Goal: Task Accomplishment & Management: Complete application form

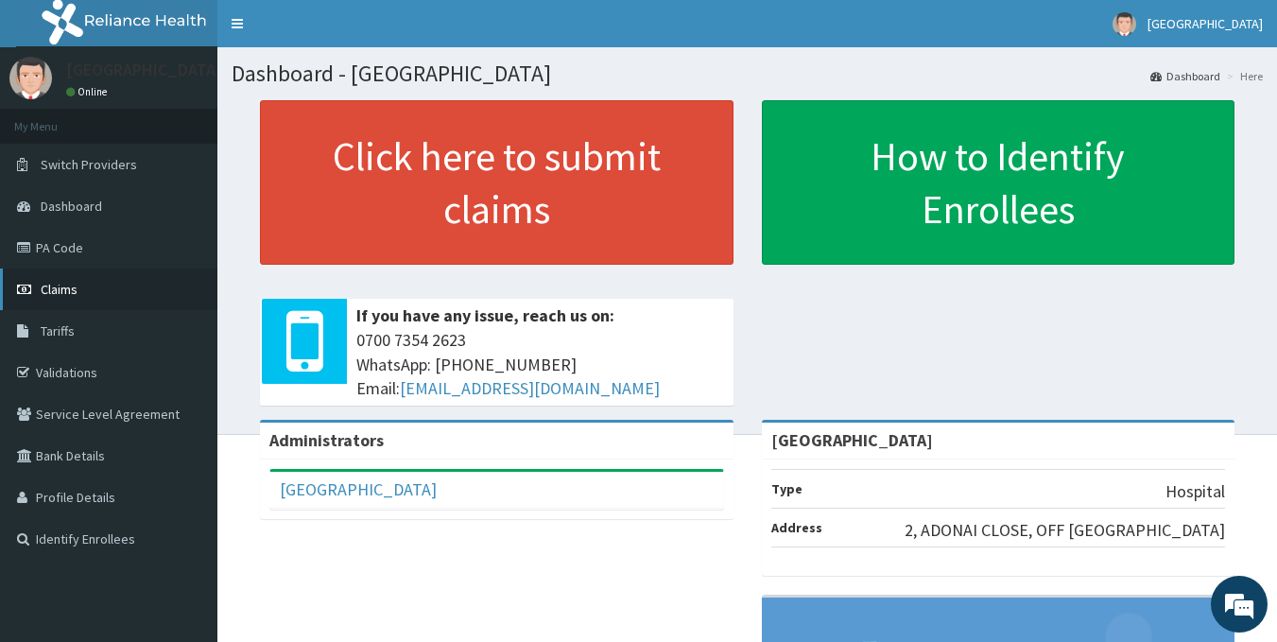
click at [49, 287] on span "Claims" at bounding box center [59, 289] width 37 height 17
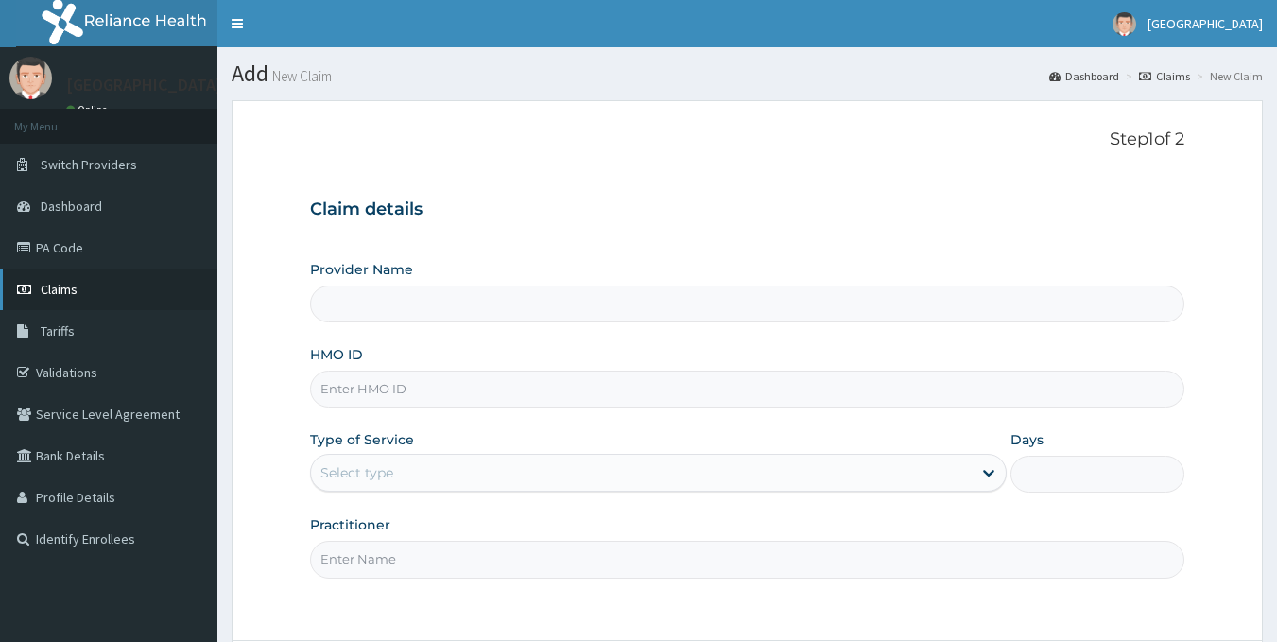
click at [147, 299] on link "Claims" at bounding box center [108, 289] width 217 height 42
type input "[GEOGRAPHIC_DATA]"
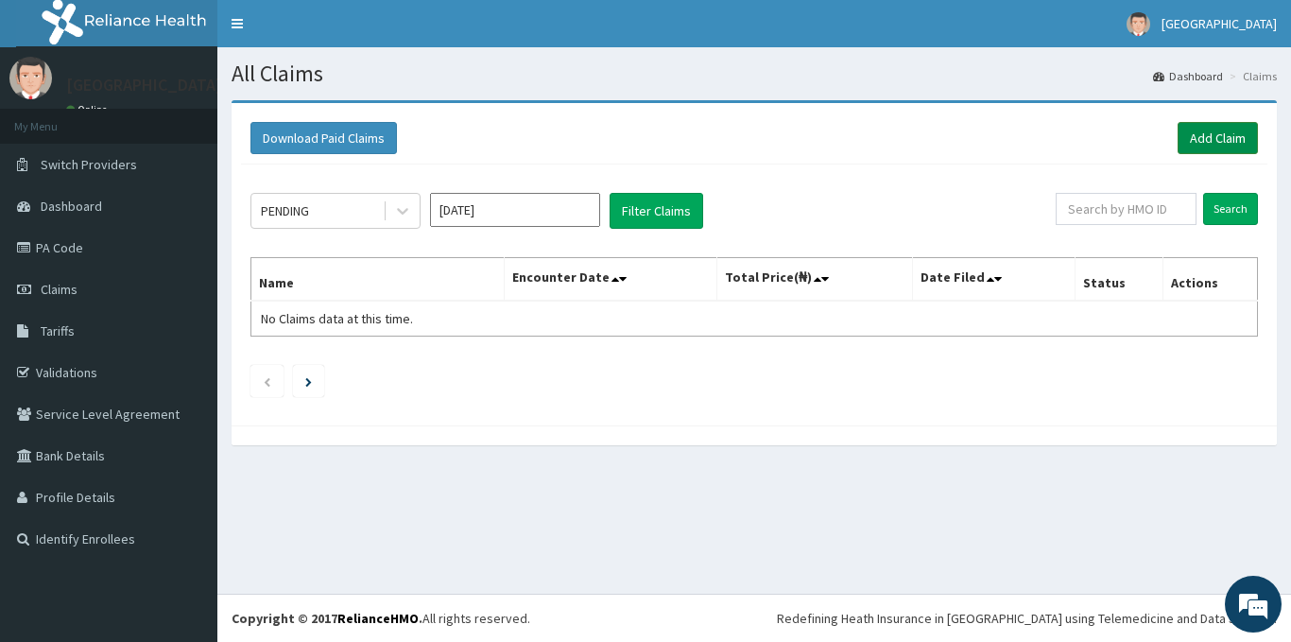
click at [1190, 131] on link "Add Claim" at bounding box center [1218, 138] width 80 height 32
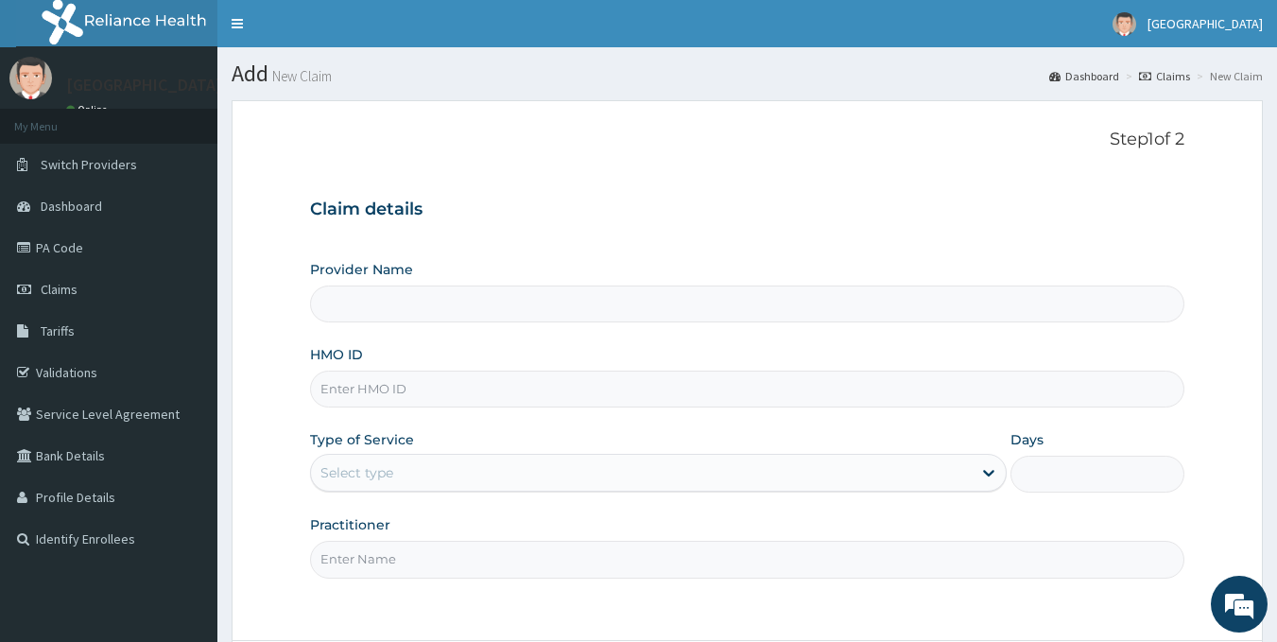
type input "[GEOGRAPHIC_DATA]"
click at [518, 401] on input "HMO ID" at bounding box center [747, 389] width 875 height 37
type input "SFA/13273/C"
click at [433, 476] on div "Select type" at bounding box center [641, 472] width 661 height 30
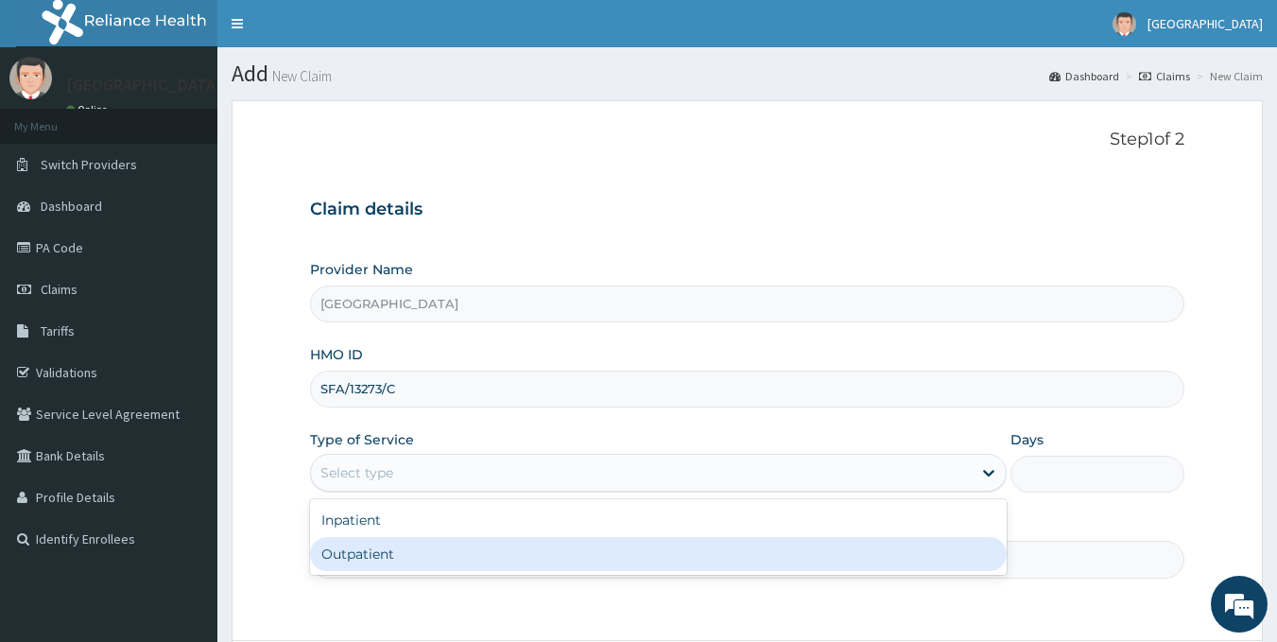
click at [402, 552] on div "Outpatient" at bounding box center [658, 554] width 697 height 34
type input "1"
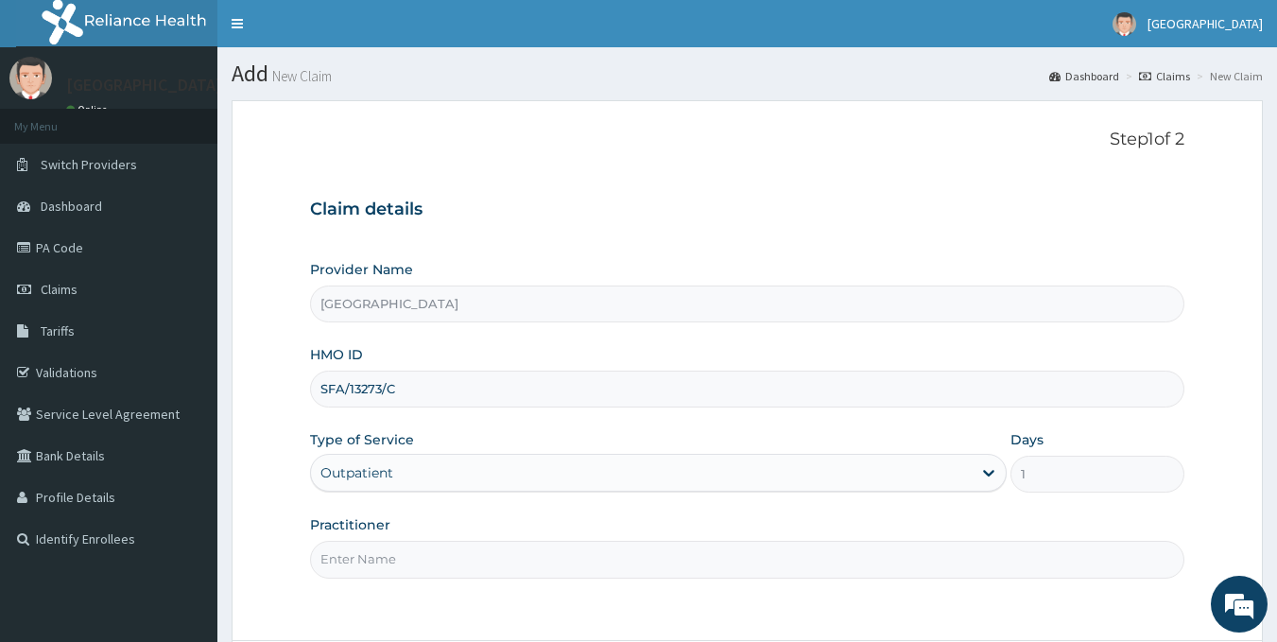
click at [402, 552] on input "Practitioner" at bounding box center [747, 559] width 875 height 37
type input "ADONAI"
click at [661, 233] on div "Claim details Provider Name Adonai Hospital HMO ID SFA/13273/C Type of Service …" at bounding box center [747, 379] width 875 height 397
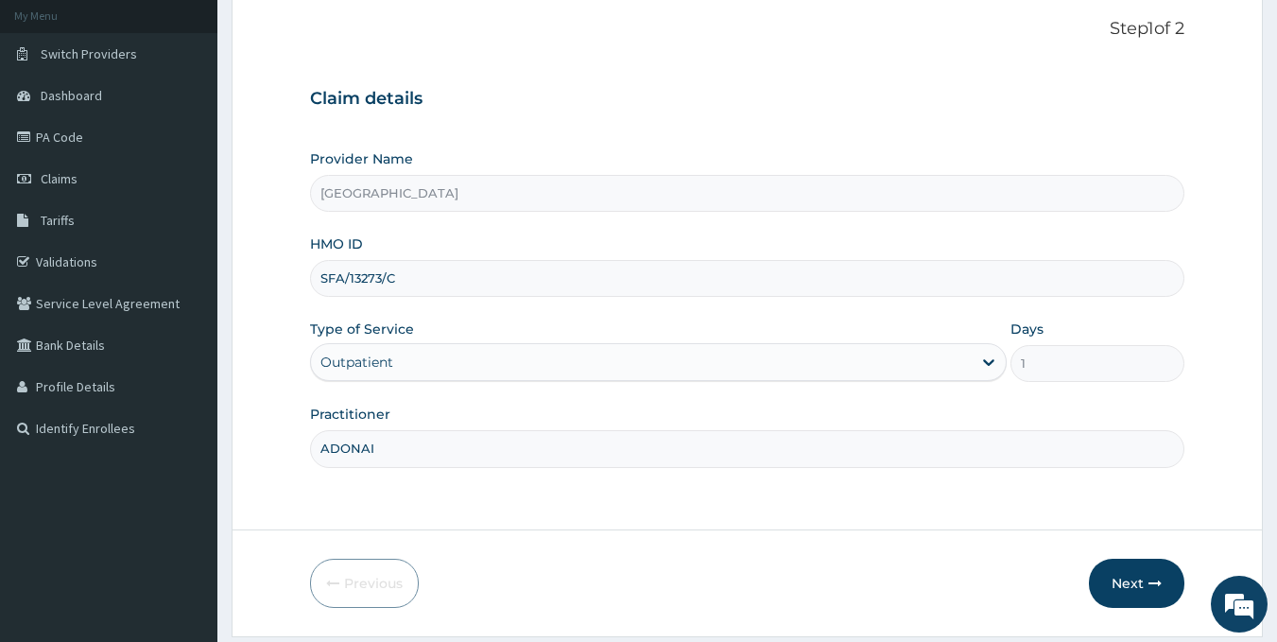
scroll to position [113, 0]
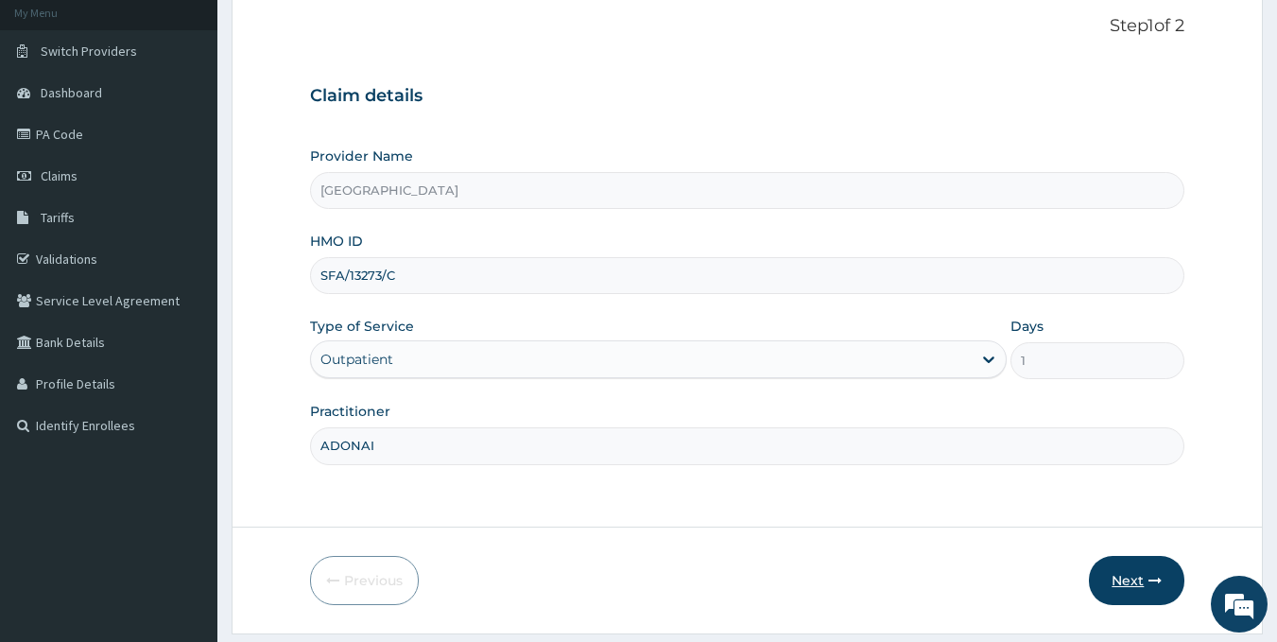
click at [1161, 586] on icon "button" at bounding box center [1154, 580] width 13 height 13
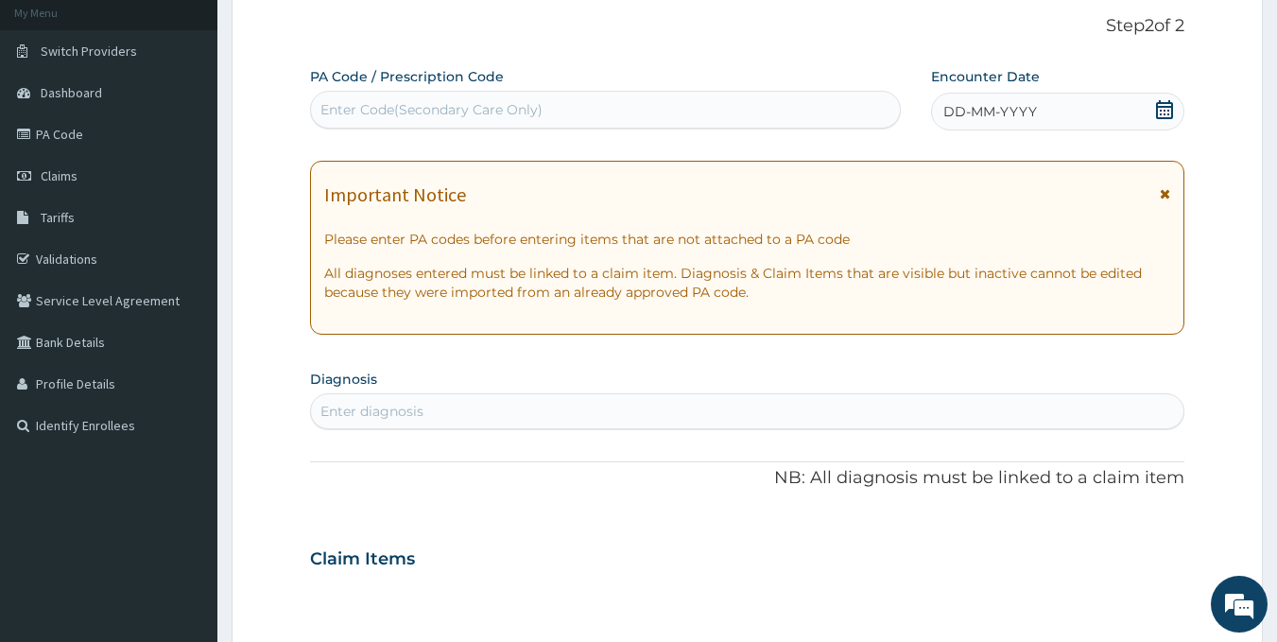
click at [604, 99] on div "Enter Code(Secondary Care Only)" at bounding box center [606, 110] width 590 height 30
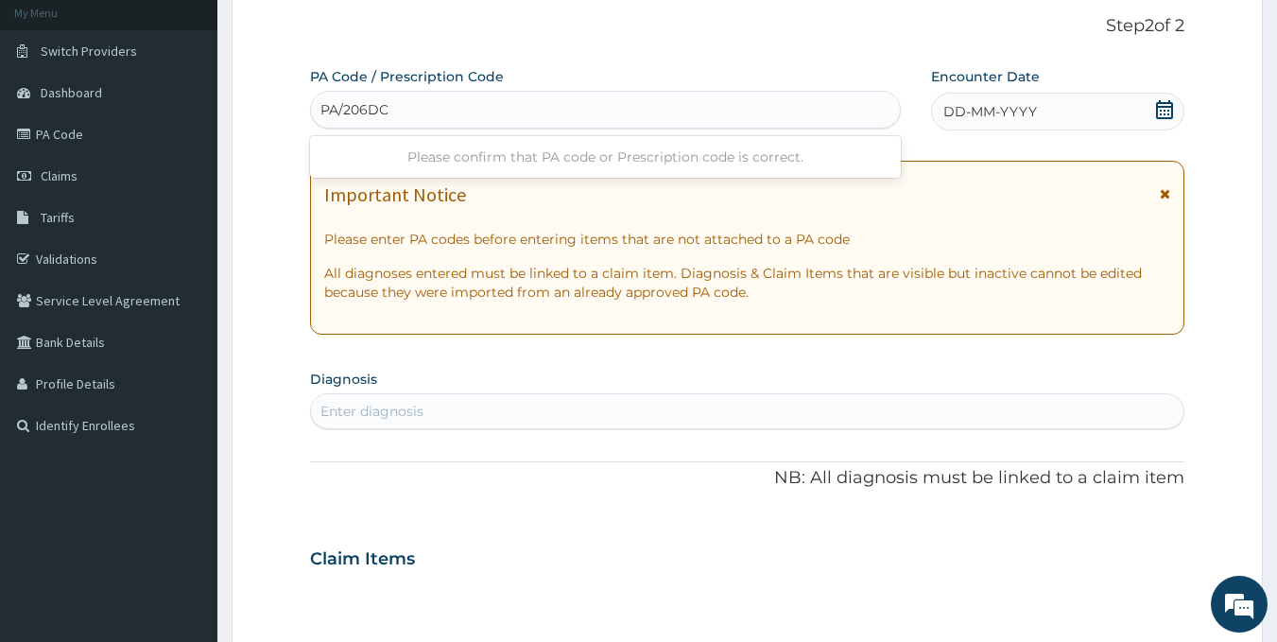
type input "PA/206DCD"
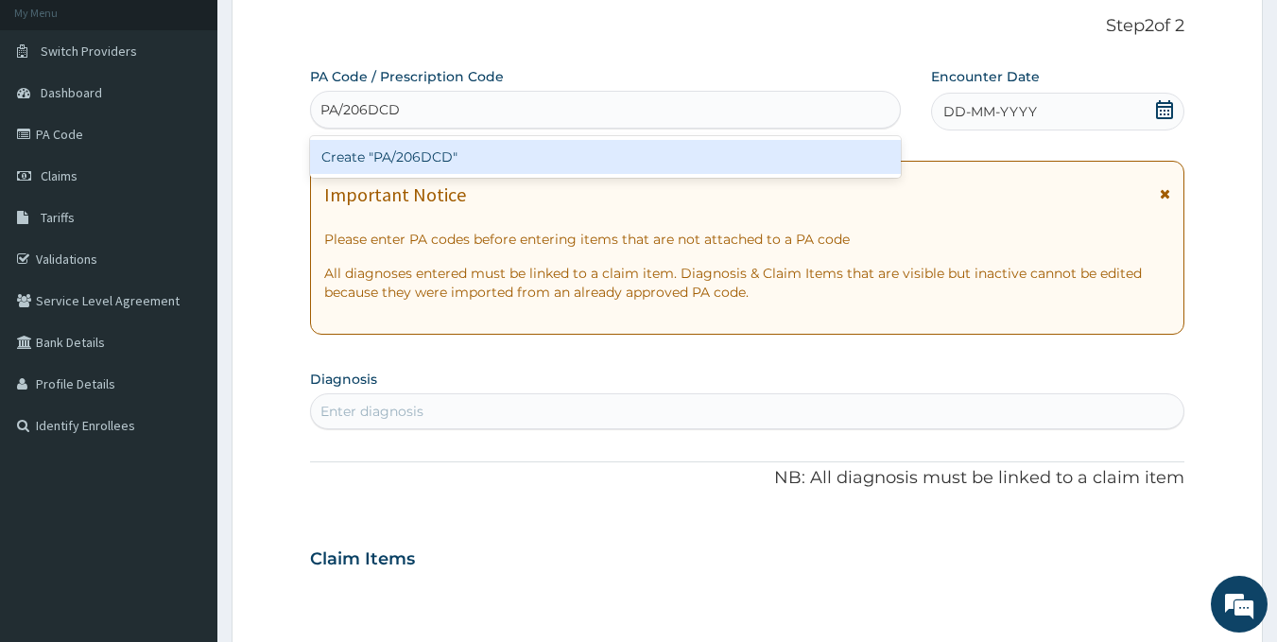
click at [577, 155] on div "Create "PA/206DCD"" at bounding box center [606, 157] width 592 height 34
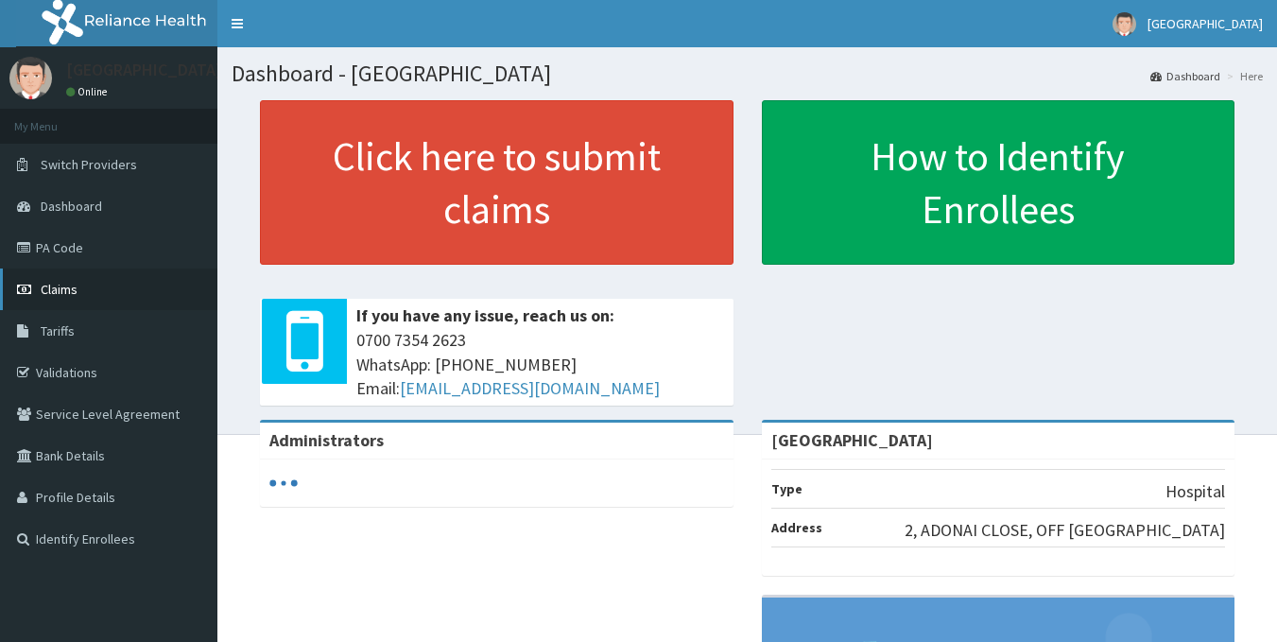
click at [91, 296] on link "Claims" at bounding box center [108, 289] width 217 height 42
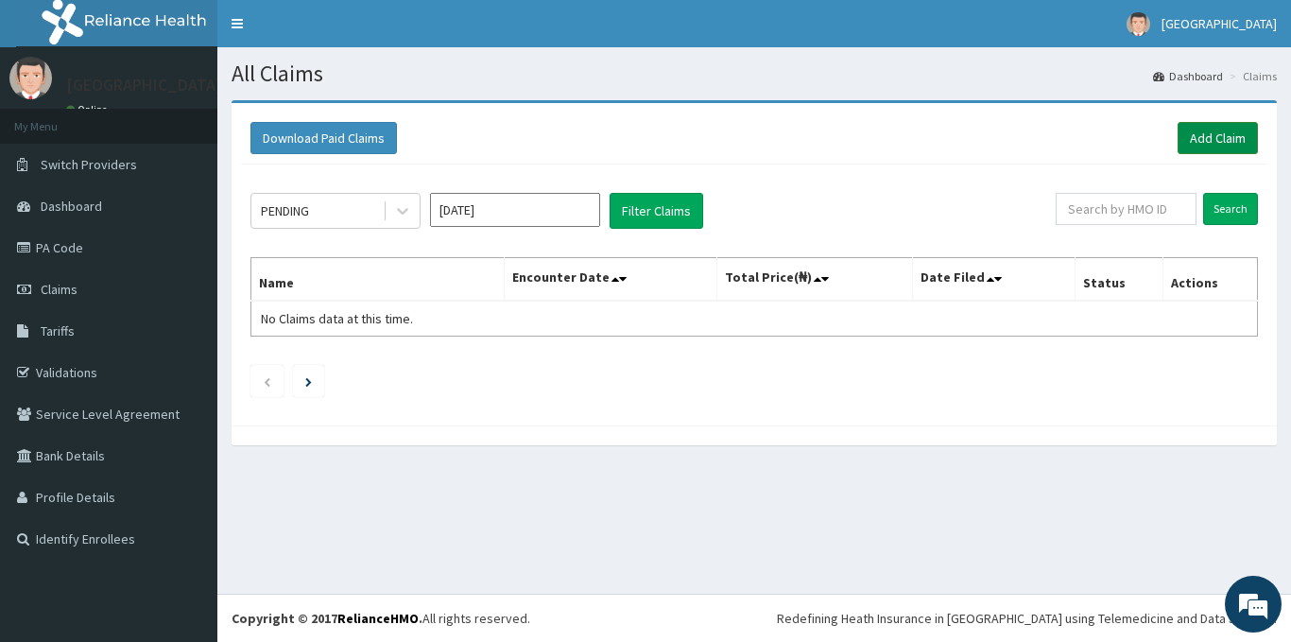
click at [1227, 129] on link "Add Claim" at bounding box center [1218, 138] width 80 height 32
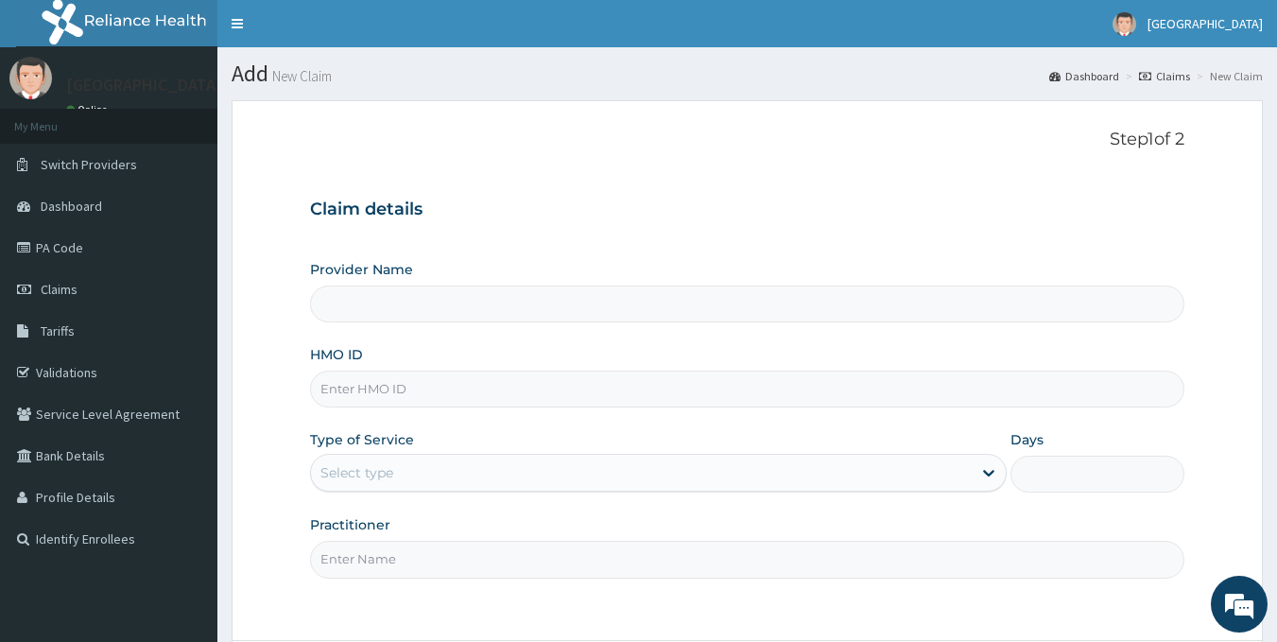
type input "[GEOGRAPHIC_DATA]"
click at [374, 390] on input "HMO ID" at bounding box center [747, 389] width 875 height 37
type input "SFA/13273/C"
click at [414, 482] on div "Select type" at bounding box center [641, 472] width 661 height 30
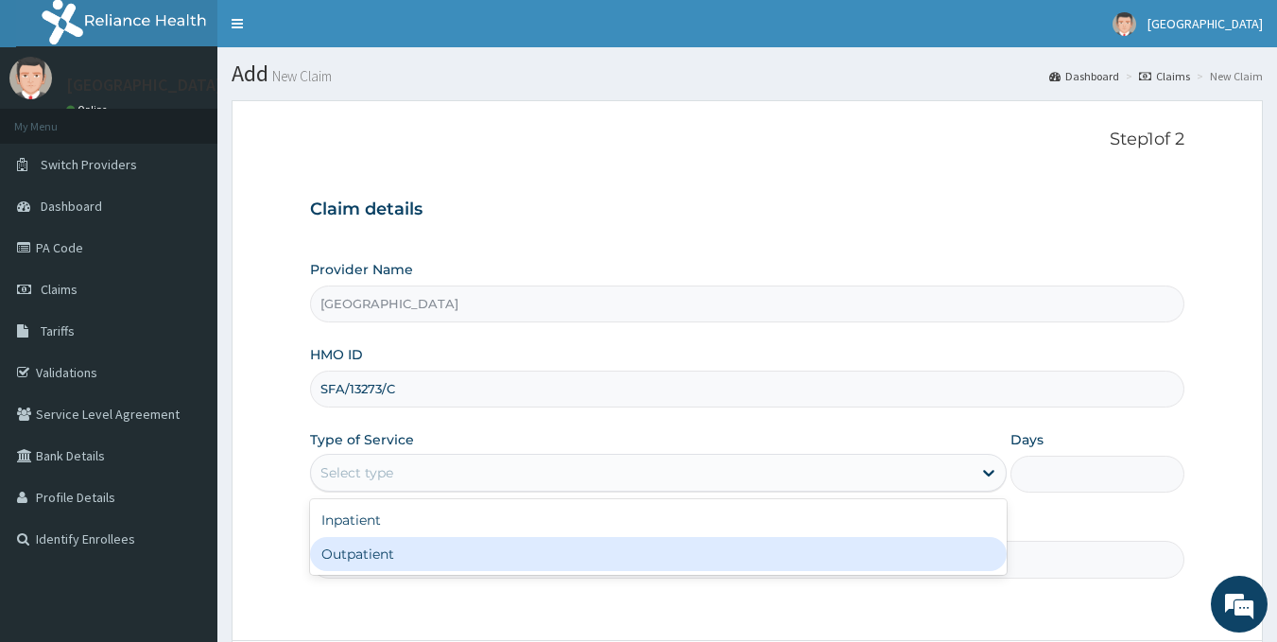
click at [388, 551] on div "Outpatient" at bounding box center [658, 554] width 697 height 34
type input "1"
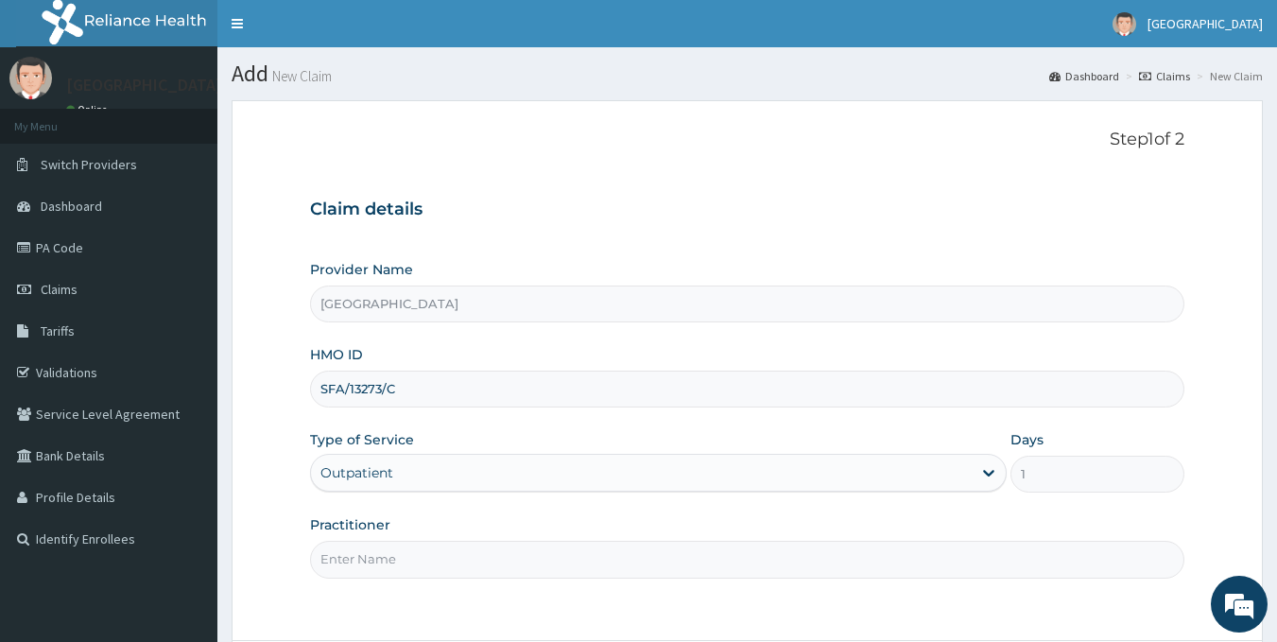
click at [395, 557] on input "Practitioner" at bounding box center [747, 559] width 875 height 37
type input "ADONAI"
click at [443, 602] on div "Step 1 of 2 Claim details Provider Name Adonai Hospital HMO ID SFA/13273/C Type…" at bounding box center [747, 369] width 875 height 481
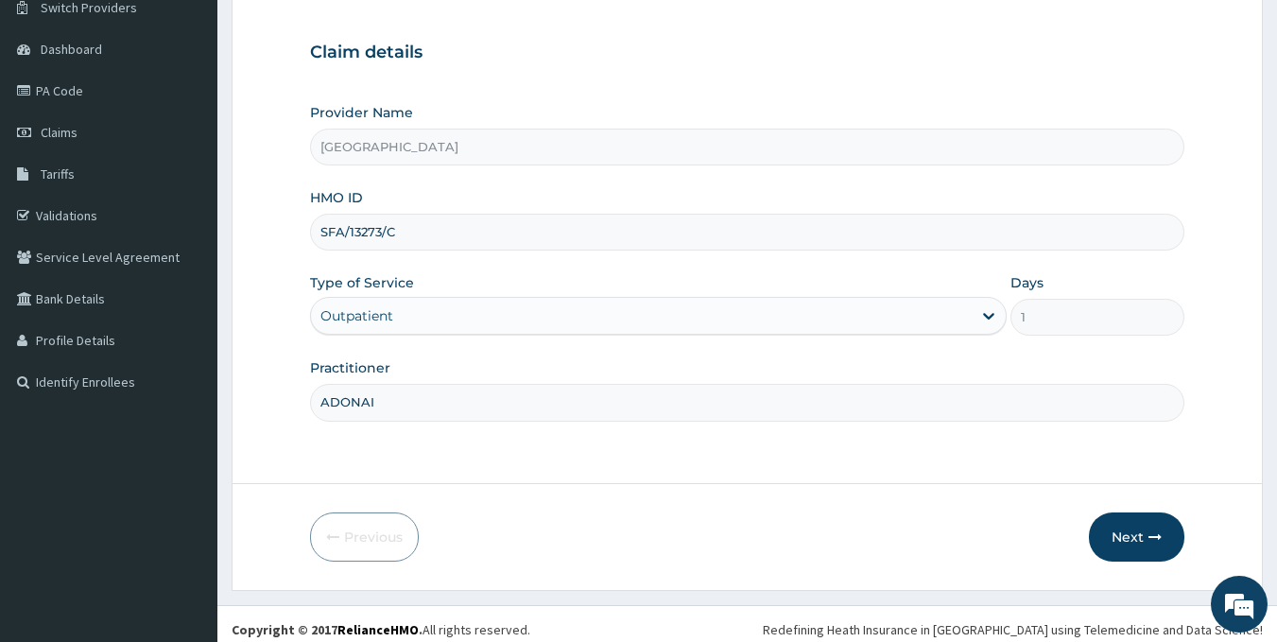
scroll to position [168, 0]
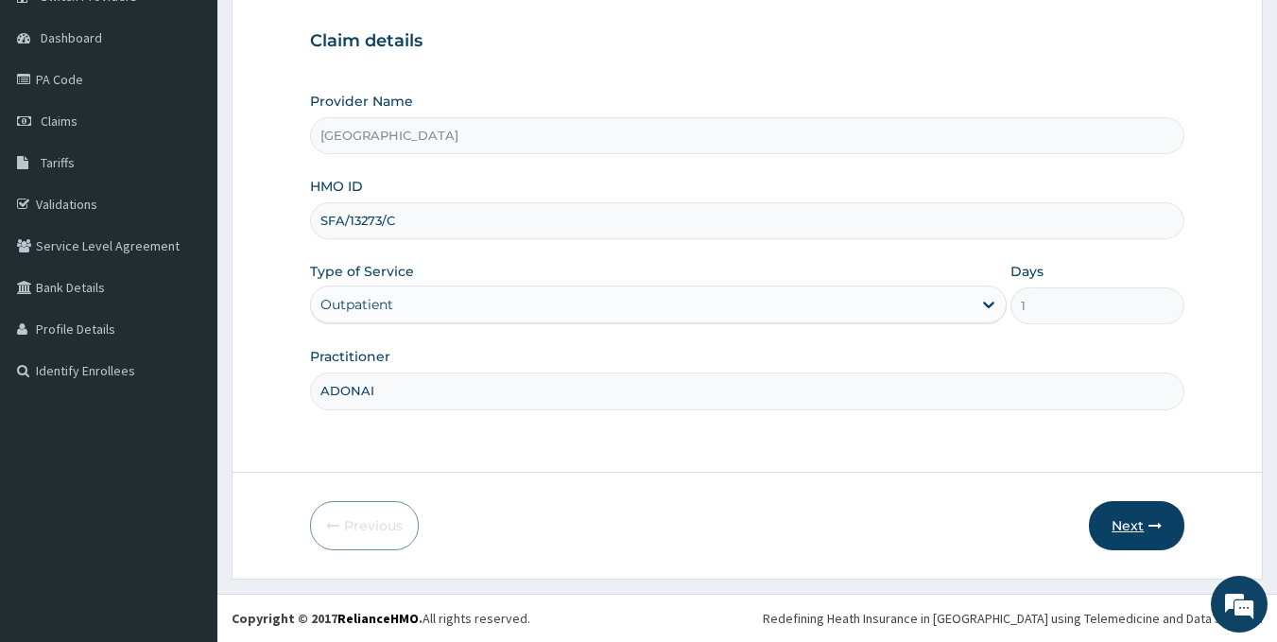
click at [1134, 522] on button "Next" at bounding box center [1136, 525] width 95 height 49
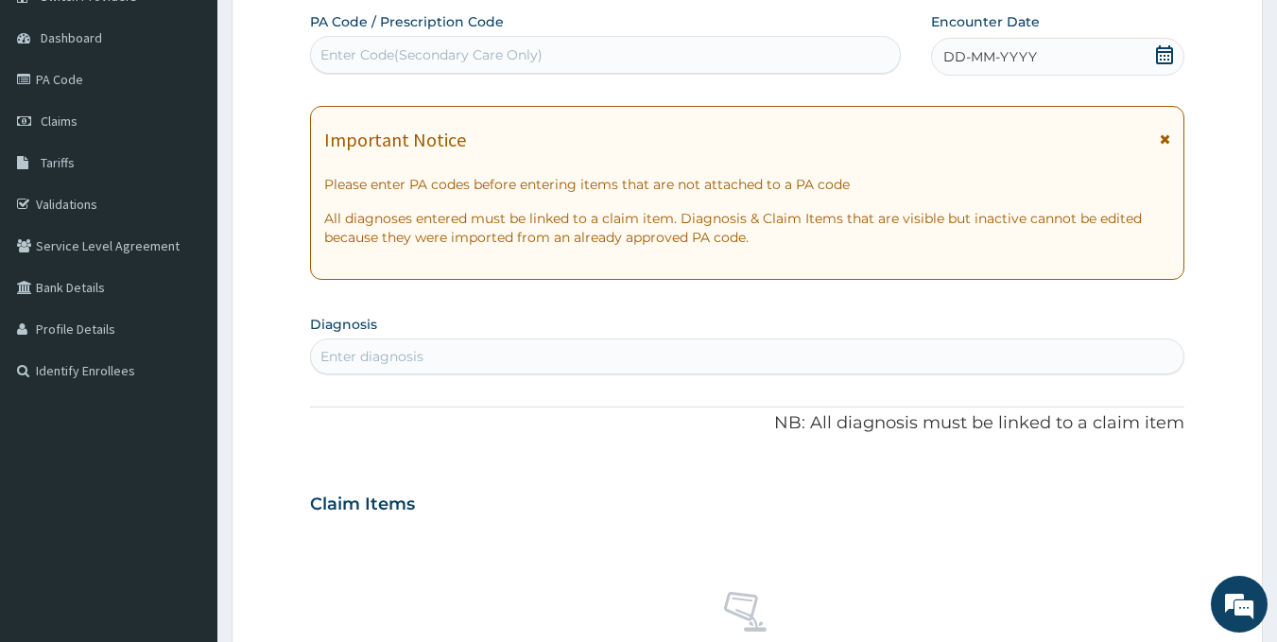
click at [614, 53] on div "Enter Code(Secondary Care Only)" at bounding box center [606, 55] width 590 height 30
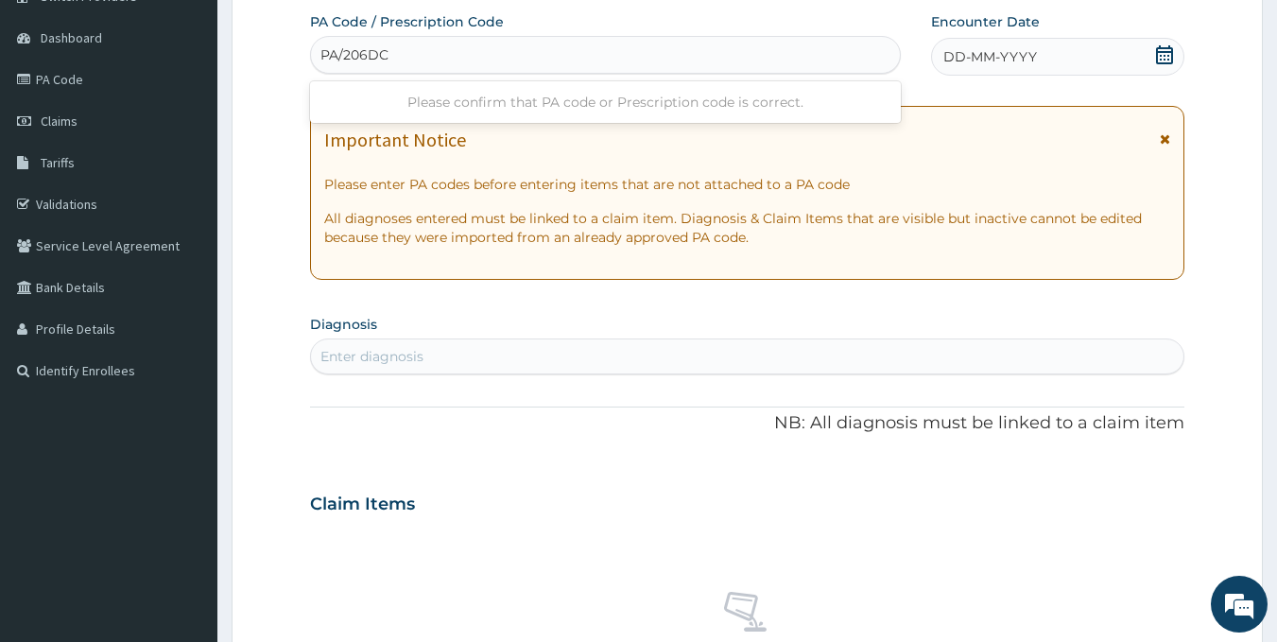
type input "PA/206DCD"
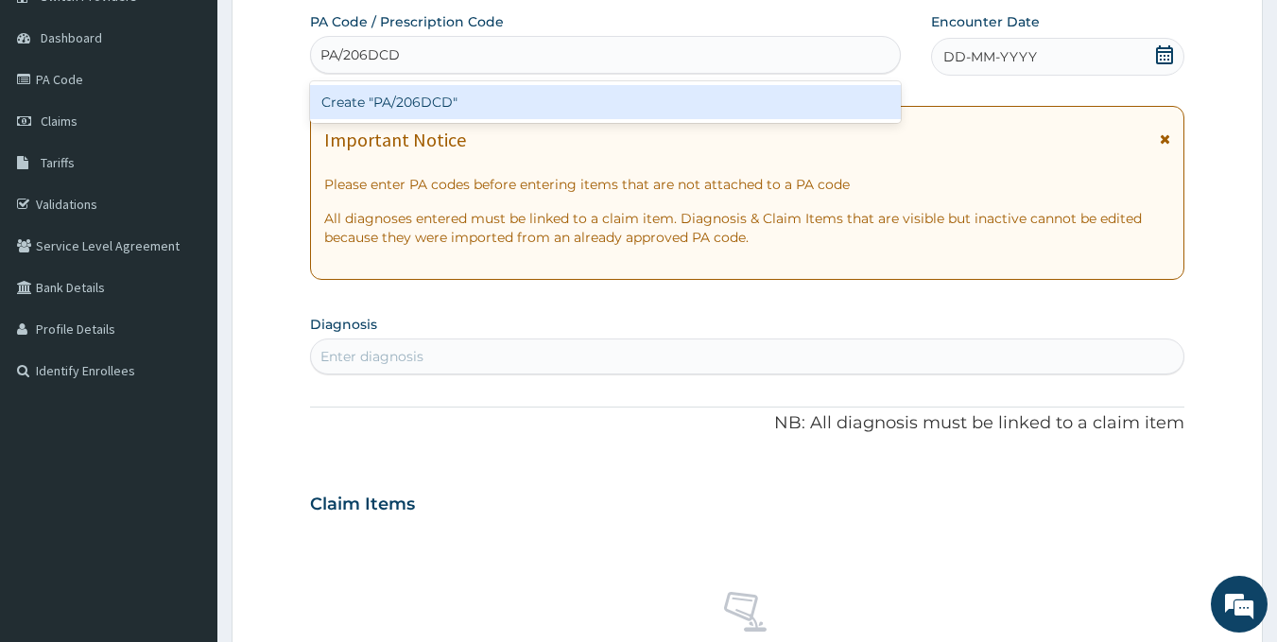
click at [594, 96] on div "Create "PA/206DCD"" at bounding box center [606, 102] width 592 height 34
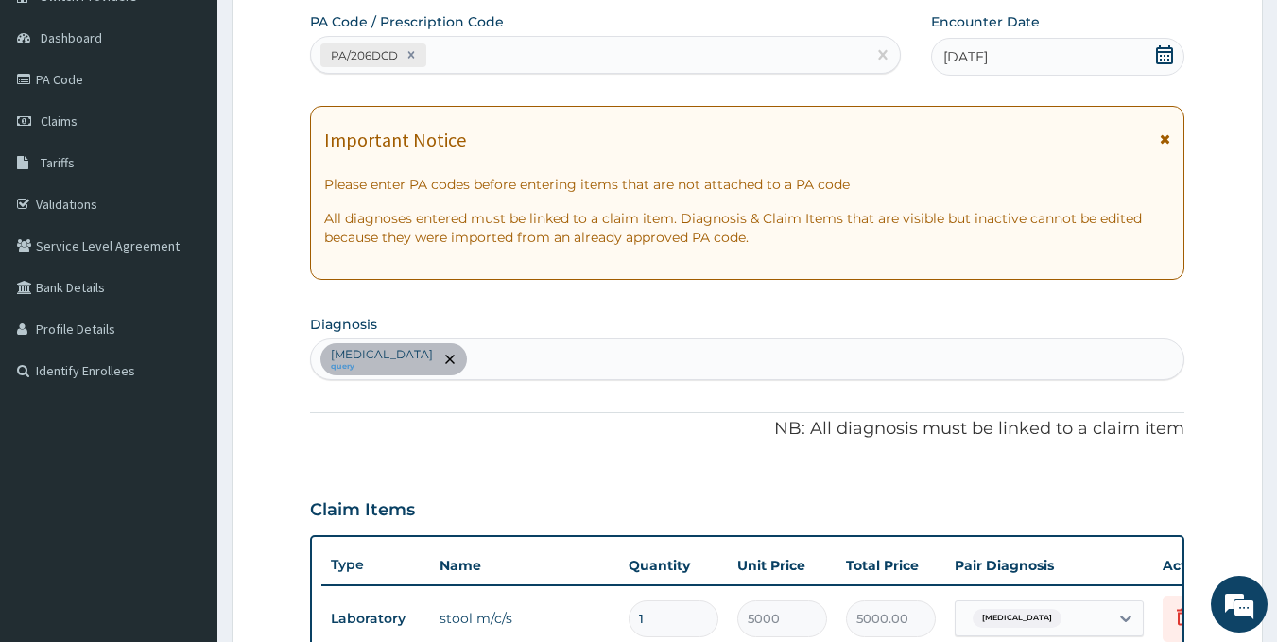
click at [483, 354] on div "Typhoid fever query" at bounding box center [747, 359] width 873 height 40
type input "MALAR"
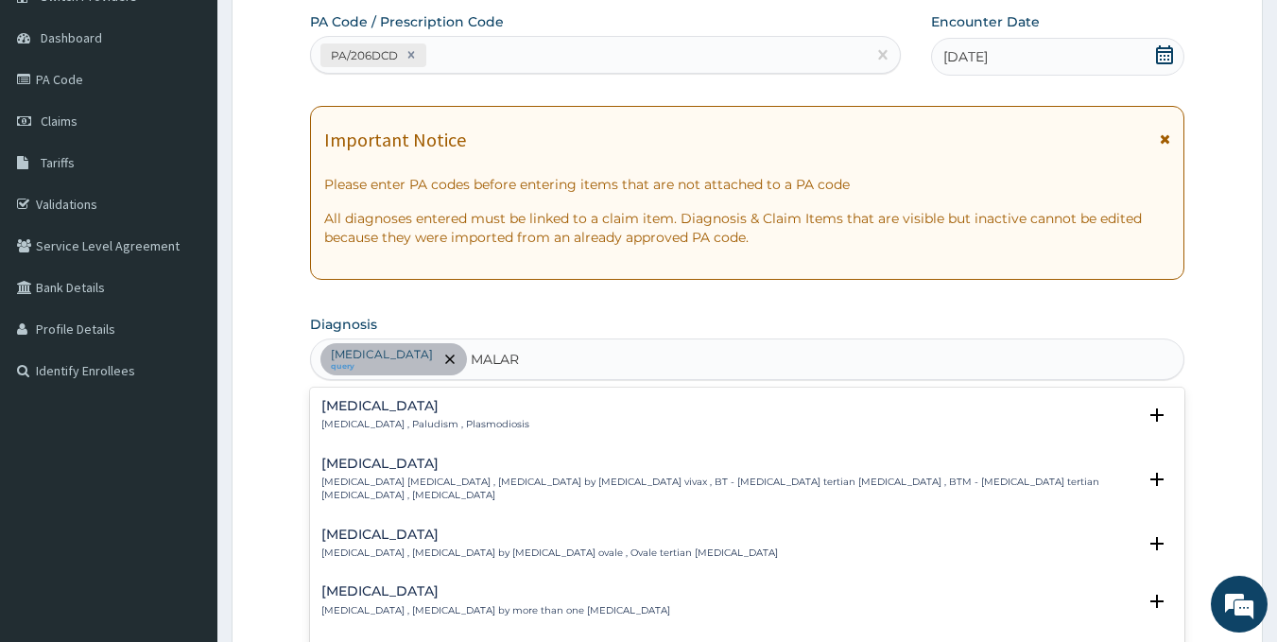
click at [440, 408] on h4 "Malaria" at bounding box center [425, 406] width 208 height 14
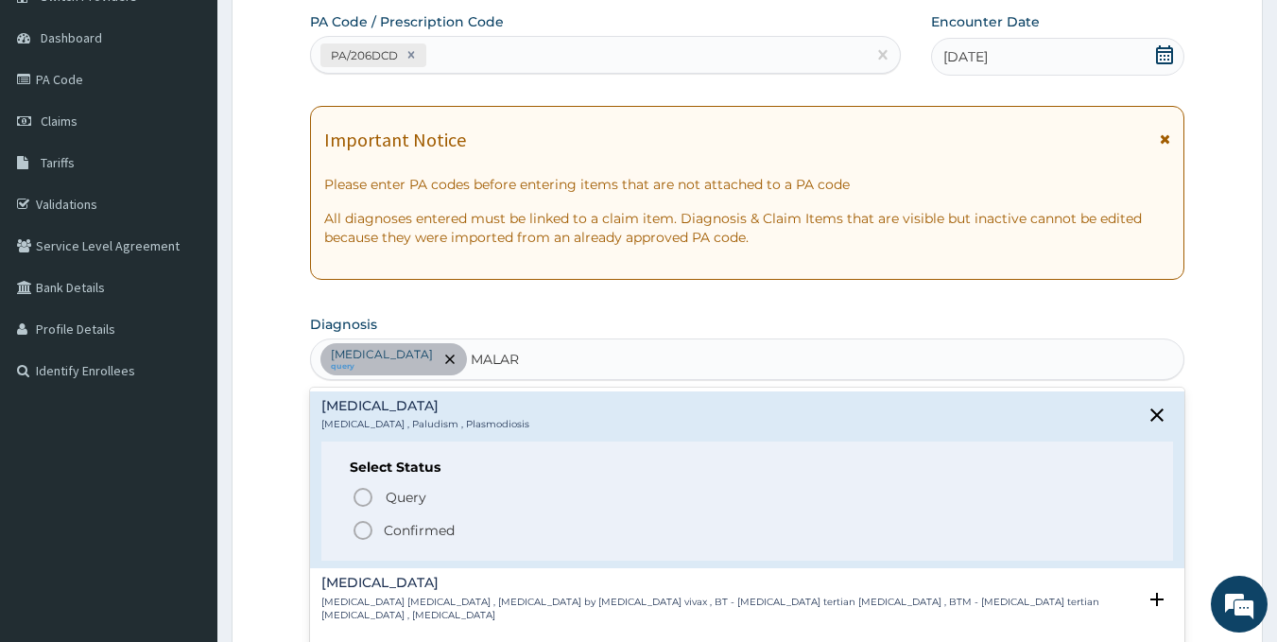
click at [369, 526] on icon "status option filled" at bounding box center [363, 530] width 23 height 23
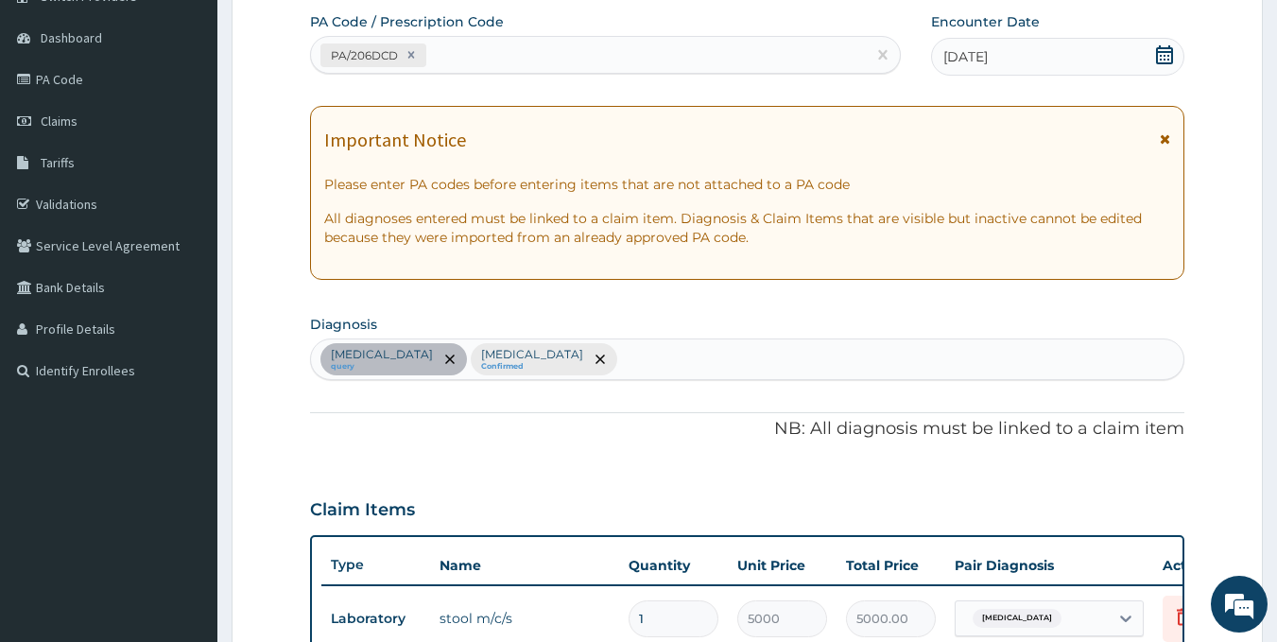
click at [625, 457] on div "PA Code / Prescription Code PA/206DCD Encounter Date 19-08-2025 Important Notic…" at bounding box center [747, 459] width 875 height 894
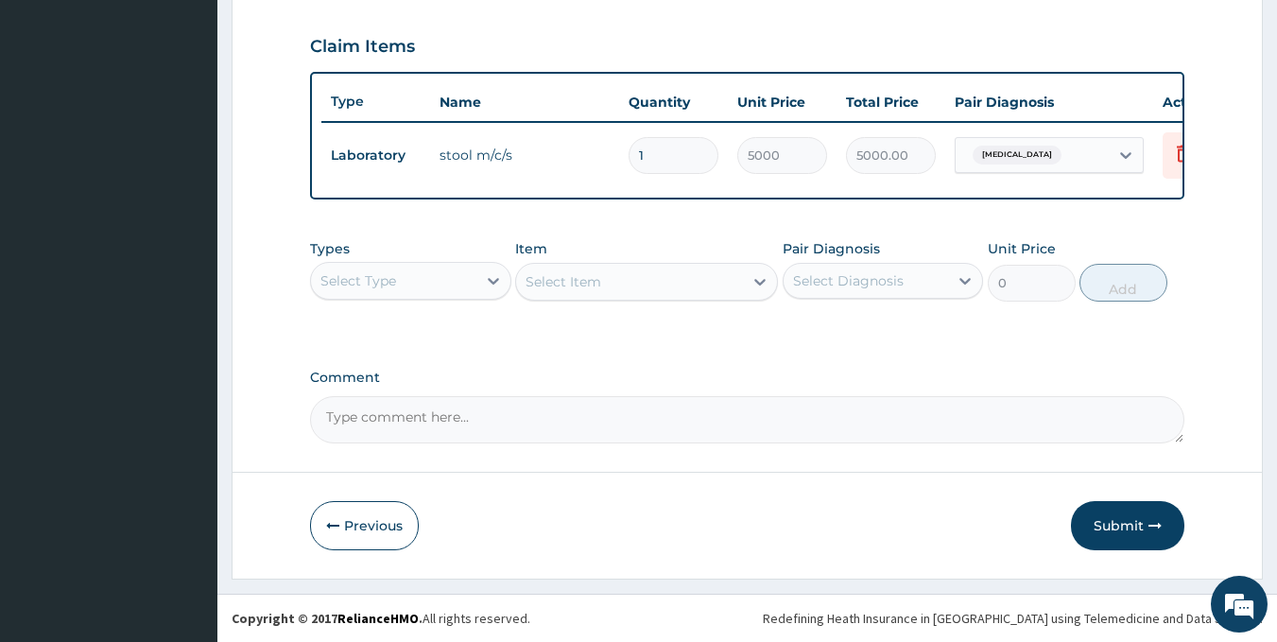
scroll to position [646, 0]
click at [323, 290] on div "Select Type" at bounding box center [393, 281] width 165 height 30
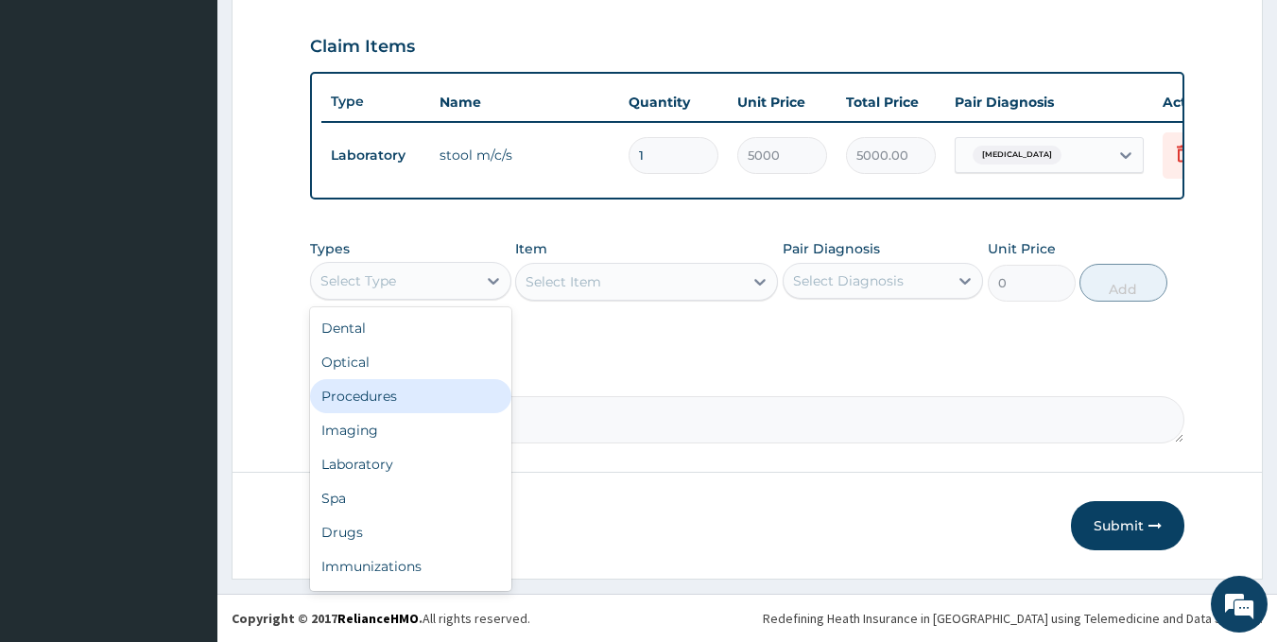
click at [344, 403] on div "Procedures" at bounding box center [410, 396] width 201 height 34
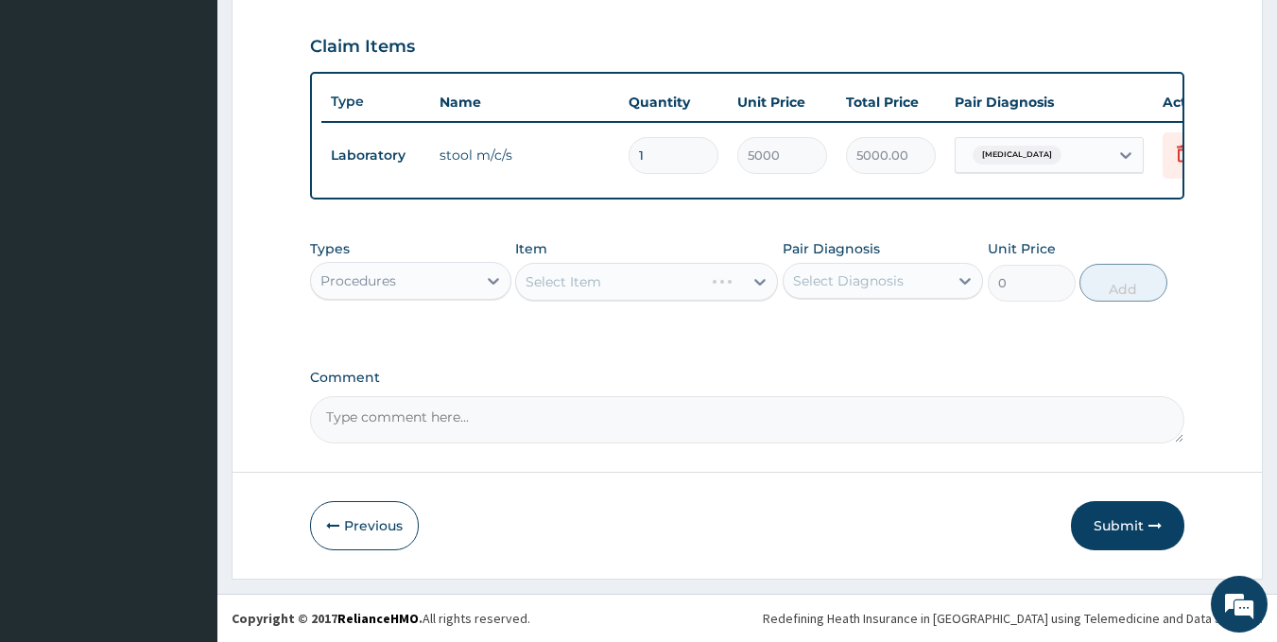
click at [681, 18] on div "Claim Items" at bounding box center [747, 42] width 875 height 49
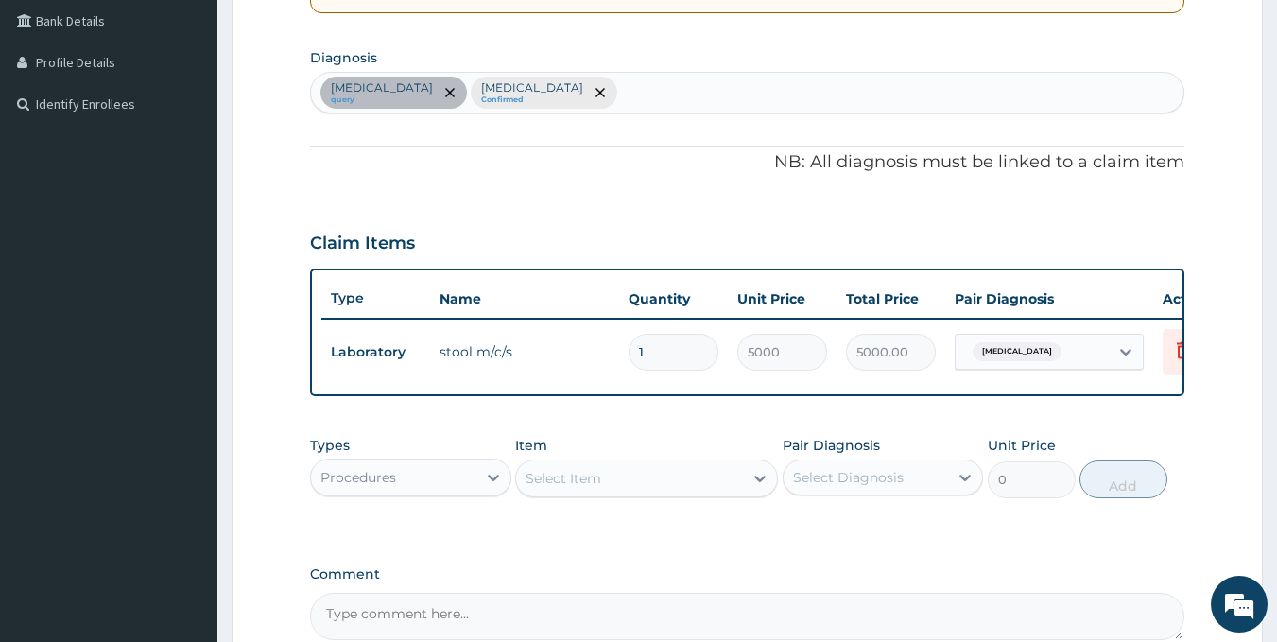
scroll to position [419, 0]
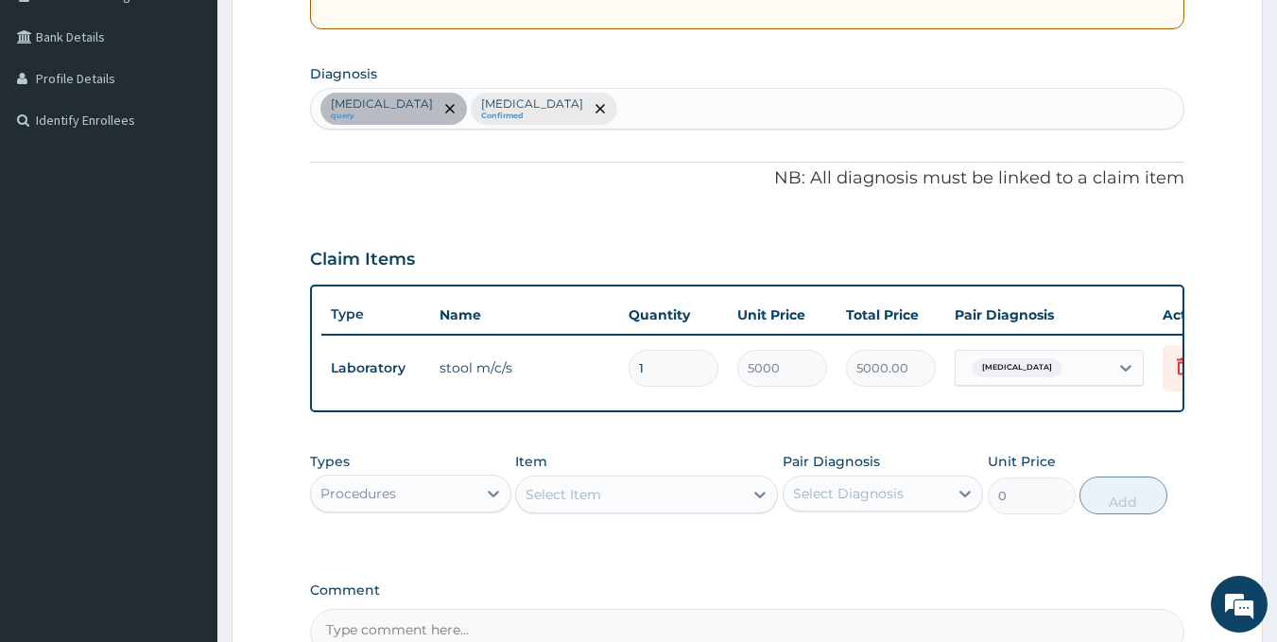
click at [585, 118] on div "Typhoid fever query Malaria Confirmed" at bounding box center [747, 109] width 873 height 40
type input "P"
type input "ANEMI"
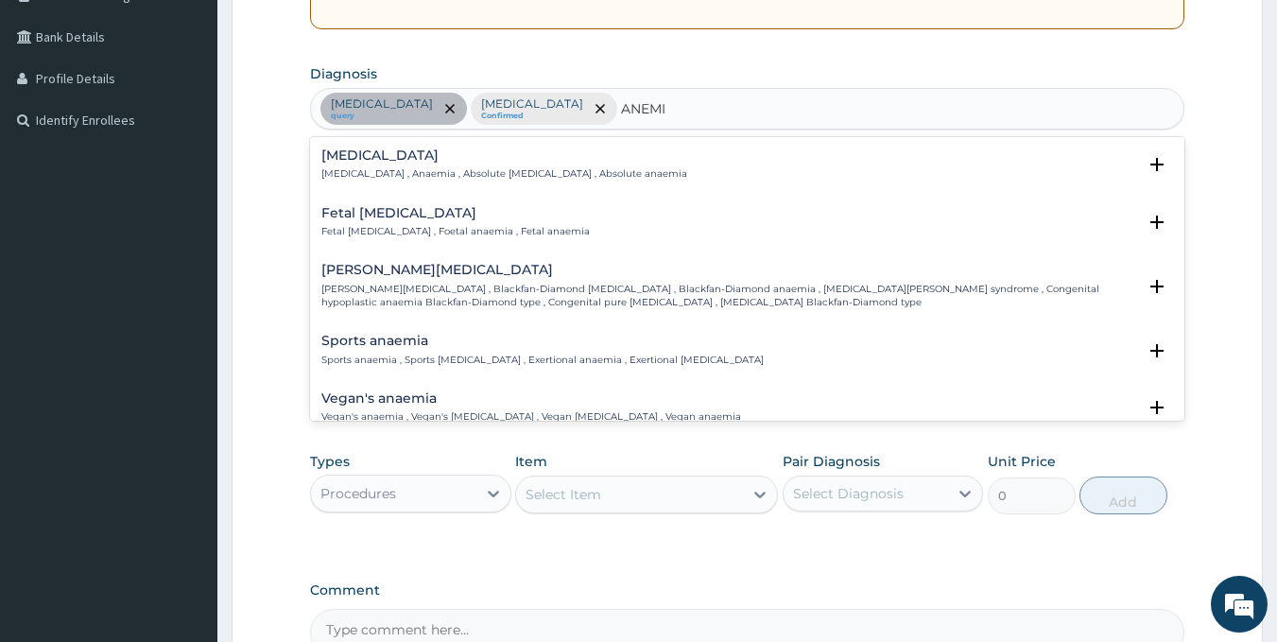
click at [462, 170] on p "[MEDICAL_DATA] , Anaemia , Absolute [MEDICAL_DATA] , Absolute anaemia" at bounding box center [504, 173] width 366 height 13
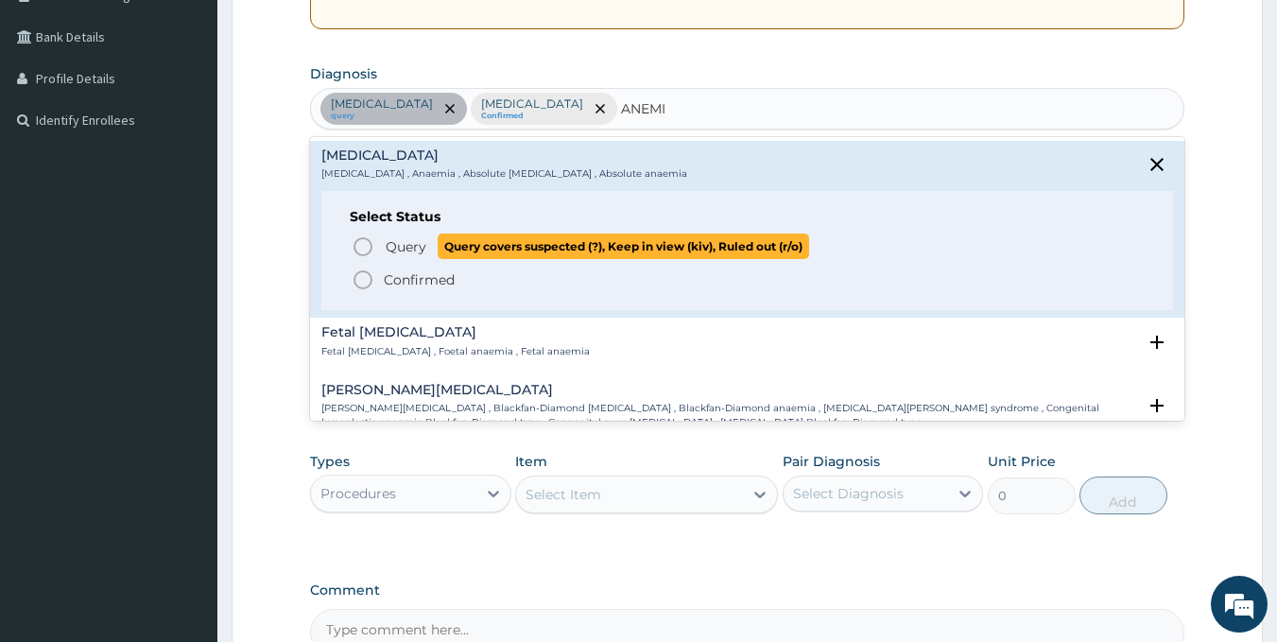
click at [363, 247] on icon "status option query" at bounding box center [363, 246] width 23 height 23
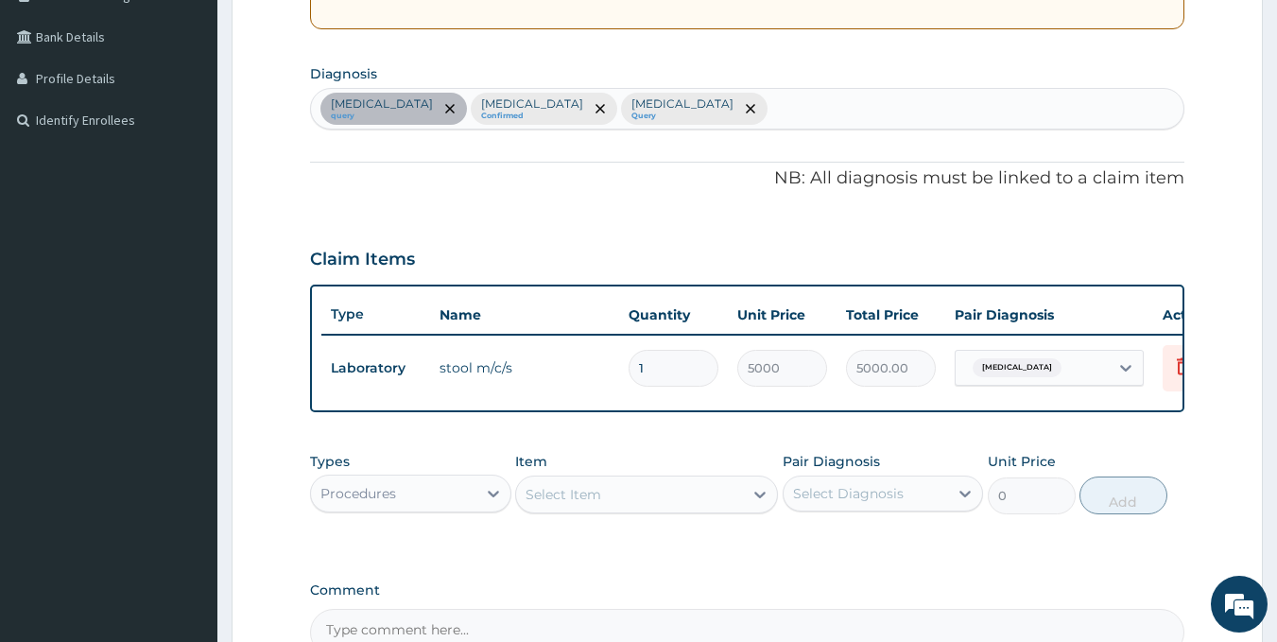
click at [463, 232] on div "Claim Items" at bounding box center [747, 255] width 875 height 49
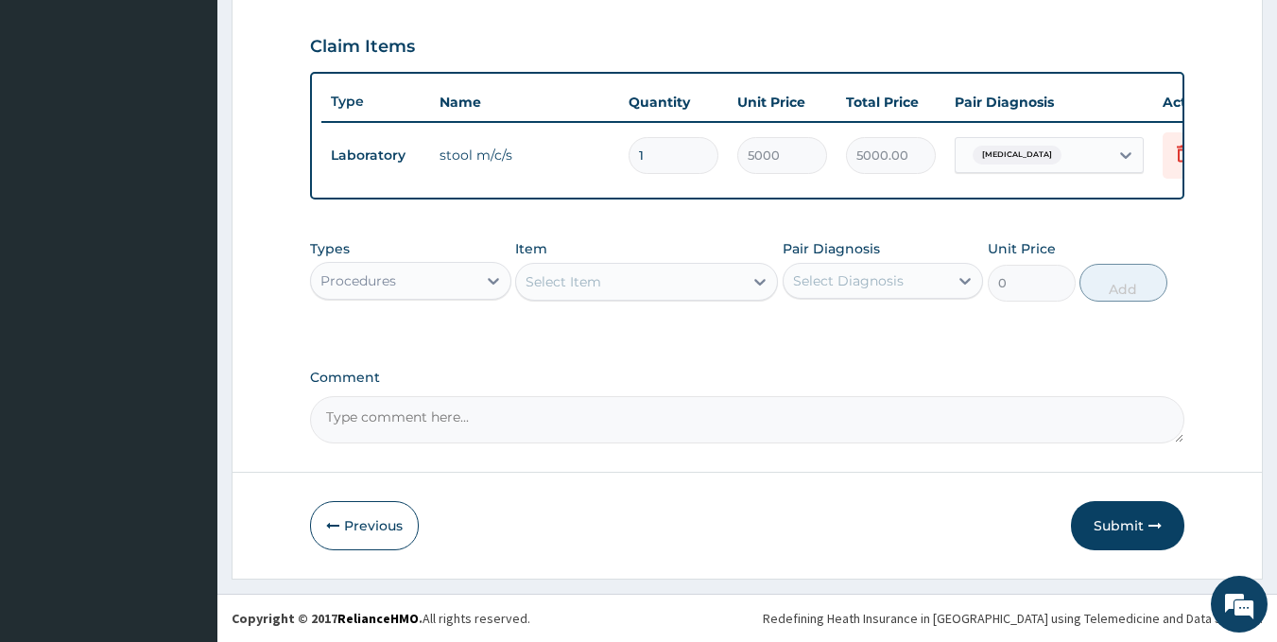
scroll to position [646, 0]
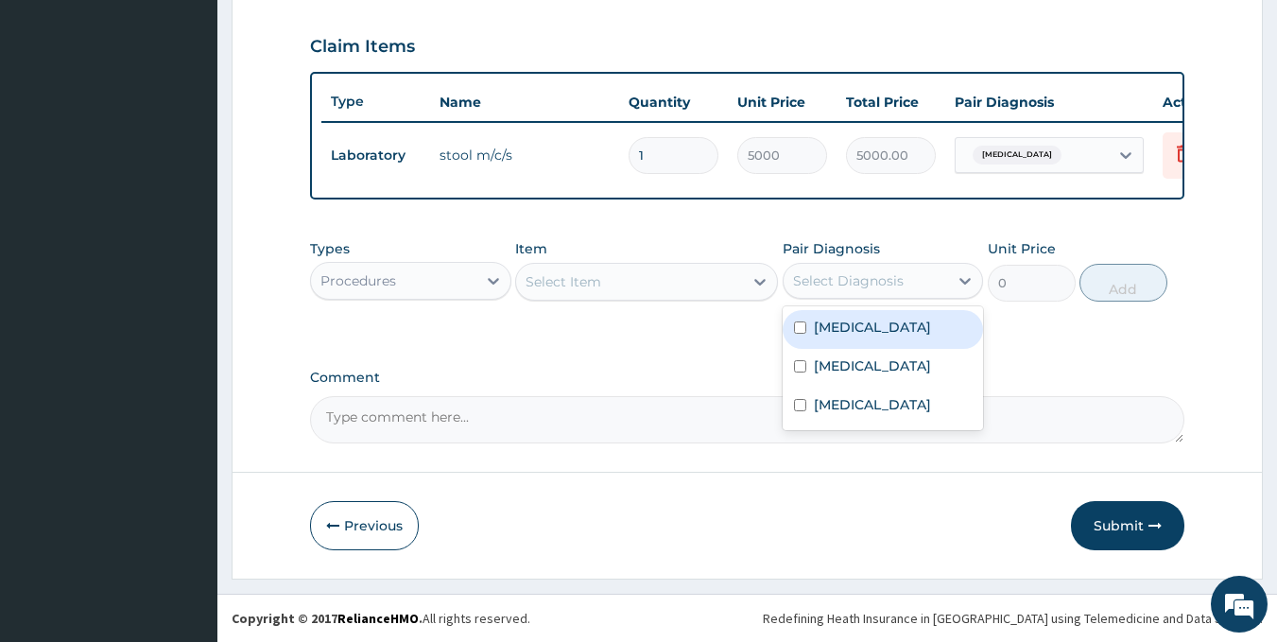
click at [865, 280] on div "Select Diagnosis" at bounding box center [848, 280] width 111 height 19
click at [807, 324] on div "Typhoid fever" at bounding box center [883, 329] width 201 height 39
checkbox input "true"
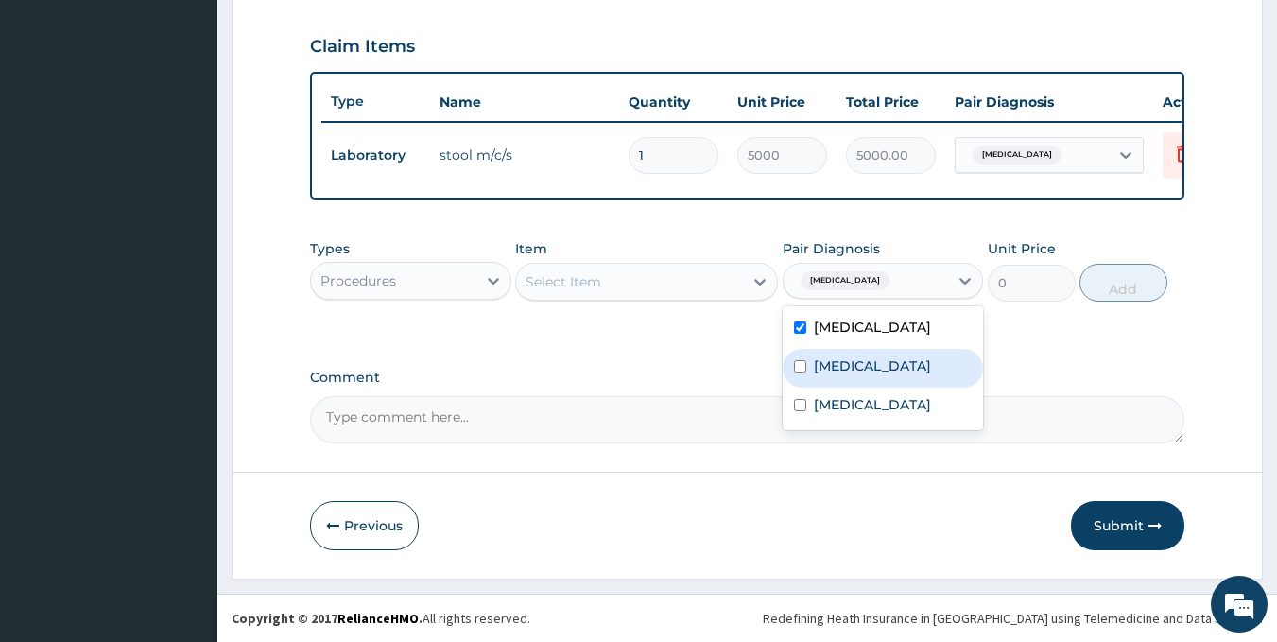
click at [802, 362] on input "checkbox" at bounding box center [800, 366] width 12 height 12
checkbox input "true"
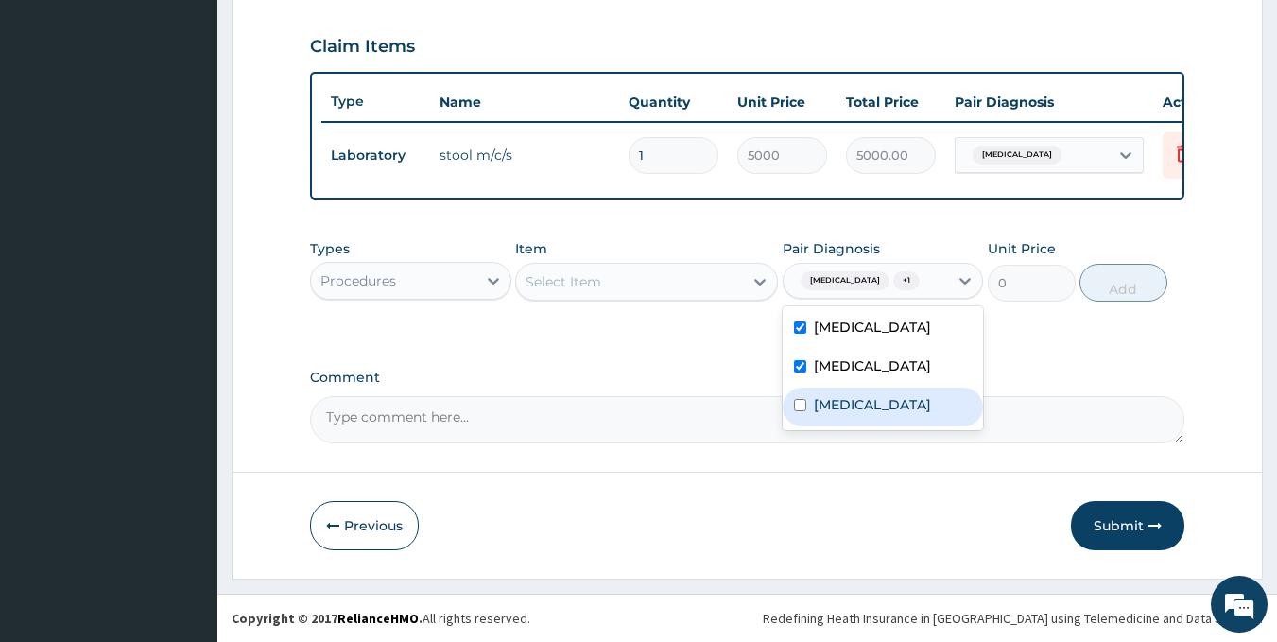
click at [797, 403] on input "checkbox" at bounding box center [800, 405] width 12 height 12
checkbox input "true"
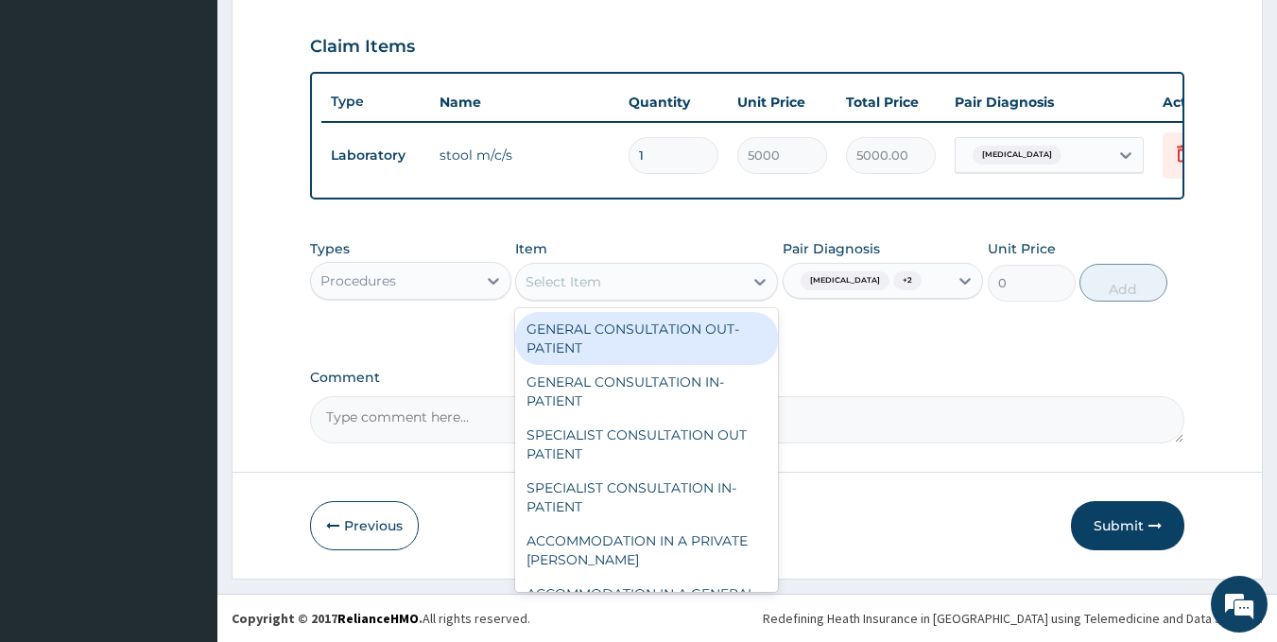
click at [683, 272] on div "Select Item" at bounding box center [629, 282] width 227 height 30
click at [660, 326] on div "GENERAL CONSULTATION OUT- PATIENT" at bounding box center [646, 338] width 263 height 53
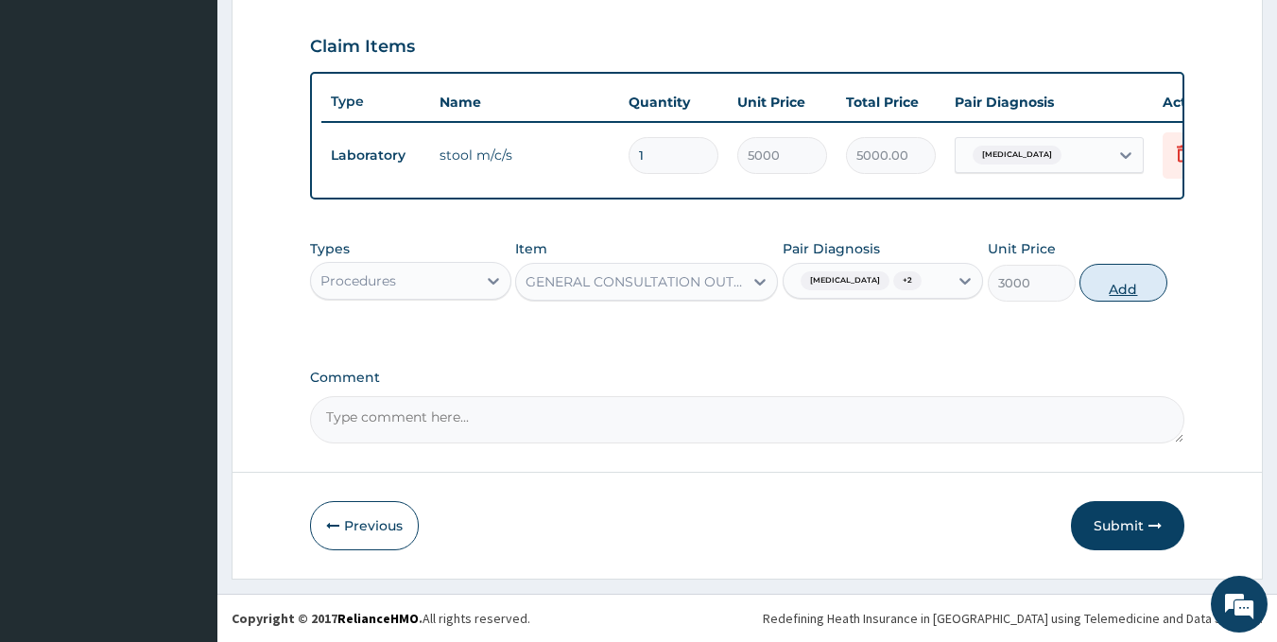
click at [1125, 280] on button "Add" at bounding box center [1123, 283] width 88 height 38
type input "0"
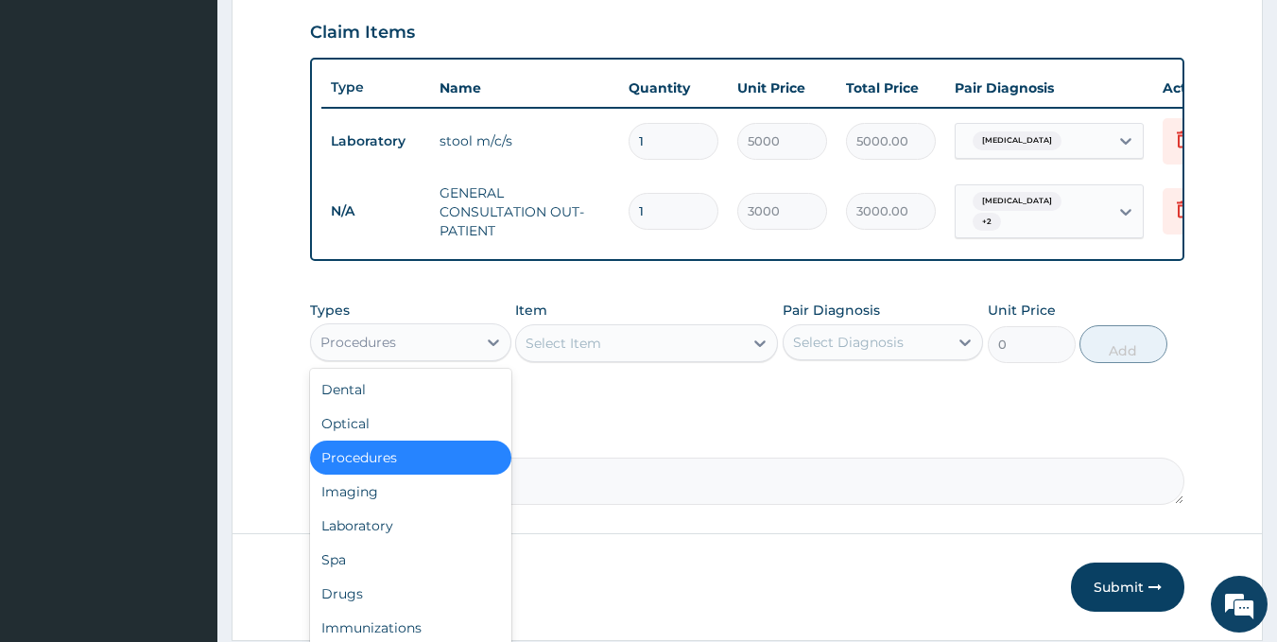
click at [388, 352] on div "Procedures" at bounding box center [358, 342] width 76 height 19
click at [378, 537] on div "Laboratory" at bounding box center [410, 526] width 201 height 34
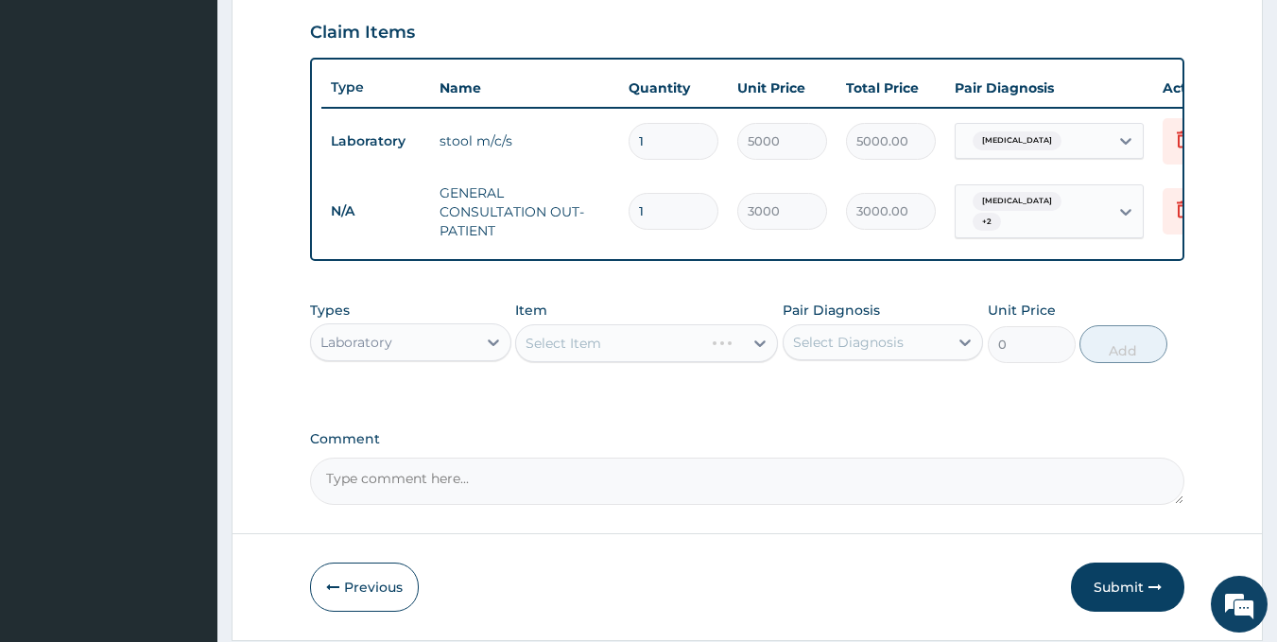
click at [837, 352] on div "Select Diagnosis" at bounding box center [848, 342] width 111 height 19
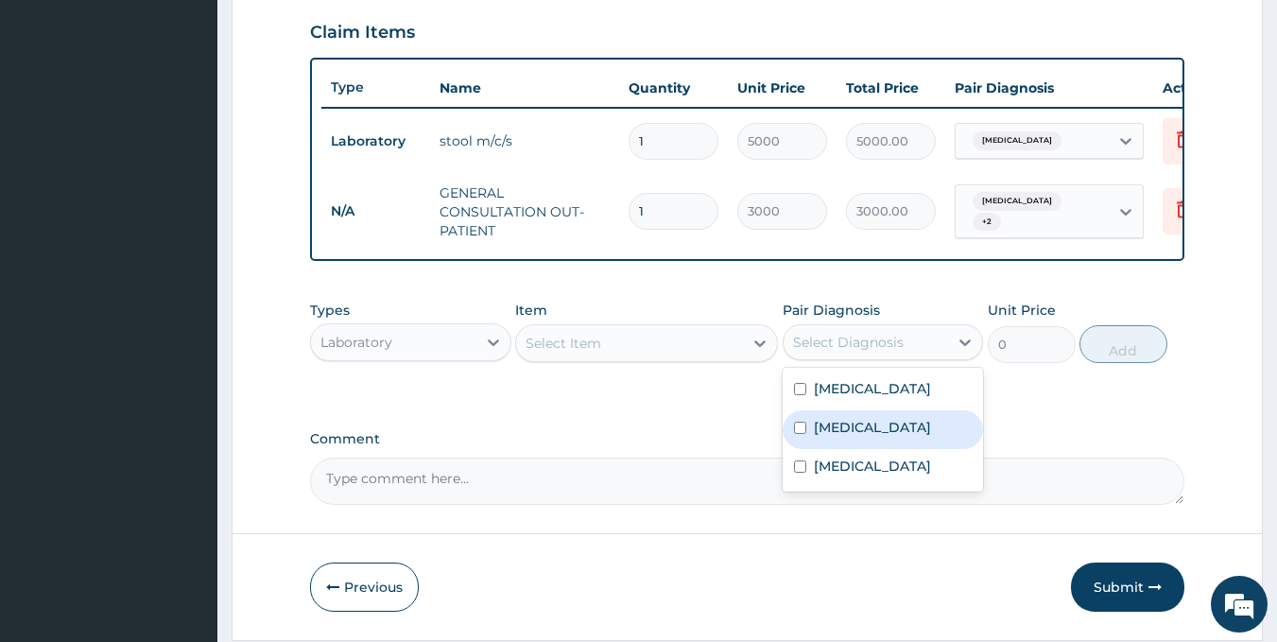
click at [802, 434] on input "checkbox" at bounding box center [800, 428] width 12 height 12
checkbox input "true"
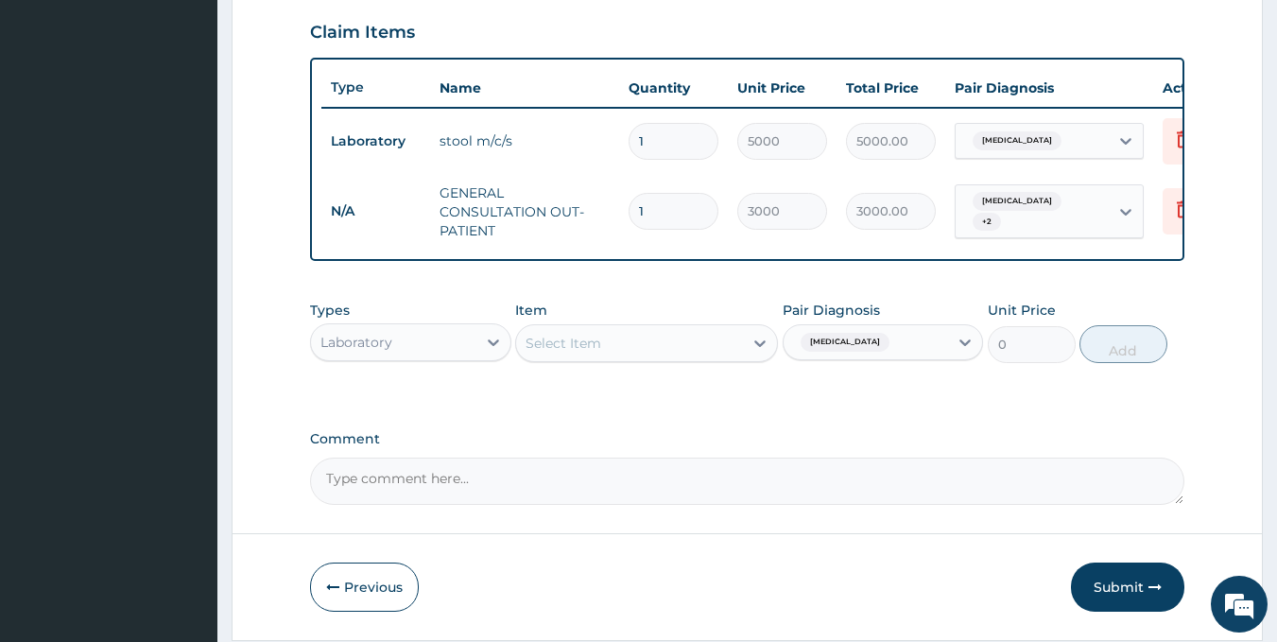
click at [636, 444] on label "Comment" at bounding box center [747, 439] width 875 height 16
click at [636, 457] on textarea "Comment" at bounding box center [747, 480] width 875 height 47
click at [643, 352] on div "Select Item" at bounding box center [629, 343] width 227 height 30
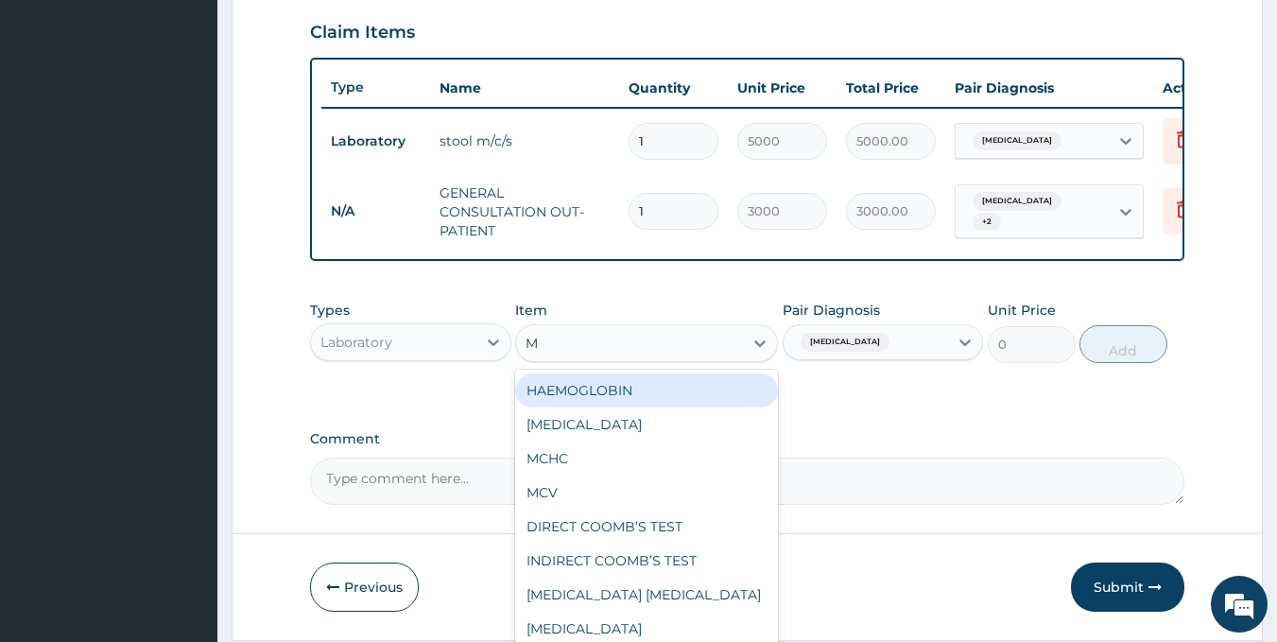
type input "MA"
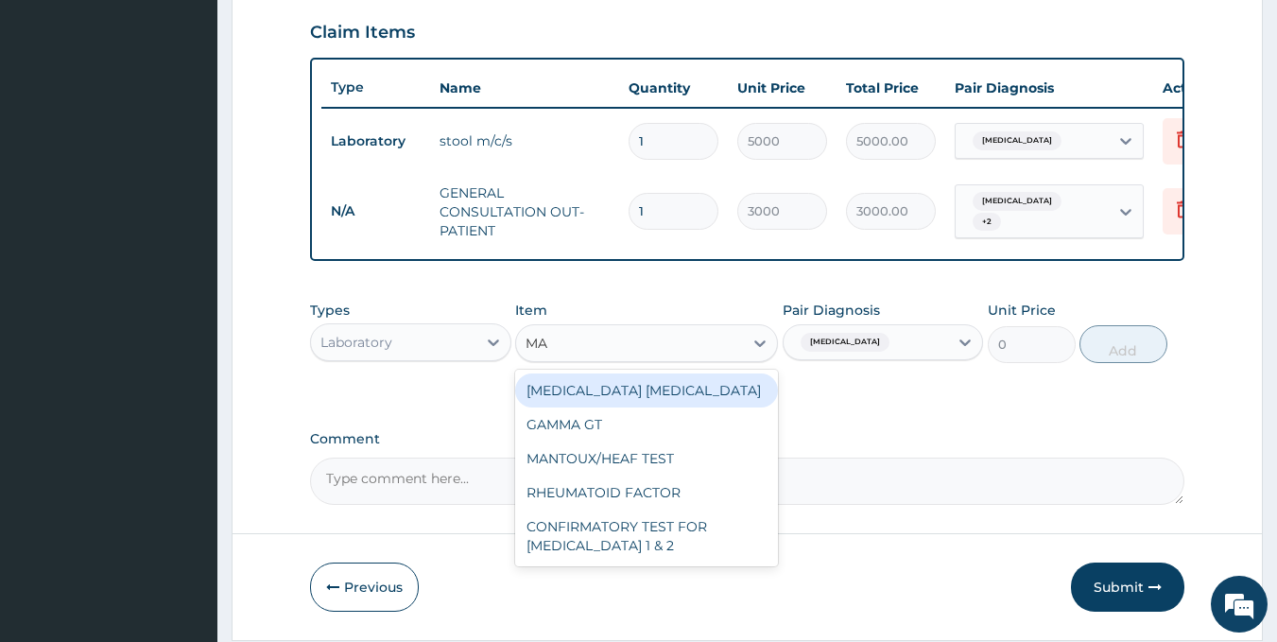
click at [644, 407] on div "MALARIA PARASITE" at bounding box center [646, 390] width 263 height 34
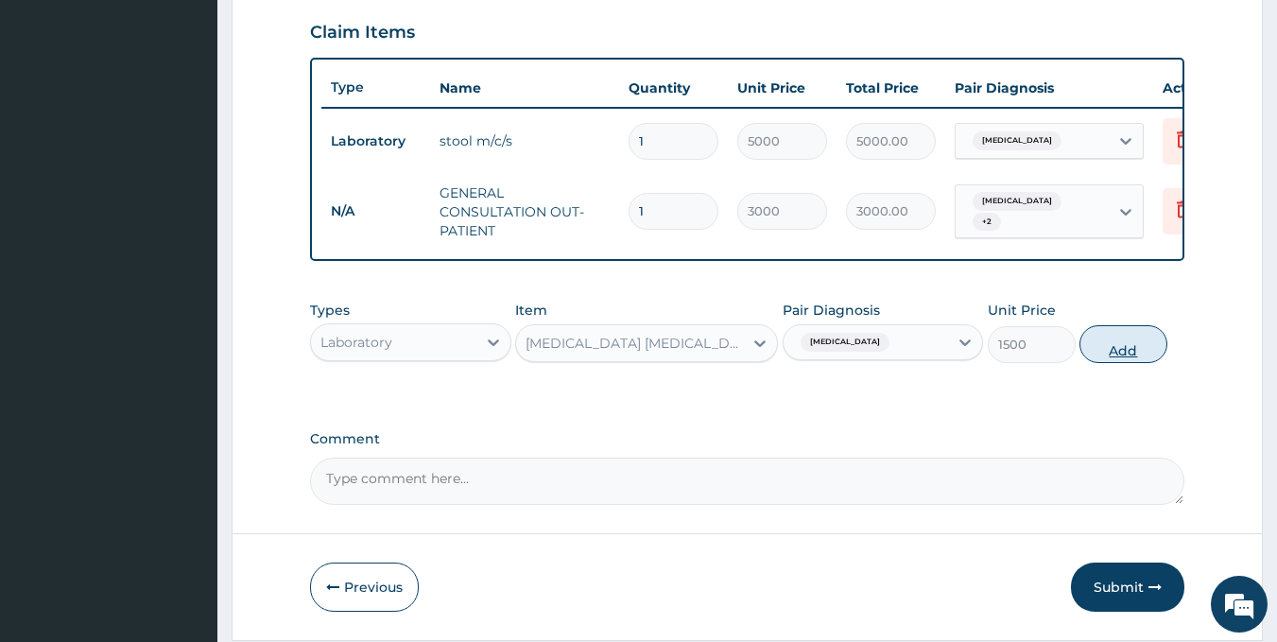
click at [1127, 363] on button "Add" at bounding box center [1123, 344] width 88 height 38
type input "0"
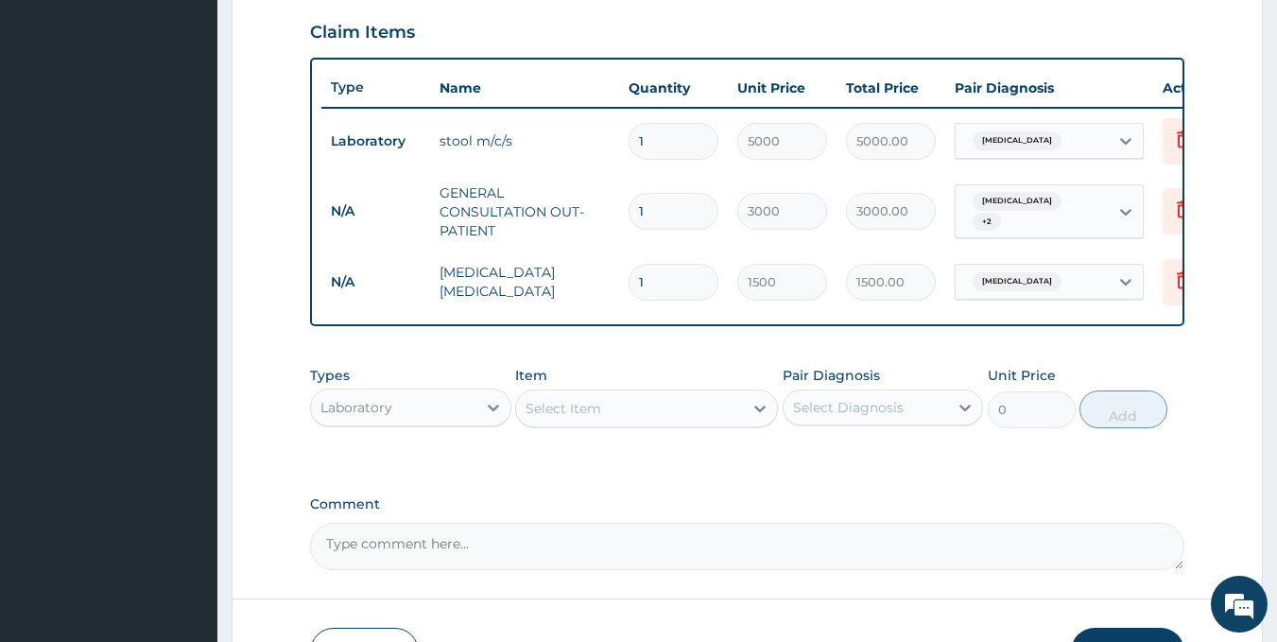
click at [851, 414] on div "Select Diagnosis" at bounding box center [848, 407] width 111 height 19
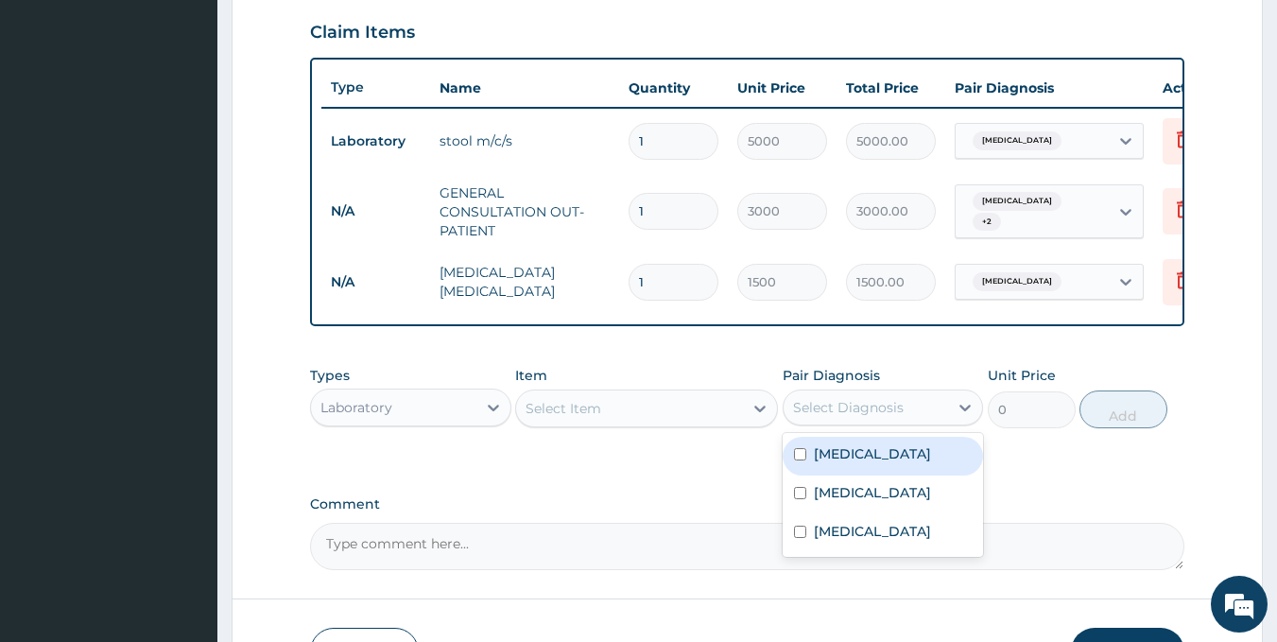
click at [799, 460] on input "checkbox" at bounding box center [800, 454] width 12 height 12
checkbox input "true"
click at [706, 457] on div "Types Laboratory Item Select Item Pair Diagnosis option Typhoid fever, selected…" at bounding box center [747, 411] width 875 height 110
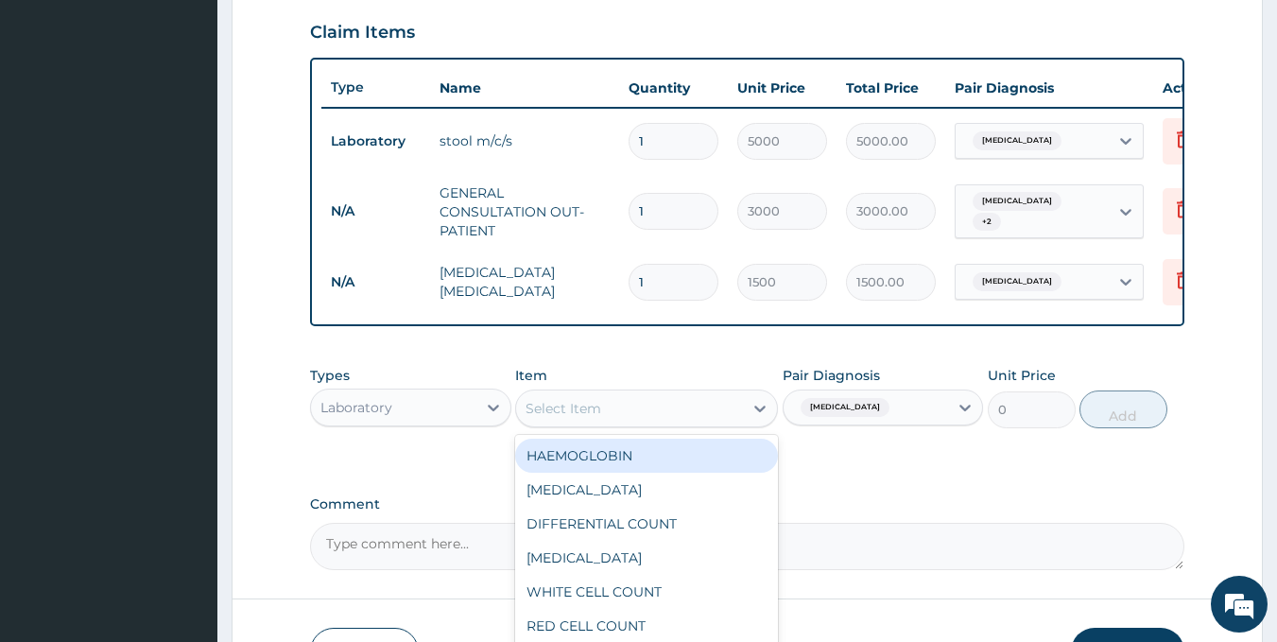
click at [684, 423] on div "Select Item" at bounding box center [629, 408] width 227 height 30
click at [867, 417] on span "Typhoid fever" at bounding box center [845, 407] width 89 height 19
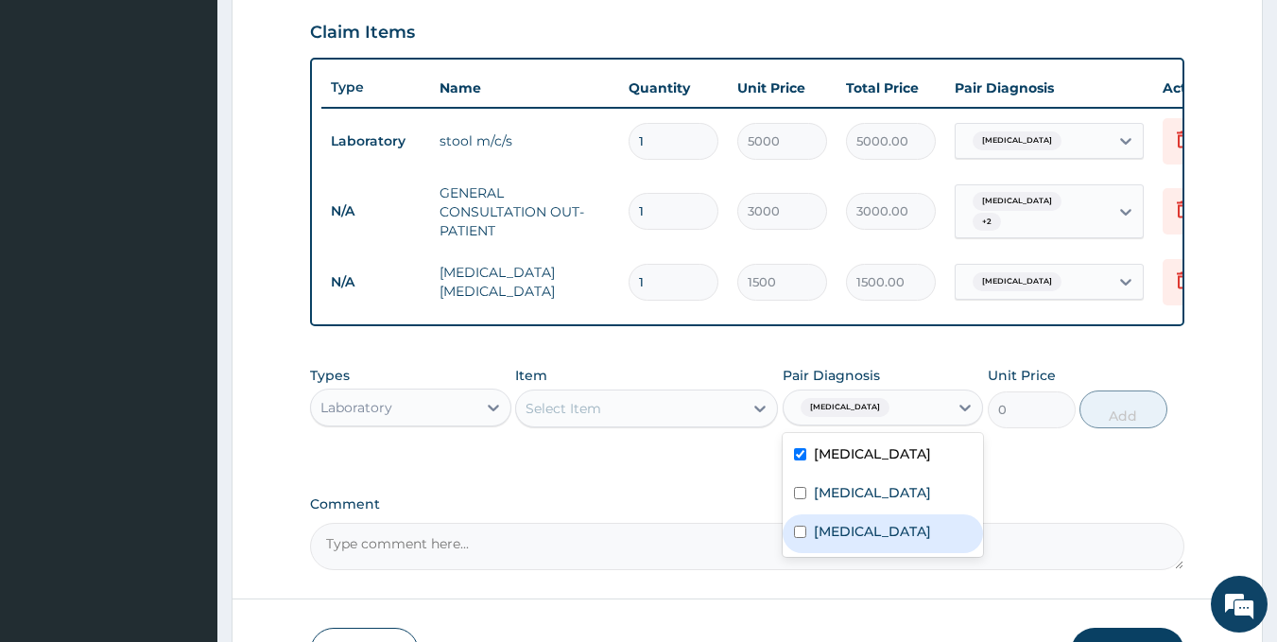
click at [810, 548] on div "Anemia" at bounding box center [883, 533] width 201 height 39
checkbox input "true"
click at [807, 465] on div "Typhoid fever" at bounding box center [883, 456] width 201 height 39
checkbox input "false"
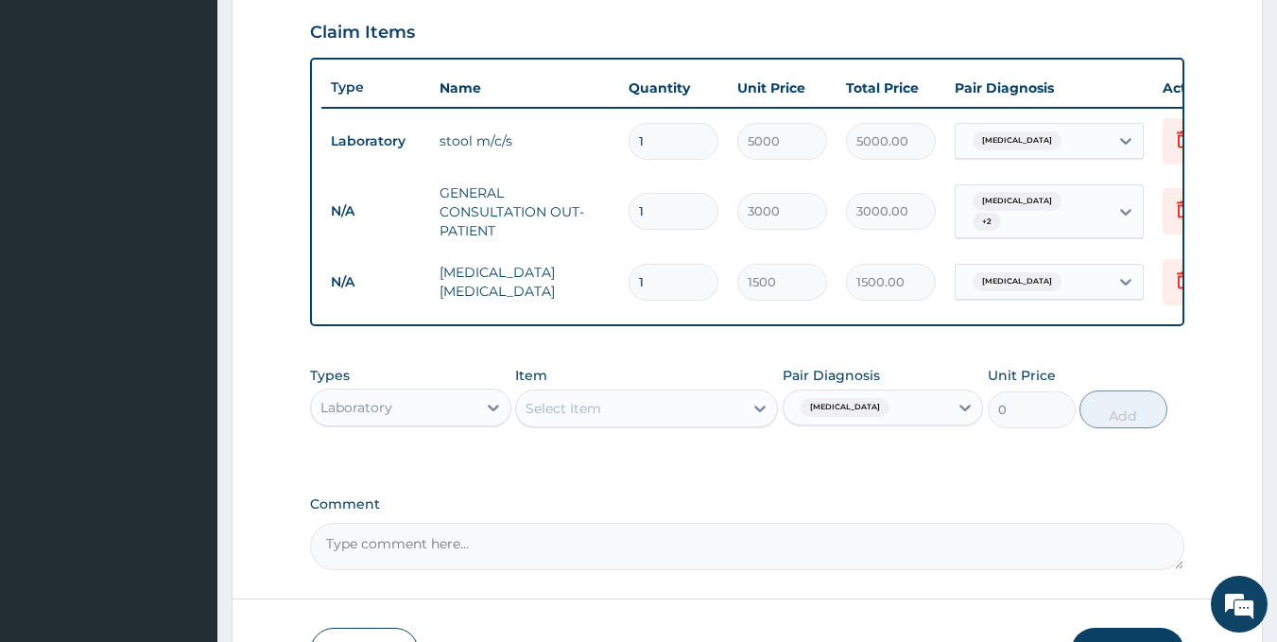
click at [714, 466] on div "Types Laboratory Item Select Item Pair Diagnosis Anemia Unit Price 0 Add" at bounding box center [747, 411] width 875 height 110
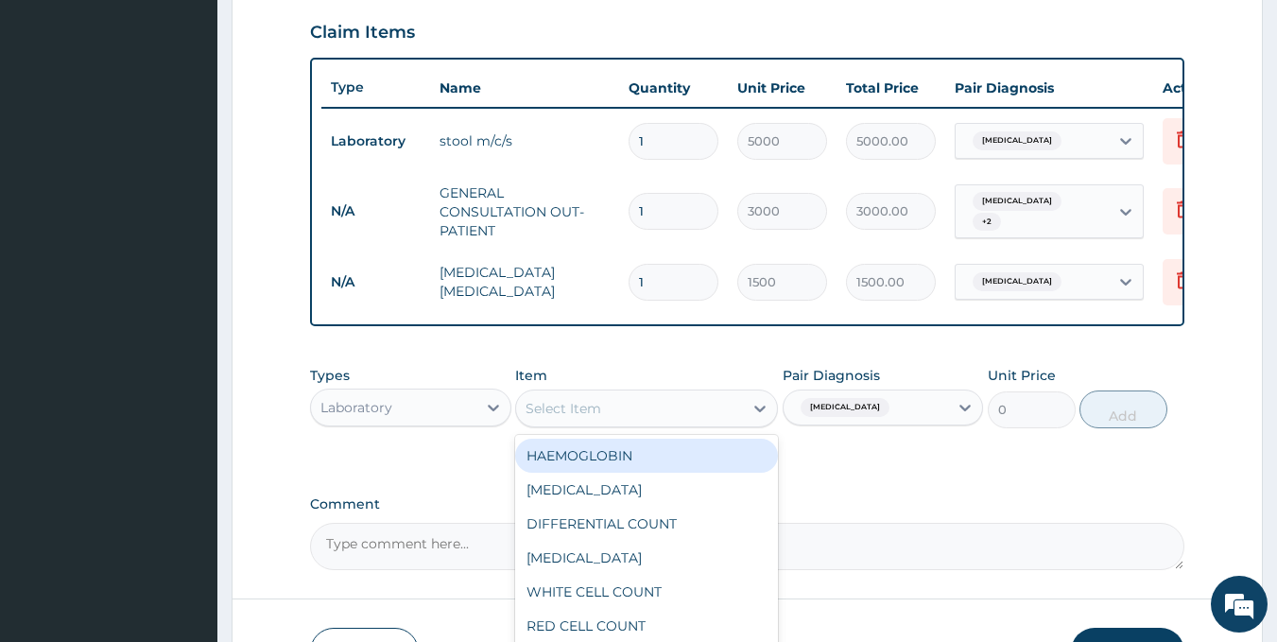
click at [709, 422] on div "Select Item" at bounding box center [629, 408] width 227 height 30
type input "PA"
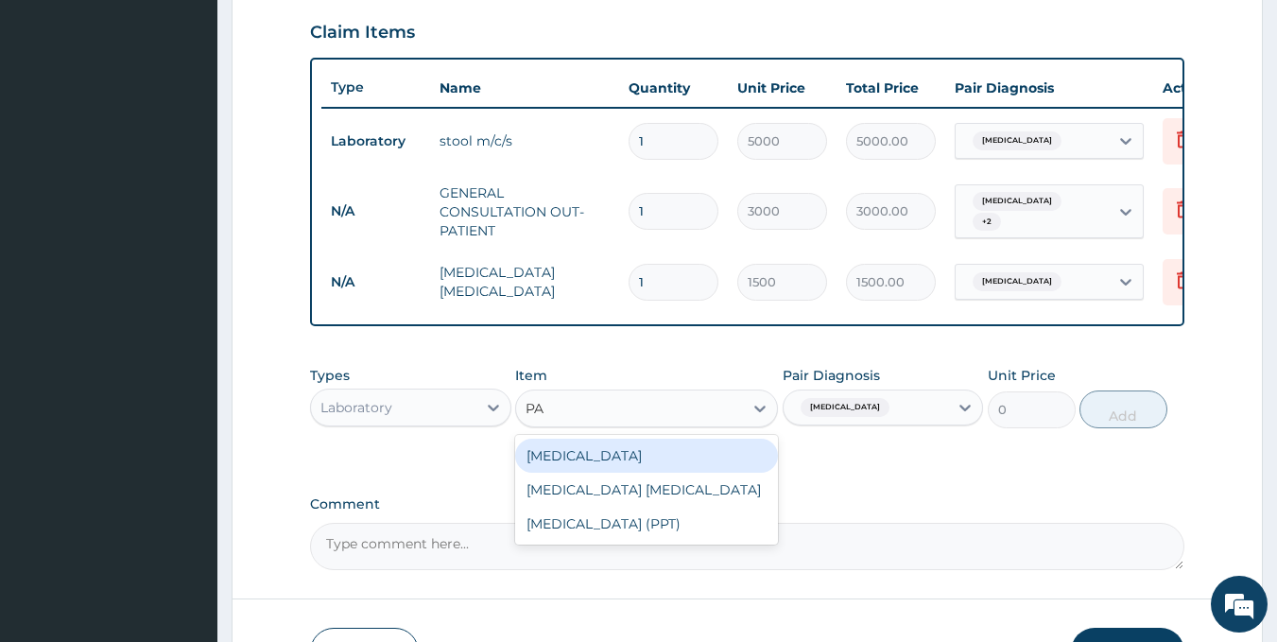
click at [664, 464] on div "PACKED CELL VOLUME" at bounding box center [646, 456] width 263 height 34
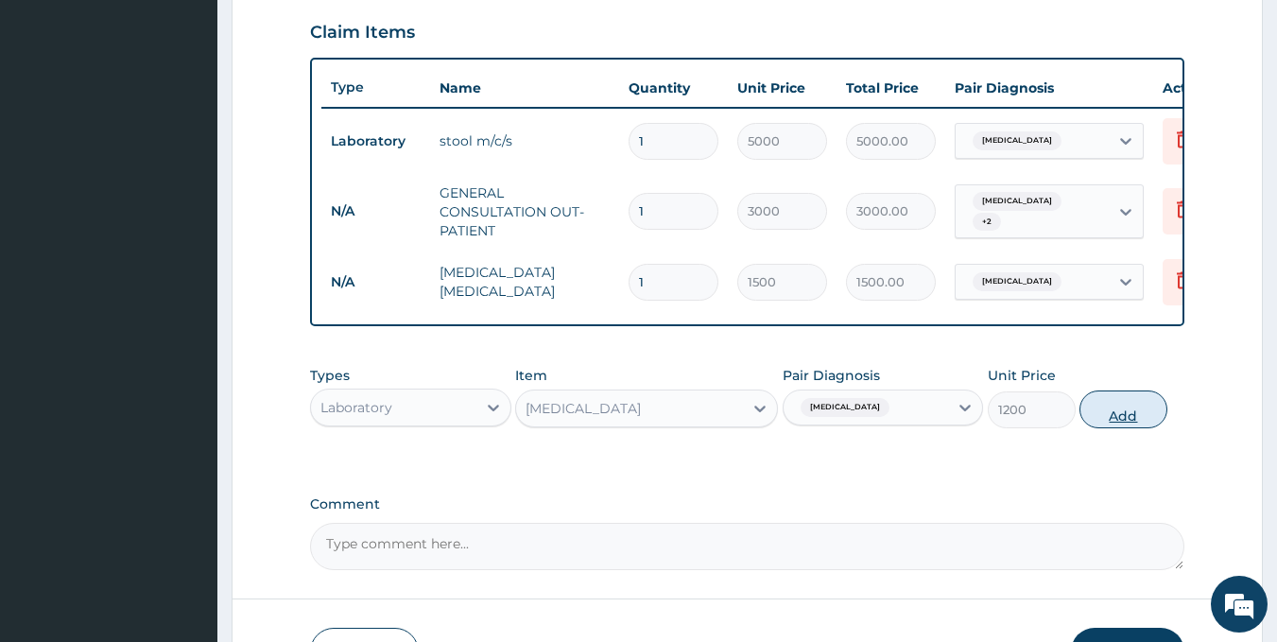
click at [1123, 428] on button "Add" at bounding box center [1123, 409] width 88 height 38
type input "0"
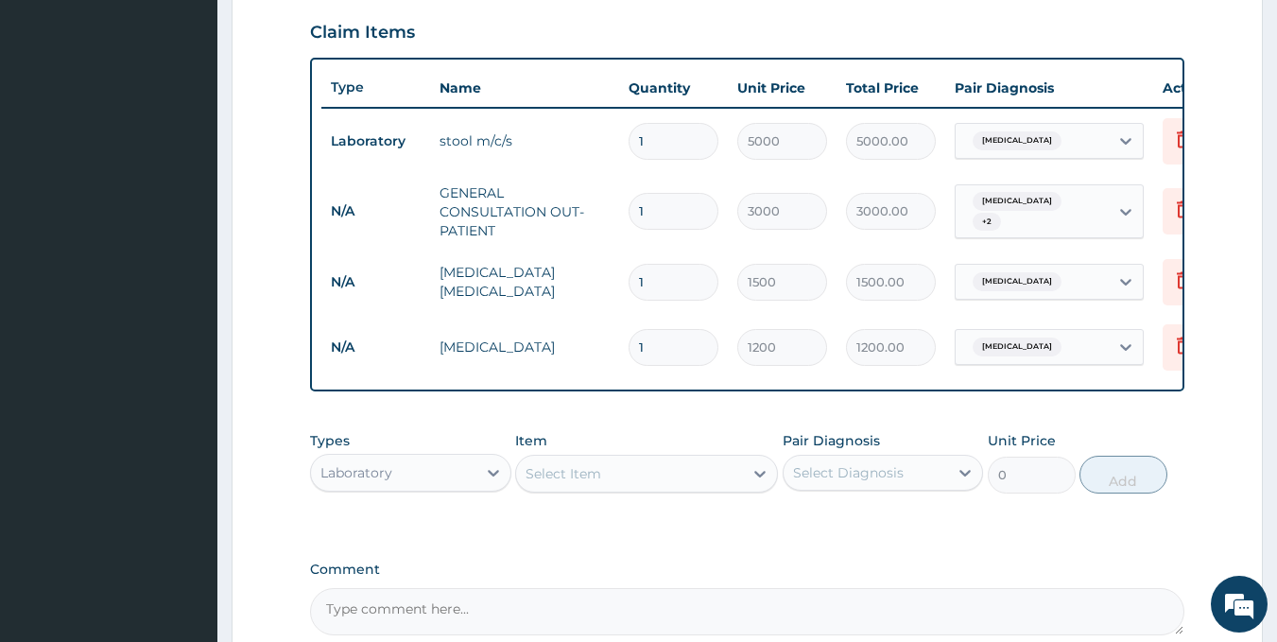
click at [1189, 439] on form "Step 2 of 2 PA Code / Prescription Code PA/206DCD Encounter Date 19-08-2025 Imp…" at bounding box center [747, 113] width 1031 height 1316
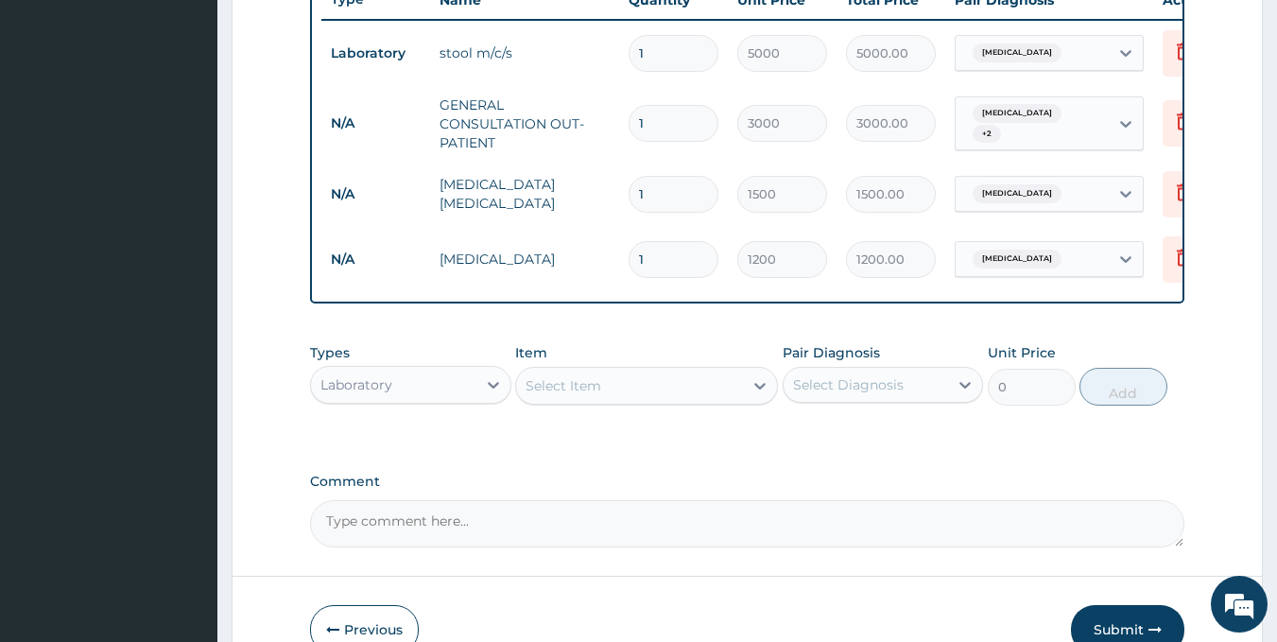
scroll to position [759, 0]
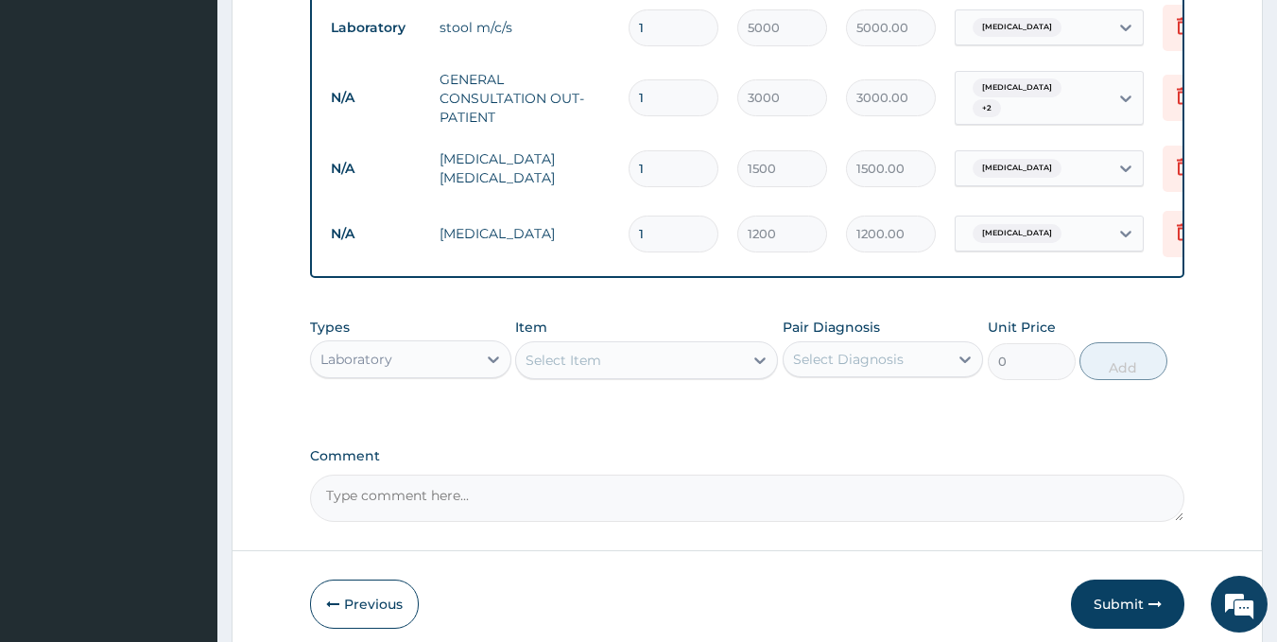
click at [473, 363] on div "Laboratory" at bounding box center [393, 359] width 165 height 30
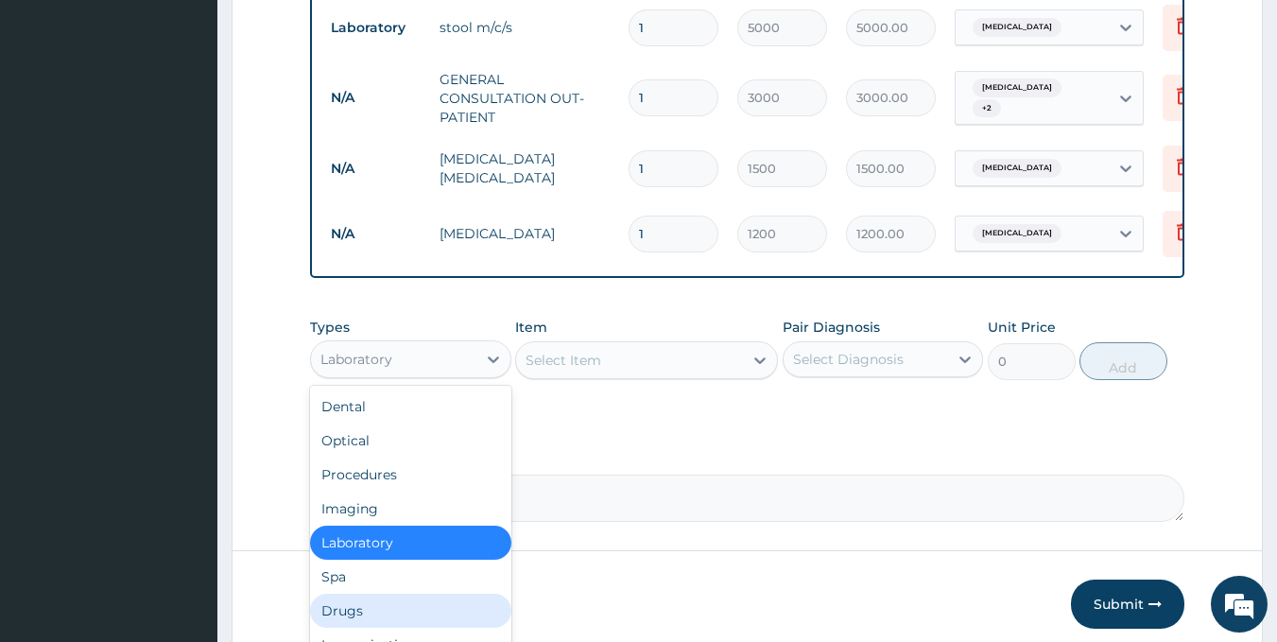
click at [400, 627] on div "Drugs" at bounding box center [410, 611] width 201 height 34
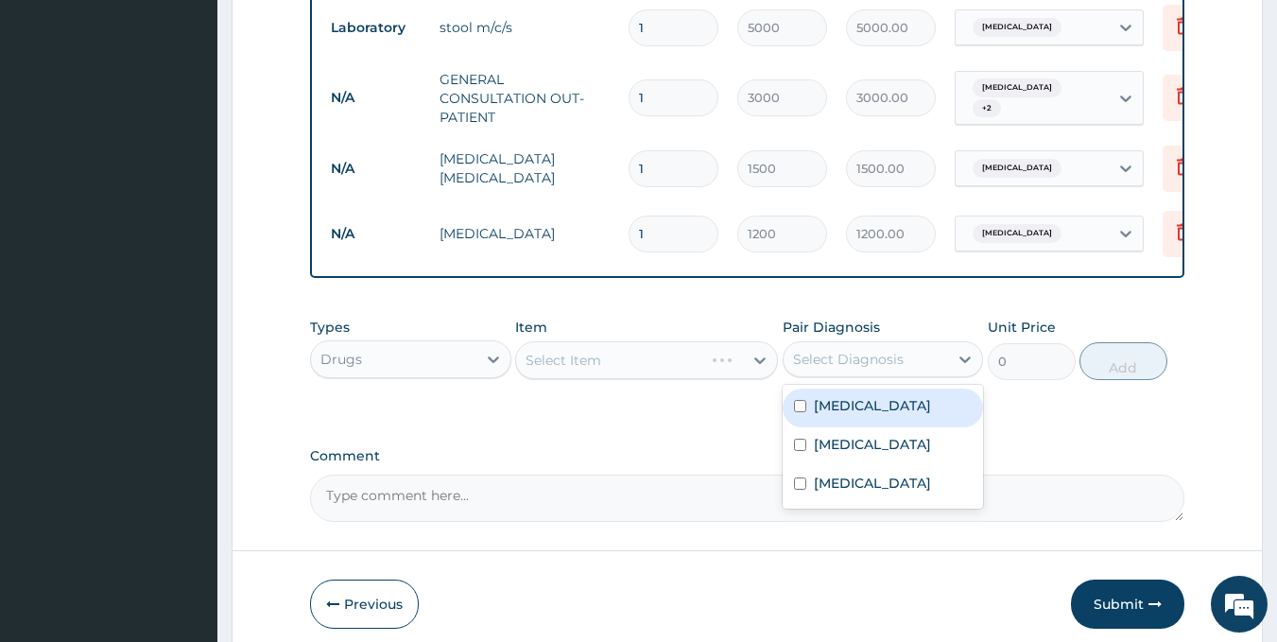
click at [811, 369] on div "Select Diagnosis" at bounding box center [848, 359] width 111 height 19
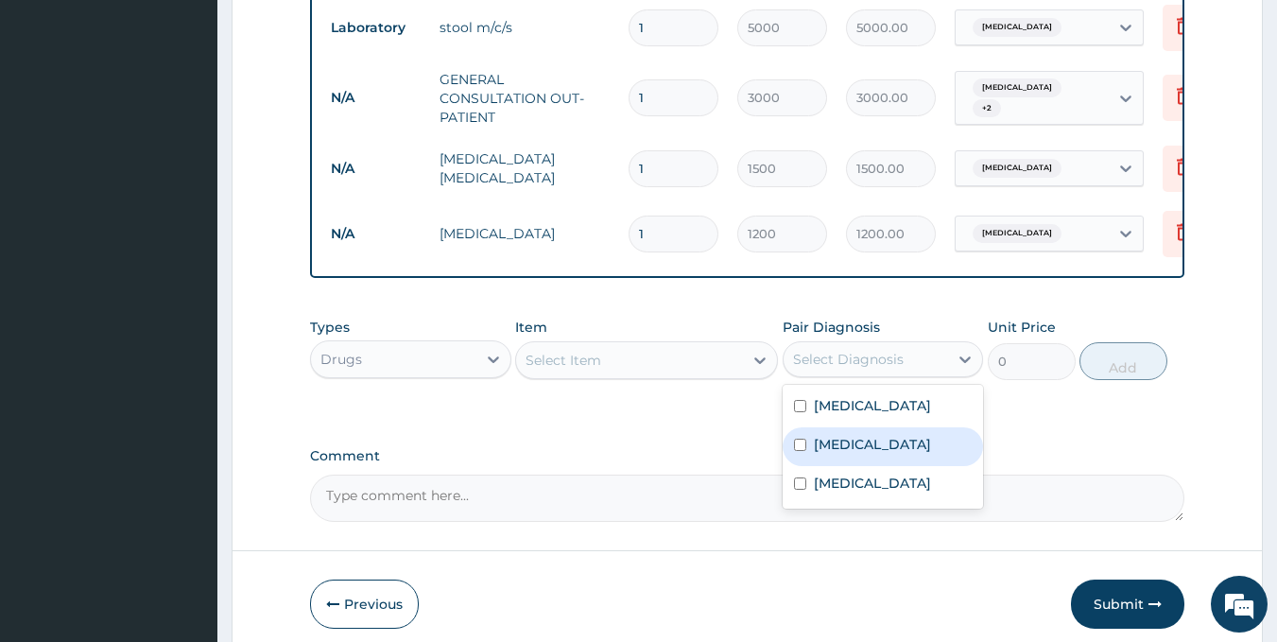
click at [800, 451] on input "checkbox" at bounding box center [800, 445] width 12 height 12
checkbox input "true"
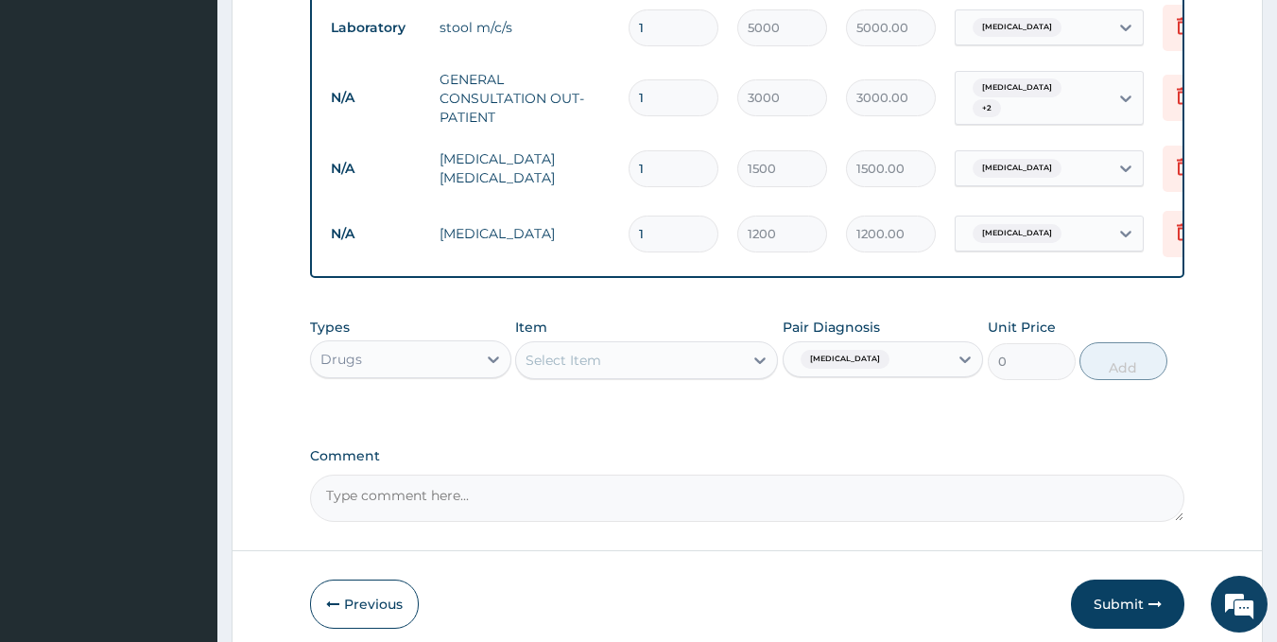
click at [698, 464] on label "Comment" at bounding box center [747, 456] width 875 height 16
click at [698, 474] on textarea "Comment" at bounding box center [747, 497] width 875 height 47
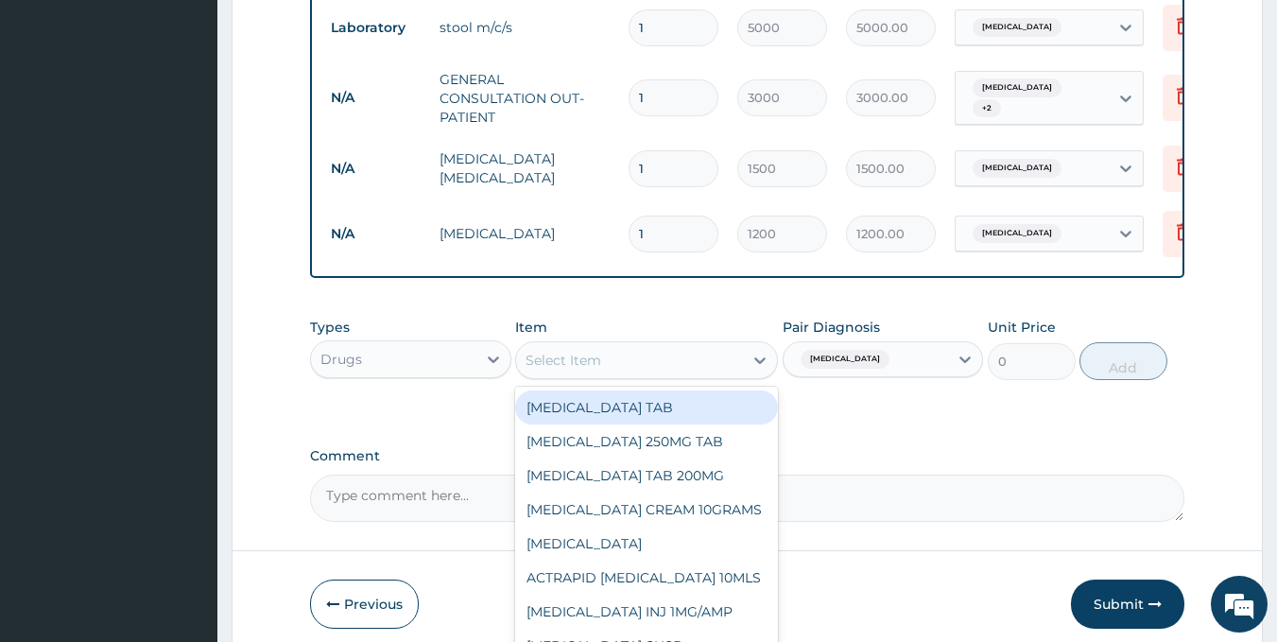
click at [680, 369] on div "Select Item" at bounding box center [629, 360] width 227 height 30
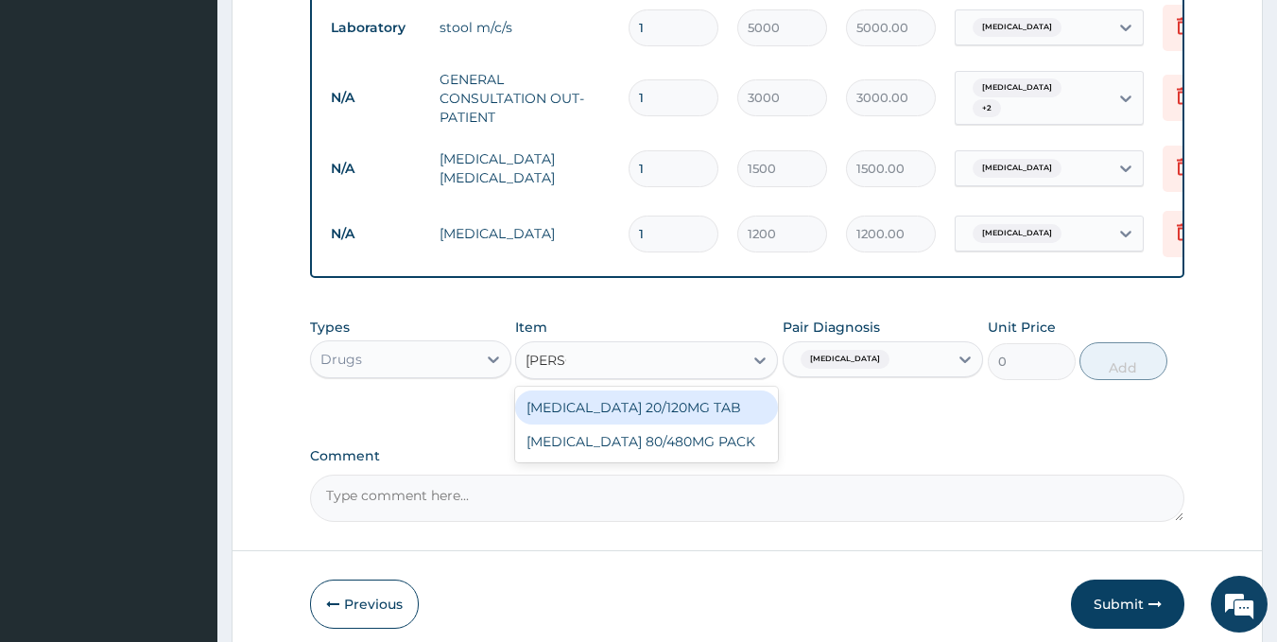
type input "COART"
click at [665, 424] on div "COARTEM 20/120MG TAB" at bounding box center [646, 407] width 263 height 34
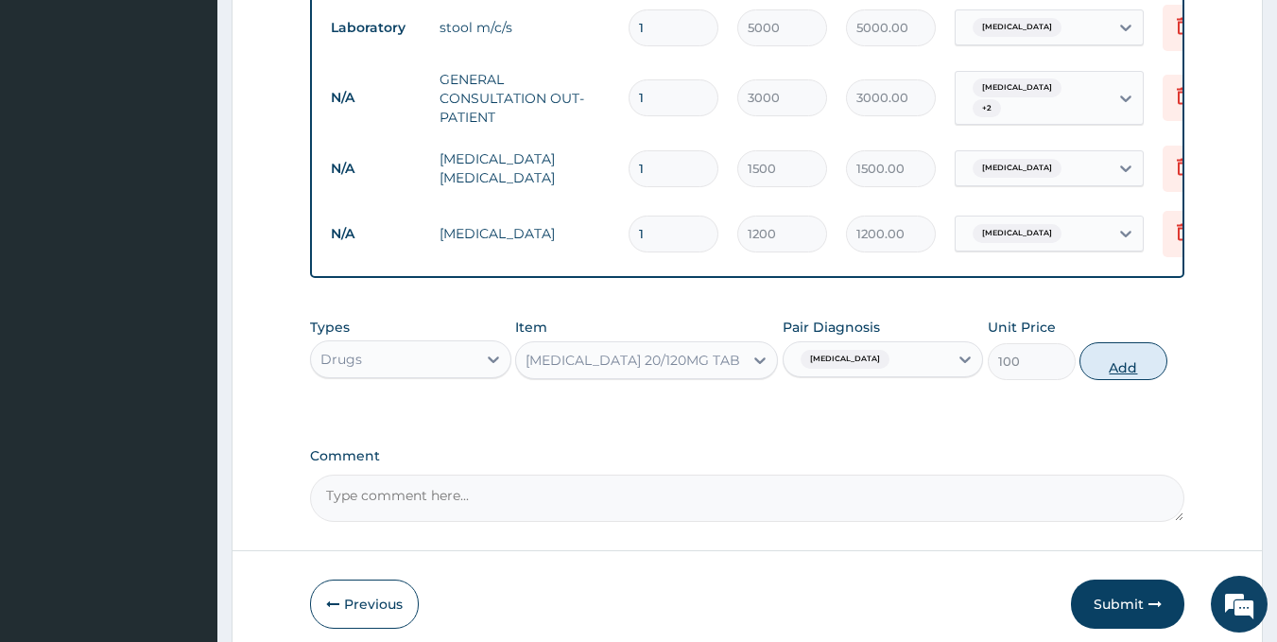
click at [1131, 363] on button "Add" at bounding box center [1123, 361] width 88 height 38
type input "0"
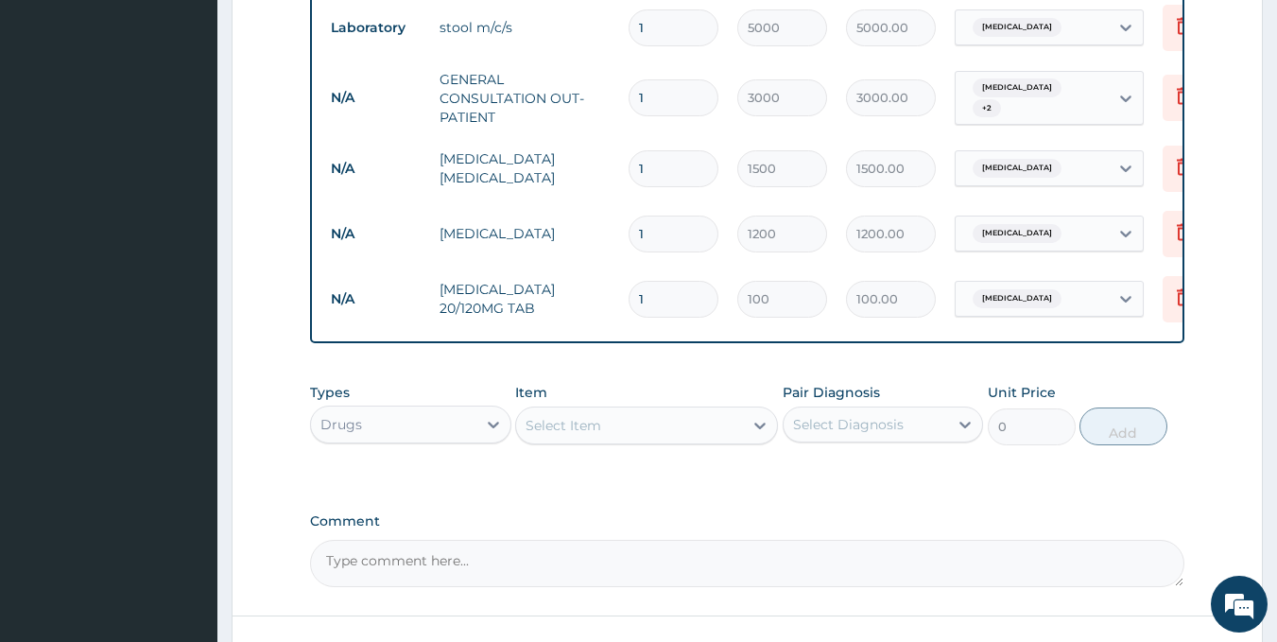
type input "18"
type input "1800.00"
type input "1"
type input "100.00"
type input "12"
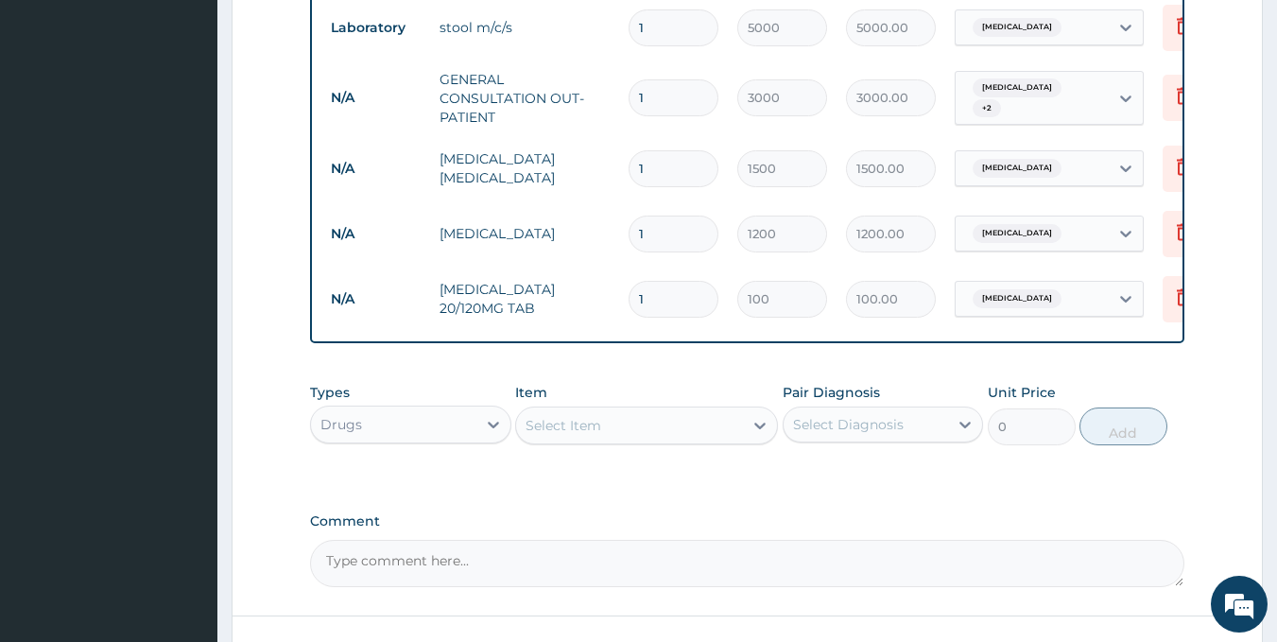
type input "1200.00"
type input "12"
click at [534, 435] on div "Select Item" at bounding box center [564, 425] width 76 height 19
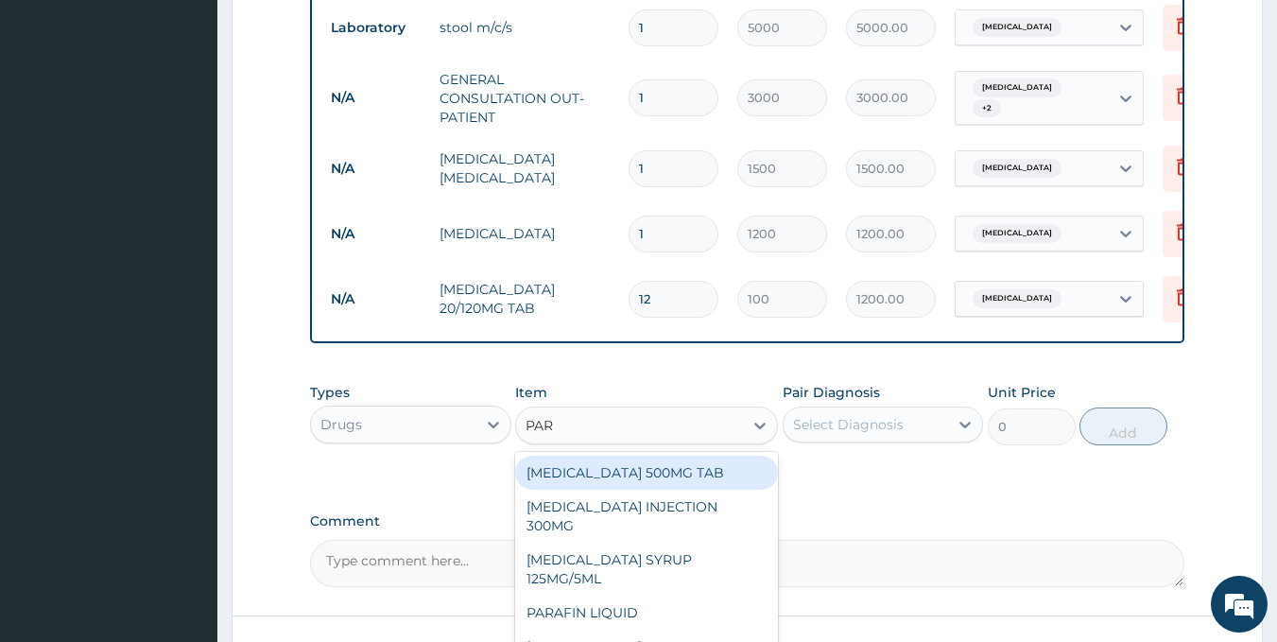
type input "PARA"
click at [597, 482] on div "PARACETAMOL 500MG TAB" at bounding box center [646, 473] width 263 height 34
type input "50"
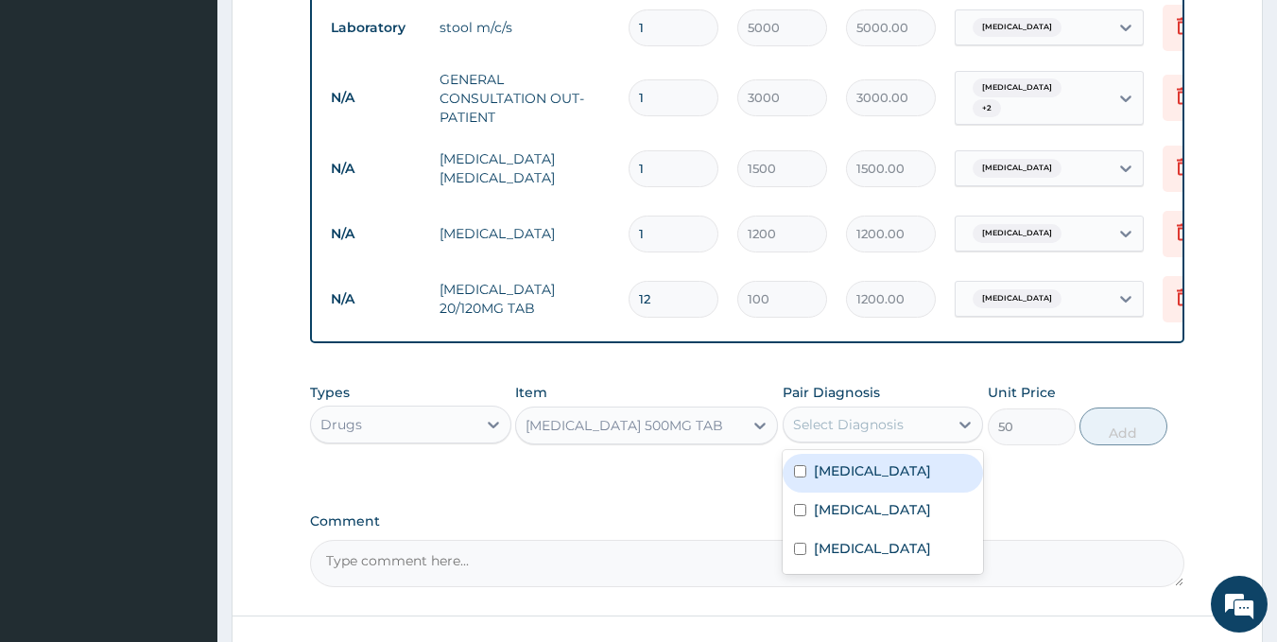
click at [917, 440] on div "Select Diagnosis" at bounding box center [866, 424] width 165 height 30
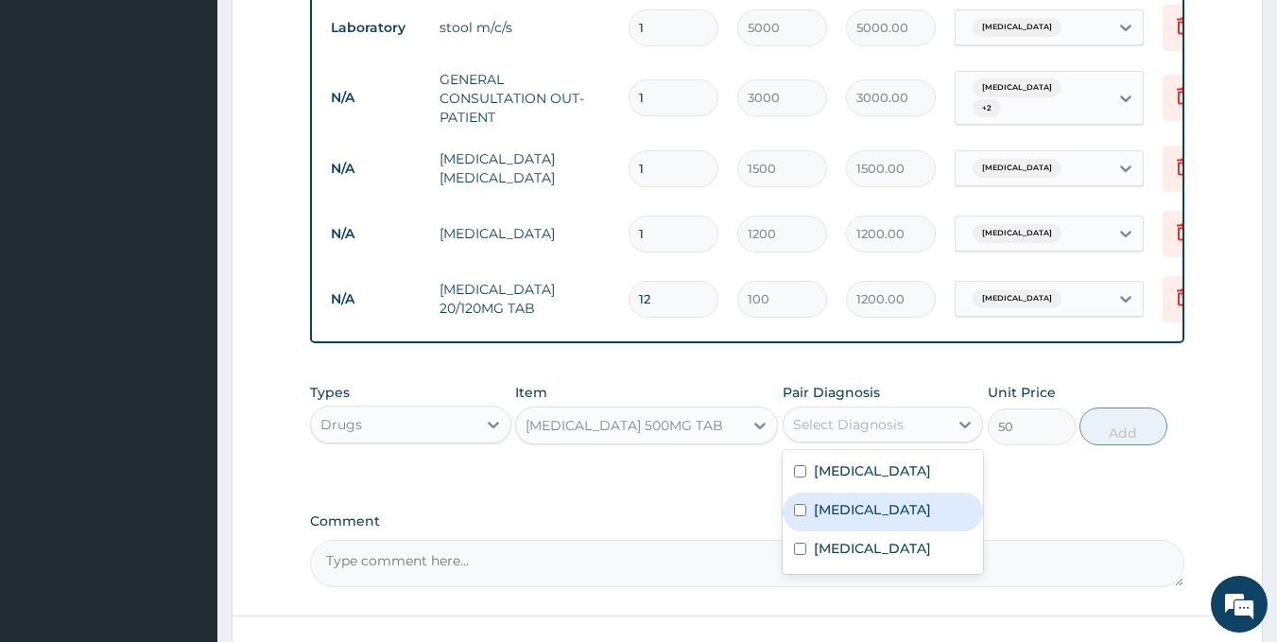
click at [811, 521] on div "Malaria" at bounding box center [883, 511] width 201 height 39
checkbox input "true"
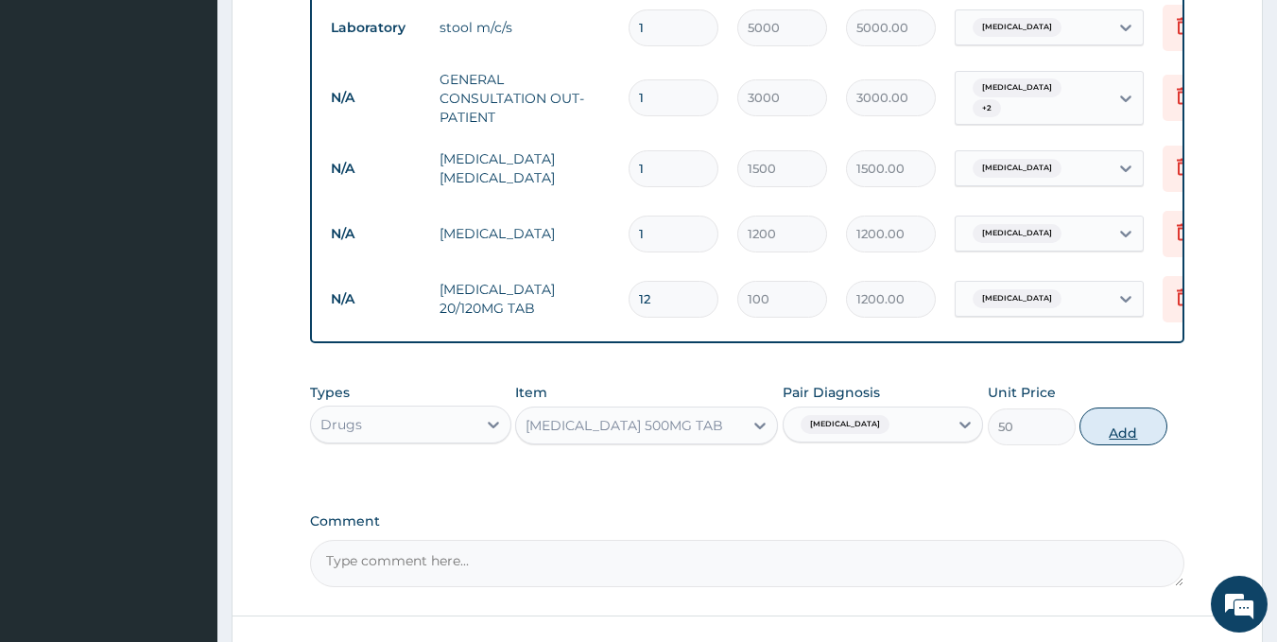
click at [1109, 442] on button "Add" at bounding box center [1123, 426] width 88 height 38
type input "0"
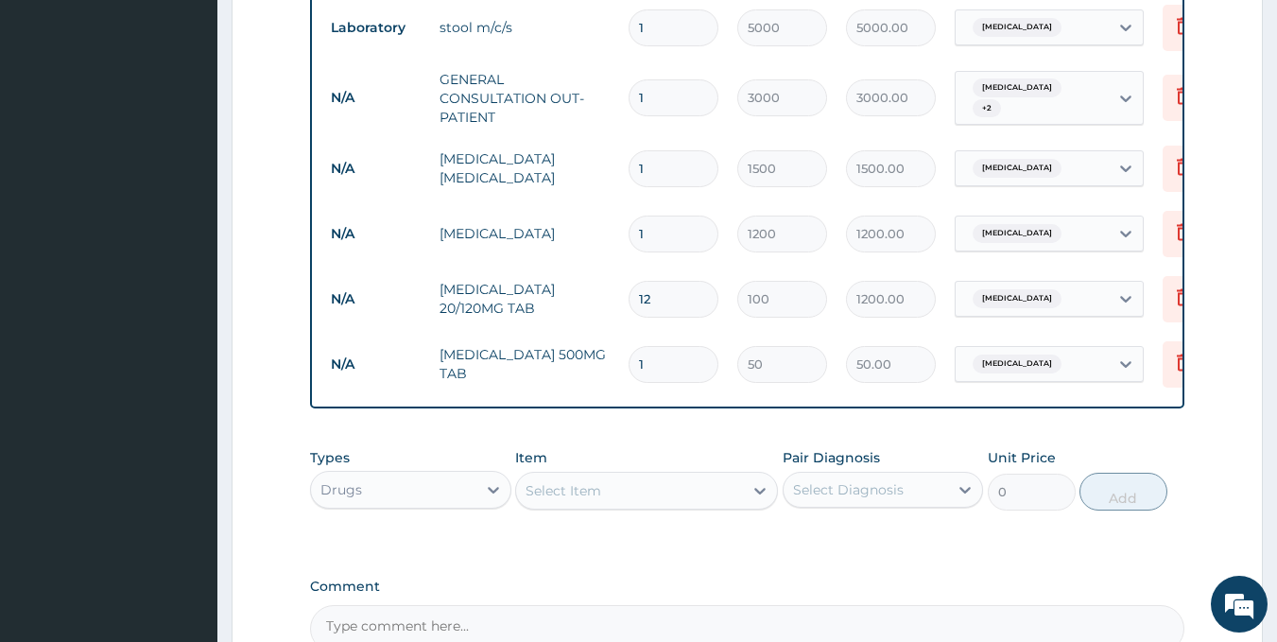
type input "0.00"
type input "9"
type input "450.00"
type input "9"
click at [548, 500] on div "Select Item" at bounding box center [564, 490] width 76 height 19
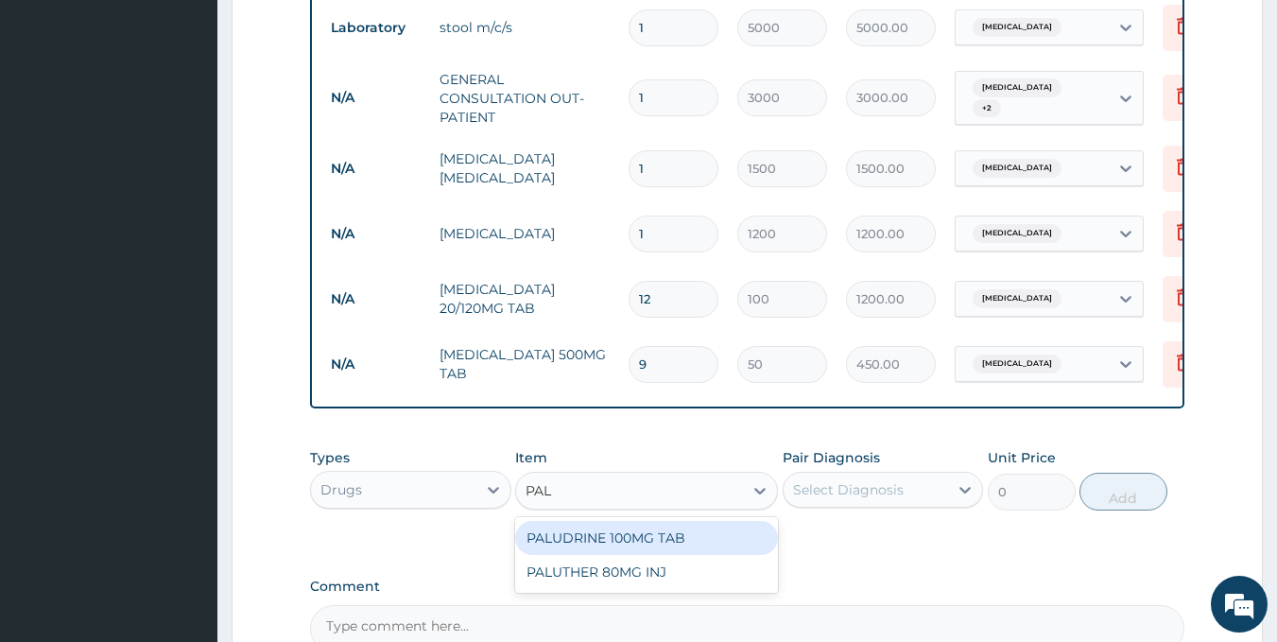
type input "PALU"
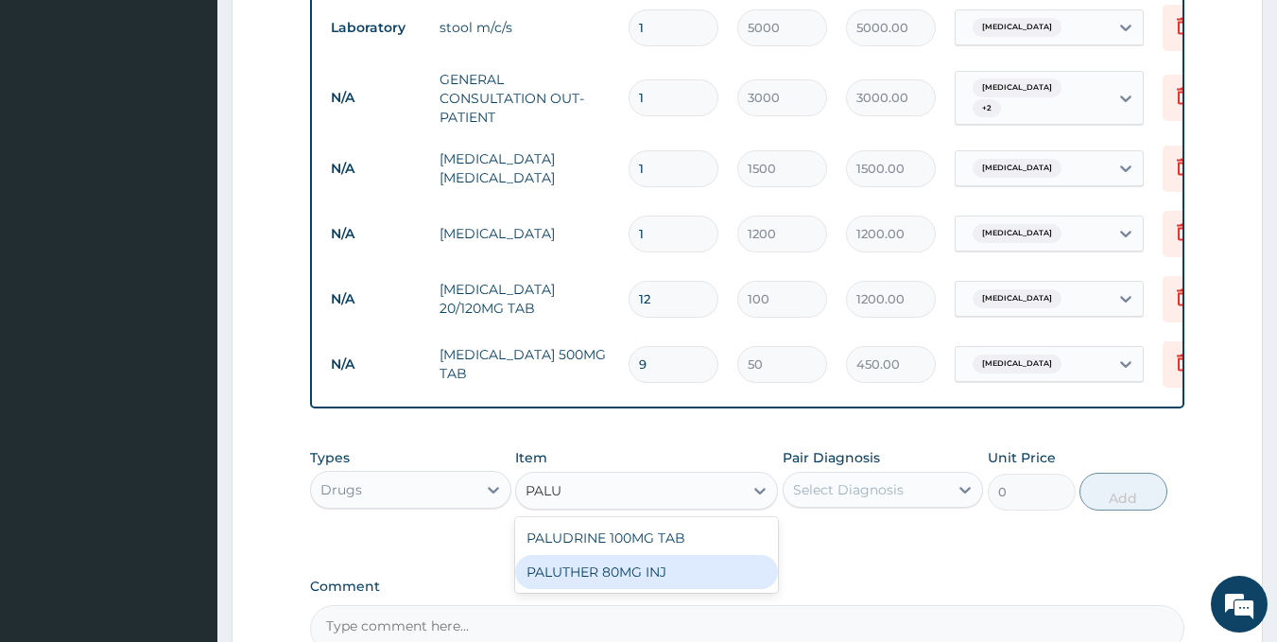
click at [590, 584] on div "PALUTHER 80MG INJ" at bounding box center [646, 572] width 263 height 34
type input "1000"
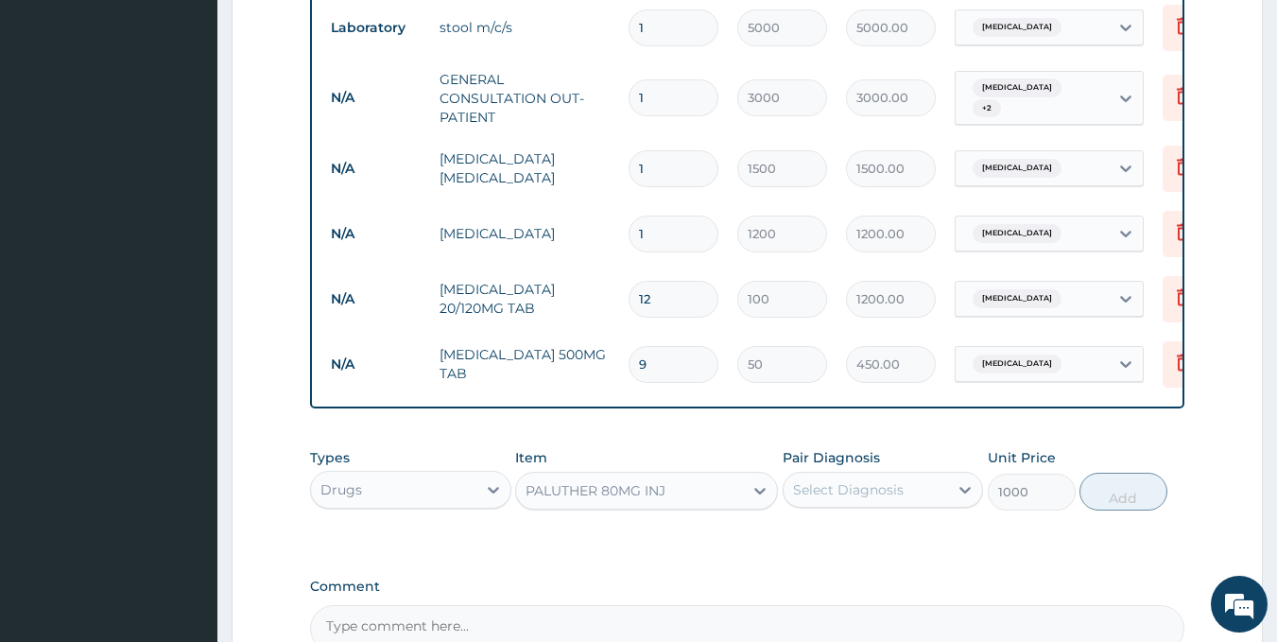
click at [874, 498] on div "Select Diagnosis" at bounding box center [848, 489] width 111 height 19
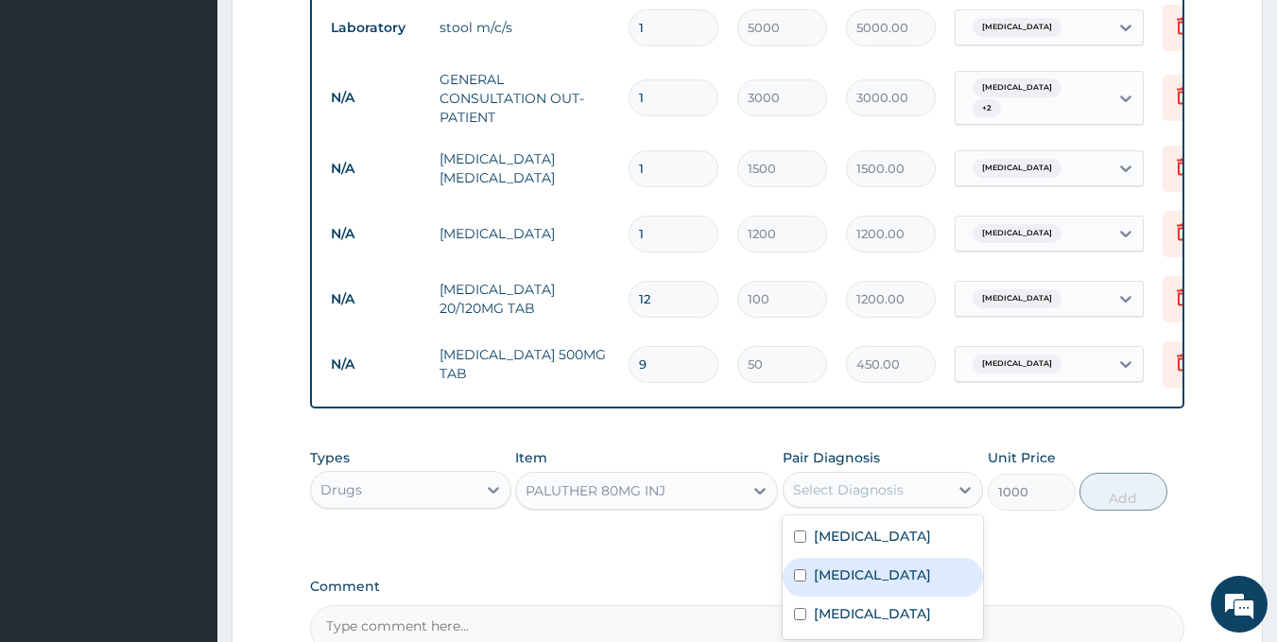
click at [805, 581] on input "checkbox" at bounding box center [800, 575] width 12 height 12
checkbox input "true"
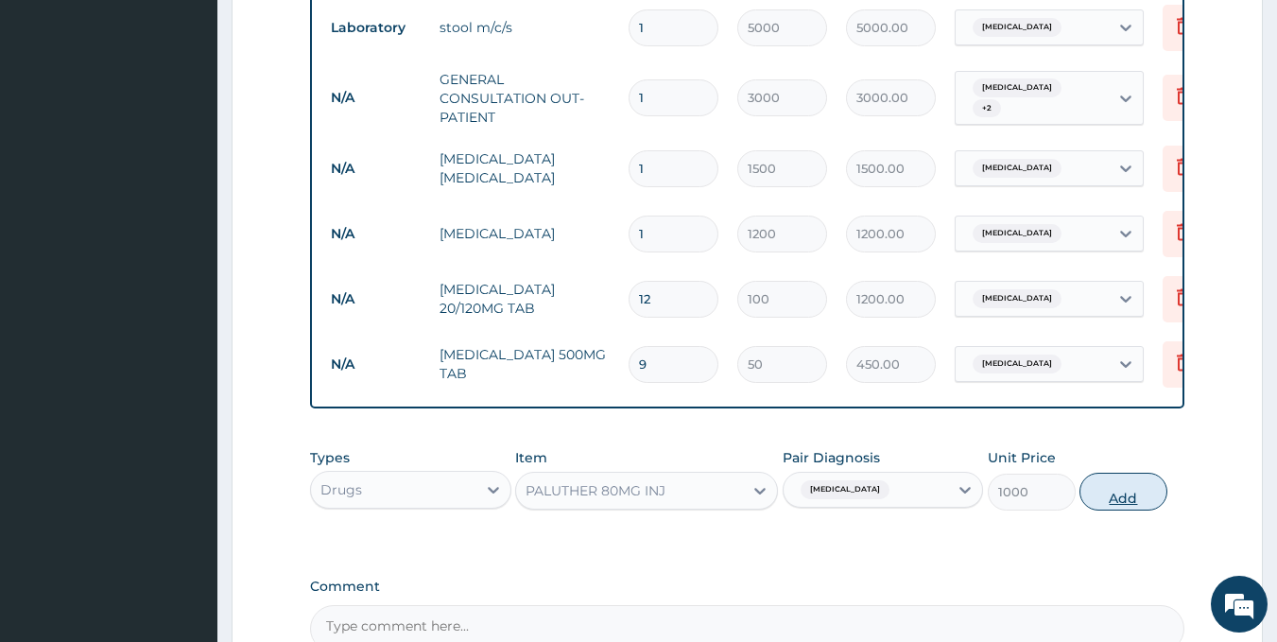
click at [1101, 510] on button "Add" at bounding box center [1123, 492] width 88 height 38
type input "0"
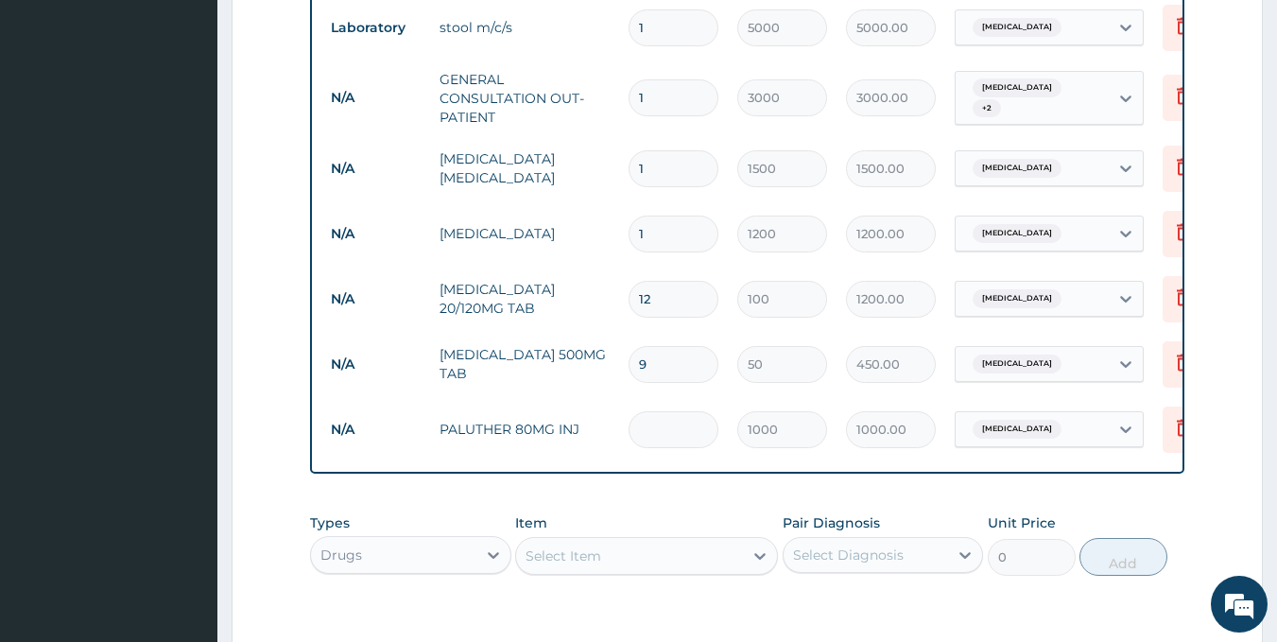
type input "0.00"
type input "2"
type input "2000.00"
type input "2"
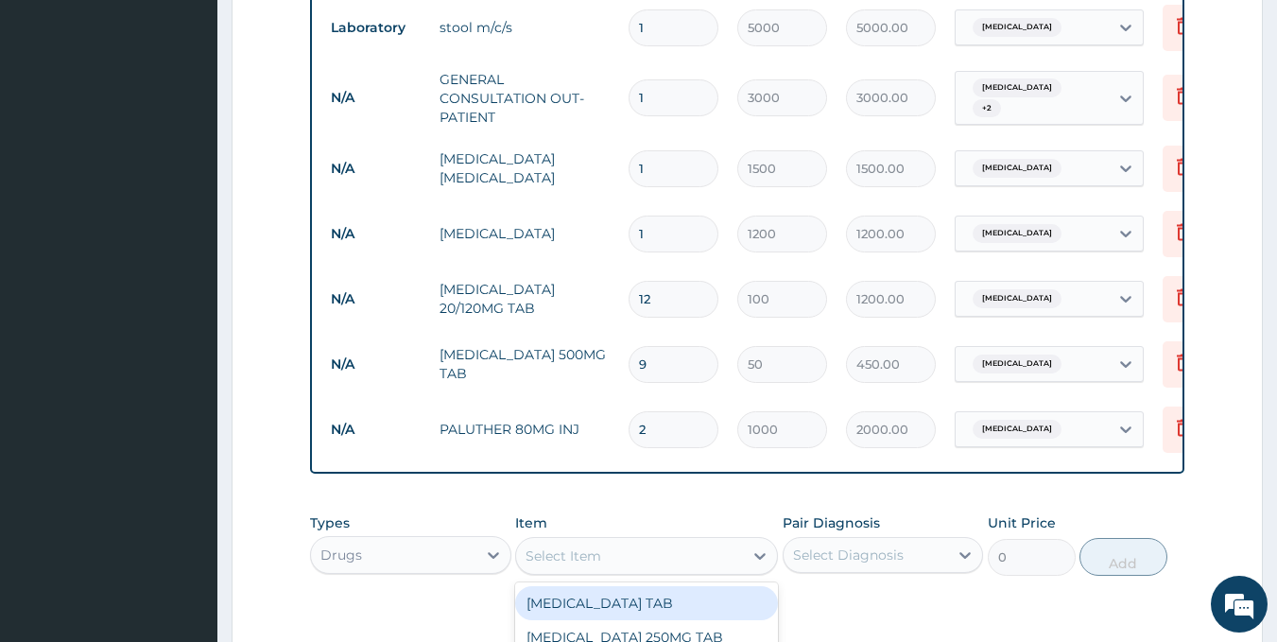
click at [566, 565] on div "Select Item" at bounding box center [564, 555] width 76 height 19
type input "PARA"
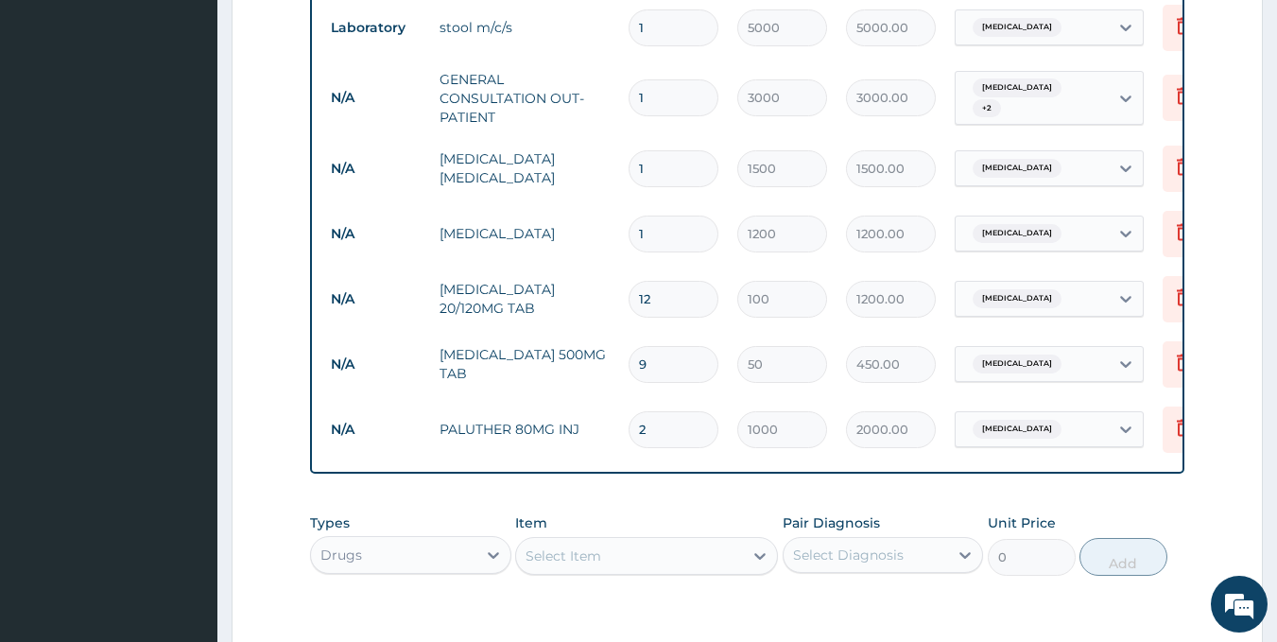
click at [632, 535] on div "Item Select Item" at bounding box center [646, 544] width 263 height 62
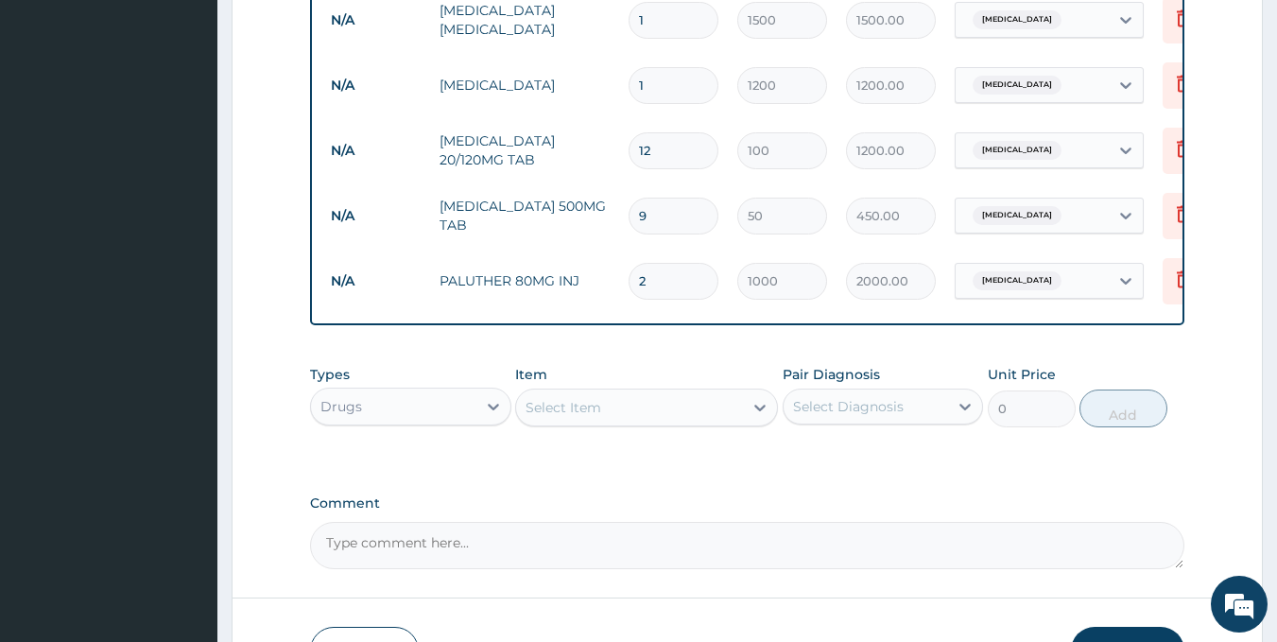
scroll to position [910, 0]
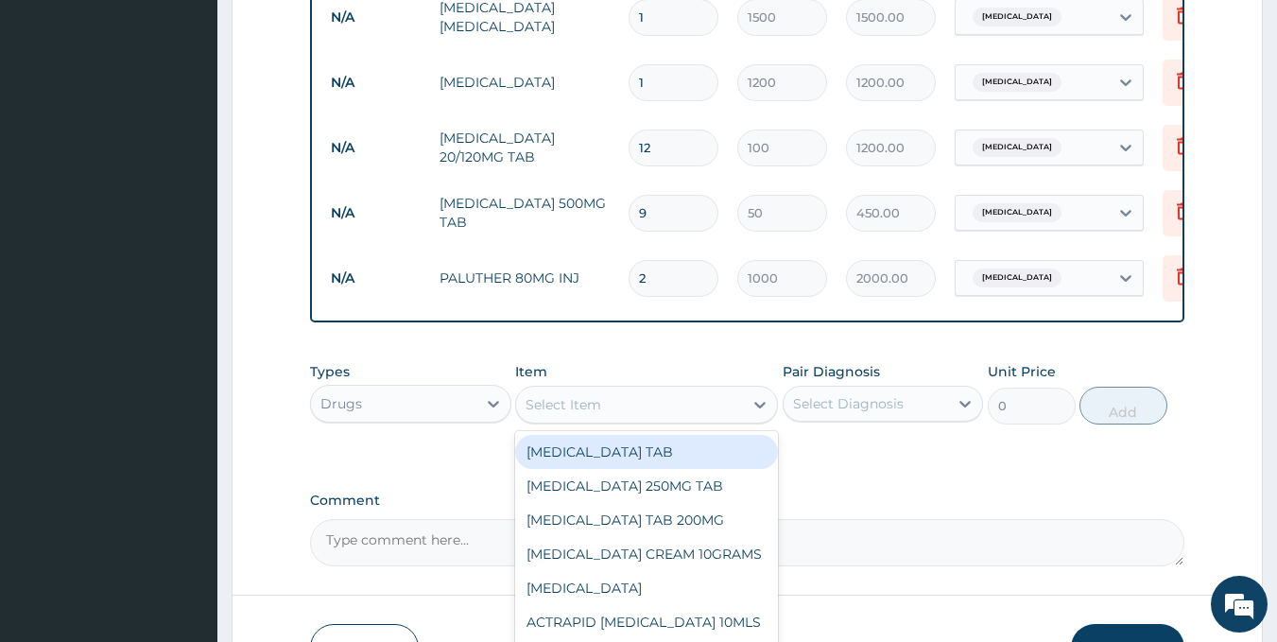
click at [668, 420] on div "Select Item" at bounding box center [629, 404] width 227 height 30
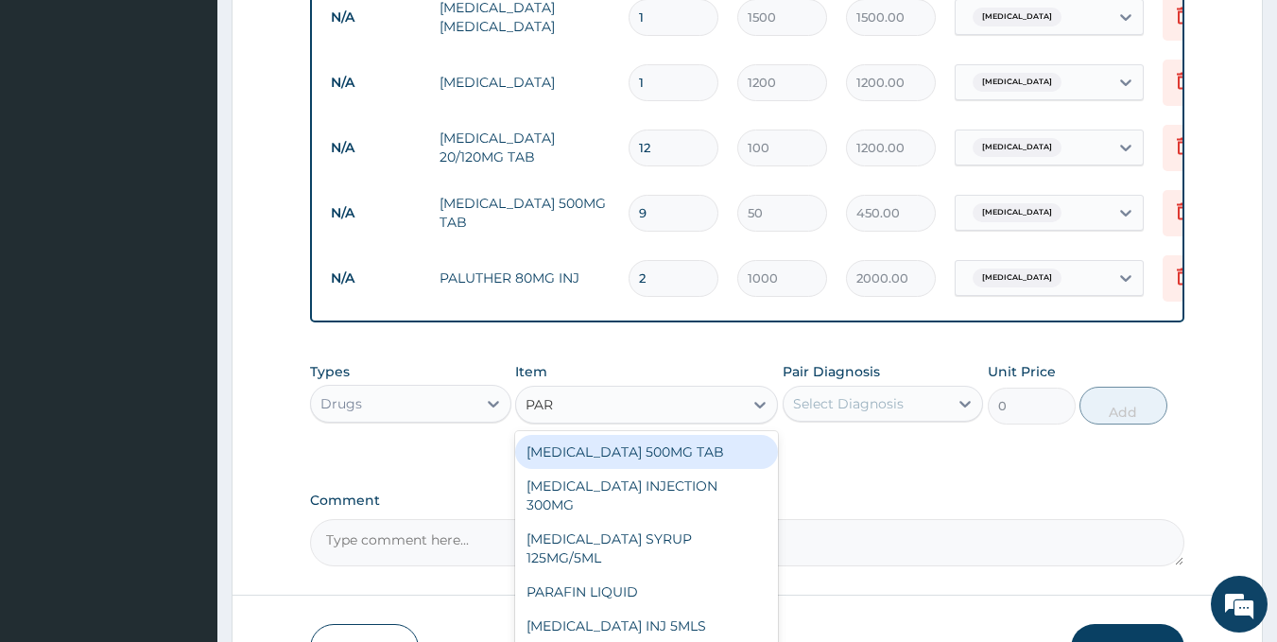
type input "PARA"
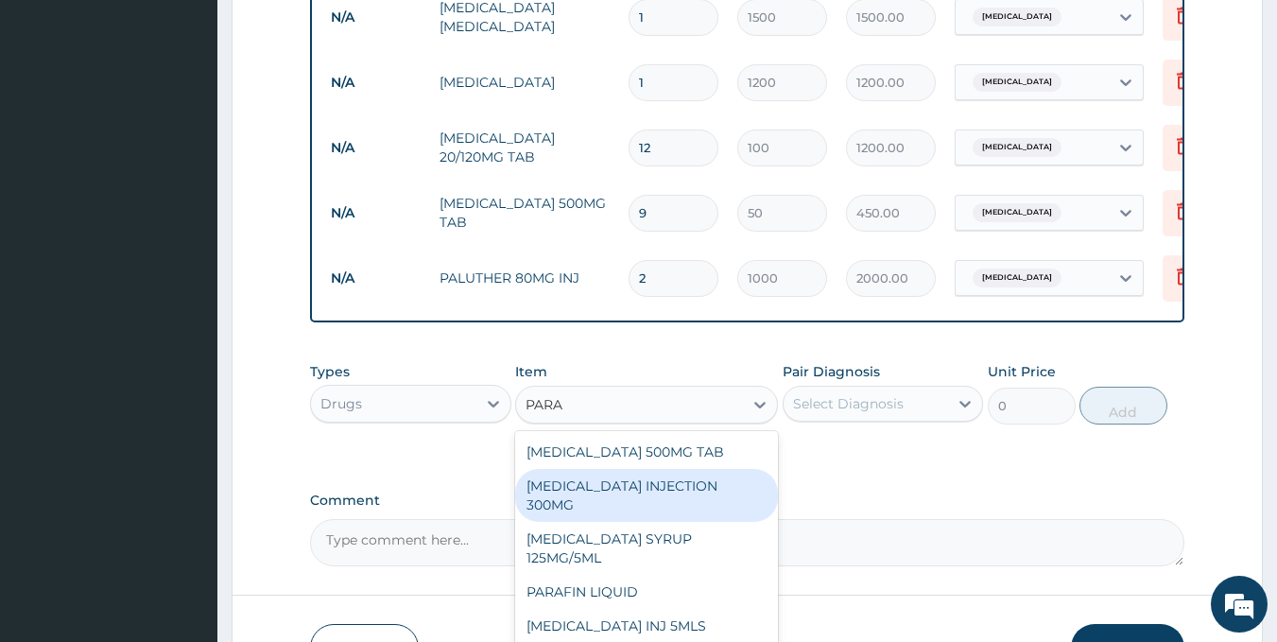
click at [641, 504] on div "PARACETAMOL INJECTION 300MG" at bounding box center [646, 495] width 263 height 53
type input "1000"
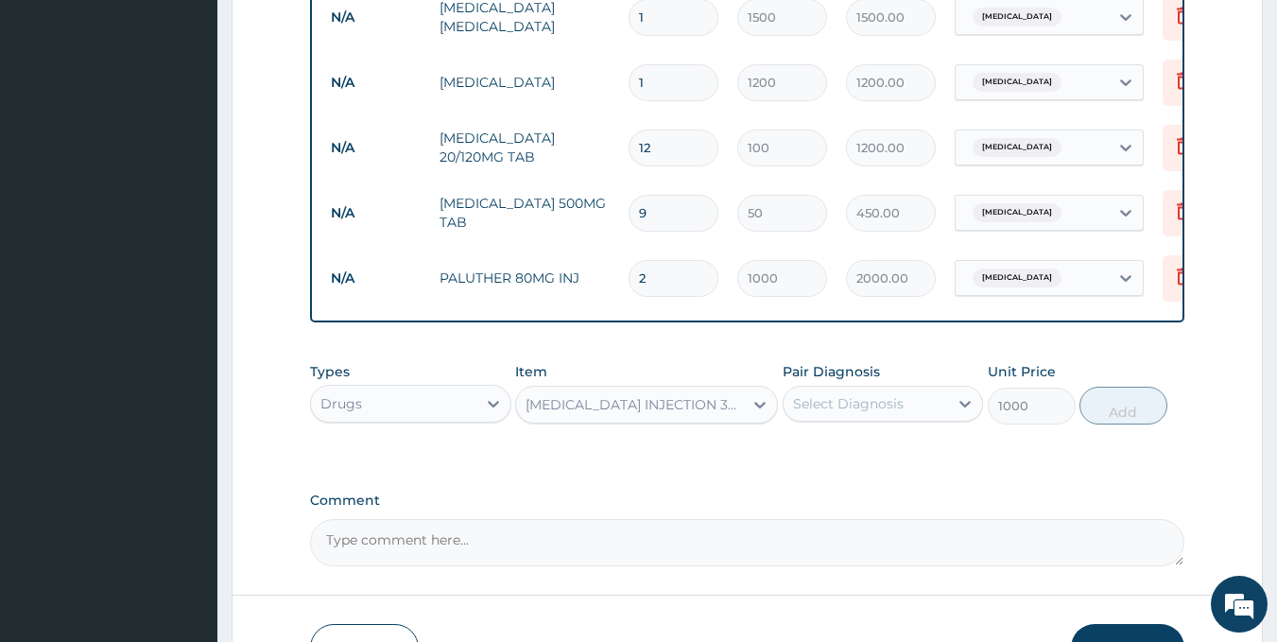
click at [903, 422] on div "Select Diagnosis" at bounding box center [883, 404] width 201 height 36
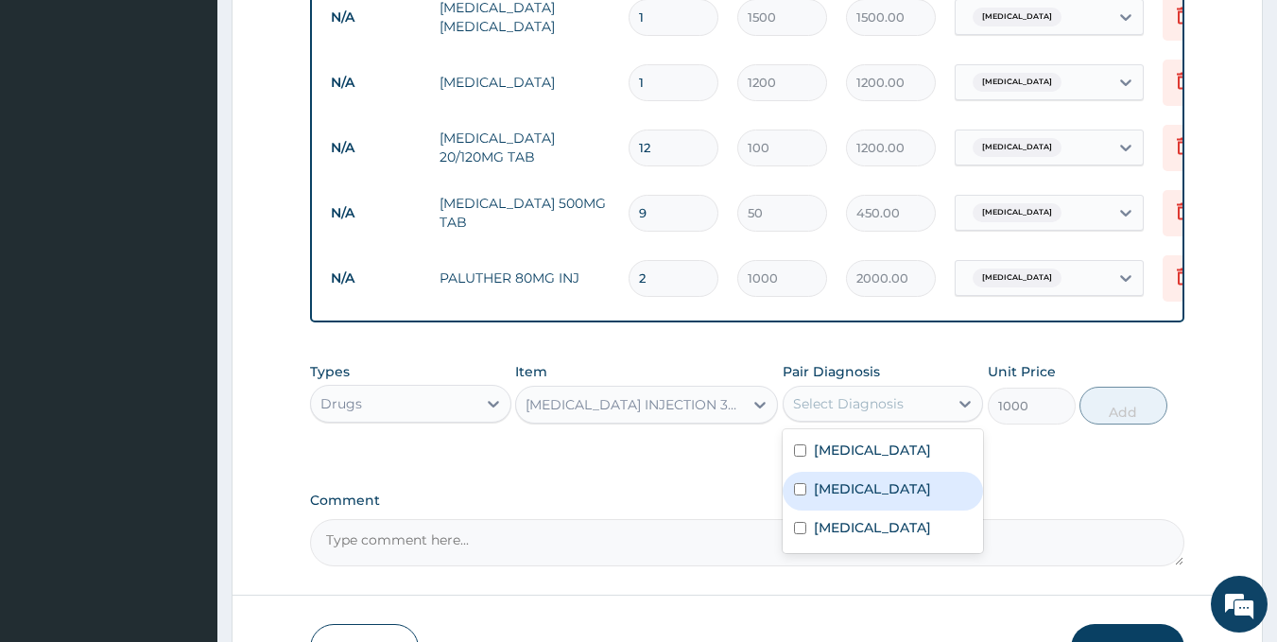
click at [801, 495] on input "checkbox" at bounding box center [800, 489] width 12 height 12
checkbox input "true"
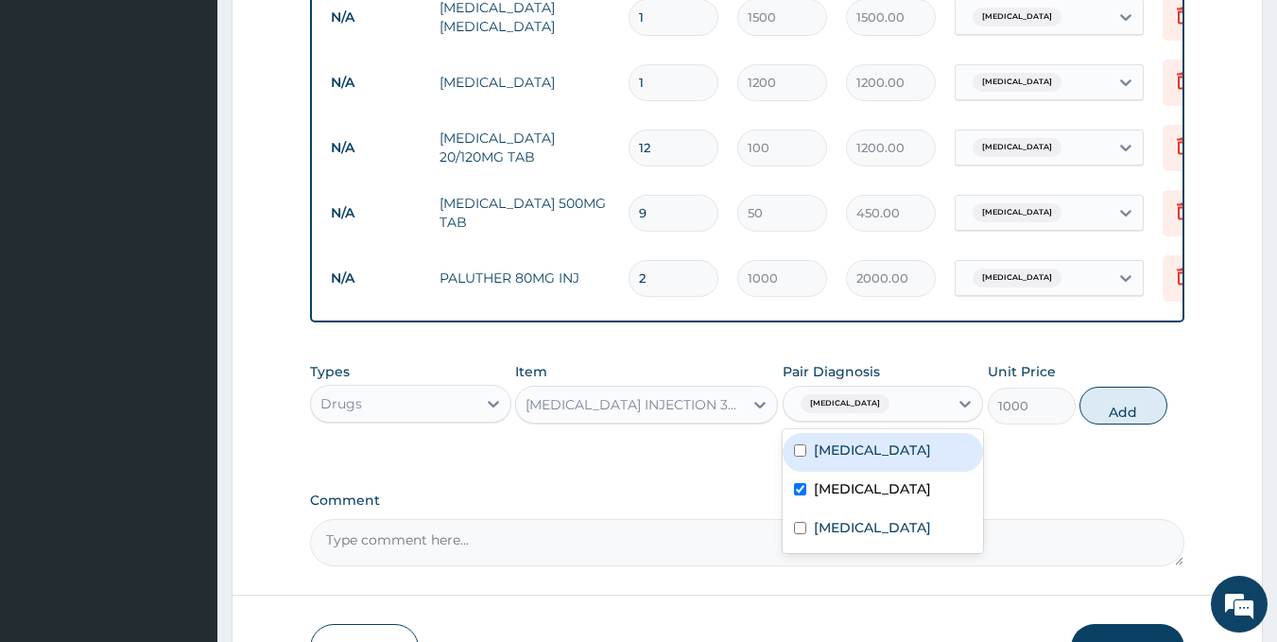
click at [802, 457] on input "checkbox" at bounding box center [800, 450] width 12 height 12
checkbox input "true"
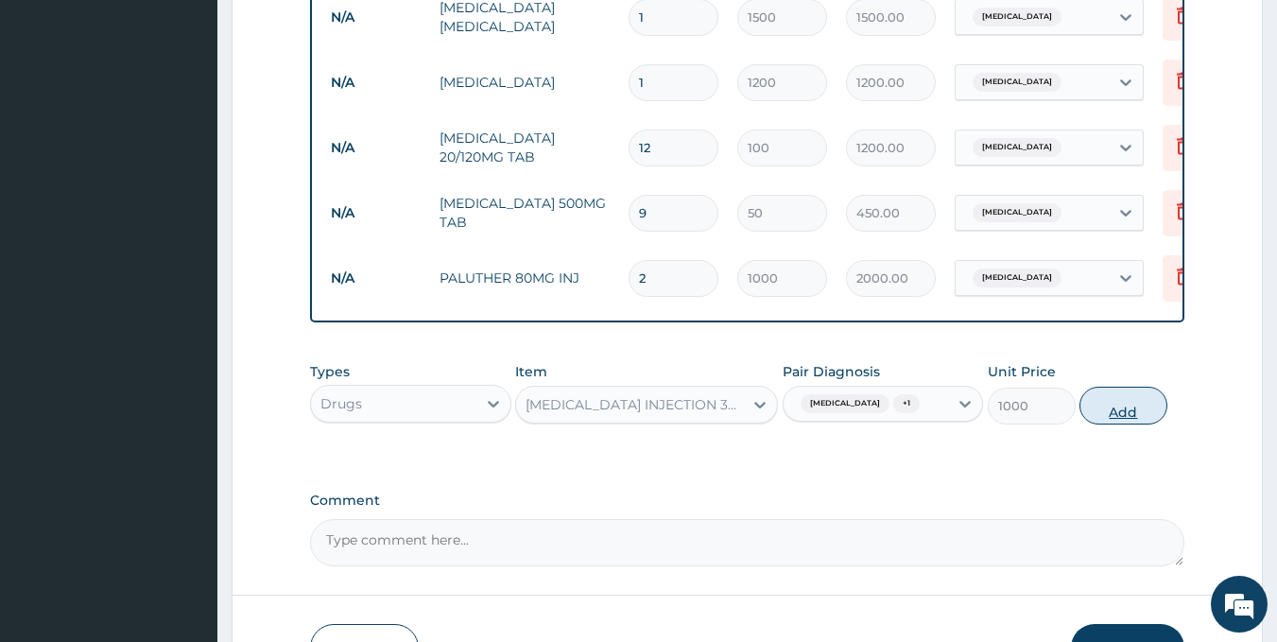
click at [1139, 424] on button "Add" at bounding box center [1123, 406] width 88 height 38
type input "0"
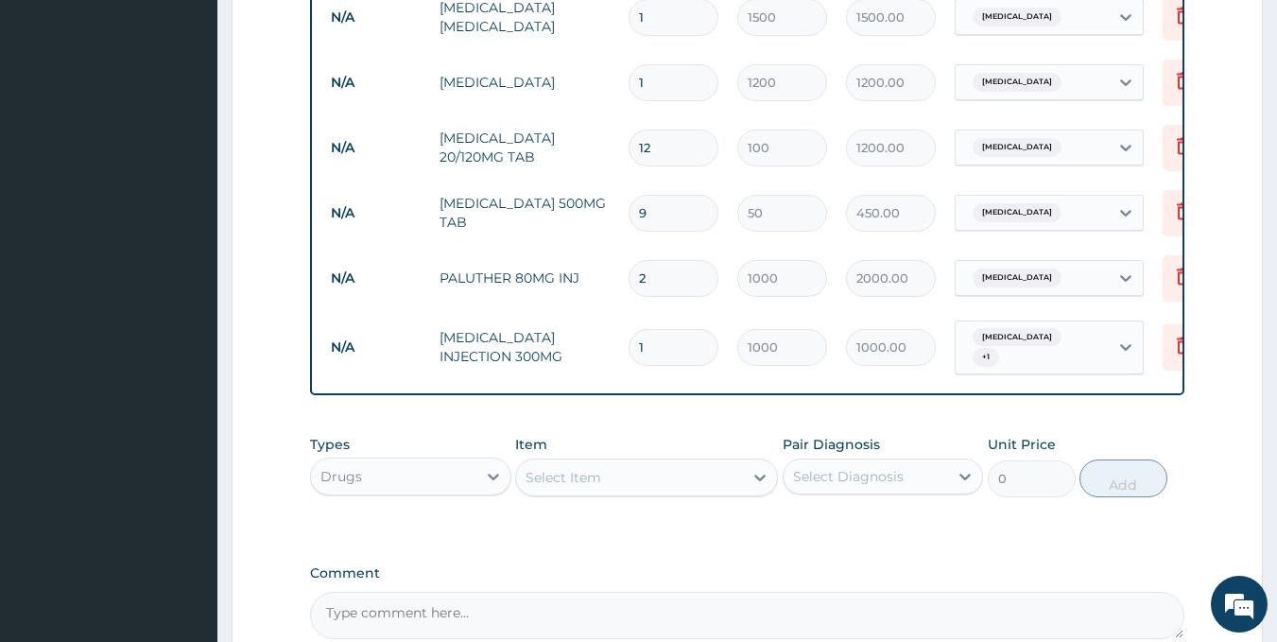
click at [605, 486] on div "Select Item" at bounding box center [629, 477] width 227 height 30
click at [1139, 535] on div "Types Drugs Item Select Item Pair Diagnosis Select Diagnosis Unit Price 0 Add" at bounding box center [747, 480] width 875 height 110
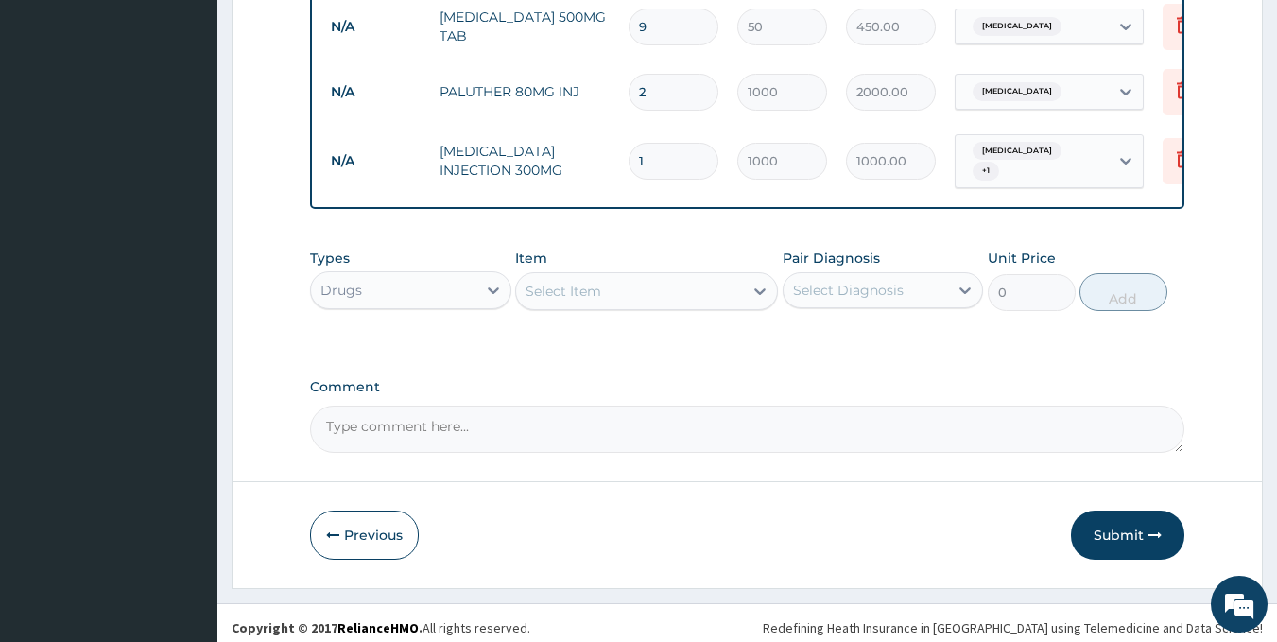
scroll to position [1099, 0]
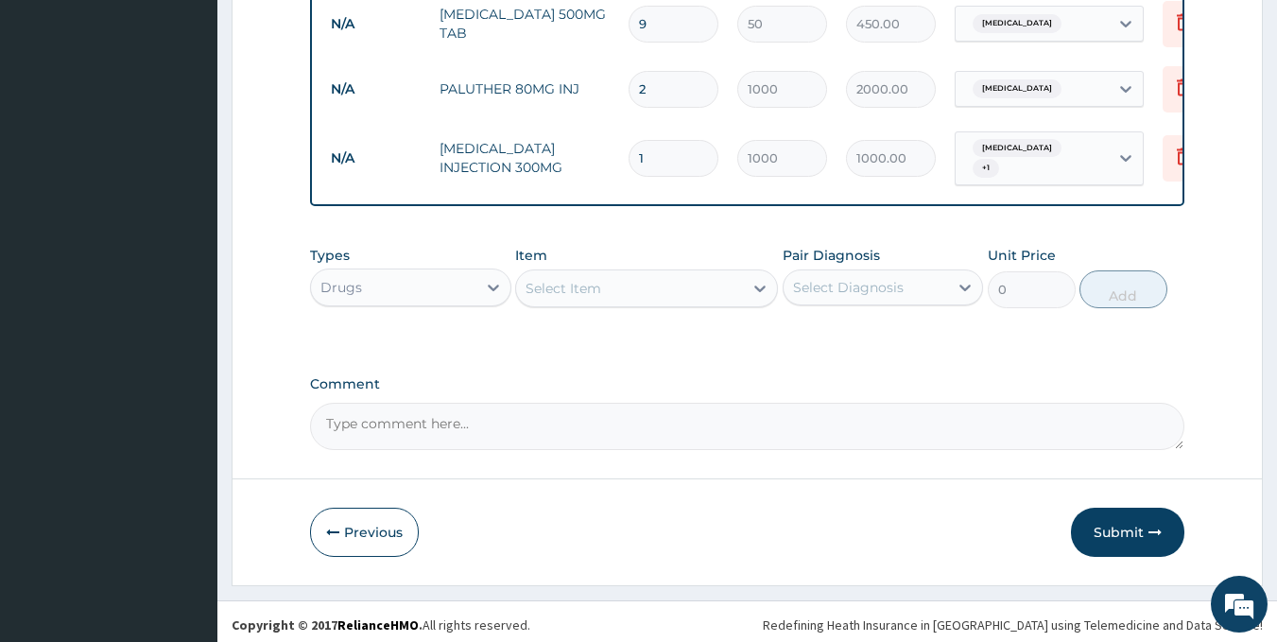
click at [719, 300] on div "Select Item" at bounding box center [629, 288] width 227 height 30
type input "S"
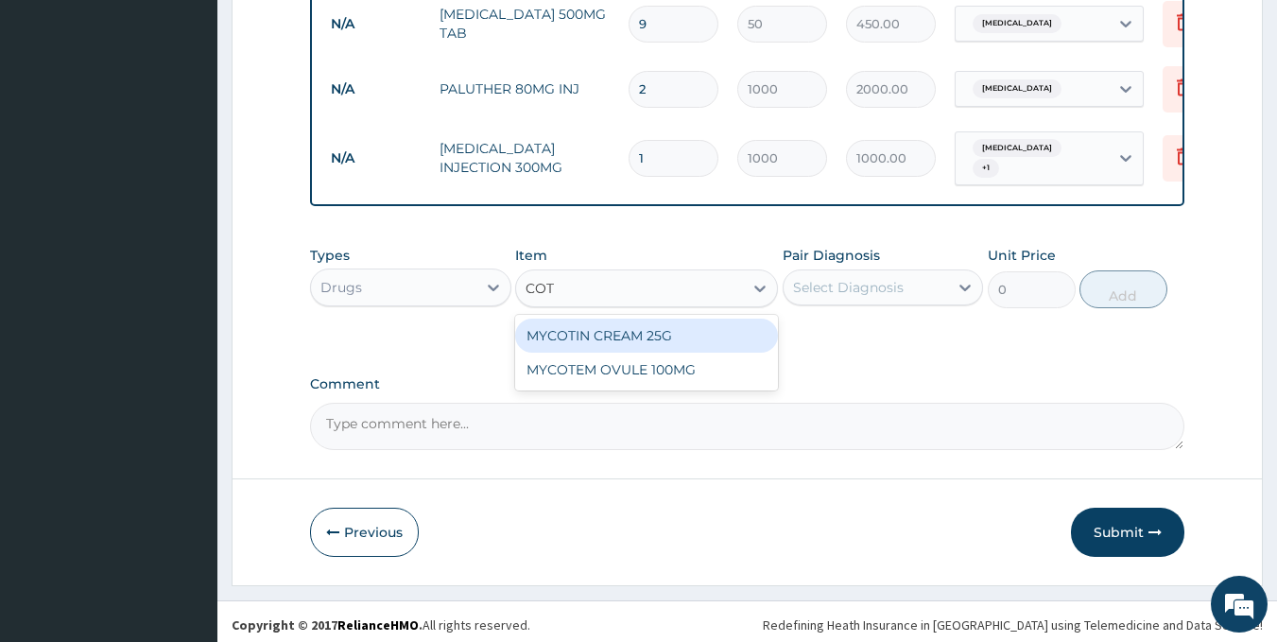
type input "CO"
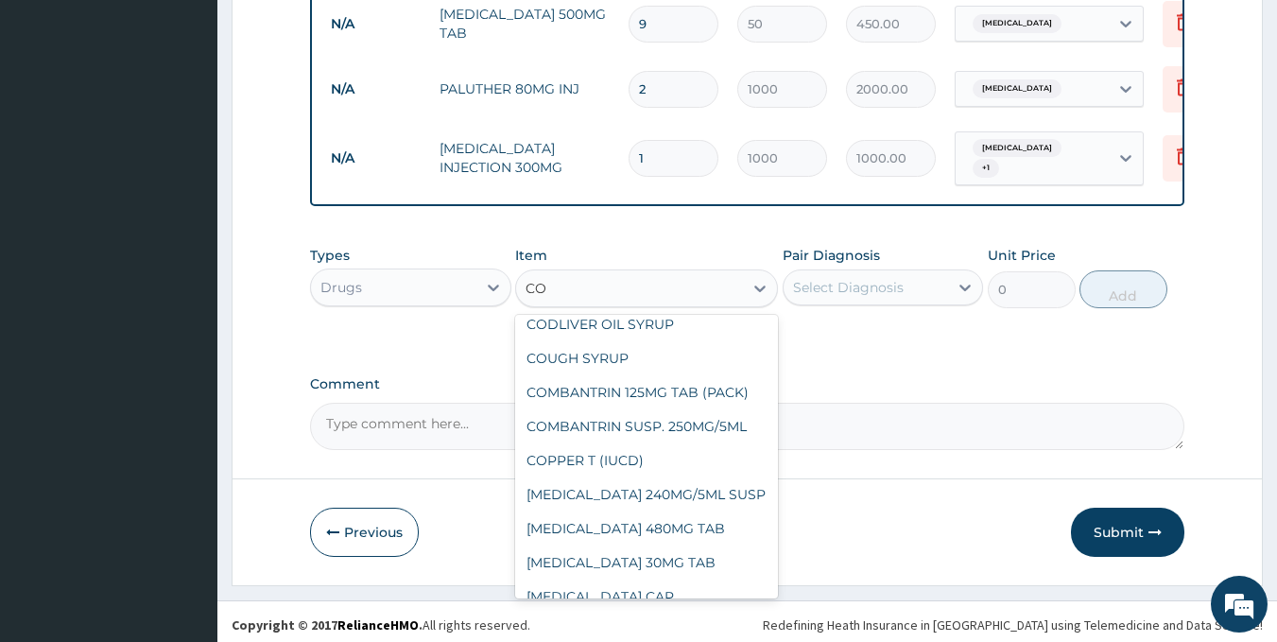
scroll to position [567, 0]
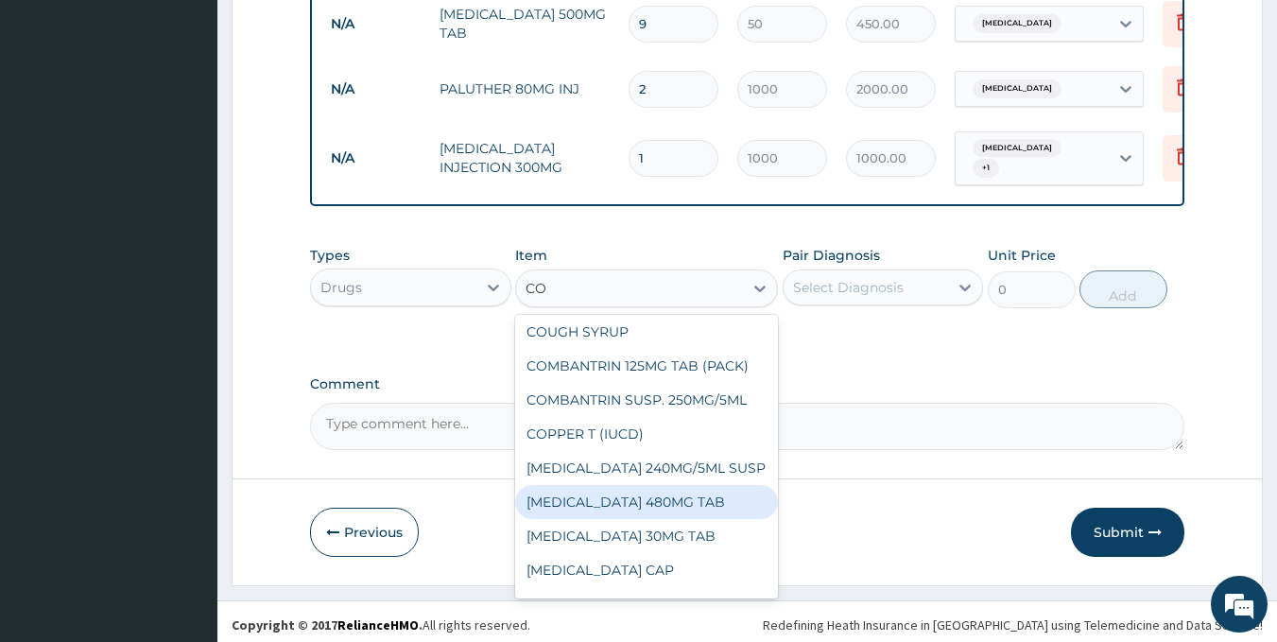
click at [673, 519] on div "CO-TRIMOXAZOLE 480MG TAB" at bounding box center [646, 502] width 263 height 34
type input "100"
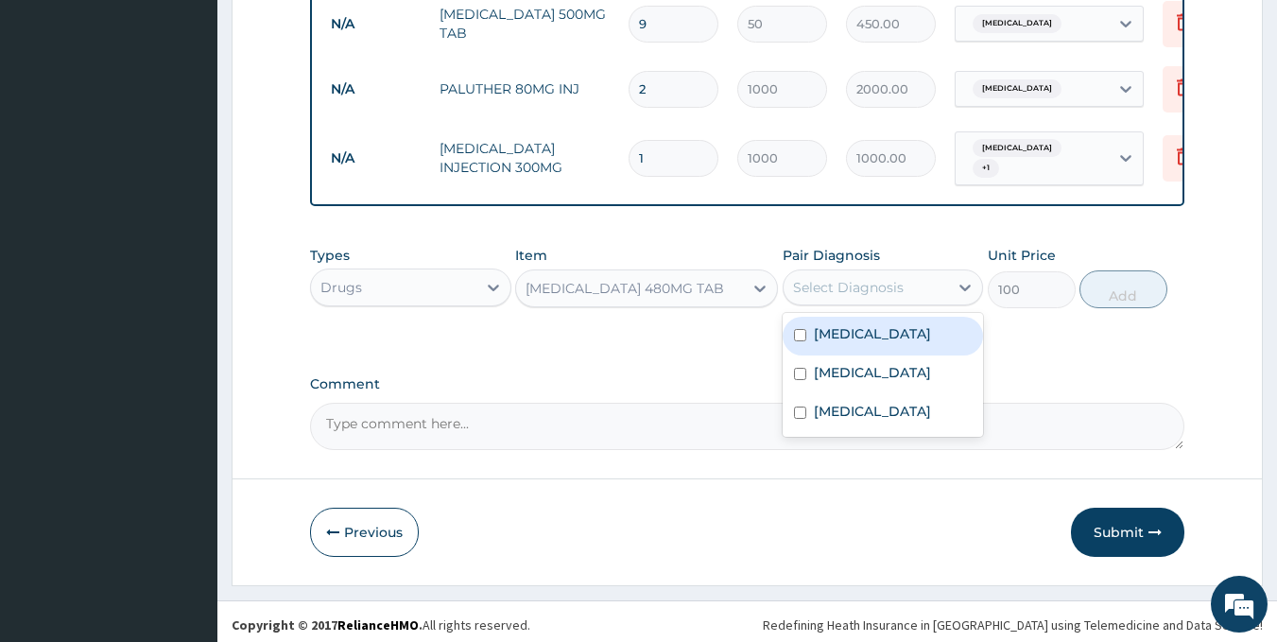
click at [829, 295] on div "Select Diagnosis" at bounding box center [848, 287] width 111 height 19
click at [803, 341] on input "checkbox" at bounding box center [800, 335] width 12 height 12
checkbox input "true"
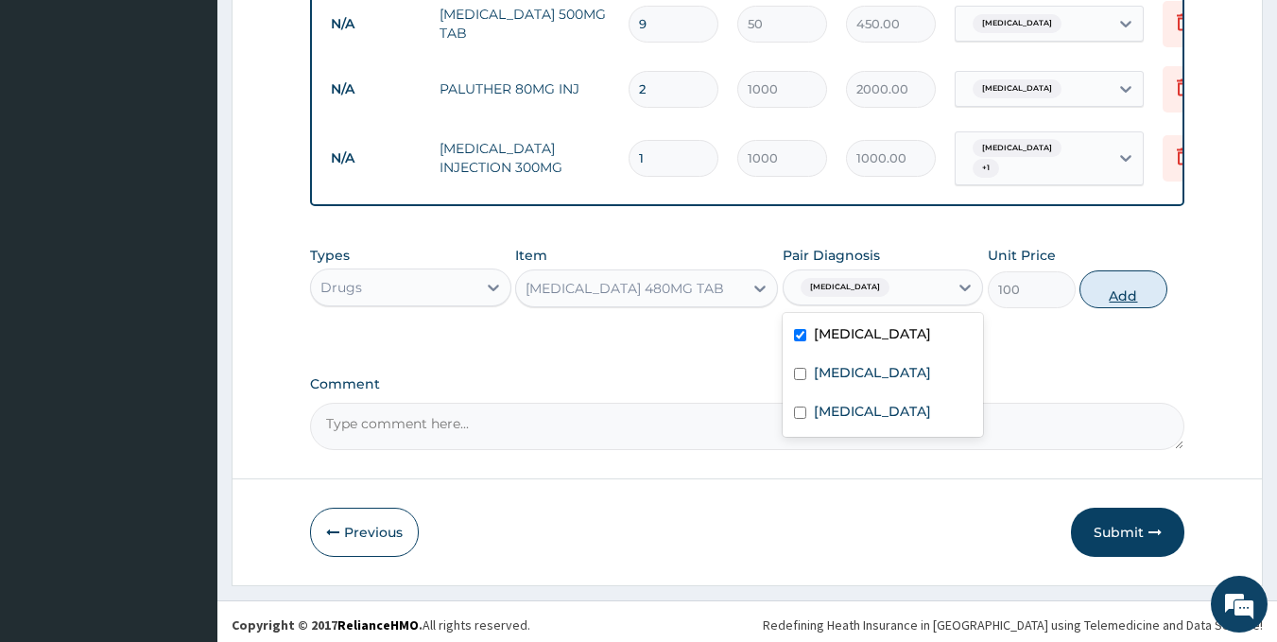
click at [1104, 304] on button "Add" at bounding box center [1123, 289] width 88 height 38
type input "0"
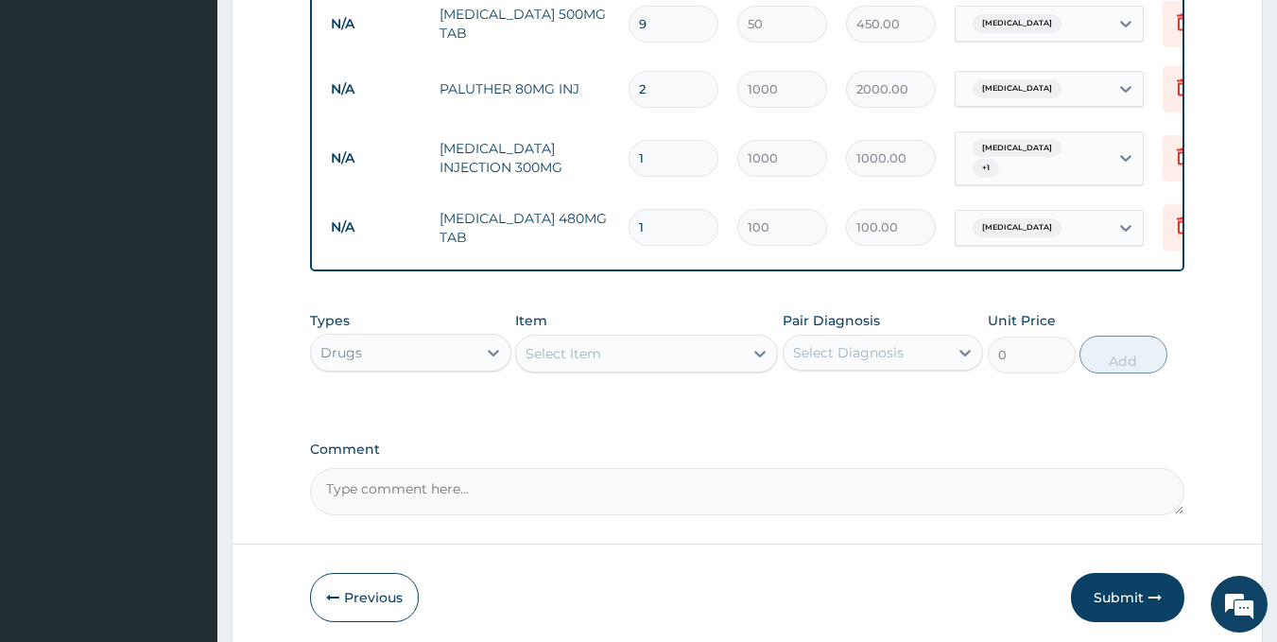
type input "10"
type input "1000.00"
type input "10"
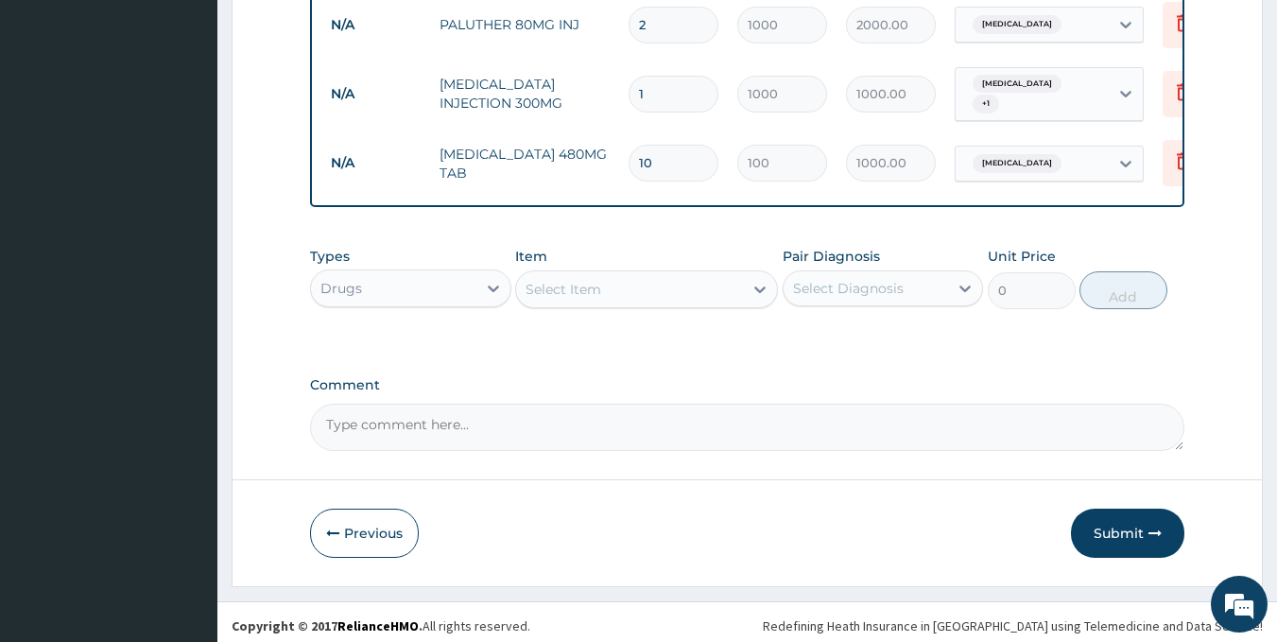
scroll to position [1178, 0]
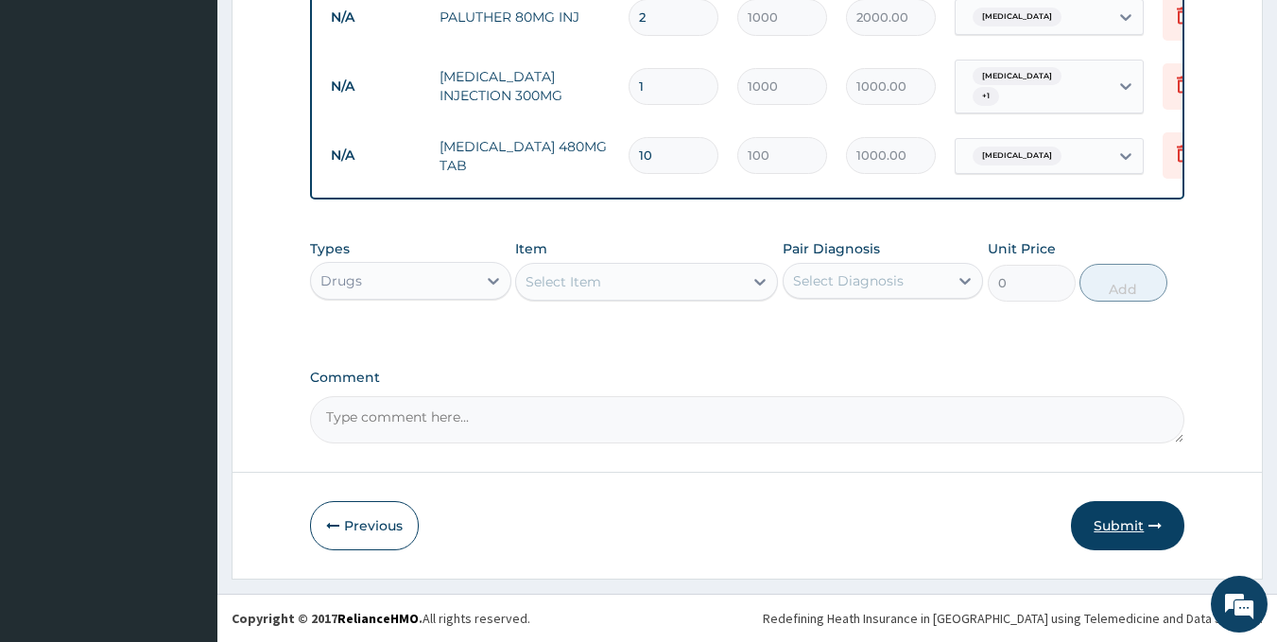
click at [1091, 527] on button "Submit" at bounding box center [1127, 525] width 113 height 49
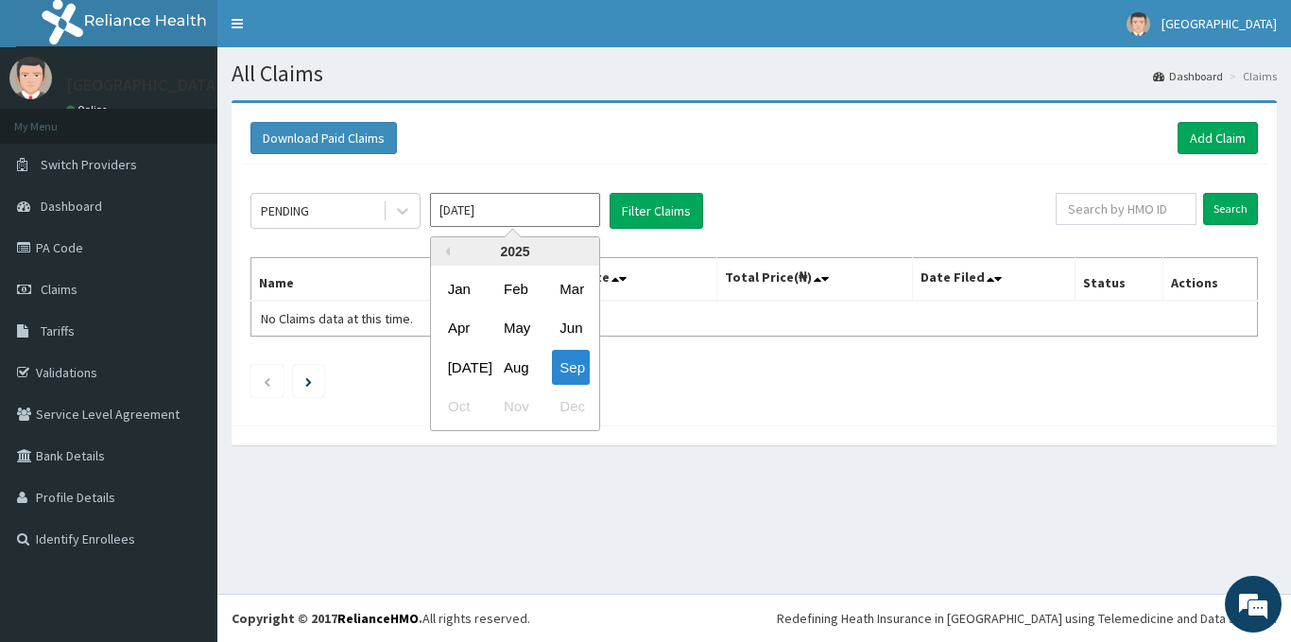
click at [480, 210] on input "Sep 2025" at bounding box center [515, 210] width 170 height 34
click at [514, 367] on div "Aug" at bounding box center [515, 367] width 38 height 35
type input "Aug 2025"
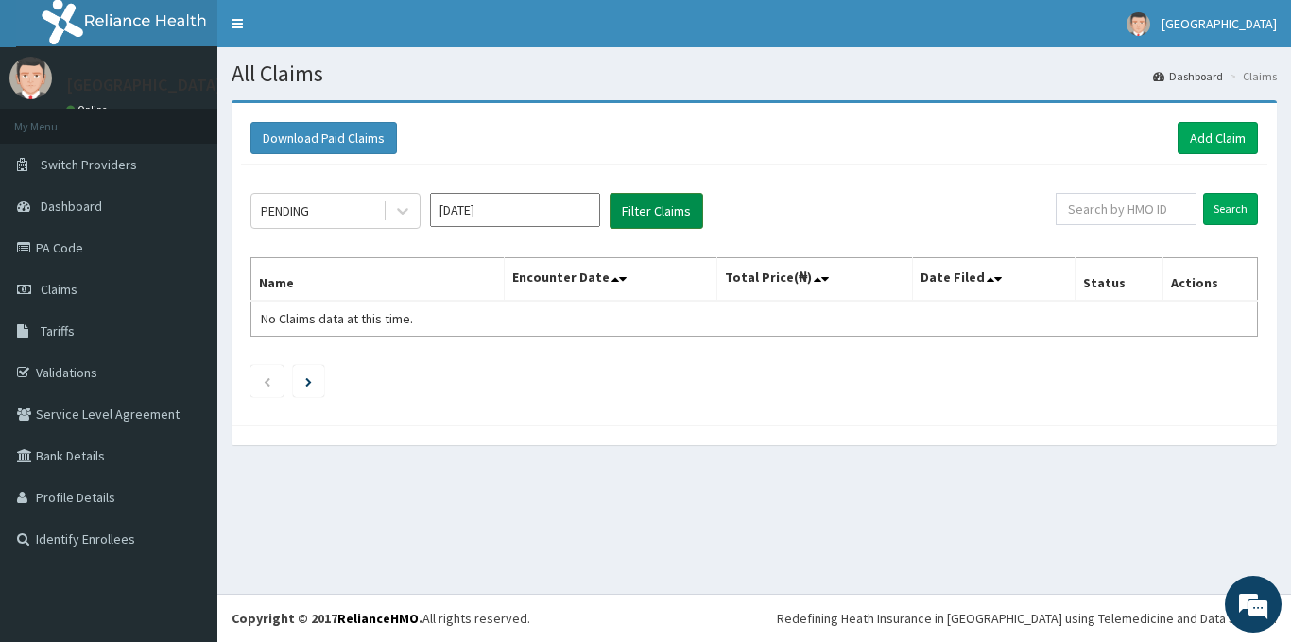
click at [653, 204] on button "Filter Claims" at bounding box center [657, 211] width 94 height 36
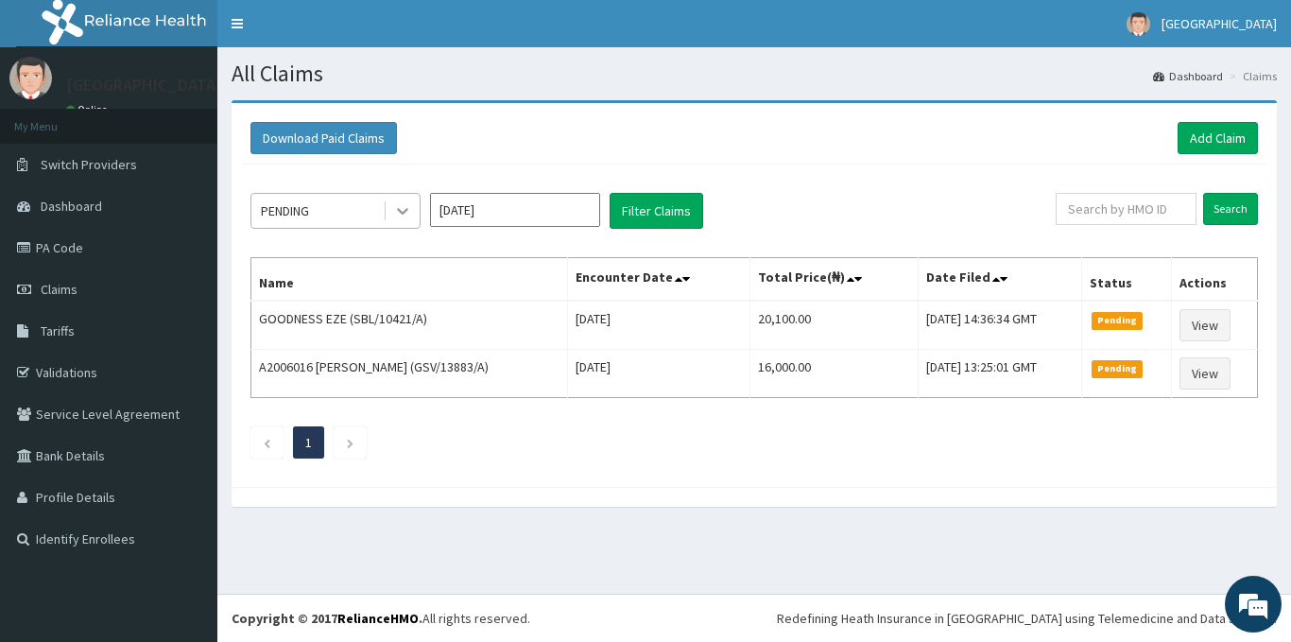
click at [398, 207] on icon at bounding box center [402, 210] width 19 height 19
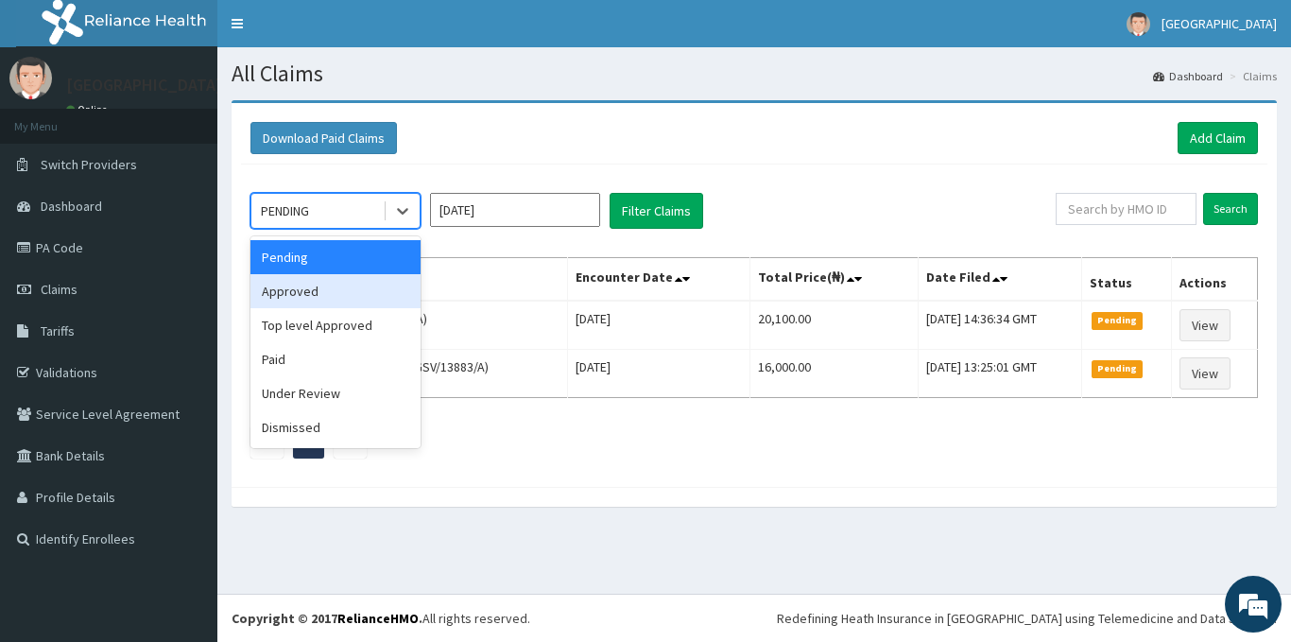
click at [315, 292] on div "Approved" at bounding box center [335, 291] width 170 height 34
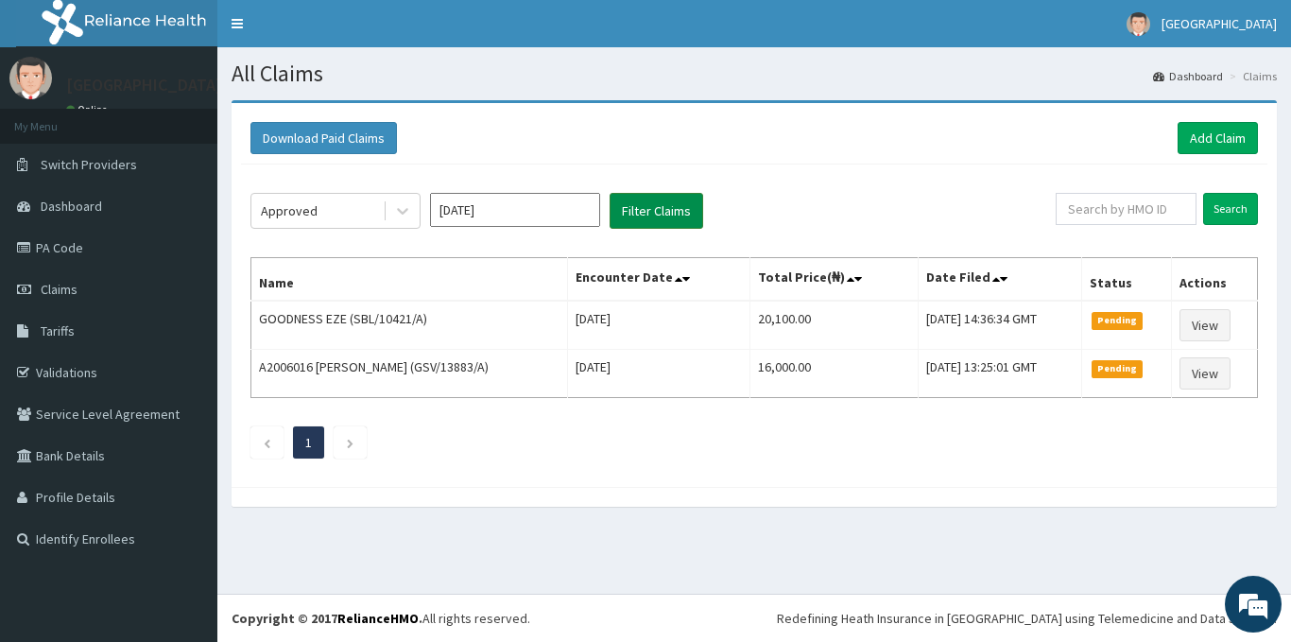
click at [662, 208] on button "Filter Claims" at bounding box center [657, 211] width 94 height 36
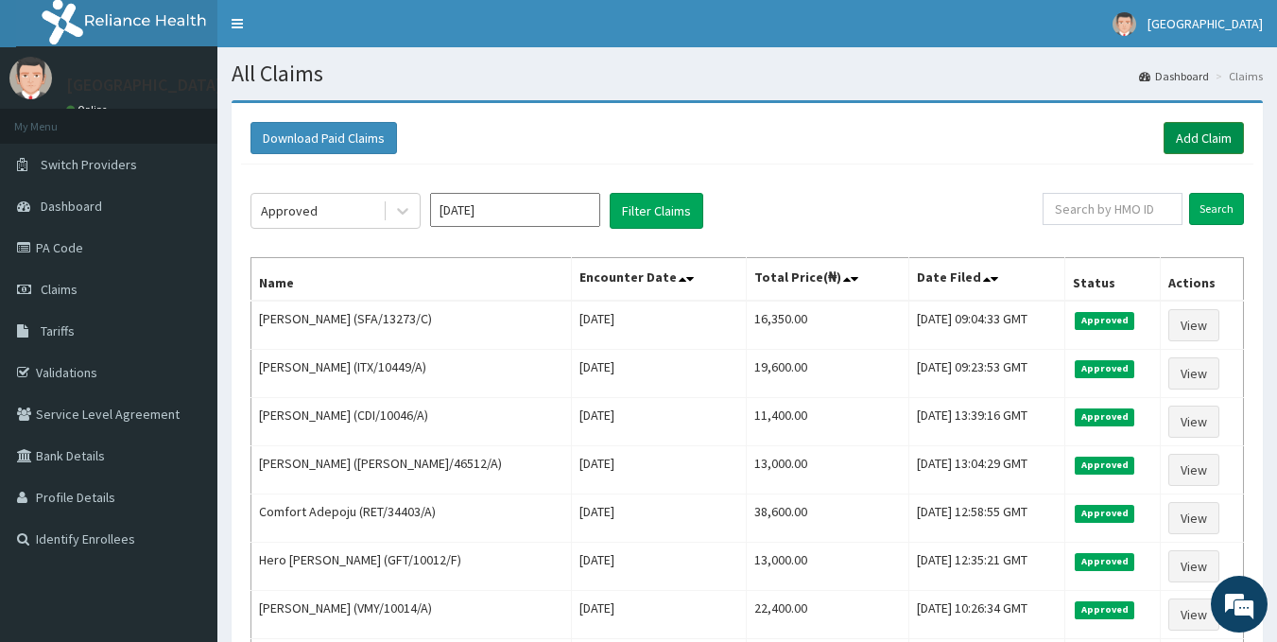
click at [1190, 132] on link "Add Claim" at bounding box center [1204, 138] width 80 height 32
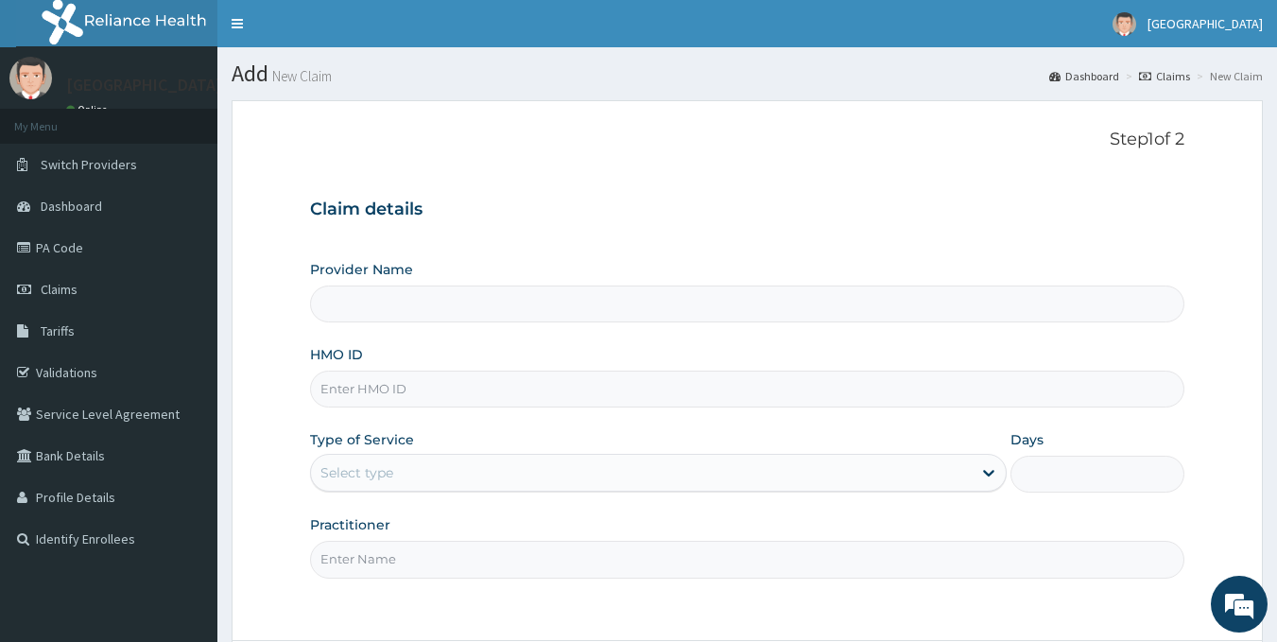
type input "[GEOGRAPHIC_DATA]"
click at [351, 392] on input "HMO ID" at bounding box center [747, 389] width 875 height 37
type input "LSD/10036/A"
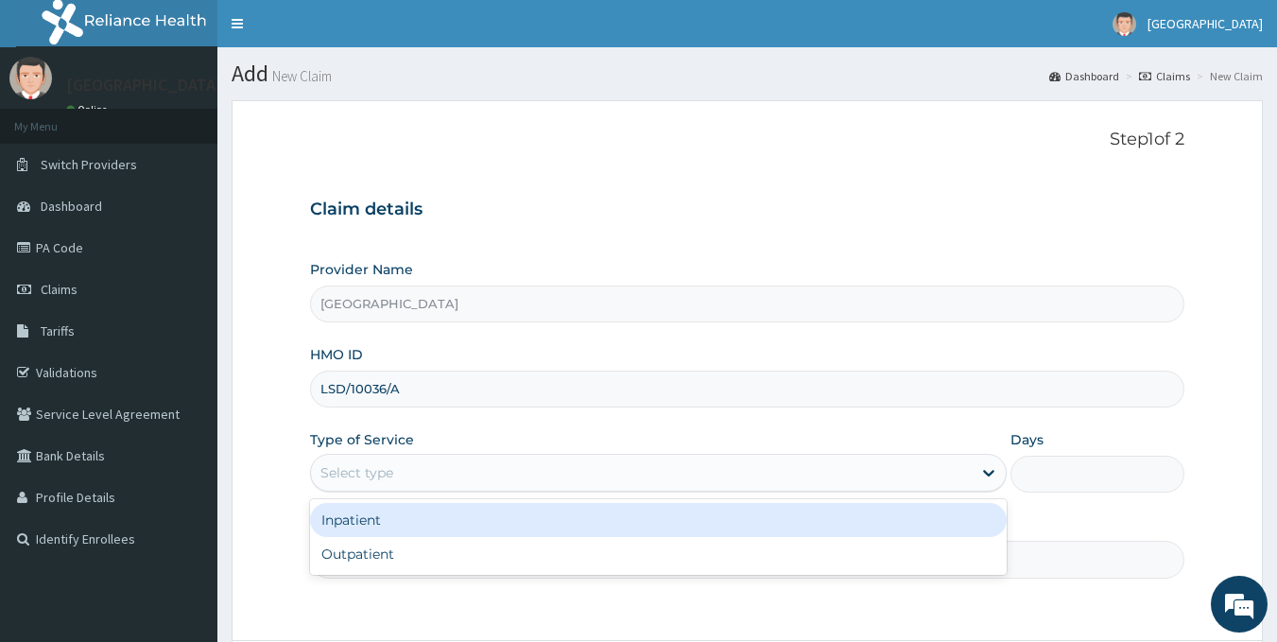
click at [353, 478] on div "Select type" at bounding box center [356, 472] width 73 height 19
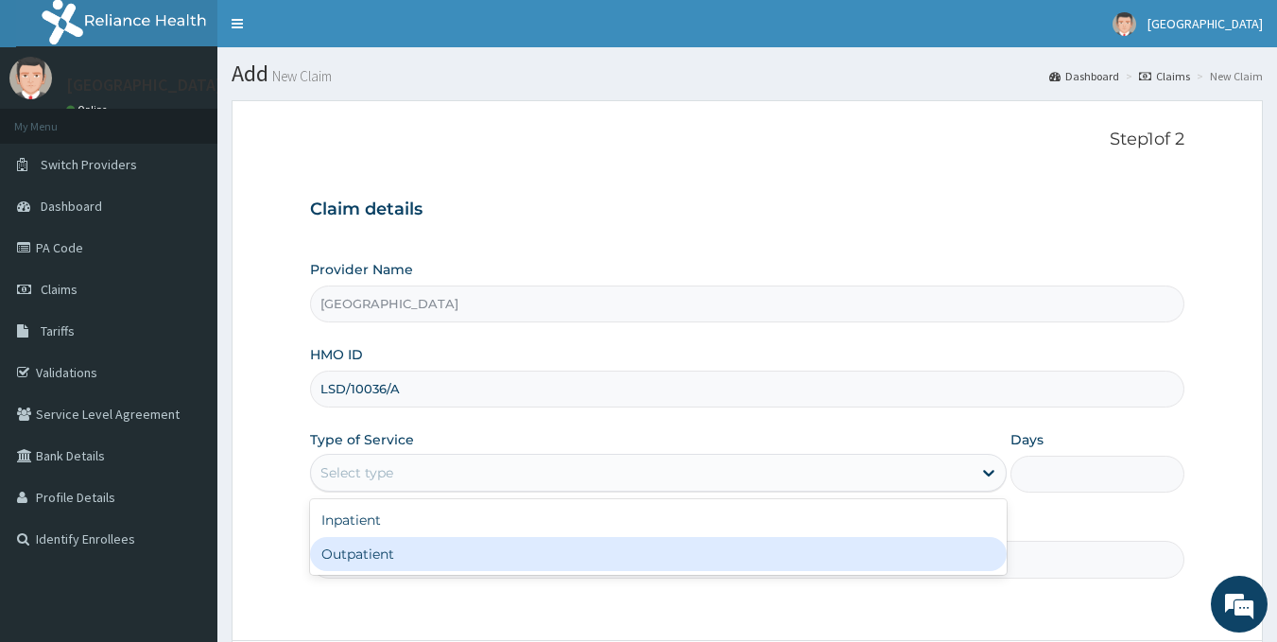
click at [356, 550] on div "Outpatient" at bounding box center [658, 554] width 697 height 34
type input "1"
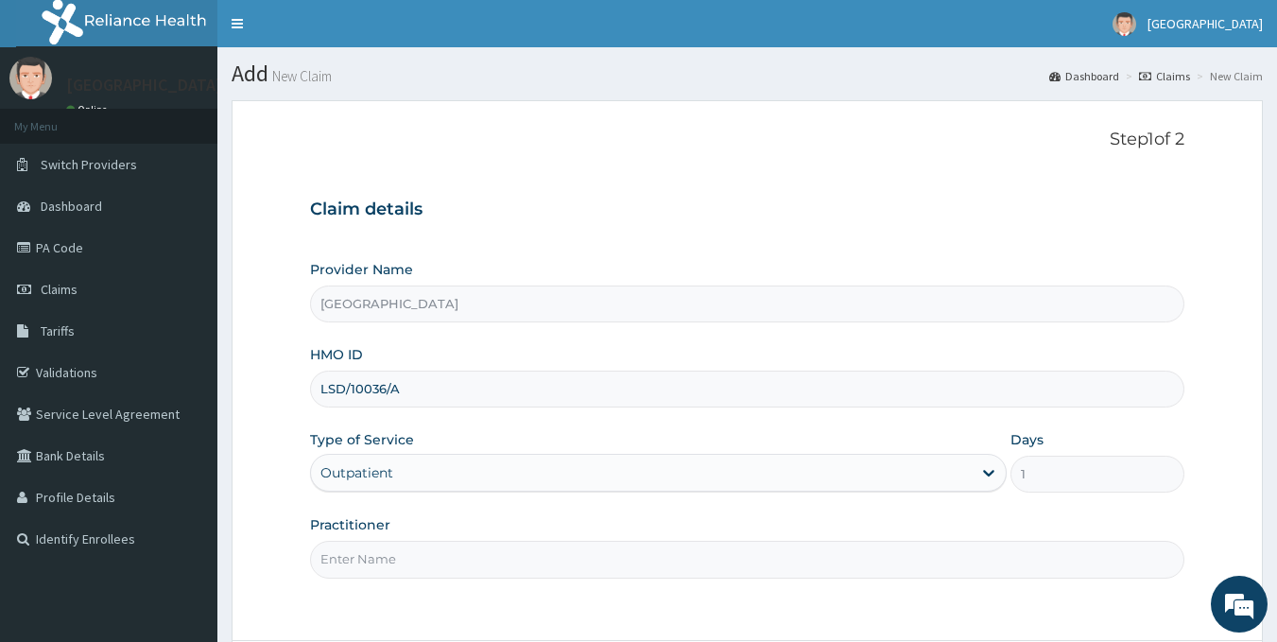
click at [371, 554] on input "Practitioner" at bounding box center [747, 559] width 875 height 37
type input "ADONAI"
click at [565, 612] on form "Step 1 of 2 Claim details Provider Name Adonai Hospital HMO ID LSD/10036/A Type…" at bounding box center [747, 423] width 1031 height 647
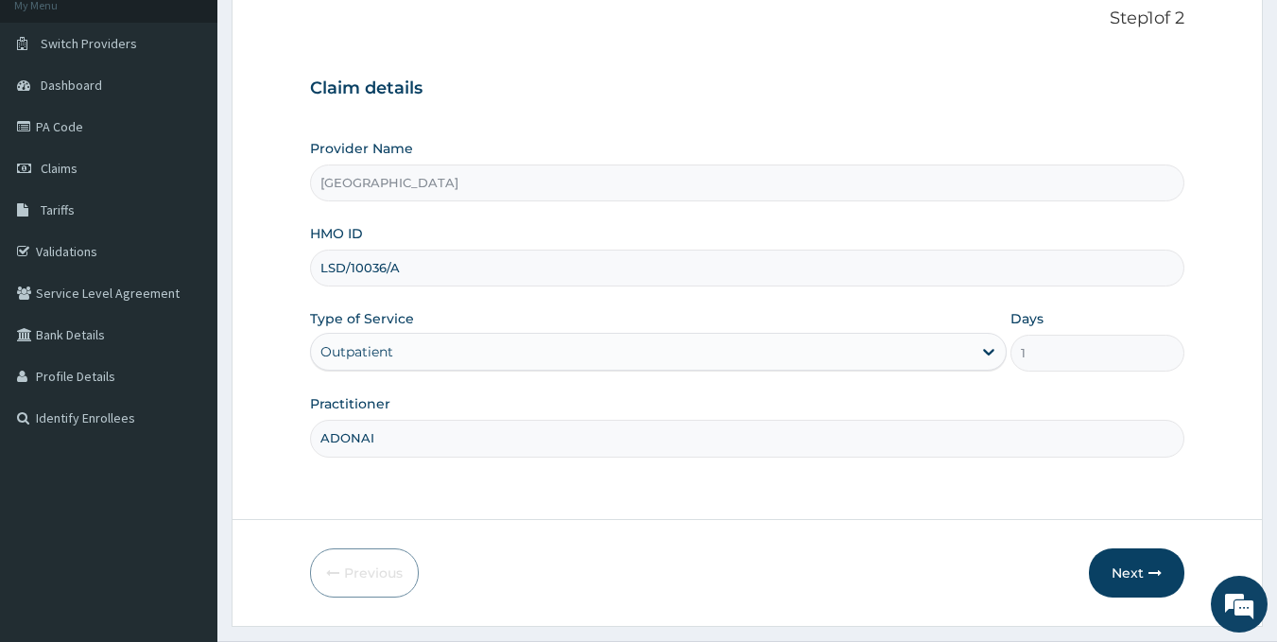
scroll to position [151, 0]
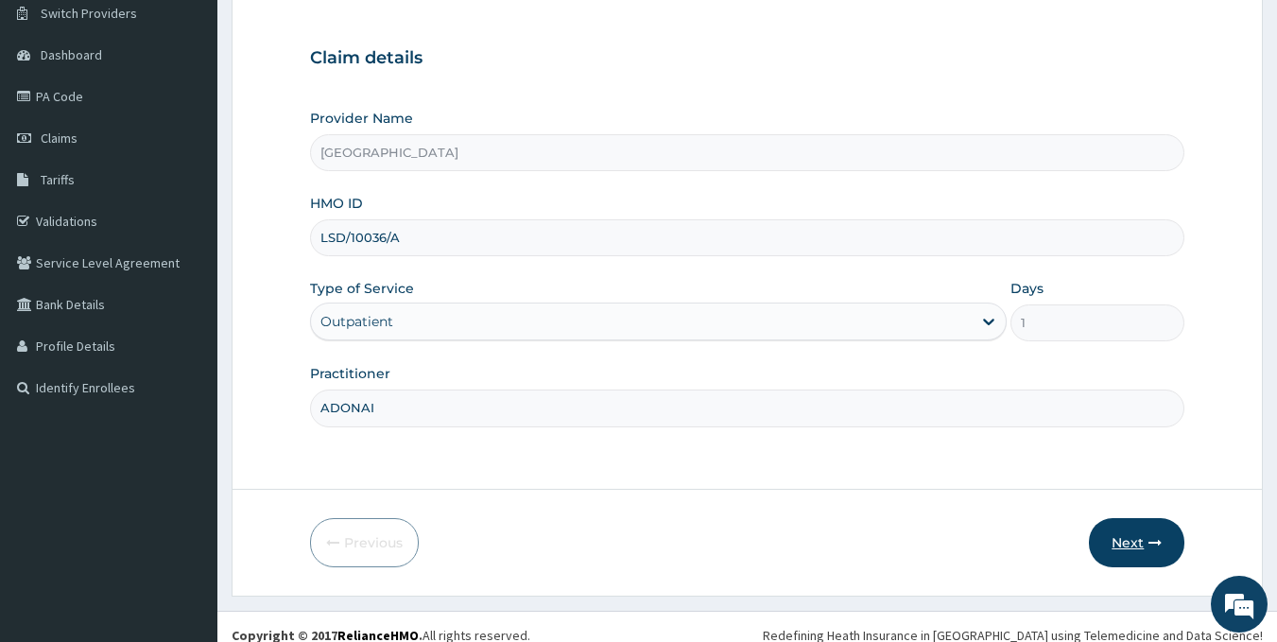
click at [1142, 545] on button "Next" at bounding box center [1136, 542] width 95 height 49
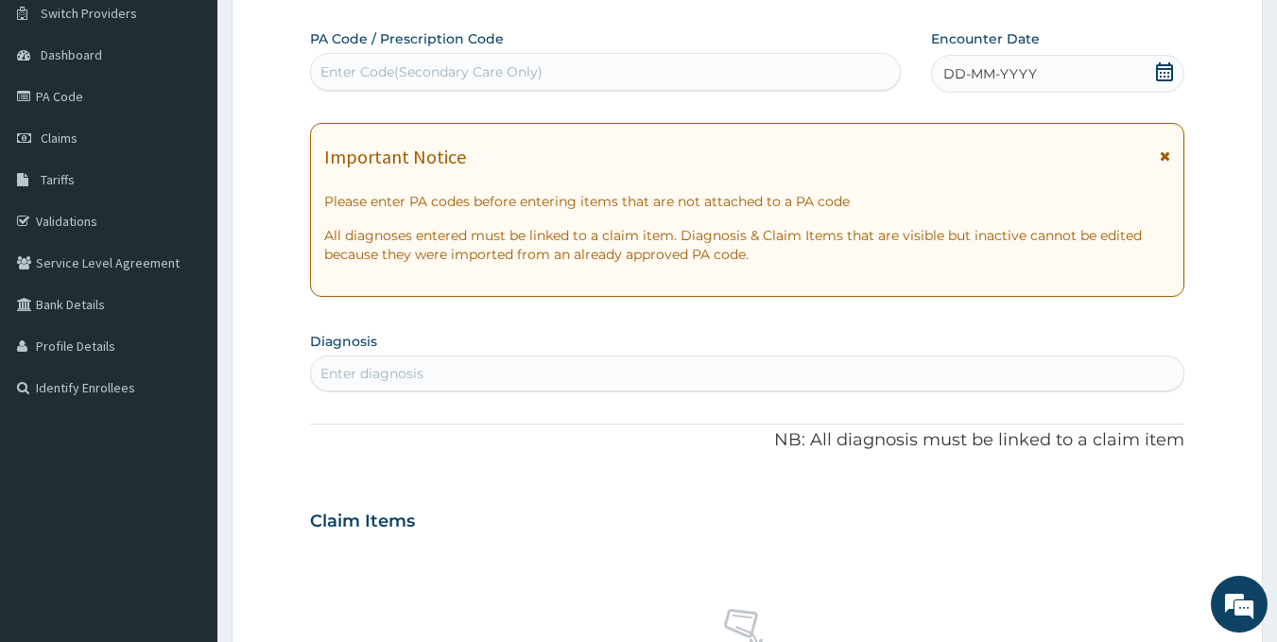
click at [769, 70] on div "Enter Code(Secondary Care Only)" at bounding box center [606, 72] width 590 height 30
type input "PA/38802E"
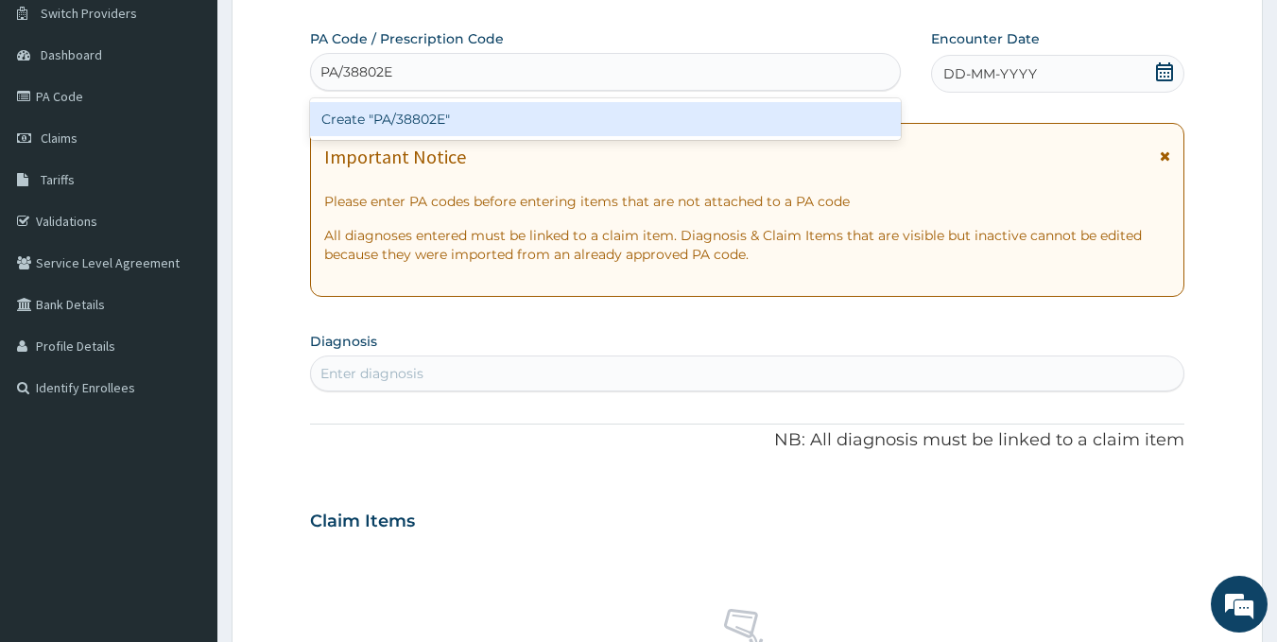
click at [659, 110] on div "Create "PA/38802E"" at bounding box center [606, 119] width 592 height 34
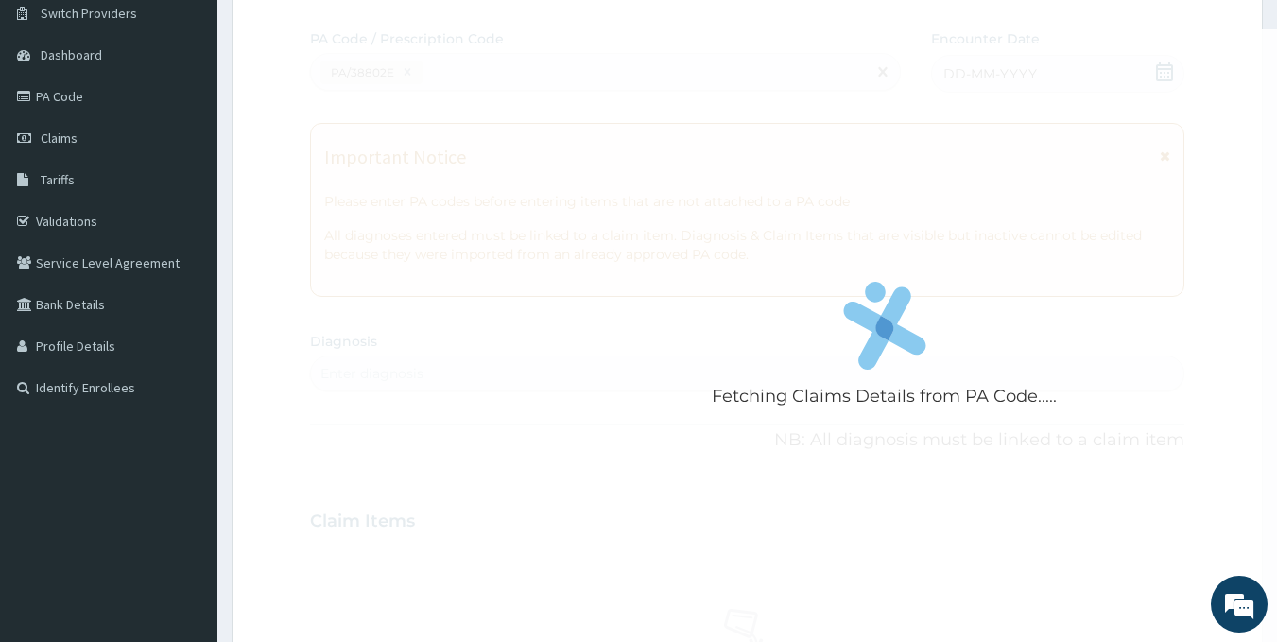
scroll to position [164, 0]
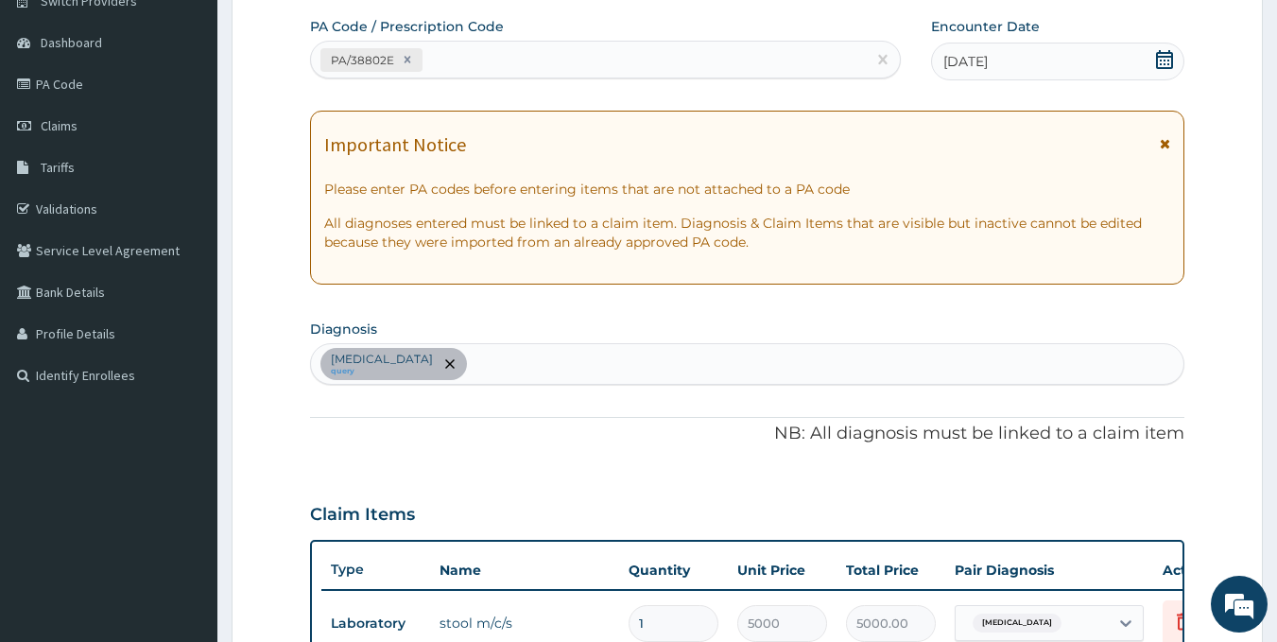
click at [795, 307] on div "PA Code / Prescription Code PA/38802E Encounter Date 19-08-2025 Important Notic…" at bounding box center [747, 464] width 875 height 894
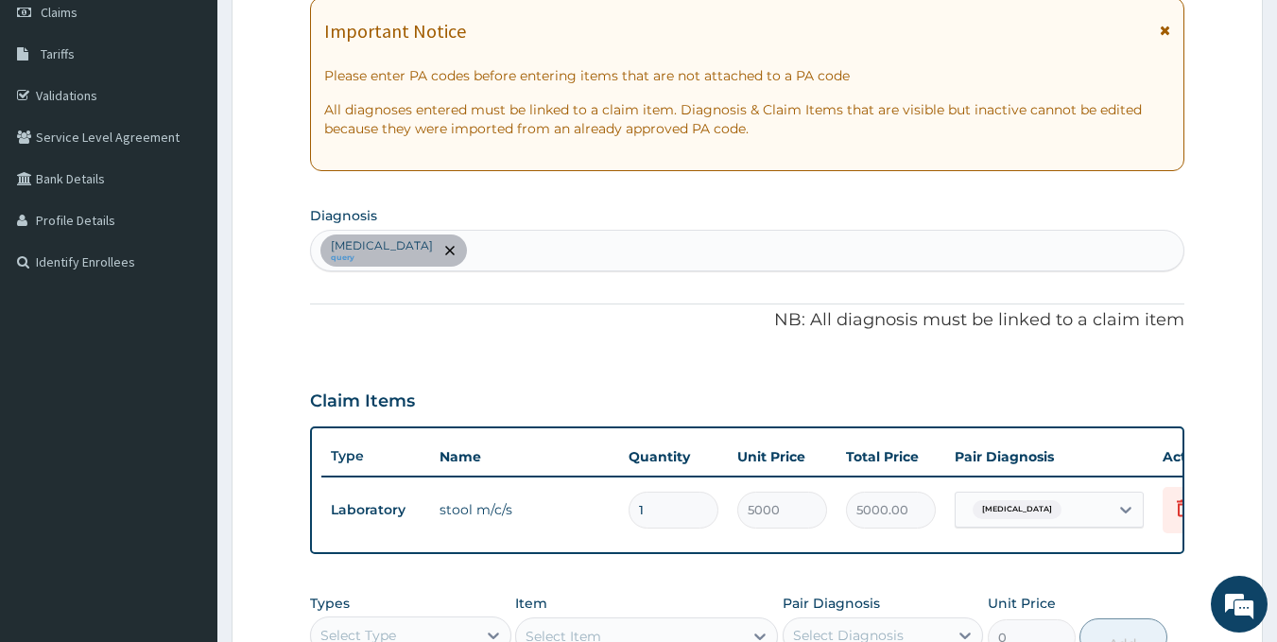
scroll to position [315, 0]
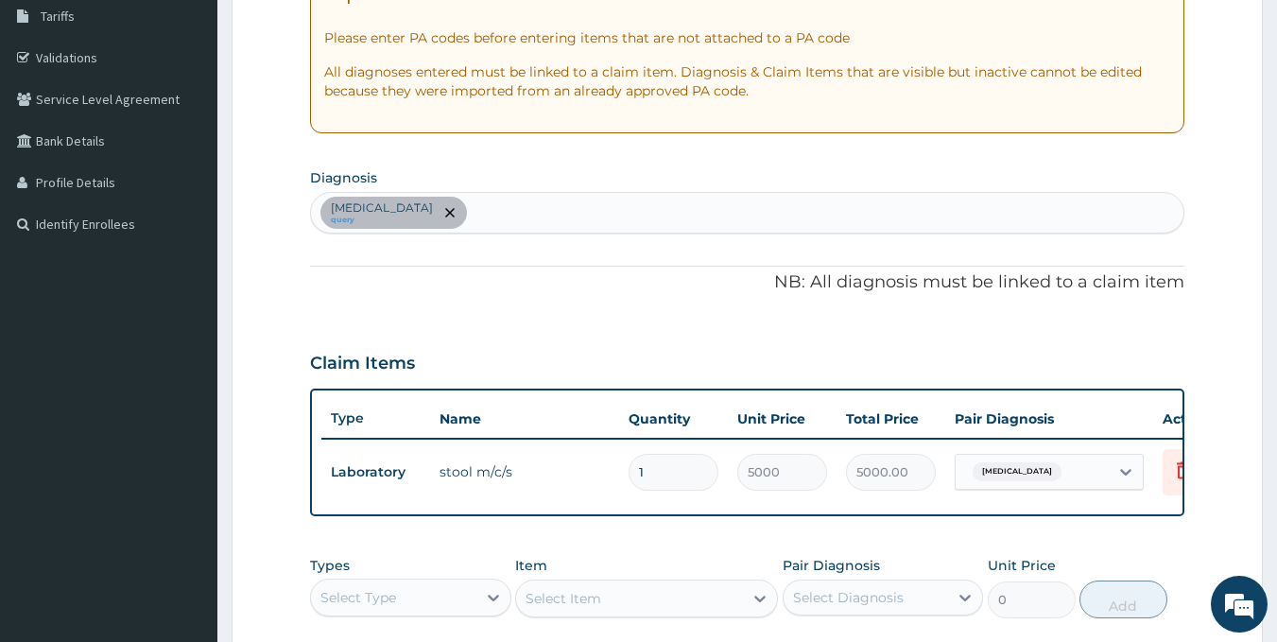
click at [487, 200] on div "Typhoid fever query" at bounding box center [747, 213] width 873 height 40
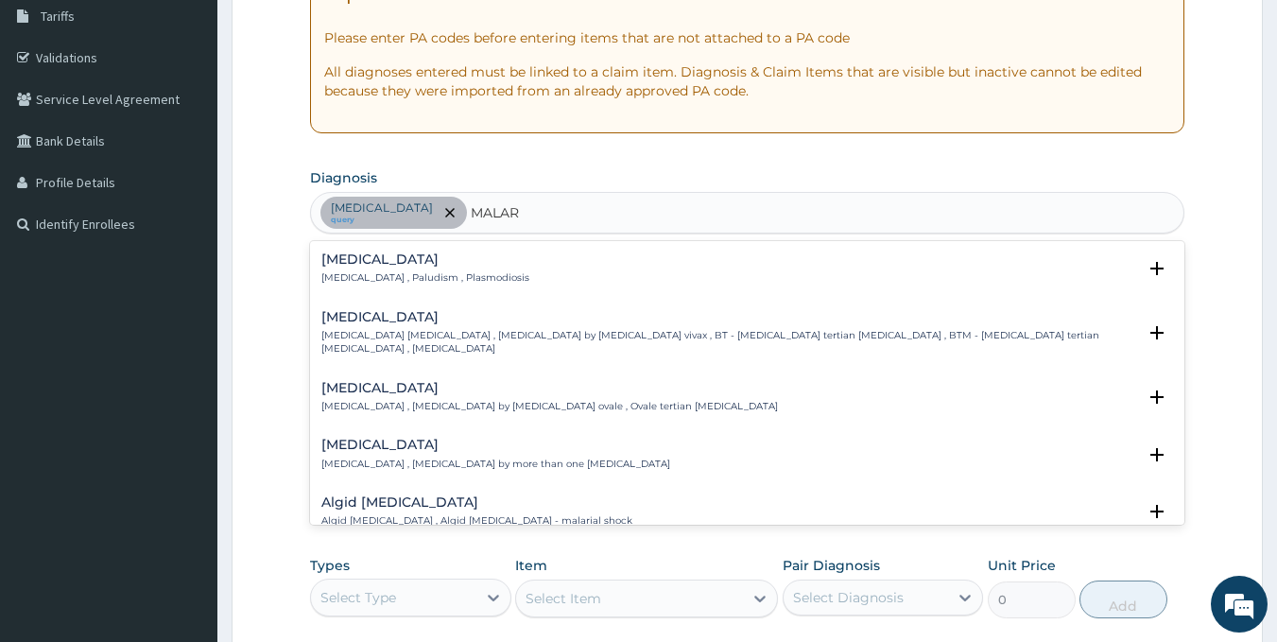
type input "MALARI"
click at [429, 252] on h4 "Malaria" at bounding box center [425, 259] width 208 height 14
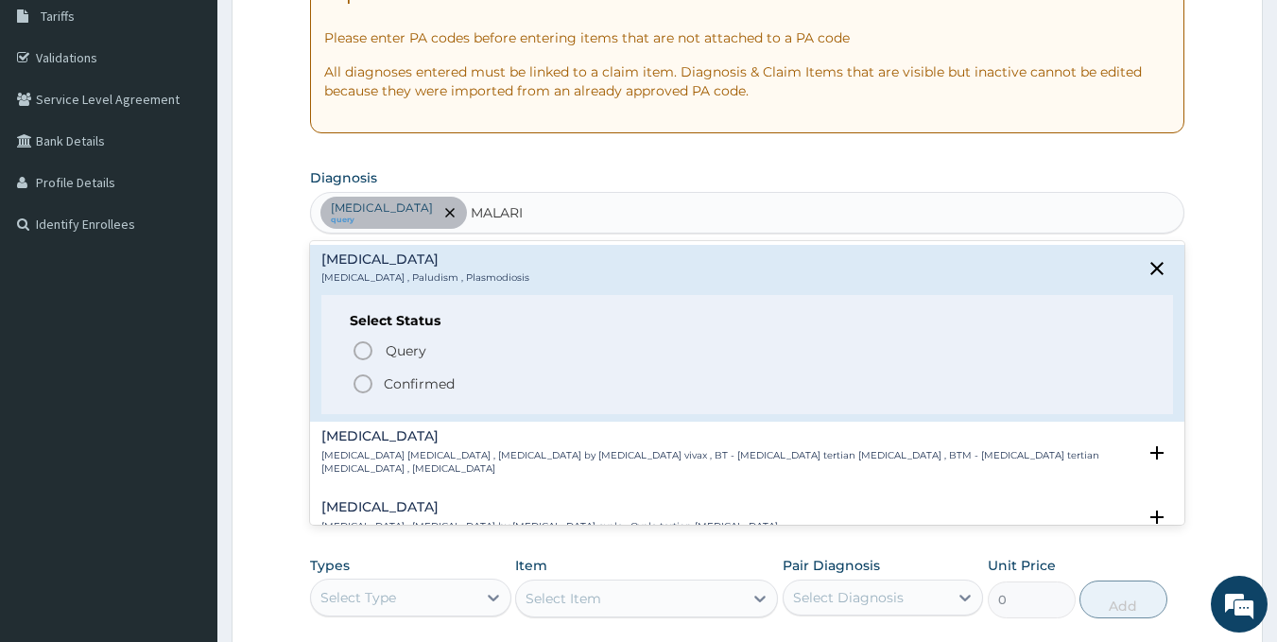
click at [364, 383] on icon "status option filled" at bounding box center [363, 383] width 23 height 23
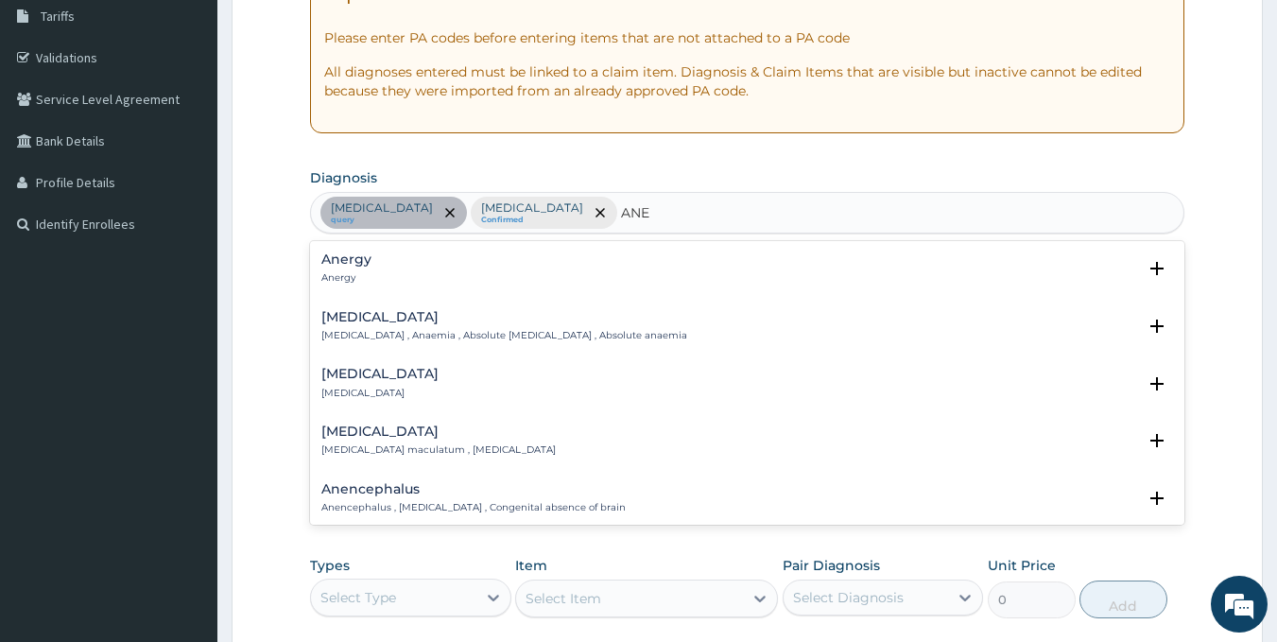
type input "ANEM"
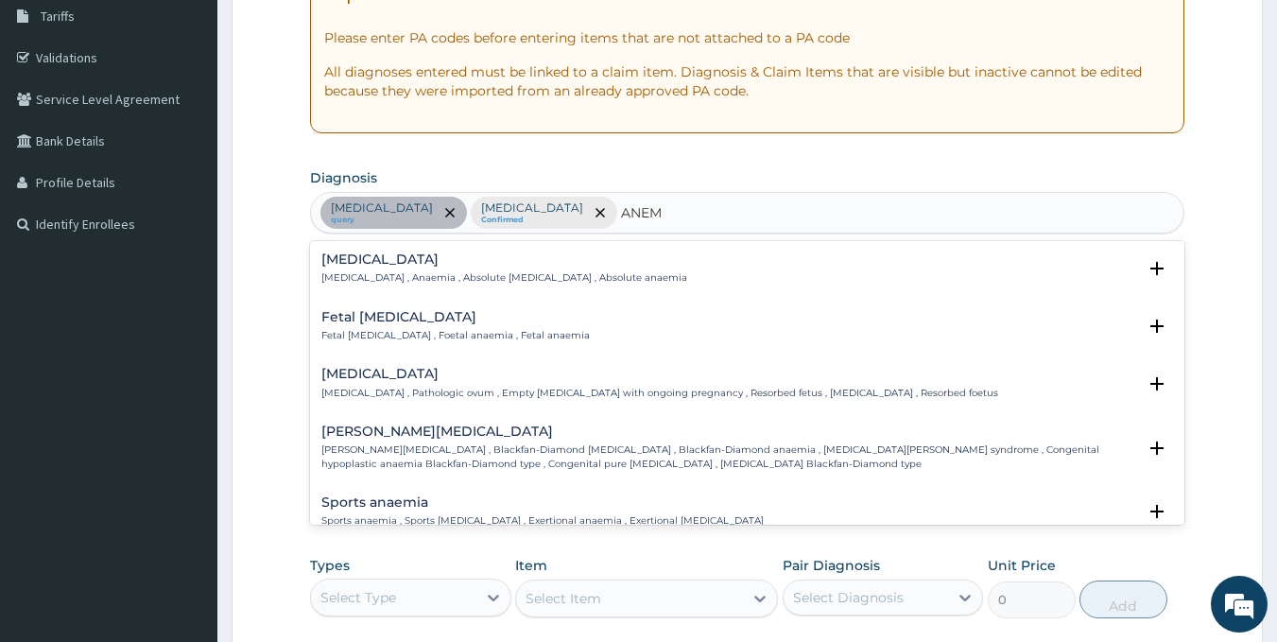
click at [407, 256] on h4 "Anemia" at bounding box center [504, 259] width 366 height 14
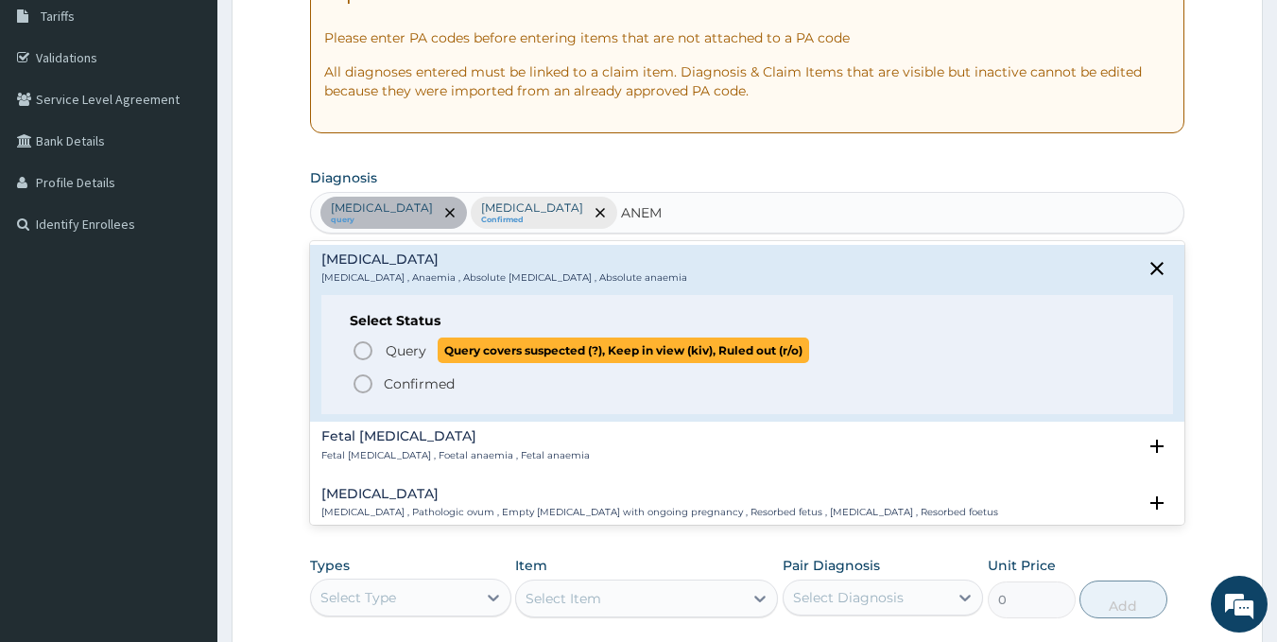
click at [365, 347] on icon "status option query" at bounding box center [363, 350] width 23 height 23
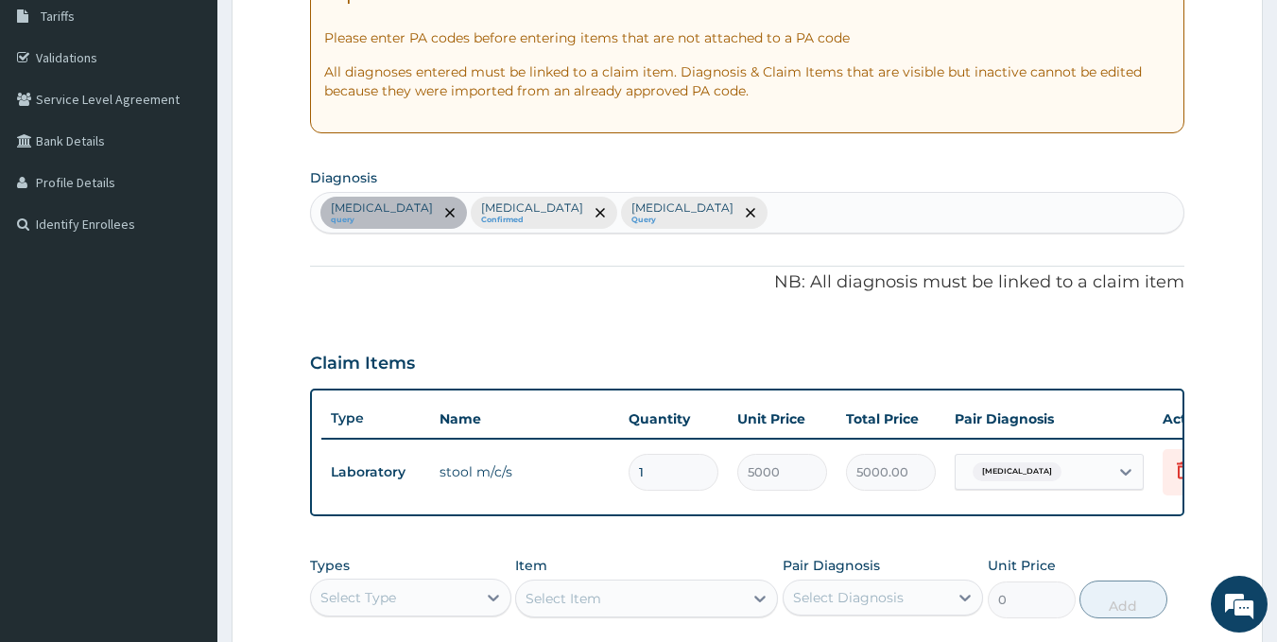
click at [611, 298] on div "PA Code / Prescription Code PA/38802E Encounter Date 19-08-2025 Important Notic…" at bounding box center [747, 313] width 875 height 894
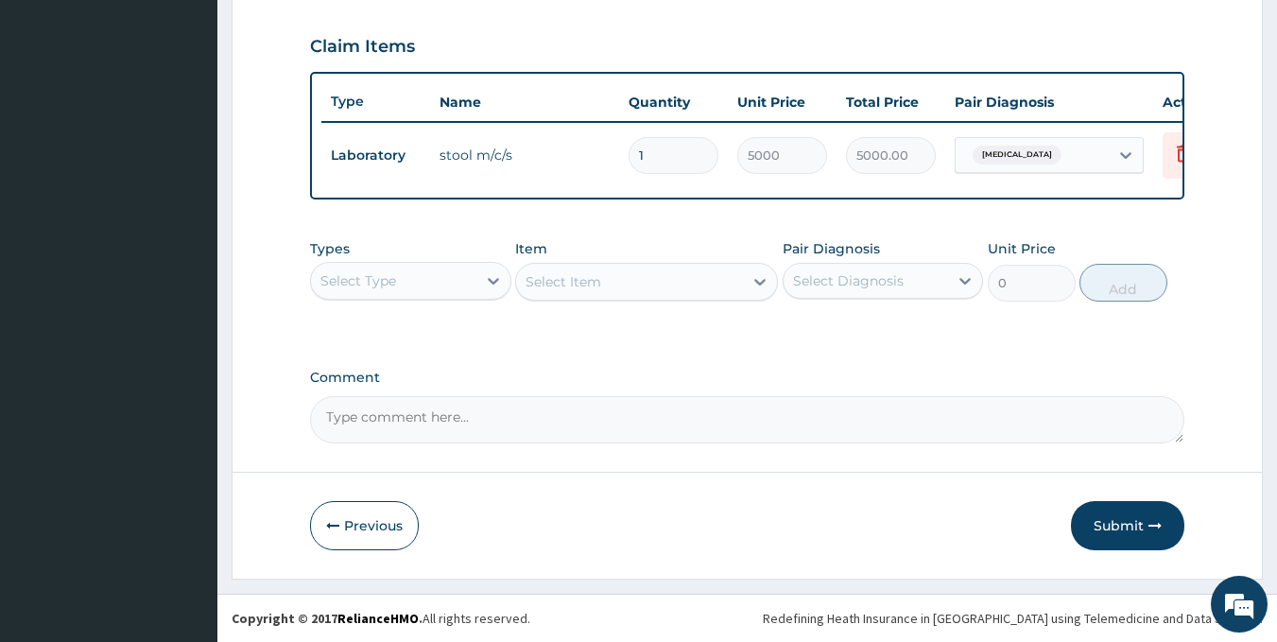
scroll to position [646, 0]
click at [473, 291] on div "Select Type" at bounding box center [393, 281] width 165 height 30
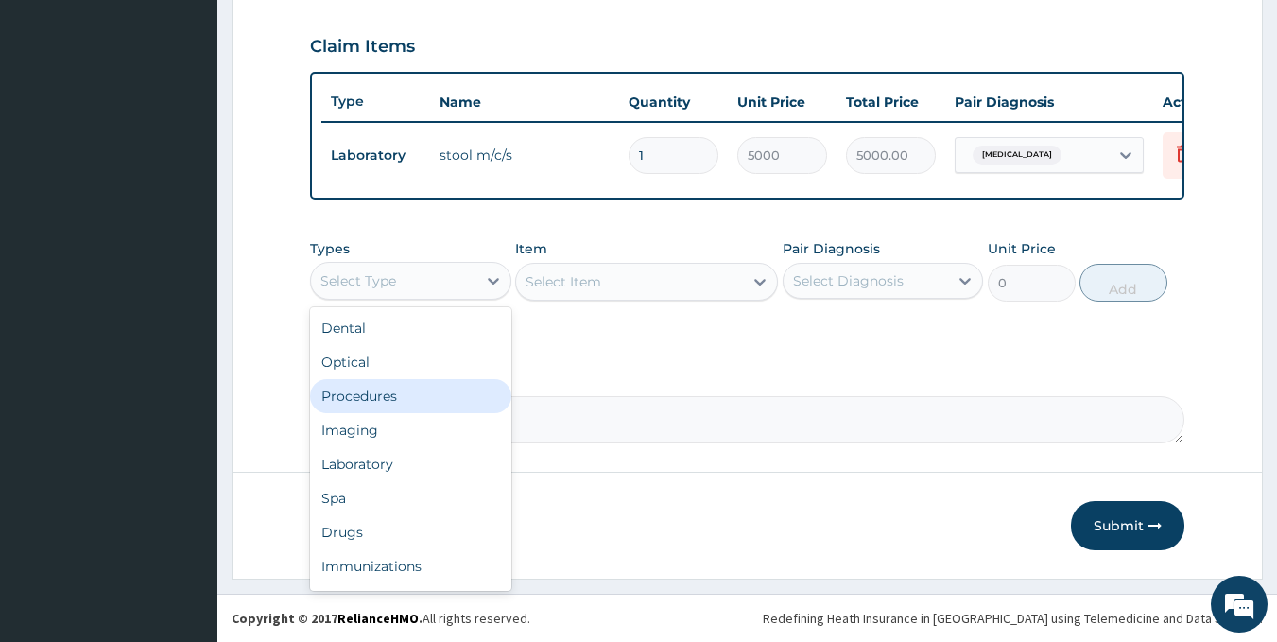
click at [408, 393] on div "Procedures" at bounding box center [410, 396] width 201 height 34
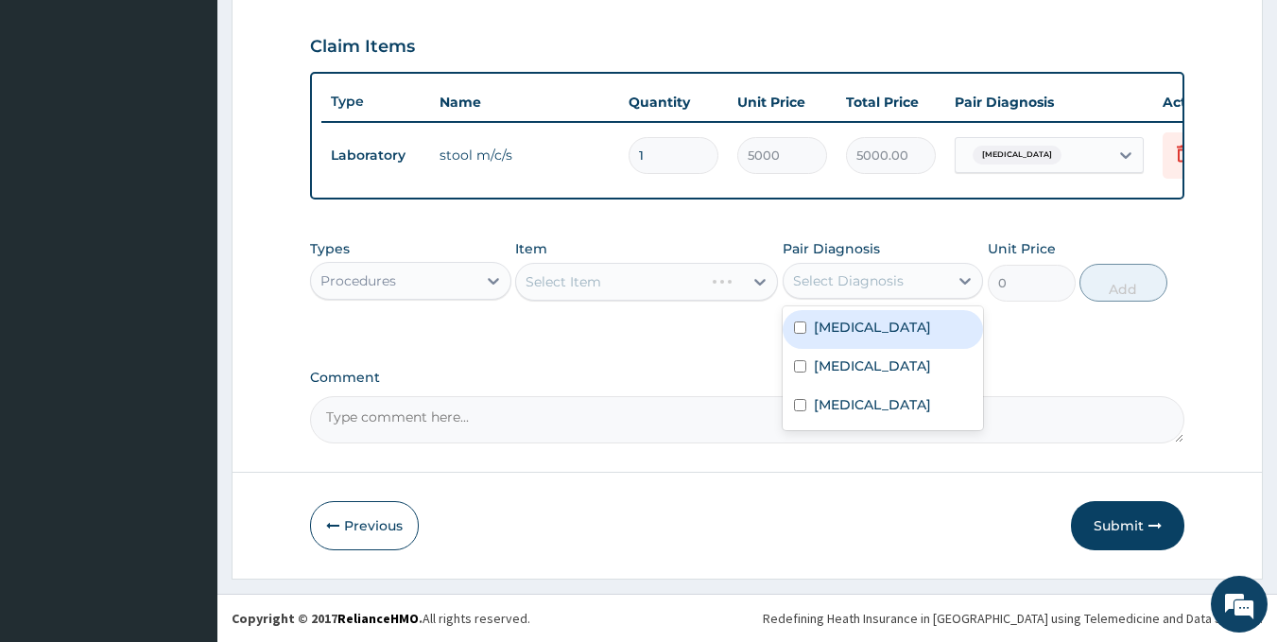
click at [818, 289] on div "Select Diagnosis" at bounding box center [848, 280] width 111 height 19
click at [807, 323] on div "Typhoid fever" at bounding box center [883, 329] width 201 height 39
checkbox input "true"
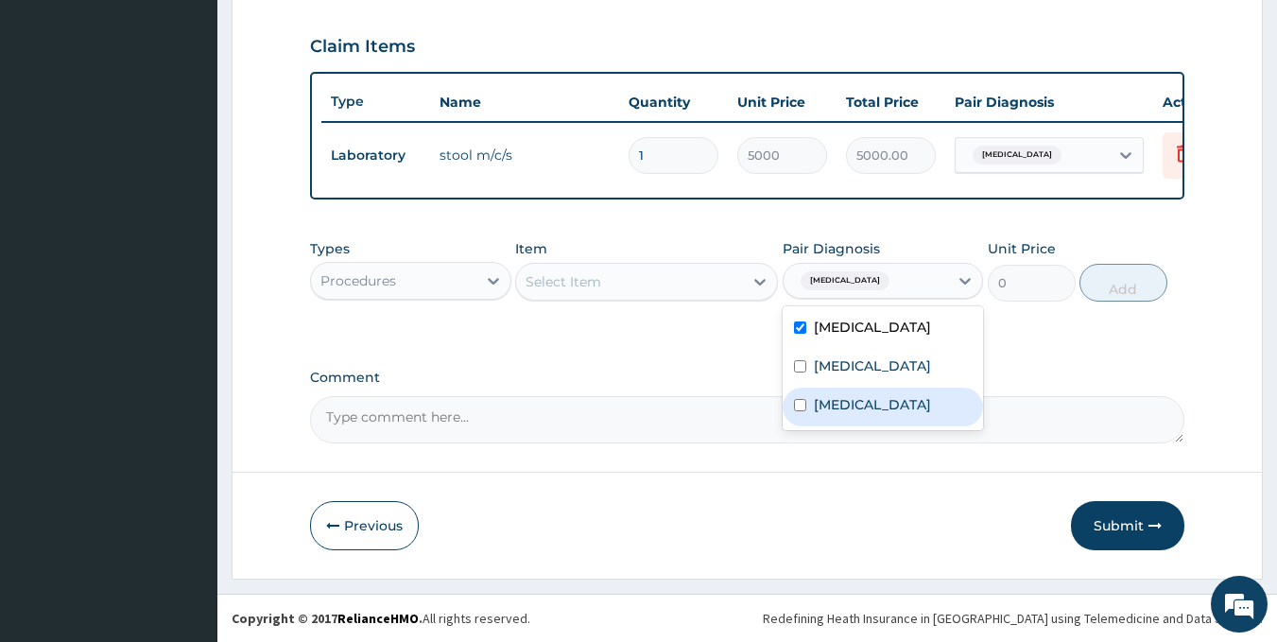
click at [802, 401] on input "checkbox" at bounding box center [800, 405] width 12 height 12
checkbox input "true"
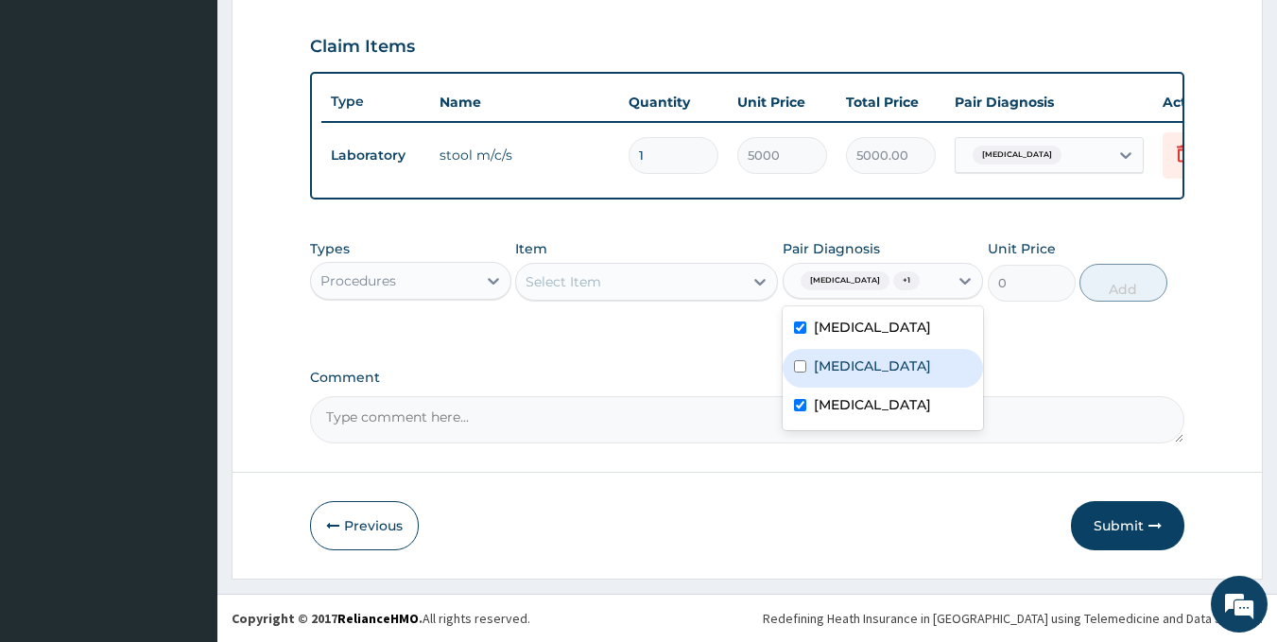
click at [802, 369] on input "checkbox" at bounding box center [800, 366] width 12 height 12
click at [802, 368] on input "checkbox" at bounding box center [800, 366] width 12 height 12
checkbox input "true"
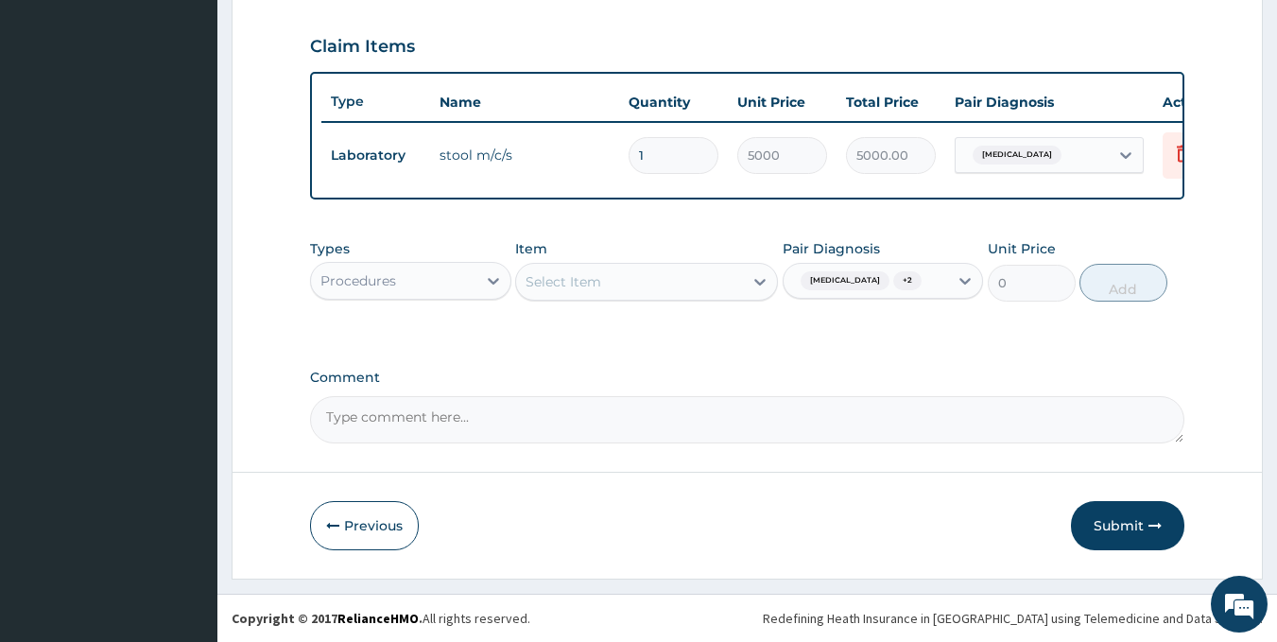
click at [707, 338] on div "Types Procedures Item Select Item Pair Diagnosis Typhoid fever + 2 Unit Price 0…" at bounding box center [747, 285] width 875 height 110
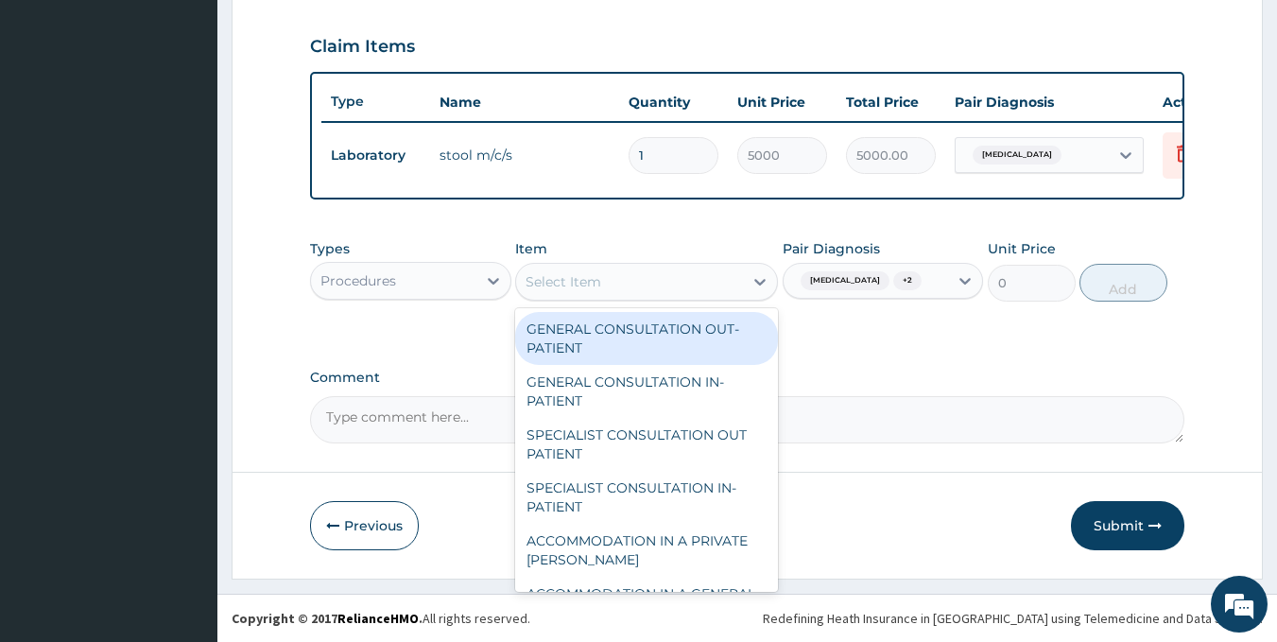
click at [712, 286] on div "Select Item" at bounding box center [629, 282] width 227 height 30
click at [689, 329] on div "GENERAL CONSULTATION OUT- PATIENT" at bounding box center [646, 338] width 263 height 53
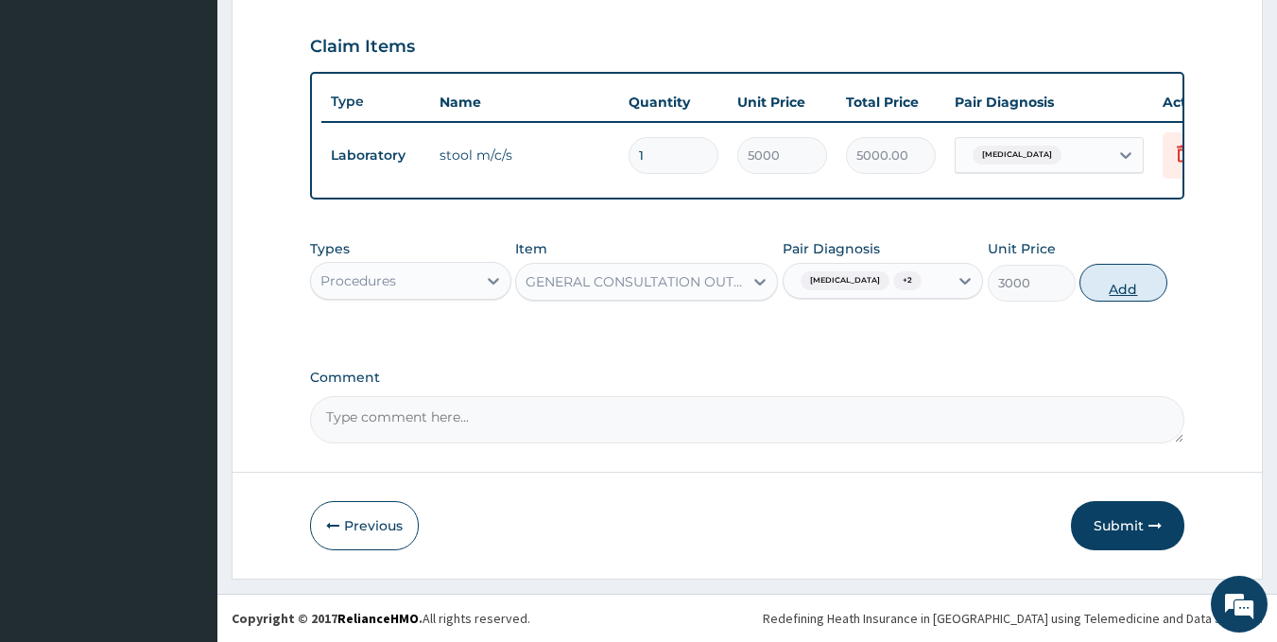
click at [1129, 269] on button "Add" at bounding box center [1123, 283] width 88 height 38
type input "0"
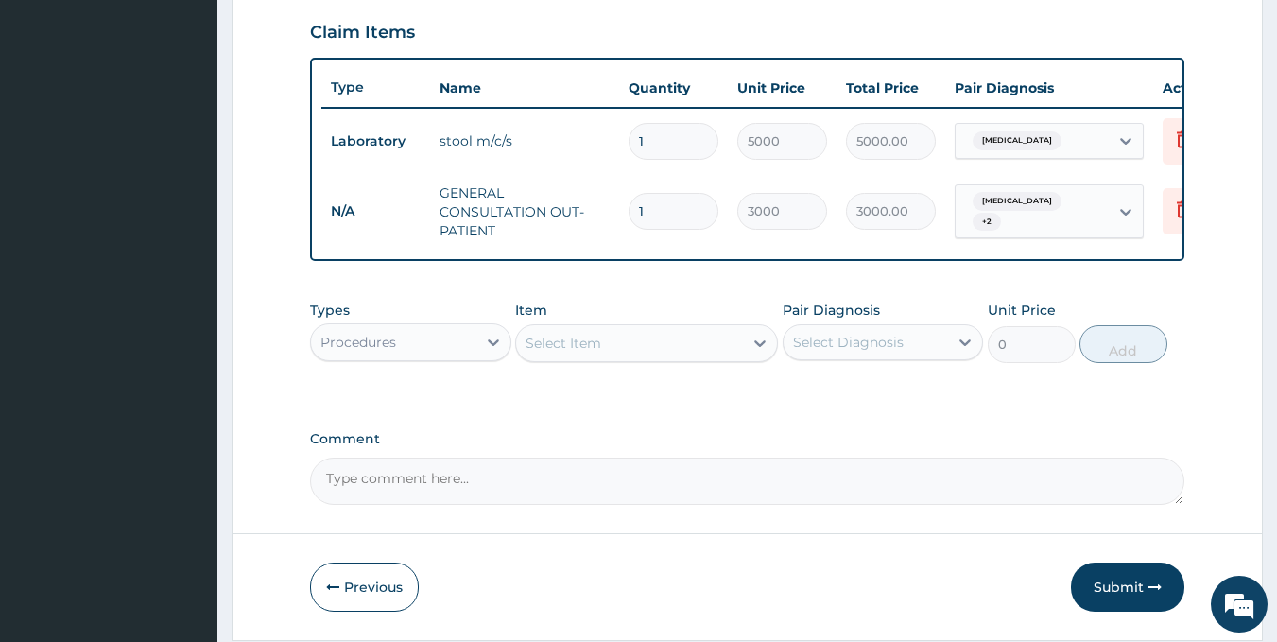
click at [469, 357] on div "Procedures" at bounding box center [393, 342] width 165 height 30
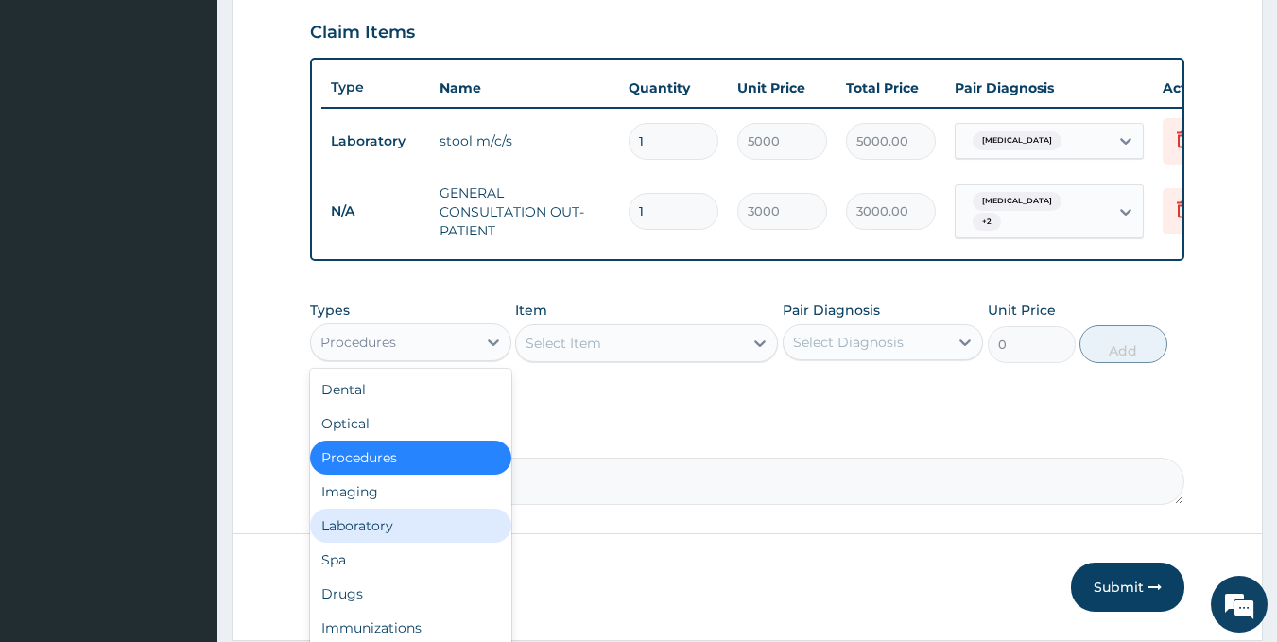
click at [412, 531] on div "Laboratory" at bounding box center [410, 526] width 201 height 34
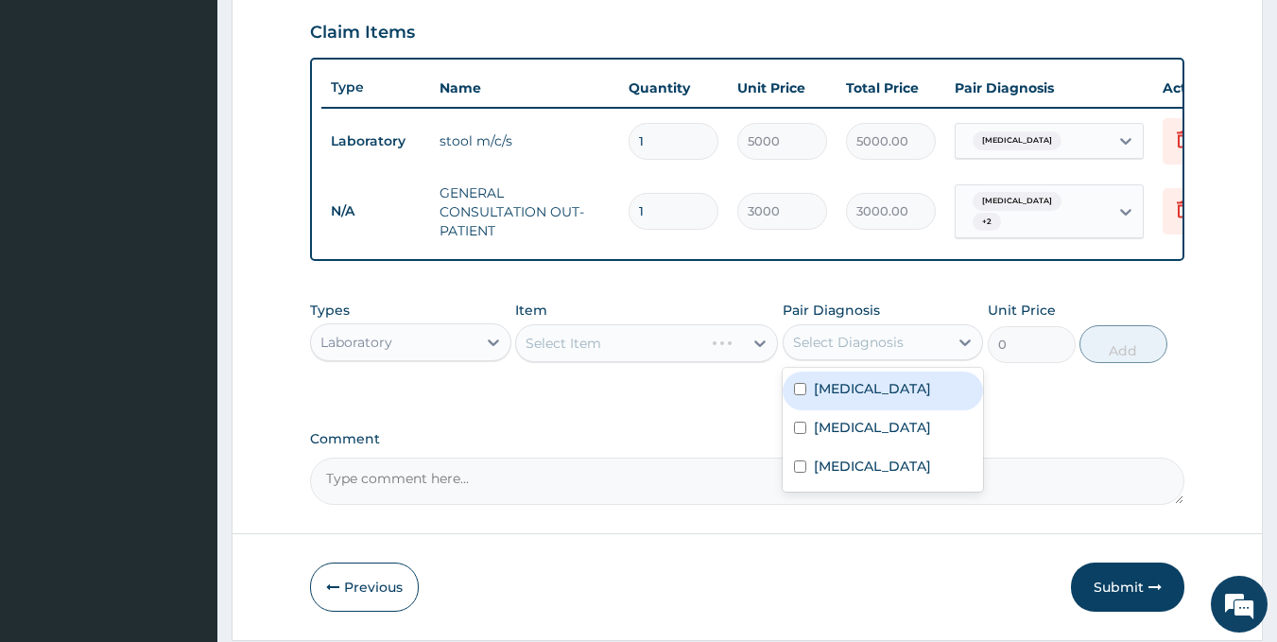
click at [804, 352] on div "Select Diagnosis" at bounding box center [848, 342] width 111 height 19
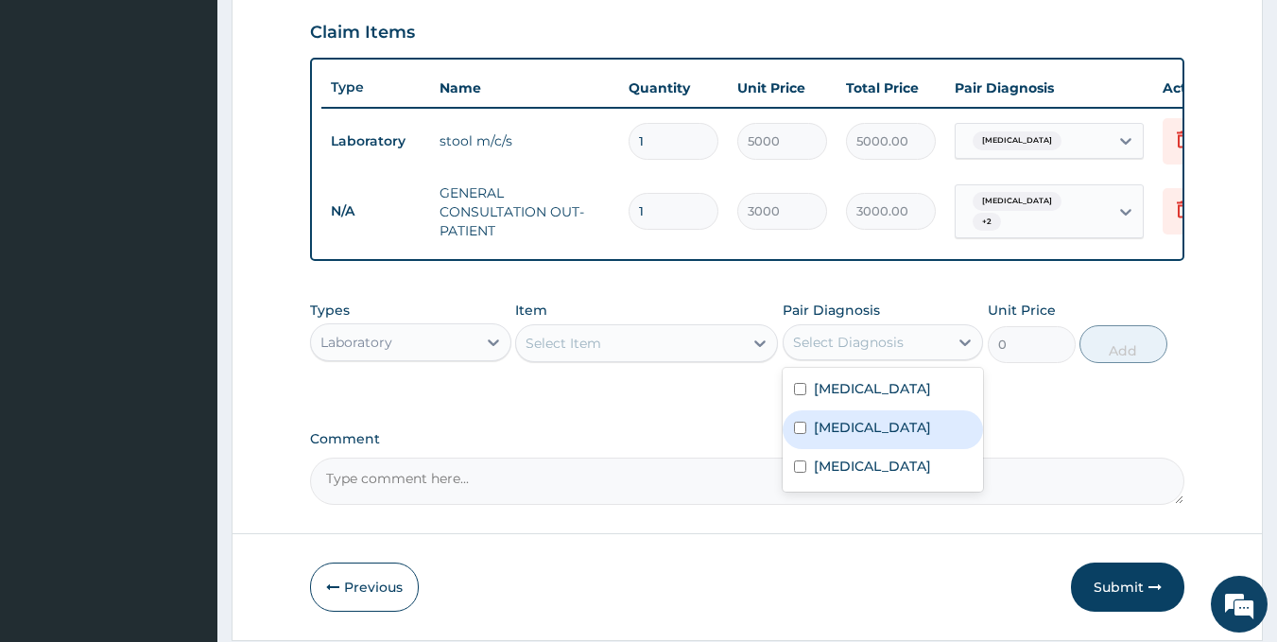
click at [804, 434] on input "checkbox" at bounding box center [800, 428] width 12 height 12
checkbox input "true"
click at [709, 354] on div "Select Item" at bounding box center [629, 343] width 227 height 30
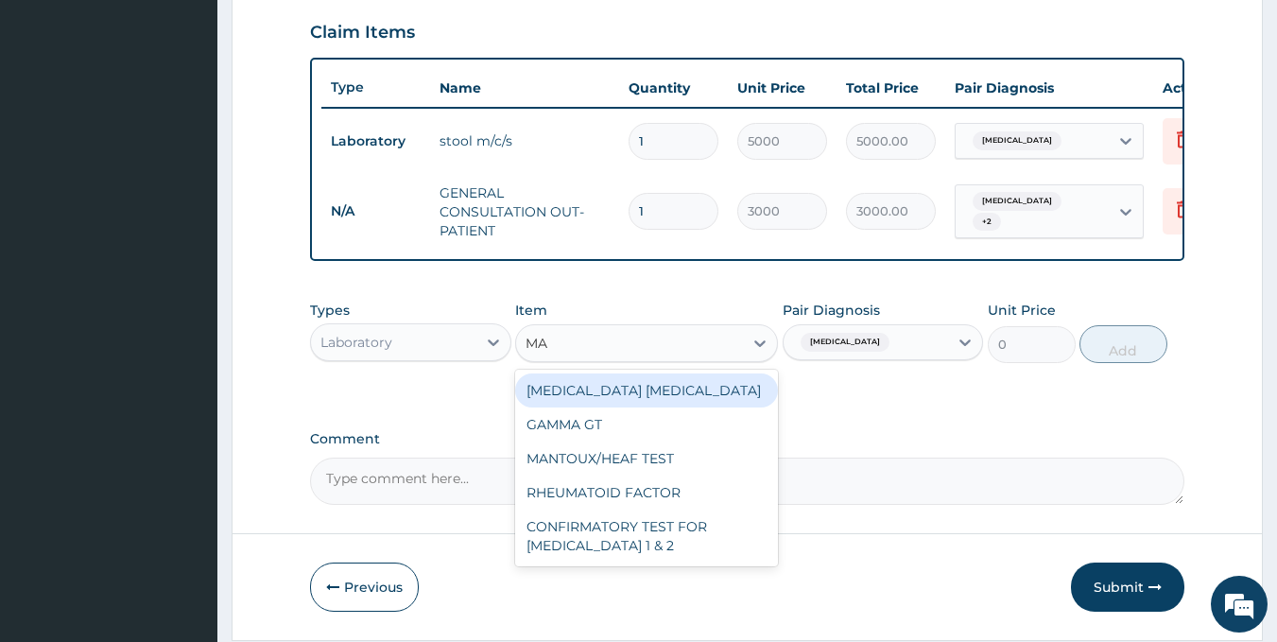
type input "MAL"
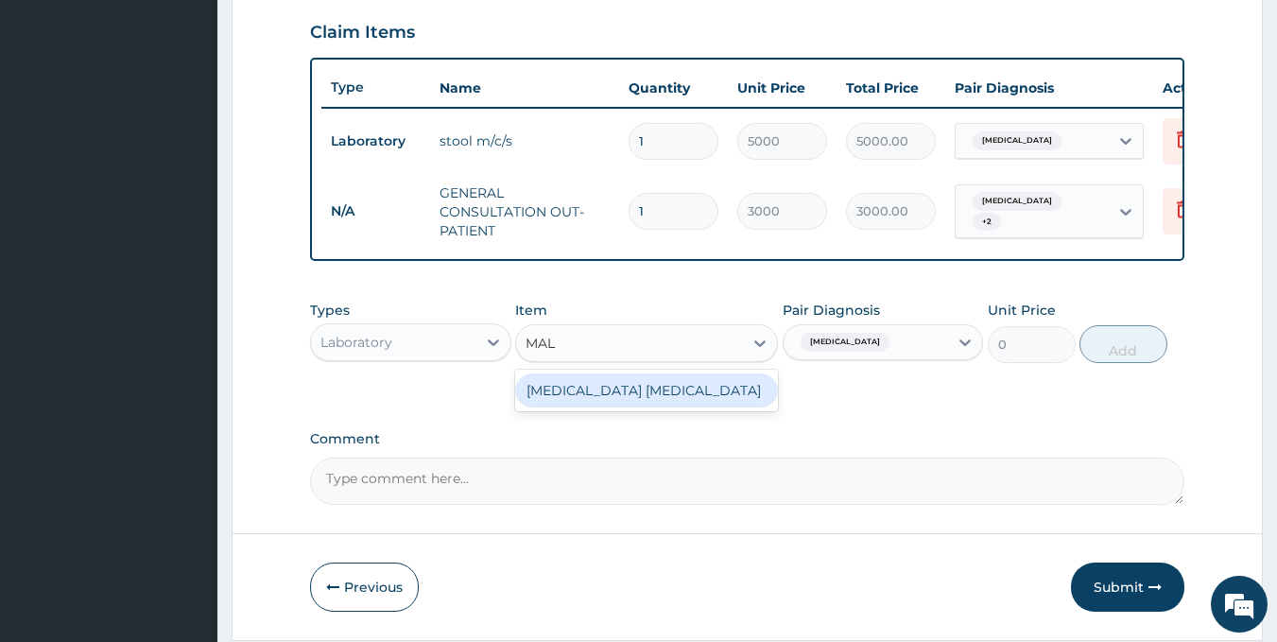
click at [698, 407] on div "MALARIA PARASITE" at bounding box center [646, 390] width 263 height 34
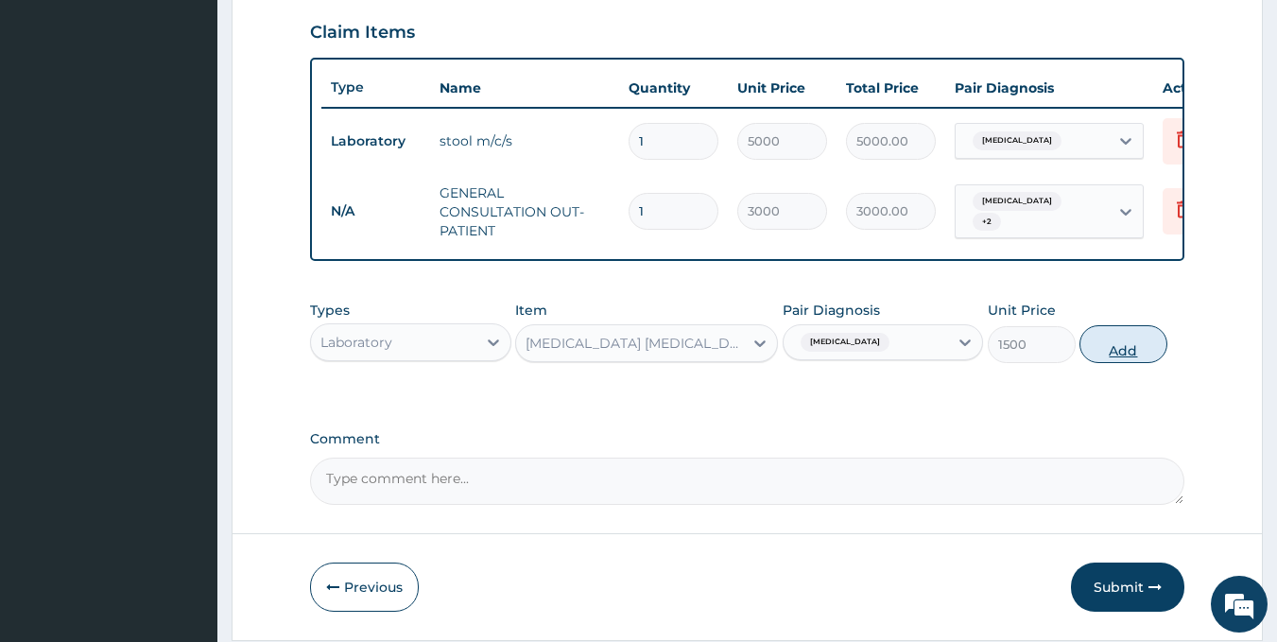
click at [1105, 363] on button "Add" at bounding box center [1123, 344] width 88 height 38
type input "0"
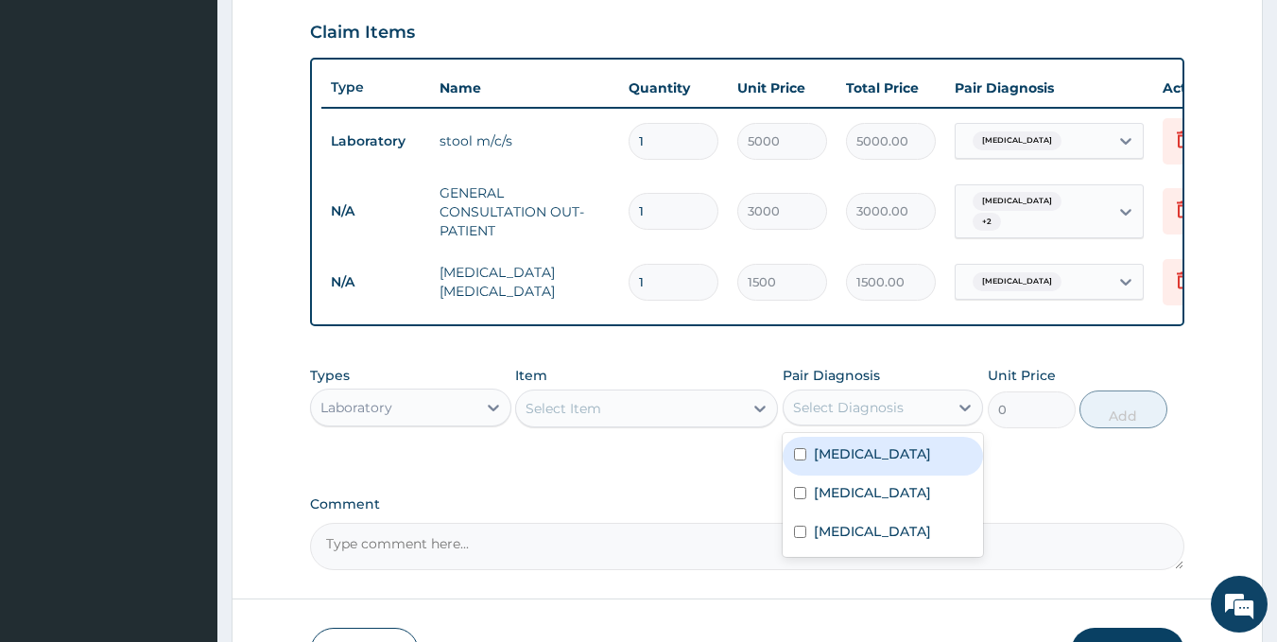
click at [844, 417] on div "Select Diagnosis" at bounding box center [848, 407] width 111 height 19
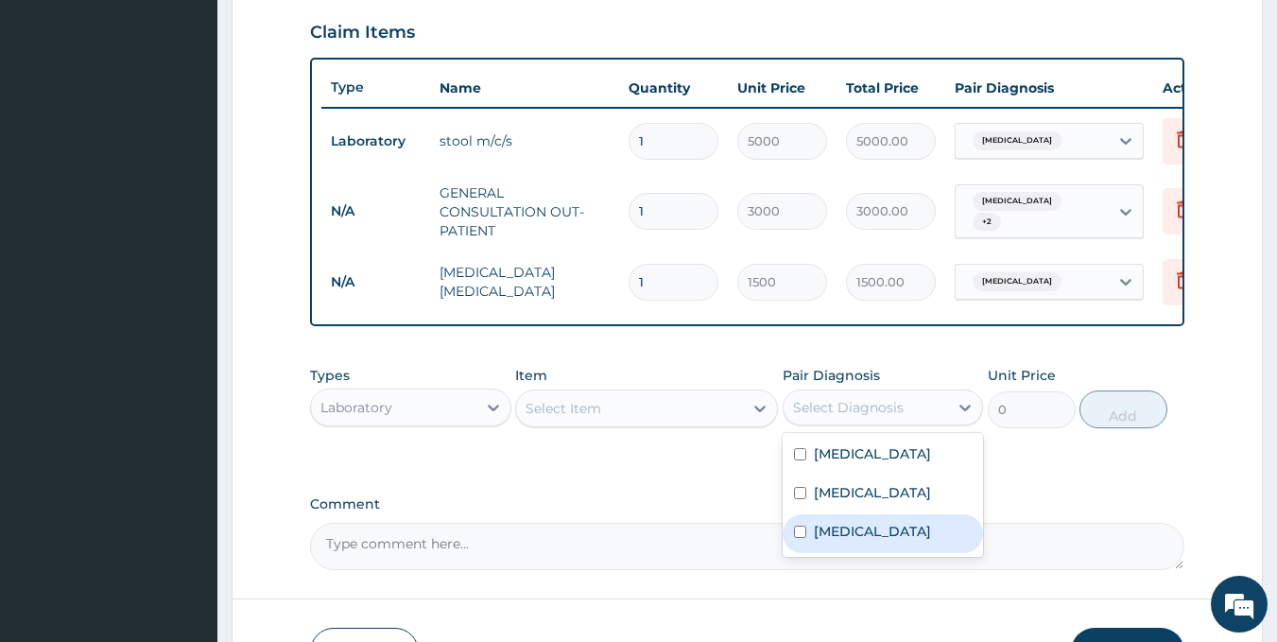
click at [805, 538] on input "checkbox" at bounding box center [800, 532] width 12 height 12
checkbox input "true"
click at [699, 423] on div "Select Item" at bounding box center [629, 408] width 227 height 30
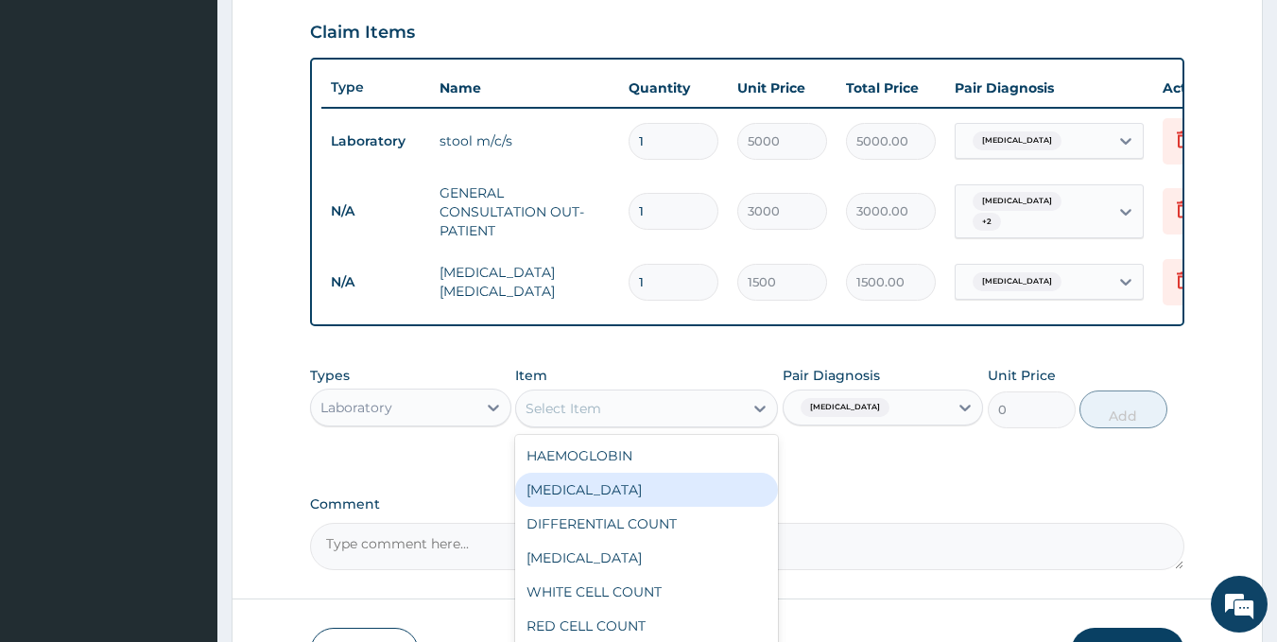
click at [649, 504] on div "PACKED CELL VOLUME" at bounding box center [646, 490] width 263 height 34
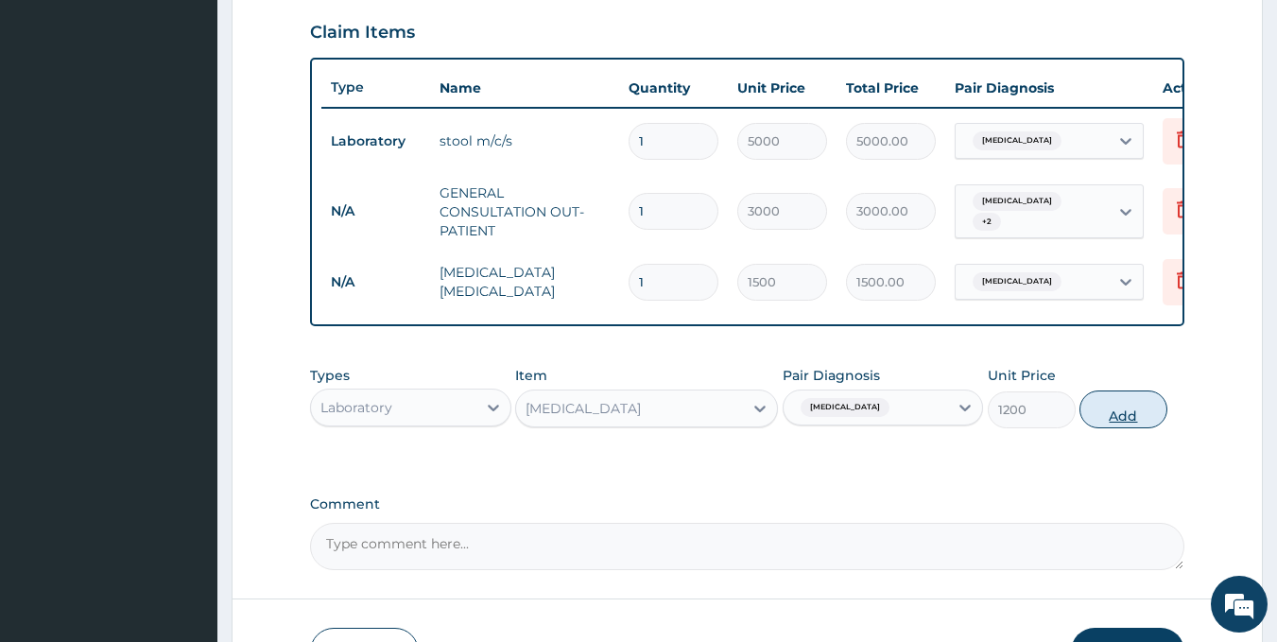
click at [1112, 426] on button "Add" at bounding box center [1123, 409] width 88 height 38
type input "0"
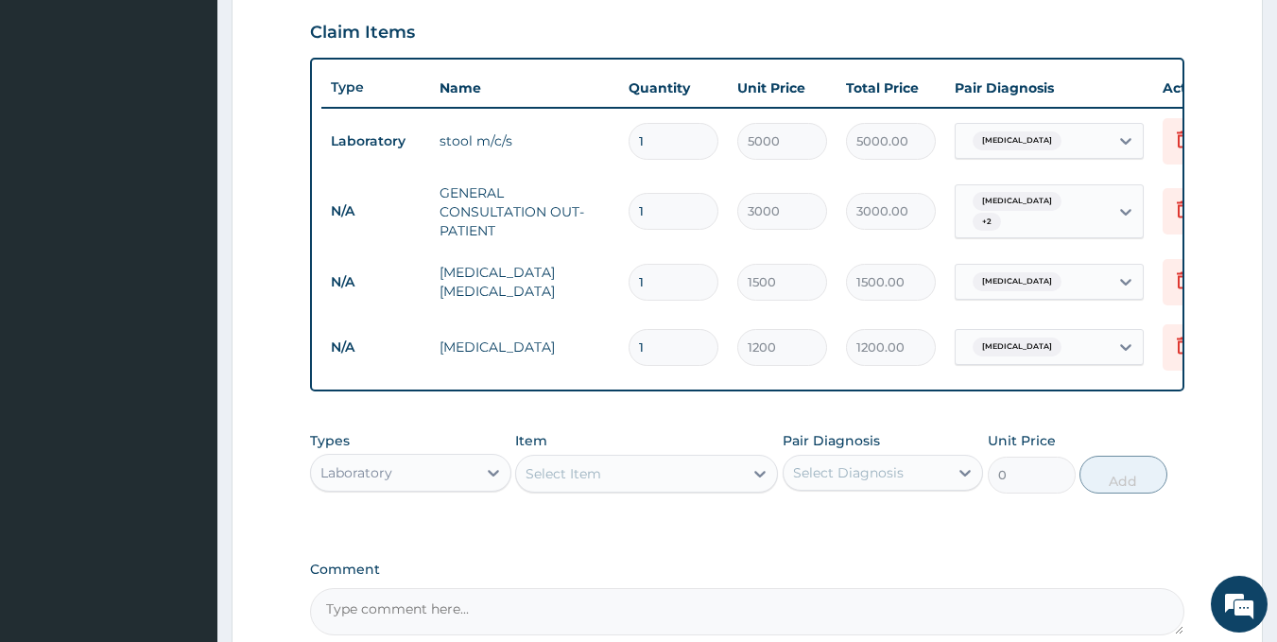
click at [1012, 527] on div "Types Laboratory Item Select Item Pair Diagnosis Select Diagnosis Unit Price 0 …" at bounding box center [747, 477] width 875 height 110
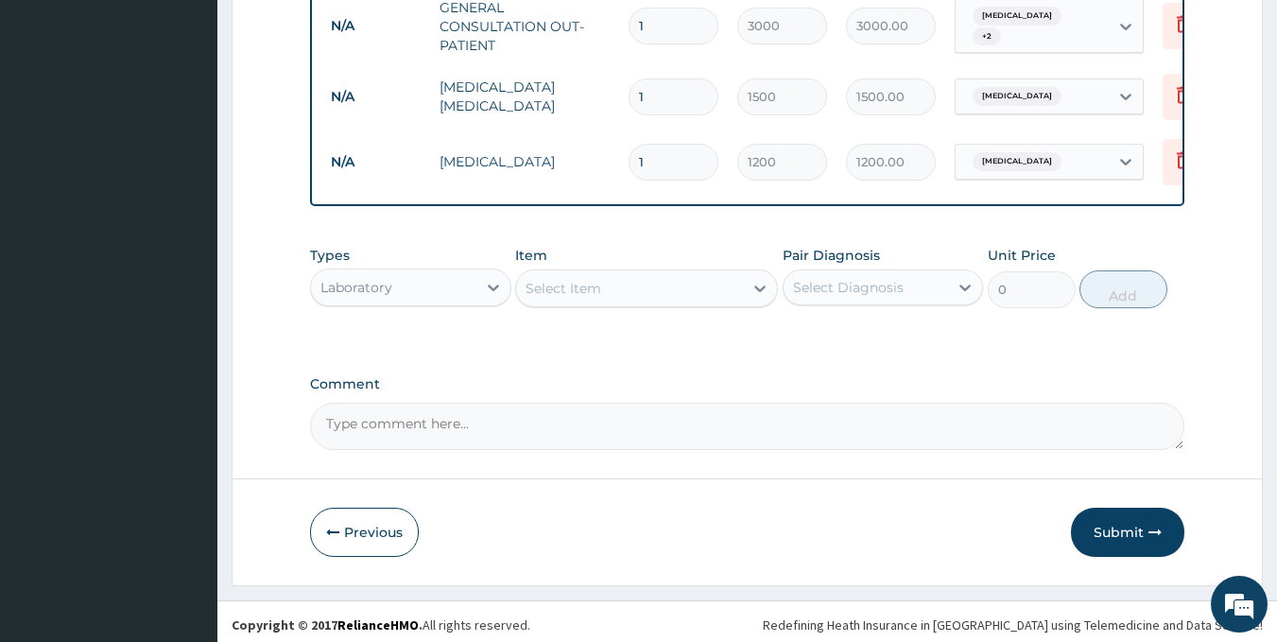
scroll to position [852, 0]
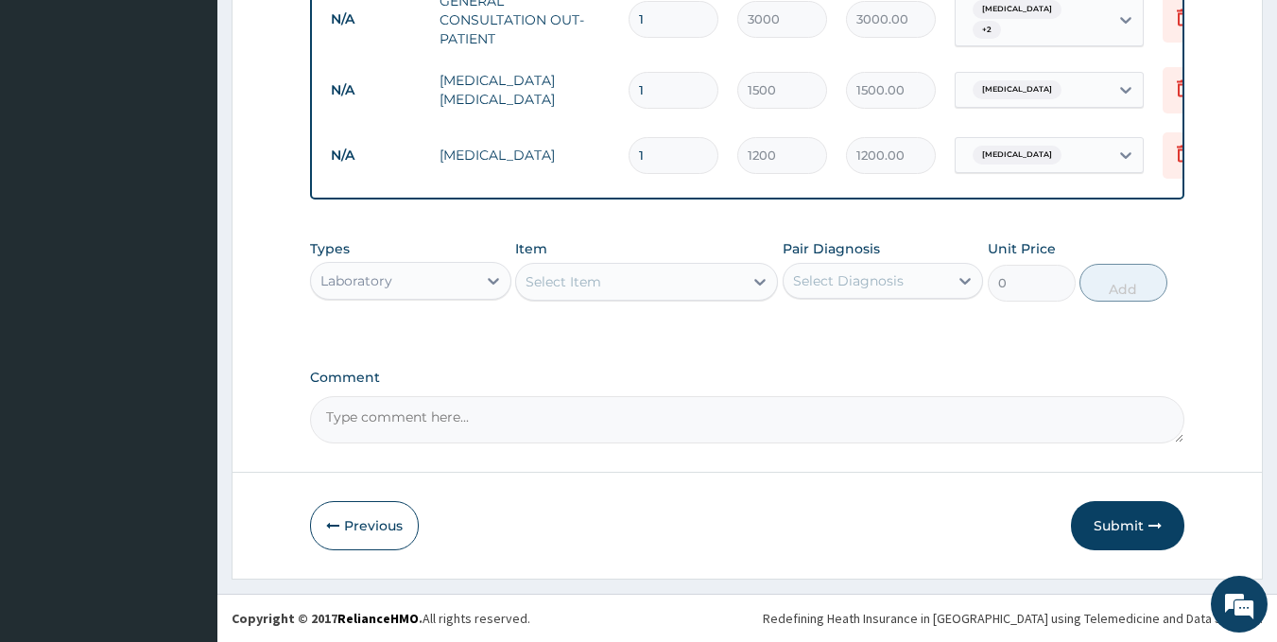
click at [670, 289] on div "Select Item" at bounding box center [629, 282] width 227 height 30
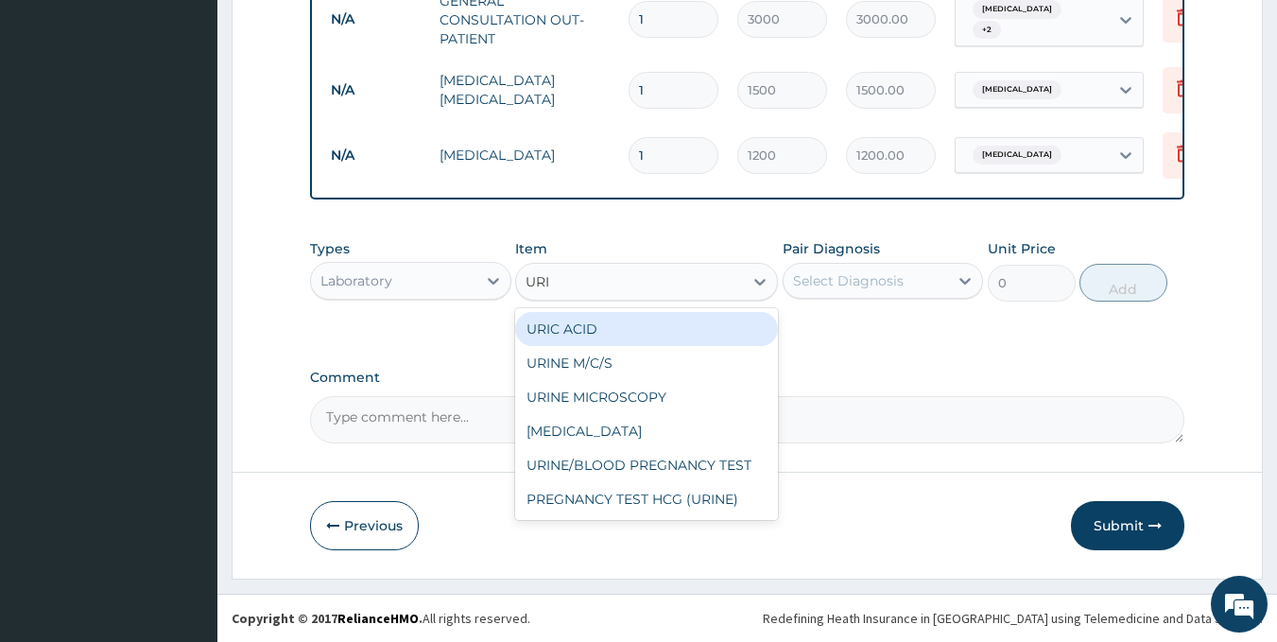
type input "URIN"
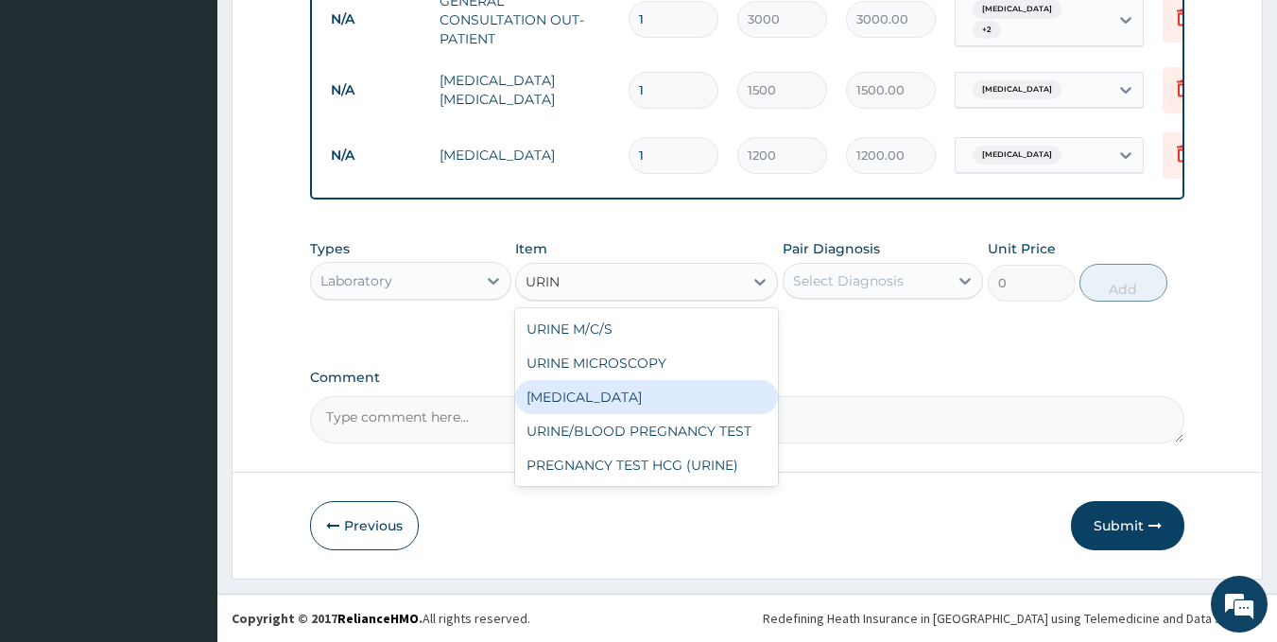
click at [595, 395] on div "URINALYSIS" at bounding box center [646, 397] width 263 height 34
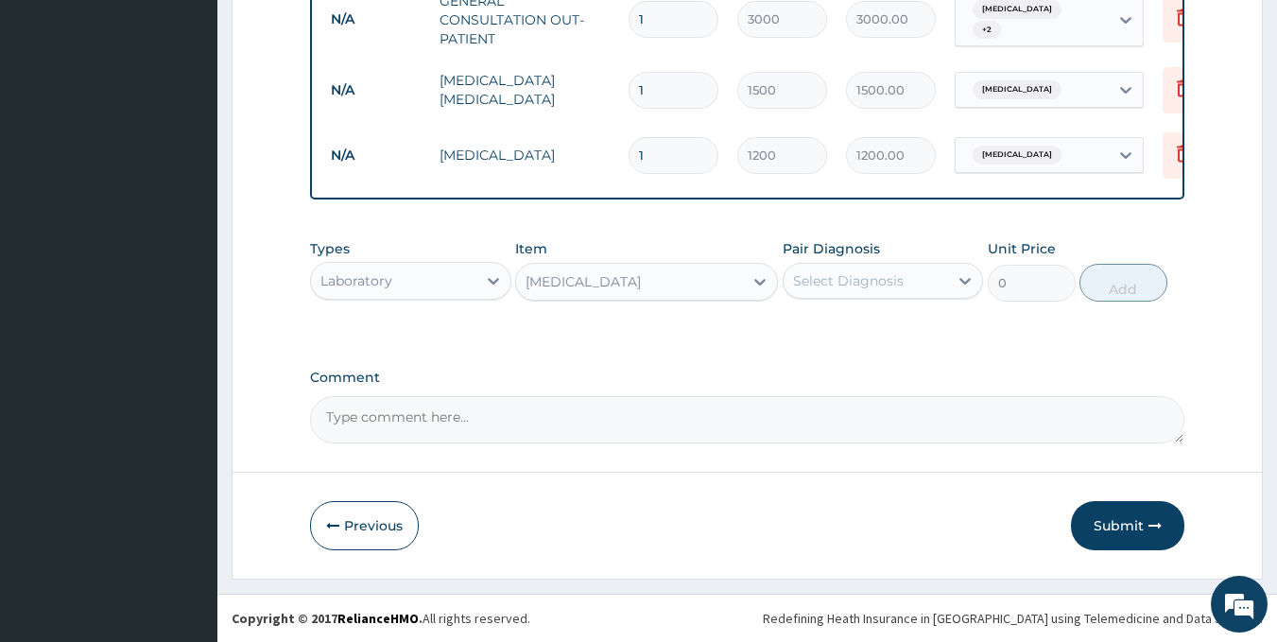
type input "1500"
click at [895, 371] on label "Comment" at bounding box center [747, 378] width 875 height 16
click at [895, 396] on textarea "Comment" at bounding box center [747, 419] width 875 height 47
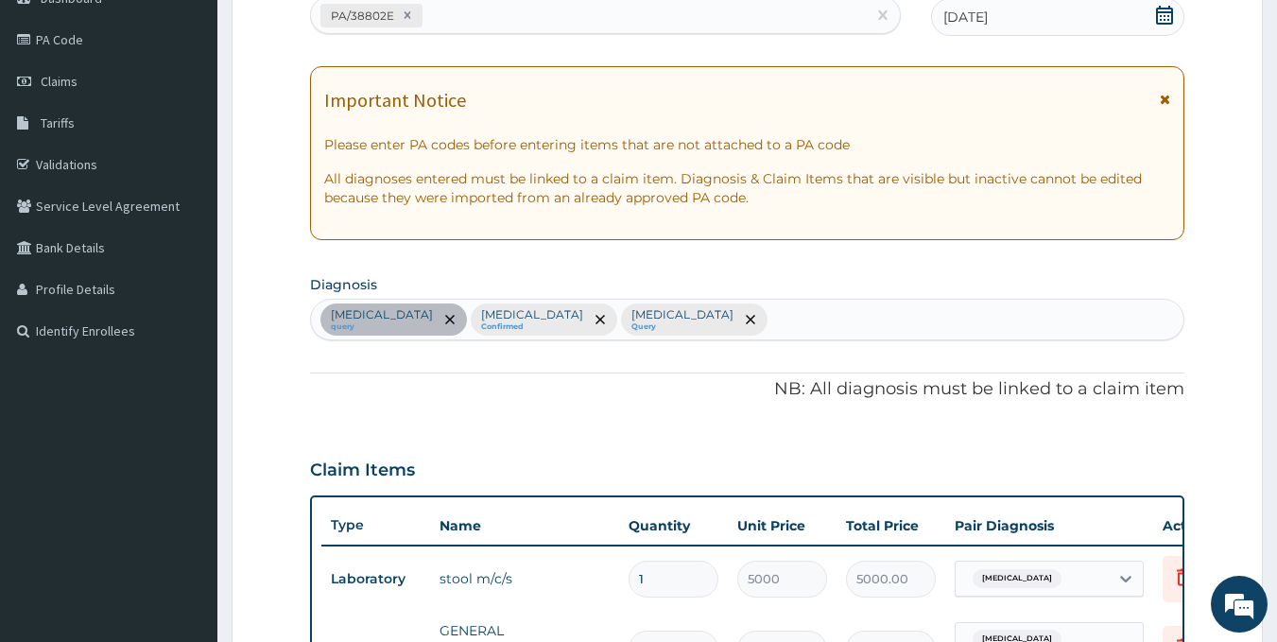
scroll to position [171, 0]
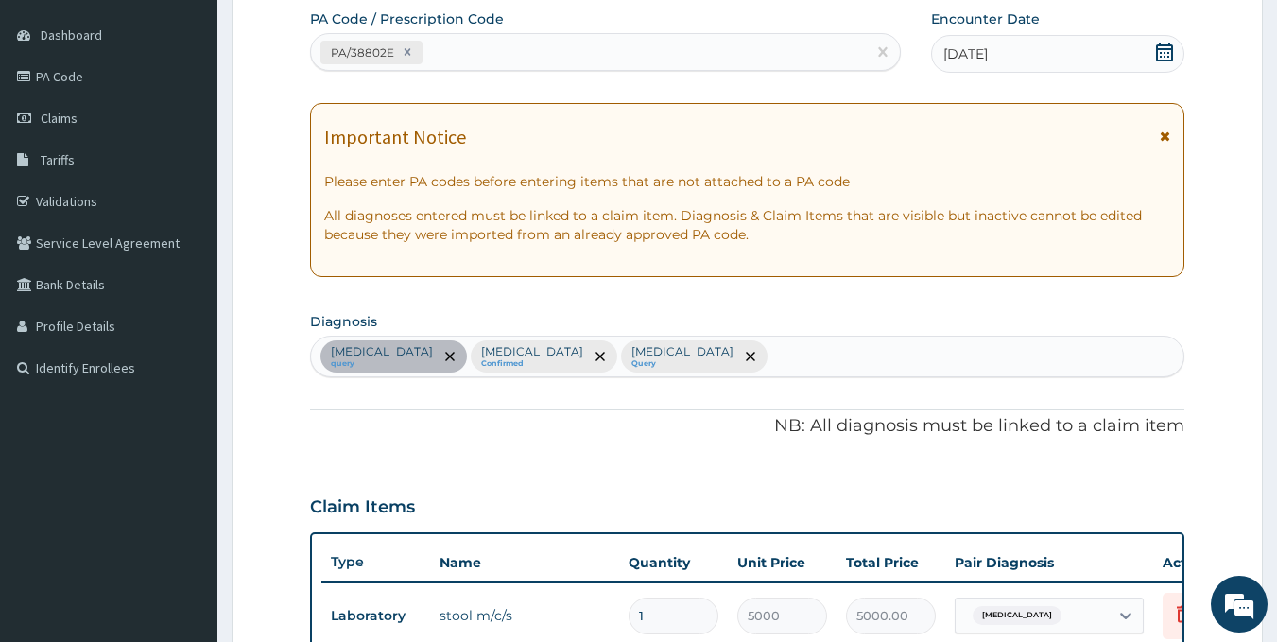
click at [657, 347] on div "Typhoid fever query Malaria Confirmed Anemia Query" at bounding box center [747, 356] width 873 height 40
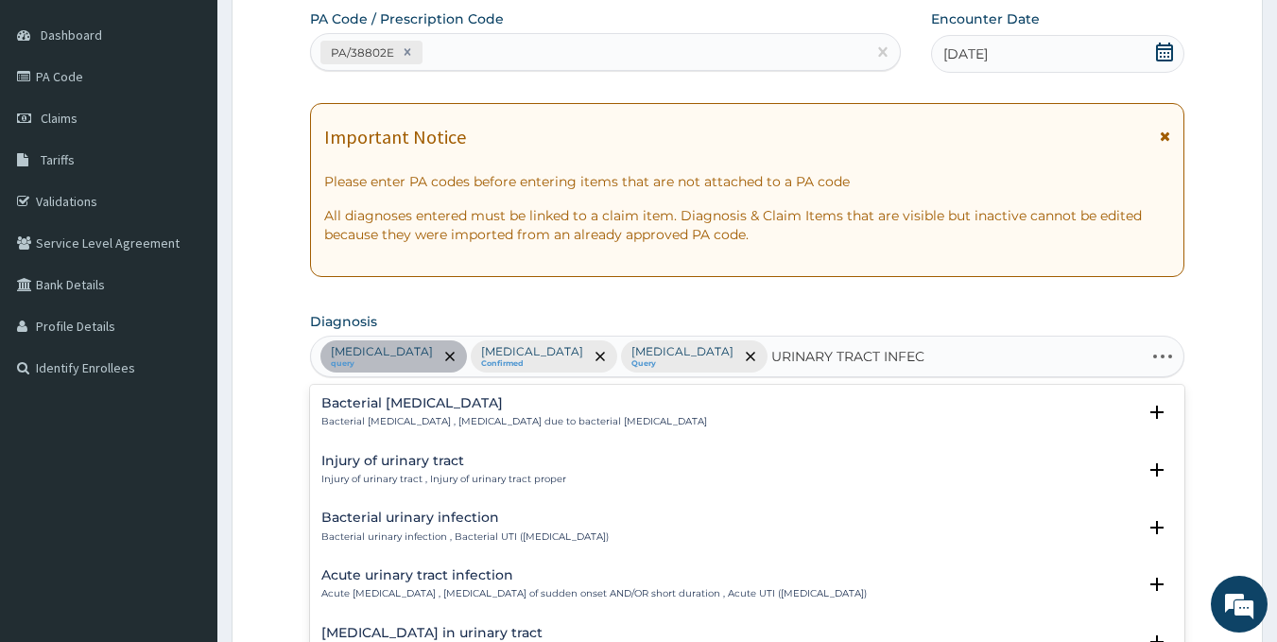
type input "URINARY TRACT INFECT"
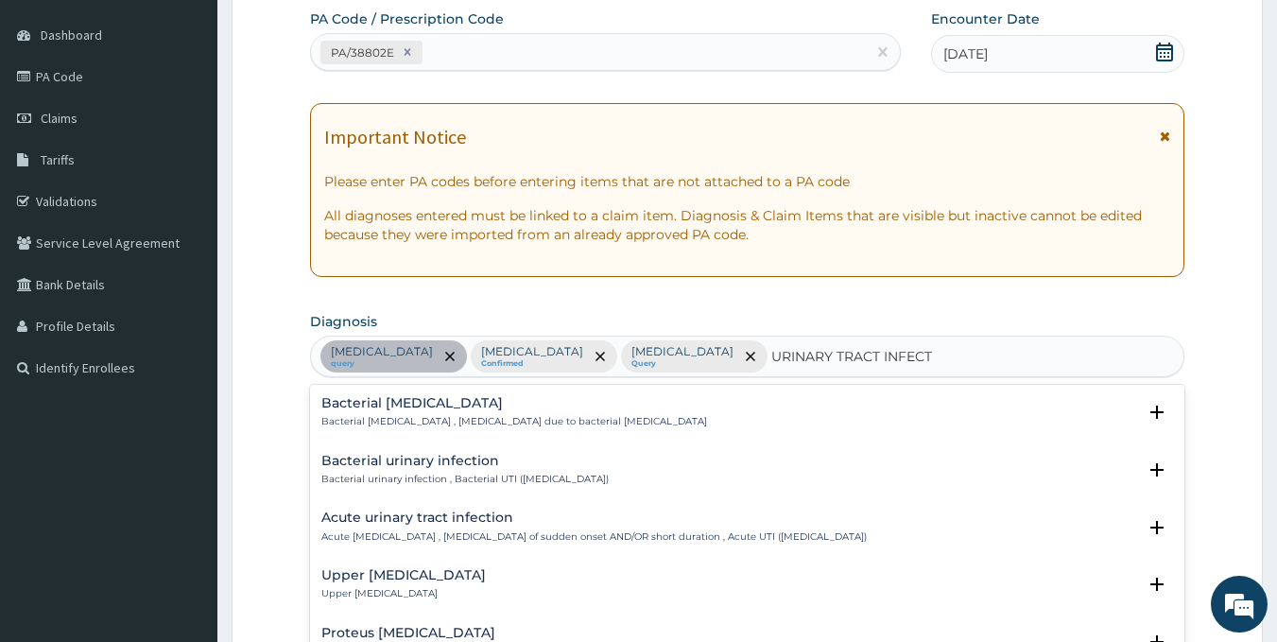
click at [443, 524] on h4 "Acute urinary tract infection" at bounding box center [593, 517] width 545 height 14
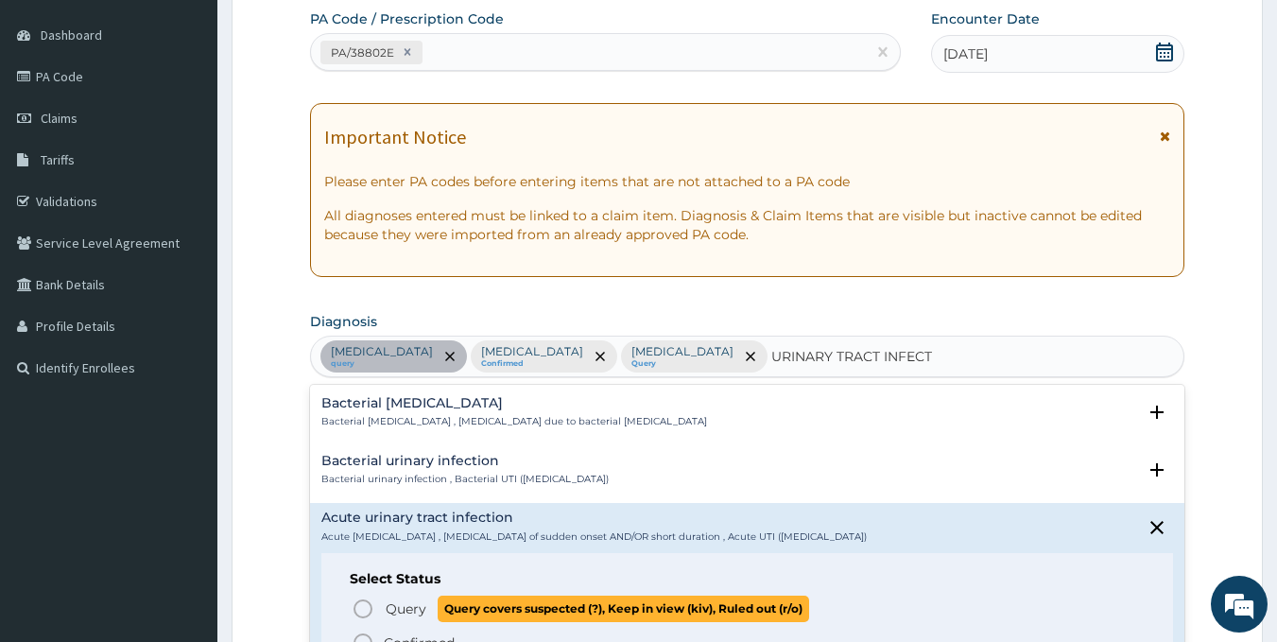
click at [368, 601] on circle "status option query" at bounding box center [362, 608] width 17 height 17
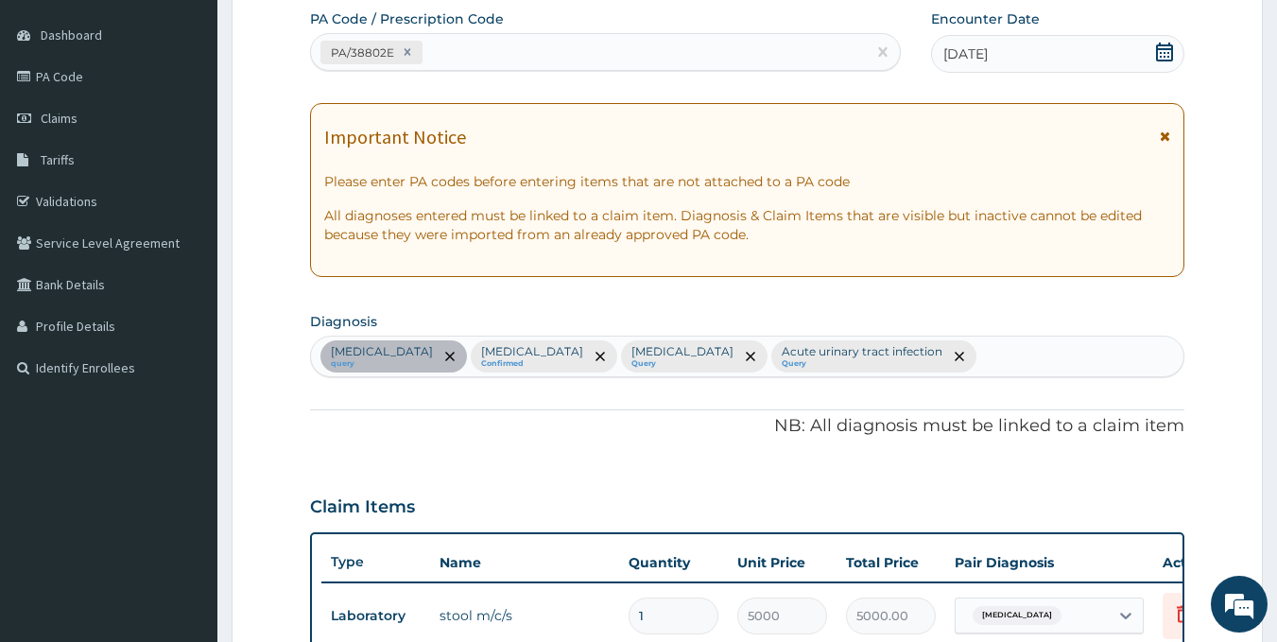
click at [652, 448] on div "PA Code / Prescription Code PA/38802E Encounter Date 19-08-2025 Important Notic…" at bounding box center [747, 559] width 875 height 1100
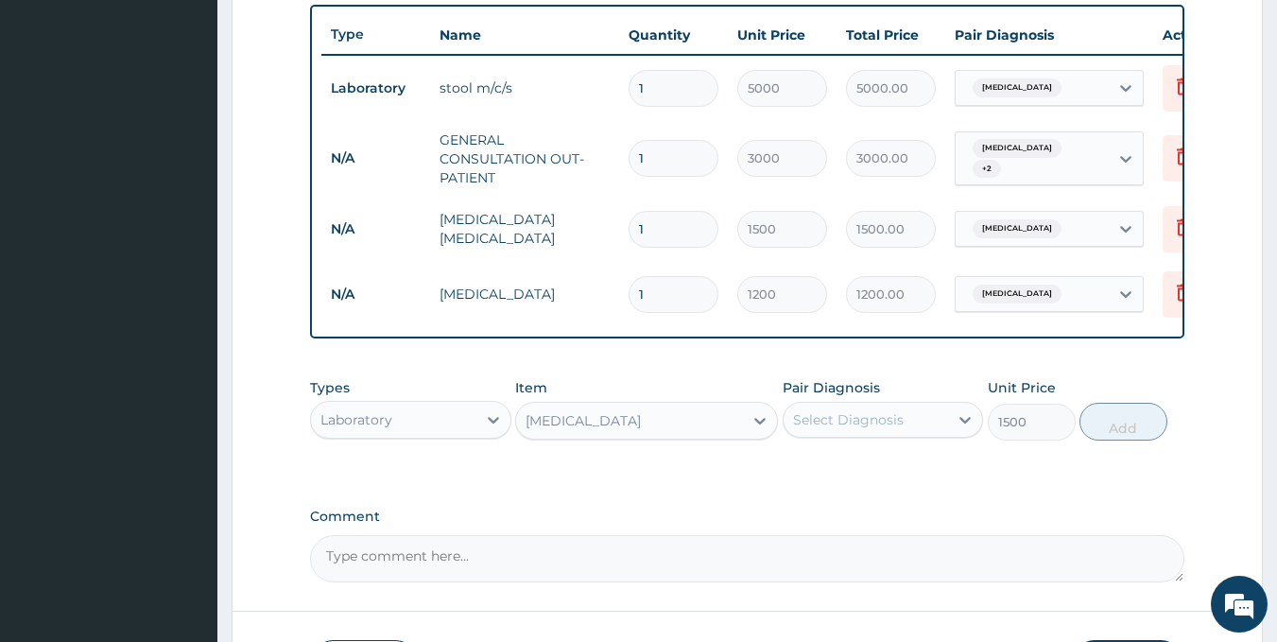
scroll to position [700, 0]
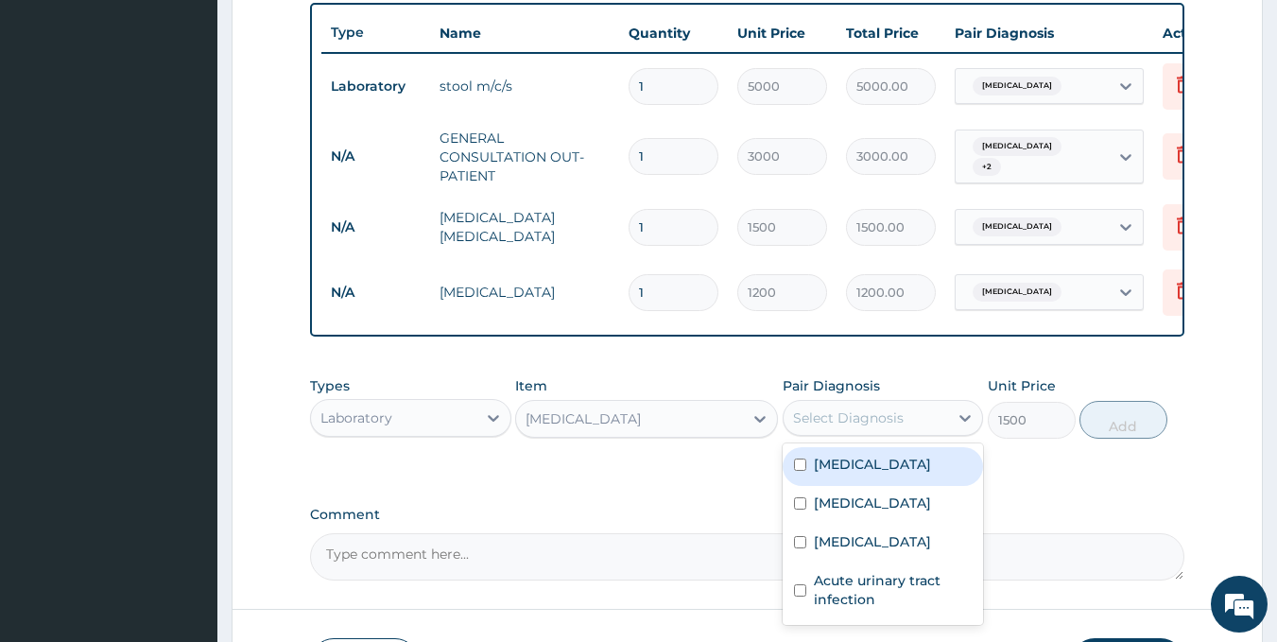
click at [885, 436] on div "Select Diagnosis" at bounding box center [883, 418] width 201 height 36
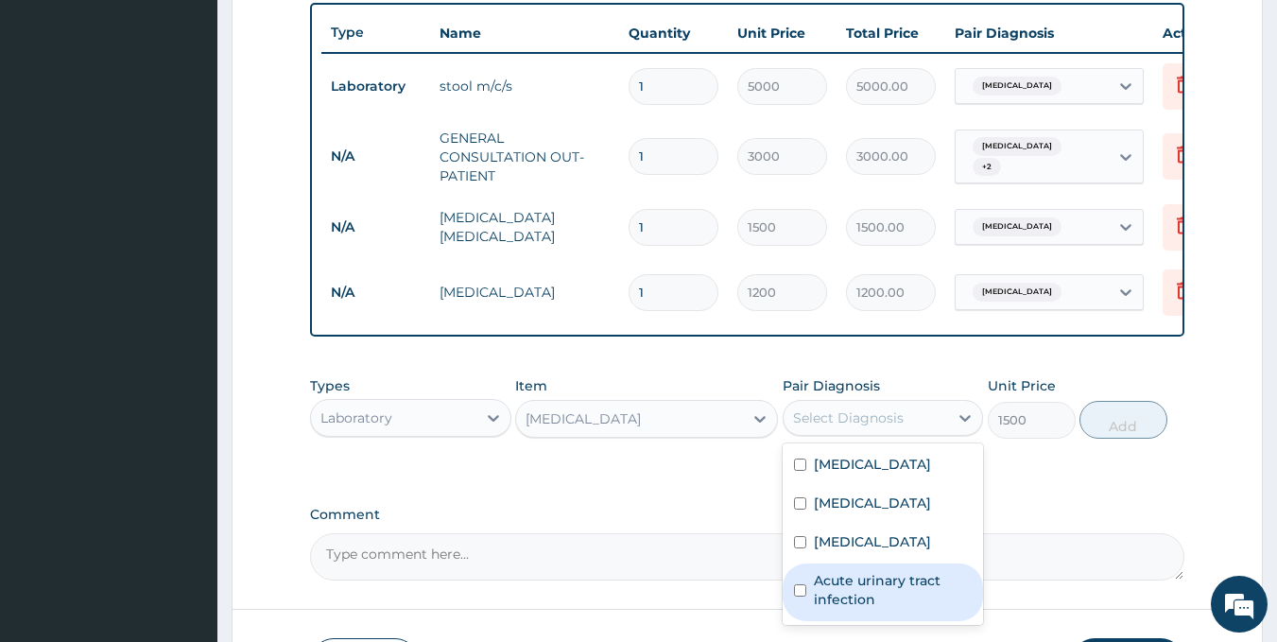
click at [803, 596] on input "checkbox" at bounding box center [800, 590] width 12 height 12
checkbox input "true"
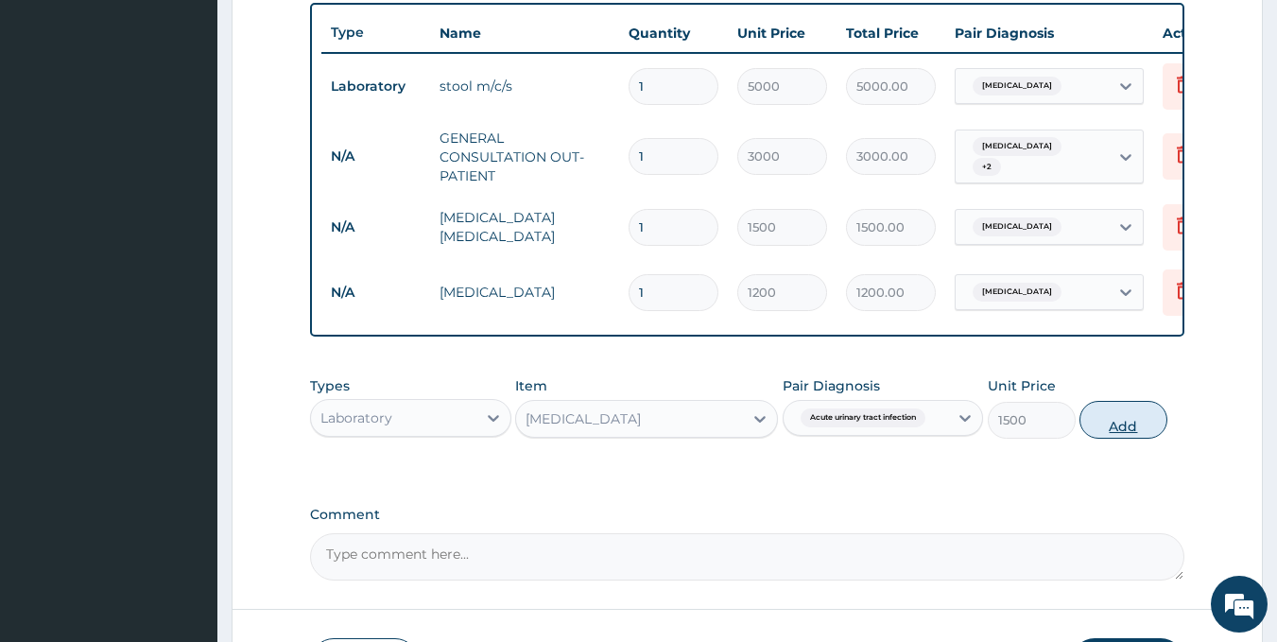
click at [1120, 427] on button "Add" at bounding box center [1123, 420] width 88 height 38
type input "0"
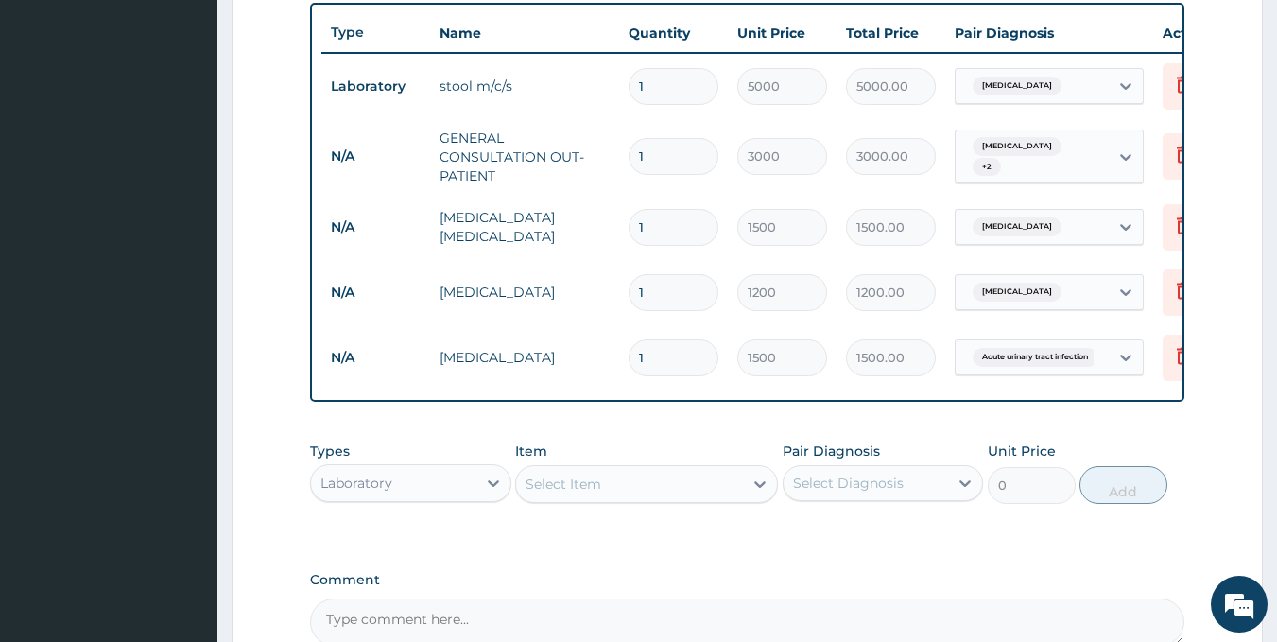
click at [950, 529] on div "Types Laboratory Item Select Item Pair Diagnosis Select Diagnosis Unit Price 0 …" at bounding box center [747, 487] width 875 height 110
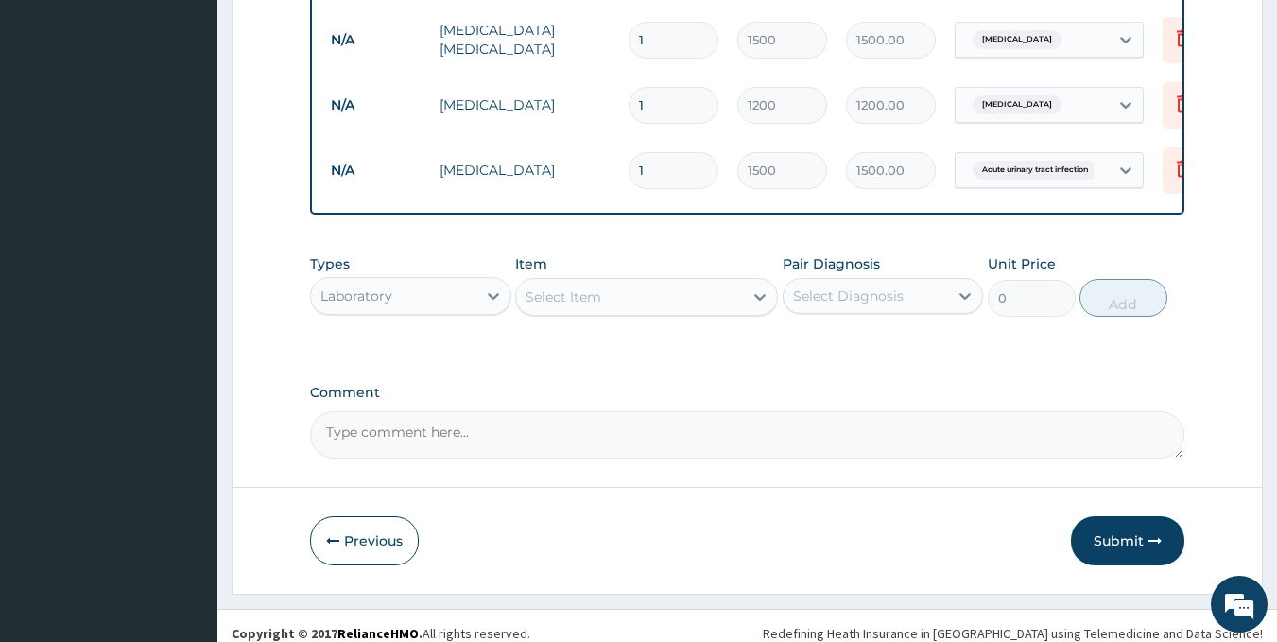
scroll to position [889, 0]
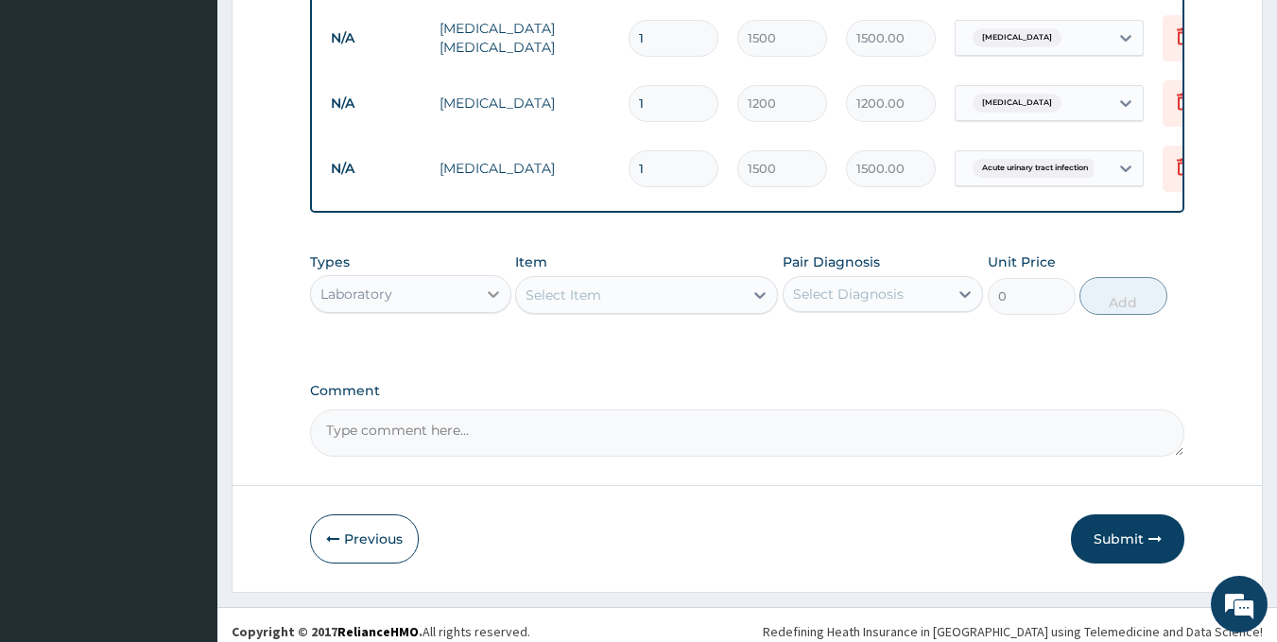
click at [479, 311] on div at bounding box center [493, 294] width 34 height 34
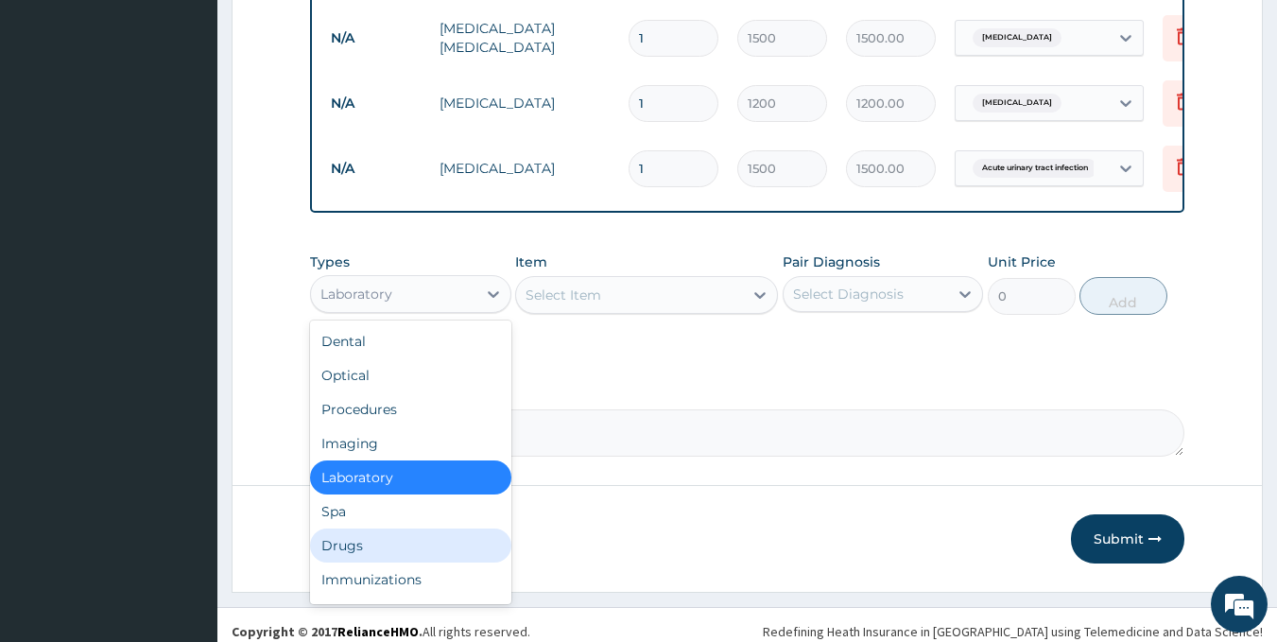
click at [369, 562] on div "Drugs" at bounding box center [410, 545] width 201 height 34
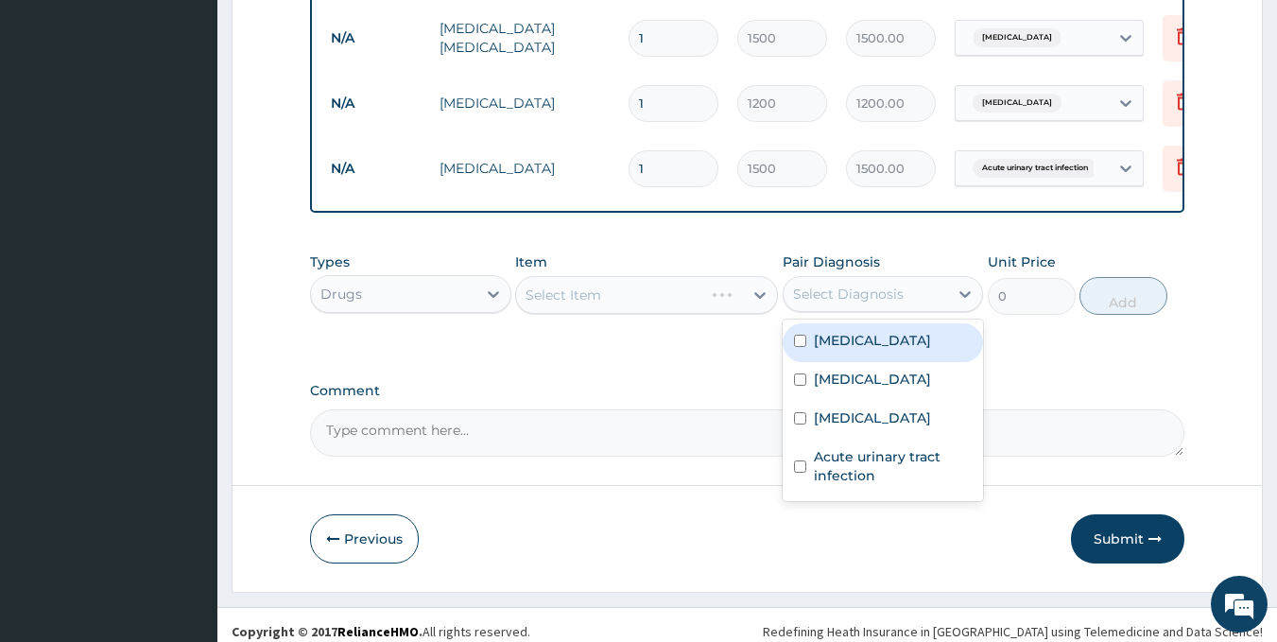
click at [820, 303] on div "Select Diagnosis" at bounding box center [848, 293] width 111 height 19
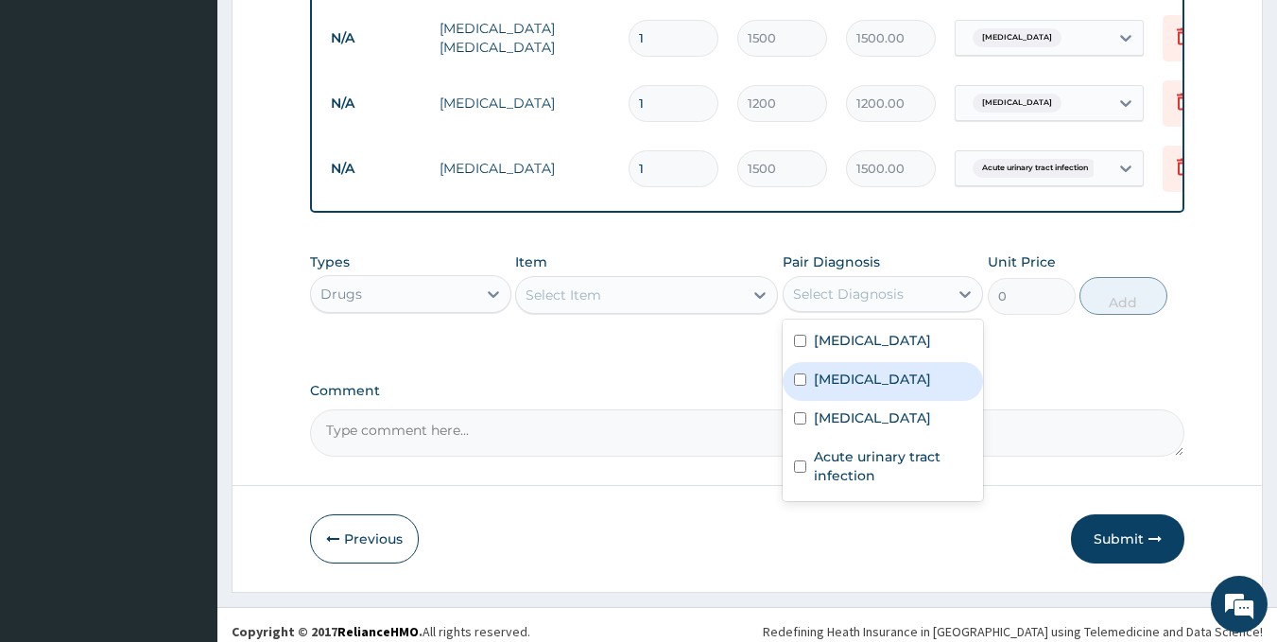
click at [802, 386] on input "checkbox" at bounding box center [800, 379] width 12 height 12
checkbox input "true"
click at [687, 310] on div "Select Item" at bounding box center [629, 295] width 227 height 30
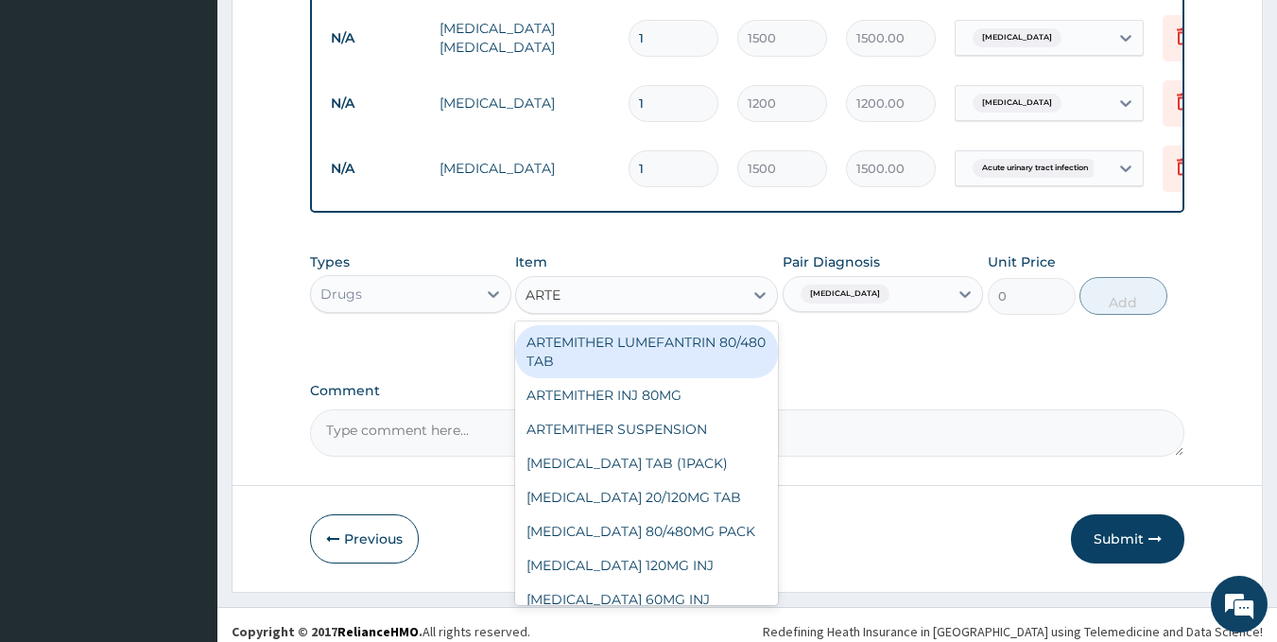
type input "ARTES"
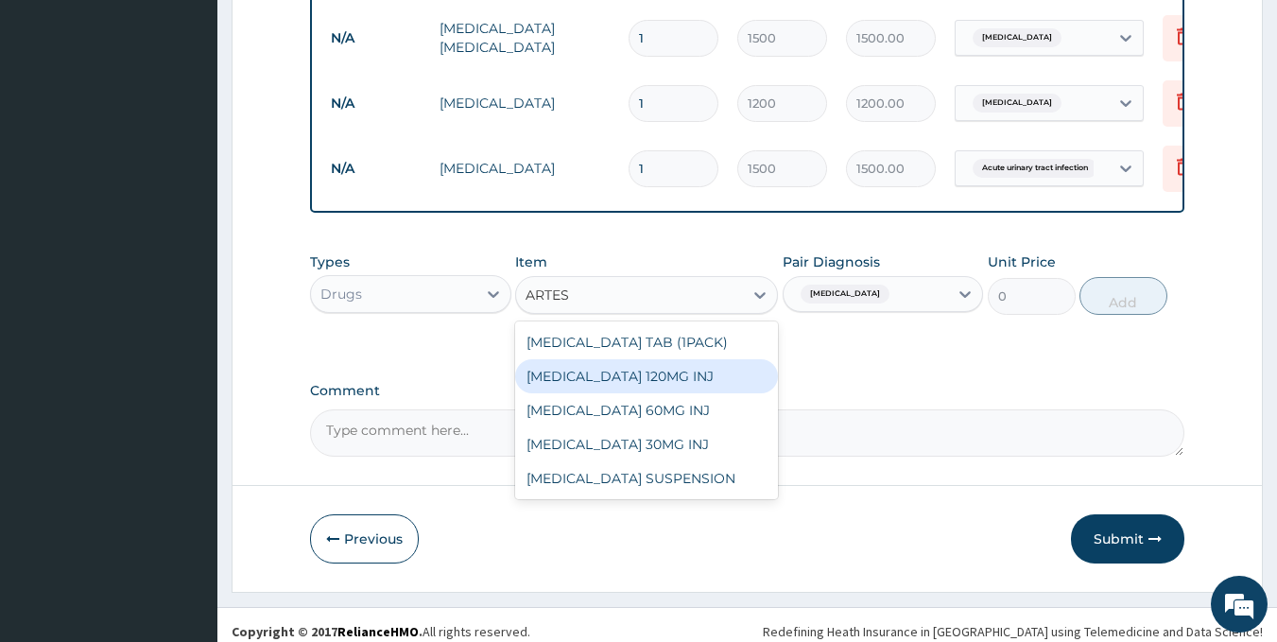
click at [665, 389] on div "[MEDICAL_DATA] 120MG INJ" at bounding box center [646, 376] width 263 height 34
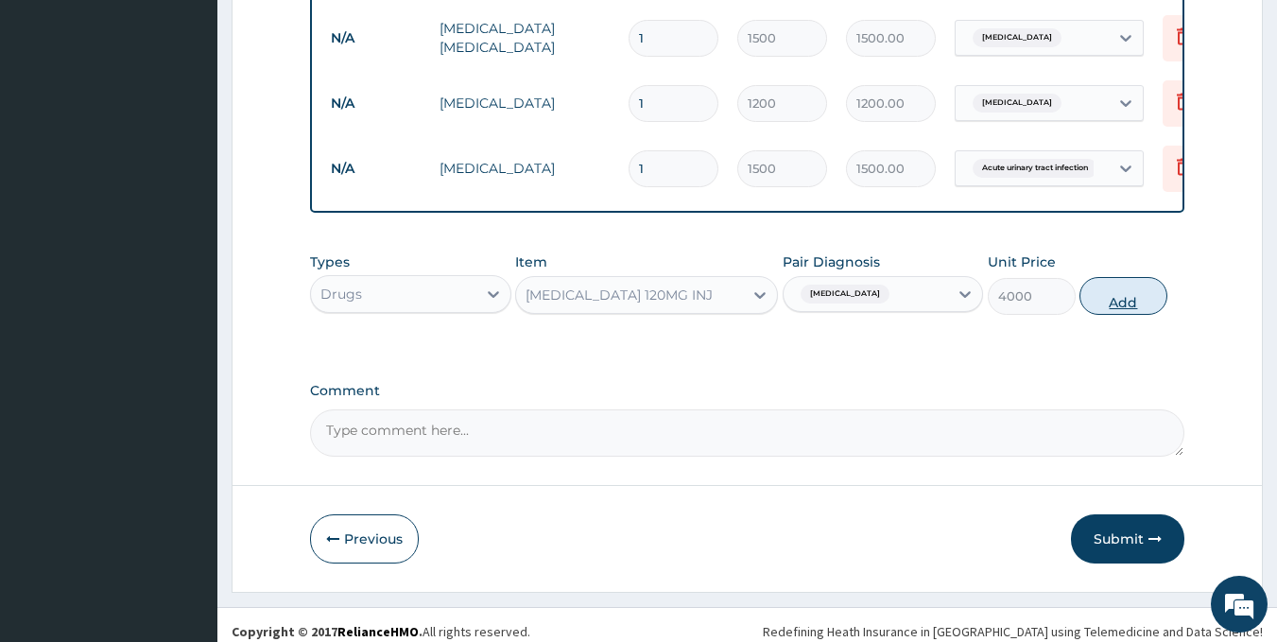
click at [1098, 315] on button "Add" at bounding box center [1123, 296] width 88 height 38
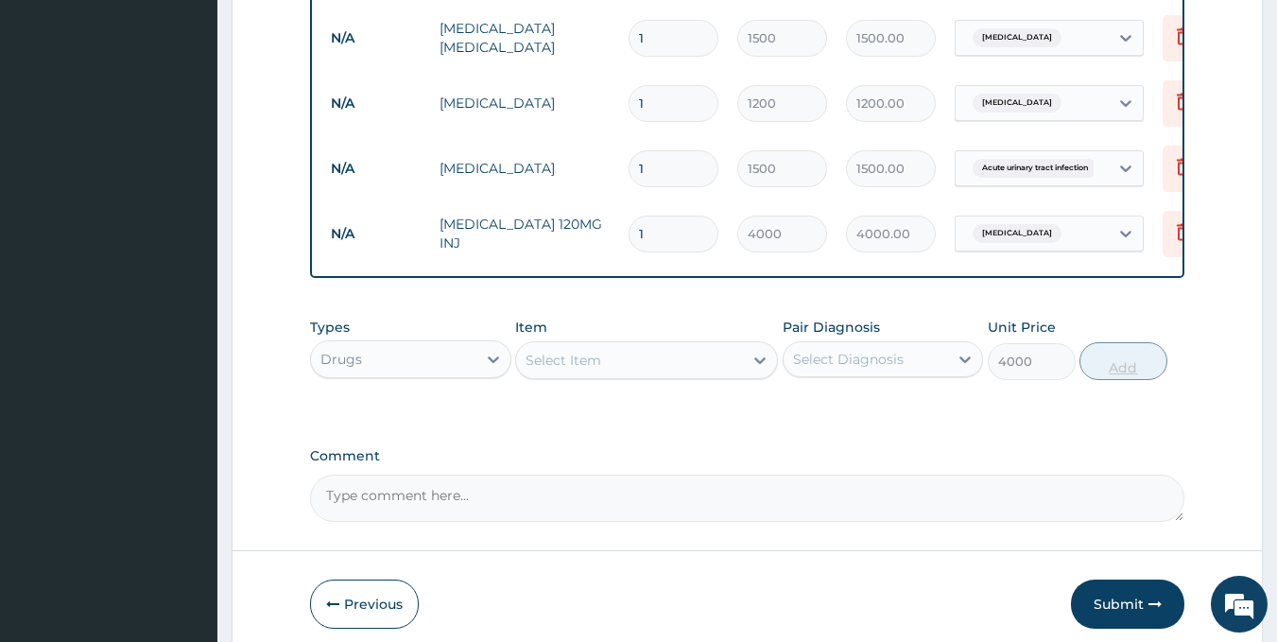
type input "0"
type input "0.00"
type input "3"
type input "12000.00"
type input "3"
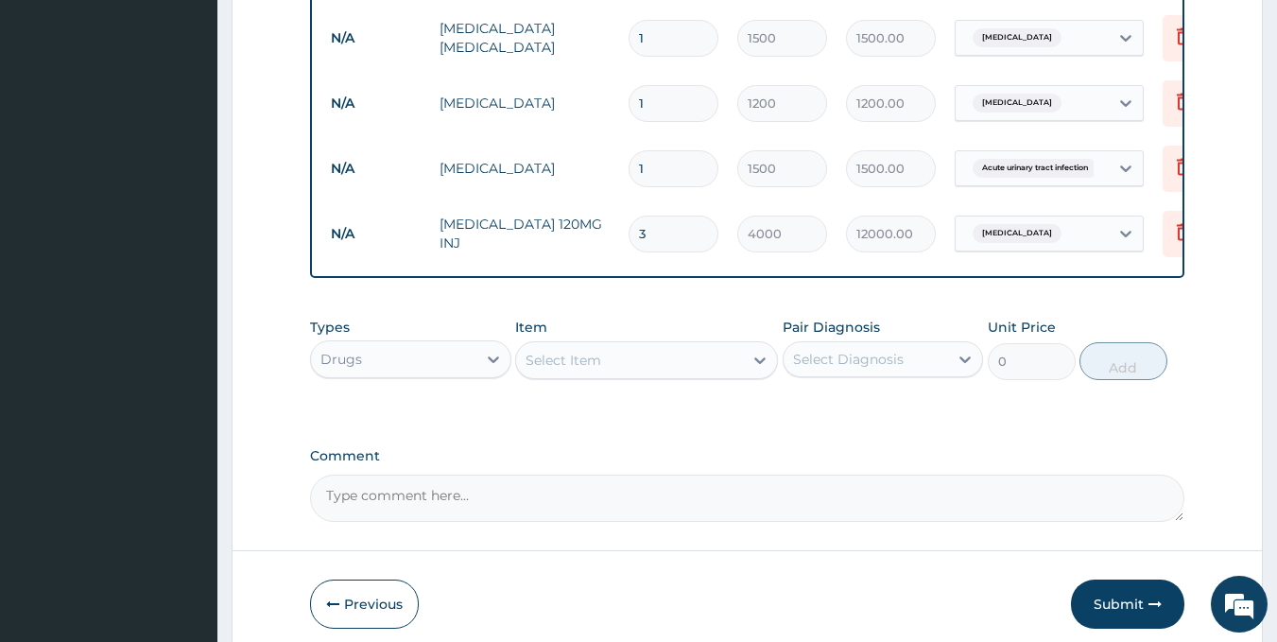
click at [656, 375] on div "Select Item" at bounding box center [629, 360] width 227 height 30
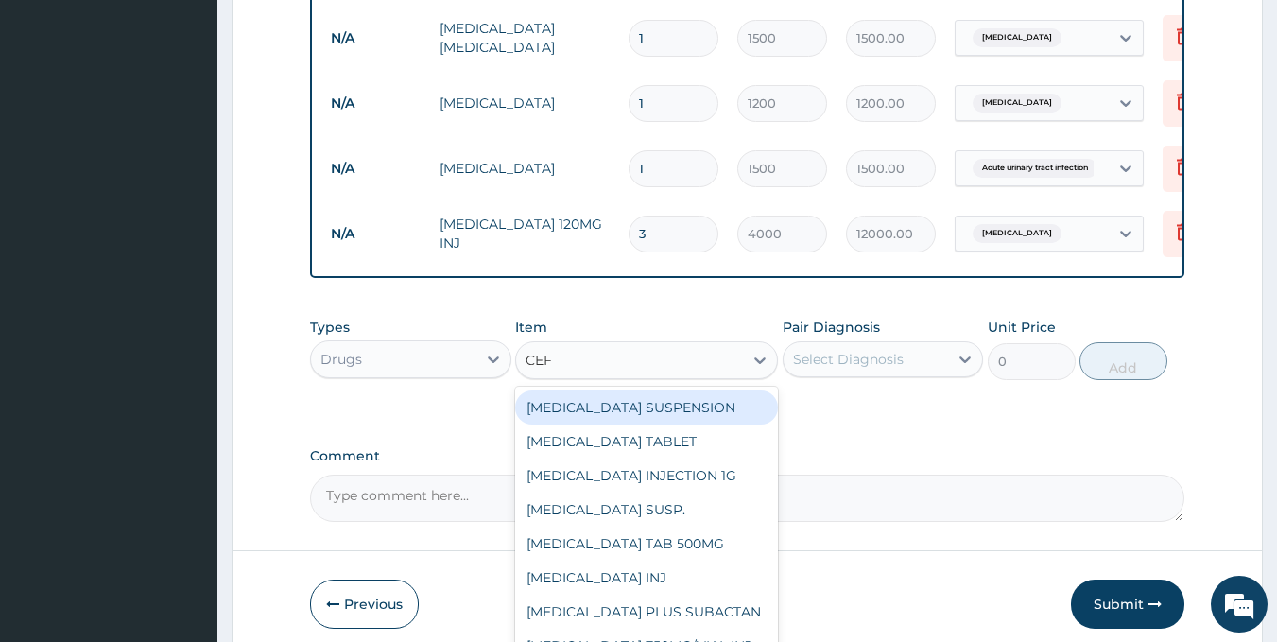
type input "CEFT"
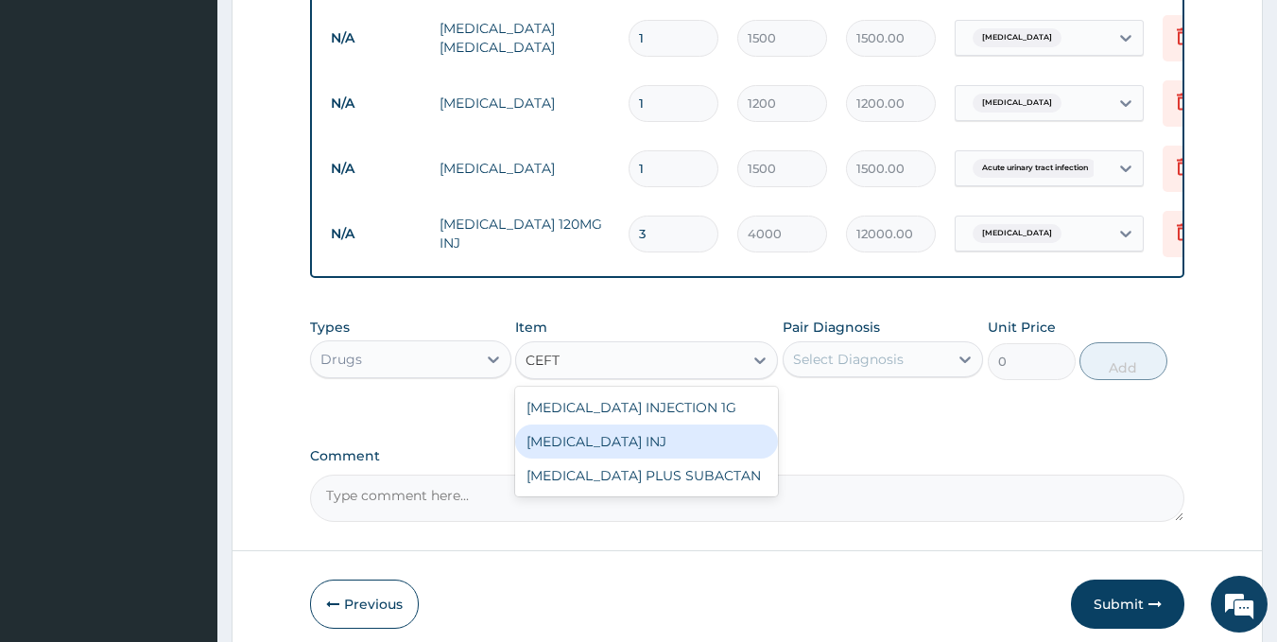
click at [620, 448] on div "[MEDICAL_DATA] INJ" at bounding box center [646, 441] width 263 height 34
type input "3000"
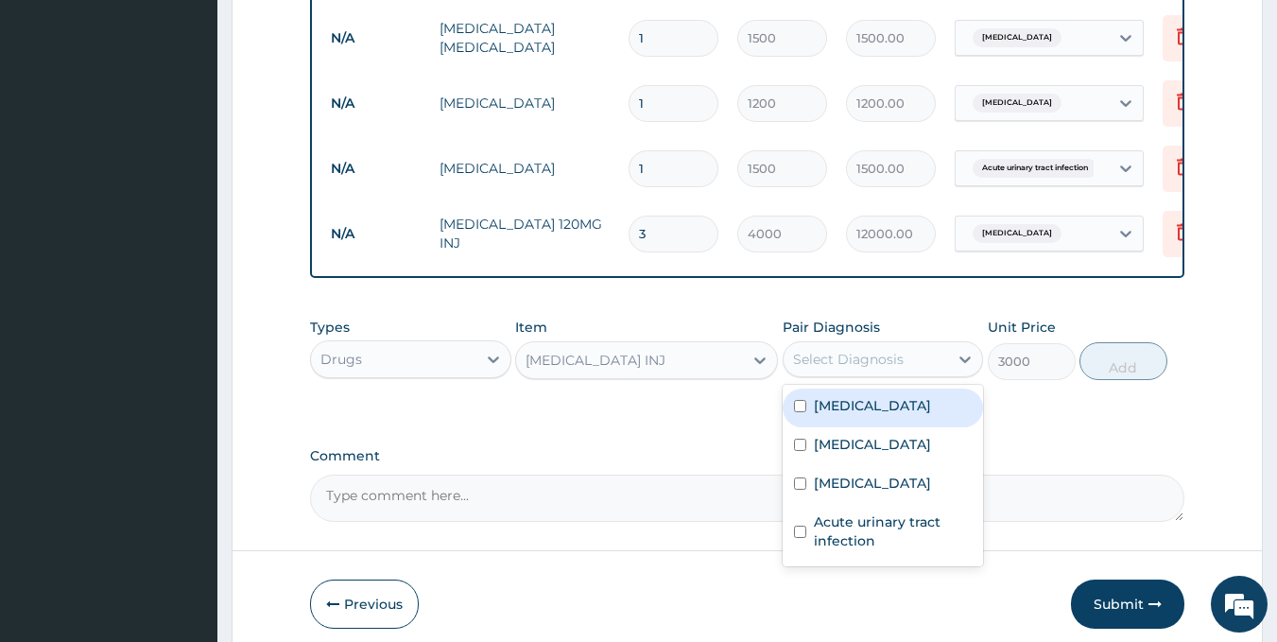
click at [822, 369] on div "Select Diagnosis" at bounding box center [848, 359] width 111 height 19
click at [805, 412] on input "checkbox" at bounding box center [800, 406] width 12 height 12
checkbox input "true"
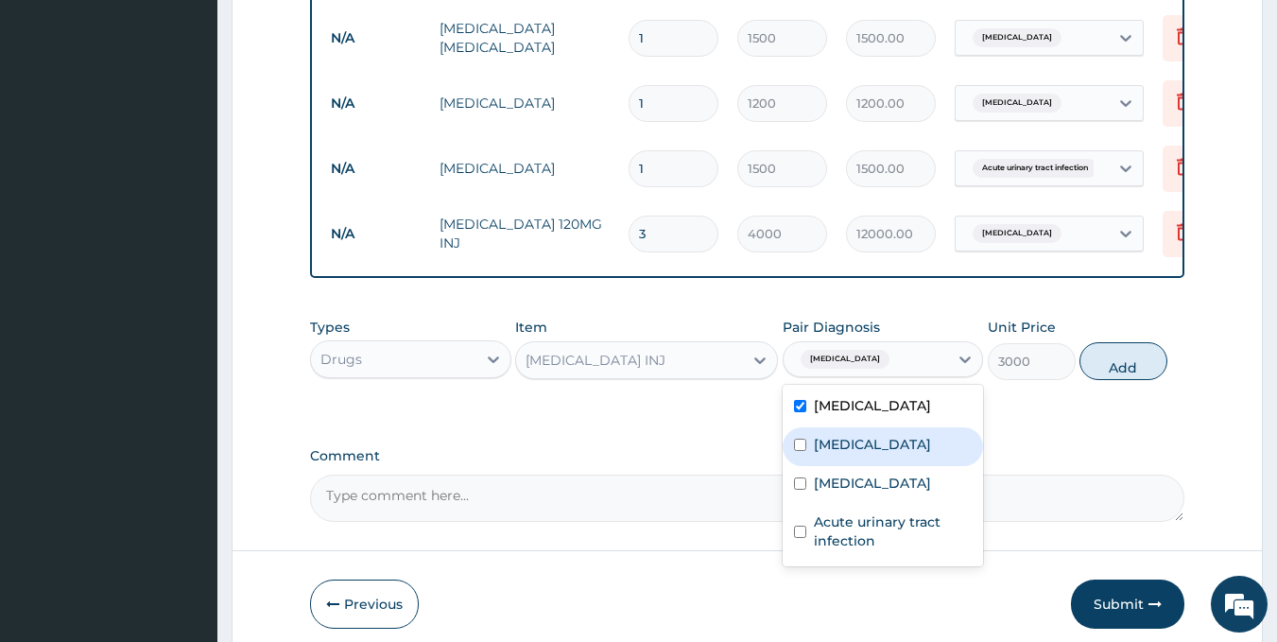
click at [802, 451] on input "checkbox" at bounding box center [800, 445] width 12 height 12
checkbox input "true"
click at [1133, 374] on button "Add" at bounding box center [1123, 361] width 88 height 38
type input "0"
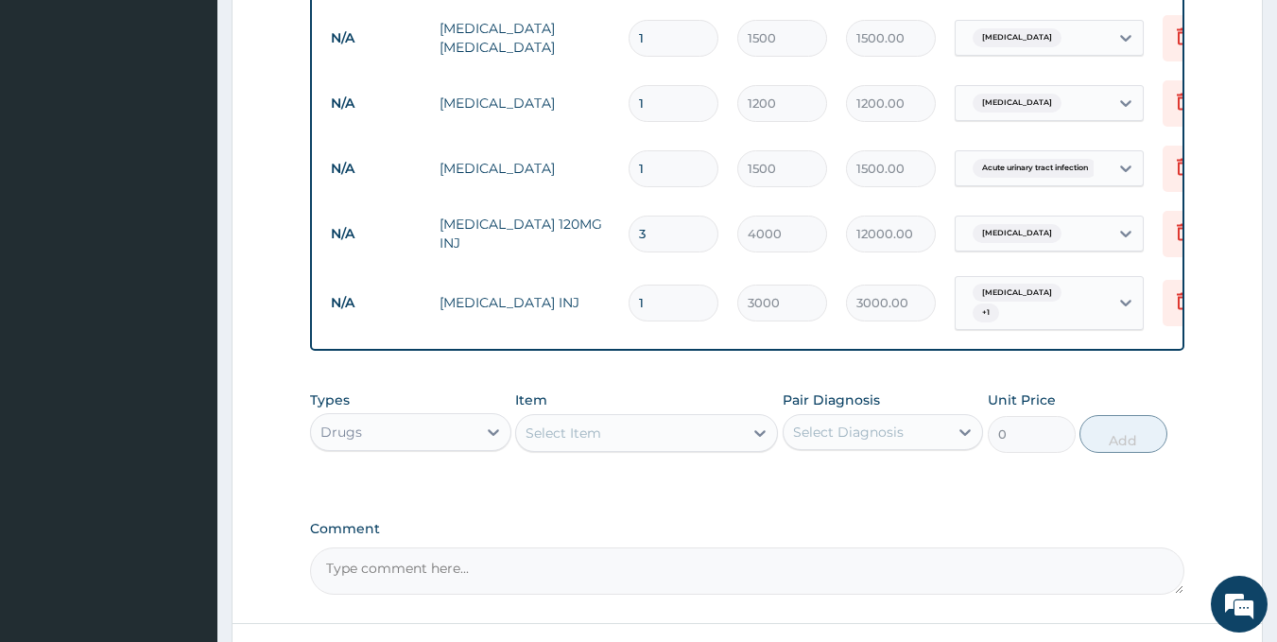
type input "0.00"
type input "5"
type input "15000.00"
type input "5"
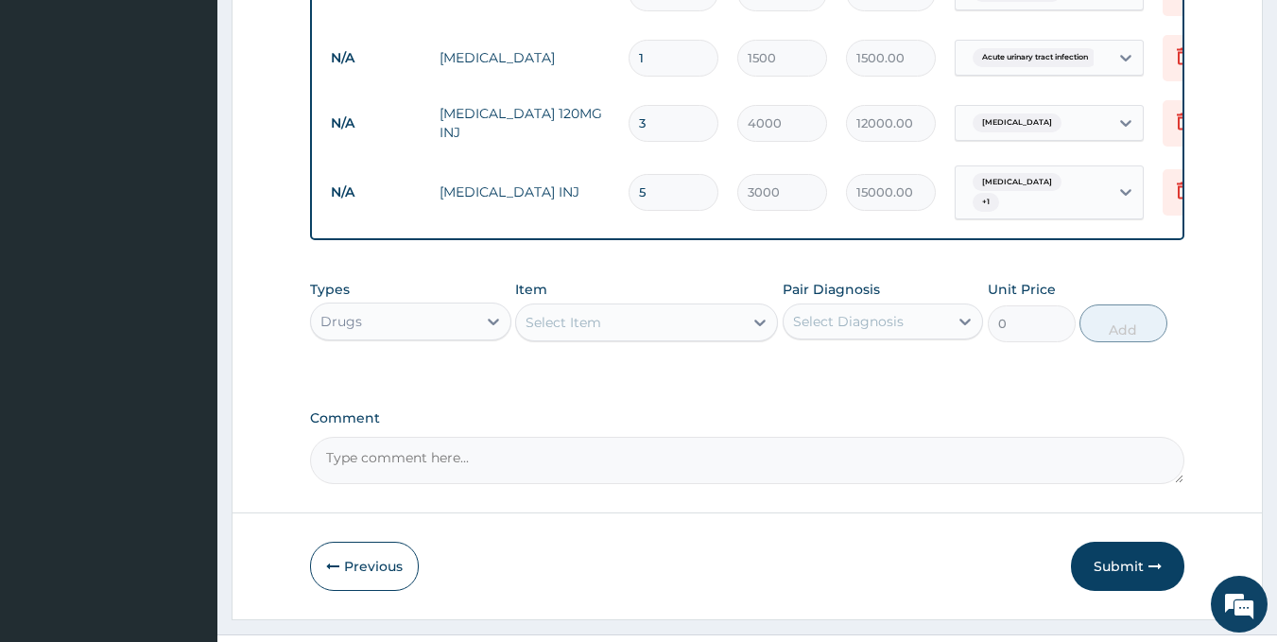
scroll to position [1003, 0]
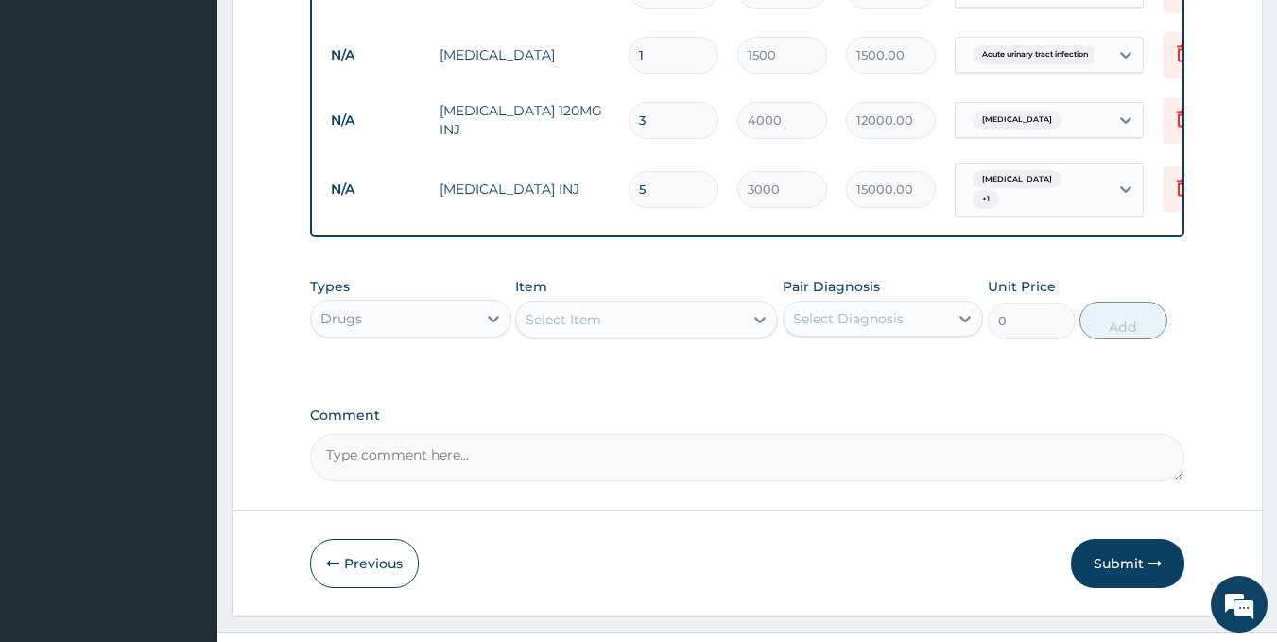
click at [680, 192] on input "5" at bounding box center [674, 189] width 90 height 37
type input "0.00"
type input "1"
type input "3000.00"
type input "1"
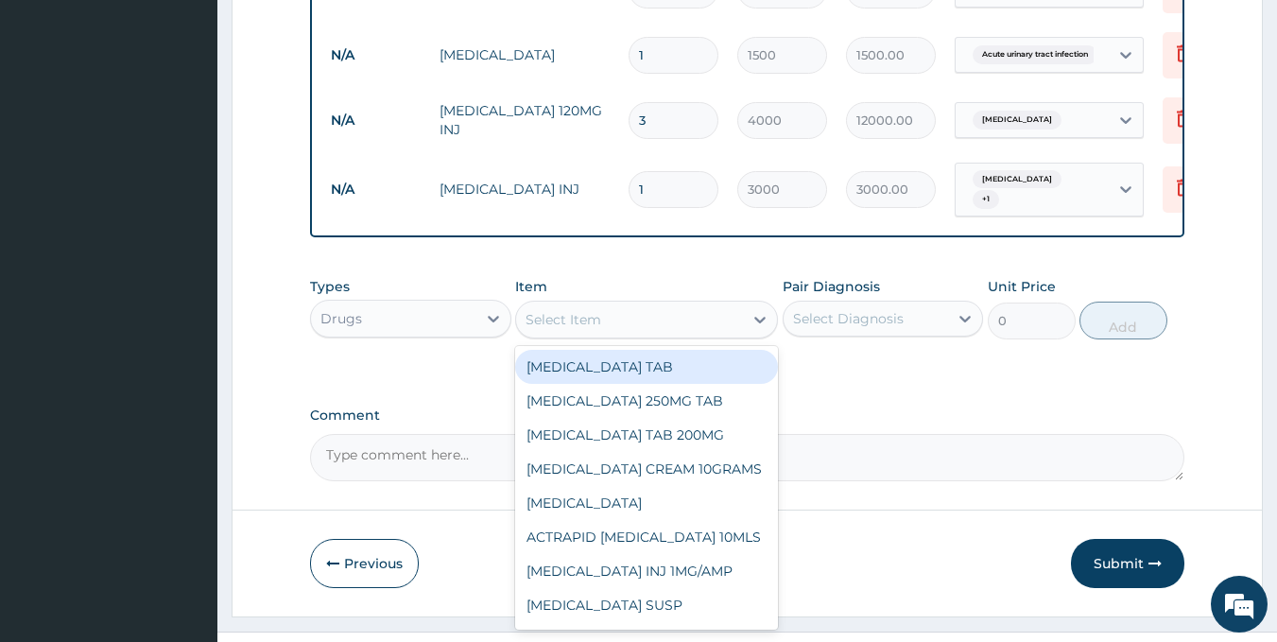
click at [550, 324] on div "Select Item" at bounding box center [564, 319] width 76 height 19
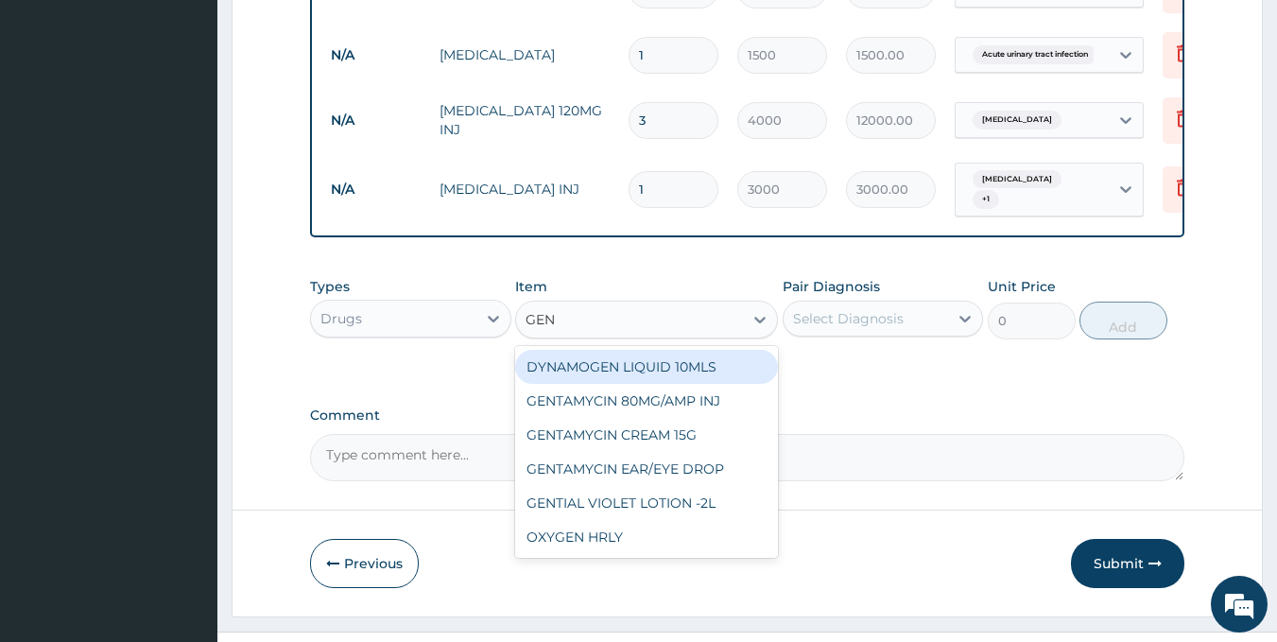
type input "GENT"
click at [571, 367] on div "GENTAMYCIN 80MG/AMP INJ" at bounding box center [646, 367] width 263 height 34
type input "1000"
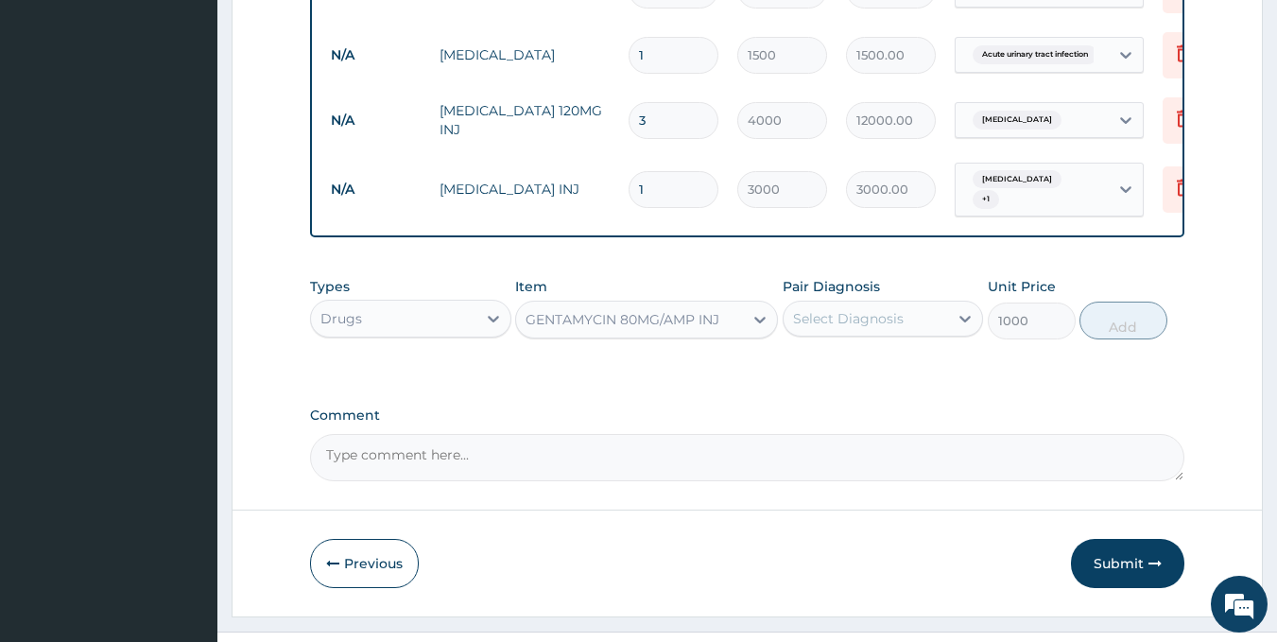
click at [896, 324] on div "Select Diagnosis" at bounding box center [848, 318] width 111 height 19
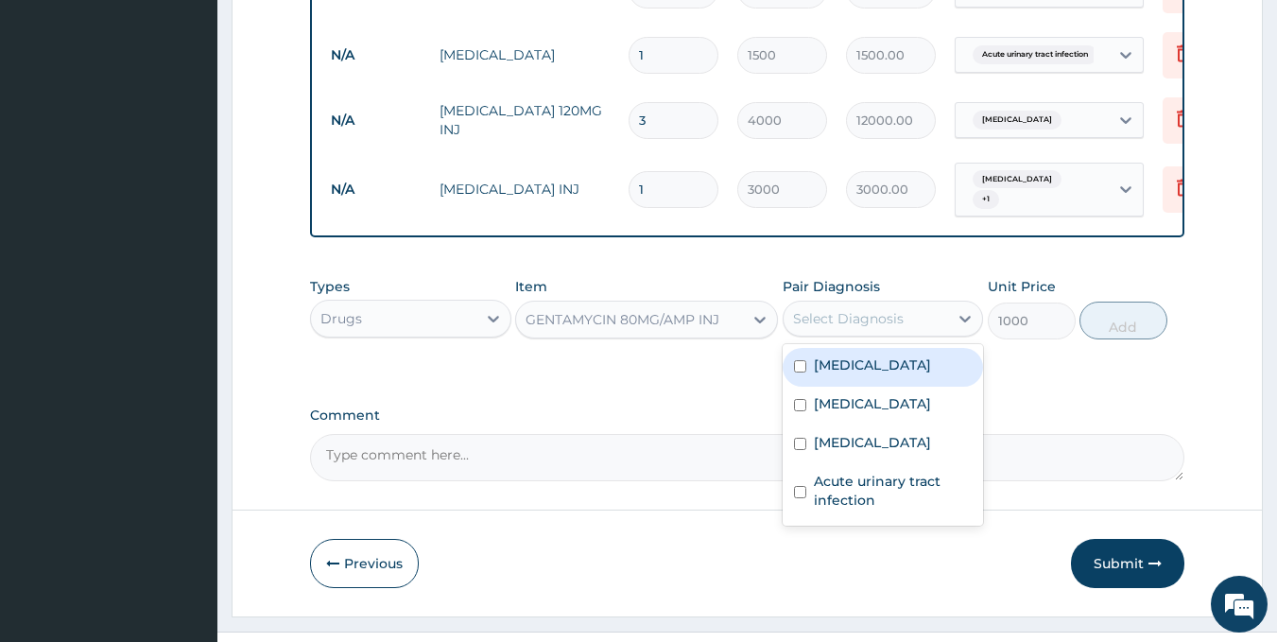
click at [810, 380] on div "[MEDICAL_DATA]" at bounding box center [883, 367] width 201 height 39
checkbox input "true"
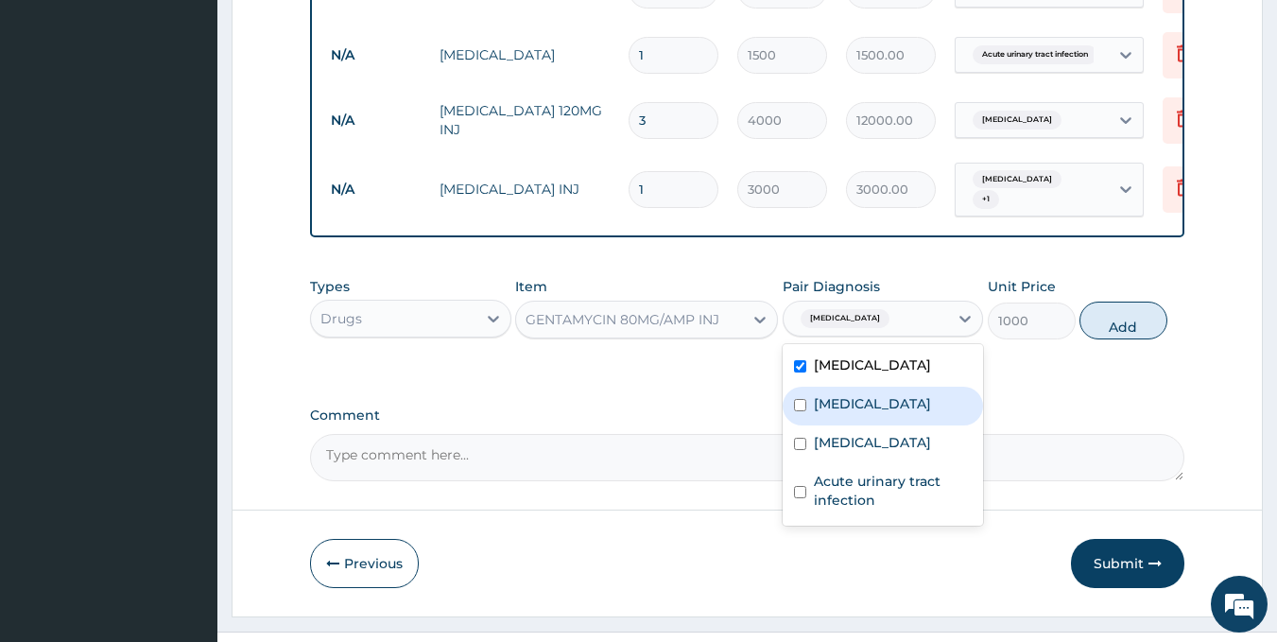
click at [809, 415] on div "[MEDICAL_DATA]" at bounding box center [883, 406] width 201 height 39
checkbox input "true"
click at [1128, 331] on button "Add" at bounding box center [1123, 321] width 88 height 38
type input "0"
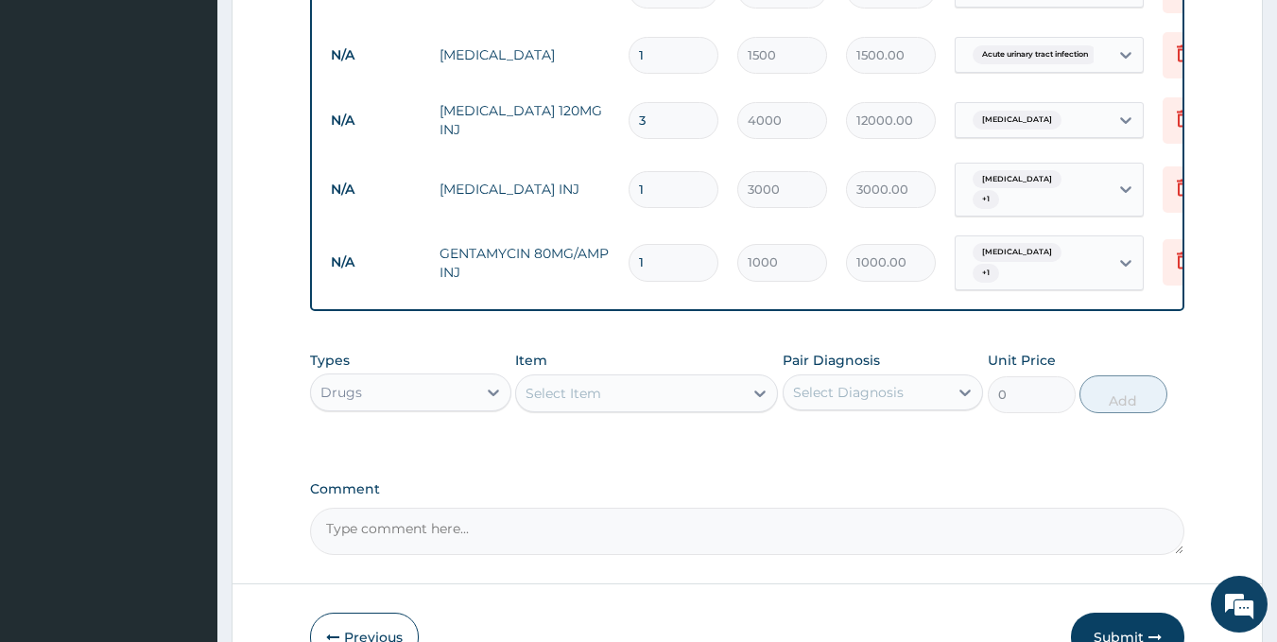
click at [540, 388] on div "Select Item" at bounding box center [564, 393] width 76 height 19
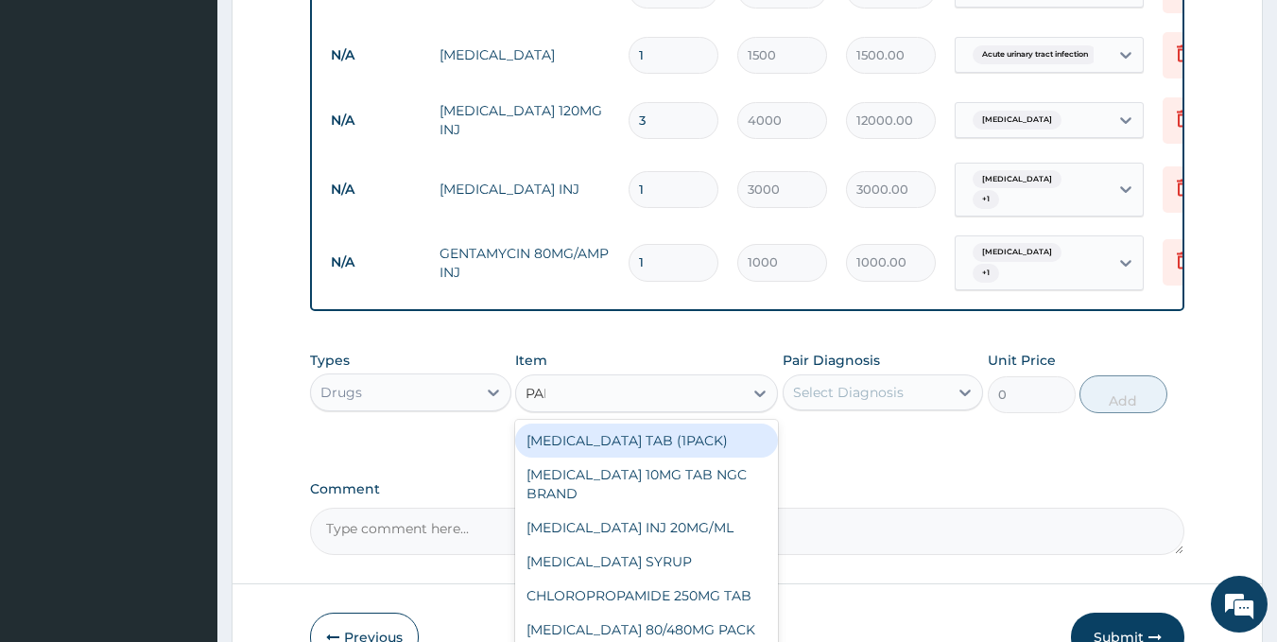
type input "PARA"
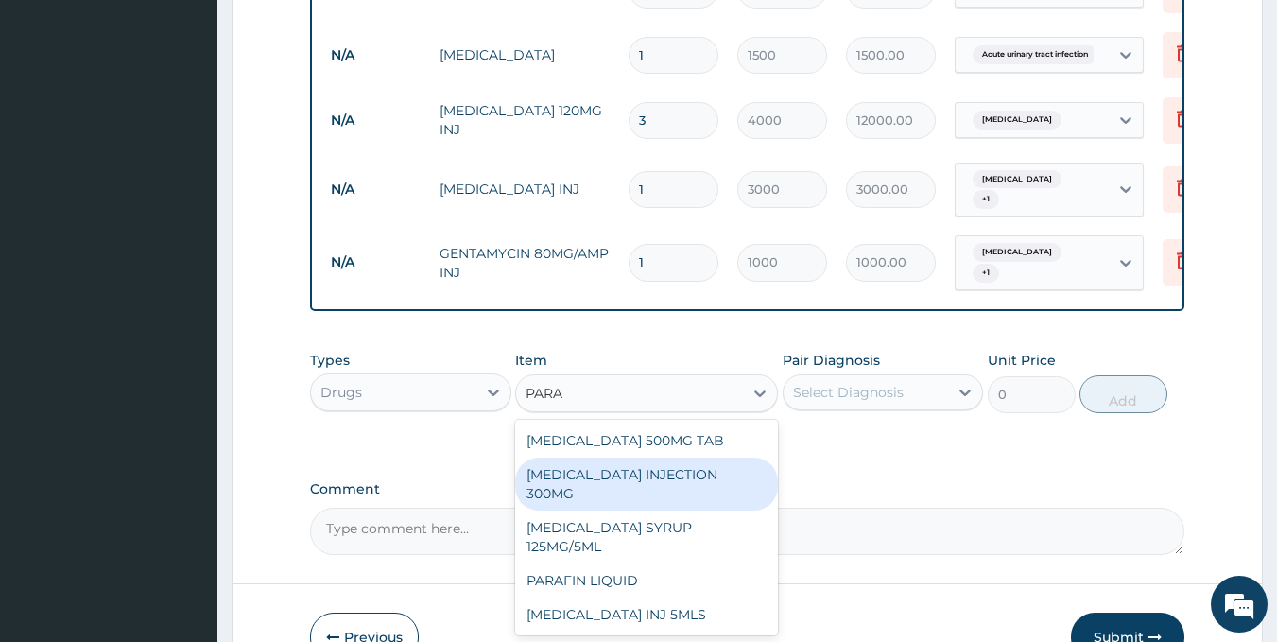
click at [681, 471] on div "[MEDICAL_DATA] INJECTION 300MG" at bounding box center [646, 483] width 263 height 53
type input "1000"
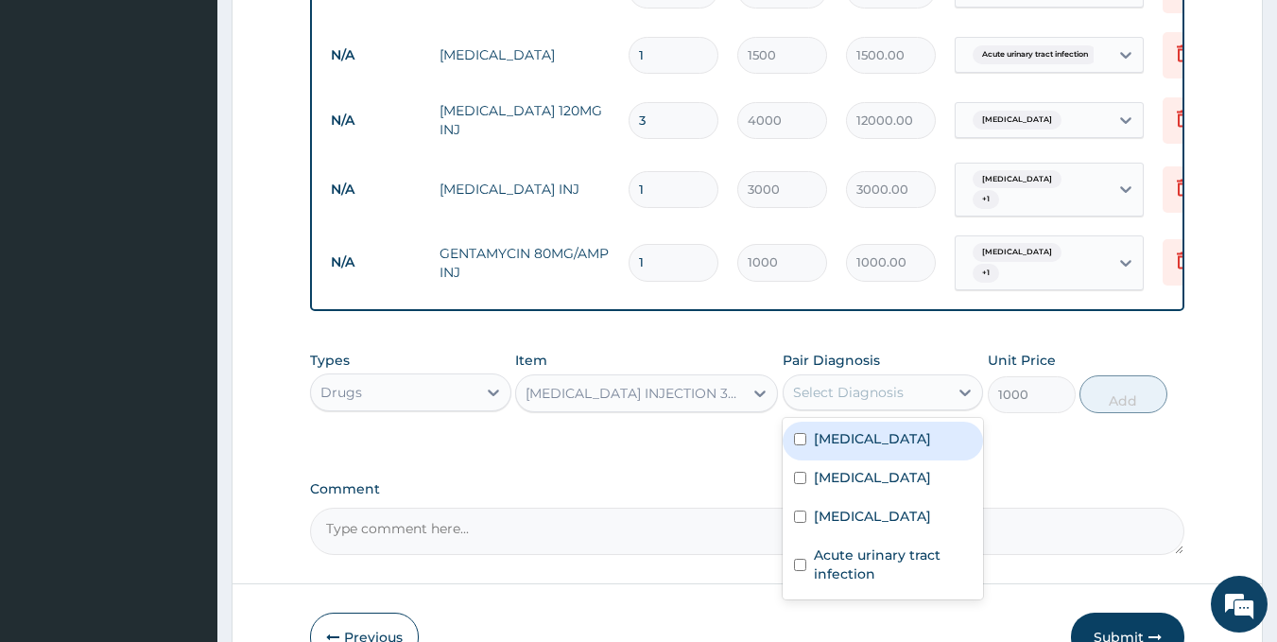
click at [807, 395] on div "Select Diagnosis" at bounding box center [848, 392] width 111 height 19
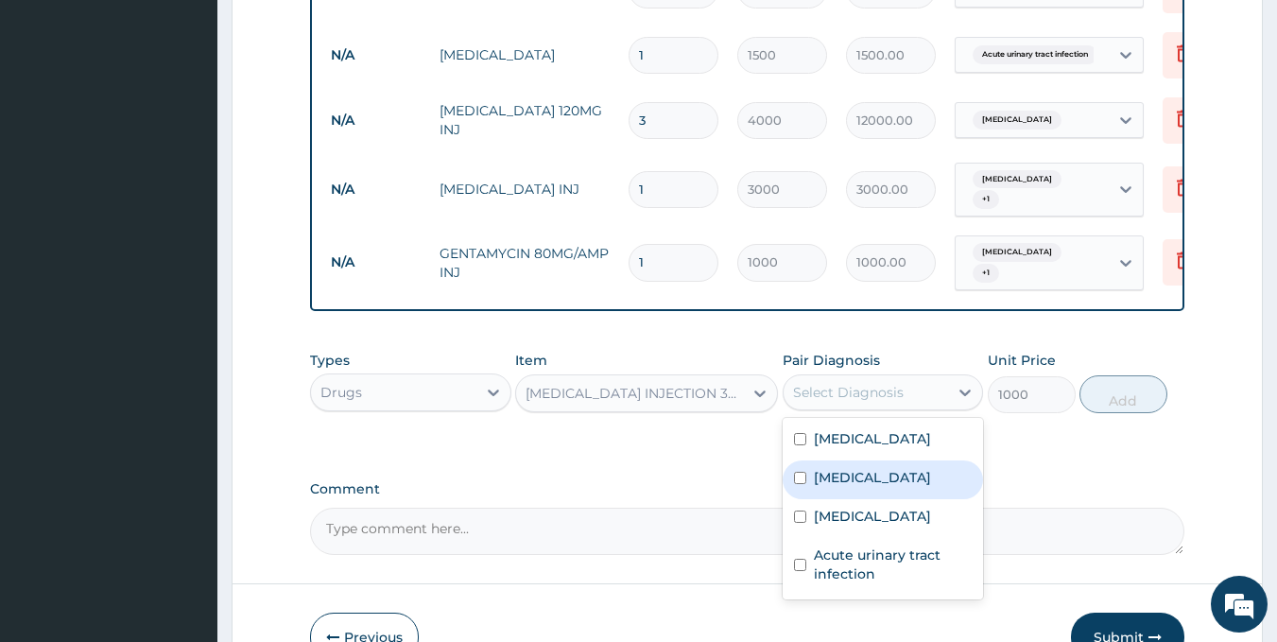
click at [799, 474] on input "checkbox" at bounding box center [800, 478] width 12 height 12
checkbox input "true"
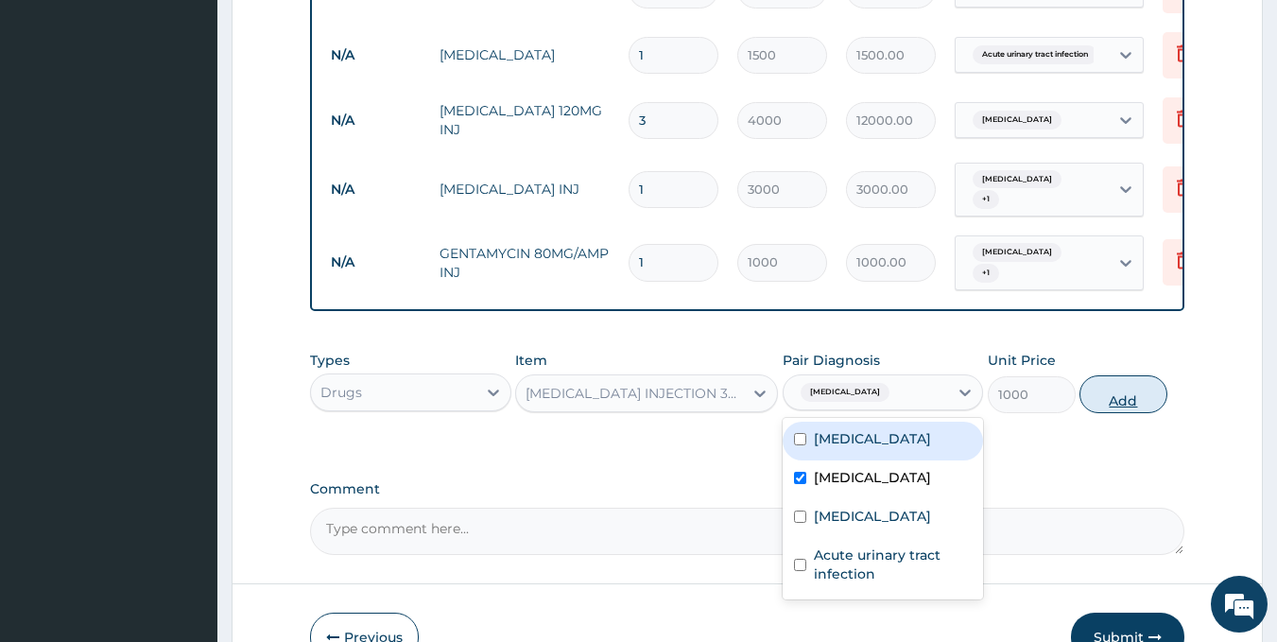
click at [1143, 386] on button "Add" at bounding box center [1123, 394] width 88 height 38
type input "0"
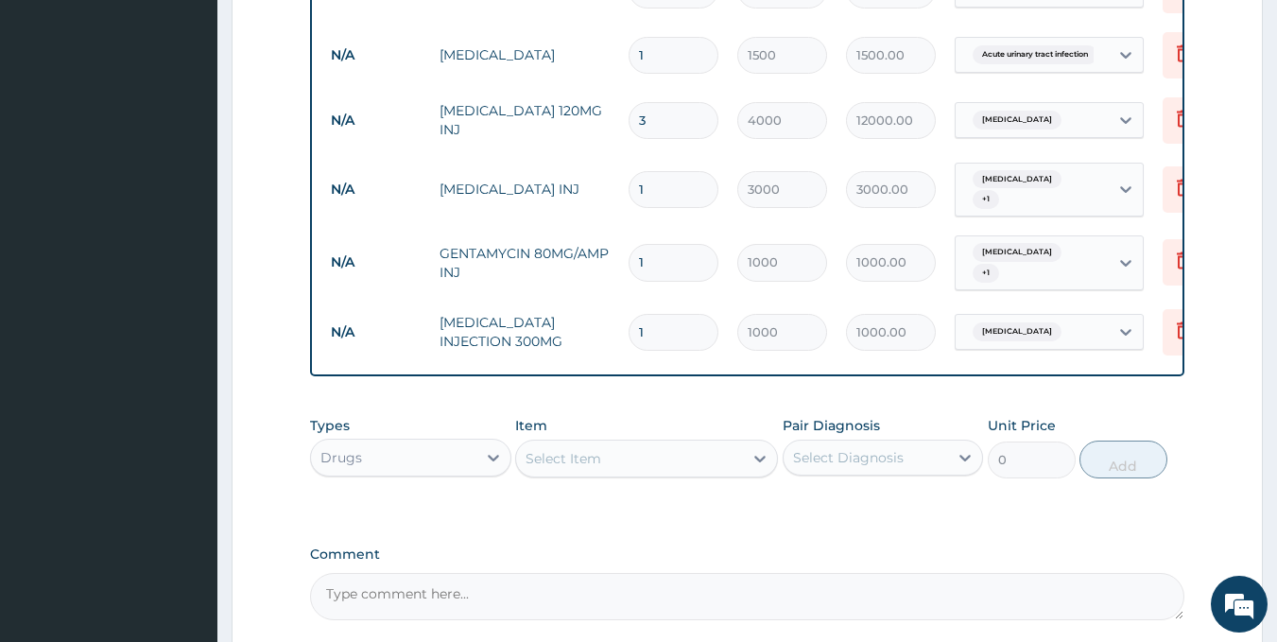
type input "0.00"
type input "2"
type input "2000.00"
type input "2"
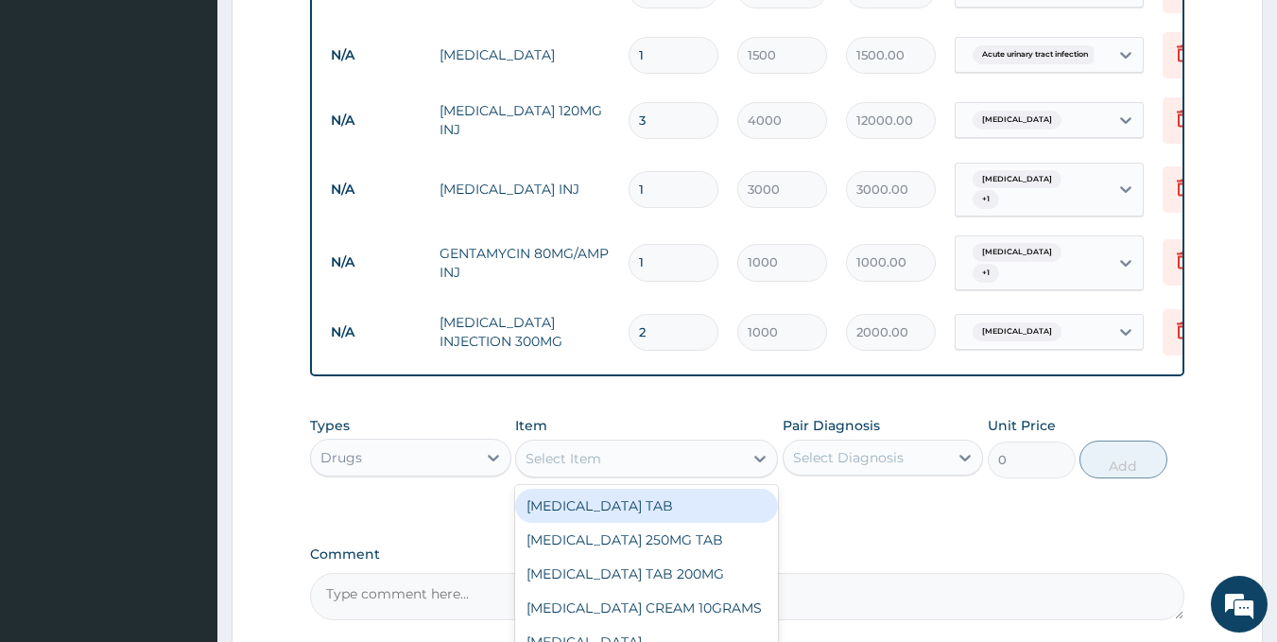
click at [556, 449] on div "Select Item" at bounding box center [564, 458] width 76 height 19
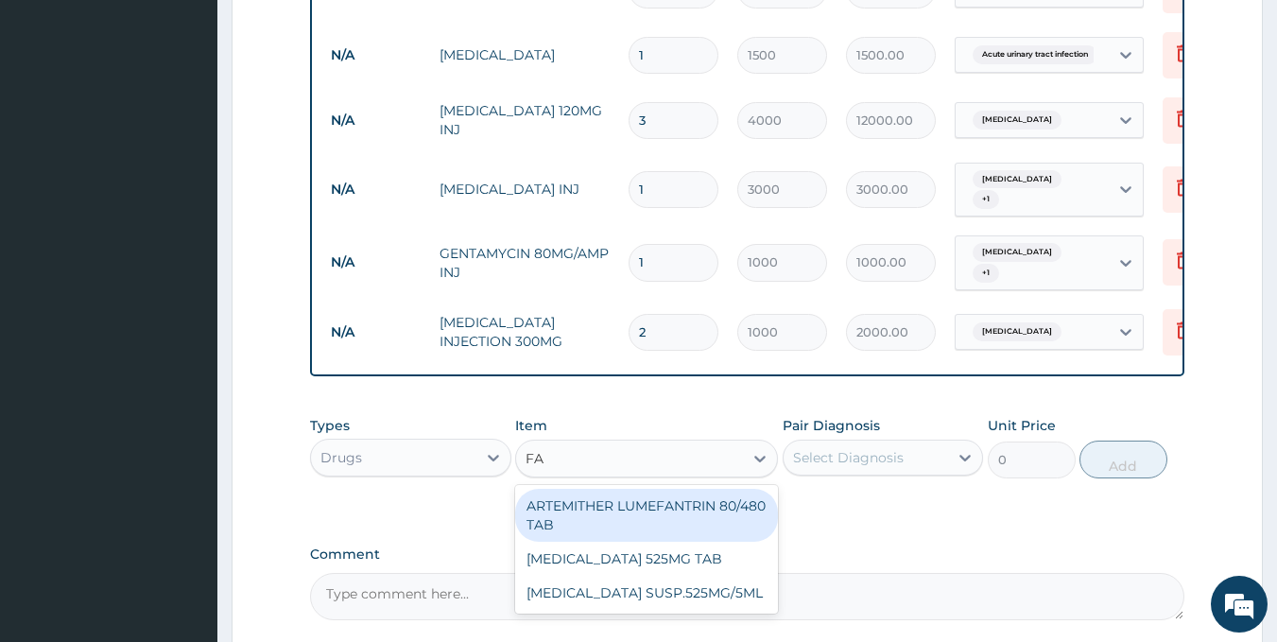
type input "FANS"
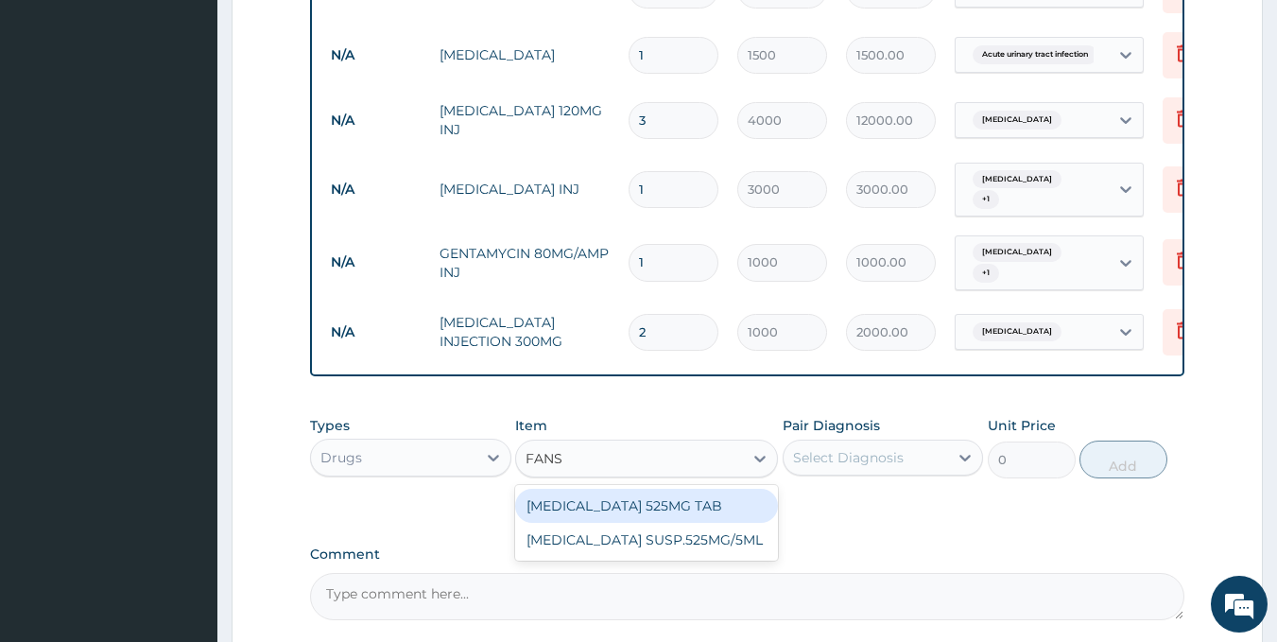
click at [582, 508] on div "FANSIDAR 525MG TAB" at bounding box center [646, 506] width 263 height 34
type input "2000"
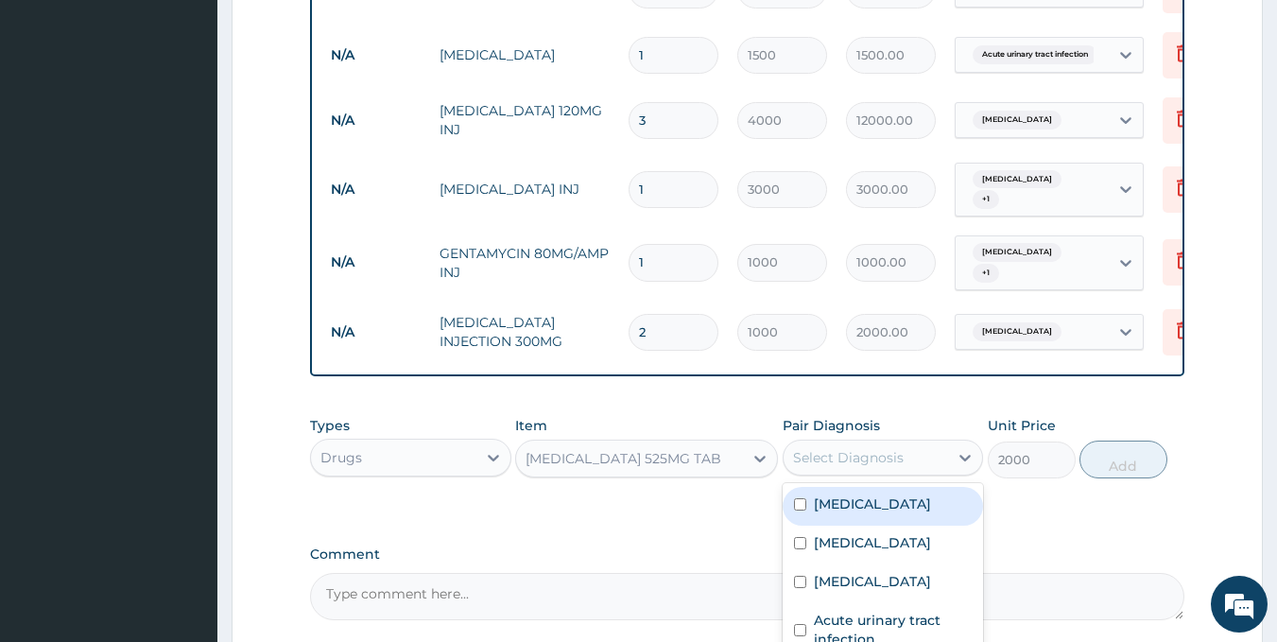
click at [904, 458] on div "Select Diagnosis" at bounding box center [866, 457] width 165 height 30
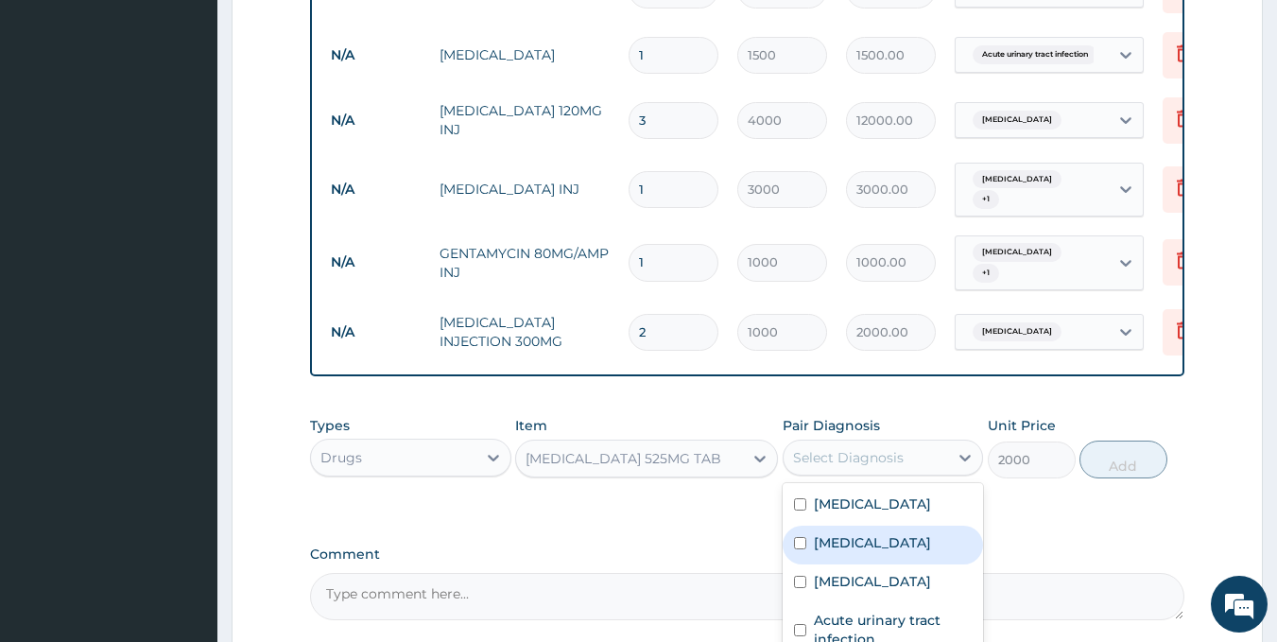
click at [811, 549] on div "Malaria" at bounding box center [883, 545] width 201 height 39
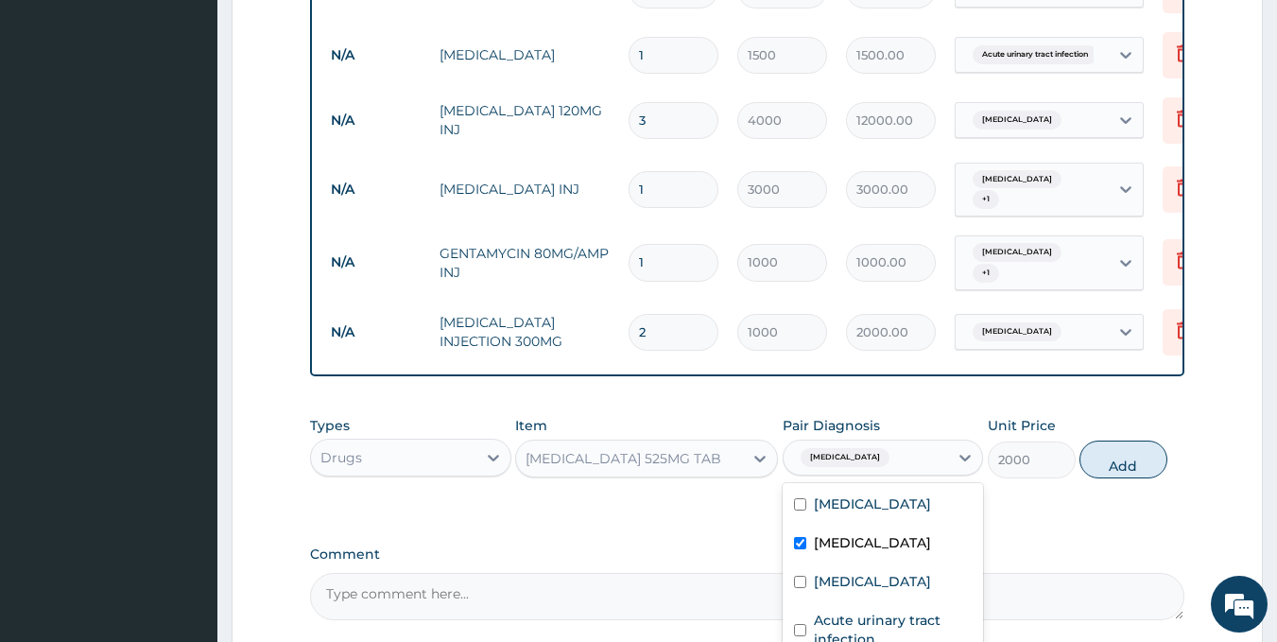
checkbox input "true"
click at [1135, 444] on button "Add" at bounding box center [1123, 459] width 88 height 38
type input "0"
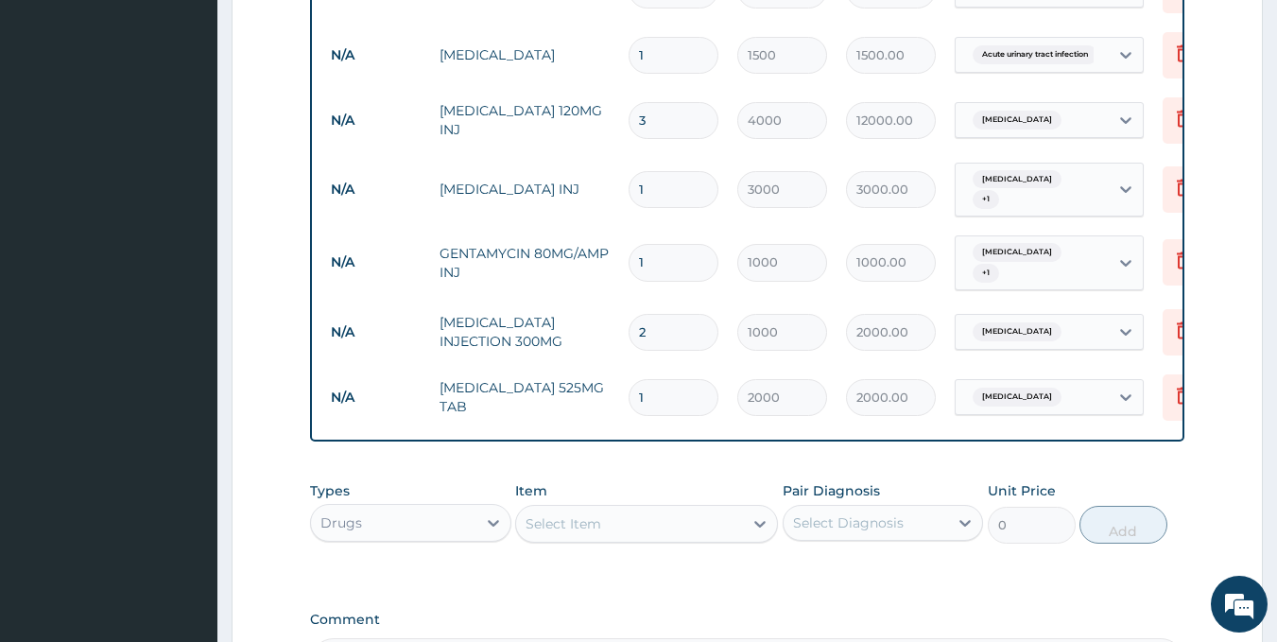
click at [918, 543] on div "Types Drugs Item Select Item Pair Diagnosis Select Diagnosis Unit Price 0 Add" at bounding box center [747, 512] width 875 height 81
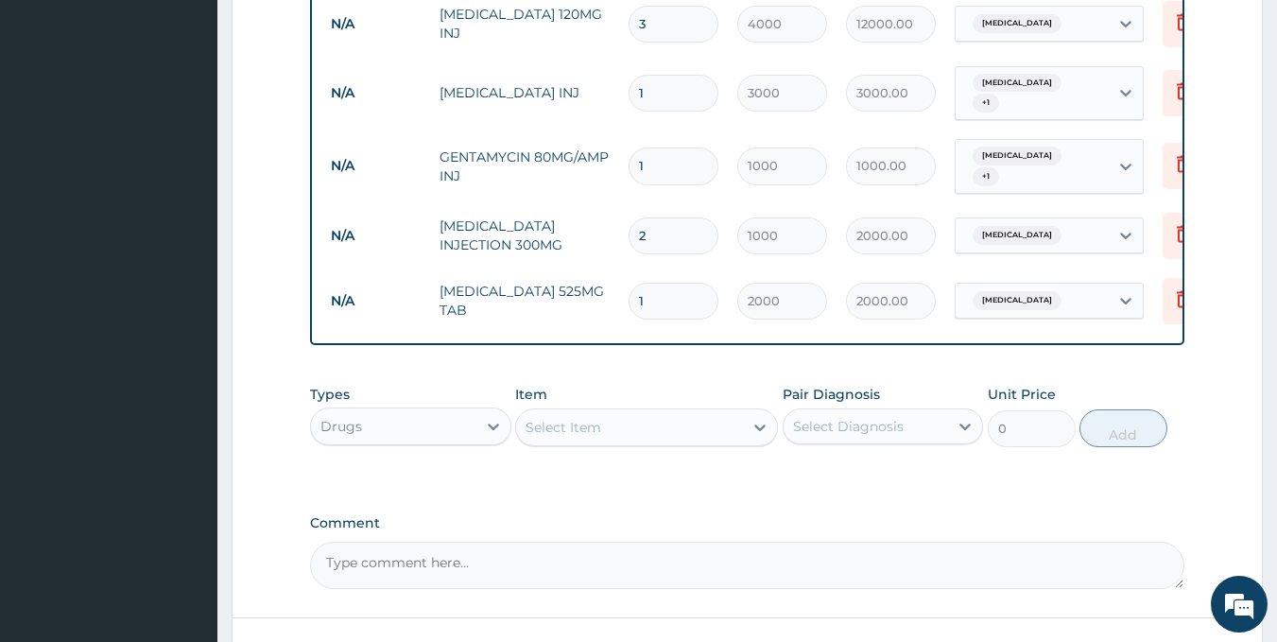
scroll to position [1116, 0]
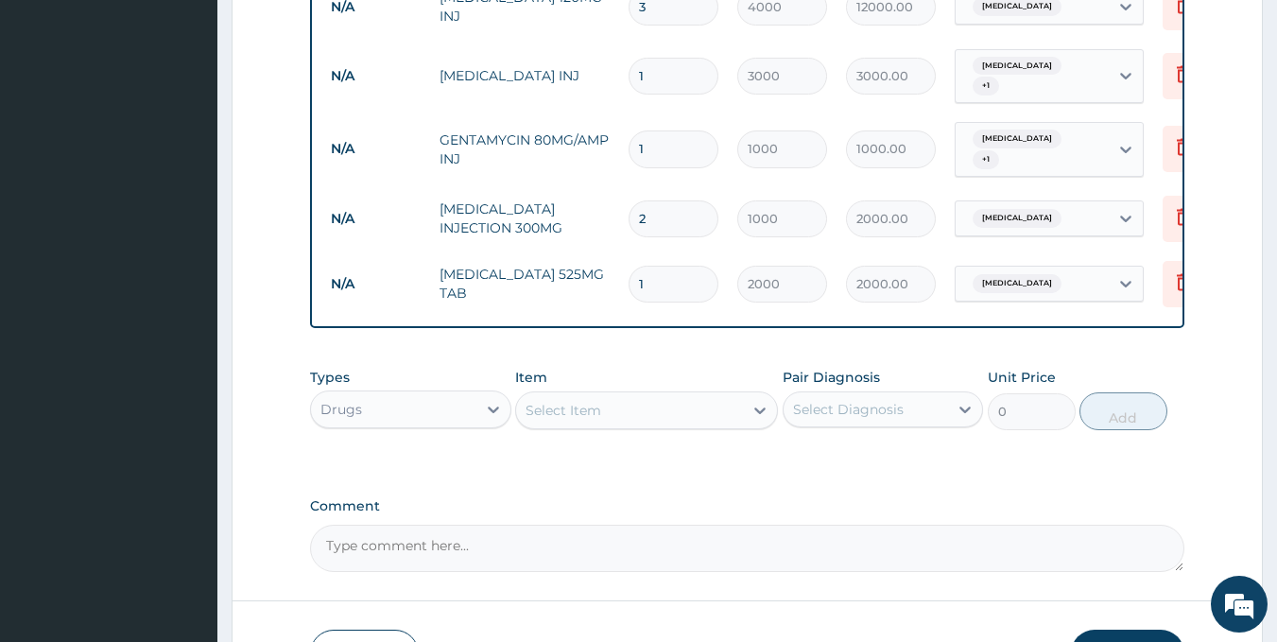
click at [674, 382] on div "Item Select Item" at bounding box center [646, 399] width 263 height 62
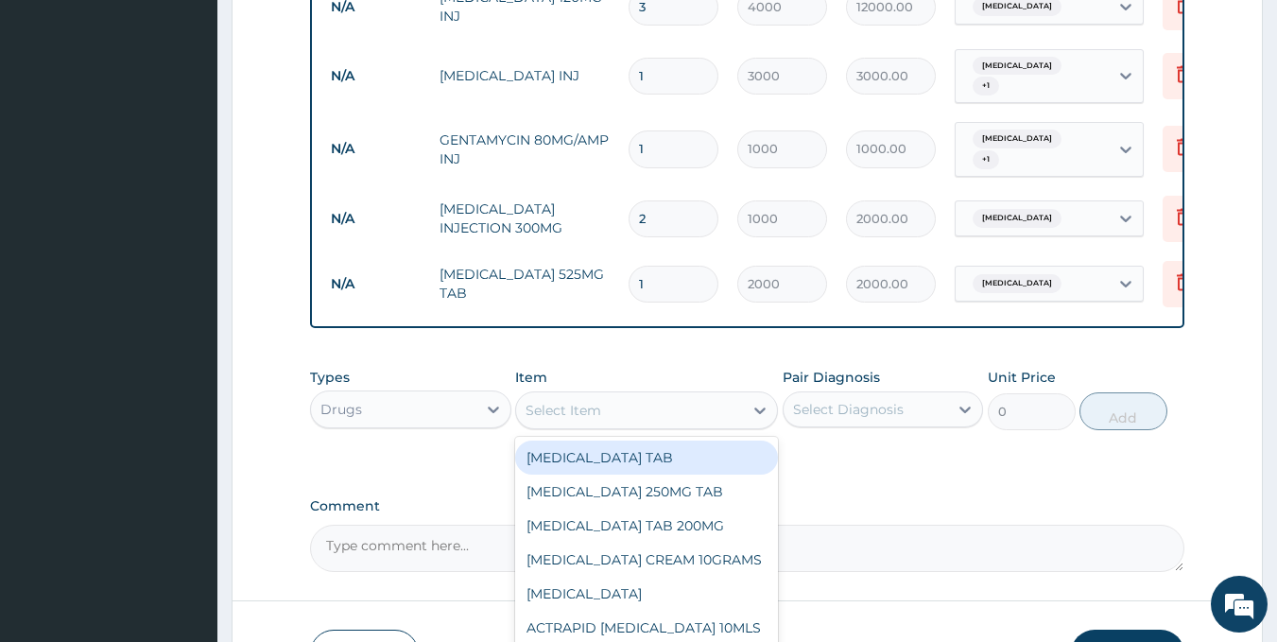
click at [669, 395] on div "Select Item" at bounding box center [629, 410] width 227 height 30
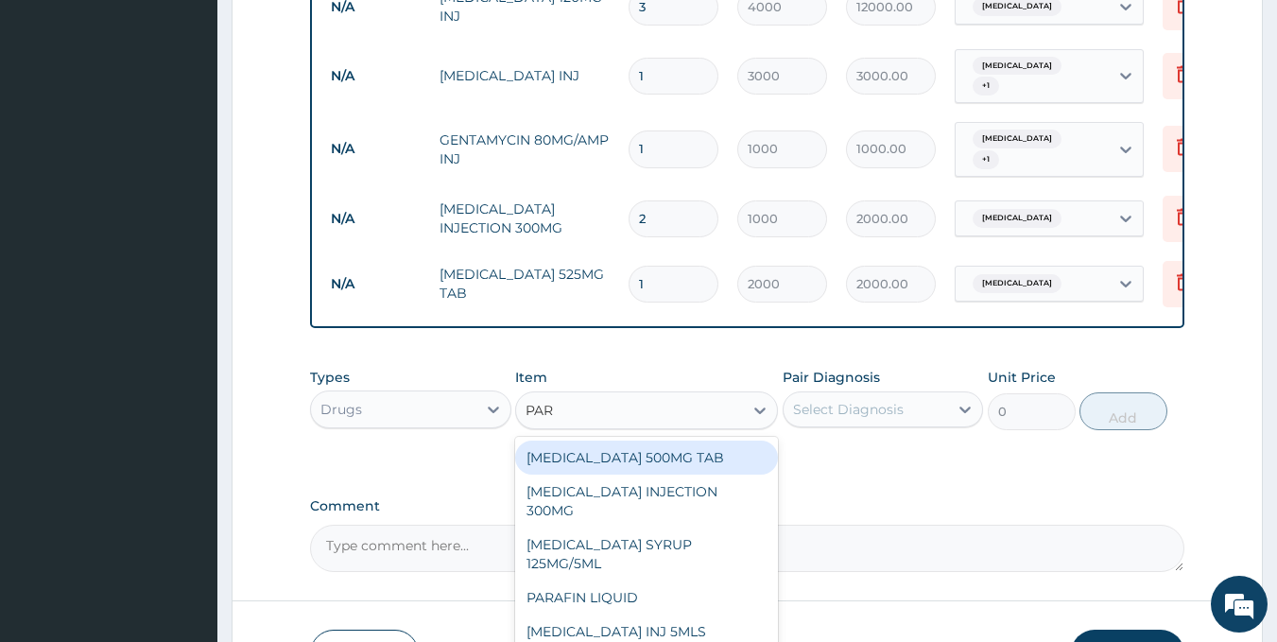
type input "PARA"
click at [679, 457] on div "[MEDICAL_DATA] 500MG TAB" at bounding box center [646, 457] width 263 height 34
type input "50"
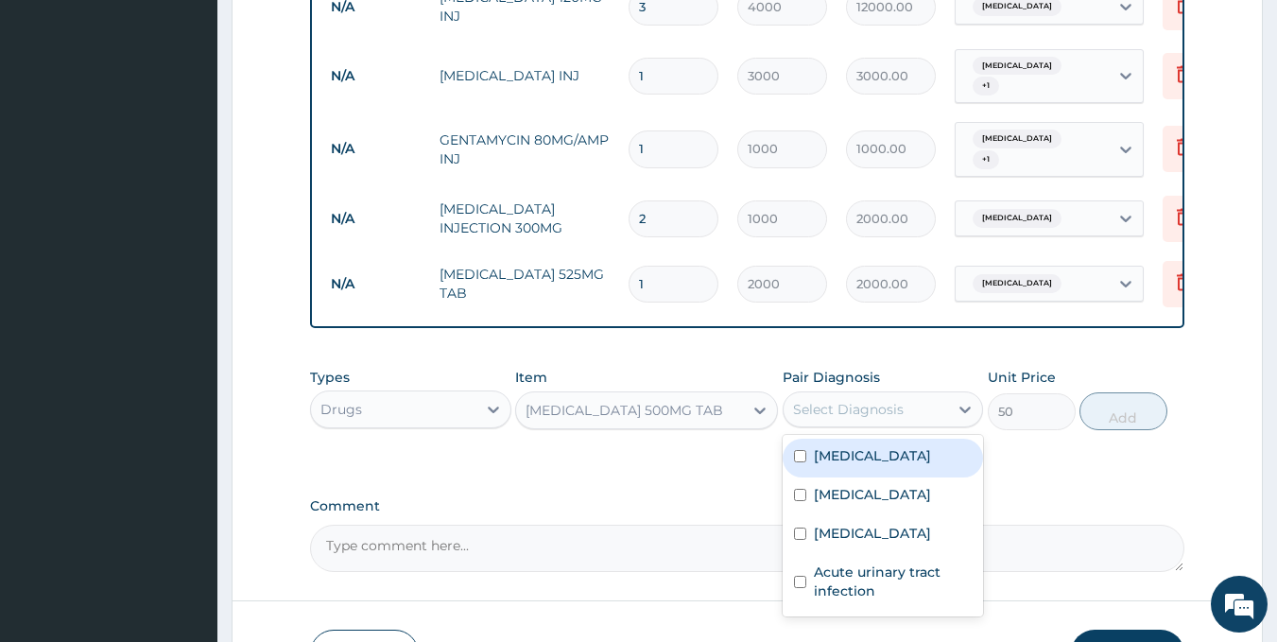
click at [831, 407] on div "Select Diagnosis" at bounding box center [848, 409] width 111 height 19
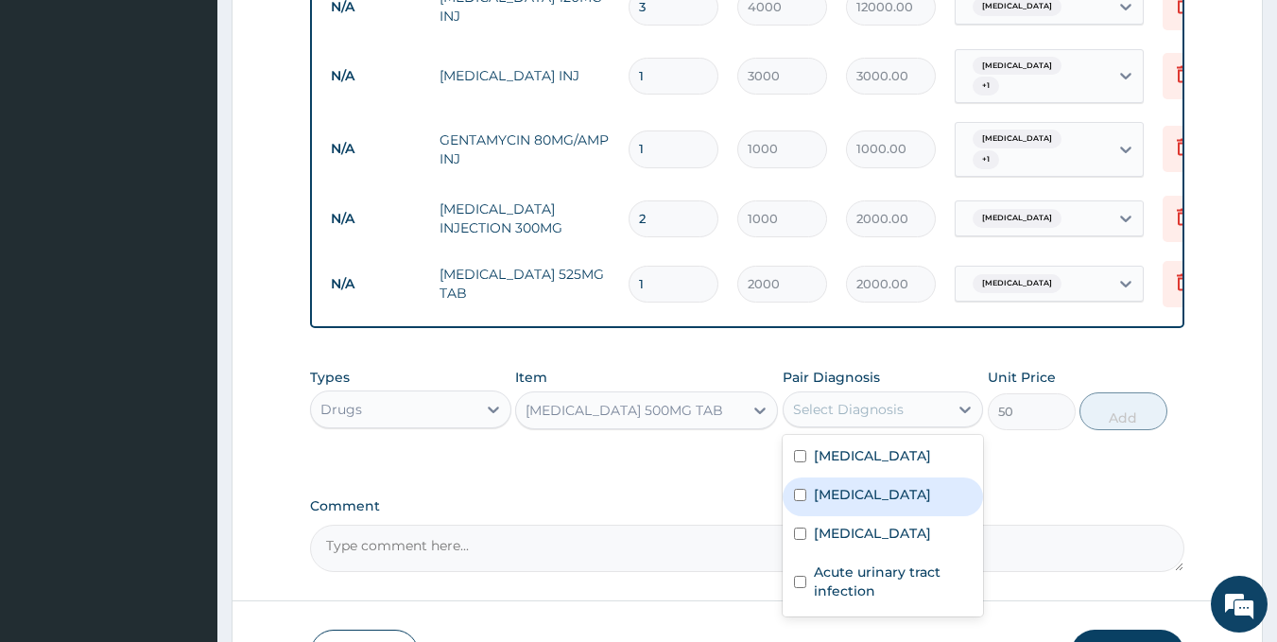
click at [809, 487] on div "Malaria" at bounding box center [883, 496] width 201 height 39
checkbox input "true"
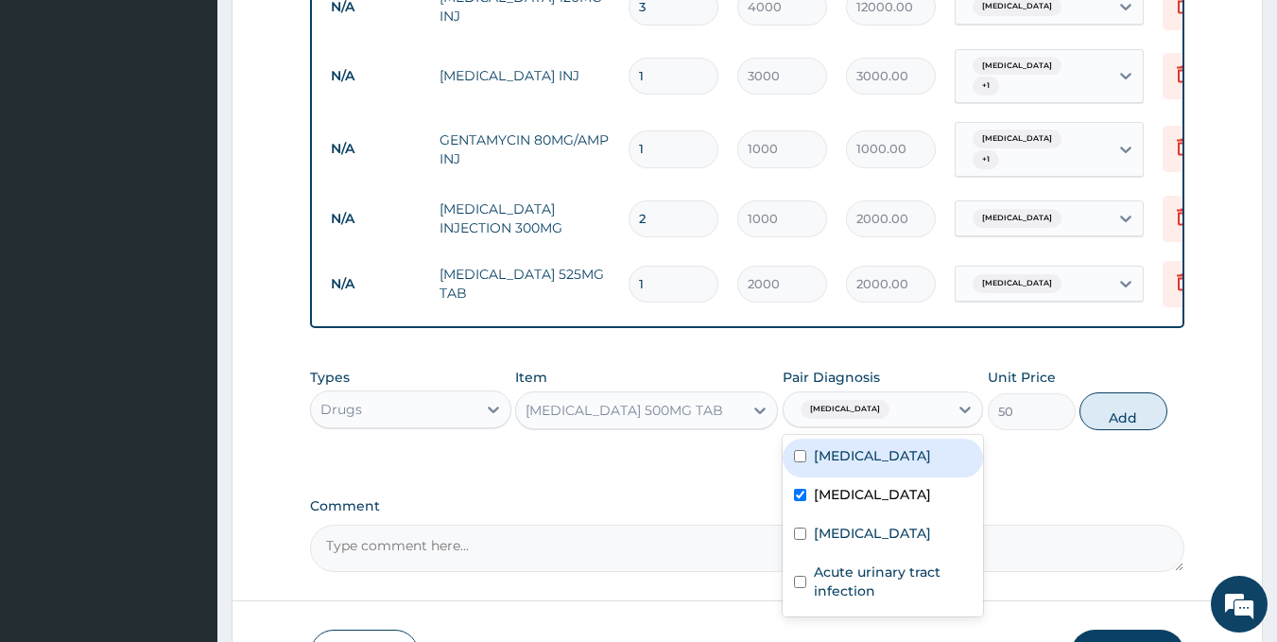
click at [815, 461] on label "Typhoid fever" at bounding box center [872, 455] width 117 height 19
checkbox input "true"
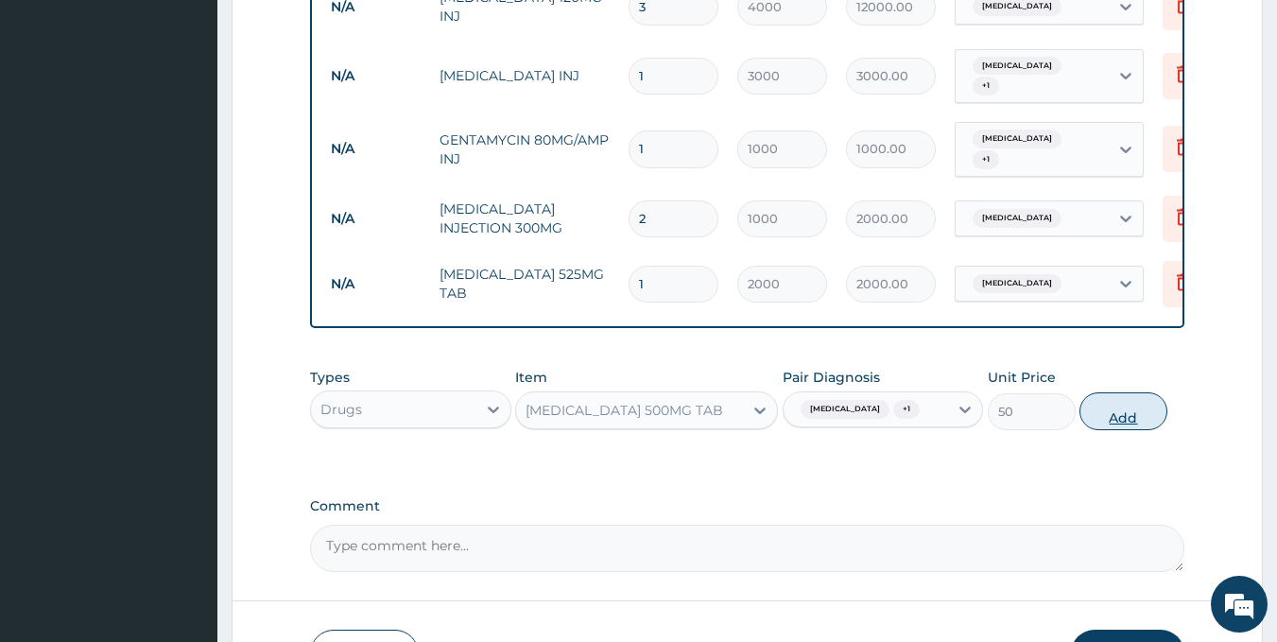
click at [1118, 411] on button "Add" at bounding box center [1123, 411] width 88 height 38
type input "0"
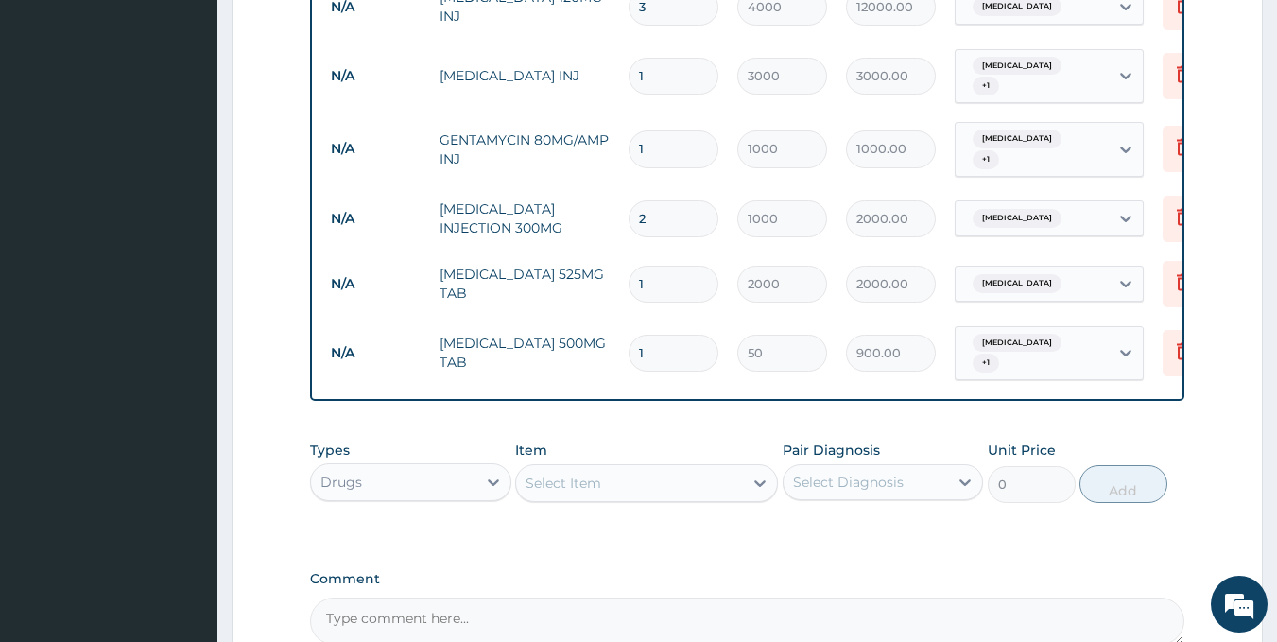
type input "18"
type input "900.00"
type input "18"
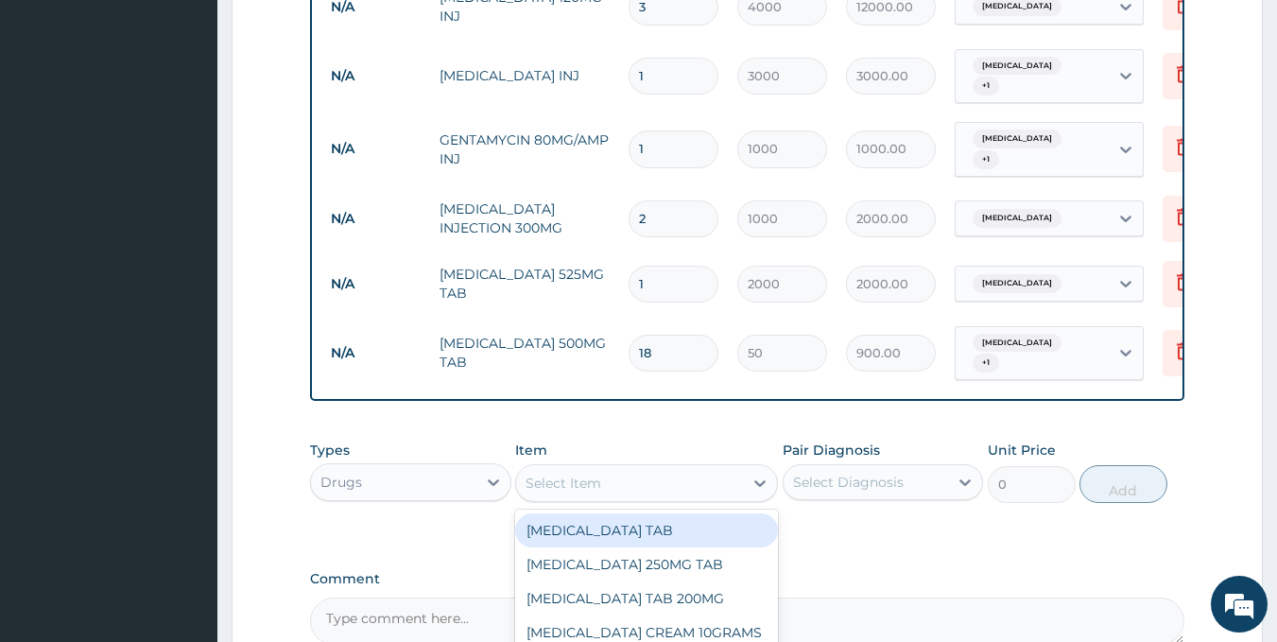
click at [565, 474] on div "Select Item" at bounding box center [564, 483] width 76 height 19
type input "CIPRO"
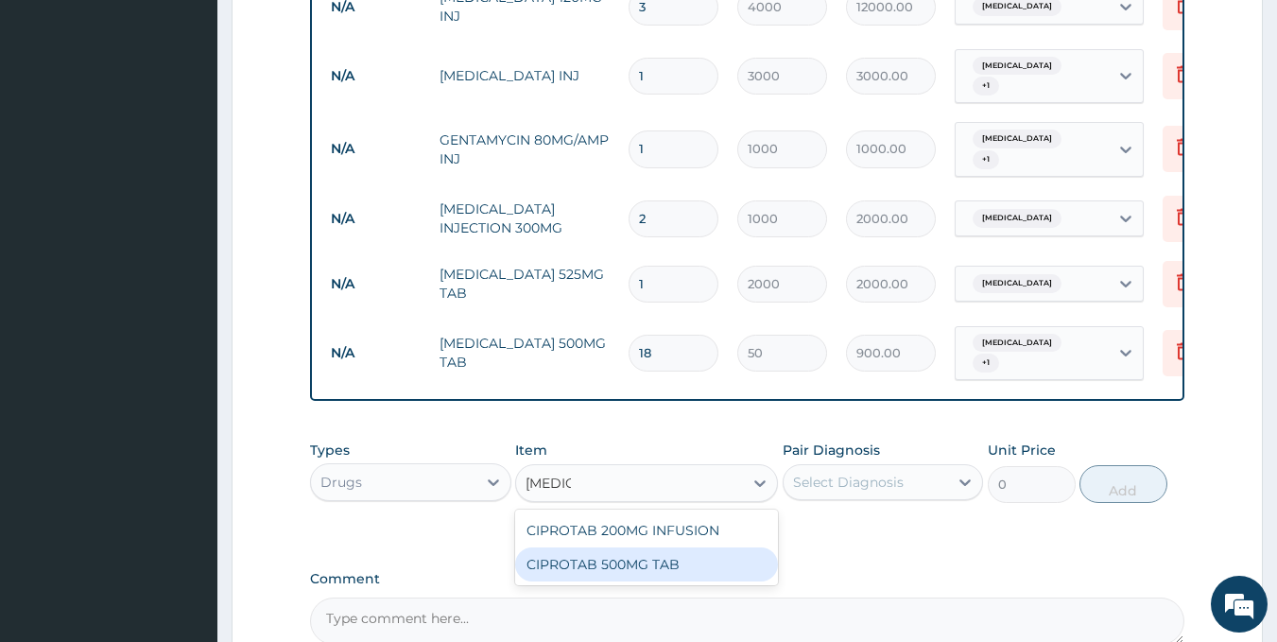
click at [623, 555] on div "CIPROTAB 500MG TAB" at bounding box center [646, 564] width 263 height 34
type input "250"
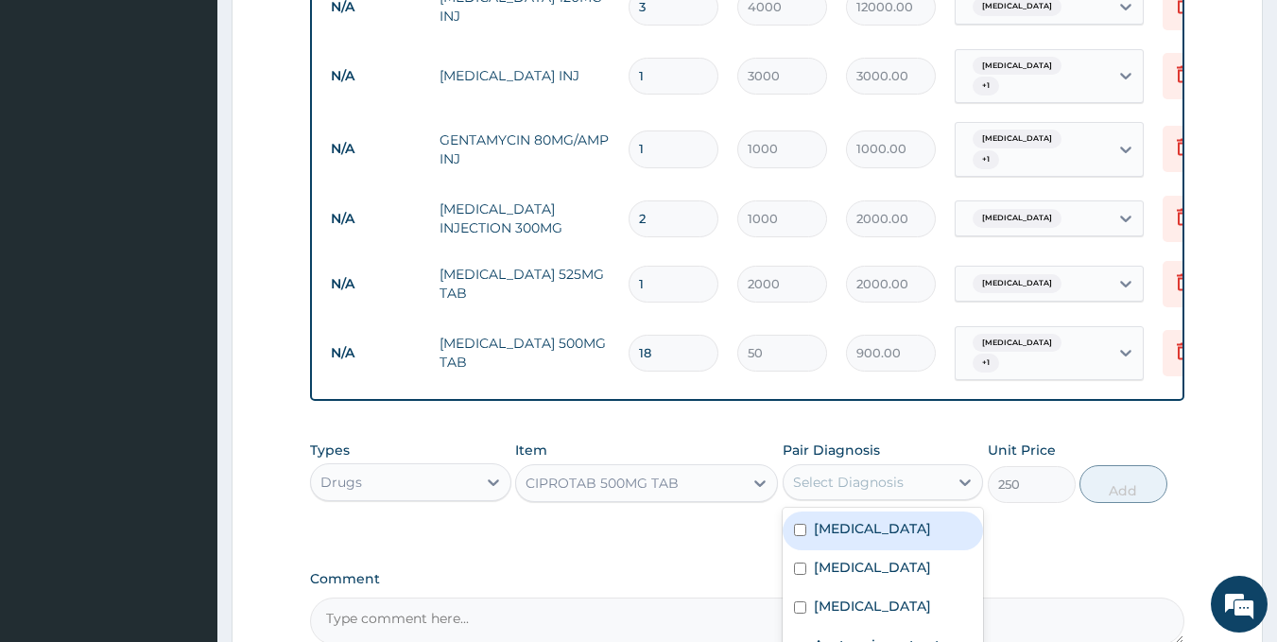
click at [847, 477] on div "Select Diagnosis" at bounding box center [848, 482] width 111 height 19
click at [816, 528] on div "Typhoid fever" at bounding box center [883, 530] width 201 height 39
checkbox input "true"
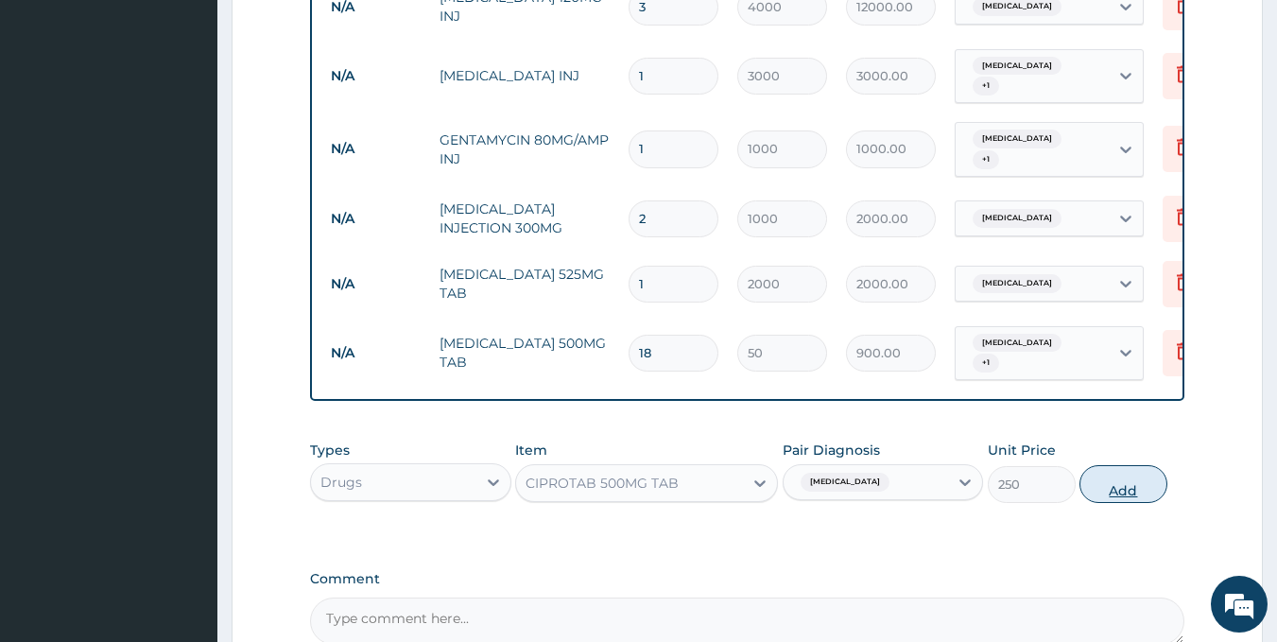
click at [1119, 467] on button "Add" at bounding box center [1123, 484] width 88 height 38
type input "0"
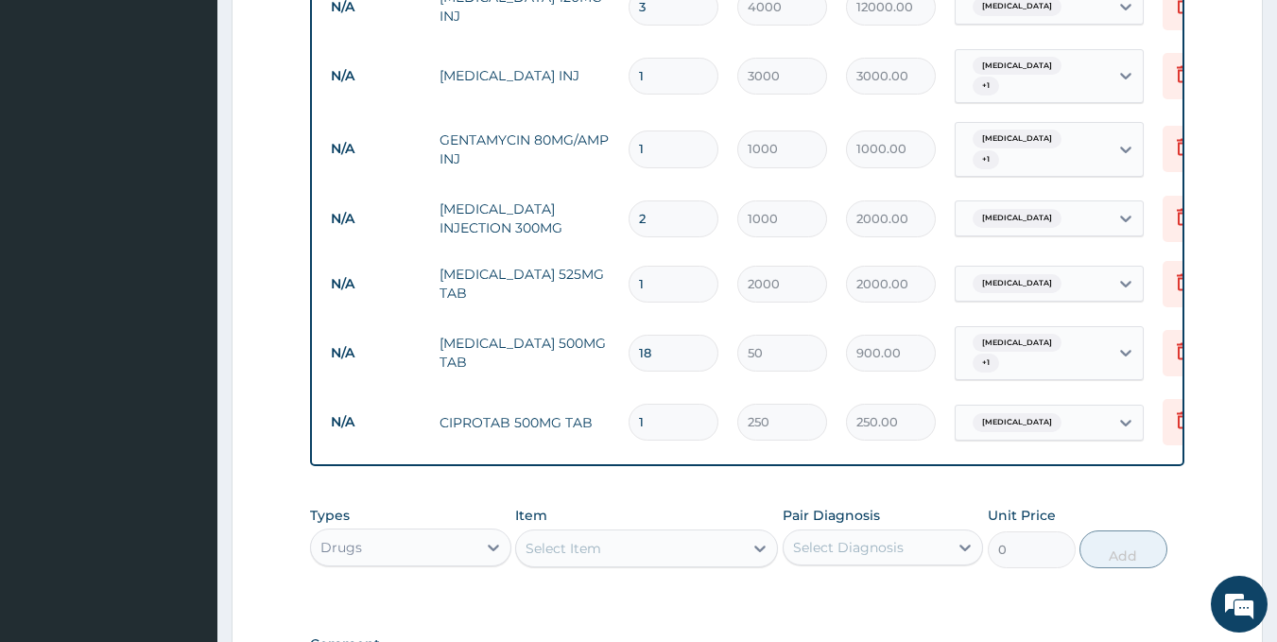
type input "10"
type input "2500.00"
type input "10"
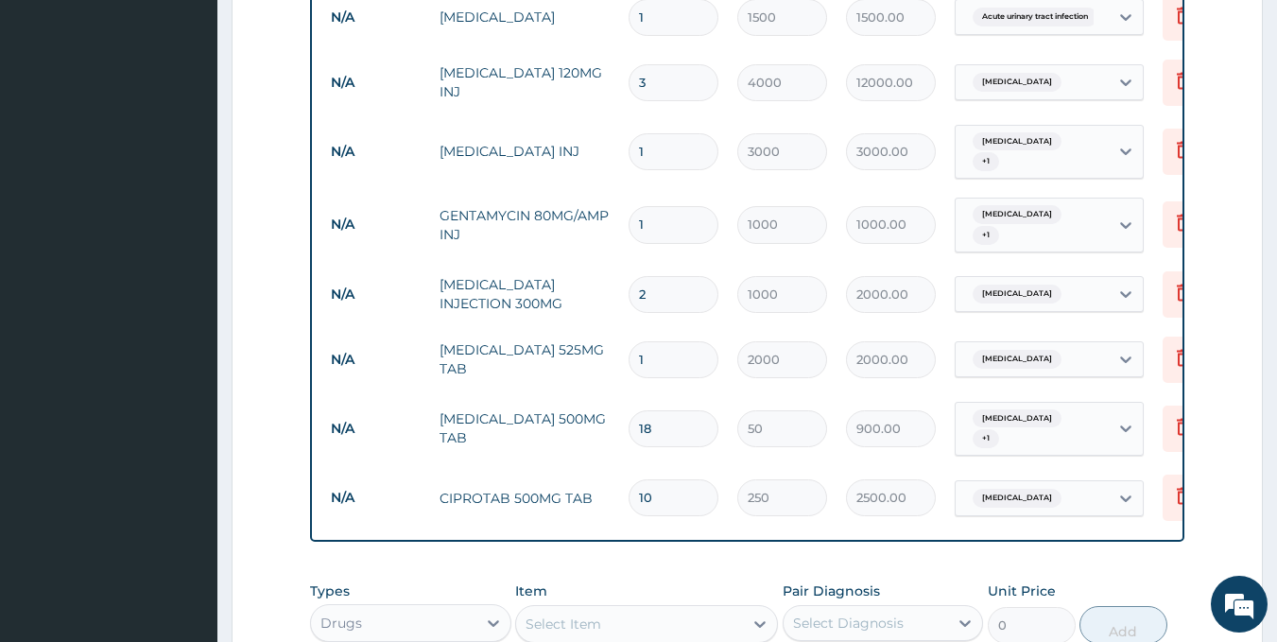
scroll to position [1078, 0]
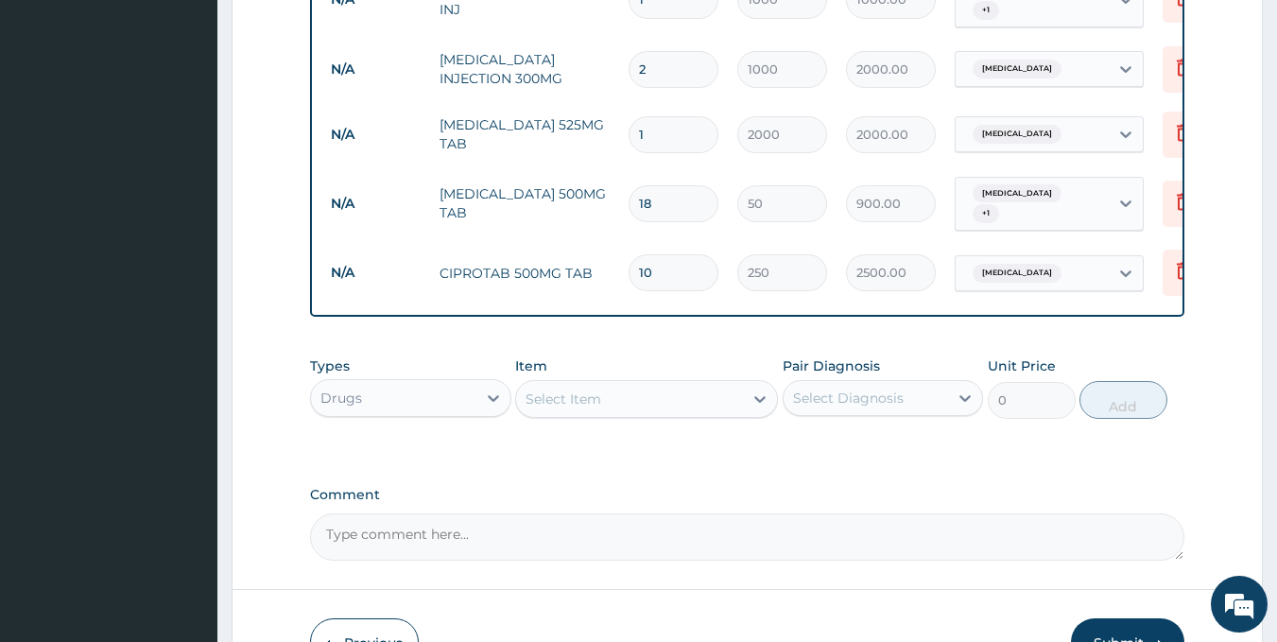
scroll to position [1267, 0]
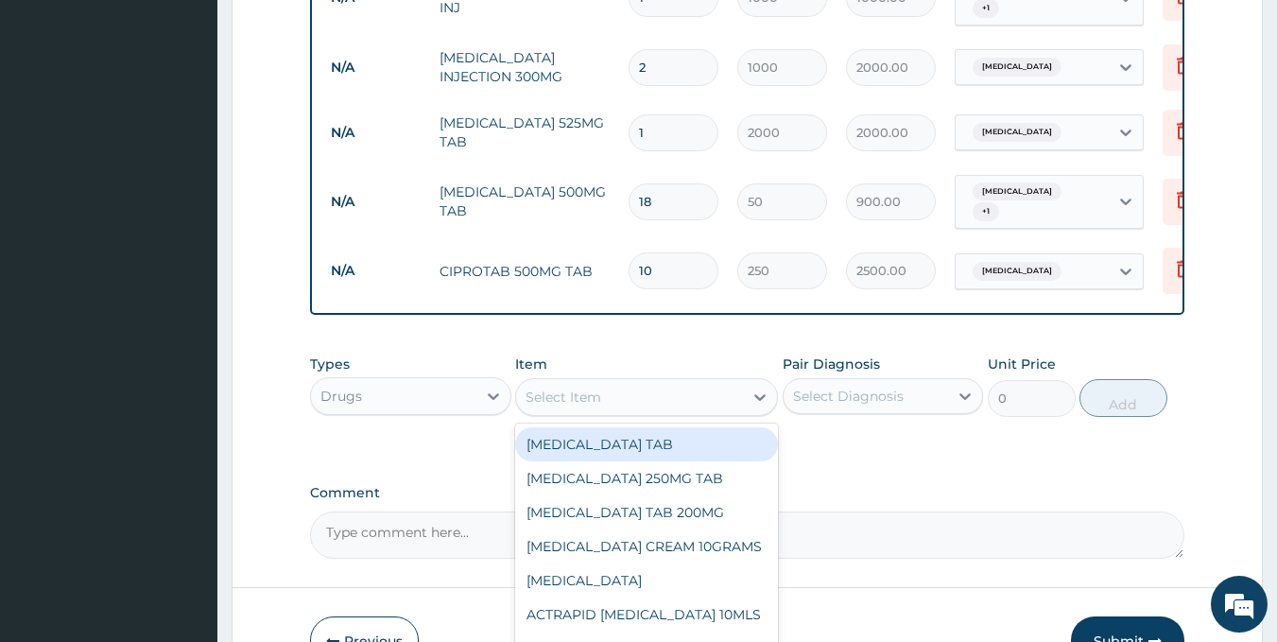
click at [707, 393] on div "Select Item" at bounding box center [629, 397] width 227 height 30
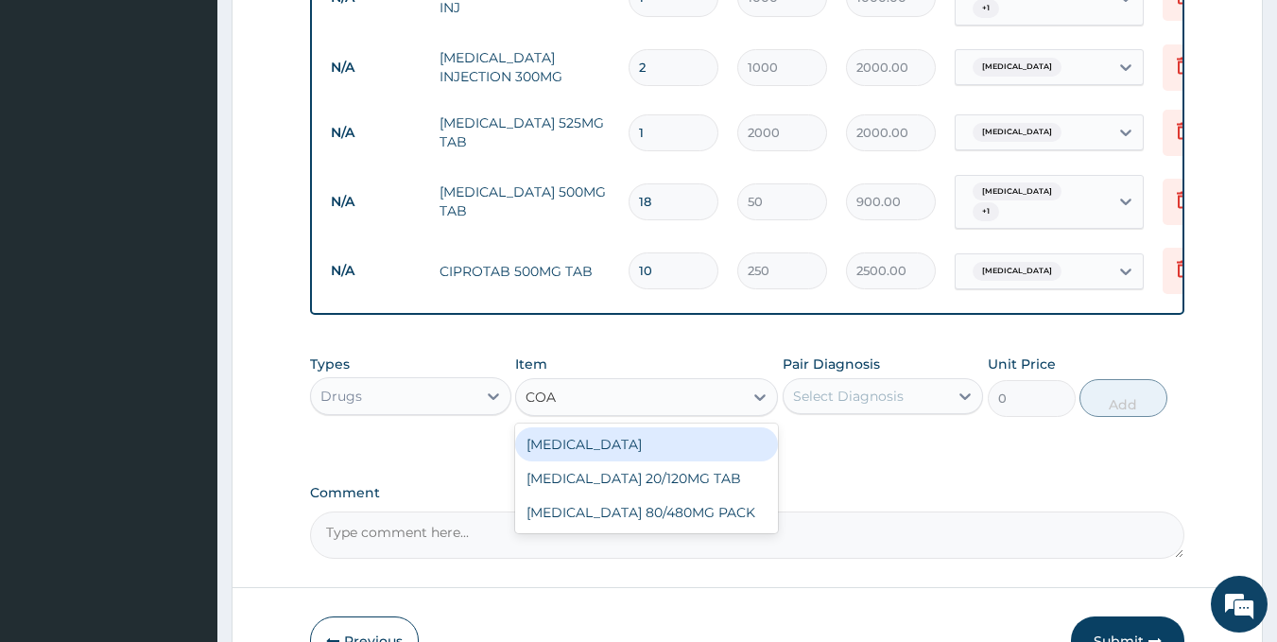
type input "COAR"
click at [692, 439] on div "[MEDICAL_DATA] 20/120MG TAB" at bounding box center [646, 444] width 263 height 34
type input "100"
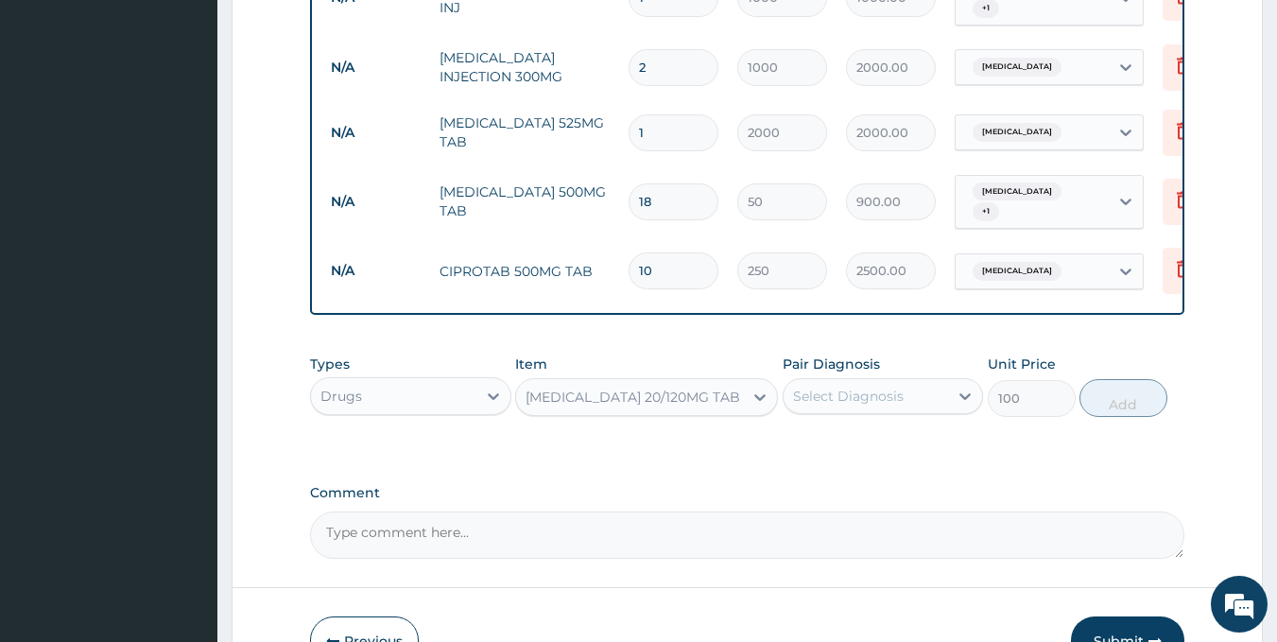
click at [839, 387] on div "Select Diagnosis" at bounding box center [848, 396] width 111 height 19
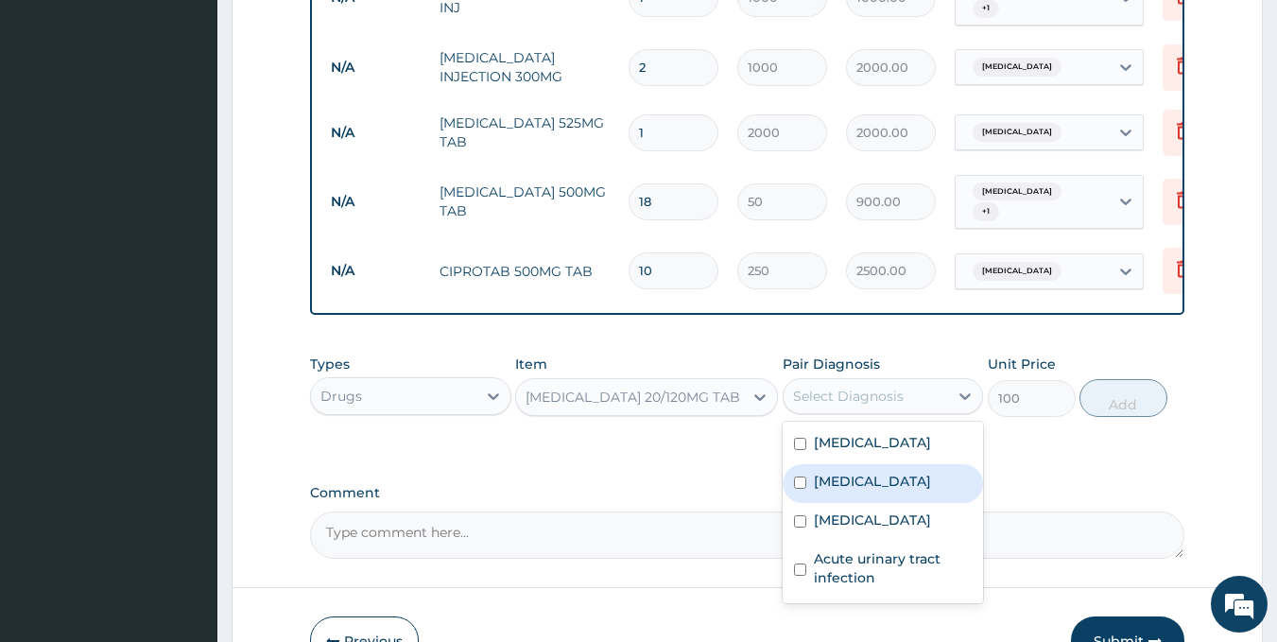
click at [809, 473] on div "Malaria" at bounding box center [883, 483] width 201 height 39
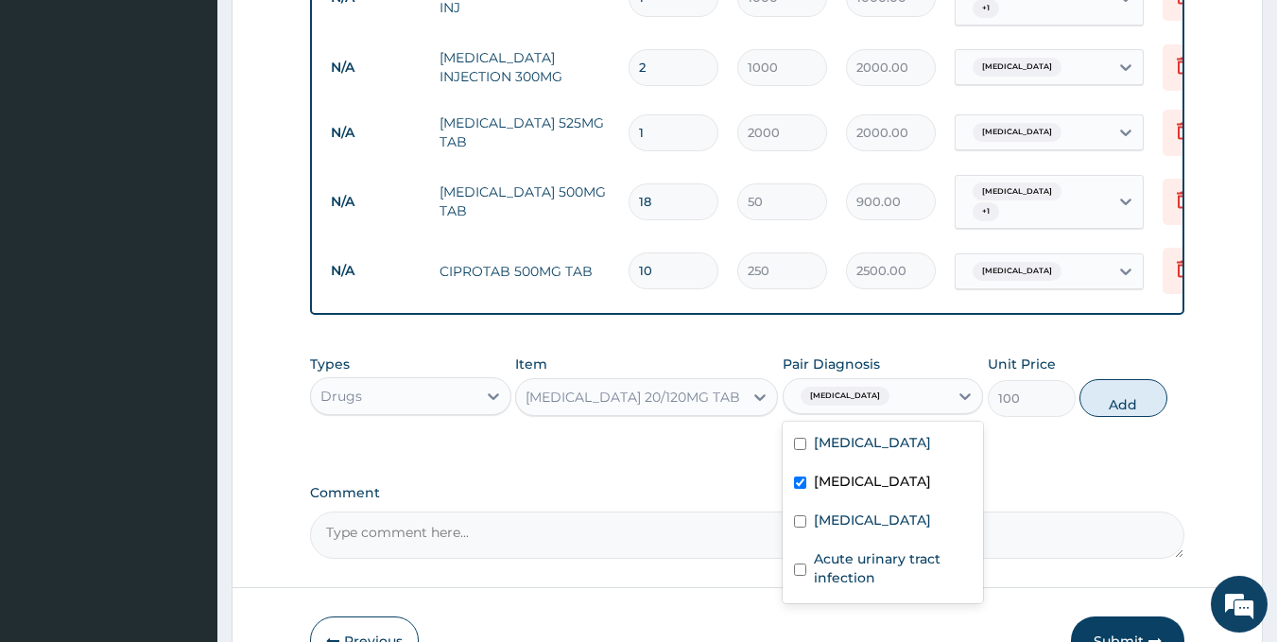
checkbox input "true"
click at [1124, 380] on button "Add" at bounding box center [1123, 398] width 88 height 38
type input "0"
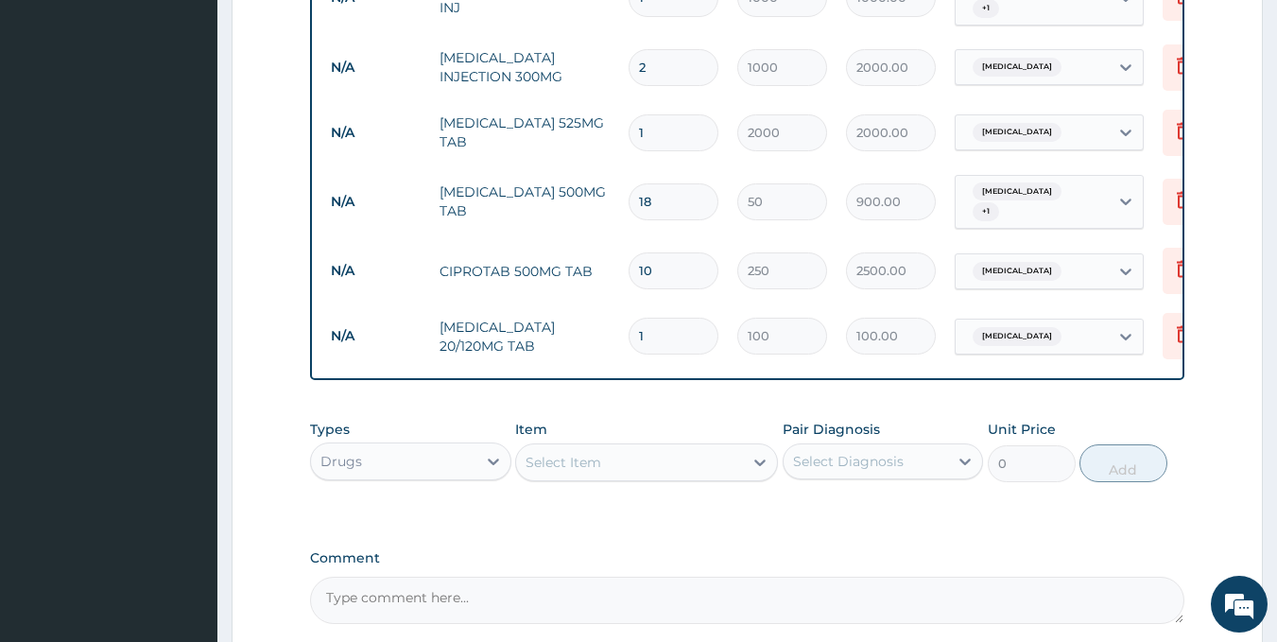
type input "0.00"
type input "2"
type input "200.00"
type input "24"
type input "2400.00"
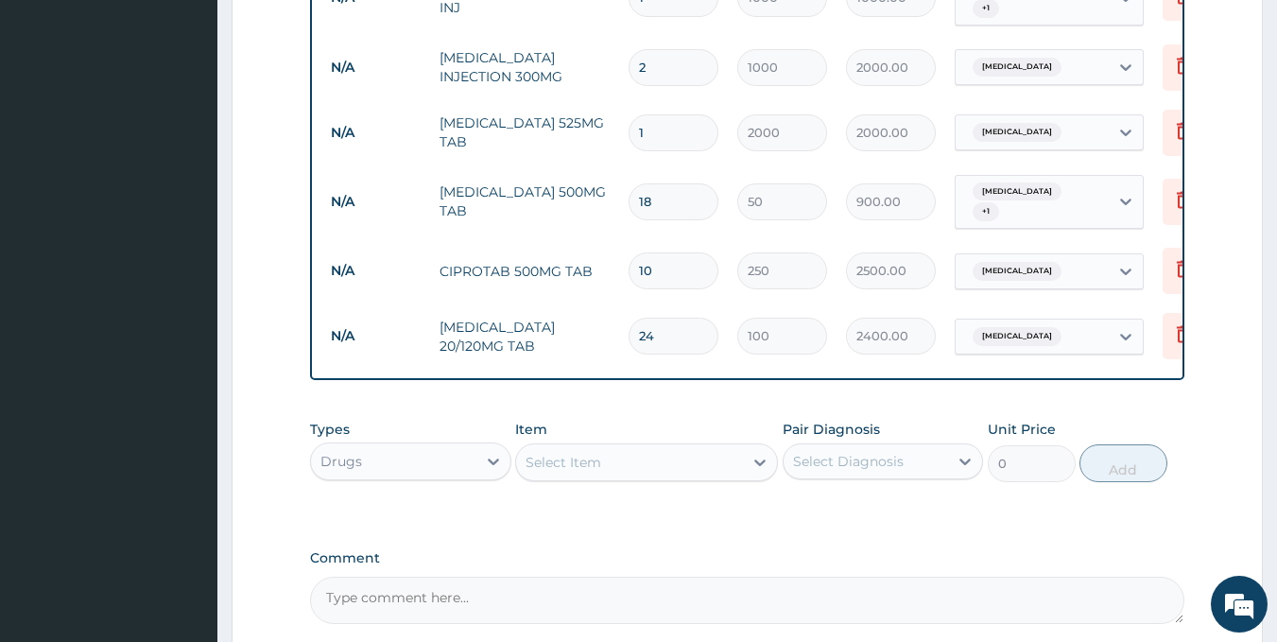
type input "24"
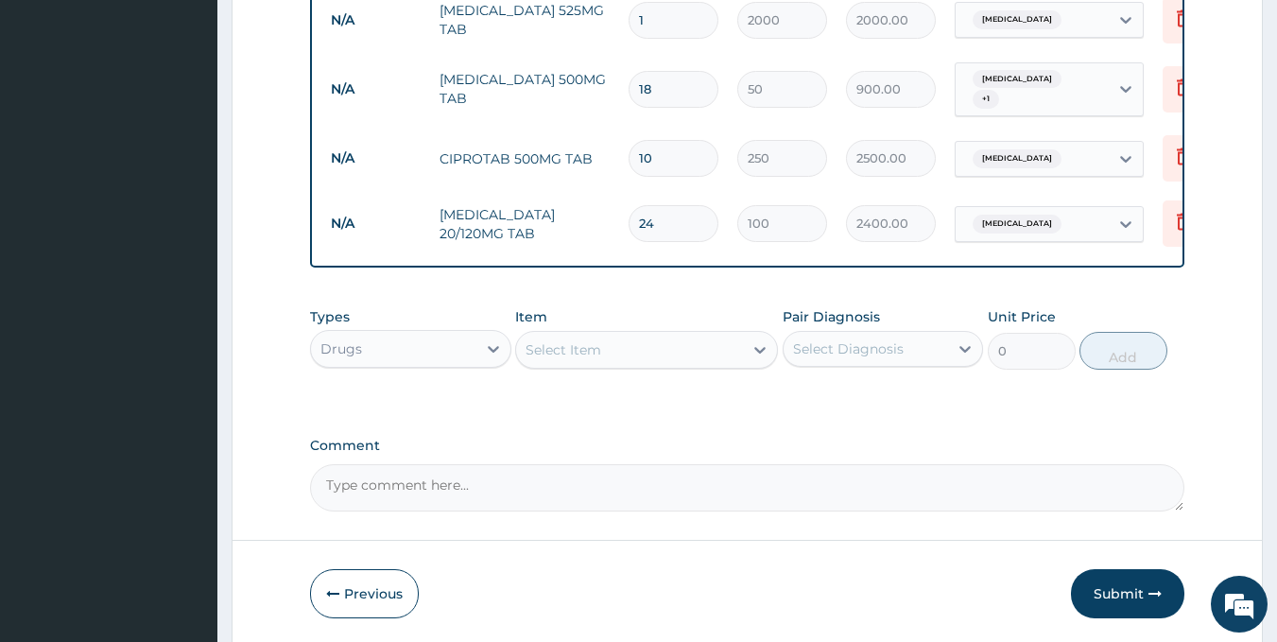
scroll to position [1381, 0]
click at [1117, 583] on button "Submit" at bounding box center [1127, 592] width 113 height 49
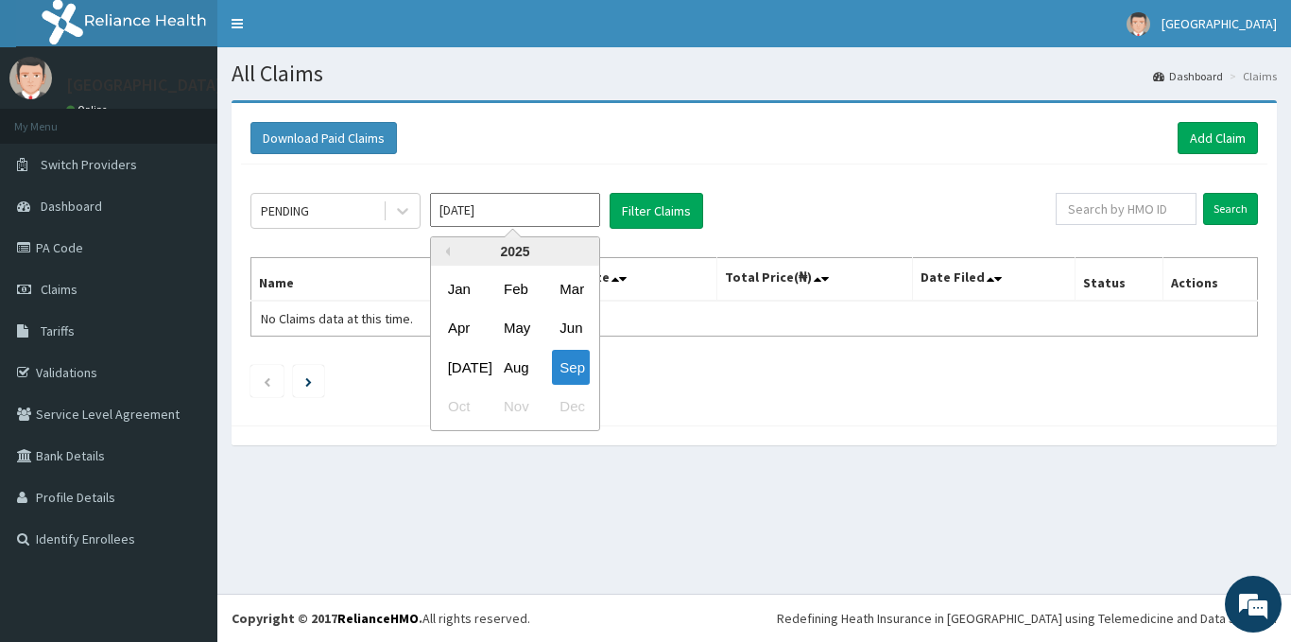
click at [574, 208] on input "[DATE]" at bounding box center [515, 210] width 170 height 34
click at [512, 364] on div "Aug" at bounding box center [515, 367] width 38 height 35
type input "[DATE]"
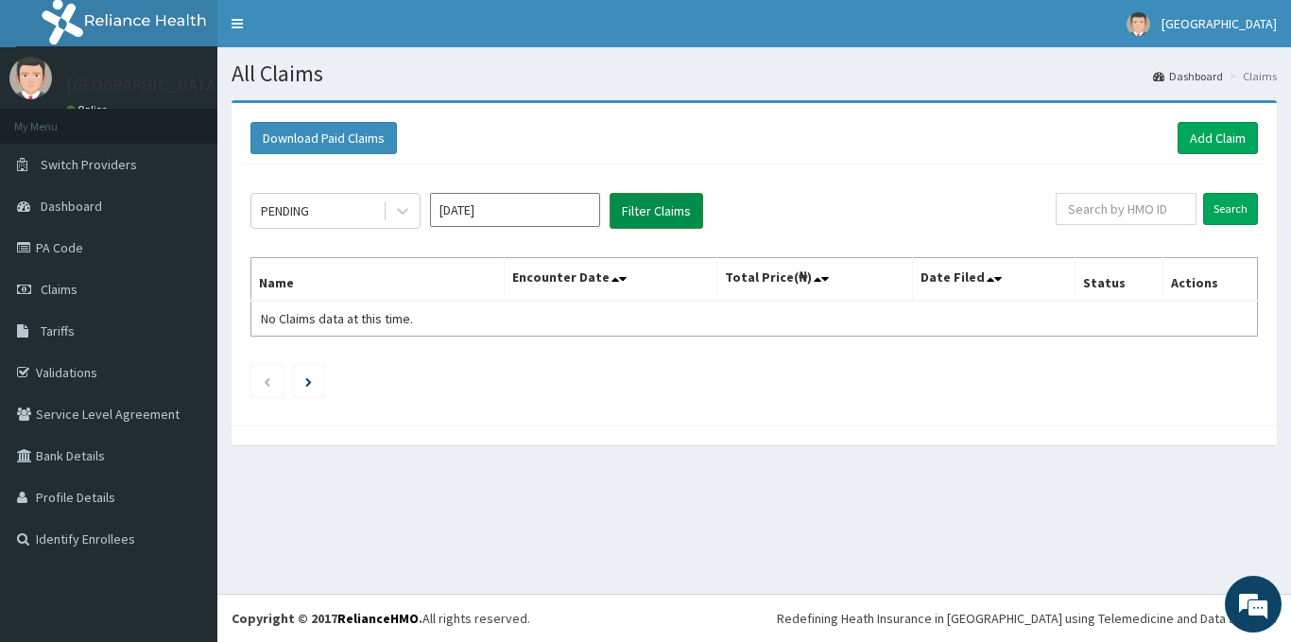
click at [642, 198] on button "Filter Claims" at bounding box center [657, 211] width 94 height 36
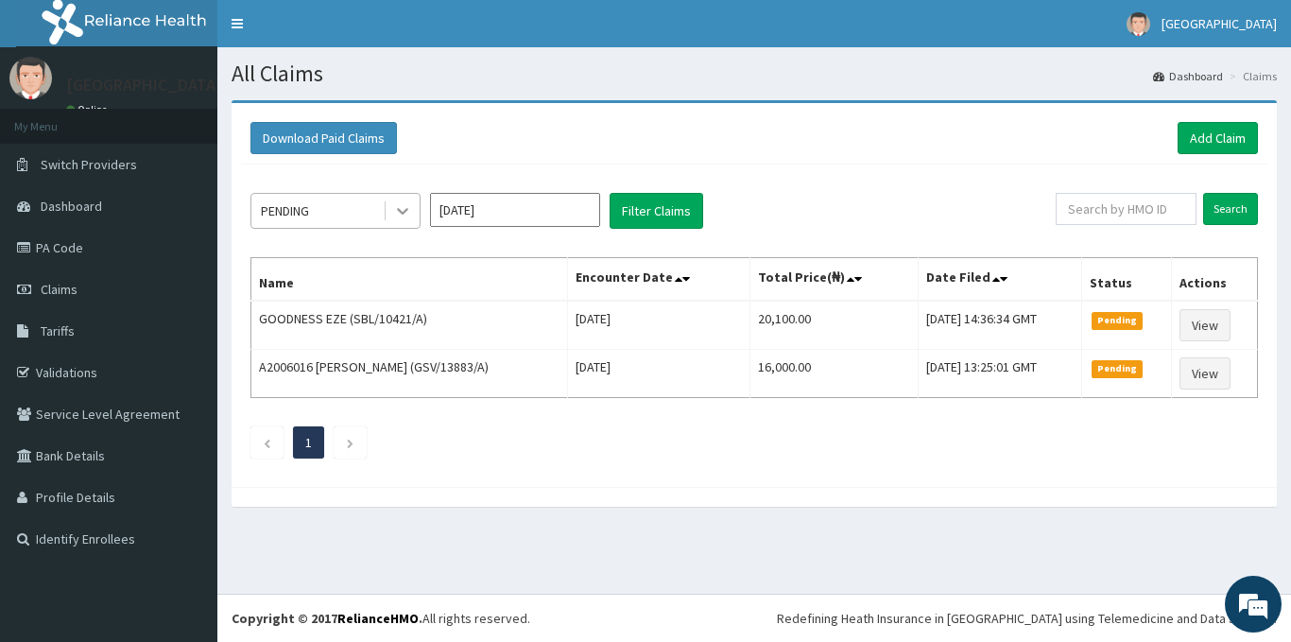
click at [388, 204] on div at bounding box center [403, 211] width 34 height 34
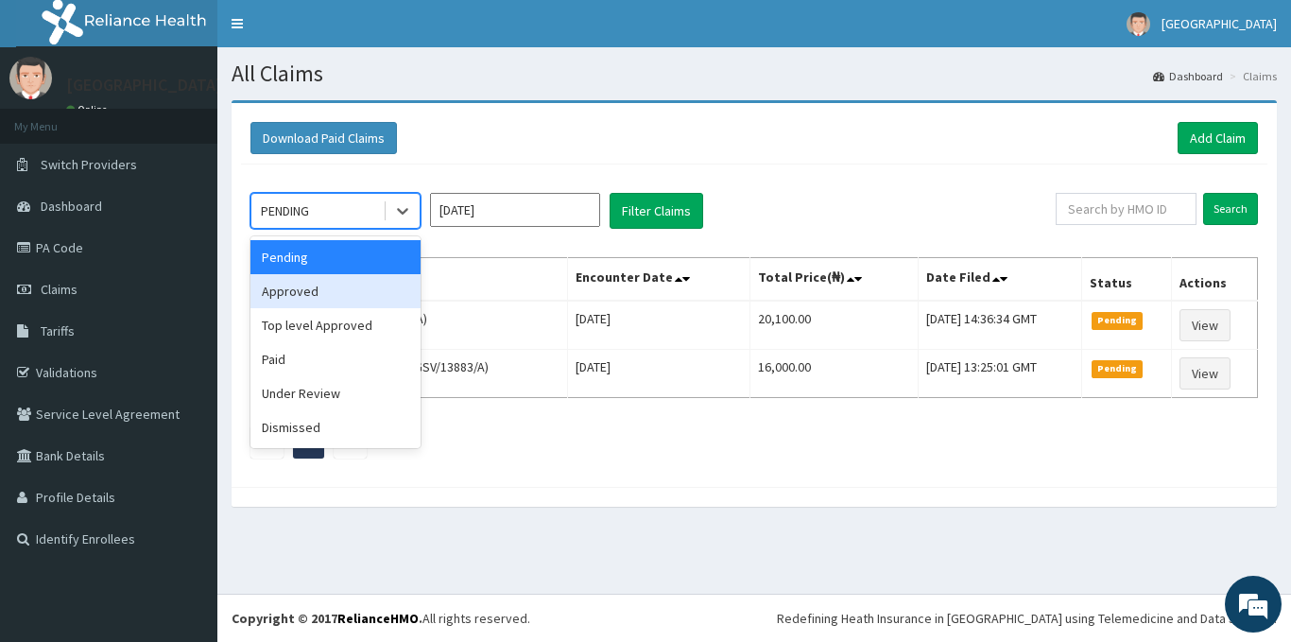
click at [351, 287] on div "Approved" at bounding box center [335, 291] width 170 height 34
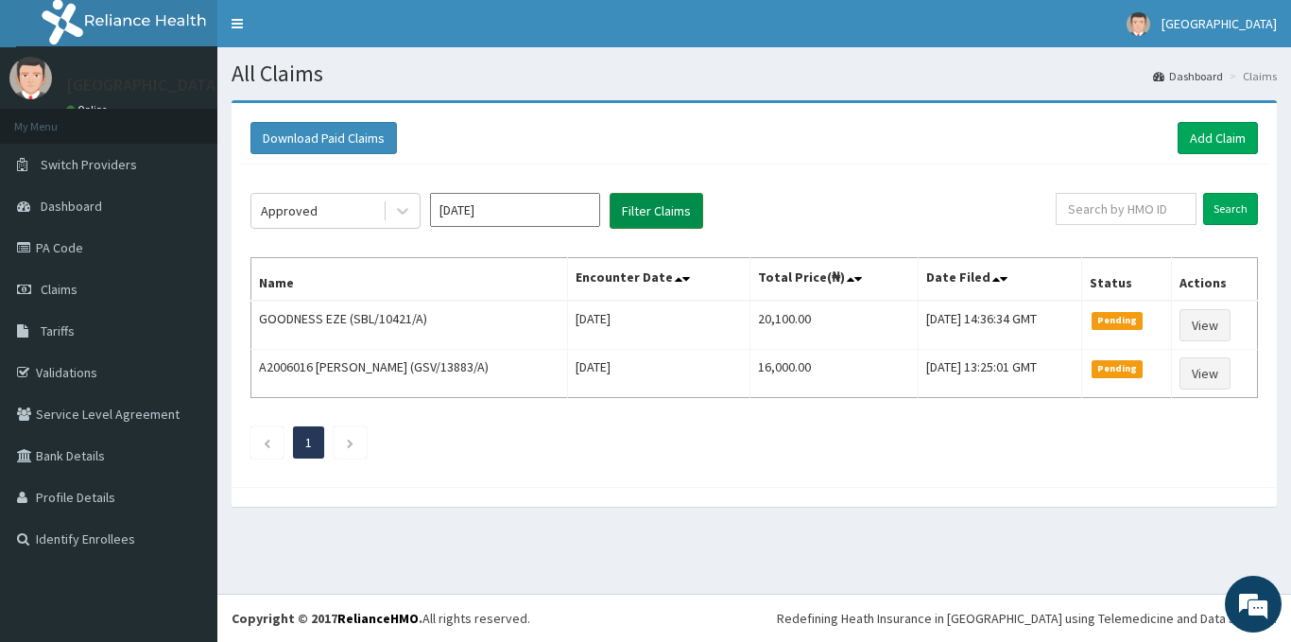
click at [627, 215] on button "Filter Claims" at bounding box center [657, 211] width 94 height 36
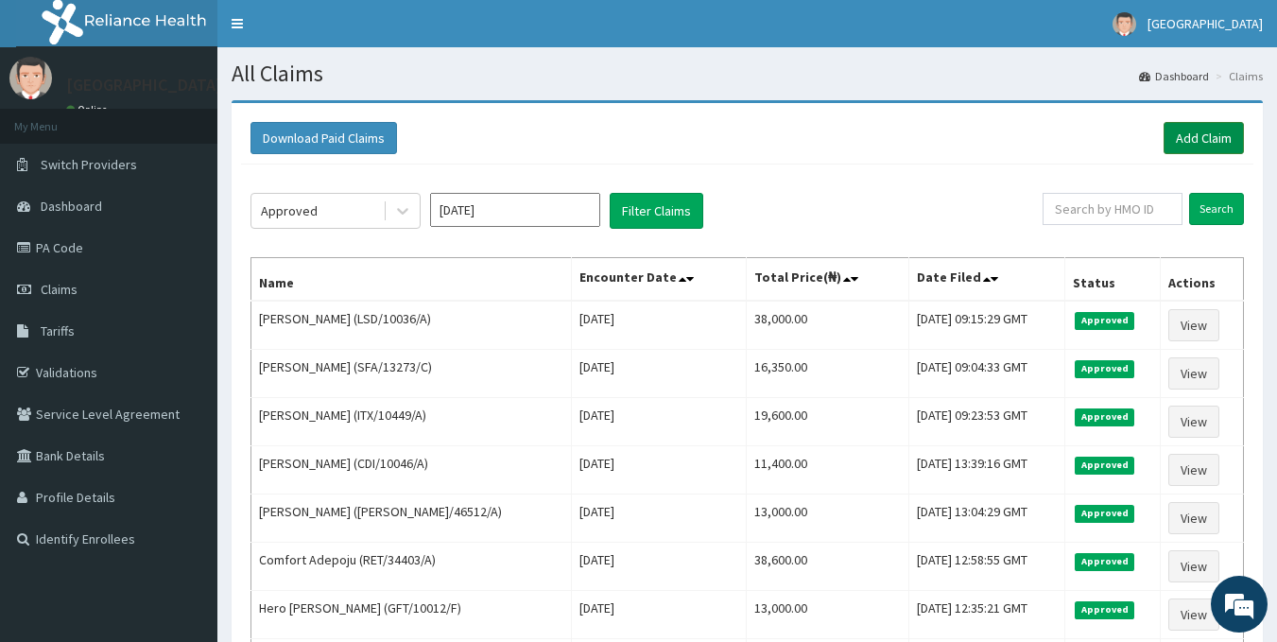
click at [1211, 133] on link "Add Claim" at bounding box center [1204, 138] width 80 height 32
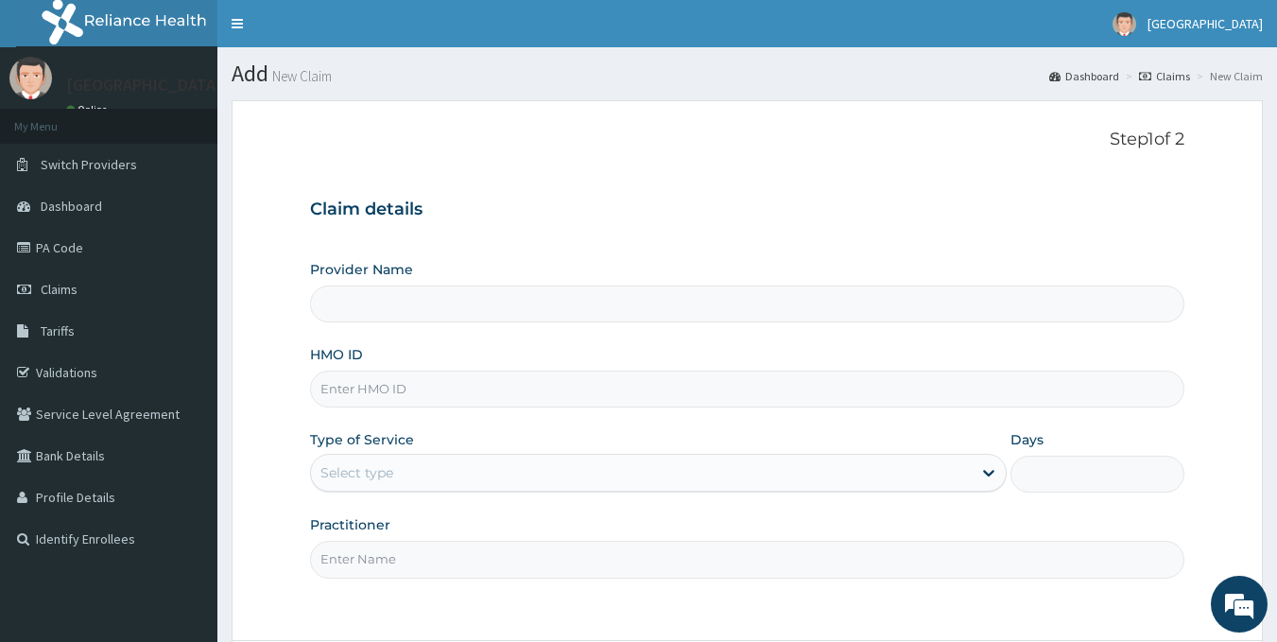
type input "[GEOGRAPHIC_DATA]"
click at [453, 383] on input "HMO ID" at bounding box center [747, 389] width 875 height 37
type input "WCO/10234/A"
click at [414, 472] on div "Select type" at bounding box center [641, 472] width 661 height 30
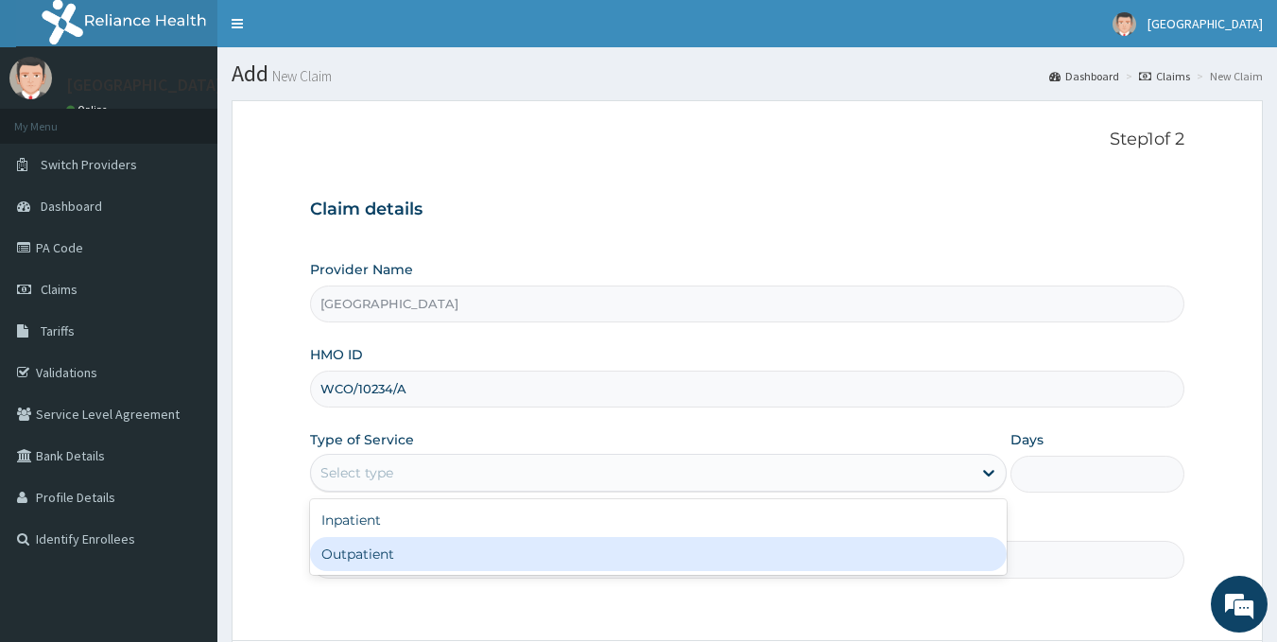
click at [388, 552] on div "Outpatient" at bounding box center [658, 554] width 697 height 34
type input "1"
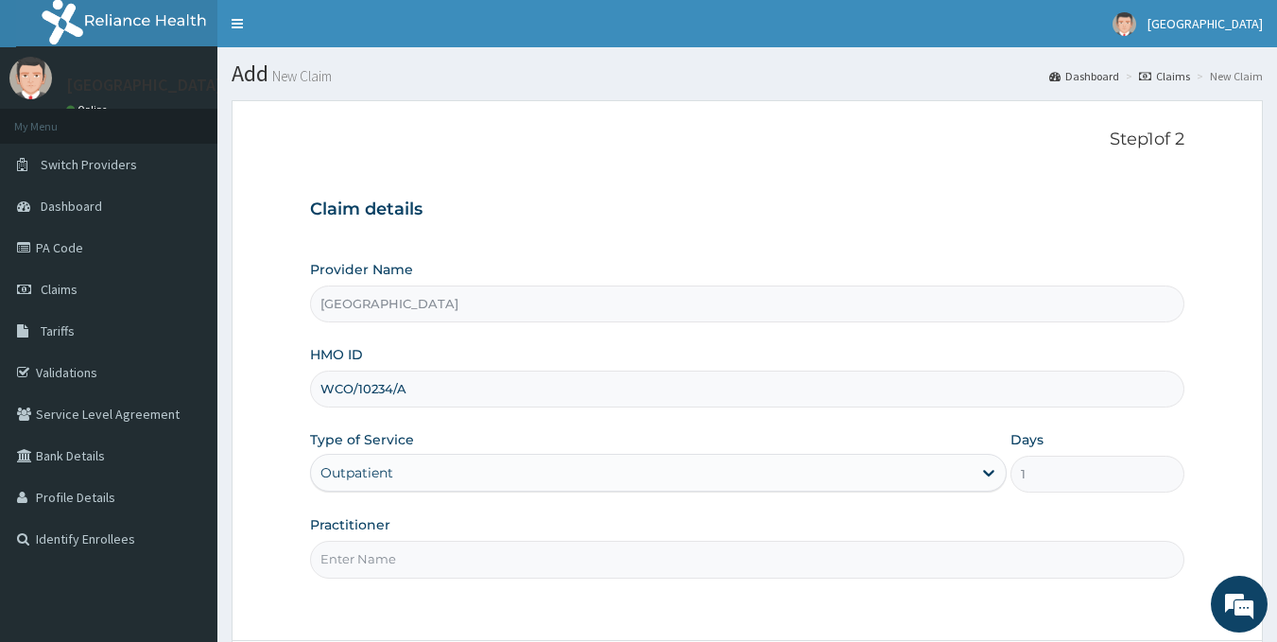
click at [388, 562] on input "Practitioner" at bounding box center [747, 559] width 875 height 37
type input "ADONAI"
click at [504, 607] on div "Step 1 of 2 Claim details Provider Name Adonai Hospital HMO ID WCO/10234/A Type…" at bounding box center [747, 369] width 875 height 481
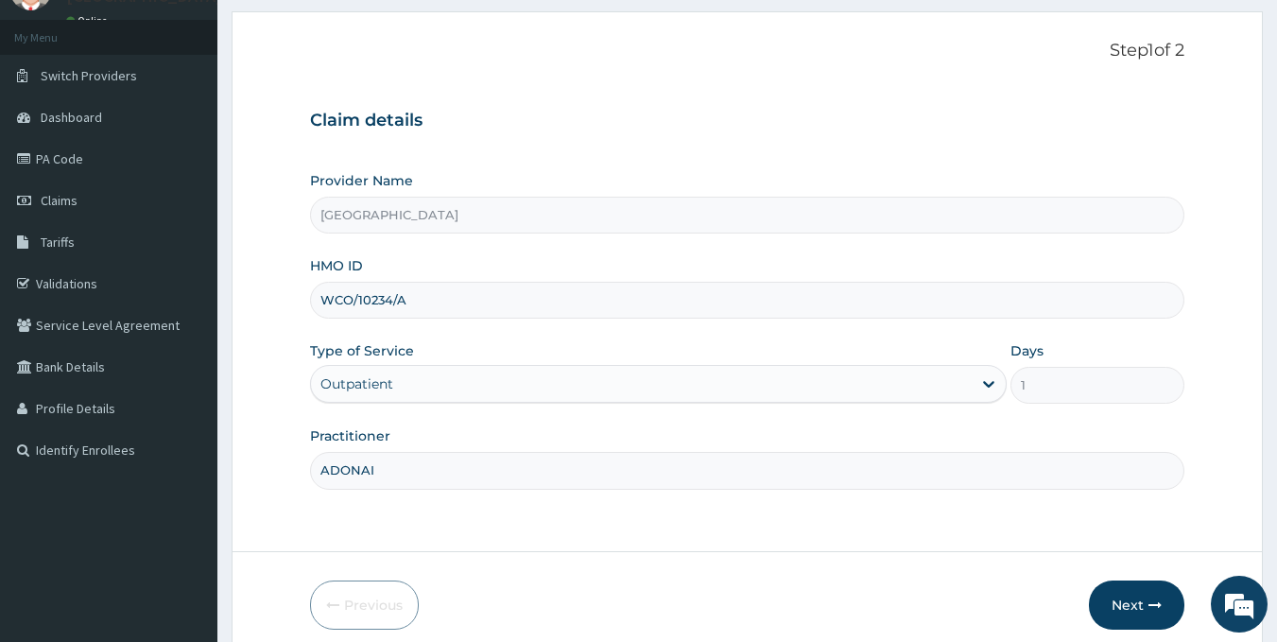
scroll to position [113, 0]
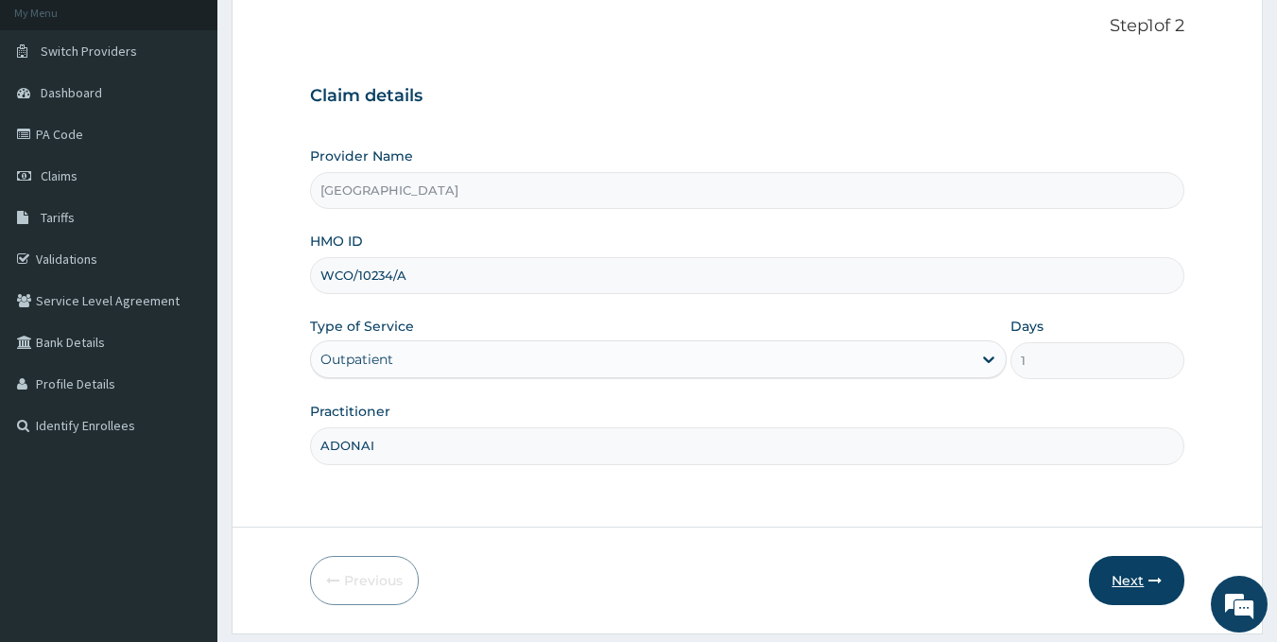
click at [1137, 585] on button "Next" at bounding box center [1136, 580] width 95 height 49
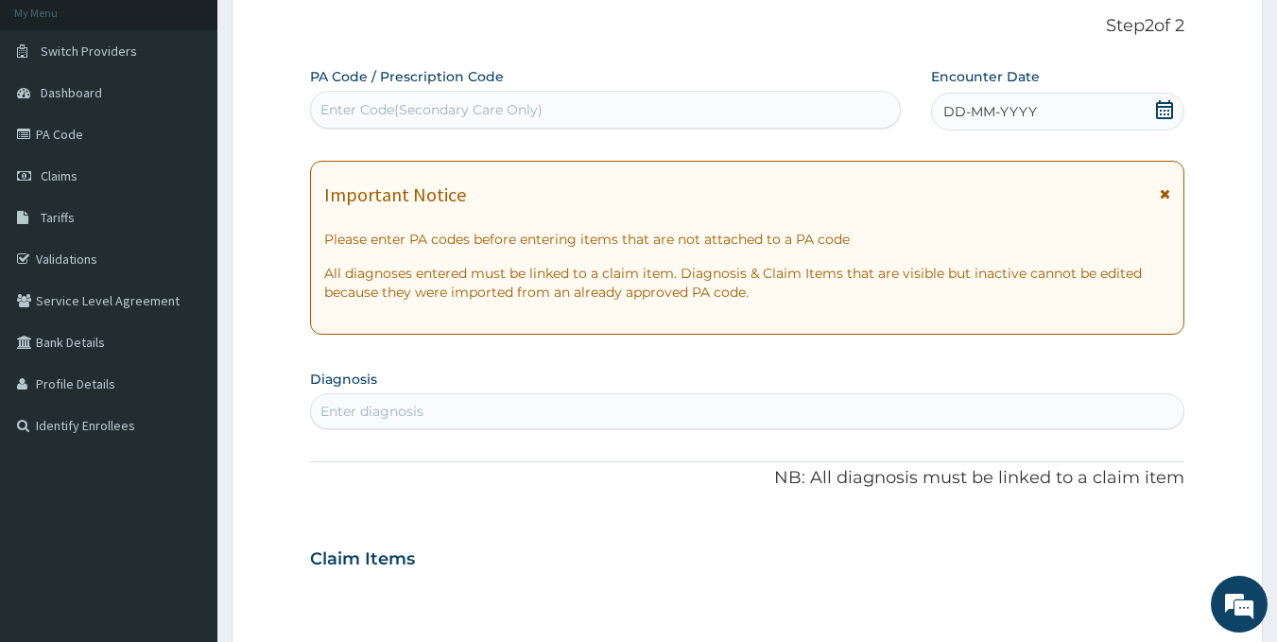
click at [657, 105] on div "Enter Code(Secondary Care Only)" at bounding box center [606, 110] width 590 height 30
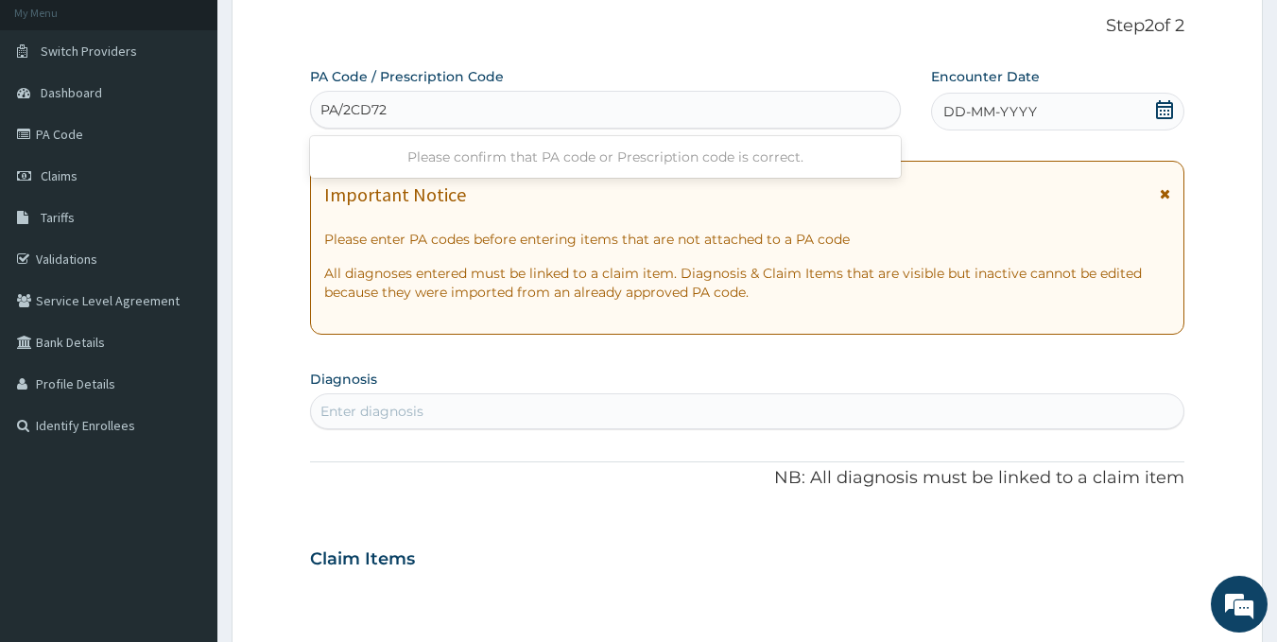
type input "PA/2CD727"
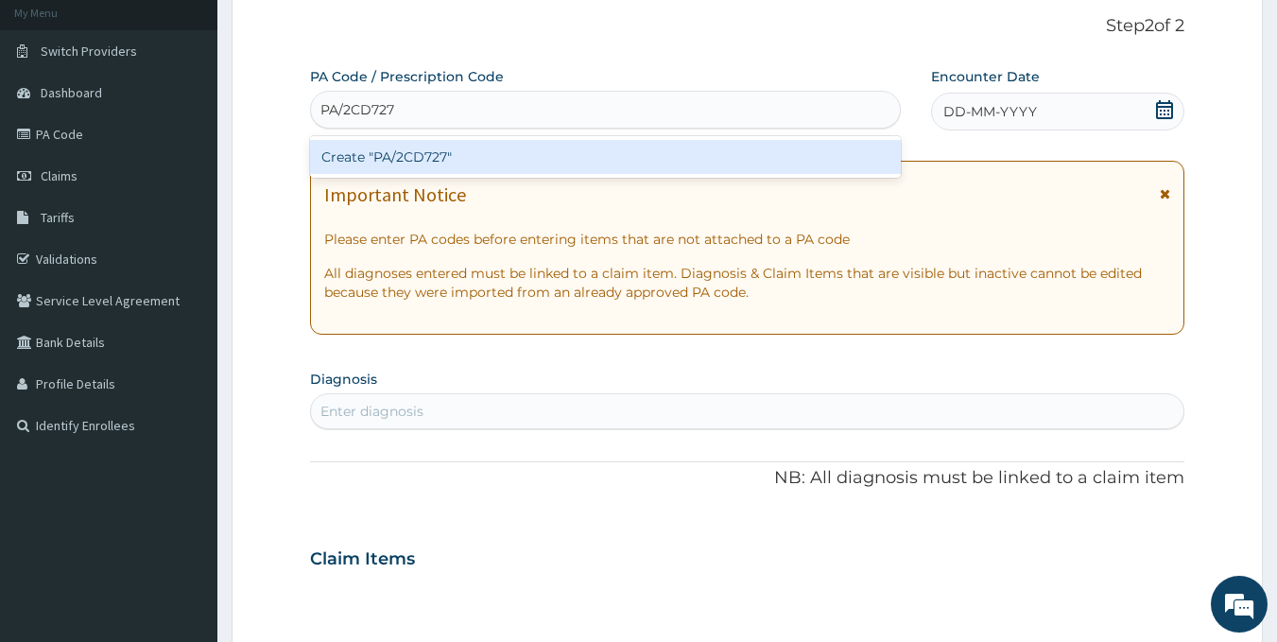
click at [602, 170] on div "Create "PA/2CD727"" at bounding box center [606, 157] width 592 height 34
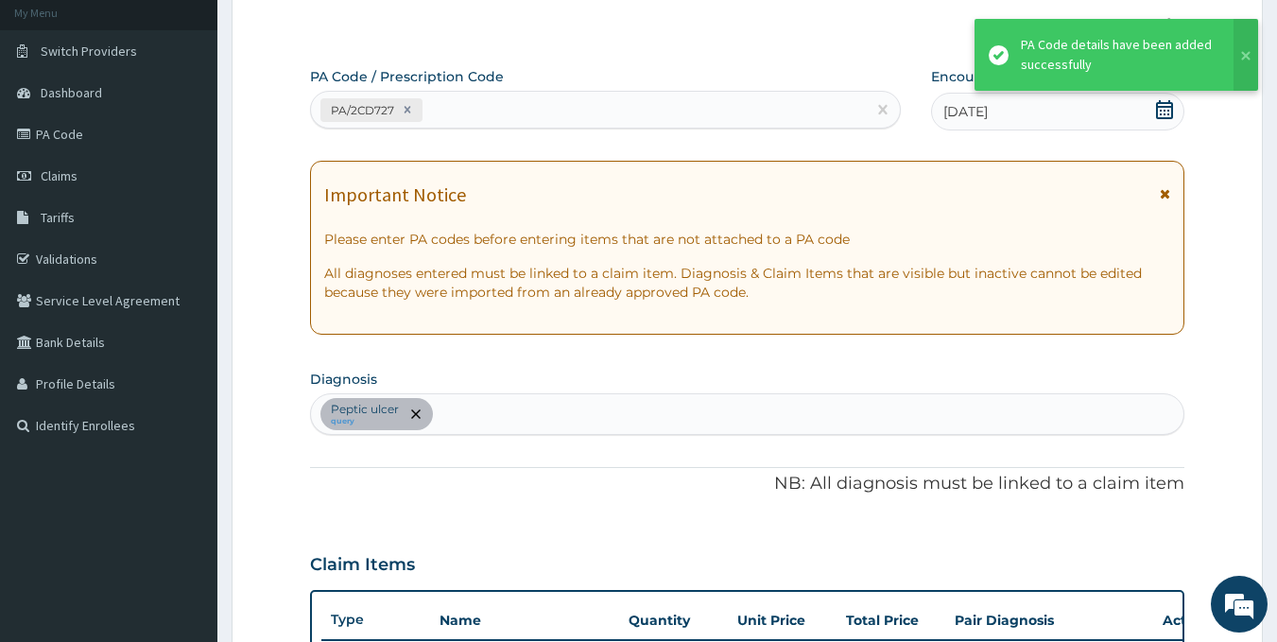
scroll to position [466, 0]
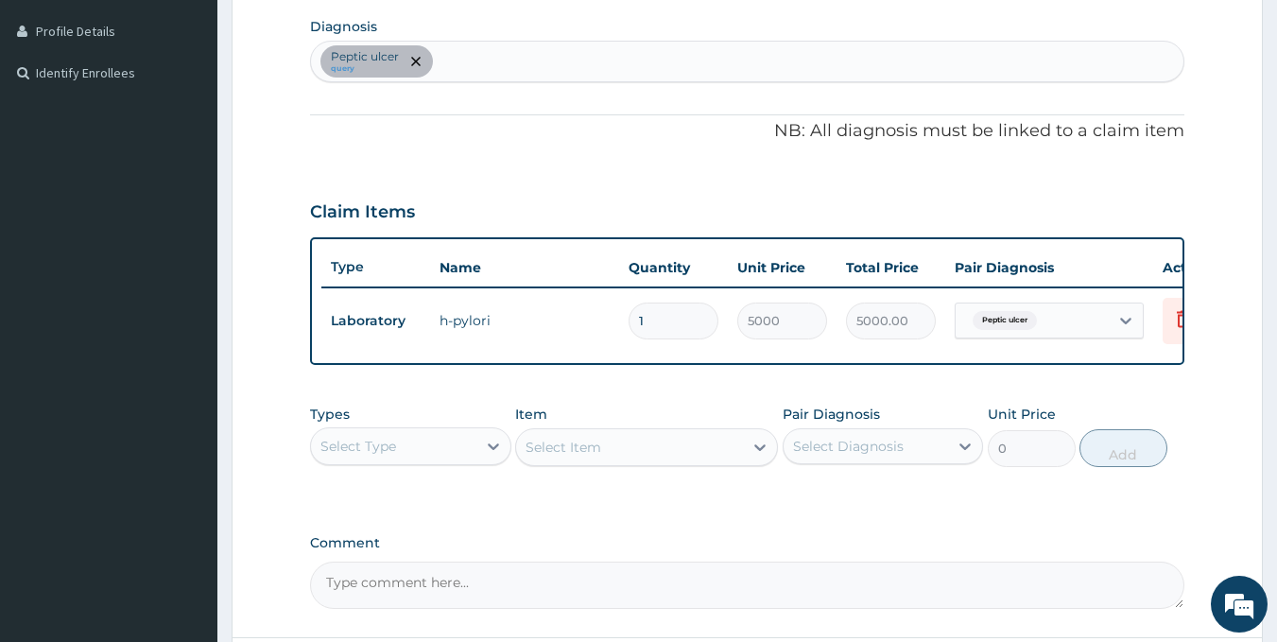
click at [1223, 507] on form "Step 2 of 2 PA Code / Prescription Code PA/2CD727 Encounter Date 23-08-2025 Imp…" at bounding box center [747, 189] width 1031 height 1110
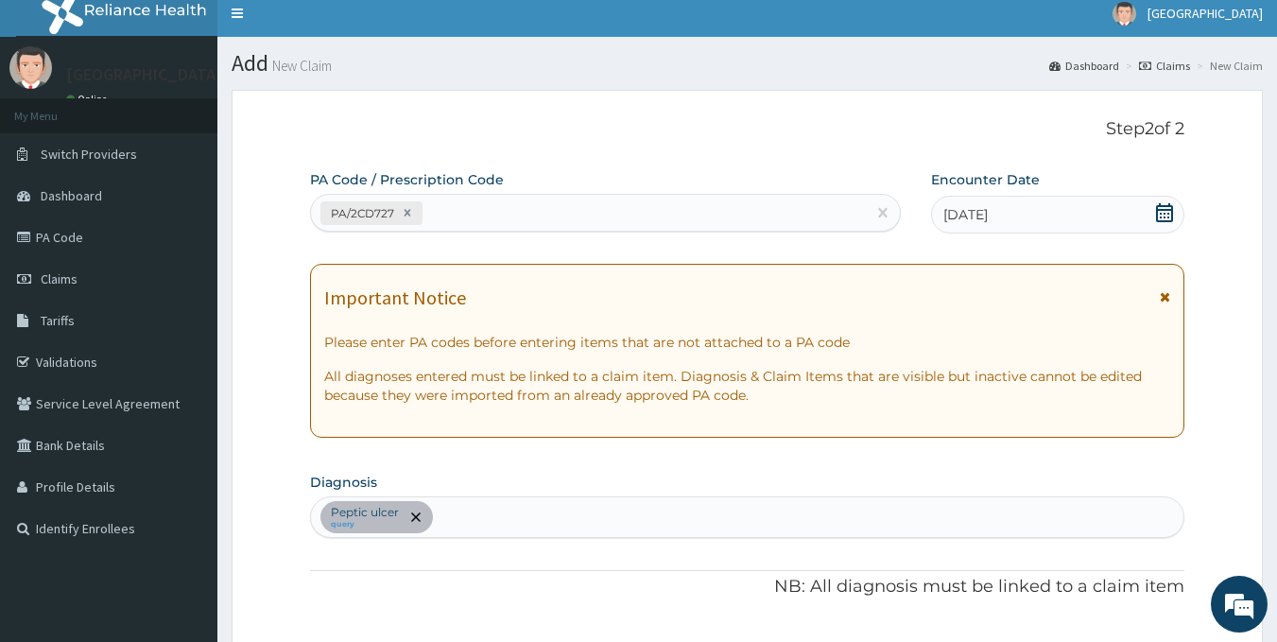
scroll to position [0, 0]
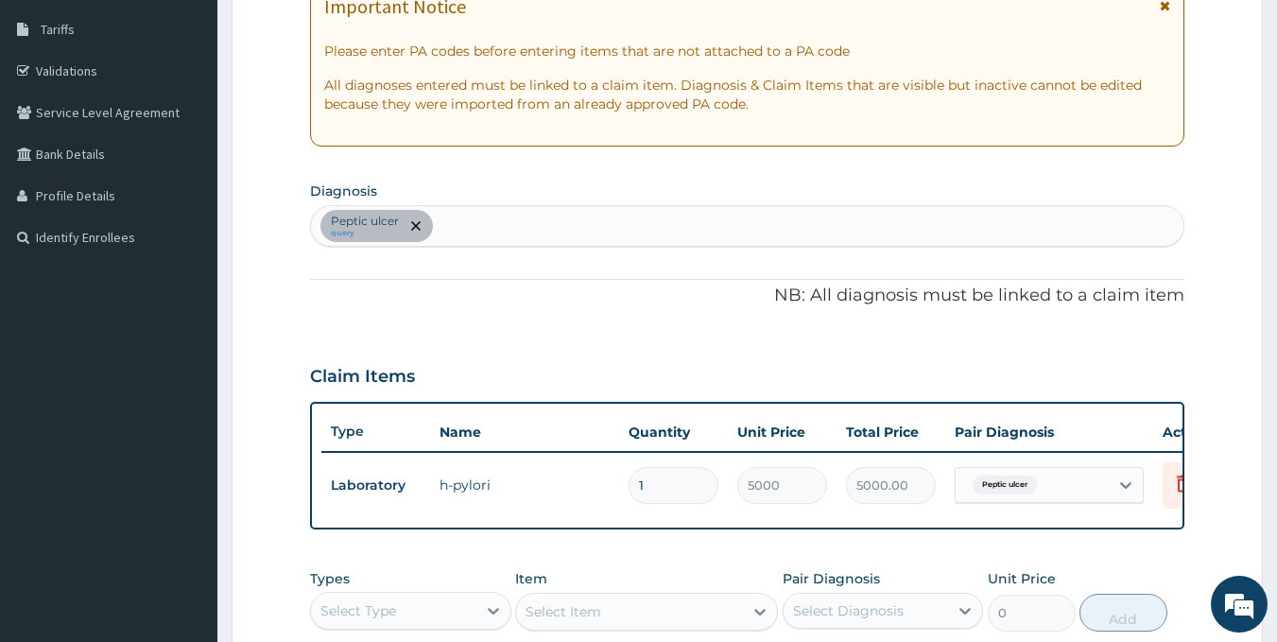
scroll to position [302, 0]
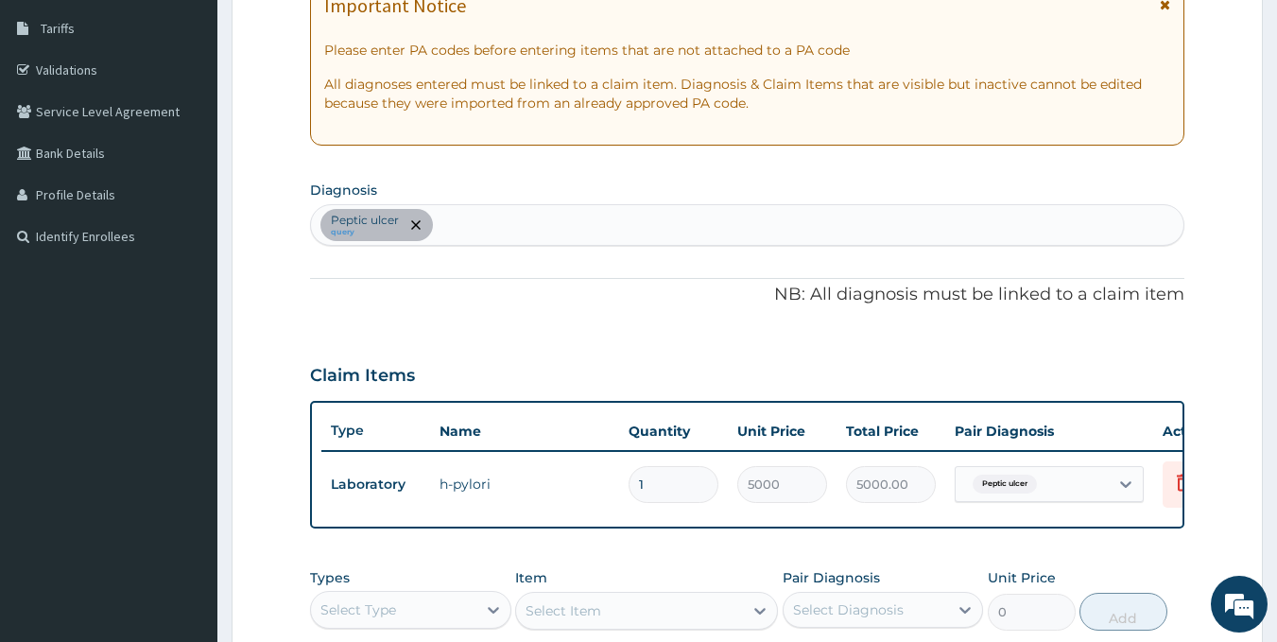
click at [484, 233] on div "Peptic ulcer query" at bounding box center [747, 225] width 873 height 40
type input "MYOCARDIA"
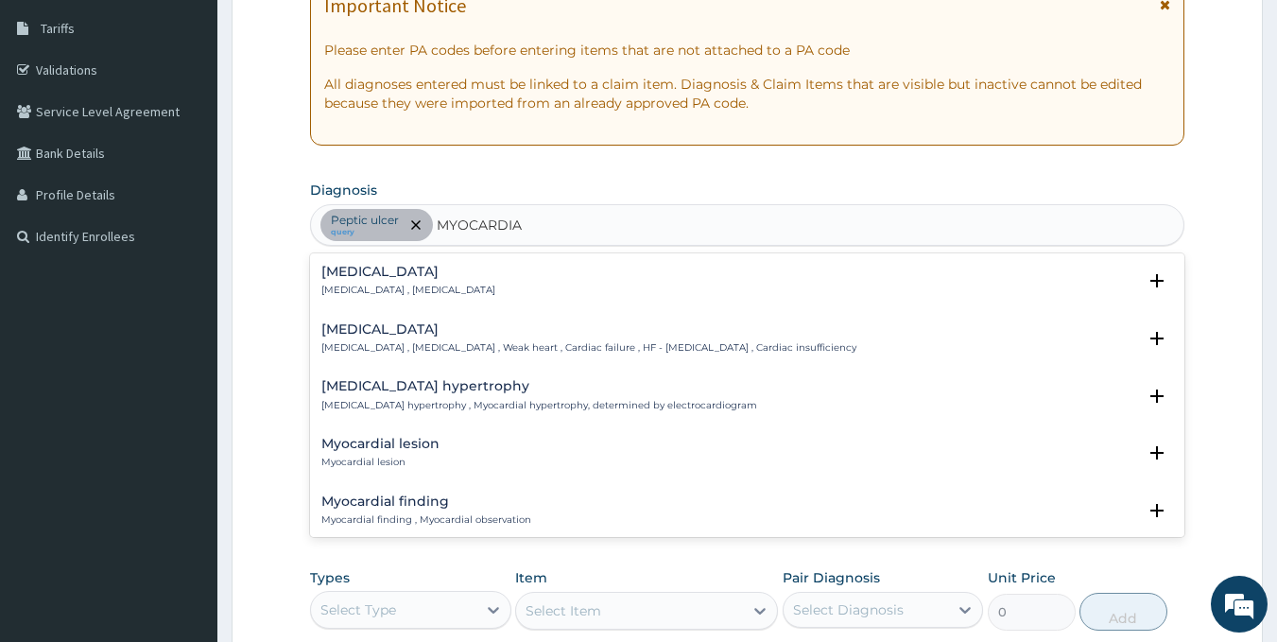
click at [402, 289] on p "Myocarditis , Myocardial inflammation" at bounding box center [408, 290] width 174 height 13
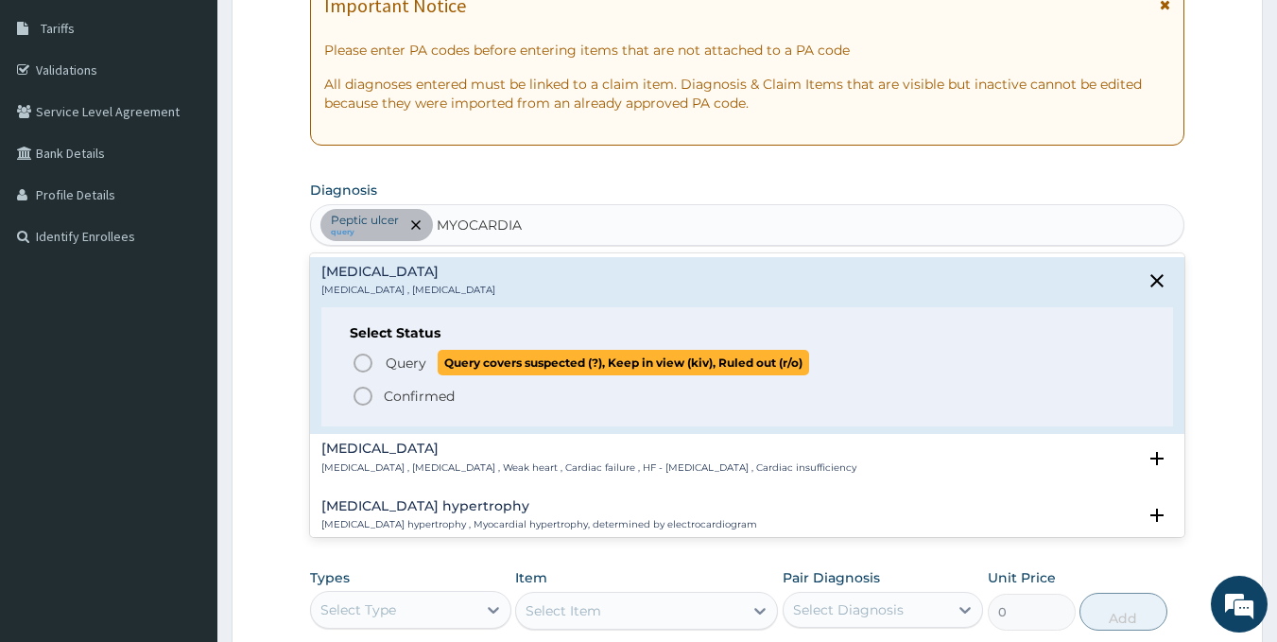
click at [368, 362] on icon "status option query" at bounding box center [363, 363] width 23 height 23
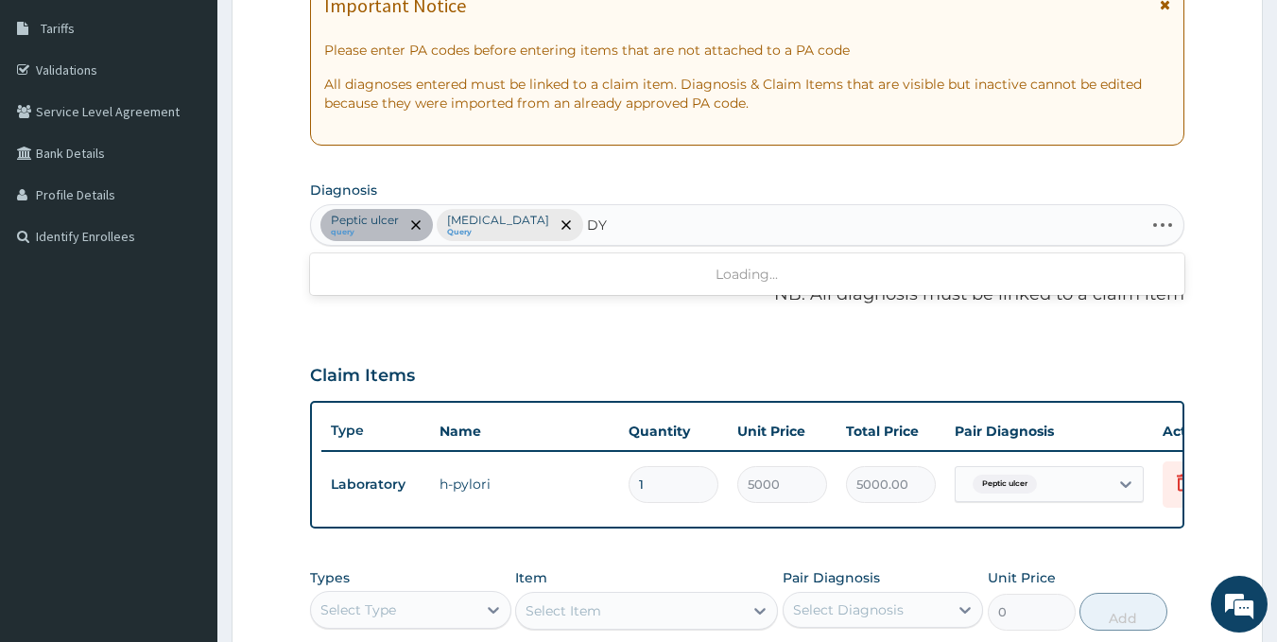
type input "D"
type input "ISCH"
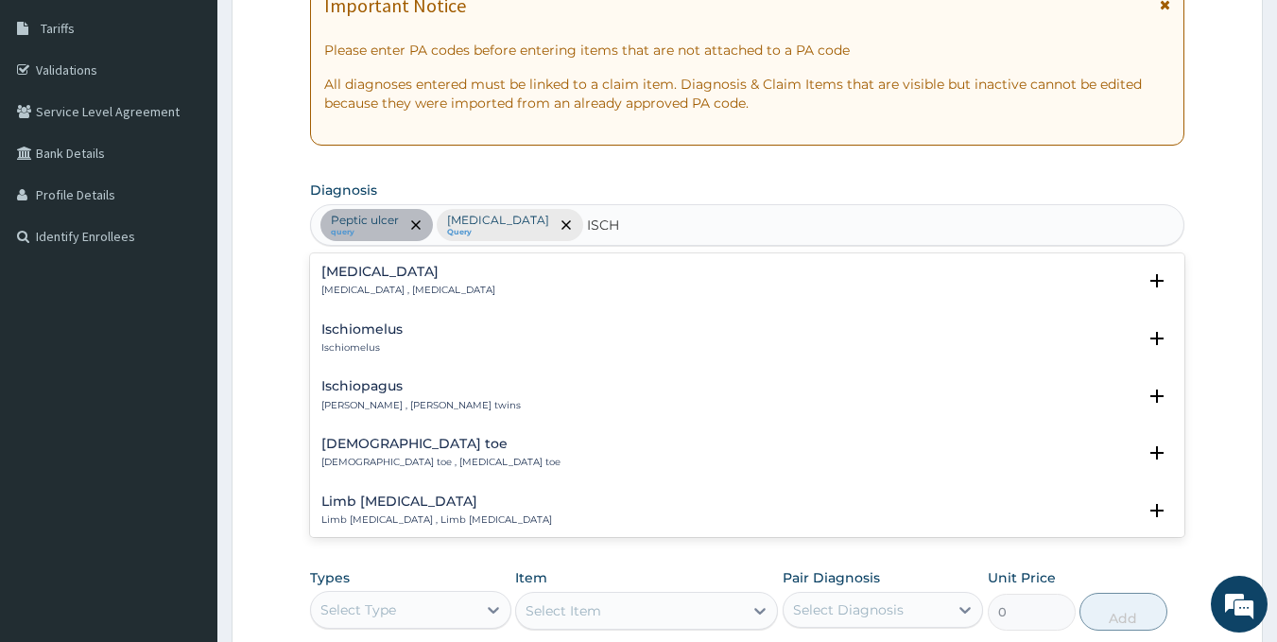
click at [371, 275] on h4 "Ischemia" at bounding box center [408, 272] width 174 height 14
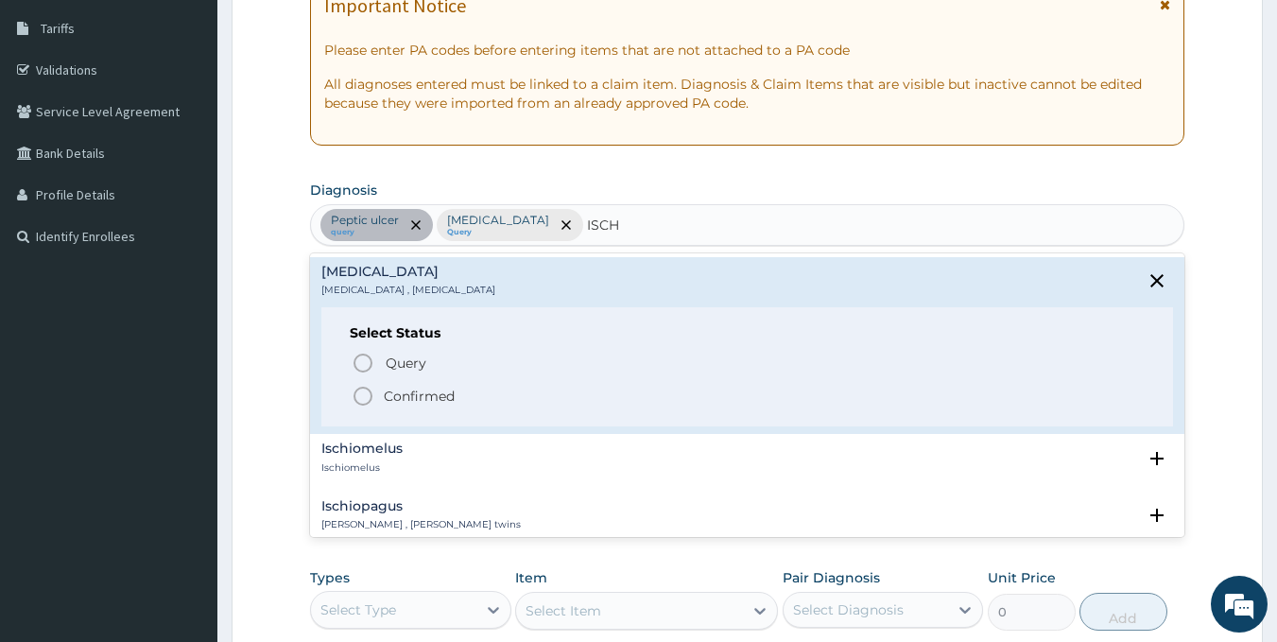
click at [364, 402] on icon "status option filled" at bounding box center [363, 396] width 23 height 23
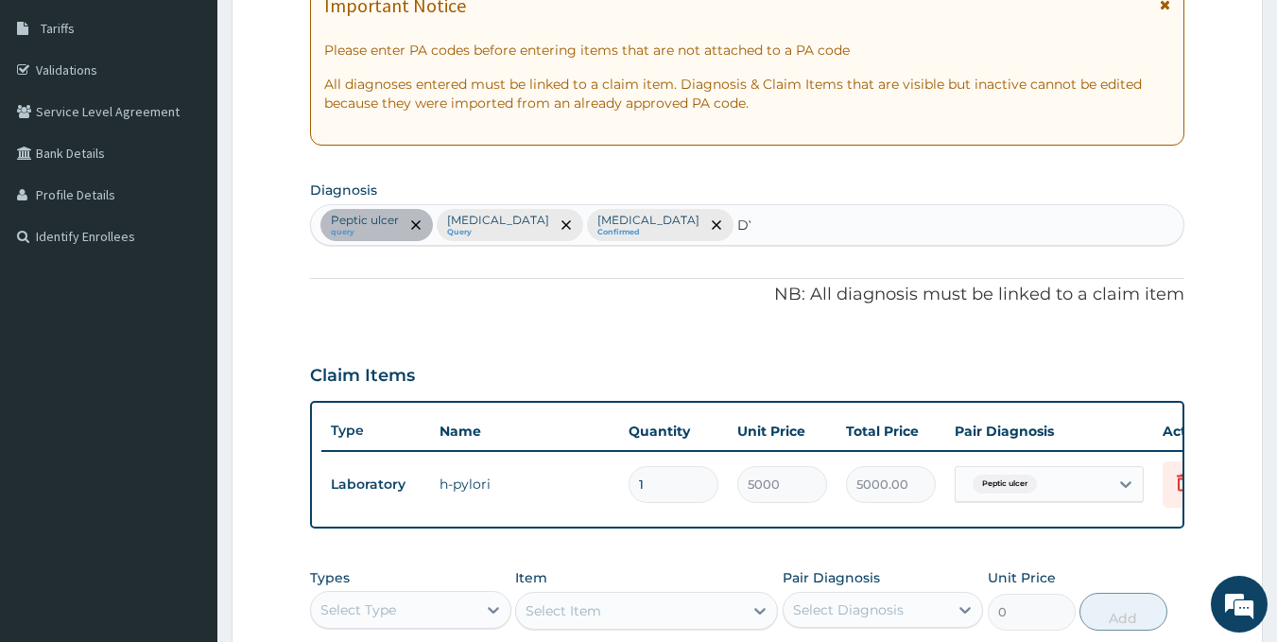
type input "D"
type input "L"
click at [741, 320] on div "PA Code / Prescription Code PA/2CD727 Encounter Date 23-08-2025 Important Notic…" at bounding box center [747, 325] width 875 height 894
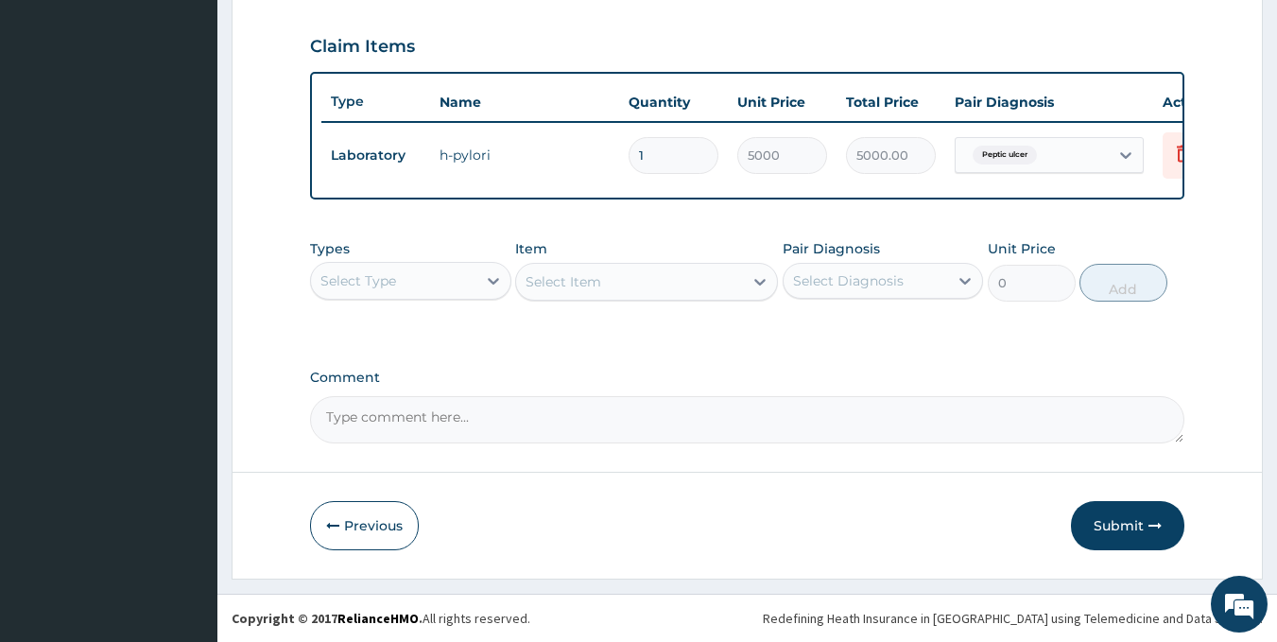
scroll to position [646, 0]
click at [392, 287] on div "Select Type" at bounding box center [358, 280] width 76 height 19
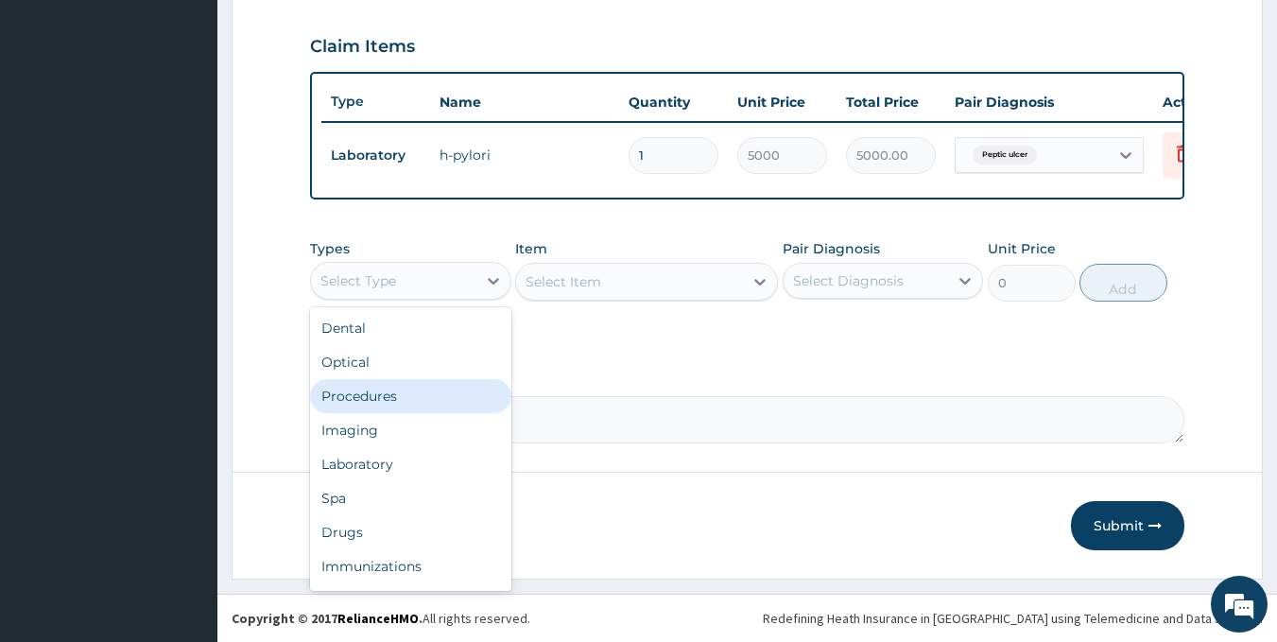
click at [371, 388] on div "Procedures" at bounding box center [410, 396] width 201 height 34
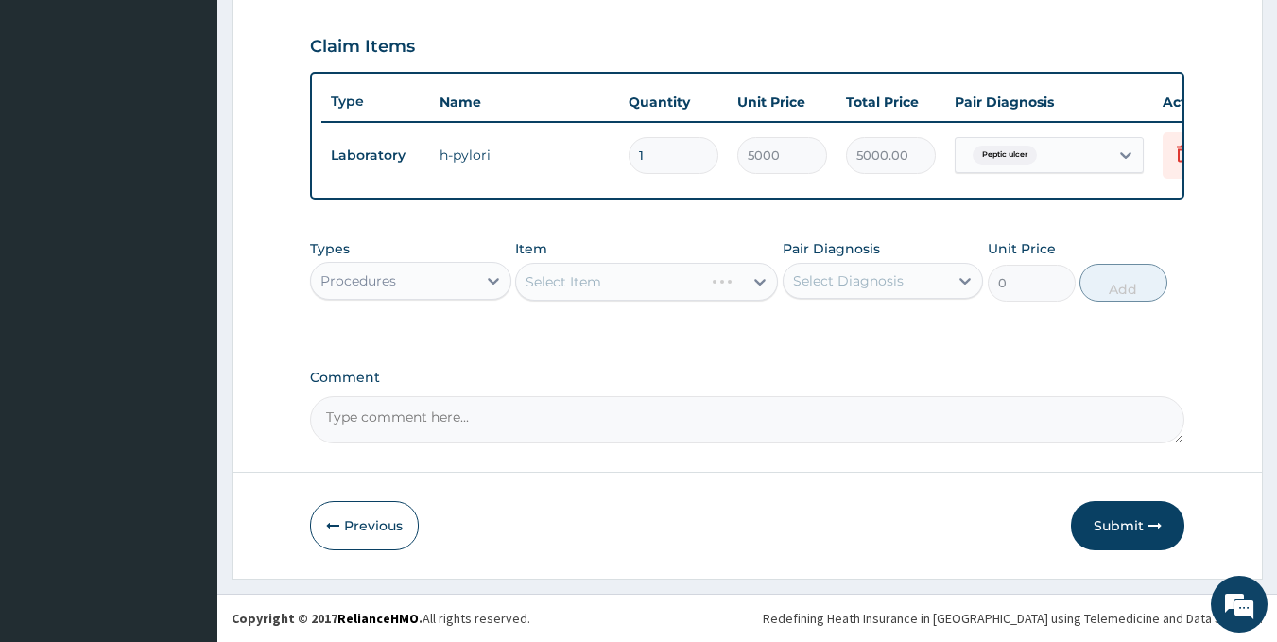
click at [875, 296] on div "Select Diagnosis" at bounding box center [883, 281] width 201 height 36
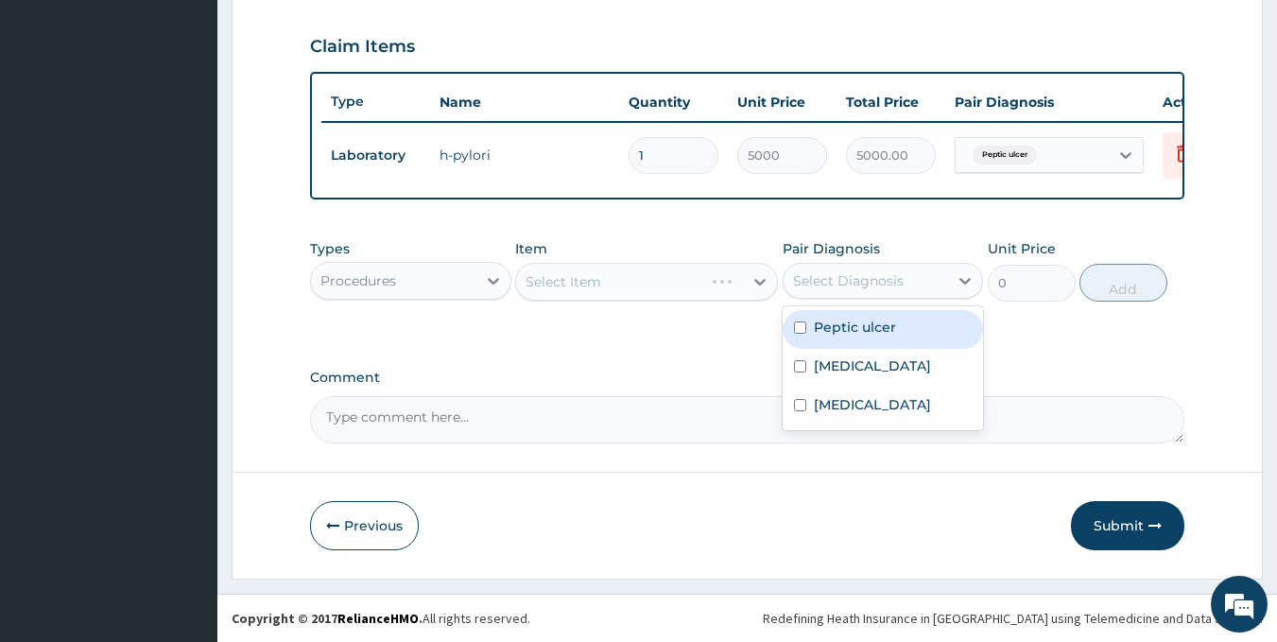
click at [802, 335] on div "Peptic ulcer" at bounding box center [883, 329] width 201 height 39
checkbox input "true"
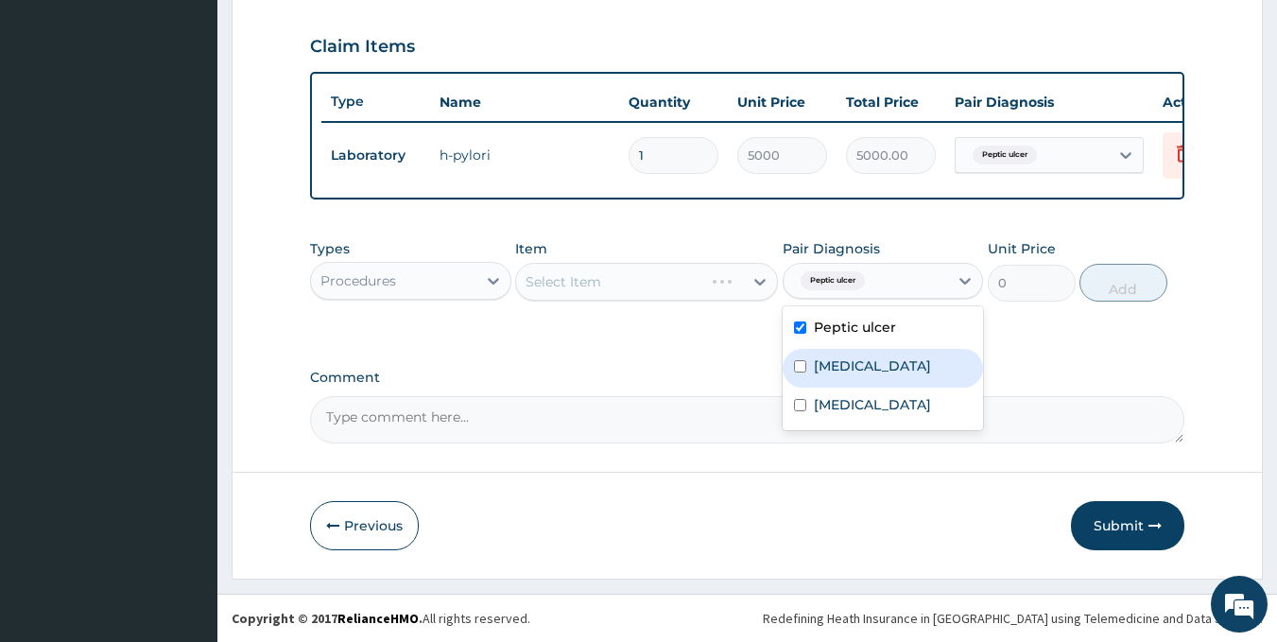
click at [802, 359] on div "Myocarditis" at bounding box center [883, 368] width 201 height 39
checkbox input "true"
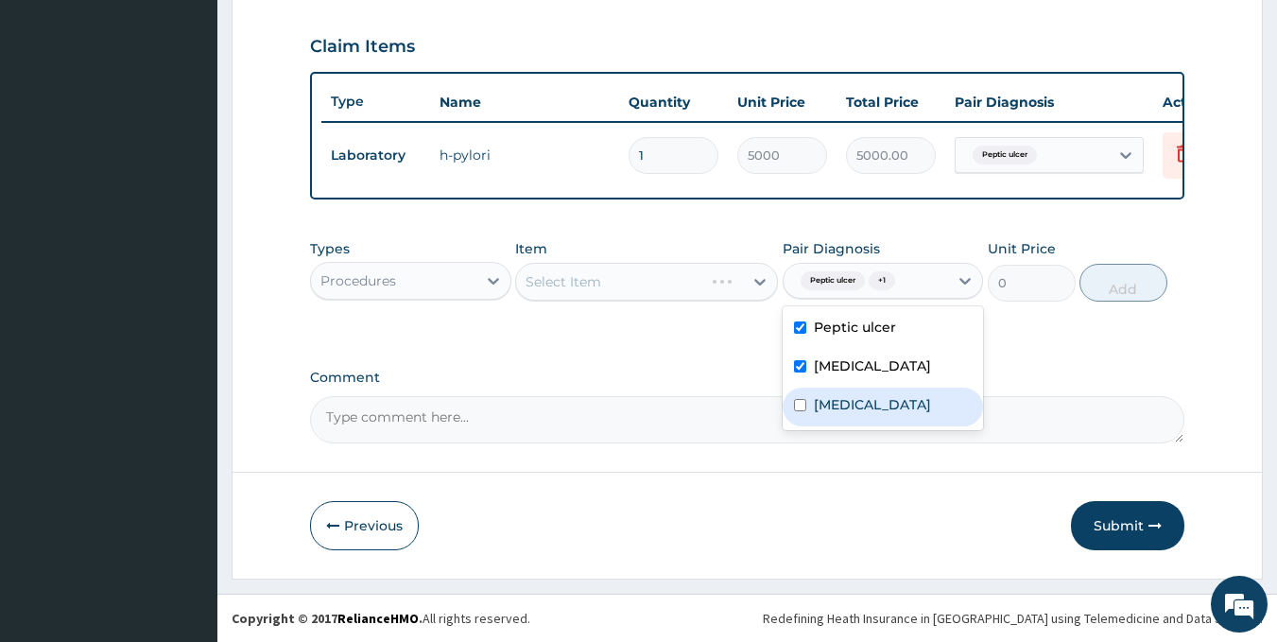
click at [803, 406] on input "checkbox" at bounding box center [800, 405] width 12 height 12
checkbox input "true"
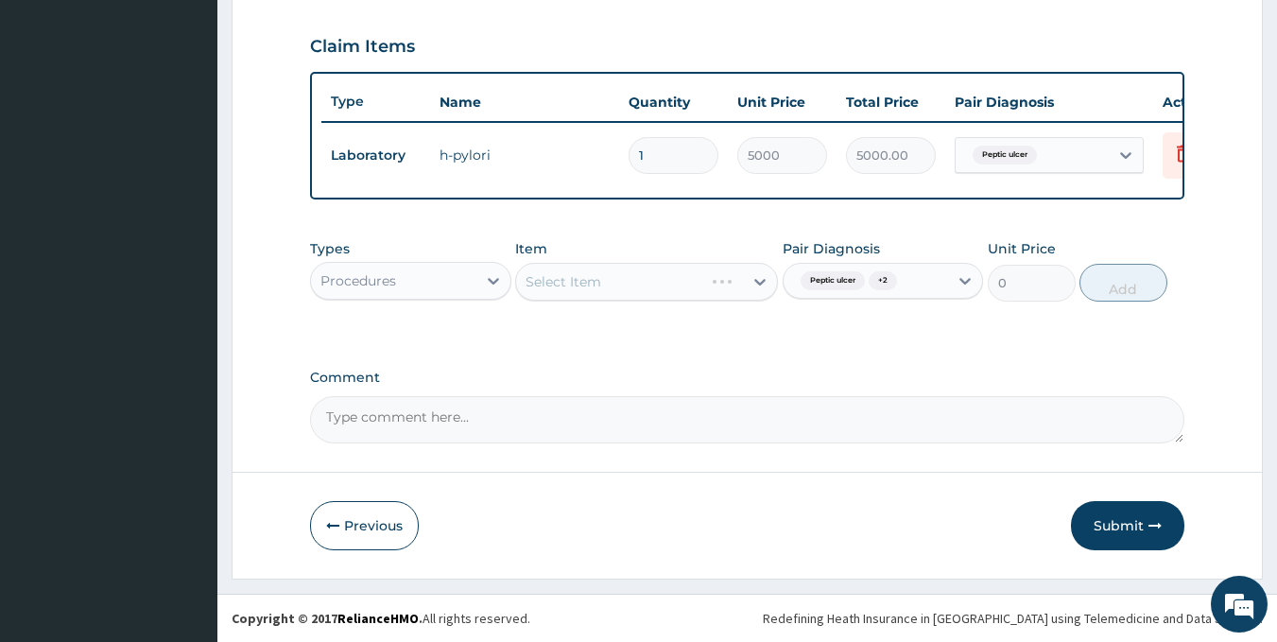
click at [634, 273] on div "Select Item" at bounding box center [646, 282] width 263 height 38
click at [634, 284] on div "Select Item" at bounding box center [646, 282] width 263 height 38
click at [646, 292] on div "Select Item" at bounding box center [646, 282] width 263 height 38
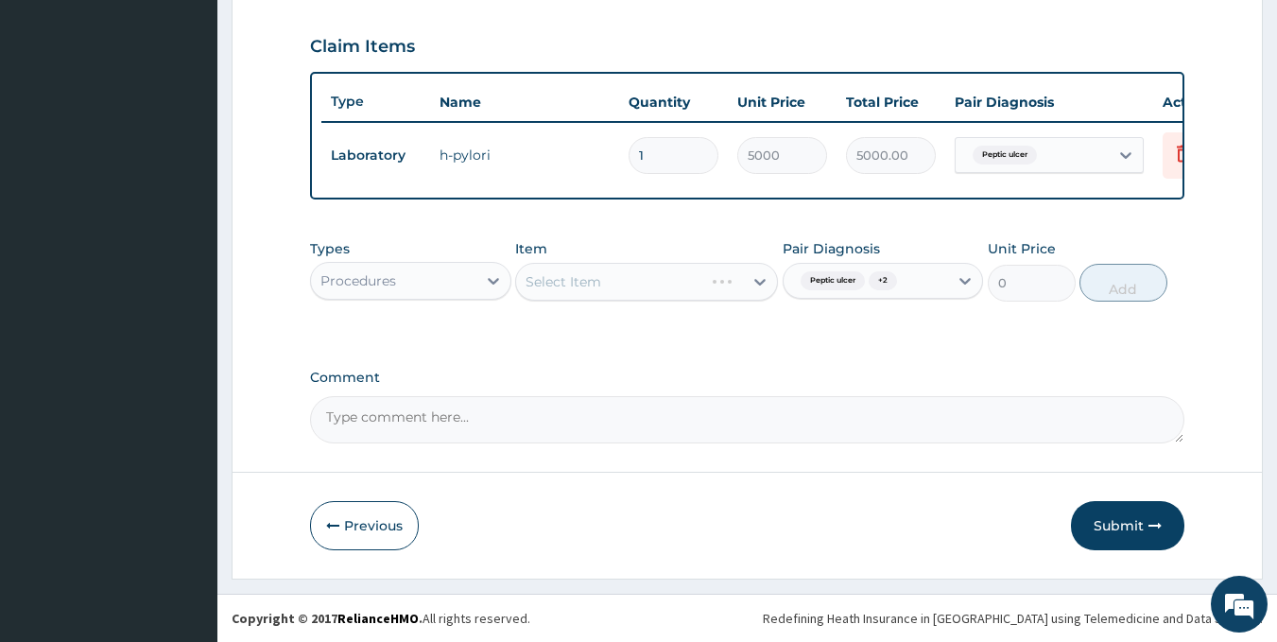
click at [646, 292] on div "Select Item" at bounding box center [646, 282] width 263 height 38
click at [426, 284] on div "Procedures" at bounding box center [393, 281] width 165 height 30
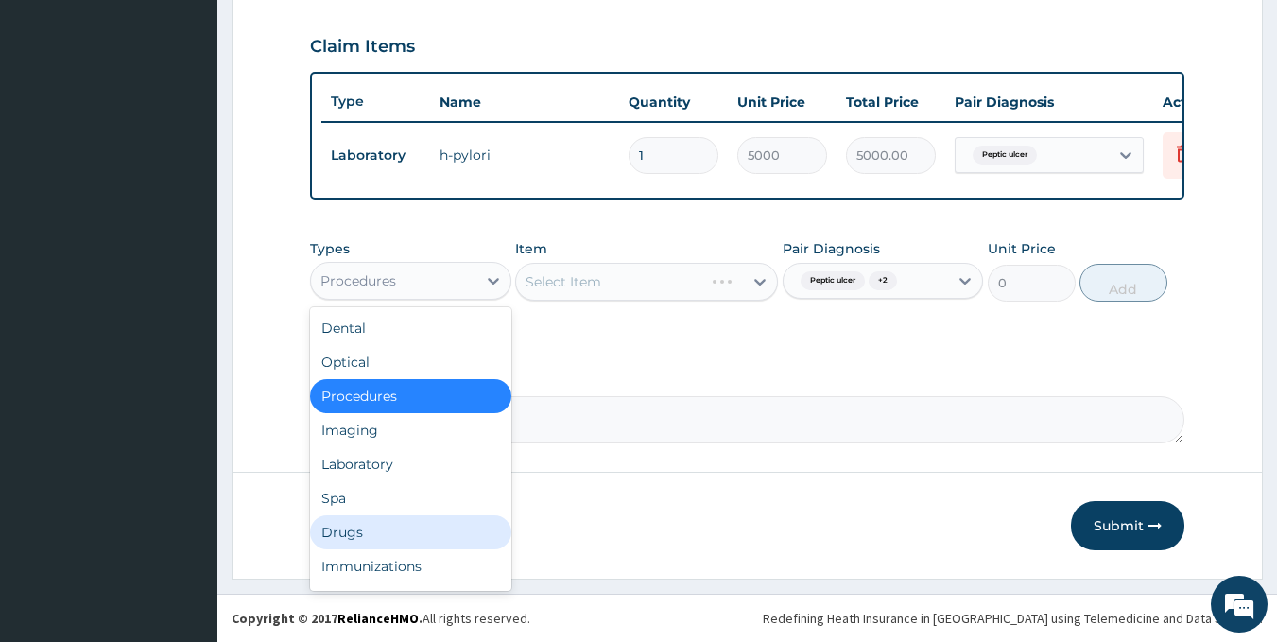
click at [358, 530] on div "Drugs" at bounding box center [410, 532] width 201 height 34
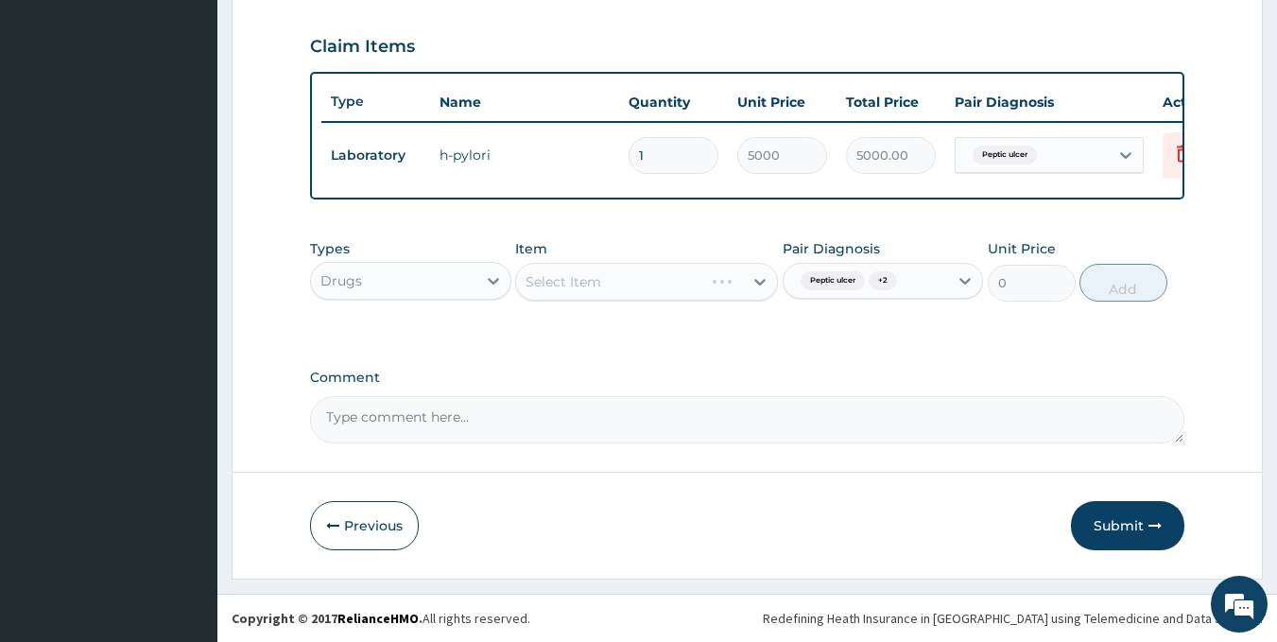
click at [739, 290] on div "Select Item" at bounding box center [646, 282] width 263 height 38
click at [716, 281] on div "Select Item" at bounding box center [646, 282] width 263 height 38
click at [366, 503] on button "Previous" at bounding box center [364, 525] width 109 height 49
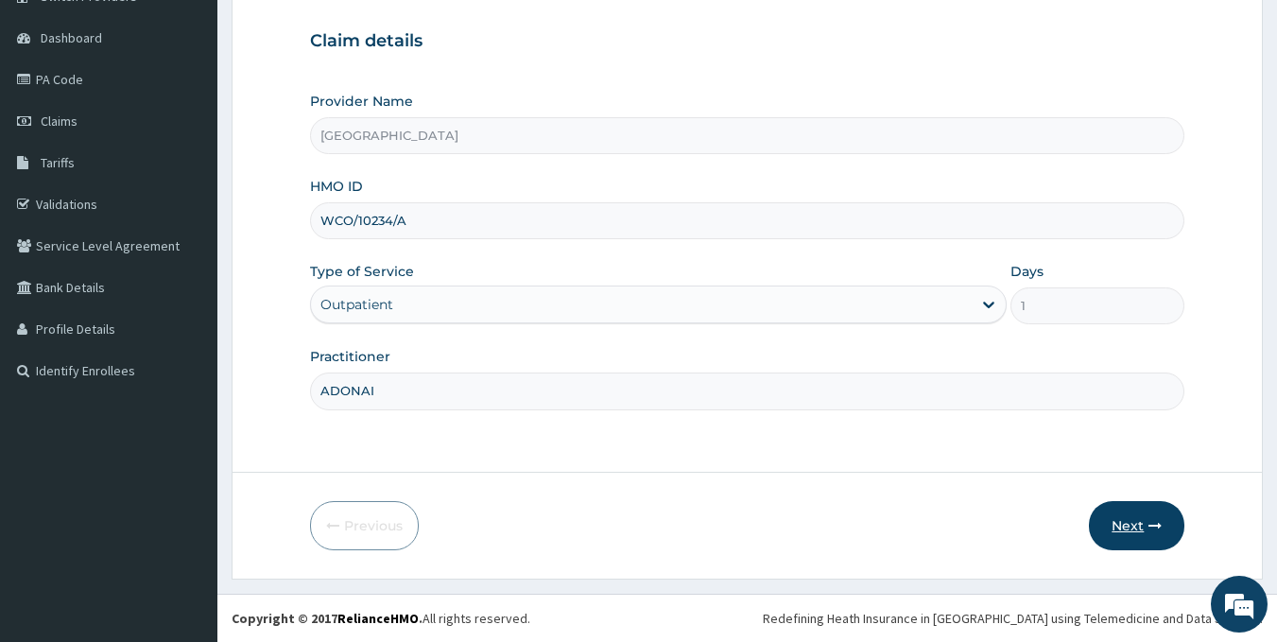
click at [1147, 515] on button "Next" at bounding box center [1136, 525] width 95 height 49
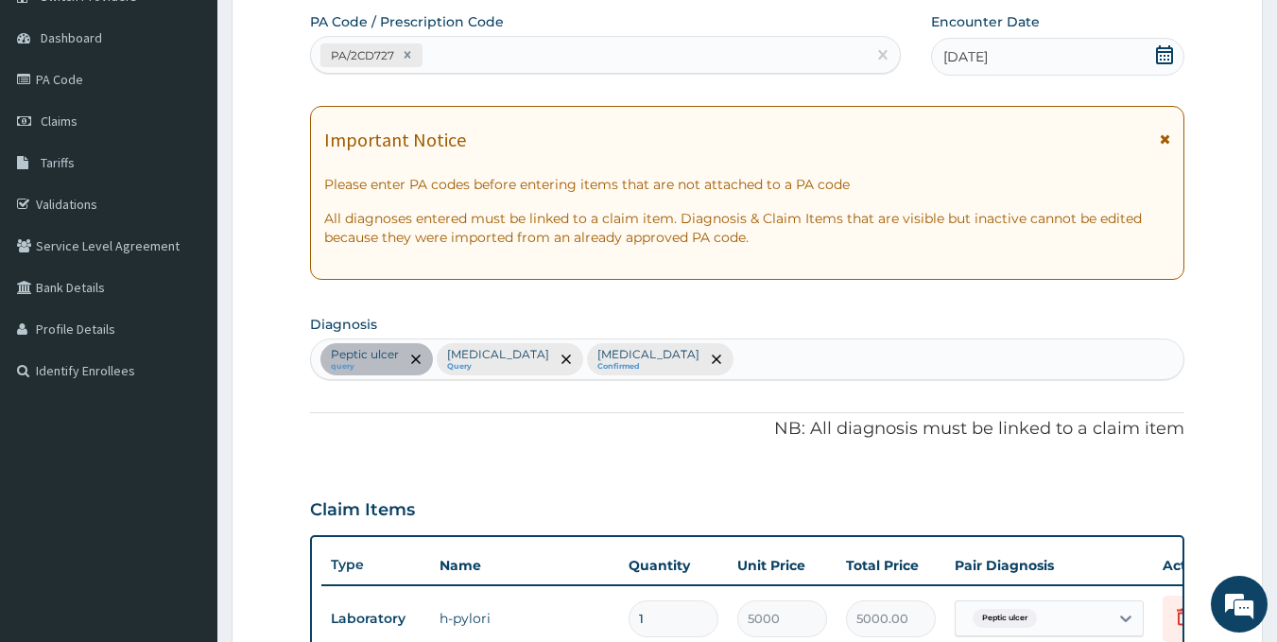
click at [685, 399] on div "PA Code / Prescription Code PA/2CD727 Encounter Date 23-08-2025 Important Notic…" at bounding box center [747, 459] width 875 height 894
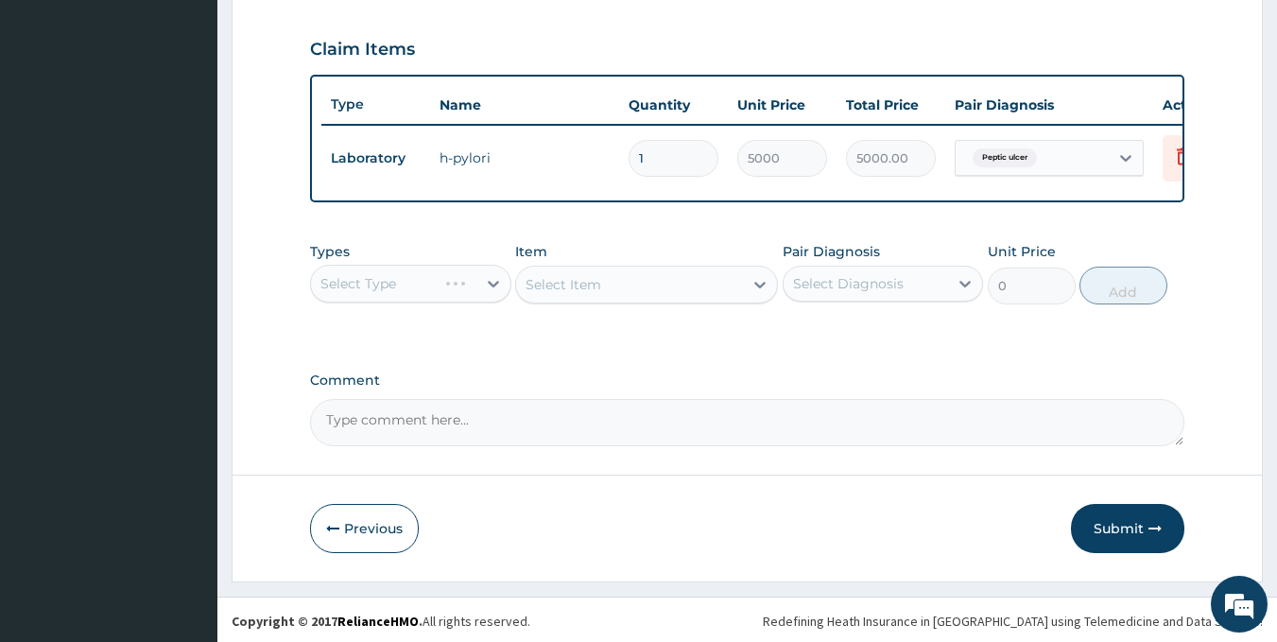
scroll to position [646, 0]
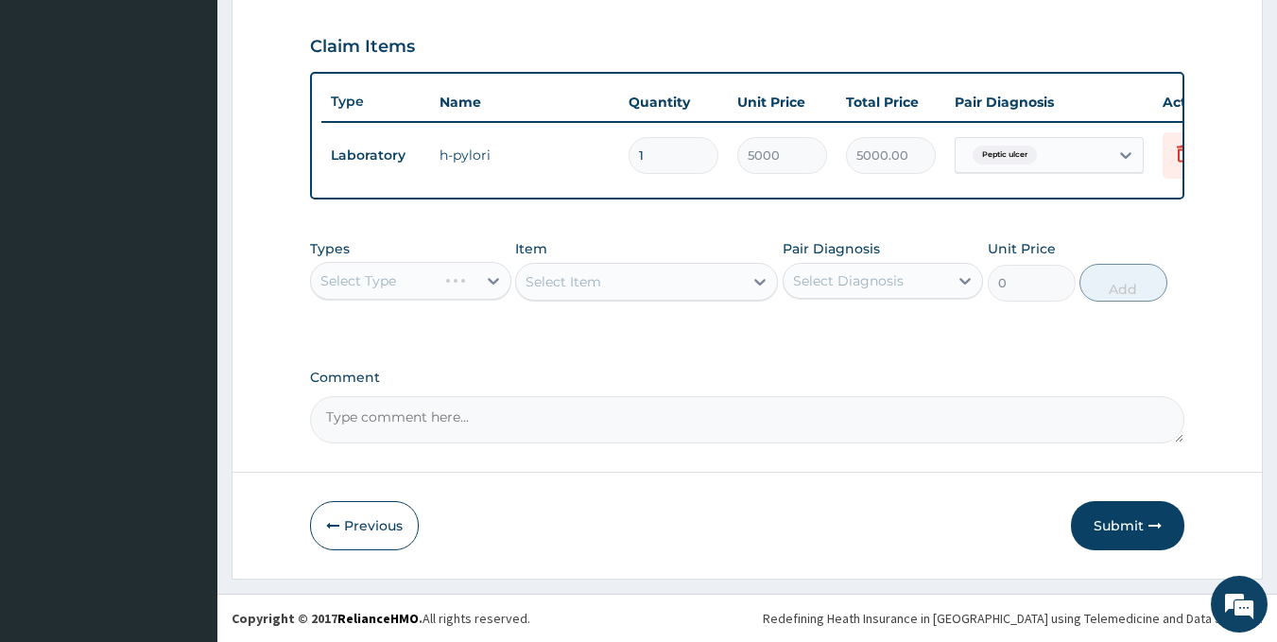
click at [476, 284] on div "Select Type" at bounding box center [410, 281] width 201 height 38
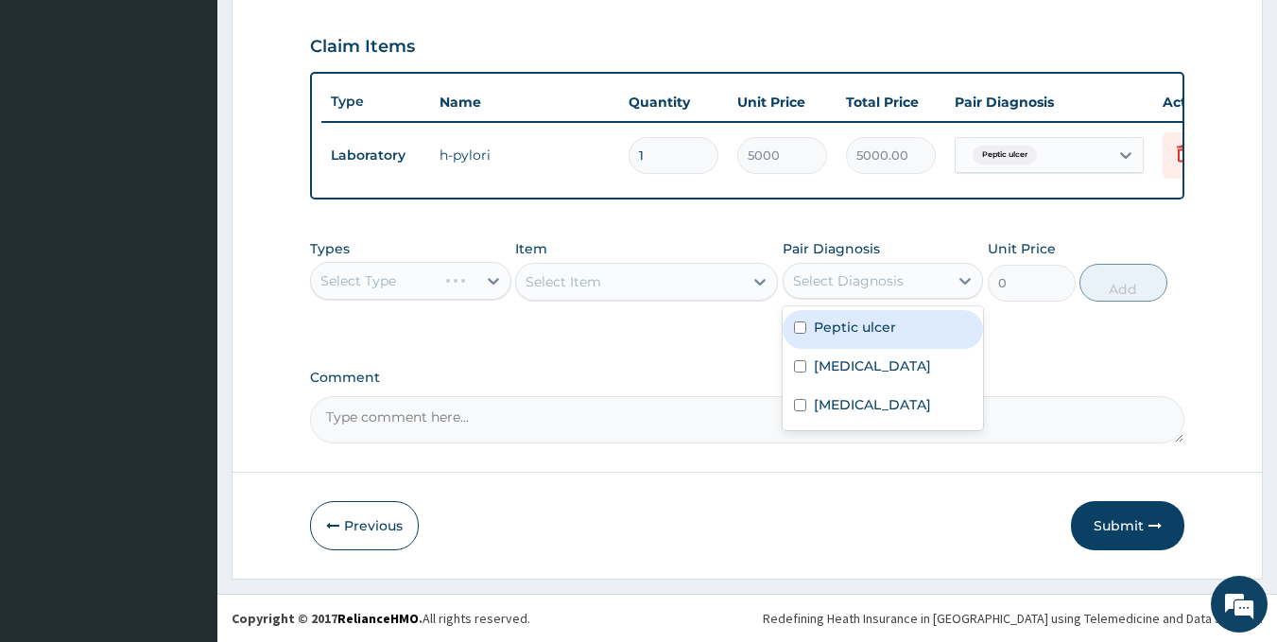
click at [822, 293] on div "Select Diagnosis" at bounding box center [866, 281] width 165 height 30
click at [801, 327] on input "checkbox" at bounding box center [800, 327] width 12 height 12
checkbox input "true"
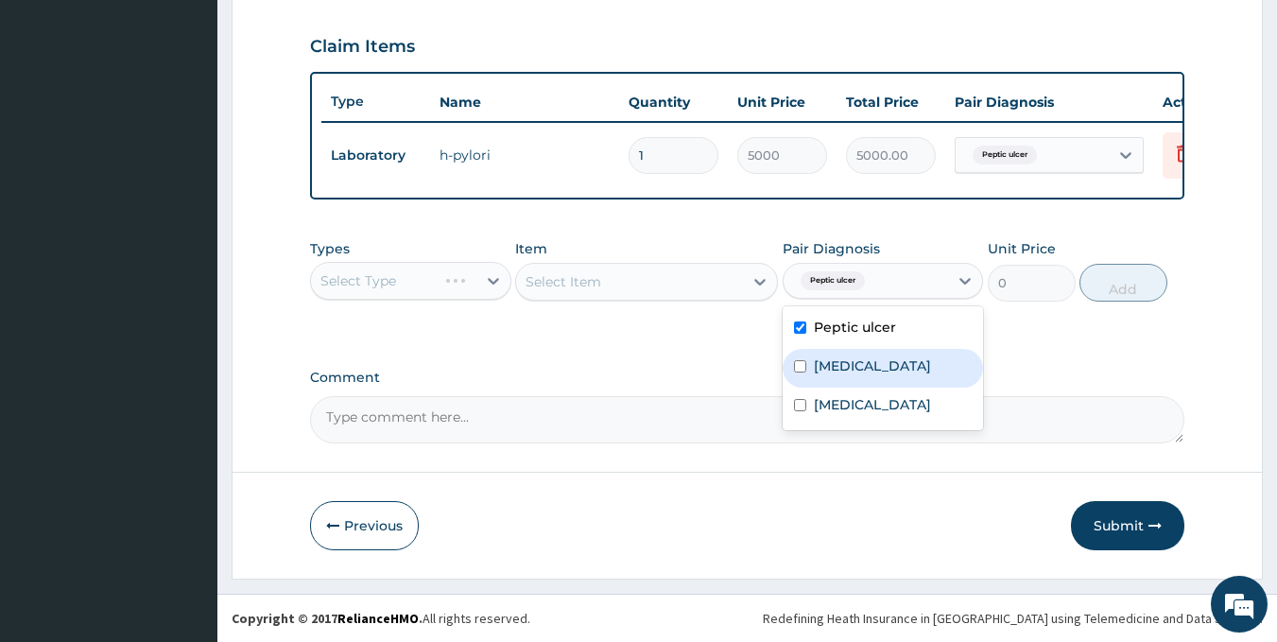
click at [802, 377] on div "Myocarditis" at bounding box center [883, 368] width 201 height 39
checkbox input "true"
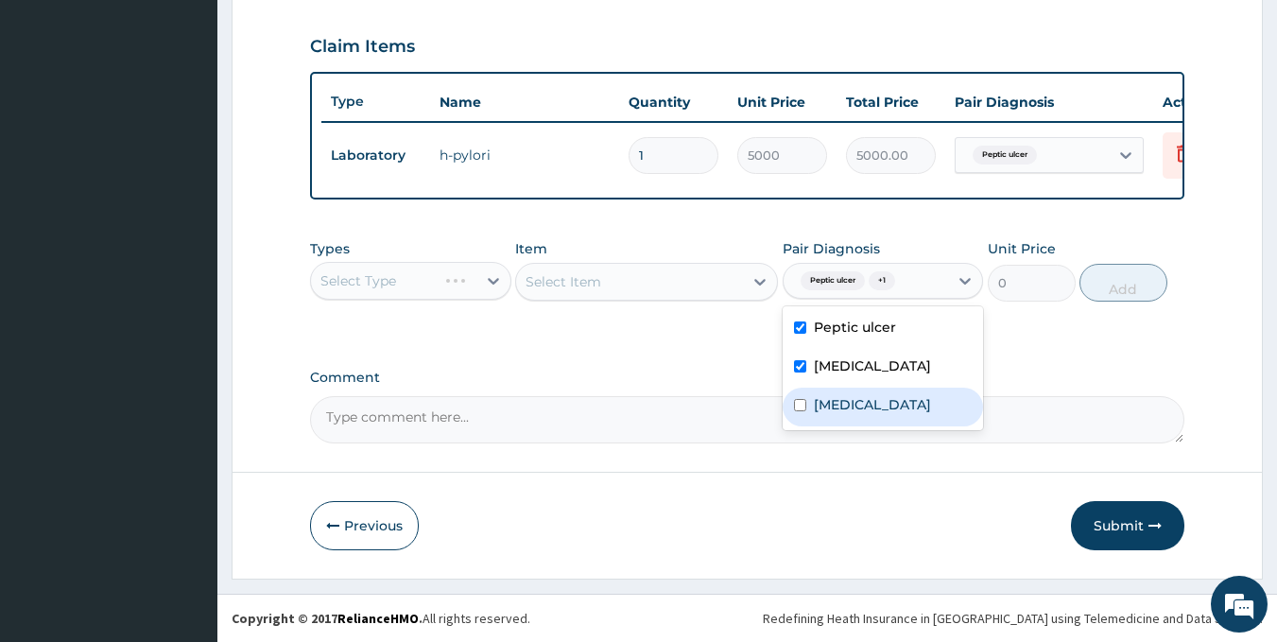
click at [802, 403] on input "checkbox" at bounding box center [800, 405] width 12 height 12
checkbox input "true"
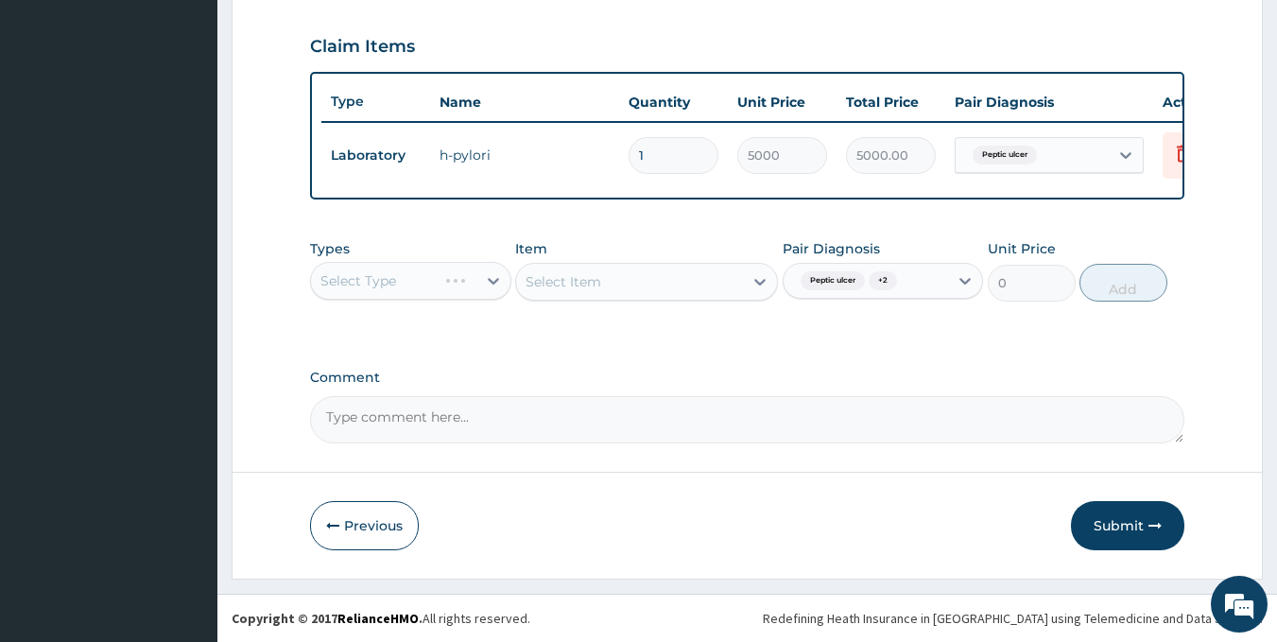
click at [688, 370] on label "Comment" at bounding box center [747, 378] width 875 height 16
click at [688, 396] on textarea "Comment" at bounding box center [747, 419] width 875 height 47
click at [497, 287] on div "Select Type" at bounding box center [410, 281] width 201 height 38
click at [600, 292] on div "Select Item" at bounding box center [646, 282] width 263 height 38
click at [481, 286] on div "Select Type" at bounding box center [410, 281] width 201 height 38
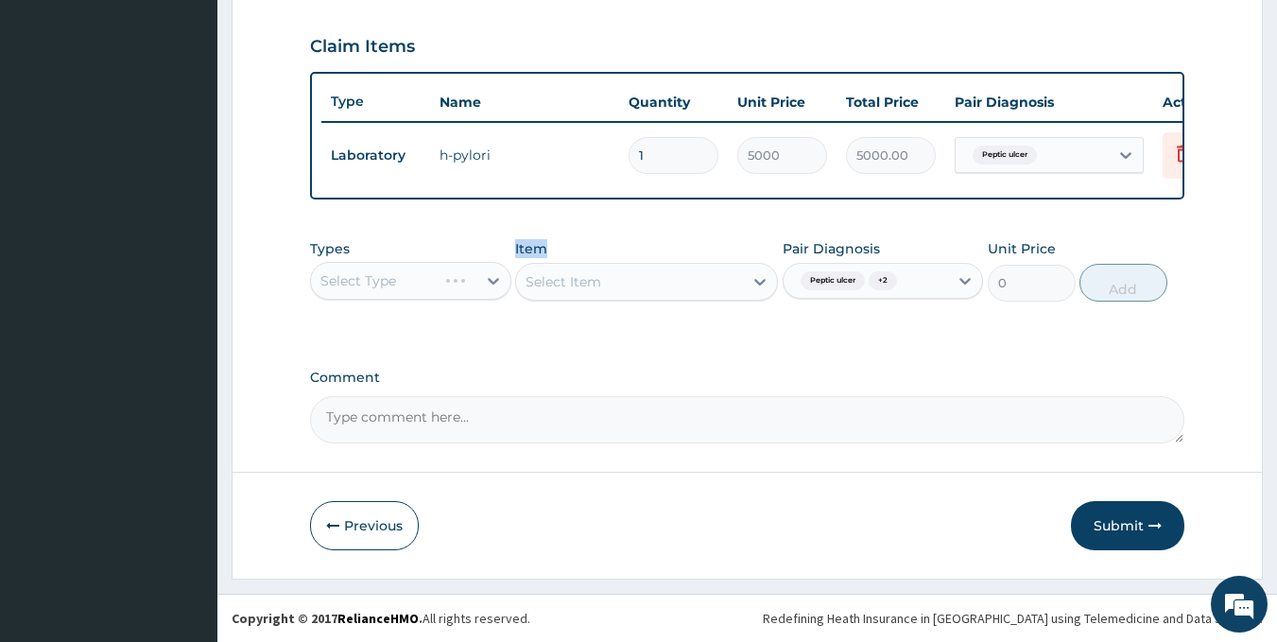
click at [481, 286] on div "Select Type" at bounding box center [410, 281] width 201 height 38
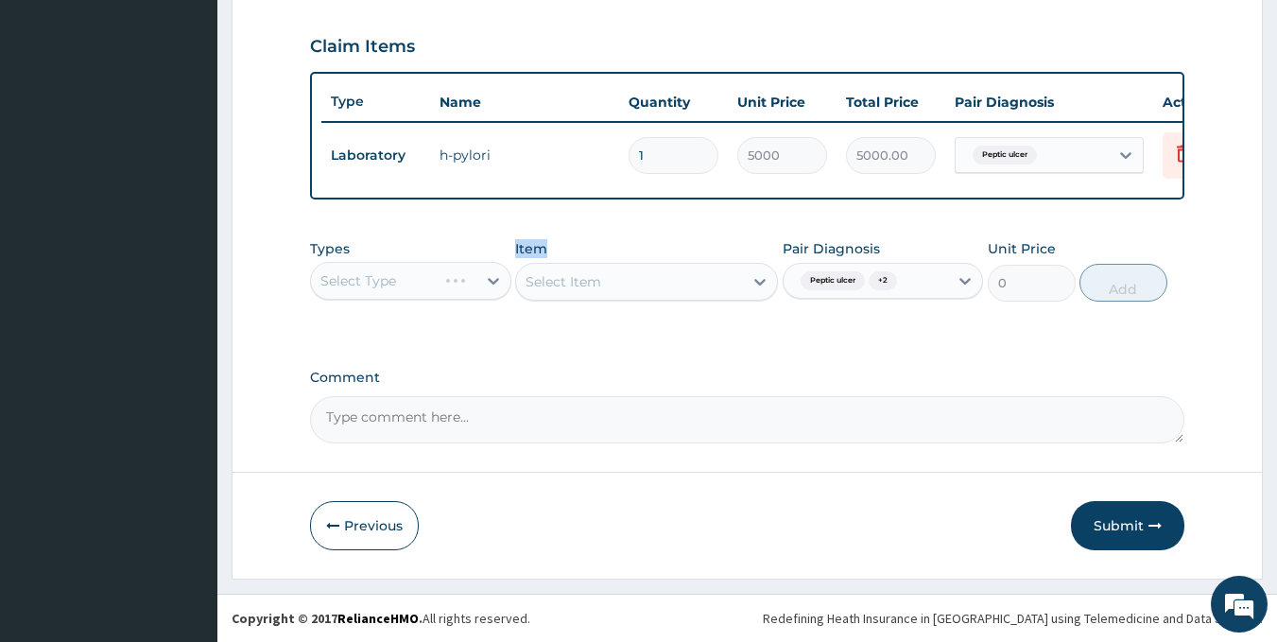
click at [481, 286] on div "Select Type" at bounding box center [410, 281] width 201 height 38
click at [344, 519] on button "Previous" at bounding box center [364, 525] width 109 height 49
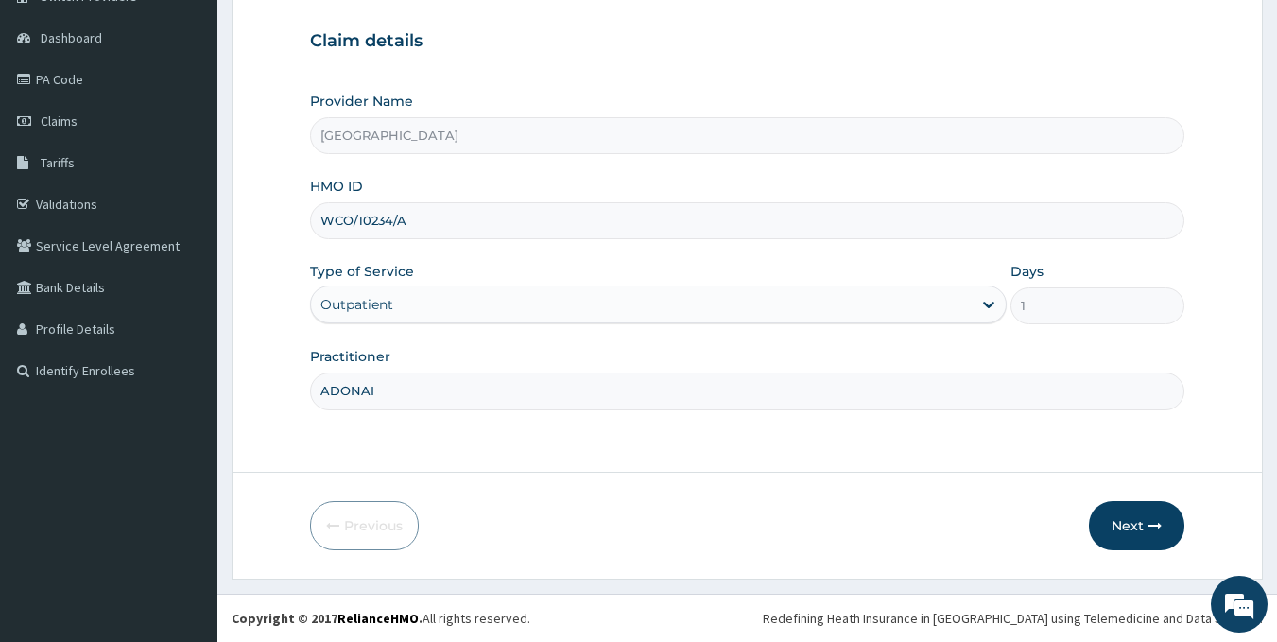
click at [428, 397] on input "ADONAI" at bounding box center [747, 390] width 875 height 37
click at [1127, 519] on button "Next" at bounding box center [1136, 525] width 95 height 49
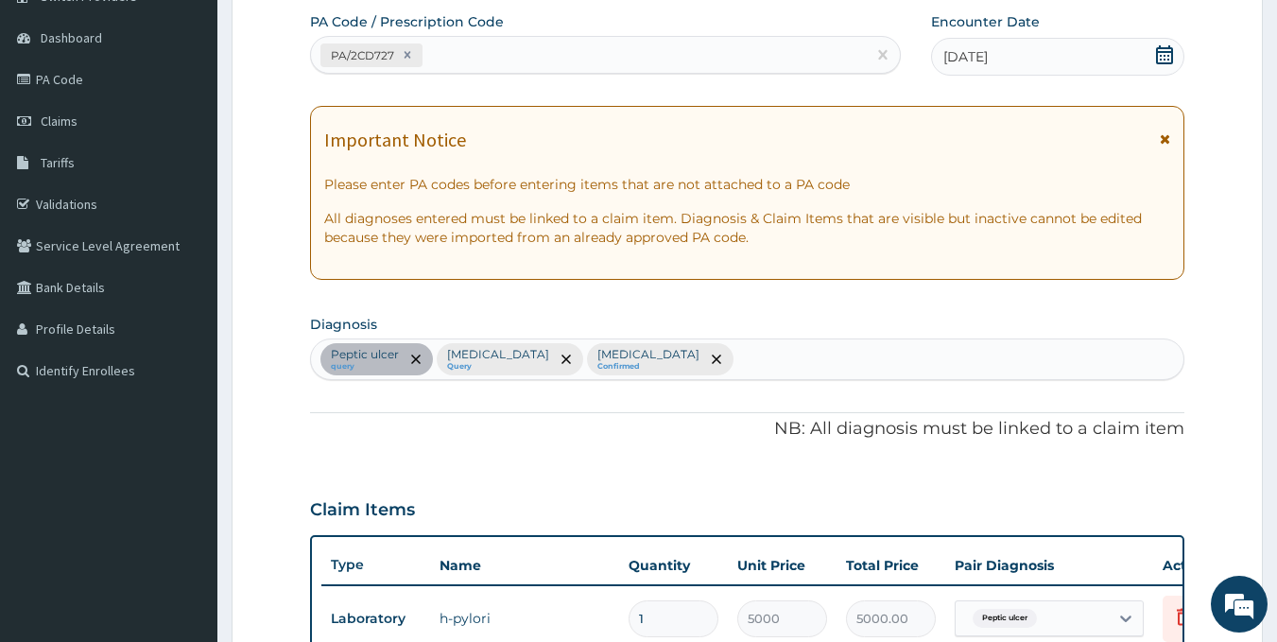
click at [770, 405] on div "PA Code / Prescription Code PA/2CD727 Encounter Date 23-08-2025 Important Notic…" at bounding box center [747, 459] width 875 height 894
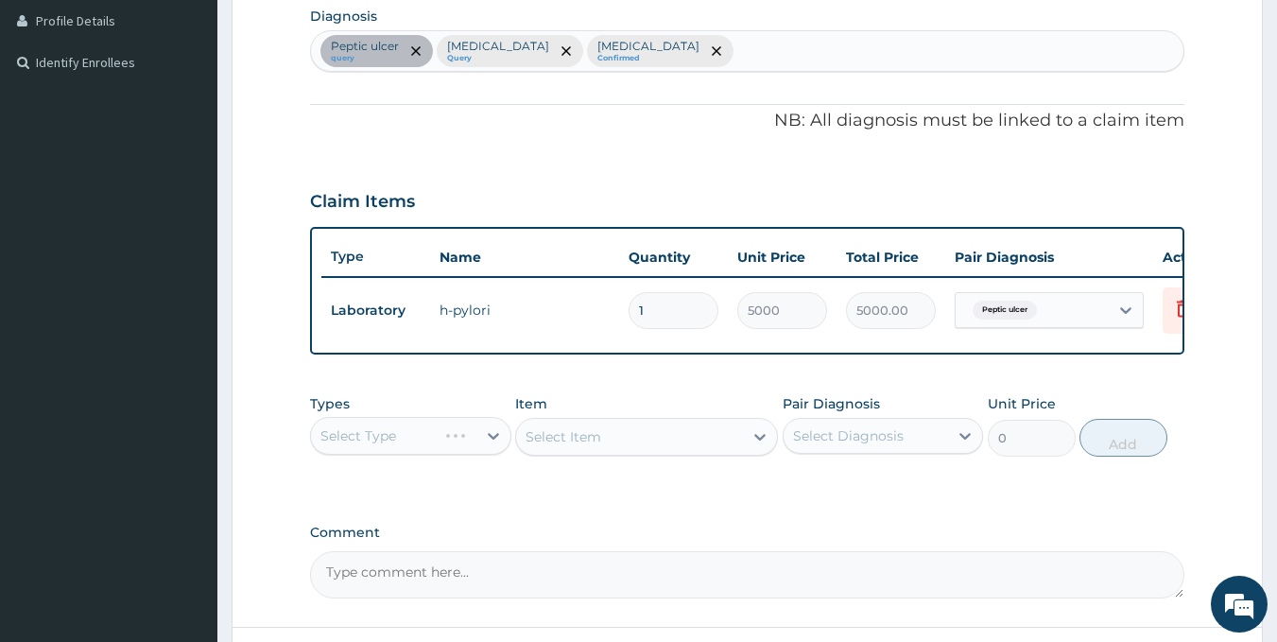
scroll to position [646, 0]
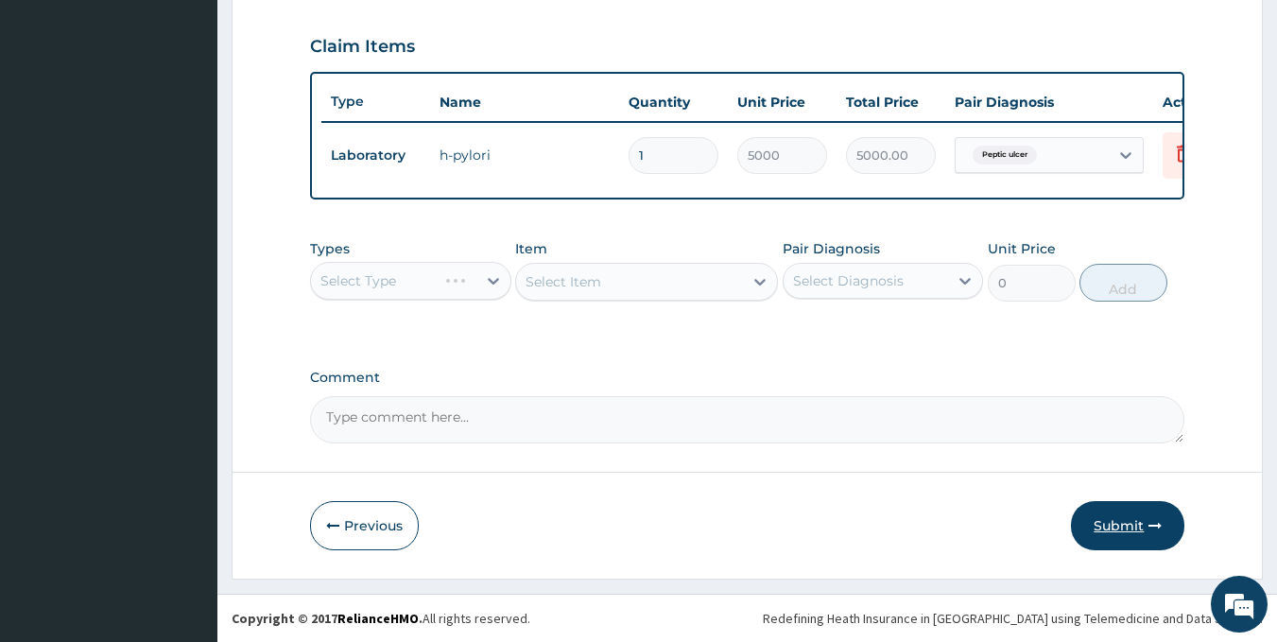
click at [1108, 515] on button "Submit" at bounding box center [1127, 525] width 113 height 49
click at [1113, 526] on button "Submit" at bounding box center [1127, 525] width 113 height 49
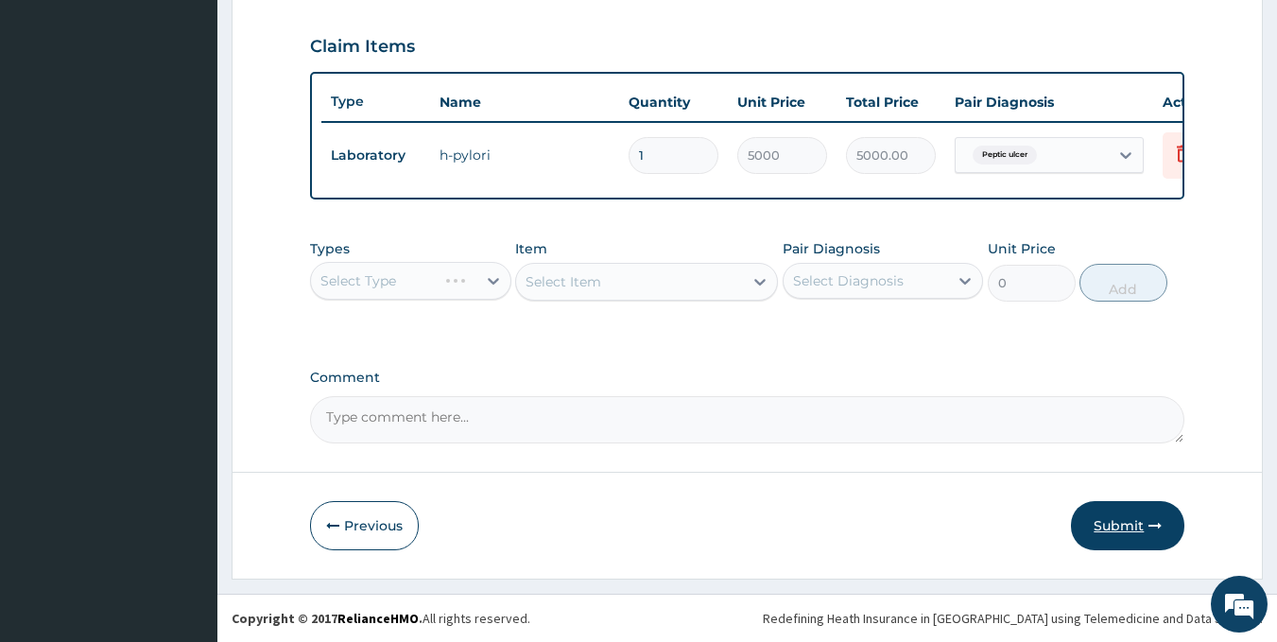
click at [1113, 526] on button "Submit" at bounding box center [1127, 525] width 113 height 49
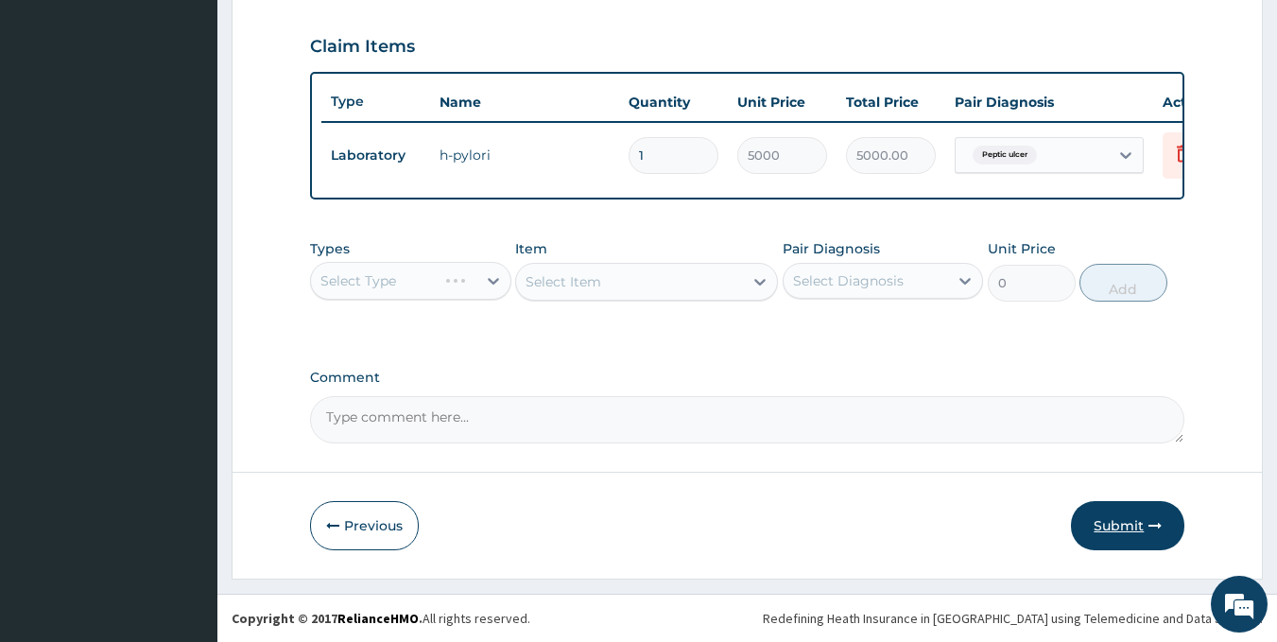
click at [1113, 526] on button "Submit" at bounding box center [1127, 525] width 113 height 49
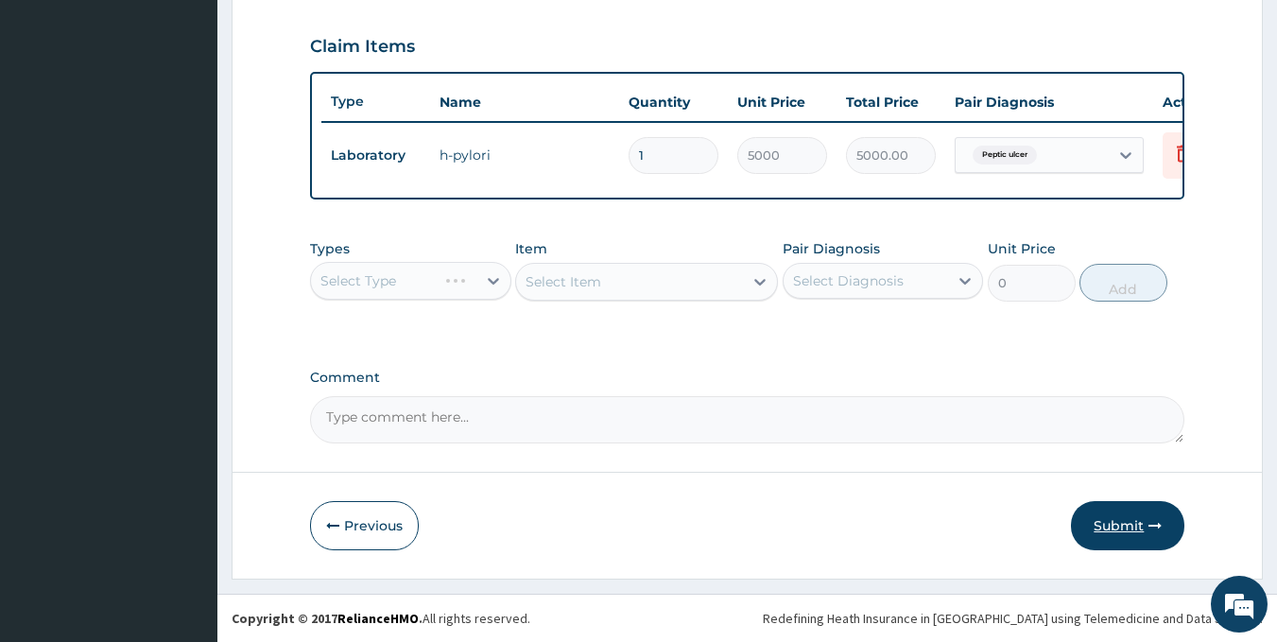
click at [1113, 526] on button "Submit" at bounding box center [1127, 525] width 113 height 49
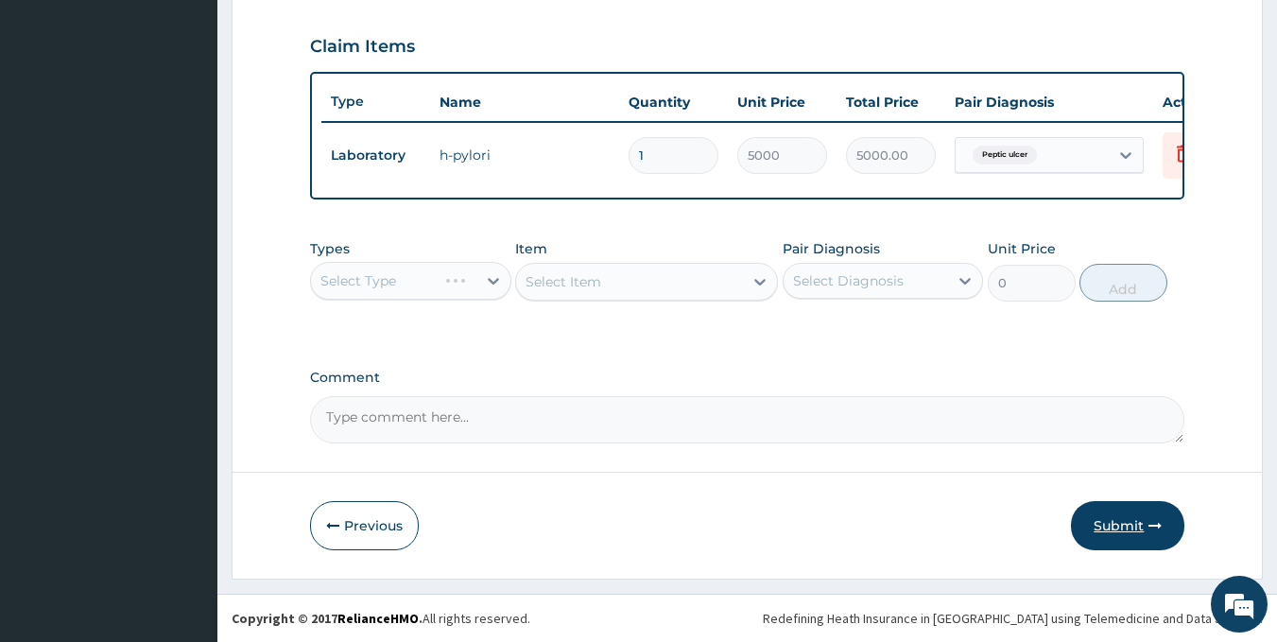
click at [1115, 527] on button "Submit" at bounding box center [1127, 525] width 113 height 49
click at [1112, 531] on button "Submit" at bounding box center [1127, 525] width 113 height 49
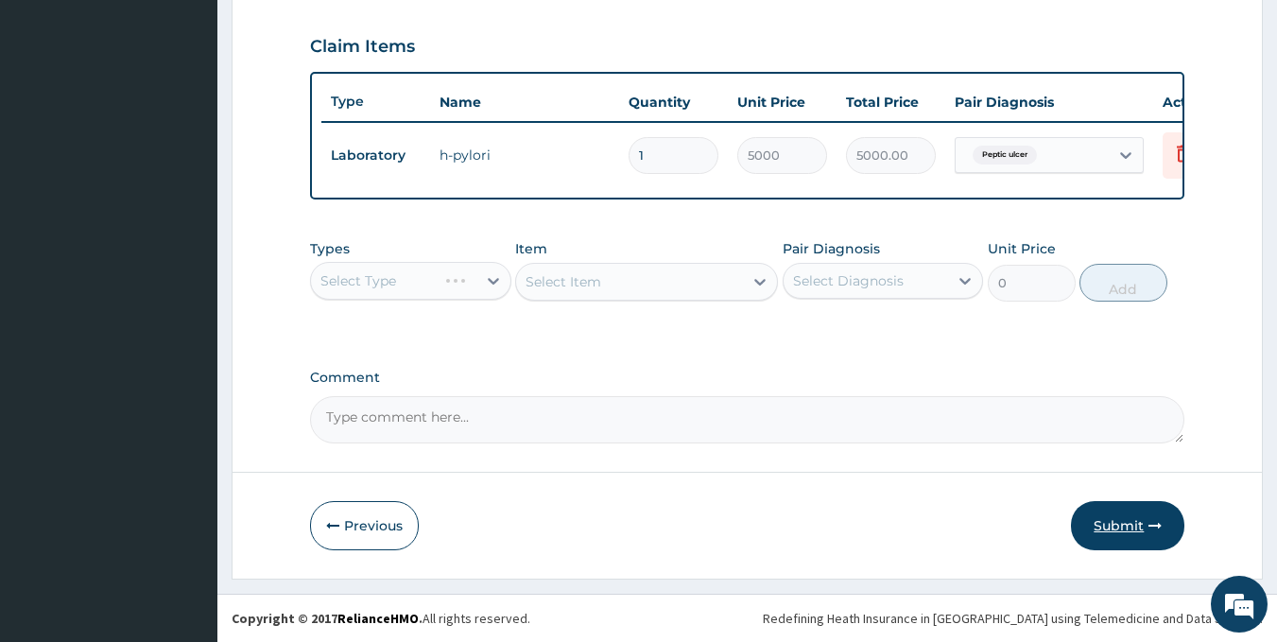
click at [1112, 531] on button "Submit" at bounding box center [1127, 525] width 113 height 49
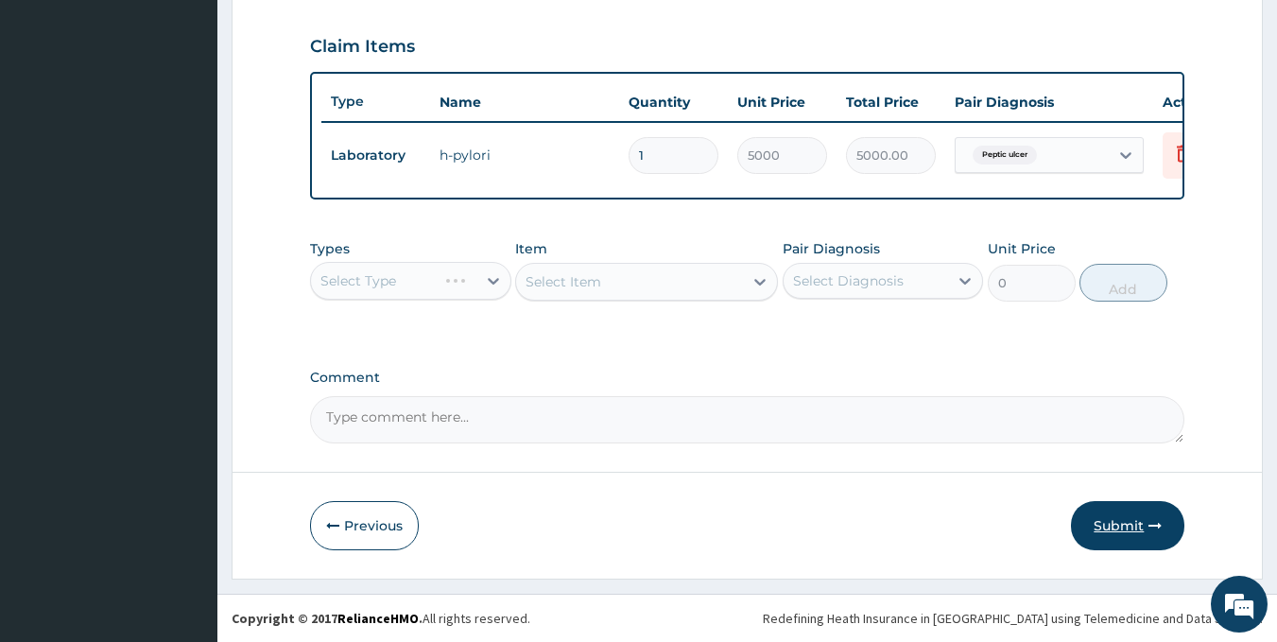
click at [1112, 545] on button "Submit" at bounding box center [1127, 525] width 113 height 49
click at [364, 520] on button "Previous" at bounding box center [364, 525] width 109 height 49
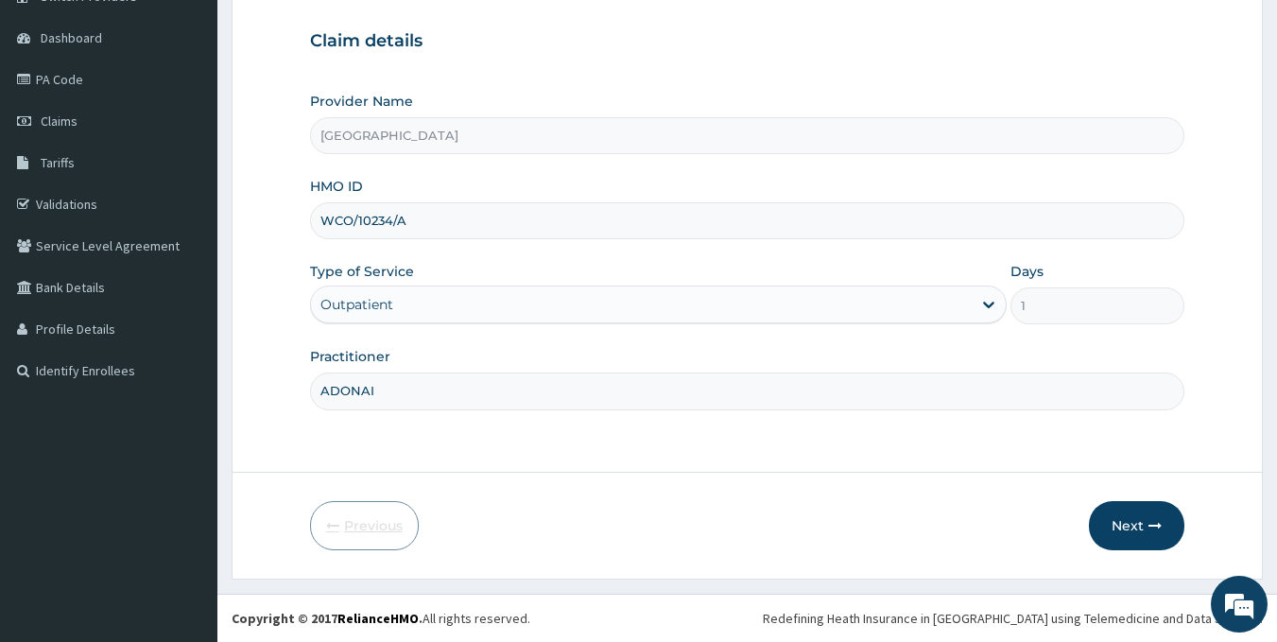
scroll to position [168, 0]
click at [526, 115] on div "Provider Name Adonai Hospital" at bounding box center [747, 123] width 875 height 62
click at [457, 212] on input "WCO/10234/A" at bounding box center [747, 220] width 875 height 37
type input "WCO/10234/A"
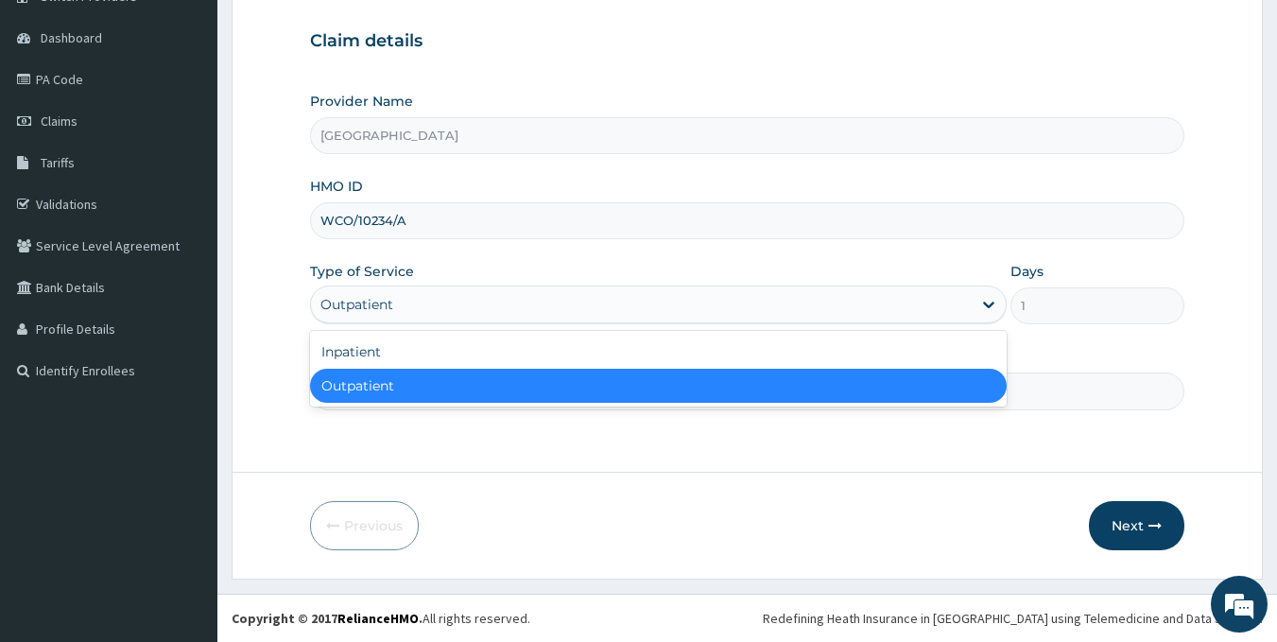
click at [422, 312] on div "Outpatient" at bounding box center [641, 304] width 661 height 30
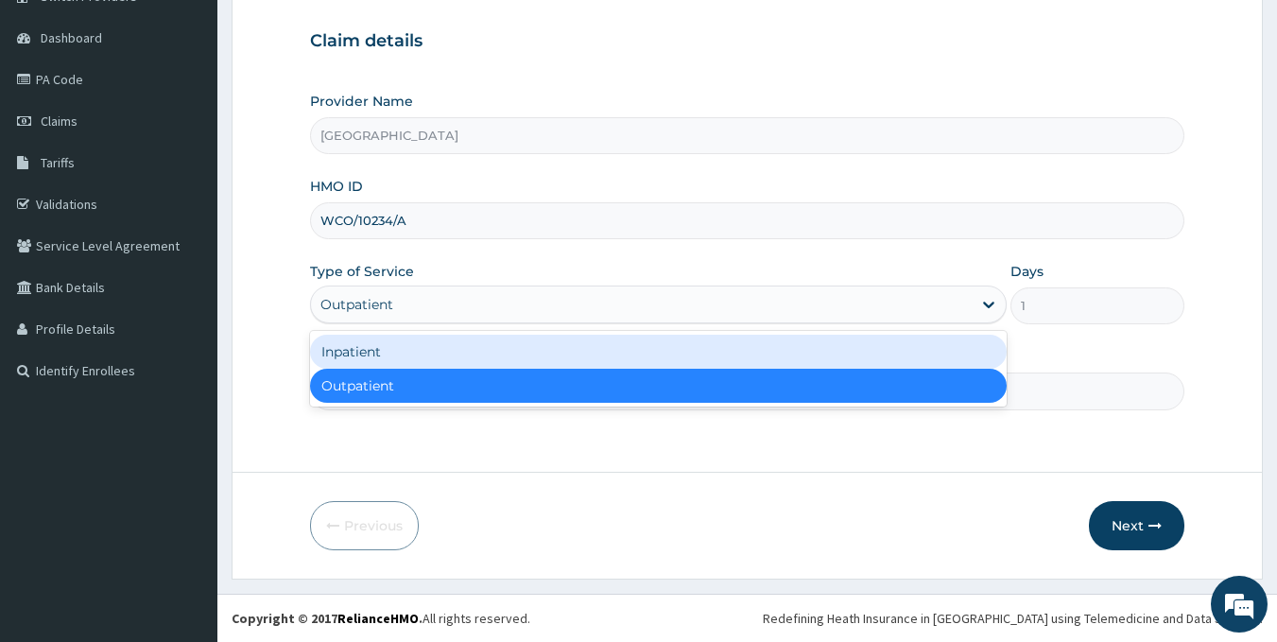
click at [403, 353] on div "Inpatient" at bounding box center [658, 352] width 697 height 34
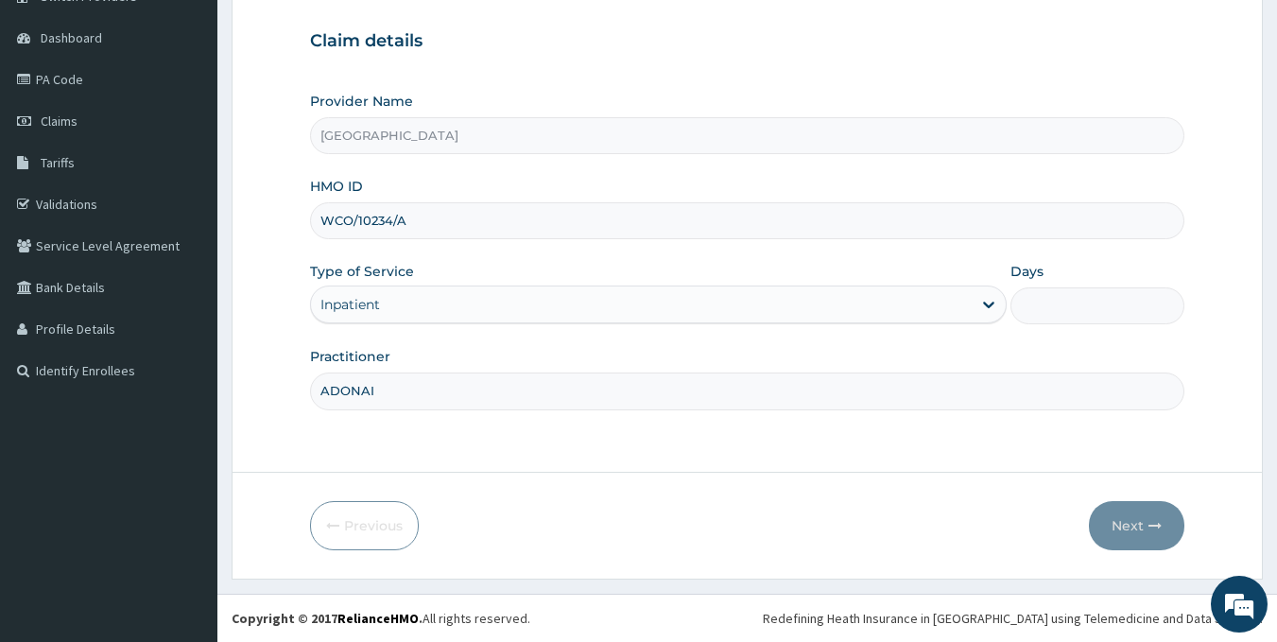
click at [422, 312] on div "Inpatient" at bounding box center [641, 304] width 661 height 30
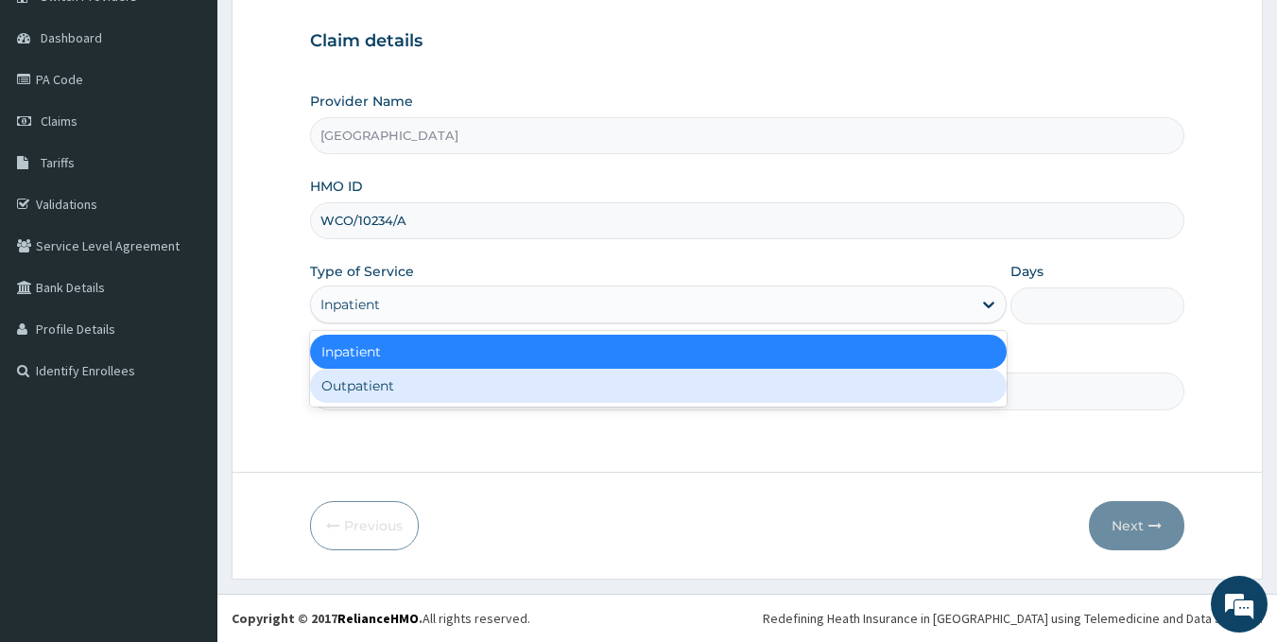
click at [394, 390] on div "Outpatient" at bounding box center [658, 386] width 697 height 34
type input "1"
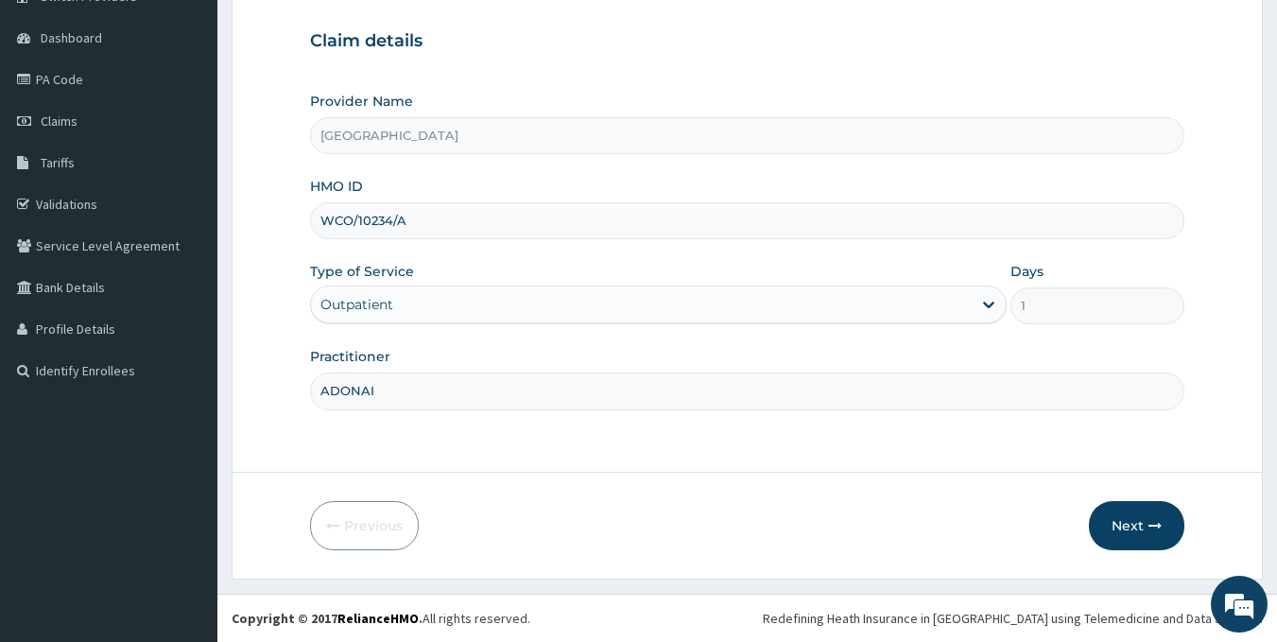
click at [405, 394] on input "ADONAI" at bounding box center [747, 390] width 875 height 37
click at [1145, 532] on button "Next" at bounding box center [1136, 525] width 95 height 49
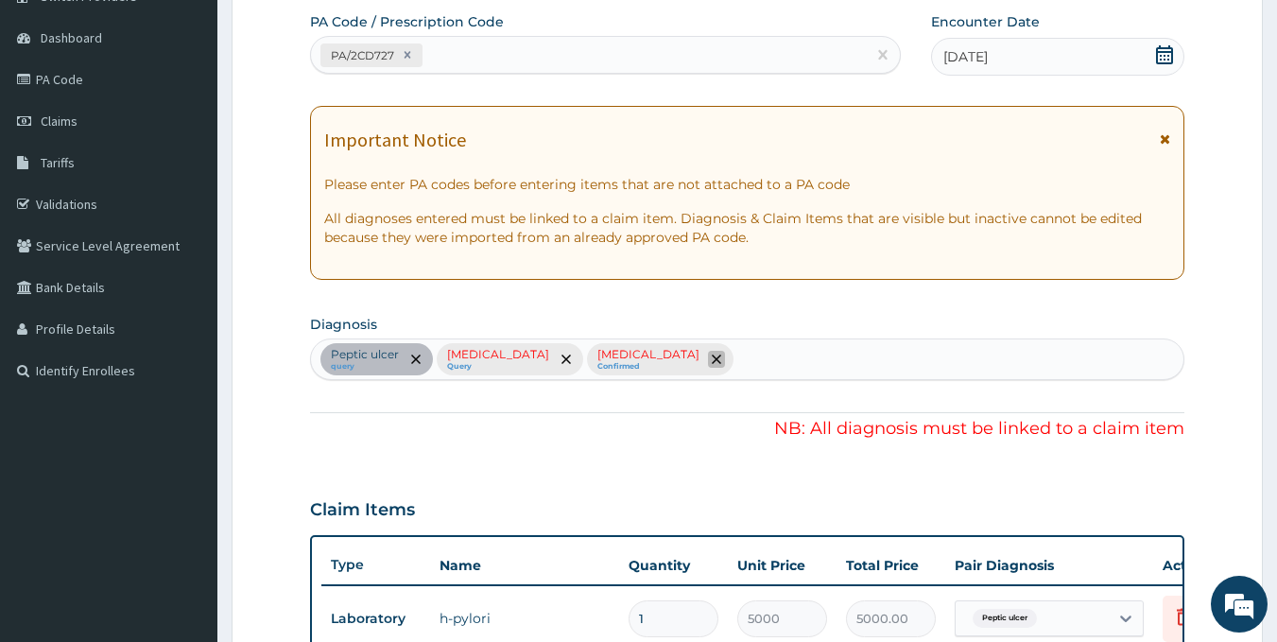
click at [708, 356] on span "remove selection option" at bounding box center [716, 359] width 17 height 17
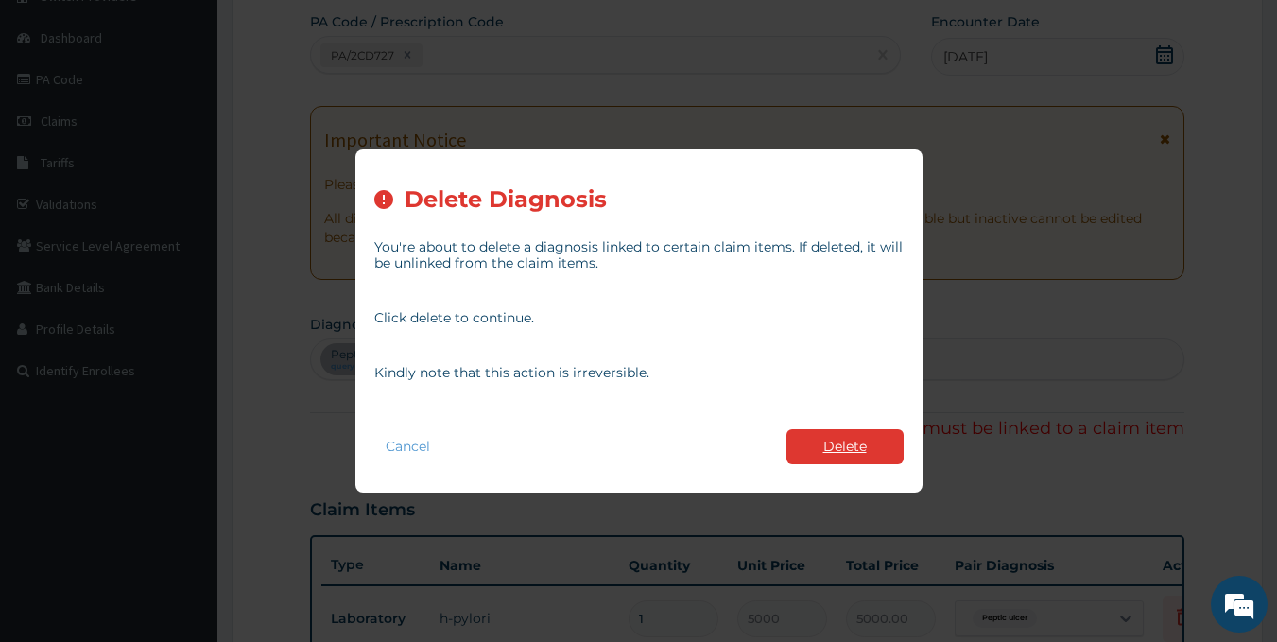
click at [834, 449] on button "Delete" at bounding box center [844, 446] width 117 height 35
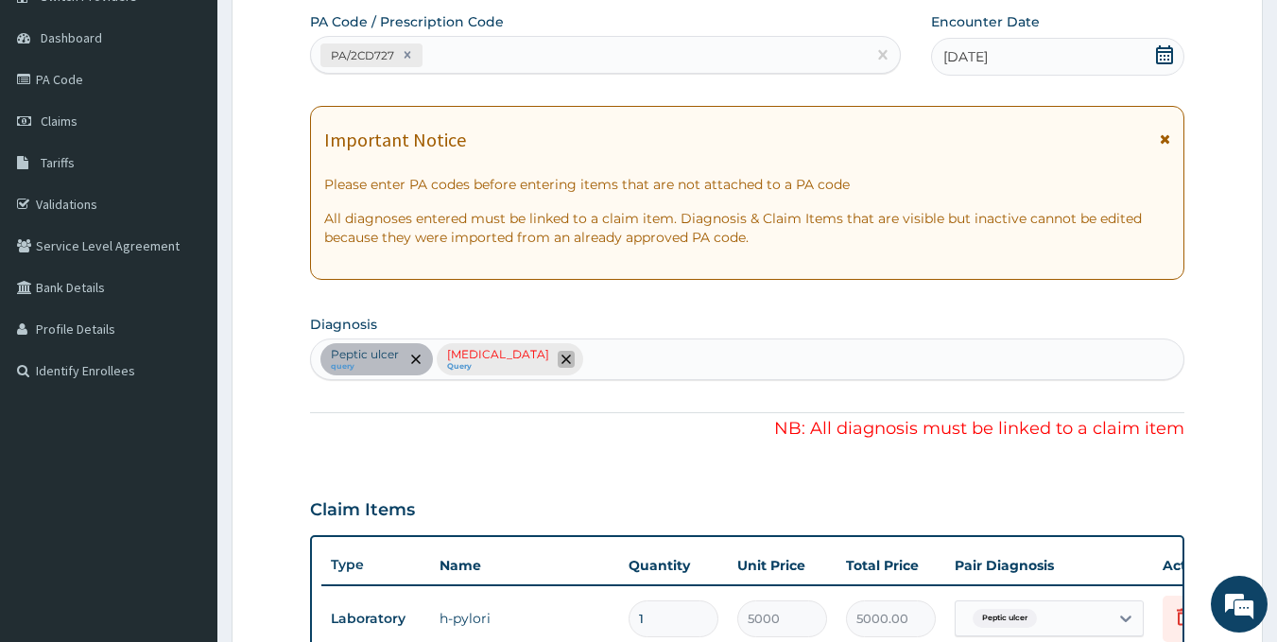
click at [561, 364] on icon "remove selection option" at bounding box center [565, 358] width 9 height 9
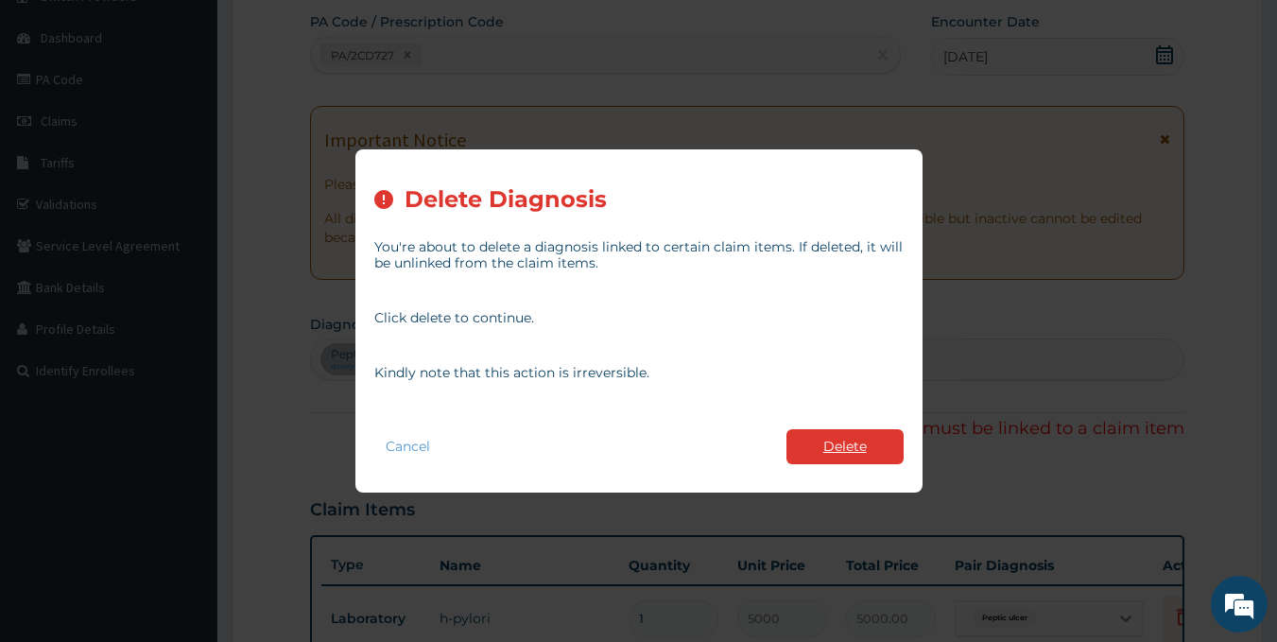
click at [824, 442] on button "Delete" at bounding box center [844, 446] width 117 height 35
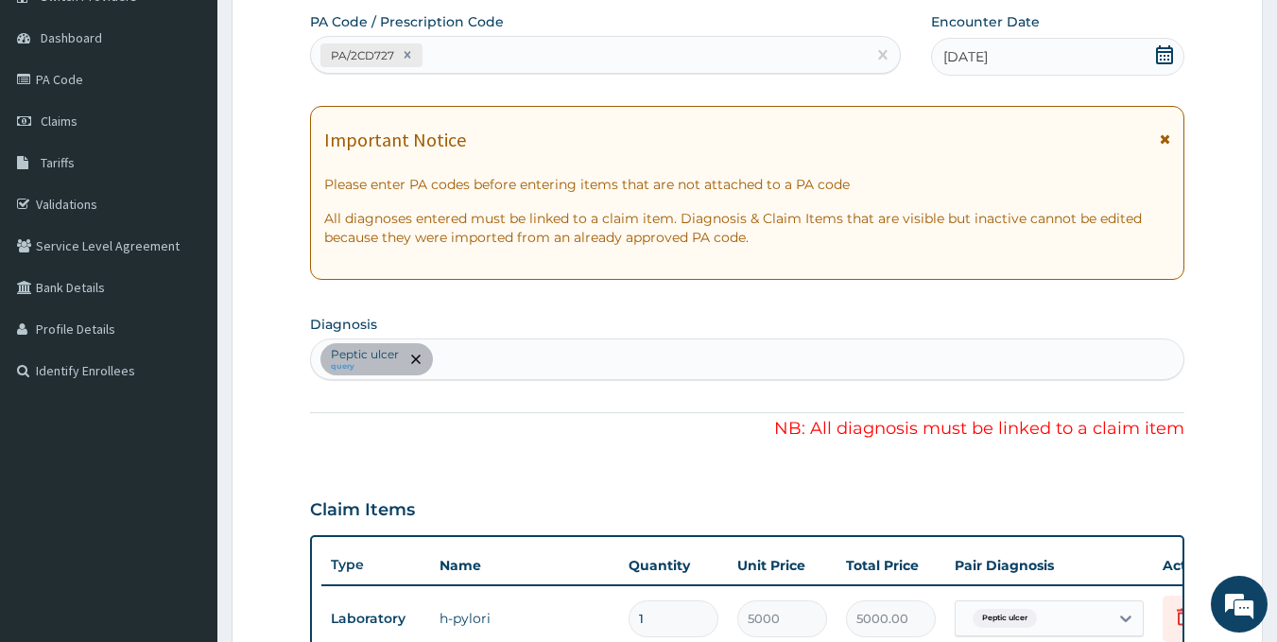
click at [640, 423] on p "NB: All diagnosis must be linked to a claim item" at bounding box center [747, 429] width 875 height 25
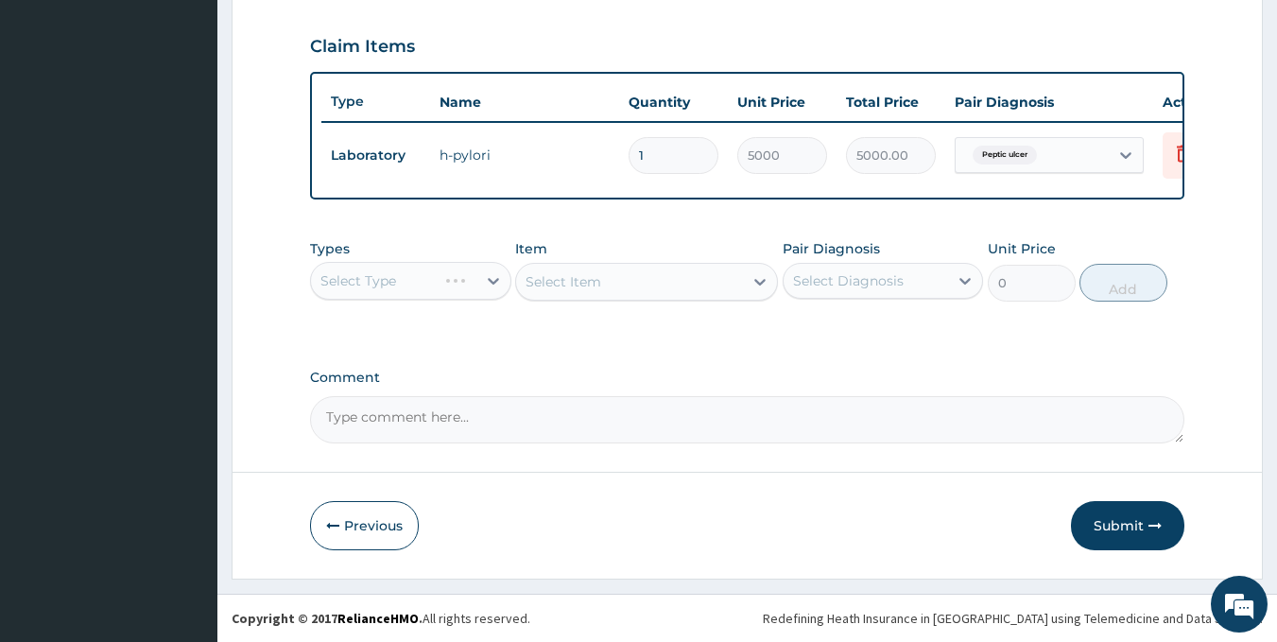
scroll to position [646, 0]
click at [807, 284] on div "Select Diagnosis" at bounding box center [848, 280] width 111 height 19
click at [734, 336] on div "Types Select Type Item Select Item Pair Diagnosis Select Diagnosis Unit Price 0…" at bounding box center [747, 285] width 875 height 110
click at [475, 279] on div "Select Type" at bounding box center [410, 281] width 201 height 38
click at [574, 293] on div "Select Item" at bounding box center [646, 282] width 263 height 38
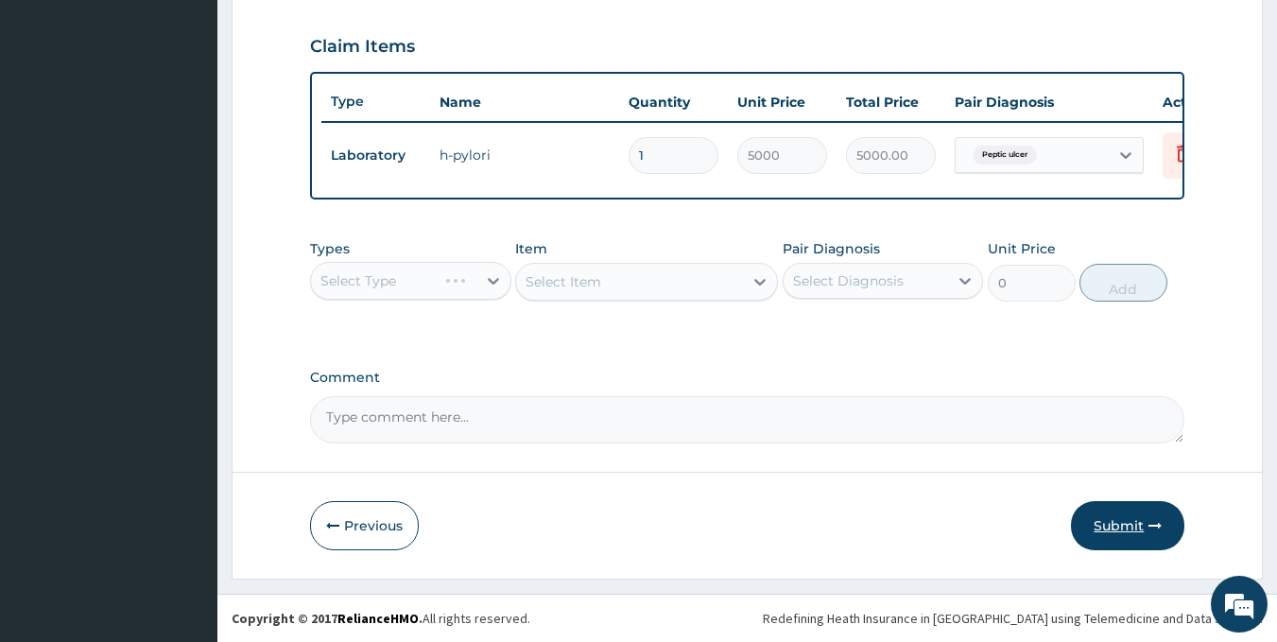
click at [1131, 528] on button "Submit" at bounding box center [1127, 525] width 113 height 49
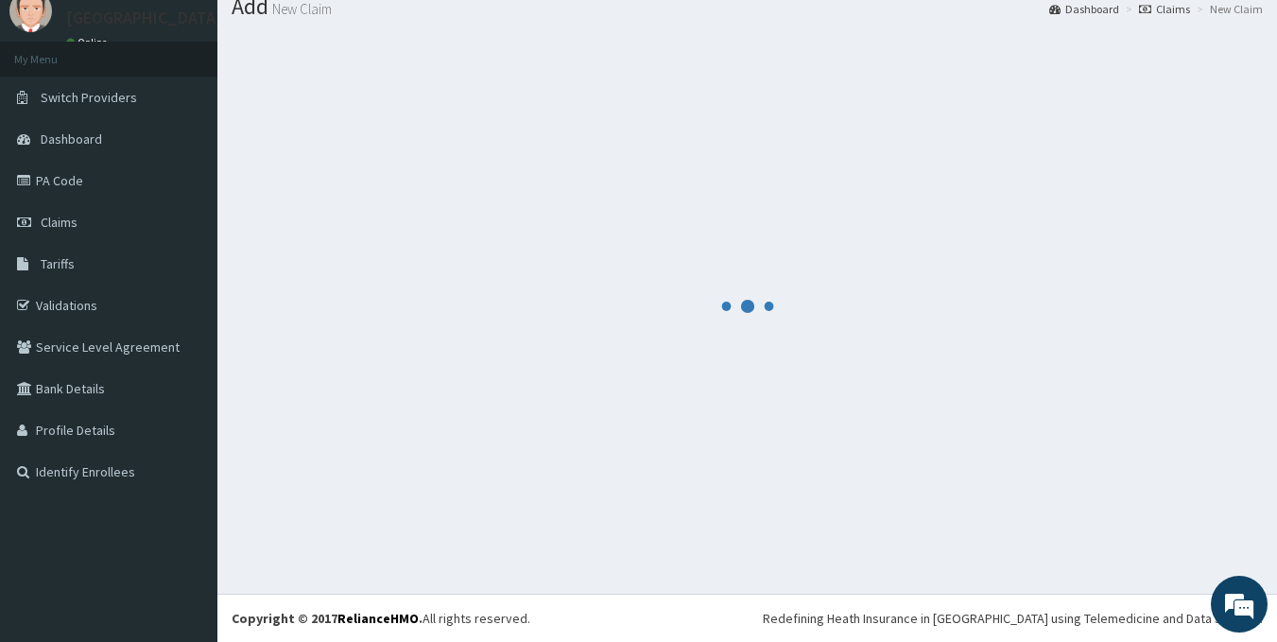
scroll to position [67, 0]
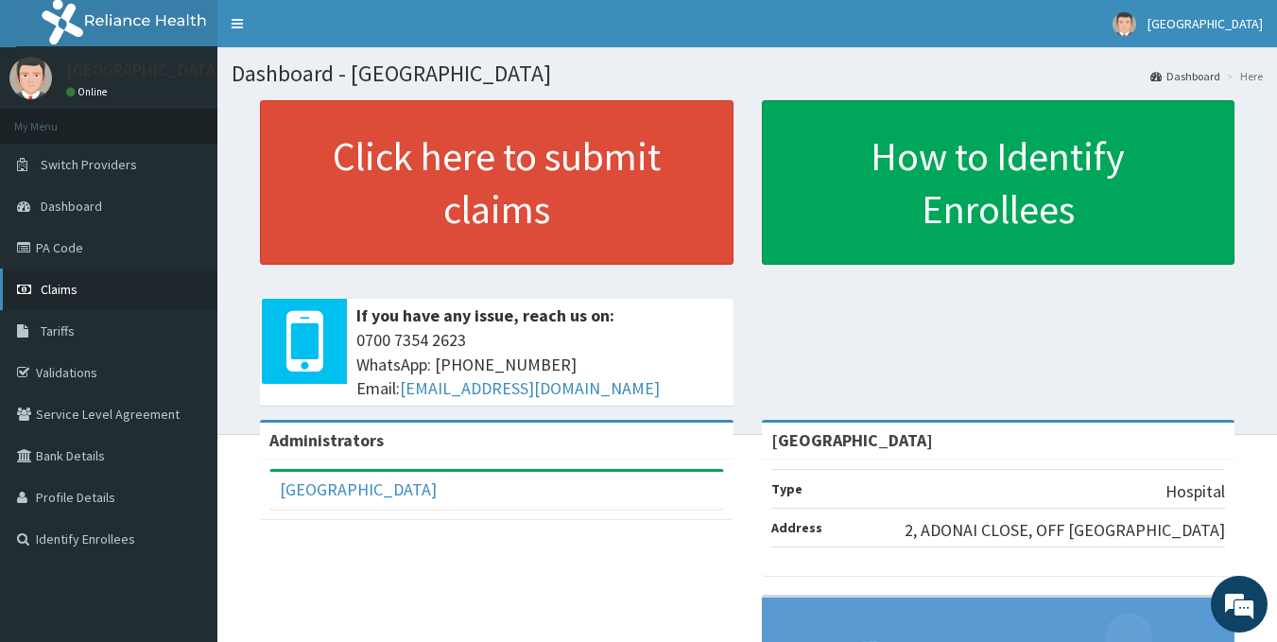
click at [52, 280] on link "Claims" at bounding box center [108, 289] width 217 height 42
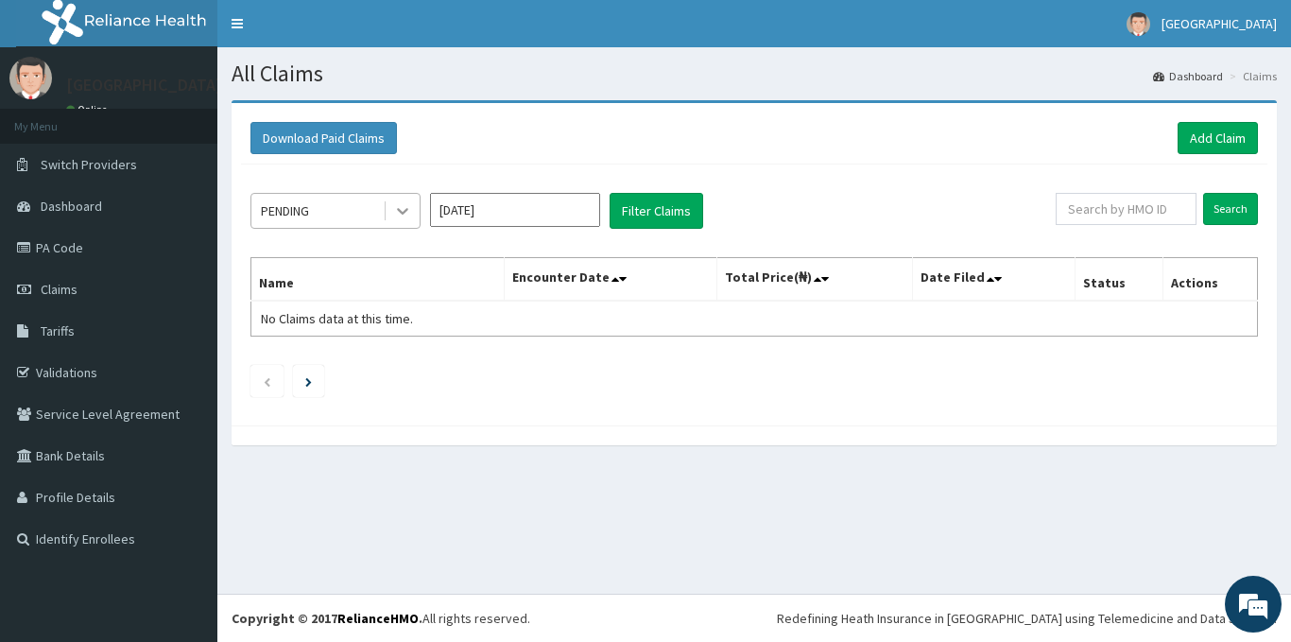
click at [395, 206] on icon at bounding box center [402, 210] width 19 height 19
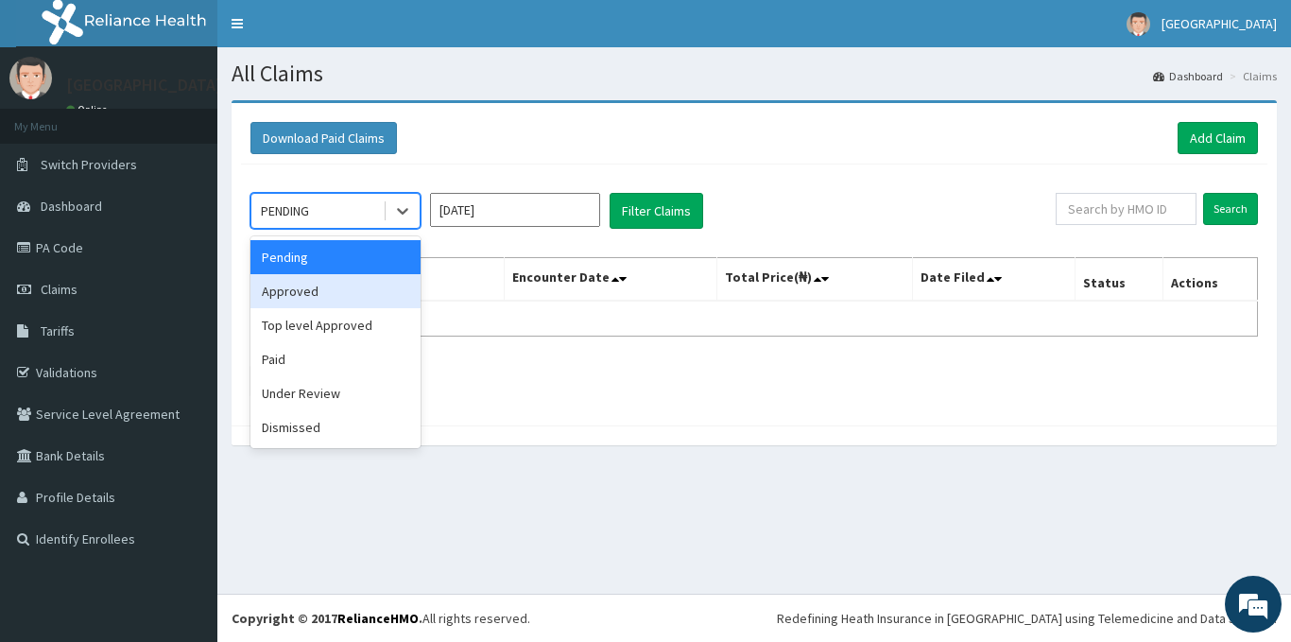
click at [356, 287] on div "Approved" at bounding box center [335, 291] width 170 height 34
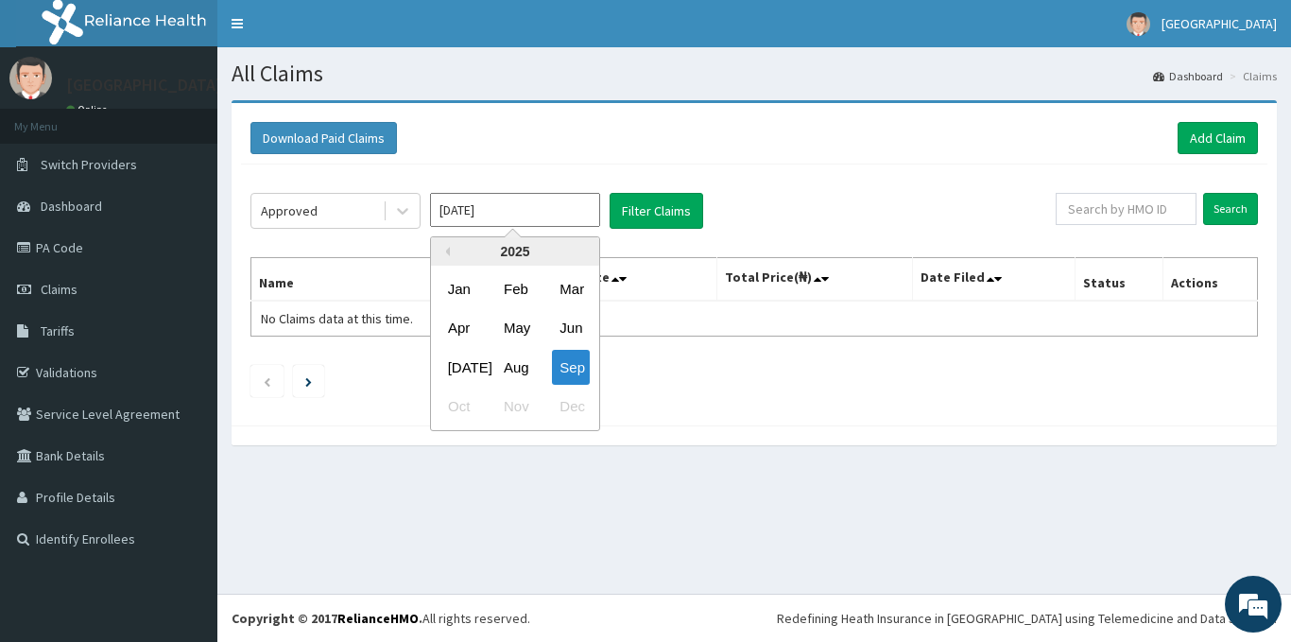
click at [509, 210] on input "[DATE]" at bounding box center [515, 210] width 170 height 34
click at [508, 374] on div "Aug" at bounding box center [515, 367] width 38 height 35
type input "[DATE]"
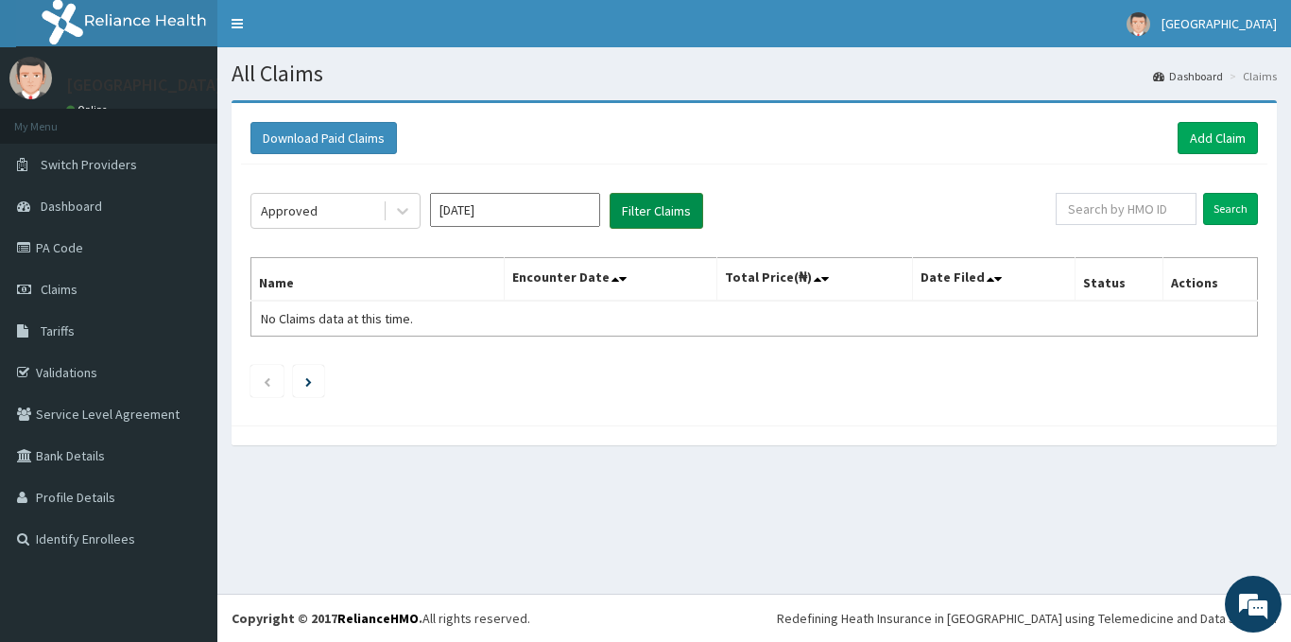
click at [639, 209] on button "Filter Claims" at bounding box center [657, 211] width 94 height 36
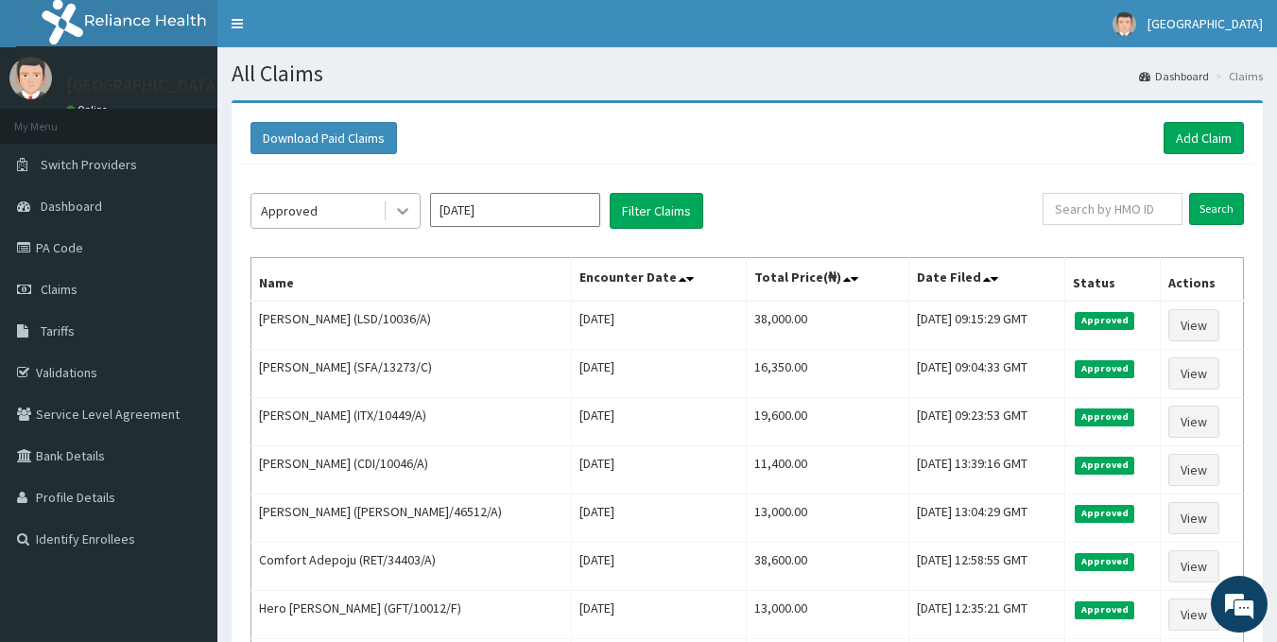
click at [405, 198] on div at bounding box center [403, 211] width 34 height 34
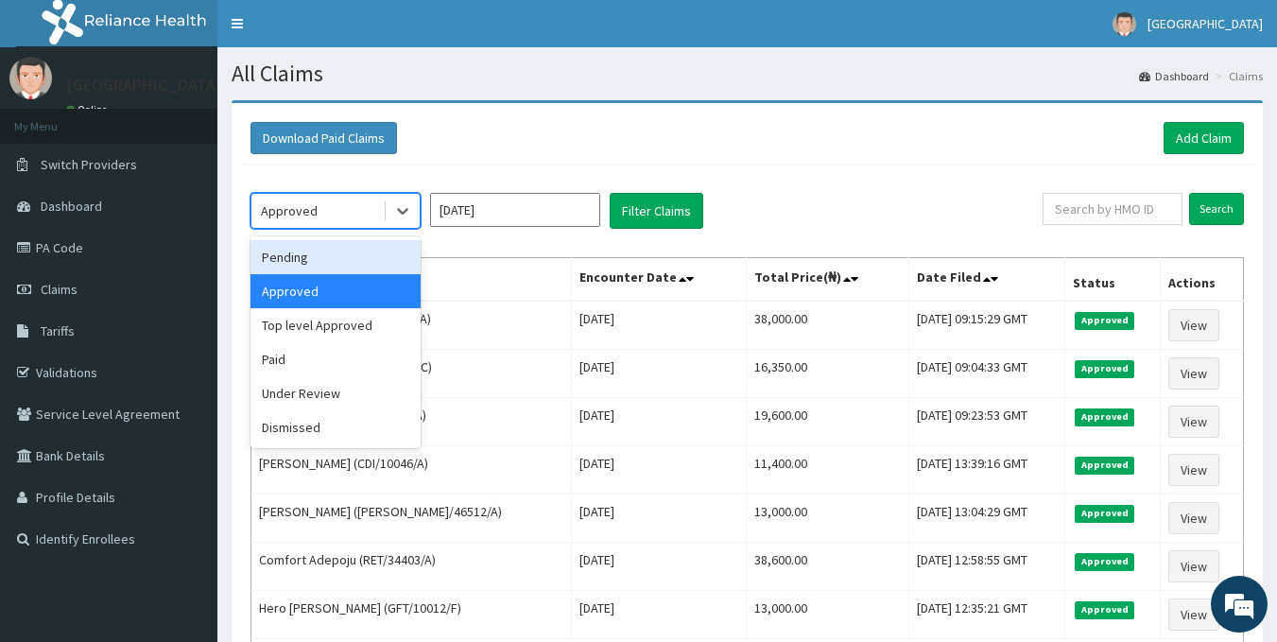
click at [340, 240] on div "Pending" at bounding box center [335, 257] width 170 height 34
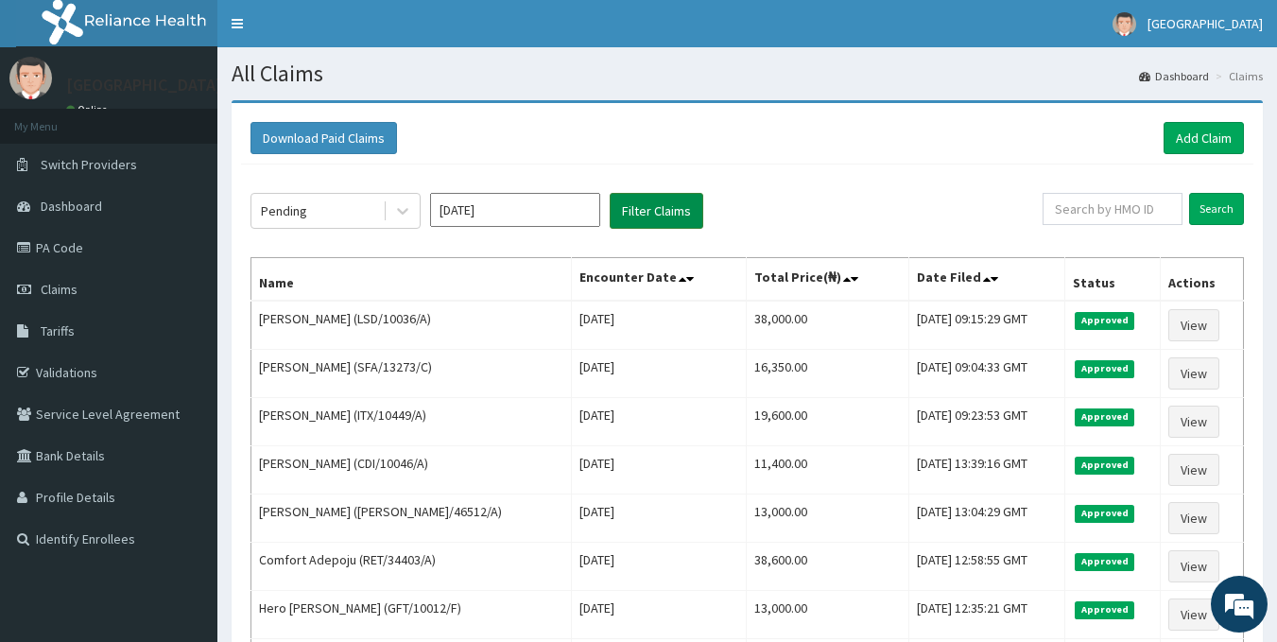
click at [667, 208] on button "Filter Claims" at bounding box center [657, 211] width 94 height 36
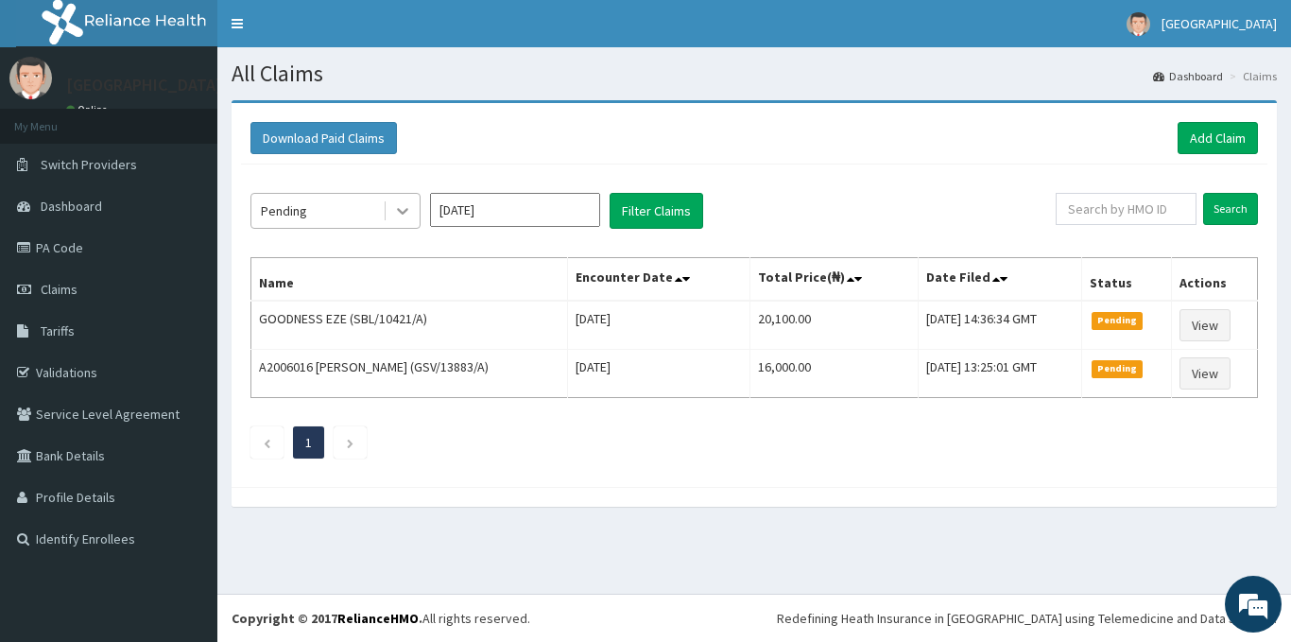
click at [406, 202] on icon at bounding box center [402, 210] width 19 height 19
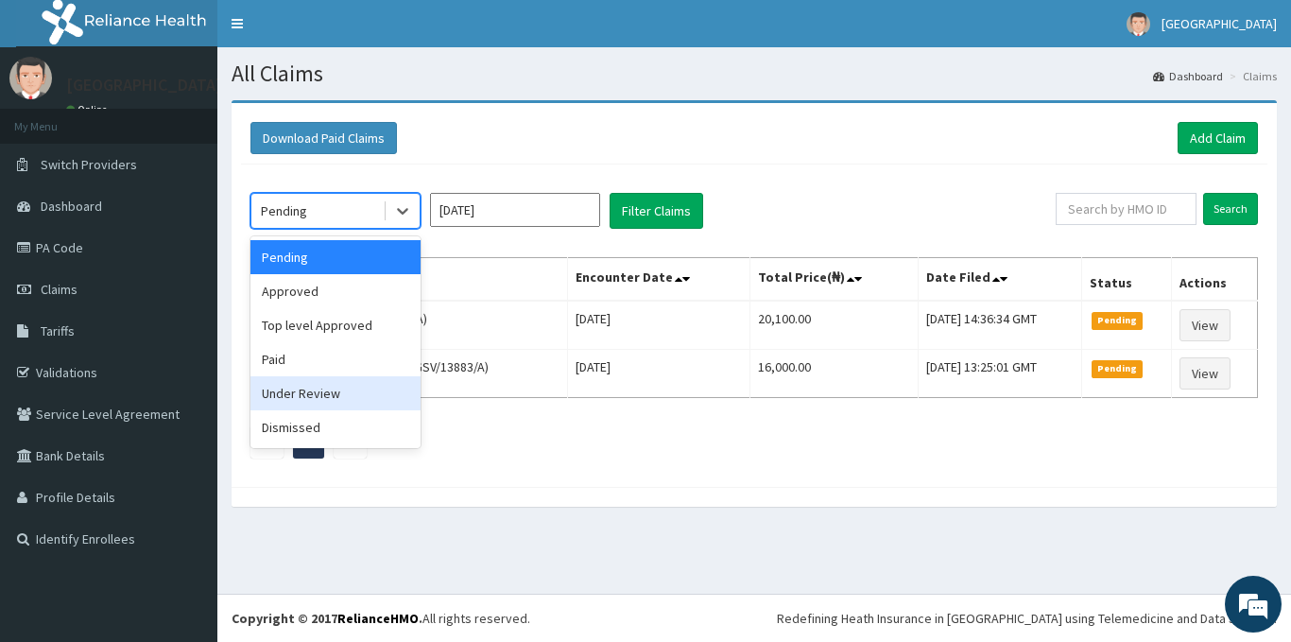
click at [316, 388] on div "Under Review" at bounding box center [335, 393] width 170 height 34
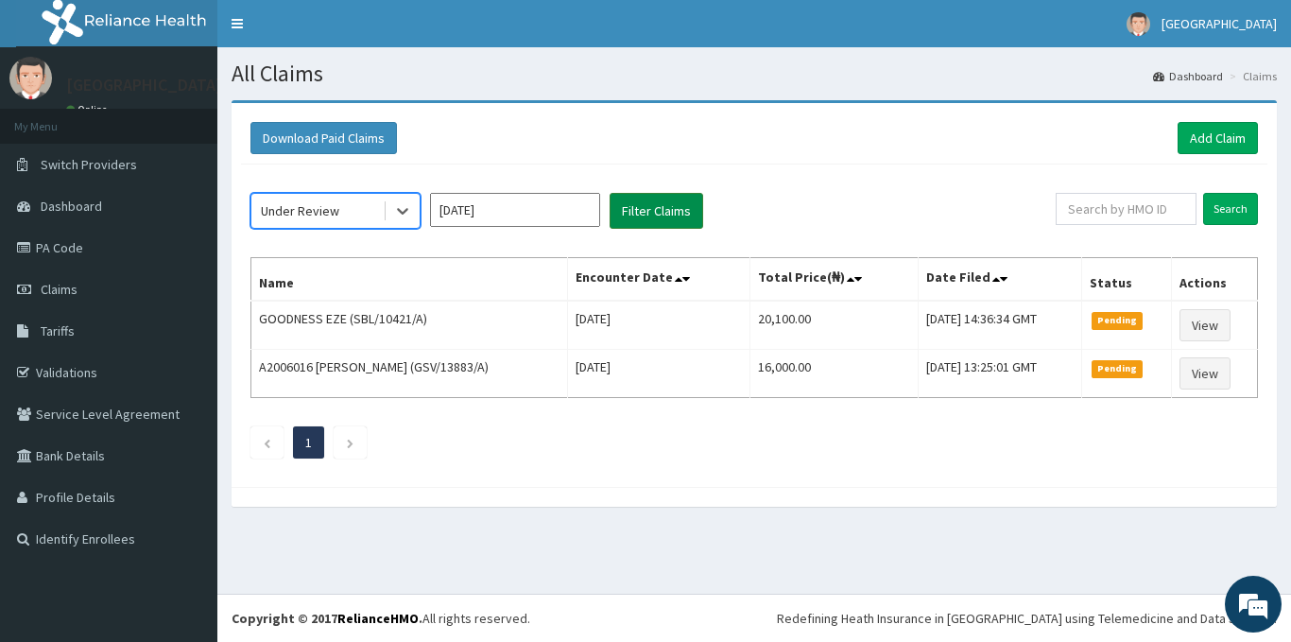
click at [637, 210] on button "Filter Claims" at bounding box center [657, 211] width 94 height 36
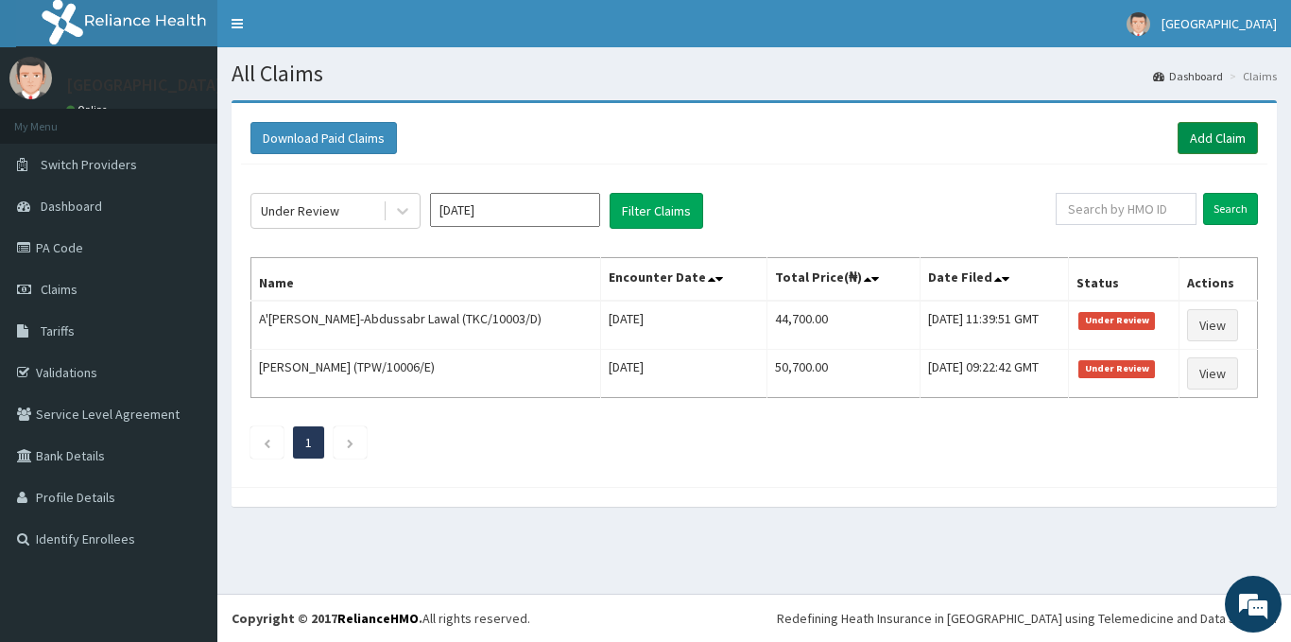
click at [1194, 138] on link "Add Claim" at bounding box center [1218, 138] width 80 height 32
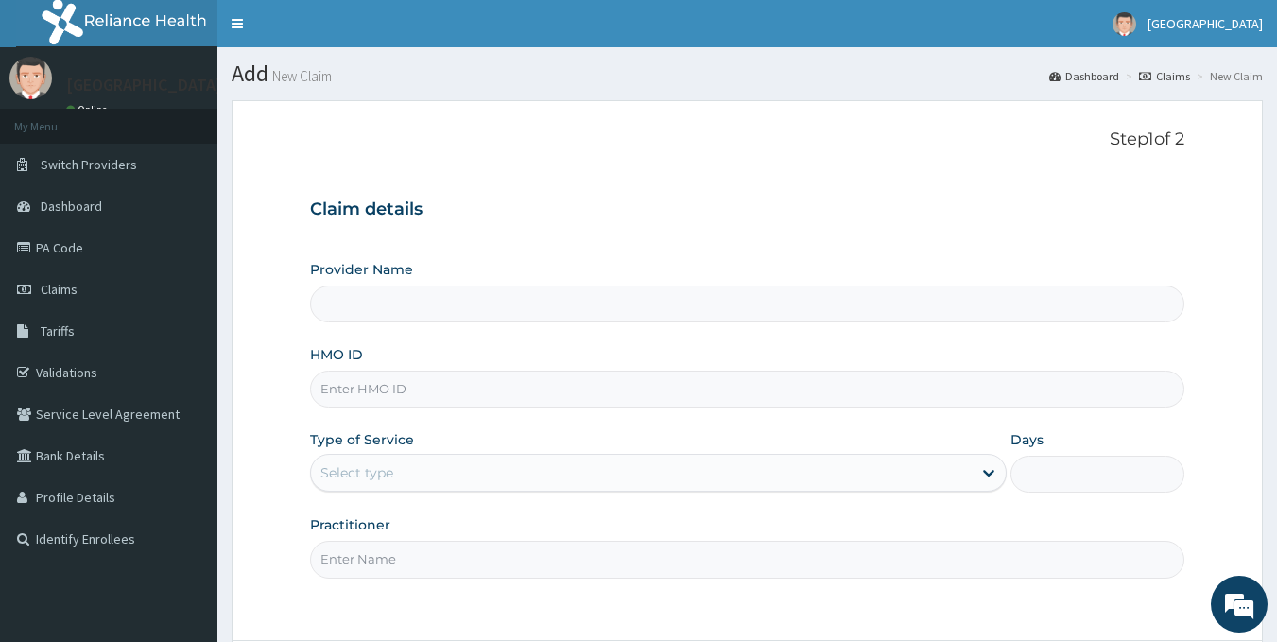
click at [388, 398] on input "HMO ID" at bounding box center [747, 389] width 875 height 37
type input "[GEOGRAPHIC_DATA]"
type input "WCO/10234/A"
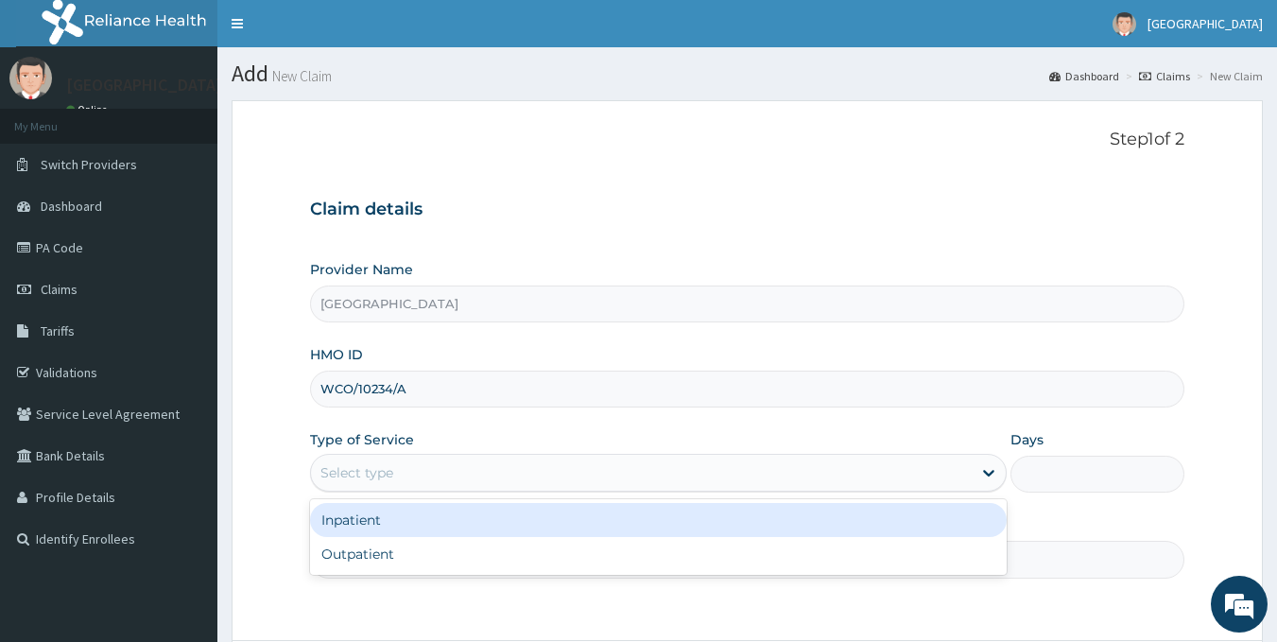
click at [401, 468] on div "Select type" at bounding box center [641, 472] width 661 height 30
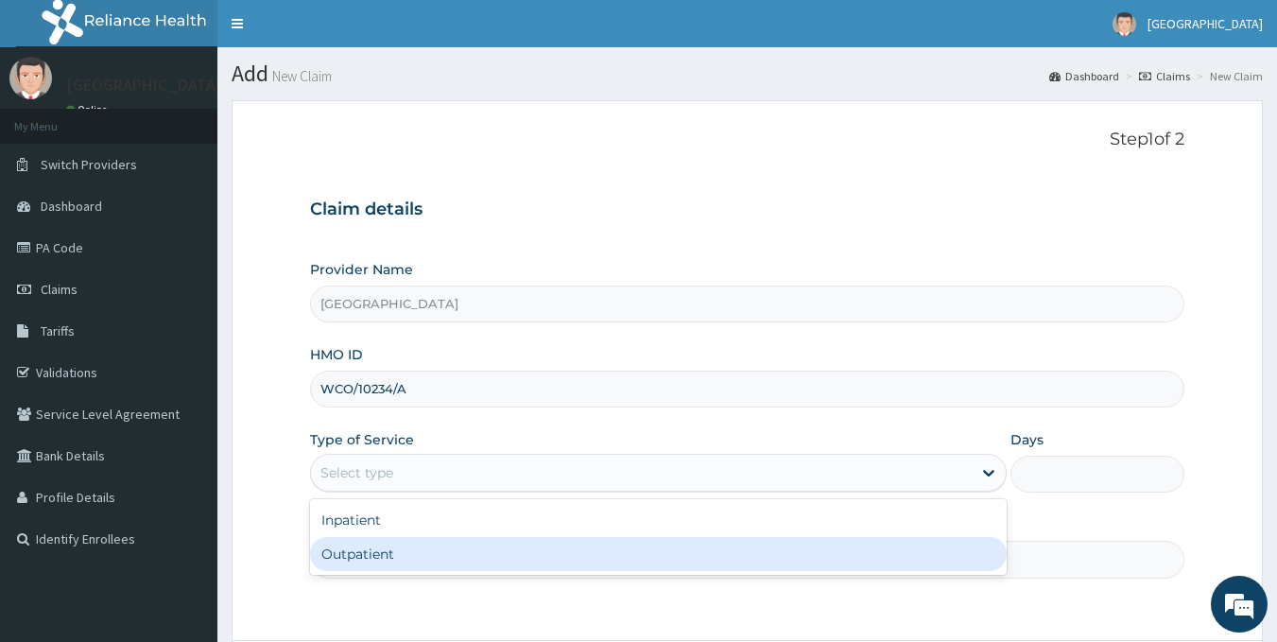
click at [379, 549] on div "Outpatient" at bounding box center [658, 554] width 697 height 34
type input "1"
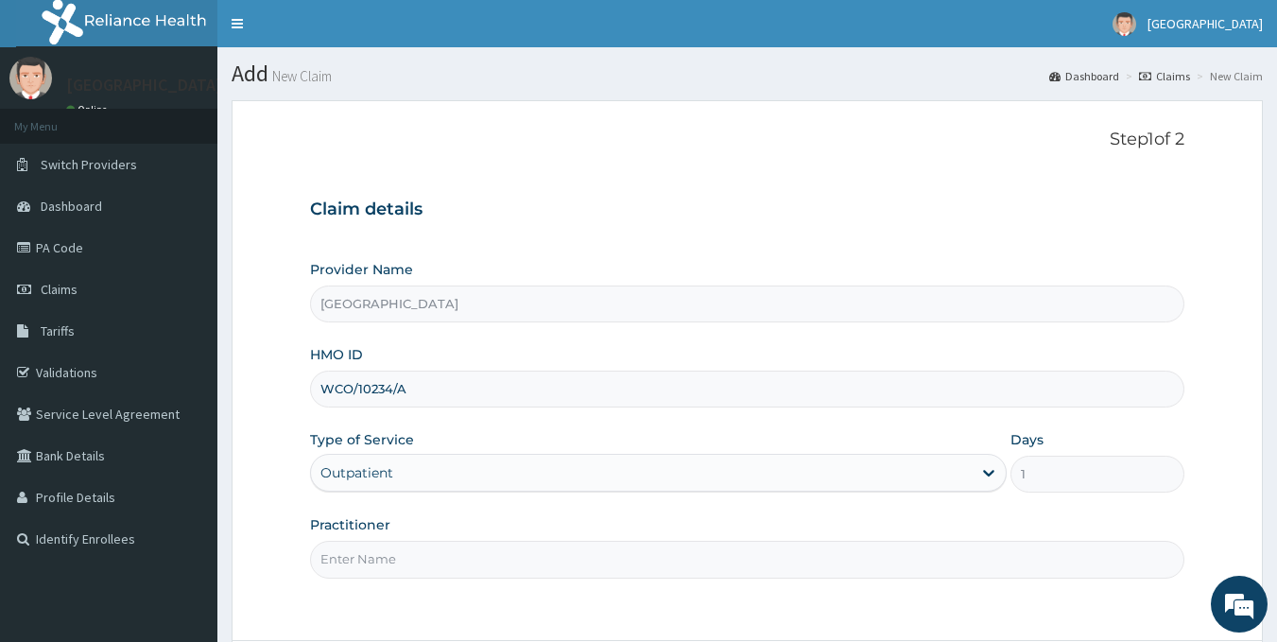
click at [536, 507] on div "Provider Name Adonai Hospital HMO ID WCO/10234/A Type of Service Outpatient Day…" at bounding box center [747, 419] width 875 height 318
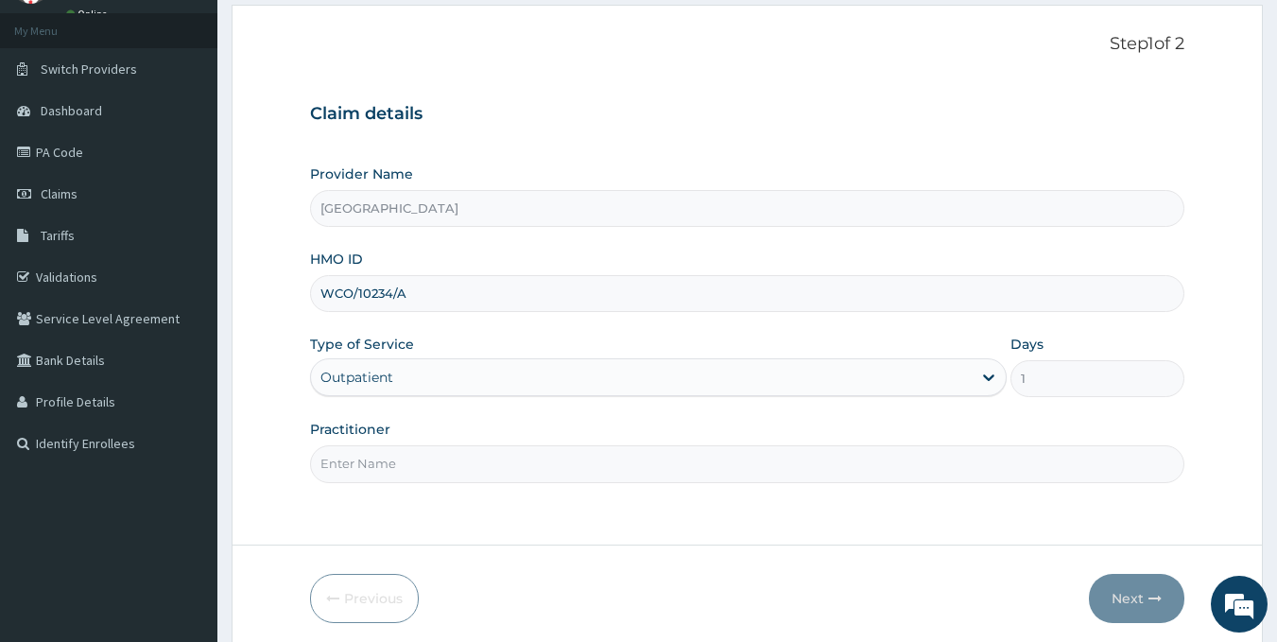
scroll to position [151, 0]
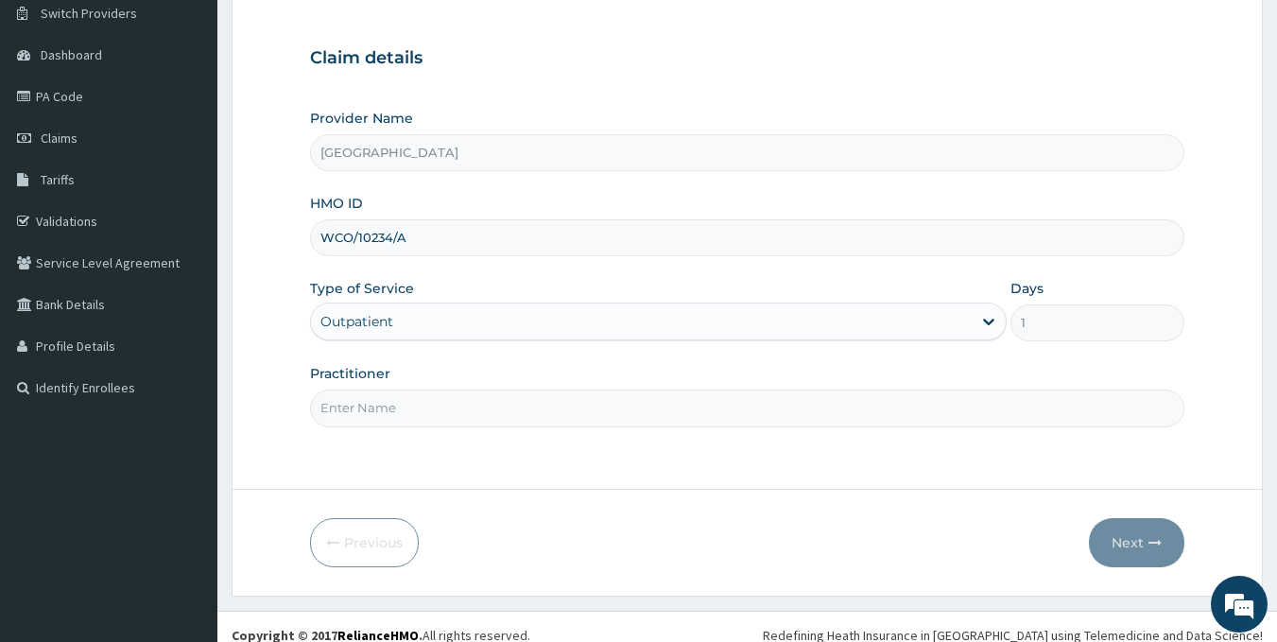
click at [478, 416] on input "Practitioner" at bounding box center [747, 407] width 875 height 37
type input "ADONAI"
click at [1165, 559] on button "Next" at bounding box center [1136, 542] width 95 height 49
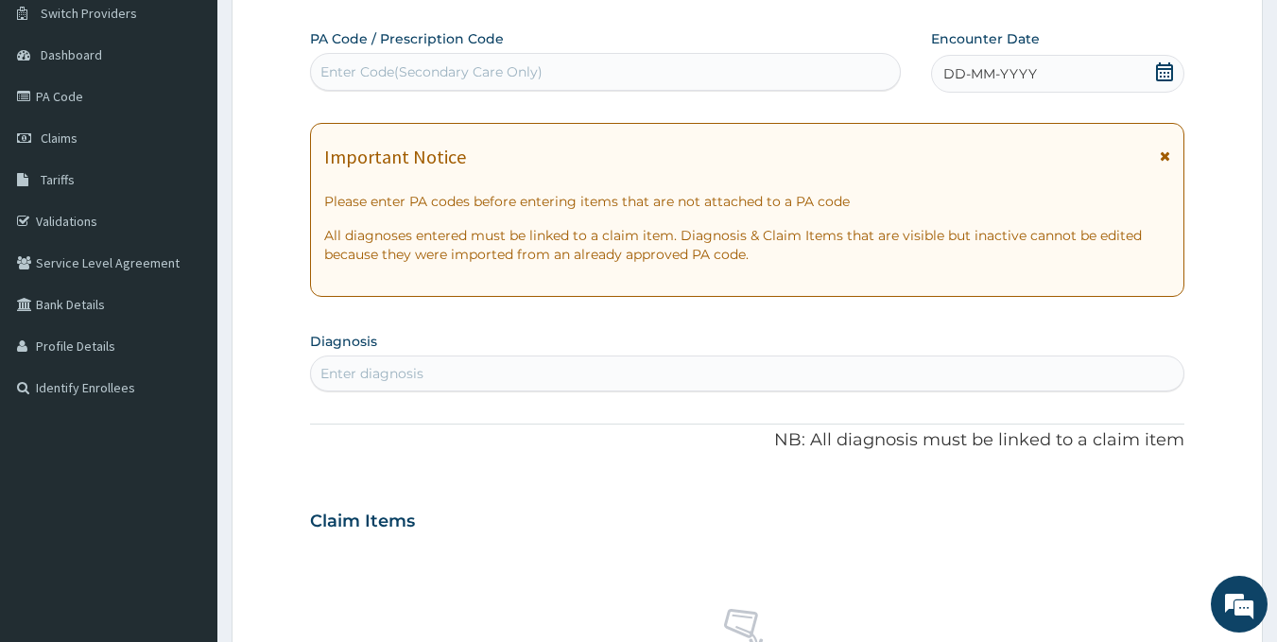
click at [761, 75] on div "Enter Code(Secondary Care Only)" at bounding box center [606, 72] width 590 height 30
type input "PA/2CD727"
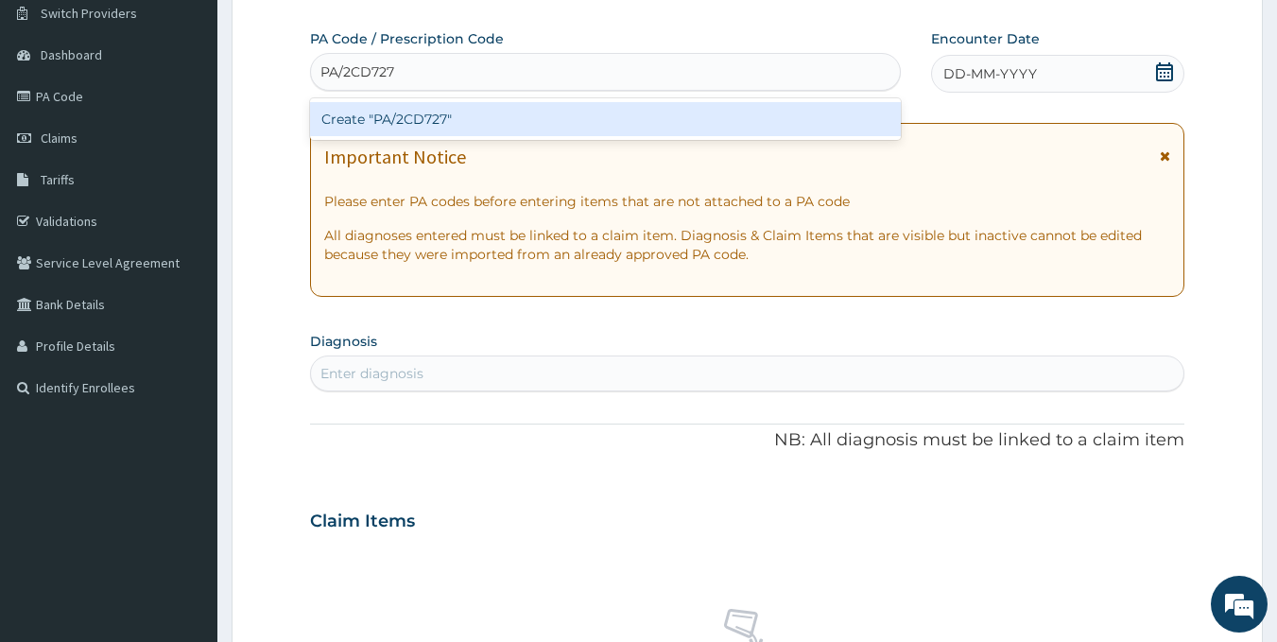
click at [735, 113] on div "Create "PA/2CD727"" at bounding box center [606, 119] width 592 height 34
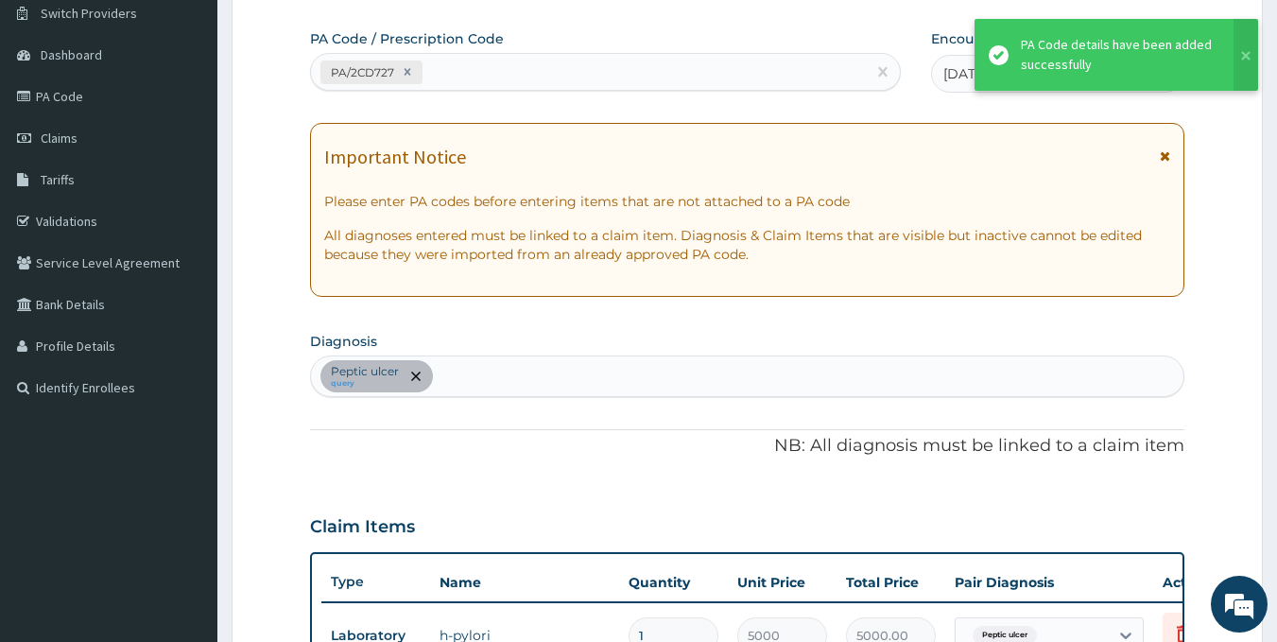
scroll to position [164, 0]
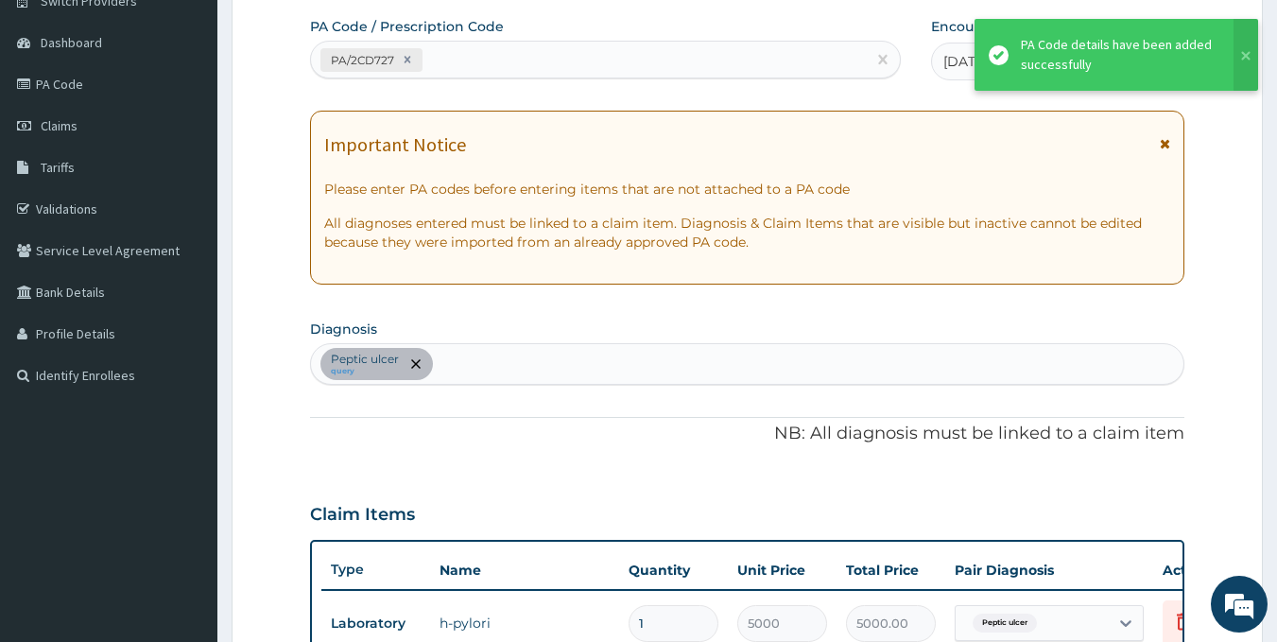
click at [716, 304] on div "PA Code / Prescription Code PA/2CD727 Encounter Date 23-08-2025 Important Notic…" at bounding box center [747, 464] width 875 height 894
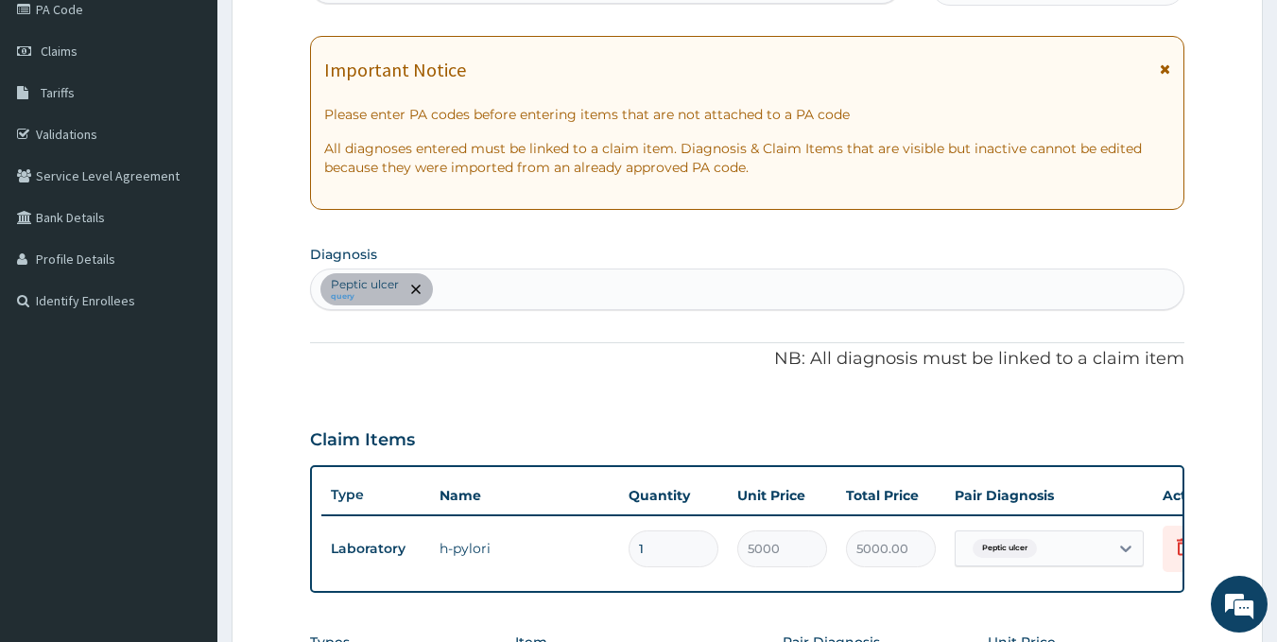
scroll to position [239, 0]
click at [550, 297] on div "Peptic ulcer query" at bounding box center [747, 288] width 873 height 40
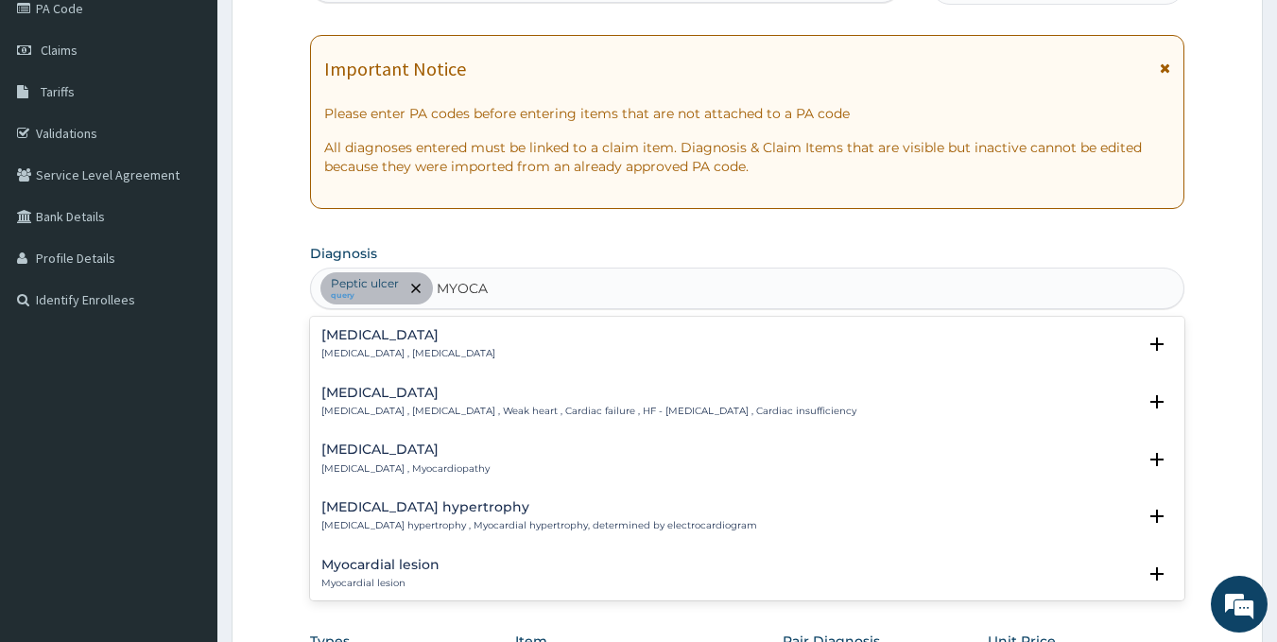
type input "MYOCAR"
click at [439, 332] on h4 "Myocarditis" at bounding box center [408, 335] width 174 height 14
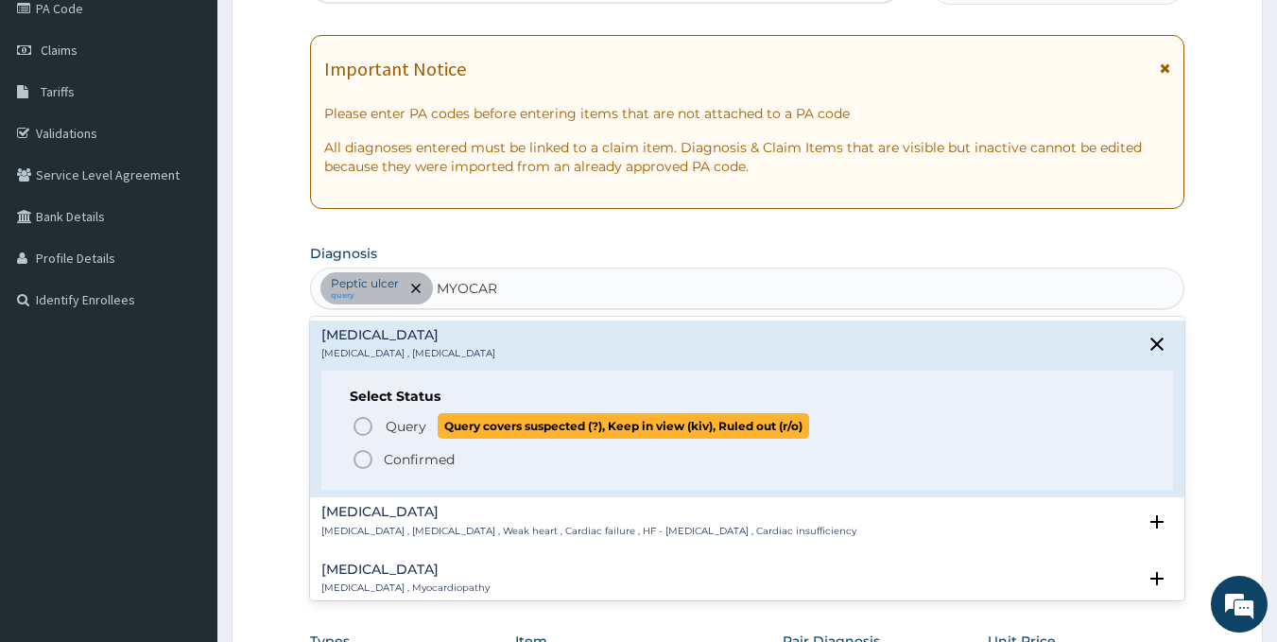
click at [365, 422] on icon "status option query" at bounding box center [363, 426] width 23 height 23
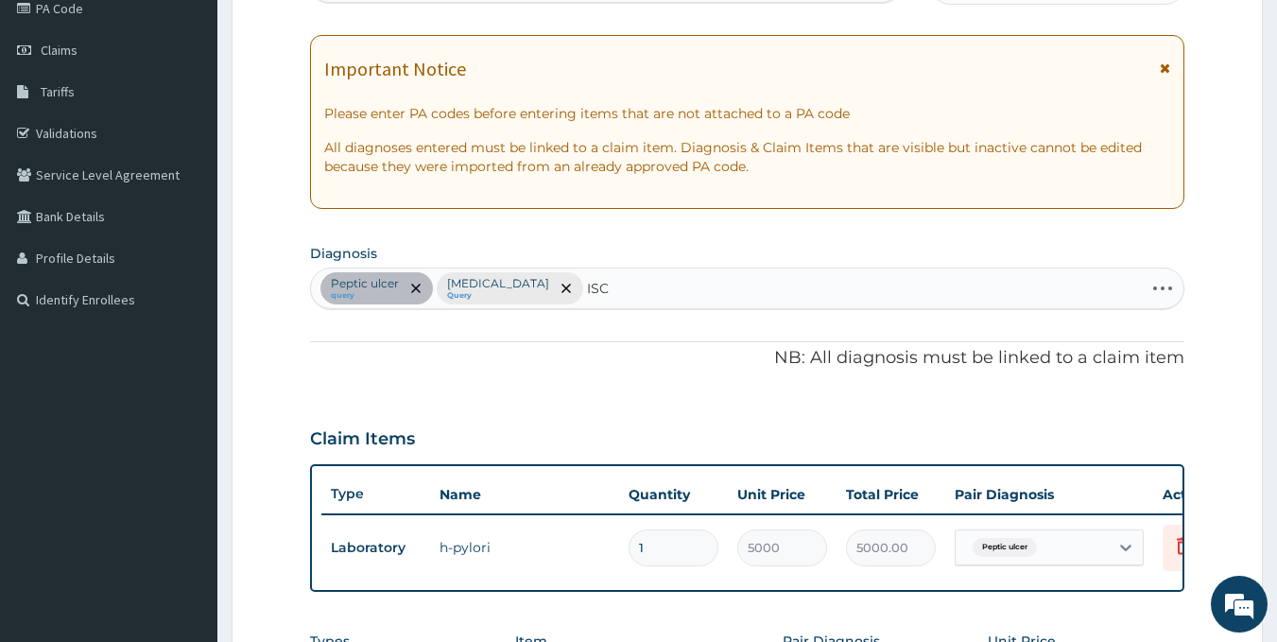
type input "ISCH"
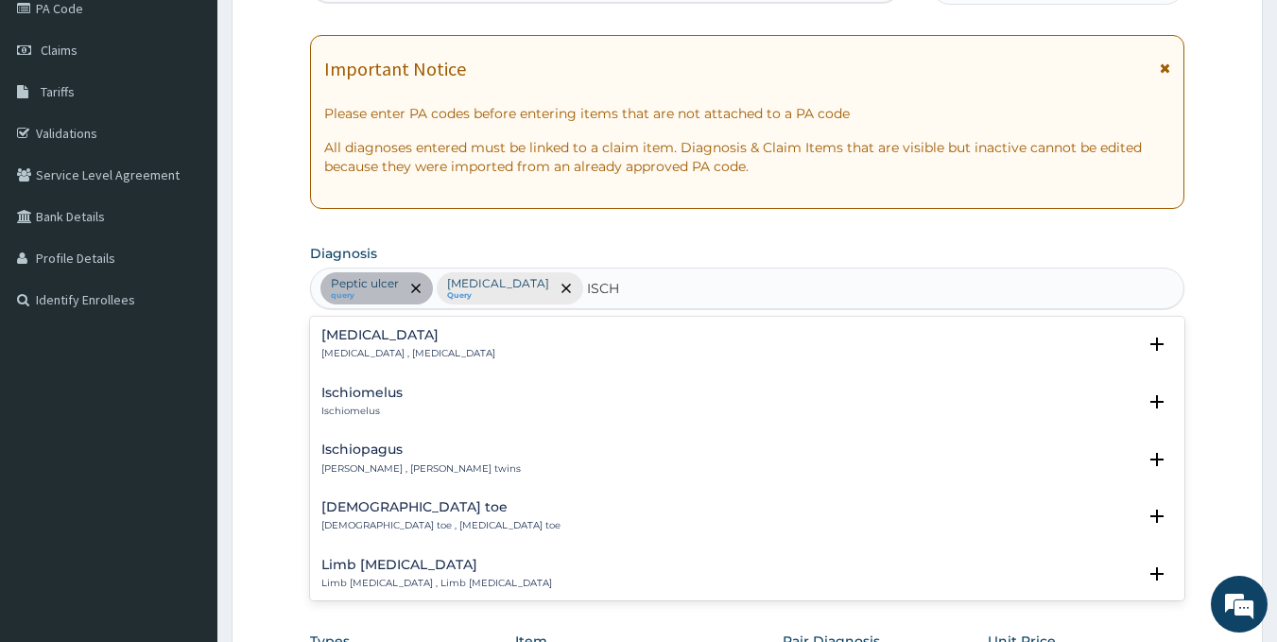
click at [395, 334] on h4 "Ischemia" at bounding box center [408, 335] width 174 height 14
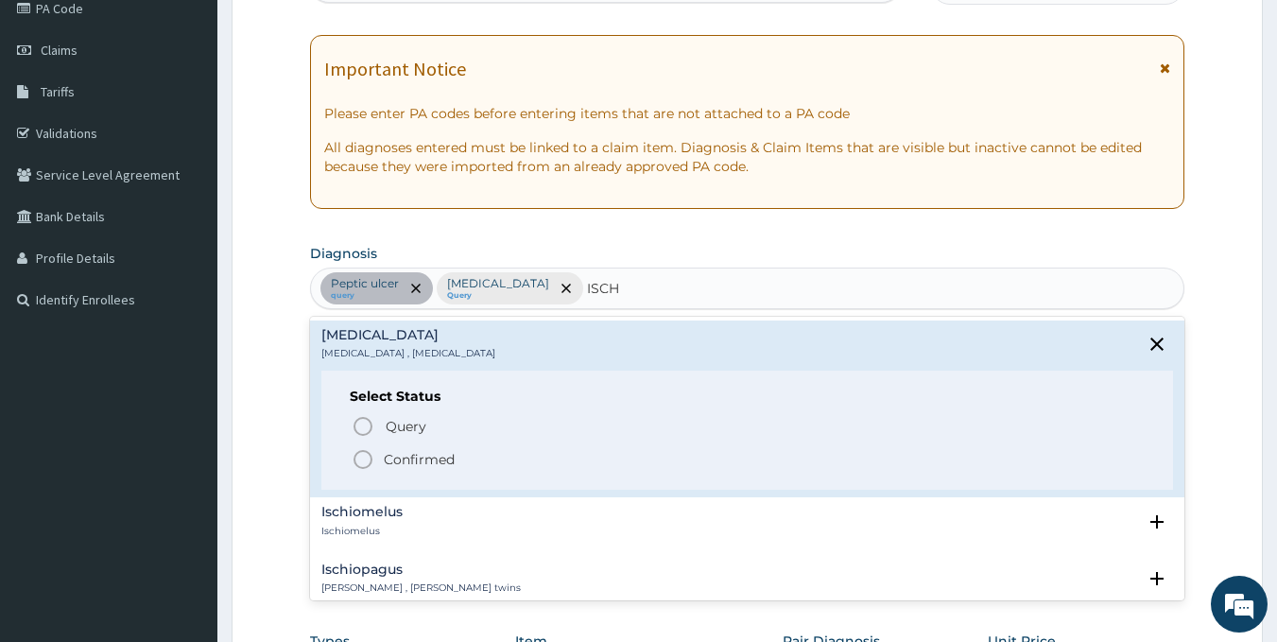
click at [363, 454] on icon "status option filled" at bounding box center [363, 459] width 23 height 23
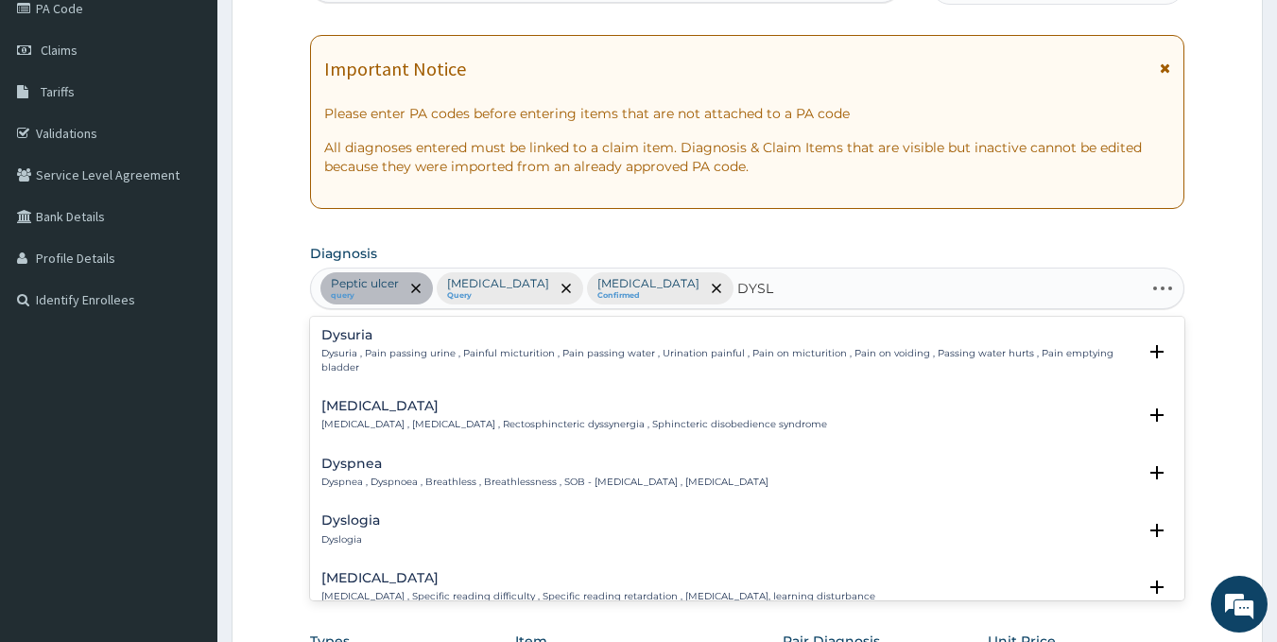
type input "DYSLI"
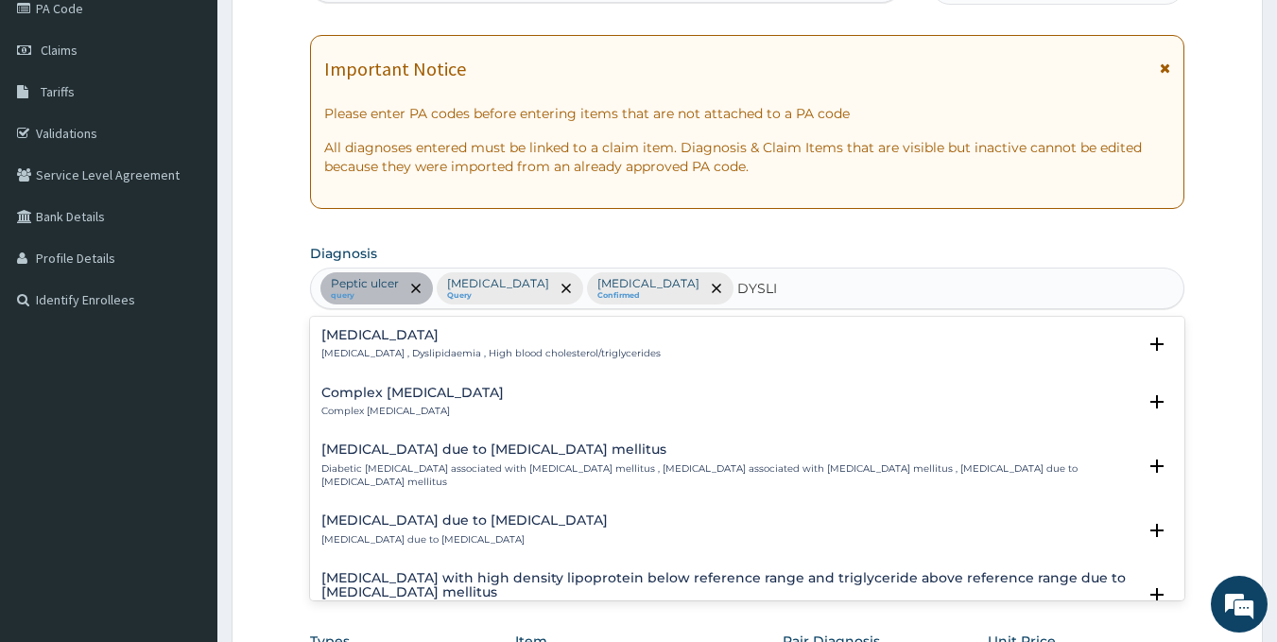
click at [534, 345] on div "Dyslipidemia Dyslipidemia , Dyslipidaemia , High blood cholesterol/triglycerides" at bounding box center [490, 344] width 339 height 33
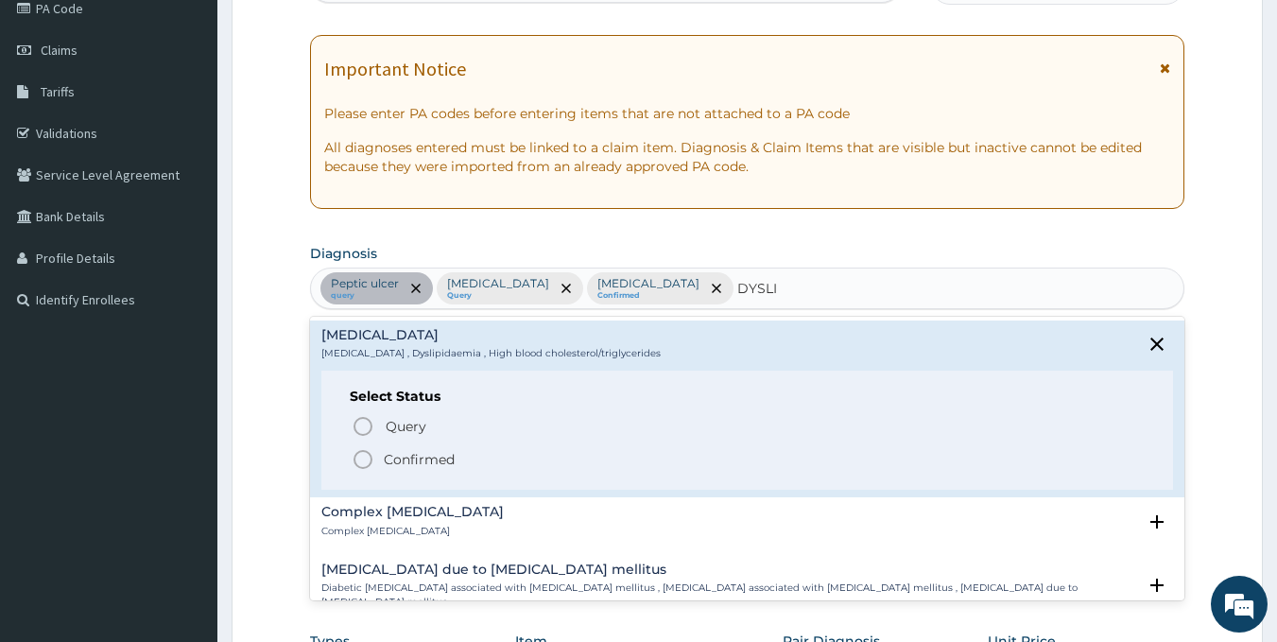
click at [366, 452] on circle "status option filled" at bounding box center [362, 459] width 17 height 17
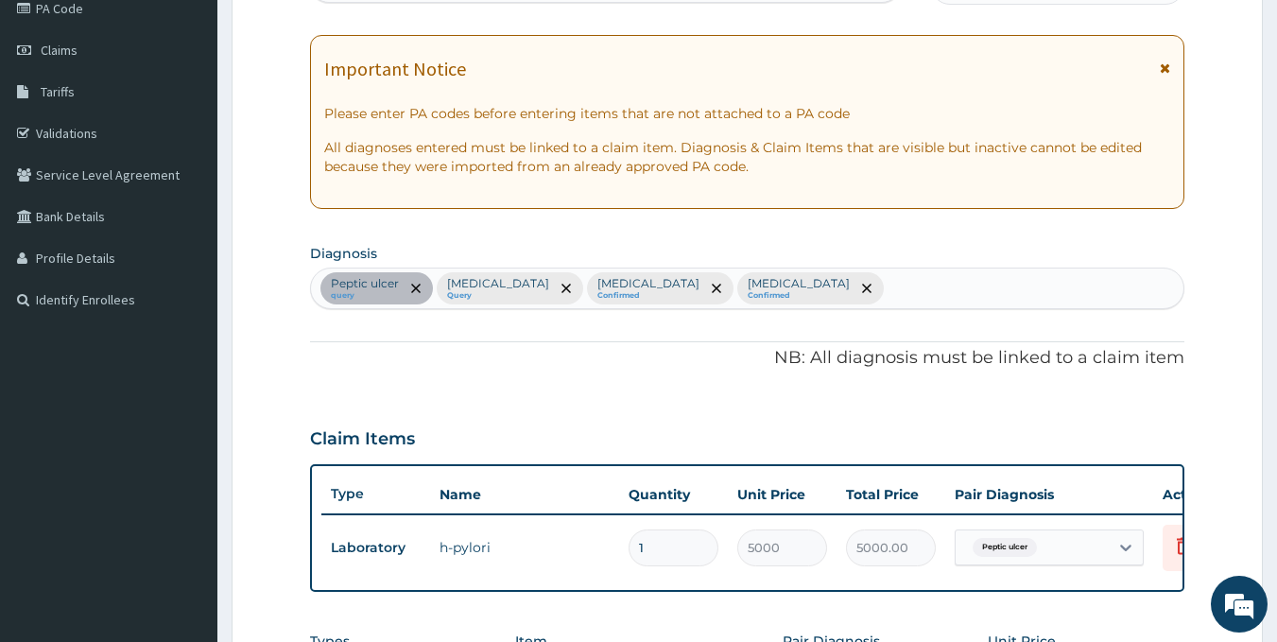
click at [559, 416] on div "Claim Items" at bounding box center [747, 434] width 875 height 49
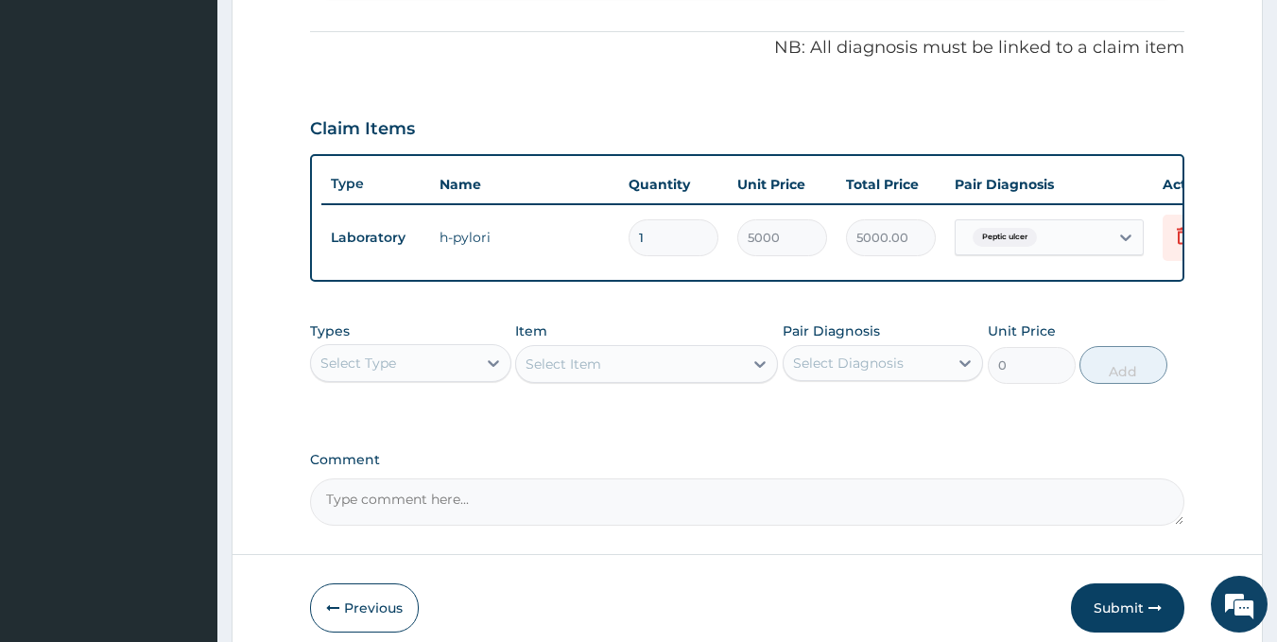
scroll to position [579, 0]
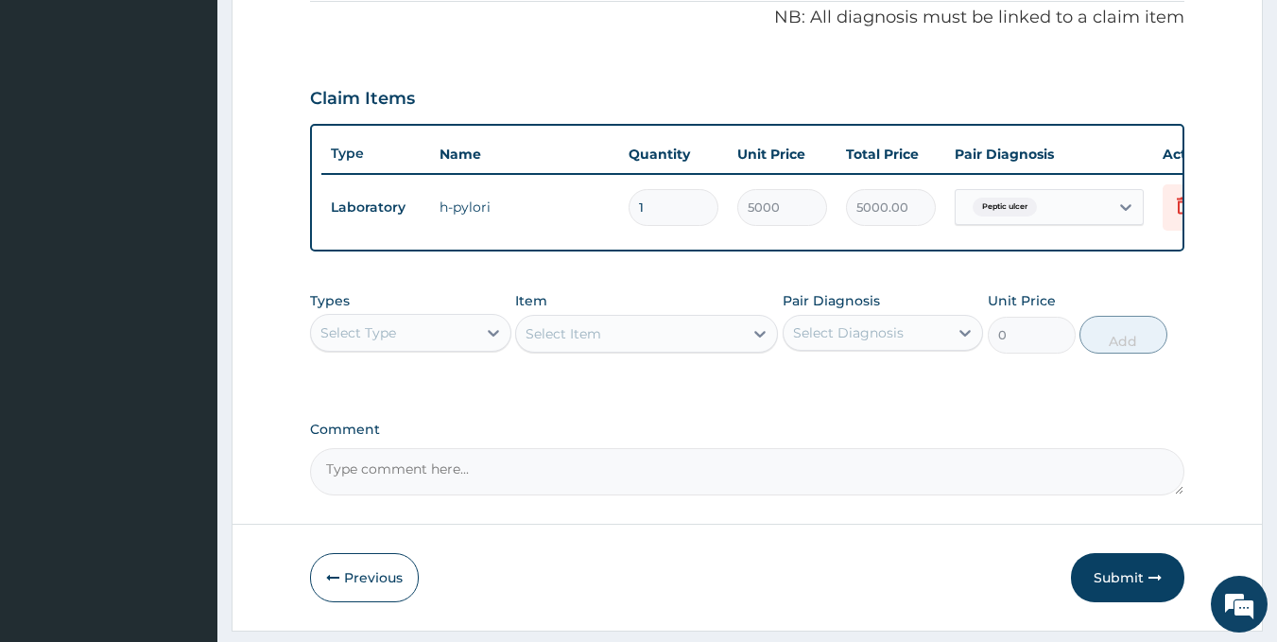
click at [462, 348] on div "Select Type" at bounding box center [393, 333] width 165 height 30
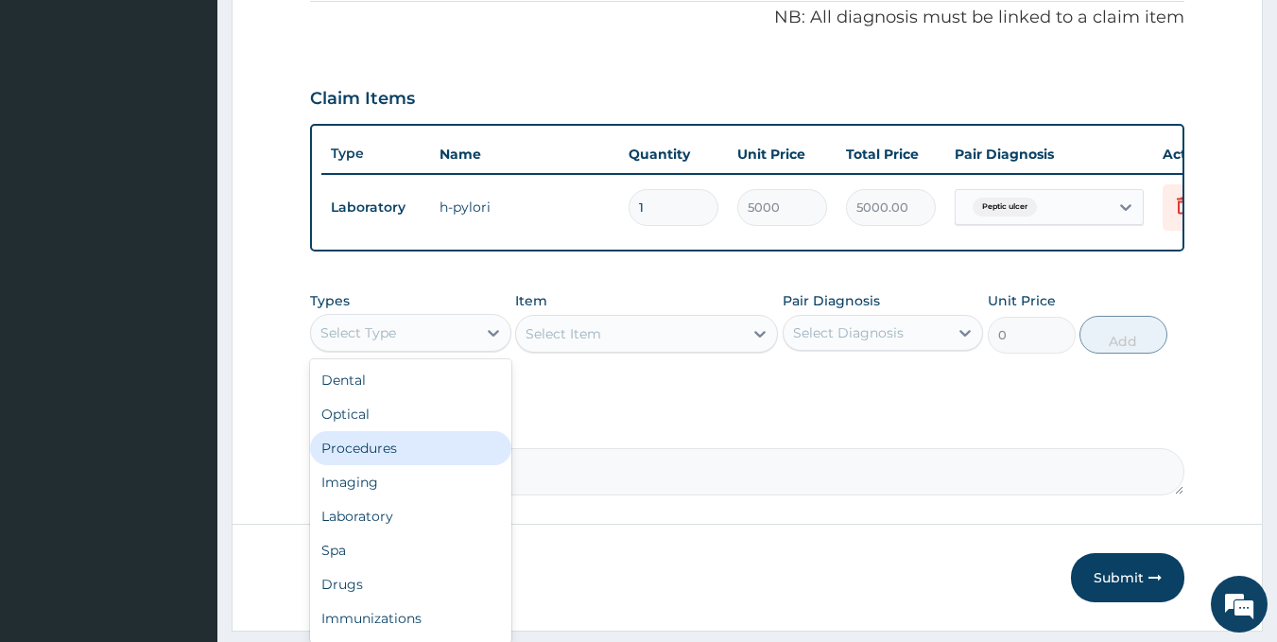
click at [384, 455] on div "Procedures" at bounding box center [410, 448] width 201 height 34
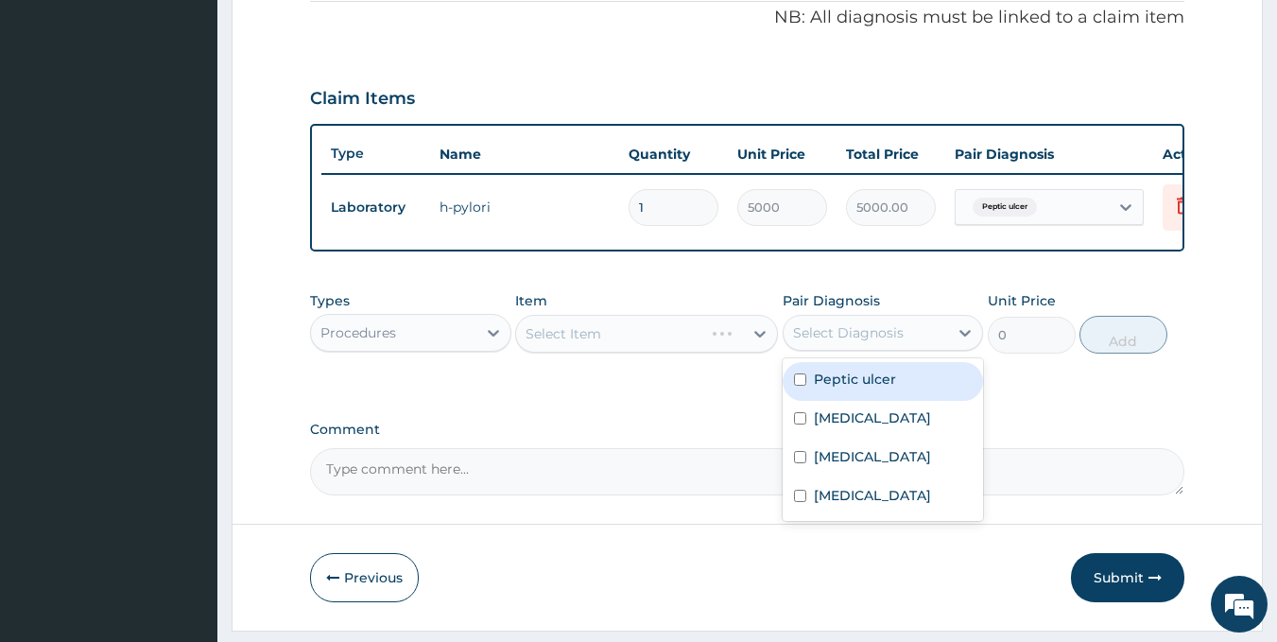
click at [827, 342] on div "Select Diagnosis" at bounding box center [848, 332] width 111 height 19
click at [799, 401] on div "Peptic ulcer" at bounding box center [883, 381] width 201 height 39
checkbox input "true"
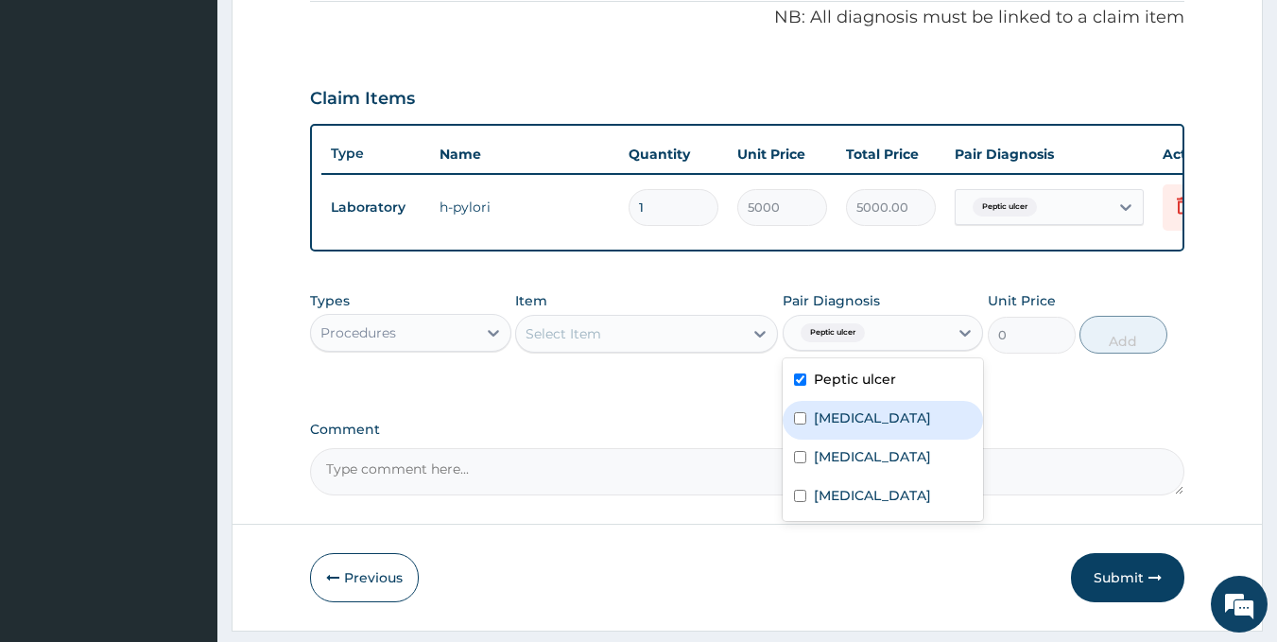
click at [794, 422] on div "Myocarditis" at bounding box center [883, 420] width 201 height 39
checkbox input "true"
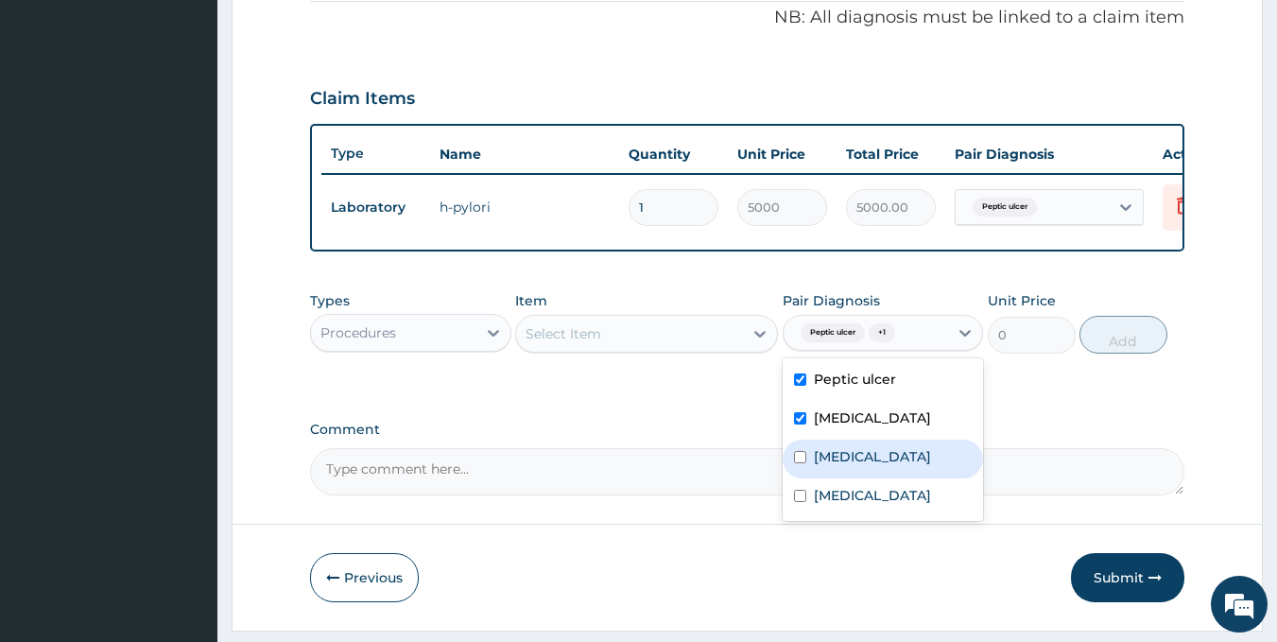
click at [794, 463] on input "checkbox" at bounding box center [800, 457] width 12 height 12
checkbox input "true"
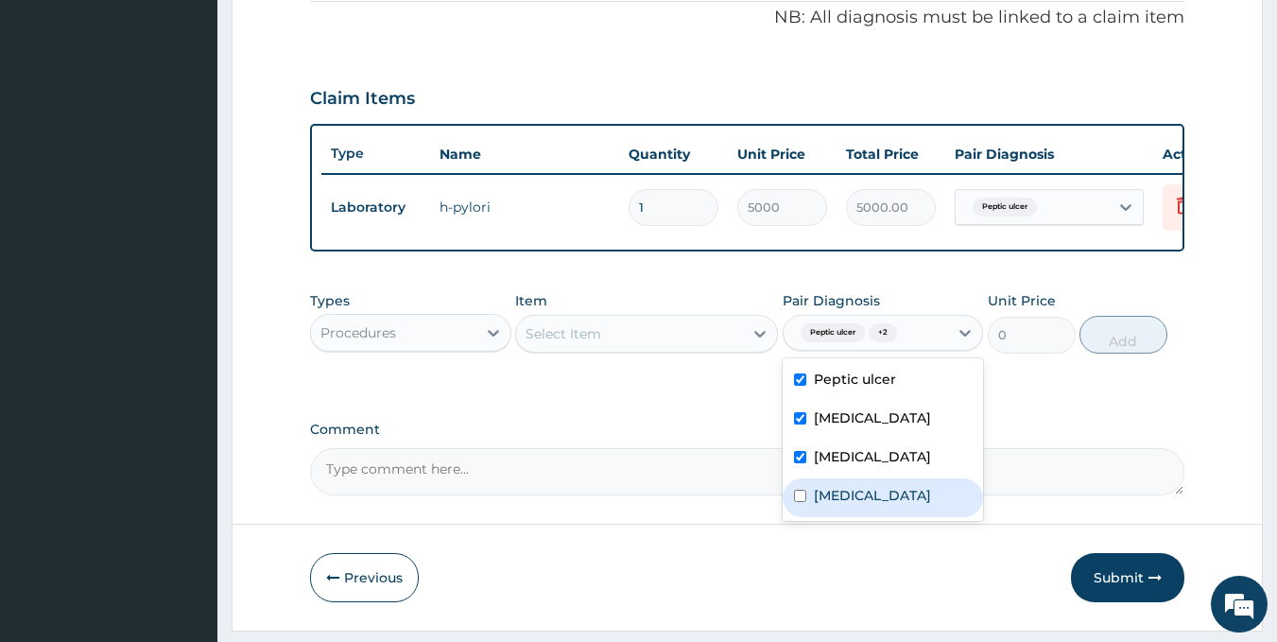
click at [808, 512] on div "Dyslipidemia" at bounding box center [883, 497] width 201 height 39
checkbox input "true"
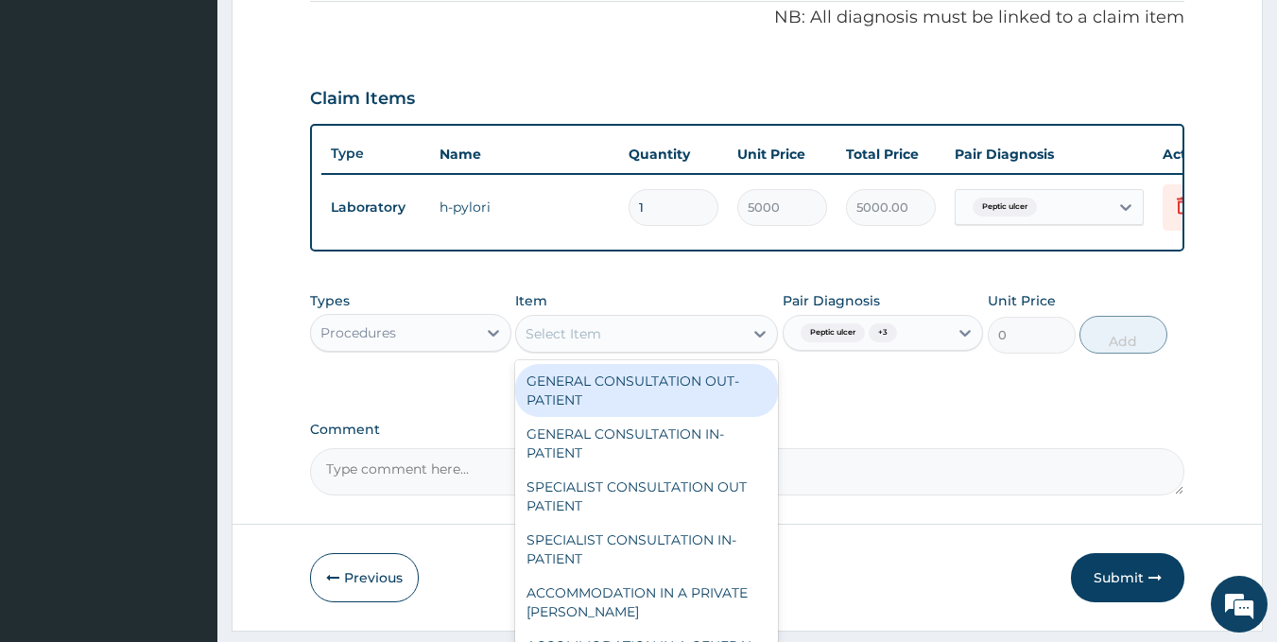
click at [645, 349] on div "Select Item" at bounding box center [629, 334] width 227 height 30
click at [643, 396] on div "GENERAL CONSULTATION OUT- PATIENT" at bounding box center [646, 390] width 263 height 53
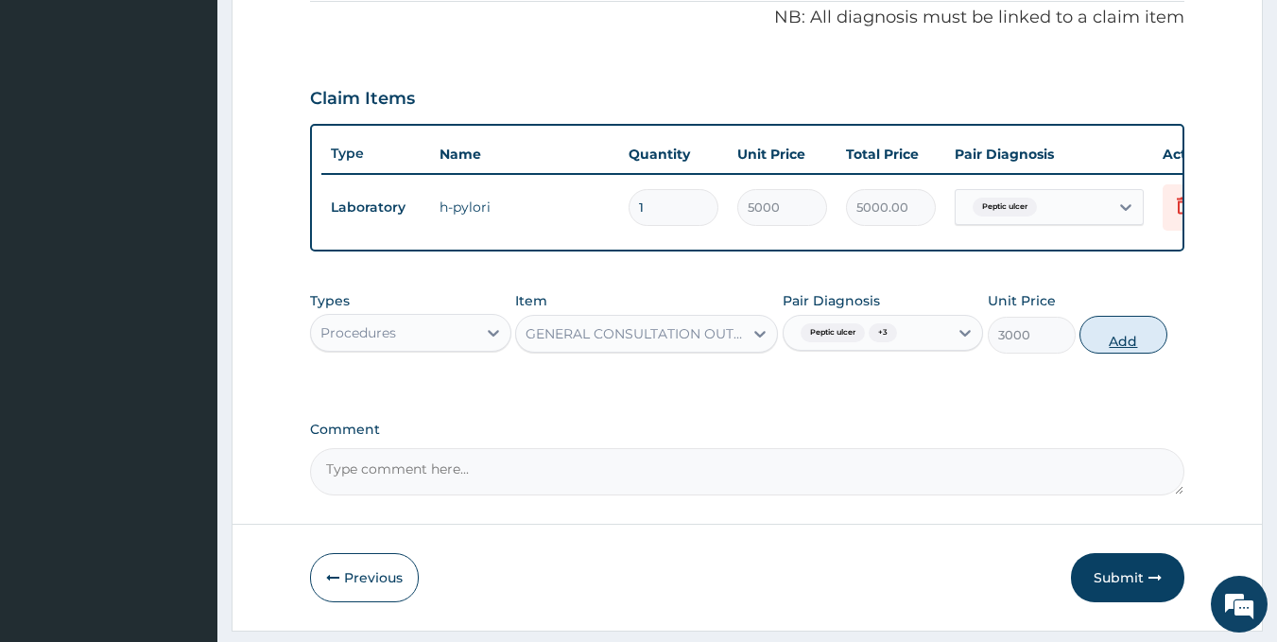
click at [1122, 345] on button "Add" at bounding box center [1123, 335] width 88 height 38
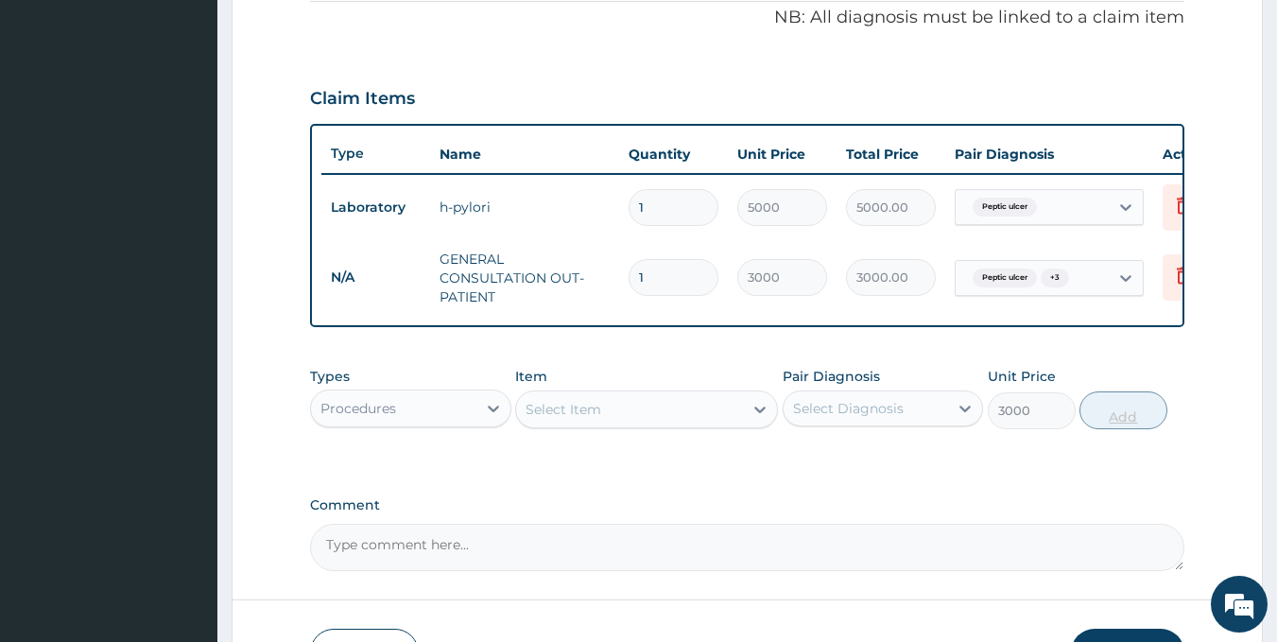
type input "0"
click at [615, 467] on div "Types Procedures Item Select Item Pair Diagnosis Select Diagnosis Unit Price 0 …" at bounding box center [747, 412] width 875 height 110
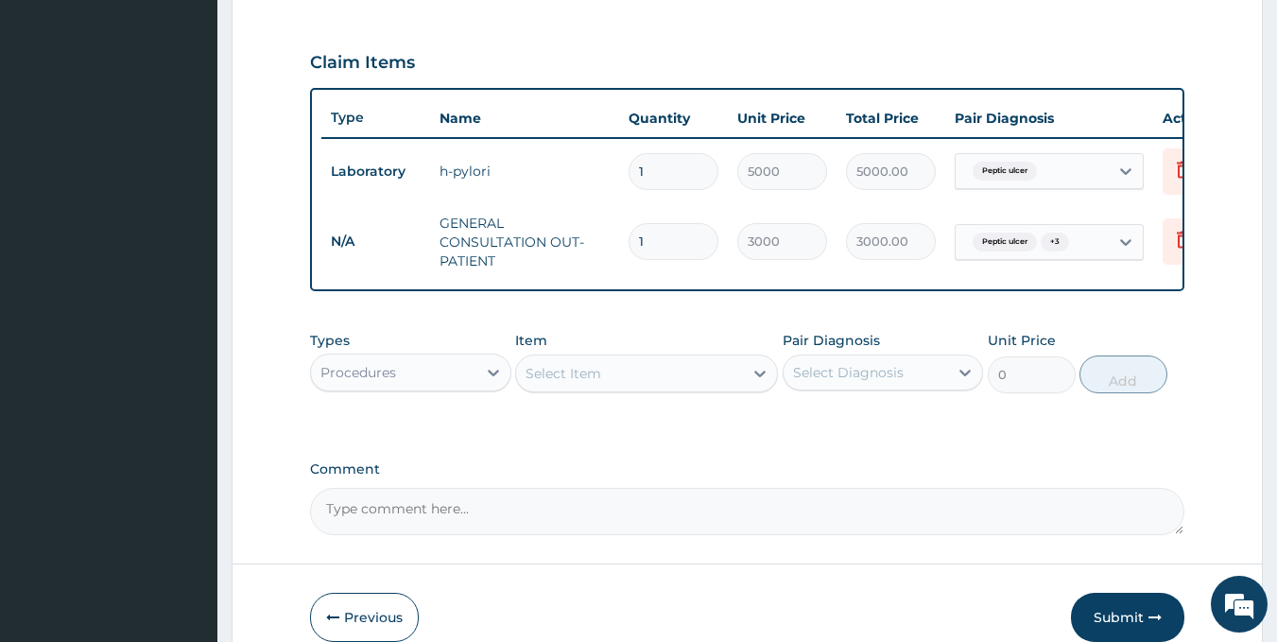
scroll to position [617, 0]
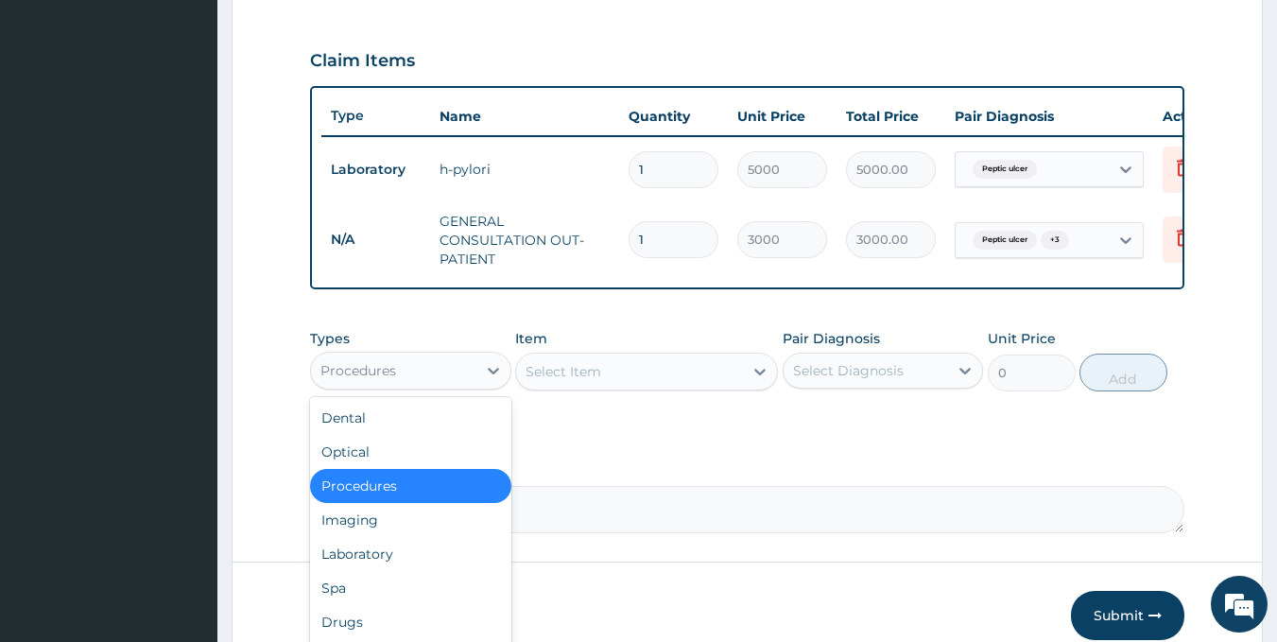
click at [442, 386] on div "Procedures" at bounding box center [393, 370] width 165 height 30
click at [373, 566] on div "Laboratory" at bounding box center [410, 554] width 201 height 34
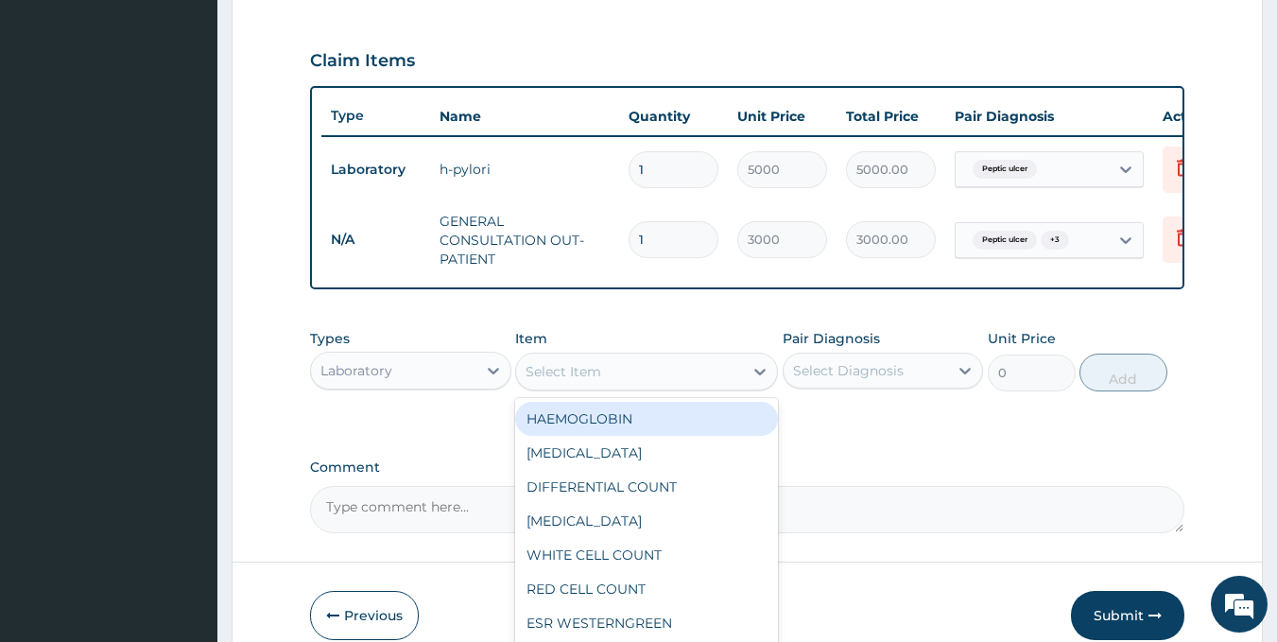
click at [593, 381] on div "Select Item" at bounding box center [564, 371] width 76 height 19
type input "S"
type input "L"
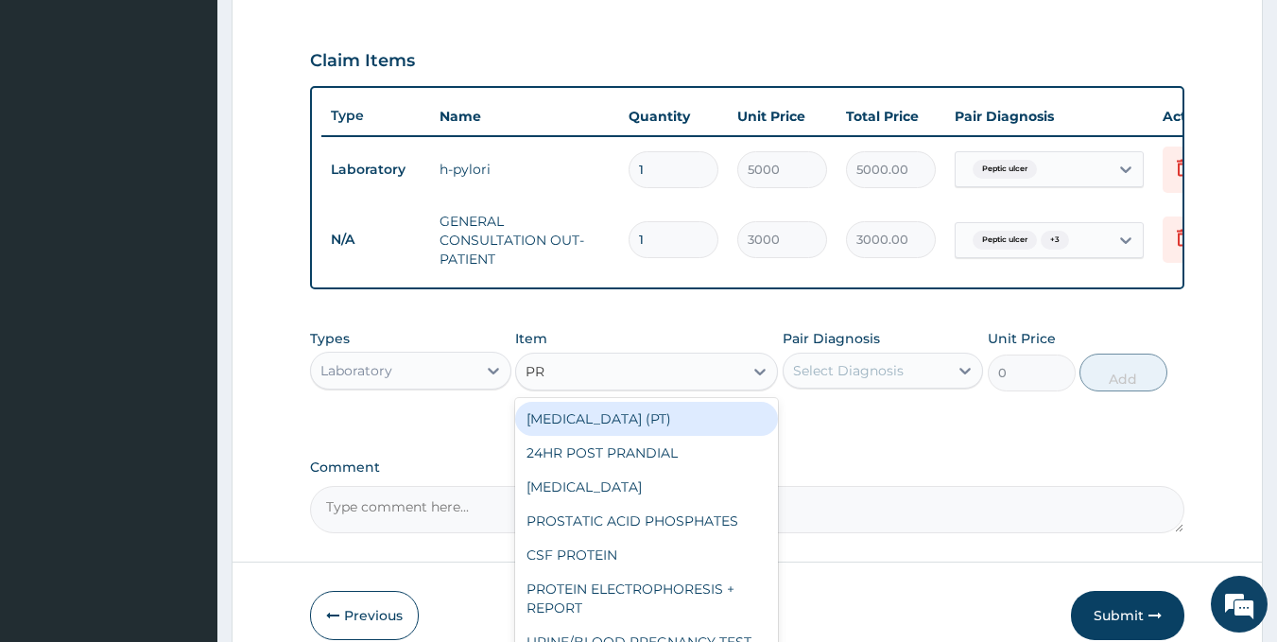
type input "P"
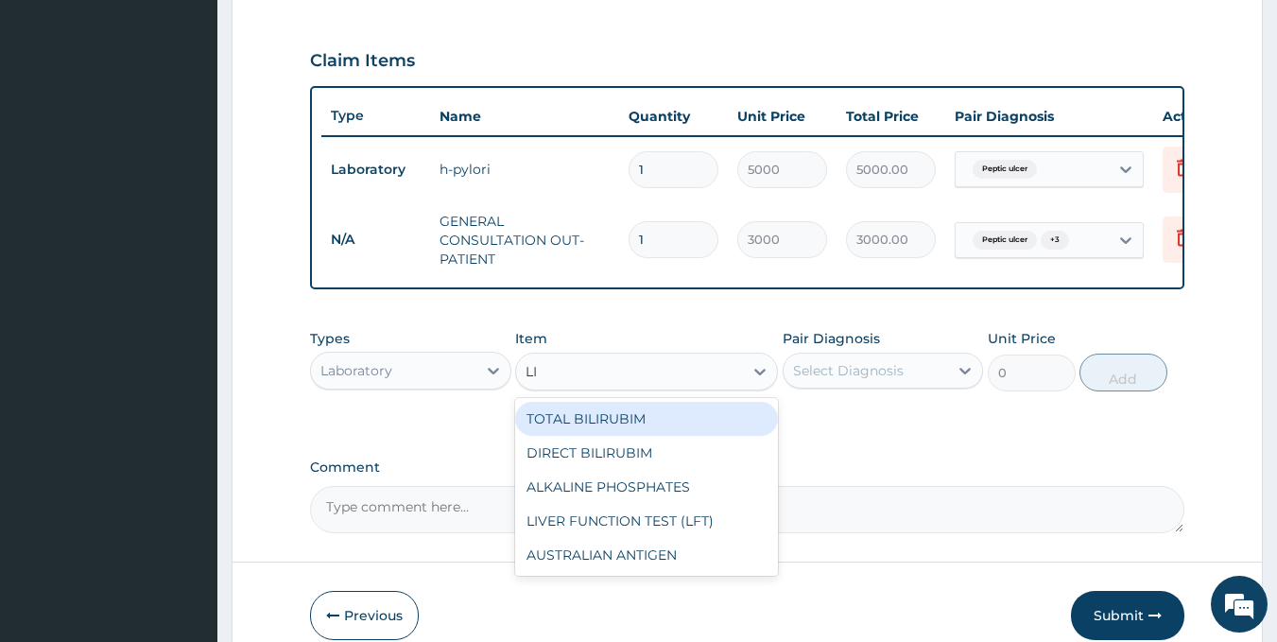
type input "L"
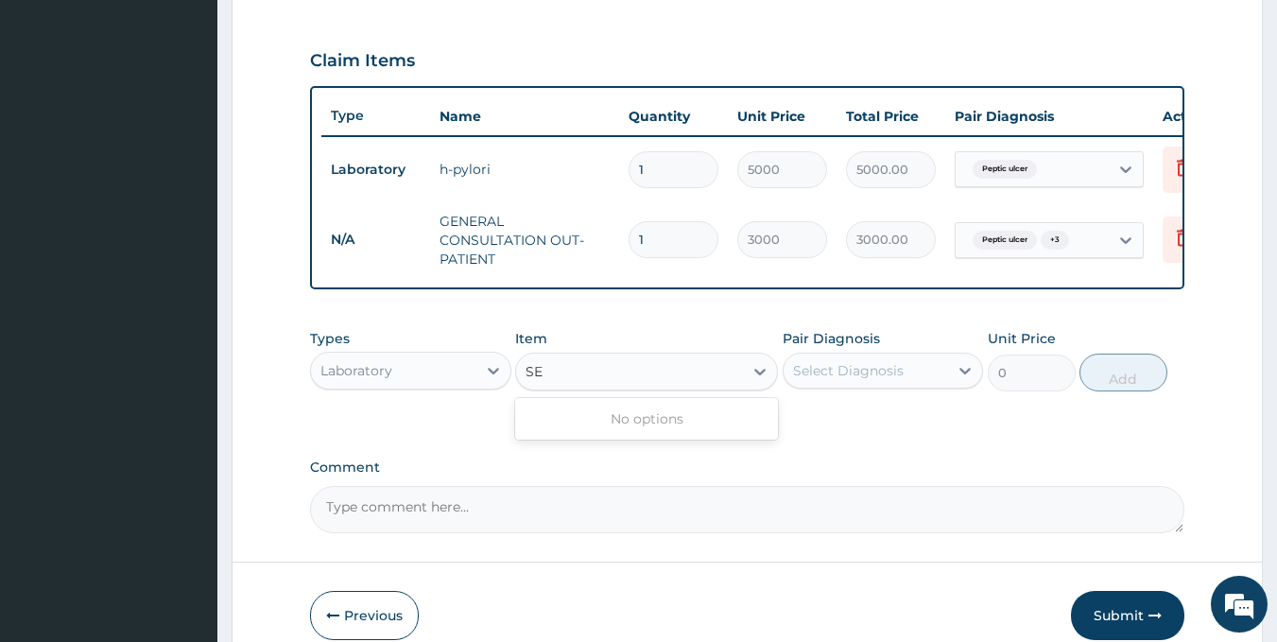
type input "S"
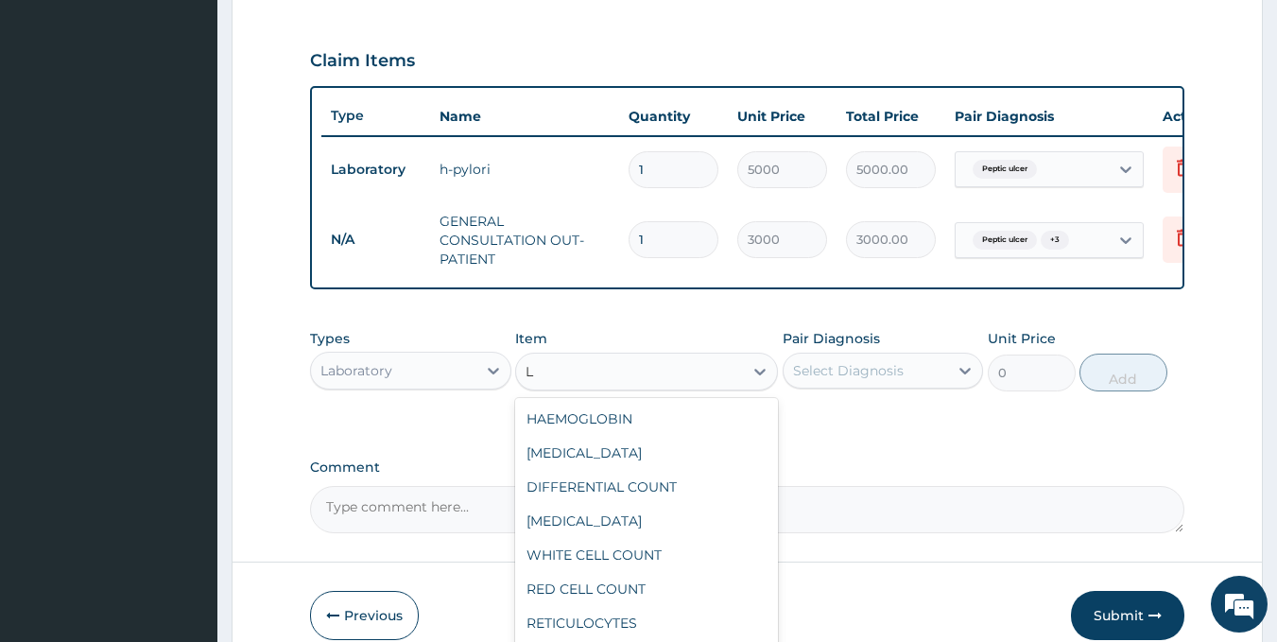
type input "LD"
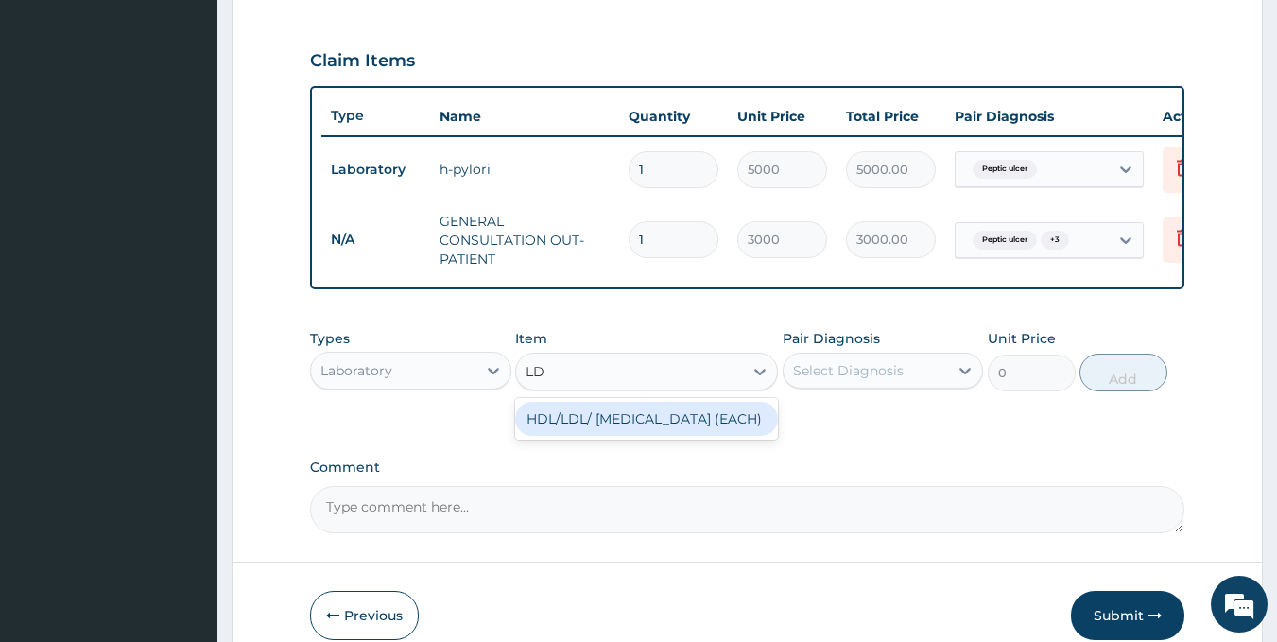
click at [617, 422] on div "HDL/LDL/ CHOLESTEROL (EACH)" at bounding box center [646, 419] width 263 height 34
type input "2500"
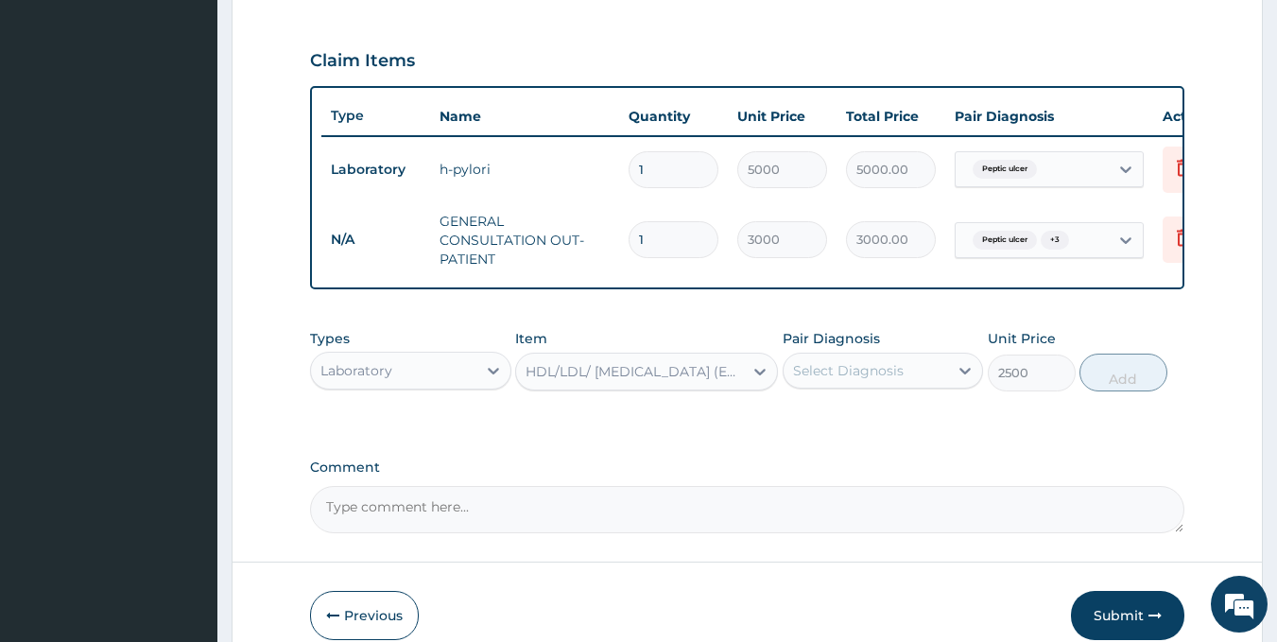
click at [819, 380] on div "Select Diagnosis" at bounding box center [848, 370] width 111 height 19
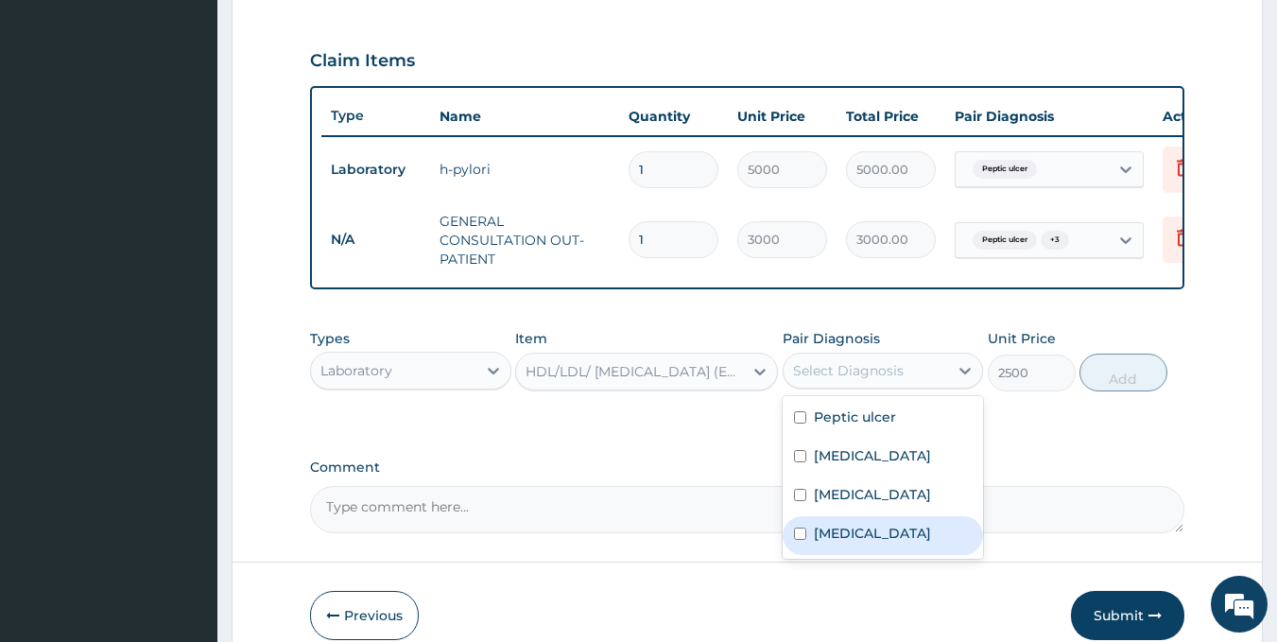
click at [798, 540] on input "checkbox" at bounding box center [800, 533] width 12 height 12
checkbox input "true"
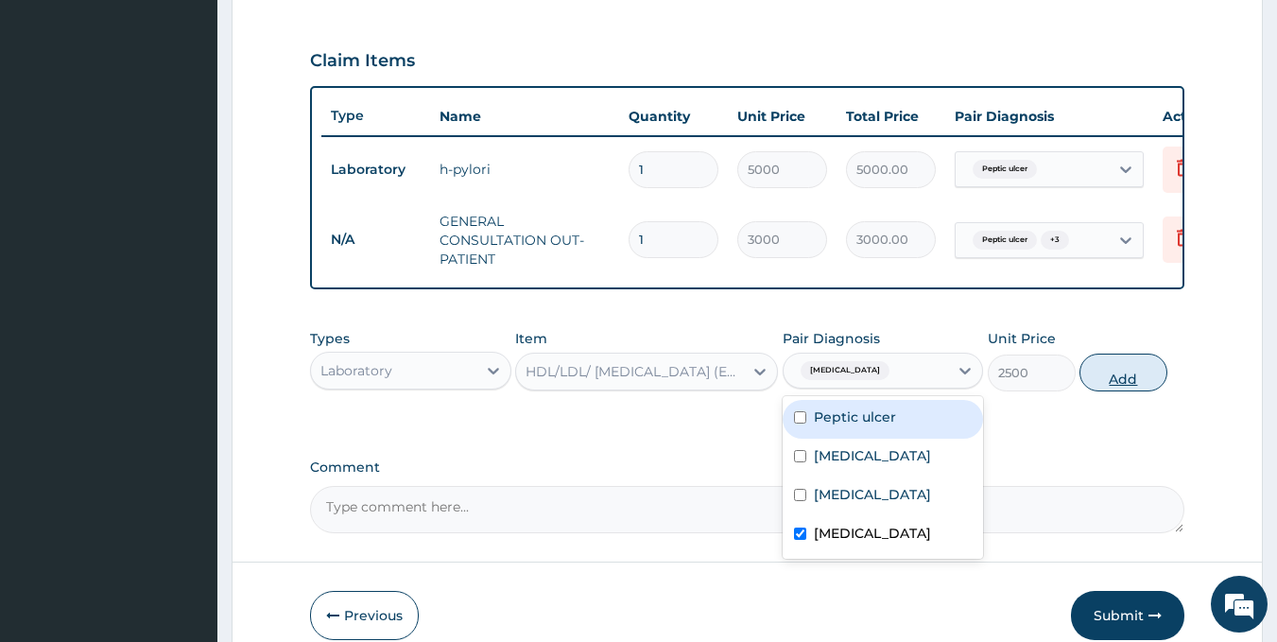
click at [1145, 382] on button "Add" at bounding box center [1123, 372] width 88 height 38
type input "0"
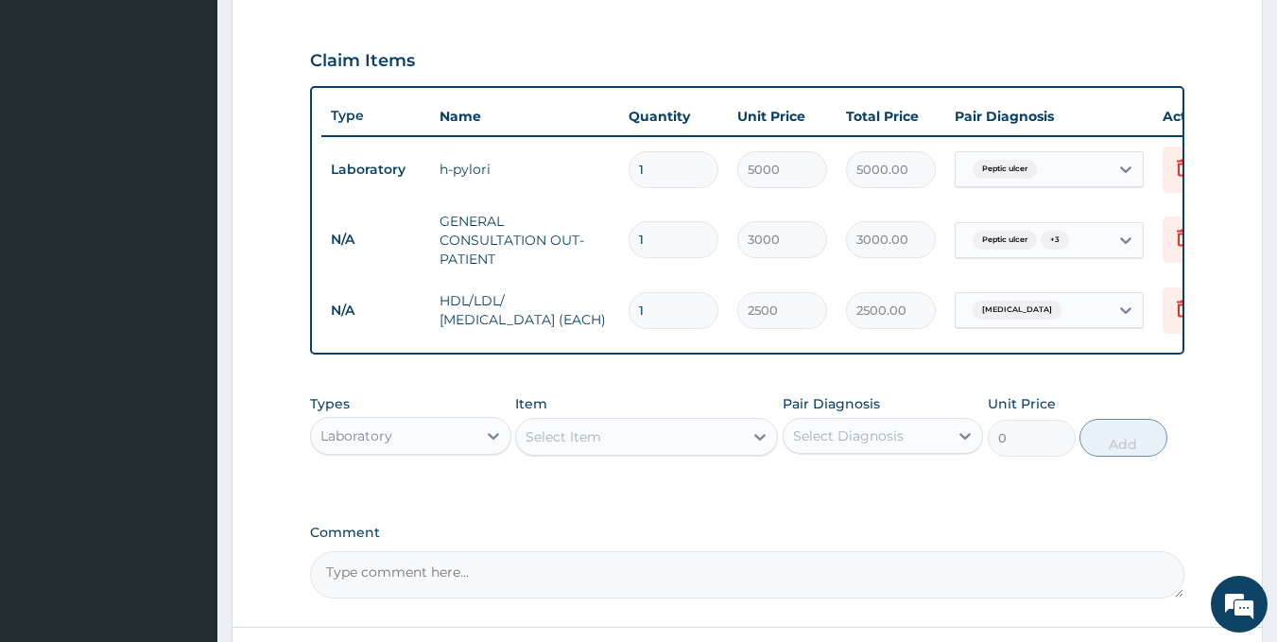
click at [718, 438] on div "Select Item" at bounding box center [629, 437] width 227 height 30
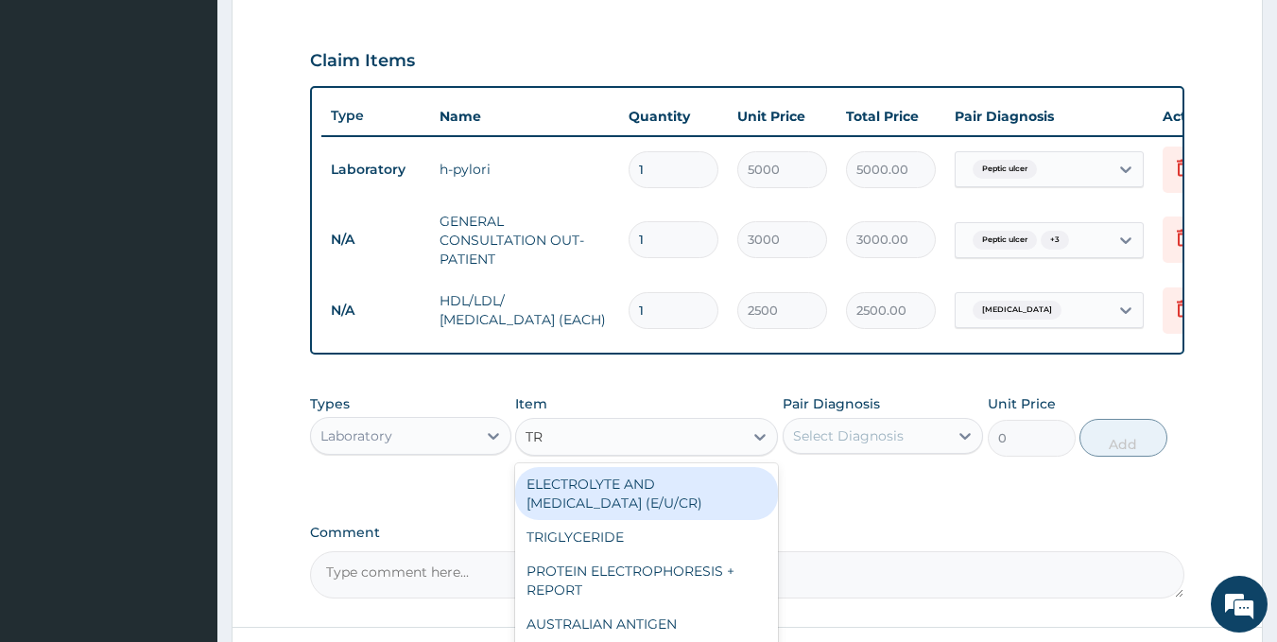
type input "TRI"
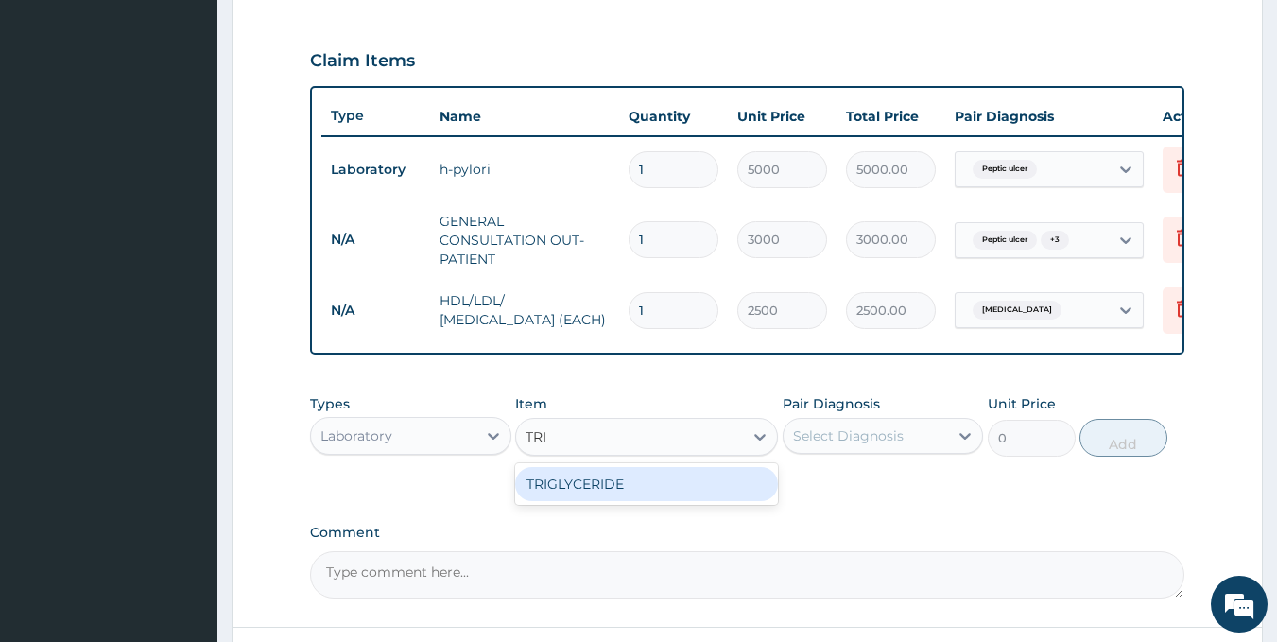
click at [693, 483] on div "TRIGLYCERIDE" at bounding box center [646, 484] width 263 height 34
type input "2500"
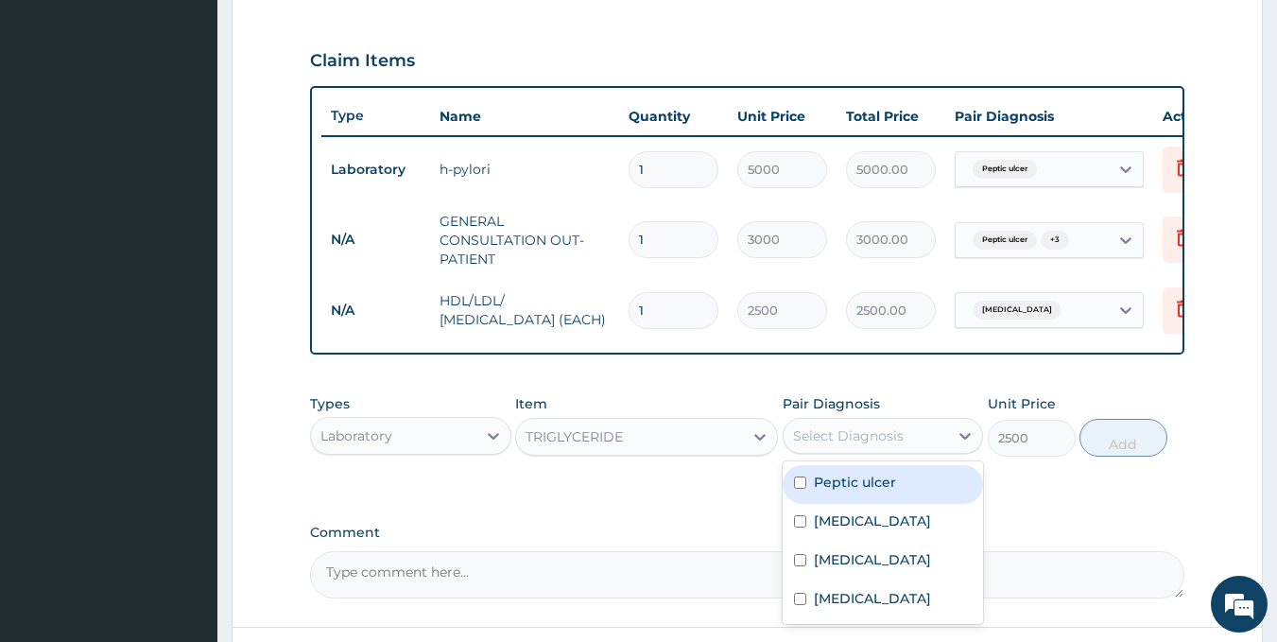
click at [804, 445] on div "Select Diagnosis" at bounding box center [848, 435] width 111 height 19
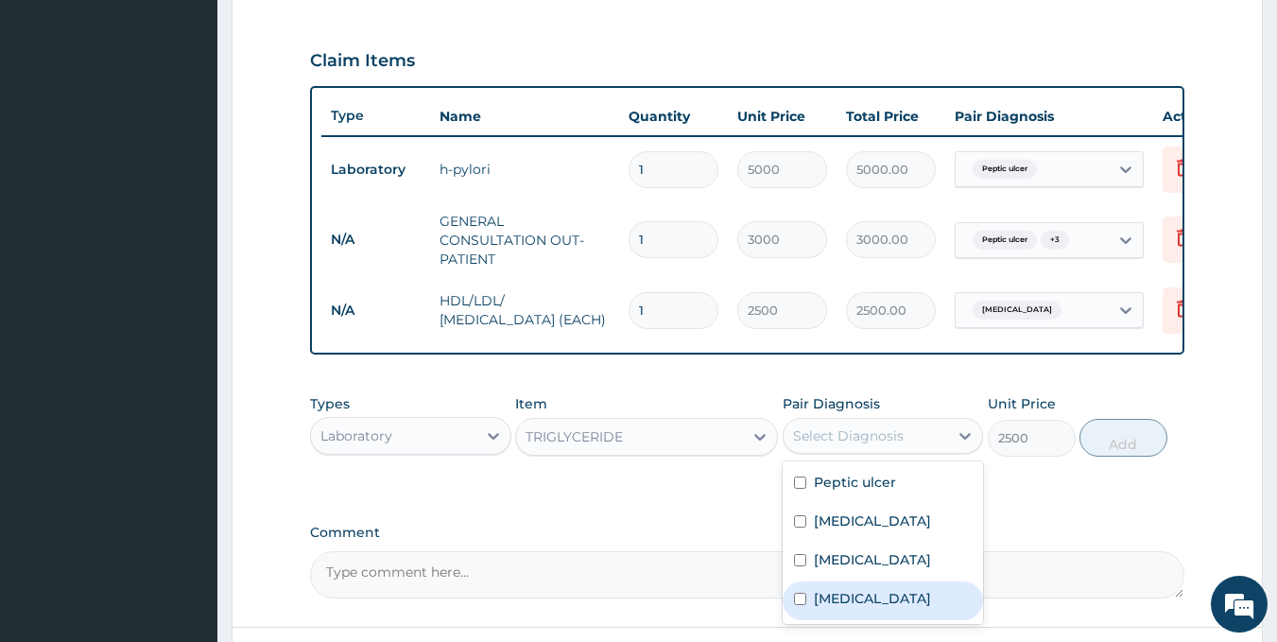
click at [808, 610] on div "Dyslipidemia" at bounding box center [883, 600] width 201 height 39
checkbox input "true"
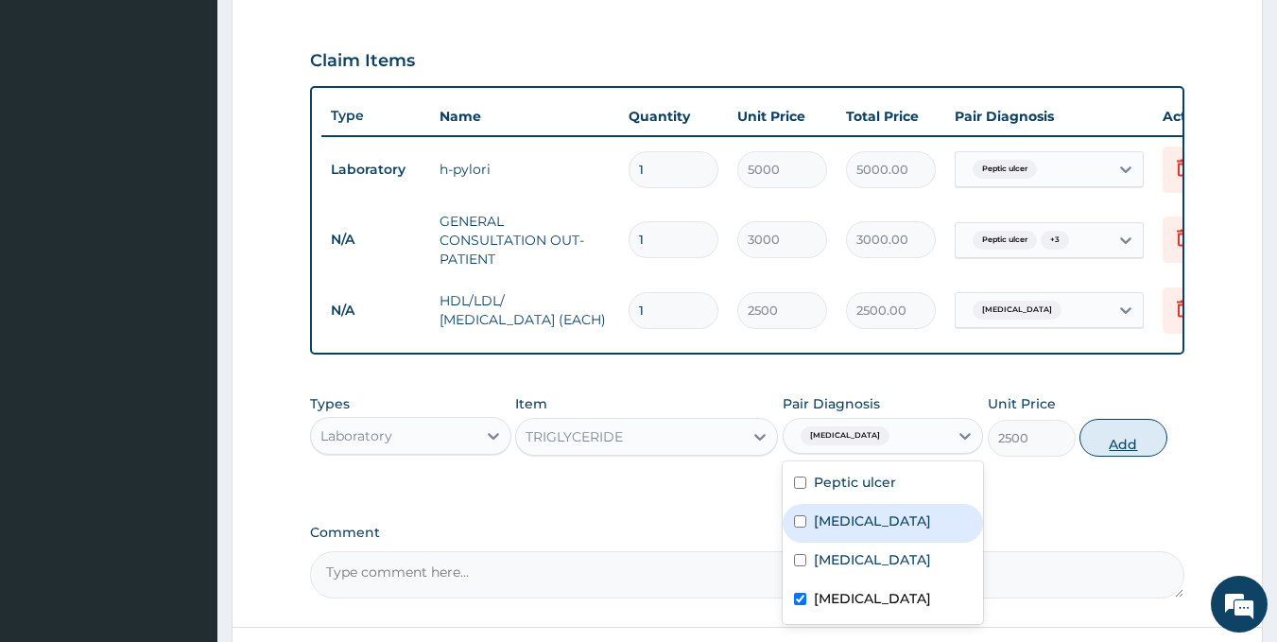
click at [1119, 450] on button "Add" at bounding box center [1123, 438] width 88 height 38
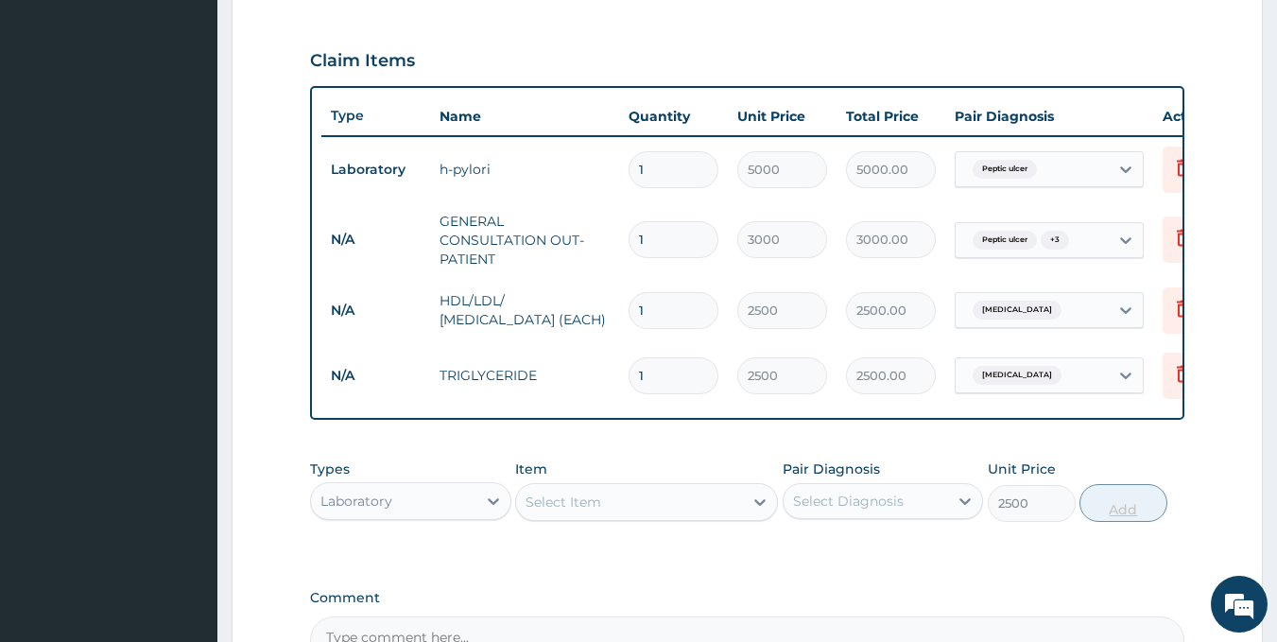
type input "0"
type input "0.00"
type input "1"
type input "2500.00"
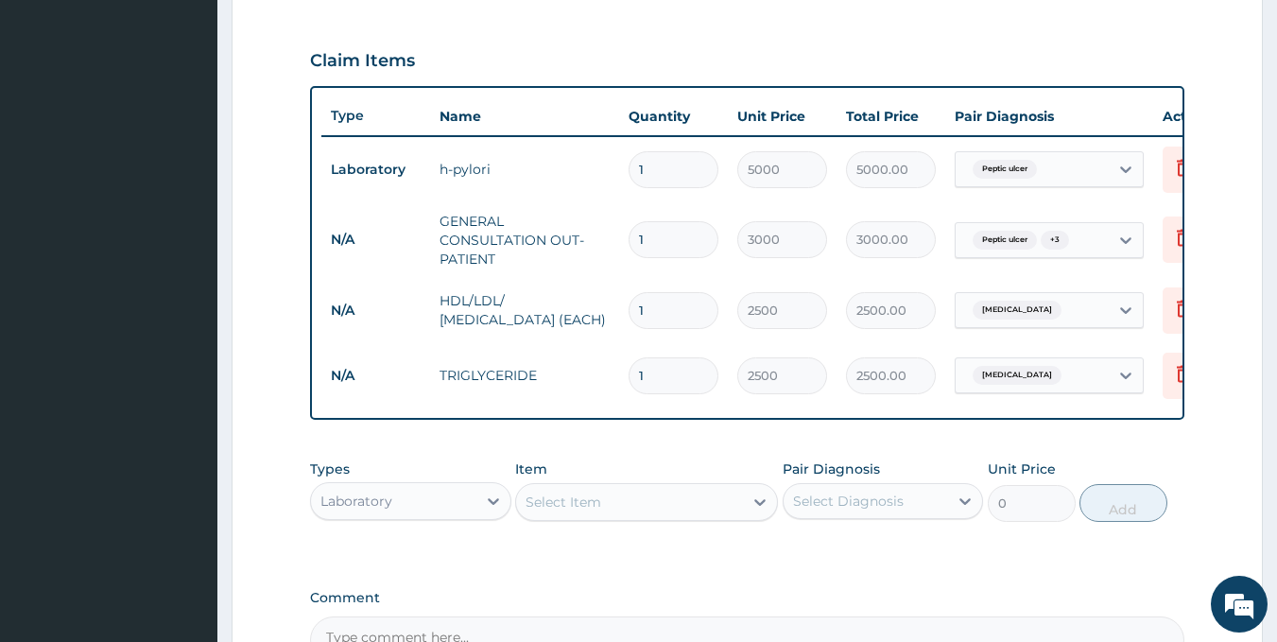
click at [694, 574] on div "PA Code / Prescription Code PA/2CD727 Encounter Date 23-08-2025 Important Notic…" at bounding box center [747, 113] width 875 height 1100
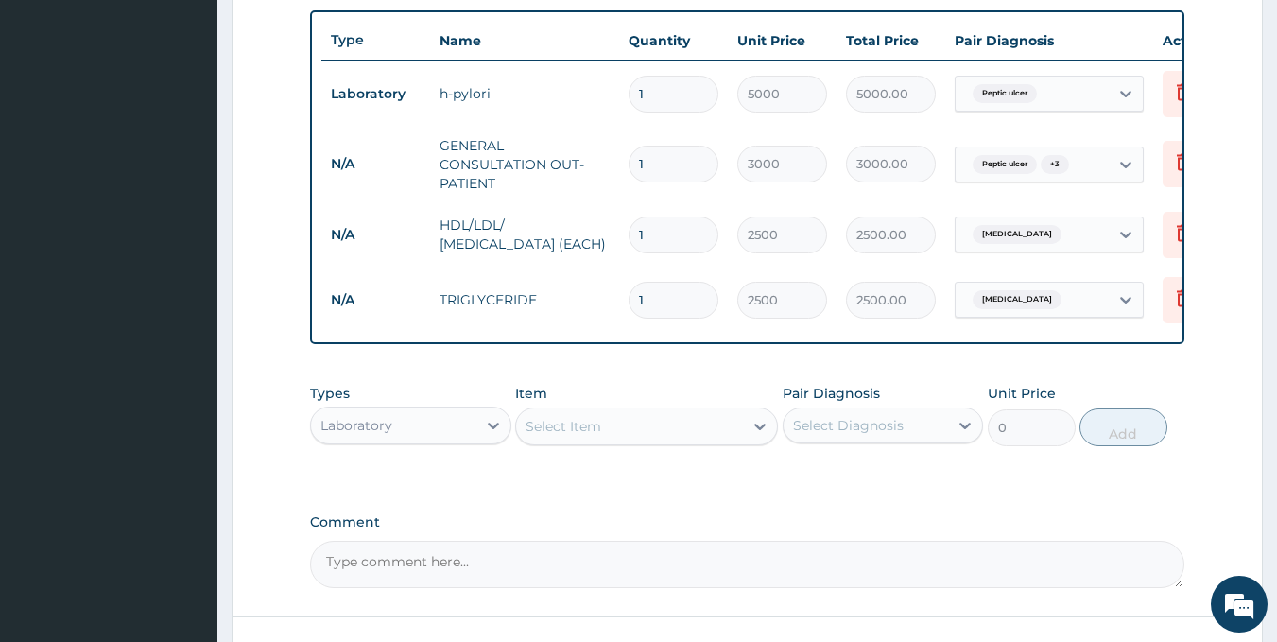
scroll to position [731, 0]
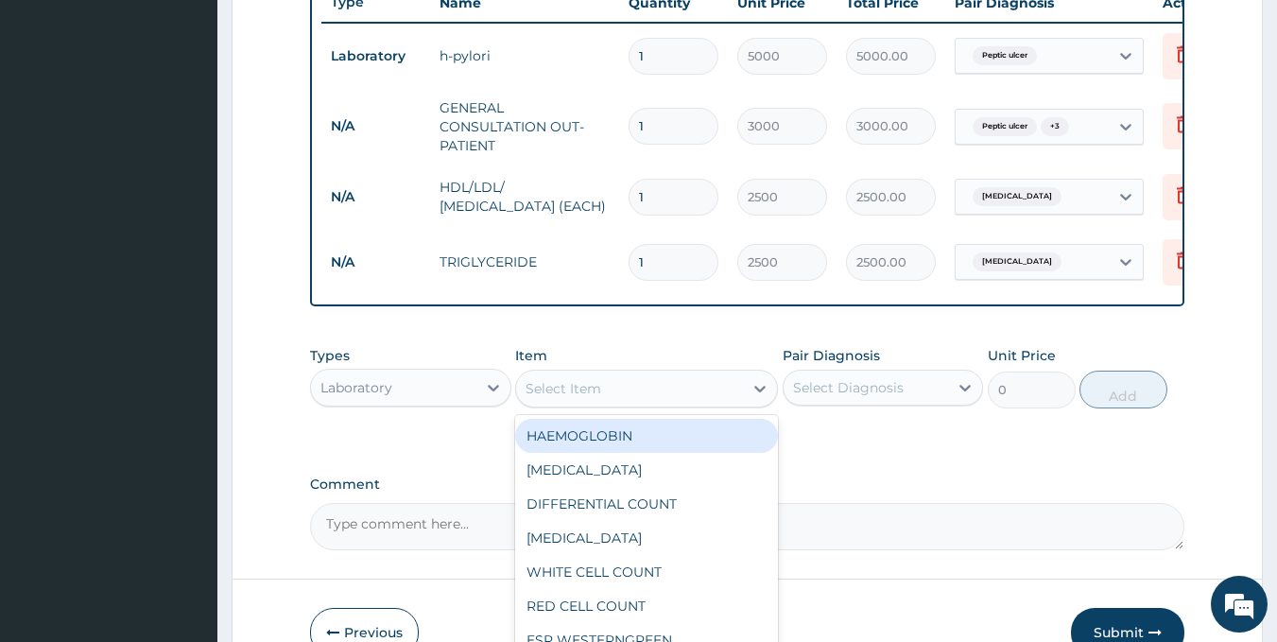
click at [647, 404] on div "Select Item" at bounding box center [629, 388] width 227 height 30
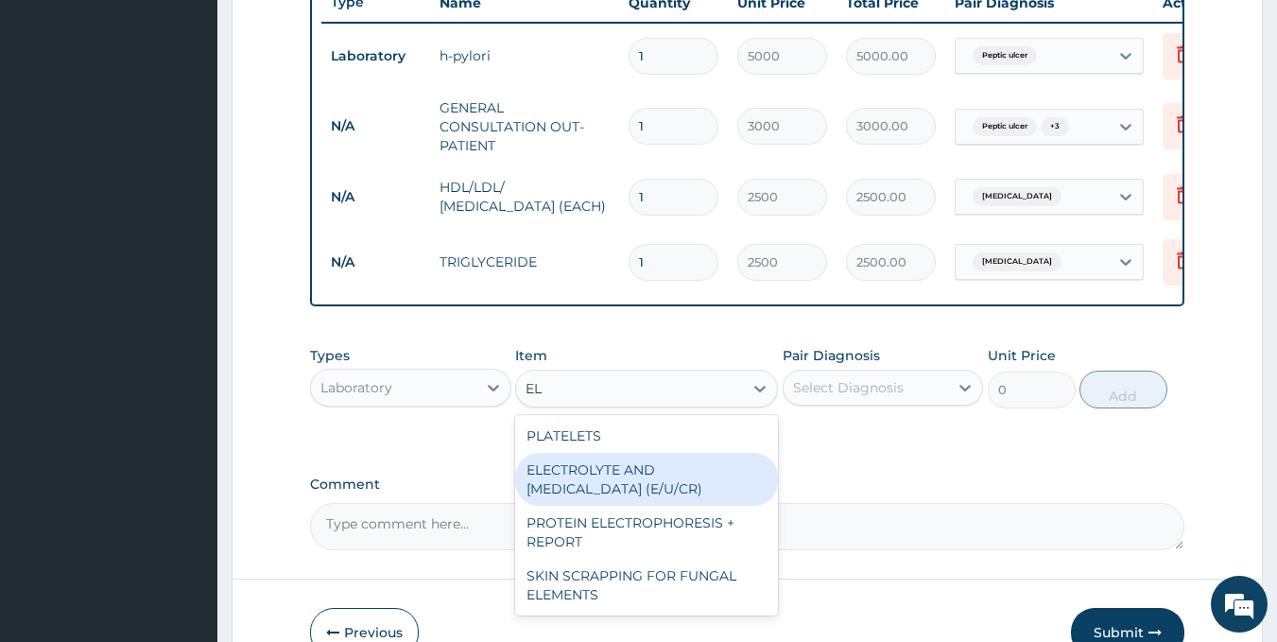
type input "E"
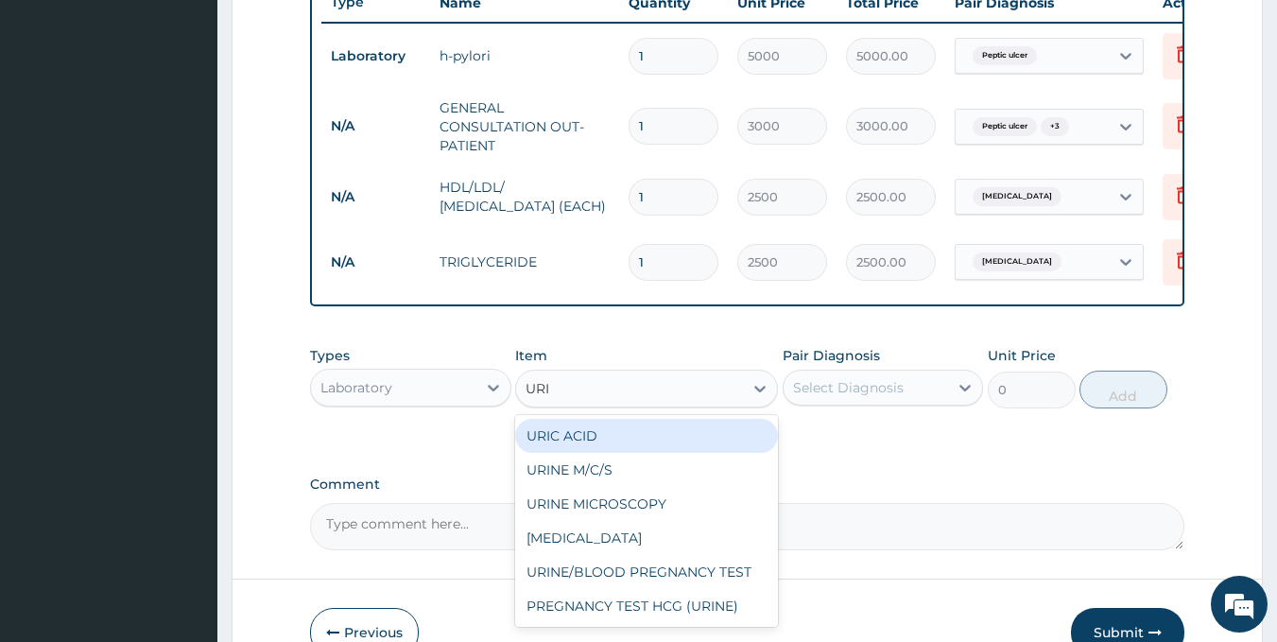
type input "URIN"
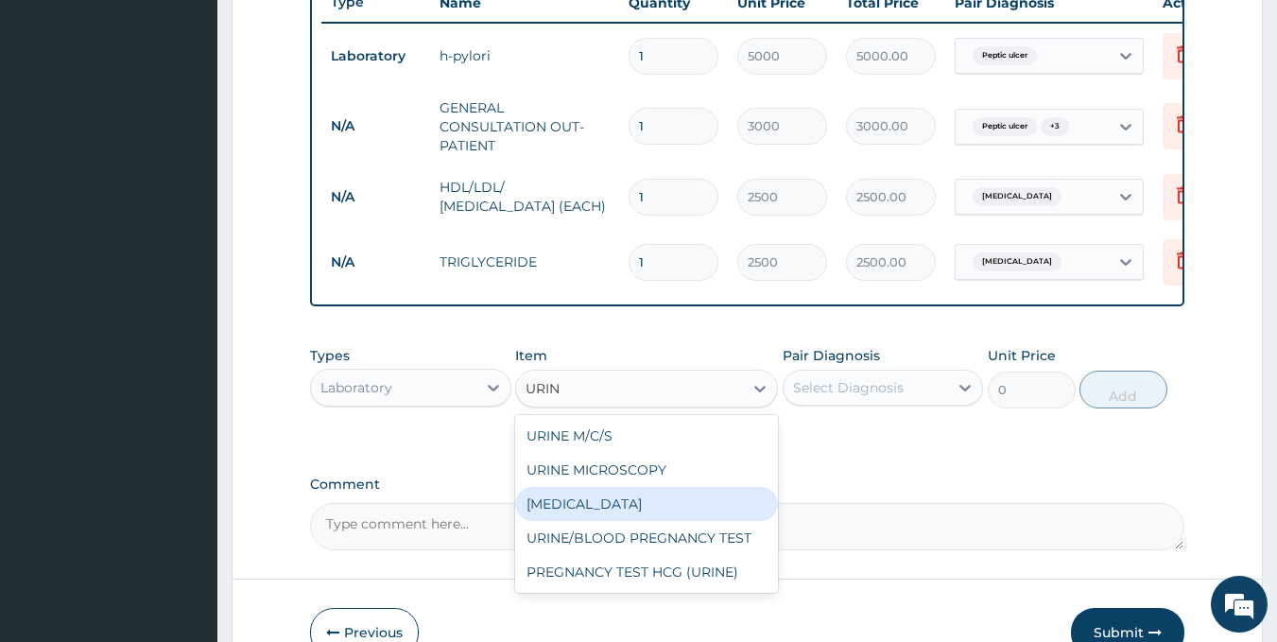
click at [611, 513] on div "URINALYSIS" at bounding box center [646, 504] width 263 height 34
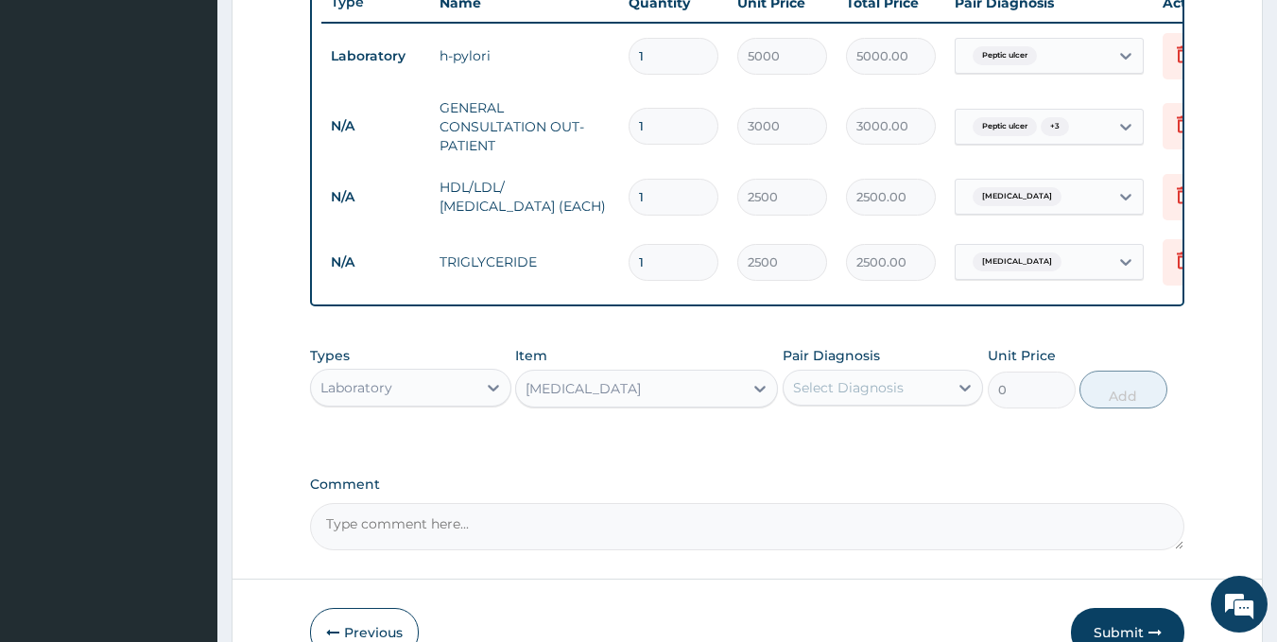
type input "1500"
click at [951, 492] on label "Comment" at bounding box center [747, 484] width 875 height 16
click at [951, 503] on textarea "Comment" at bounding box center [747, 526] width 875 height 47
click at [1075, 492] on label "Comment" at bounding box center [747, 484] width 875 height 16
click at [1075, 503] on textarea "Comment" at bounding box center [747, 526] width 875 height 47
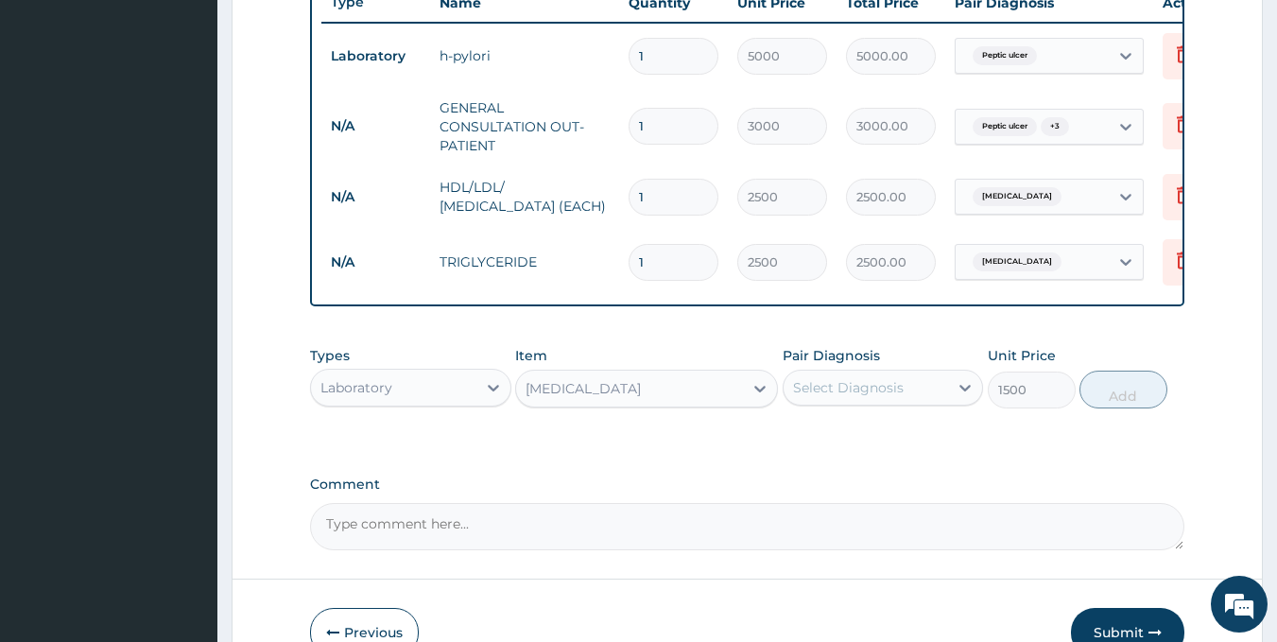
click at [1233, 380] on form "Step 2 of 2 PA Code / Prescription Code PA/2CD727 Encounter Date 23-08-2025 Imp…" at bounding box center [747, 28] width 1031 height 1316
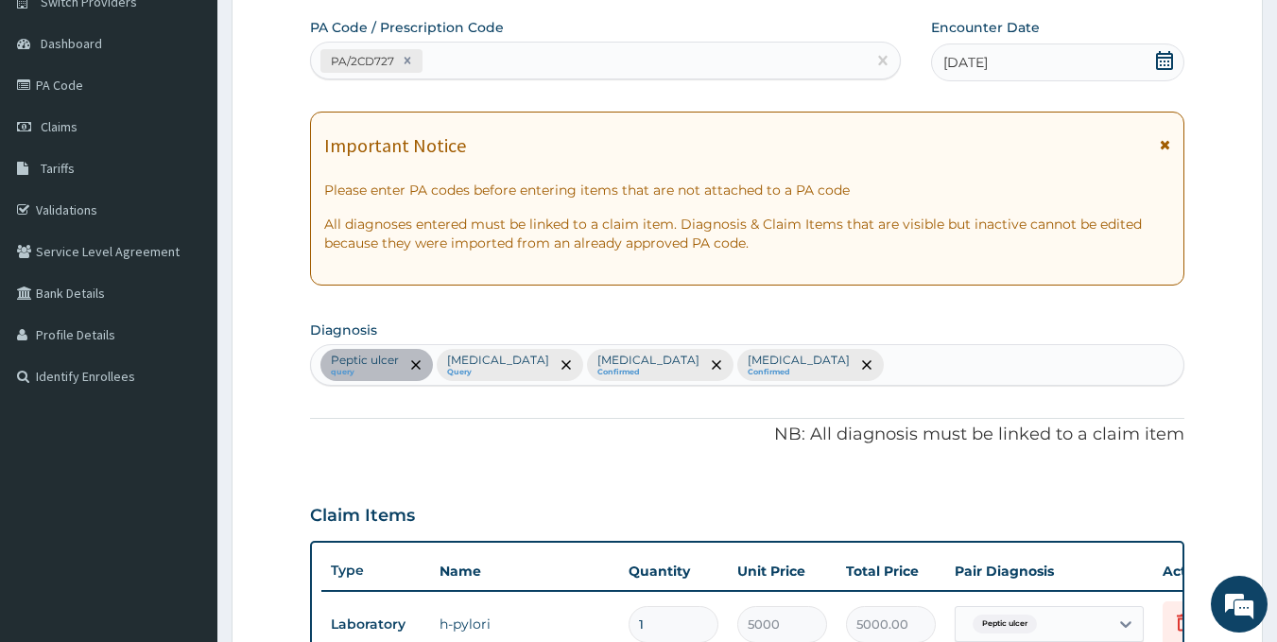
scroll to position [126, 0]
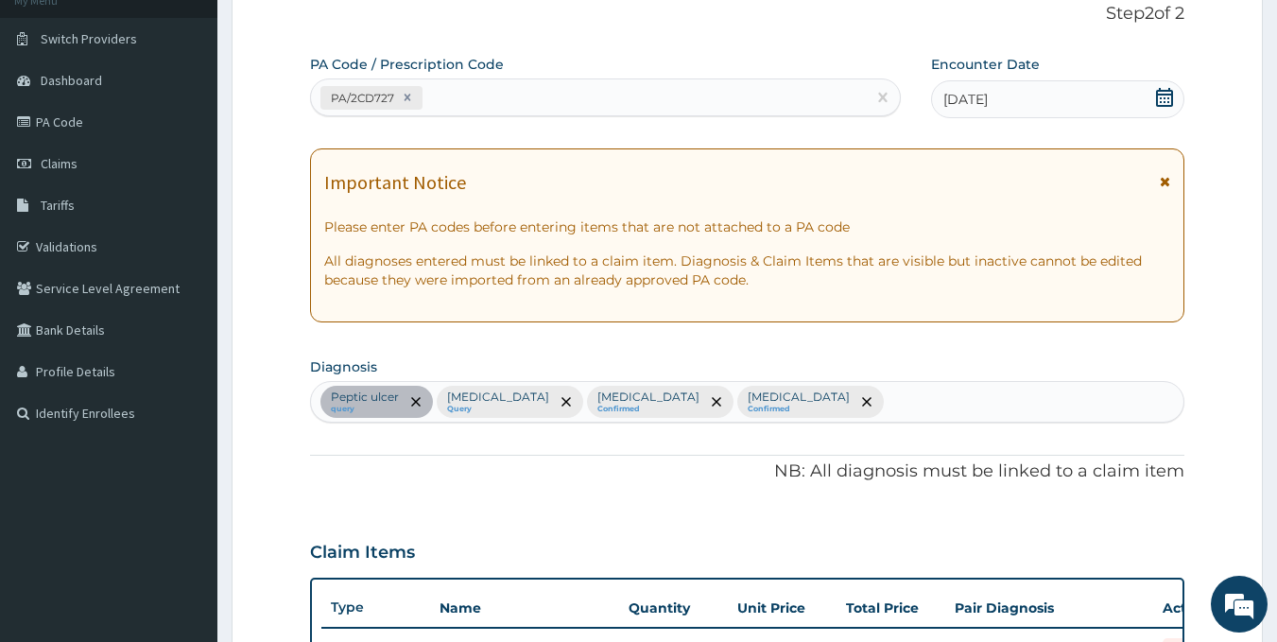
click at [790, 397] on div "Peptic ulcer query Myocarditis Query Ischemia Confirmed Dyslipidemia Confirmed" at bounding box center [747, 402] width 873 height 40
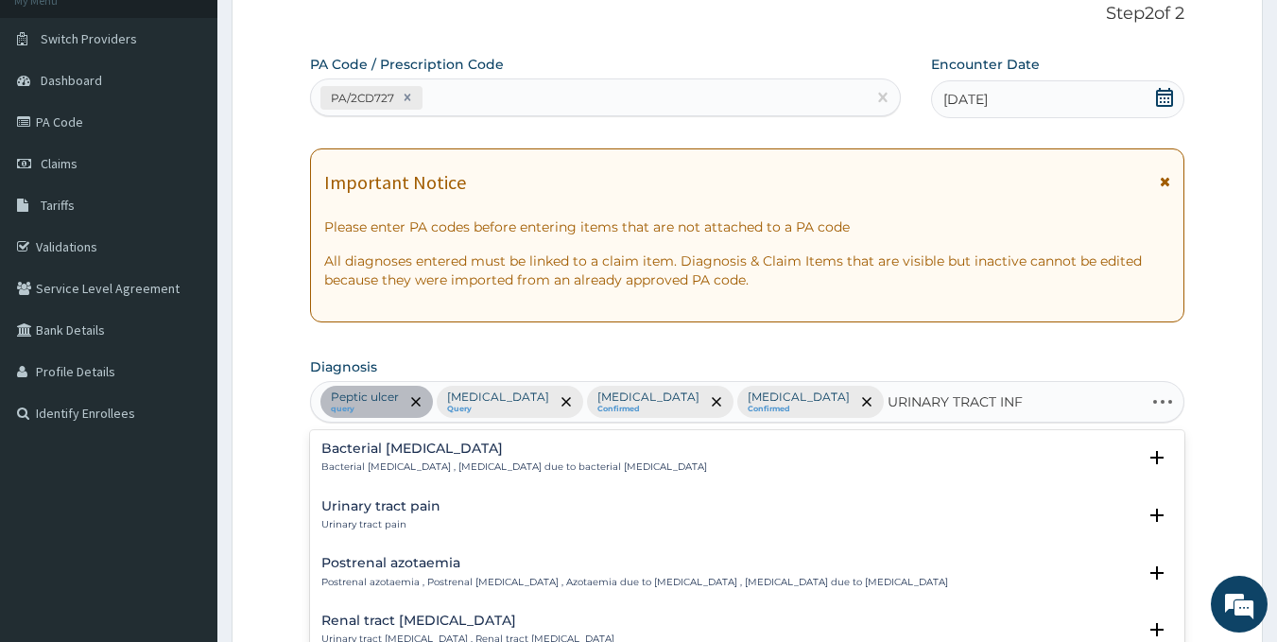
type input "URINARY TRACT INFE"
click at [452, 571] on div "Acute urinary tract infection Acute urinary tract infection , Urinary tract inf…" at bounding box center [593, 572] width 545 height 33
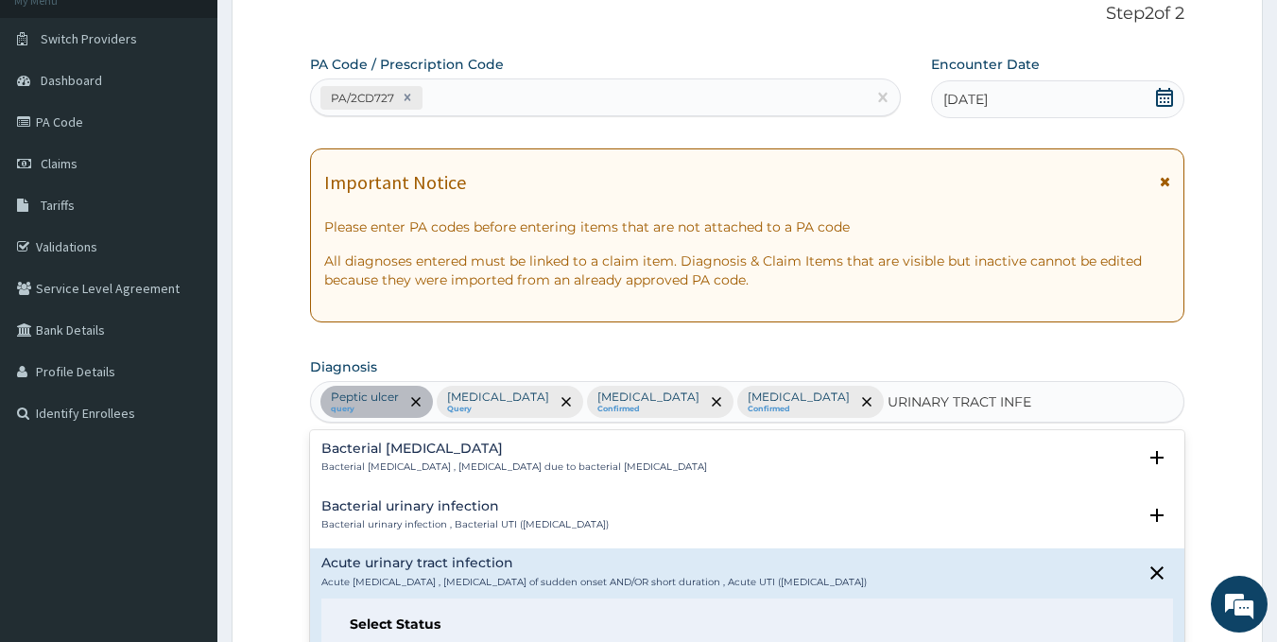
scroll to position [70, 0]
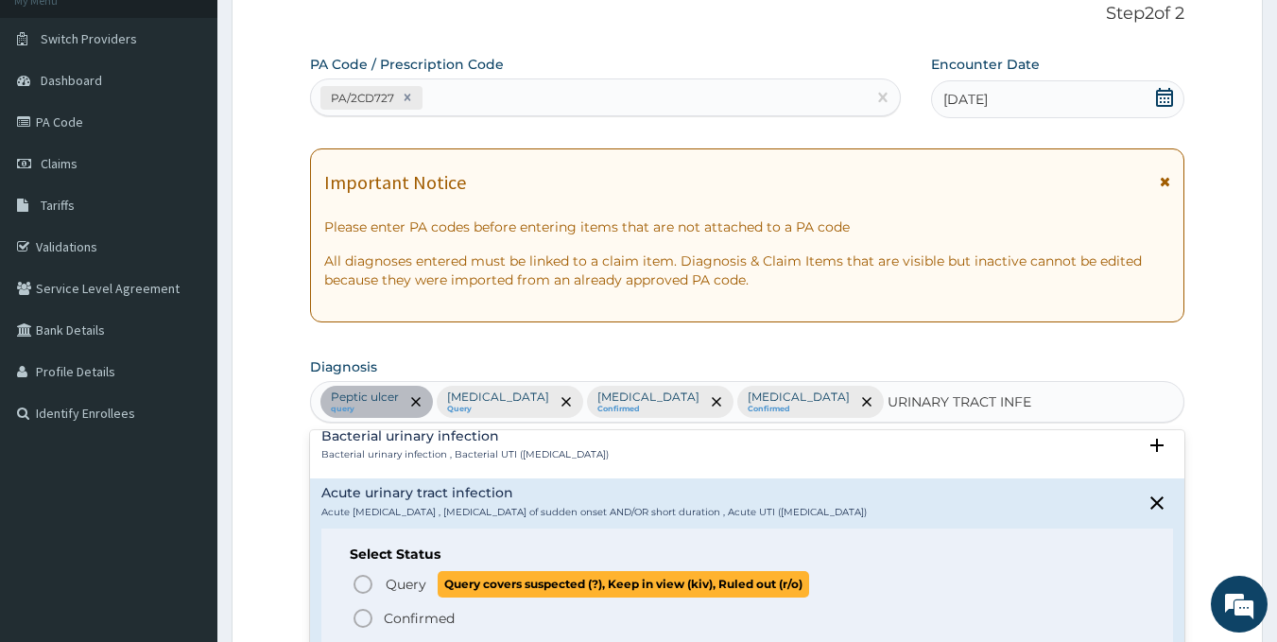
click at [363, 585] on icon "status option query" at bounding box center [363, 584] width 23 height 23
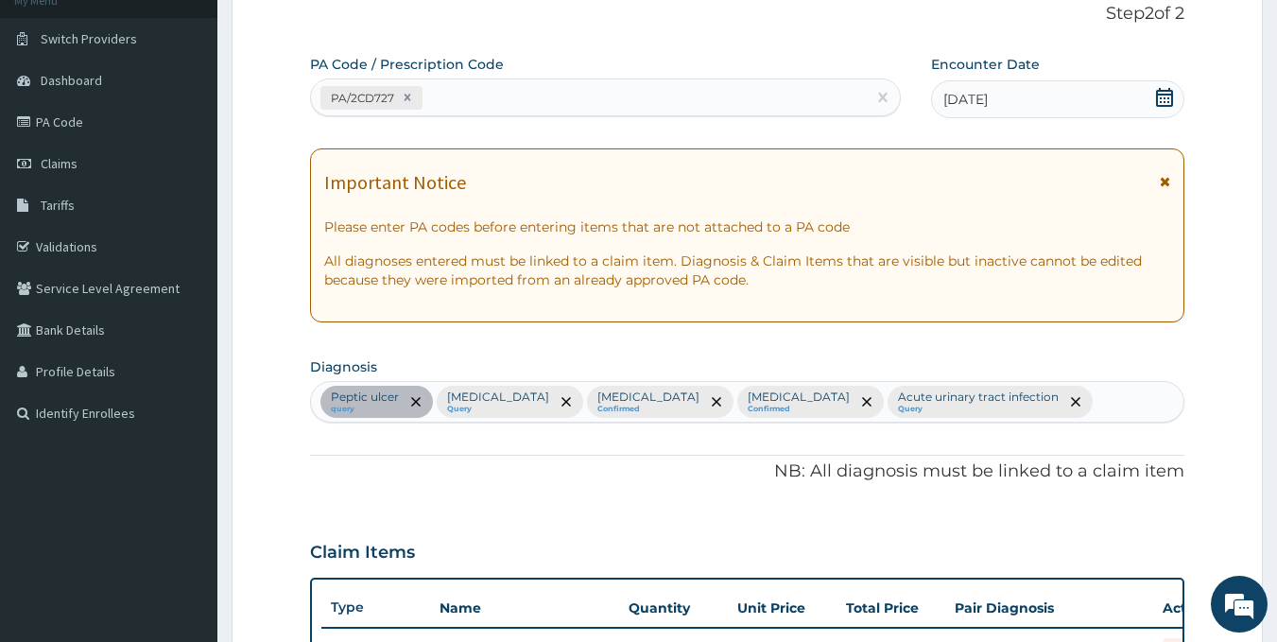
click at [931, 511] on div "PA Code / Prescription Code PA/2CD727 Encounter Date 23-08-2025 Important Notic…" at bounding box center [747, 605] width 875 height 1100
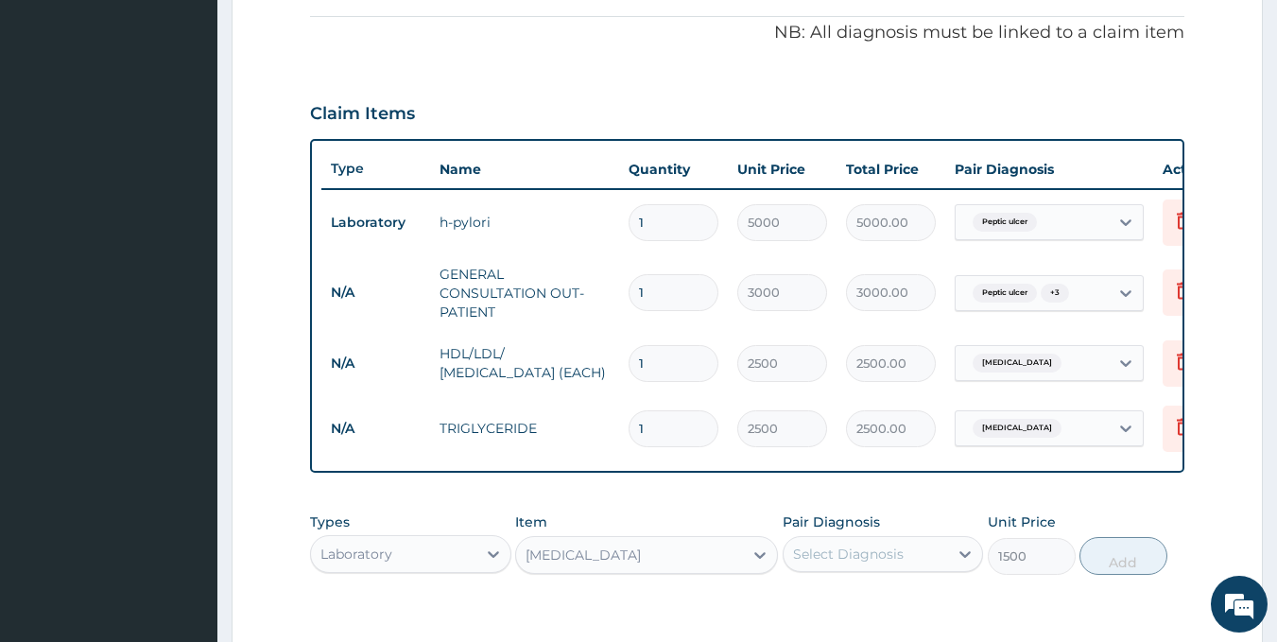
scroll to position [617, 0]
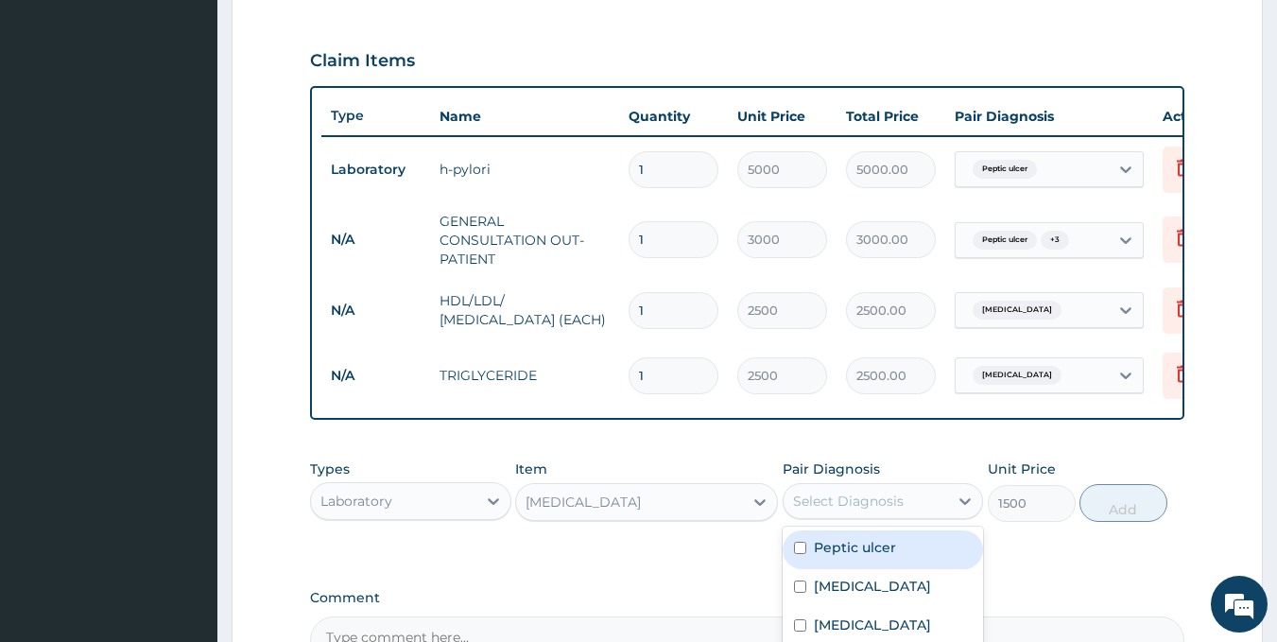
click at [931, 511] on div "Select Diagnosis" at bounding box center [866, 501] width 165 height 30
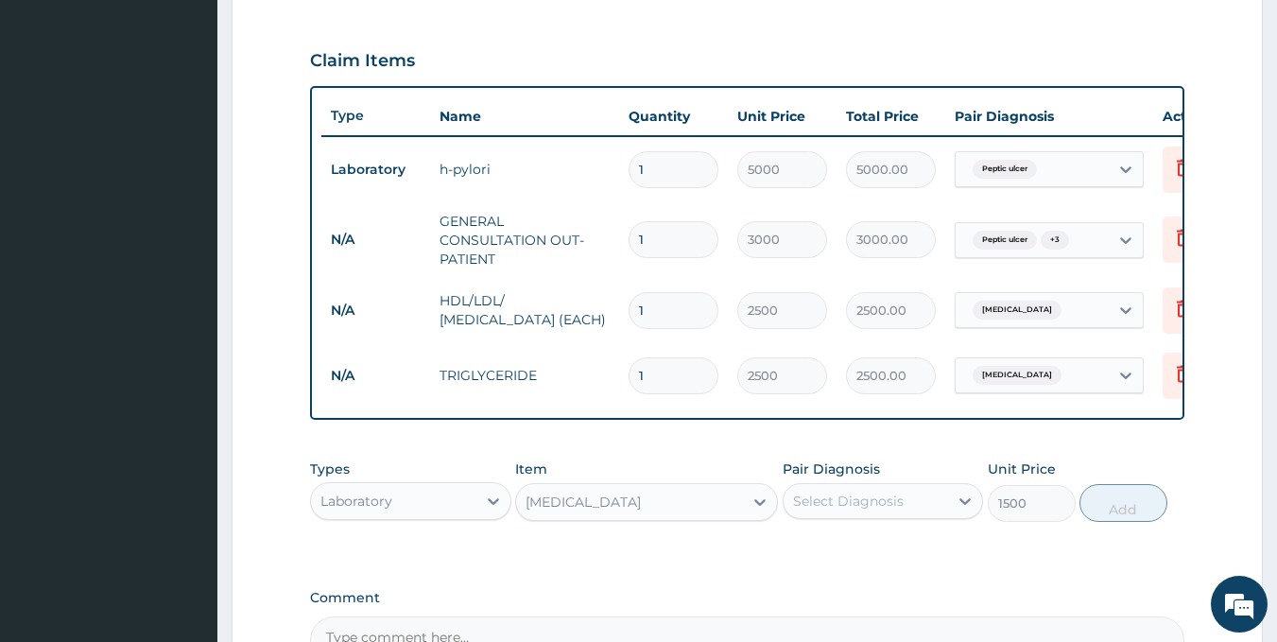
click at [1054, 574] on div "PA Code / Prescription Code PA/2CD727 Encounter Date 23-08-2025 Important Notic…" at bounding box center [747, 113] width 875 height 1100
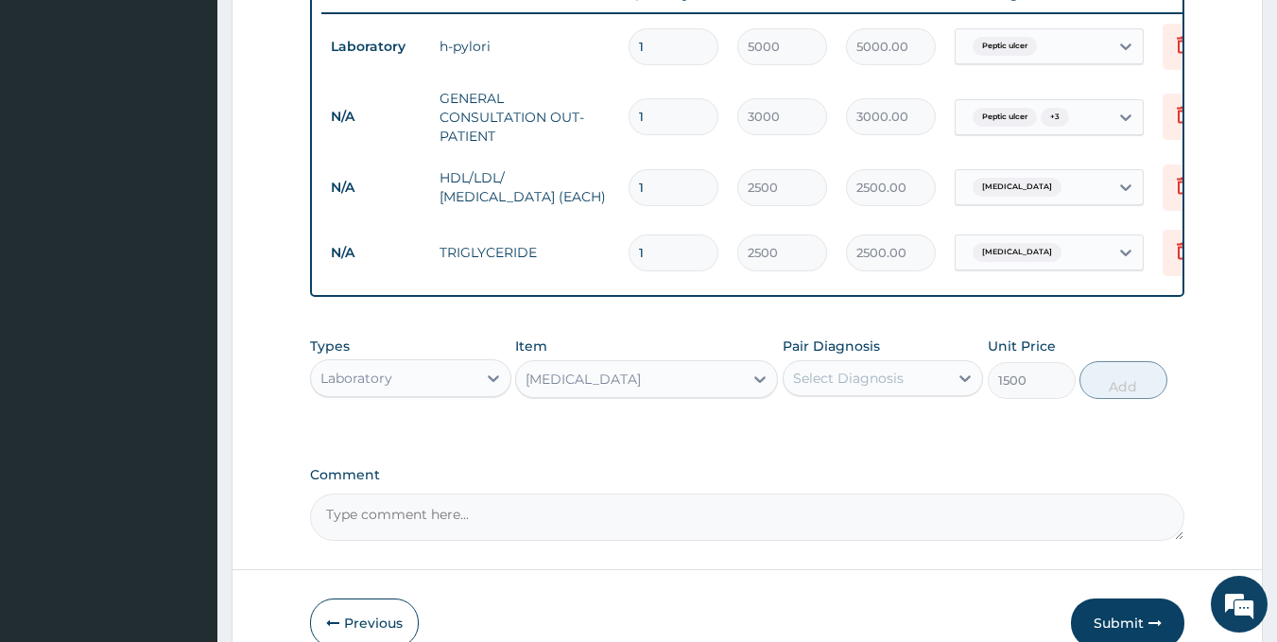
scroll to position [768, 0]
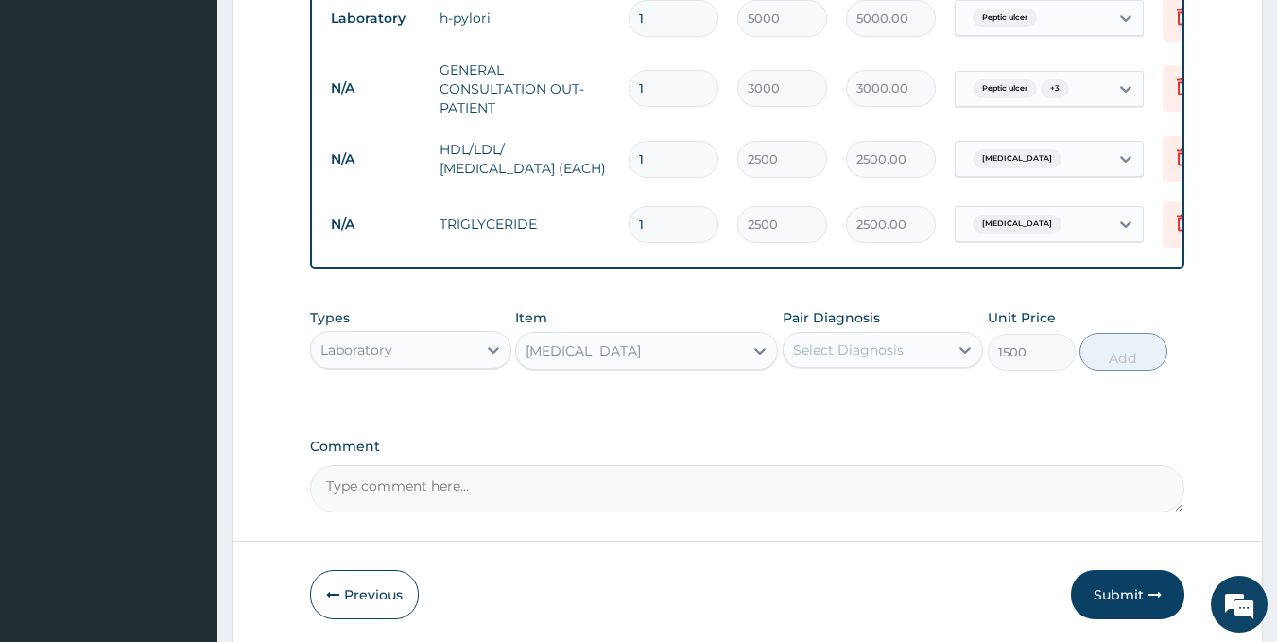
click at [925, 359] on div "Select Diagnosis" at bounding box center [866, 350] width 165 height 30
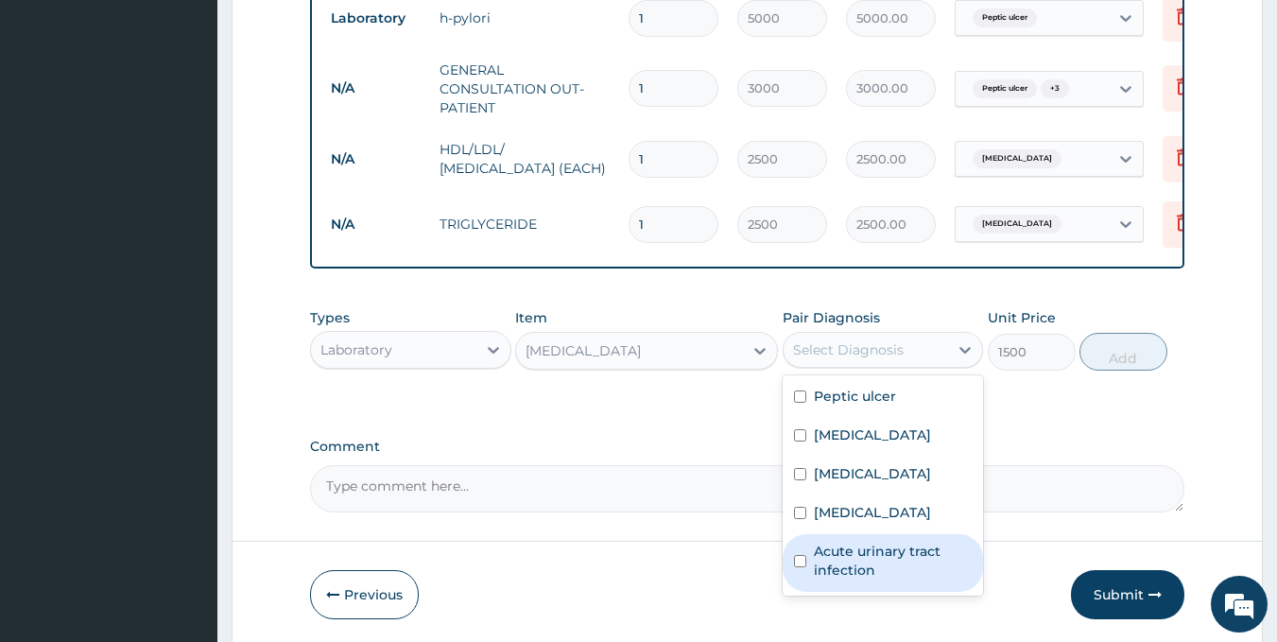
click at [809, 577] on div "Acute urinary tract infection" at bounding box center [883, 563] width 201 height 58
checkbox input "true"
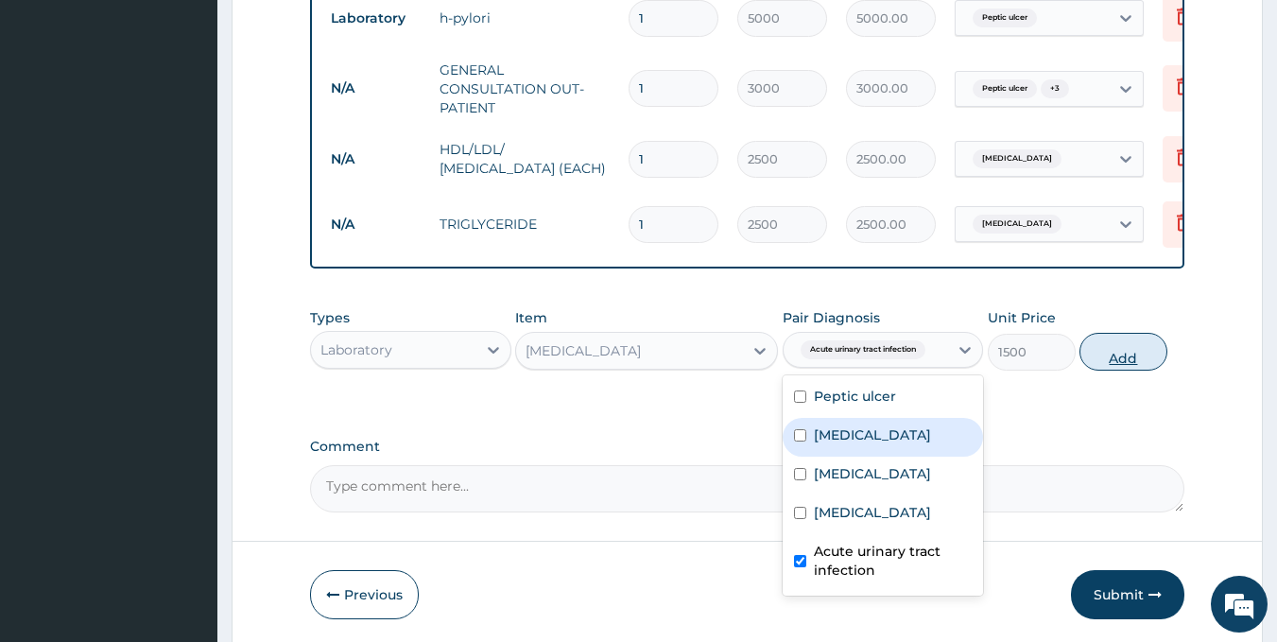
click at [1123, 368] on button "Add" at bounding box center [1123, 352] width 88 height 38
type input "0"
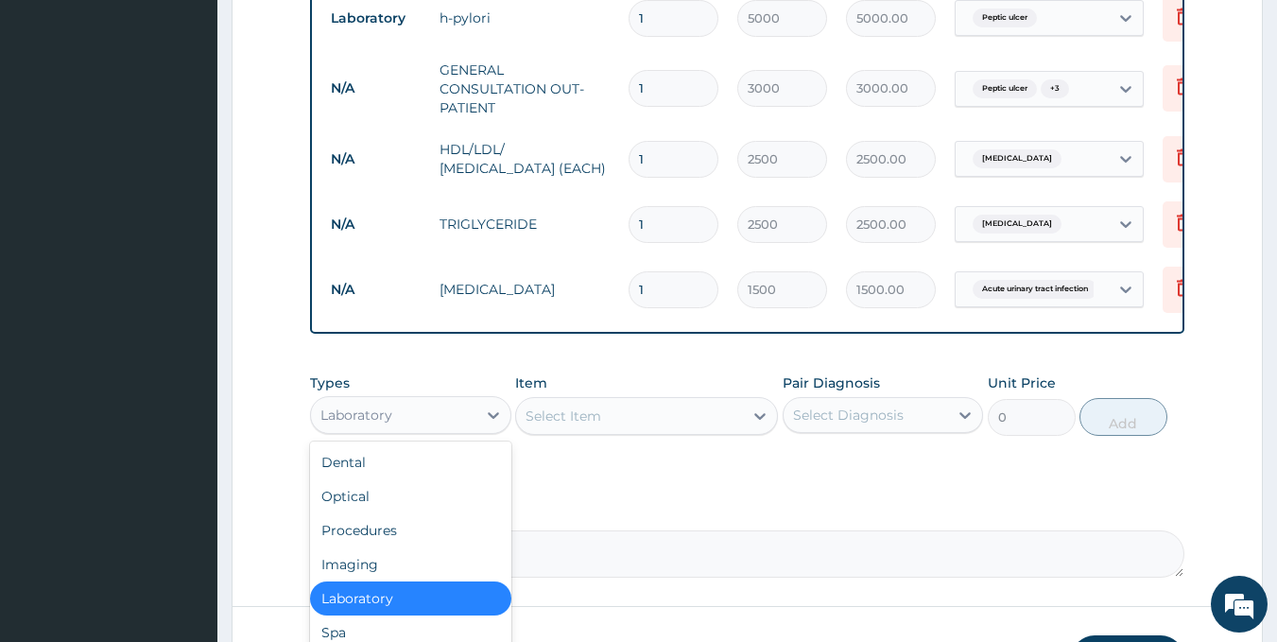
click at [472, 419] on div "Laboratory" at bounding box center [393, 415] width 165 height 30
click at [409, 571] on div "Imaging" at bounding box center [410, 564] width 201 height 34
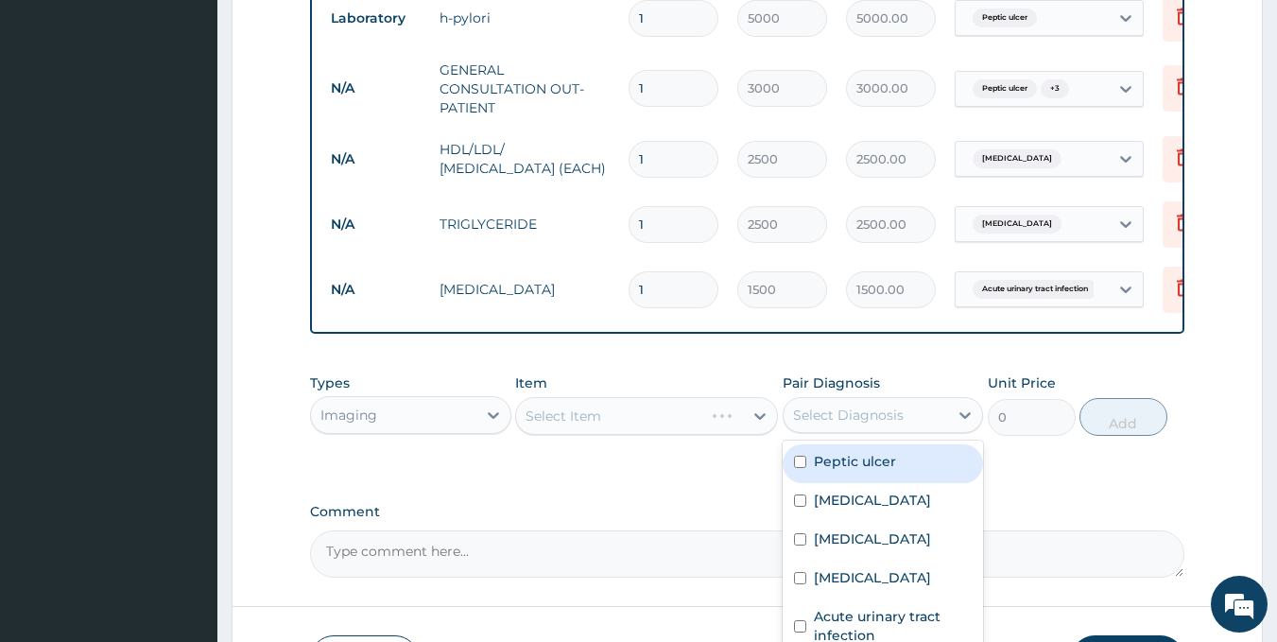
click at [820, 424] on div "Select Diagnosis" at bounding box center [848, 414] width 111 height 19
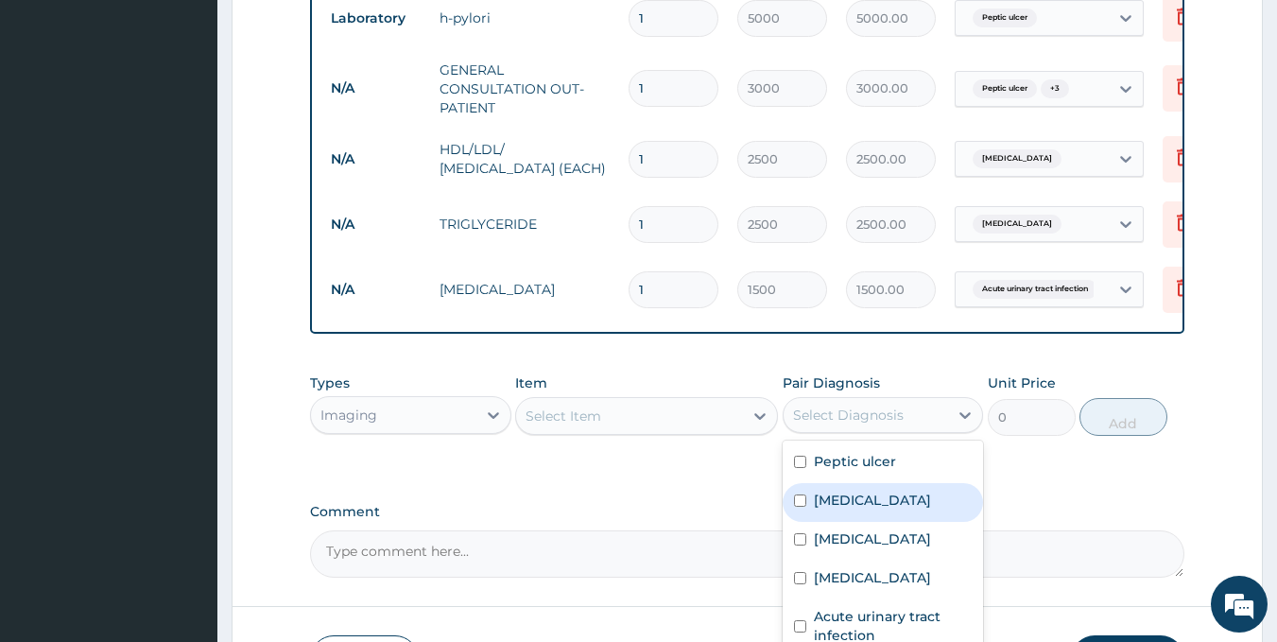
click at [805, 507] on input "checkbox" at bounding box center [800, 500] width 12 height 12
checkbox input "true"
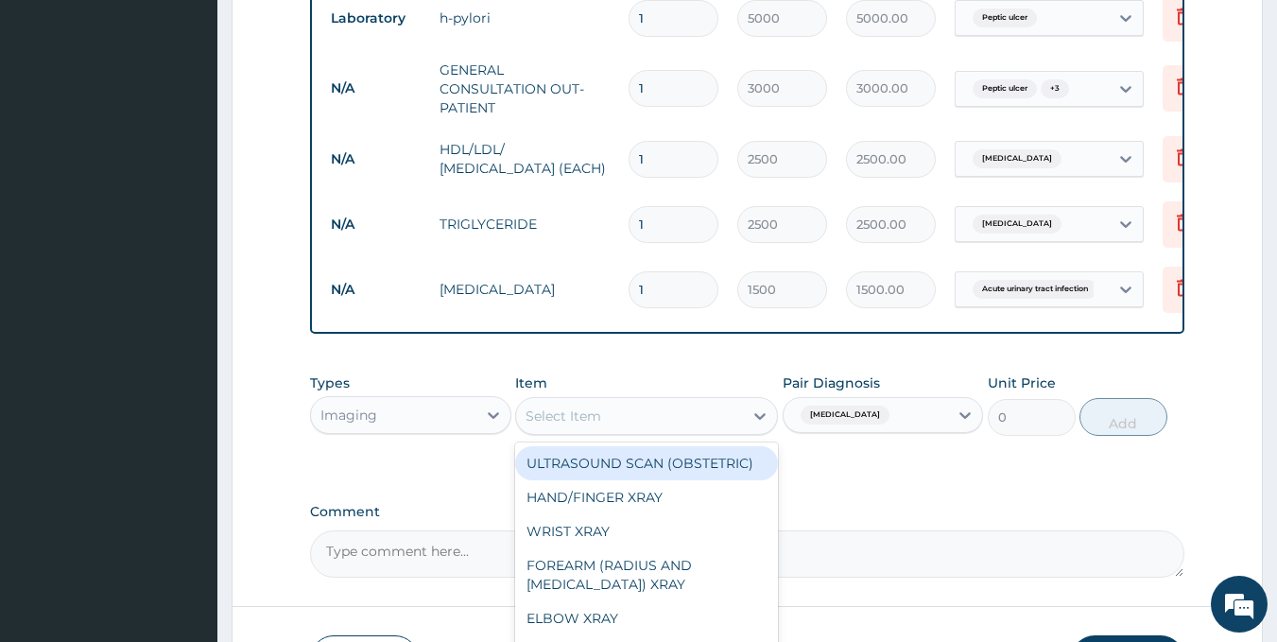
click at [679, 431] on div "Select Item" at bounding box center [629, 416] width 227 height 30
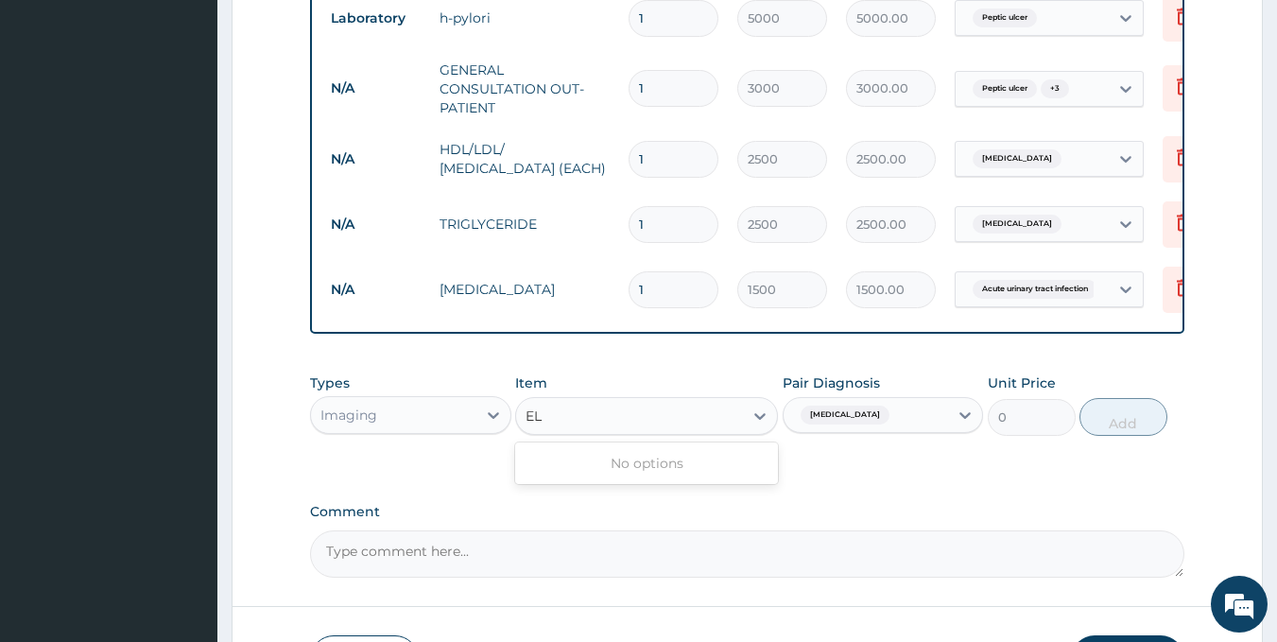
type input "E"
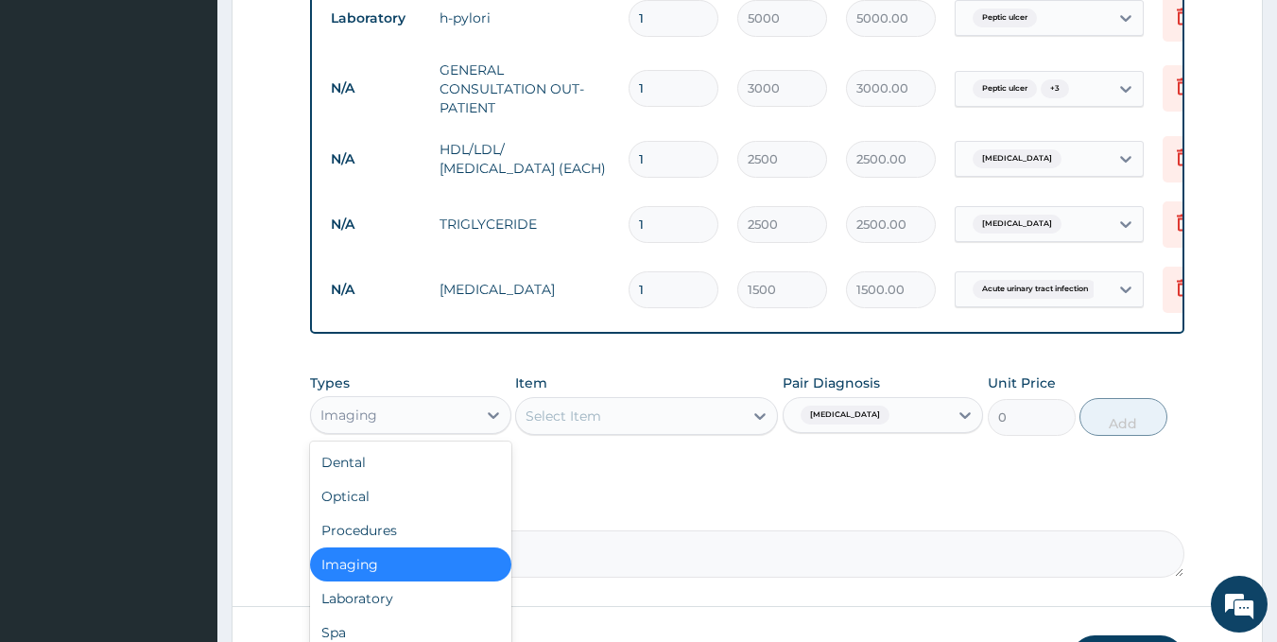
click at [467, 430] on div "Imaging" at bounding box center [393, 415] width 165 height 30
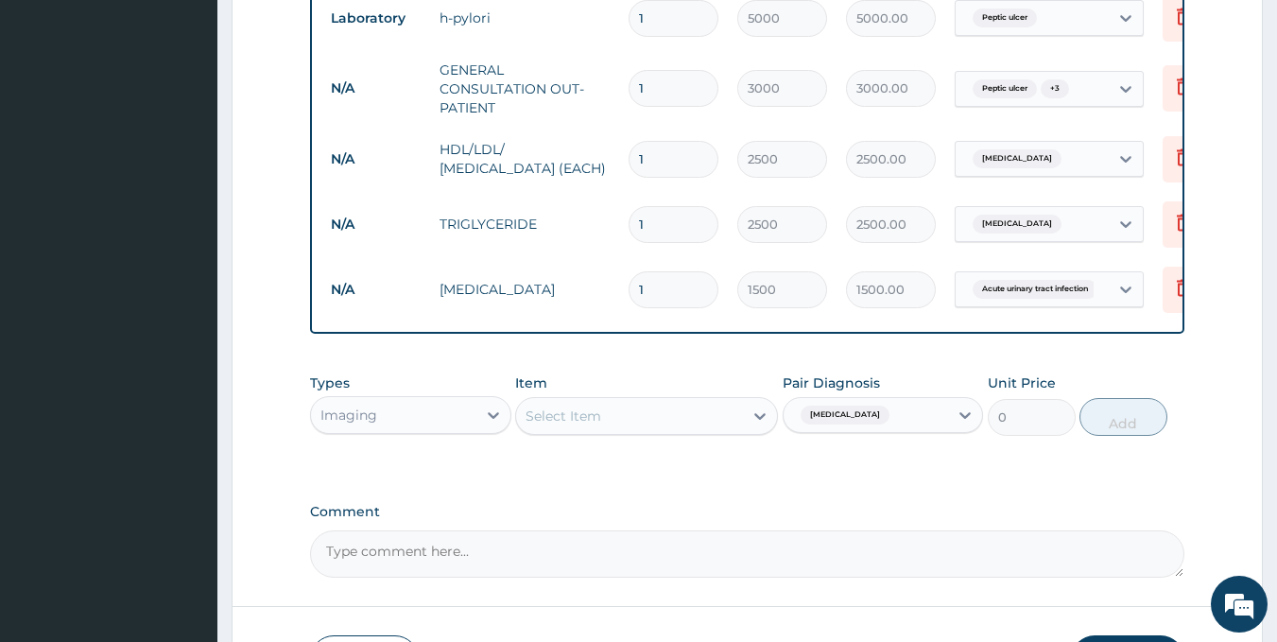
click at [666, 536] on div "Comment" at bounding box center [747, 541] width 875 height 74
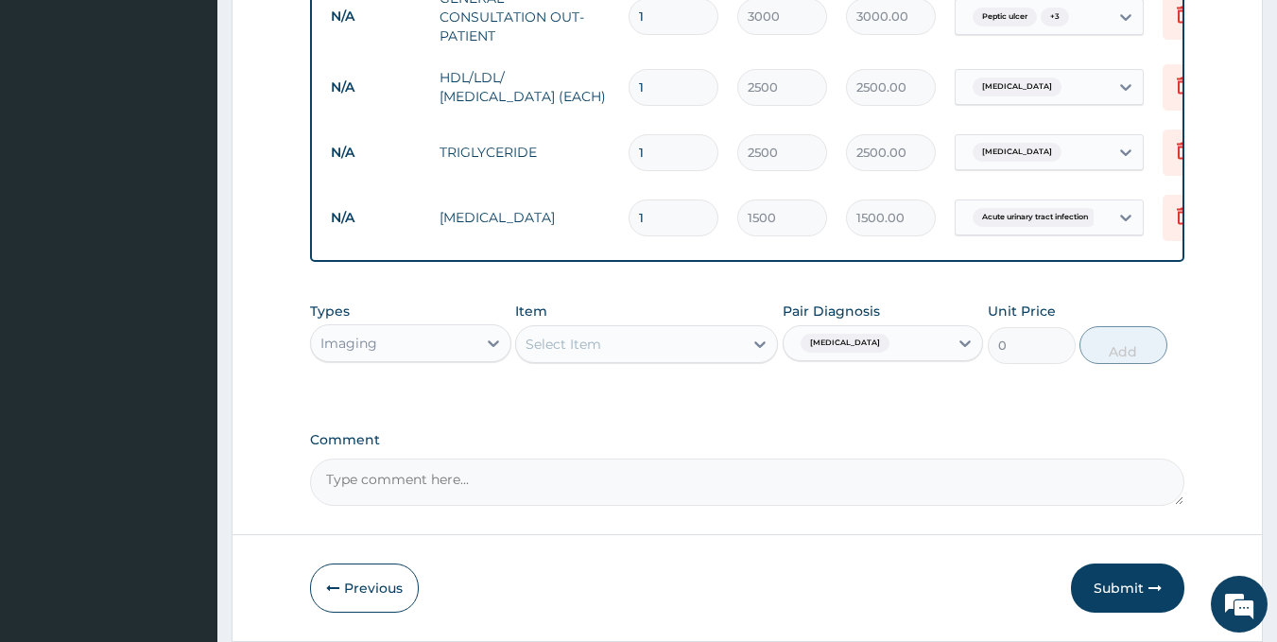
scroll to position [844, 0]
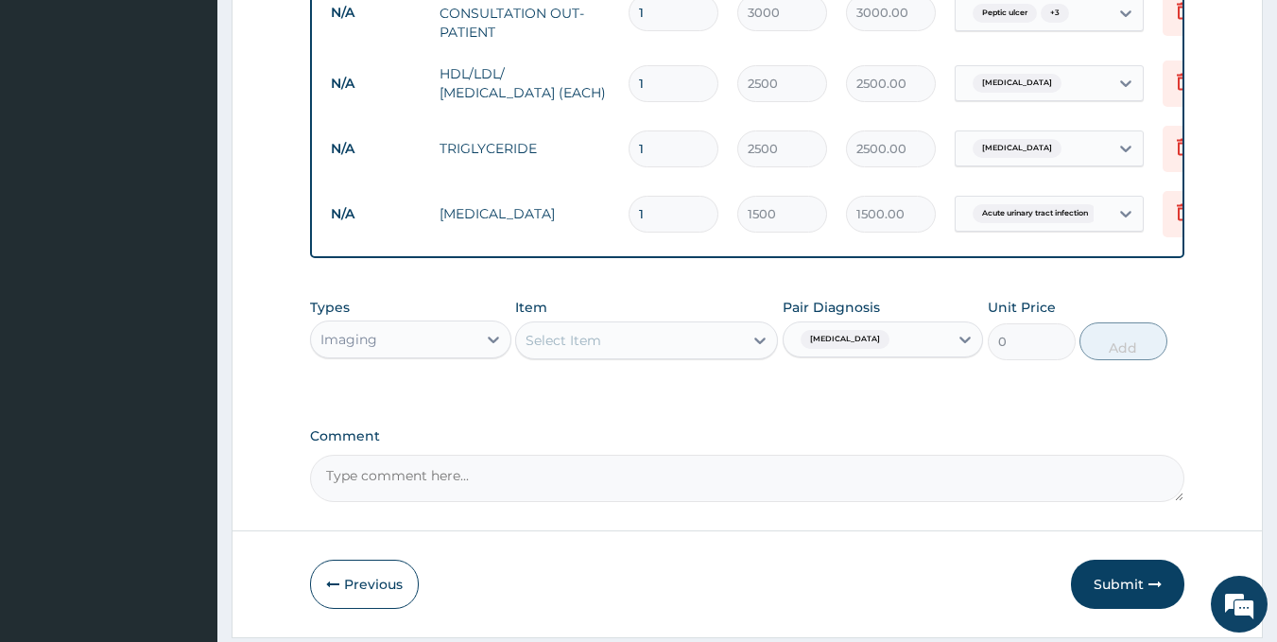
click at [353, 349] on div "Imaging" at bounding box center [348, 339] width 57 height 19
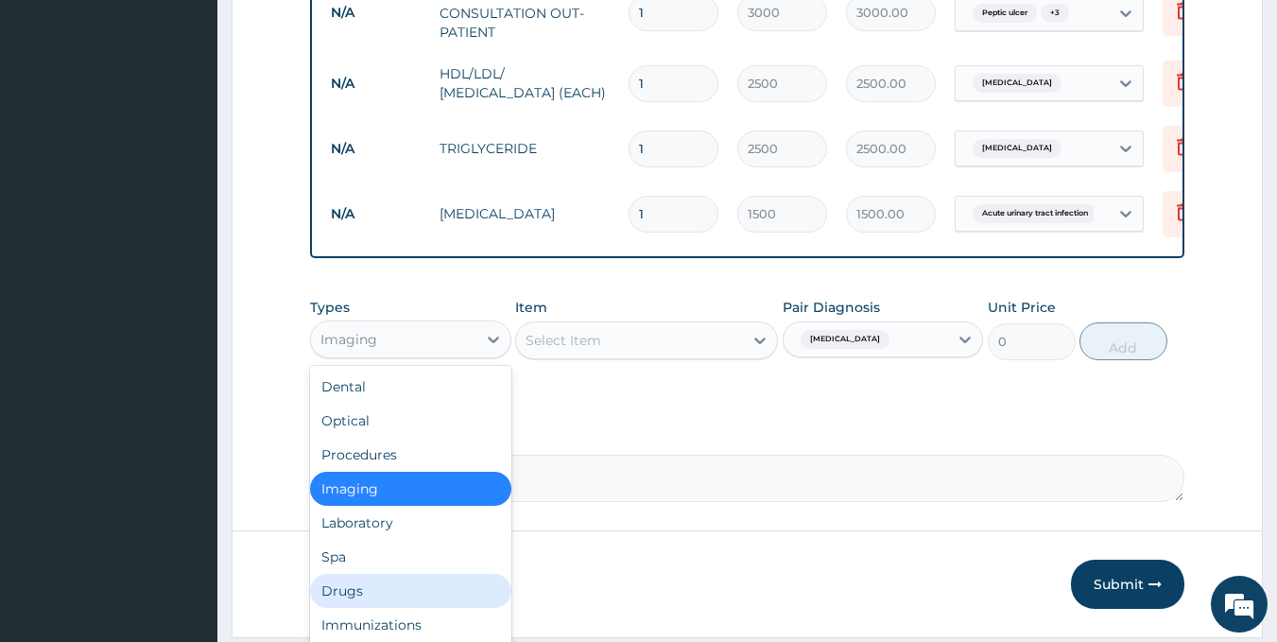
click at [342, 604] on div "Drugs" at bounding box center [410, 591] width 201 height 34
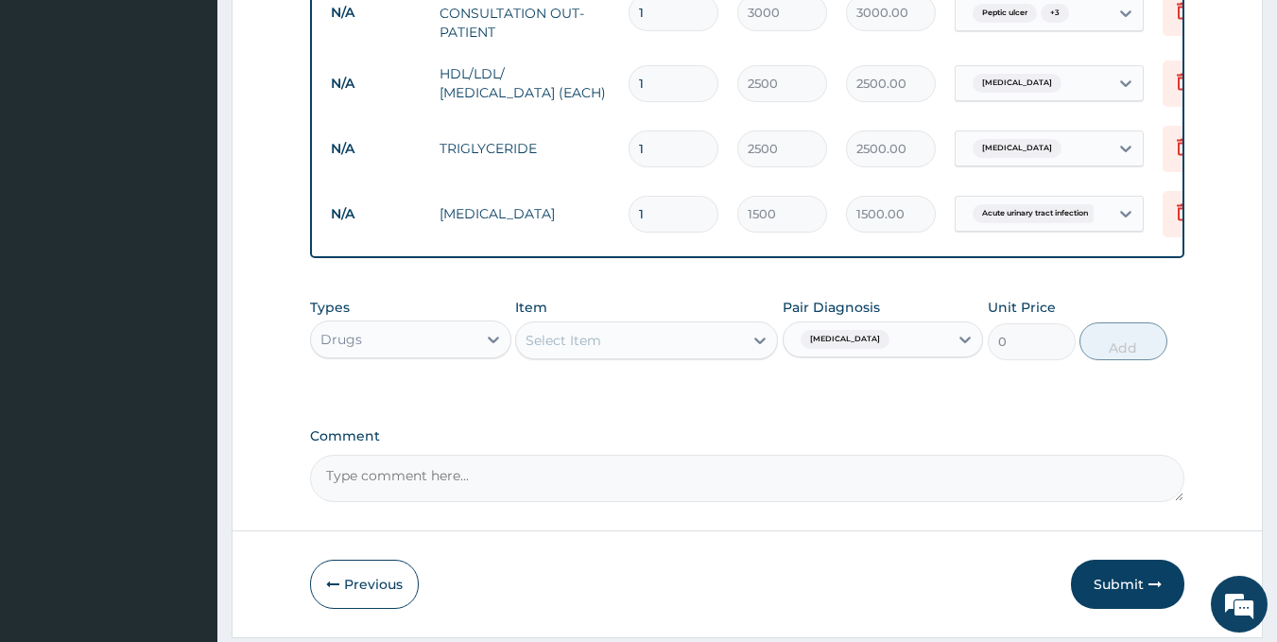
click at [832, 352] on div "Myocarditis" at bounding box center [842, 339] width 99 height 25
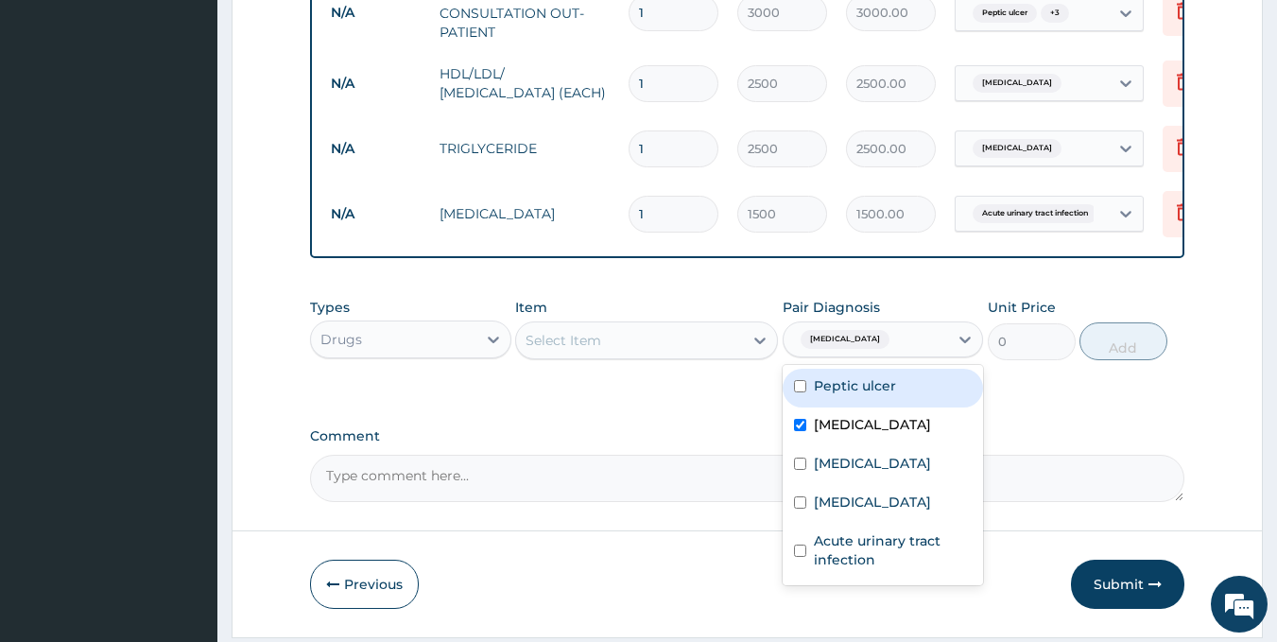
click at [803, 392] on input "checkbox" at bounding box center [800, 386] width 12 height 12
checkbox input "true"
click at [801, 431] on input "checkbox" at bounding box center [800, 425] width 12 height 12
checkbox input "false"
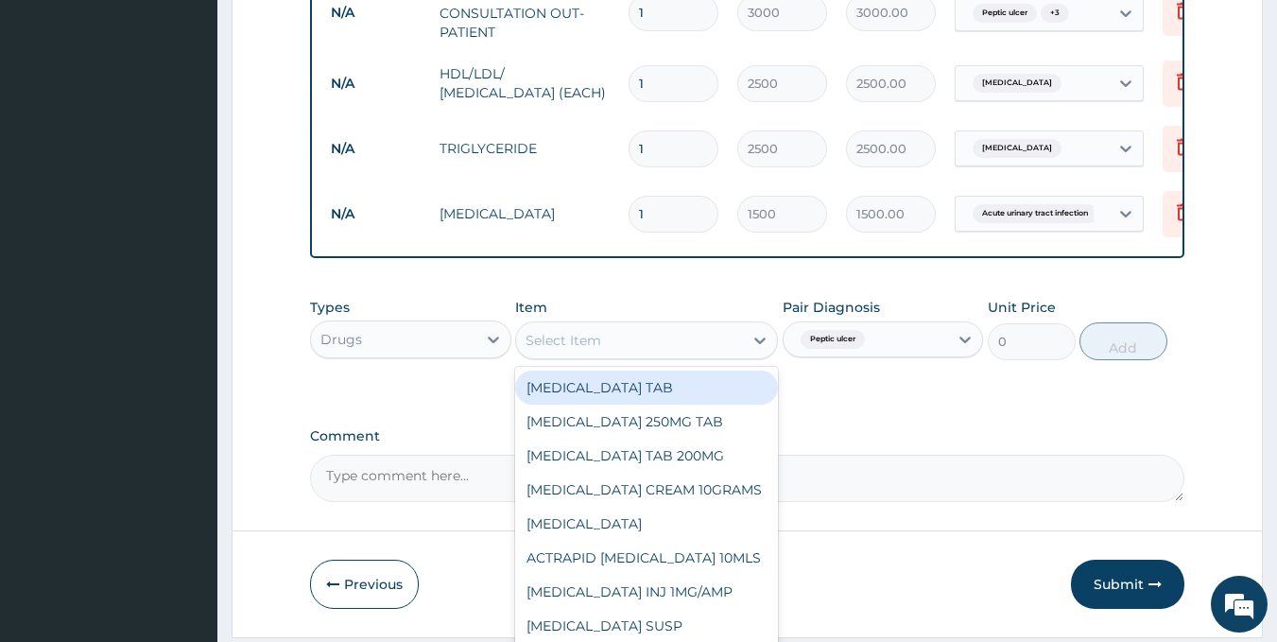
click at [713, 355] on div "Select Item" at bounding box center [629, 340] width 227 height 30
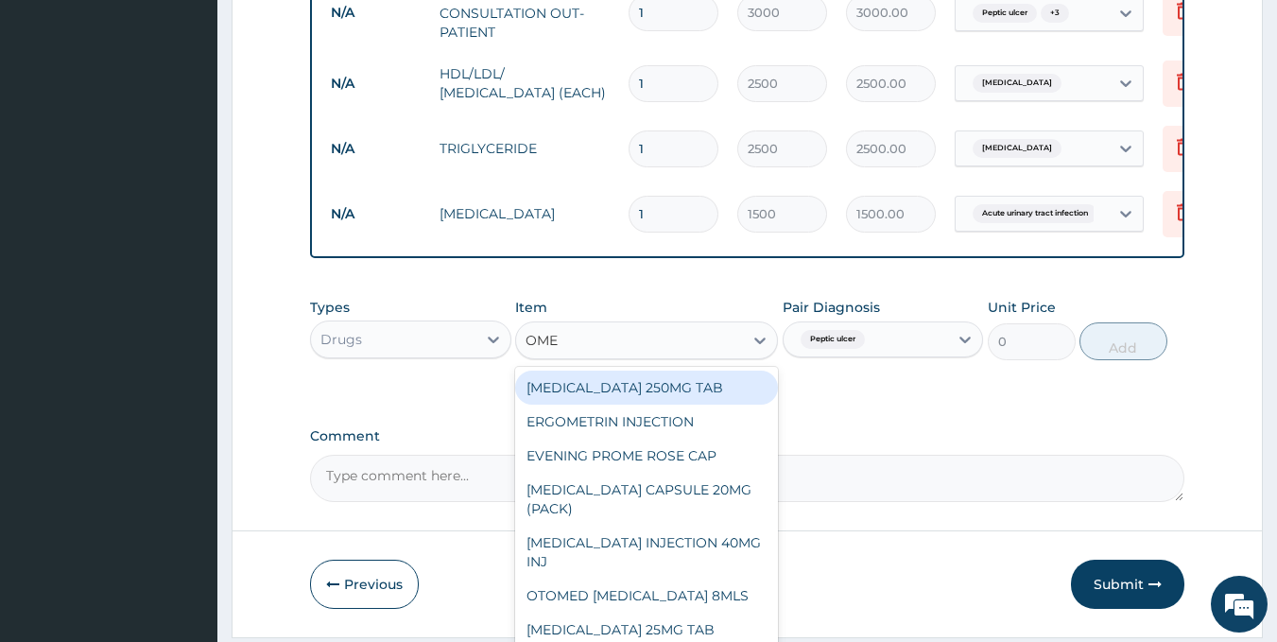
type input "OMEP"
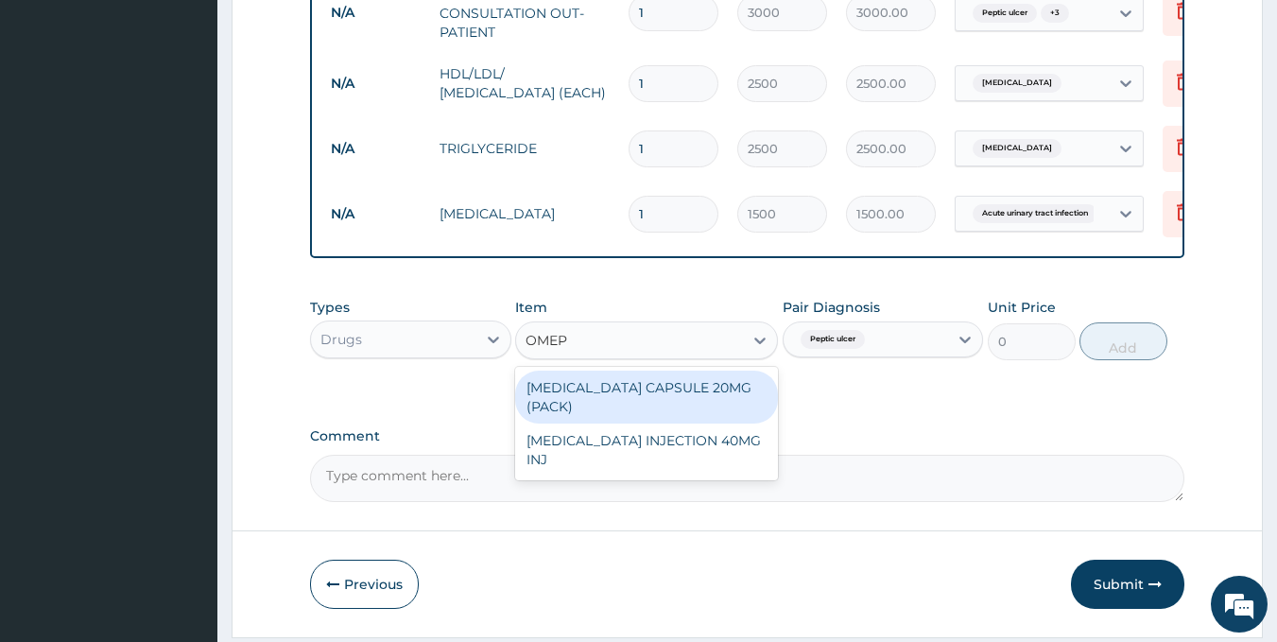
click at [686, 402] on div "OMEPRAZOLE CAPSULE 20MG (PACK)" at bounding box center [646, 397] width 263 height 53
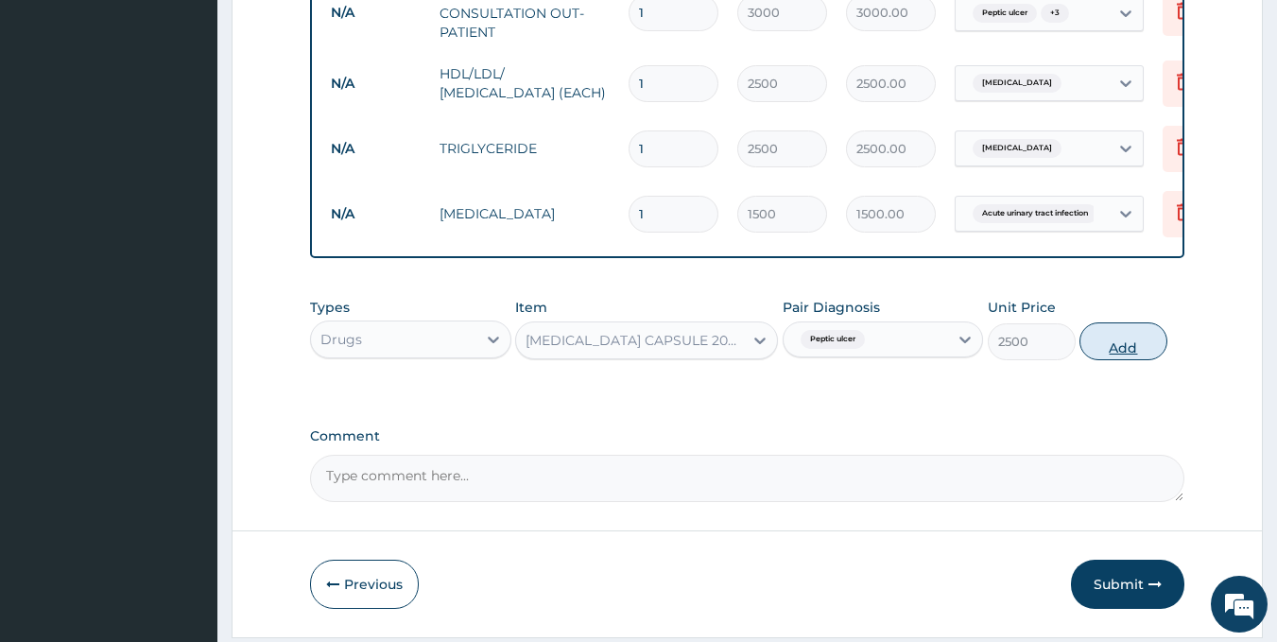
click at [1133, 350] on button "Add" at bounding box center [1123, 341] width 88 height 38
type input "0"
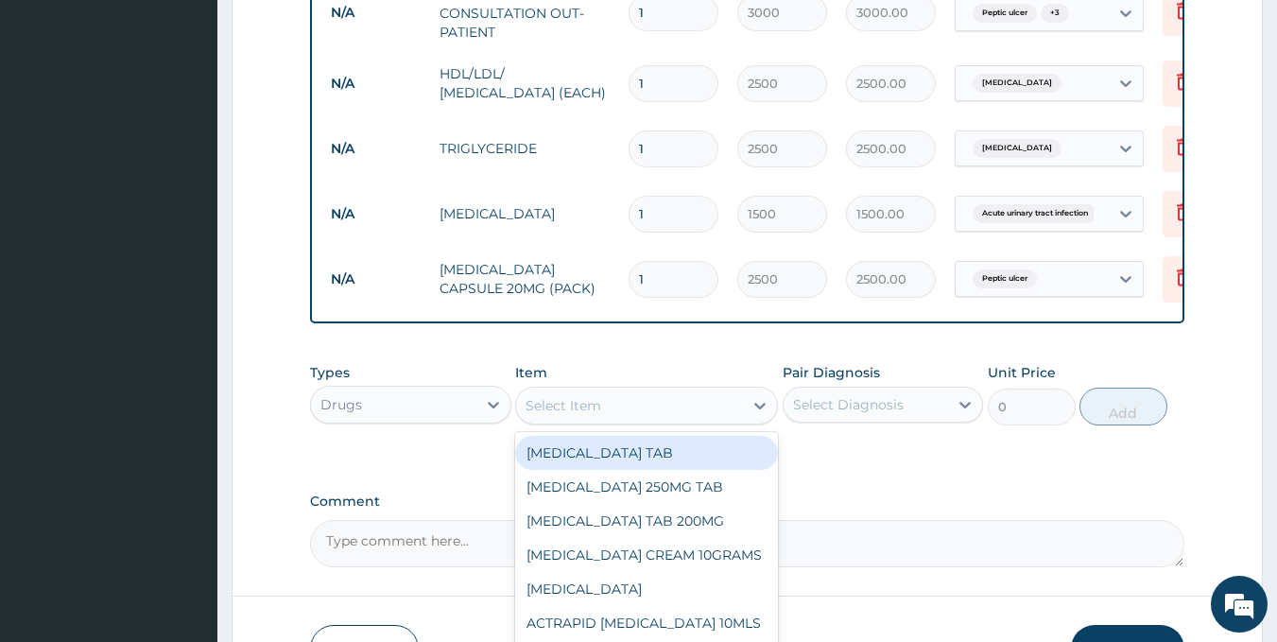
click at [679, 412] on div "Select Item" at bounding box center [629, 405] width 227 height 30
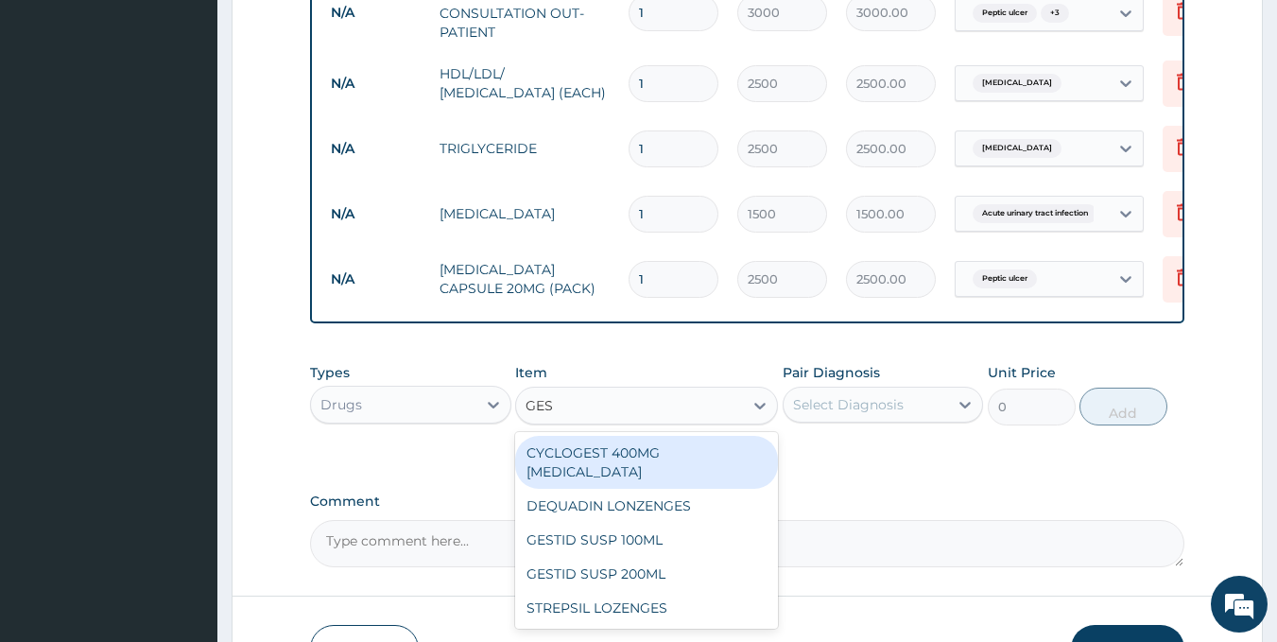
type input "GEST"
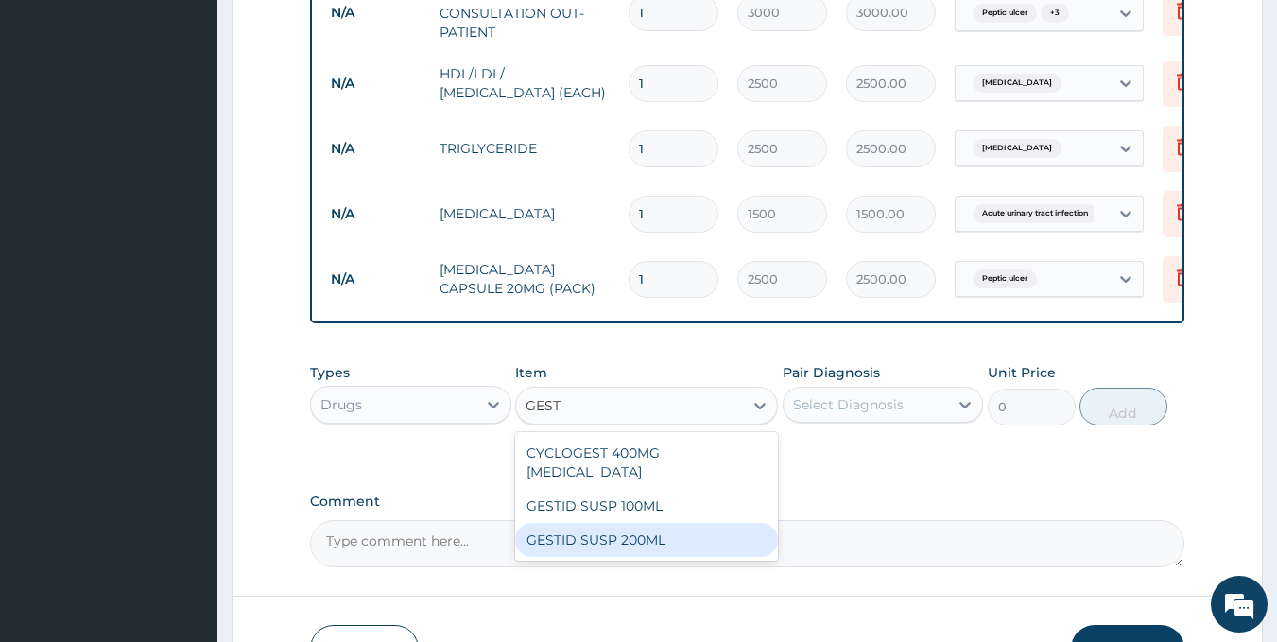
click at [620, 536] on div "GESTID SUSP 200ML" at bounding box center [646, 540] width 263 height 34
type input "3500"
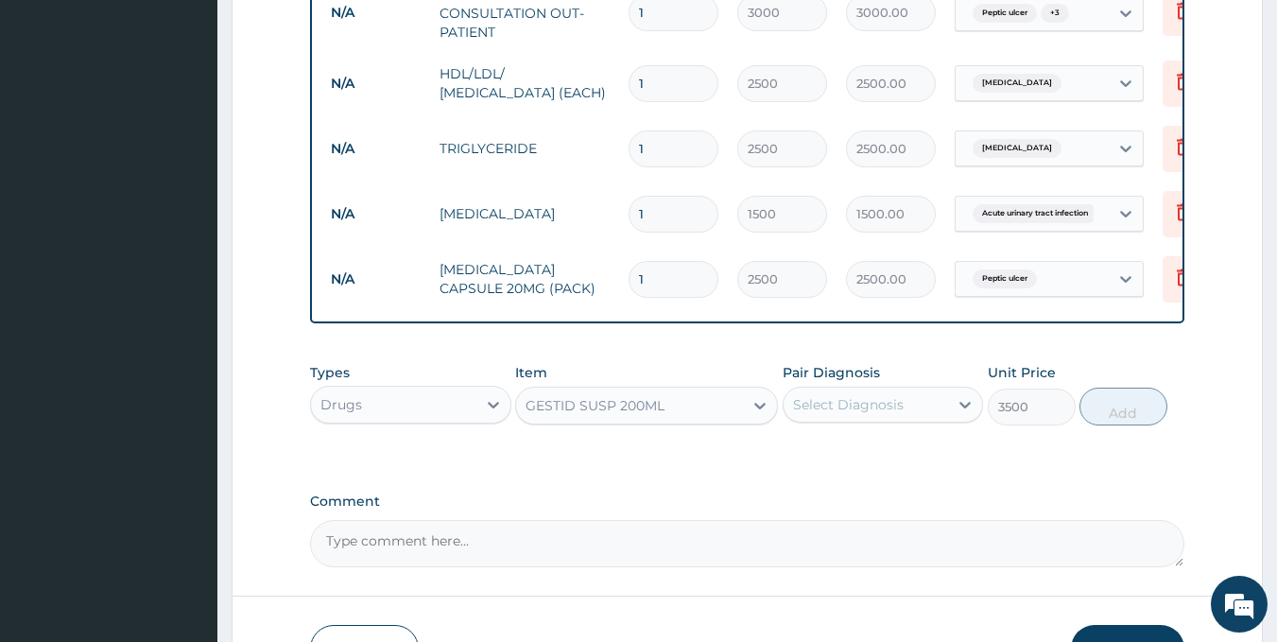
click at [843, 414] on div "Select Diagnosis" at bounding box center [848, 404] width 111 height 19
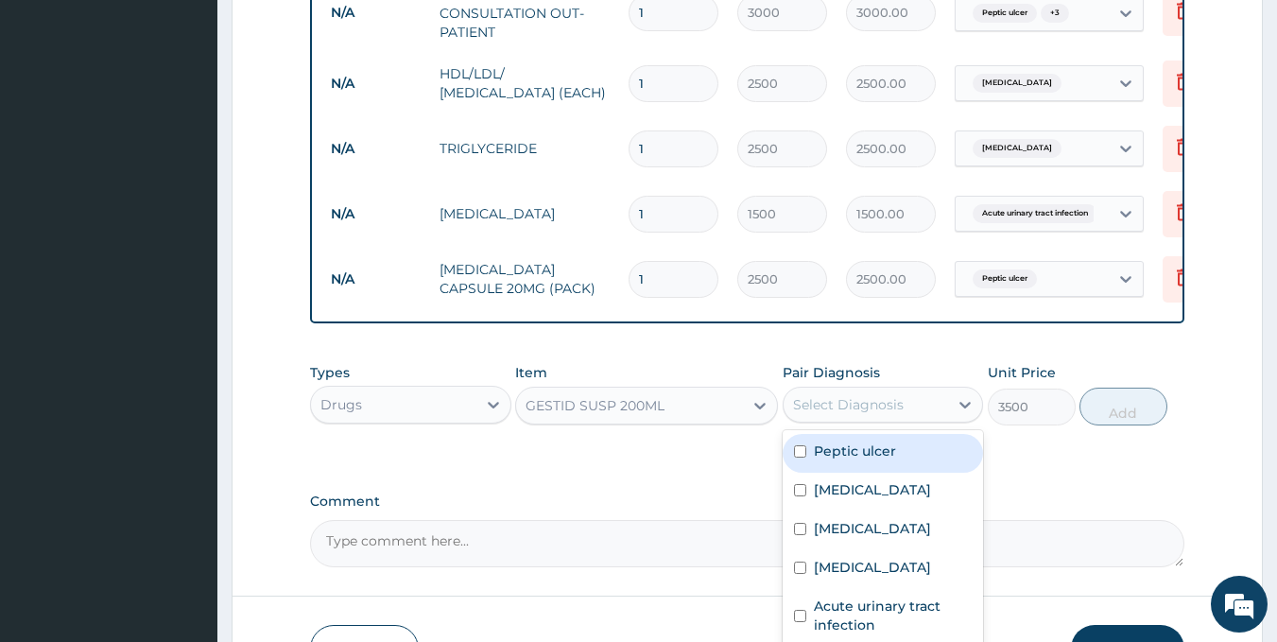
click at [819, 460] on label "Peptic ulcer" at bounding box center [855, 450] width 82 height 19
checkbox input "true"
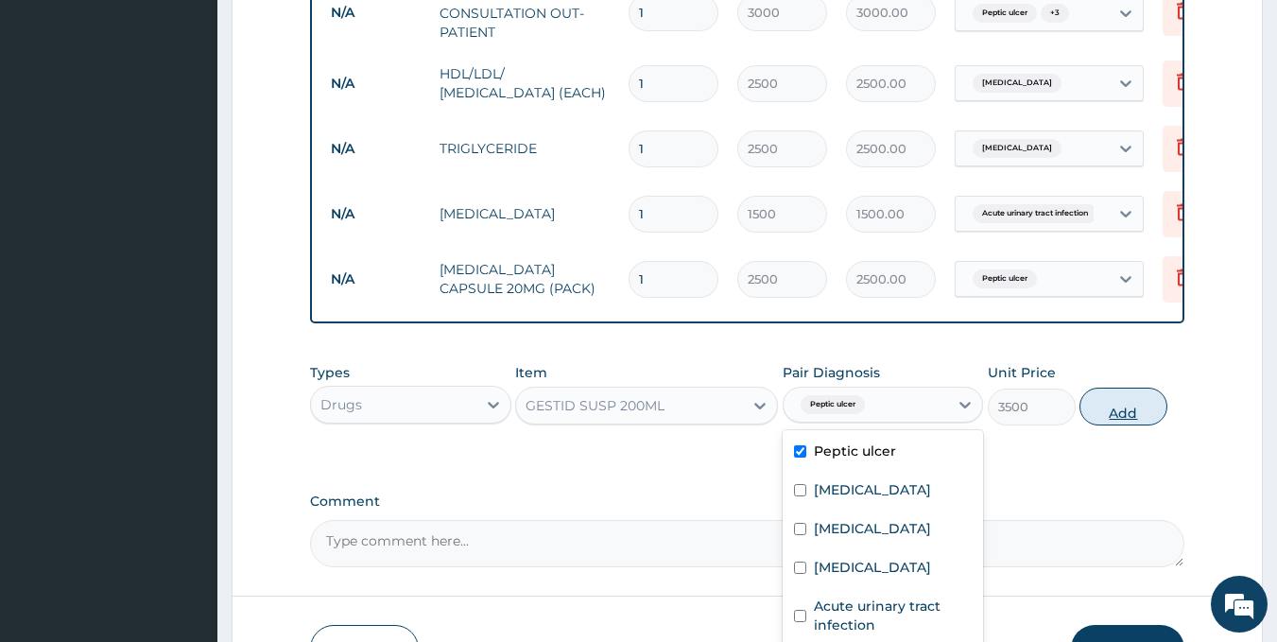
click at [1118, 425] on button "Add" at bounding box center [1123, 407] width 88 height 38
type input "0"
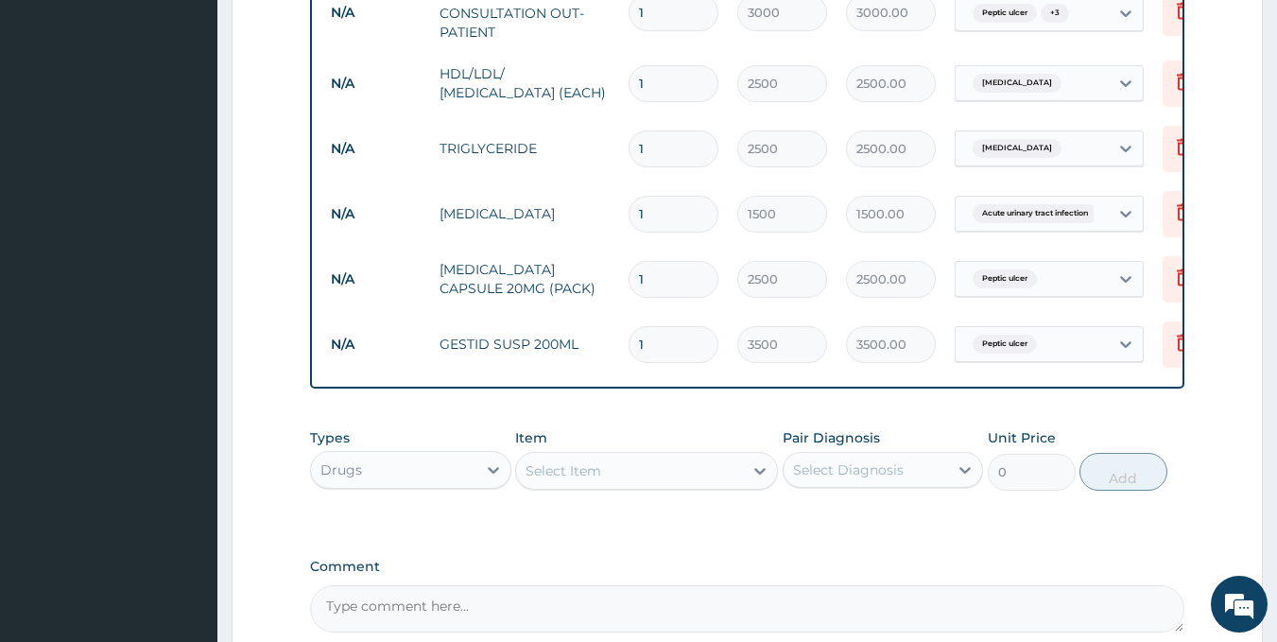
click at [732, 477] on div "Select Item" at bounding box center [629, 471] width 227 height 30
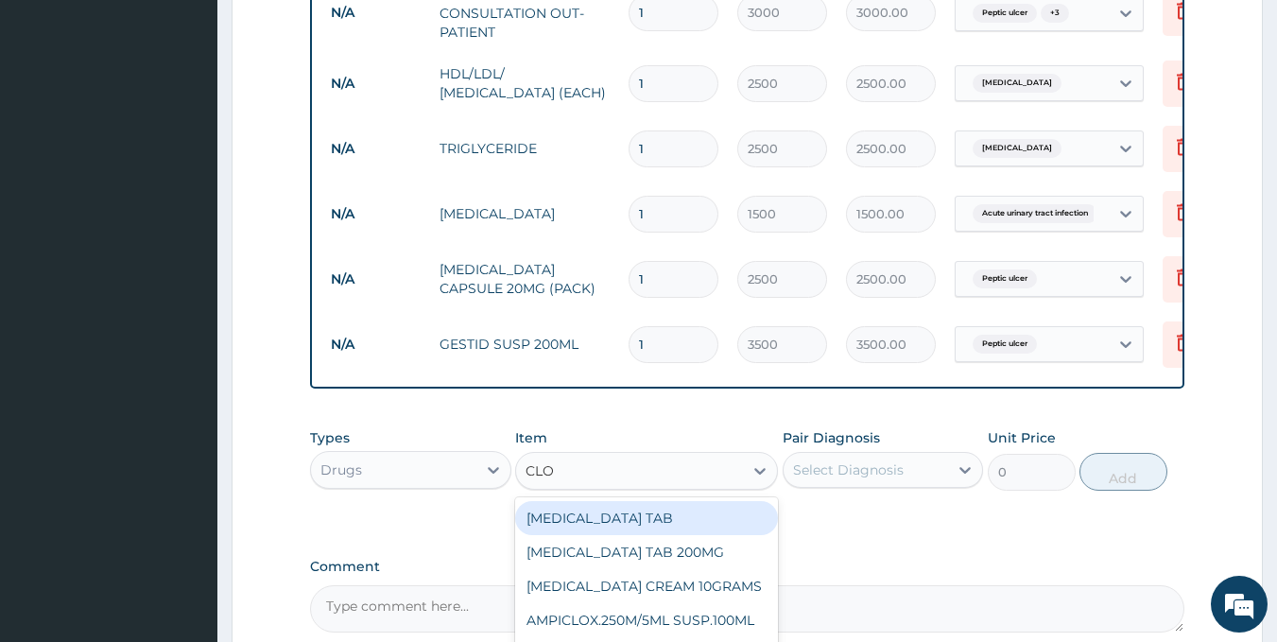
type input "CLOP"
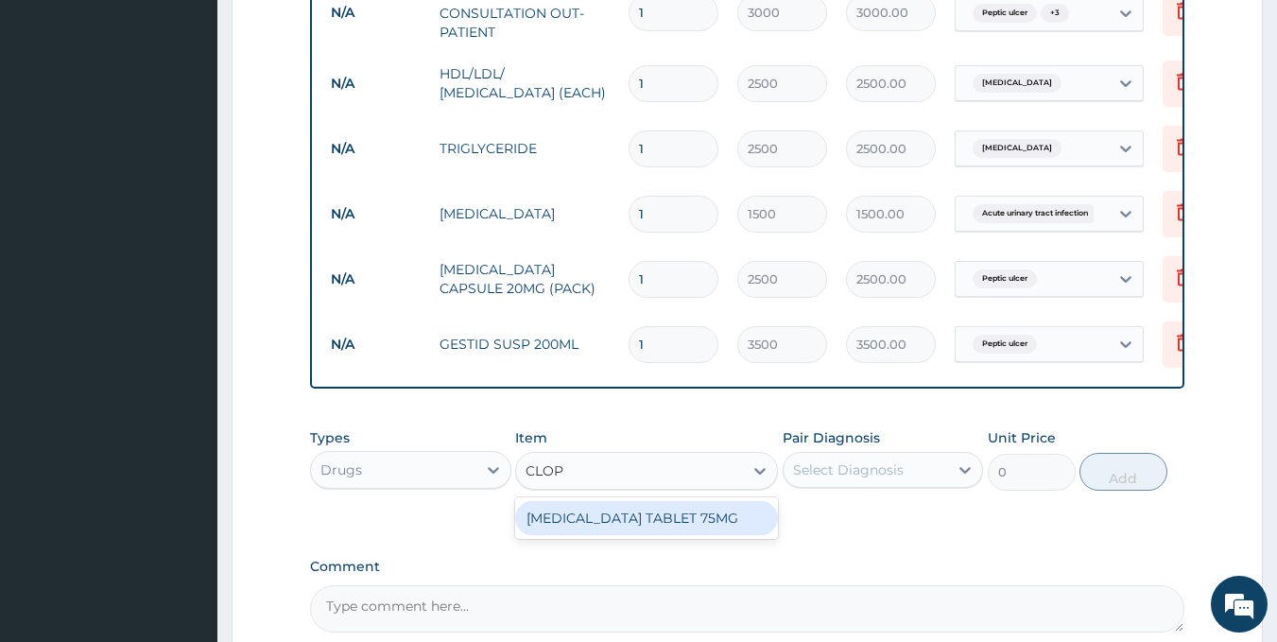
click at [699, 517] on div "CLOPIDOGREL TABLET 75MG" at bounding box center [646, 518] width 263 height 34
type input "120"
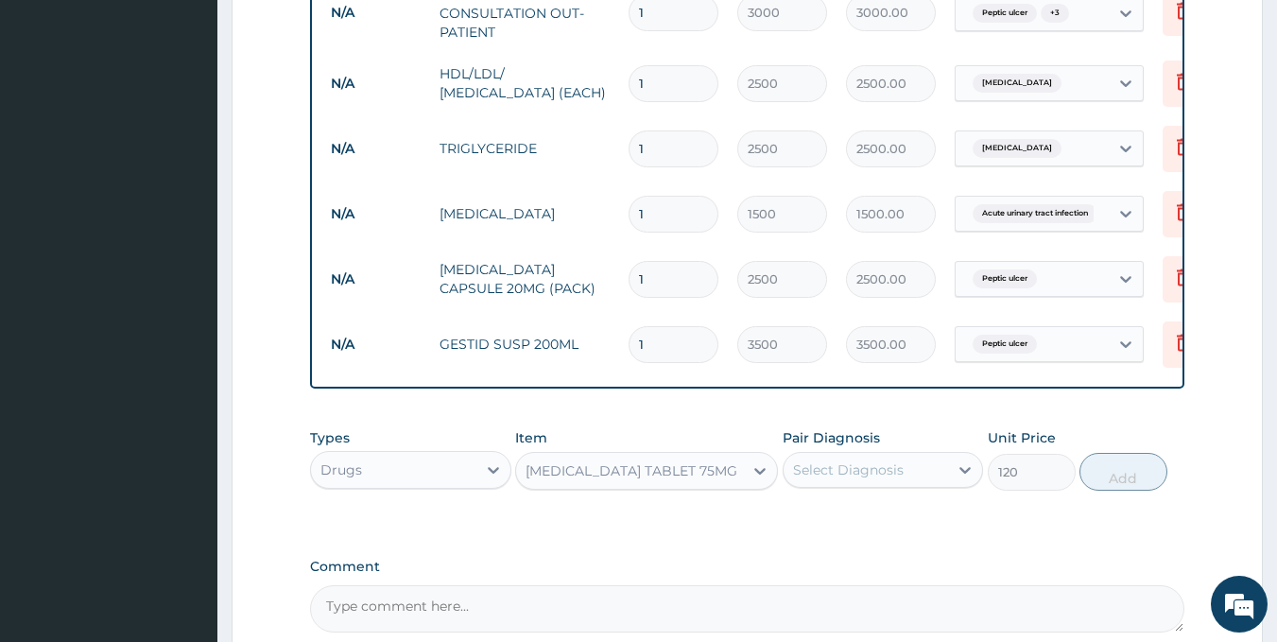
click at [856, 479] on div "Select Diagnosis" at bounding box center [848, 469] width 111 height 19
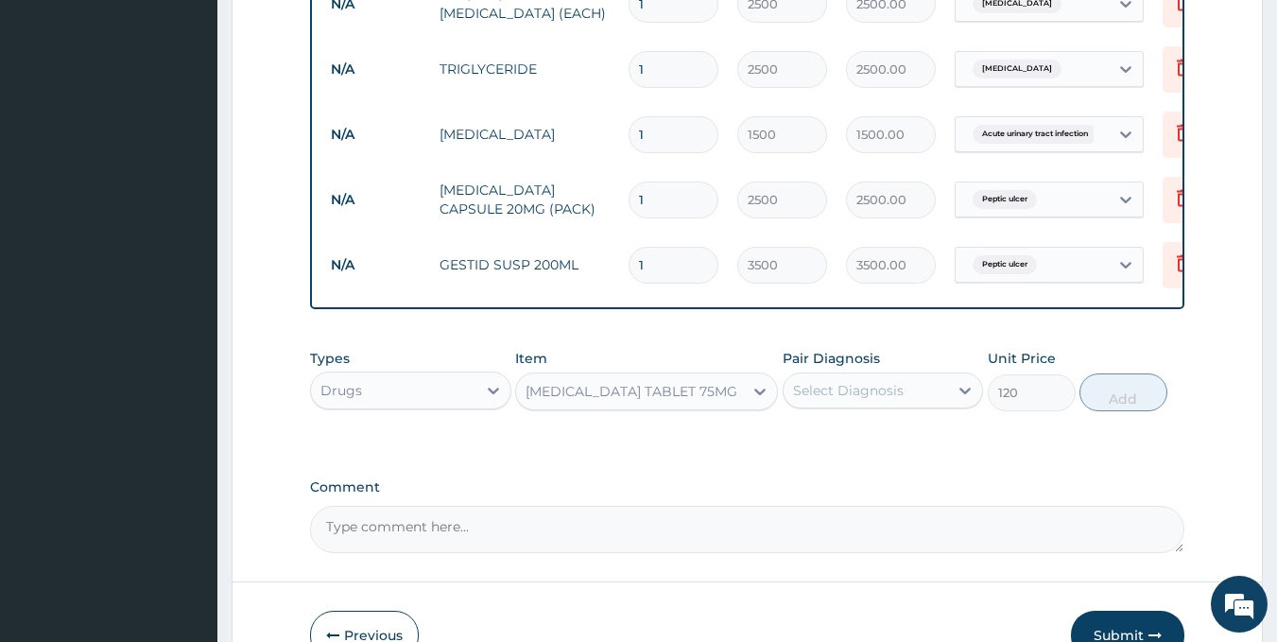
scroll to position [957, 0]
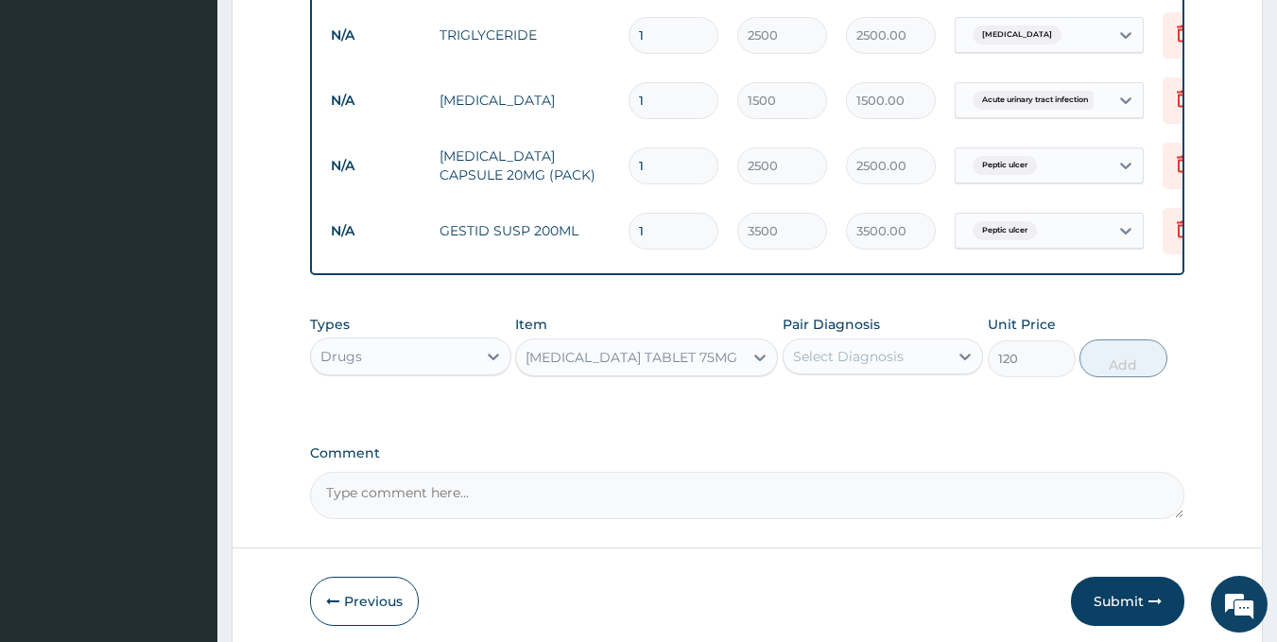
click at [926, 371] on div "Select Diagnosis" at bounding box center [866, 356] width 165 height 30
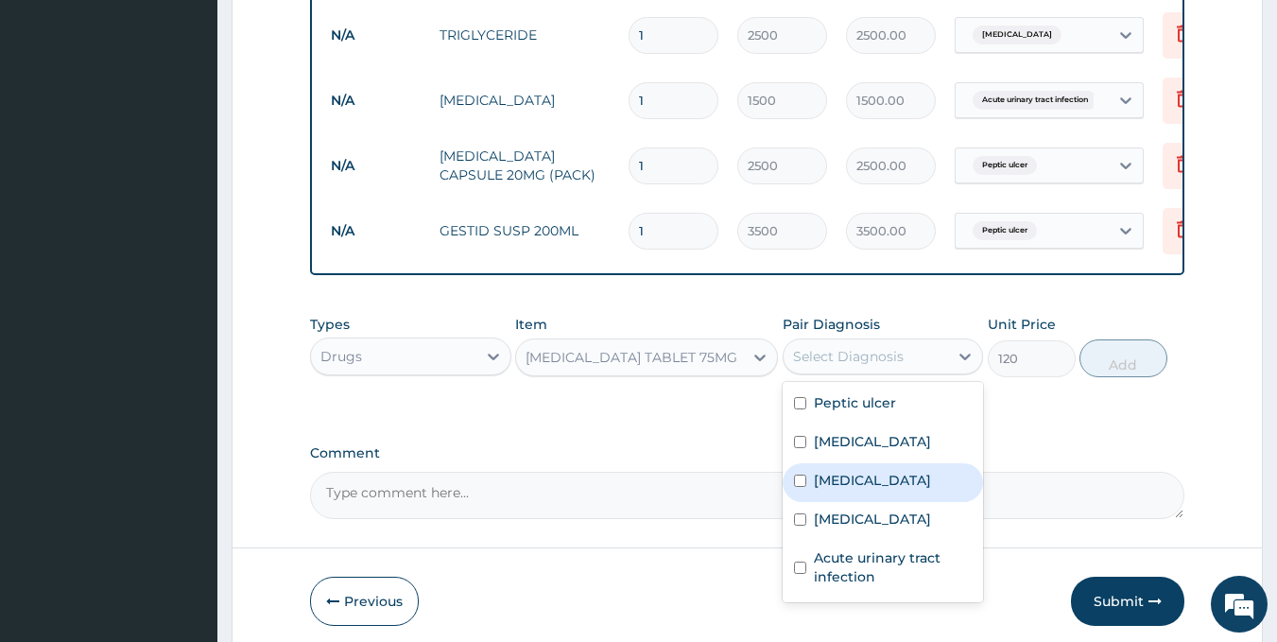
click at [800, 487] on input "checkbox" at bounding box center [800, 480] width 12 height 12
checkbox input "true"
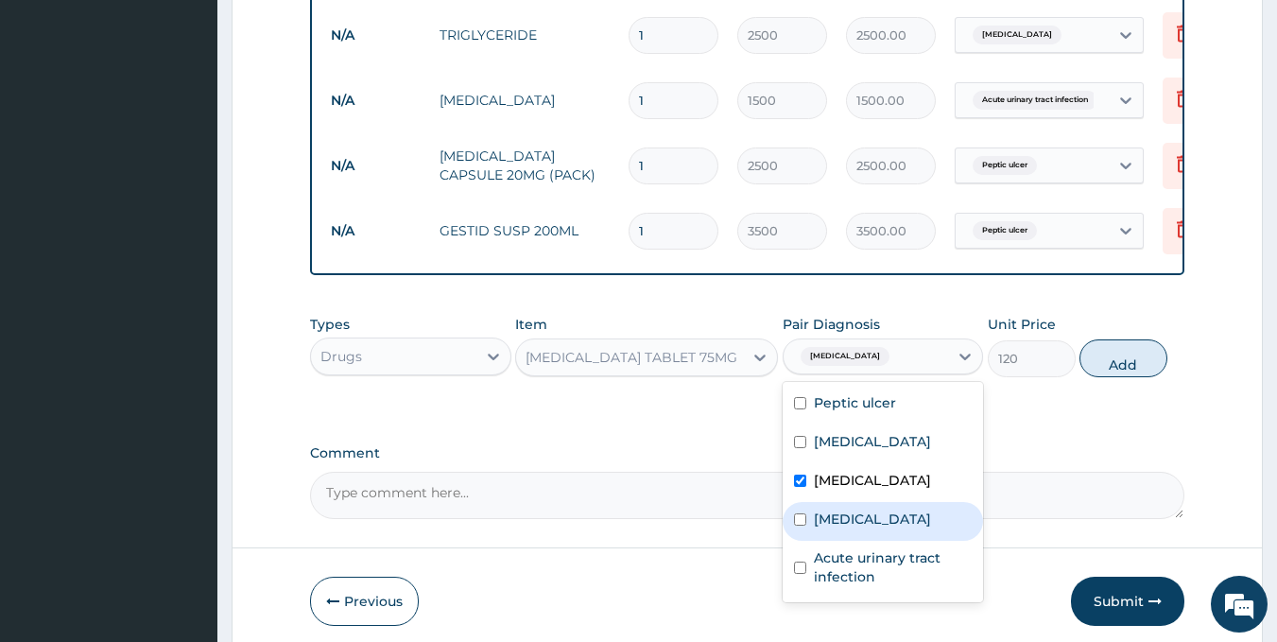
click at [795, 526] on input "checkbox" at bounding box center [800, 519] width 12 height 12
checkbox input "true"
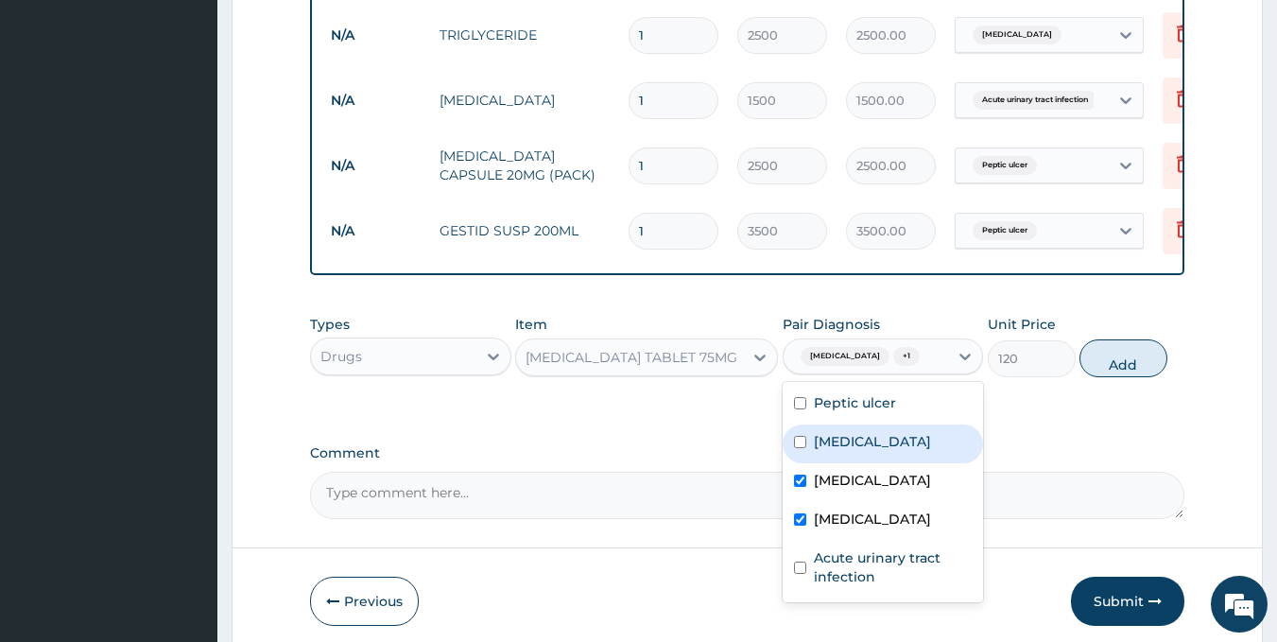
click at [797, 448] on input "checkbox" at bounding box center [800, 442] width 12 height 12
checkbox input "true"
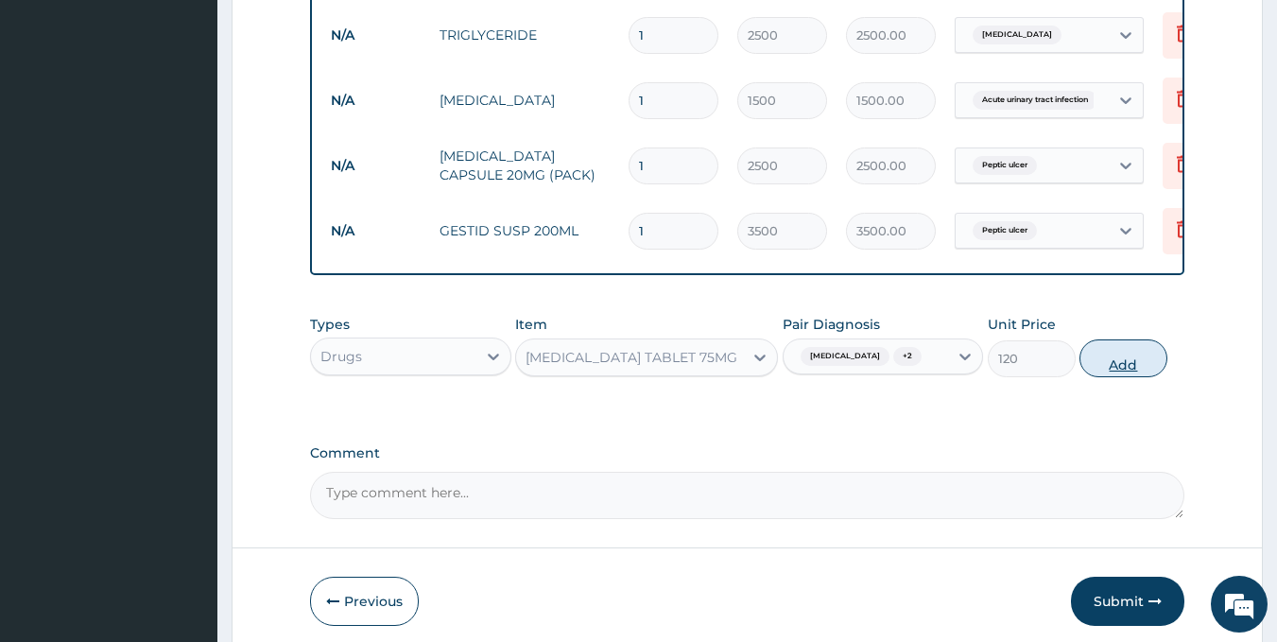
click at [1111, 376] on button "Add" at bounding box center [1123, 358] width 88 height 38
type input "0"
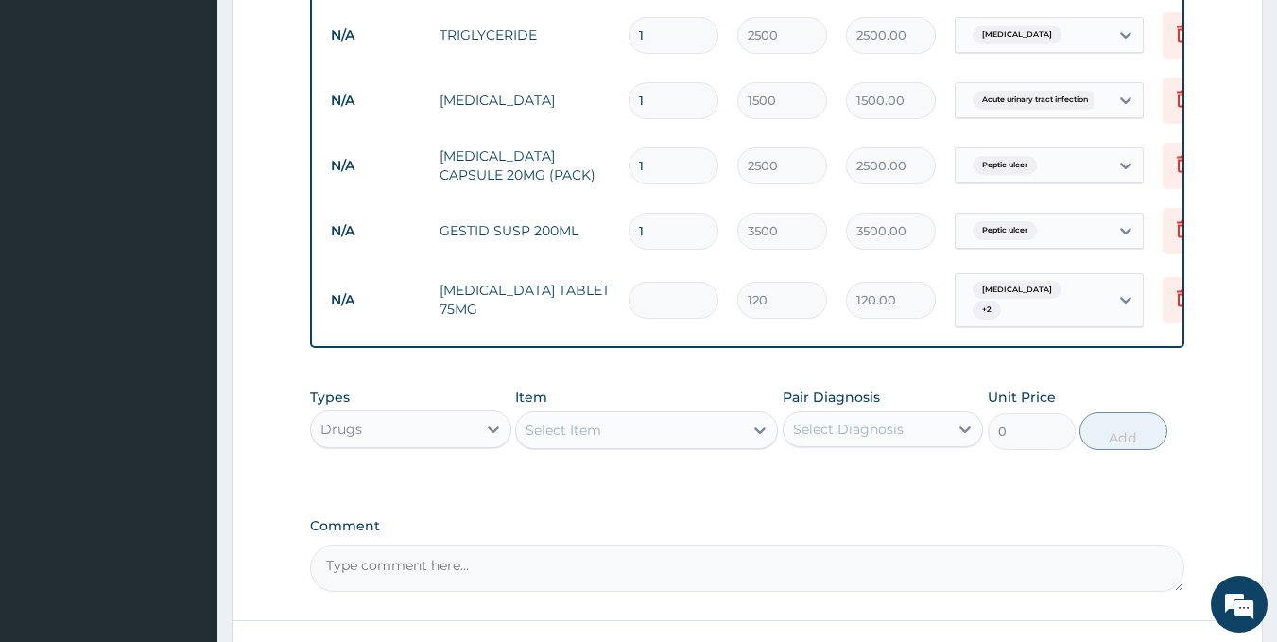
type input "0.00"
type input "3"
type input "360.00"
type input "30"
type input "3600.00"
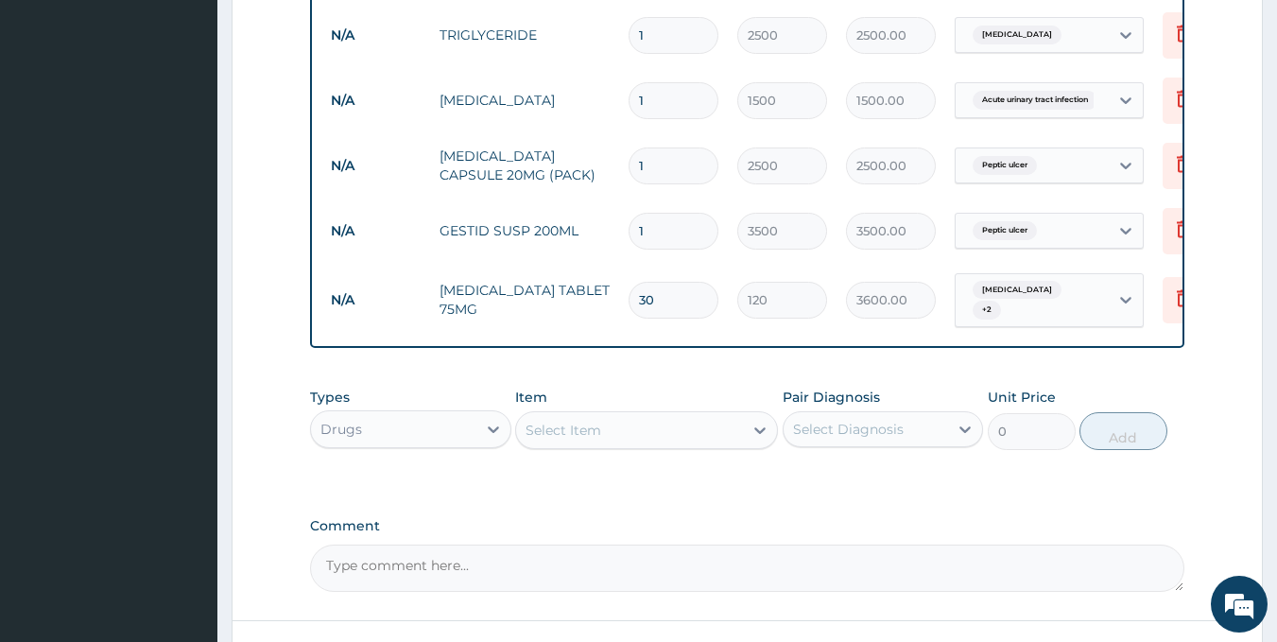
type input "30"
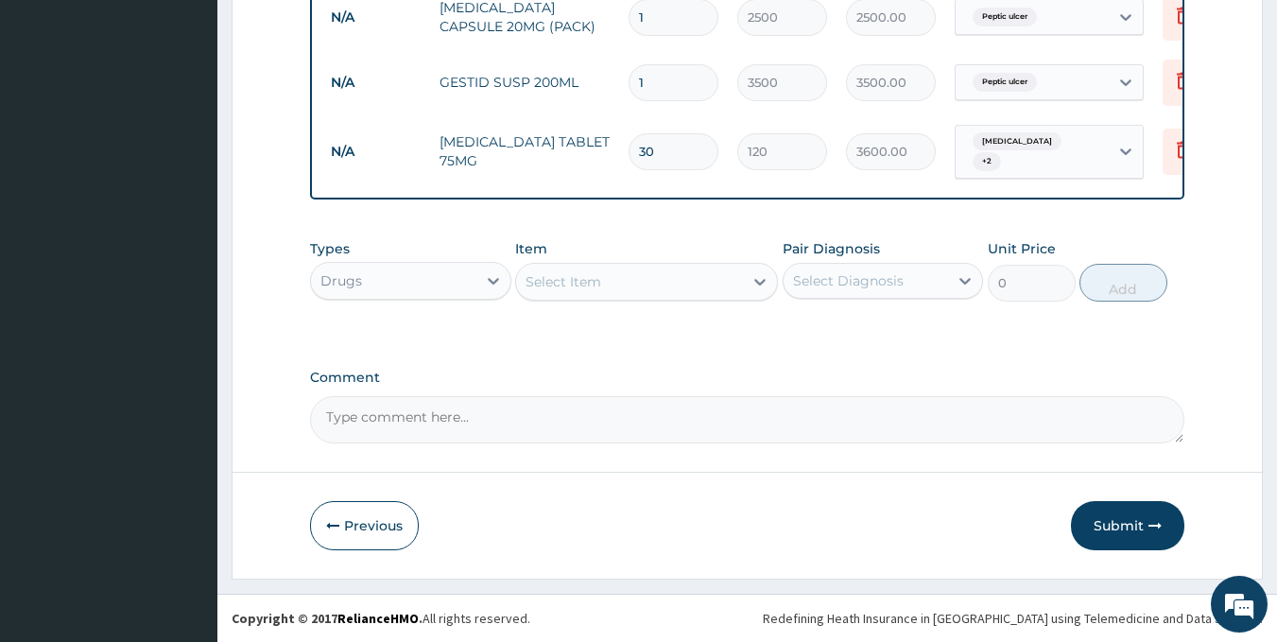
scroll to position [1112, 0]
click at [1132, 511] on button "Submit" at bounding box center [1127, 525] width 113 height 49
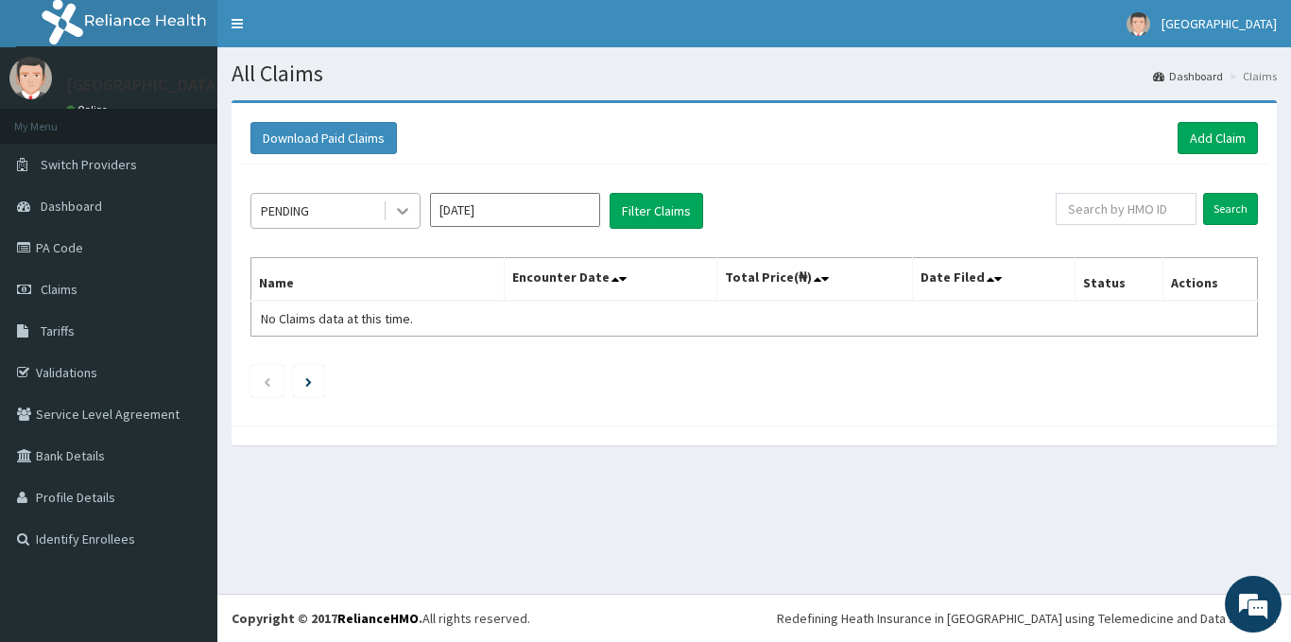
click at [405, 210] on icon at bounding box center [402, 212] width 11 height 7
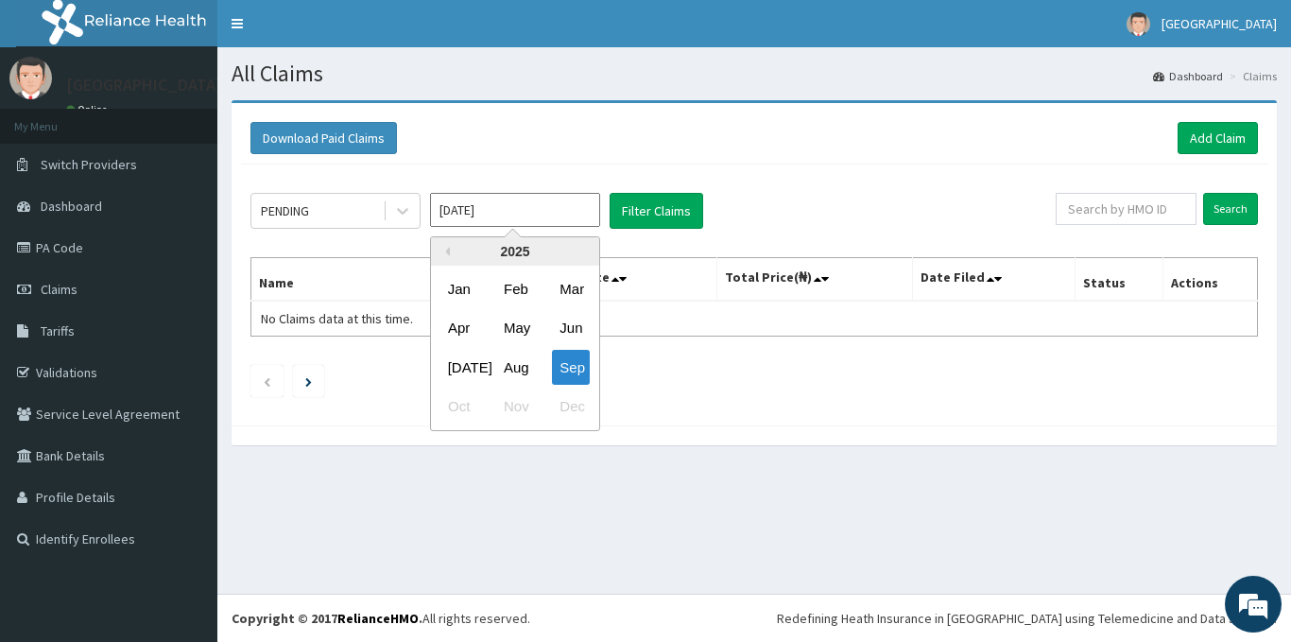
click at [505, 205] on input "[DATE]" at bounding box center [515, 210] width 170 height 34
click at [518, 359] on div "Aug" at bounding box center [515, 367] width 38 height 35
type input "[DATE]"
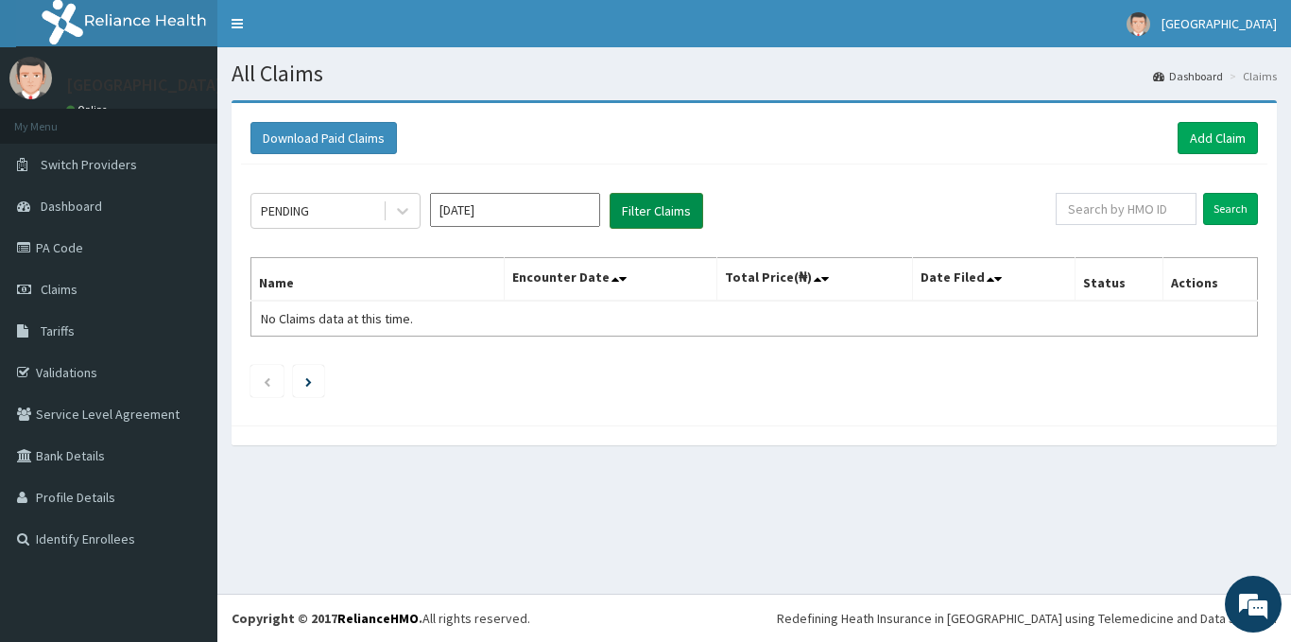
click at [622, 210] on button "Filter Claims" at bounding box center [657, 211] width 94 height 36
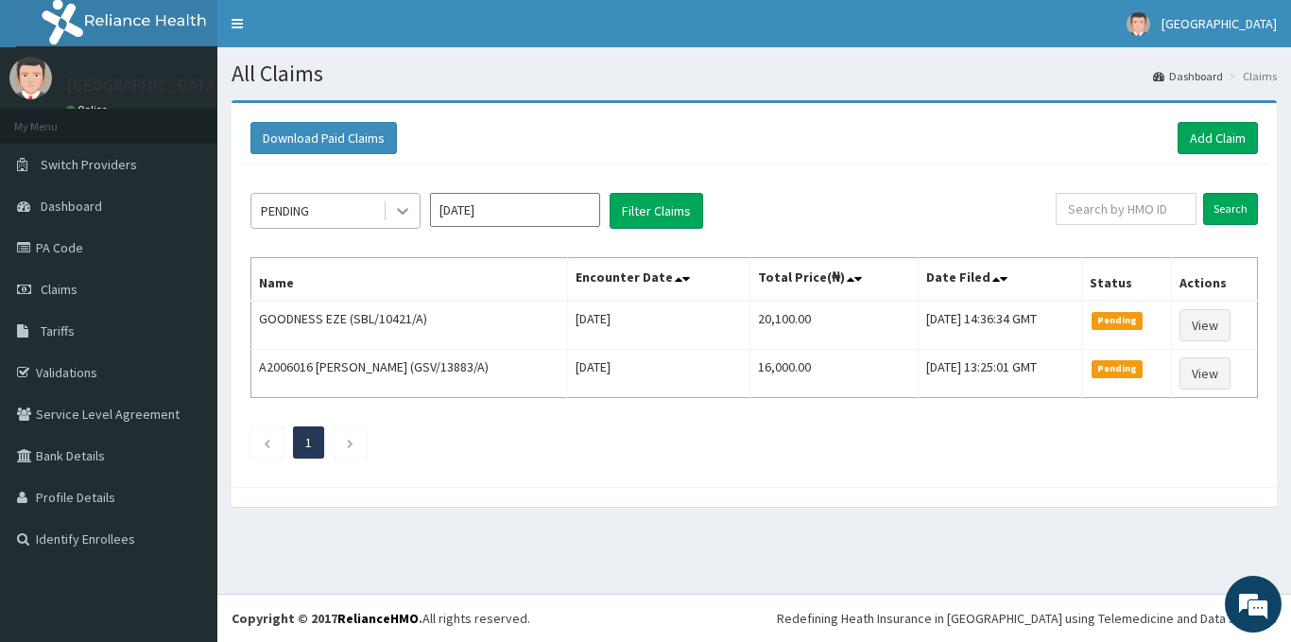
click at [400, 218] on icon at bounding box center [402, 210] width 19 height 19
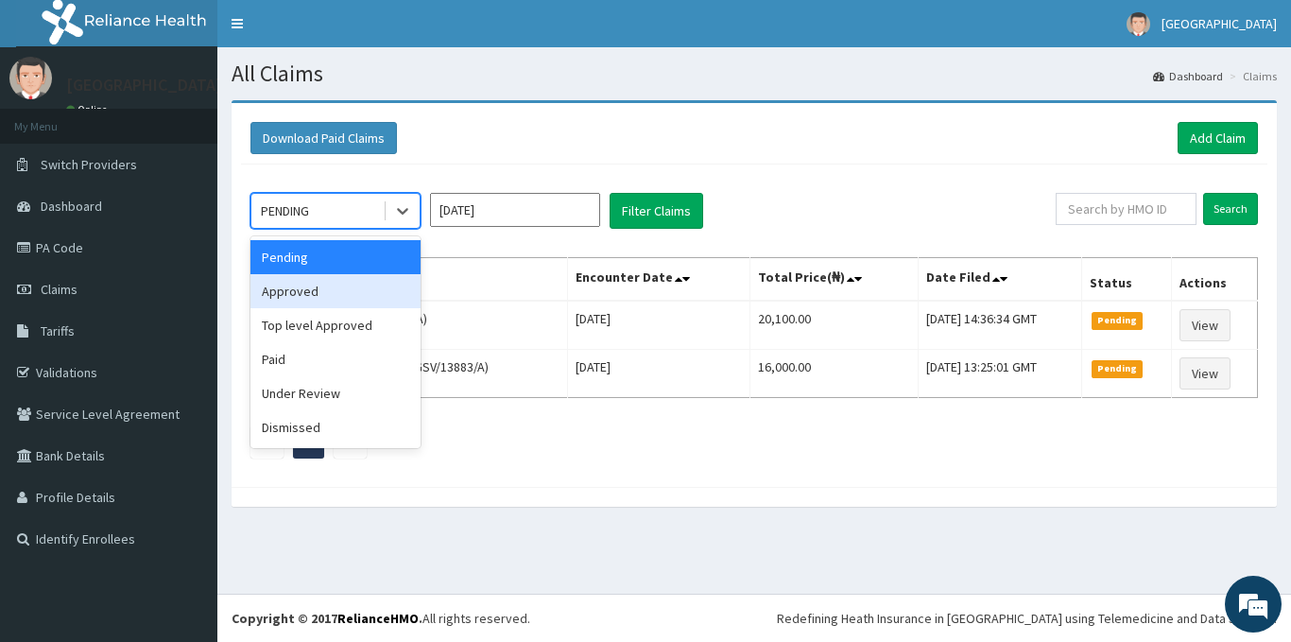
click at [355, 284] on div "Approved" at bounding box center [335, 291] width 170 height 34
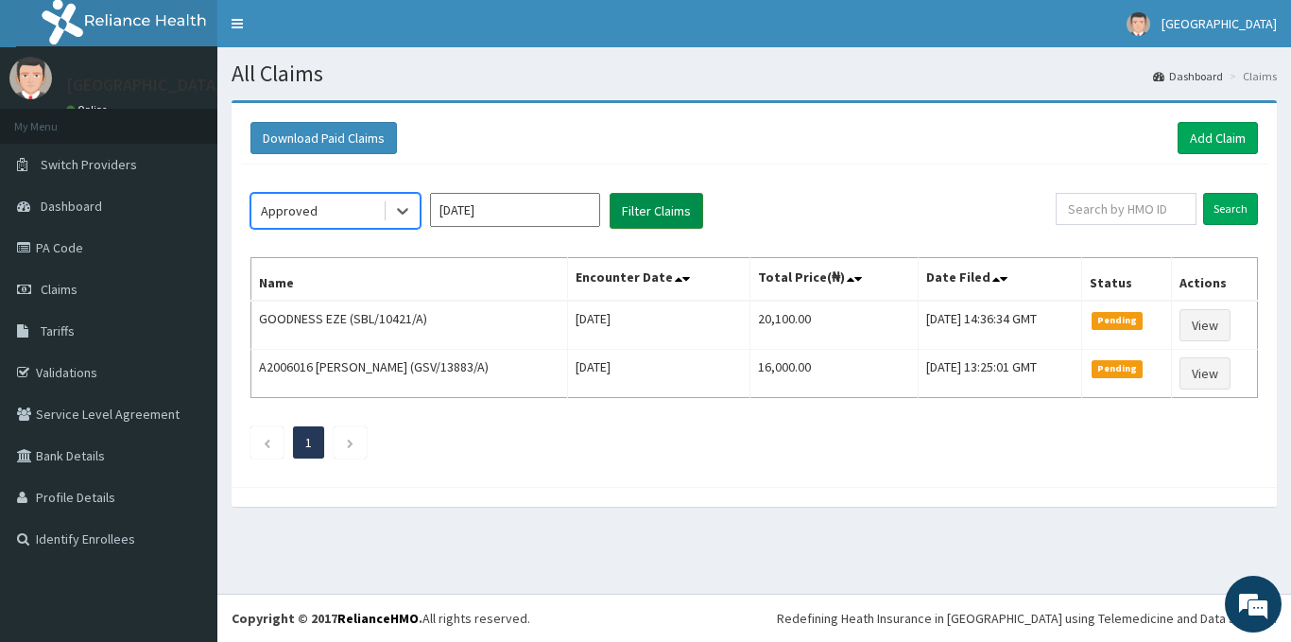
click at [646, 205] on button "Filter Claims" at bounding box center [657, 211] width 94 height 36
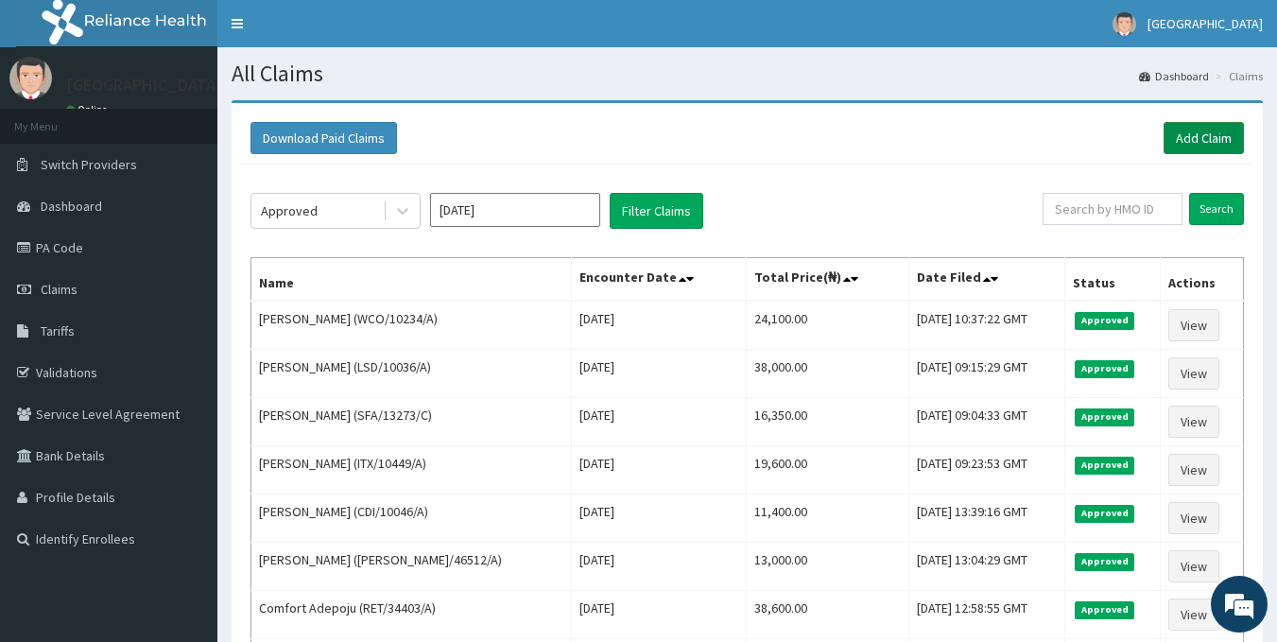
click at [1215, 127] on link "Add Claim" at bounding box center [1204, 138] width 80 height 32
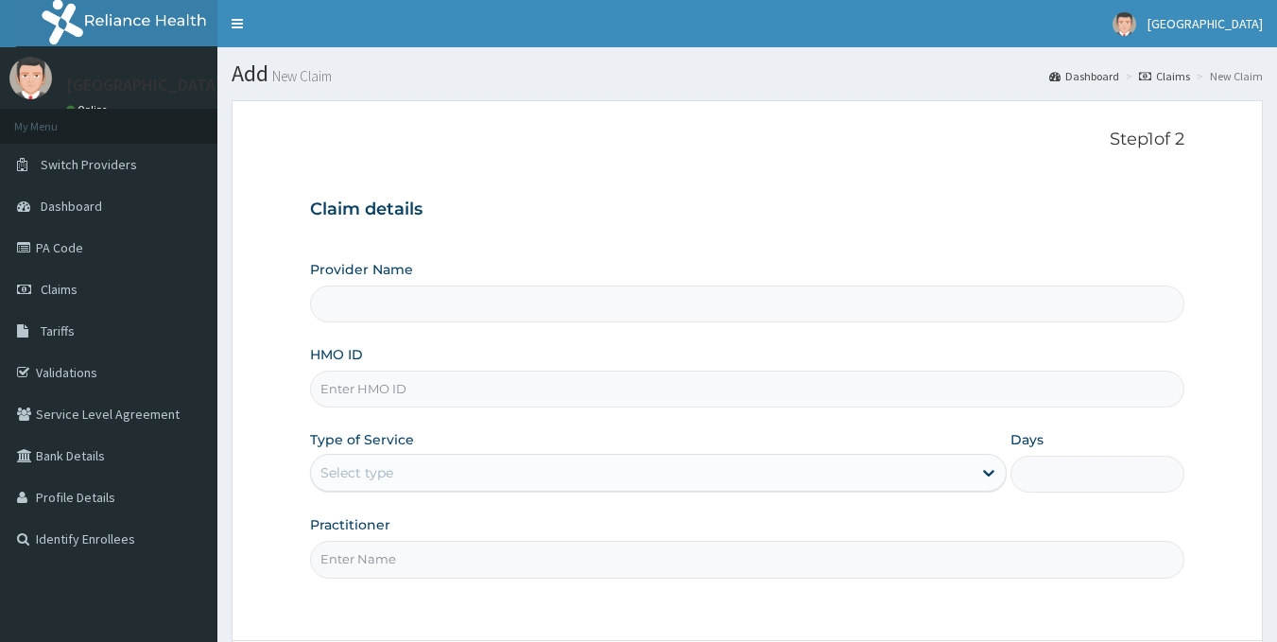
type input "[GEOGRAPHIC_DATA]"
click at [467, 387] on input "HMO ID" at bounding box center [747, 389] width 875 height 37
type input "TLR/10072/B"
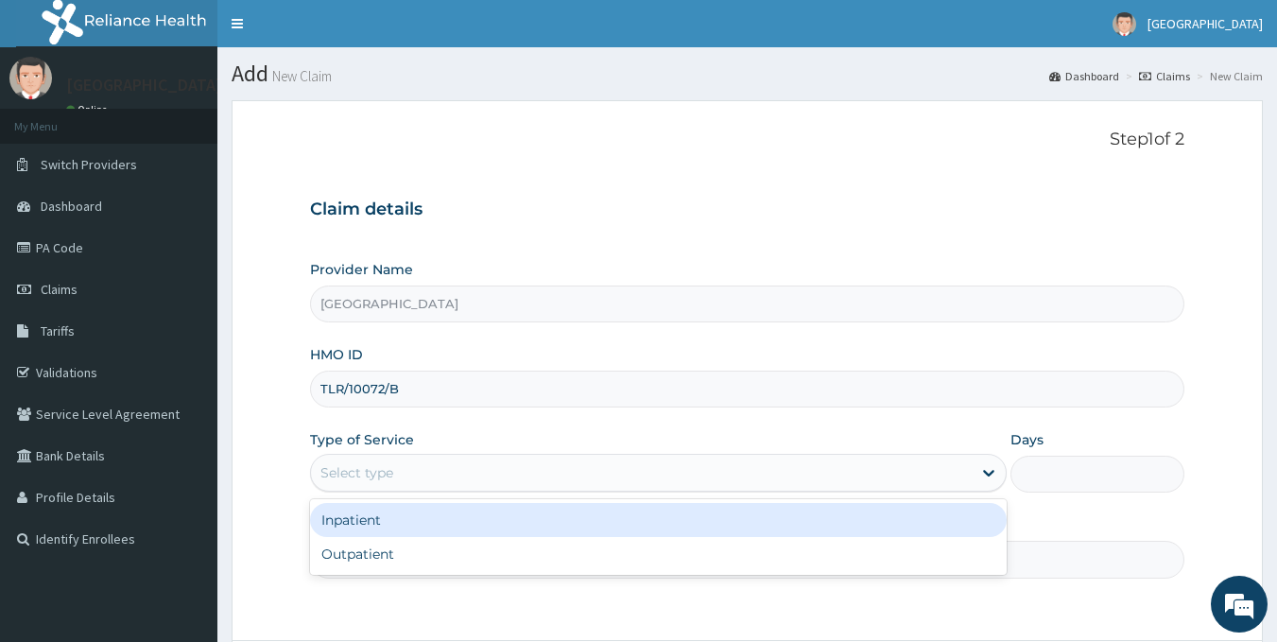
click at [418, 473] on div "Select type" at bounding box center [641, 472] width 661 height 30
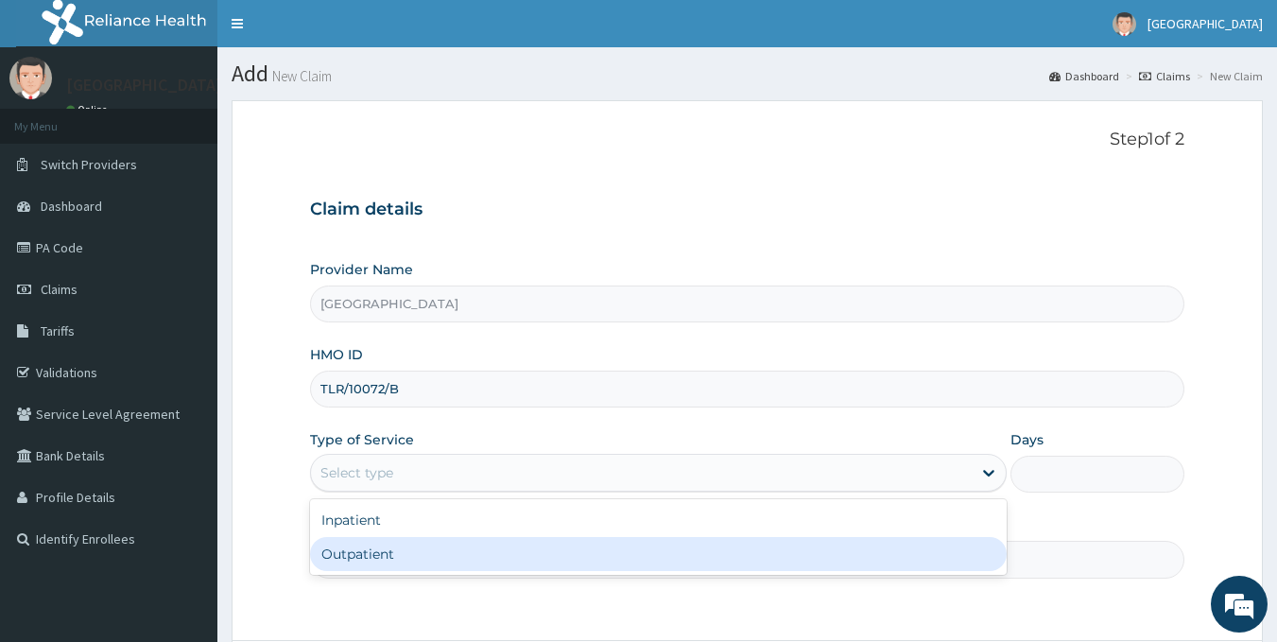
click at [396, 546] on div "Outpatient" at bounding box center [658, 554] width 697 height 34
type input "1"
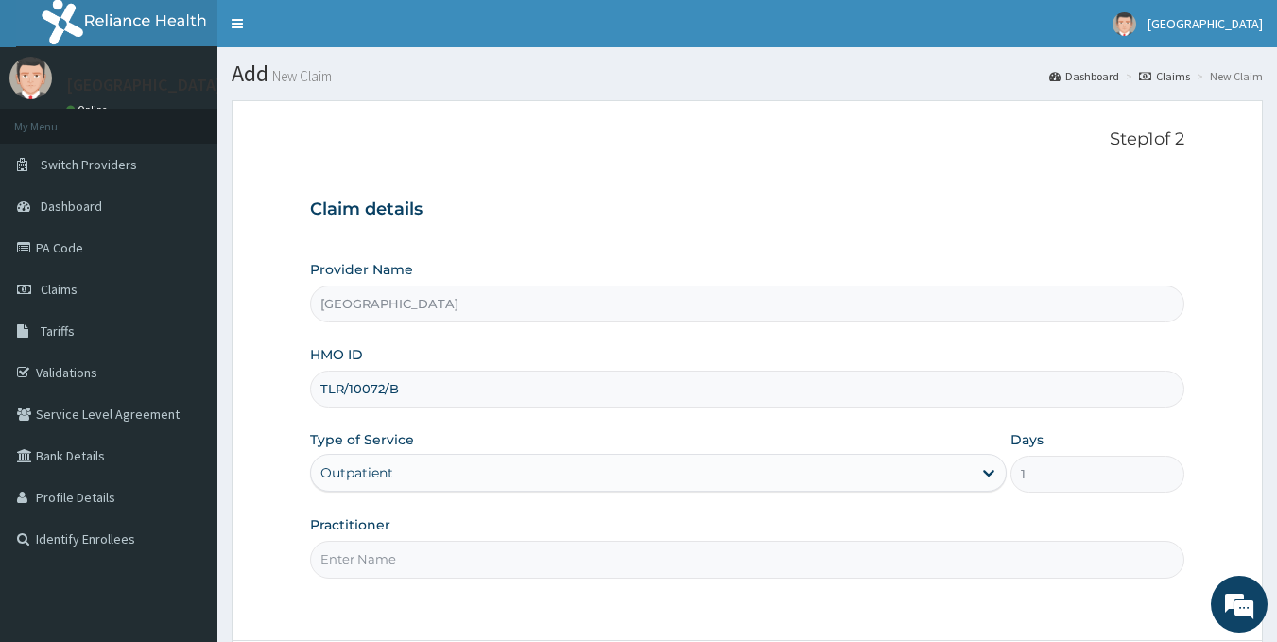
click at [519, 243] on div "Claim details Provider Name Adonai Hospital HMO ID TLR/10072/B Type of Service …" at bounding box center [747, 379] width 875 height 397
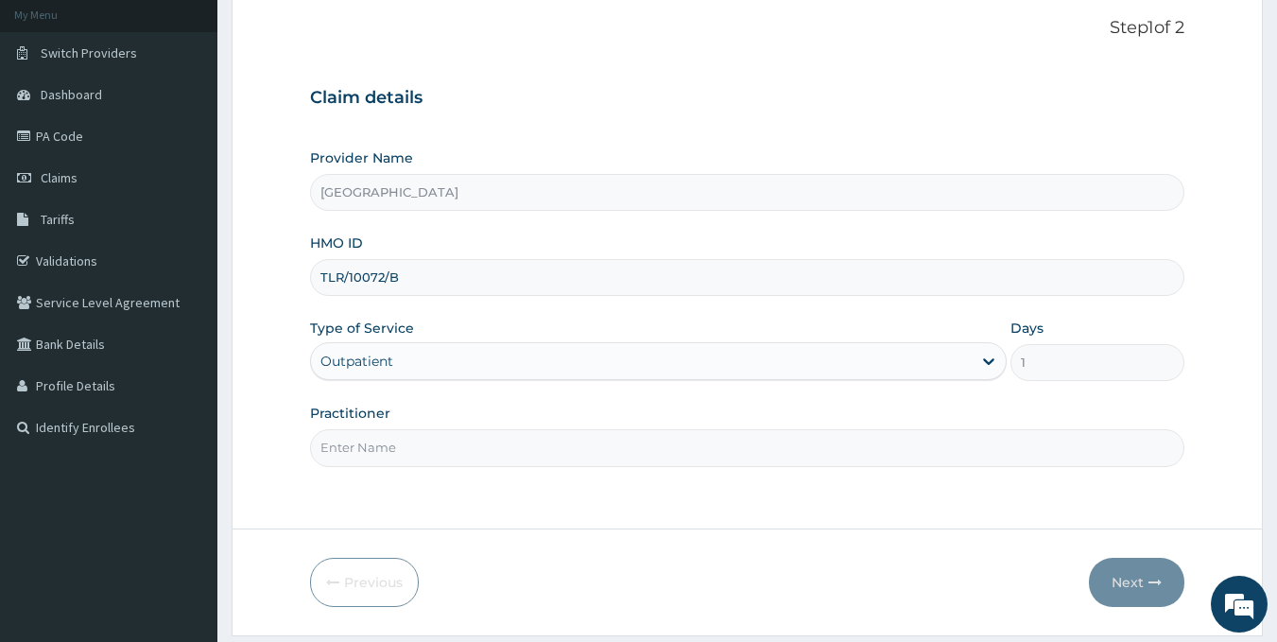
scroll to position [113, 0]
click at [449, 450] on input "Practitioner" at bounding box center [747, 445] width 875 height 37
type input "ADONAI"
click at [1157, 578] on icon "button" at bounding box center [1154, 580] width 13 height 13
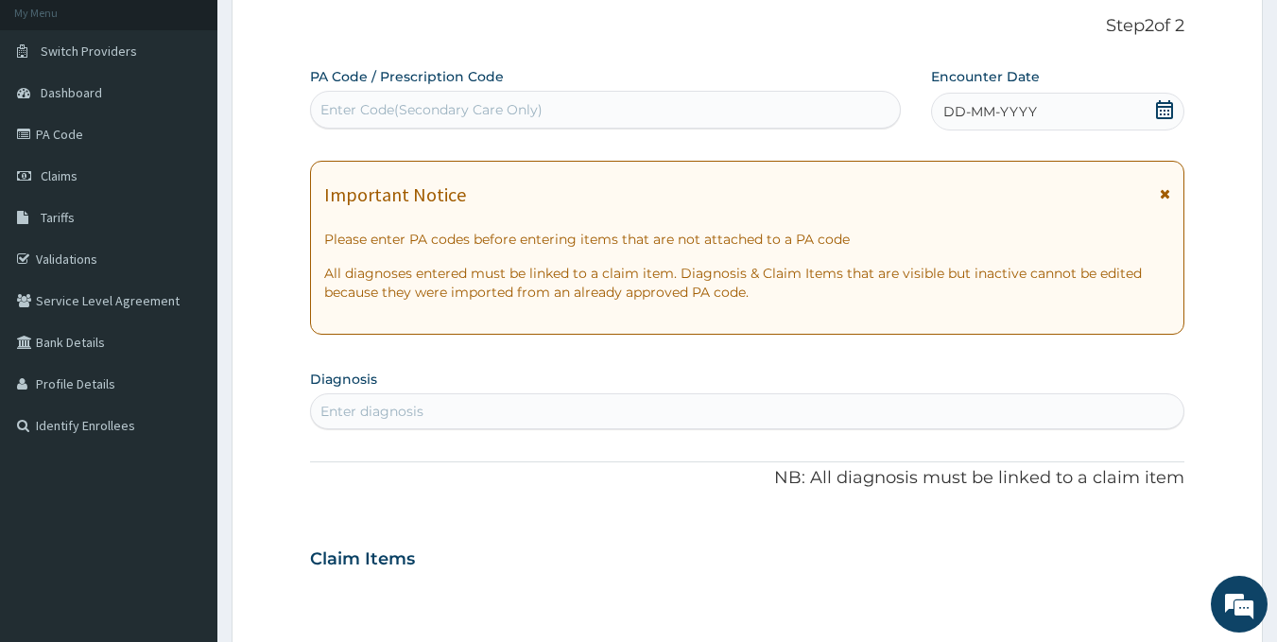
click at [503, 110] on div "Enter Code(Secondary Care Only)" at bounding box center [431, 109] width 222 height 19
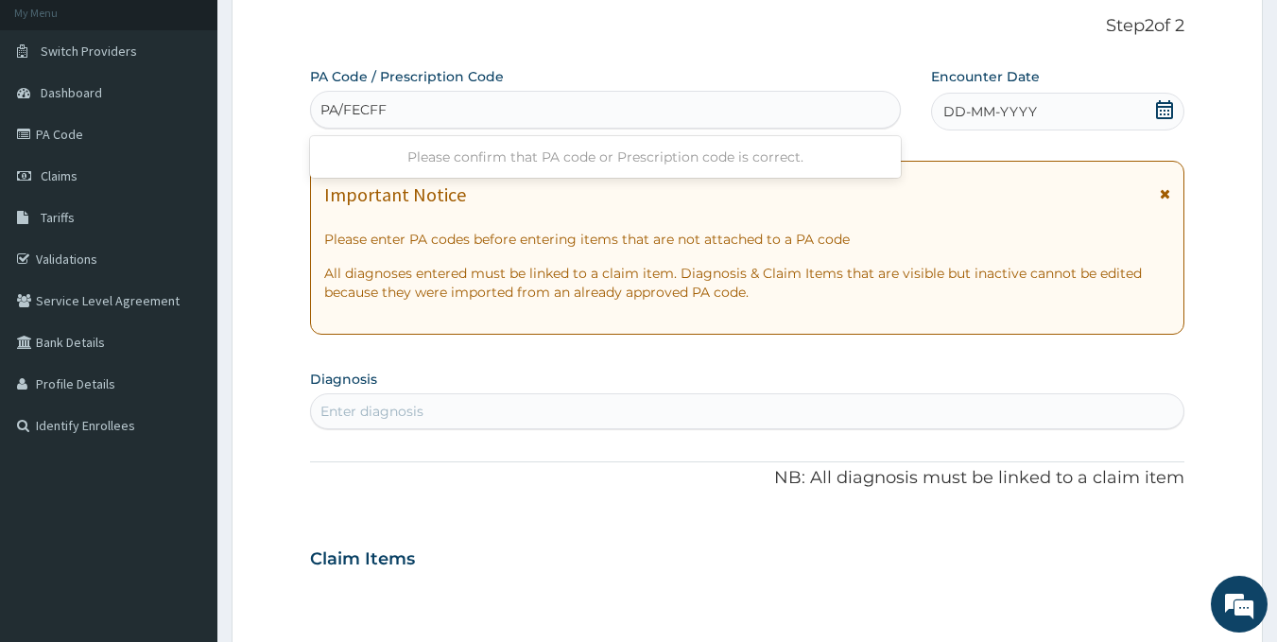
type input "PA/FECFFB"
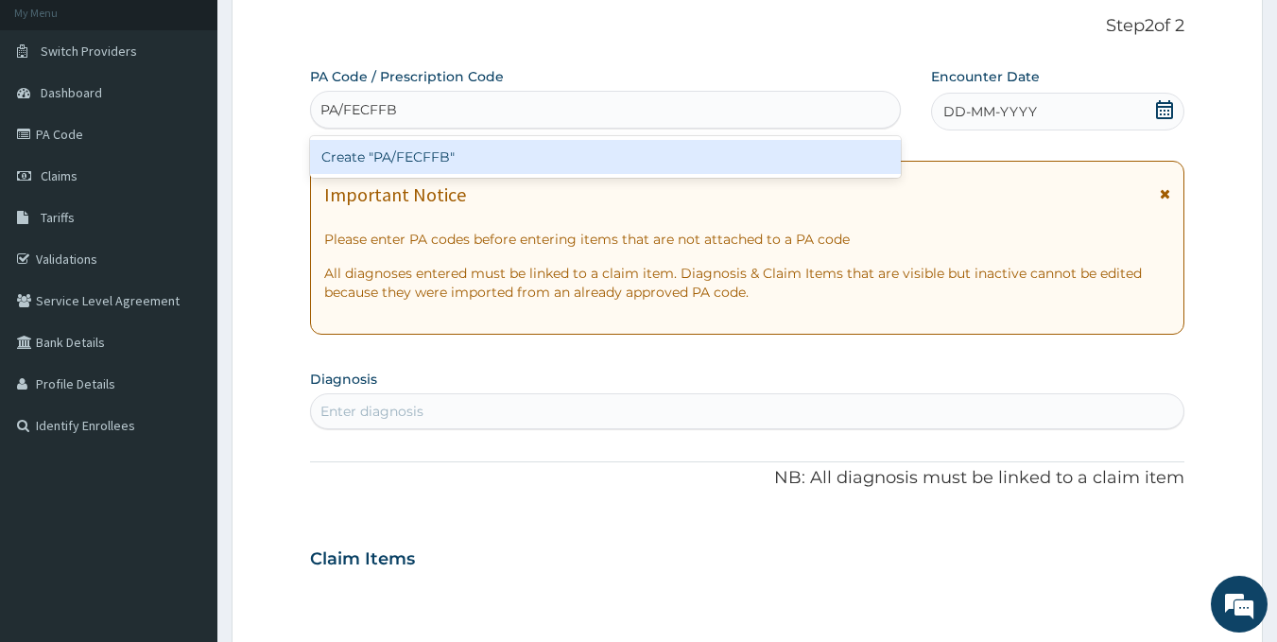
click at [474, 163] on div "Create "PA/FECFFB"" at bounding box center [606, 157] width 592 height 34
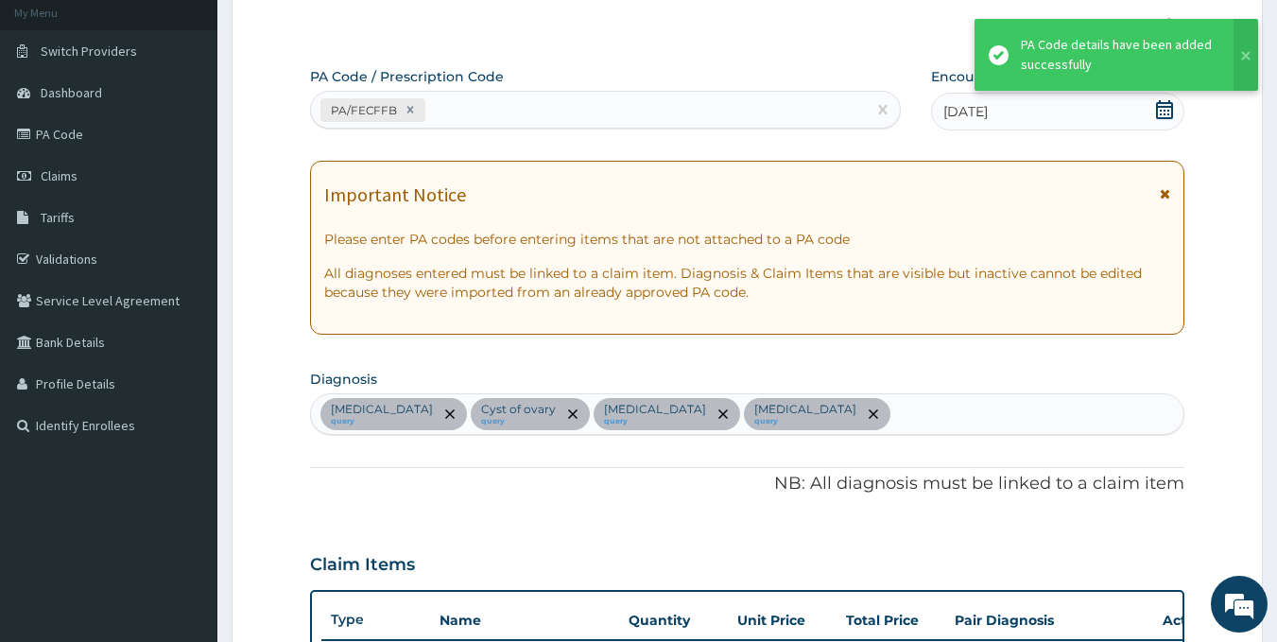
scroll to position [596, 0]
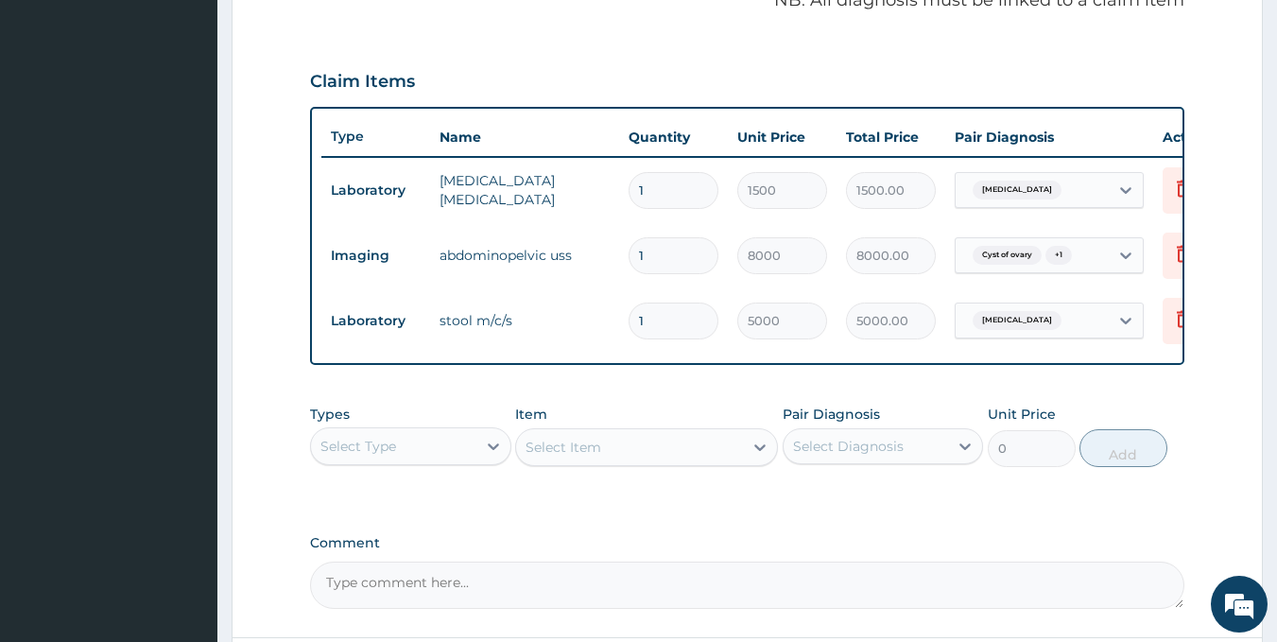
click at [557, 47] on div "PA Code / Prescription Code PA/FECFFB Encounter Date [DATE] Important Notice Pl…" at bounding box center [747, 96] width 875 height 1025
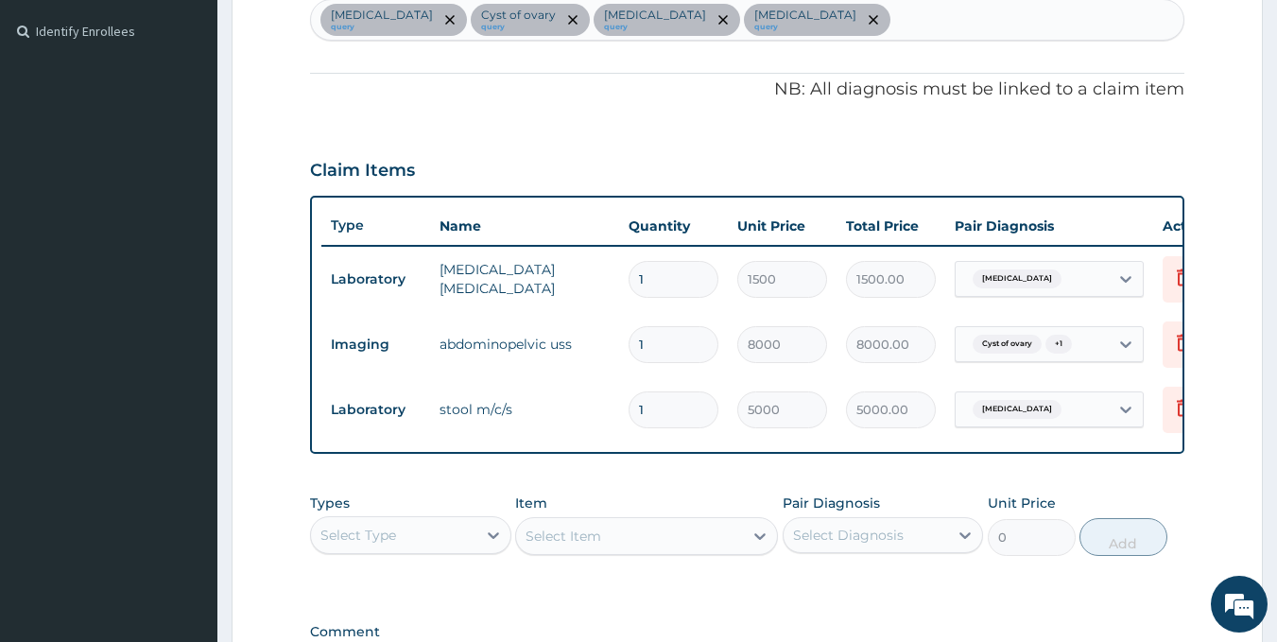
scroll to position [483, 0]
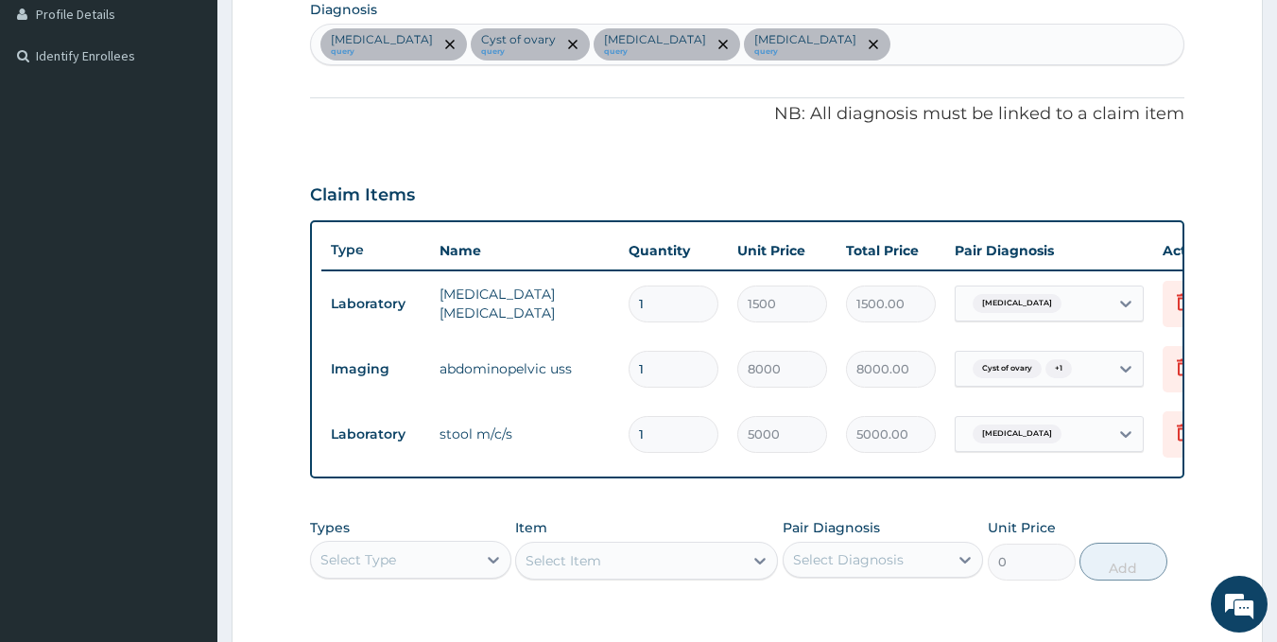
click at [653, 161] on div "PA Code / Prescription Code PA/FECFFB Encounter Date [DATE] Important Notice Pl…" at bounding box center [747, 210] width 875 height 1025
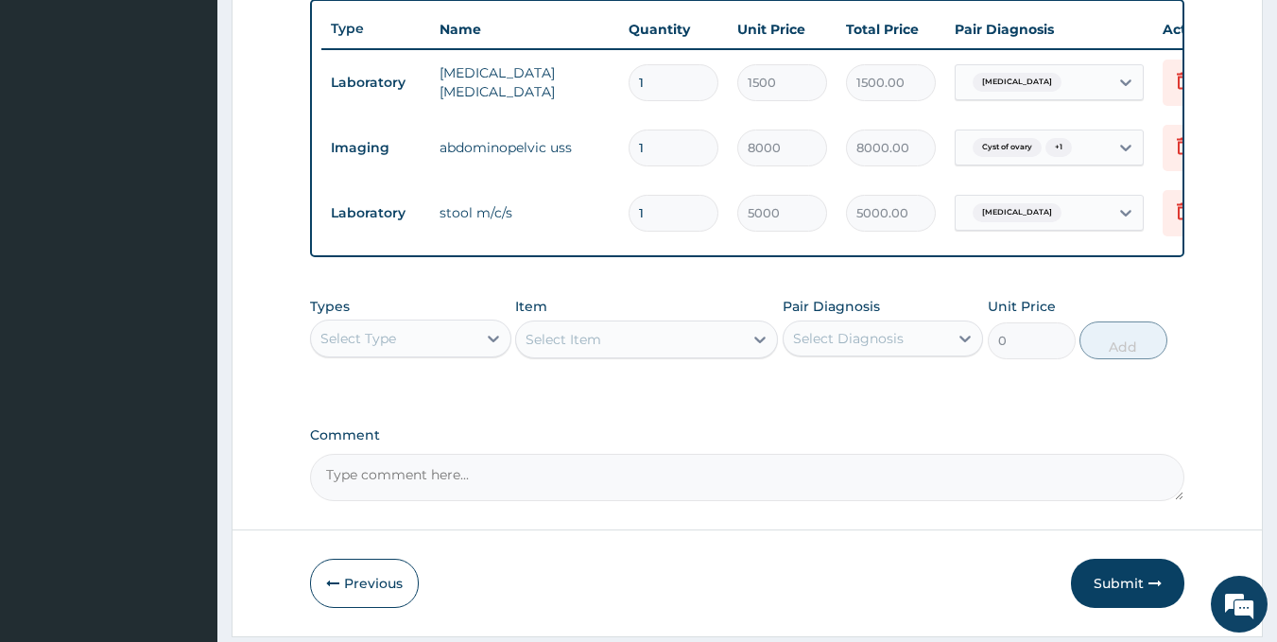
scroll to position [776, 0]
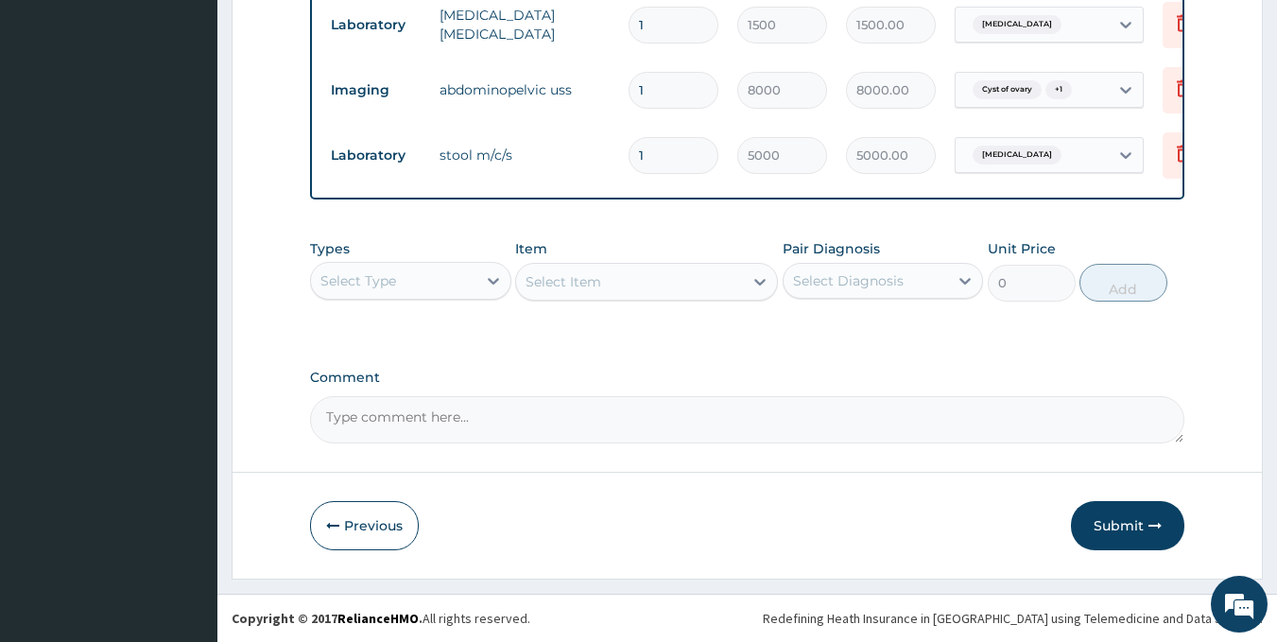
click at [419, 263] on div "Select Type" at bounding box center [410, 281] width 201 height 38
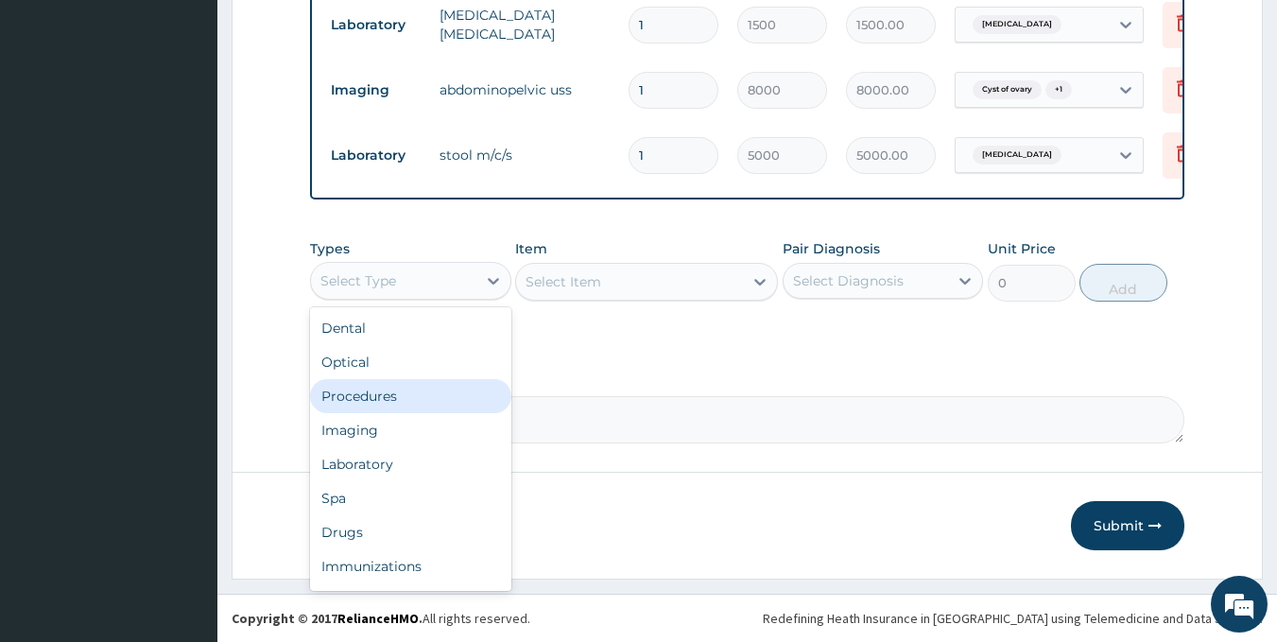
click at [382, 388] on div "Procedures" at bounding box center [410, 396] width 201 height 34
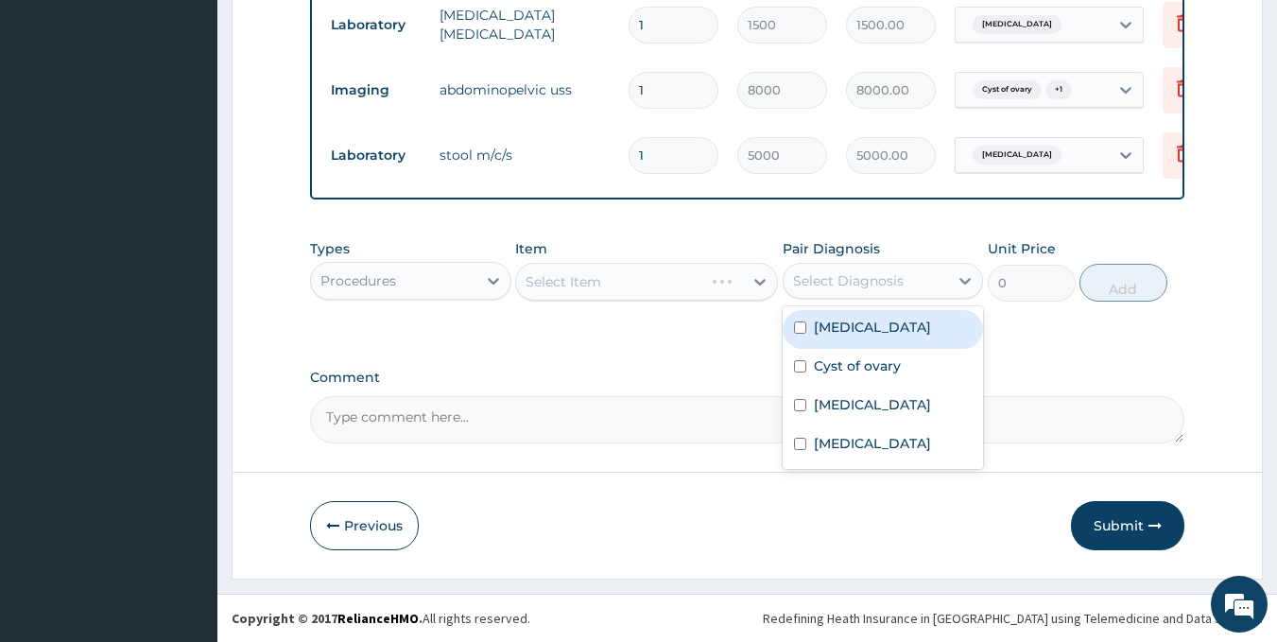
click at [819, 281] on div "Select Diagnosis" at bounding box center [848, 280] width 111 height 19
click at [799, 325] on input "checkbox" at bounding box center [800, 327] width 12 height 12
checkbox input "true"
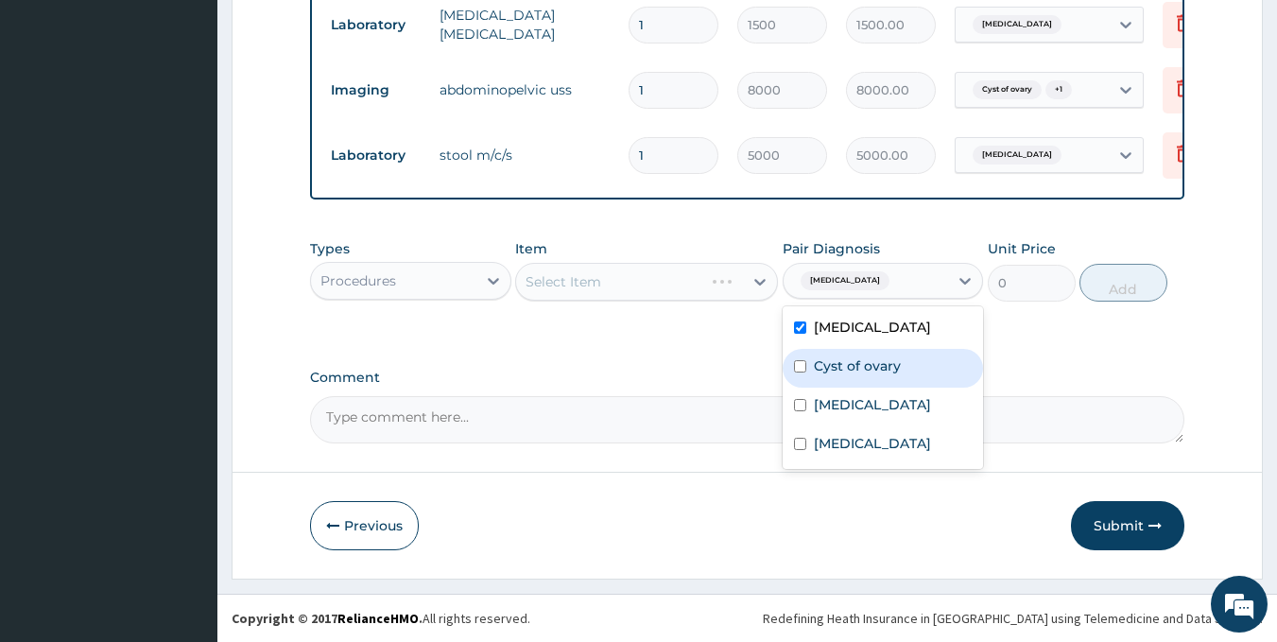
click at [802, 360] on input "checkbox" at bounding box center [800, 366] width 12 height 12
checkbox input "true"
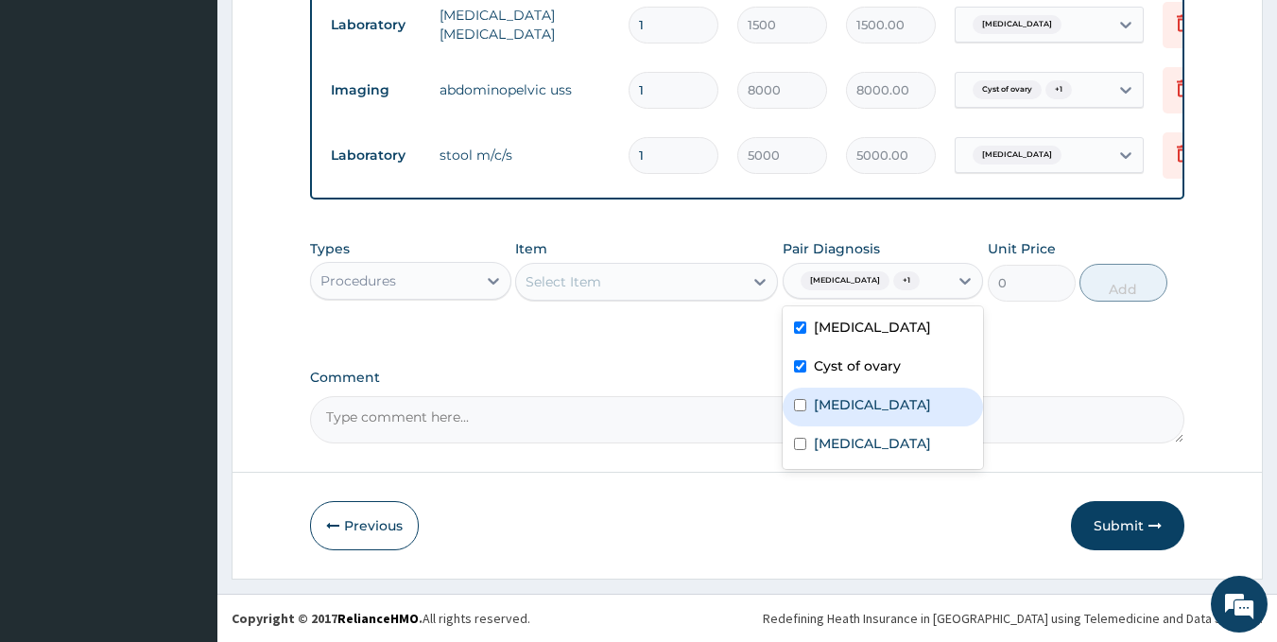
click at [803, 409] on input "checkbox" at bounding box center [800, 405] width 12 height 12
checkbox input "true"
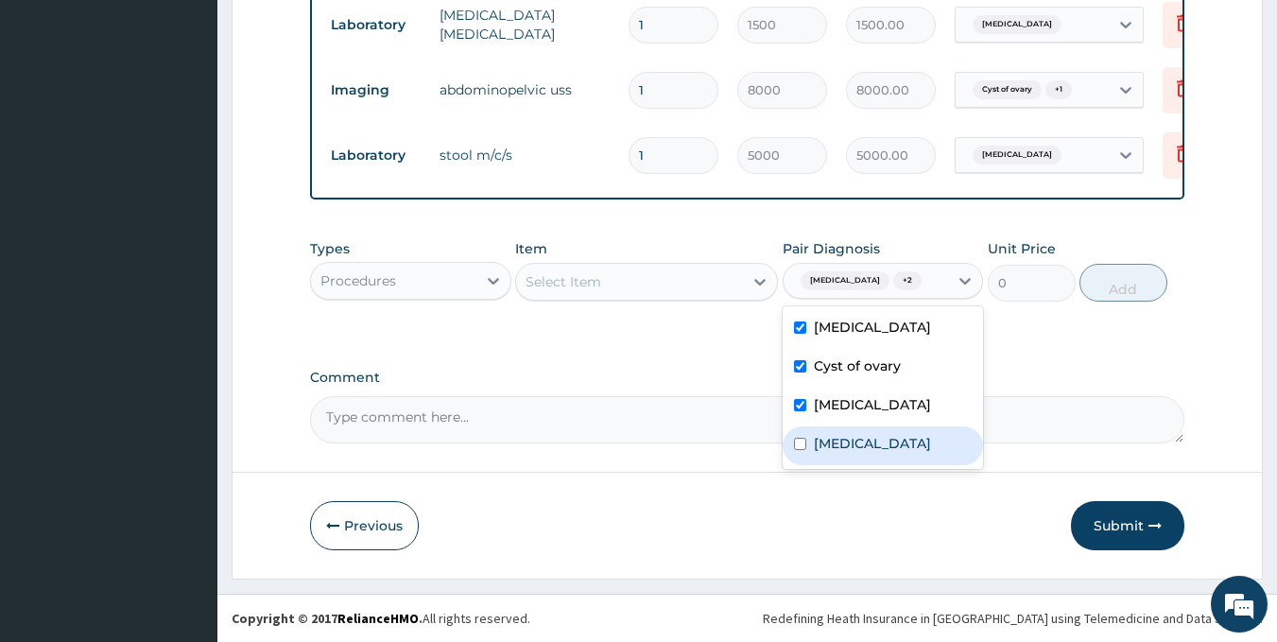
click at [804, 450] on input "checkbox" at bounding box center [800, 444] width 12 height 12
checkbox input "true"
click at [644, 293] on div "Select Item" at bounding box center [629, 282] width 227 height 30
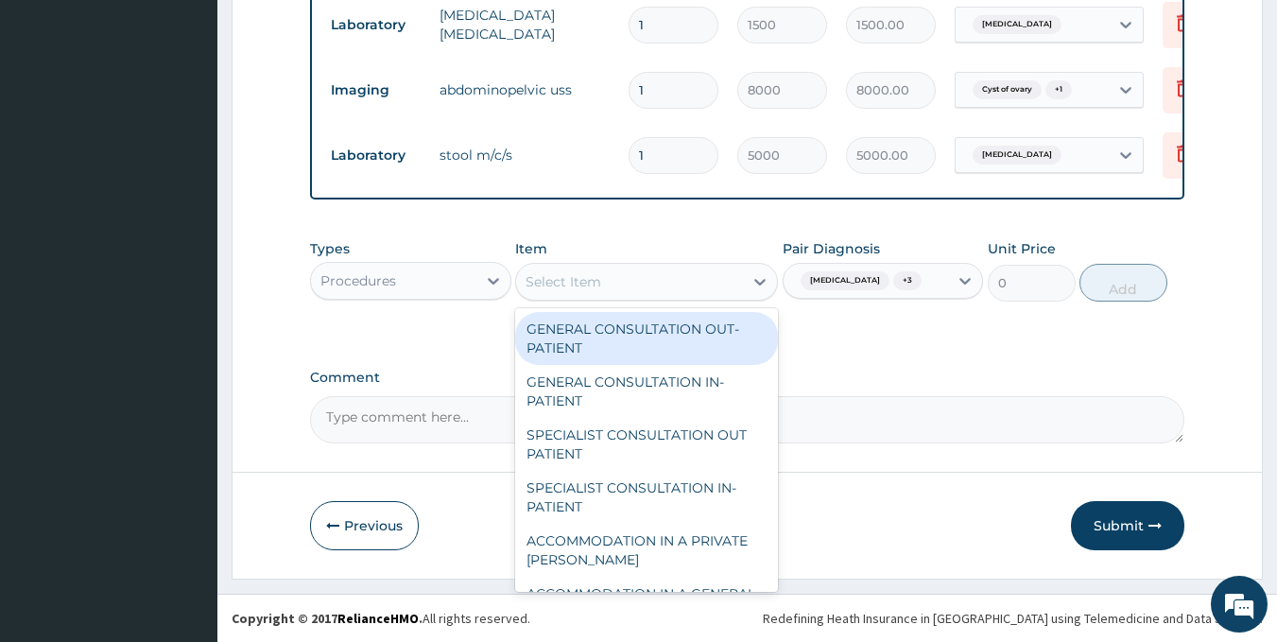
click at [647, 319] on div "GENERAL CONSULTATION OUT- PATIENT" at bounding box center [646, 338] width 263 height 53
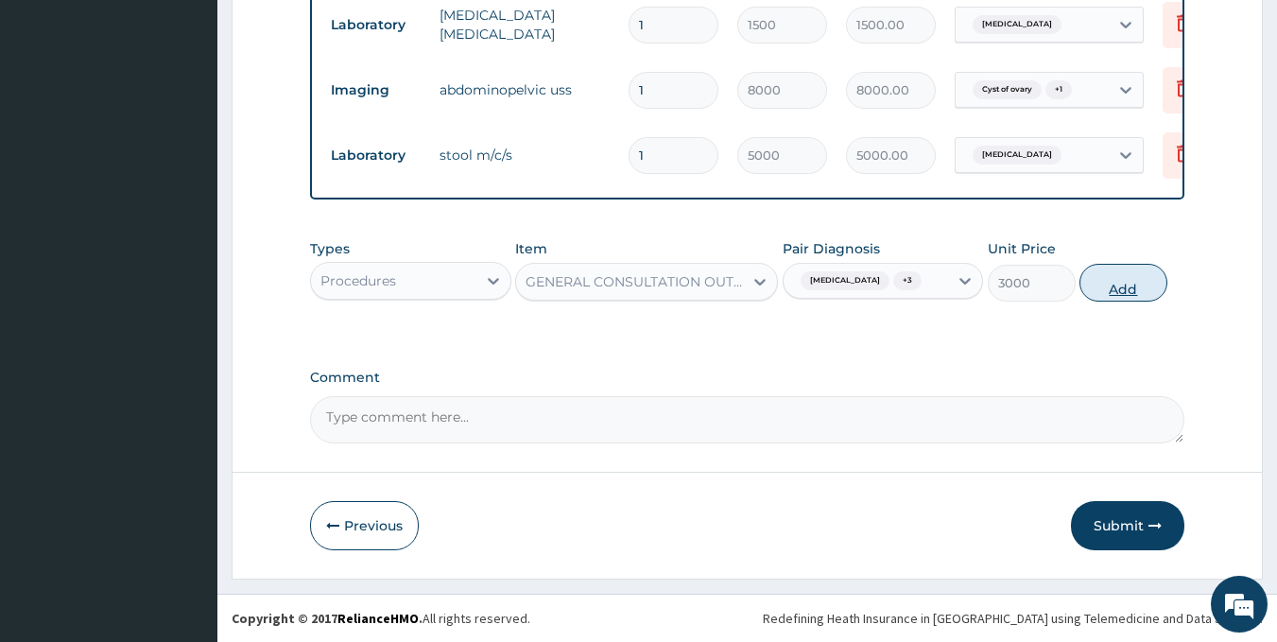
click at [1126, 283] on button "Add" at bounding box center [1123, 283] width 88 height 38
type input "0"
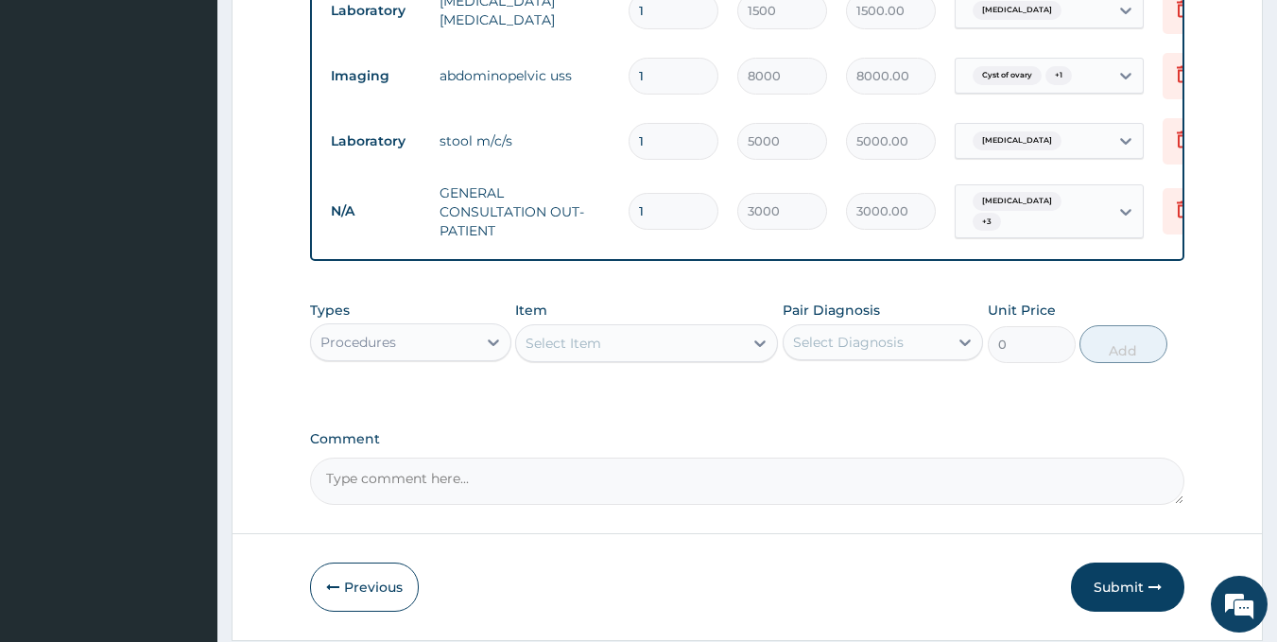
click at [465, 357] on div "Procedures" at bounding box center [393, 342] width 165 height 30
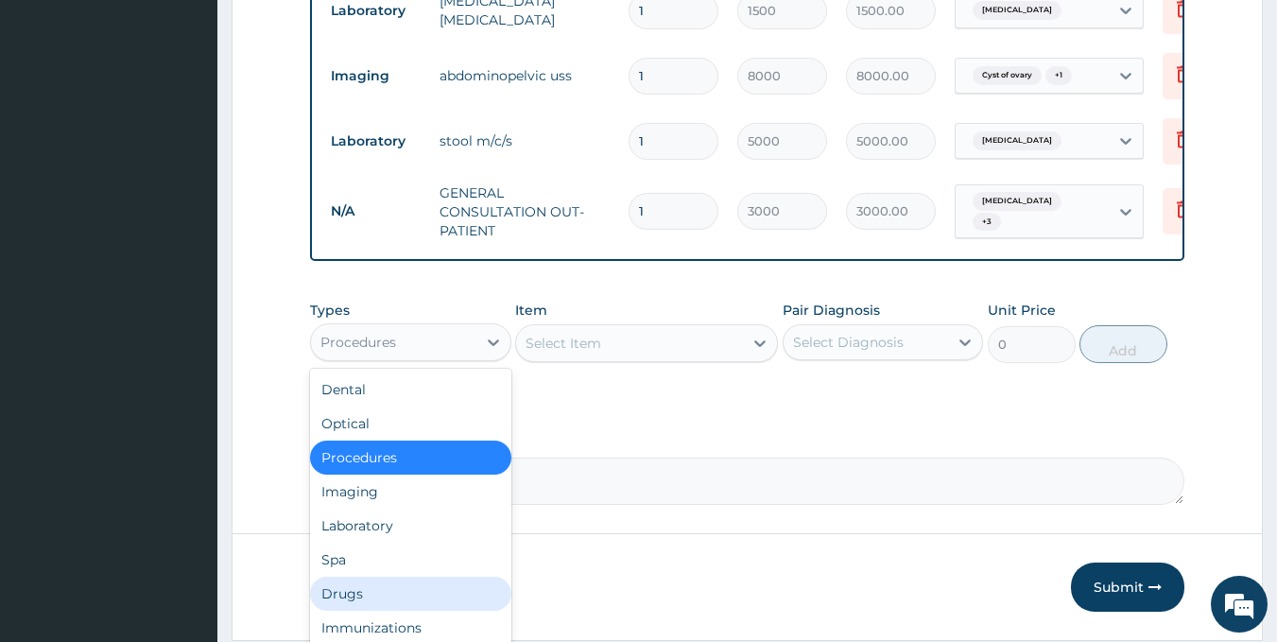
click at [381, 604] on div "Drugs" at bounding box center [410, 594] width 201 height 34
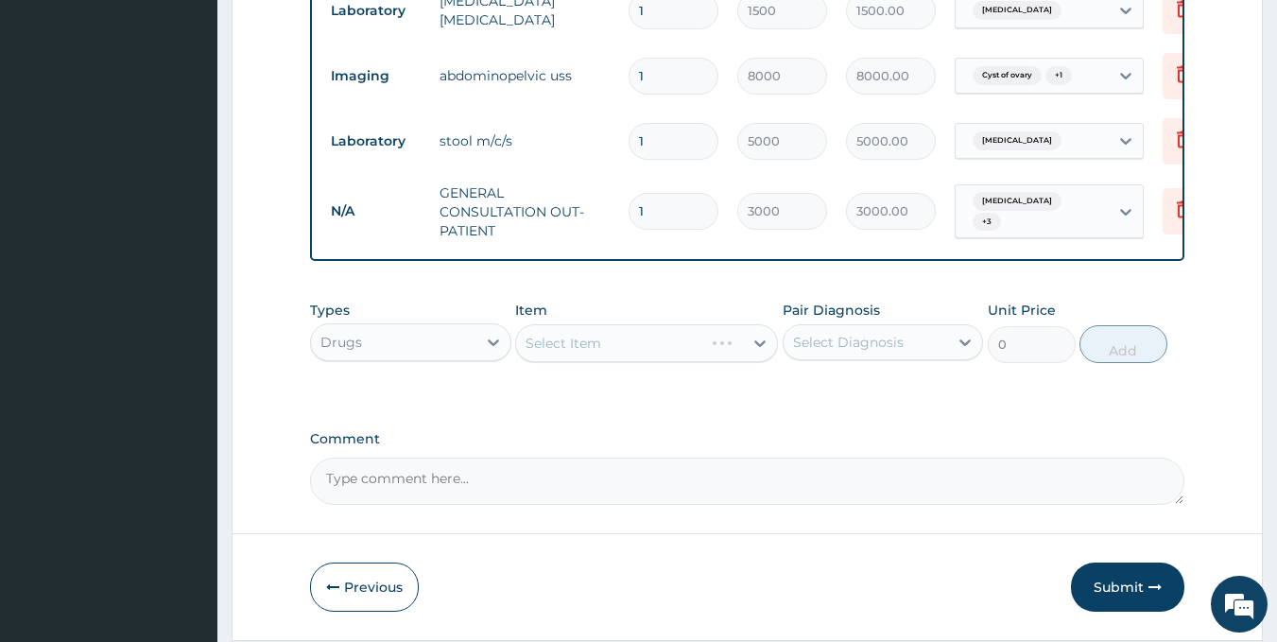
click at [862, 352] on div "Select Diagnosis" at bounding box center [848, 342] width 111 height 19
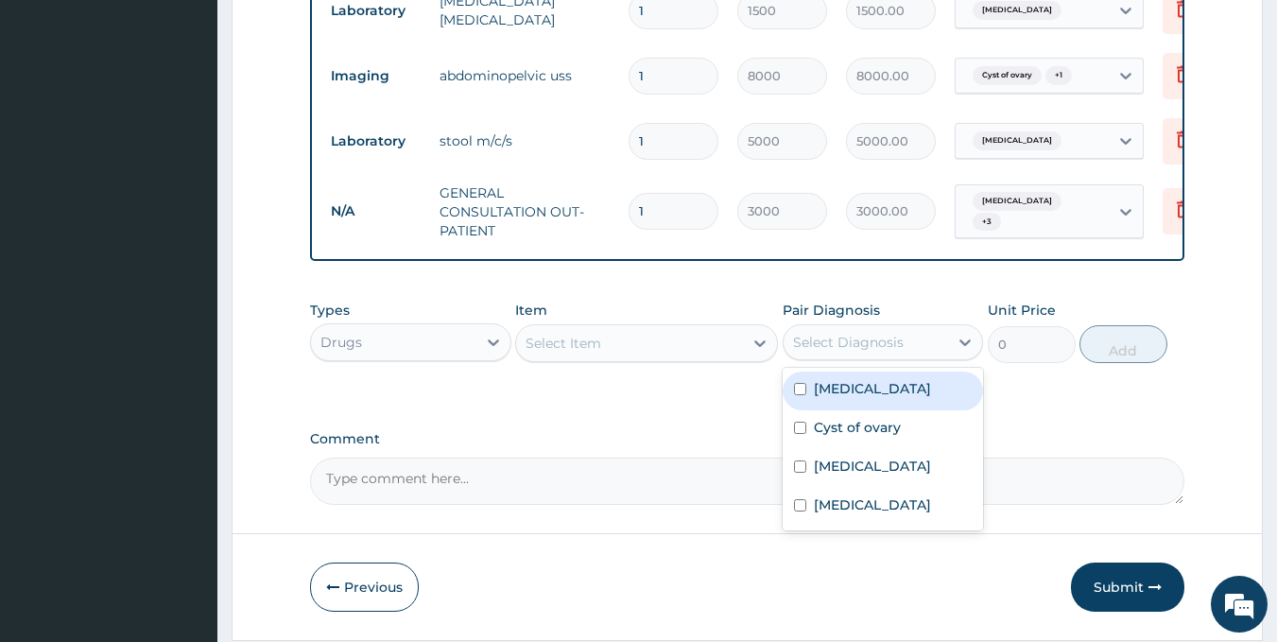
click at [798, 395] on input "checkbox" at bounding box center [800, 389] width 12 height 12
checkbox input "true"
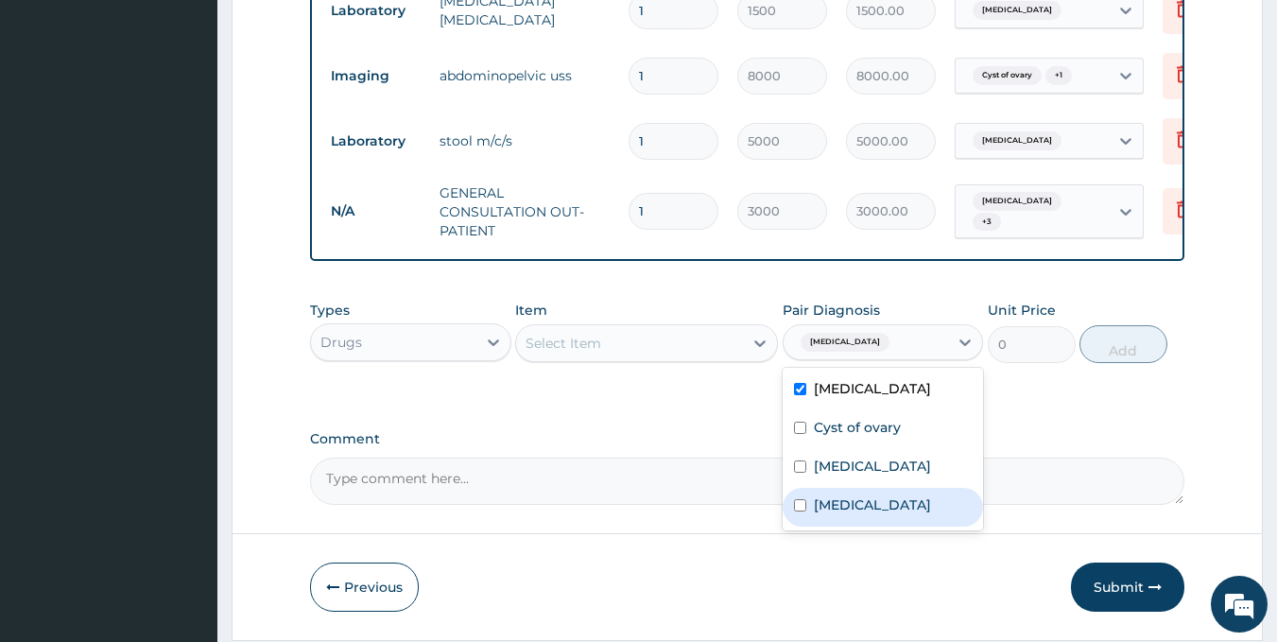
click at [805, 511] on input "checkbox" at bounding box center [800, 505] width 12 height 12
checkbox input "true"
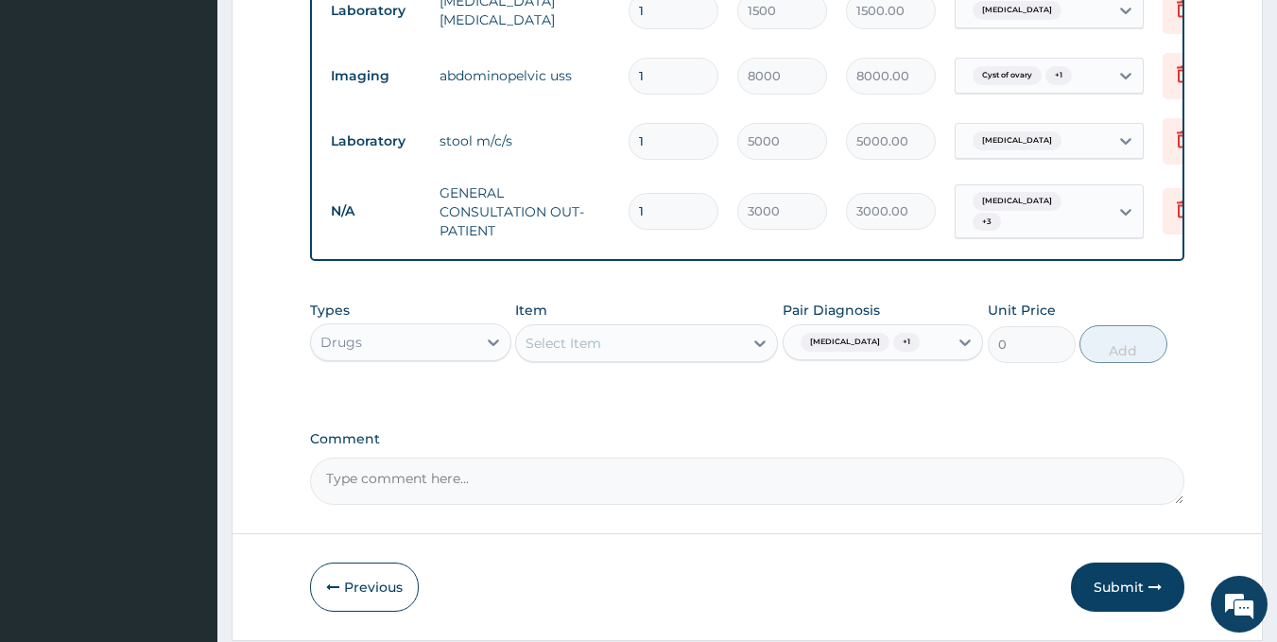
click at [664, 498] on textarea "Comment" at bounding box center [747, 480] width 875 height 47
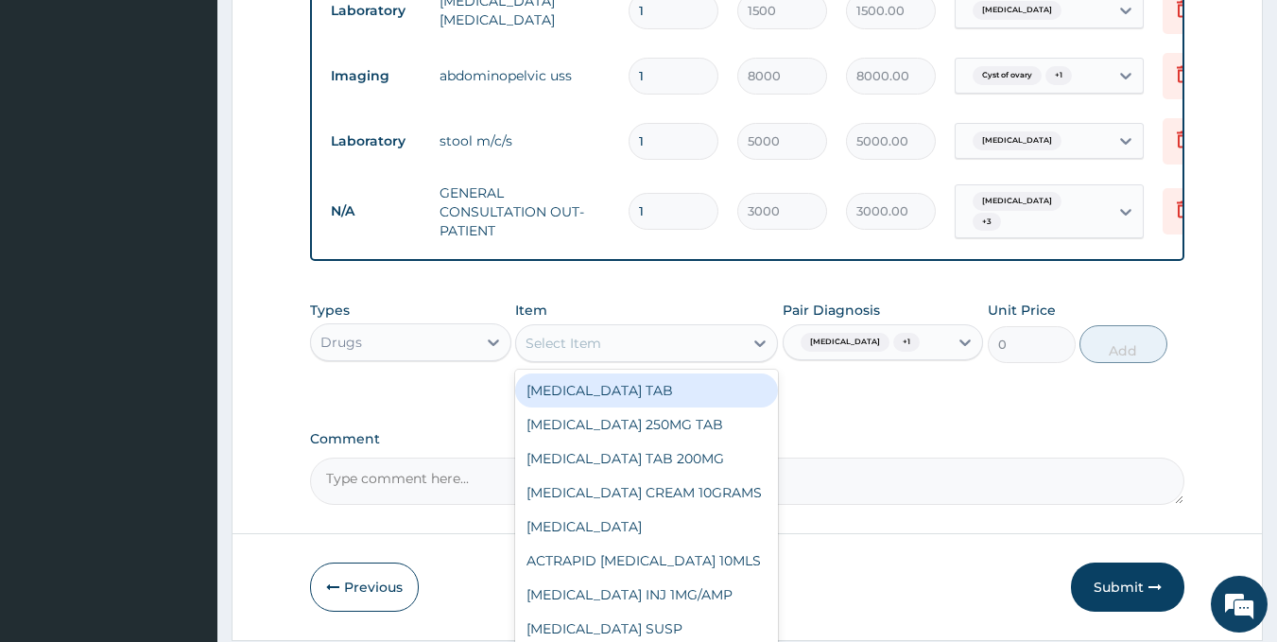
click at [677, 358] on div "Select Item" at bounding box center [629, 343] width 227 height 30
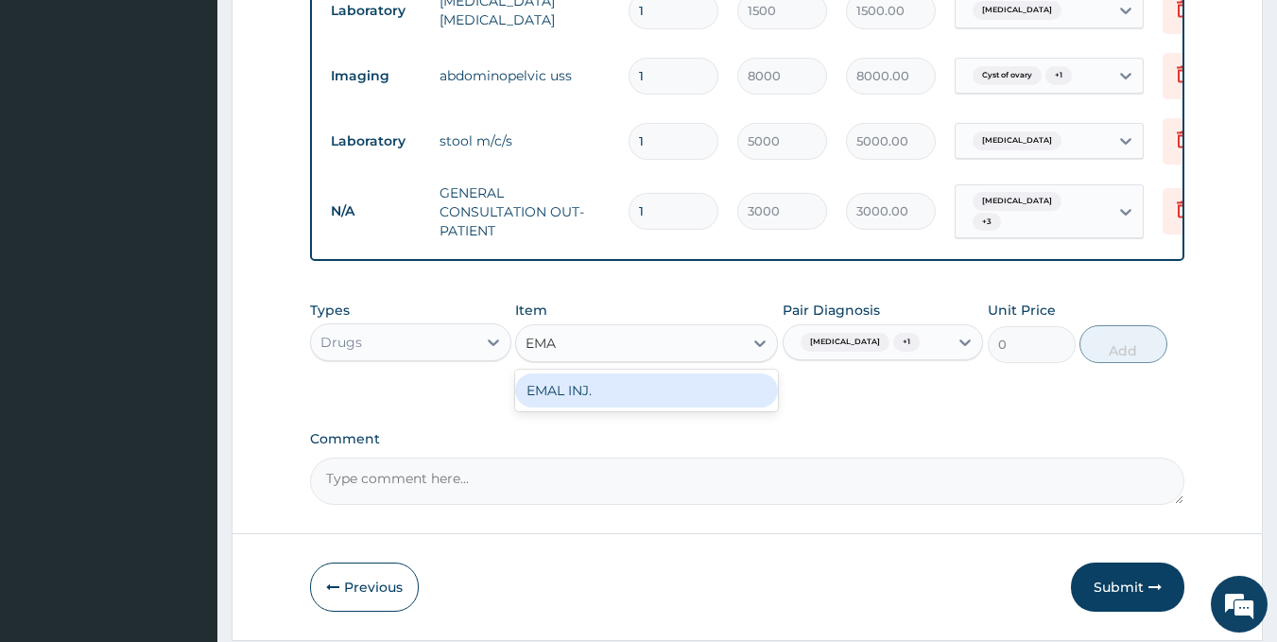
type input "EMAL"
click at [666, 395] on div "EMAL INJ." at bounding box center [646, 390] width 263 height 34
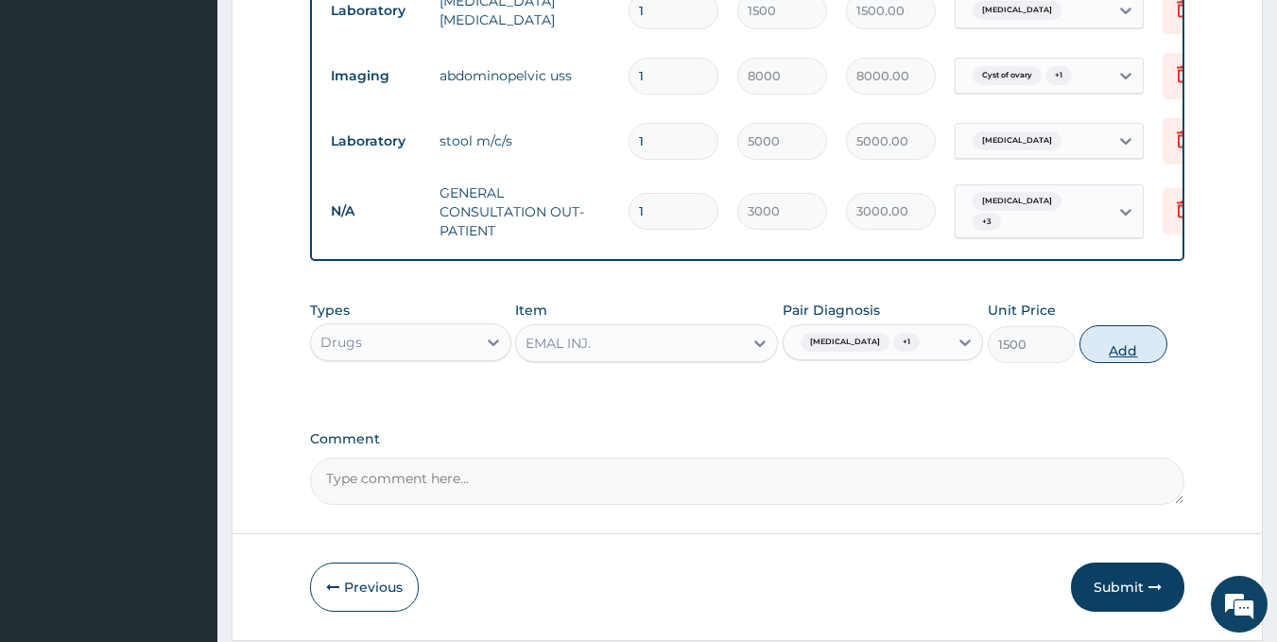
click at [1104, 357] on button "Add" at bounding box center [1123, 344] width 88 height 38
type input "0"
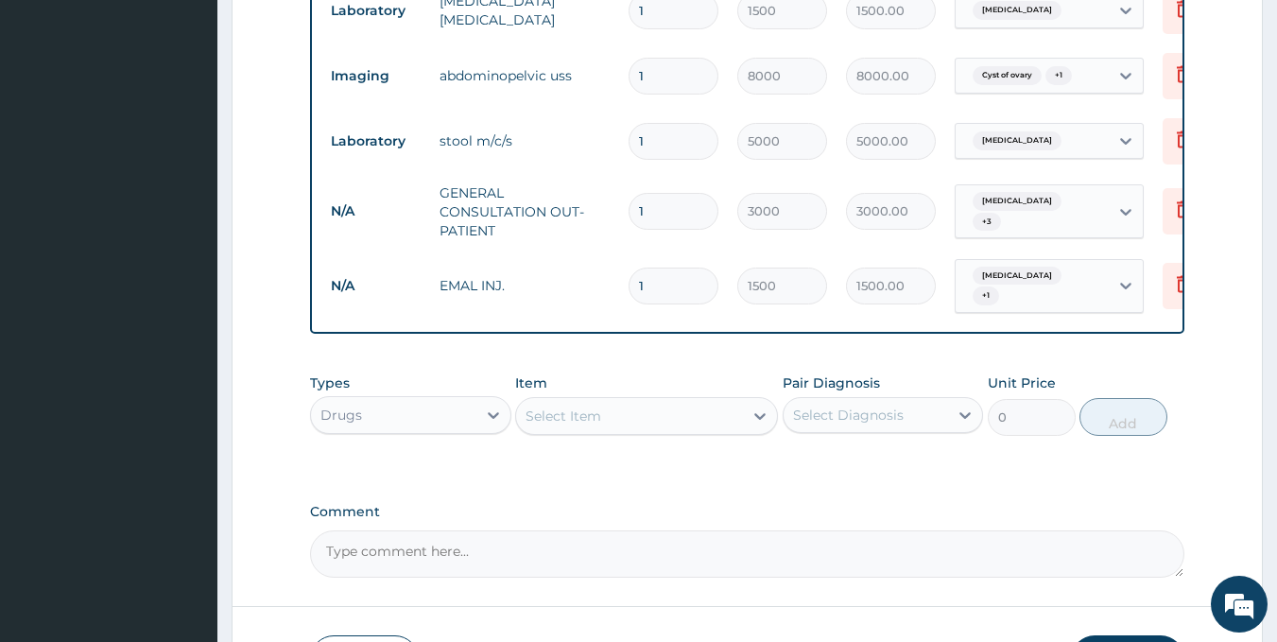
type input "0.00"
type input "3"
type input "4500.00"
type input "3"
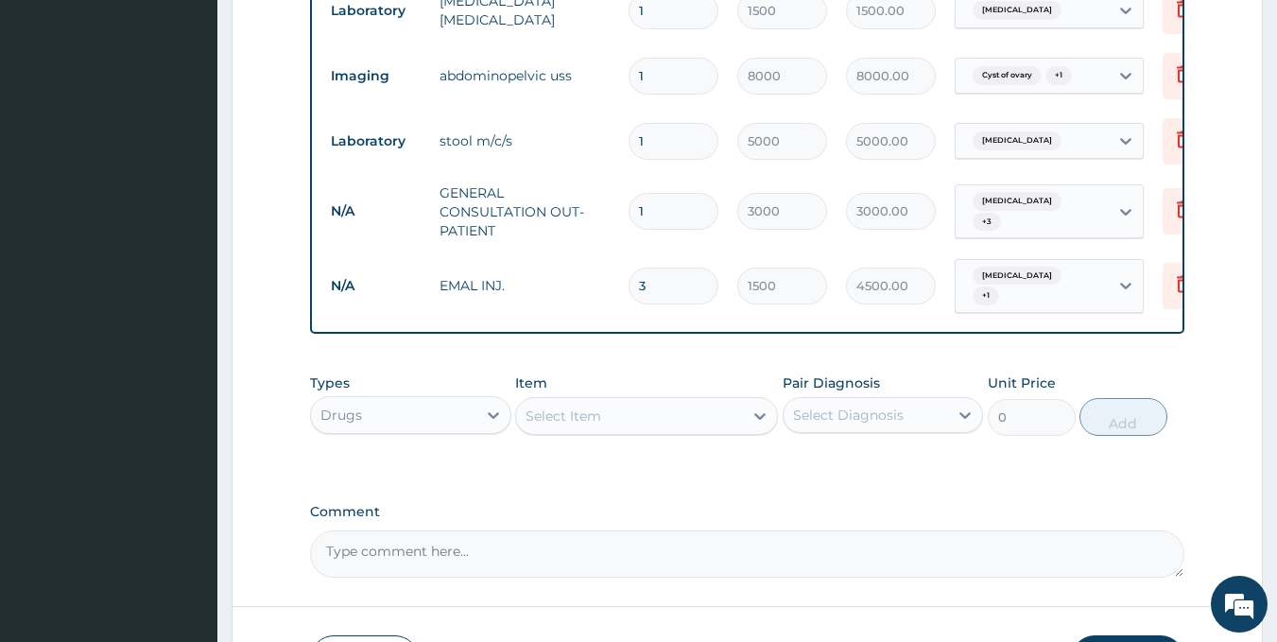
click at [597, 431] on div "Select Item" at bounding box center [629, 416] width 227 height 30
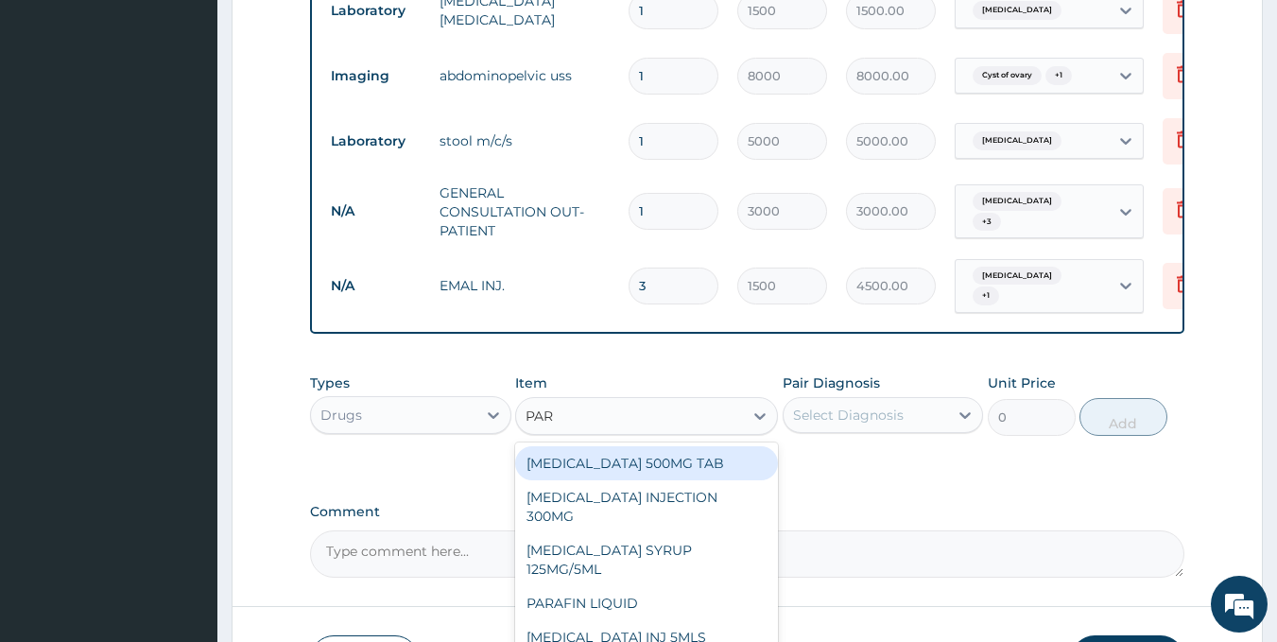
type input "PARA"
click at [604, 470] on div "[MEDICAL_DATA] 500MG TAB" at bounding box center [646, 463] width 263 height 34
type input "50"
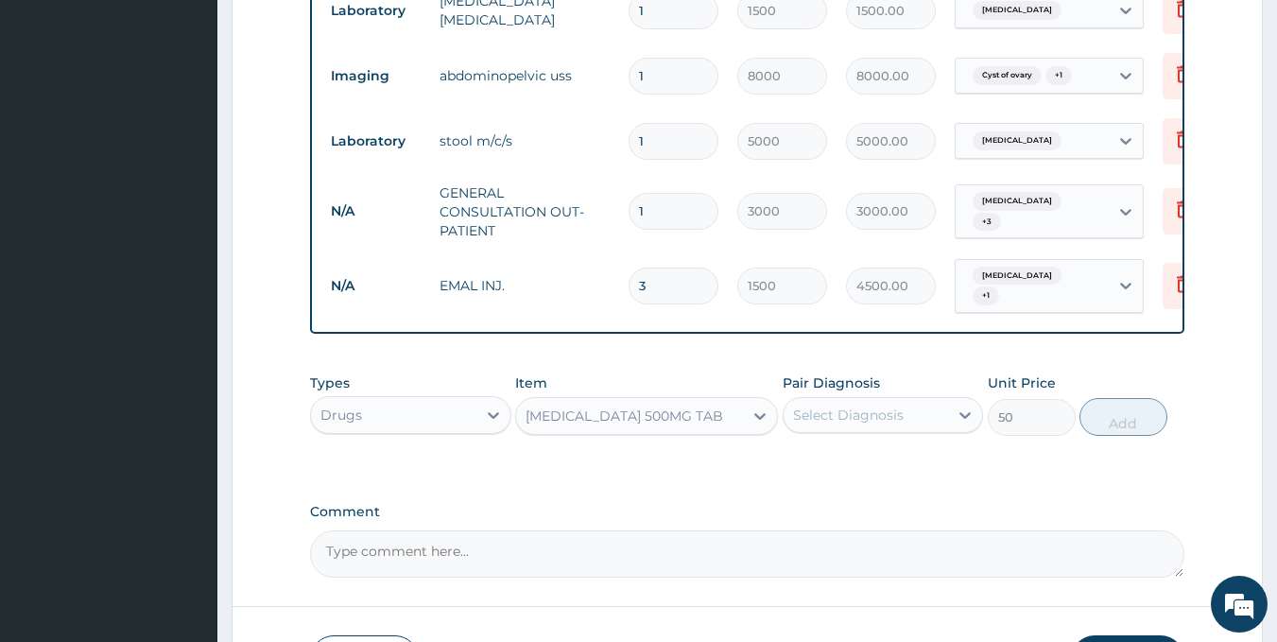
click at [811, 409] on div "Select Diagnosis" at bounding box center [866, 415] width 165 height 30
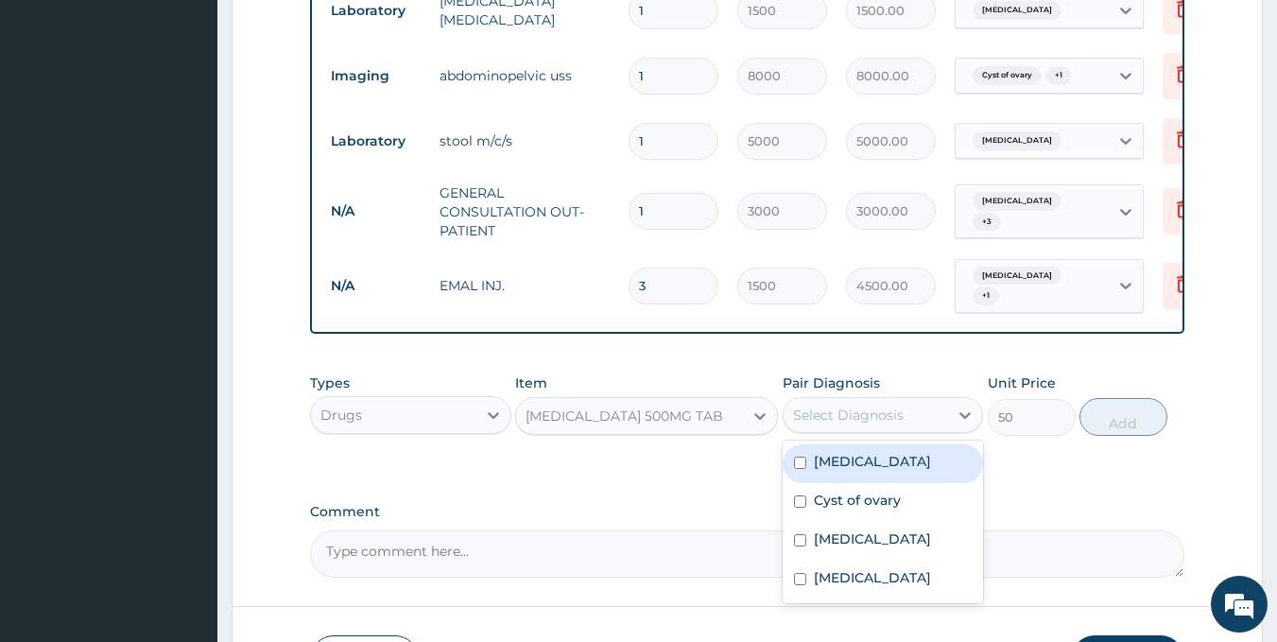
click at [812, 464] on div "[MEDICAL_DATA]" at bounding box center [883, 463] width 201 height 39
checkbox input "true"
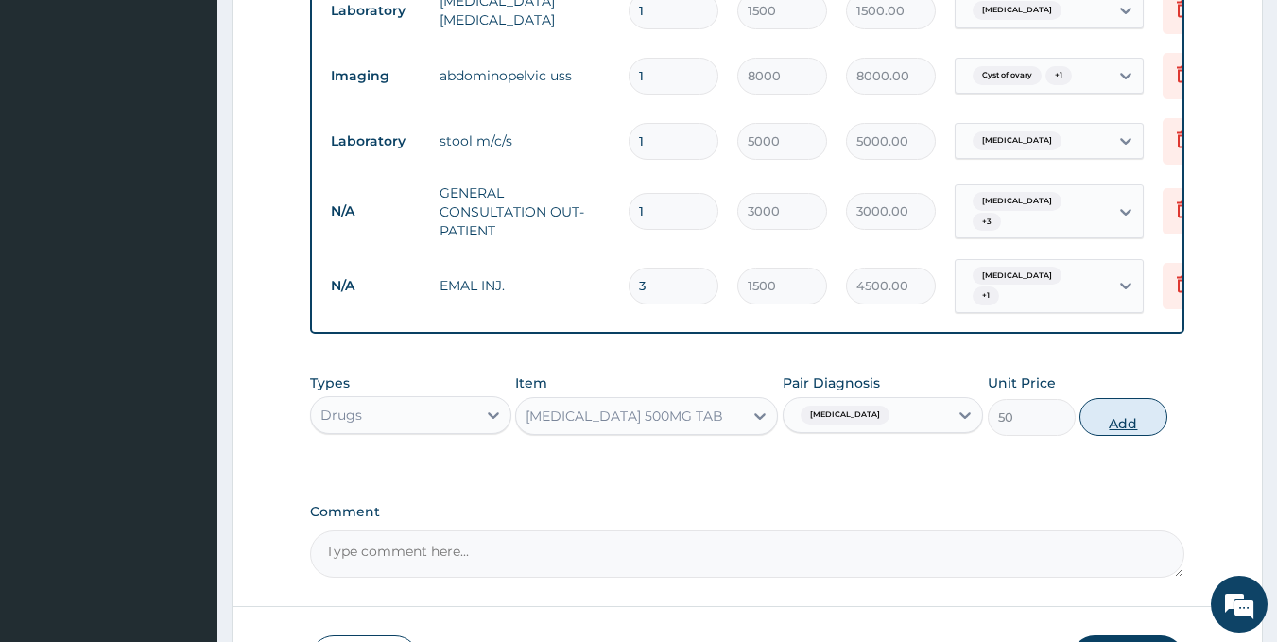
click at [1099, 425] on button "Add" at bounding box center [1123, 417] width 88 height 38
type input "0"
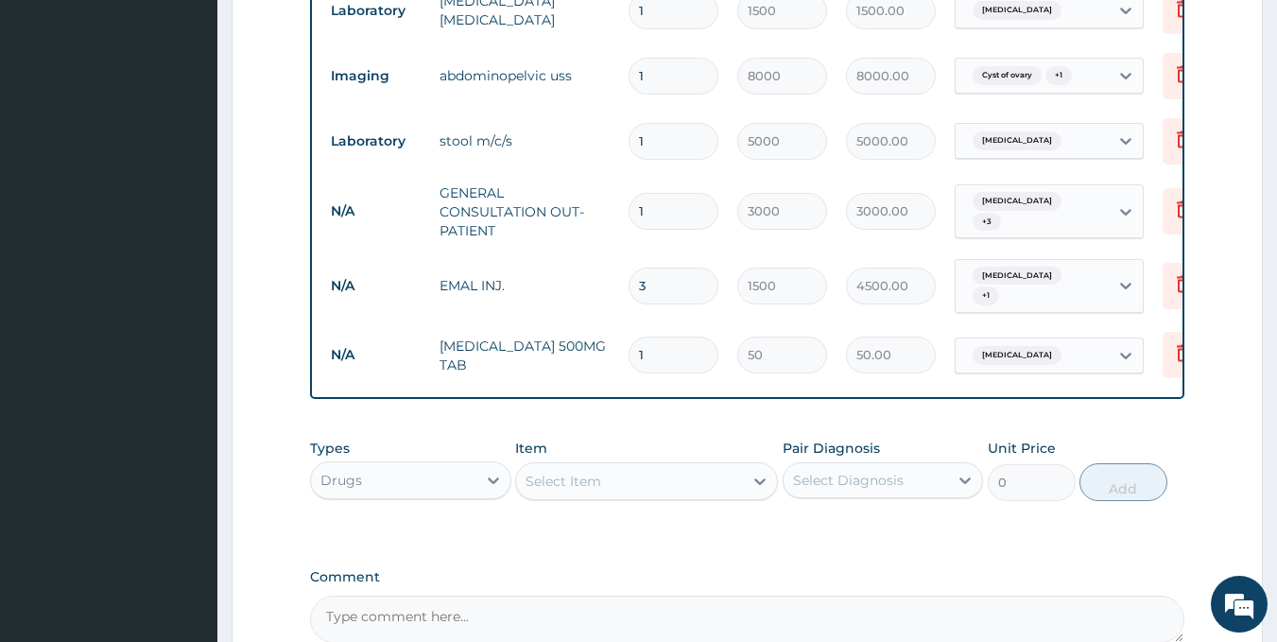
type input "18"
type input "900.00"
type input "18"
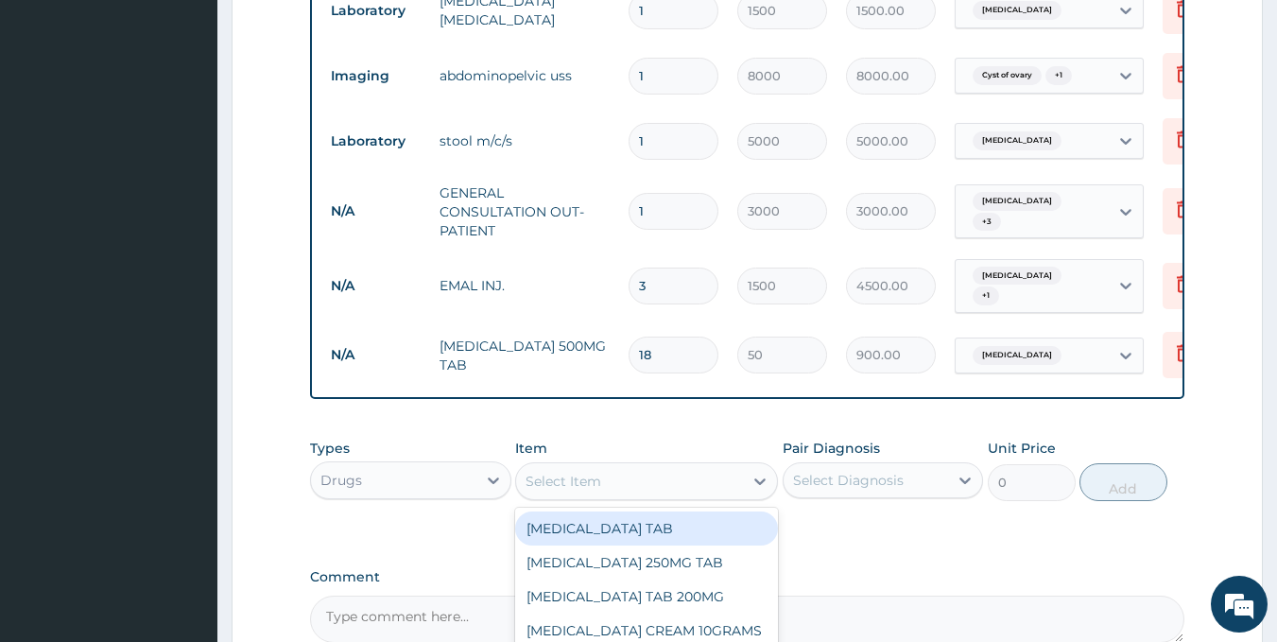
click at [560, 491] on div "Select Item" at bounding box center [564, 481] width 76 height 19
type input "[MEDICAL_DATA]"
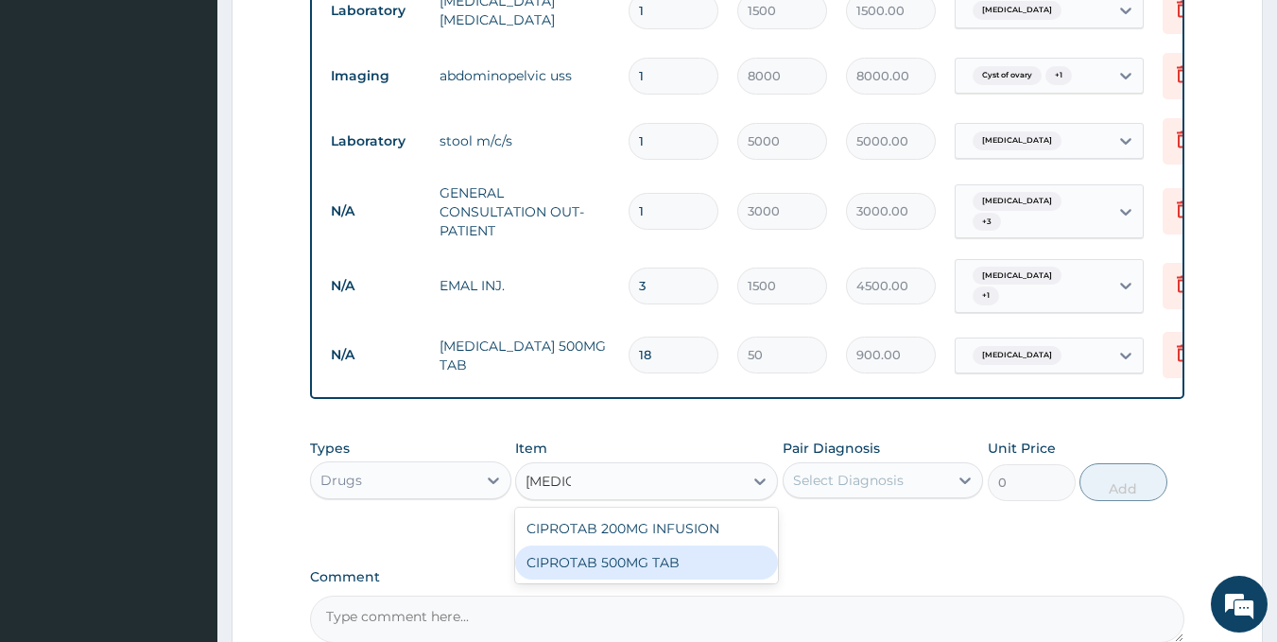
click at [567, 565] on div "CIPROTAB 500MG TAB" at bounding box center [646, 562] width 263 height 34
type input "250"
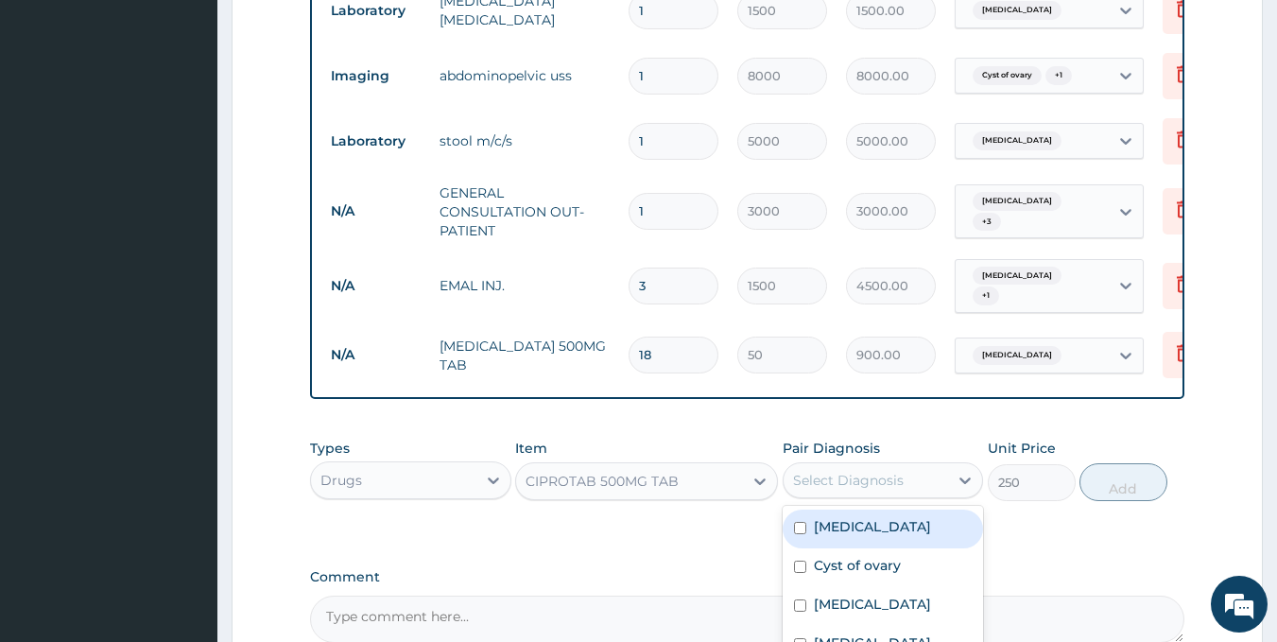
click at [852, 477] on div "Select Diagnosis" at bounding box center [848, 480] width 111 height 19
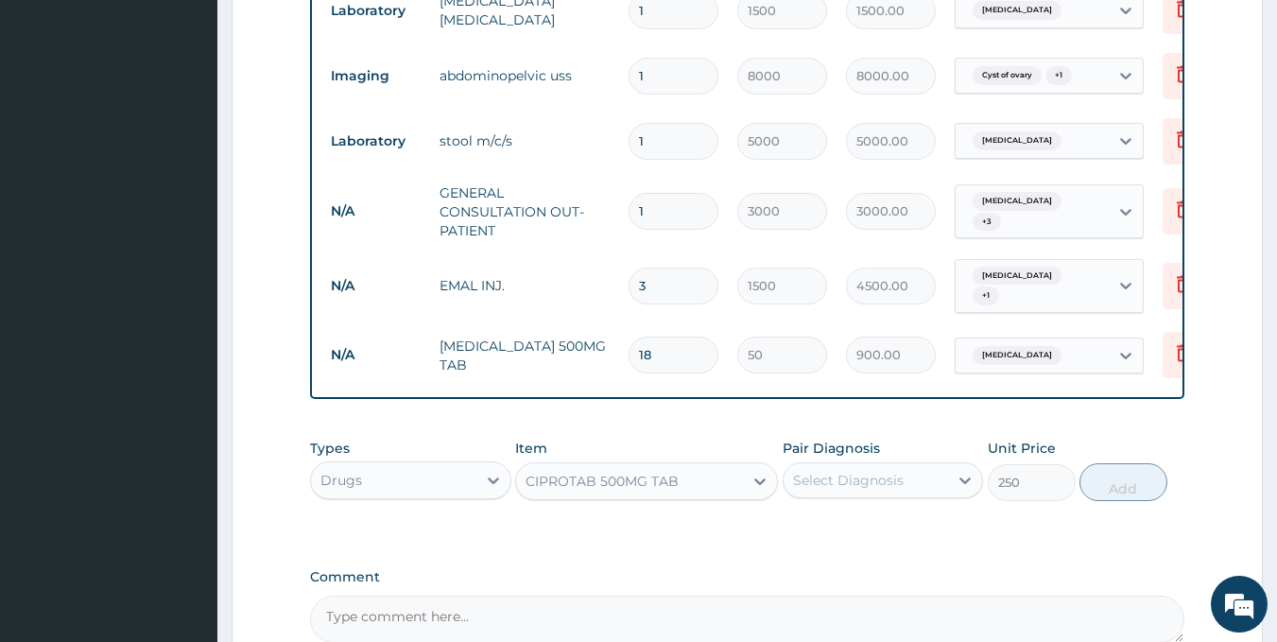
click at [1056, 551] on div "PA Code / Prescription Code PA/FECFFB Encounter Date [DATE] Important Notice Pl…" at bounding box center [747, 24] width 875 height 1238
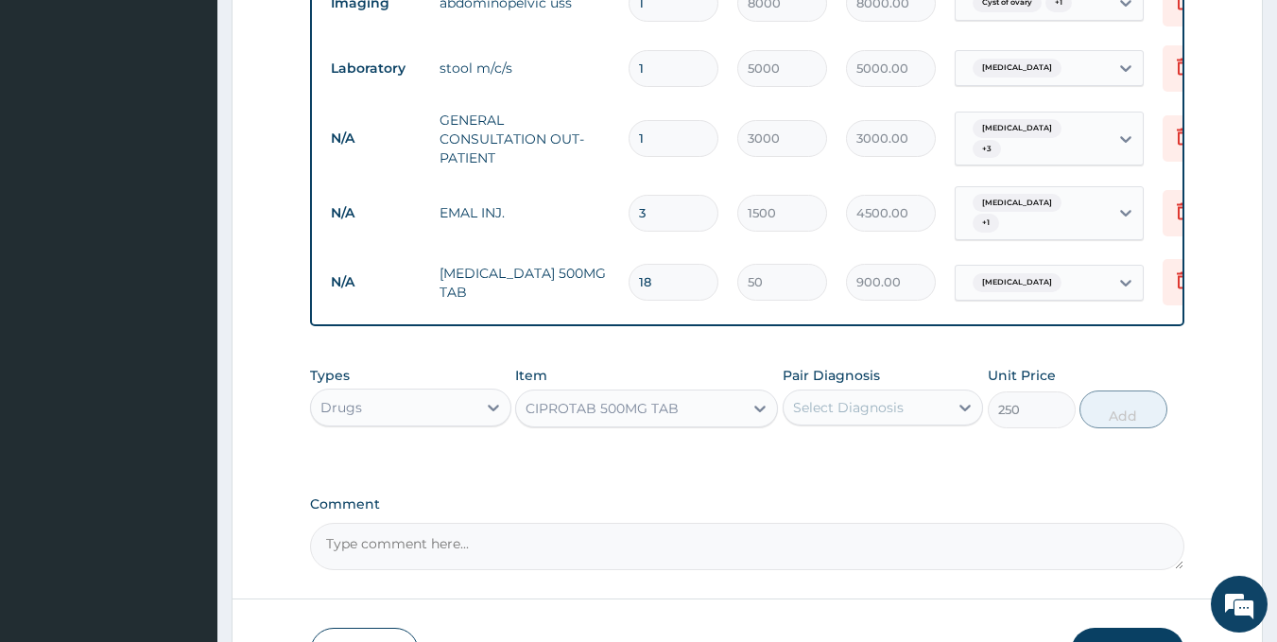
scroll to position [852, 0]
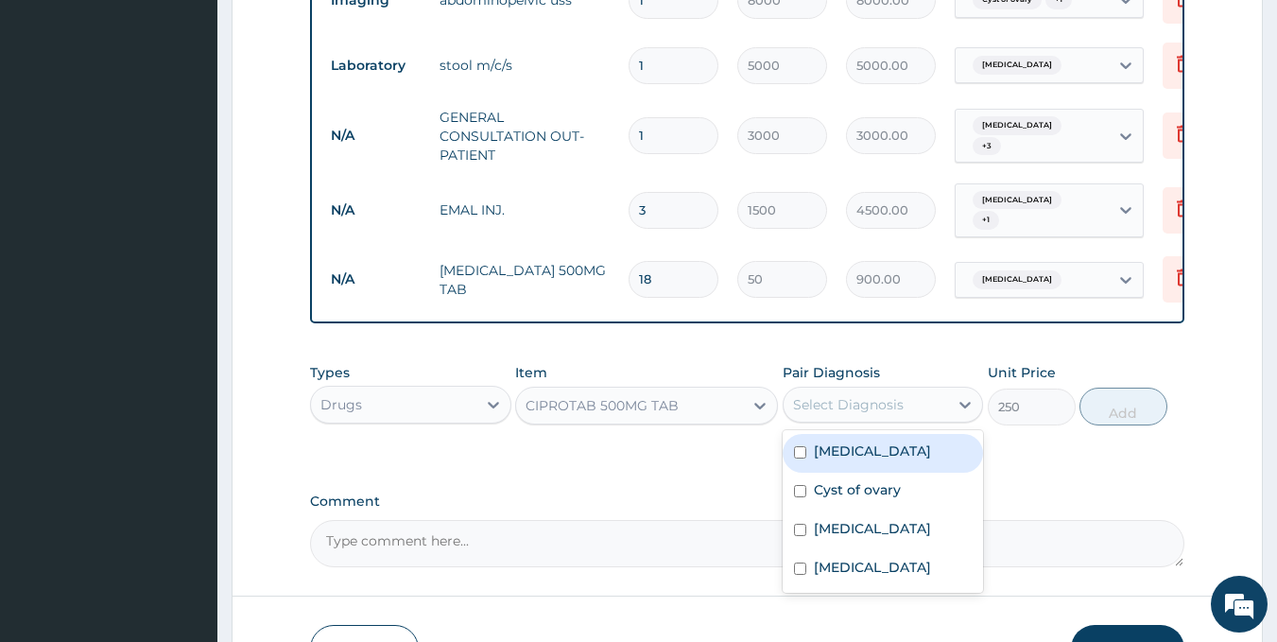
click at [907, 410] on div "Select Diagnosis" at bounding box center [866, 404] width 165 height 30
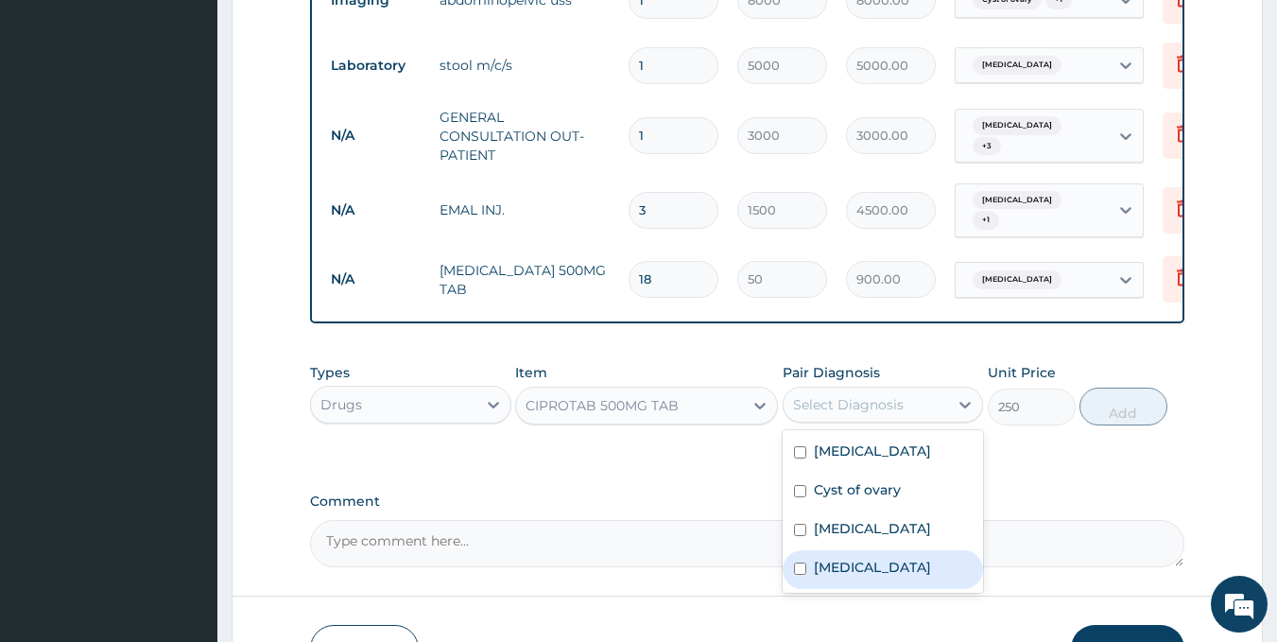
click at [819, 577] on label "[MEDICAL_DATA]" at bounding box center [872, 567] width 117 height 19
checkbox input "true"
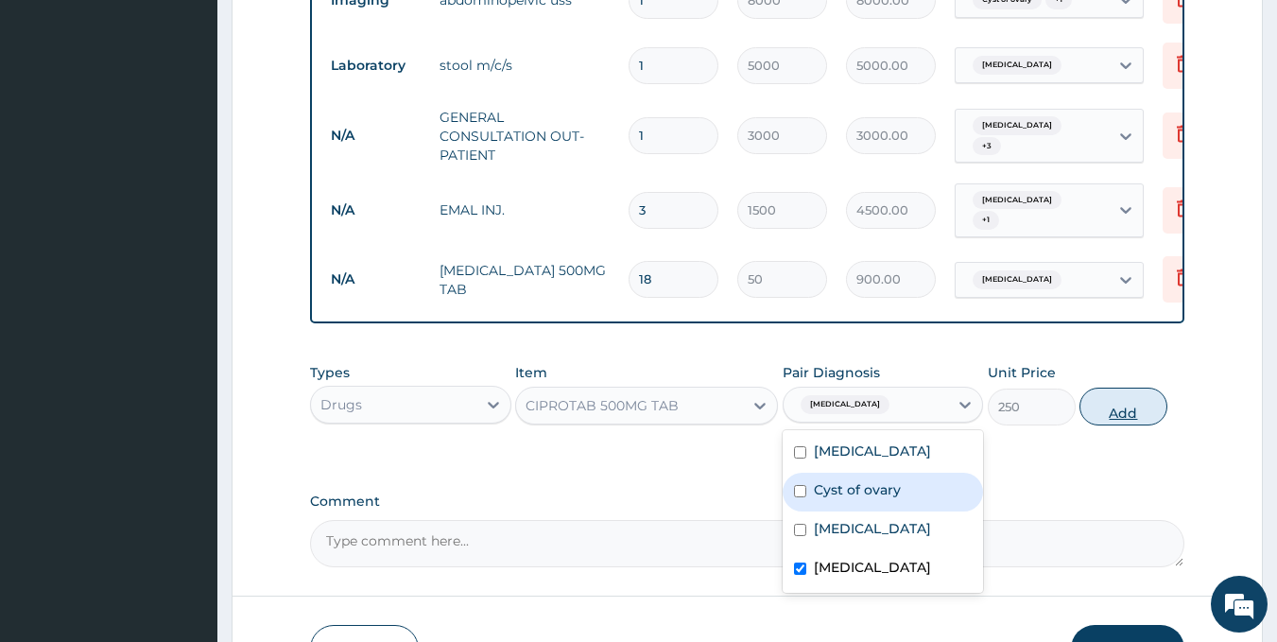
click at [1114, 417] on button "Add" at bounding box center [1123, 407] width 88 height 38
type input "0"
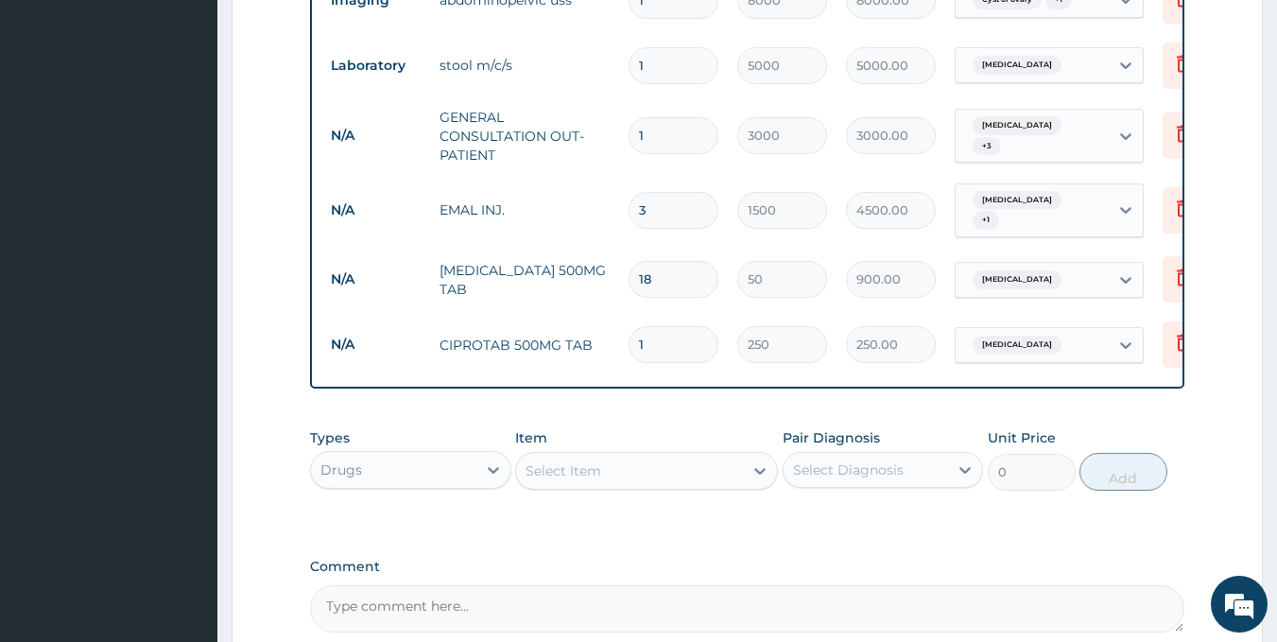
type input "10"
type input "2500.00"
type input "10"
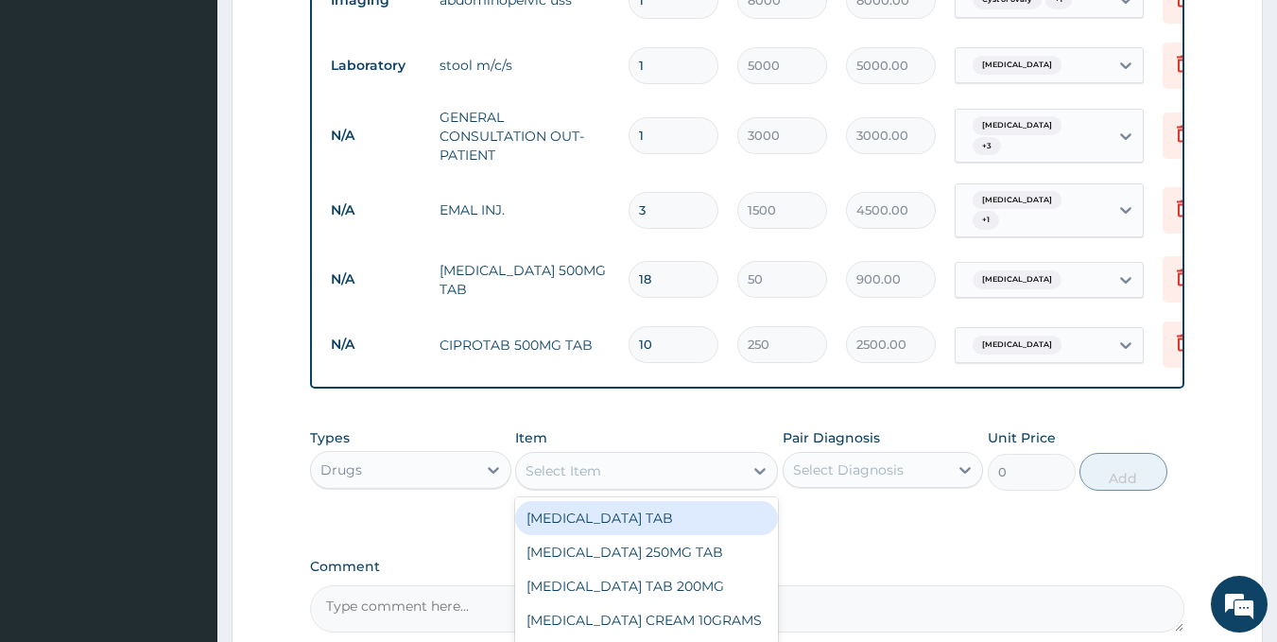
click at [565, 471] on div "Select Item" at bounding box center [564, 470] width 76 height 19
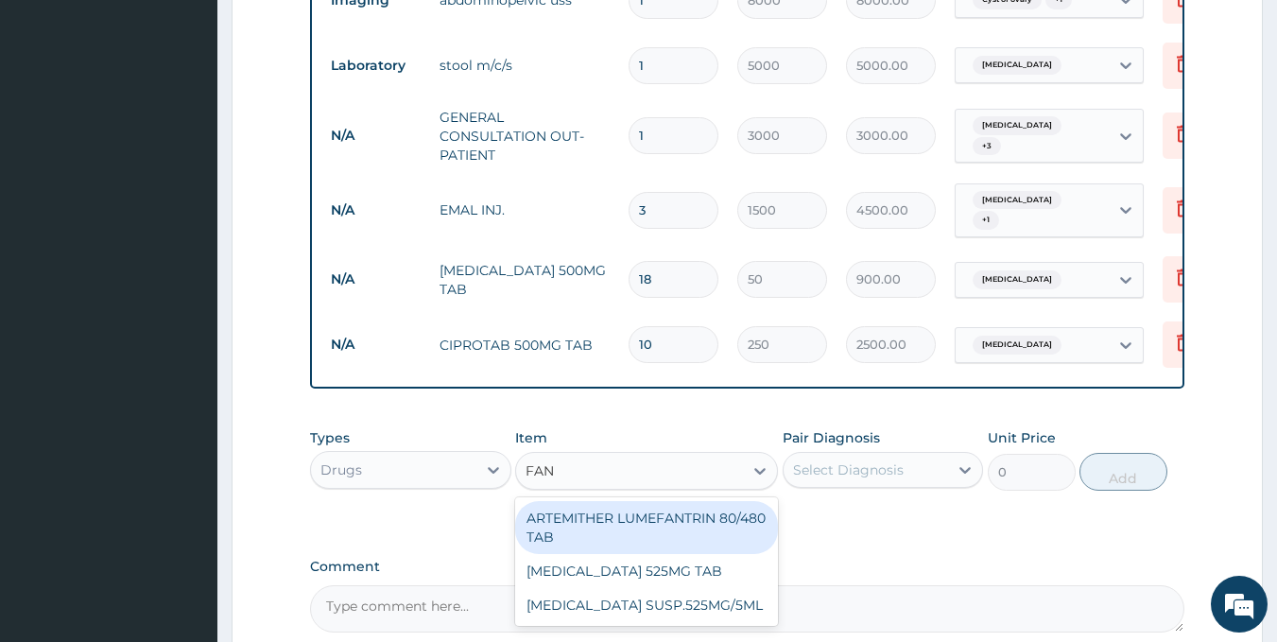
type input "FANS"
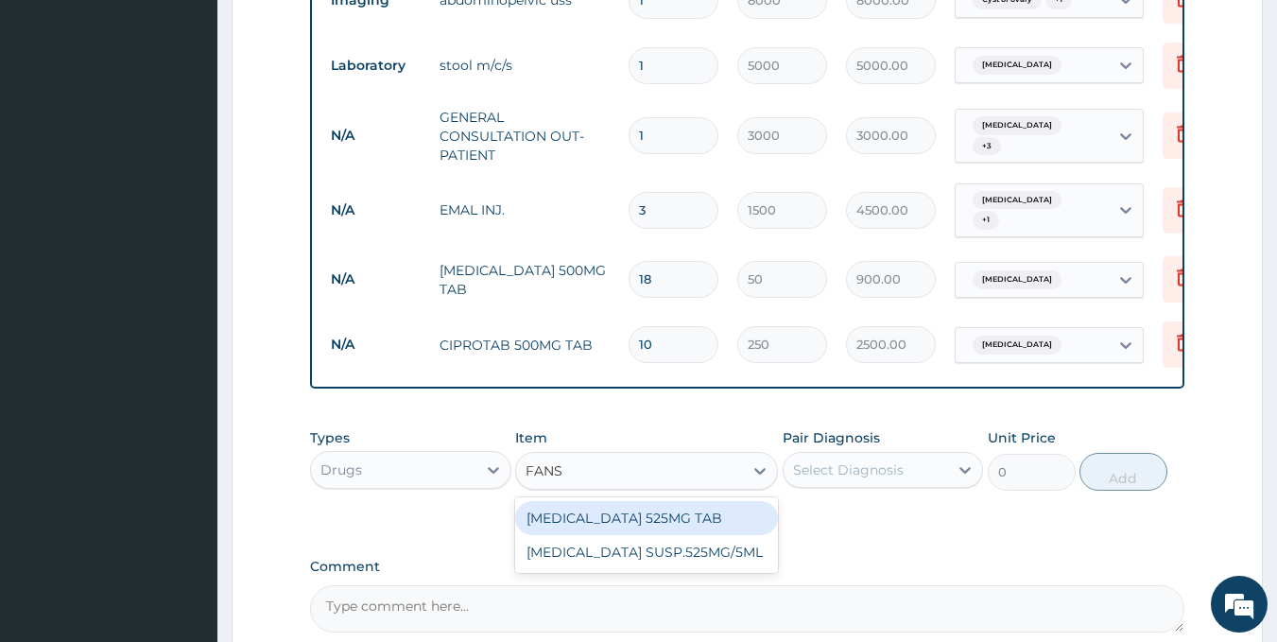
click at [594, 529] on div "[MEDICAL_DATA] 525MG TAB" at bounding box center [646, 518] width 263 height 34
type input "2000"
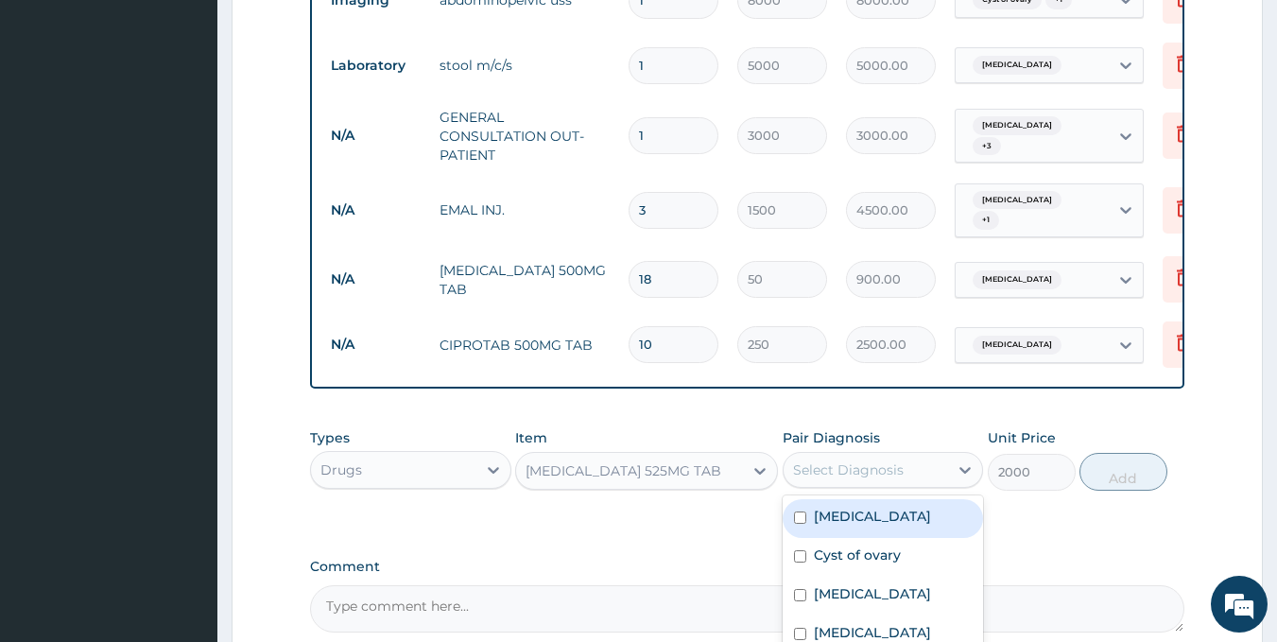
click at [848, 477] on div "Select Diagnosis" at bounding box center [848, 469] width 111 height 19
click at [808, 523] on div "[MEDICAL_DATA]" at bounding box center [883, 518] width 201 height 39
checkbox input "true"
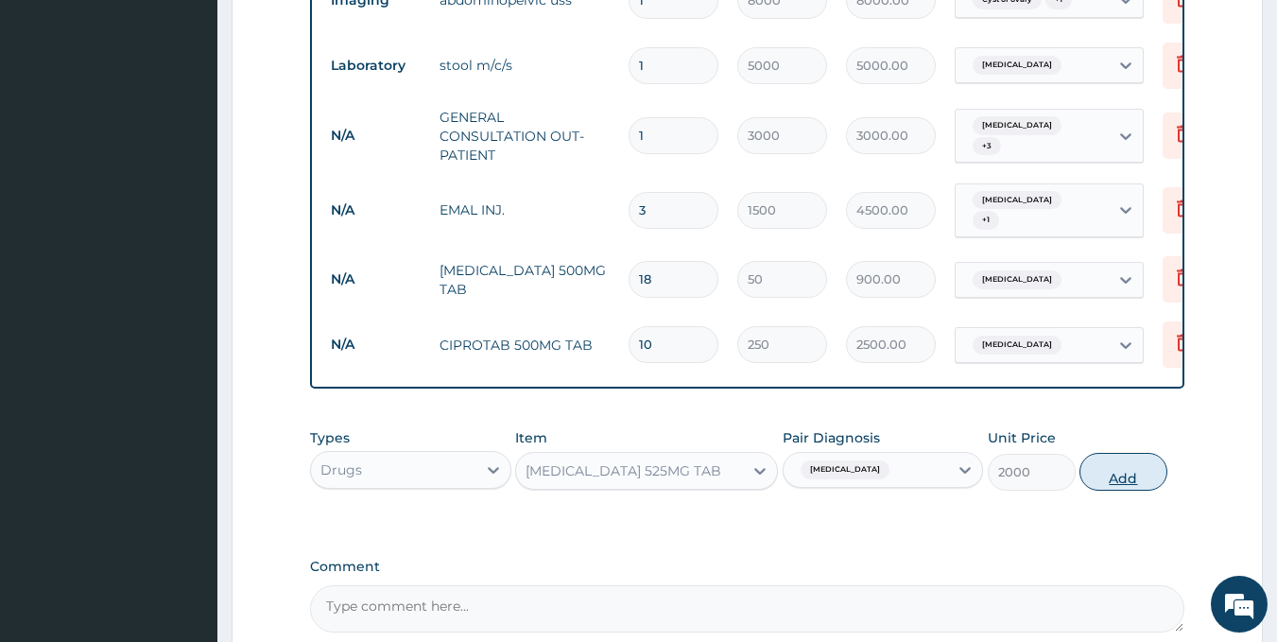
click at [1112, 489] on button "Add" at bounding box center [1123, 472] width 88 height 38
type input "0"
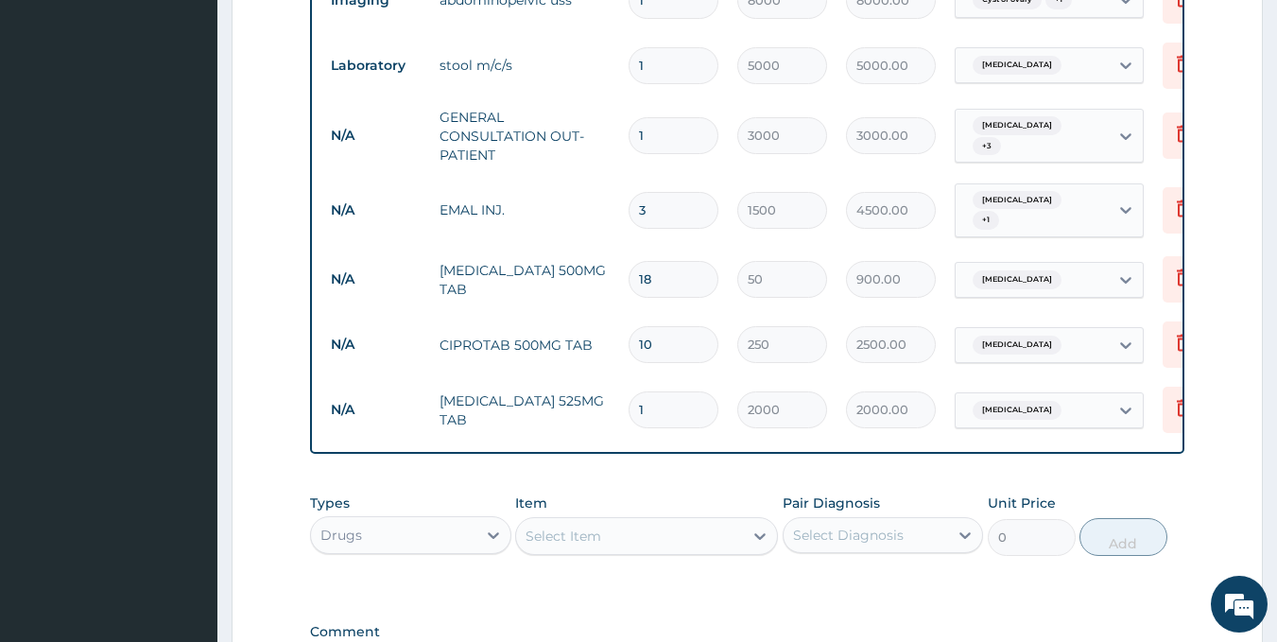
click at [1222, 425] on form "Step 2 of 2 PA Code / Prescription Code PA/FECFFB Encounter Date [DATE] Importa…" at bounding box center [747, 41] width 1031 height 1585
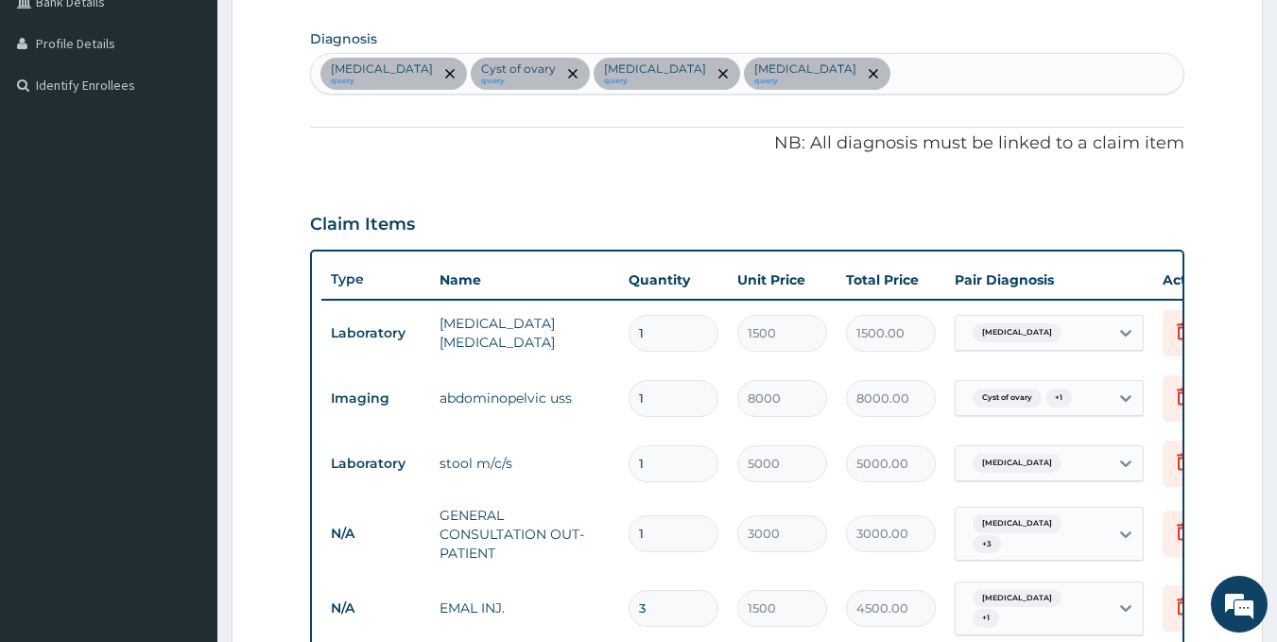
scroll to position [491, 0]
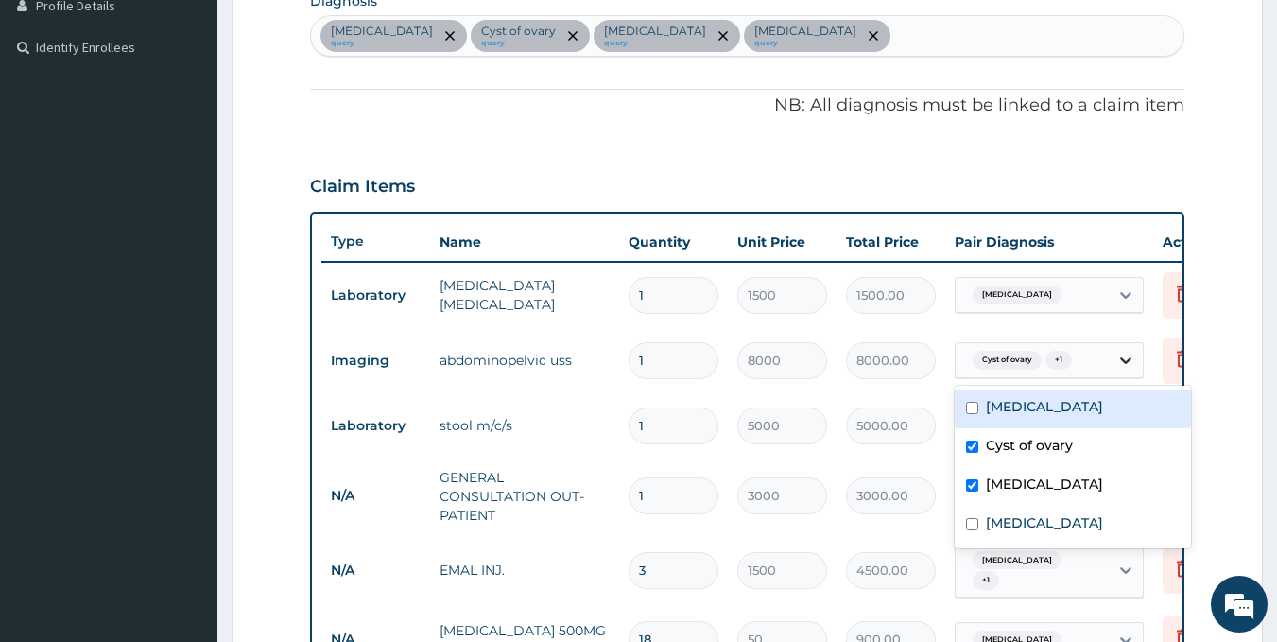
click at [1124, 358] on icon at bounding box center [1125, 360] width 19 height 19
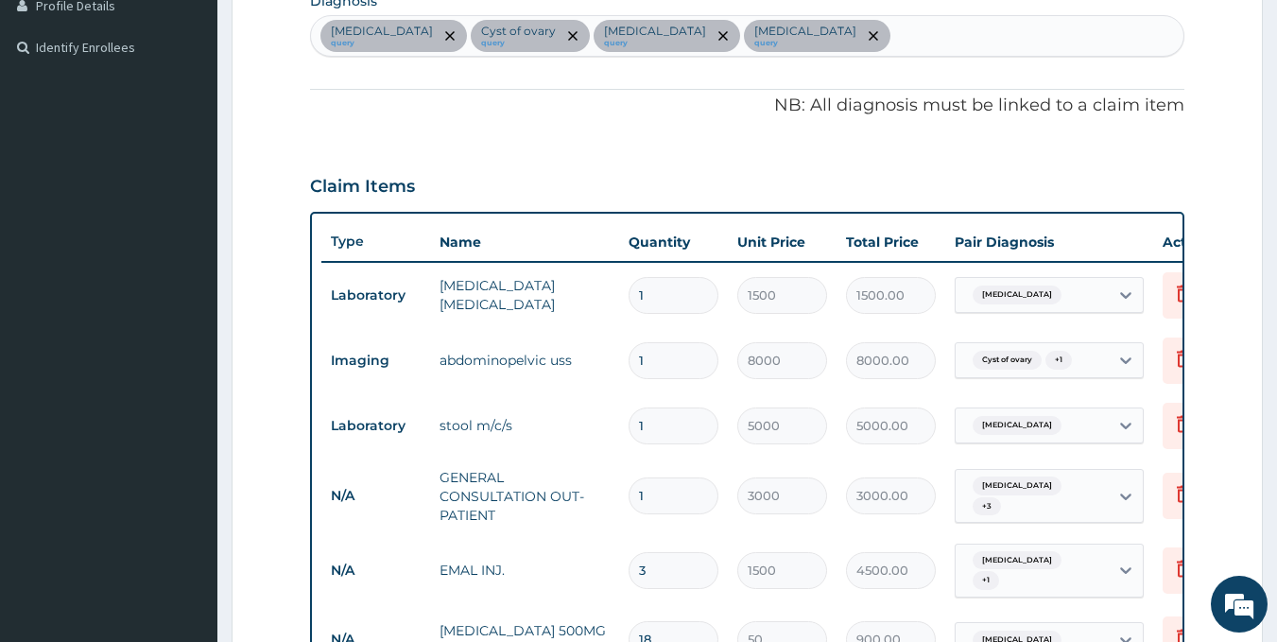
click at [1232, 374] on form "Step 2 of 2 PA Code / Prescription Code PA/FECFFB Encounter Date [DATE] Importa…" at bounding box center [747, 401] width 1031 height 1585
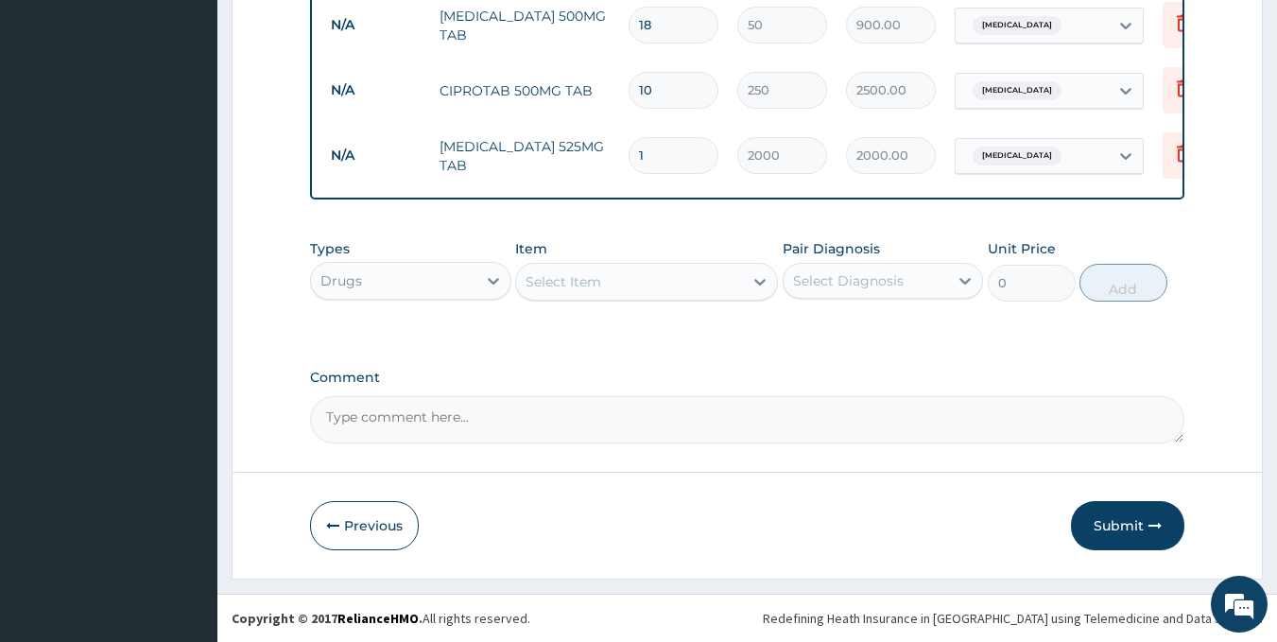
scroll to position [1112, 0]
click at [1134, 520] on button "Submit" at bounding box center [1127, 525] width 113 height 49
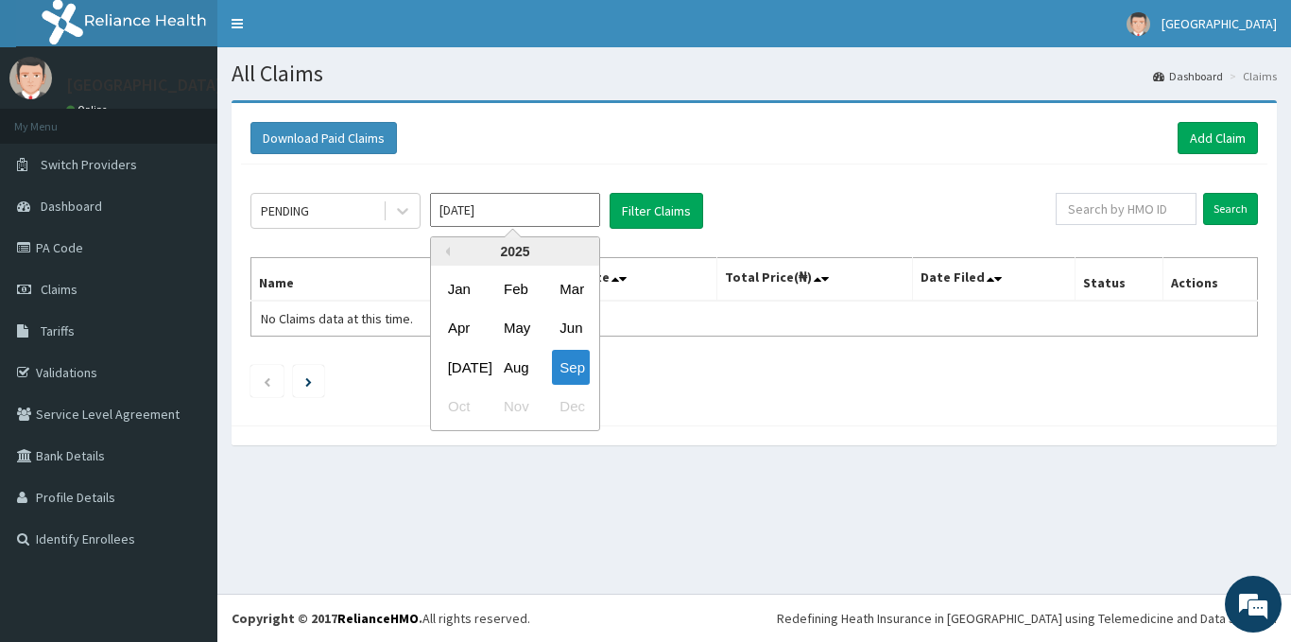
click at [518, 215] on input "[DATE]" at bounding box center [515, 210] width 170 height 34
click at [524, 368] on div "Aug" at bounding box center [515, 367] width 38 height 35
type input "[DATE]"
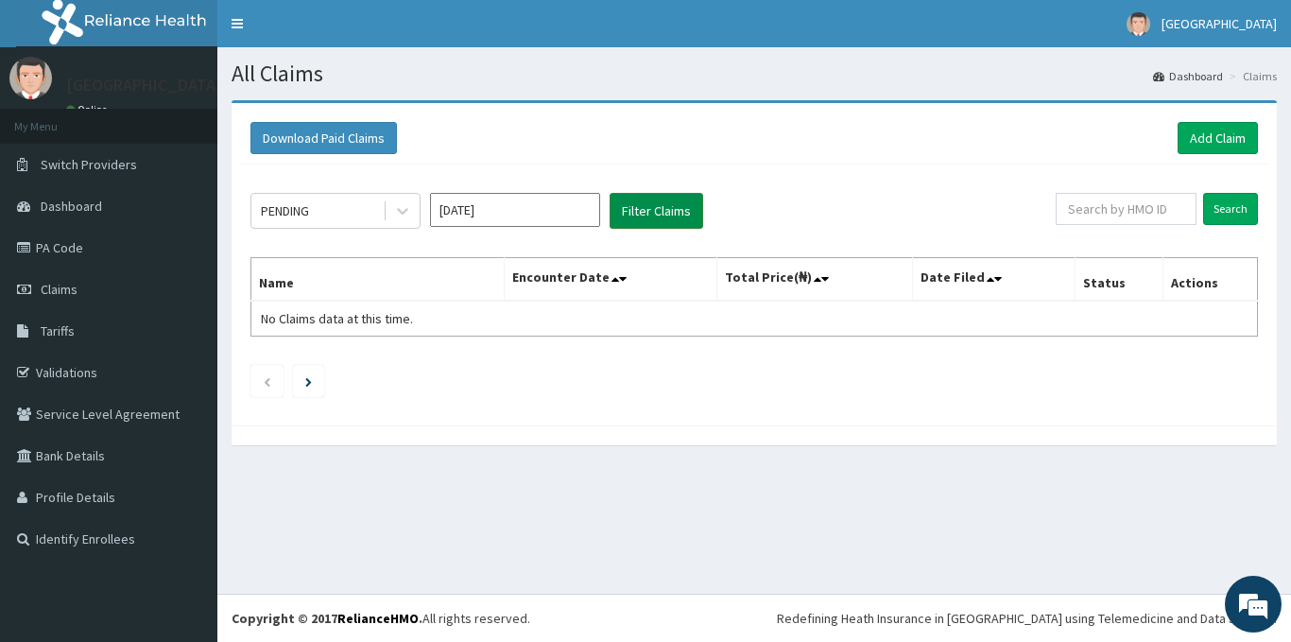
click at [676, 214] on button "Filter Claims" at bounding box center [657, 211] width 94 height 36
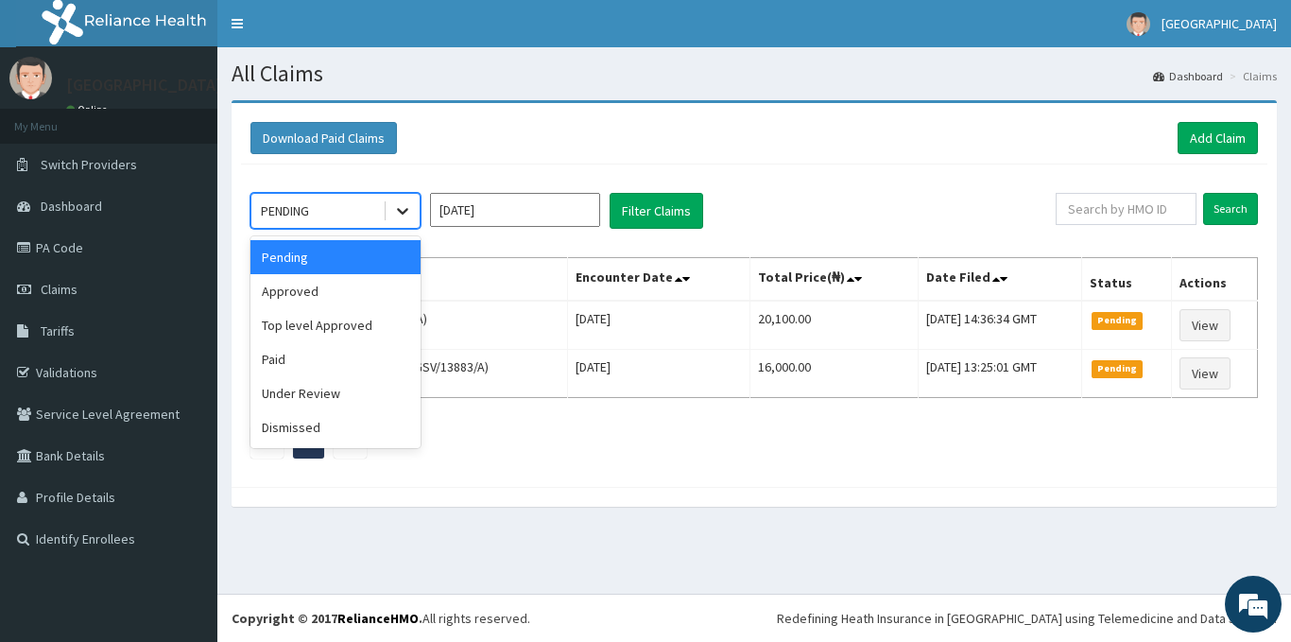
click at [405, 202] on icon at bounding box center [402, 210] width 19 height 19
click at [325, 303] on div "Approved" at bounding box center [335, 291] width 170 height 34
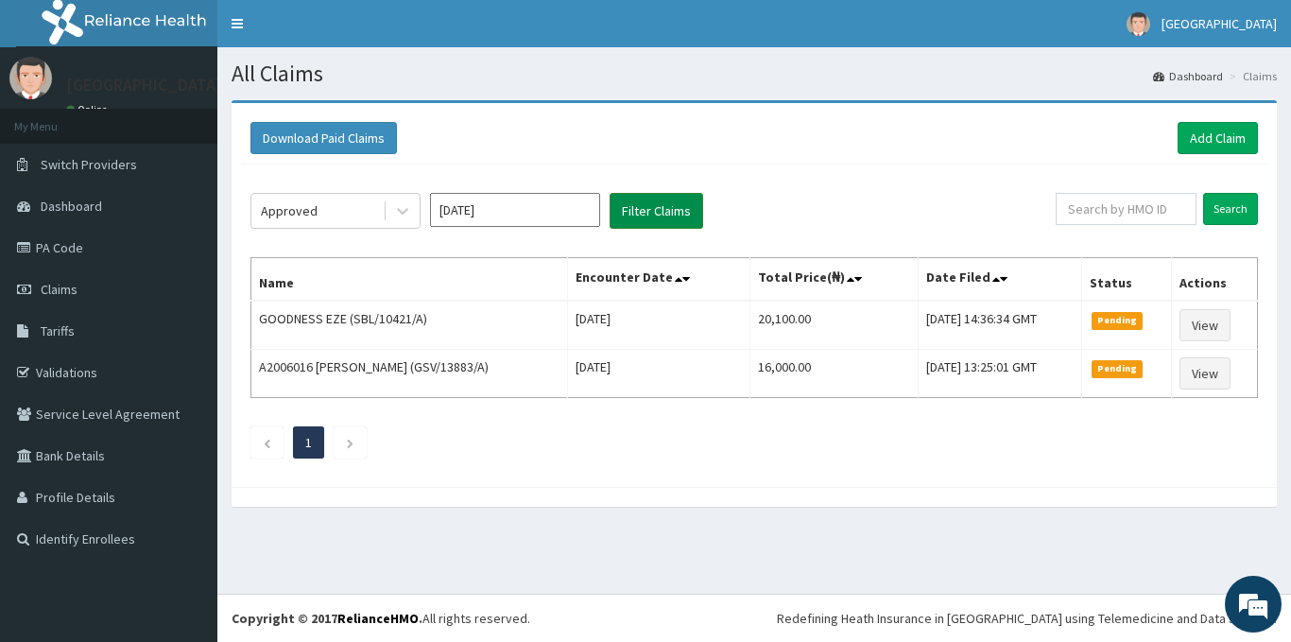
click at [634, 216] on button "Filter Claims" at bounding box center [657, 211] width 94 height 36
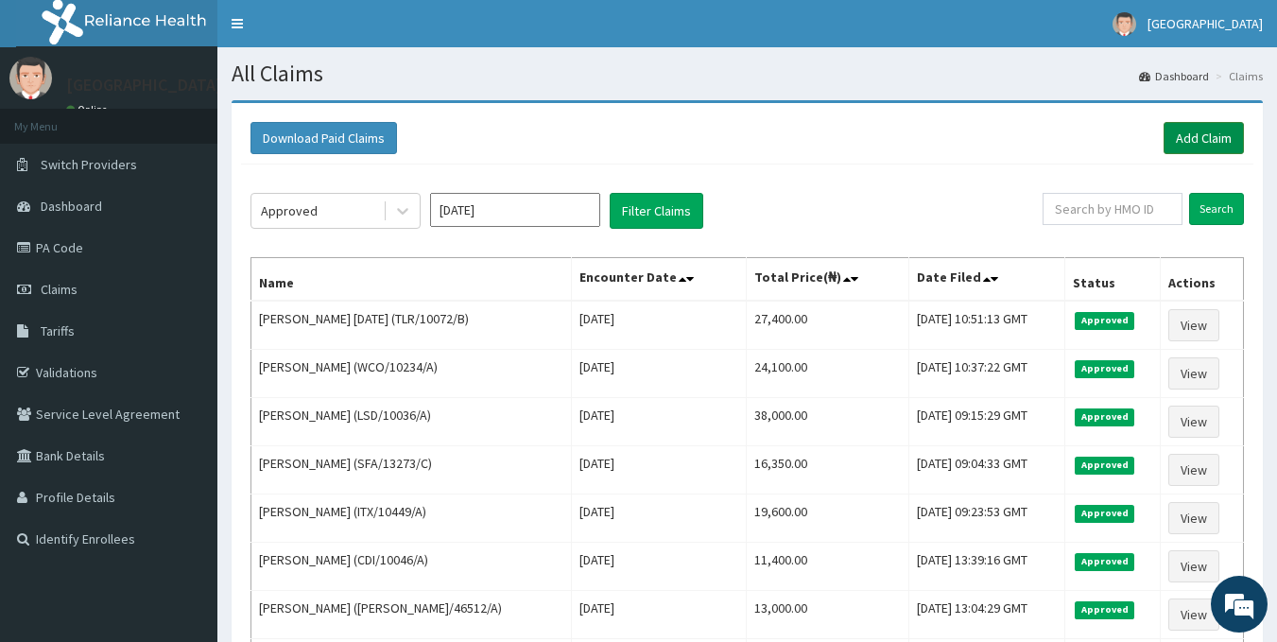
click at [1172, 145] on link "Add Claim" at bounding box center [1204, 138] width 80 height 32
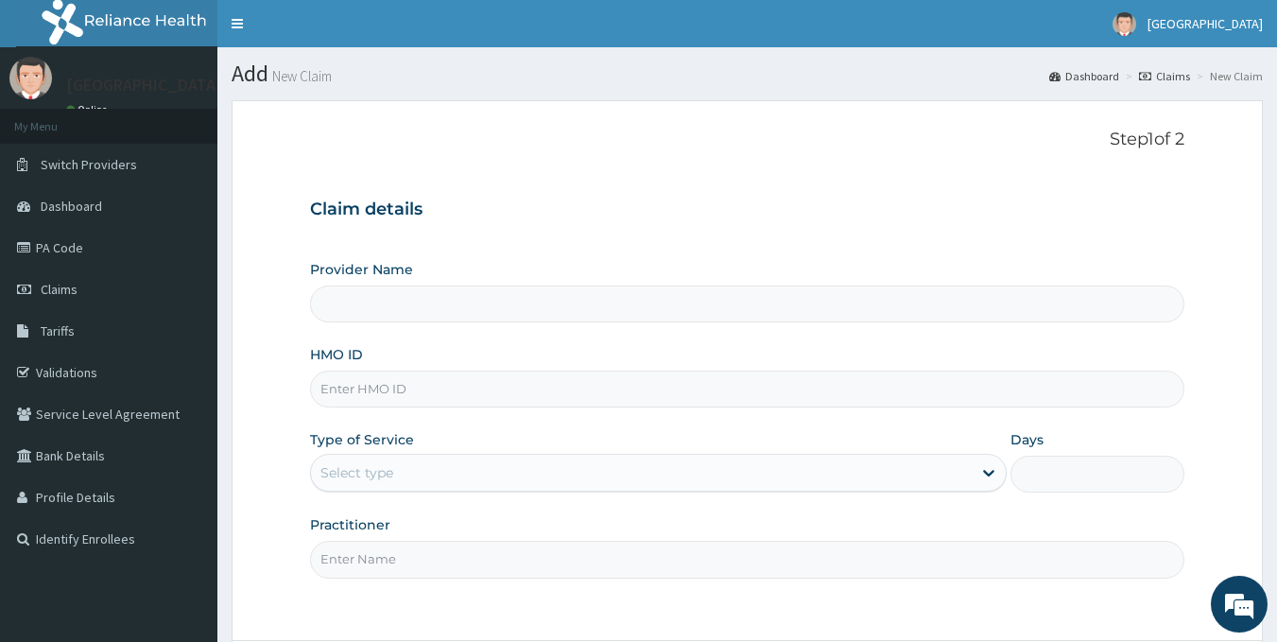
click at [362, 387] on input "HMO ID" at bounding box center [747, 389] width 875 height 37
type input "TLR"
type input "[GEOGRAPHIC_DATA]"
type input "TLR/10072/C"
click at [357, 457] on div "Select type" at bounding box center [641, 472] width 661 height 30
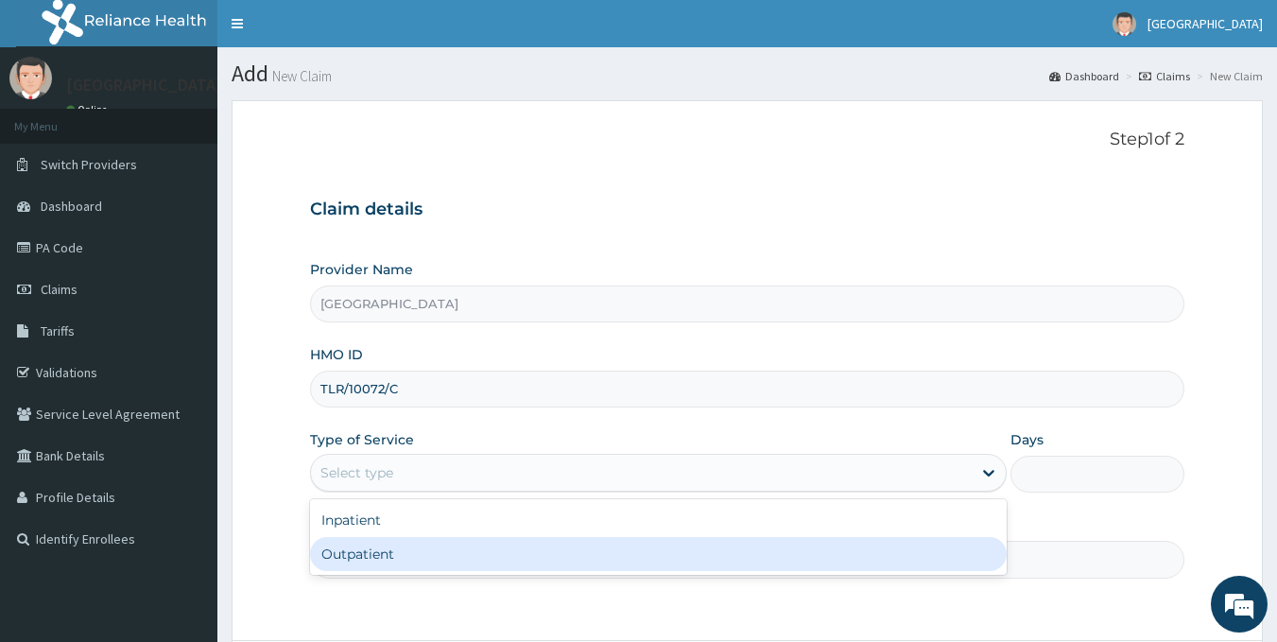
click at [352, 548] on div "Outpatient" at bounding box center [658, 554] width 697 height 34
type input "1"
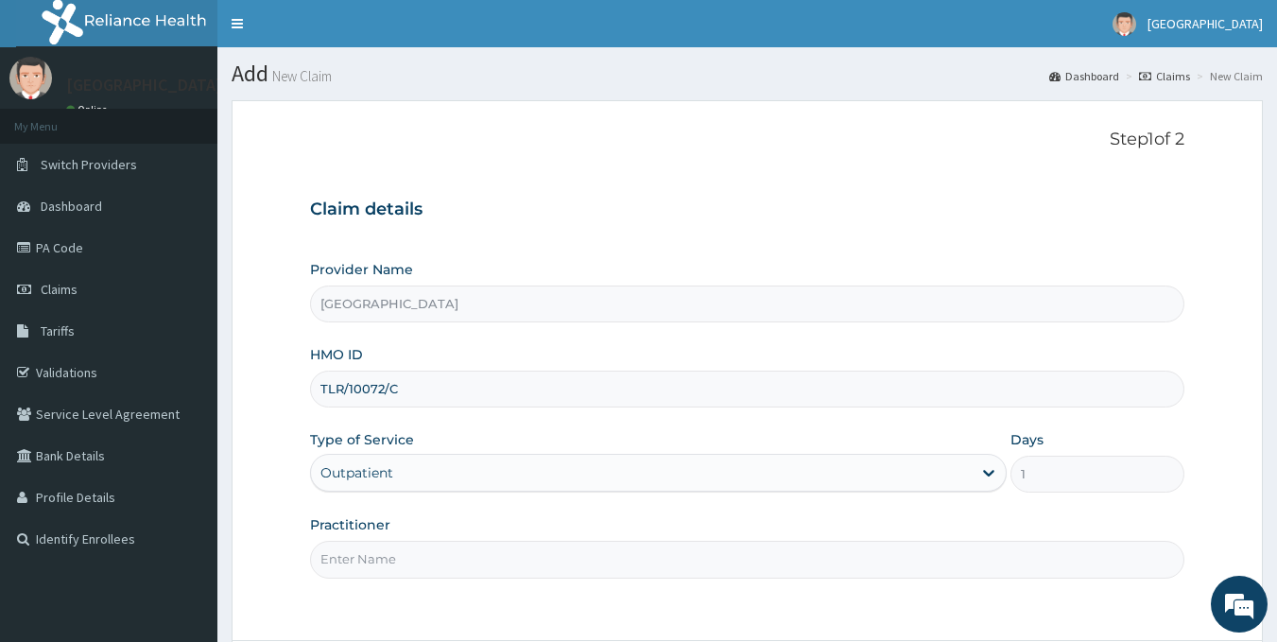
click at [357, 560] on input "Practitioner" at bounding box center [747, 559] width 875 height 37
type input "ADONAI"
click at [536, 607] on div "Step 1 of 2 Claim details Provider Name [GEOGRAPHIC_DATA] HMO ID TLR/10072/C Ty…" at bounding box center [747, 369] width 875 height 481
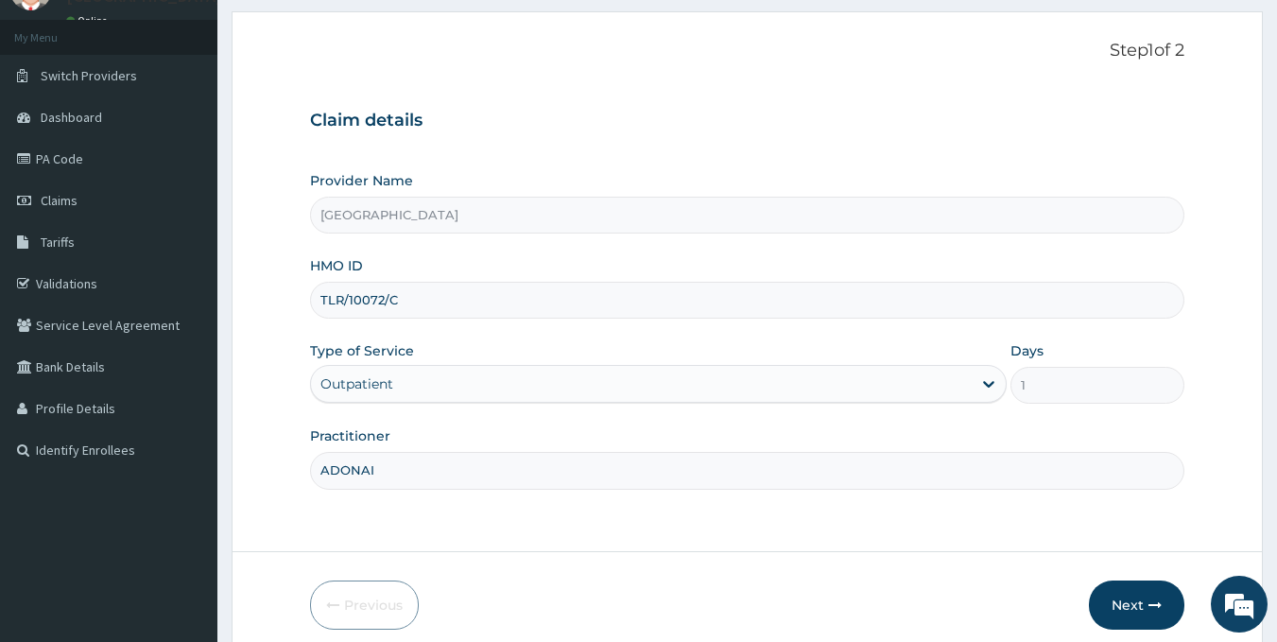
scroll to position [113, 0]
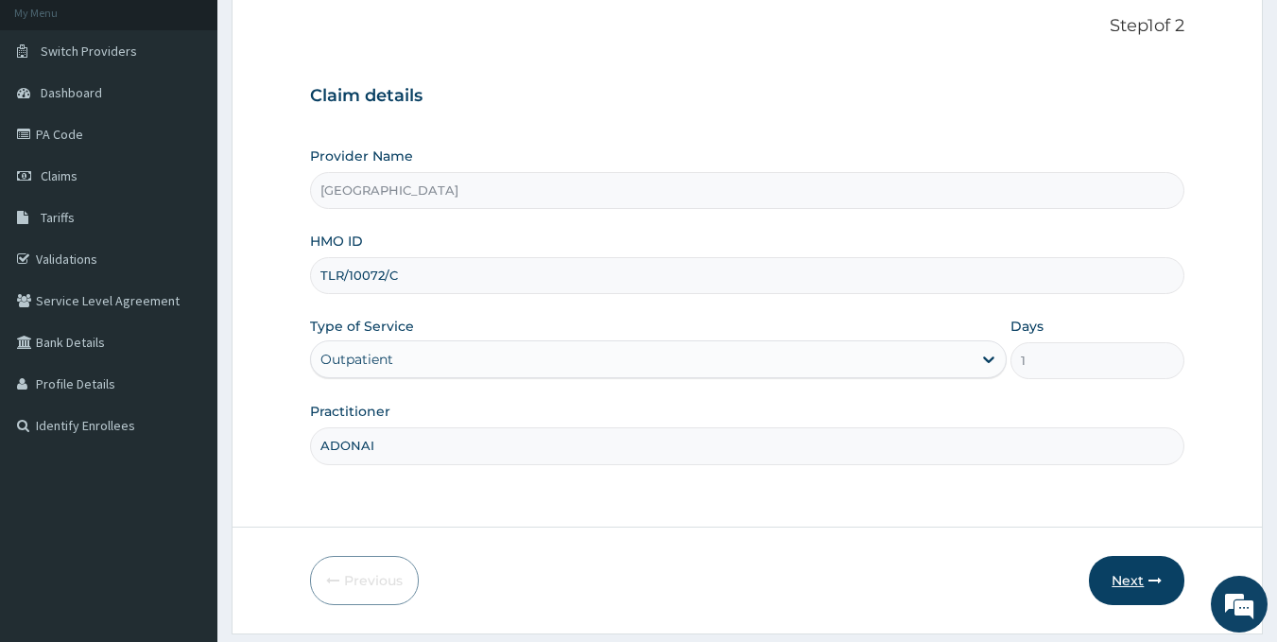
click at [1141, 595] on button "Next" at bounding box center [1136, 580] width 95 height 49
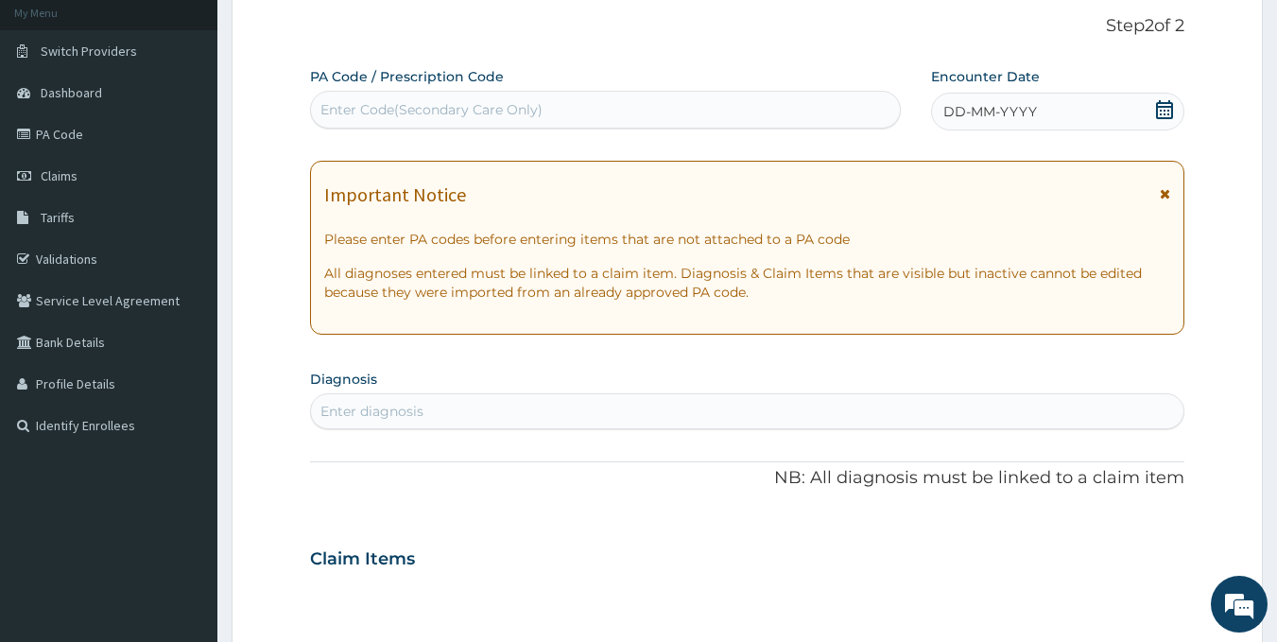
click at [580, 114] on div "Enter Code(Secondary Care Only)" at bounding box center [606, 110] width 590 height 30
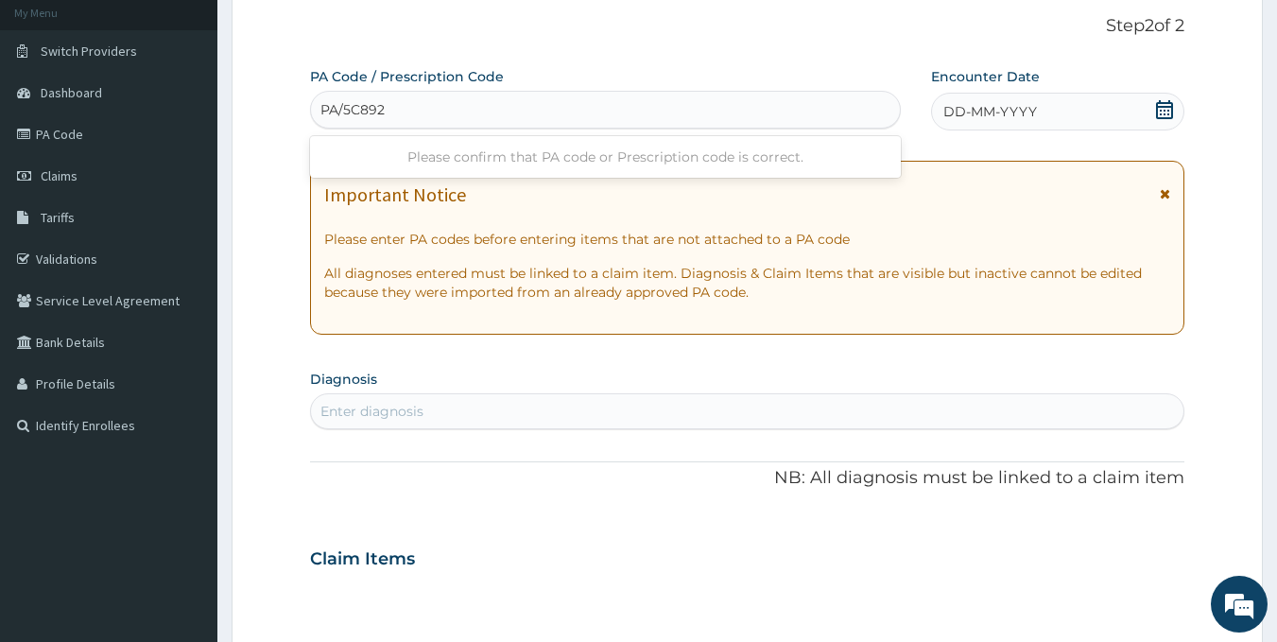
type input "PA/5C892D"
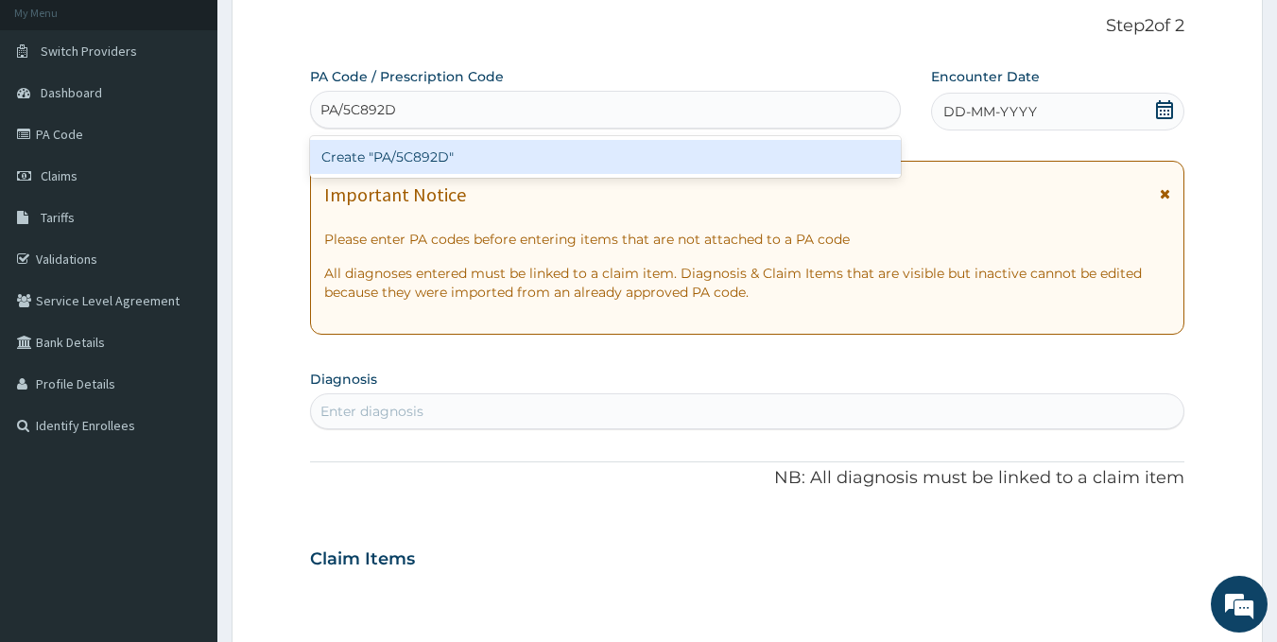
click at [560, 158] on div "Create "PA/5C892D"" at bounding box center [606, 157] width 592 height 34
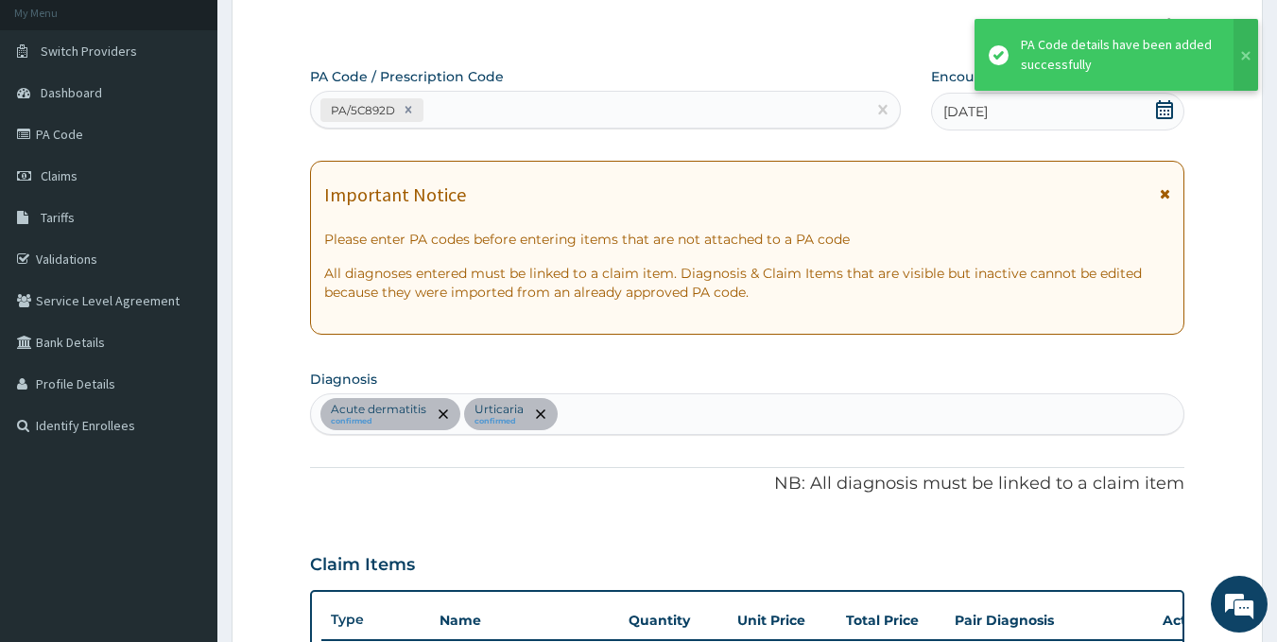
scroll to position [596, 0]
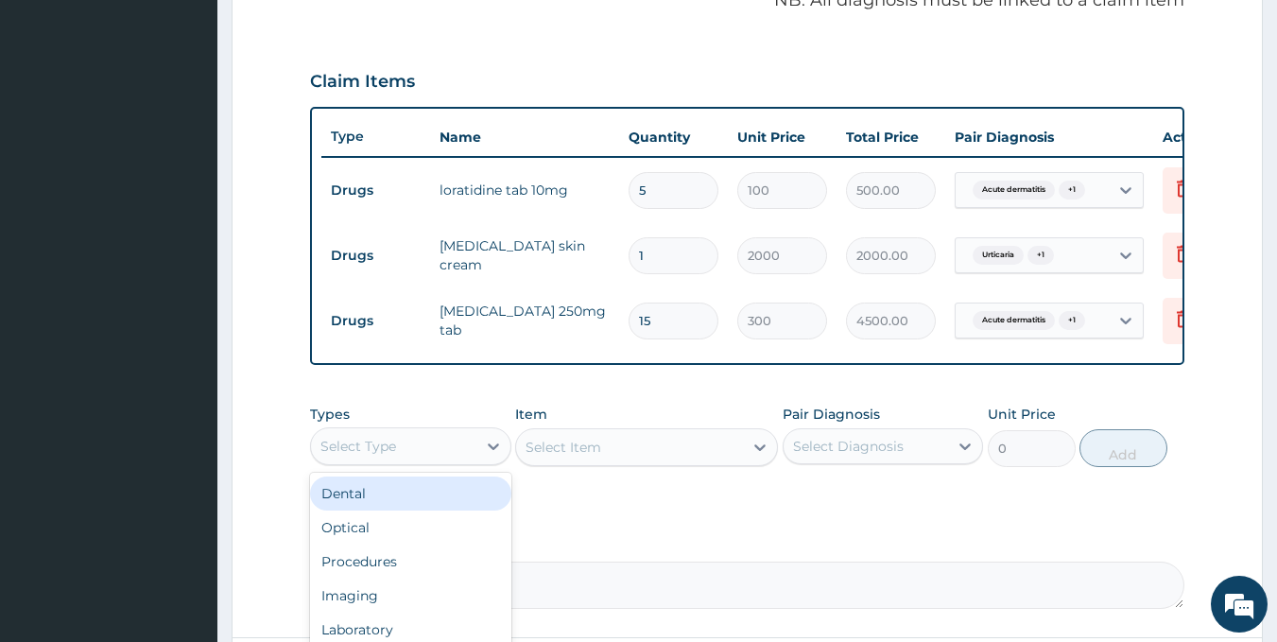
click at [376, 454] on div "Select Type" at bounding box center [358, 446] width 76 height 19
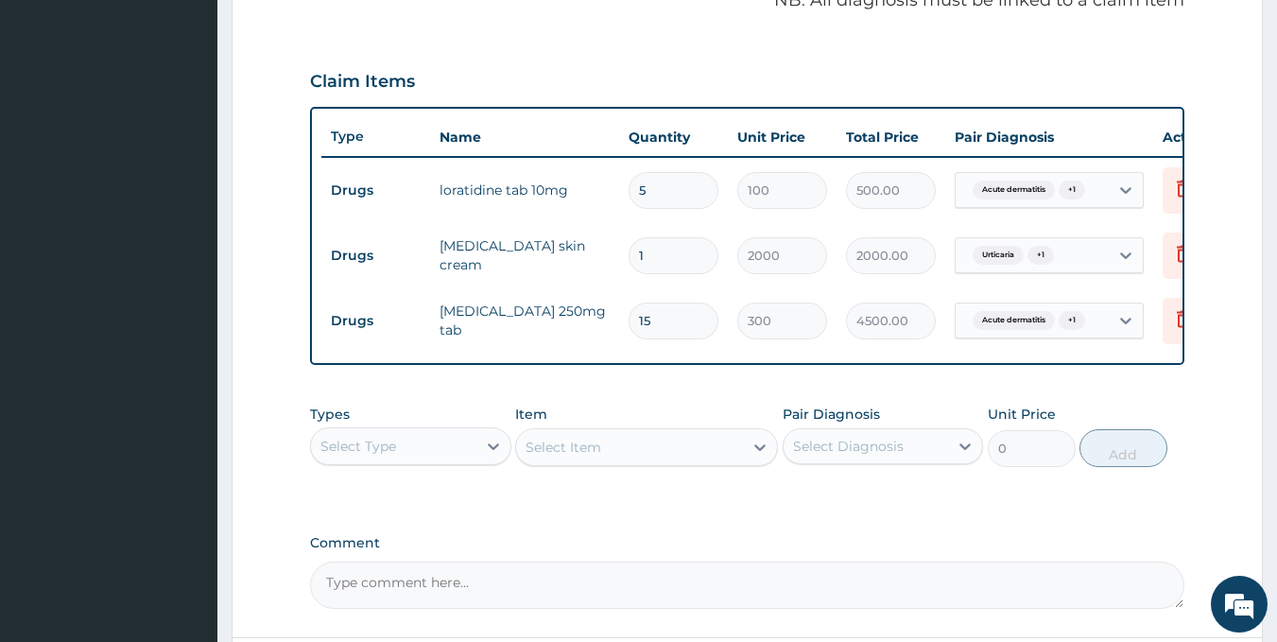
click at [624, 525] on div "PA Code / Prescription Code PA/5C892D Encounter Date [DATE] Important Notice Pl…" at bounding box center [747, 96] width 875 height 1025
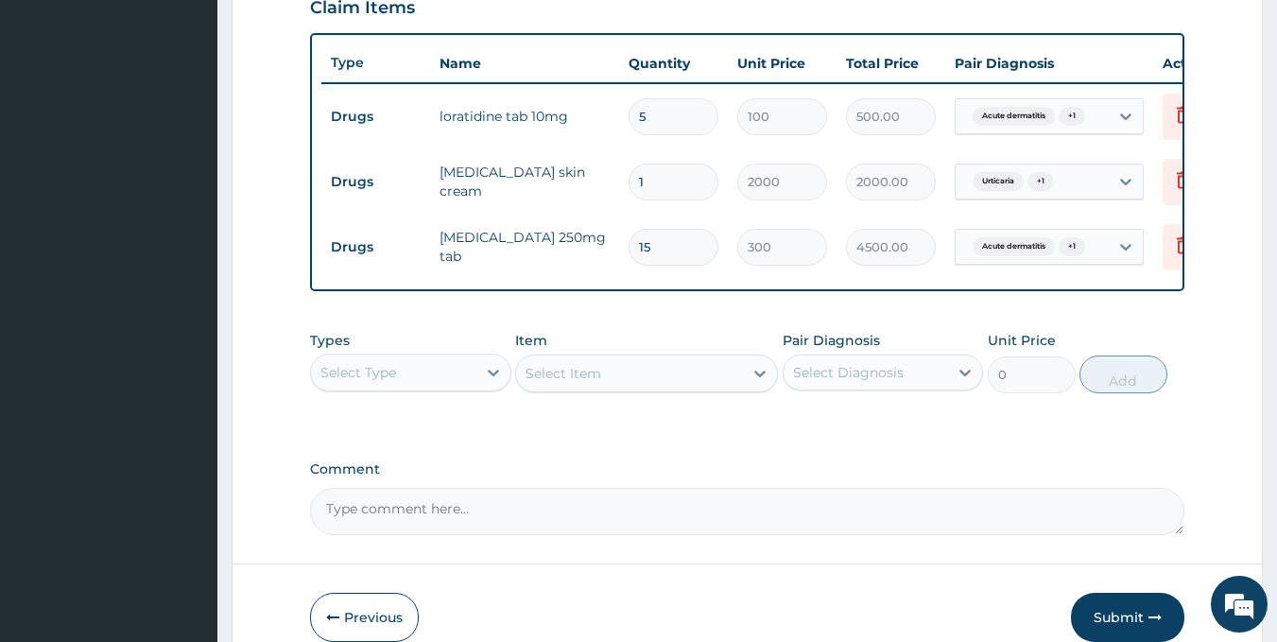
scroll to position [710, 0]
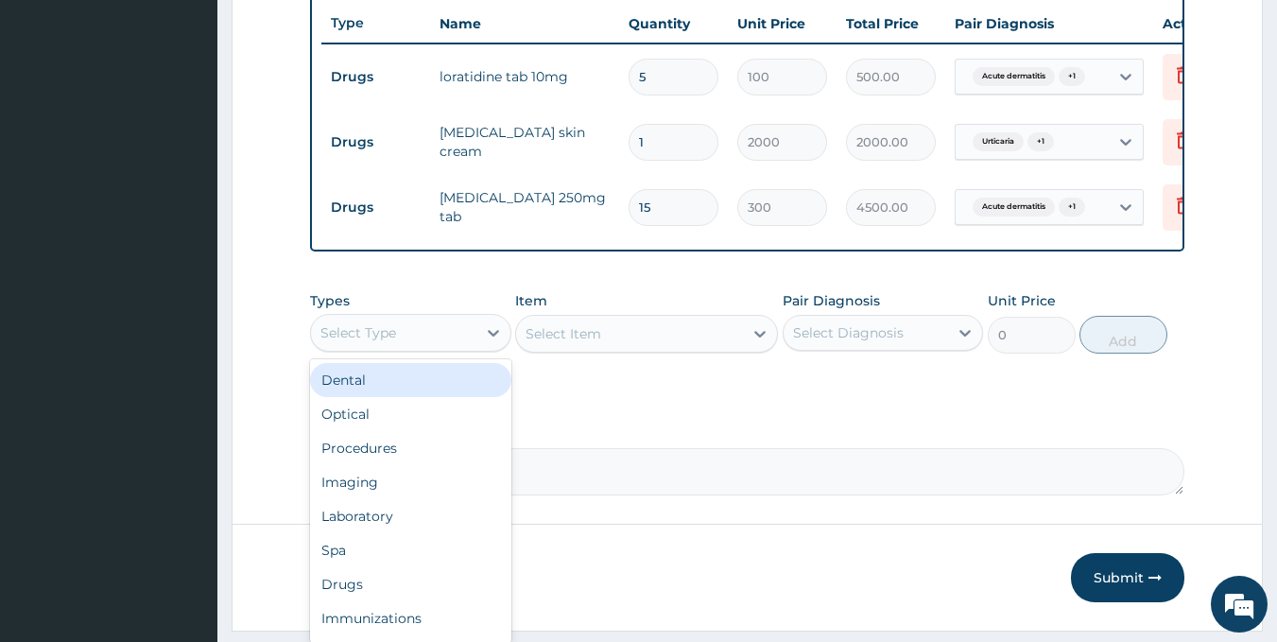
click at [401, 348] on div "Select Type" at bounding box center [393, 333] width 165 height 30
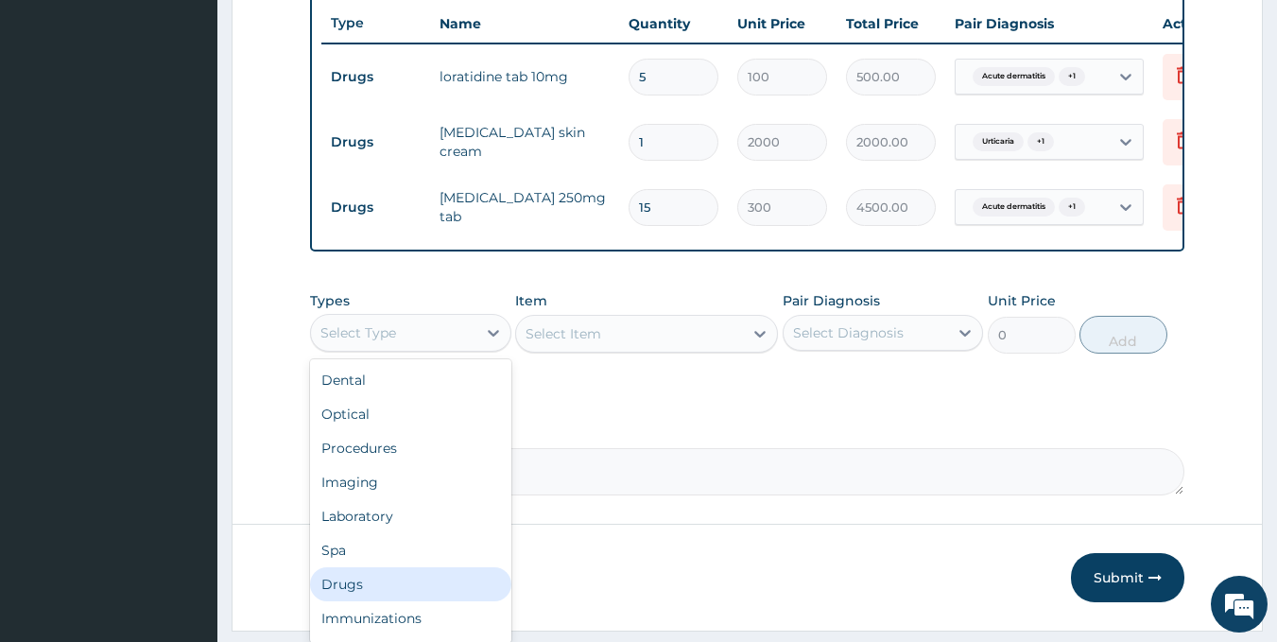
click at [348, 595] on div "Drugs" at bounding box center [410, 584] width 201 height 34
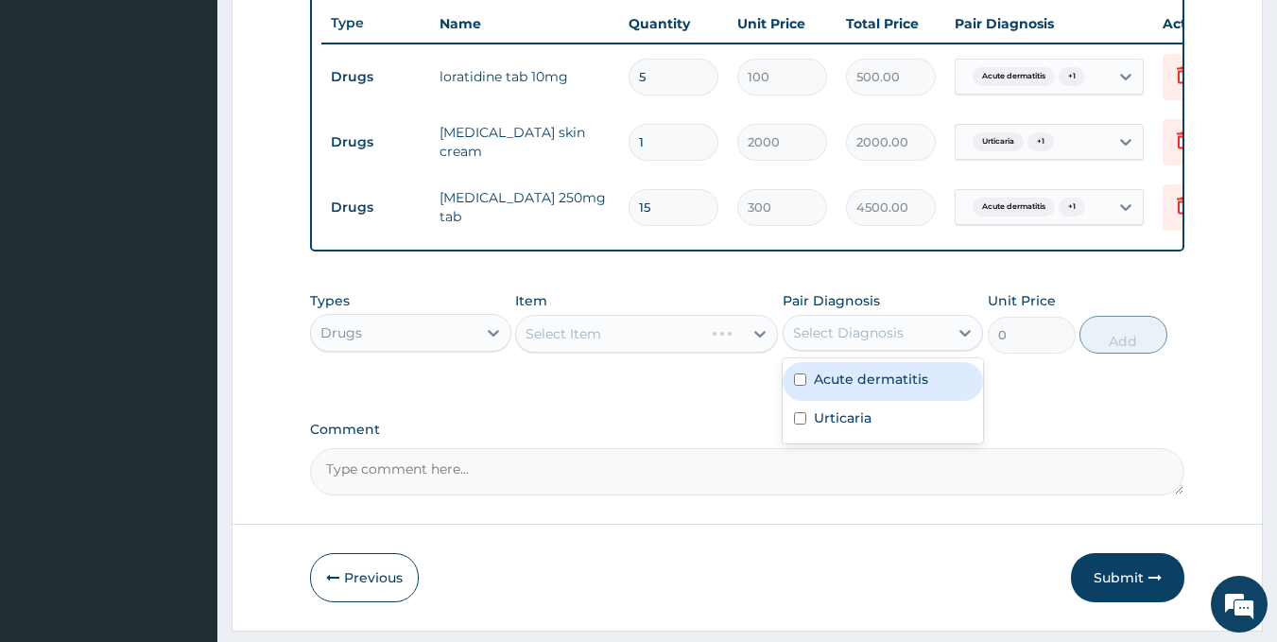
click at [822, 342] on div "Select Diagnosis" at bounding box center [848, 332] width 111 height 19
click at [803, 386] on input "checkbox" at bounding box center [800, 379] width 12 height 12
checkbox input "true"
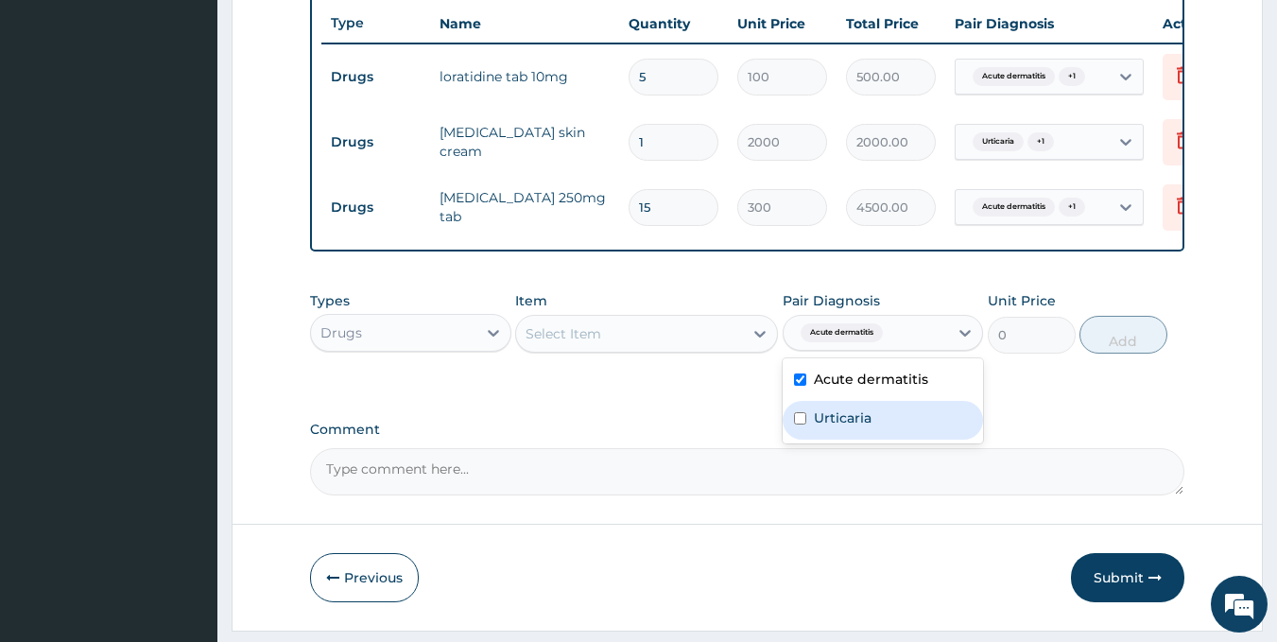
click at [802, 424] on input "checkbox" at bounding box center [800, 418] width 12 height 12
checkbox input "true"
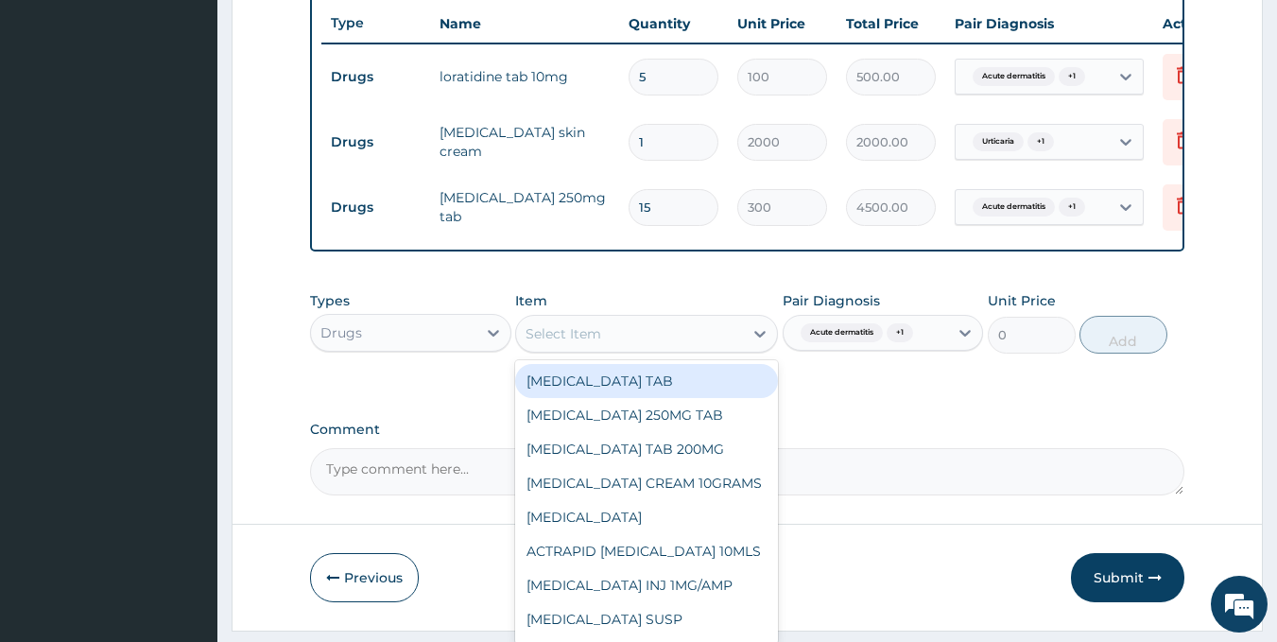
click at [721, 349] on div "Select Item" at bounding box center [629, 334] width 227 height 30
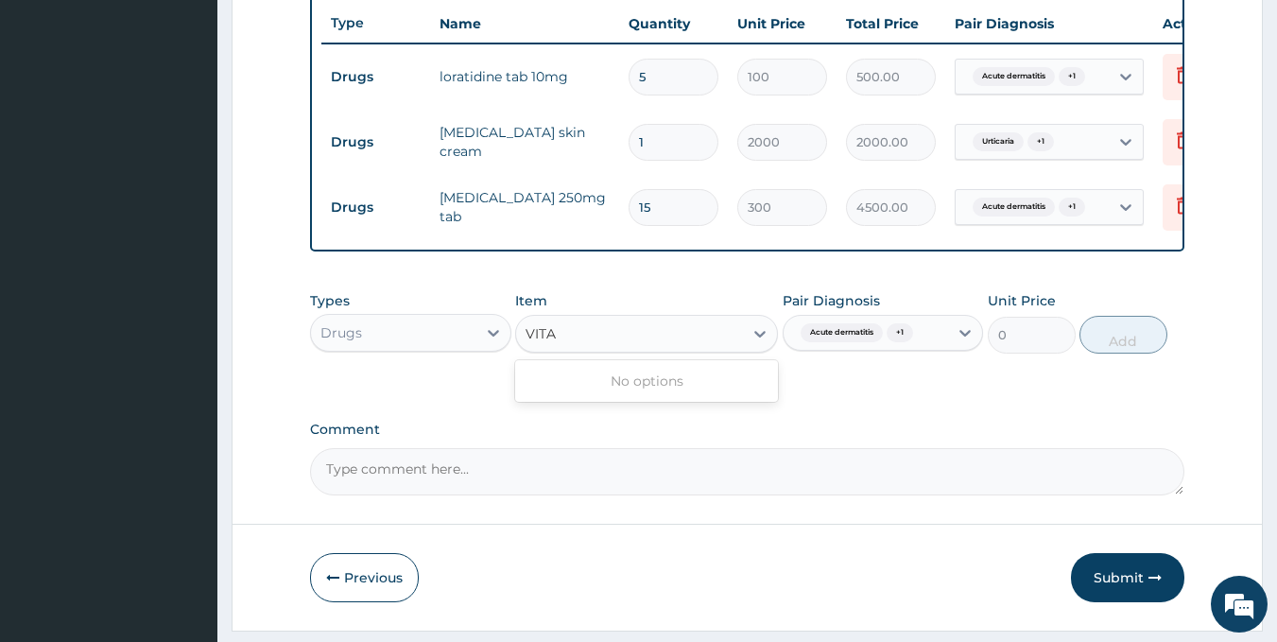
type input "VIT"
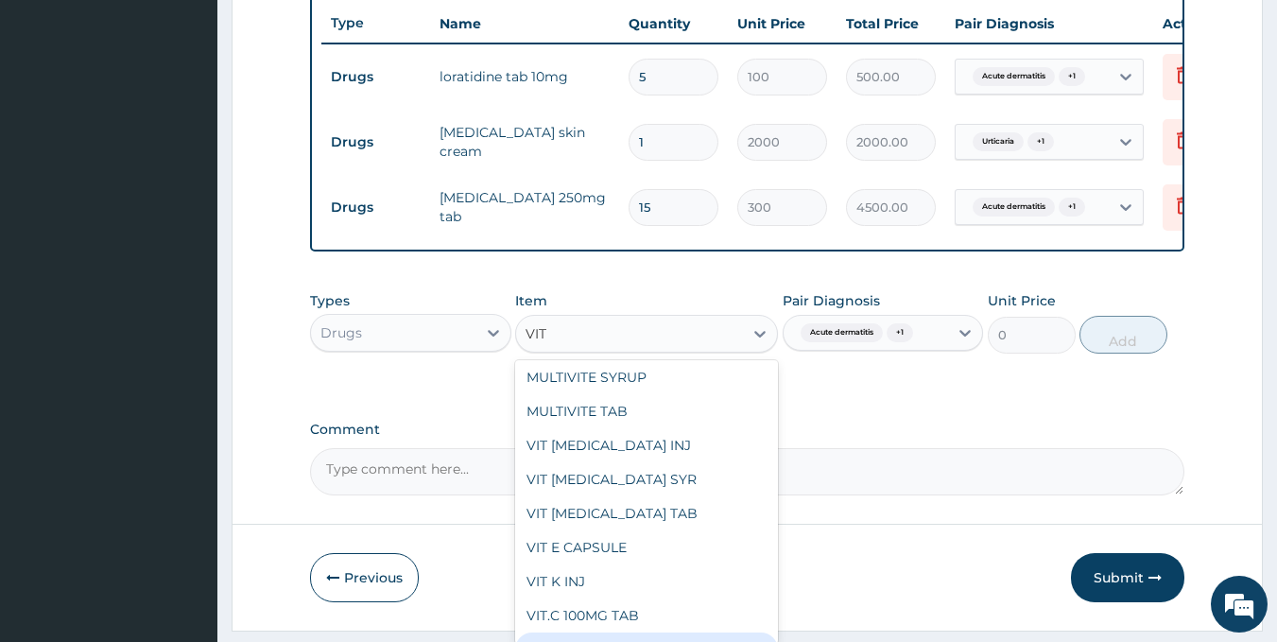
scroll to position [30, 0]
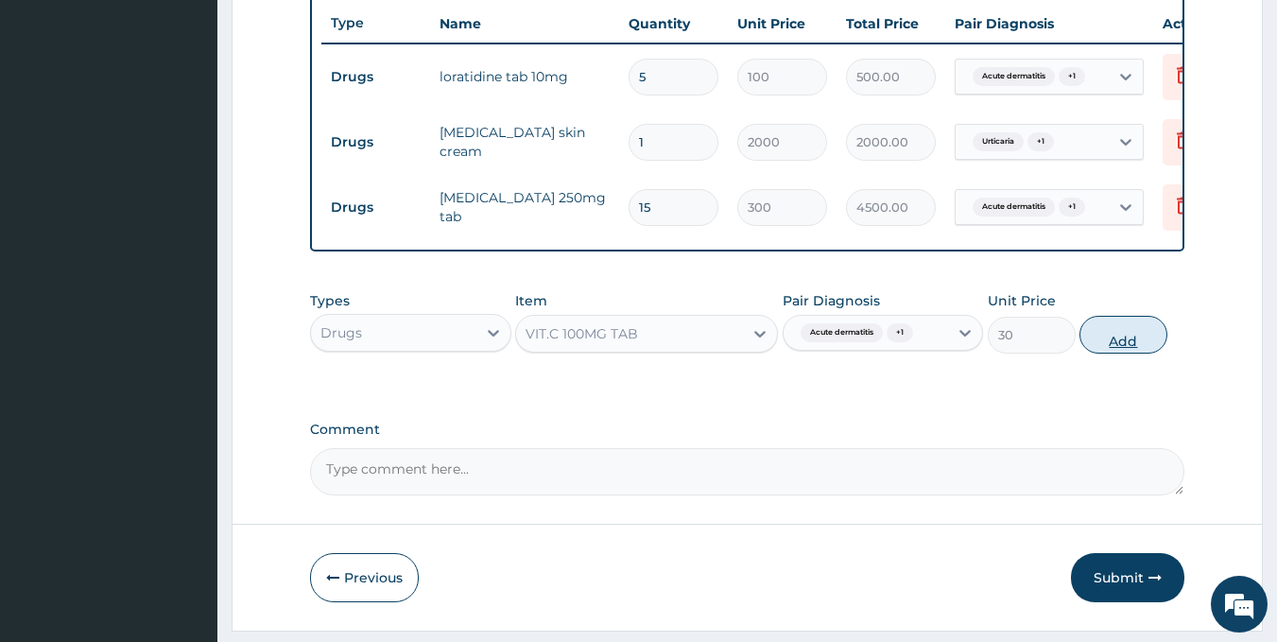
click at [1101, 353] on button "Add" at bounding box center [1123, 335] width 88 height 38
type input "0"
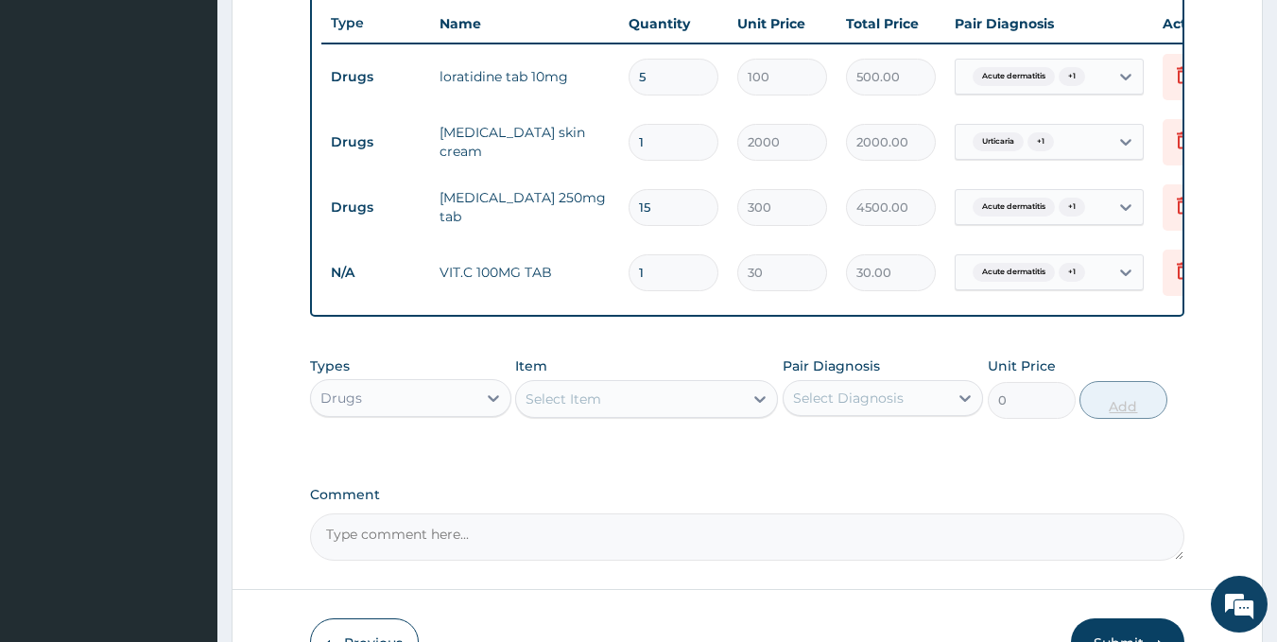
type input "21"
type input "630.00"
type input "21"
click at [837, 407] on div "Select Diagnosis" at bounding box center [848, 397] width 111 height 19
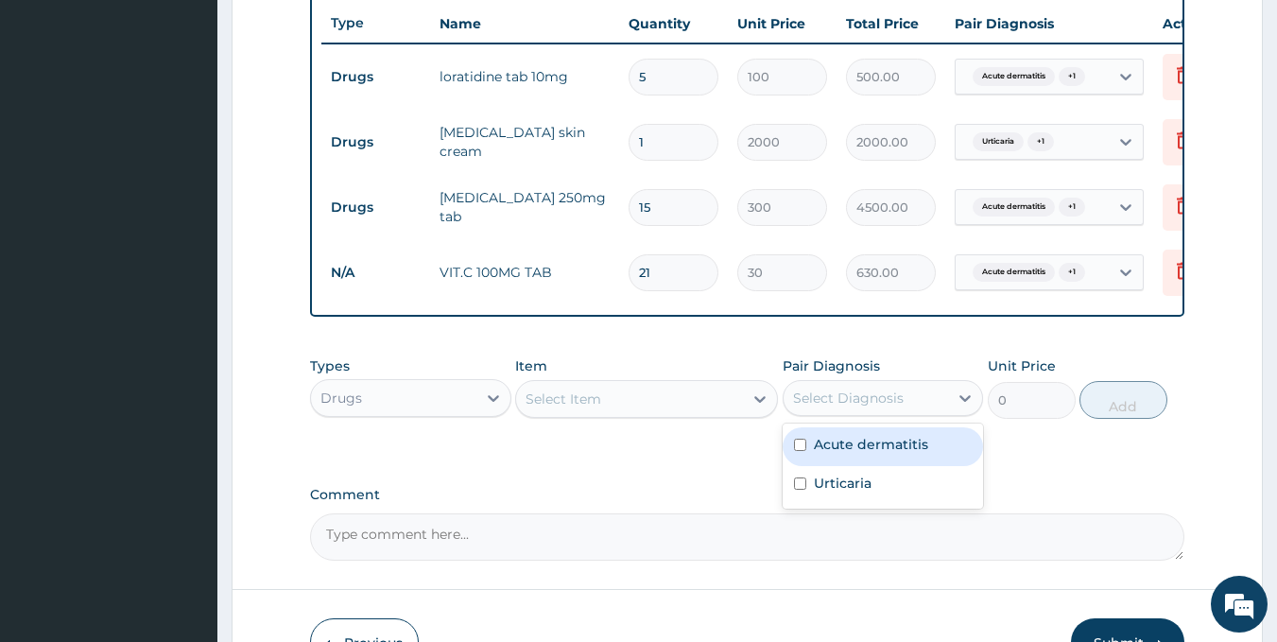
click at [807, 452] on div "Acute dermatitis" at bounding box center [883, 446] width 201 height 39
checkbox input "true"
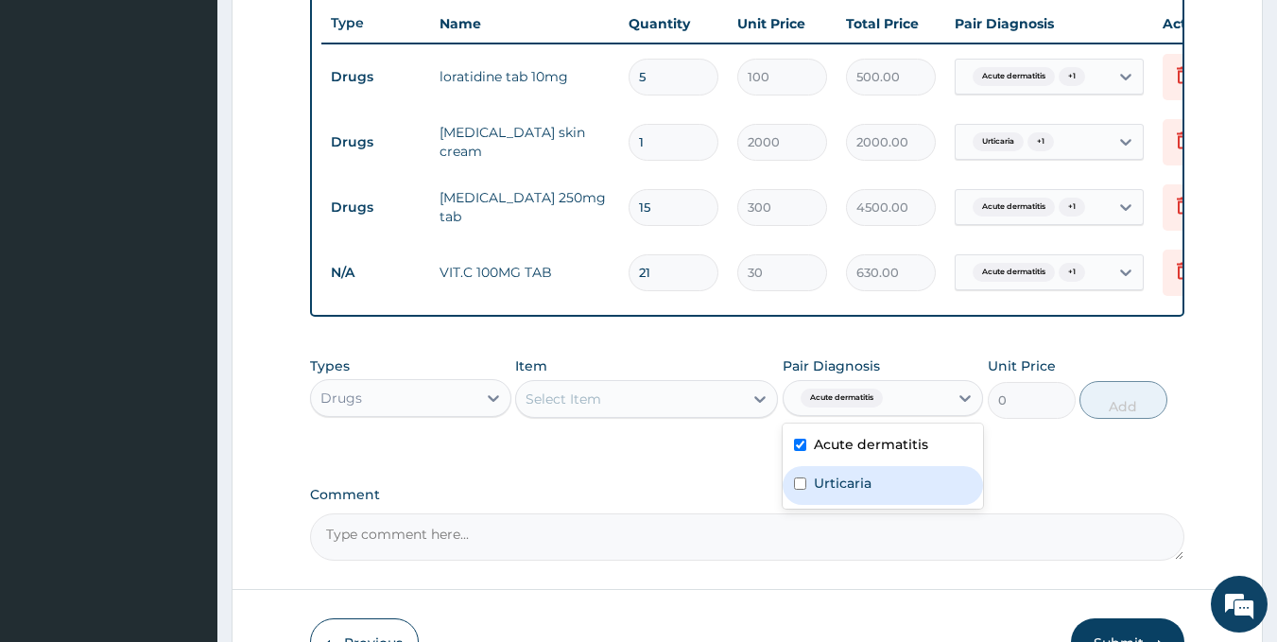
click at [802, 490] on input "checkbox" at bounding box center [800, 483] width 12 height 12
checkbox input "true"
click at [585, 450] on div "Types Drugs Item Select Item Pair Diagnosis option [MEDICAL_DATA], selected. op…" at bounding box center [747, 402] width 875 height 110
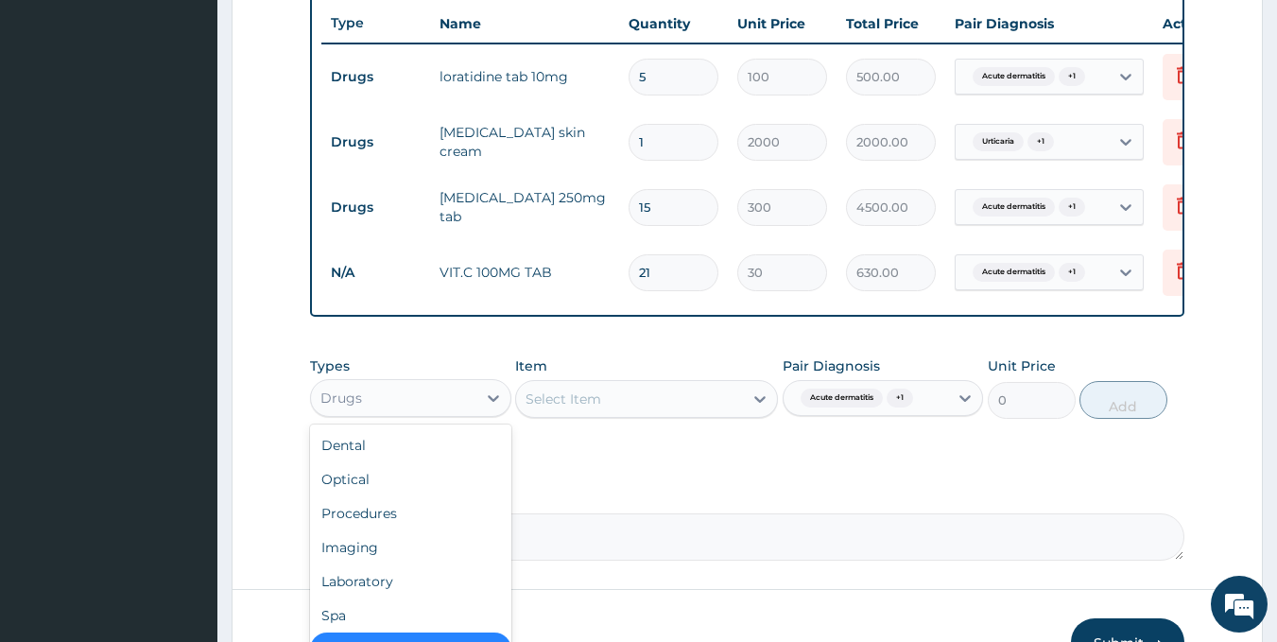
click at [368, 402] on div "Drugs" at bounding box center [393, 398] width 165 height 30
click at [371, 518] on div "Procedures" at bounding box center [410, 513] width 201 height 34
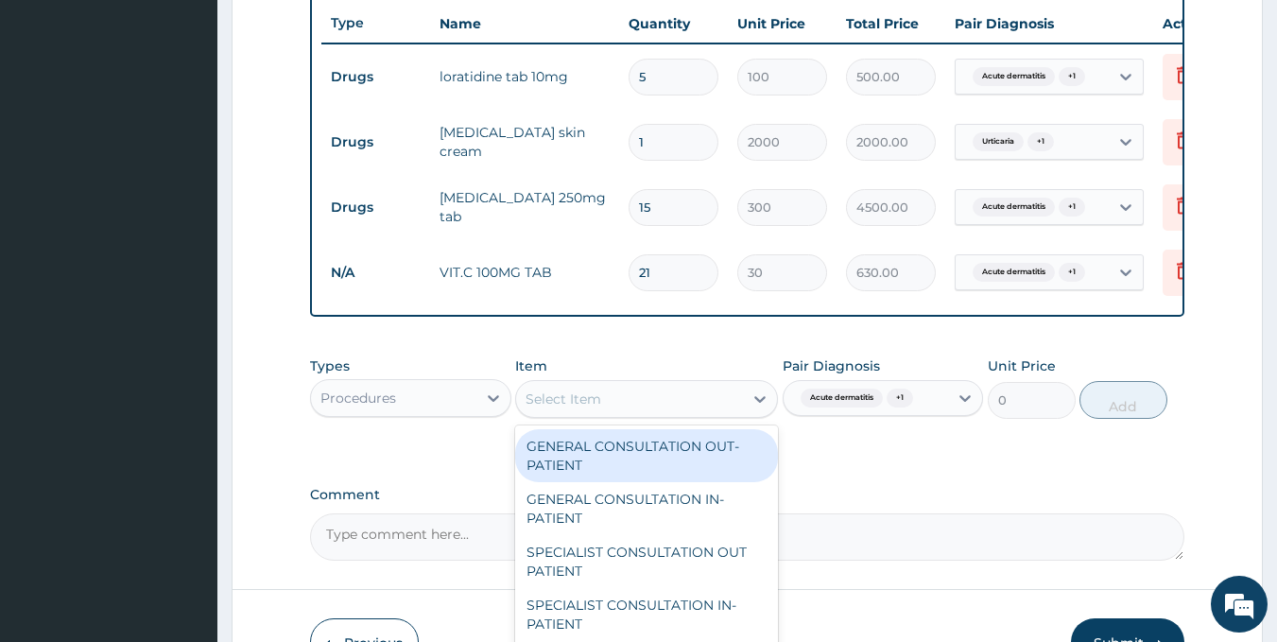
click at [593, 406] on div "Select Item" at bounding box center [564, 398] width 76 height 19
click at [595, 458] on div "GENERAL CONSULTATION OUT- PATIENT" at bounding box center [646, 455] width 263 height 53
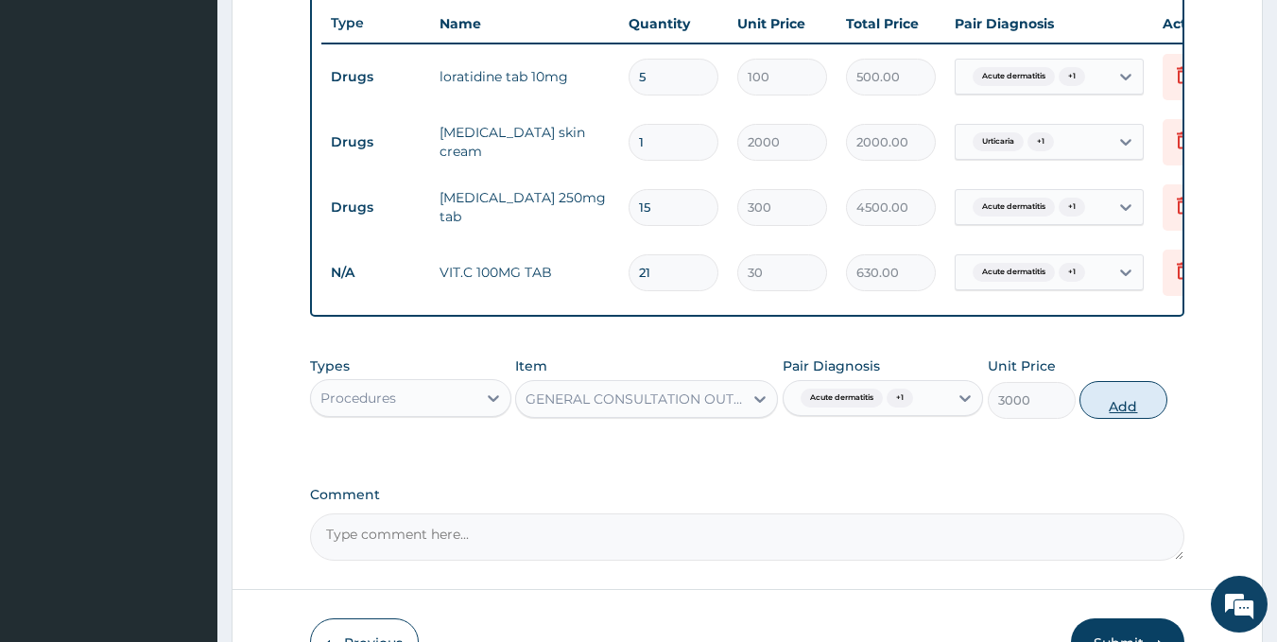
click at [1109, 418] on button "Add" at bounding box center [1123, 400] width 88 height 38
type input "0"
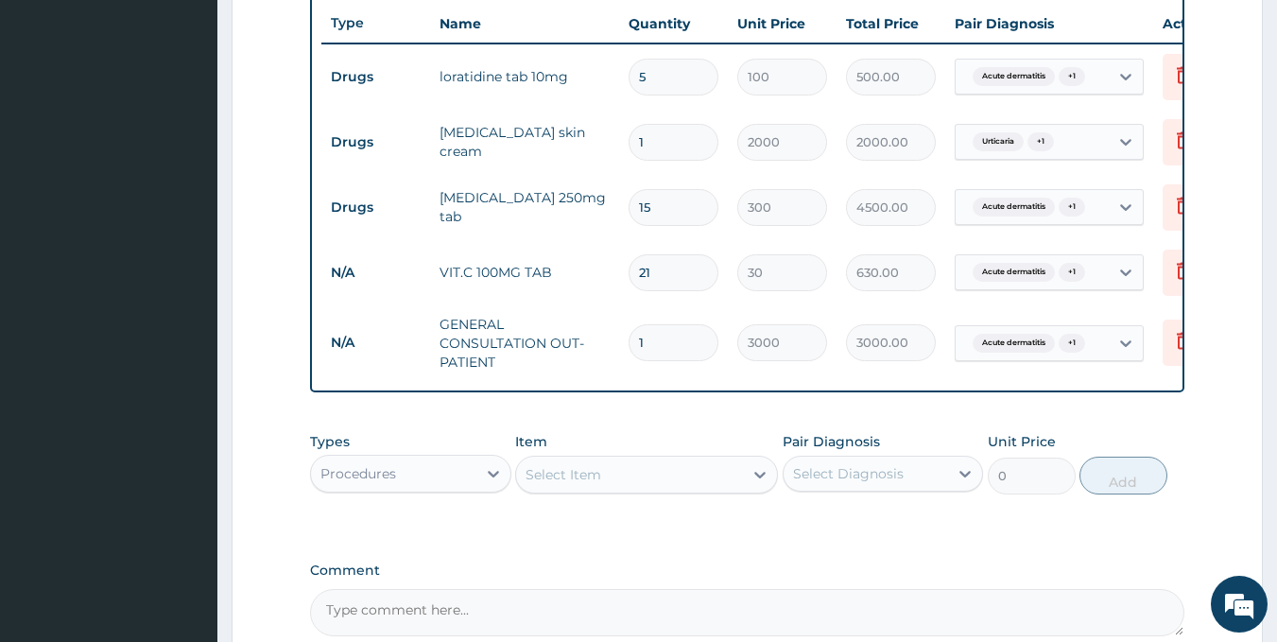
click at [1142, 597] on div "Comment" at bounding box center [747, 599] width 875 height 74
click at [1230, 398] on form "Step 2 of 2 PA Code / Prescription Code PA/5C892D Encounter Date 24-08-2025 Imp…" at bounding box center [747, 80] width 1031 height 1381
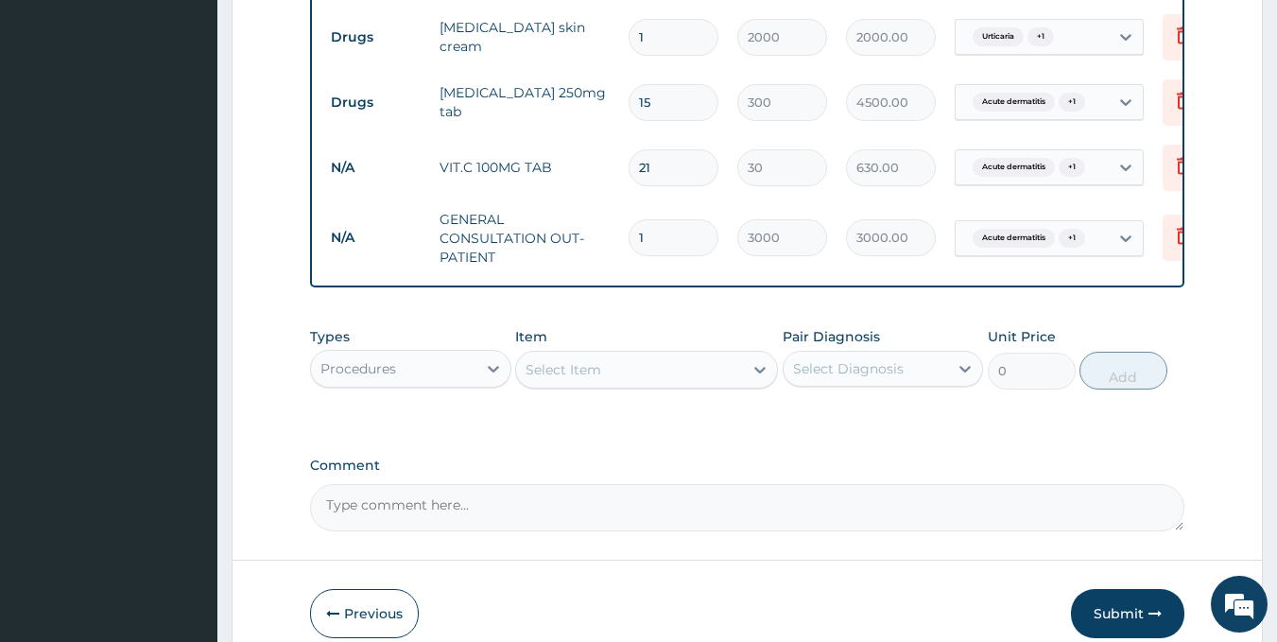
scroll to position [917, 0]
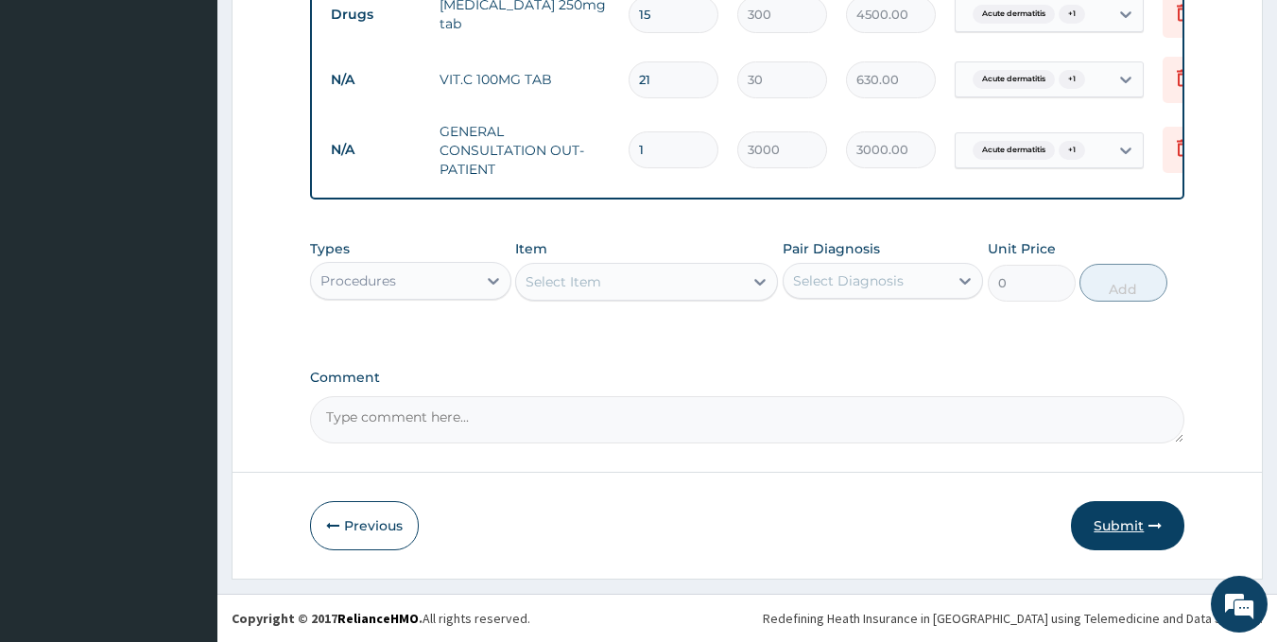
click at [1110, 530] on button "Submit" at bounding box center [1127, 525] width 113 height 49
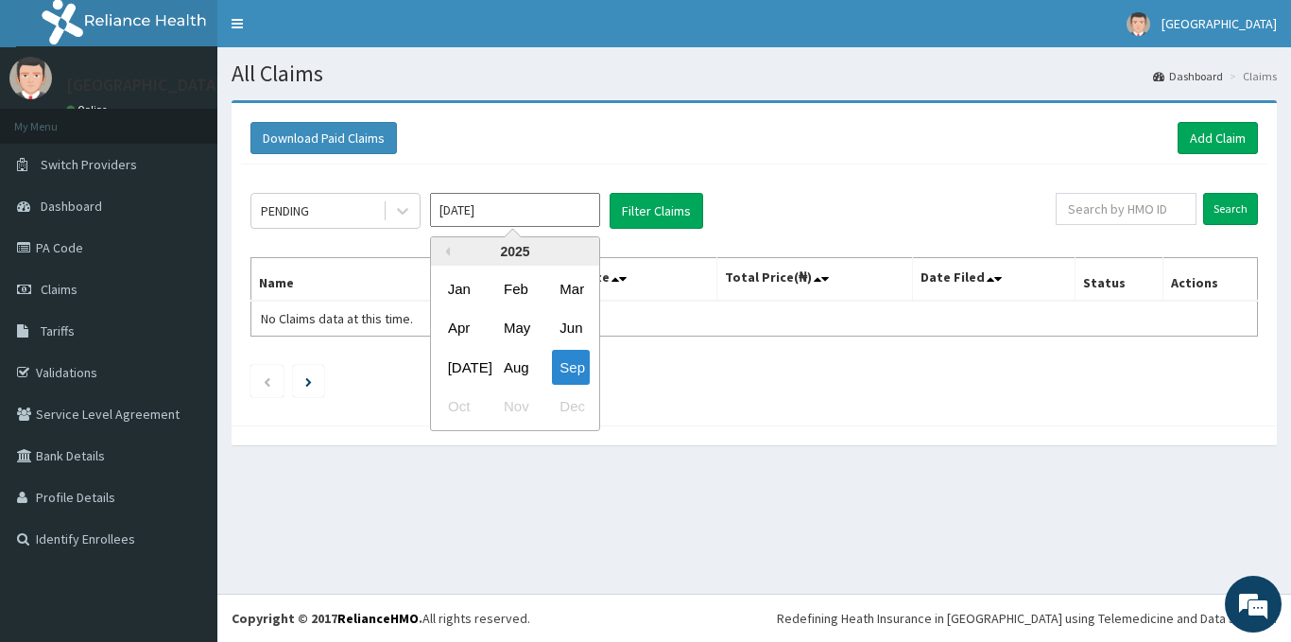
click at [516, 222] on input "[DATE]" at bounding box center [515, 210] width 170 height 34
click at [526, 372] on div "Aug" at bounding box center [515, 367] width 38 height 35
type input "[DATE]"
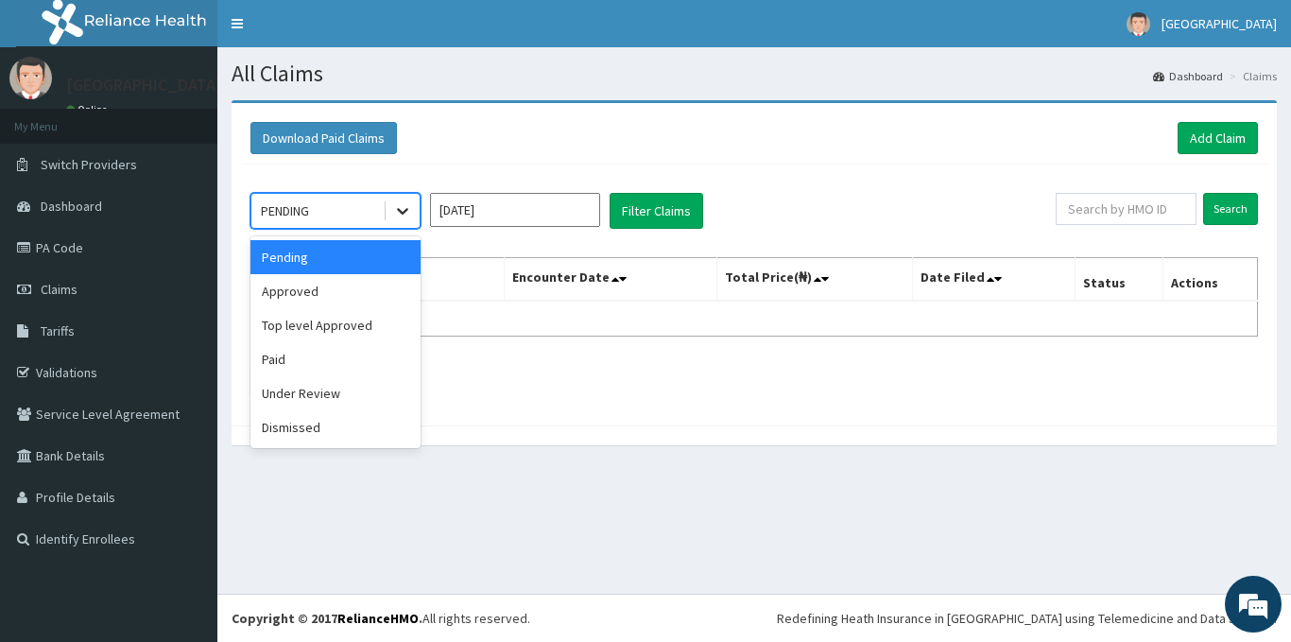
click at [396, 210] on icon at bounding box center [402, 210] width 19 height 19
click at [345, 304] on div "Approved" at bounding box center [335, 291] width 170 height 34
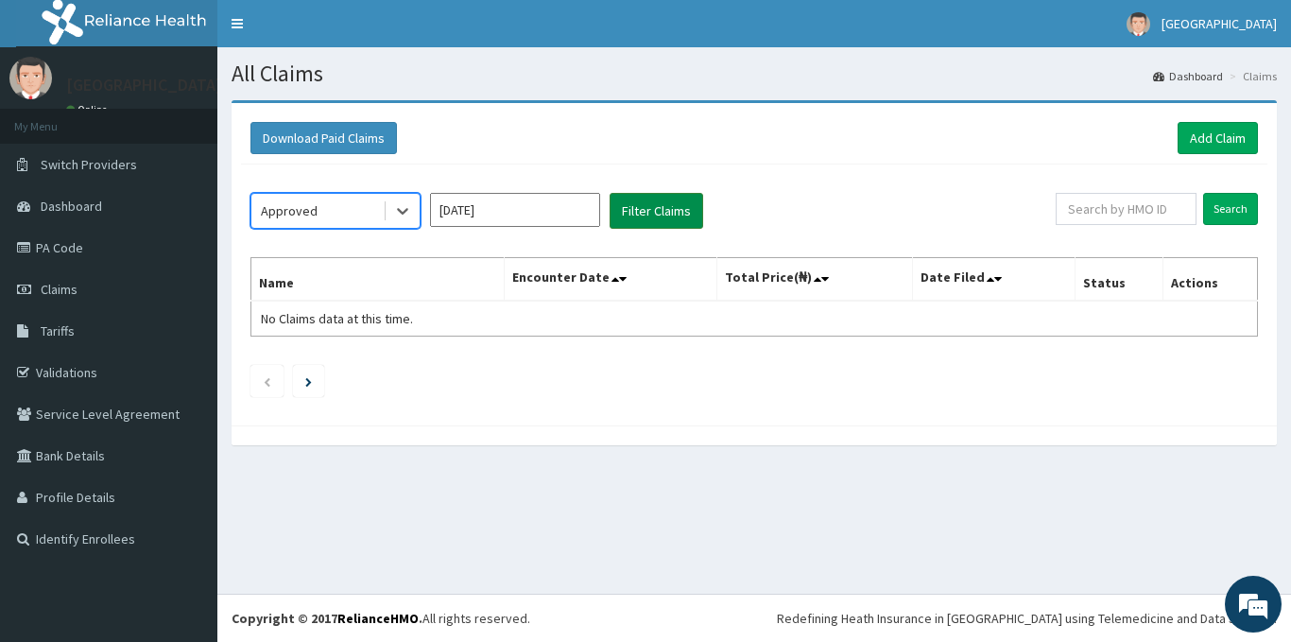
click at [642, 207] on button "Filter Claims" at bounding box center [657, 211] width 94 height 36
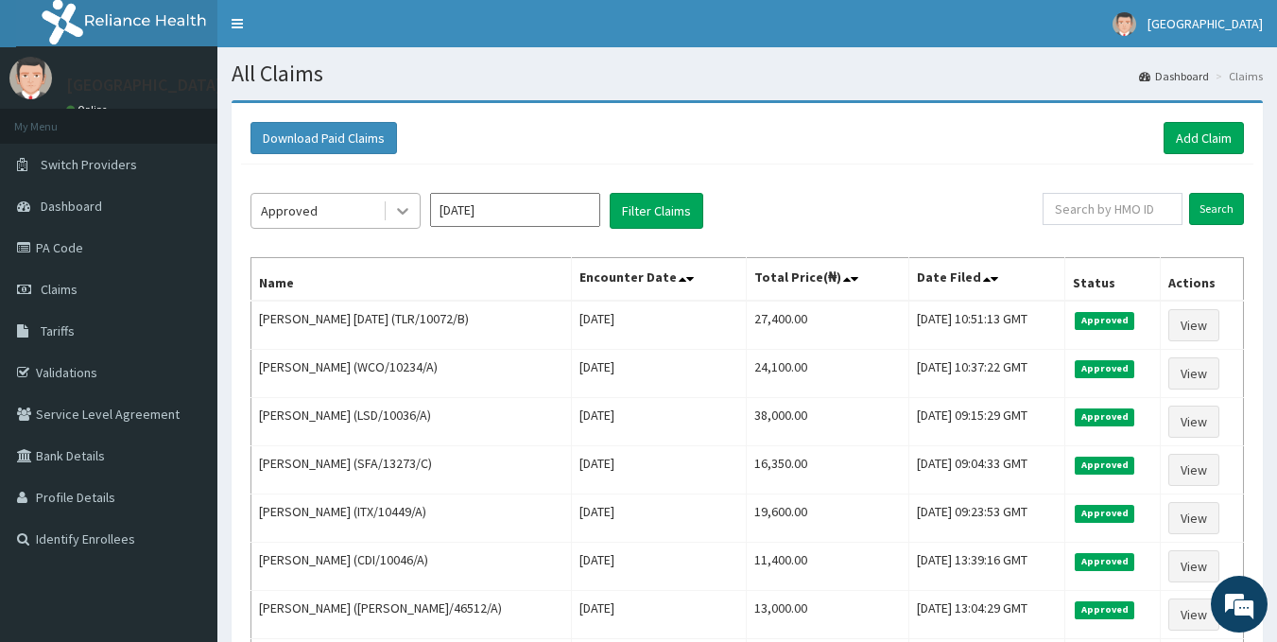
click at [405, 201] on icon at bounding box center [402, 210] width 19 height 19
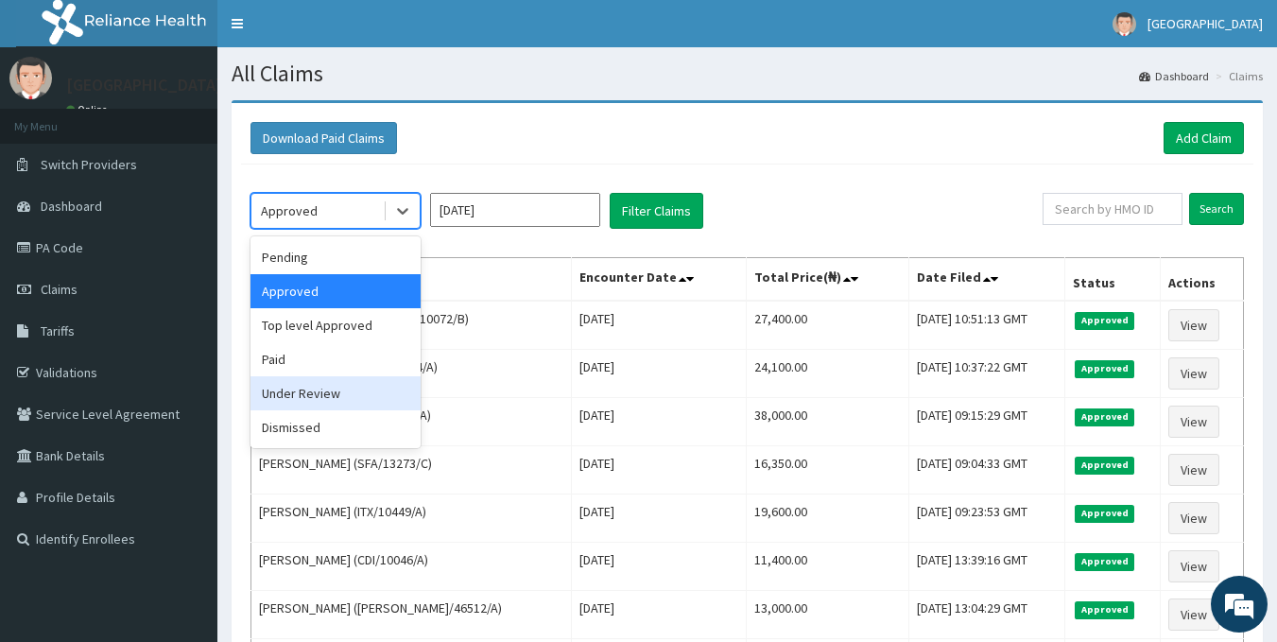
click at [315, 385] on div "Under Review" at bounding box center [335, 393] width 170 height 34
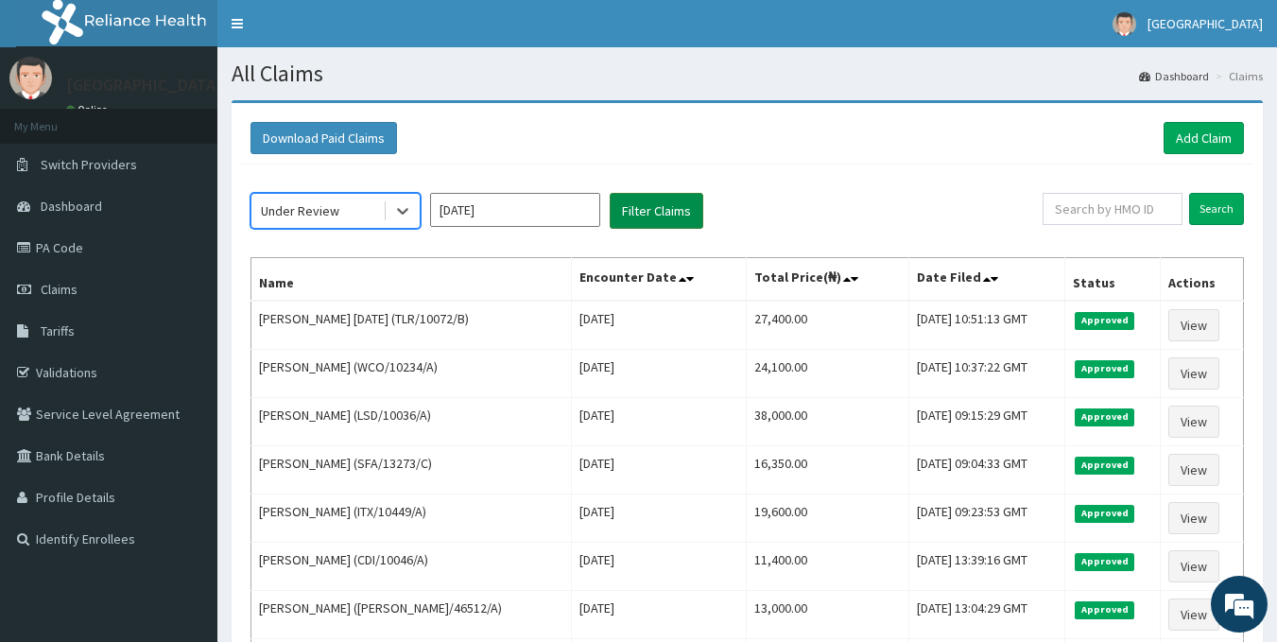
click at [649, 212] on button "Filter Claims" at bounding box center [657, 211] width 94 height 36
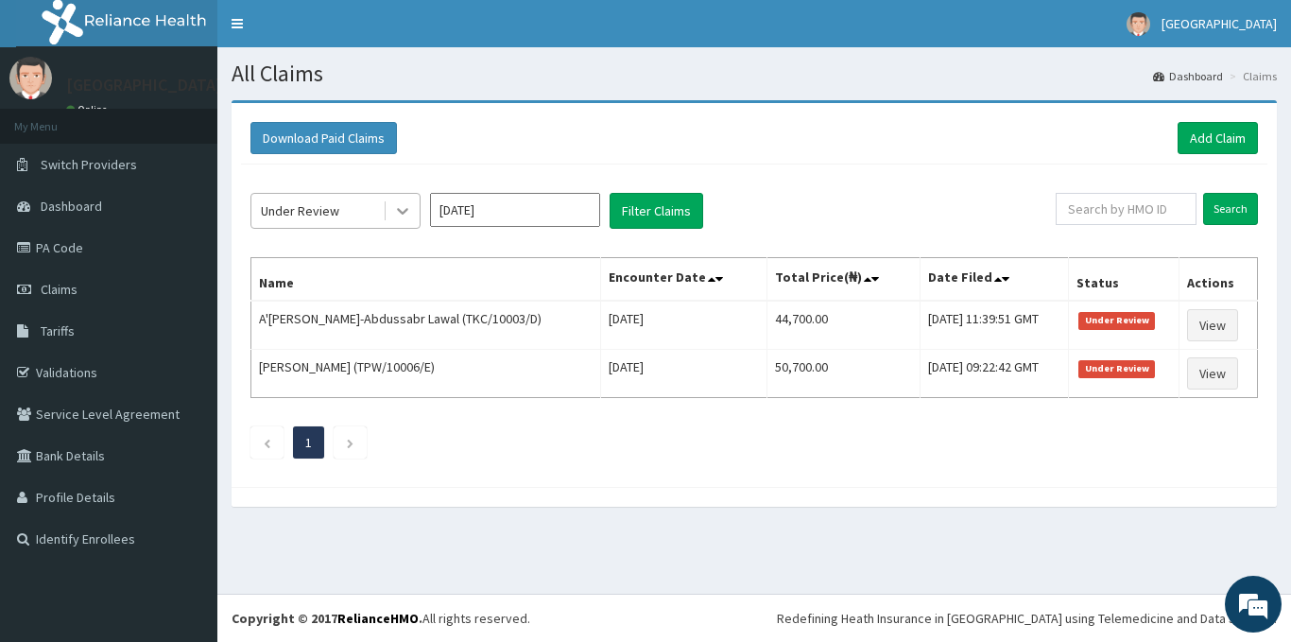
click at [404, 216] on icon at bounding box center [402, 210] width 19 height 19
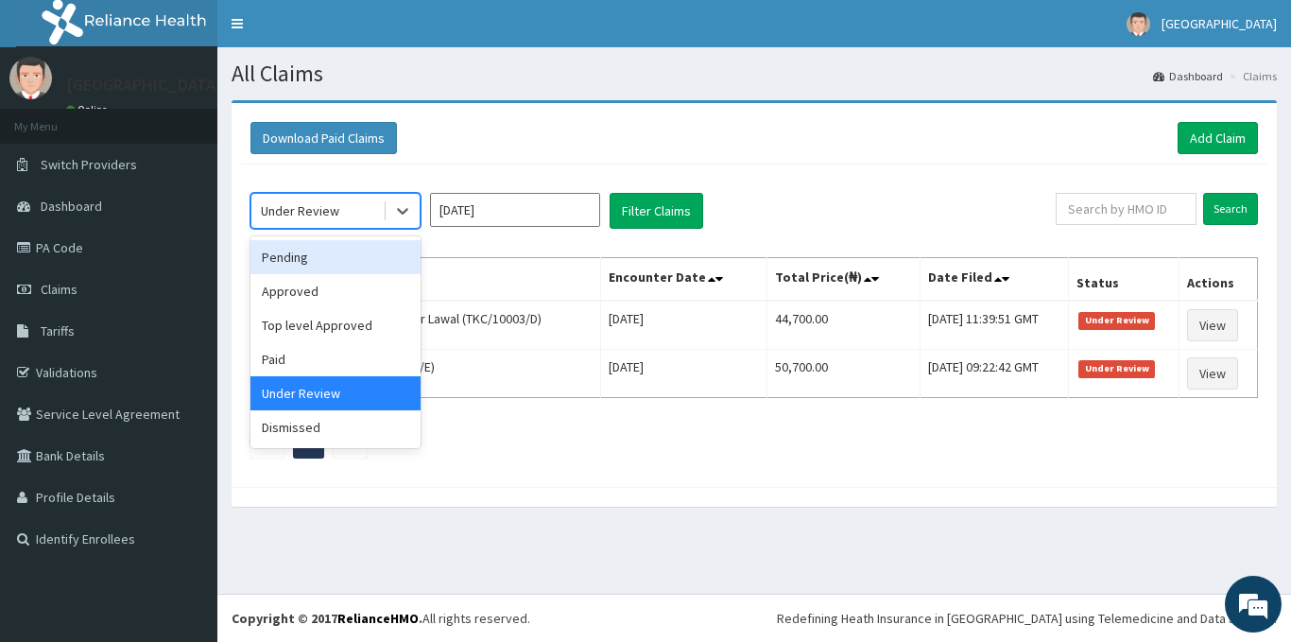
click at [372, 253] on div "Pending" at bounding box center [335, 257] width 170 height 34
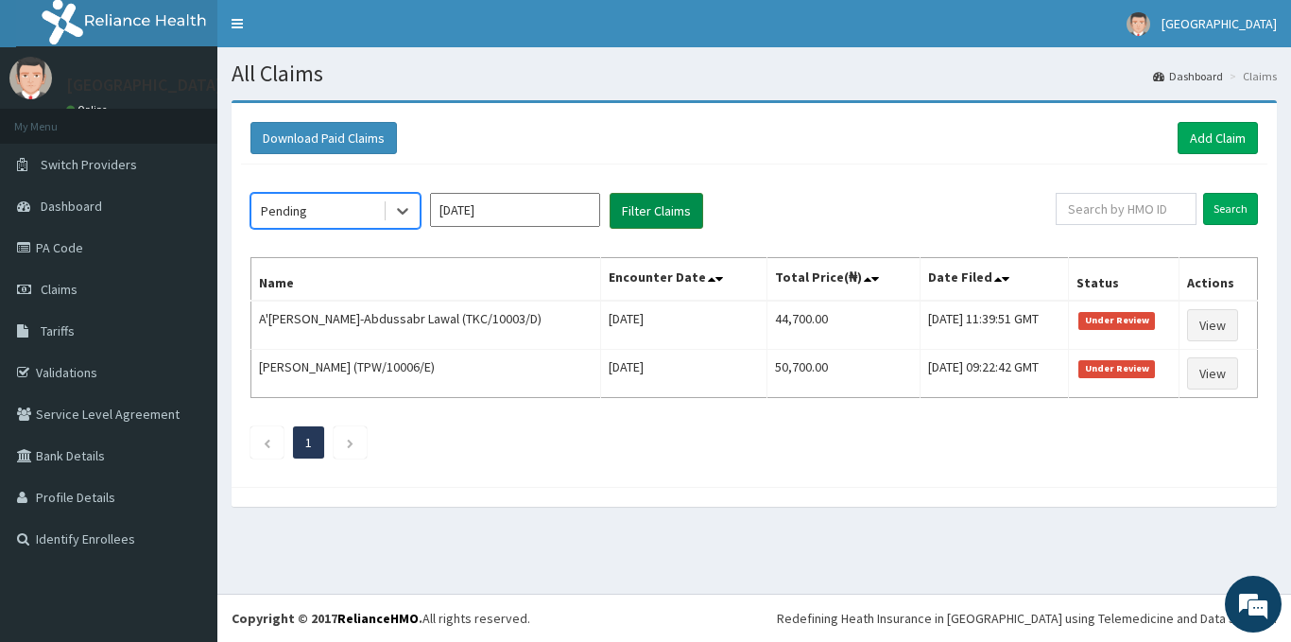
click at [648, 208] on button "Filter Claims" at bounding box center [657, 211] width 94 height 36
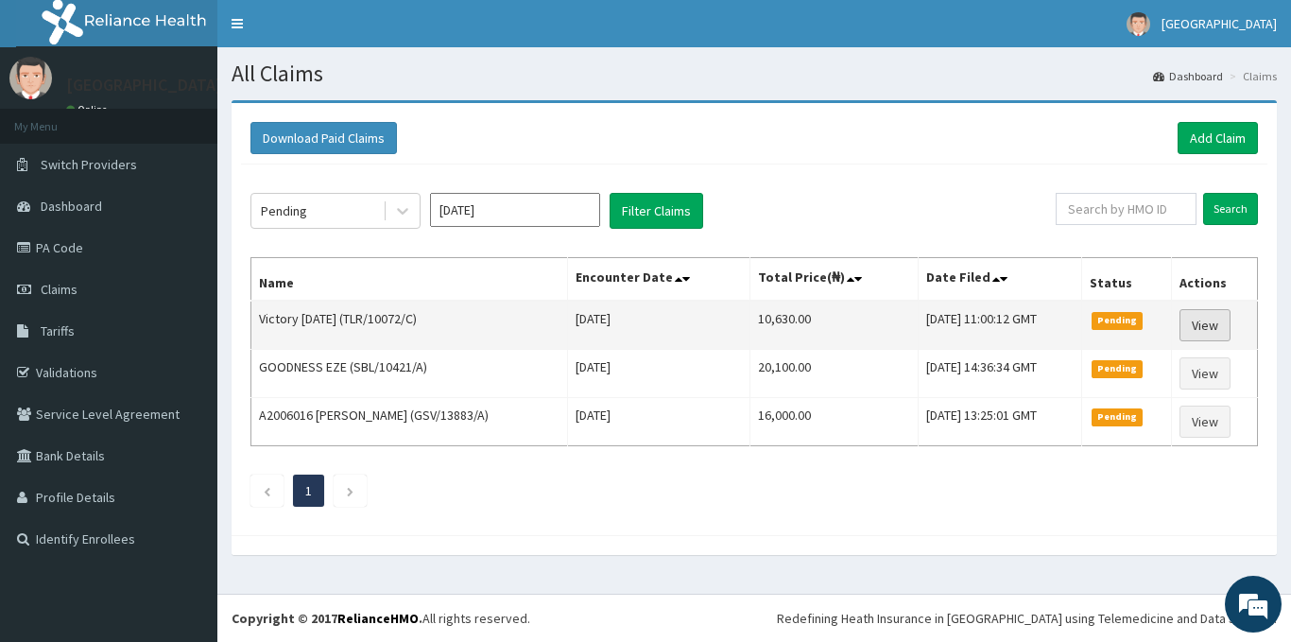
click at [1201, 319] on link "View" at bounding box center [1205, 325] width 51 height 32
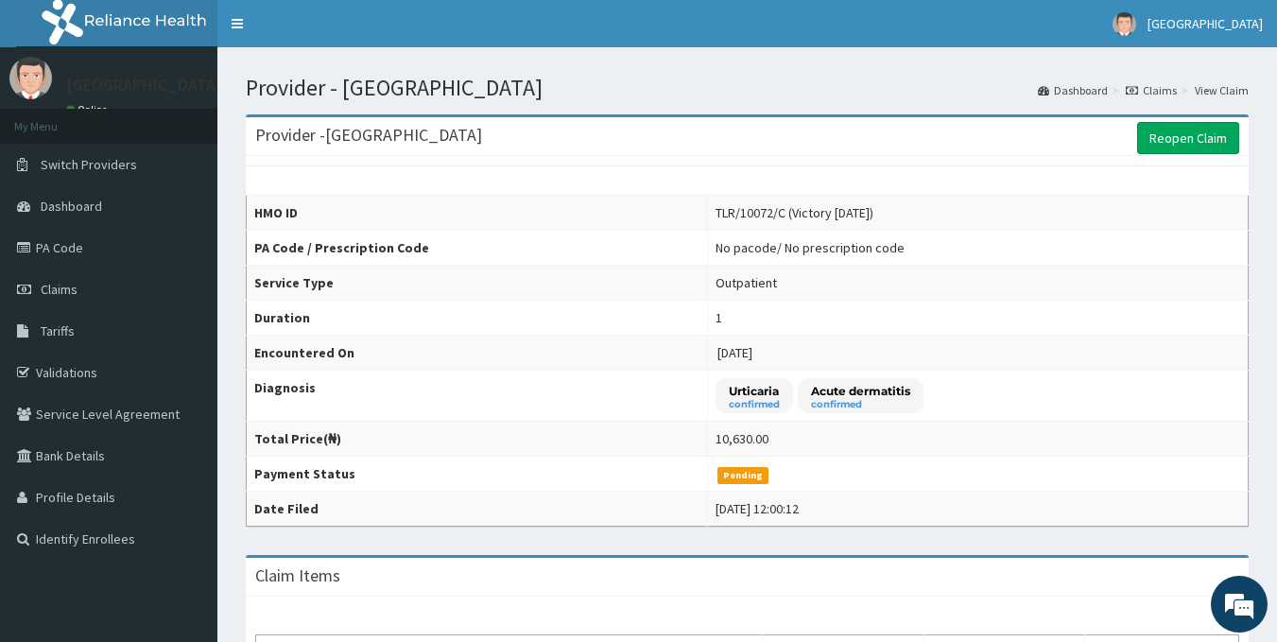
click at [1161, 306] on td "1" at bounding box center [977, 318] width 541 height 35
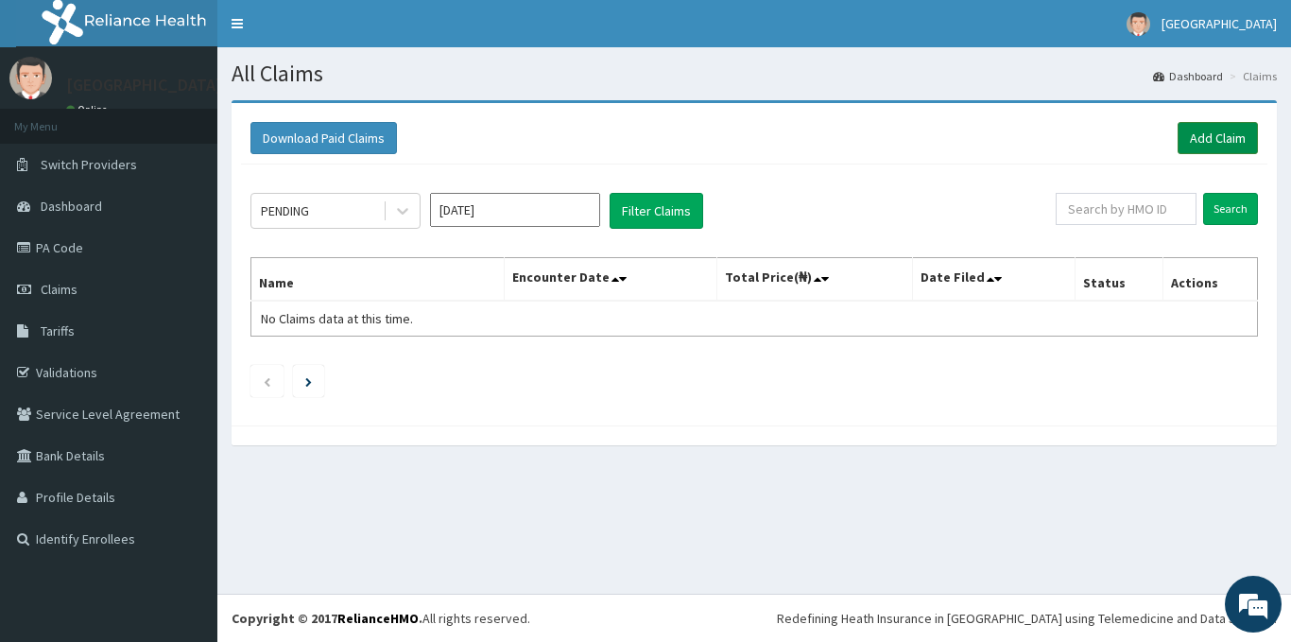
click at [1194, 147] on link "Add Claim" at bounding box center [1218, 138] width 80 height 32
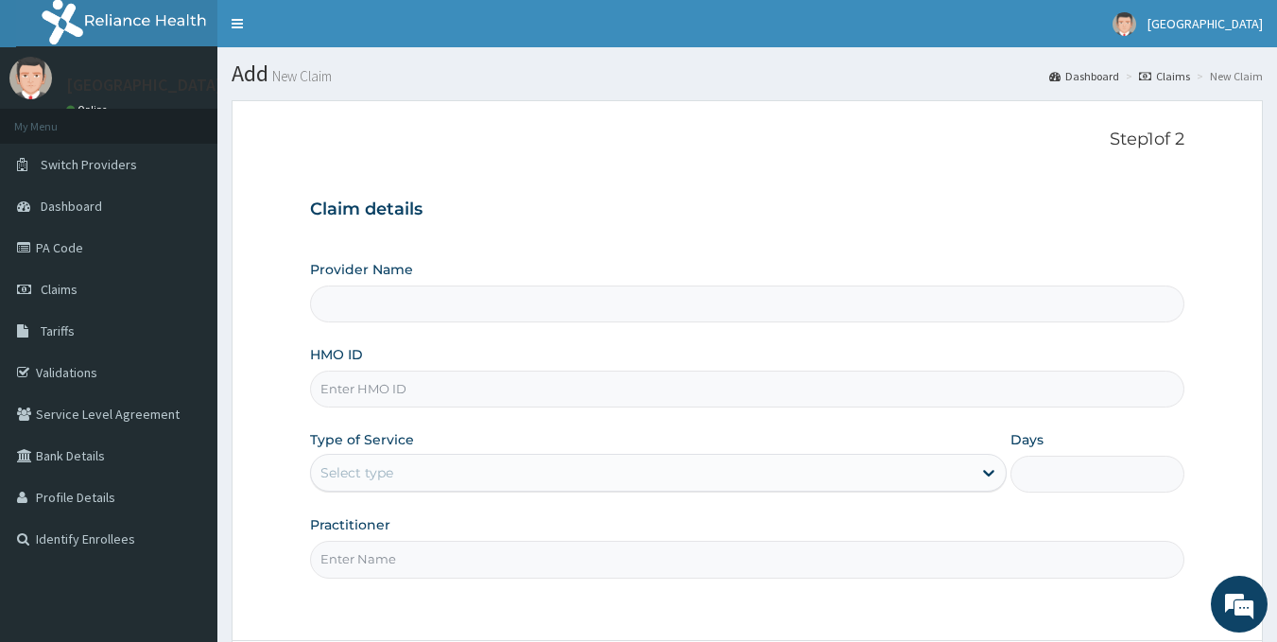
type input "[GEOGRAPHIC_DATA]"
click at [451, 397] on input "HMO ID" at bounding box center [747, 389] width 875 height 37
type input "TLR/10072/A"
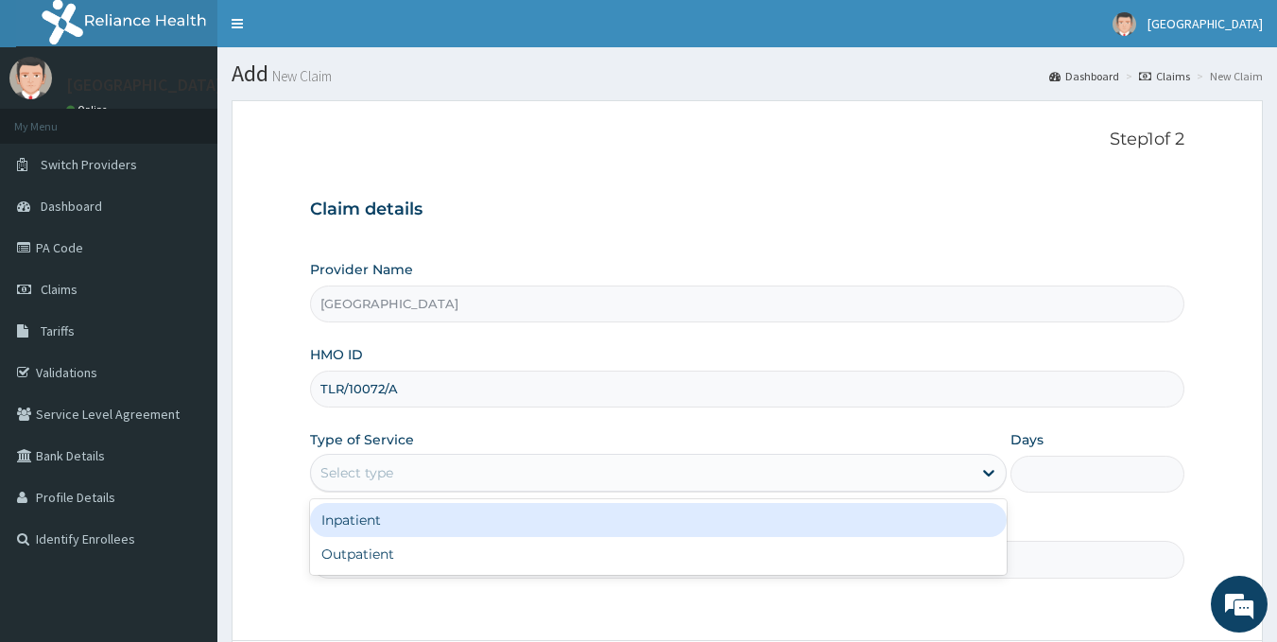
click at [425, 477] on div "Select type" at bounding box center [641, 472] width 661 height 30
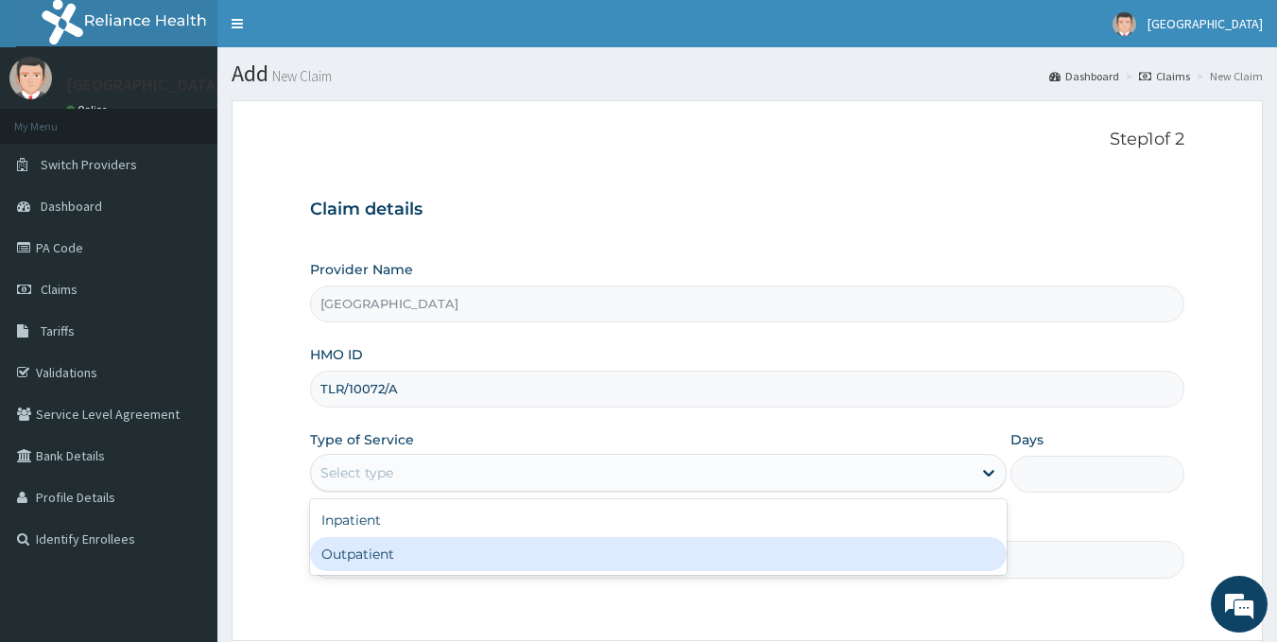
click at [391, 557] on div "Outpatient" at bounding box center [658, 554] width 697 height 34
type input "1"
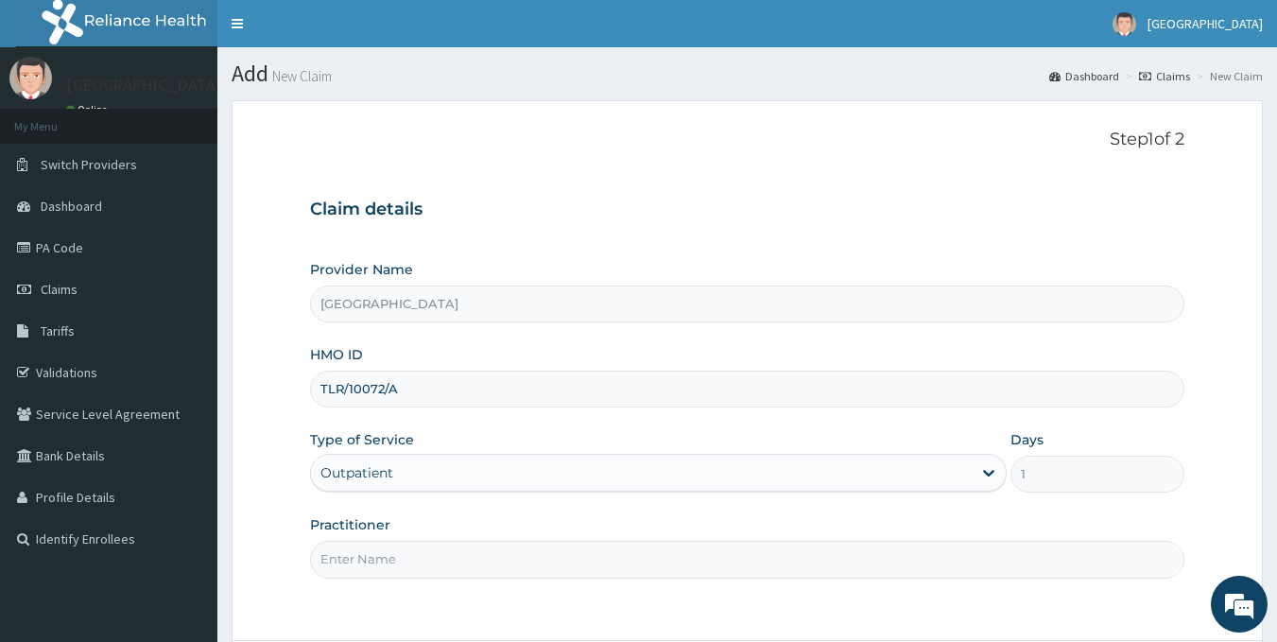
click at [393, 558] on input "Practitioner" at bounding box center [747, 559] width 875 height 37
type input "ADONAI"
click at [659, 603] on div "Step 1 of 2 Claim details Provider Name Adonai Hospital HMO ID TLR/10072/A Type…" at bounding box center [747, 369] width 875 height 481
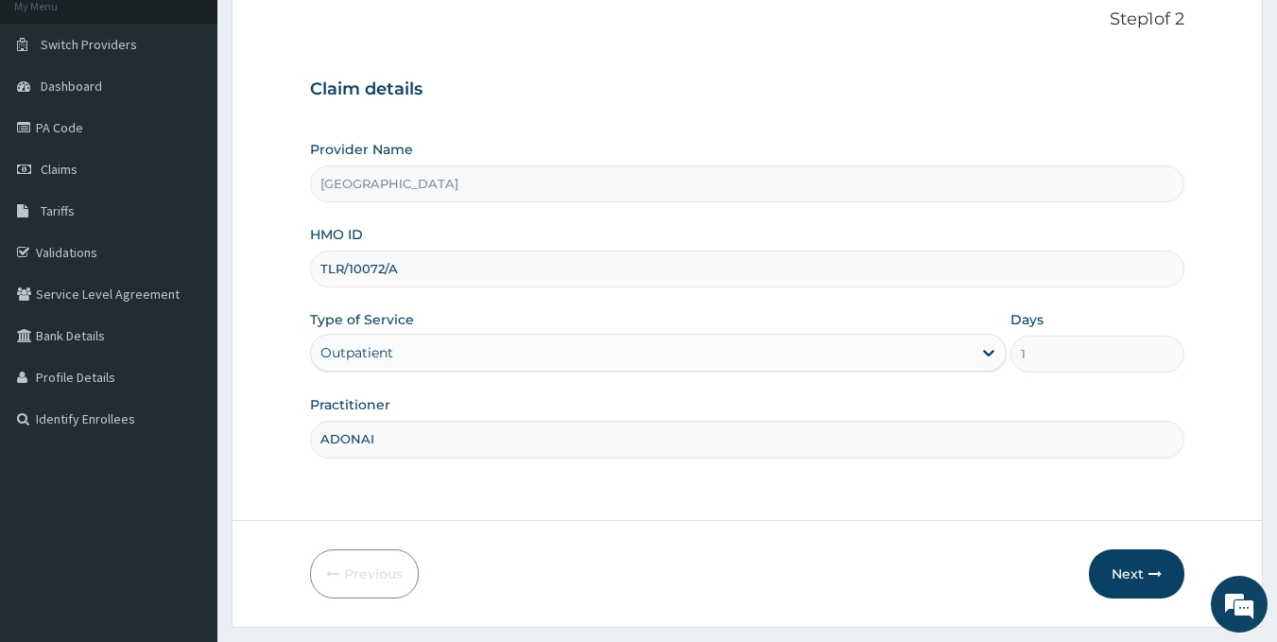
scroll to position [151, 0]
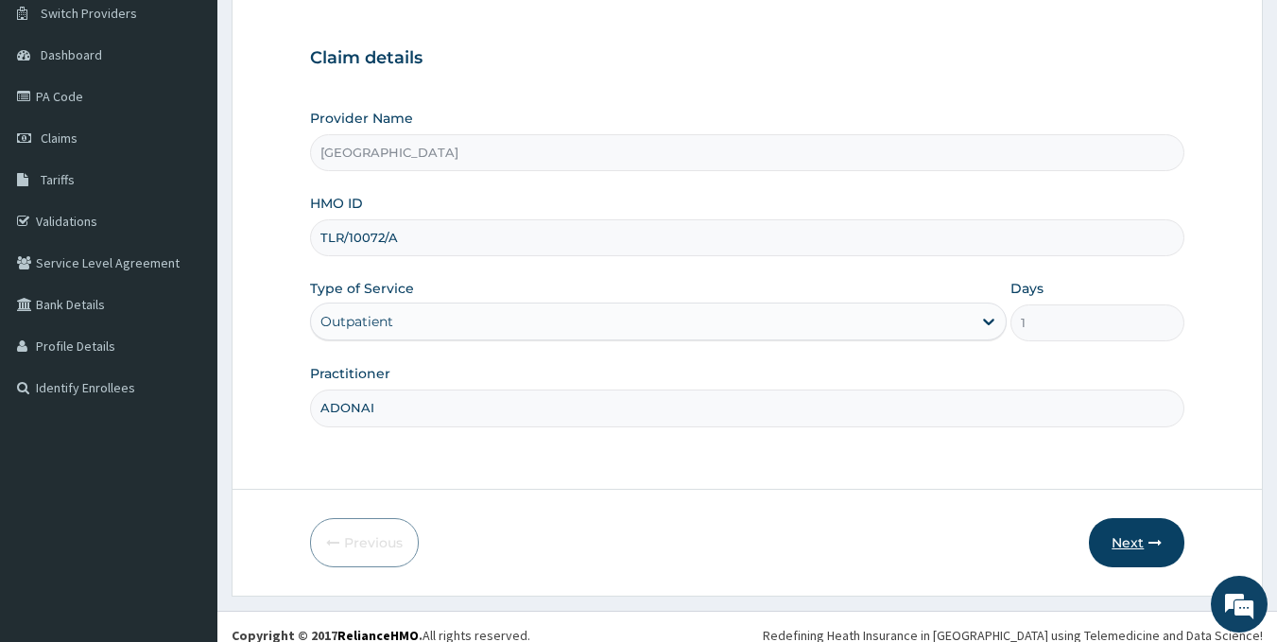
click at [1129, 531] on button "Next" at bounding box center [1136, 542] width 95 height 49
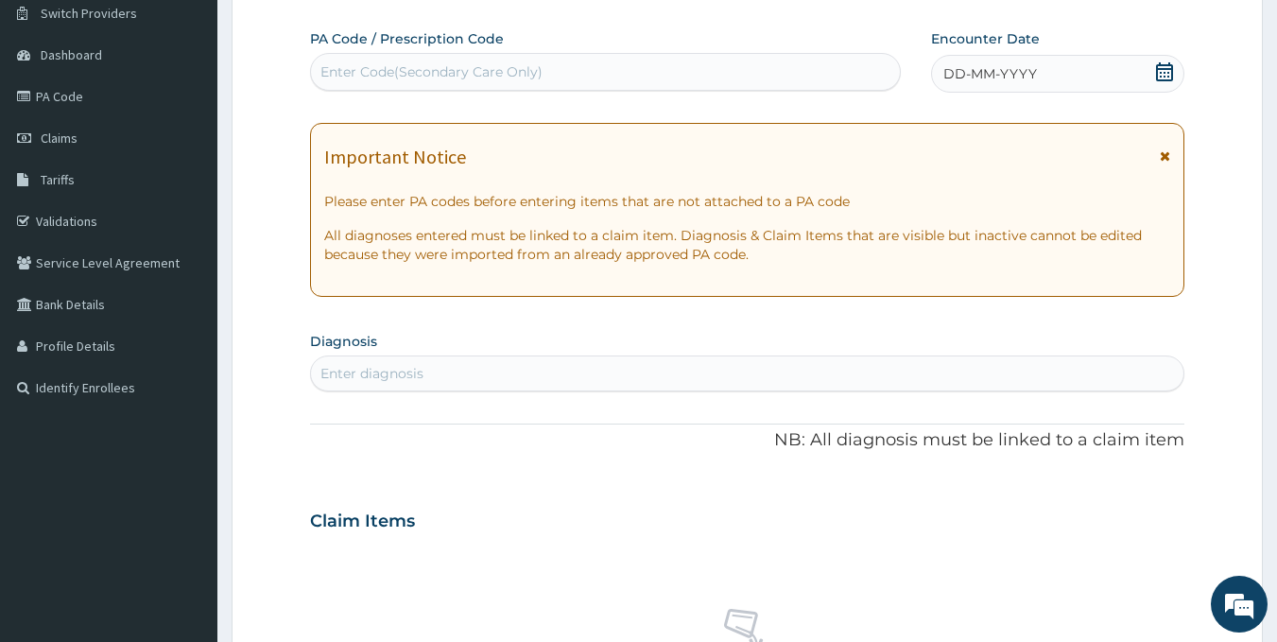
click at [593, 69] on div "Enter Code(Secondary Care Only)" at bounding box center [606, 72] width 590 height 30
type input "PA/000939"
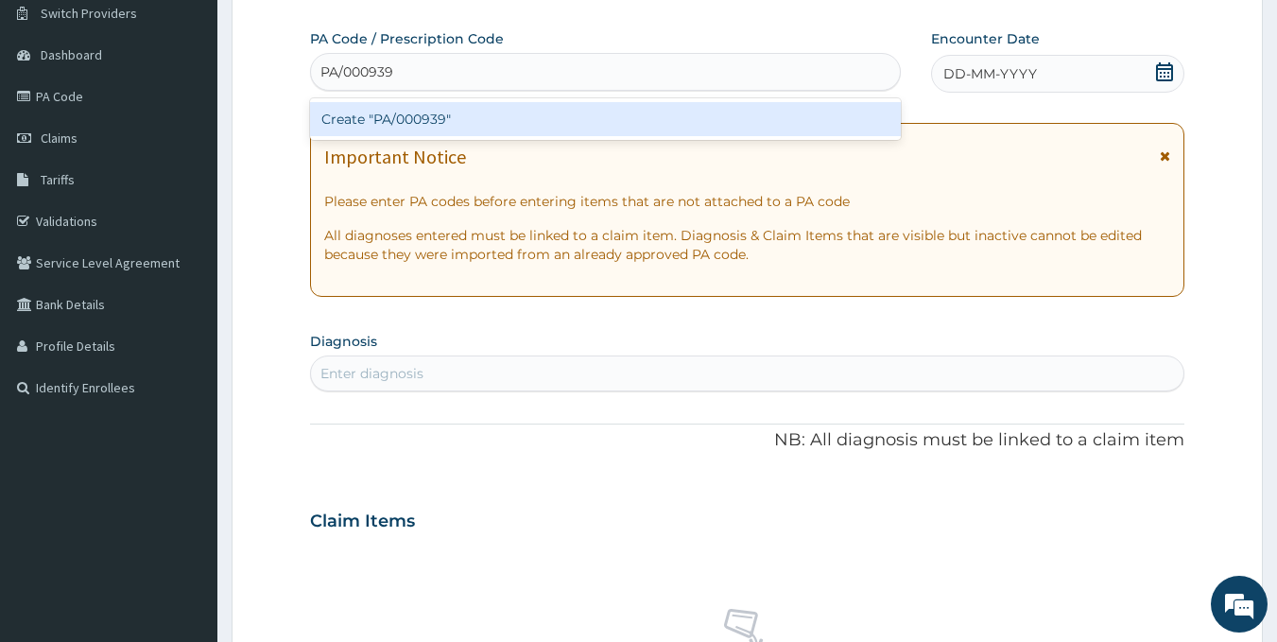
click at [582, 112] on div "Create "PA/000939"" at bounding box center [606, 119] width 592 height 34
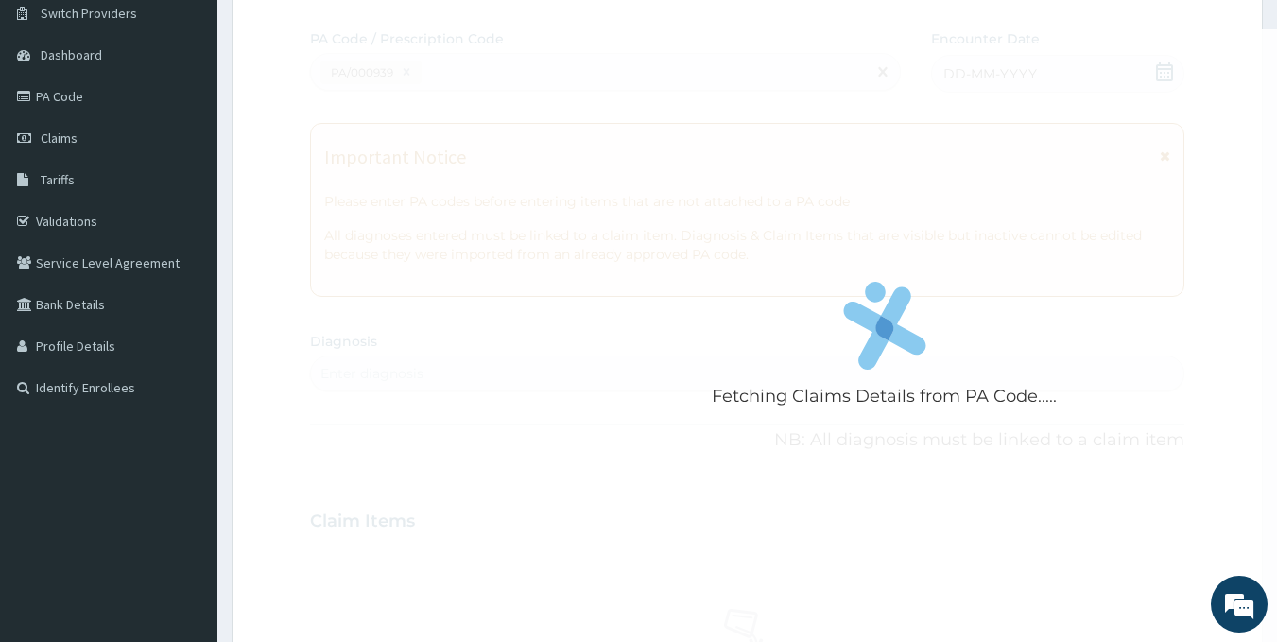
scroll to position [857, 0]
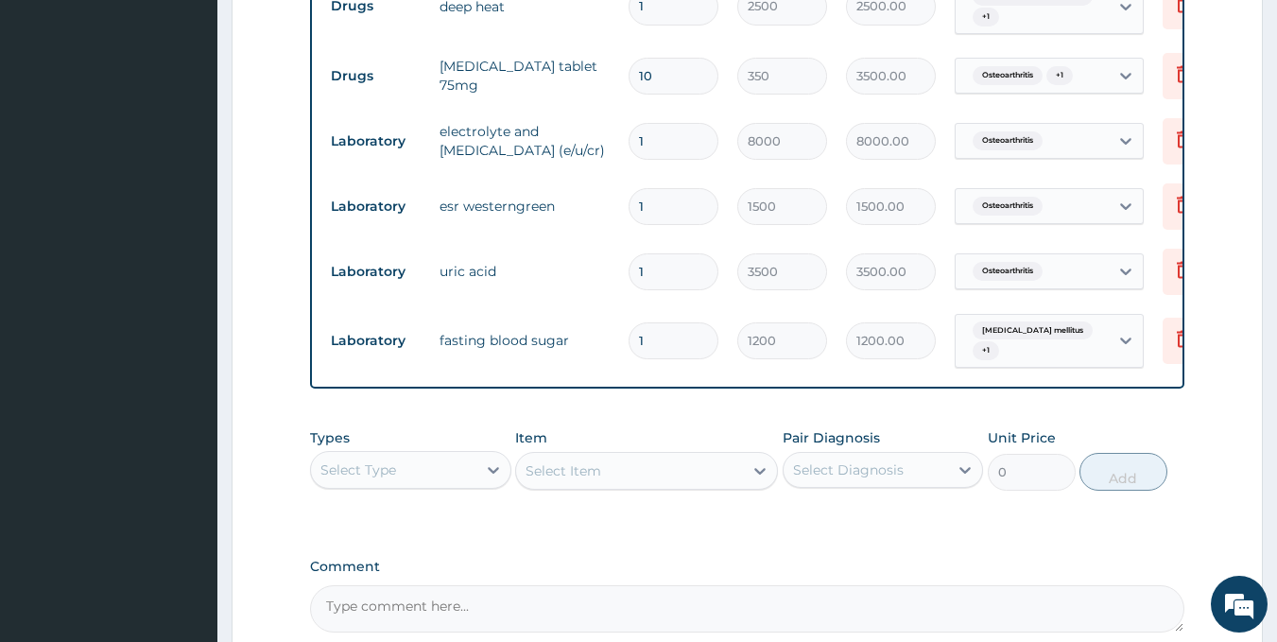
click at [1232, 417] on form "Step 2 of 2 PA Code / Prescription Code PA/000939 Encounter Date 24-08-2025 Imp…" at bounding box center [747, 6] width 1031 height 1526
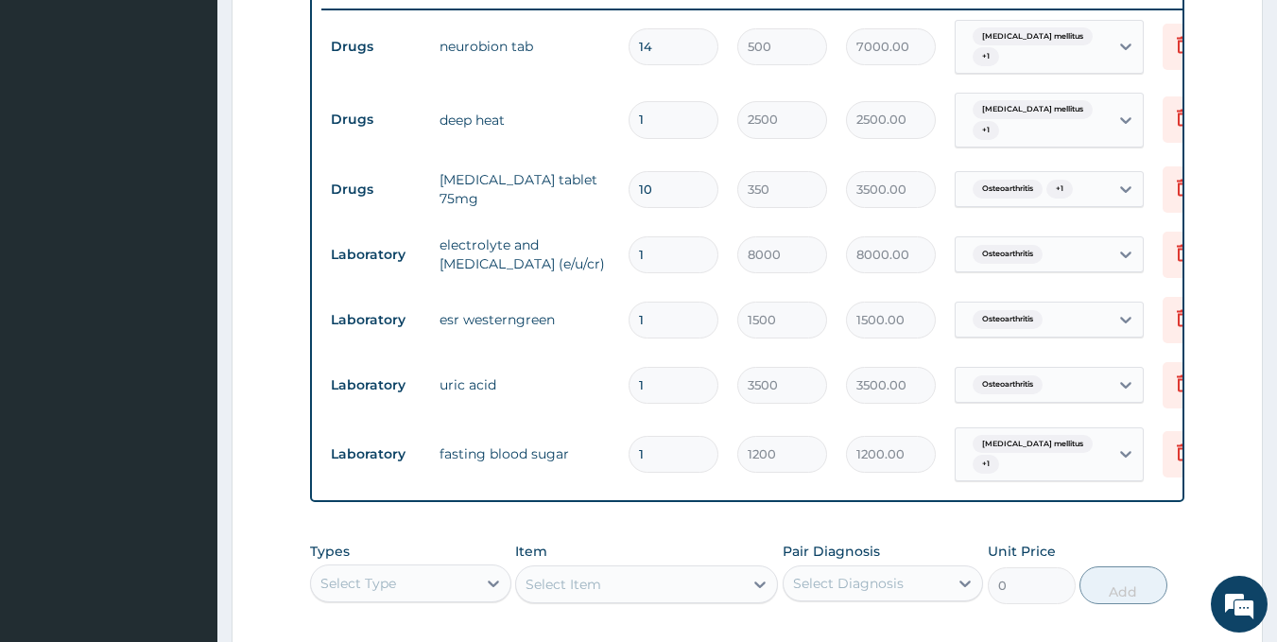
scroll to position [706, 0]
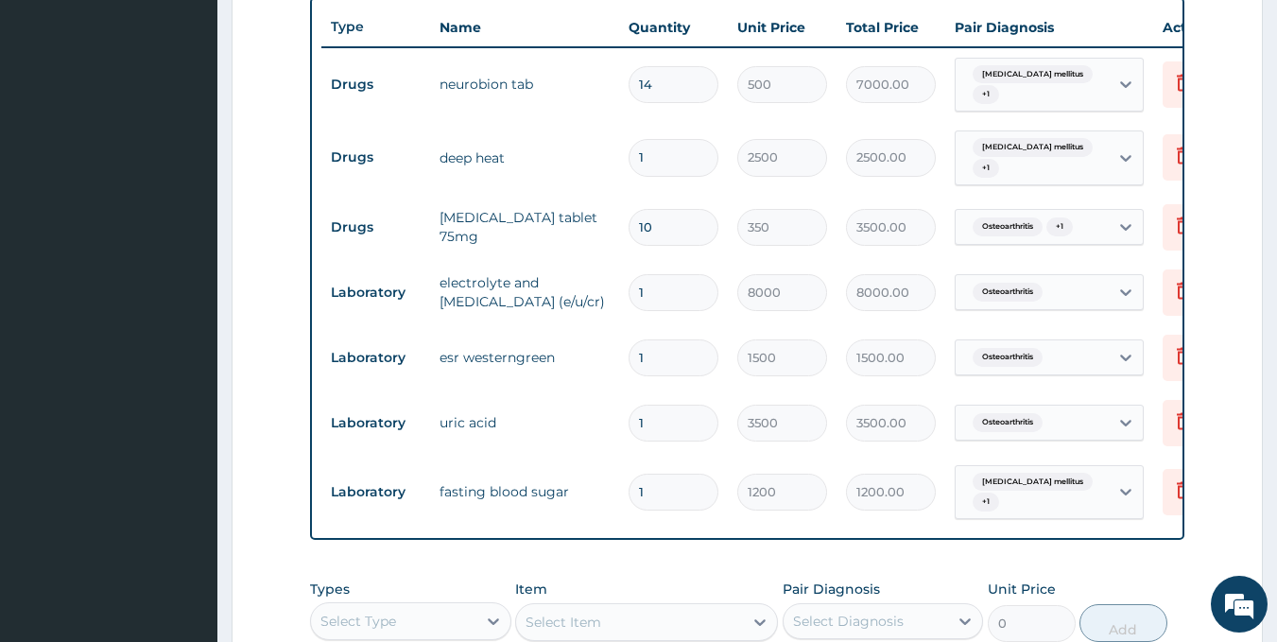
click at [1220, 481] on form "Step 2 of 2 PA Code / Prescription Code PA/000939 Encounter Date 24-08-2025 Imp…" at bounding box center [747, 157] width 1031 height 1526
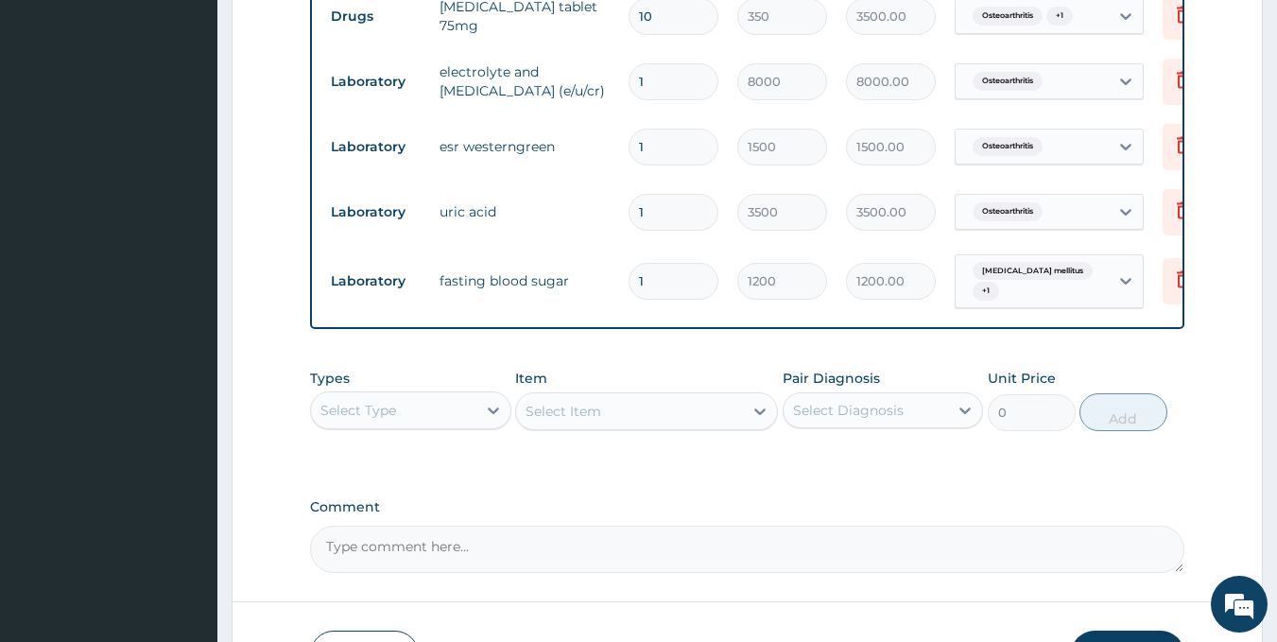
scroll to position [933, 0]
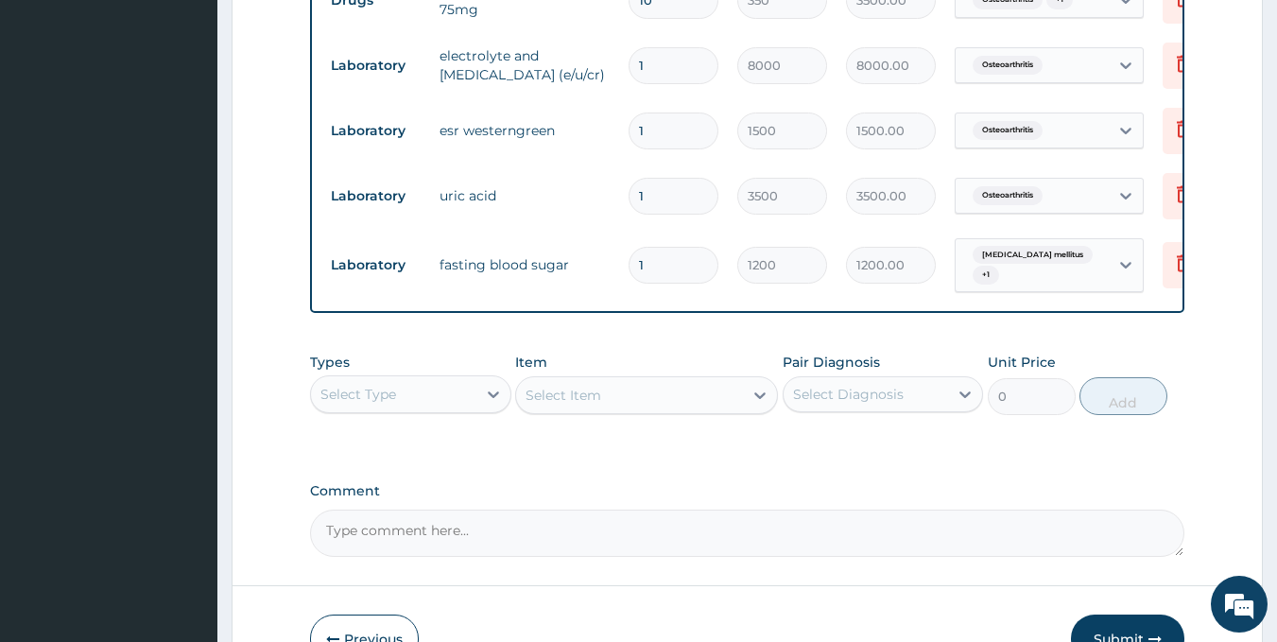
click at [434, 379] on div "Select Type" at bounding box center [393, 394] width 165 height 30
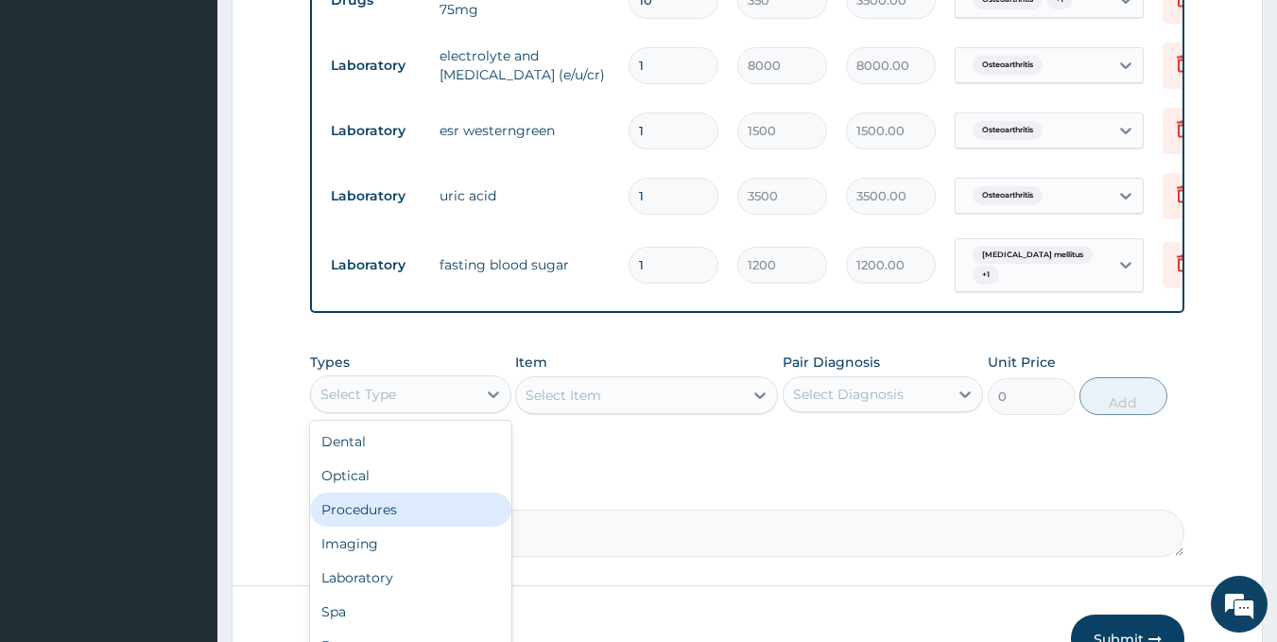
click at [377, 499] on div "Procedures" at bounding box center [410, 509] width 201 height 34
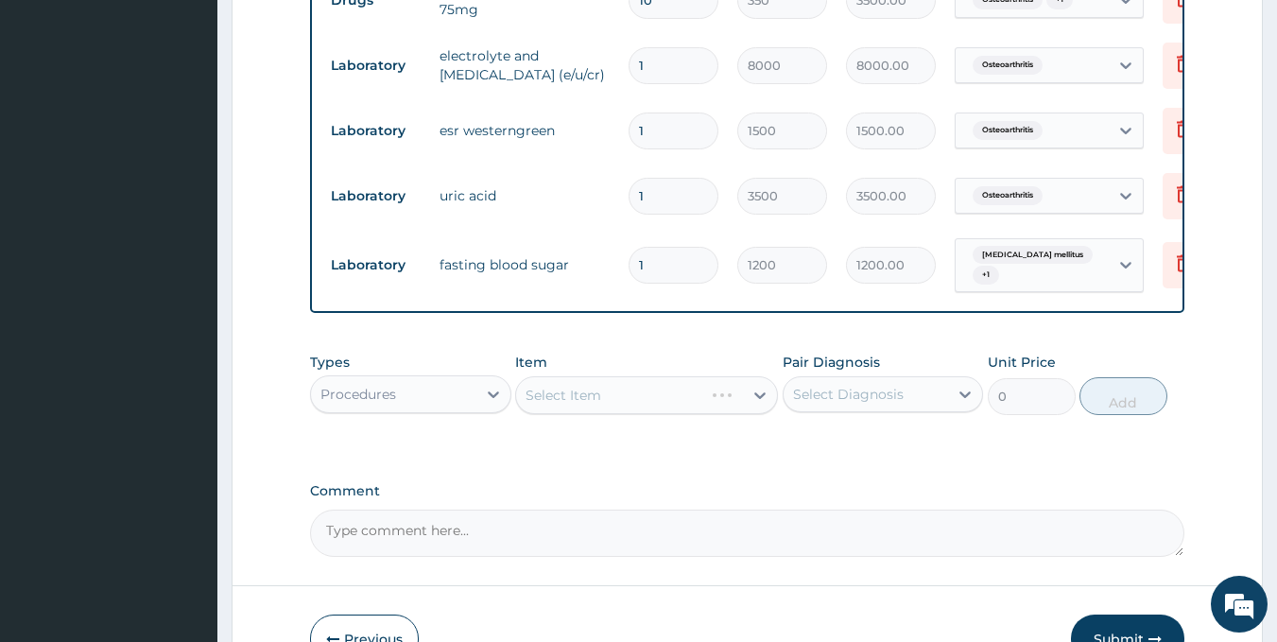
click at [832, 379] on div "Select Diagnosis" at bounding box center [866, 394] width 165 height 30
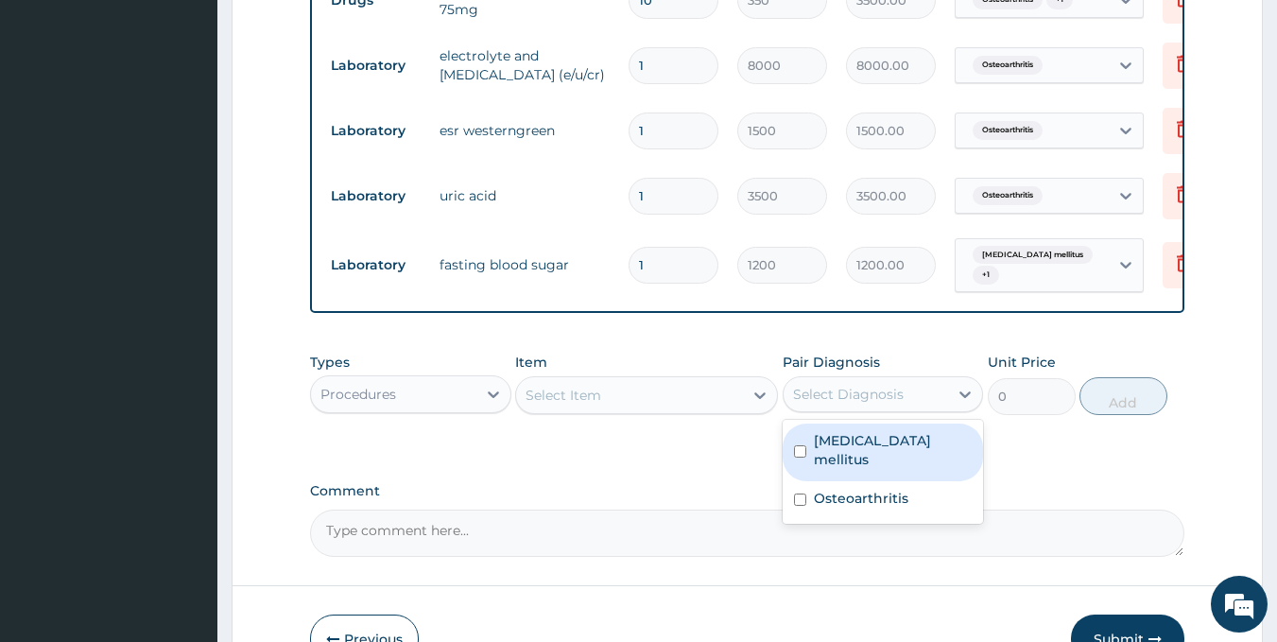
click at [800, 445] on input "checkbox" at bounding box center [800, 451] width 12 height 12
checkbox input "true"
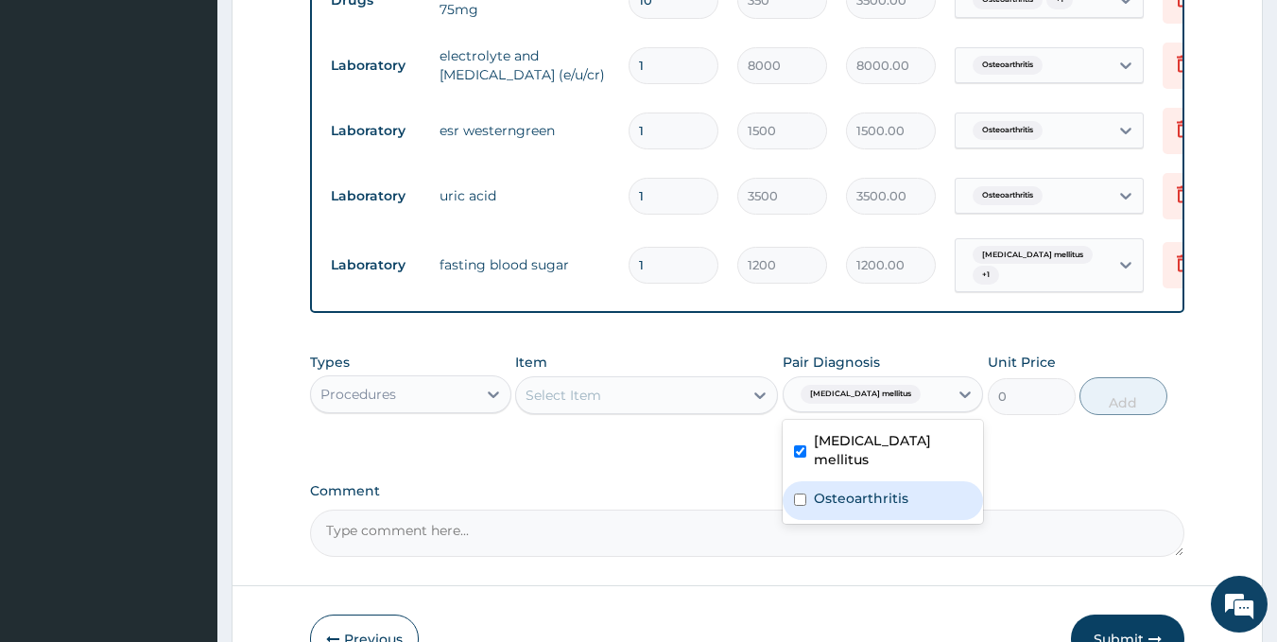
click at [799, 493] on input "checkbox" at bounding box center [800, 499] width 12 height 12
checkbox input "true"
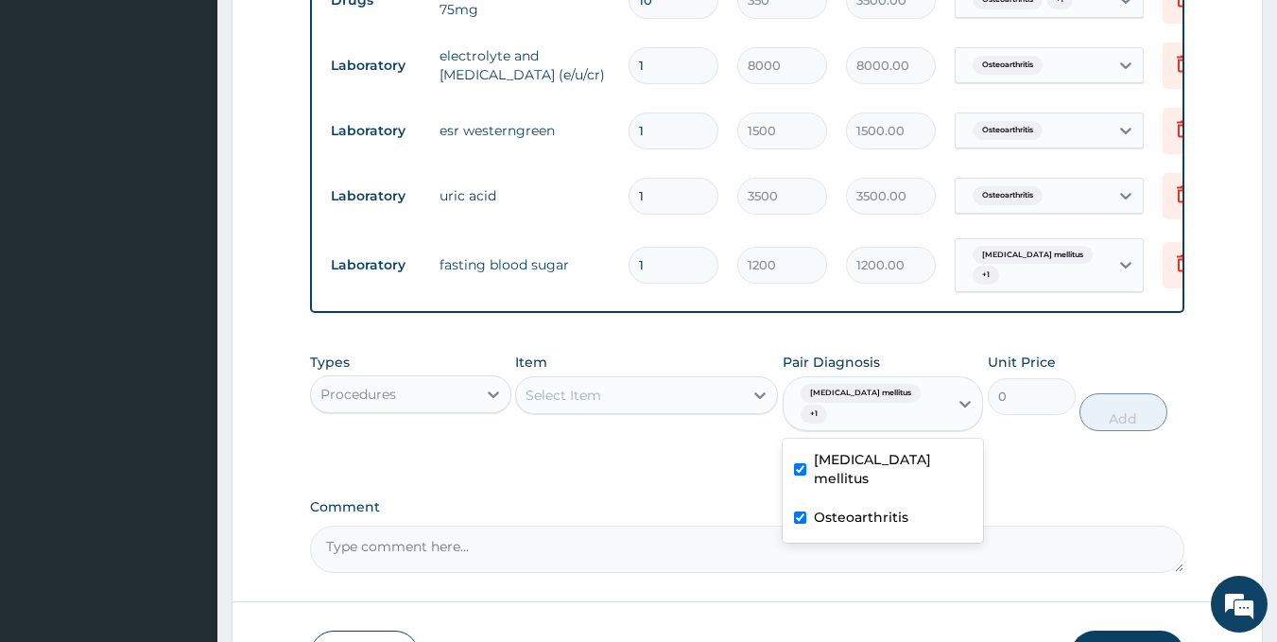
click at [685, 380] on div "Select Item" at bounding box center [629, 395] width 227 height 30
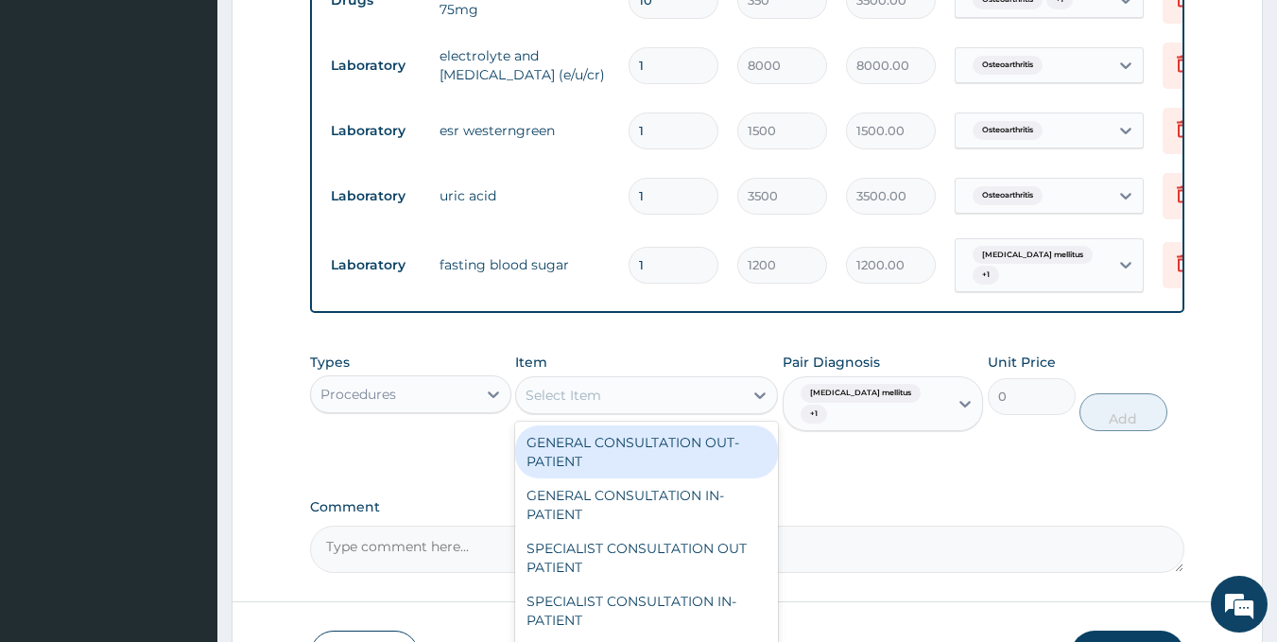
click at [662, 438] on div "GENERAL CONSULTATION OUT- PATIENT" at bounding box center [646, 451] width 263 height 53
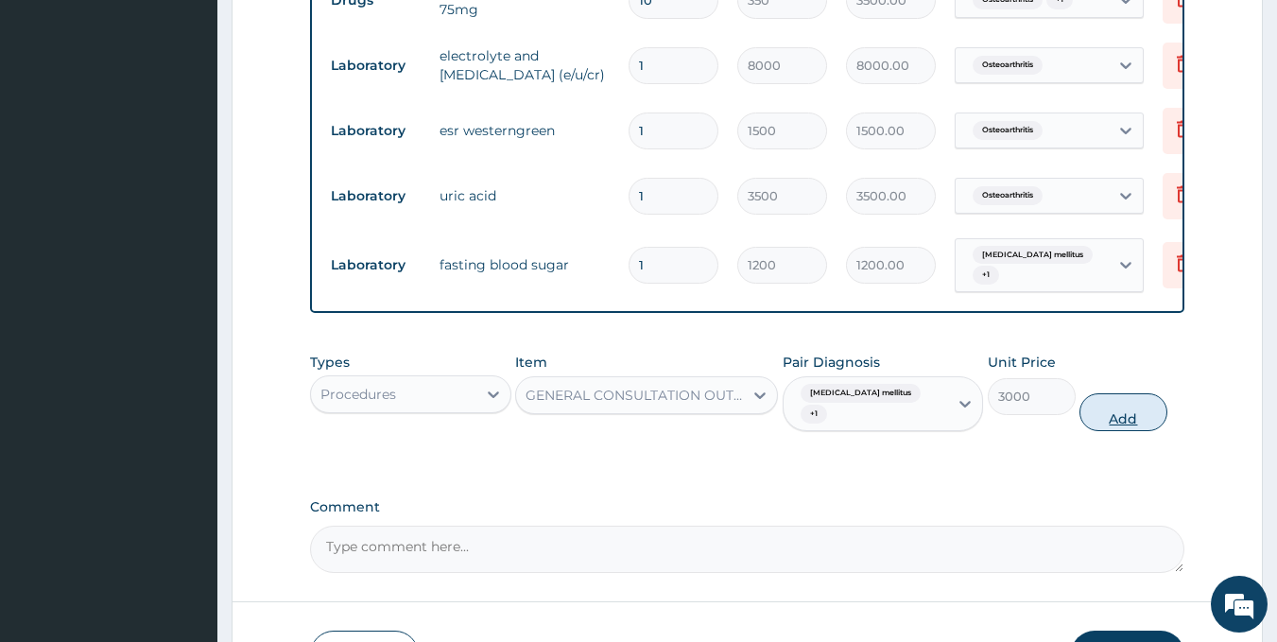
click at [1101, 393] on button "Add" at bounding box center [1123, 412] width 88 height 38
type input "0"
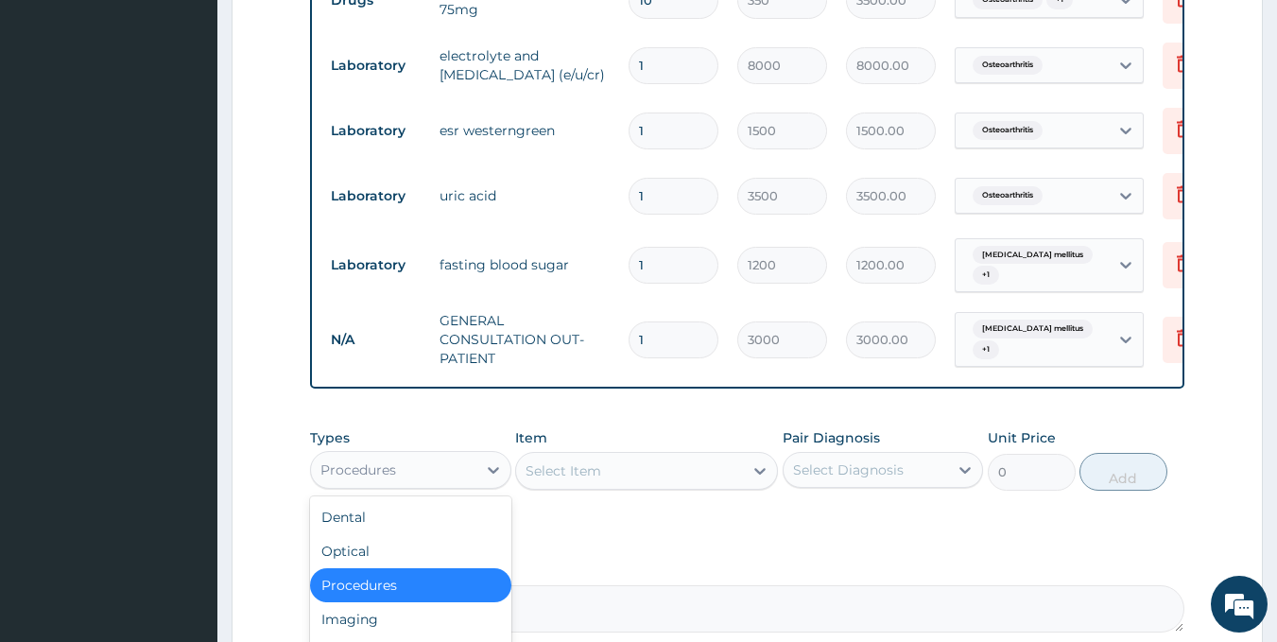
click at [470, 469] on div "Procedures" at bounding box center [393, 470] width 165 height 30
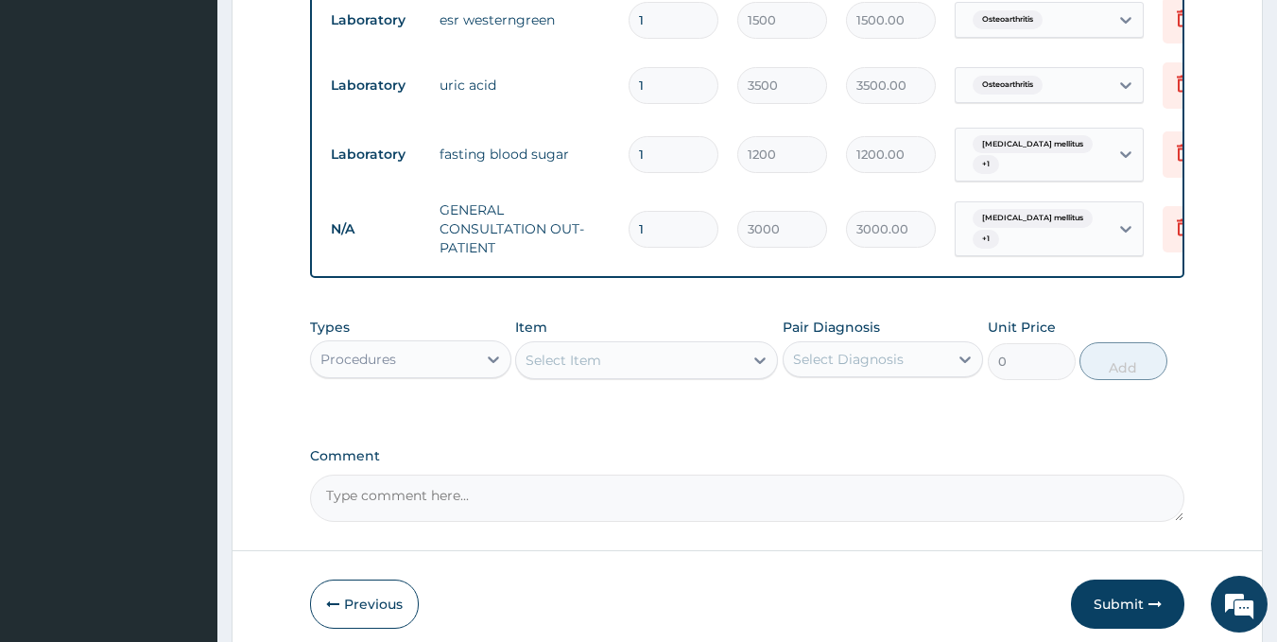
scroll to position [1046, 0]
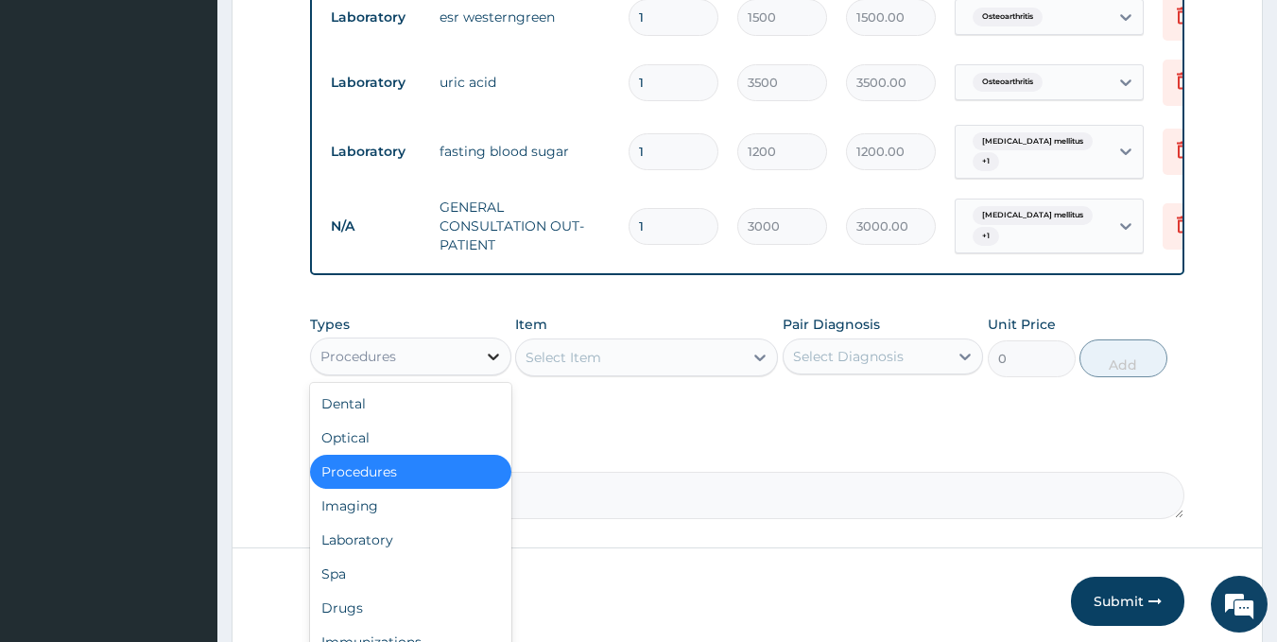
click at [488, 353] on icon at bounding box center [493, 356] width 19 height 19
click at [358, 532] on div "Laboratory" at bounding box center [410, 540] width 201 height 34
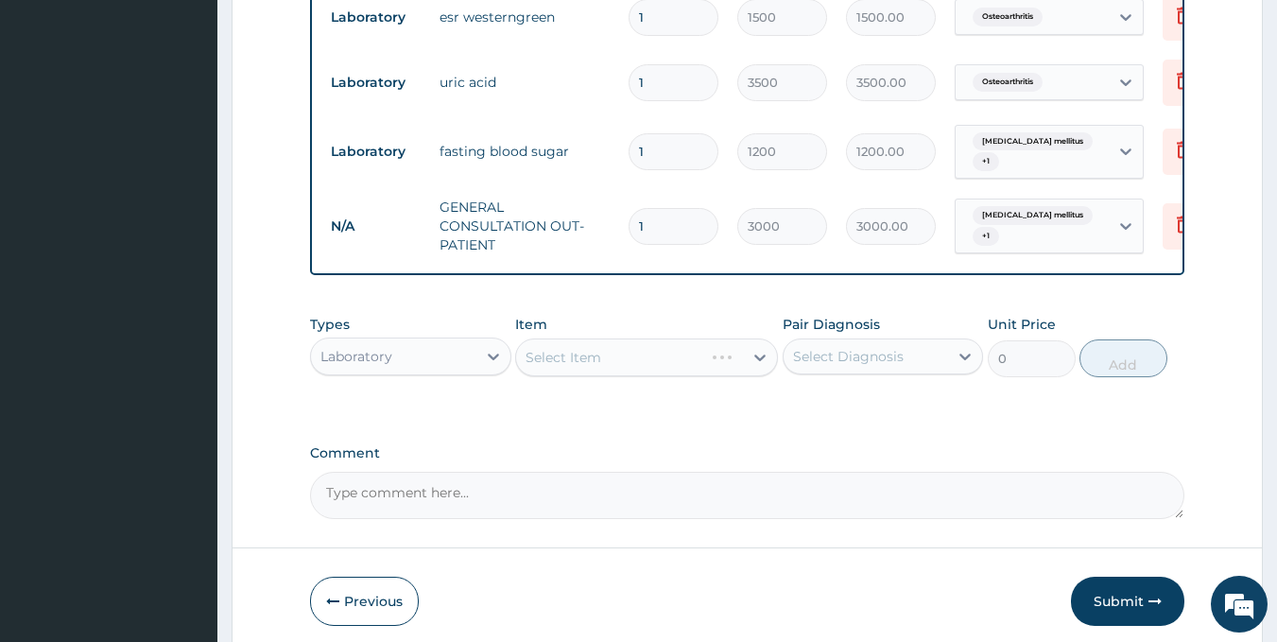
click at [854, 394] on div "Types Laboratory Item Select Item Pair Diagnosis Select Diagnosis Unit Price 0 …" at bounding box center [747, 360] width 875 height 110
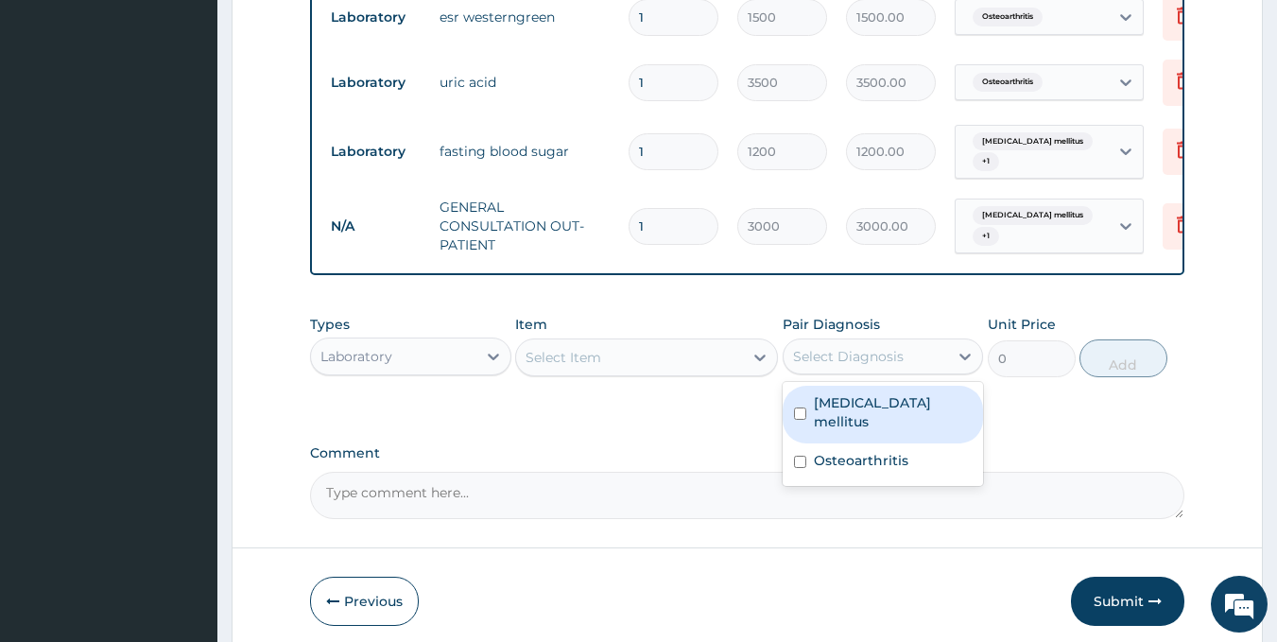
click at [847, 351] on div "Select Diagnosis" at bounding box center [848, 356] width 111 height 19
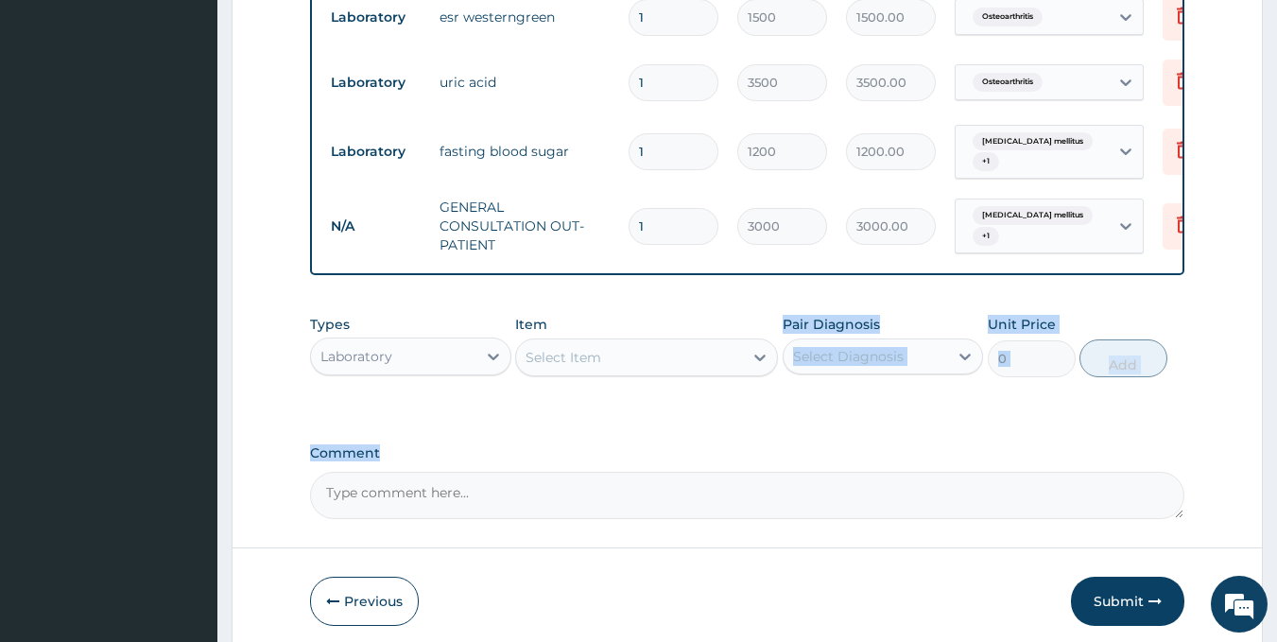
drag, startPoint x: 716, startPoint y: 433, endPoint x: 707, endPoint y: 346, distance: 87.5
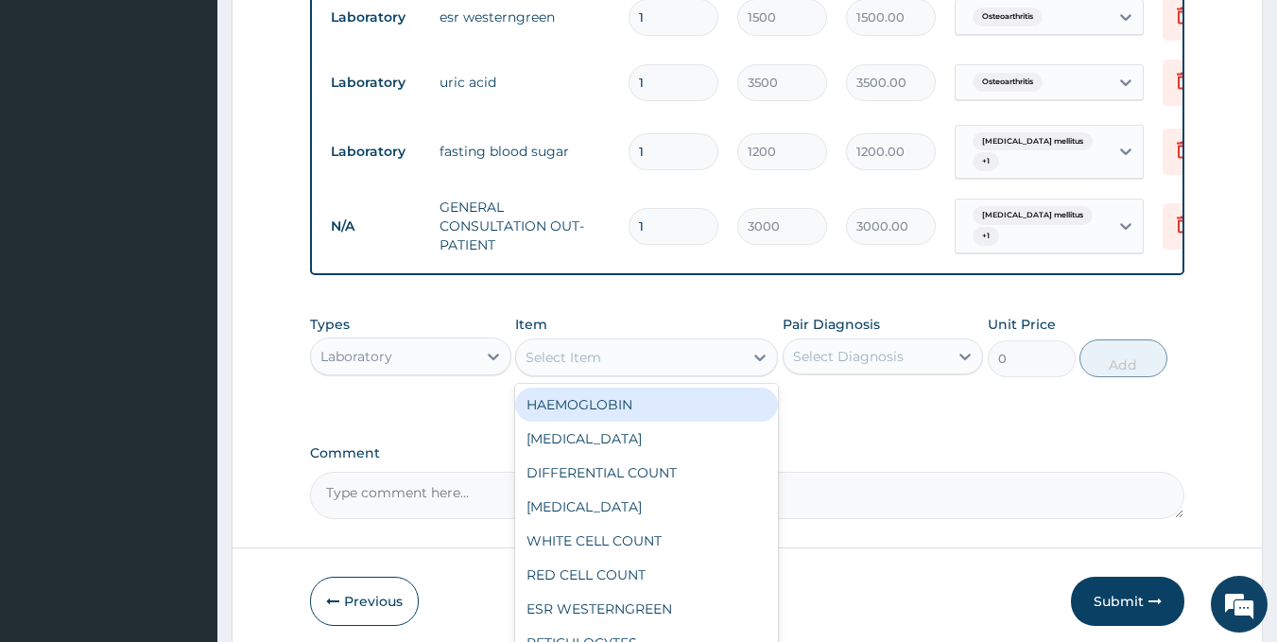
click at [707, 346] on div "Select Item" at bounding box center [629, 357] width 227 height 30
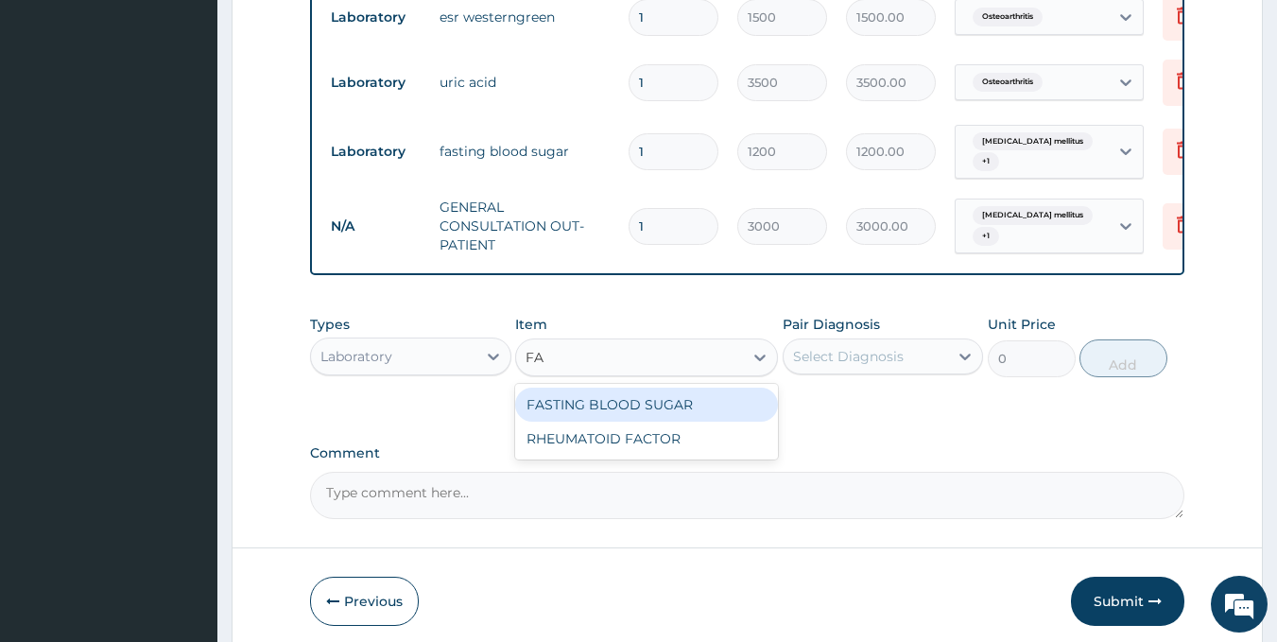
type input "F"
type input "HDL"
click at [629, 406] on div "HDL/LDL/ [MEDICAL_DATA] (EACH)" at bounding box center [646, 405] width 263 height 34
type input "2500"
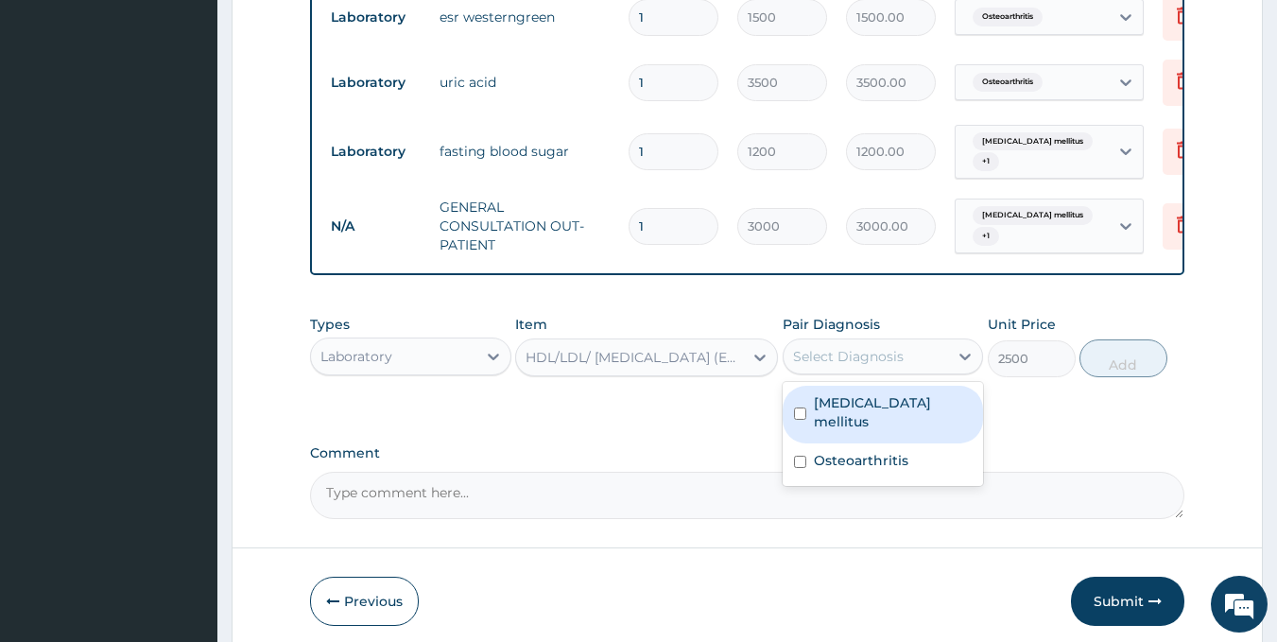
click at [800, 360] on div "Select Diagnosis" at bounding box center [866, 356] width 165 height 30
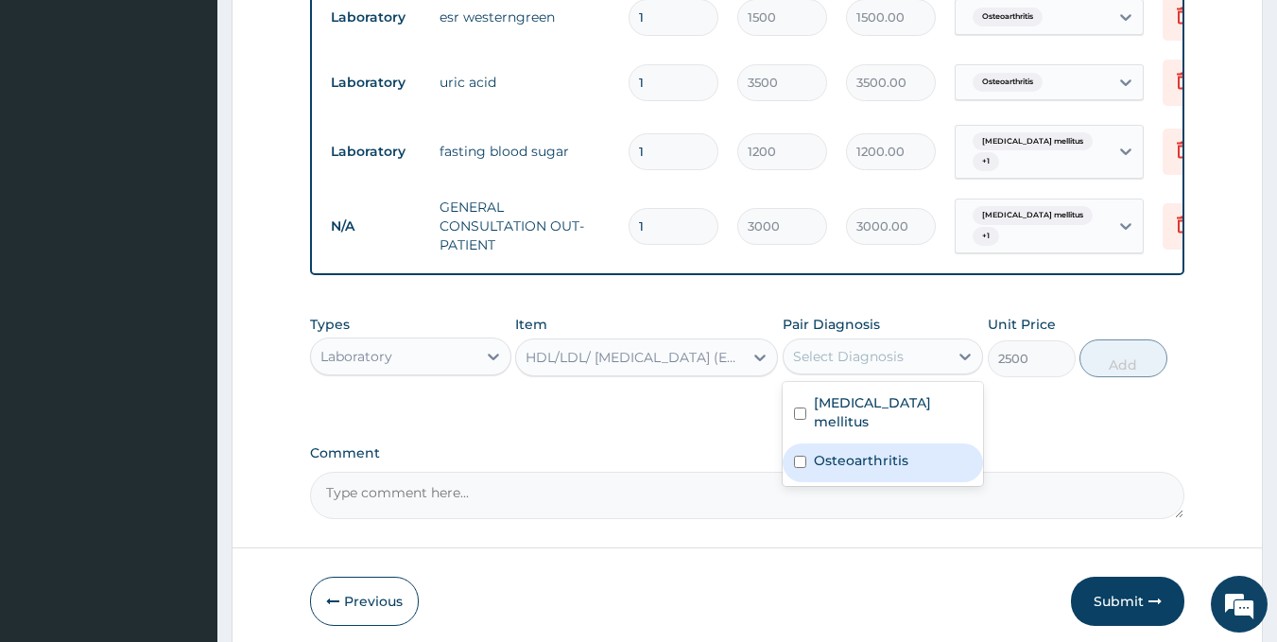
click at [805, 456] on input "checkbox" at bounding box center [800, 462] width 12 height 12
checkbox input "true"
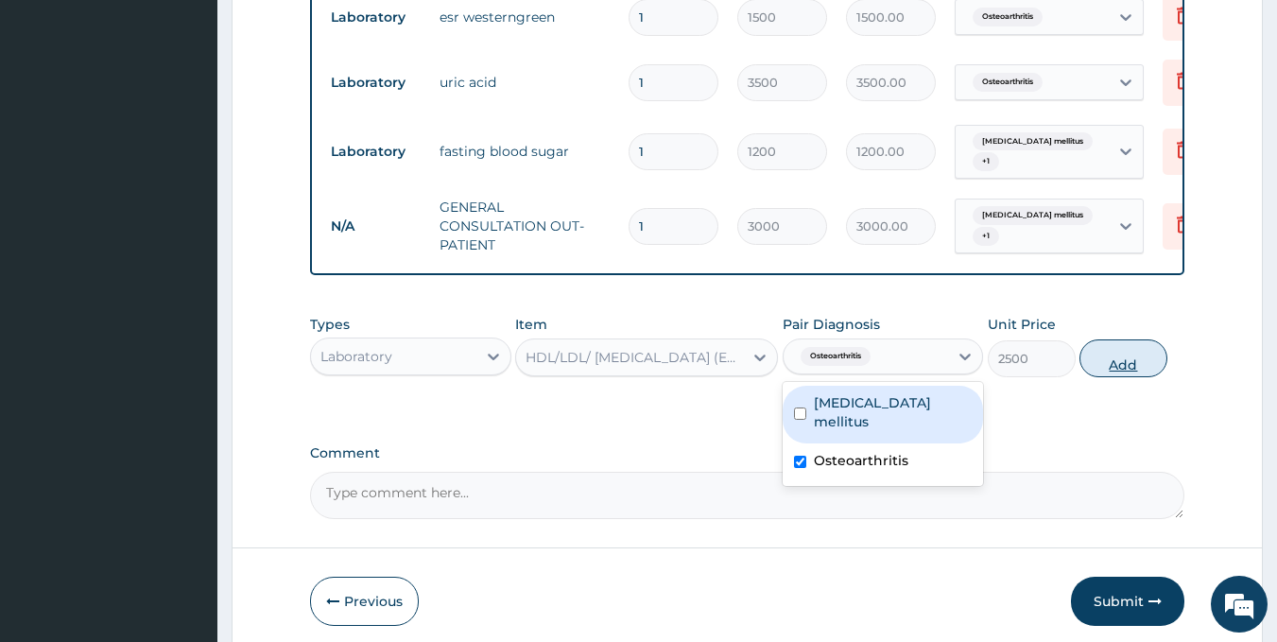
click at [1128, 350] on button "Add" at bounding box center [1123, 358] width 88 height 38
type input "0"
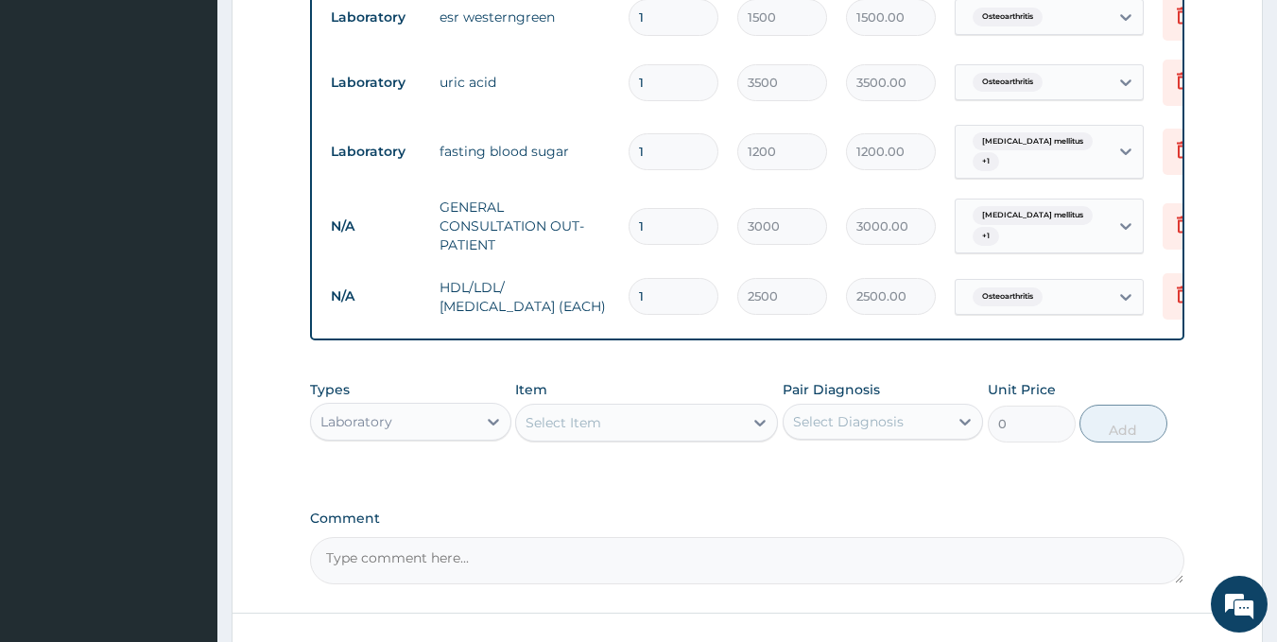
click at [694, 417] on div "Select Item" at bounding box center [629, 422] width 227 height 30
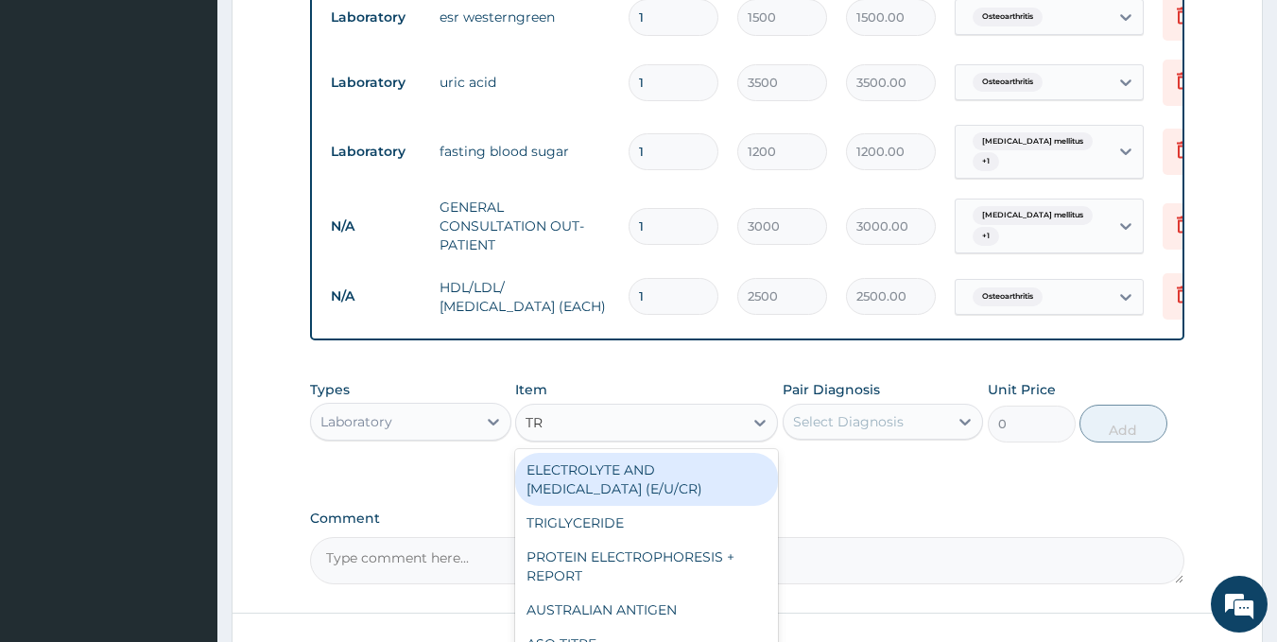
type input "TRI"
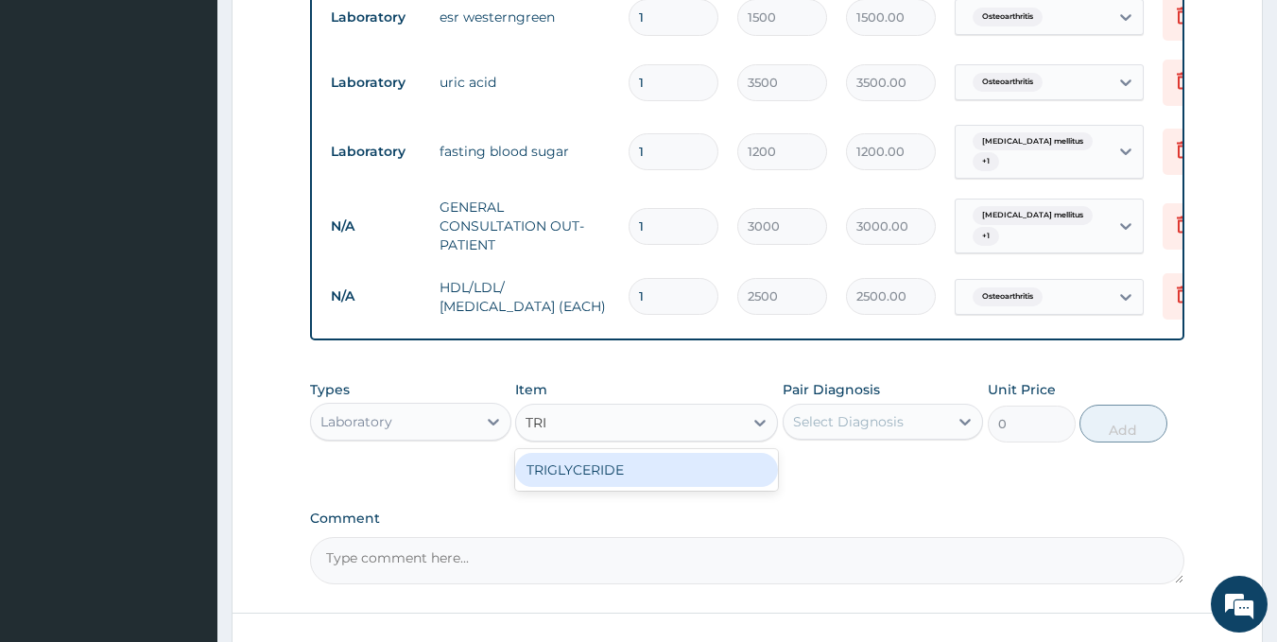
click at [685, 469] on div "TRIGLYCERIDE" at bounding box center [646, 470] width 263 height 34
type input "2500"
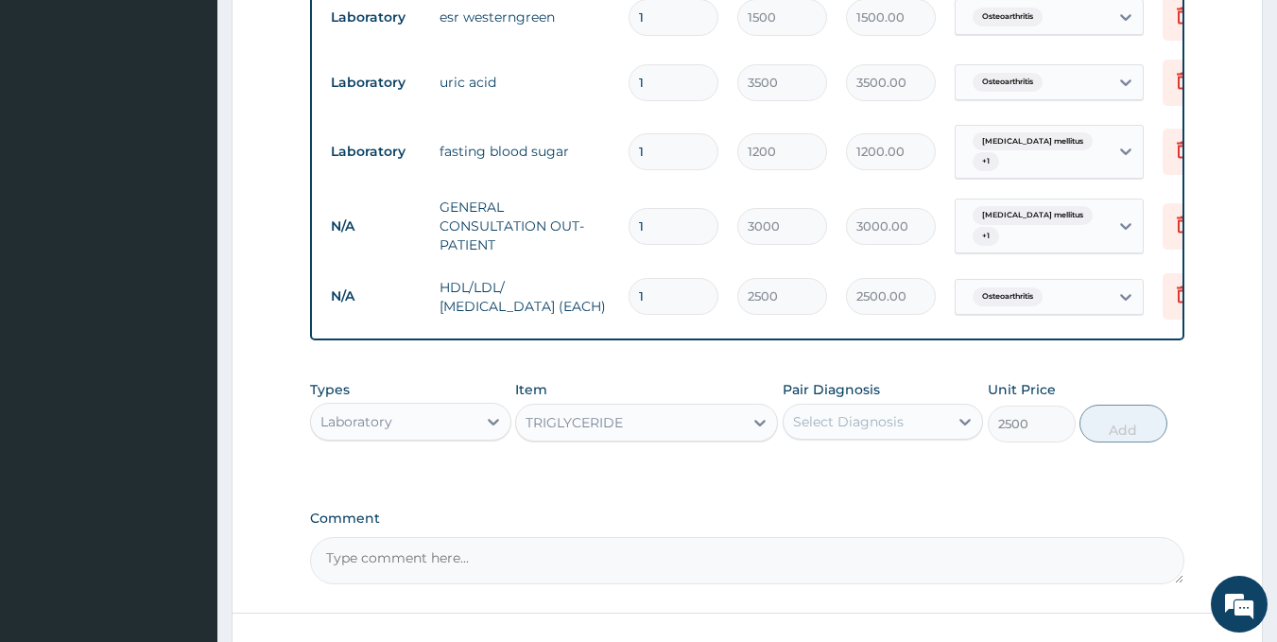
click at [810, 412] on div "Select Diagnosis" at bounding box center [848, 421] width 111 height 19
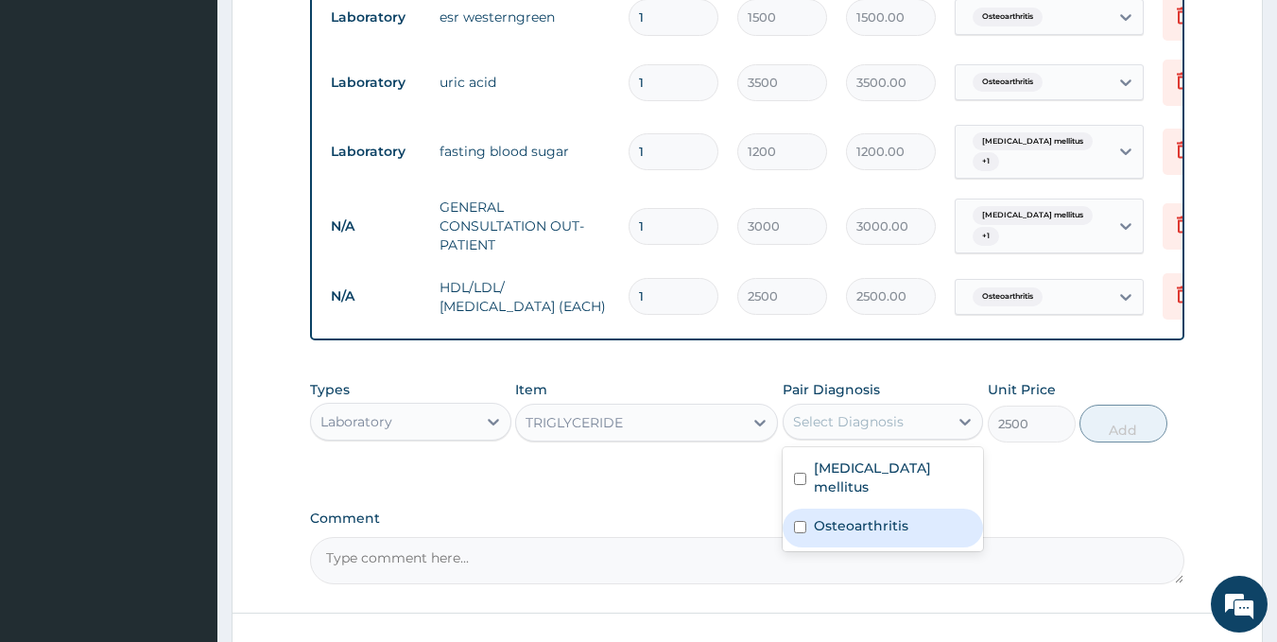
click at [802, 521] on input "checkbox" at bounding box center [800, 527] width 12 height 12
checkbox input "true"
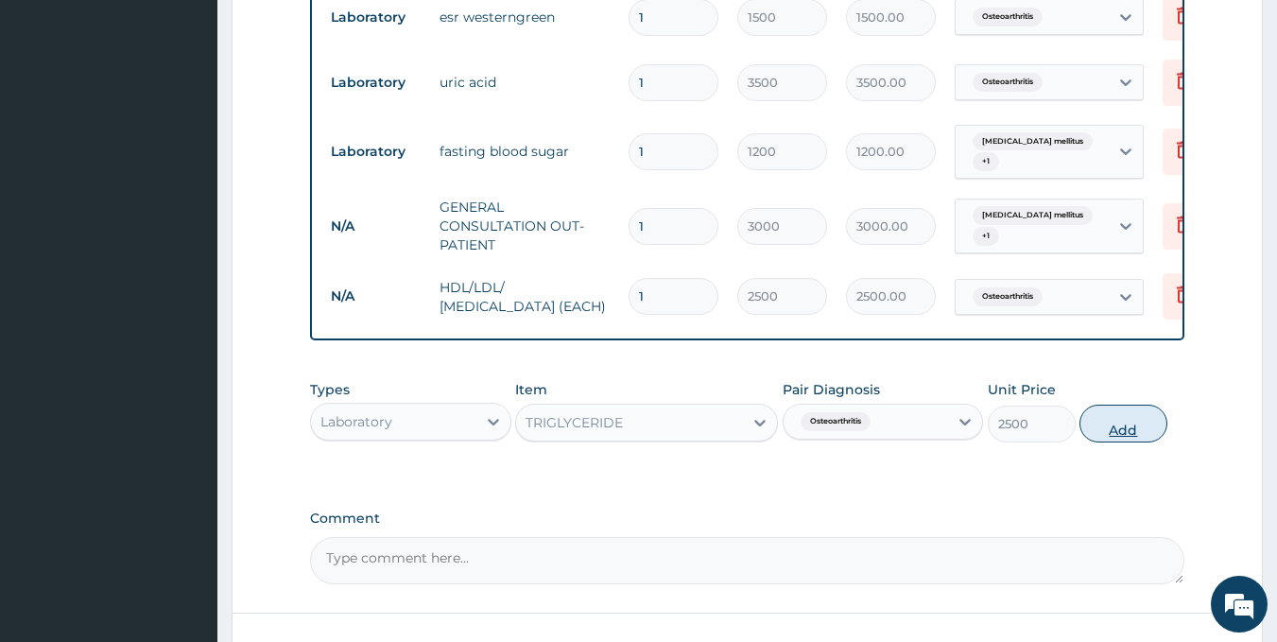
click at [1111, 422] on button "Add" at bounding box center [1123, 424] width 88 height 38
type input "0"
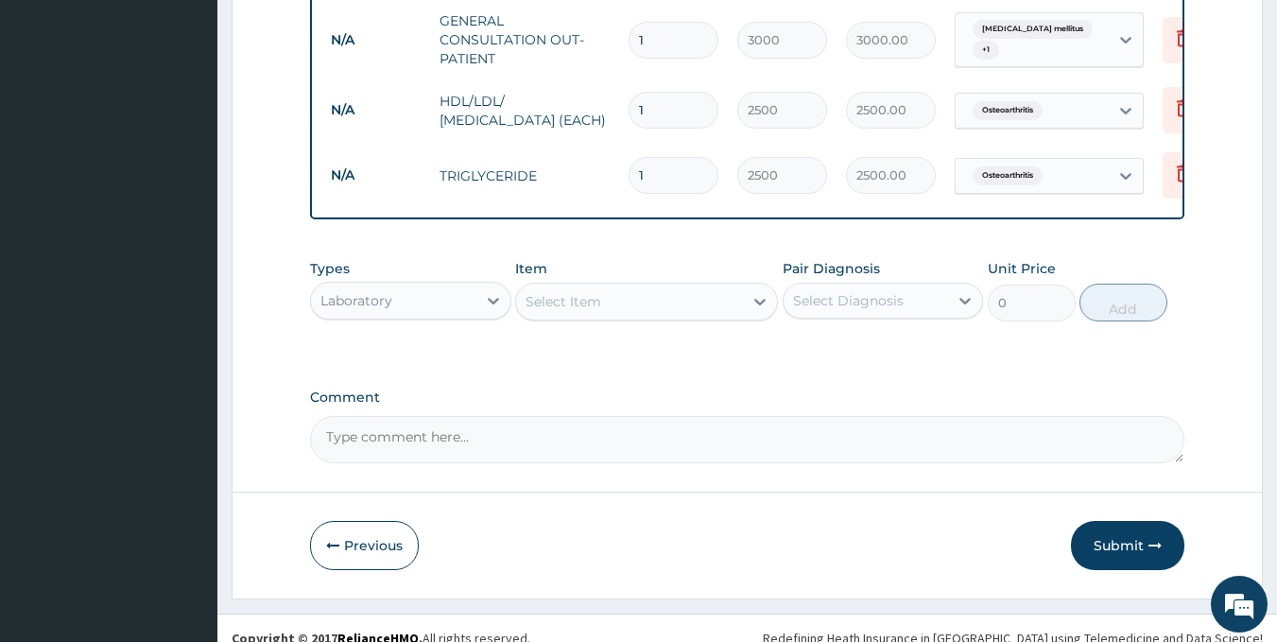
scroll to position [1235, 0]
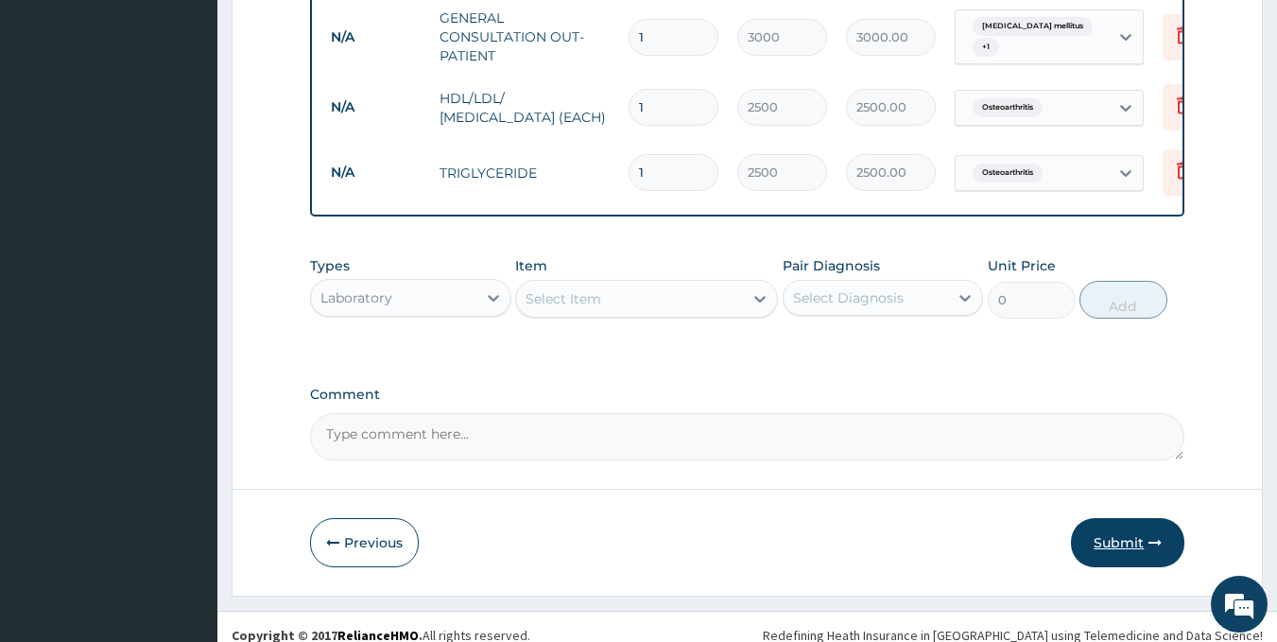
click at [1134, 534] on button "Submit" at bounding box center [1127, 542] width 113 height 49
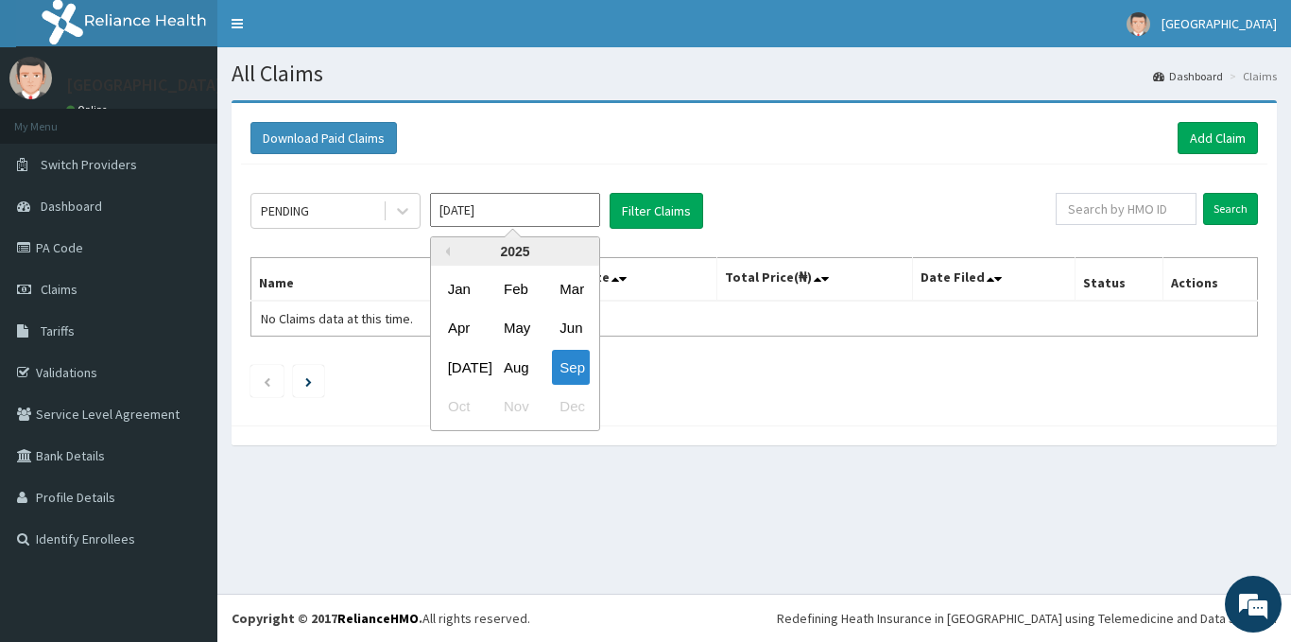
click at [552, 212] on input "[DATE]" at bounding box center [515, 210] width 170 height 34
click at [526, 362] on div "Aug" at bounding box center [515, 367] width 38 height 35
type input "[DATE]"
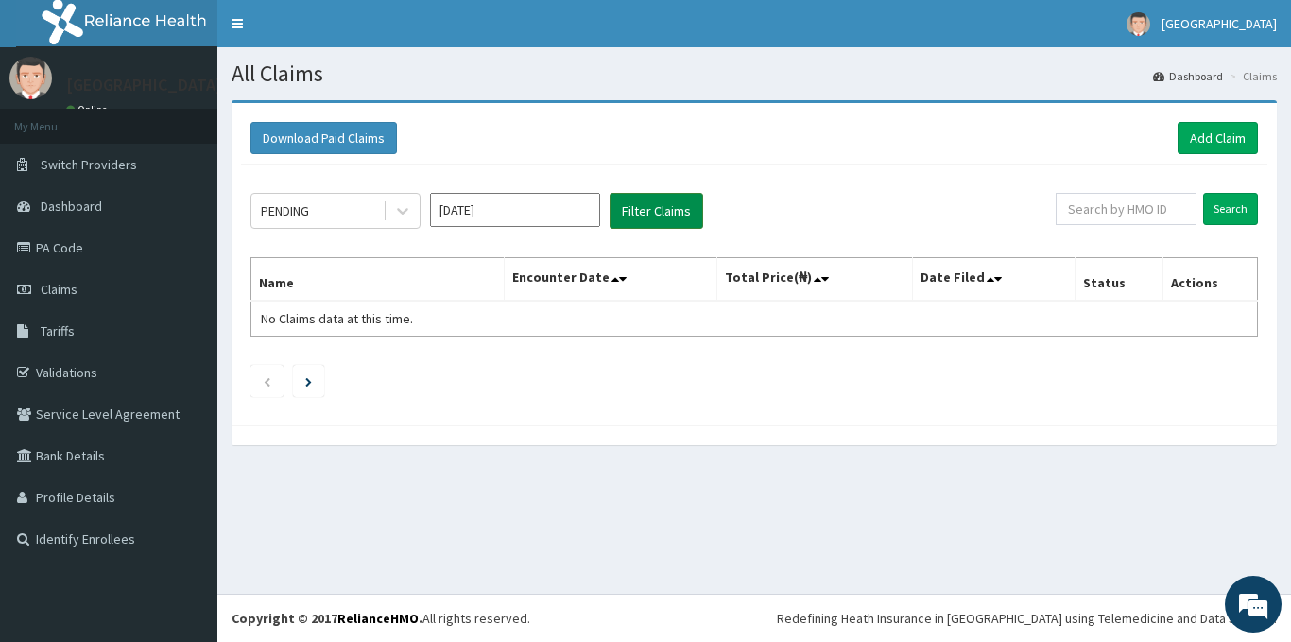
click at [655, 204] on button "Filter Claims" at bounding box center [657, 211] width 94 height 36
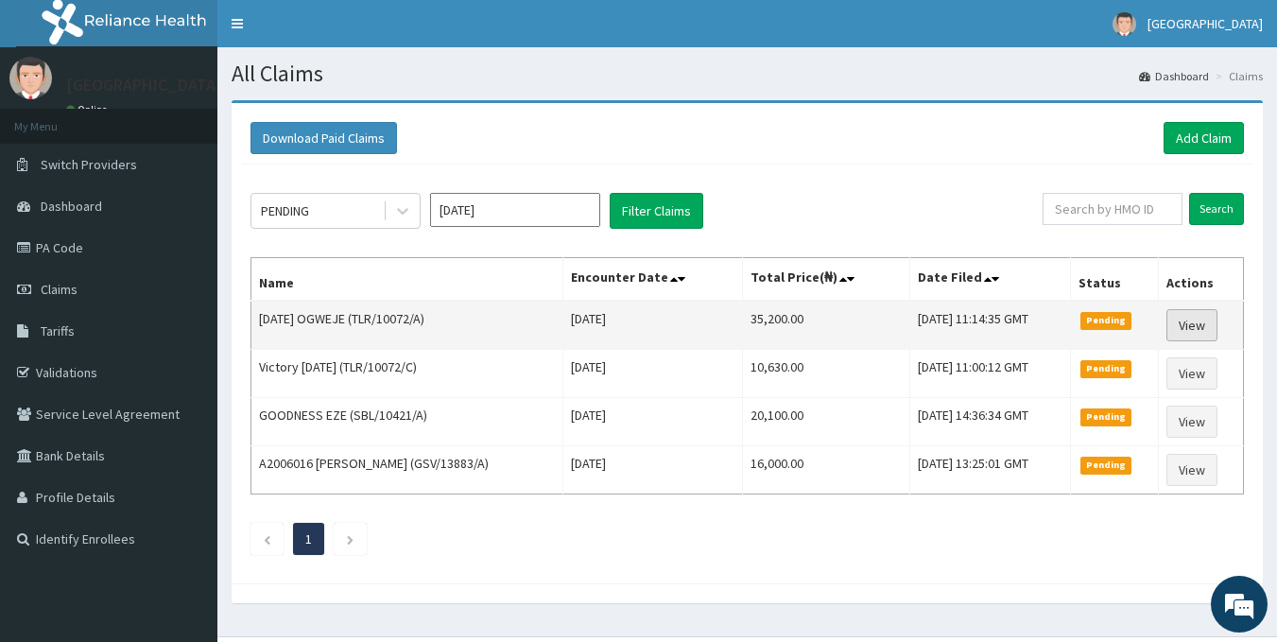
click at [1192, 323] on link "View" at bounding box center [1191, 325] width 51 height 32
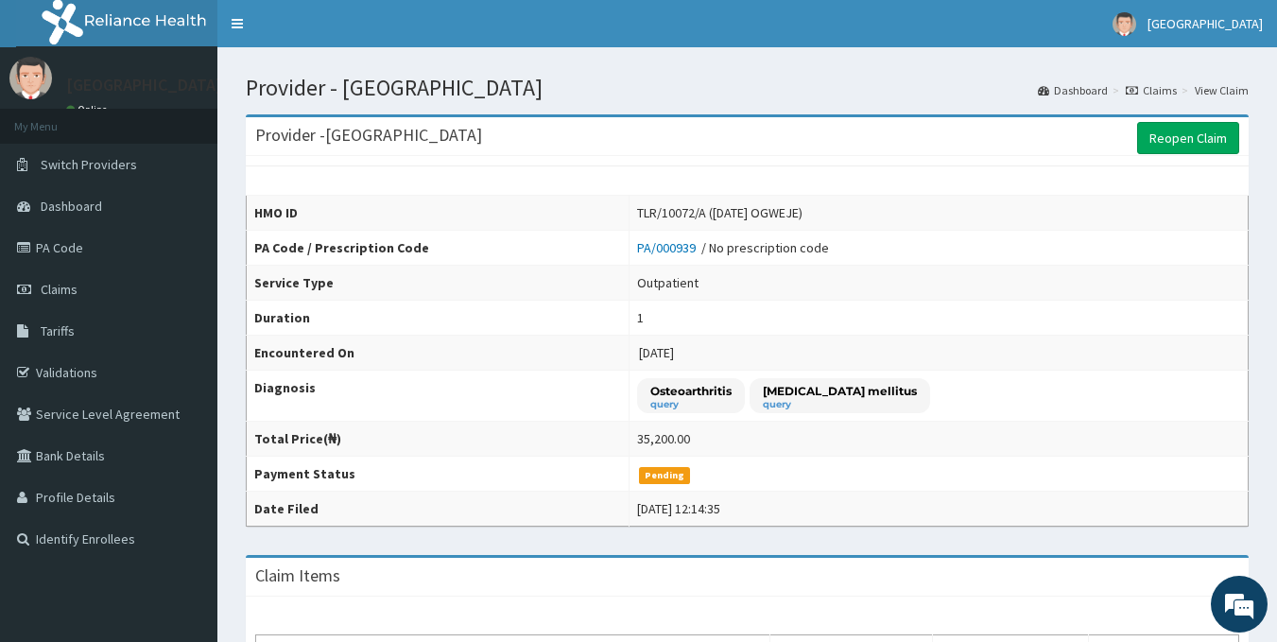
click at [1131, 338] on td "[DATE]" at bounding box center [938, 353] width 619 height 35
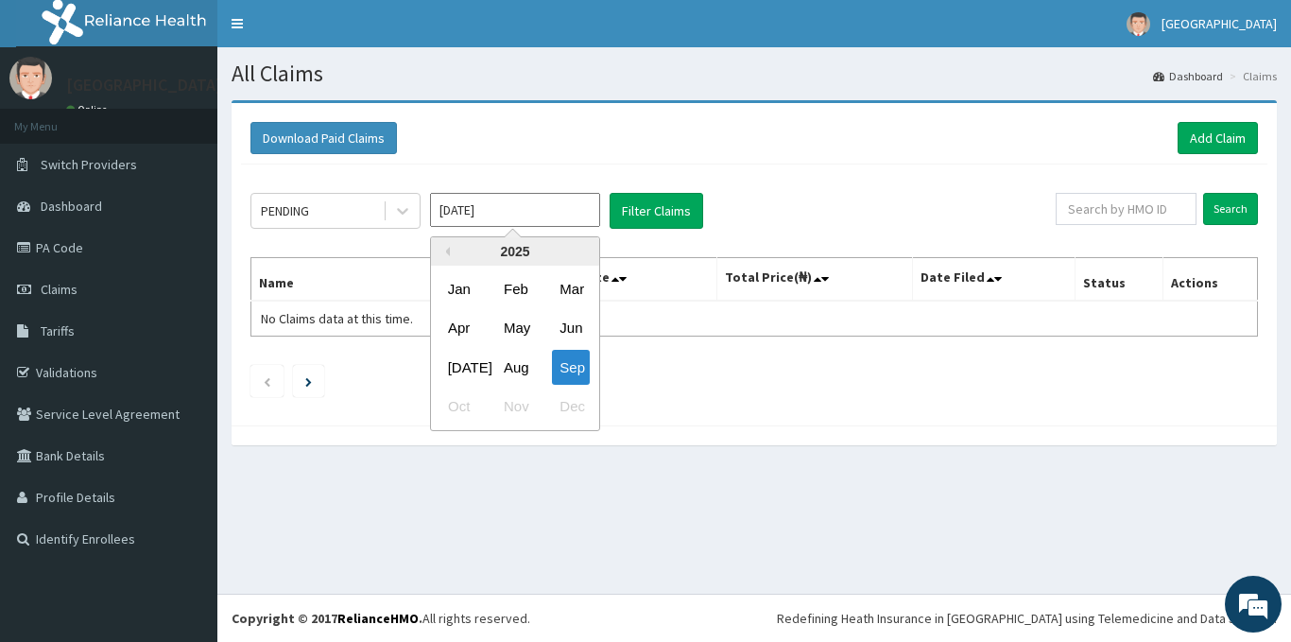
click at [527, 213] on input "[DATE]" at bounding box center [515, 210] width 170 height 34
click at [515, 372] on div "Aug" at bounding box center [515, 367] width 38 height 35
type input "[DATE]"
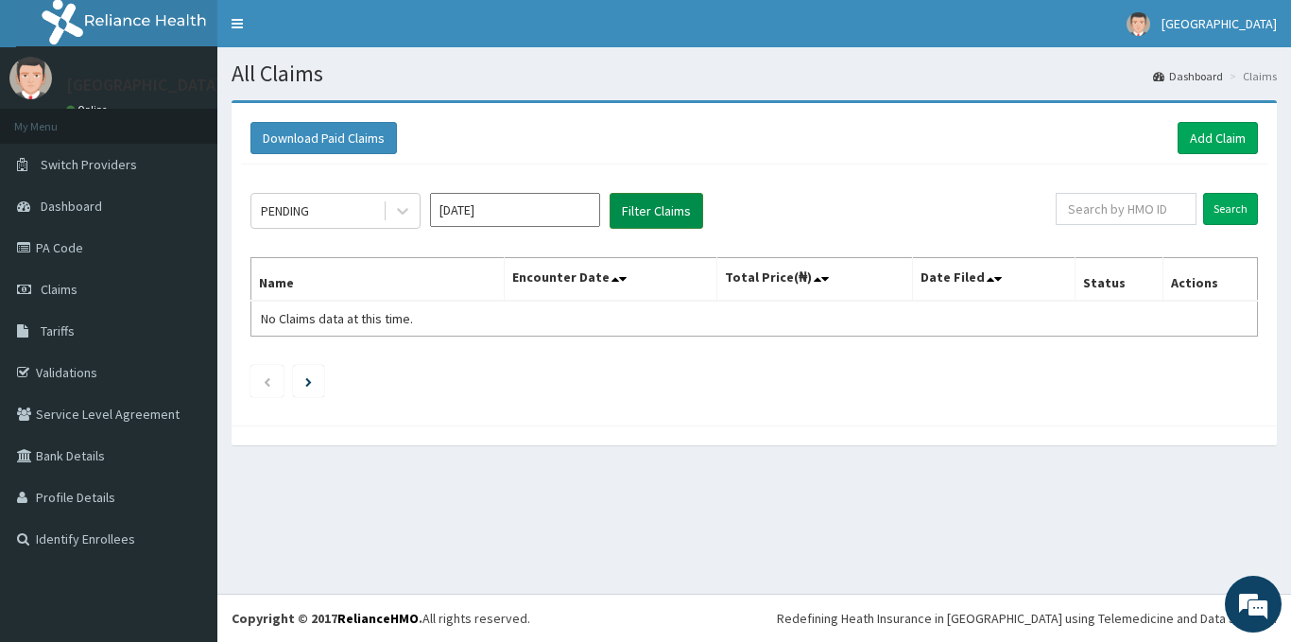
click at [681, 218] on button "Filter Claims" at bounding box center [657, 211] width 94 height 36
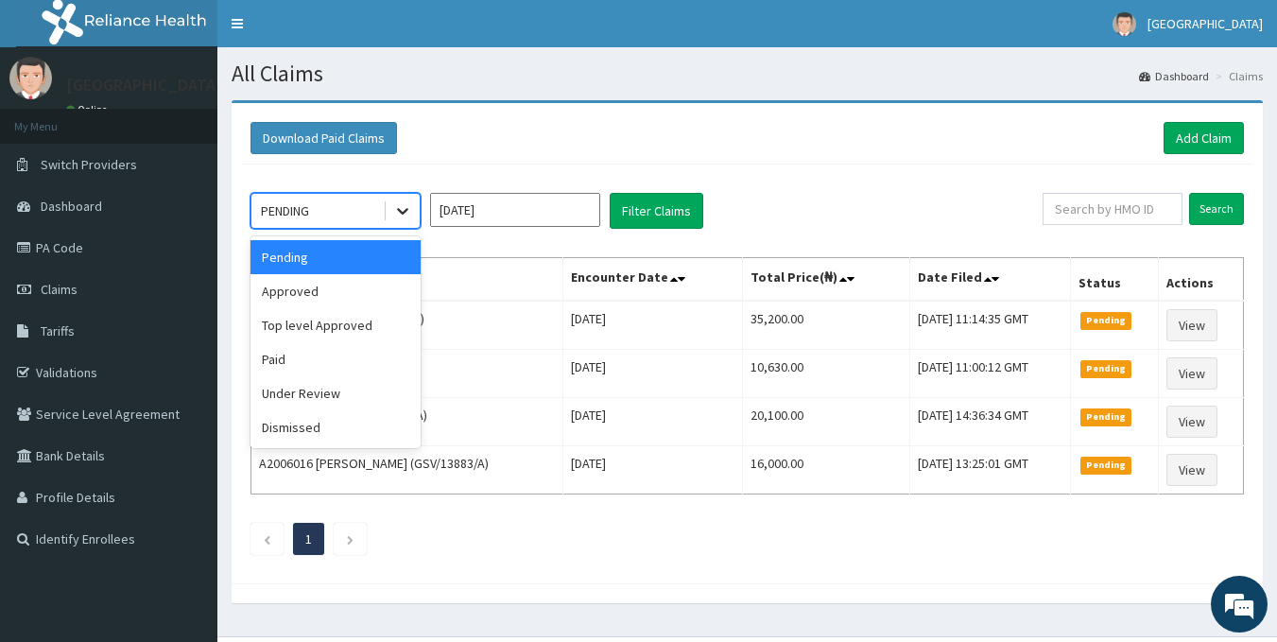
click at [404, 201] on icon at bounding box center [402, 210] width 19 height 19
click at [368, 308] on div "Top level Approved" at bounding box center [335, 325] width 170 height 34
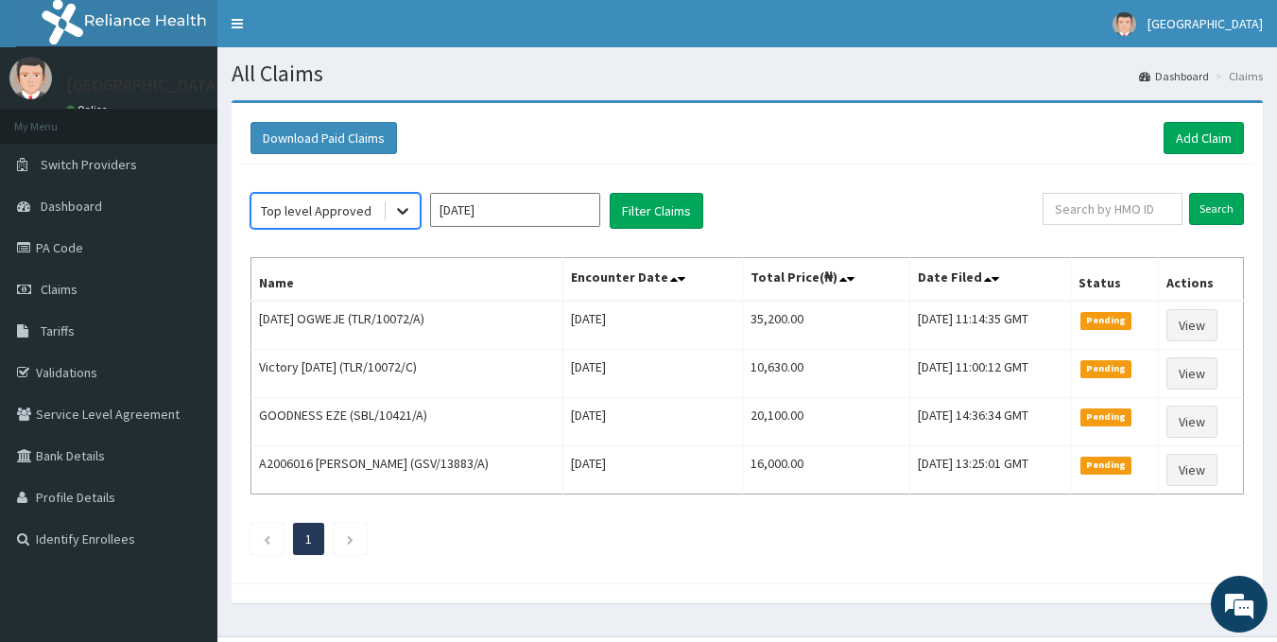
click at [403, 210] on icon at bounding box center [402, 210] width 19 height 19
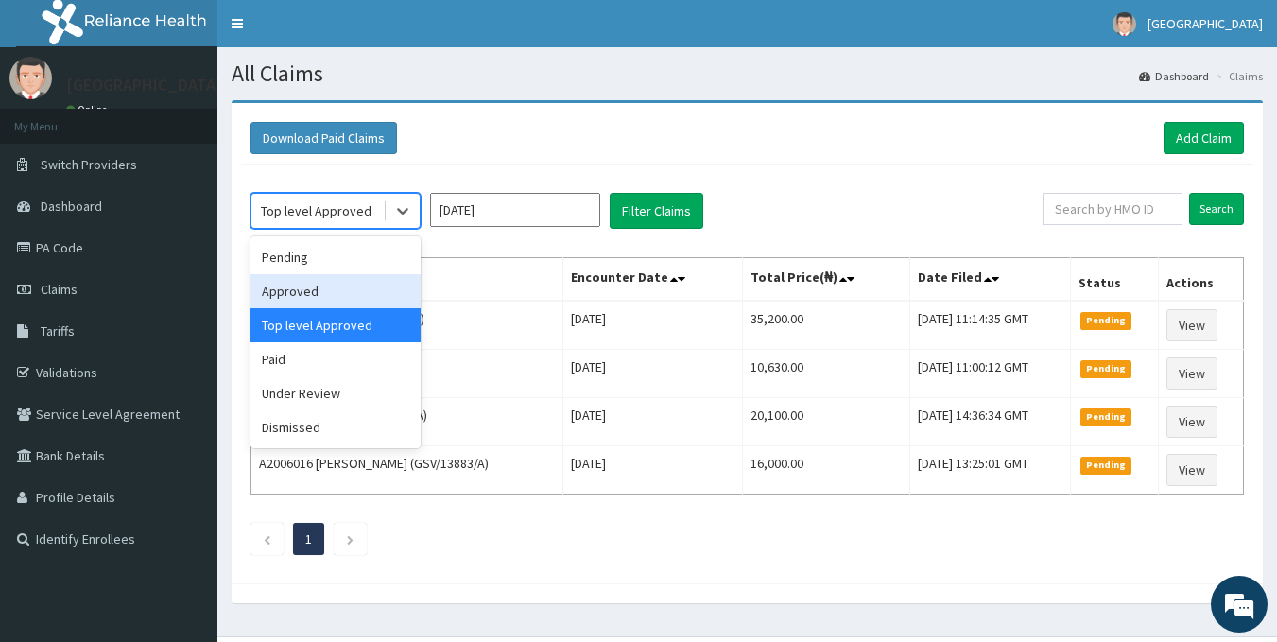
click at [338, 293] on div "Approved" at bounding box center [335, 291] width 170 height 34
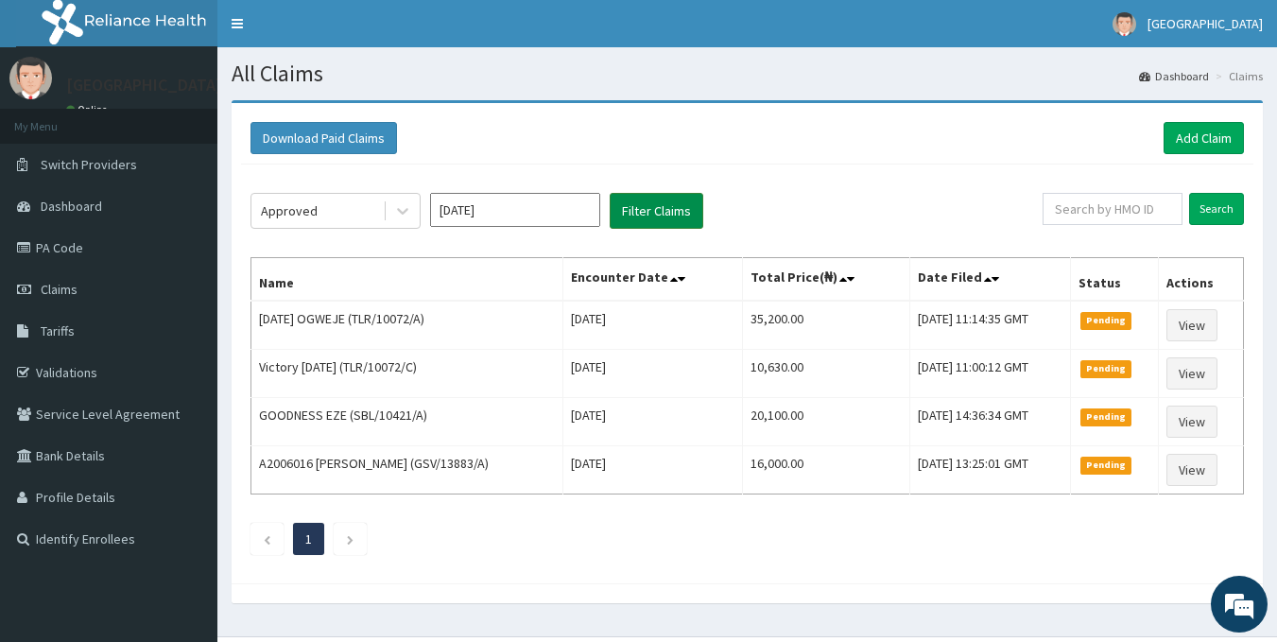
click at [669, 216] on button "Filter Claims" at bounding box center [657, 211] width 94 height 36
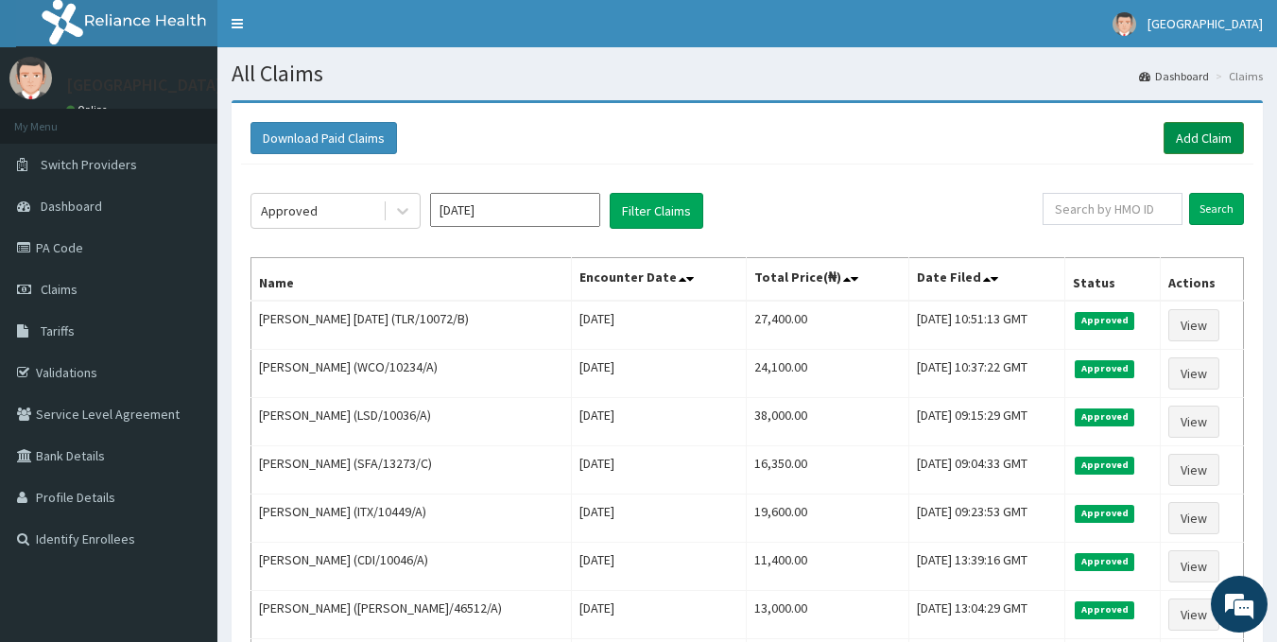
click at [1206, 128] on link "Add Claim" at bounding box center [1204, 138] width 80 height 32
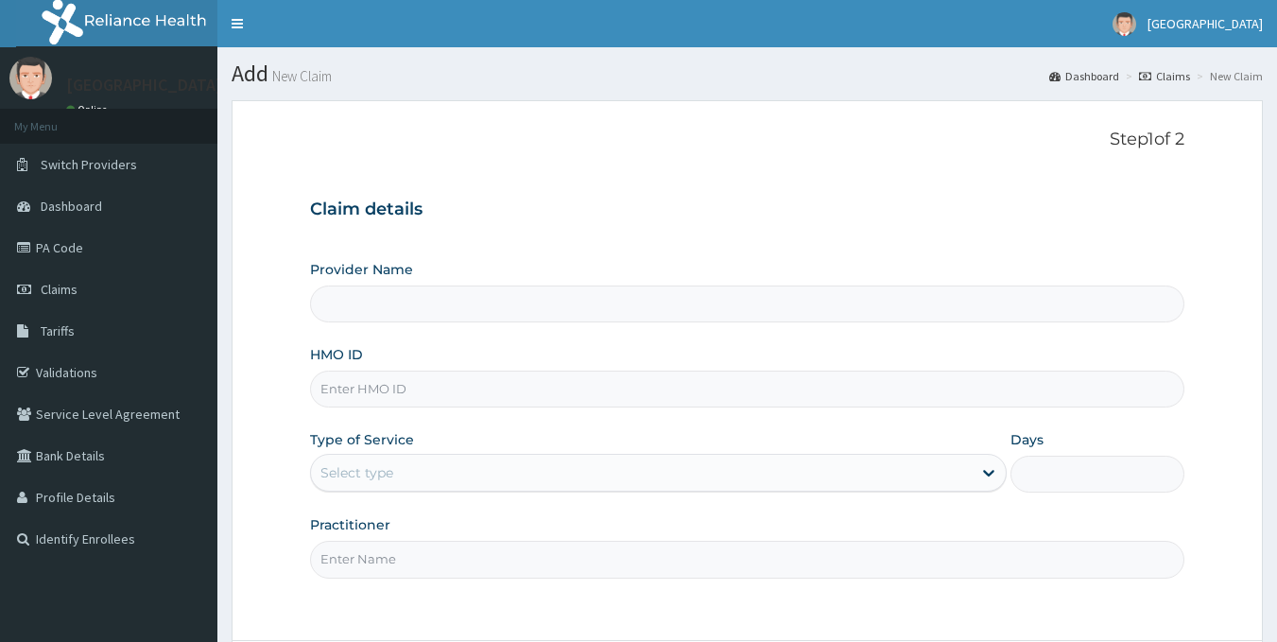
click at [353, 390] on input "HMO ID" at bounding box center [747, 389] width 875 height 37
type input "CL"
type input "[GEOGRAPHIC_DATA]"
type input "CLO/10001/A"
click at [351, 470] on div "Select type" at bounding box center [356, 472] width 73 height 19
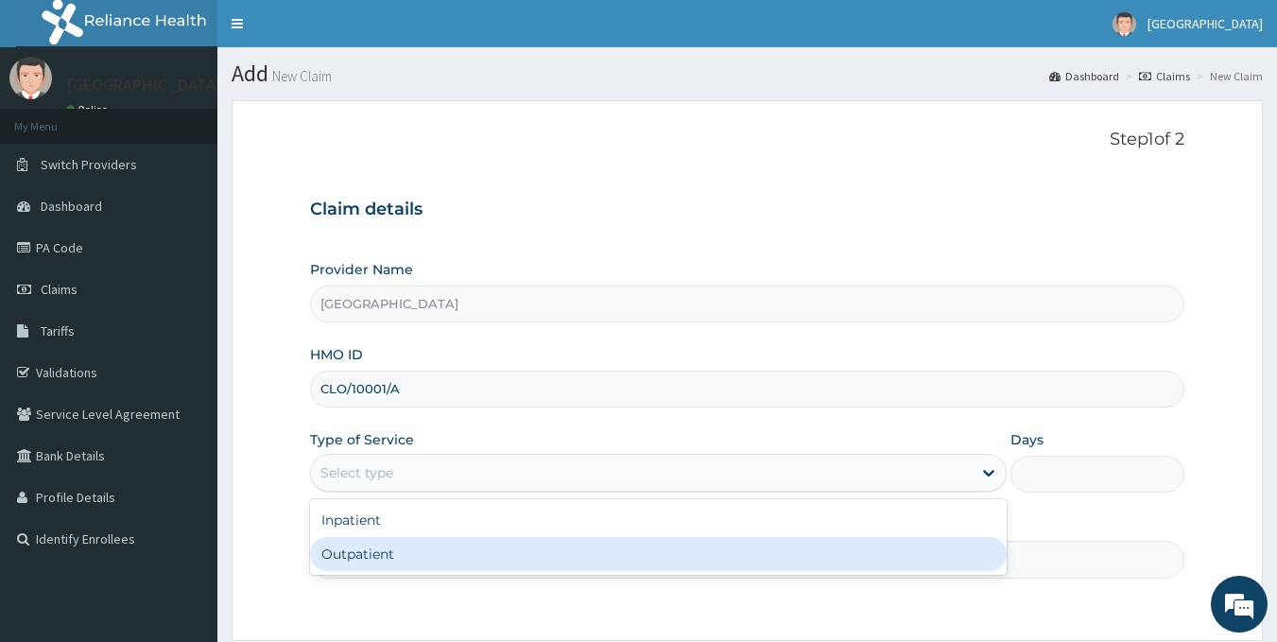
click at [346, 550] on div "Outpatient" at bounding box center [658, 554] width 697 height 34
type input "1"
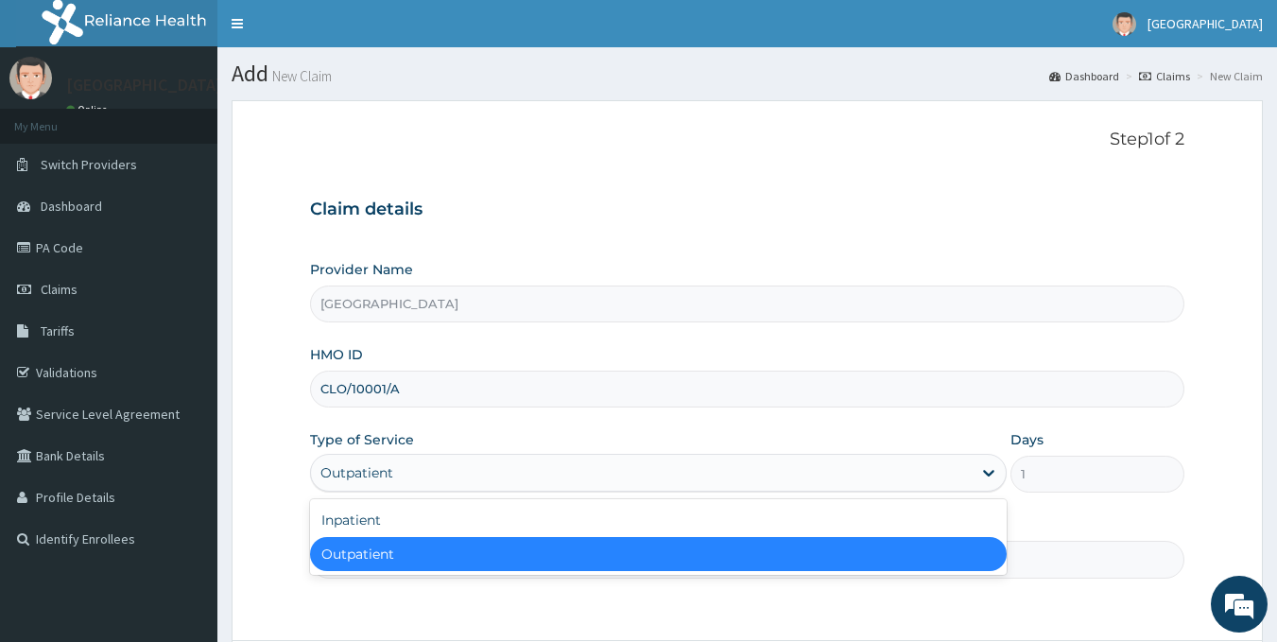
click at [401, 546] on div "Outpatient" at bounding box center [658, 554] width 697 height 34
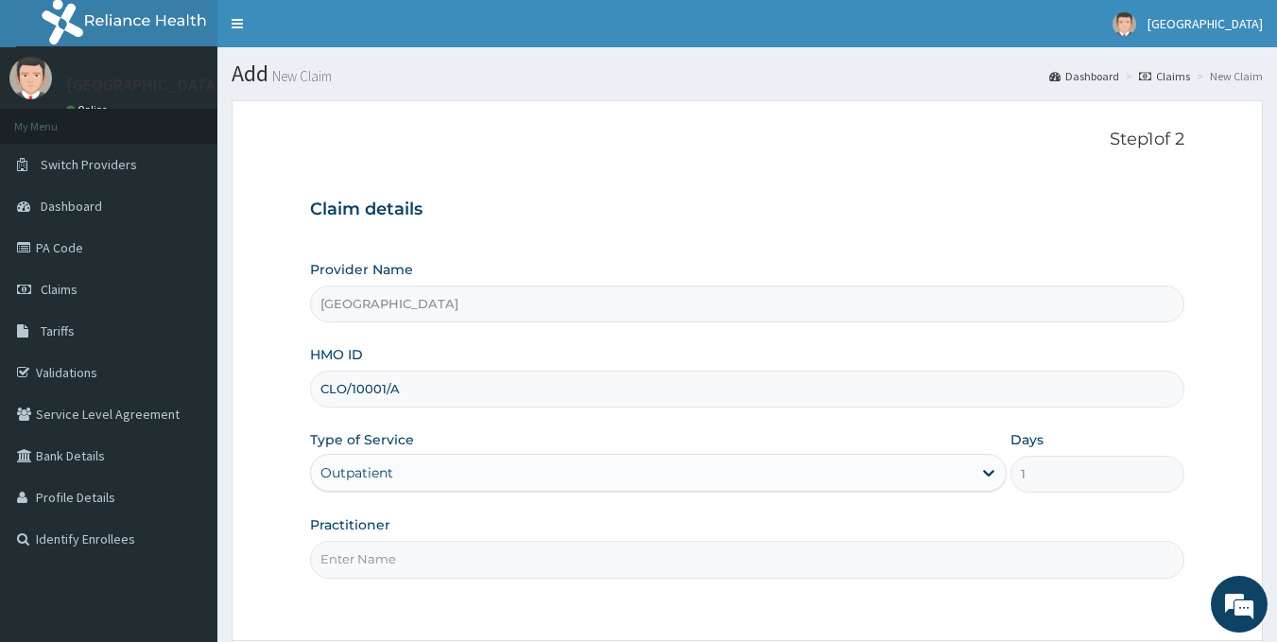
click at [449, 570] on input "Practitioner" at bounding box center [747, 559] width 875 height 37
type input "ADONAI"
click at [538, 607] on div "Step 1 of 2 Claim details Provider Name [GEOGRAPHIC_DATA] HMO ID CLO/10001/A Ty…" at bounding box center [747, 369] width 875 height 481
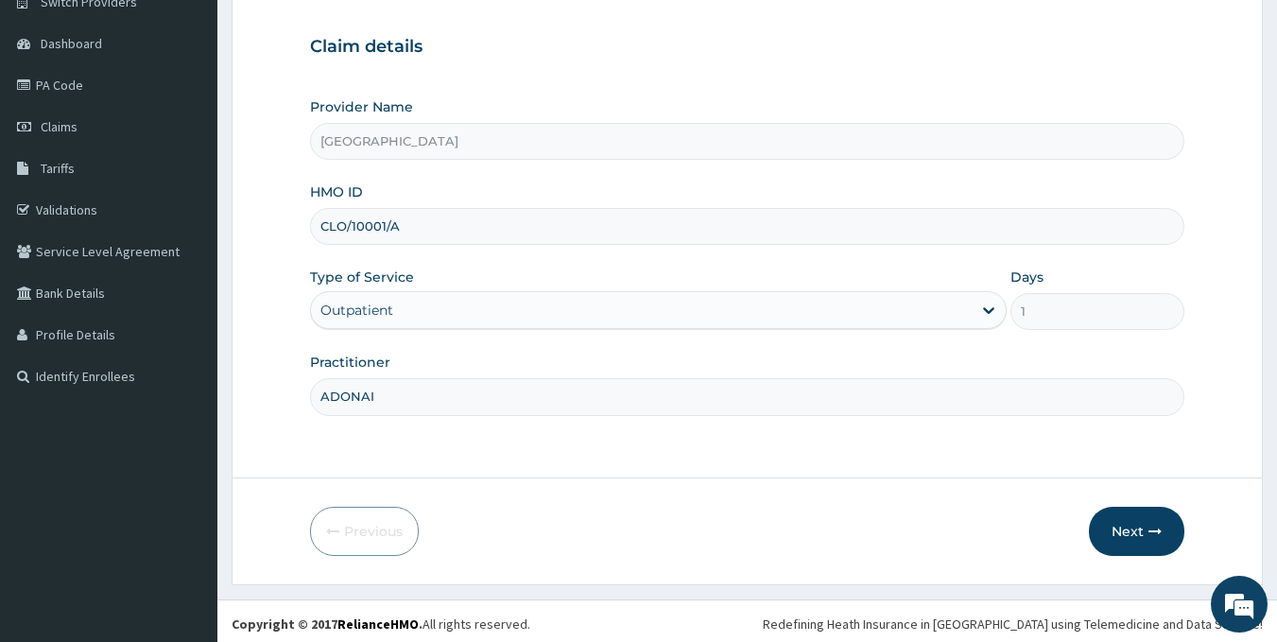
scroll to position [168, 0]
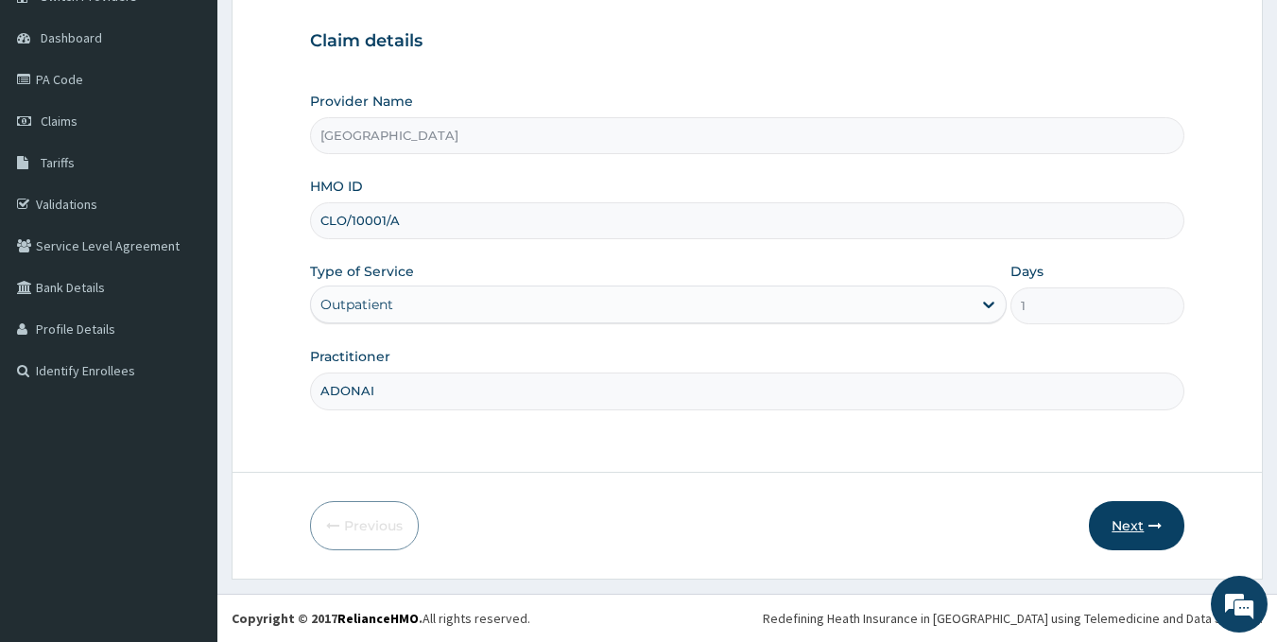
click at [1146, 523] on button "Next" at bounding box center [1136, 525] width 95 height 49
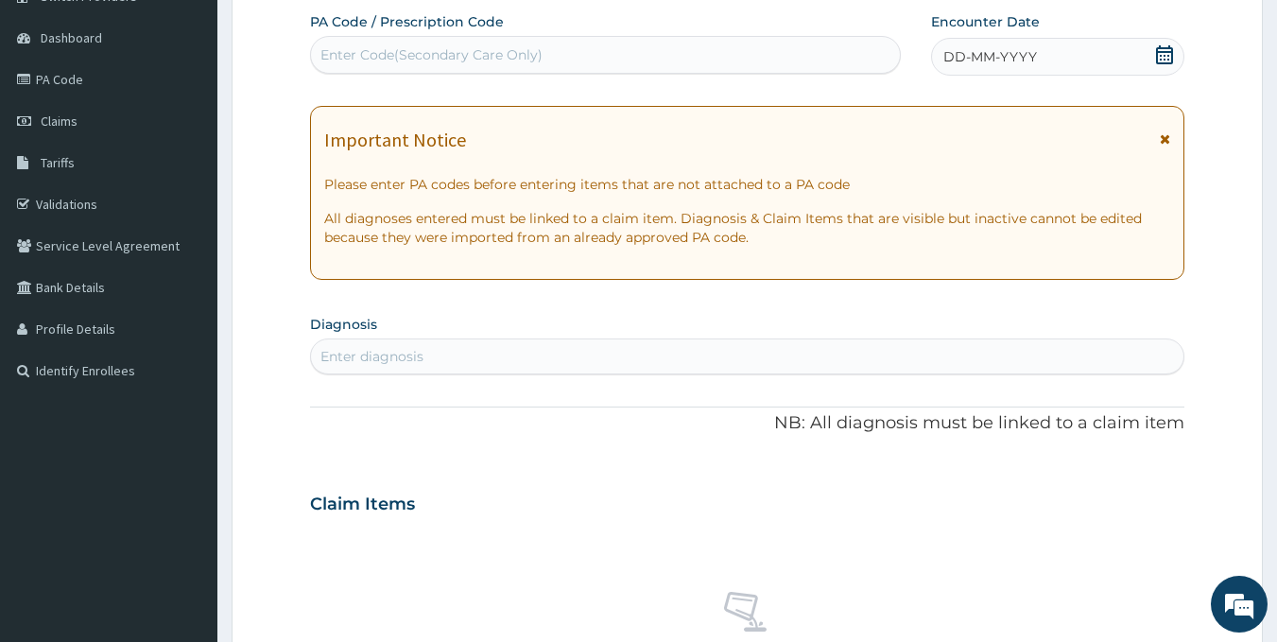
click at [769, 49] on div "Enter Code(Secondary Care Only)" at bounding box center [606, 55] width 590 height 30
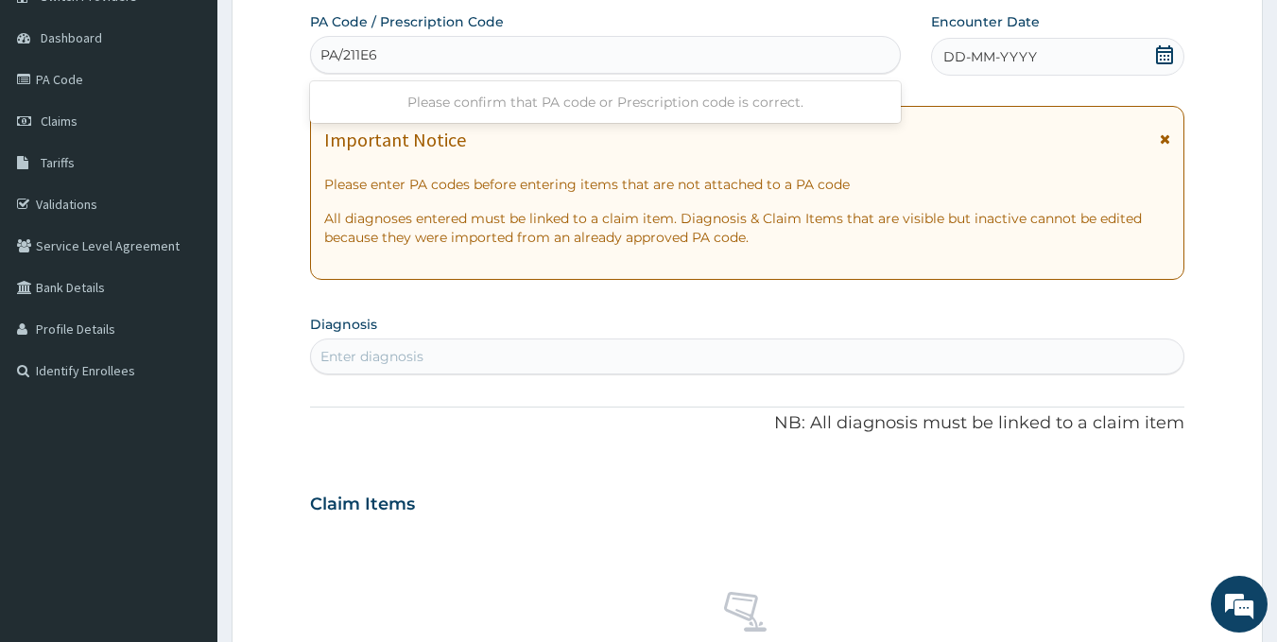
type input "PA/211E6E"
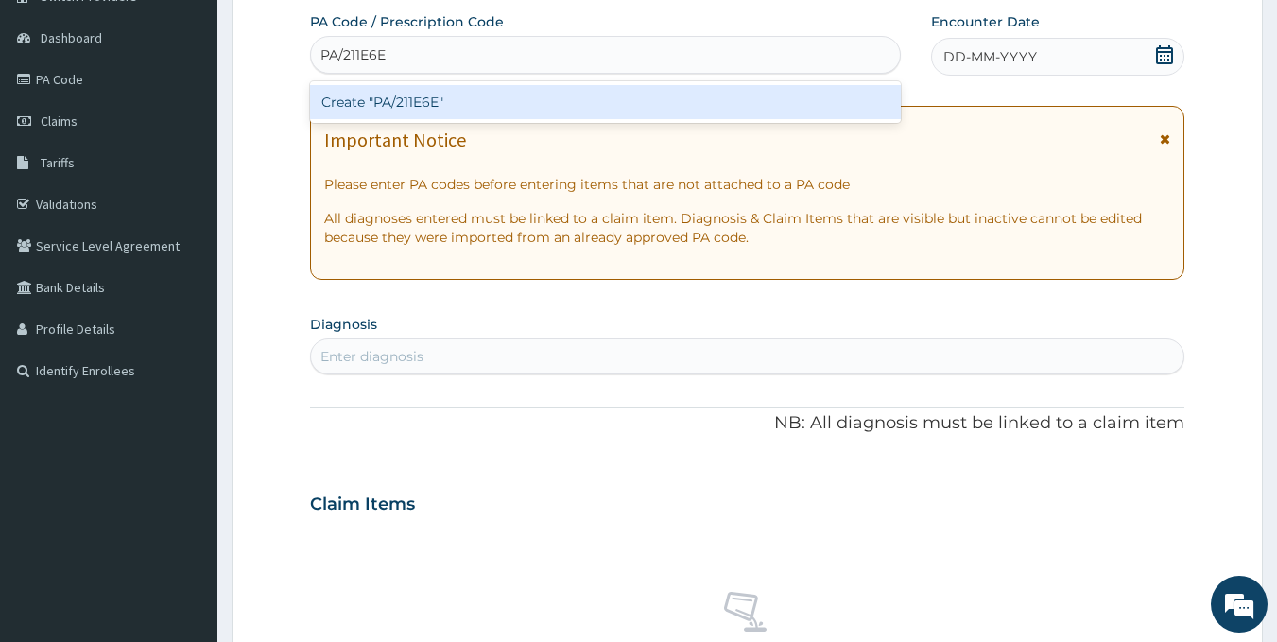
click at [727, 113] on div "Create "PA/211E6E"" at bounding box center [606, 102] width 592 height 34
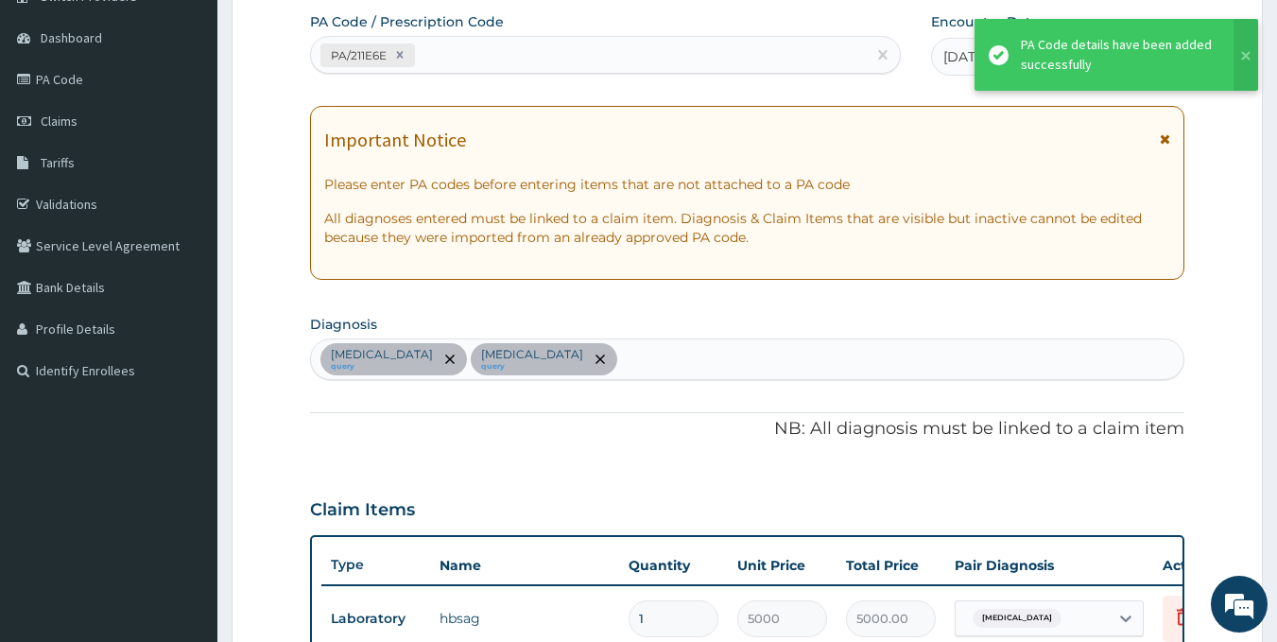
scroll to position [596, 0]
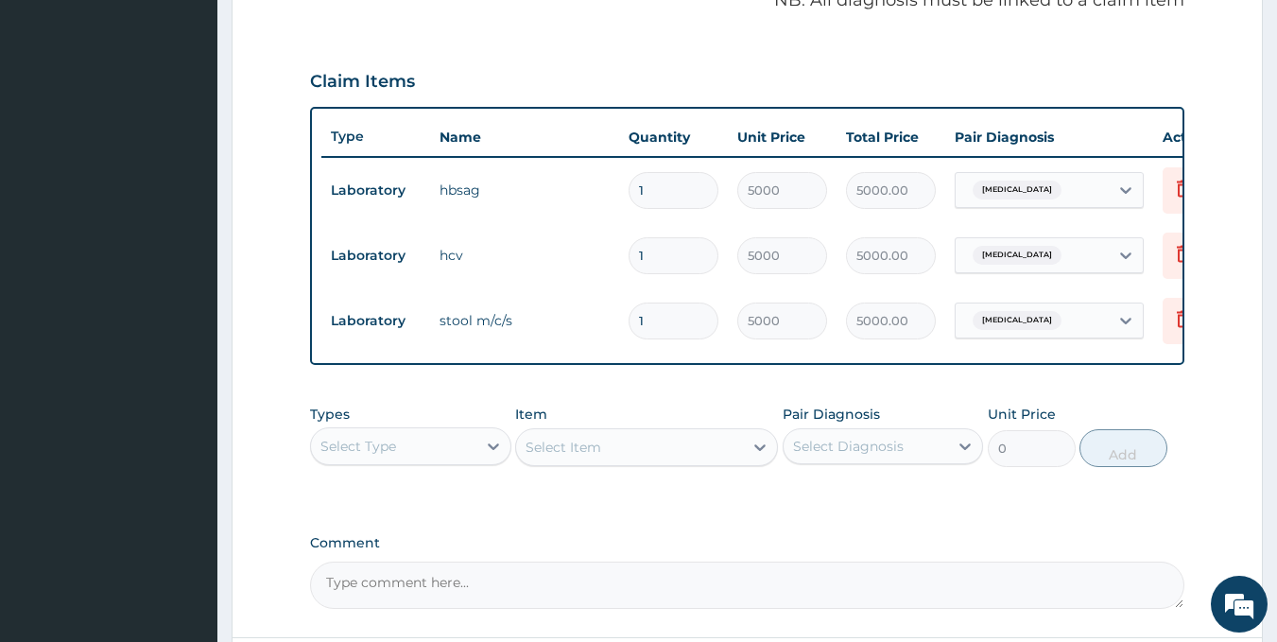
click at [573, 36] on div "PA Code / Prescription Code PA/211E6E Encounter Date [DATE] Important Notice Pl…" at bounding box center [747, 96] width 875 height 1025
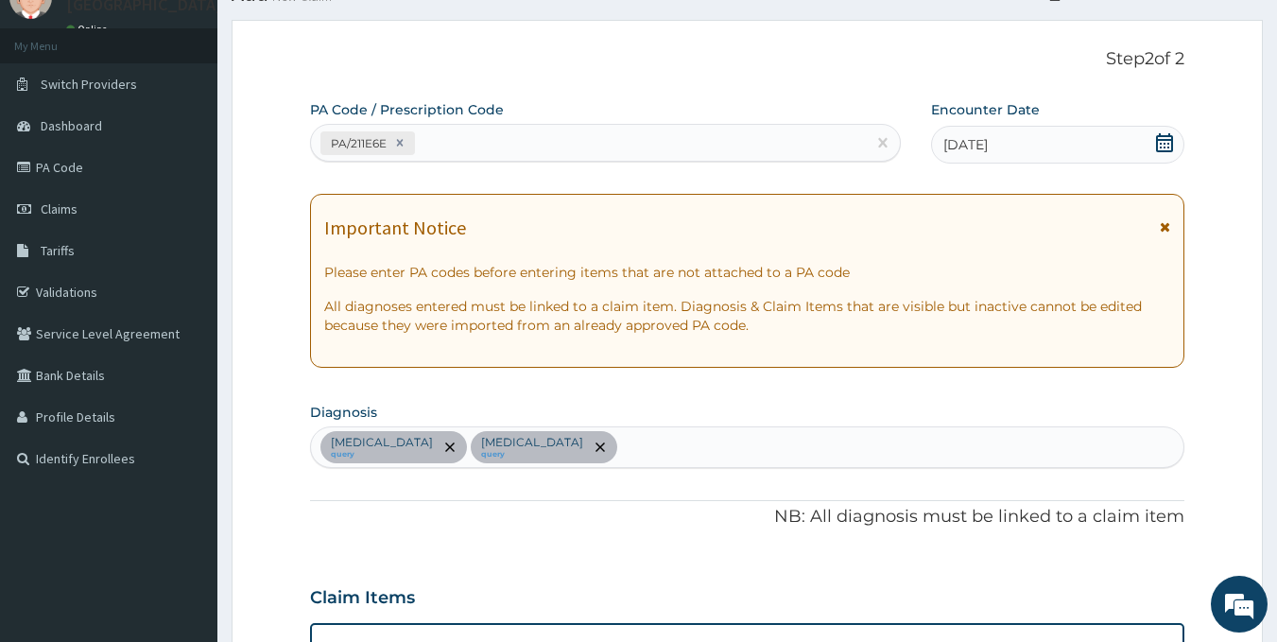
scroll to position [67, 0]
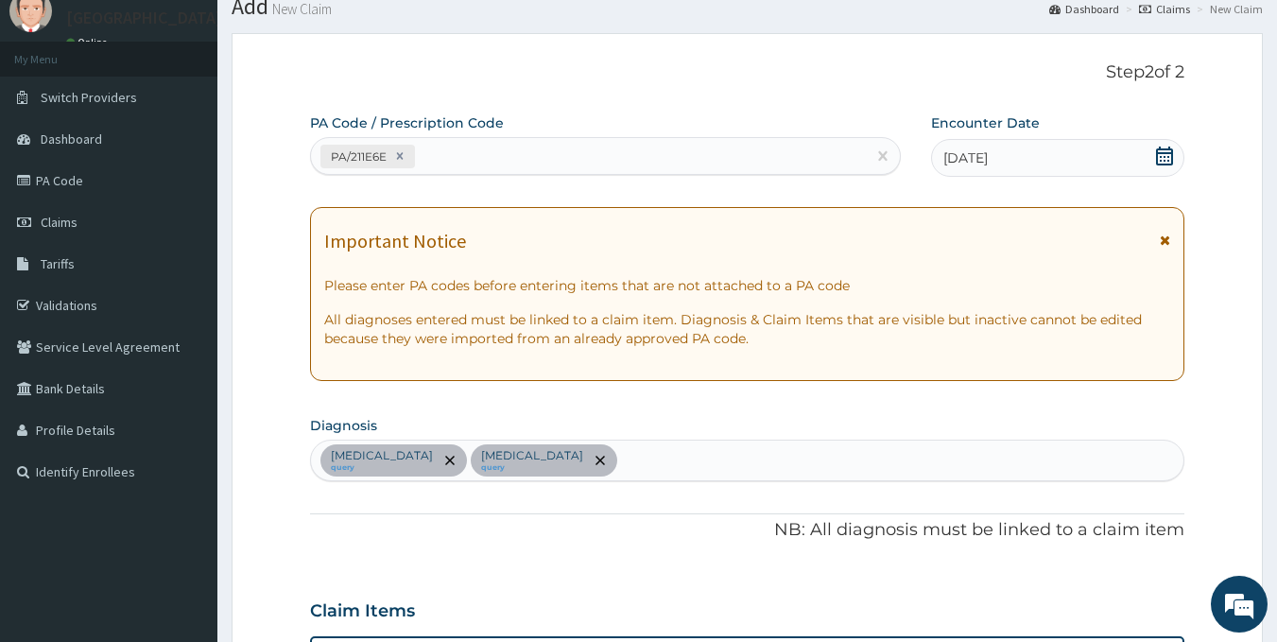
click at [664, 453] on div "[MEDICAL_DATA] query [MEDICAL_DATA] query" at bounding box center [747, 460] width 873 height 40
type input "[MEDICAL_DATA]"
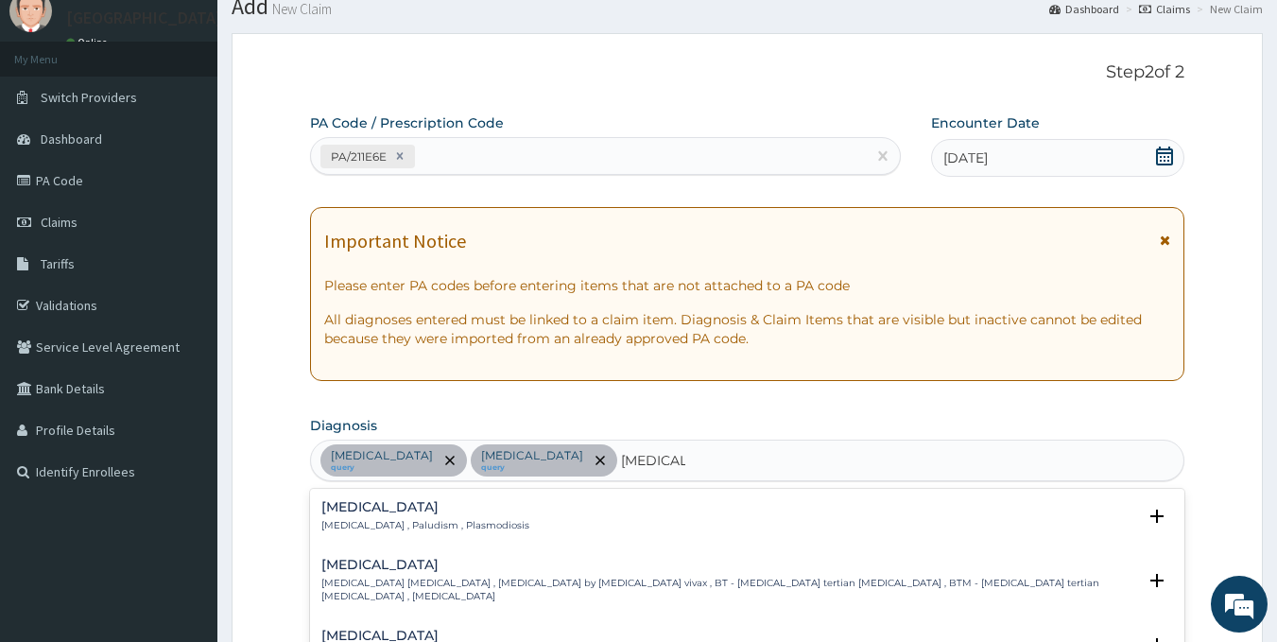
click at [468, 505] on h4 "[MEDICAL_DATA]" at bounding box center [425, 507] width 208 height 14
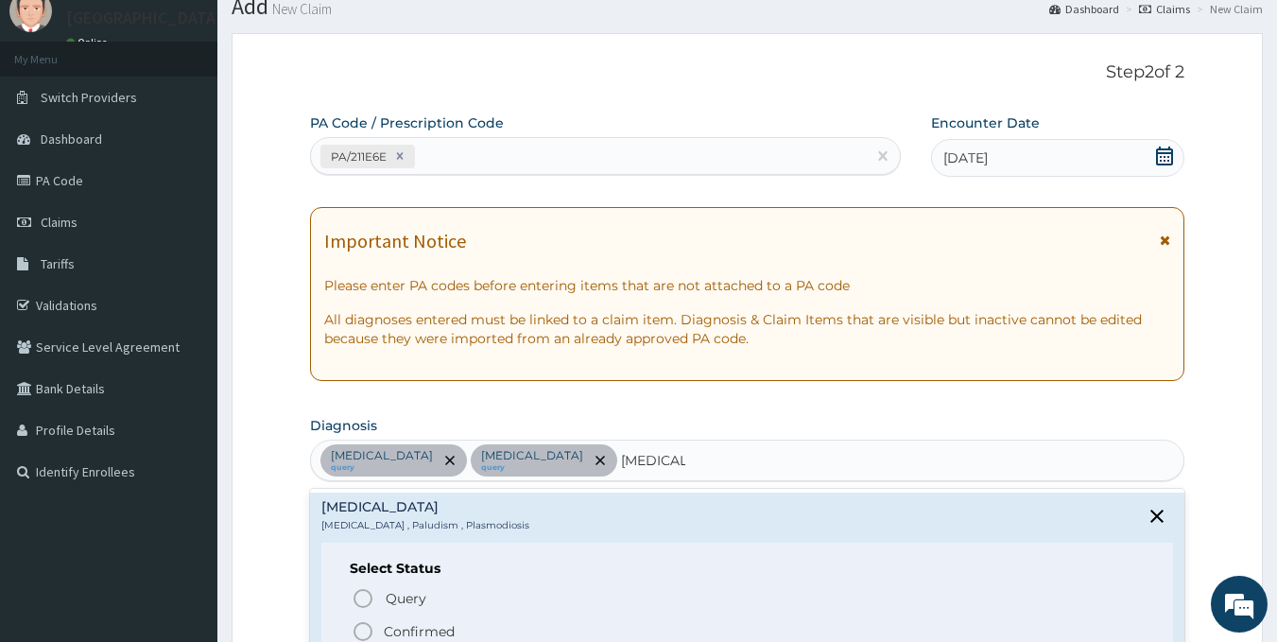
click at [372, 625] on icon "status option filled" at bounding box center [363, 631] width 23 height 23
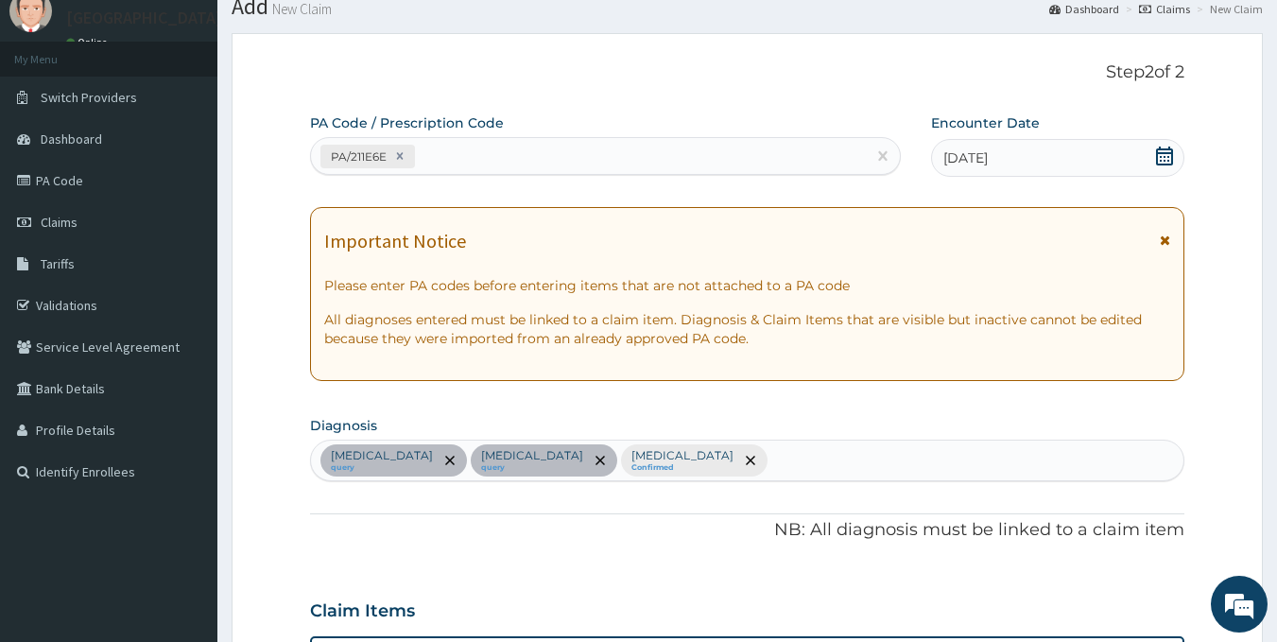
click at [587, 539] on p "NB: All diagnosis must be linked to a claim item" at bounding box center [747, 530] width 875 height 25
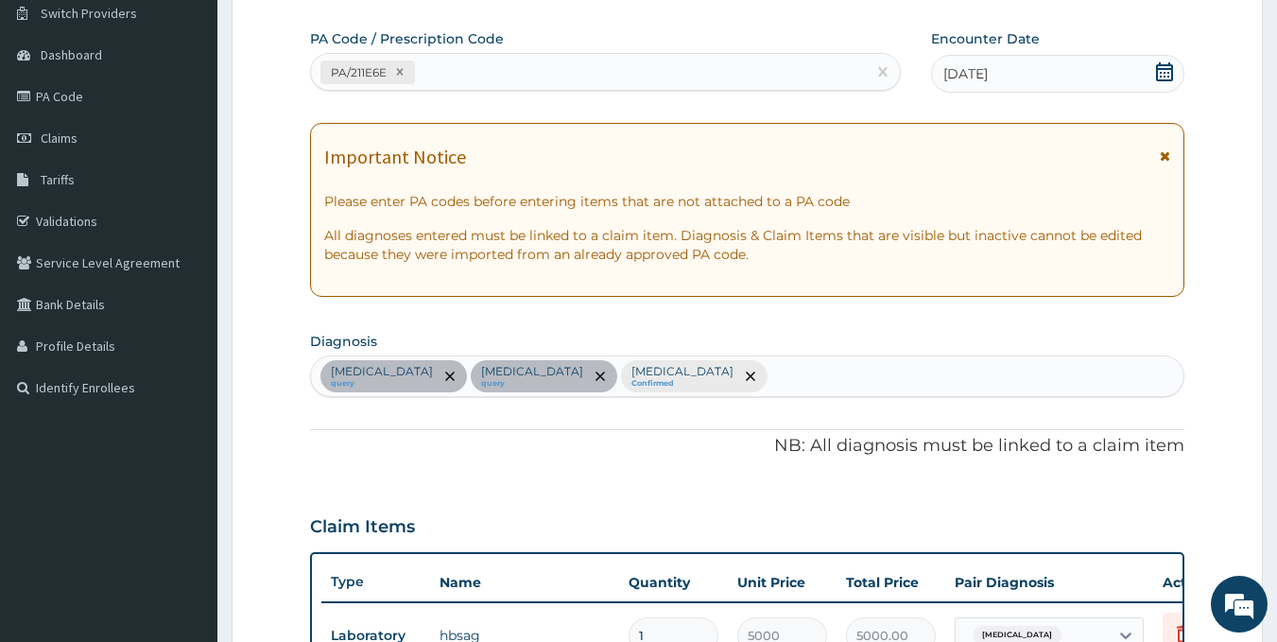
scroll to position [181, 0]
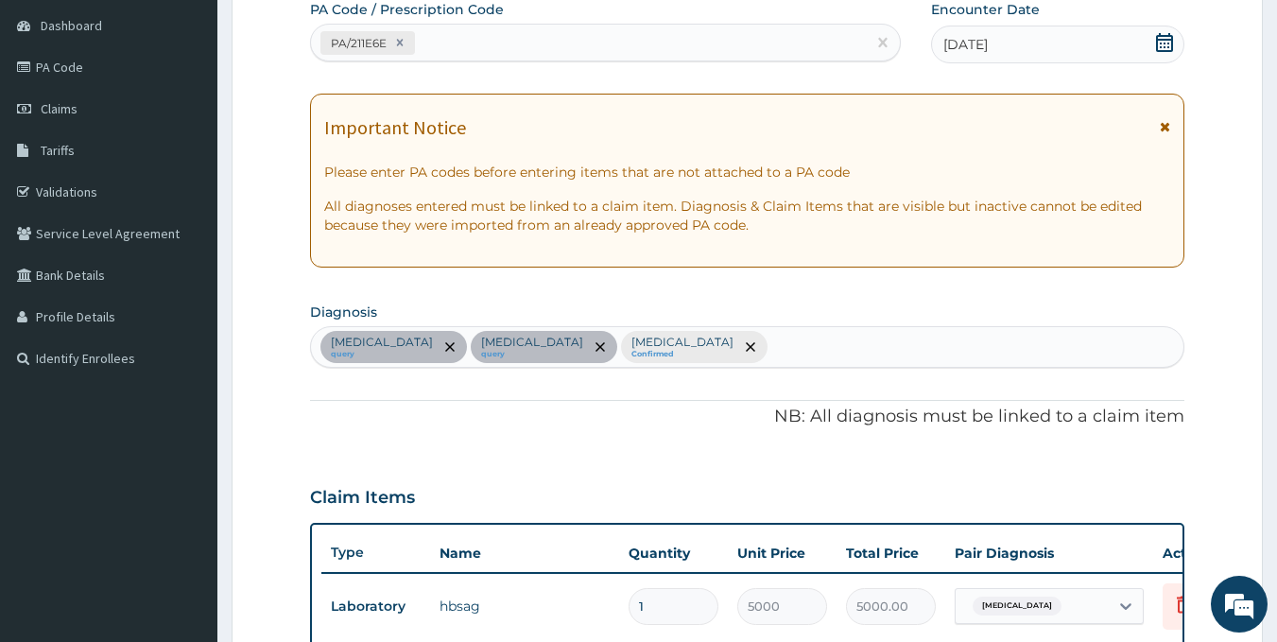
click at [681, 345] on div "[MEDICAL_DATA] query [MEDICAL_DATA] query [MEDICAL_DATA] Confirmed" at bounding box center [747, 347] width 873 height 40
type input "SEPS"
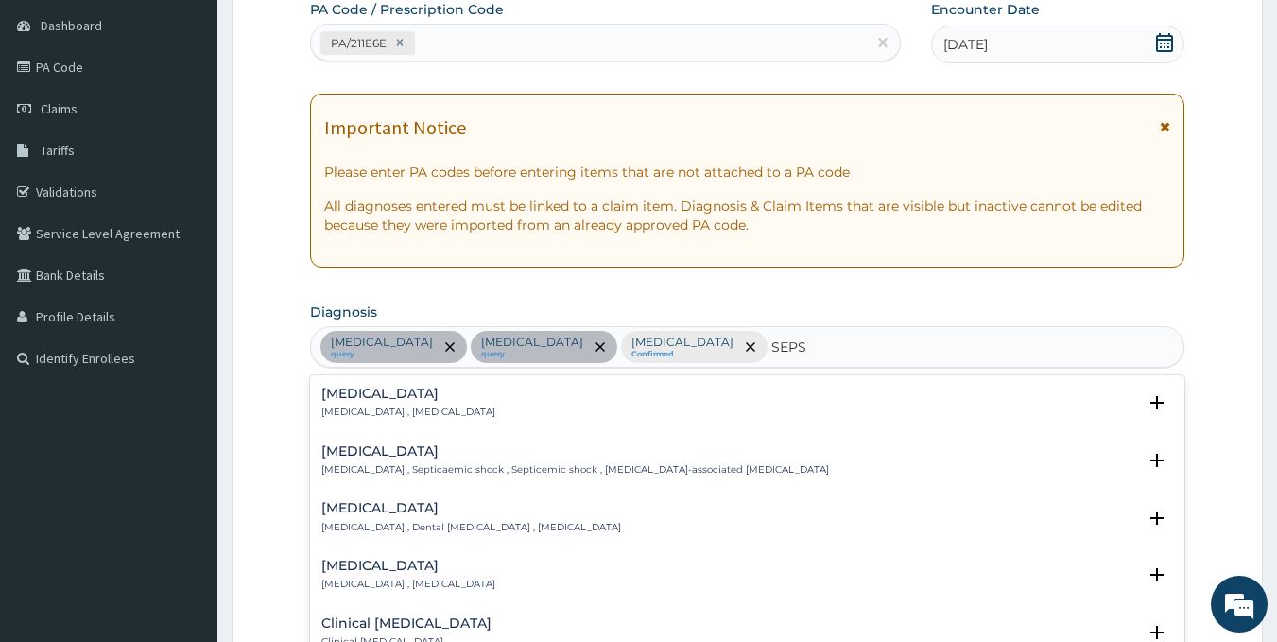
click at [381, 397] on h4 "[MEDICAL_DATA]" at bounding box center [408, 394] width 174 height 14
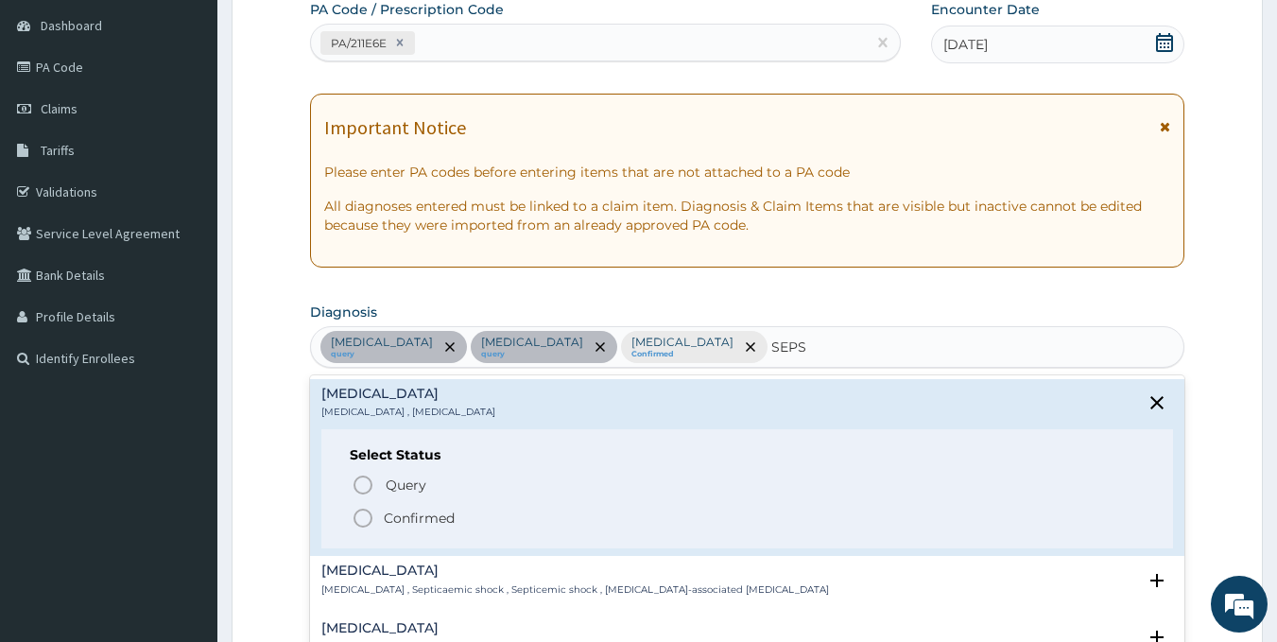
click at [363, 516] on icon "status option filled" at bounding box center [363, 518] width 23 height 23
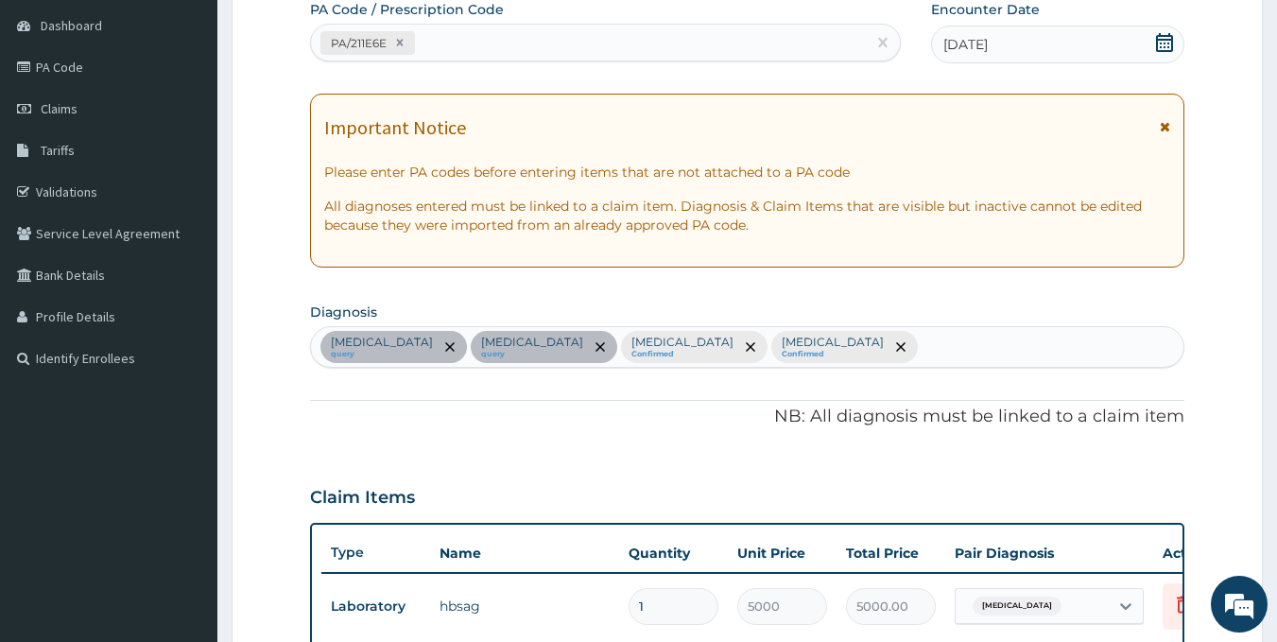
click at [754, 445] on div "PA Code / Prescription Code PA/211E6E Encounter Date [DATE] Important Notice Pl…" at bounding box center [747, 512] width 875 height 1025
click at [896, 348] on icon "remove selection option" at bounding box center [900, 346] width 9 height 9
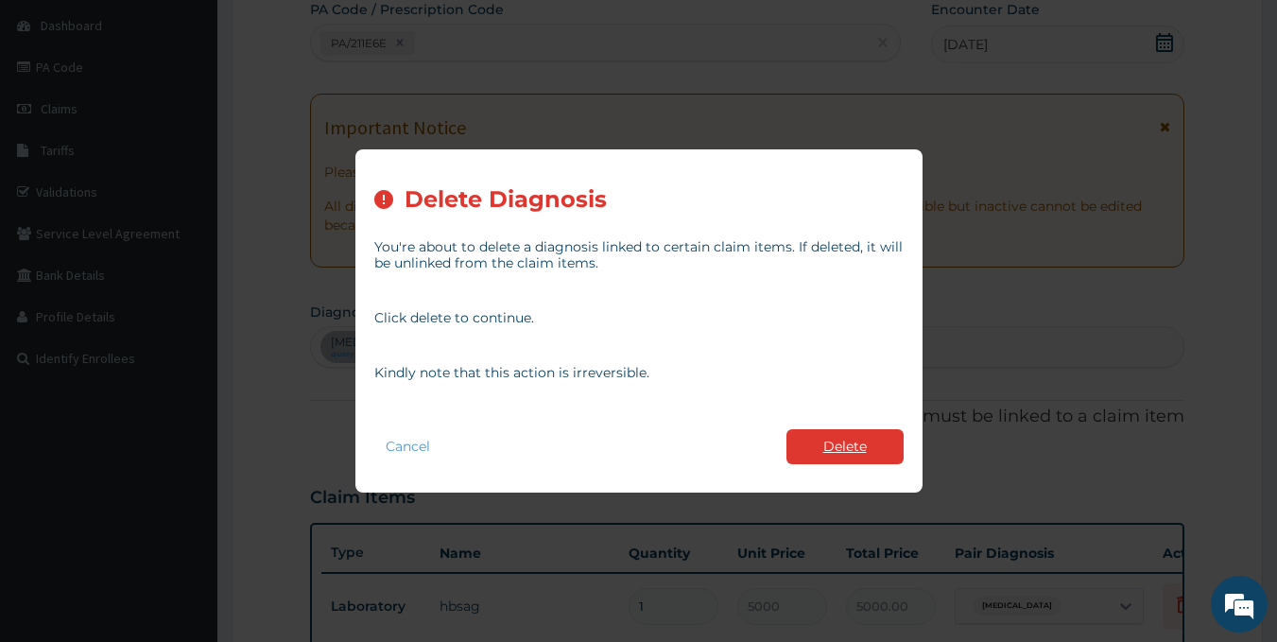
click at [831, 437] on button "Delete" at bounding box center [844, 446] width 117 height 35
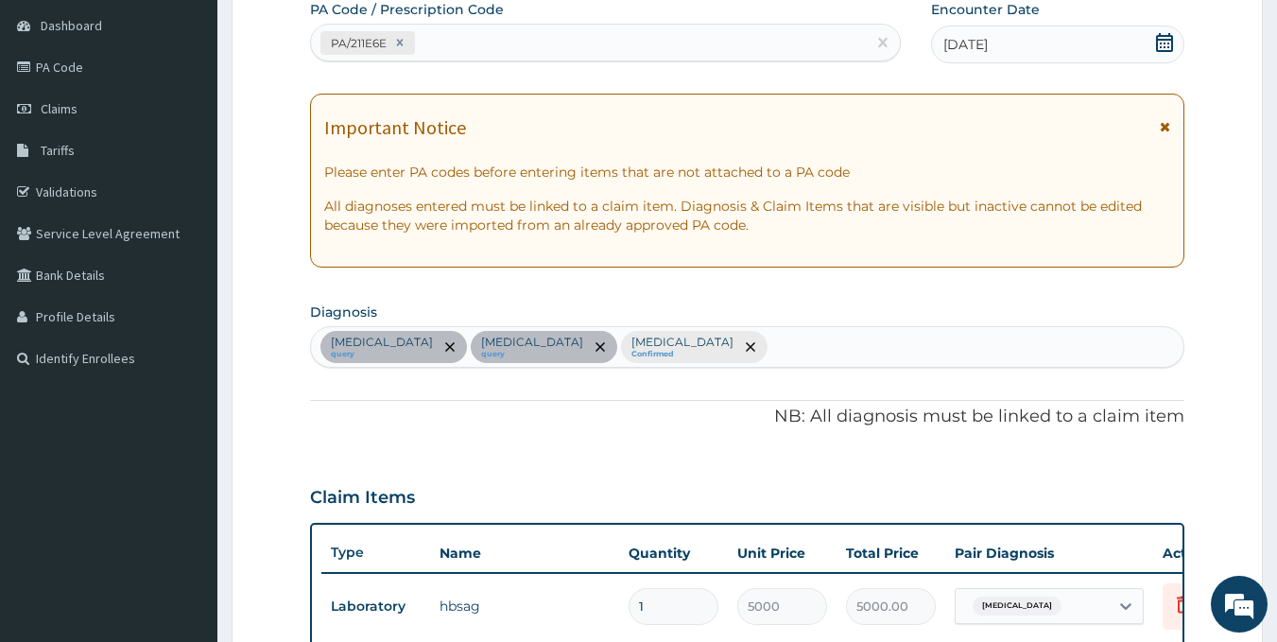
click at [677, 338] on div "Viral hepatitis query Typhoid fever query Malaria Confirmed" at bounding box center [747, 347] width 873 height 40
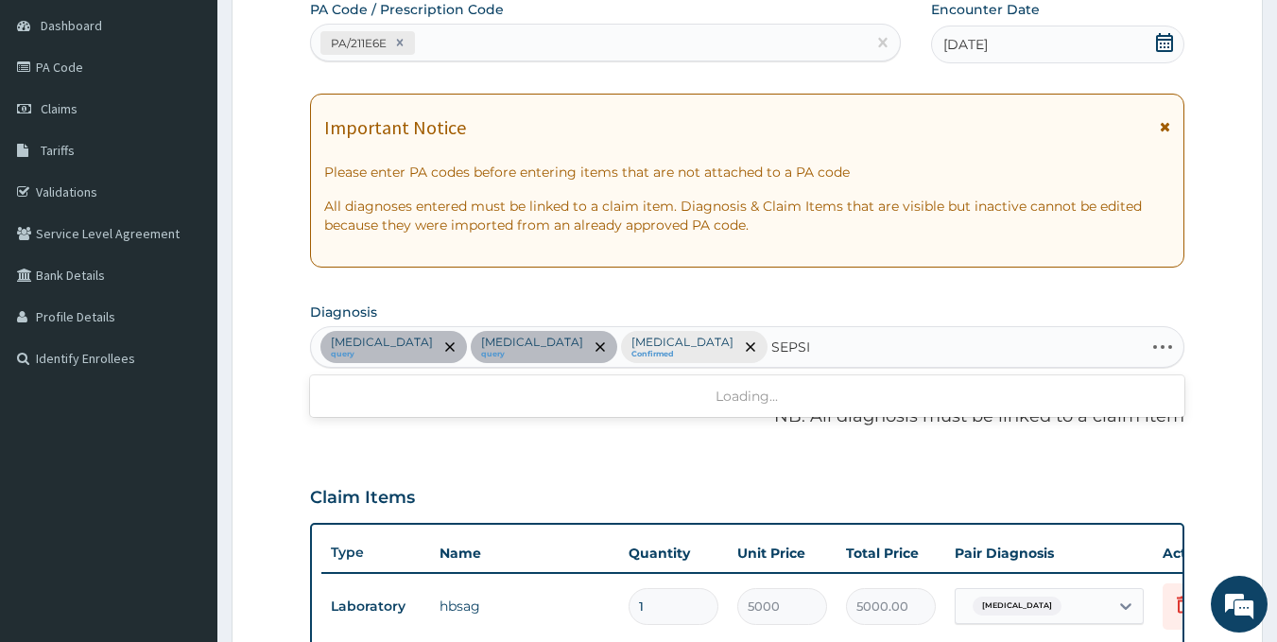
type input "SEPSIS"
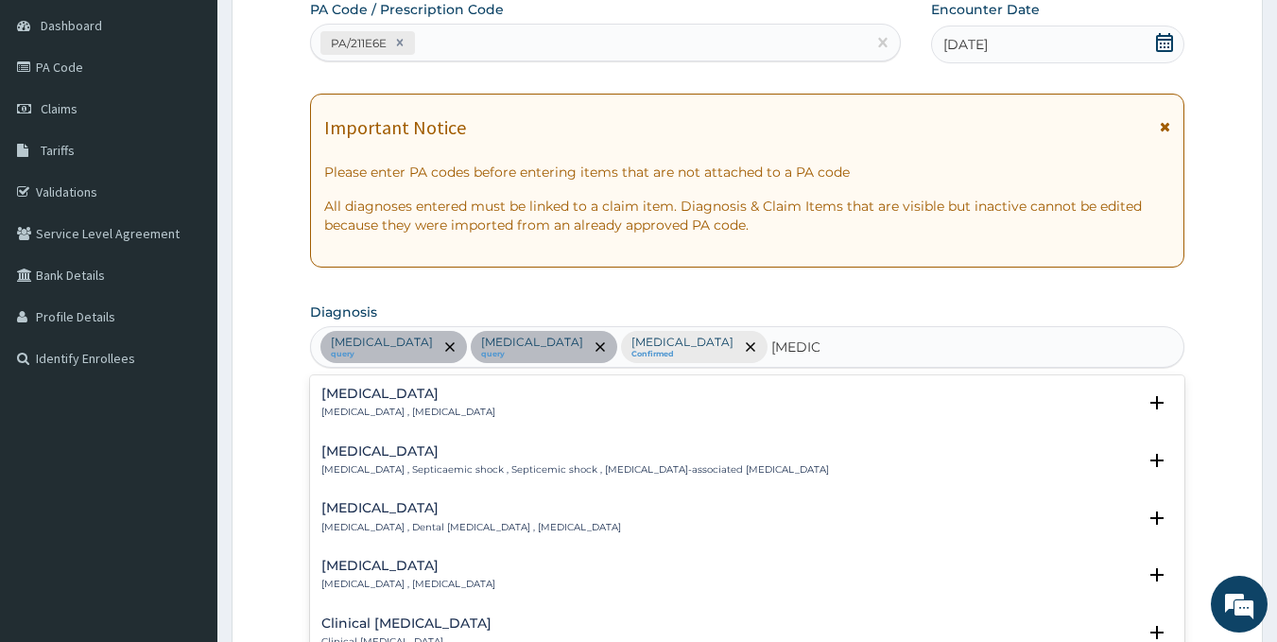
click at [438, 386] on div "Sepsis Systemic infection , Sepsis Select Status Query Query covers suspected (…" at bounding box center [747, 408] width 875 height 58
click at [378, 409] on p "Systemic infection , Sepsis" at bounding box center [408, 411] width 174 height 13
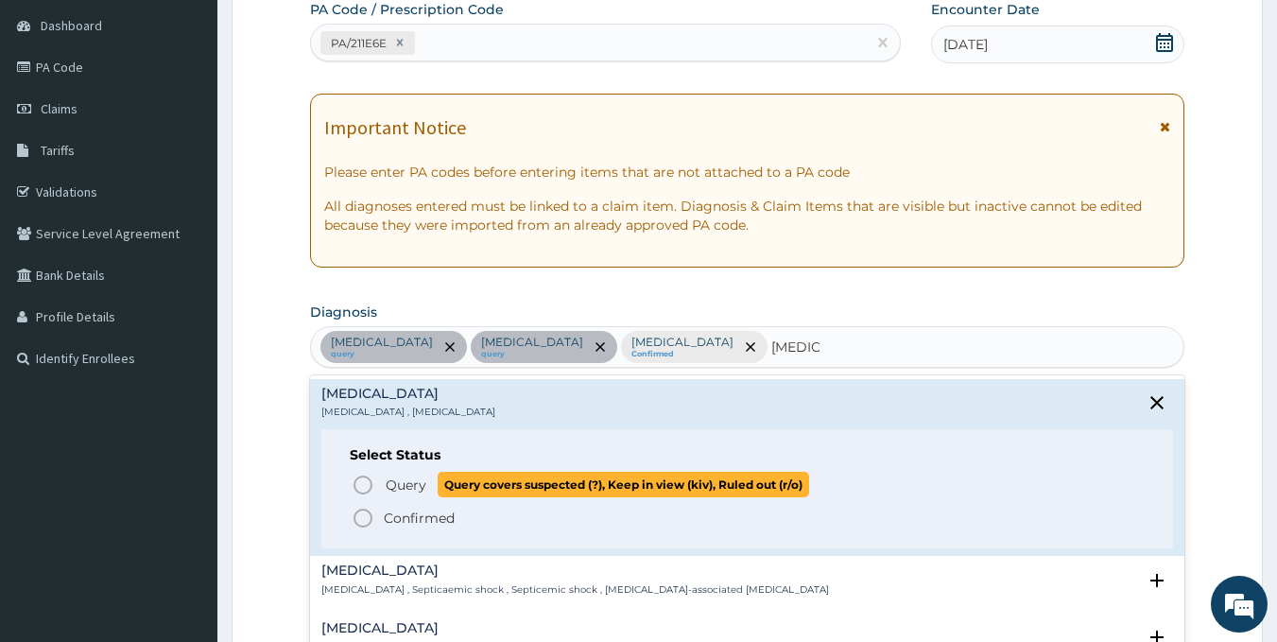
click at [364, 483] on icon "status option query" at bounding box center [363, 485] width 23 height 23
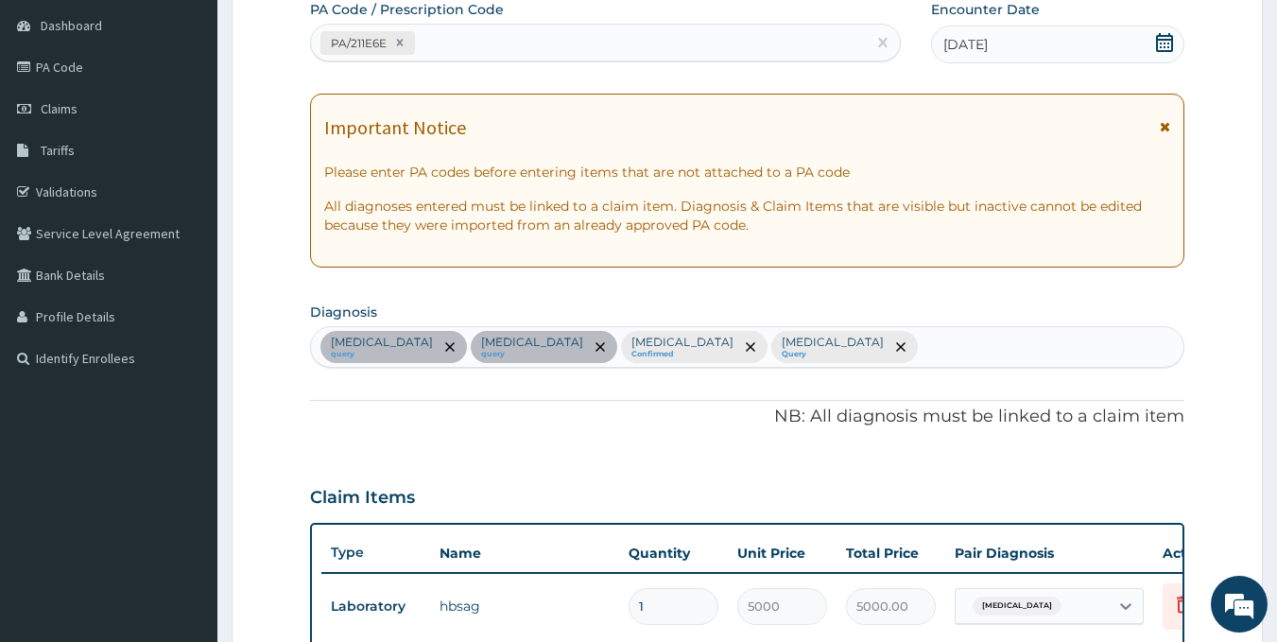
click at [566, 406] on p "NB: All diagnosis must be linked to a claim item" at bounding box center [747, 417] width 875 height 25
click at [566, 405] on p "NB: All diagnosis must be linked to a claim item" at bounding box center [747, 417] width 875 height 25
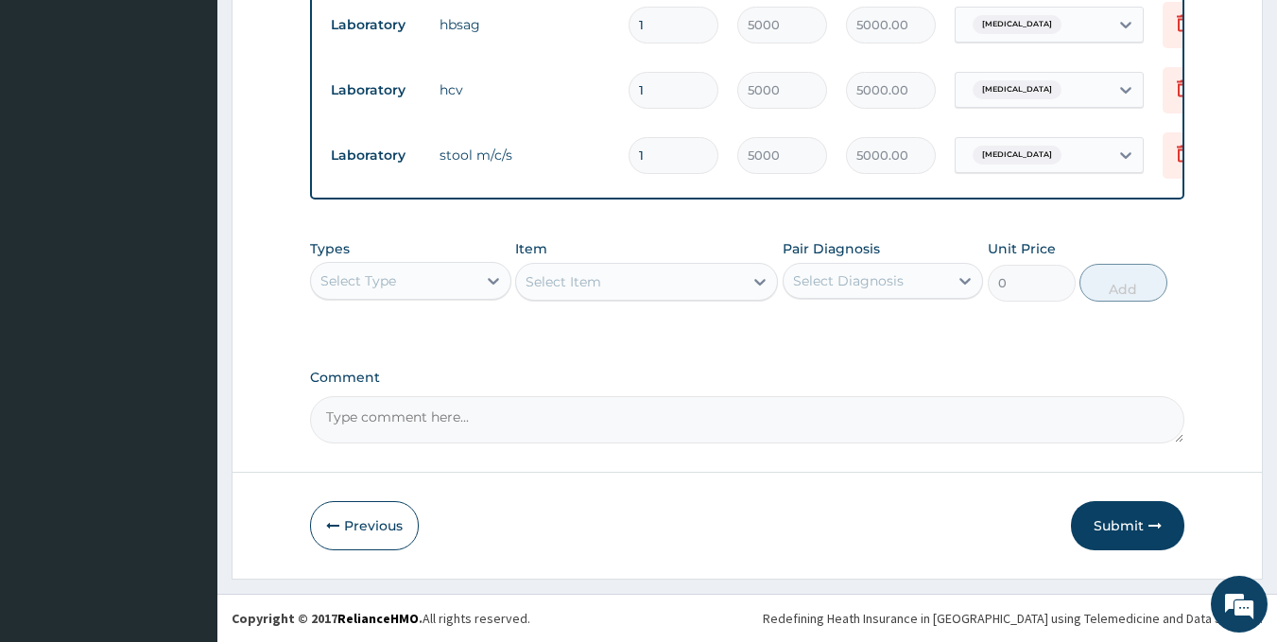
scroll to position [776, 0]
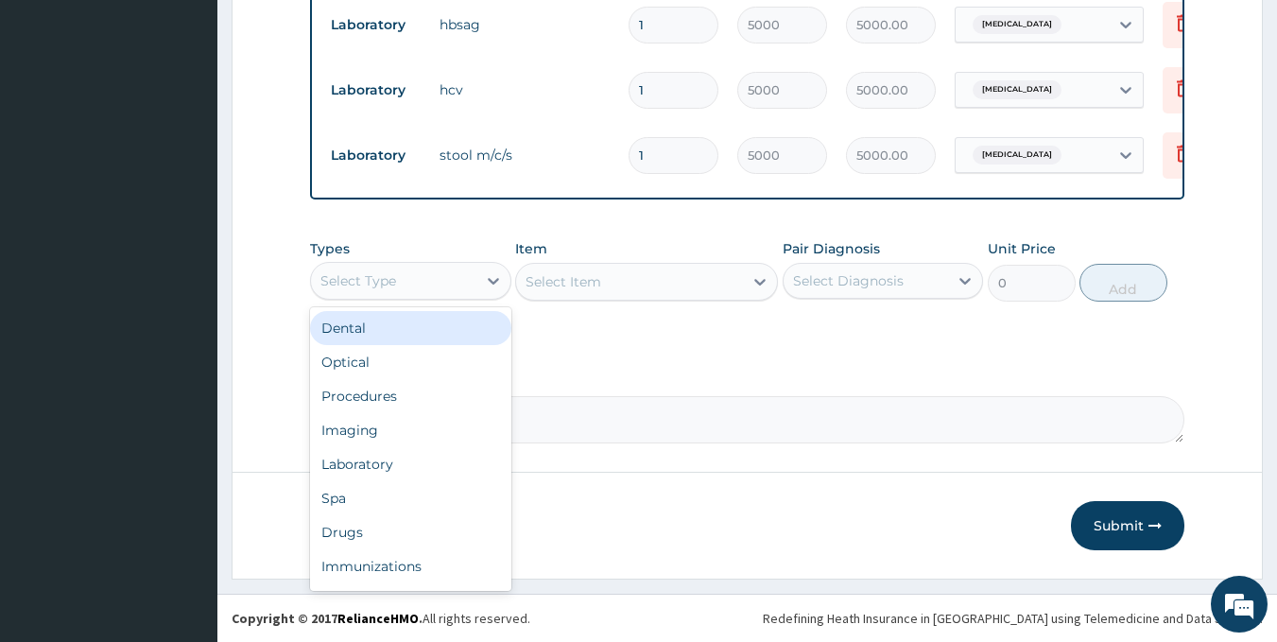
click at [459, 277] on div "Select Type" at bounding box center [393, 281] width 165 height 30
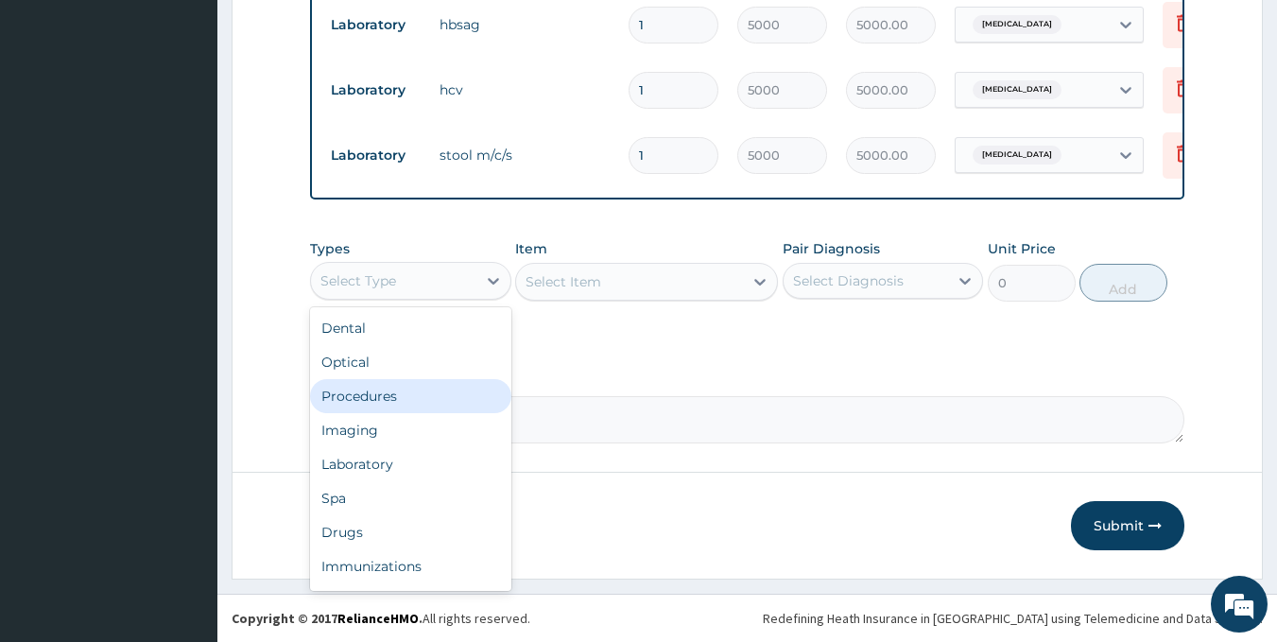
click at [368, 394] on div "Procedures" at bounding box center [410, 396] width 201 height 34
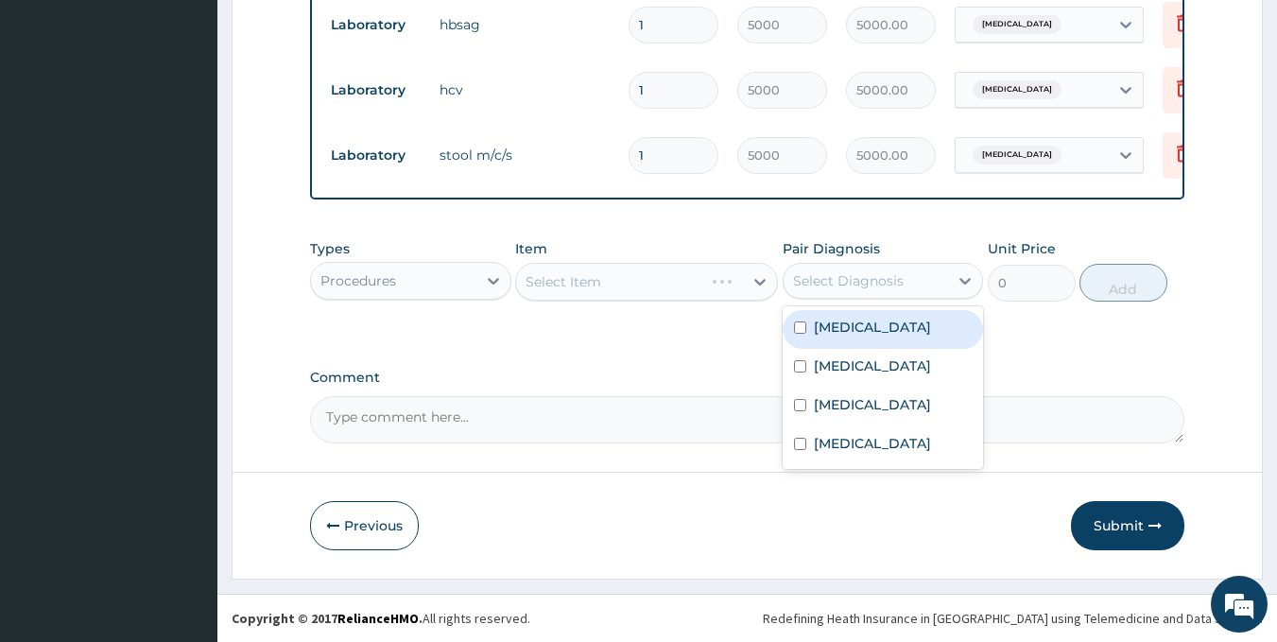
click at [849, 282] on div "Select Diagnosis" at bounding box center [848, 280] width 111 height 19
click at [803, 324] on input "checkbox" at bounding box center [800, 327] width 12 height 12
checkbox input "true"
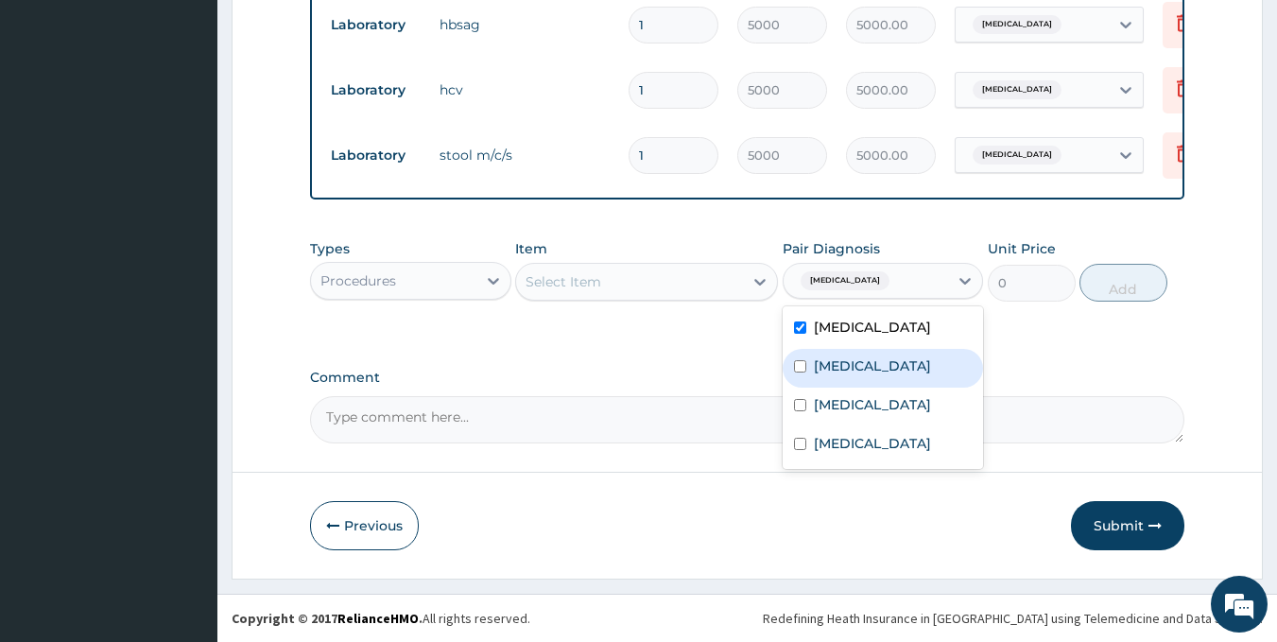
click at [802, 363] on input "checkbox" at bounding box center [800, 366] width 12 height 12
checkbox input "true"
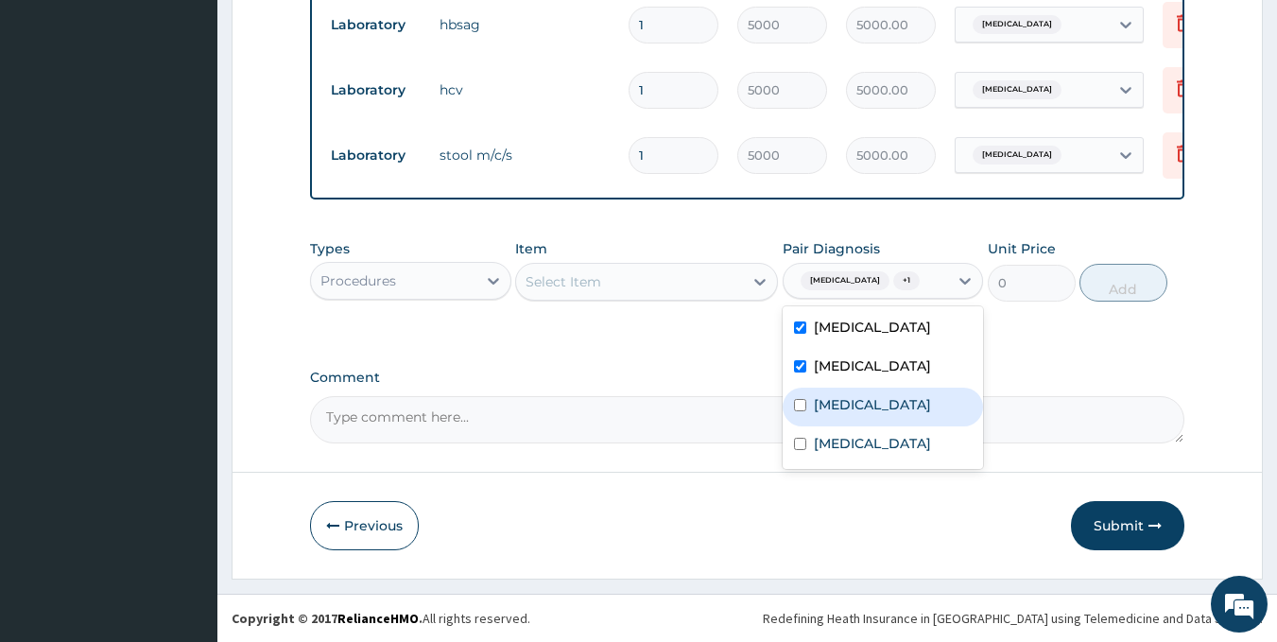
click at [802, 405] on input "checkbox" at bounding box center [800, 405] width 12 height 12
checkbox input "true"
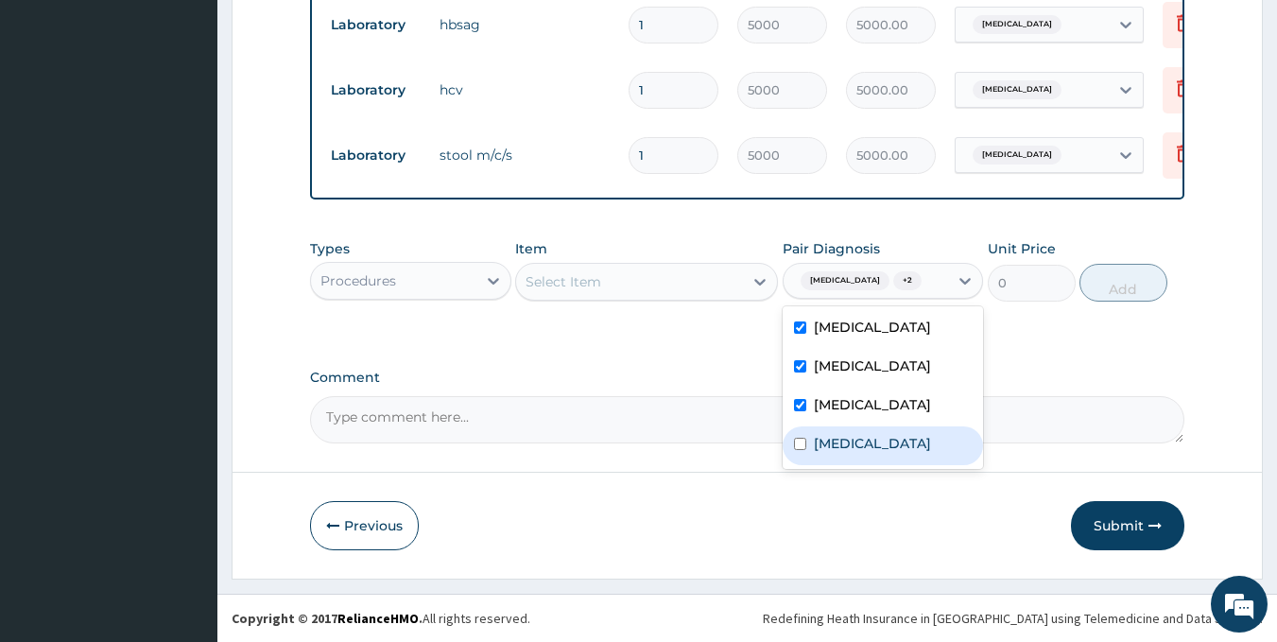
click at [800, 439] on input "checkbox" at bounding box center [800, 444] width 12 height 12
checkbox input "true"
click at [668, 277] on div "Select Item" at bounding box center [629, 282] width 227 height 30
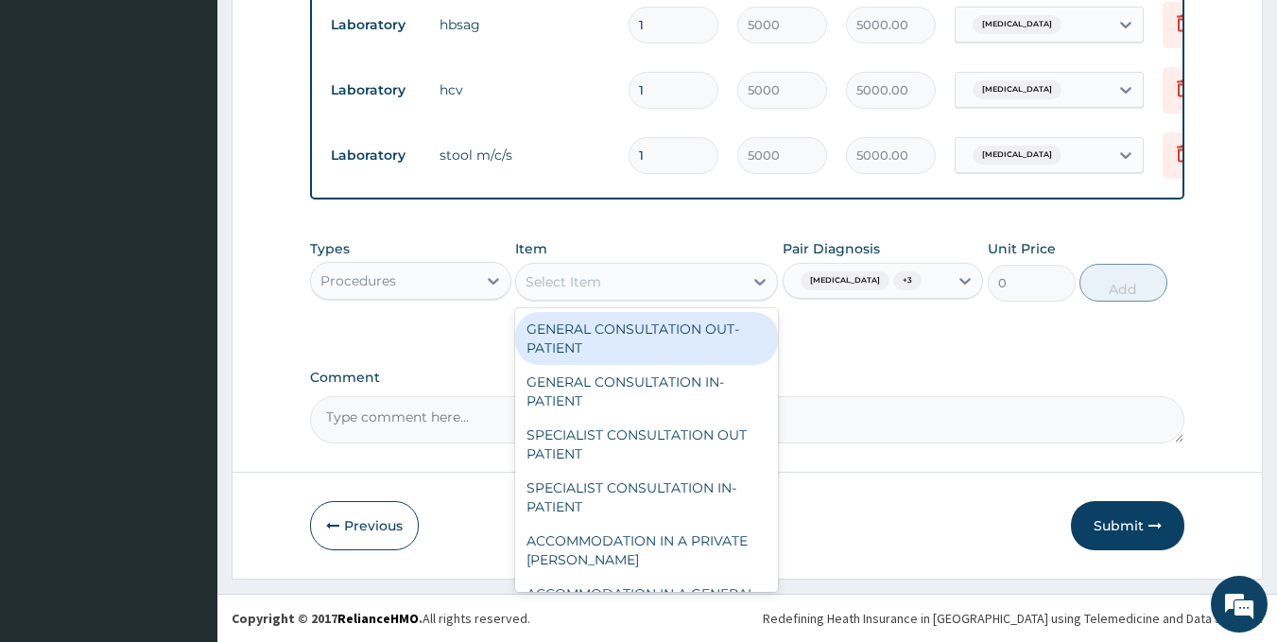
click at [653, 329] on div "GENERAL CONSULTATION OUT- PATIENT" at bounding box center [646, 338] width 263 height 53
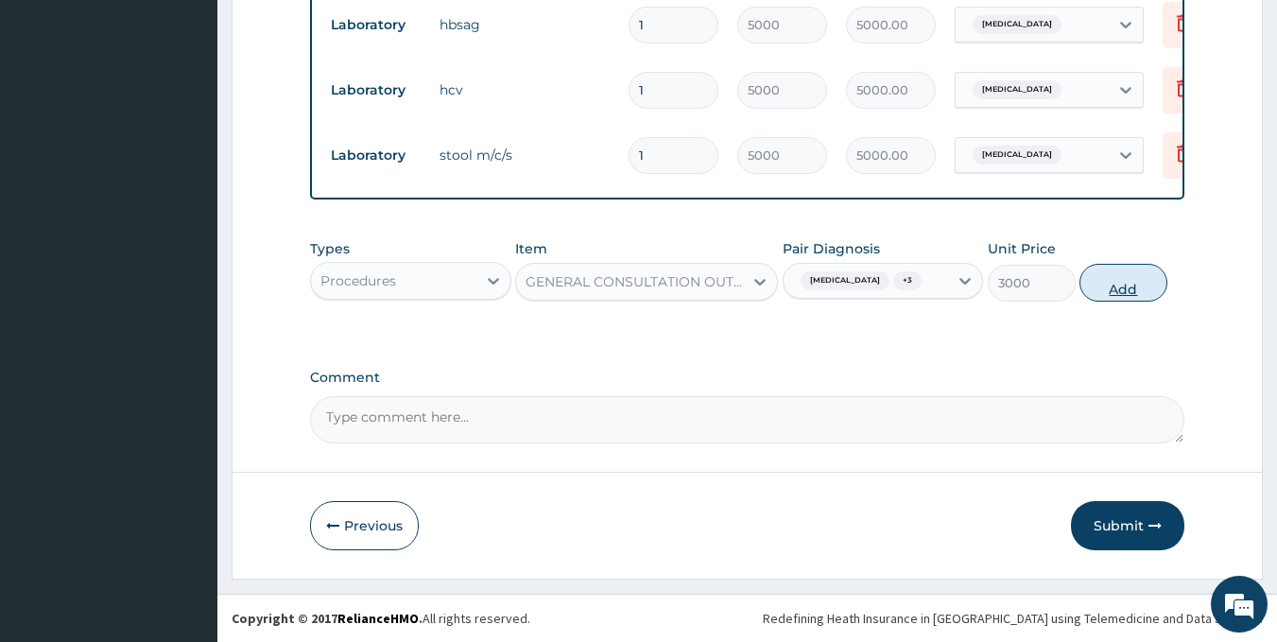
click at [1129, 276] on button "Add" at bounding box center [1123, 283] width 88 height 38
type input "0"
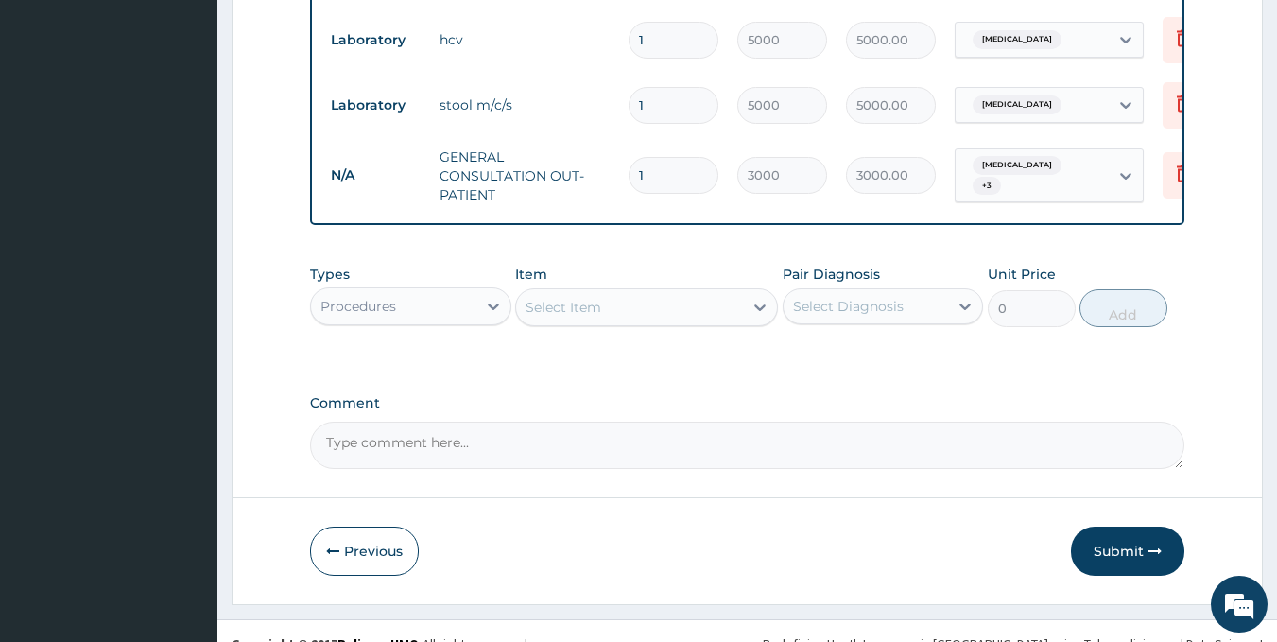
scroll to position [814, 0]
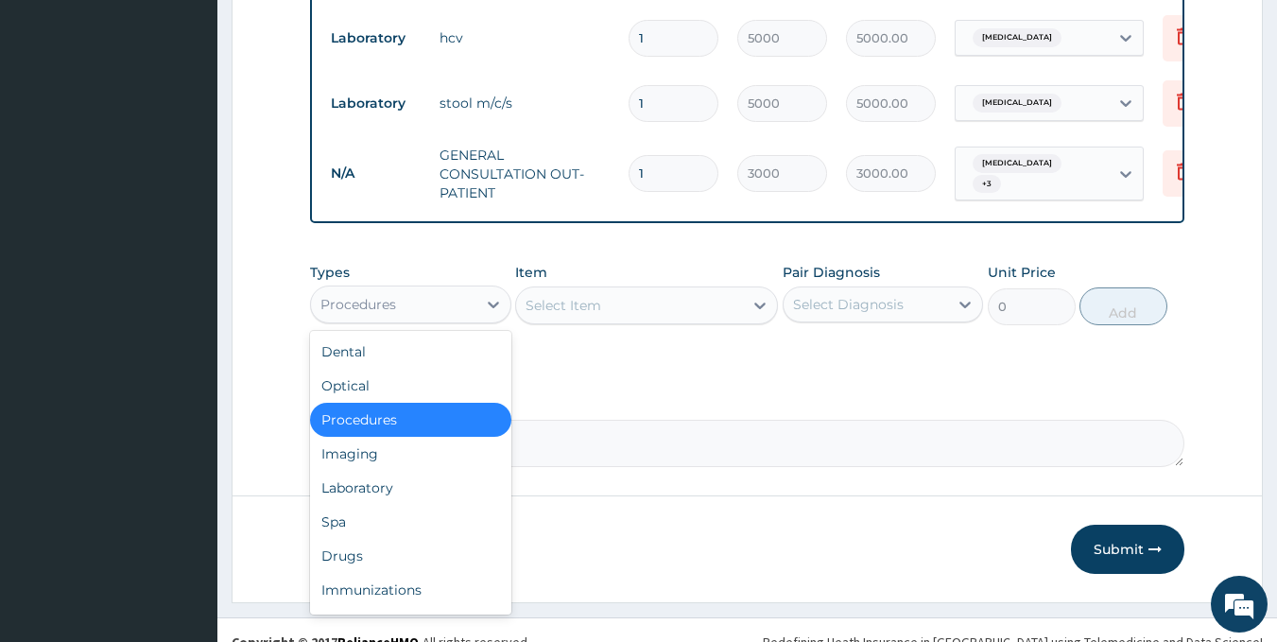
click at [399, 312] on div "Procedures" at bounding box center [393, 304] width 165 height 30
click at [338, 492] on div "Laboratory" at bounding box center [410, 488] width 201 height 34
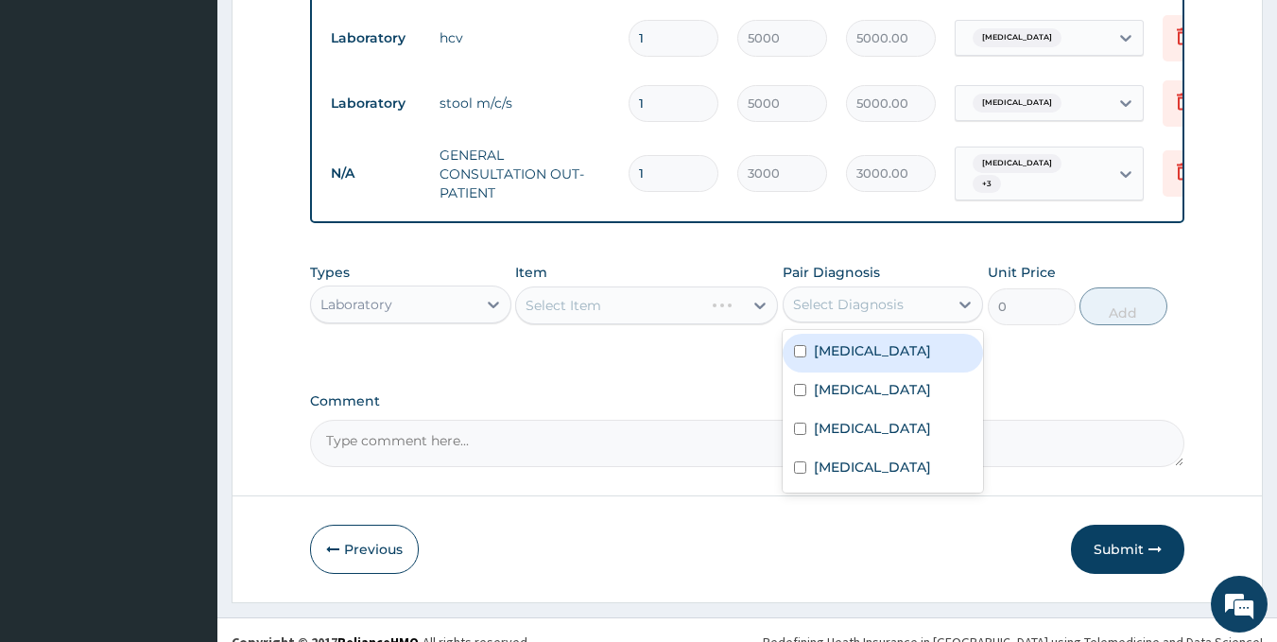
click at [815, 314] on div "Select Diagnosis" at bounding box center [848, 304] width 111 height 19
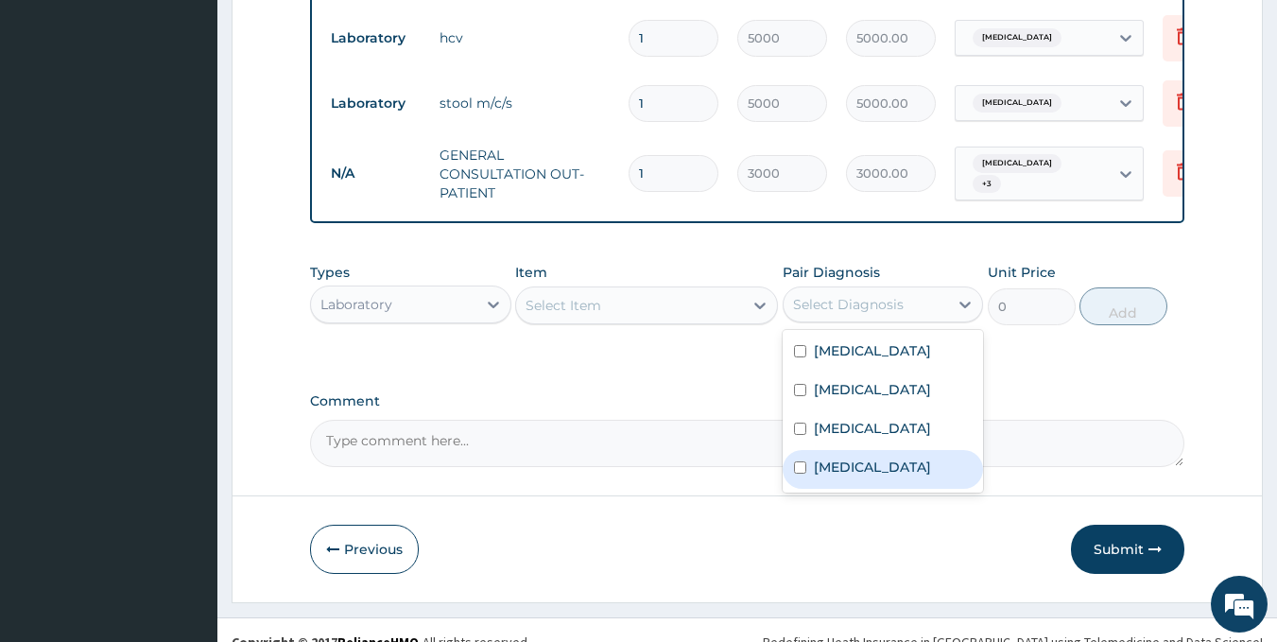
click at [797, 474] on input "checkbox" at bounding box center [800, 467] width 12 height 12
checkbox input "true"
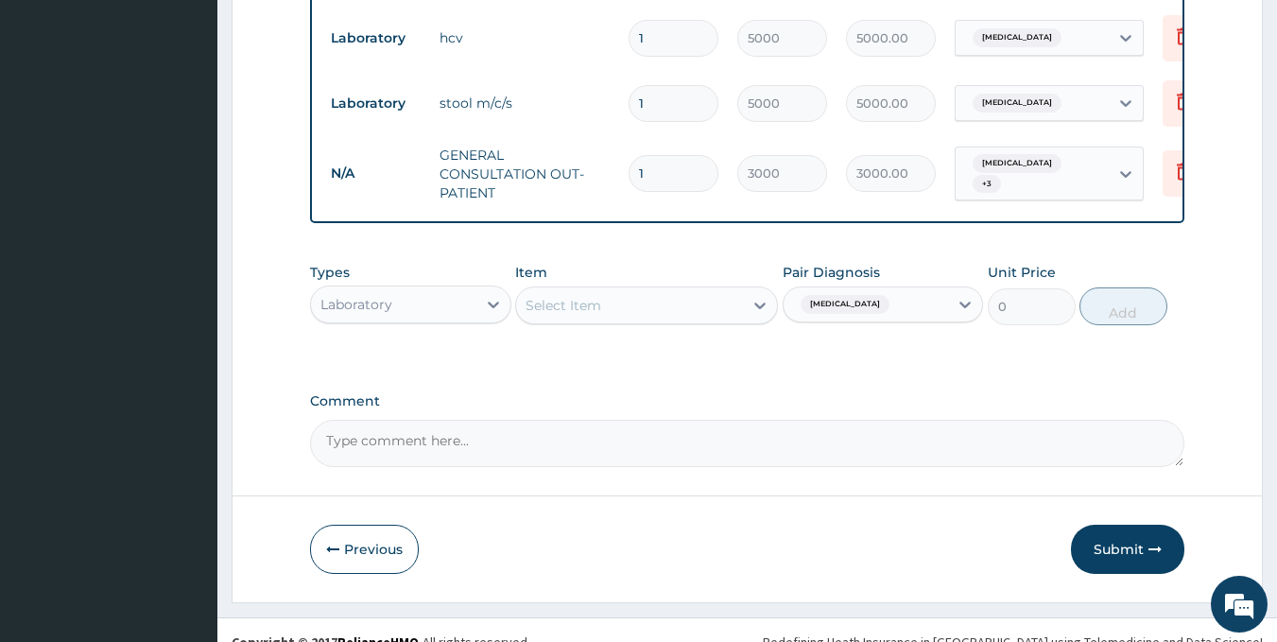
click at [700, 449] on textarea "Comment" at bounding box center [747, 443] width 875 height 47
click at [674, 314] on div "Select Item" at bounding box center [629, 305] width 227 height 30
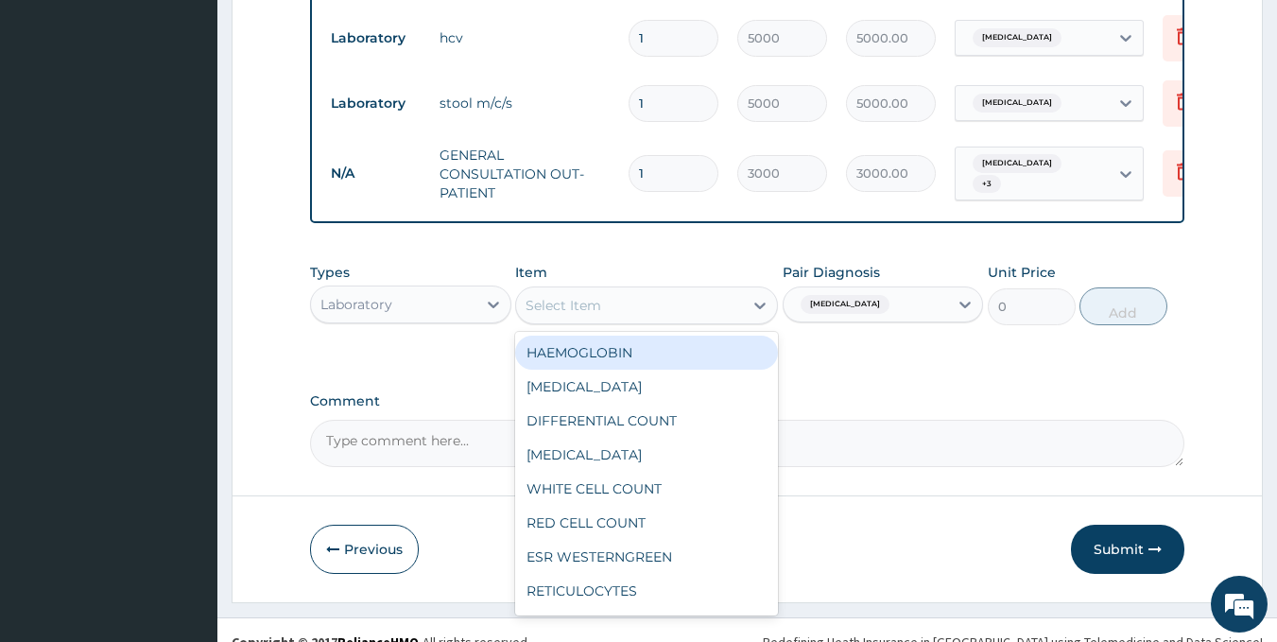
type input "P"
click at [650, 363] on div "[MEDICAL_DATA]" at bounding box center [646, 353] width 263 height 34
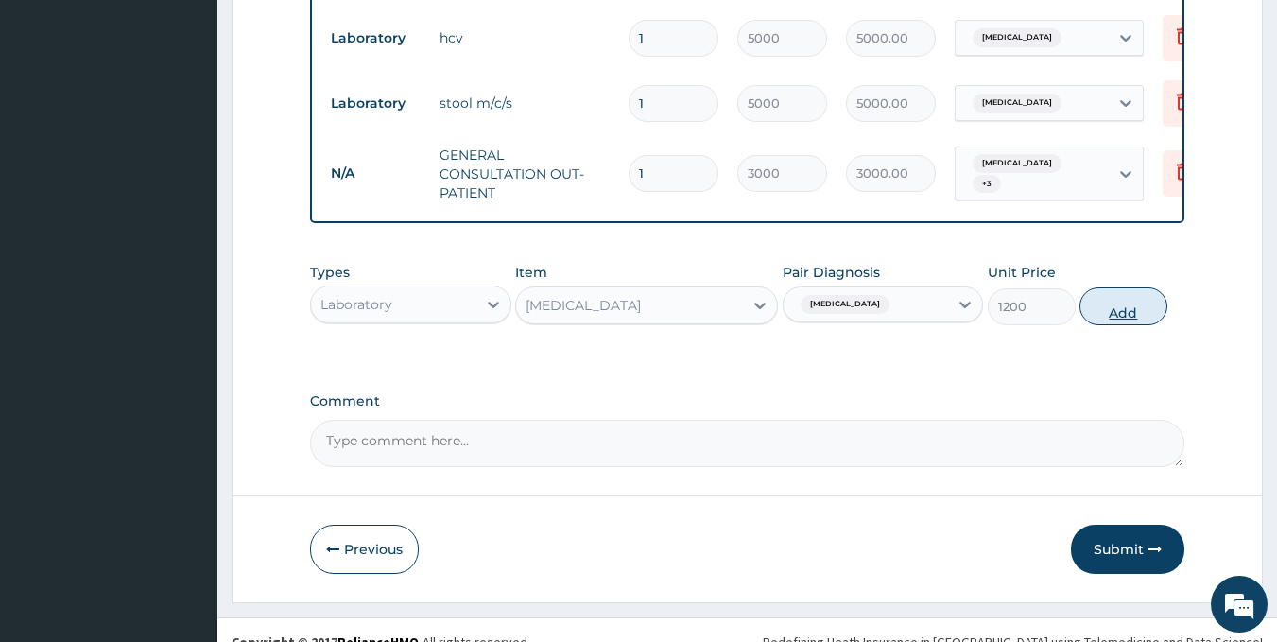
click at [1141, 319] on button "Add" at bounding box center [1123, 306] width 88 height 38
type input "0"
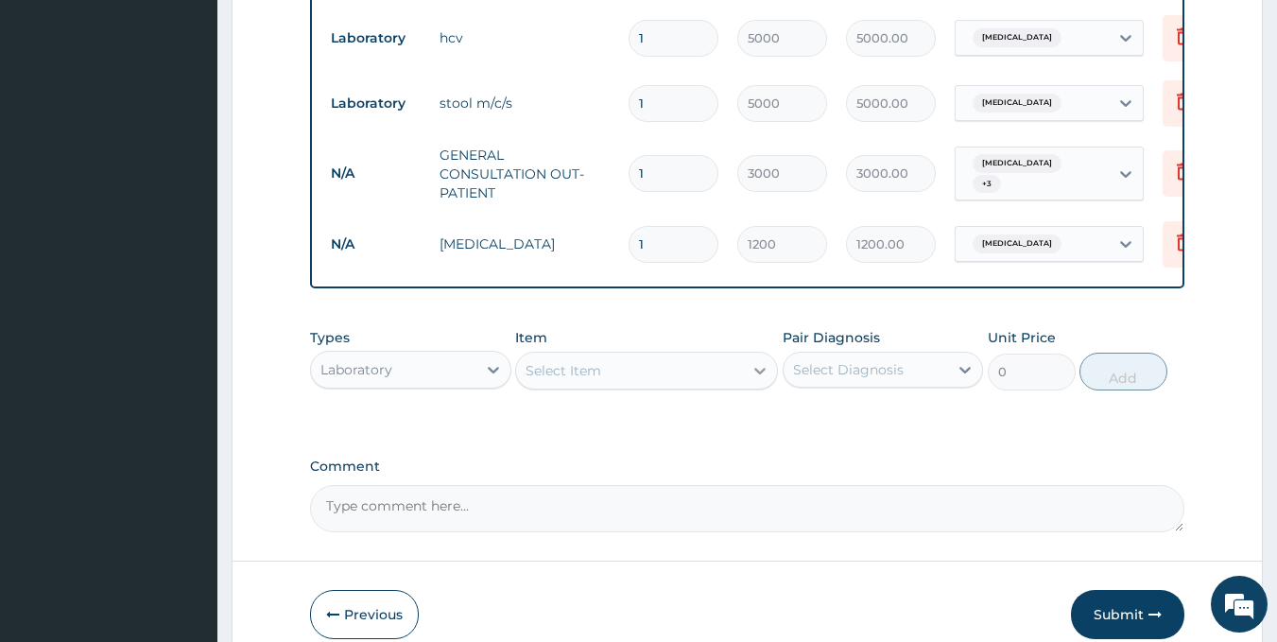
click at [755, 388] on div at bounding box center [760, 370] width 34 height 34
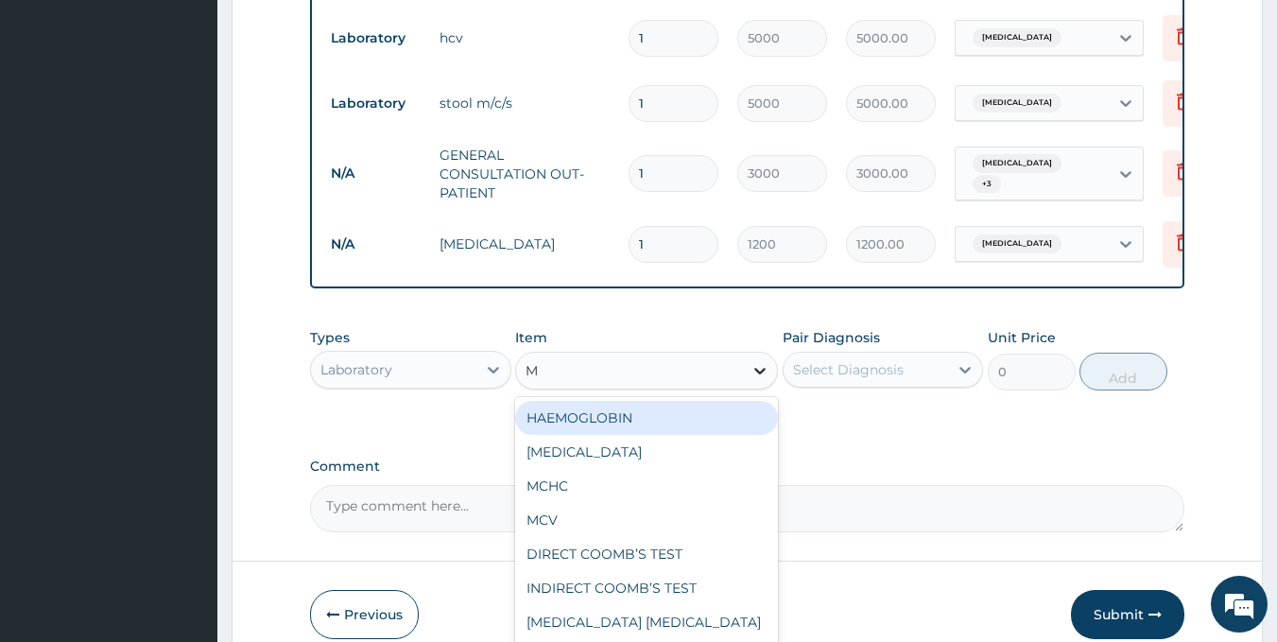
type input "MA"
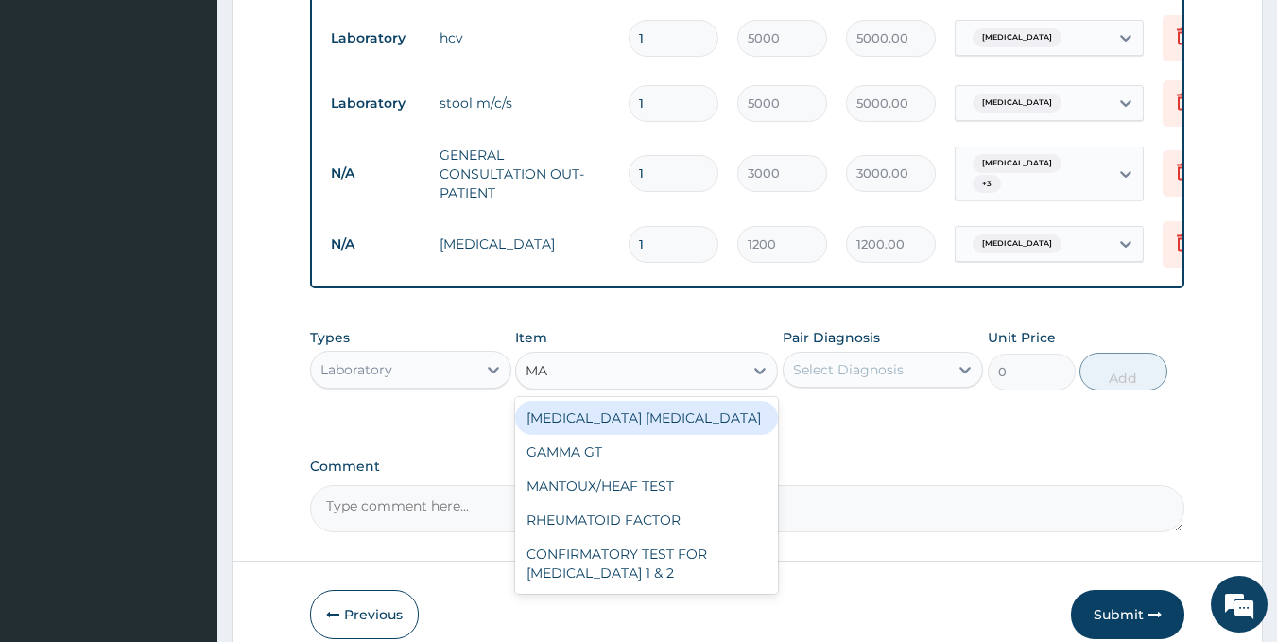
click at [631, 422] on div "[MEDICAL_DATA] [MEDICAL_DATA]" at bounding box center [646, 418] width 263 height 34
type input "1500"
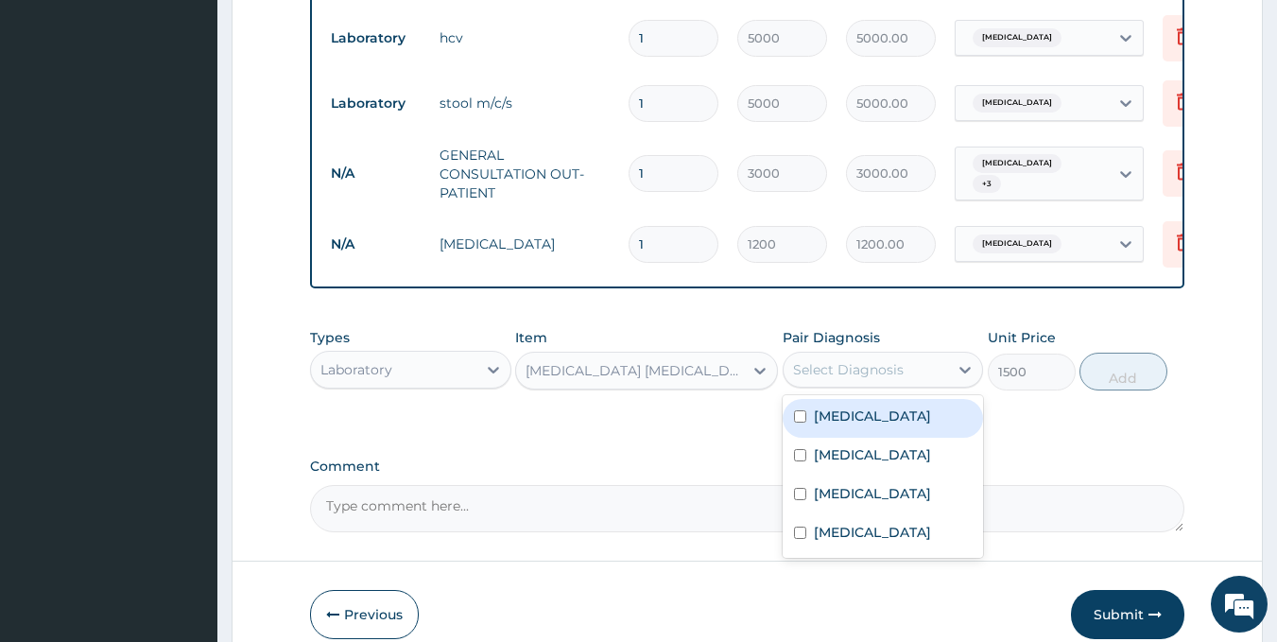
click at [859, 379] on div "Select Diagnosis" at bounding box center [848, 369] width 111 height 19
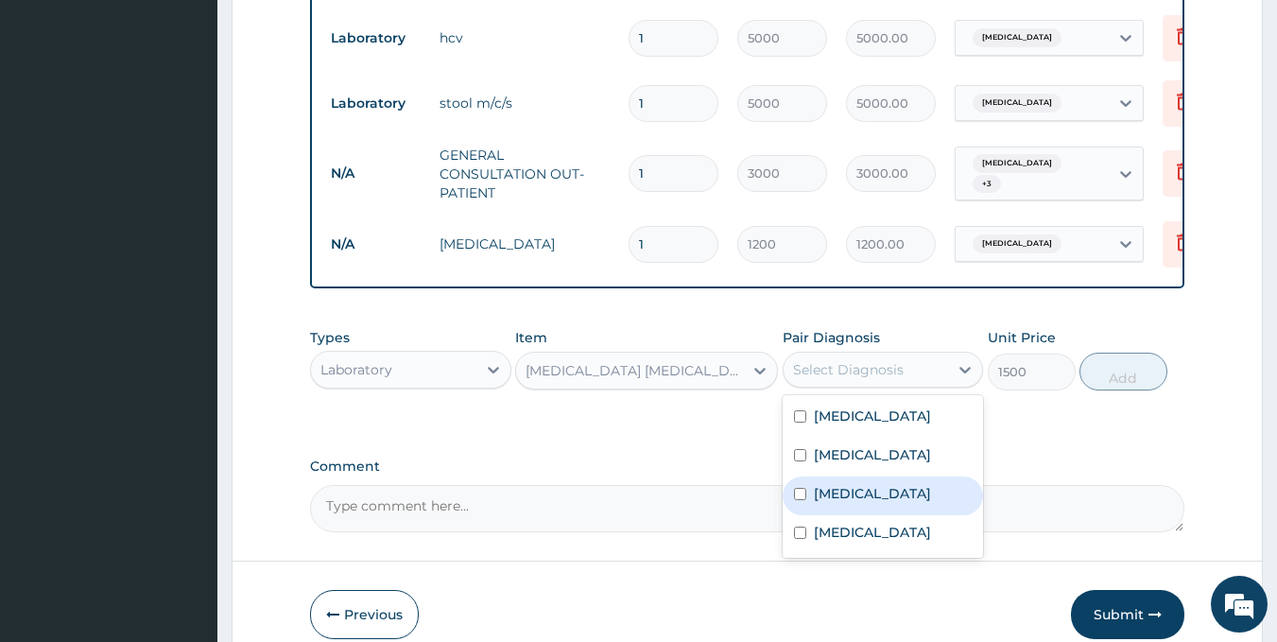
click at [802, 500] on input "checkbox" at bounding box center [800, 494] width 12 height 12
checkbox input "true"
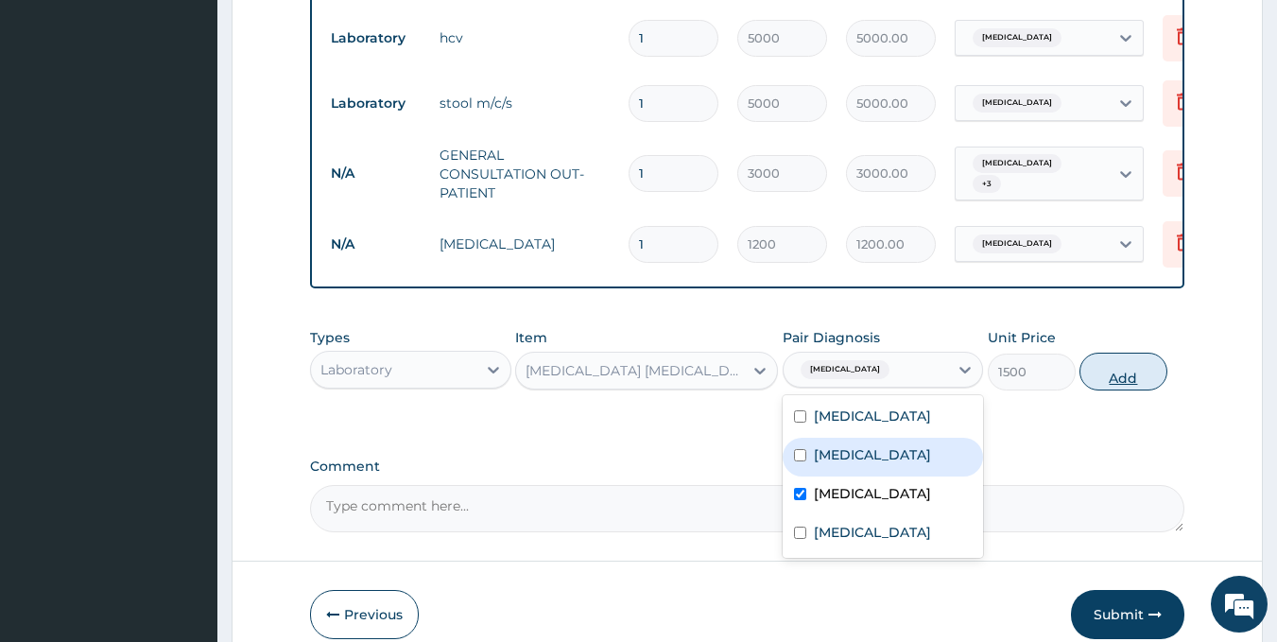
click at [1147, 378] on button "Add" at bounding box center [1123, 372] width 88 height 38
type input "0"
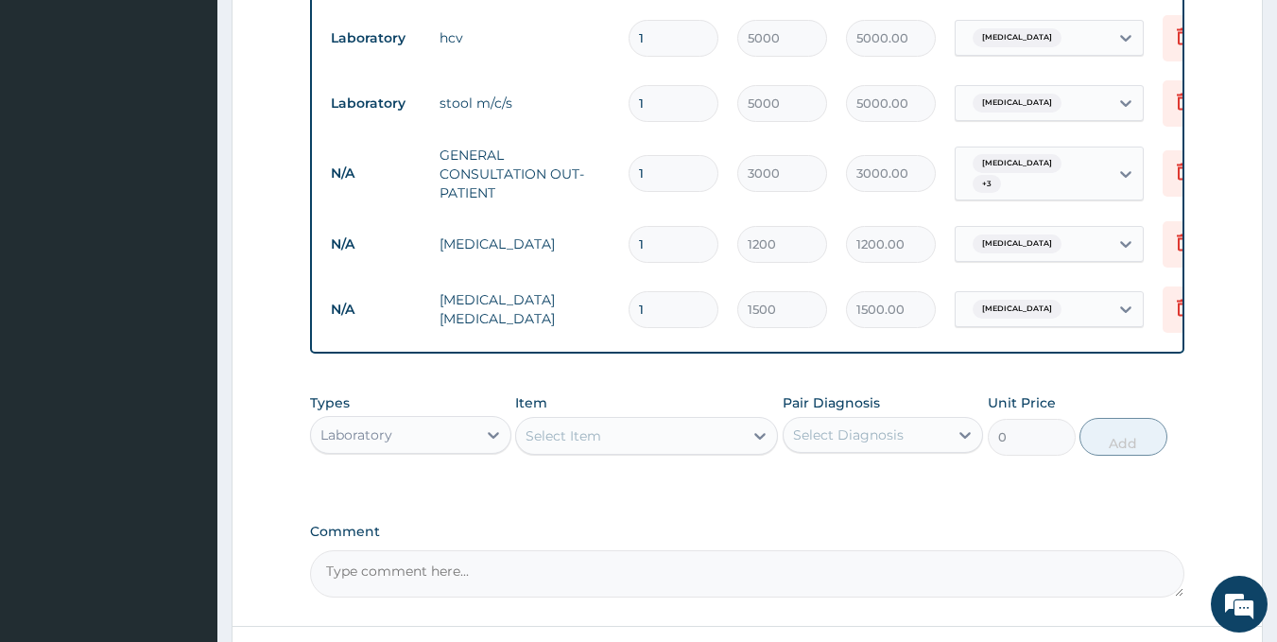
click at [1179, 399] on div "Types Laboratory Item Select Item Pair Diagnosis Select Diagnosis Unit Price 0 …" at bounding box center [747, 424] width 875 height 81
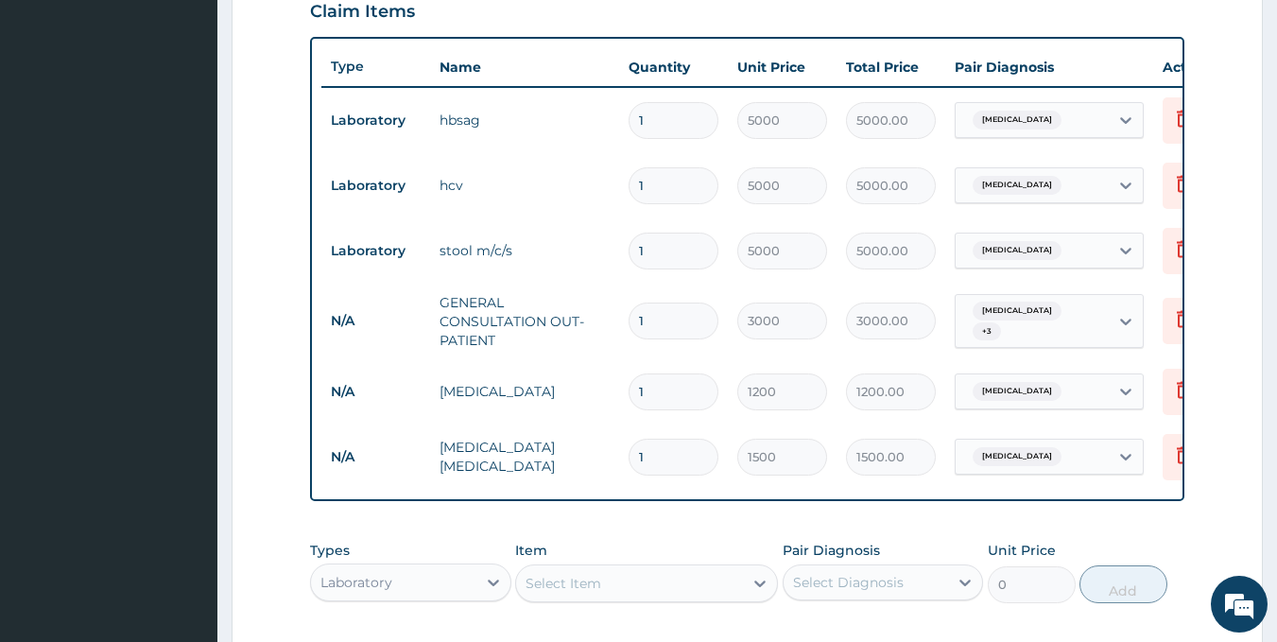
scroll to position [663, 0]
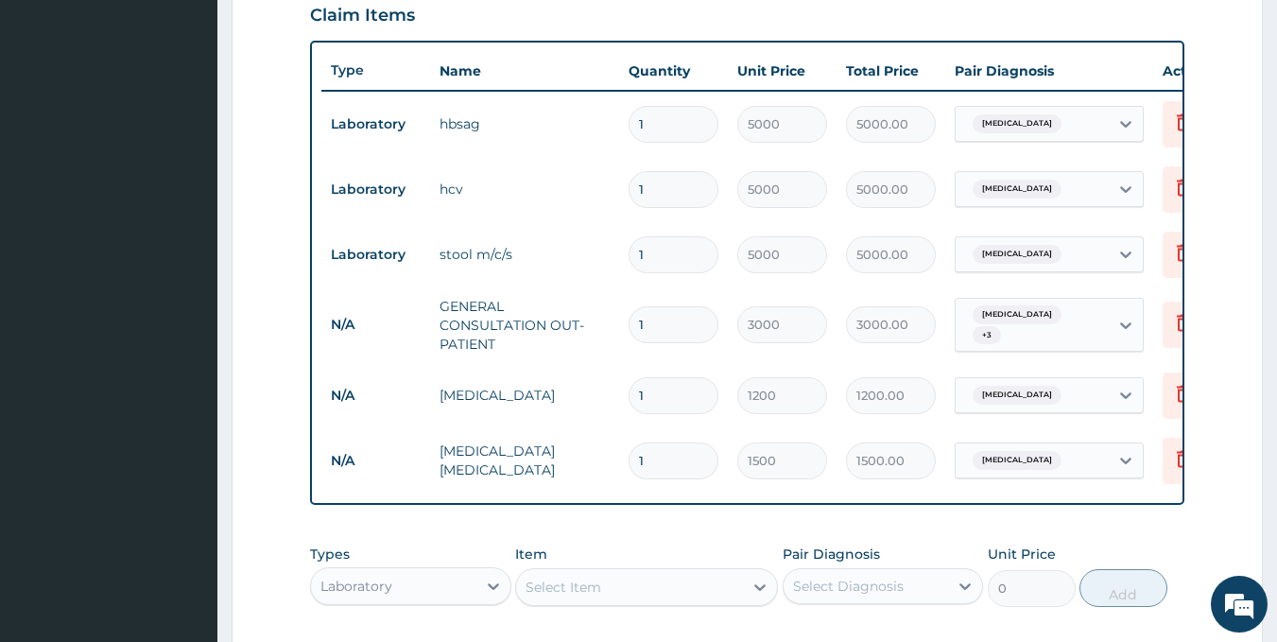
click at [1213, 387] on form "Step 2 of 2 PA Code / Prescription Code PA/211E6E Encounter Date 25-08-2025 Imp…" at bounding box center [747, 161] width 1031 height 1446
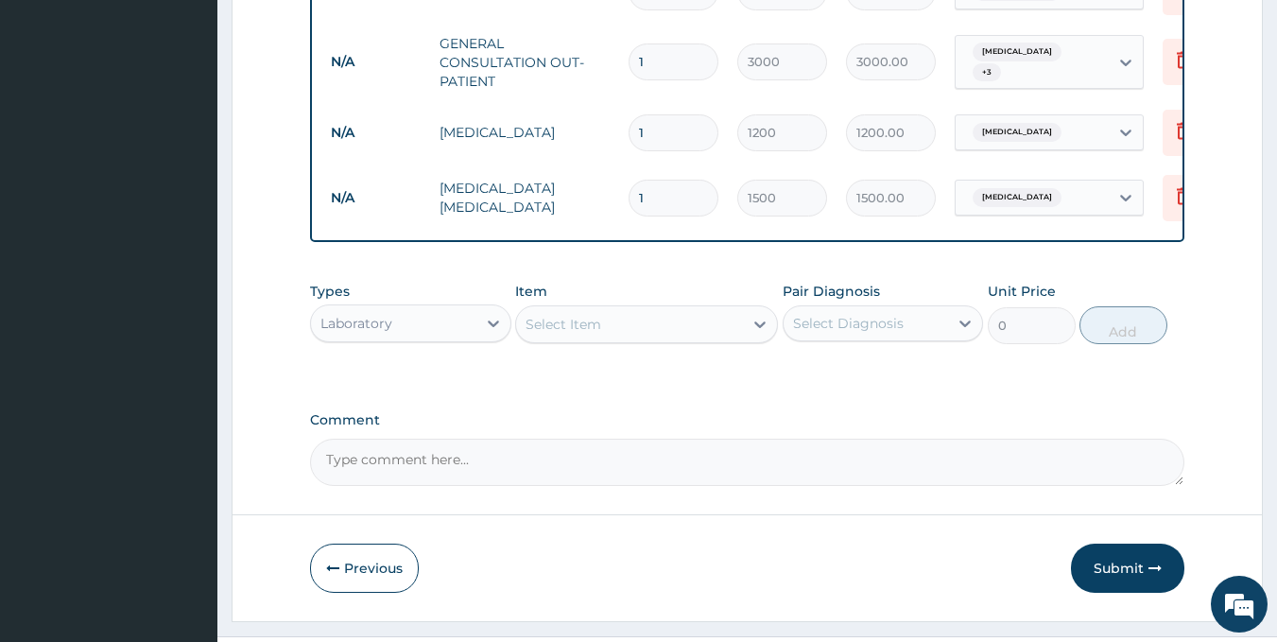
scroll to position [927, 0]
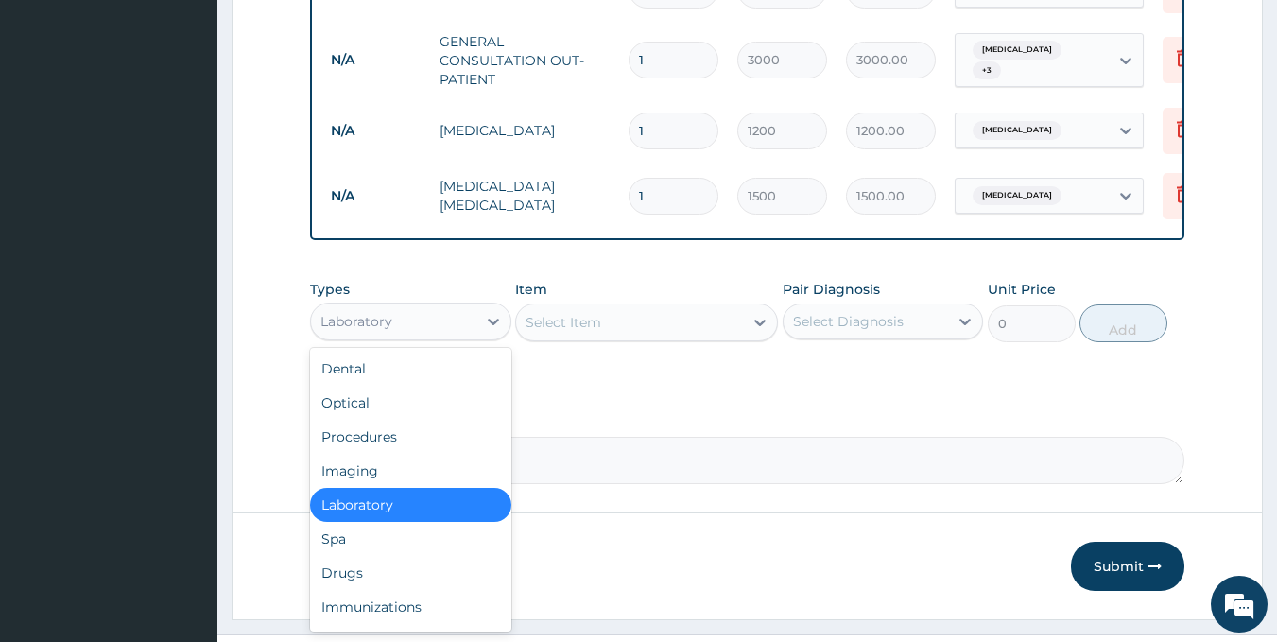
click at [392, 331] on div "Laboratory" at bounding box center [393, 321] width 165 height 30
click at [349, 588] on div "Drugs" at bounding box center [410, 573] width 201 height 34
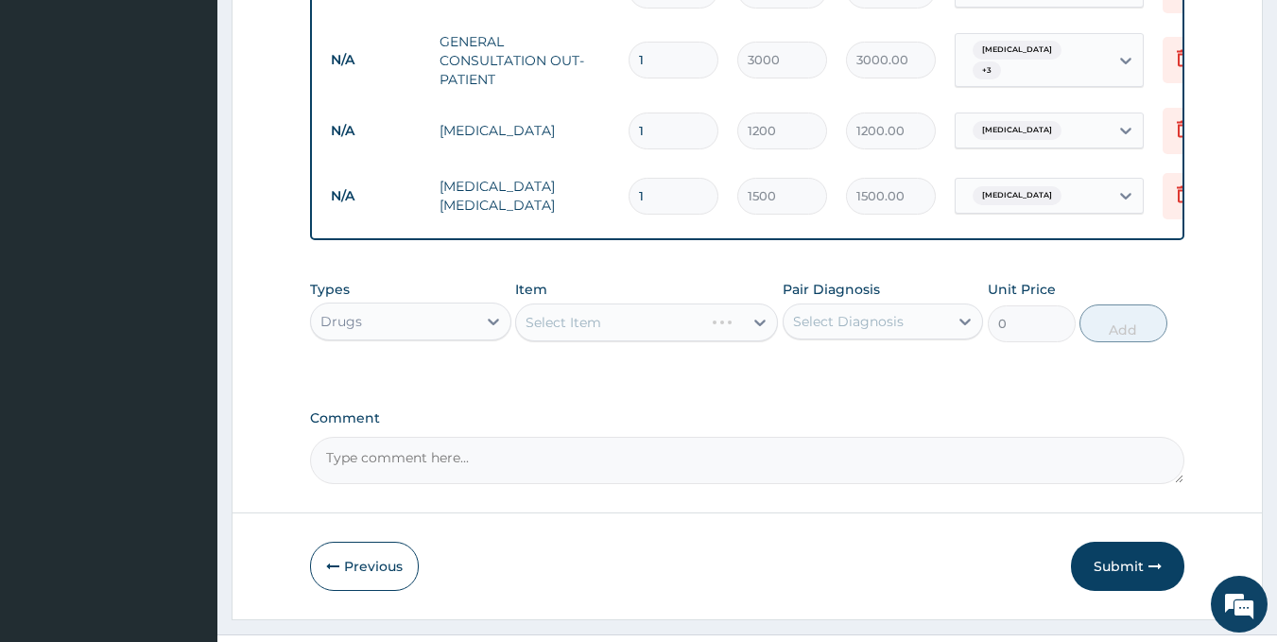
click at [608, 341] on div "Select Item" at bounding box center [646, 322] width 263 height 38
click at [844, 321] on div "Select Diagnosis" at bounding box center [866, 321] width 165 height 30
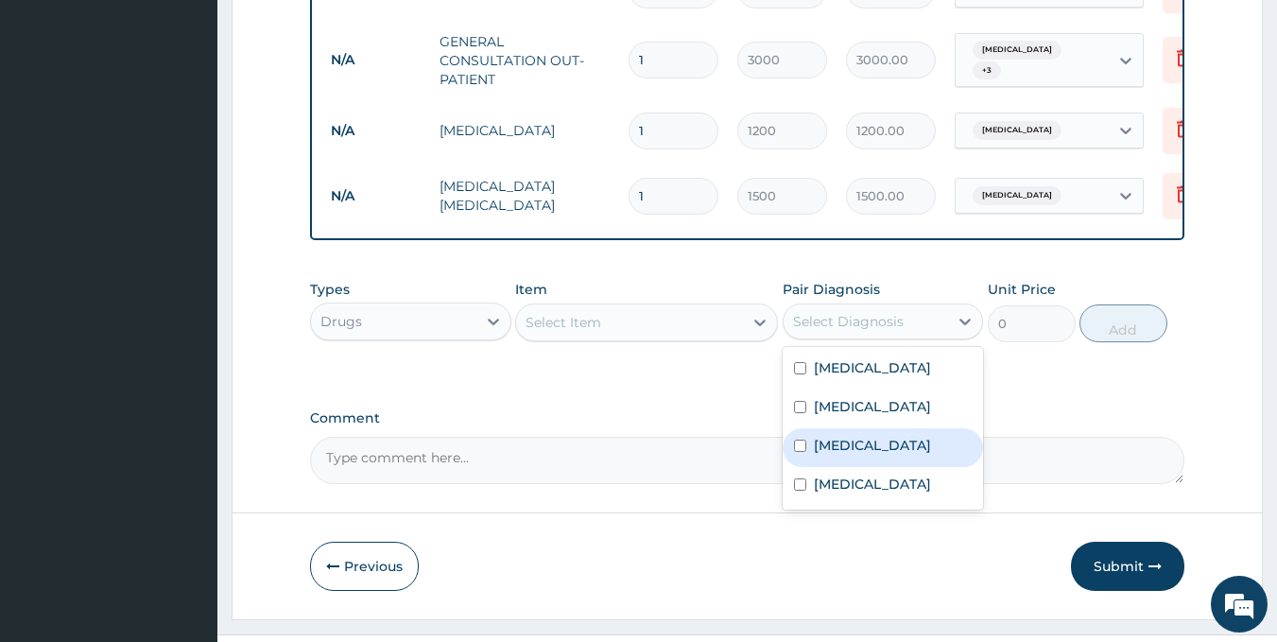
click at [797, 452] on input "checkbox" at bounding box center [800, 446] width 12 height 12
checkbox input "true"
click at [689, 337] on div "Select Item" at bounding box center [629, 322] width 227 height 30
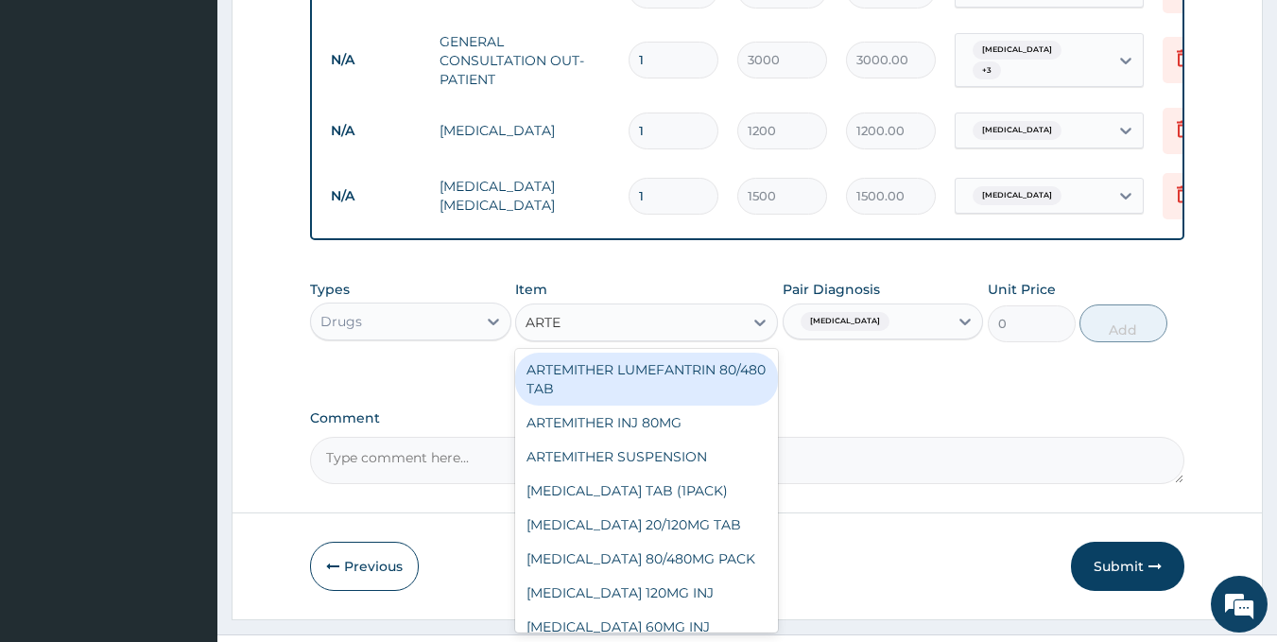
type input "ARTES"
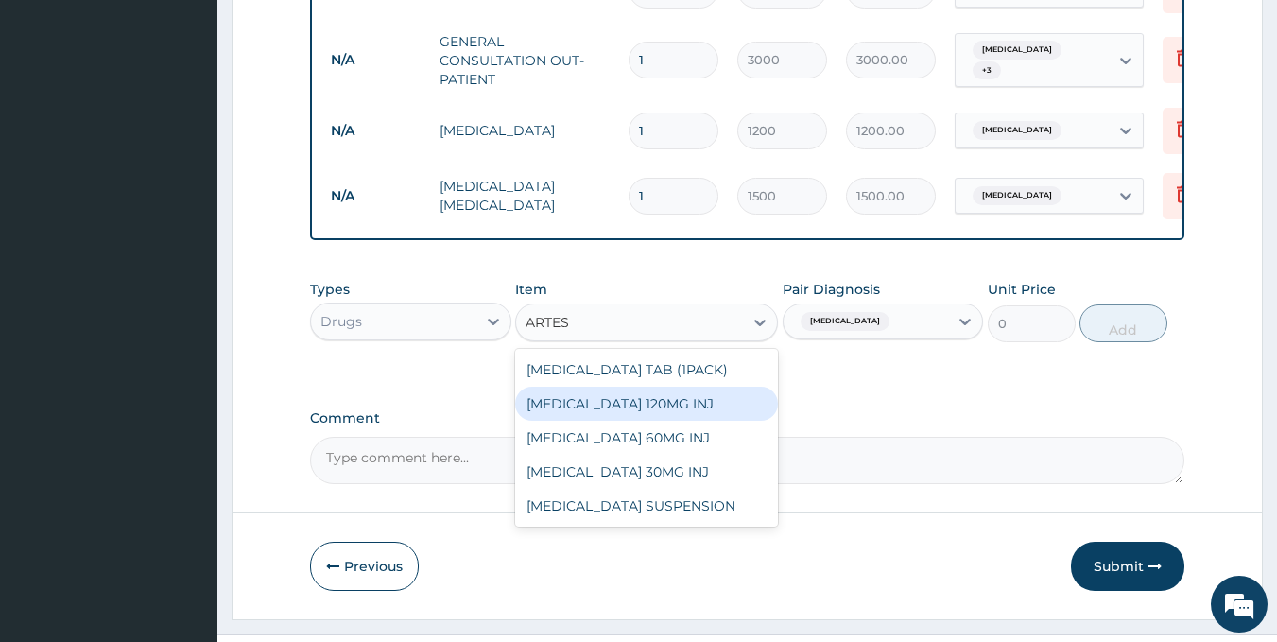
click at [636, 413] on div "[MEDICAL_DATA] 120MG INJ" at bounding box center [646, 404] width 263 height 34
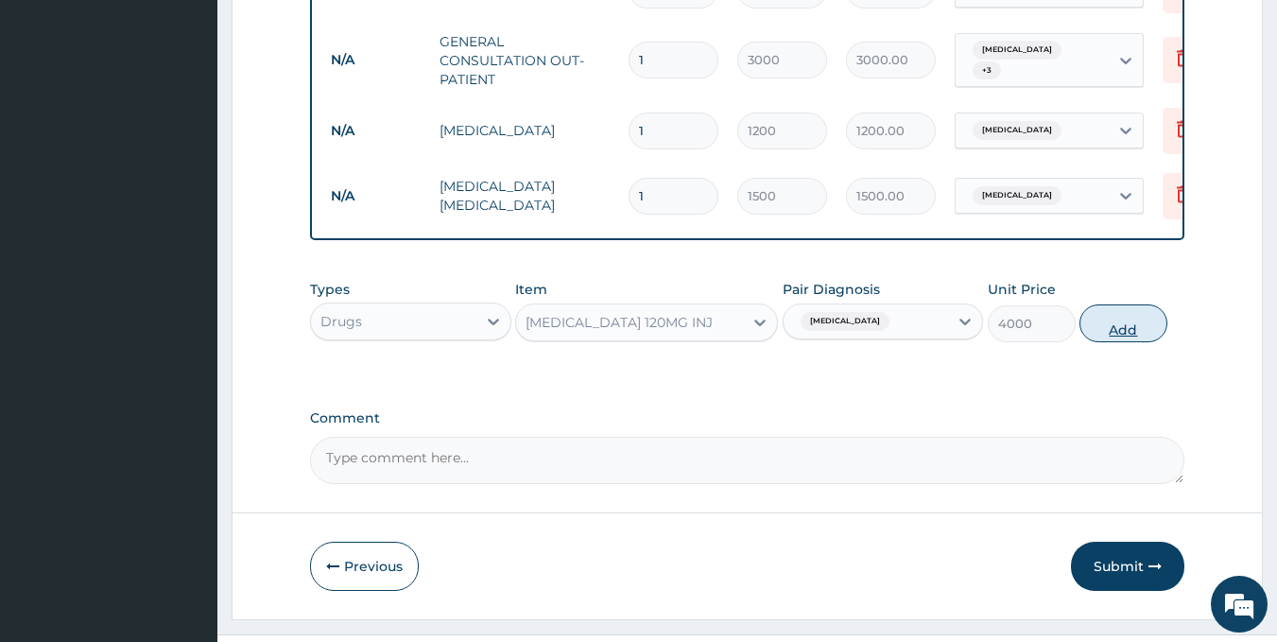
click at [1117, 342] on button "Add" at bounding box center [1123, 323] width 88 height 38
type input "0"
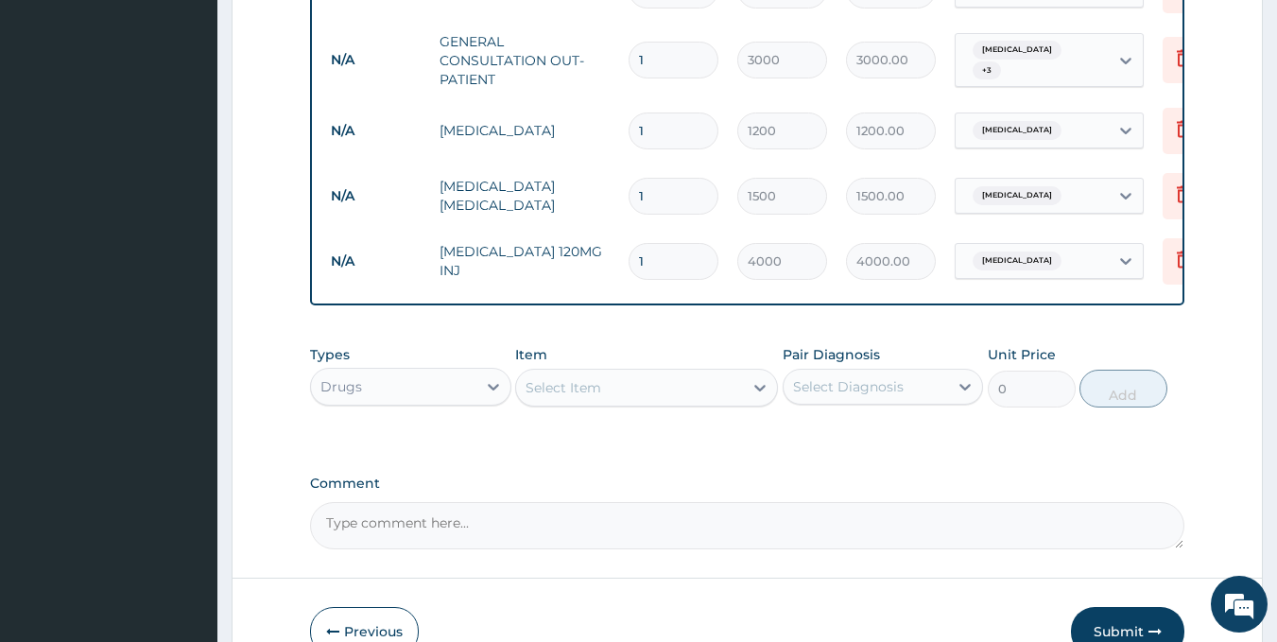
click at [698, 394] on div "Select Item" at bounding box center [629, 387] width 227 height 30
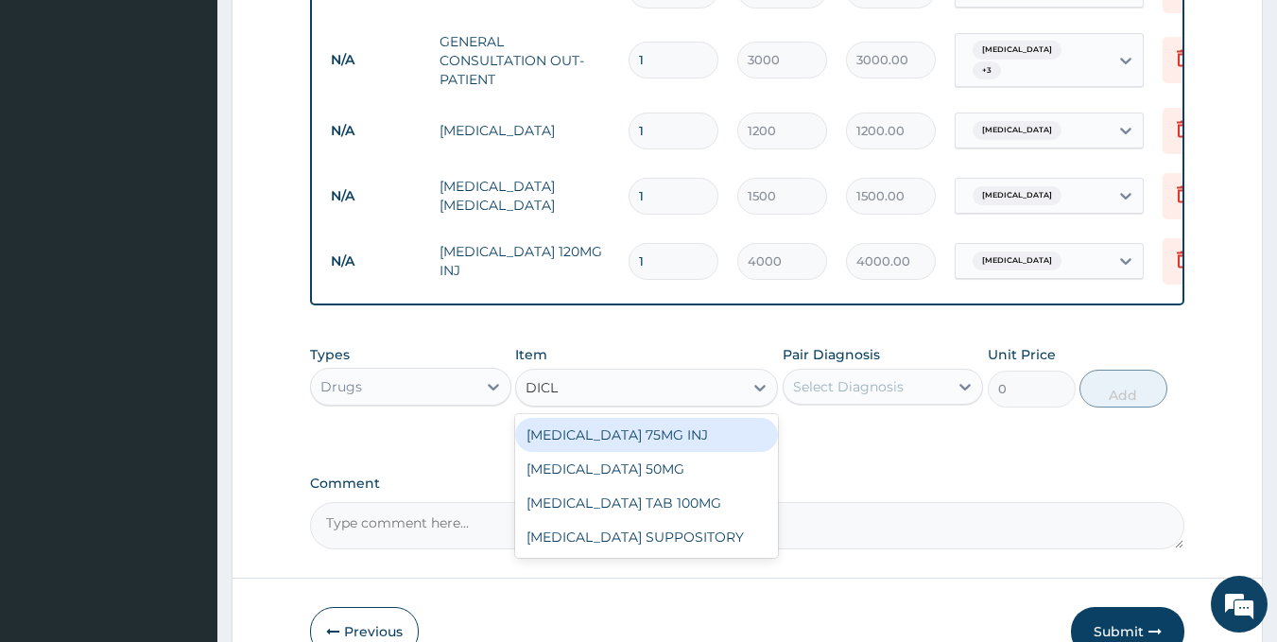
type input "DICLO"
click at [645, 449] on div "[MEDICAL_DATA] 75MG INJ" at bounding box center [646, 435] width 263 height 34
type input "800"
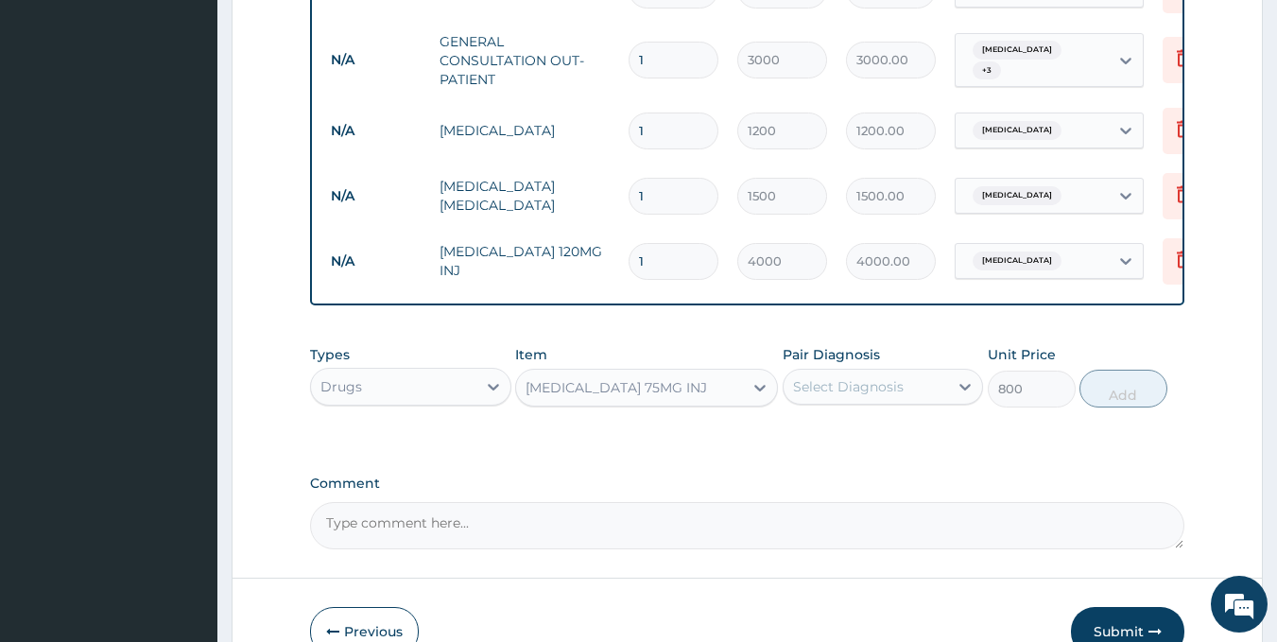
click at [845, 390] on div "Select Diagnosis" at bounding box center [848, 386] width 111 height 19
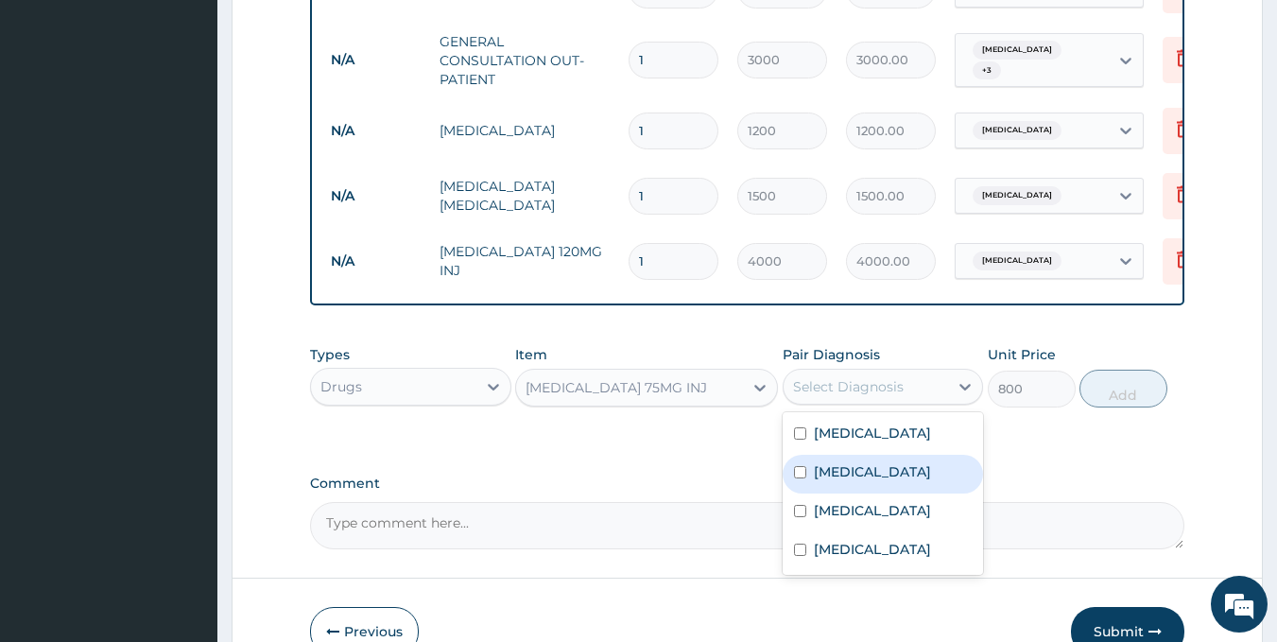
click at [796, 478] on input "checkbox" at bounding box center [800, 472] width 12 height 12
checkbox input "true"
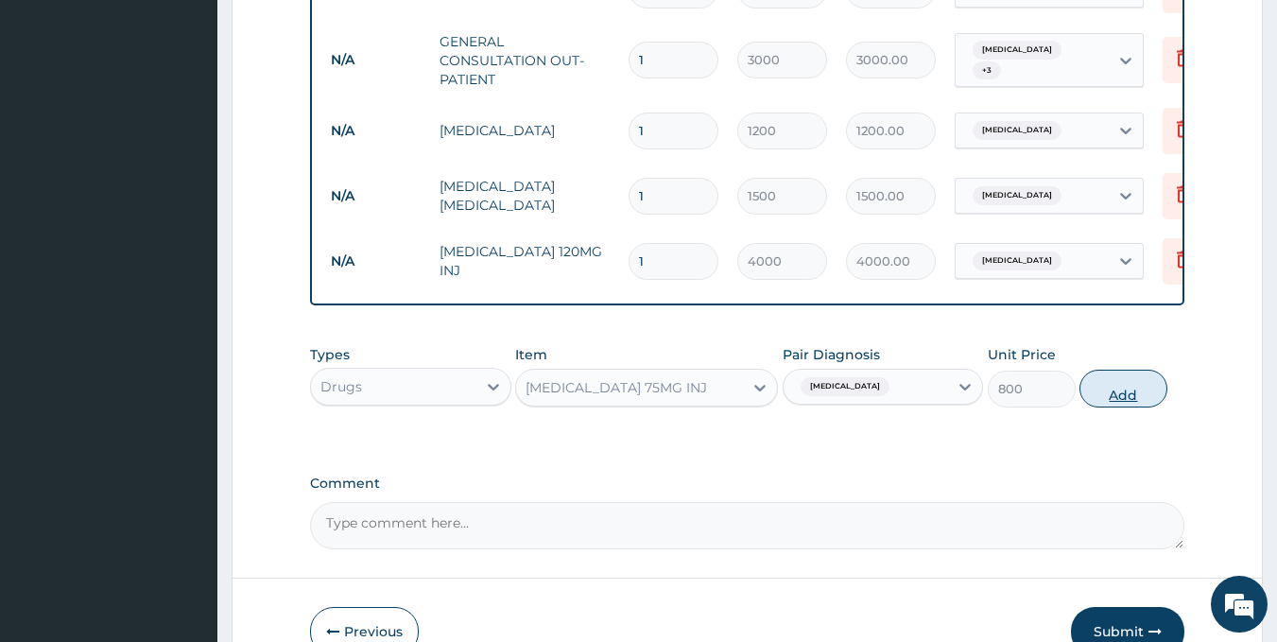
click at [1108, 407] on button "Add" at bounding box center [1123, 389] width 88 height 38
type input "0"
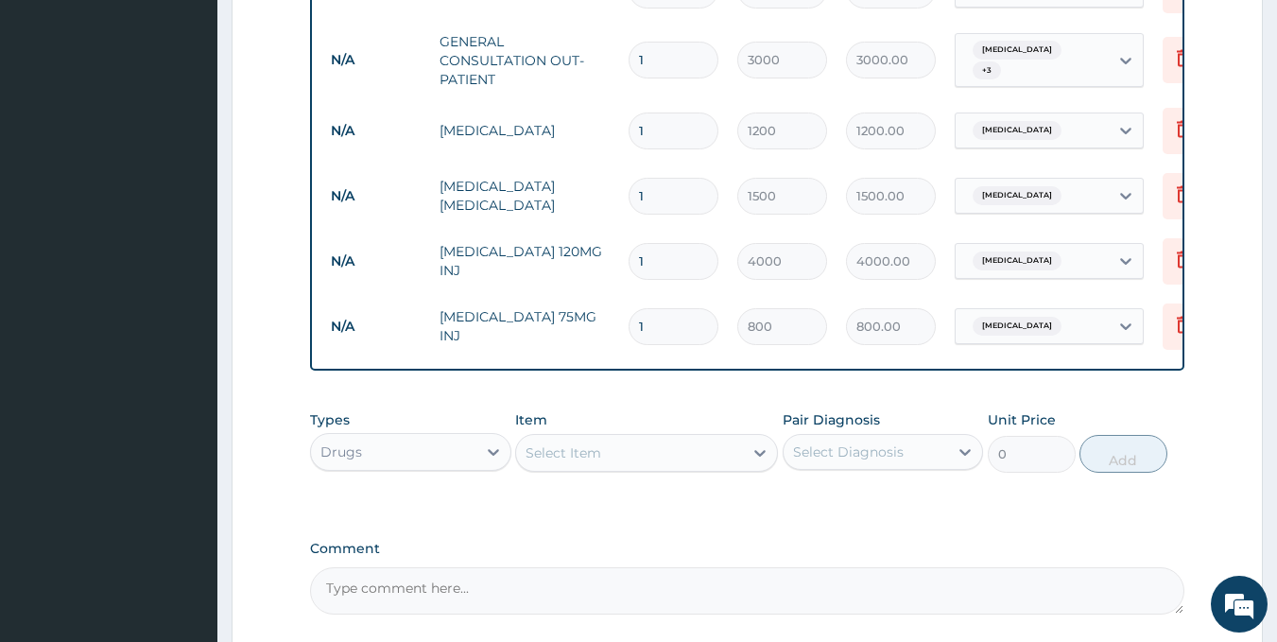
click at [738, 467] on div "Select Item" at bounding box center [629, 453] width 227 height 30
type input "PALUTH"
click at [708, 517] on div "PALUTHER 80MG INJ" at bounding box center [646, 500] width 263 height 34
type input "1000"
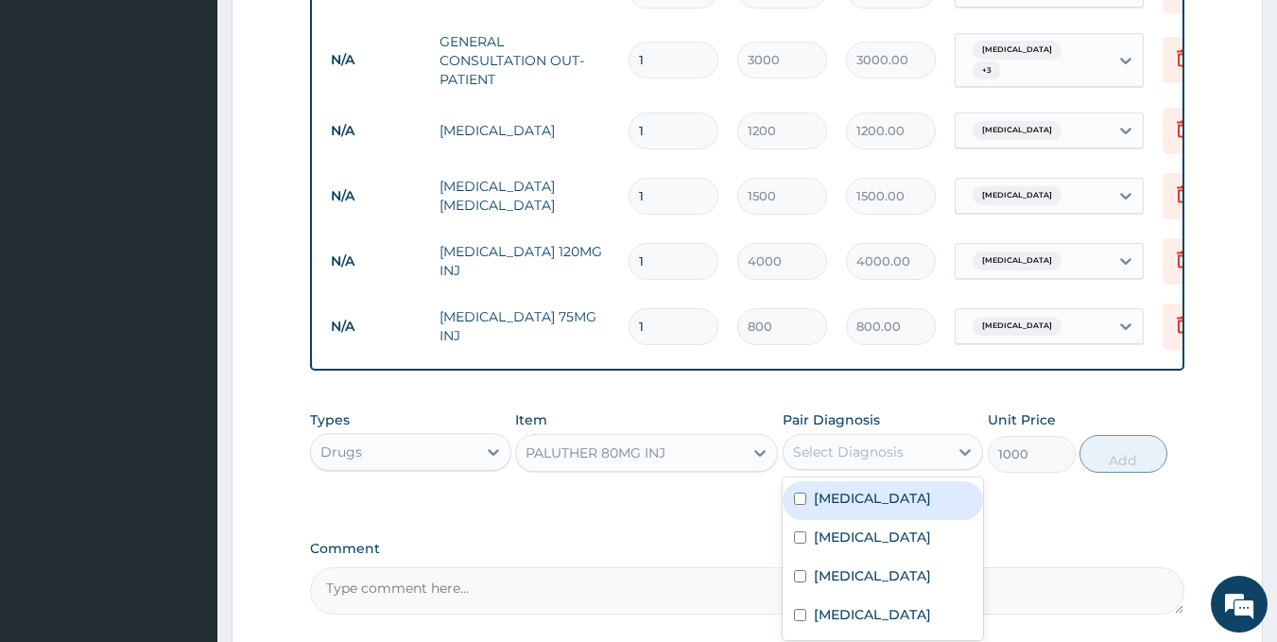
click at [879, 461] on div "Select Diagnosis" at bounding box center [848, 451] width 111 height 19
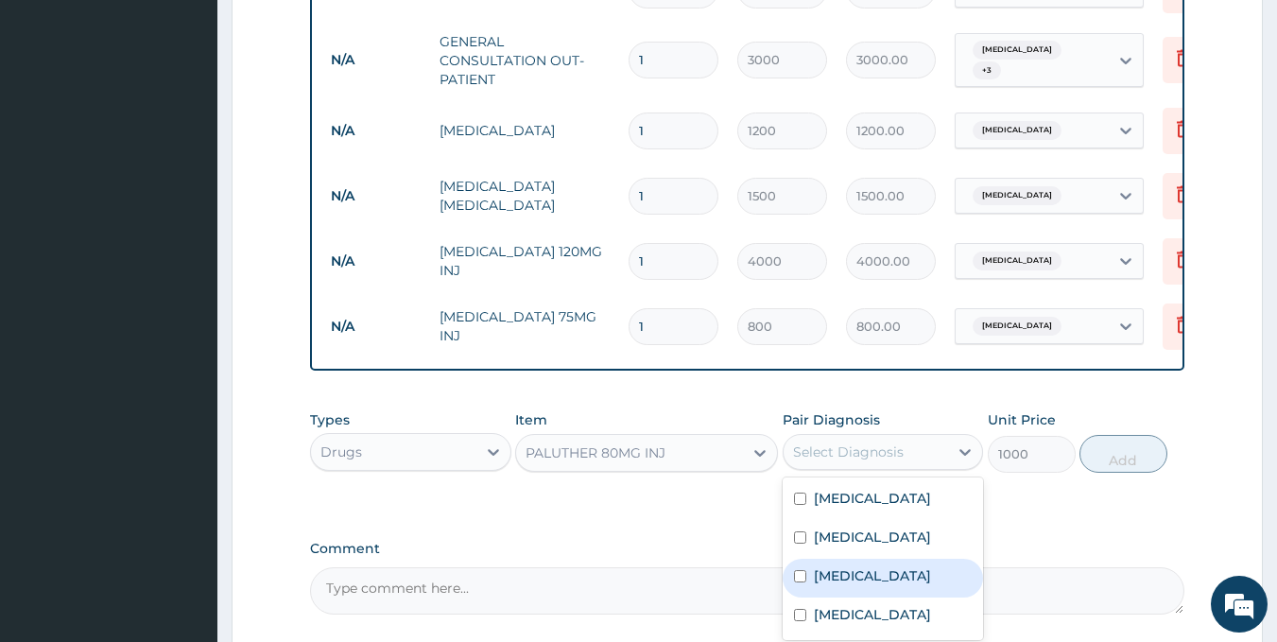
click at [802, 582] on input "checkbox" at bounding box center [800, 576] width 12 height 12
checkbox input "true"
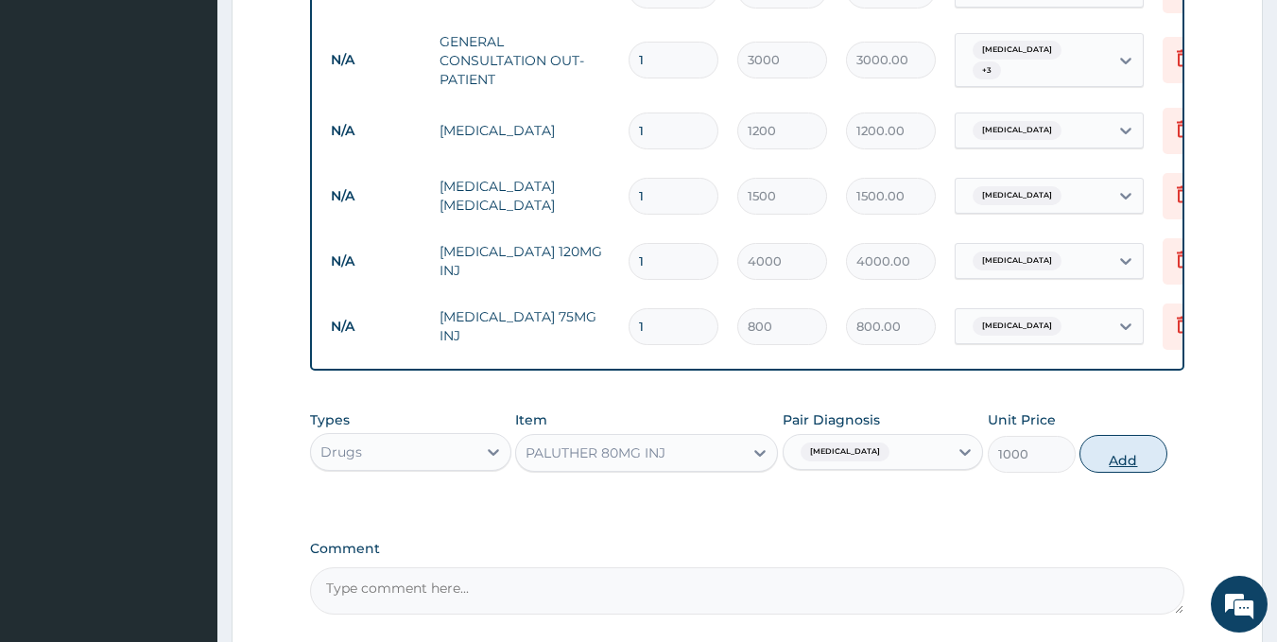
click at [1132, 457] on button "Add" at bounding box center [1123, 454] width 88 height 38
type input "0"
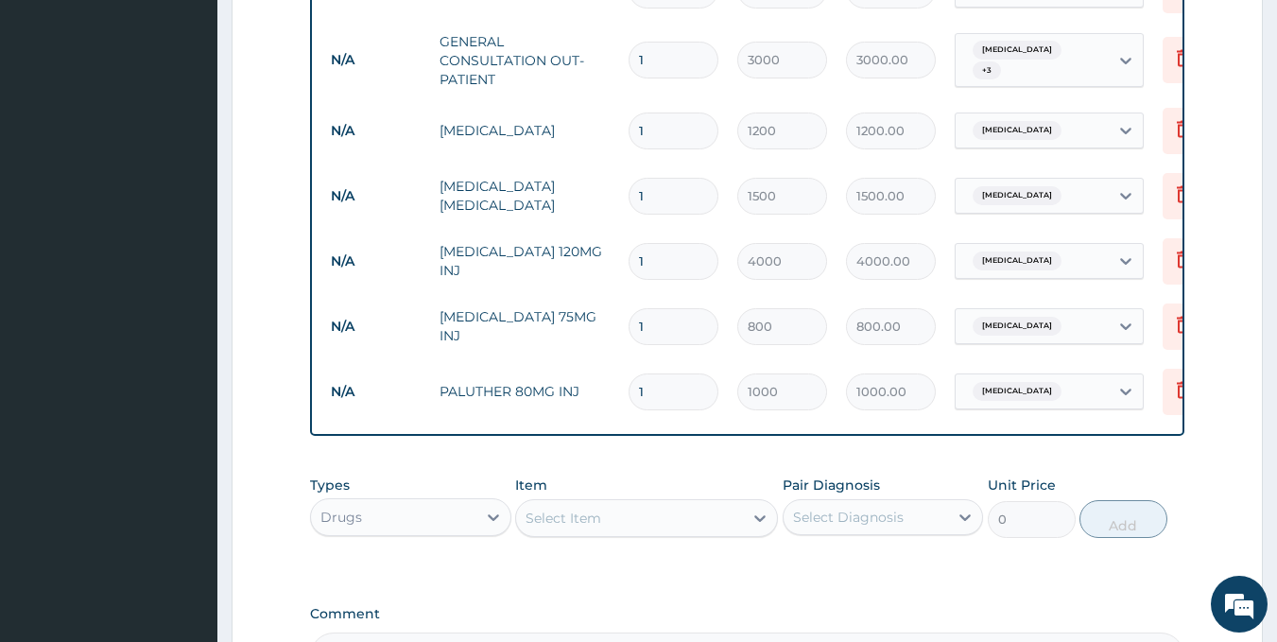
type input "0.00"
type input "6"
type input "6000.00"
type input "6"
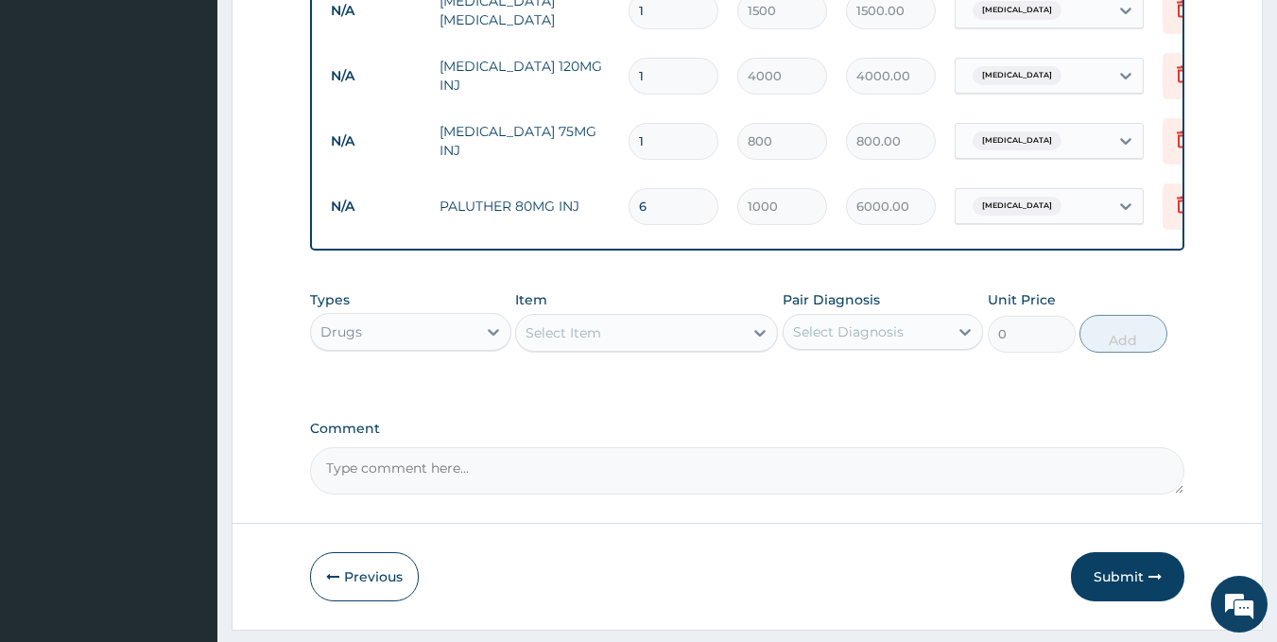
scroll to position [1116, 0]
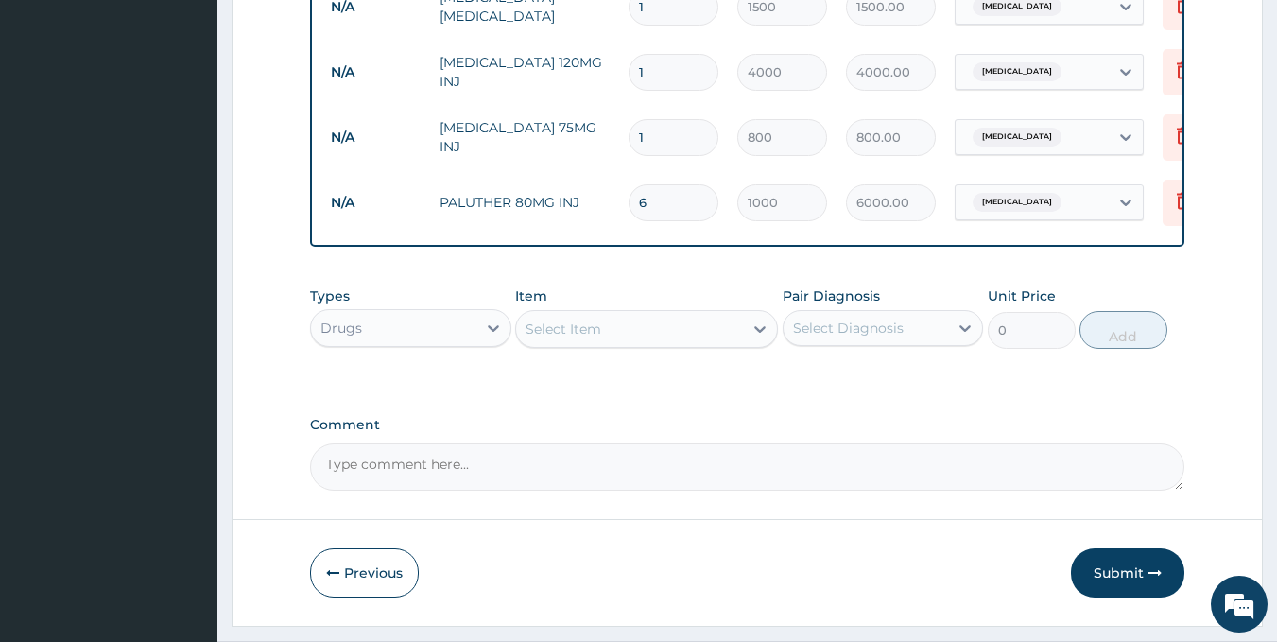
click at [543, 348] on div "Select Item" at bounding box center [646, 329] width 263 height 38
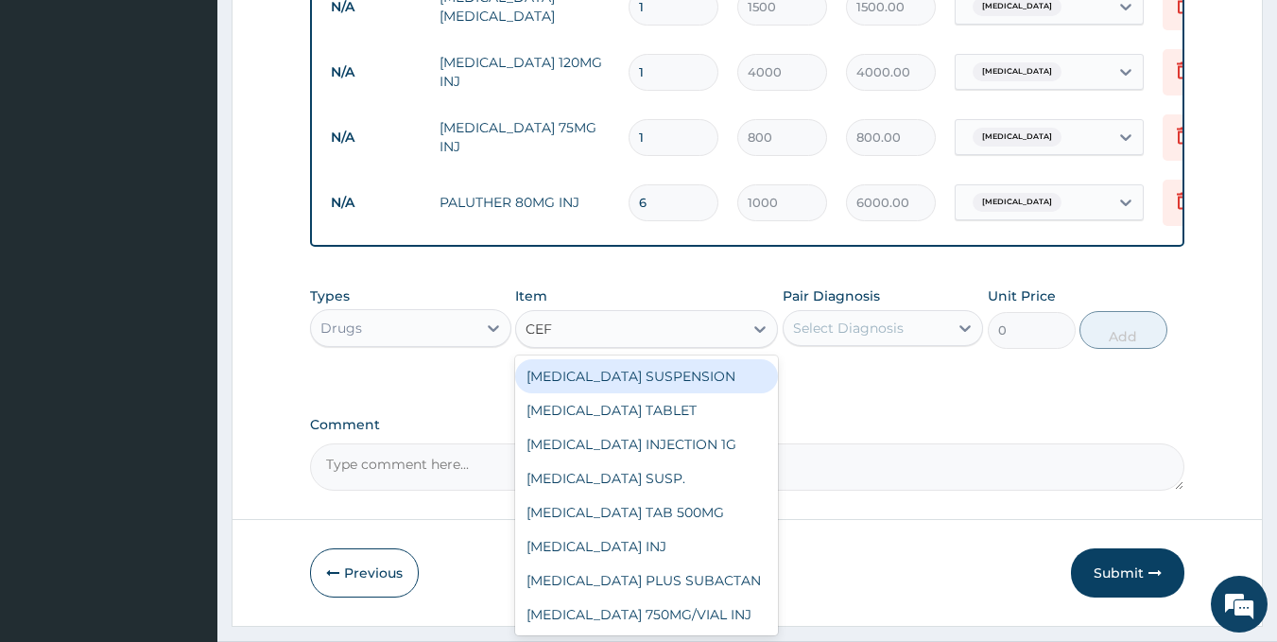
type input "CEFU"
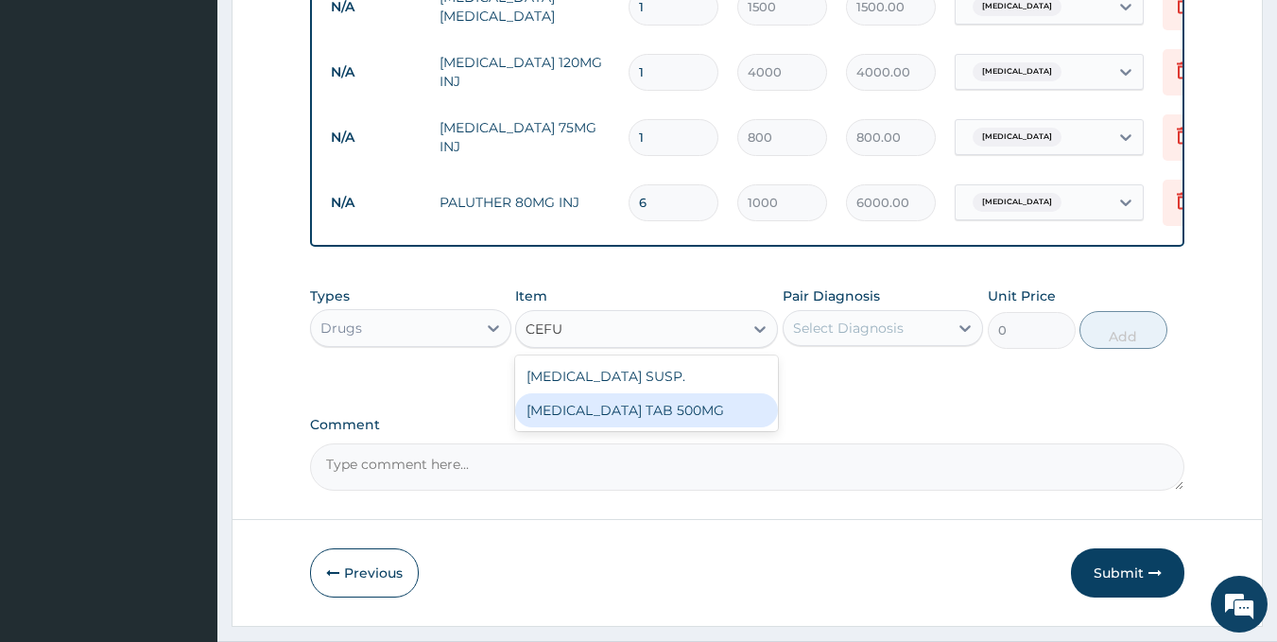
click at [547, 425] on div "[MEDICAL_DATA] TAB 500MG" at bounding box center [646, 410] width 263 height 34
type input "500"
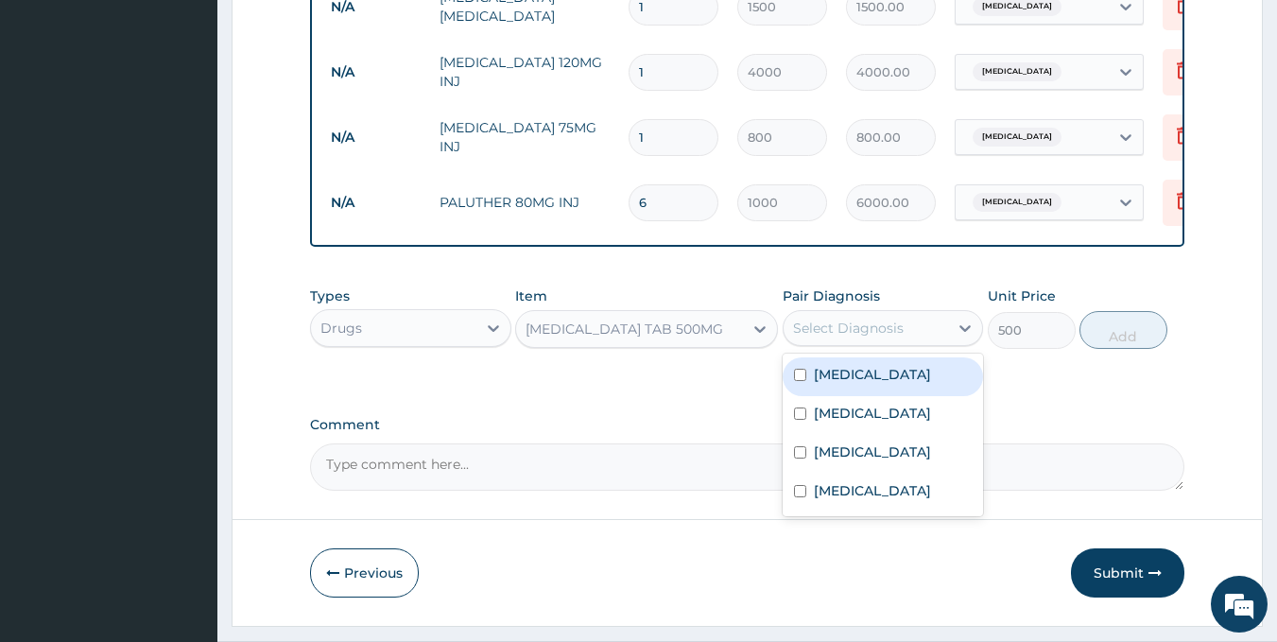
click at [807, 337] on div "Select Diagnosis" at bounding box center [848, 328] width 111 height 19
click at [870, 337] on div "Select Diagnosis" at bounding box center [848, 328] width 111 height 19
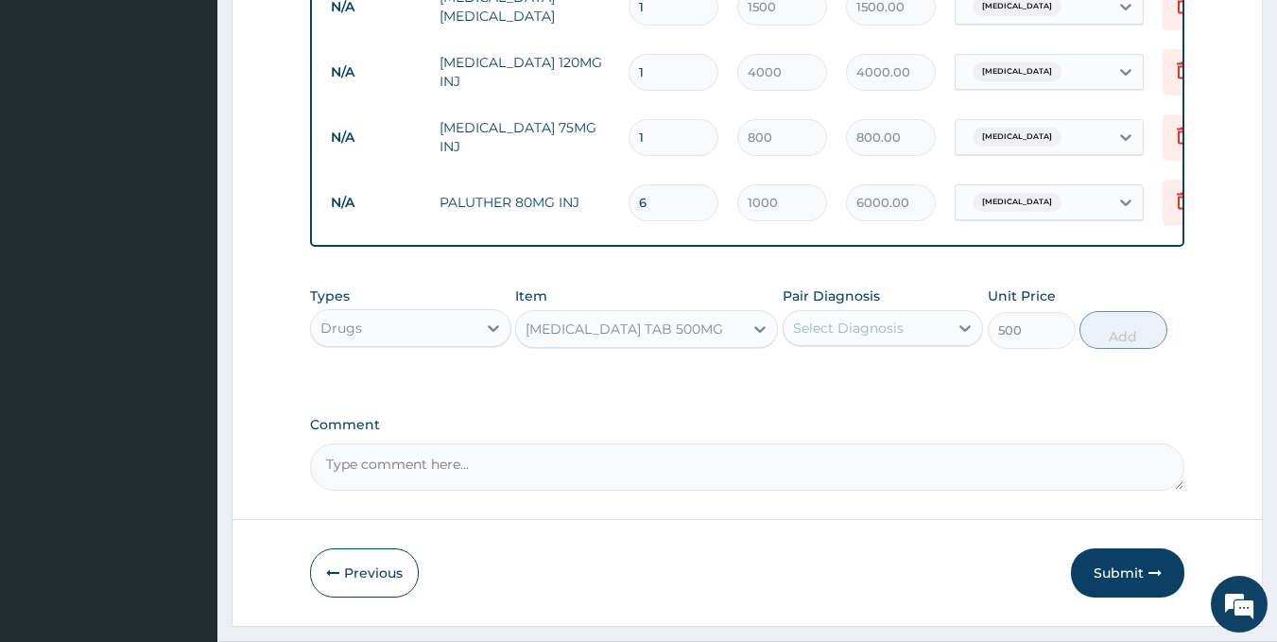
click at [860, 337] on div "Select Diagnosis" at bounding box center [848, 328] width 111 height 19
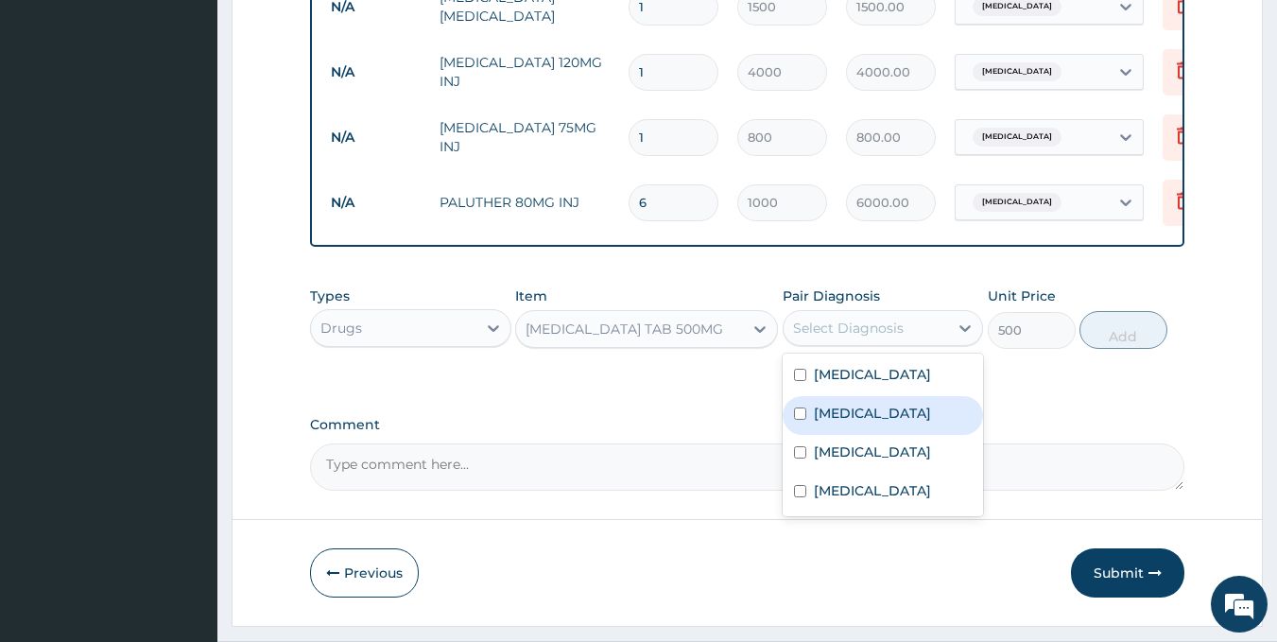
click at [804, 411] on div "[MEDICAL_DATA]" at bounding box center [883, 415] width 201 height 39
checkbox input "true"
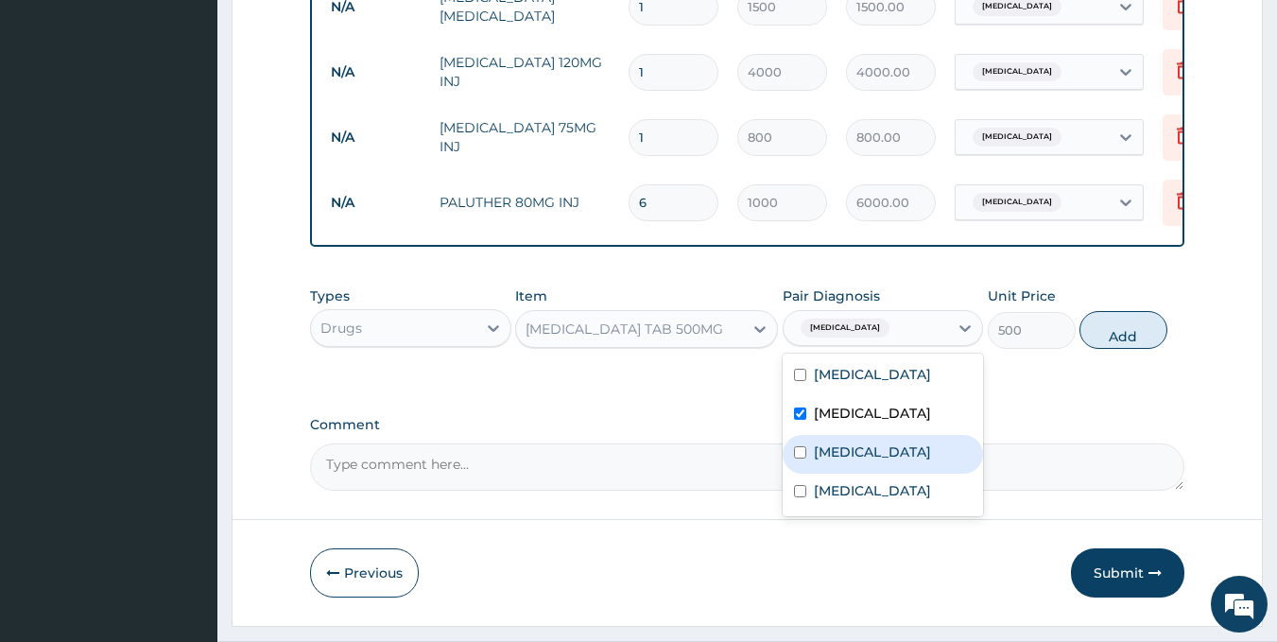
click at [801, 458] on input "checkbox" at bounding box center [800, 452] width 12 height 12
click at [819, 461] on label "[MEDICAL_DATA]" at bounding box center [872, 451] width 117 height 19
checkbox input "false"
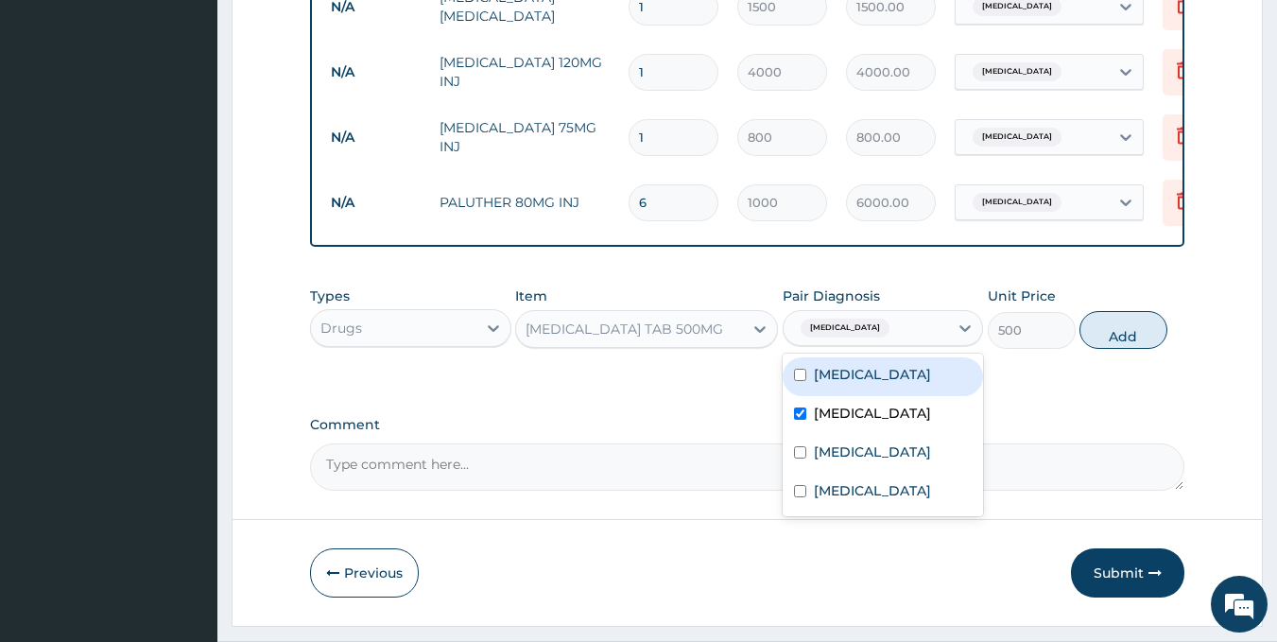
click at [840, 384] on label "Viral hepatitis" at bounding box center [872, 374] width 117 height 19
checkbox input "true"
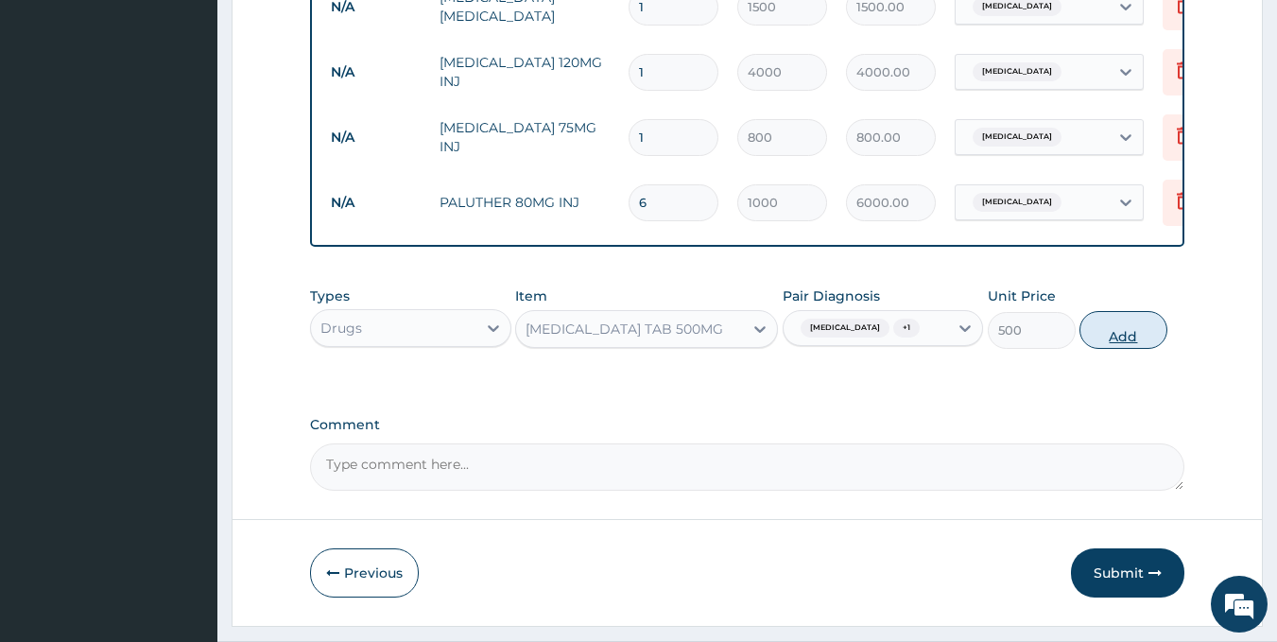
click at [1122, 346] on button "Add" at bounding box center [1123, 330] width 88 height 38
type input "0"
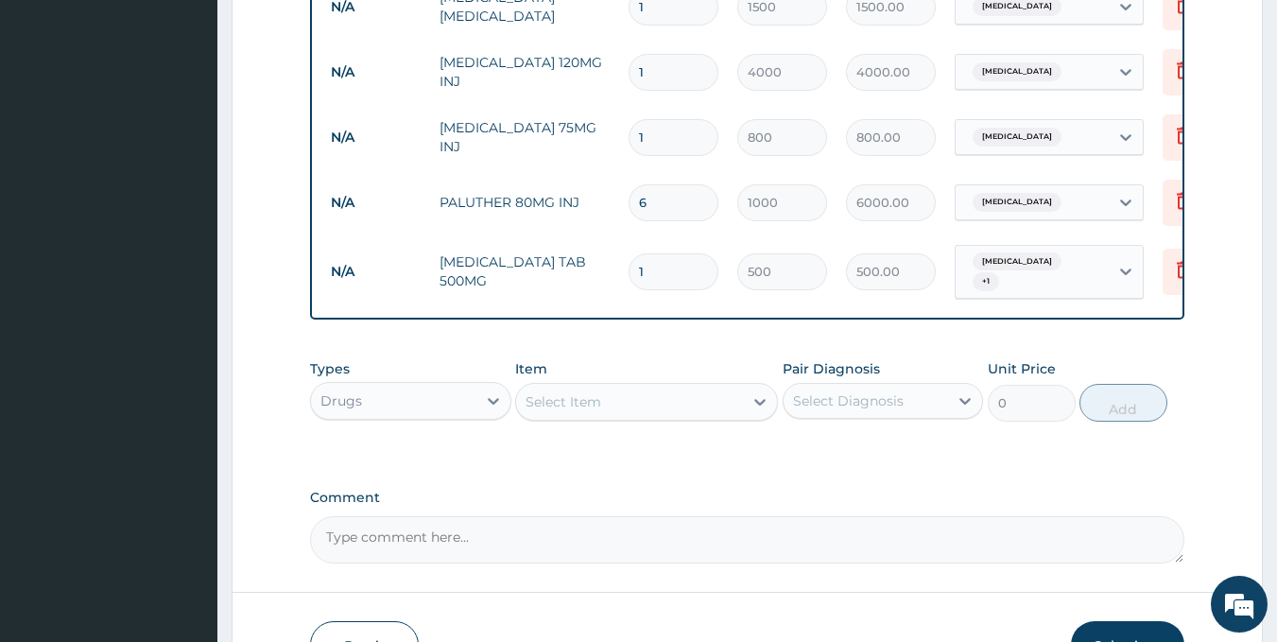
type input "10"
type input "5000.00"
type input "10"
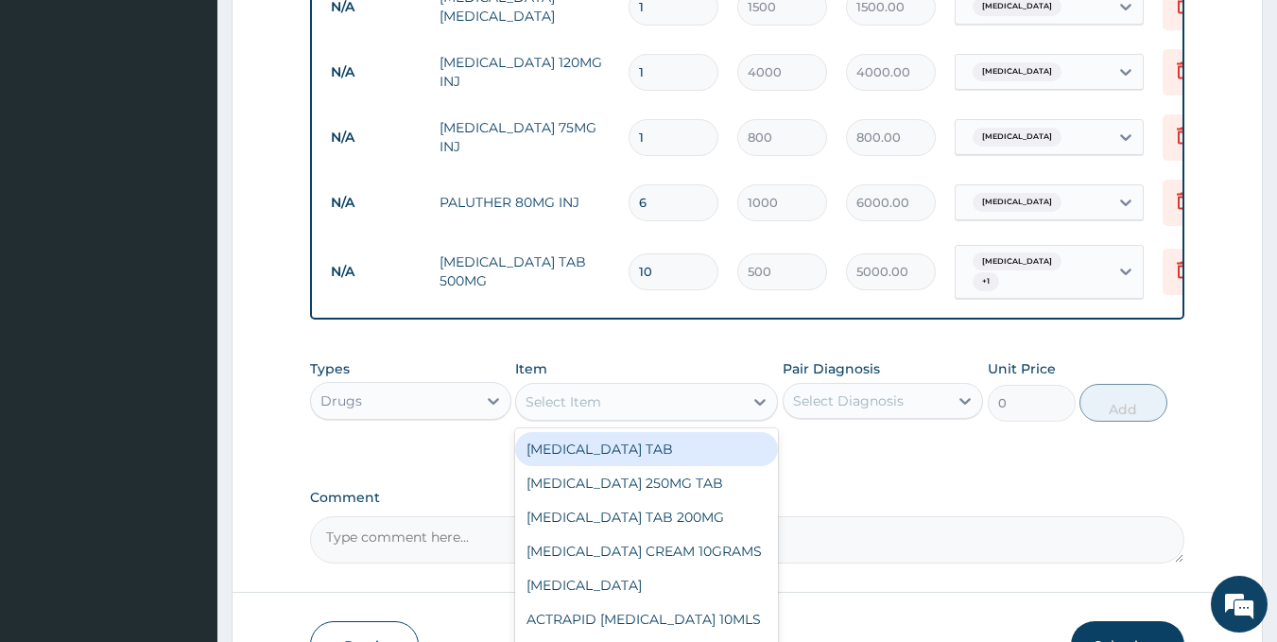
click at [596, 402] on div "Select Item" at bounding box center [564, 401] width 76 height 19
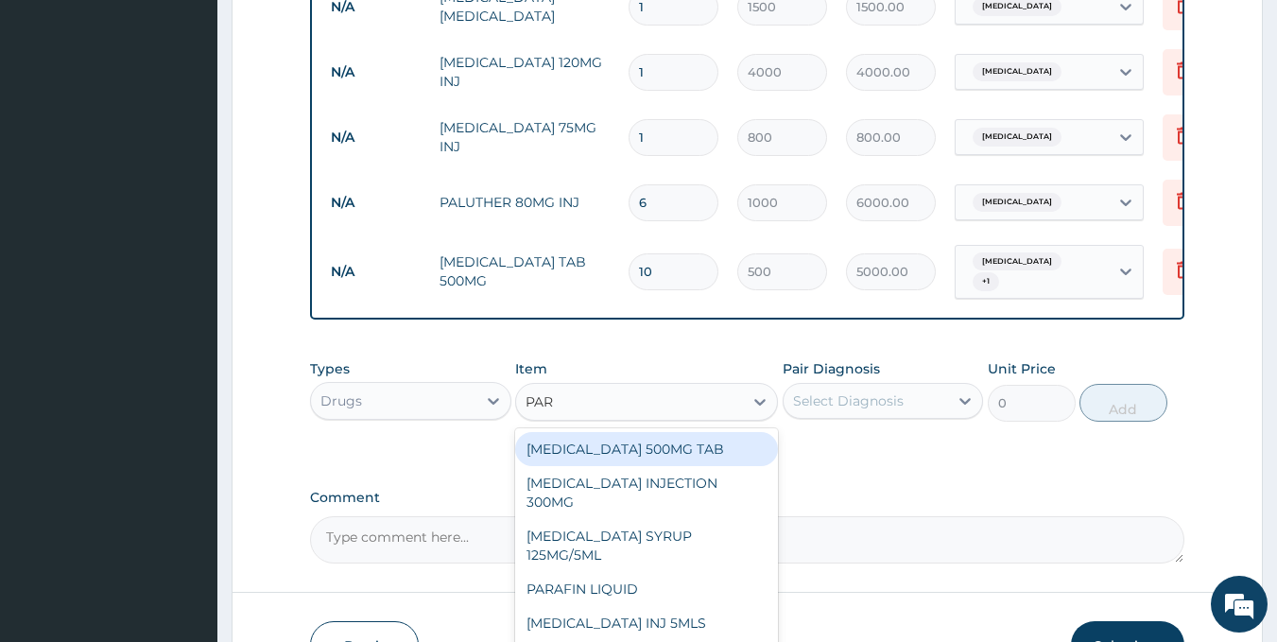
type input "PARA"
click at [626, 458] on div "PARACETAMOL 500MG TAB" at bounding box center [646, 449] width 263 height 34
type input "50"
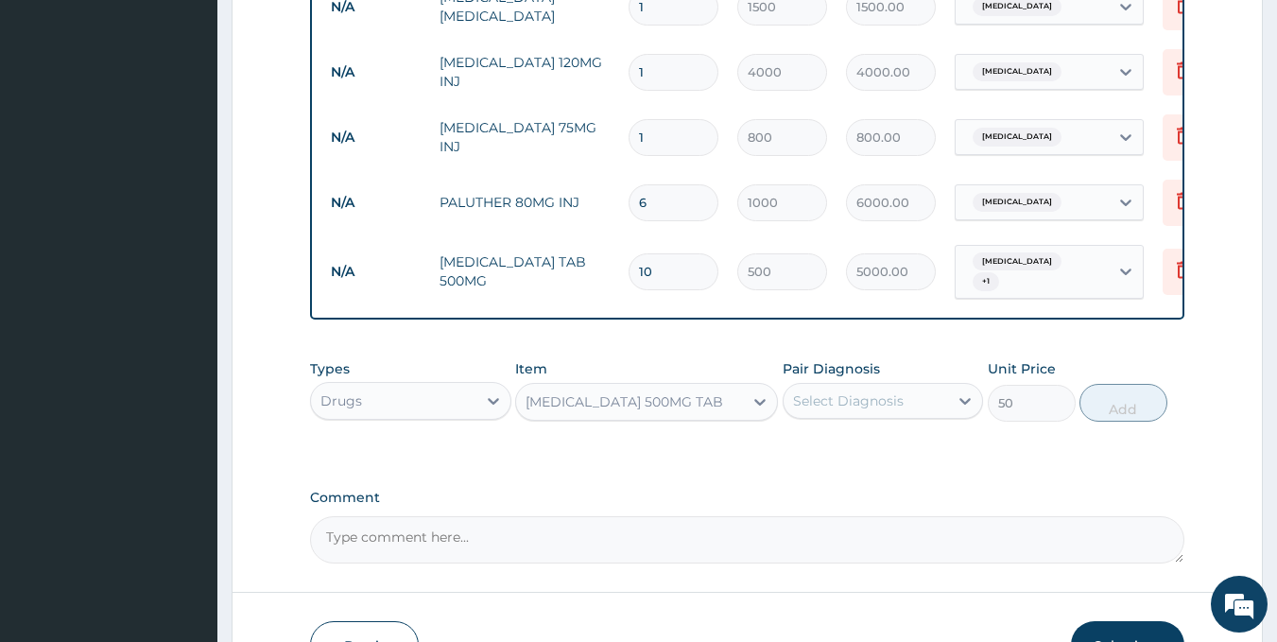
click at [838, 416] on div "Select Diagnosis" at bounding box center [866, 401] width 165 height 30
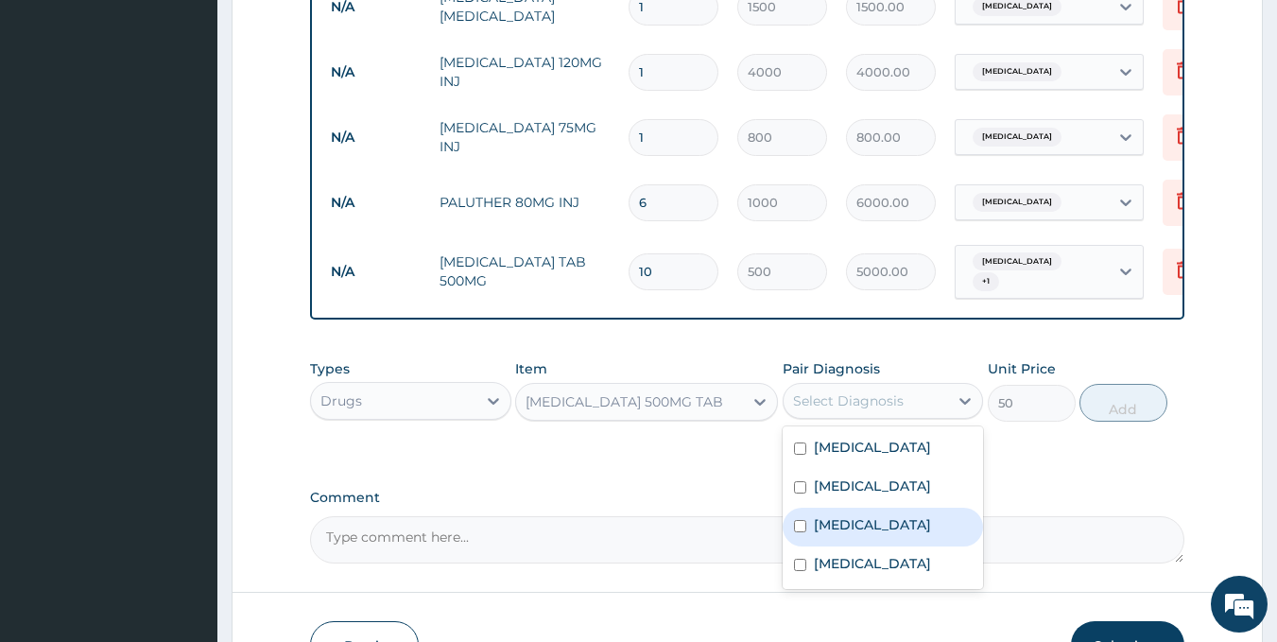
click at [804, 532] on input "checkbox" at bounding box center [800, 526] width 12 height 12
checkbox input "true"
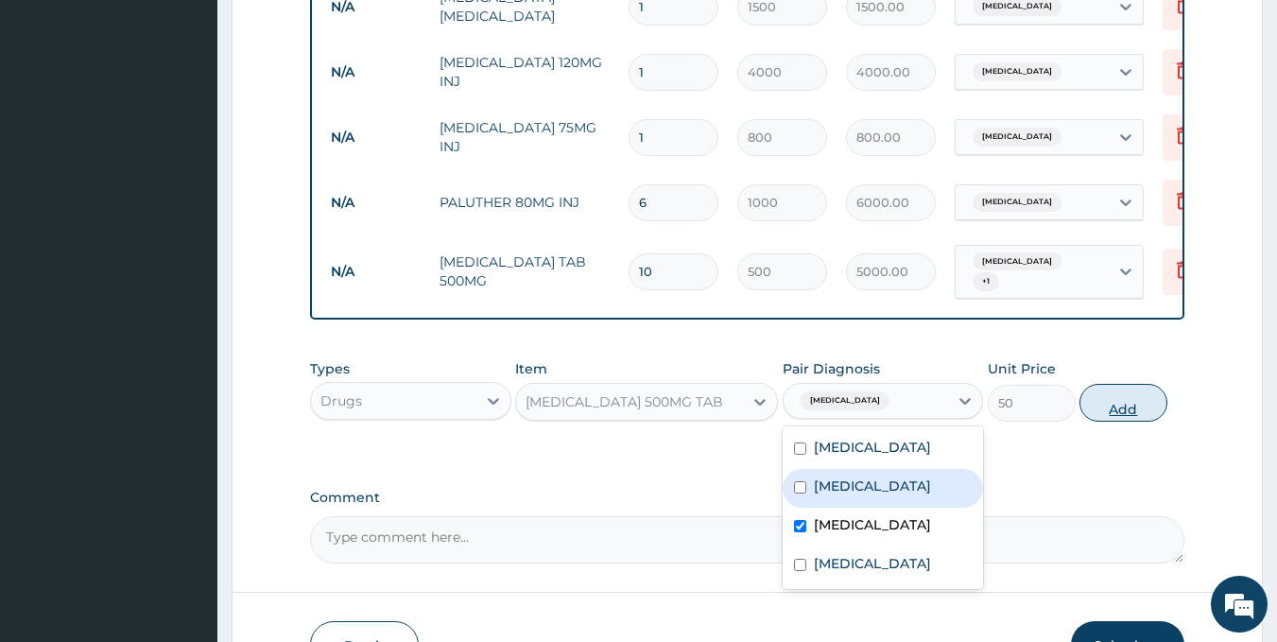
click at [1098, 407] on button "Add" at bounding box center [1123, 403] width 88 height 38
type input "0"
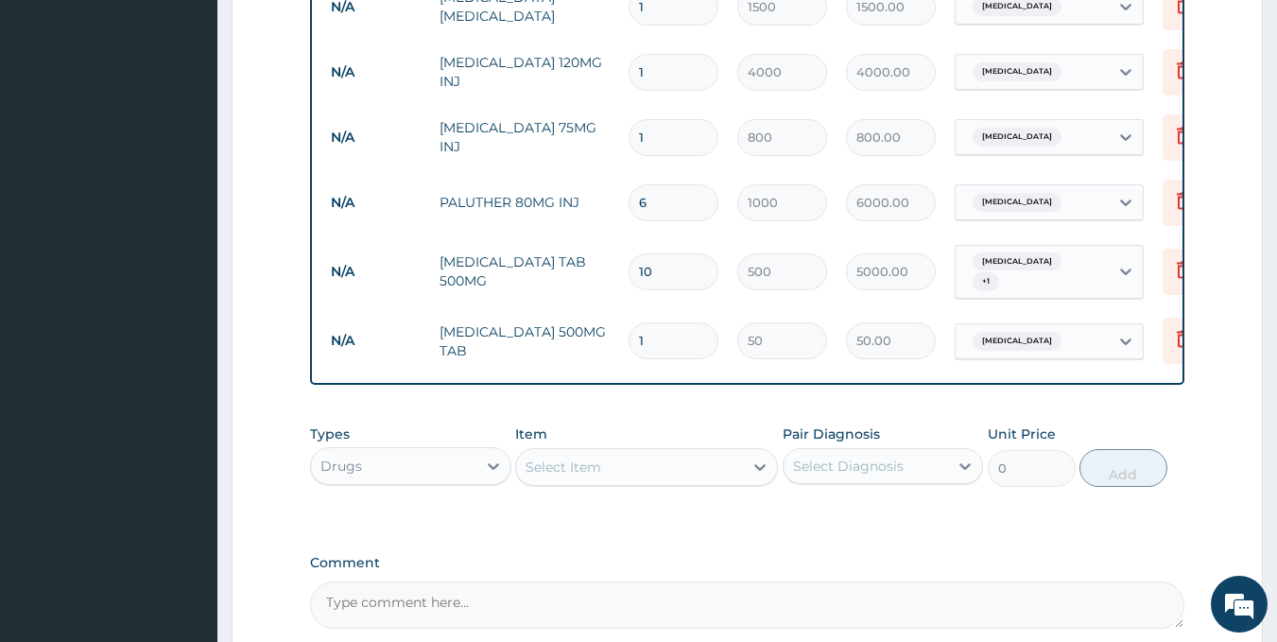
type input "18"
type input "900.00"
type input "18"
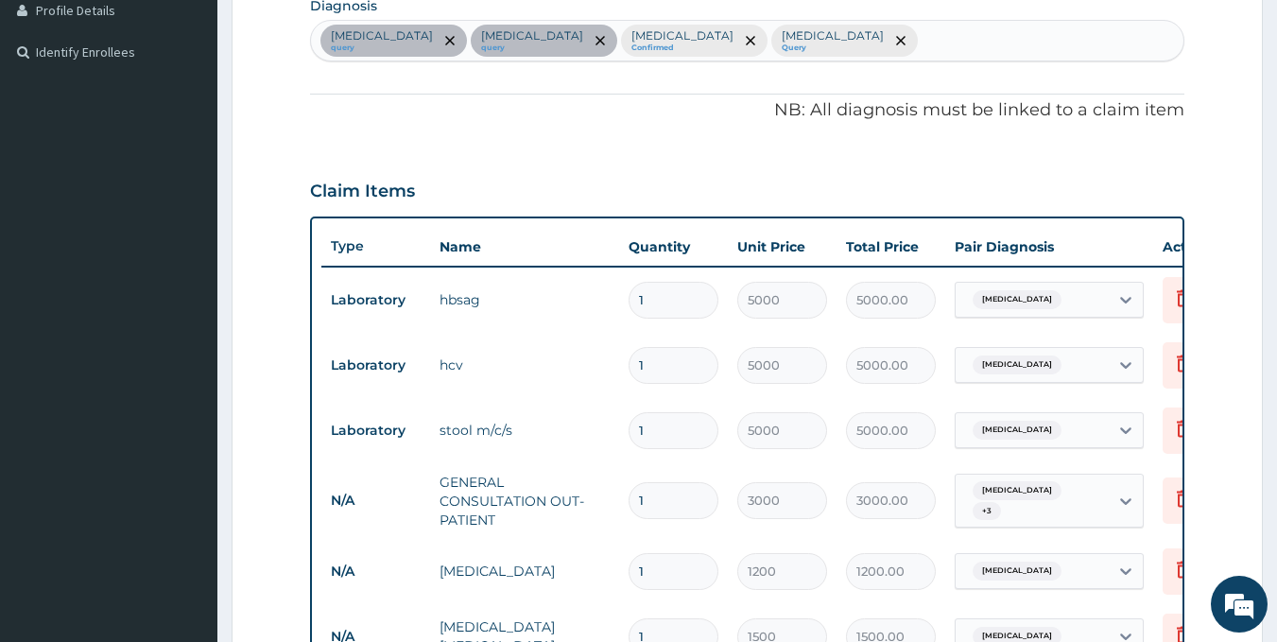
scroll to position [474, 0]
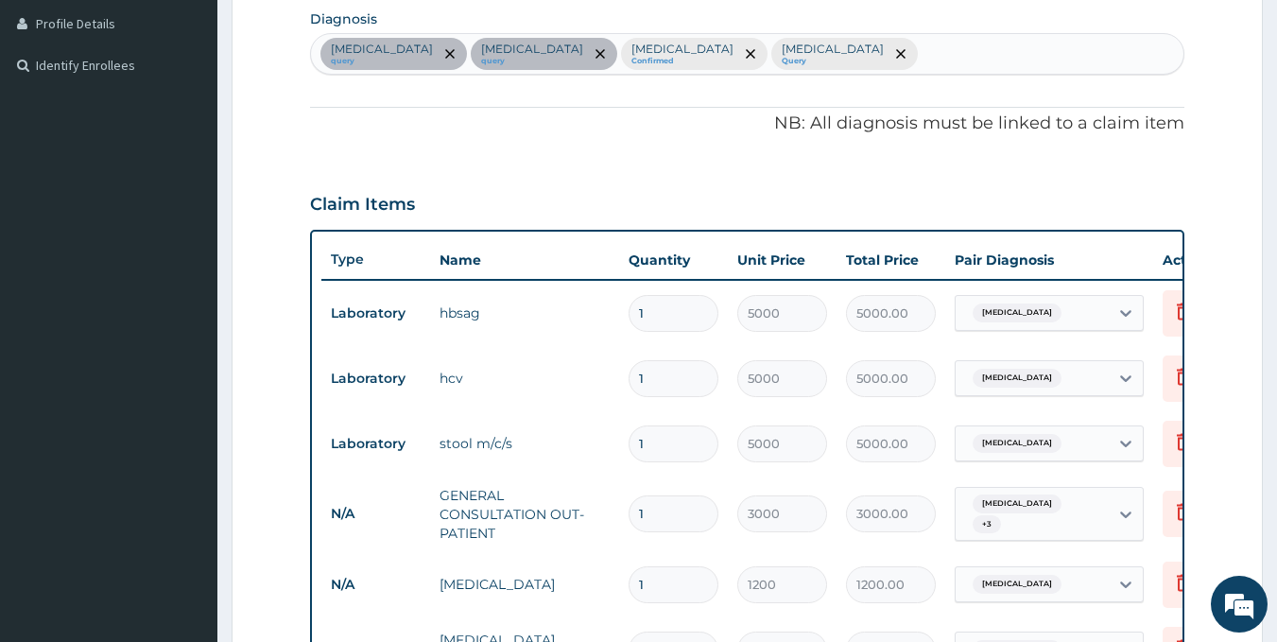
click at [799, 63] on div "Viral hepatitis query Typhoid fever query Malaria Confirmed Sepsis Query" at bounding box center [747, 54] width 873 height 40
type input "DIARR"
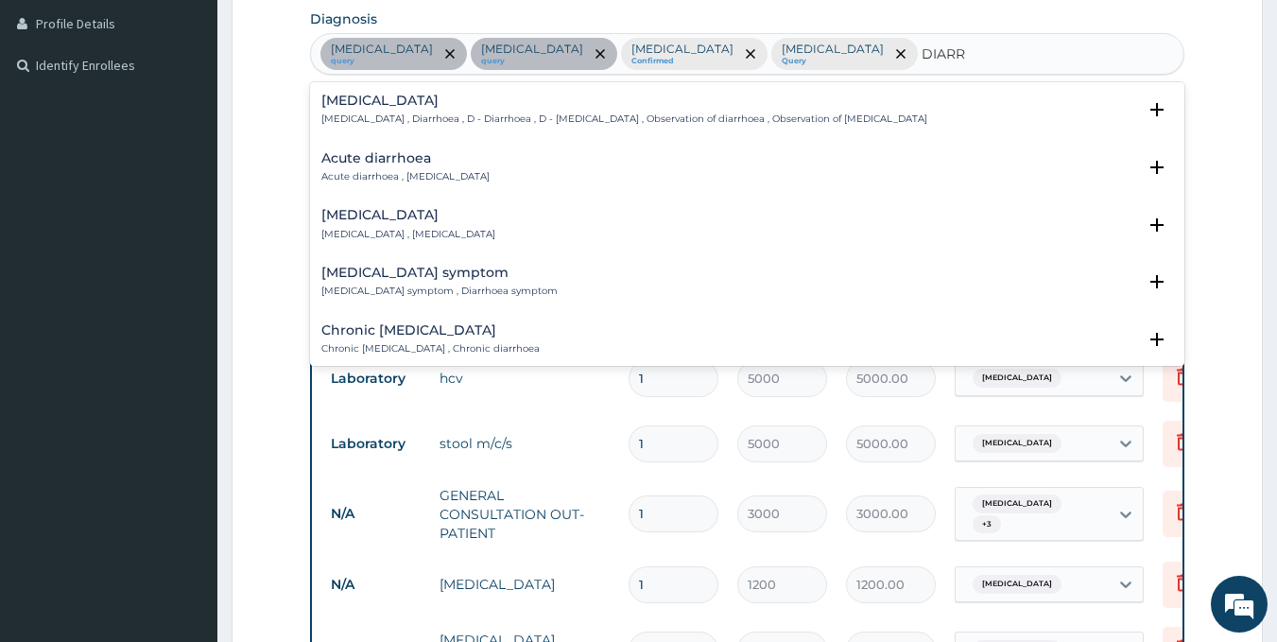
click at [514, 104] on h4 "Diarrhea" at bounding box center [624, 101] width 606 height 14
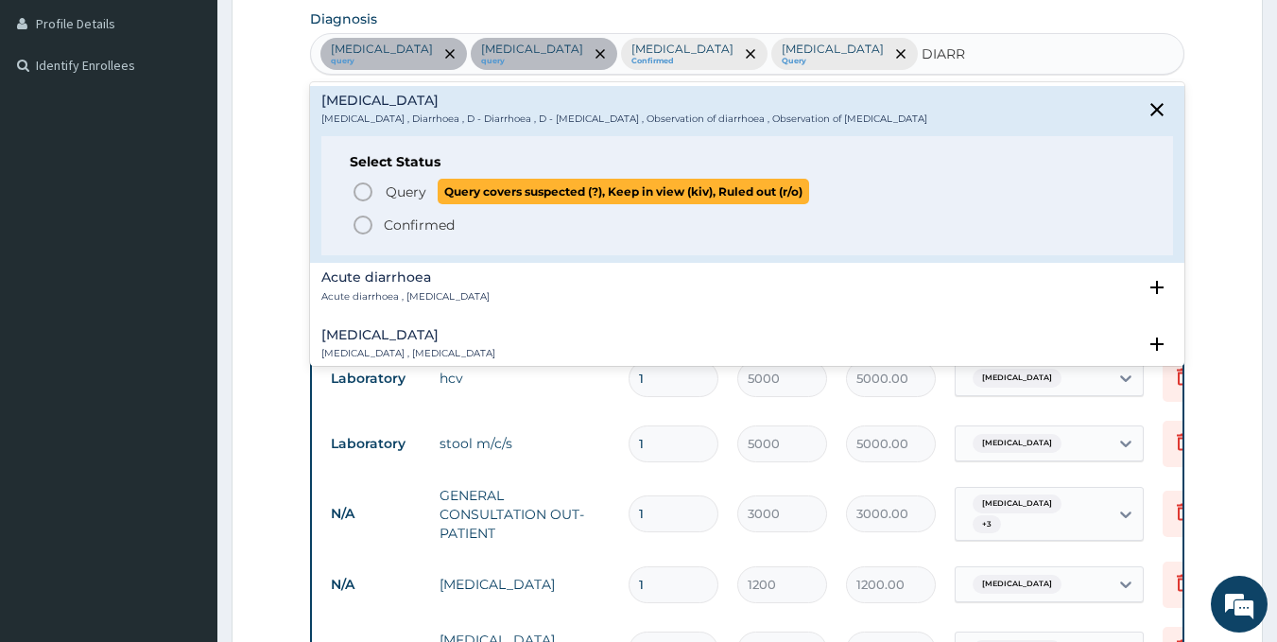
click at [361, 188] on icon "status option query" at bounding box center [363, 192] width 23 height 23
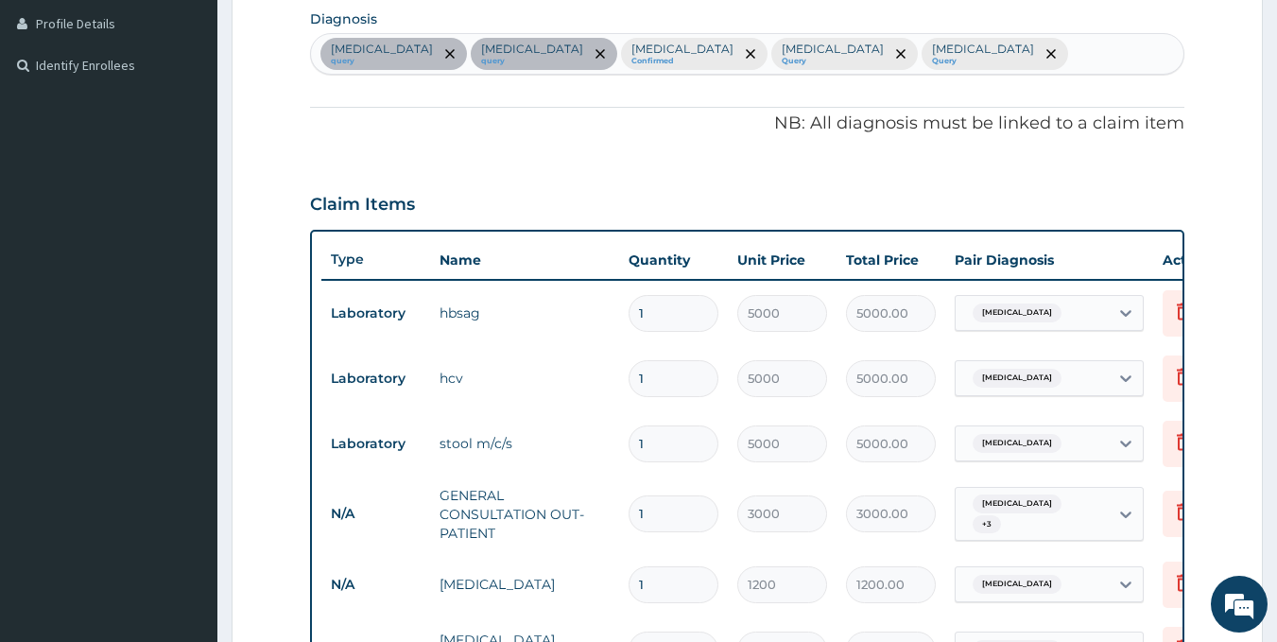
click at [553, 190] on div "Claim Items" at bounding box center [747, 200] width 875 height 49
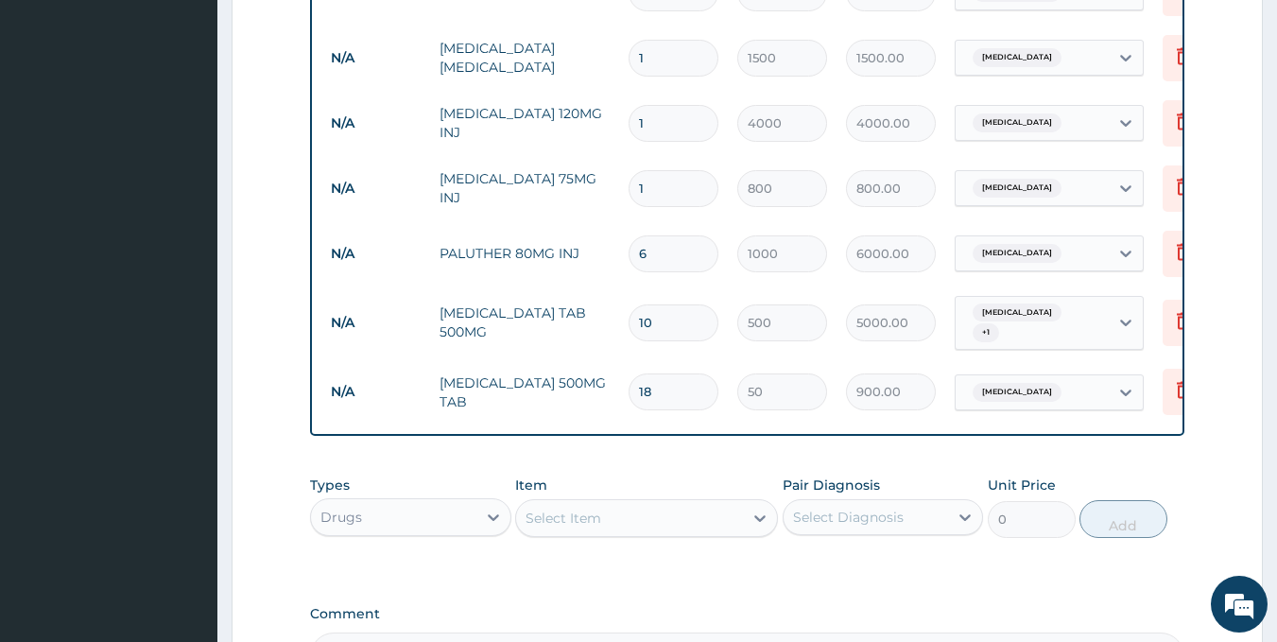
scroll to position [1078, 0]
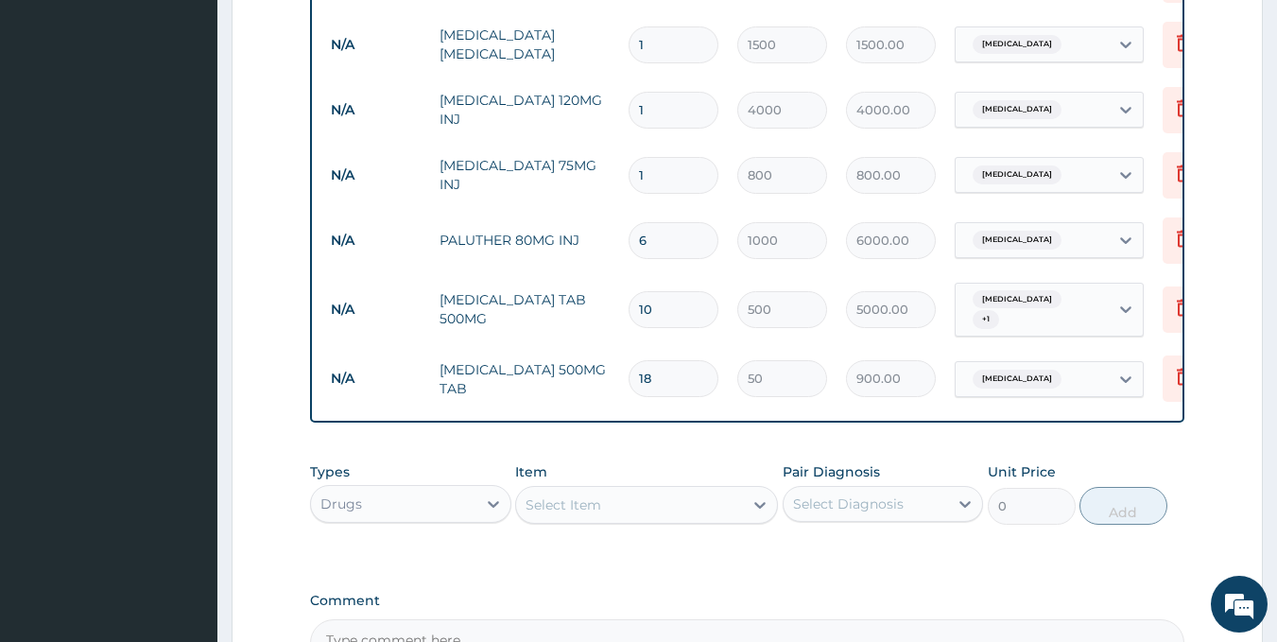
click at [547, 509] on div "Select Item" at bounding box center [564, 504] width 76 height 19
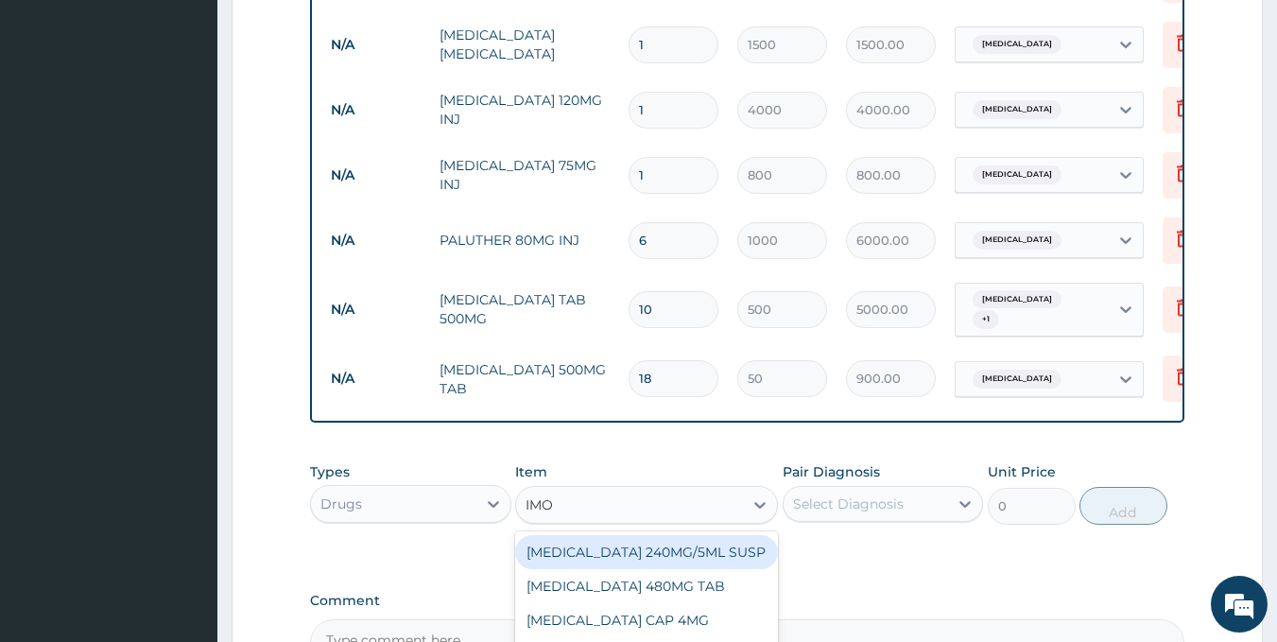
type input "IMOD"
click at [583, 549] on div "IMODIUM CAP 4MG" at bounding box center [646, 552] width 263 height 34
type input "100"
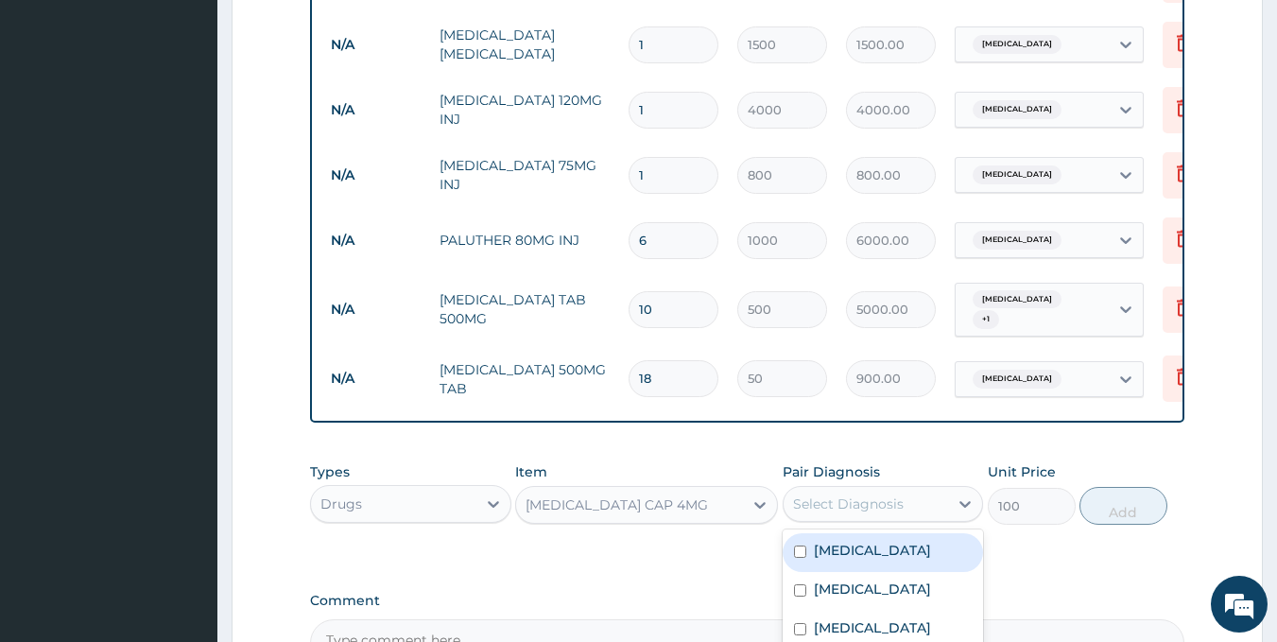
click at [832, 509] on div "Select Diagnosis" at bounding box center [848, 503] width 111 height 19
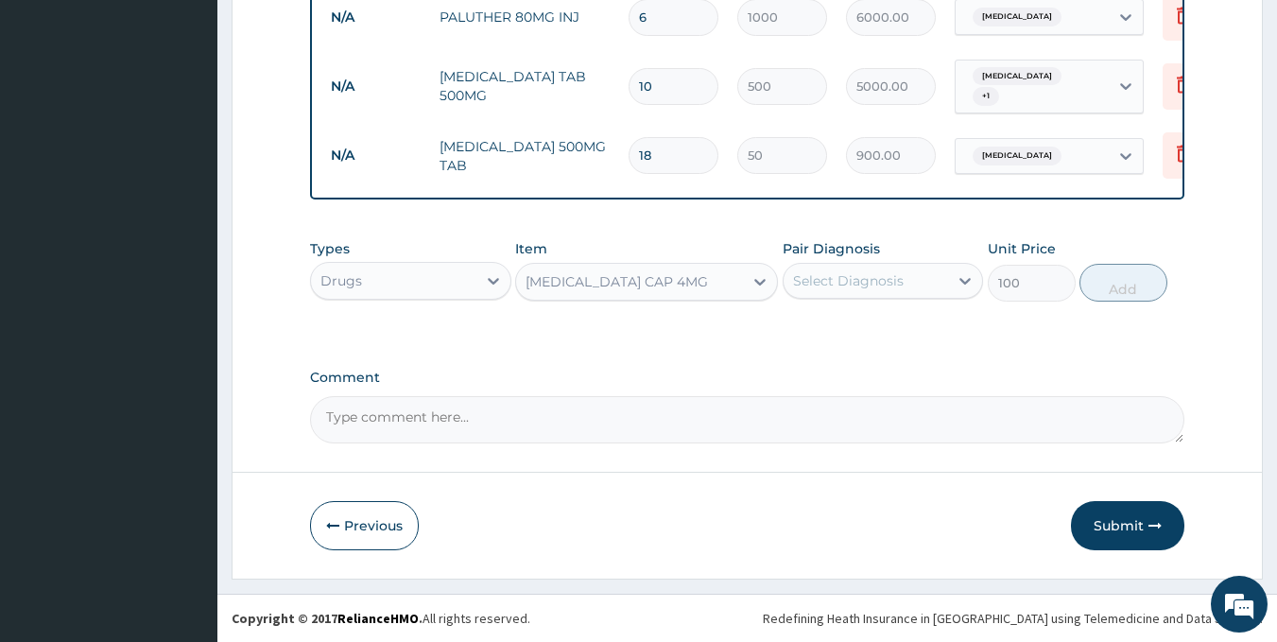
scroll to position [1308, 0]
click at [902, 272] on div "Select Diagnosis" at bounding box center [866, 281] width 165 height 30
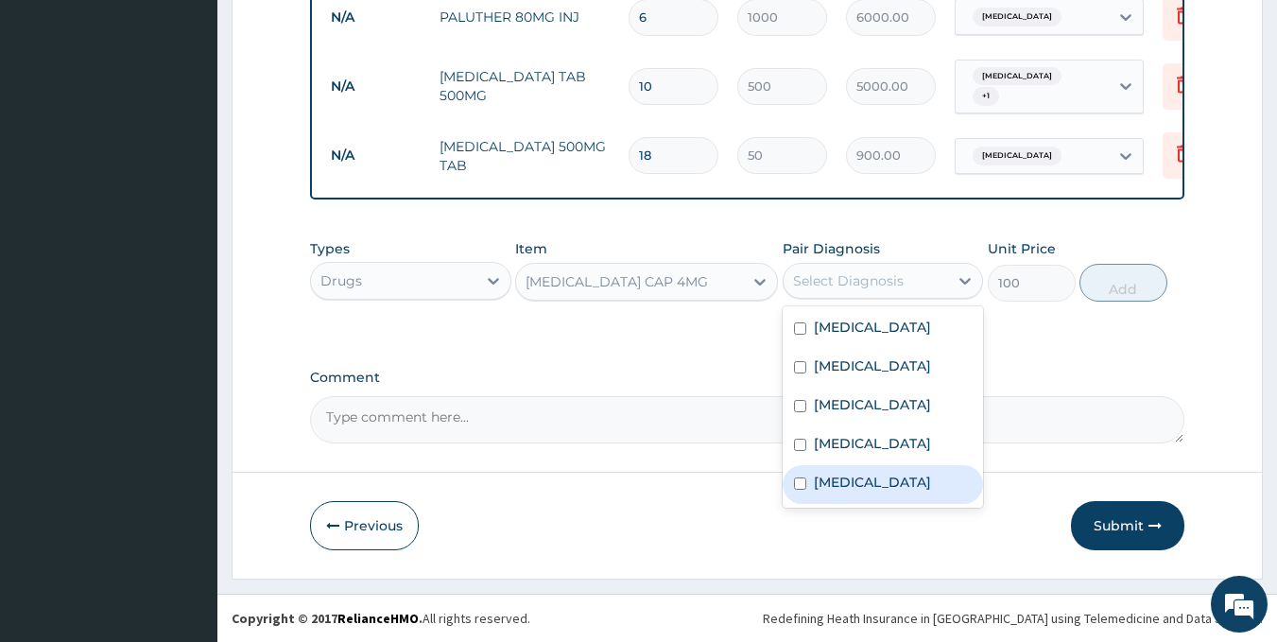
click at [815, 490] on label "Diarrhea" at bounding box center [872, 482] width 117 height 19
checkbox input "true"
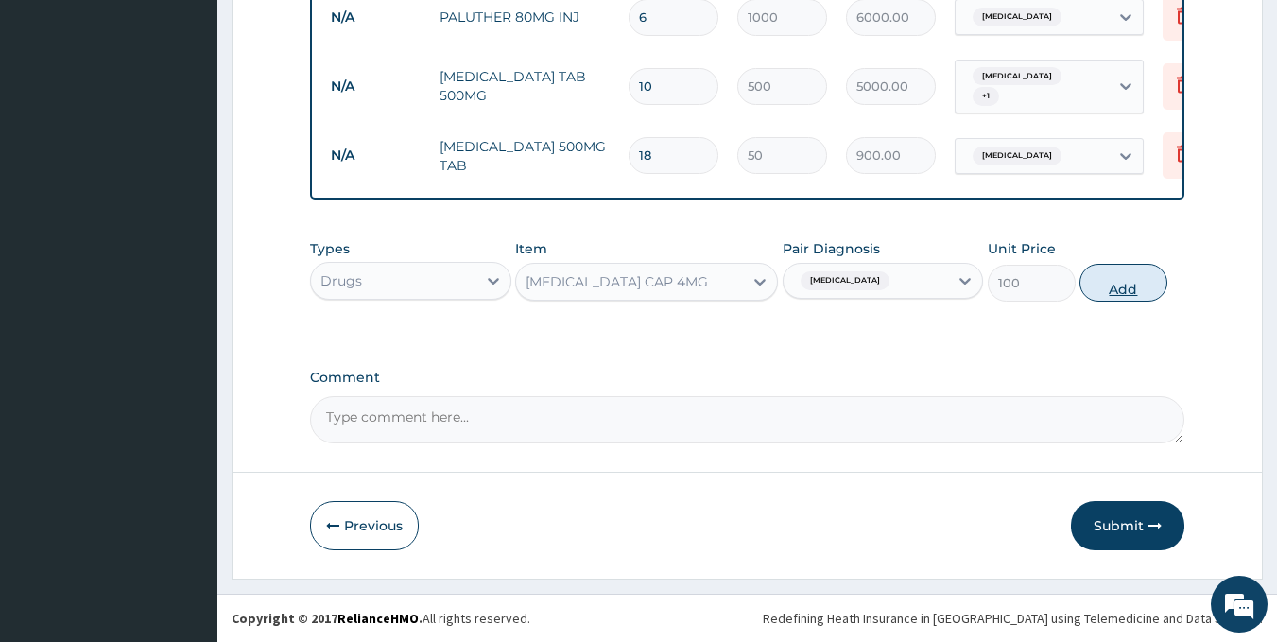
click at [1146, 273] on button "Add" at bounding box center [1123, 283] width 88 height 38
type input "0"
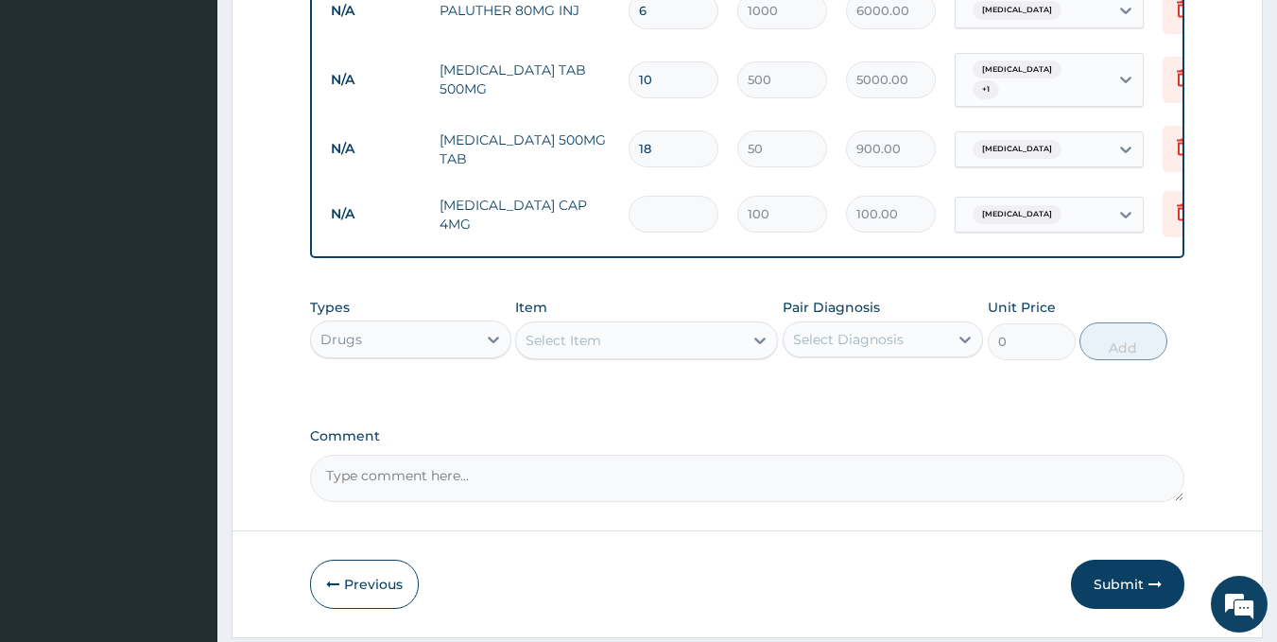
type input "0.00"
type input "6"
type input "600.00"
type input "6"
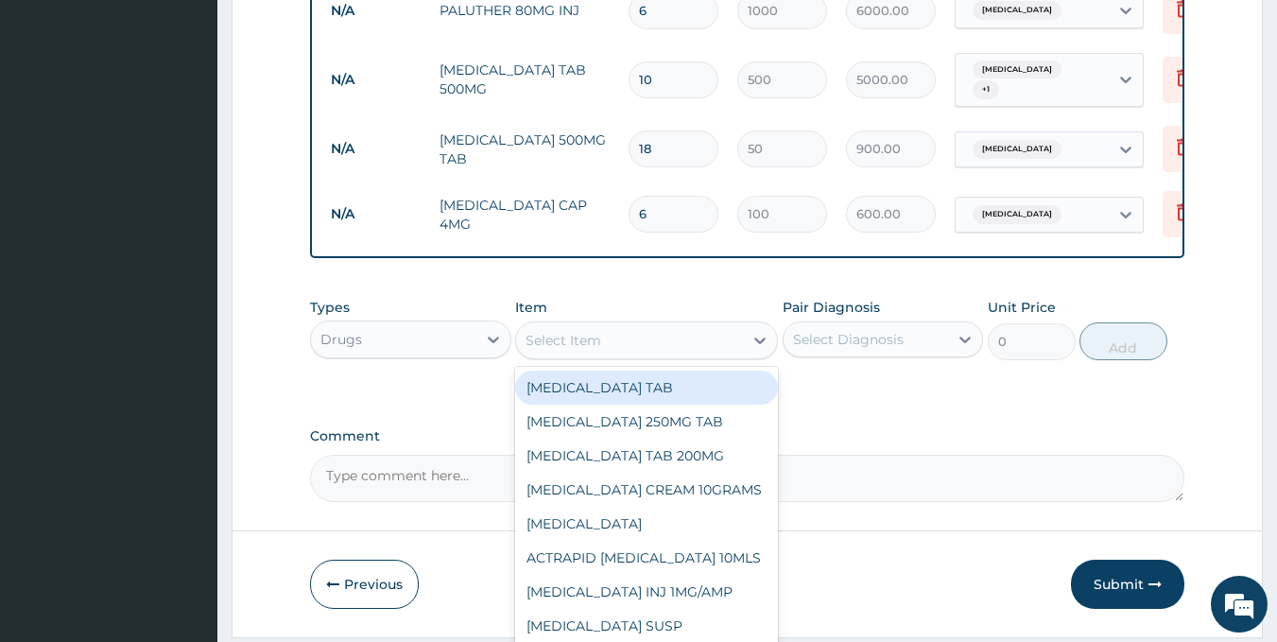
click at [540, 350] on div "Select Item" at bounding box center [564, 340] width 76 height 19
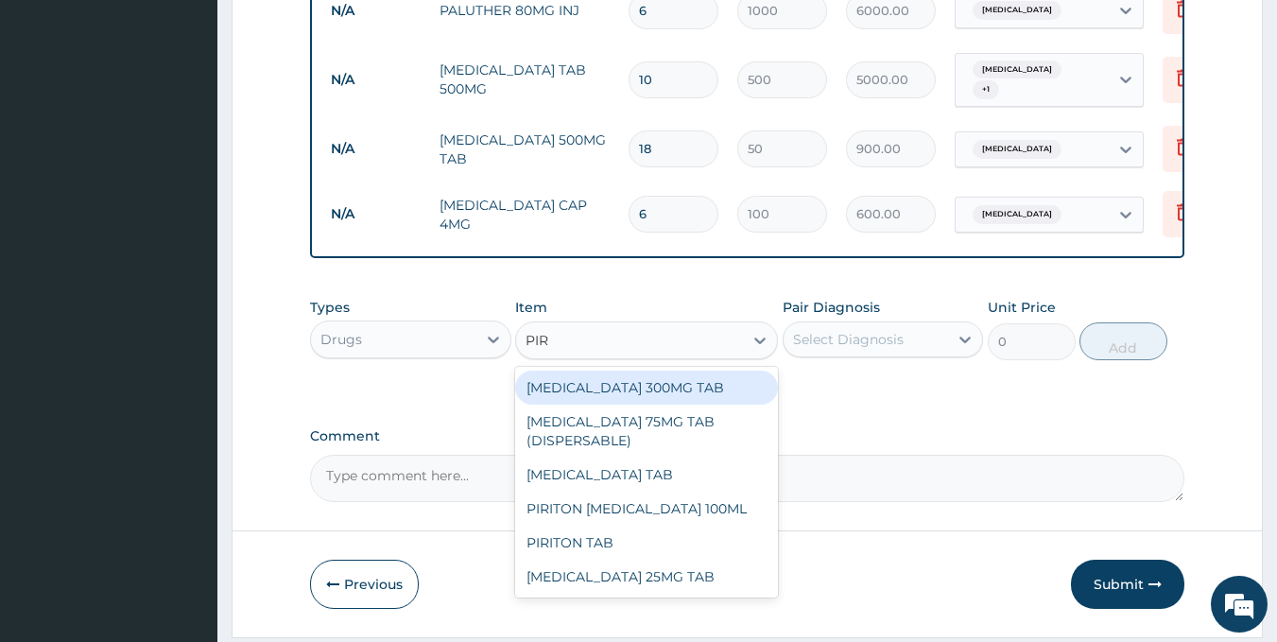
type input "PIRI"
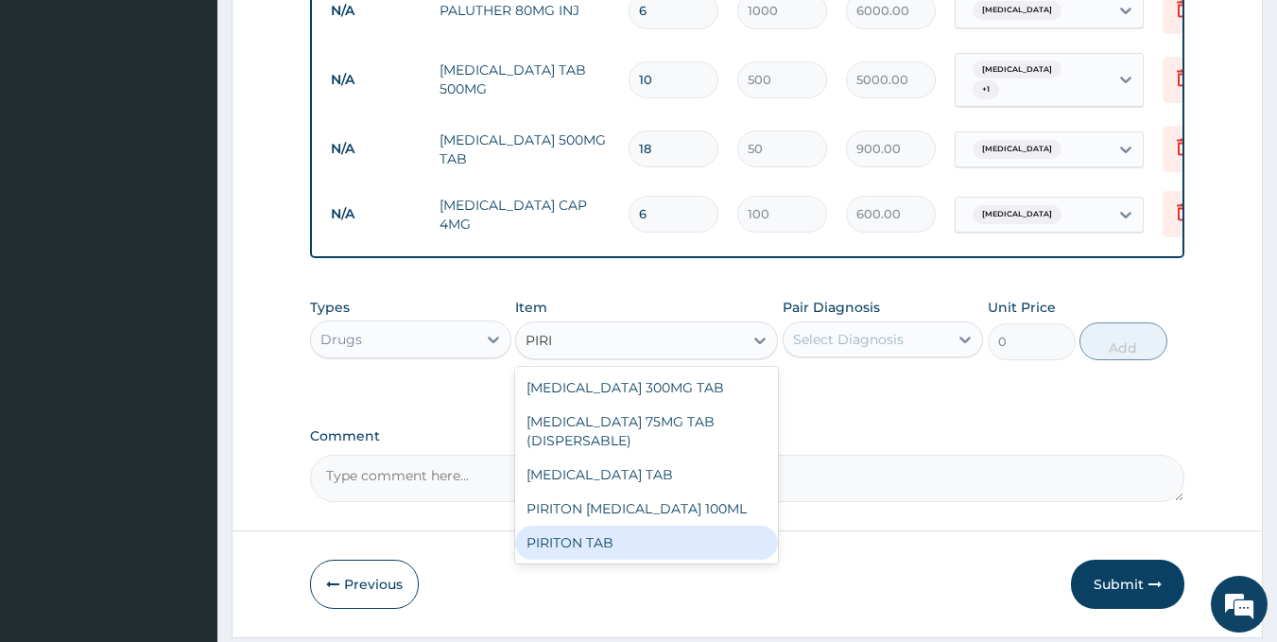
click at [570, 526] on div "PIRITON TAB" at bounding box center [646, 543] width 263 height 34
type input "50"
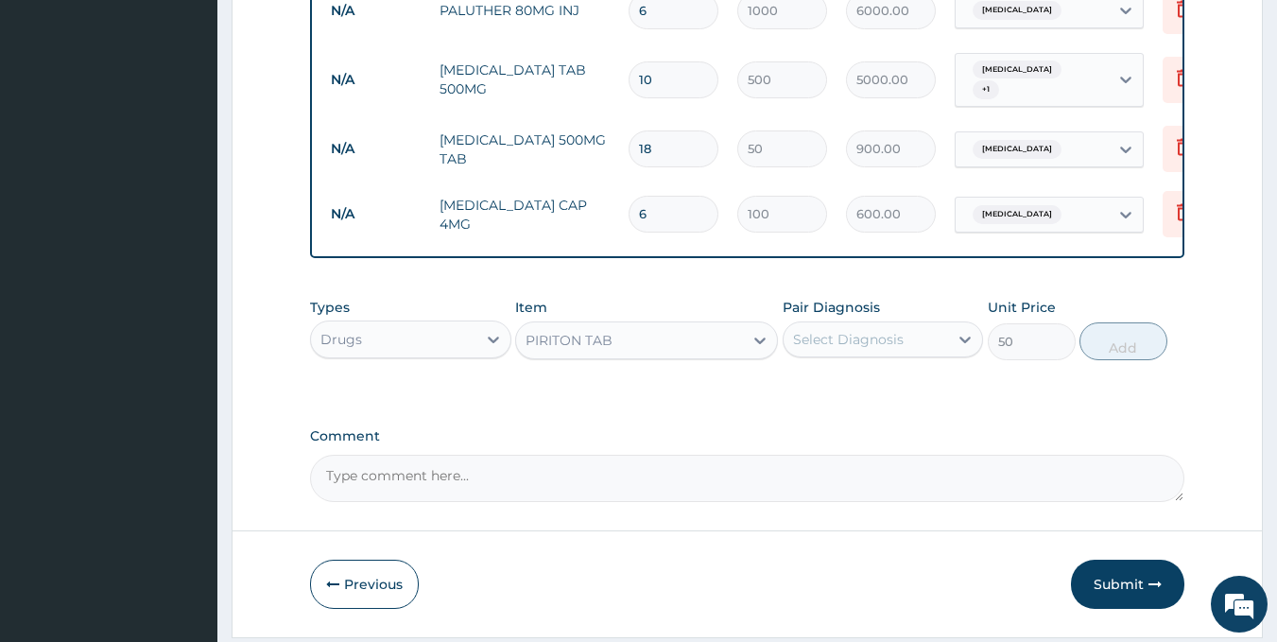
click at [652, 355] on div "PIRITON TAB" at bounding box center [629, 340] width 227 height 30
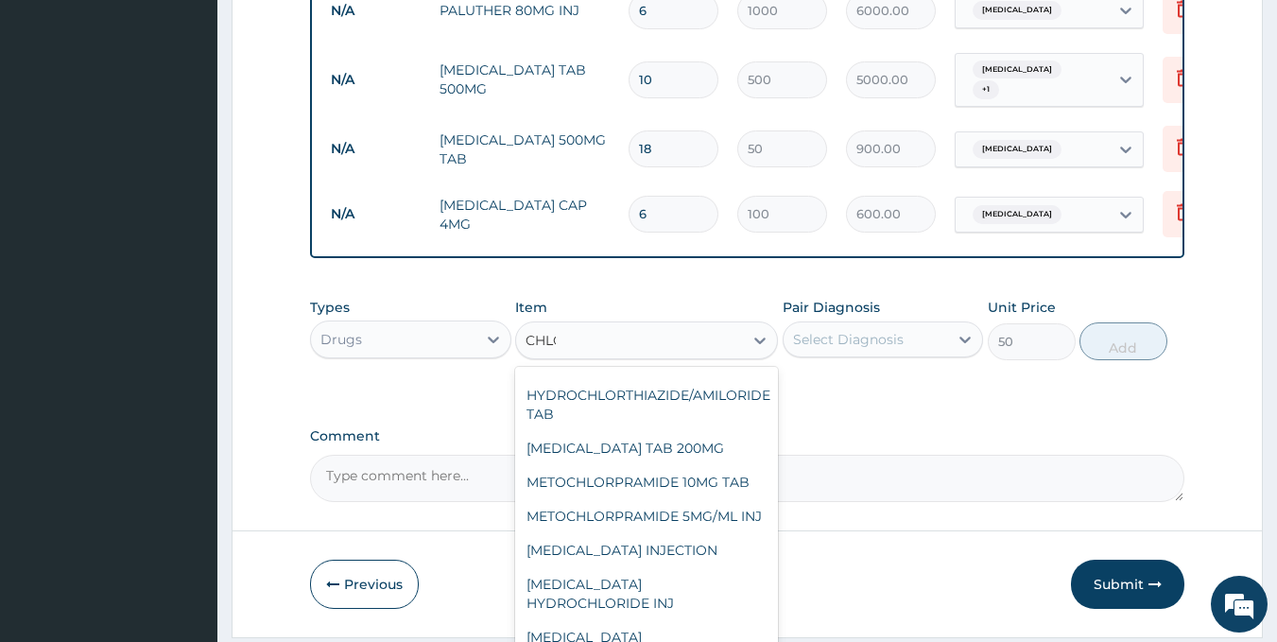
scroll to position [386, 0]
type input "CHLORP"
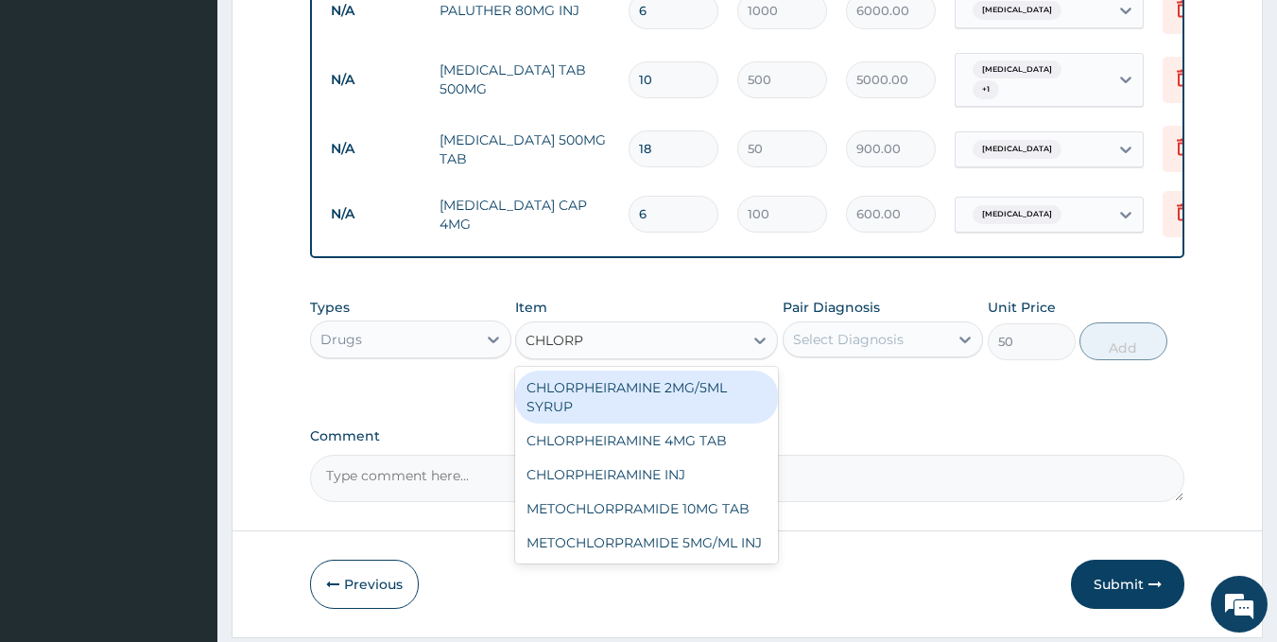
scroll to position [0, 0]
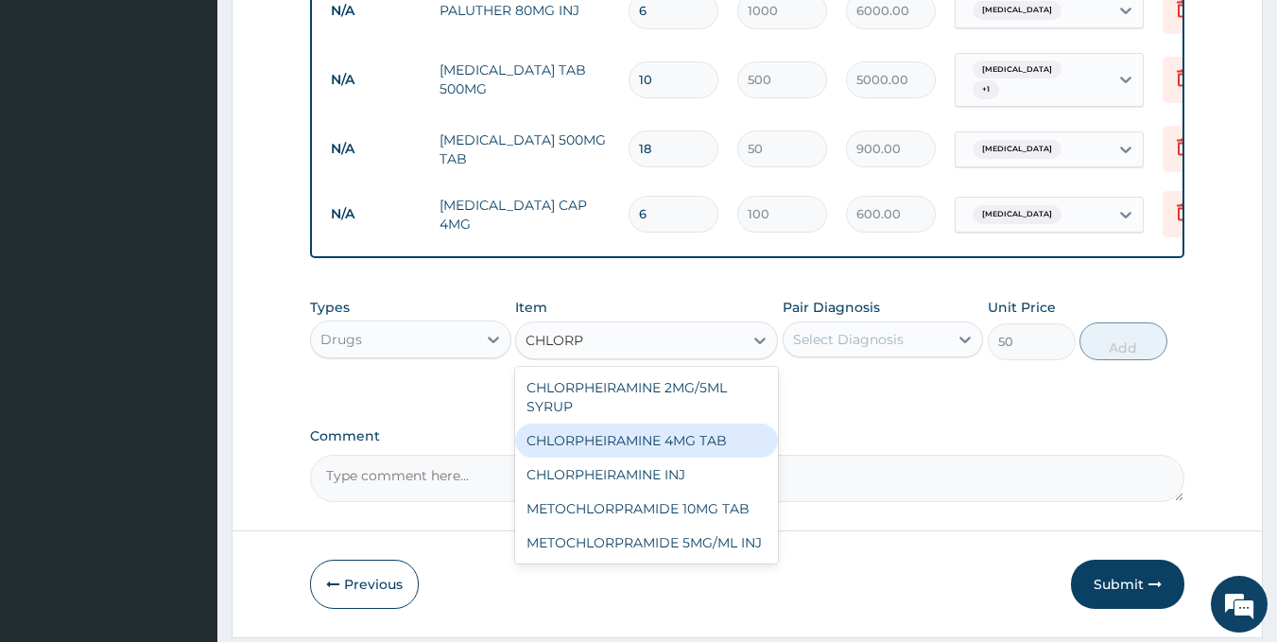
click at [633, 443] on div "CHLORPHEIRAMINE 4MG TAB" at bounding box center [646, 440] width 263 height 34
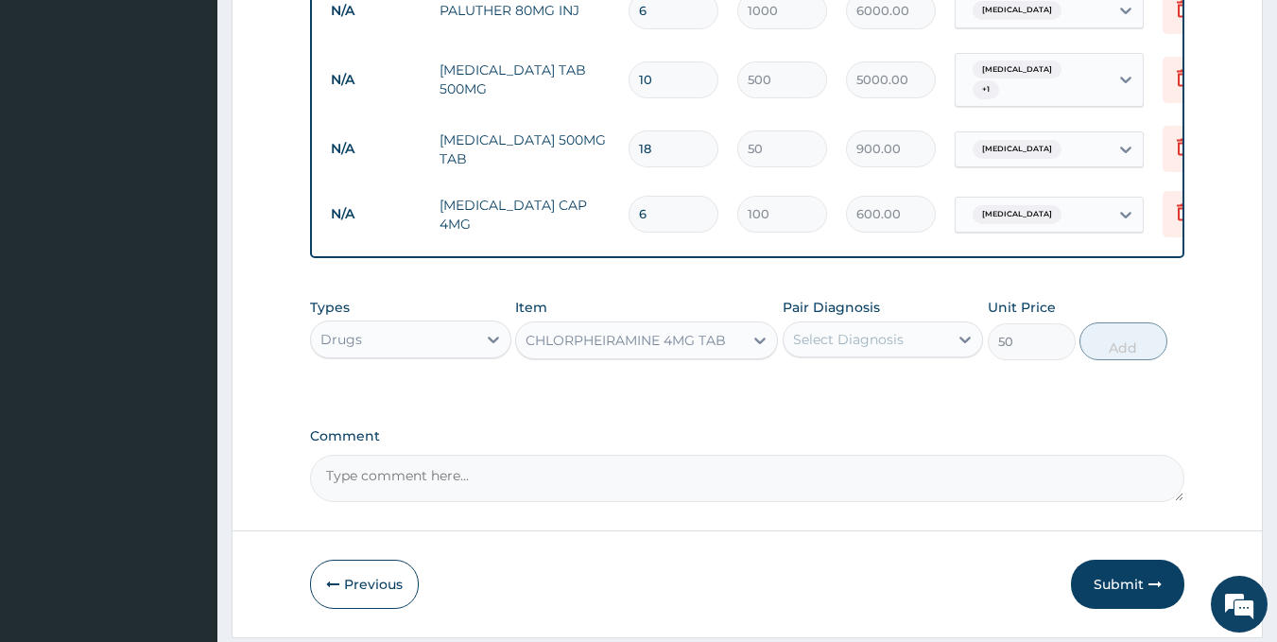
click at [834, 346] on div "Select Diagnosis" at bounding box center [848, 339] width 111 height 19
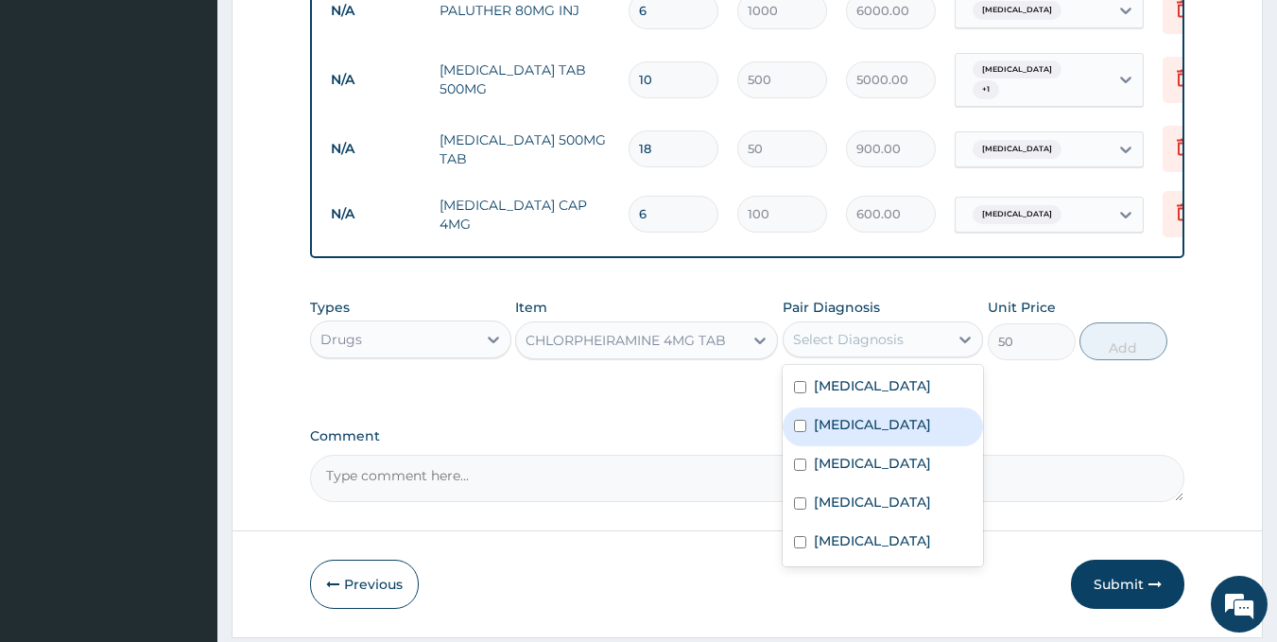
click at [807, 427] on div "Typhoid fever" at bounding box center [883, 426] width 201 height 39
checkbox input "true"
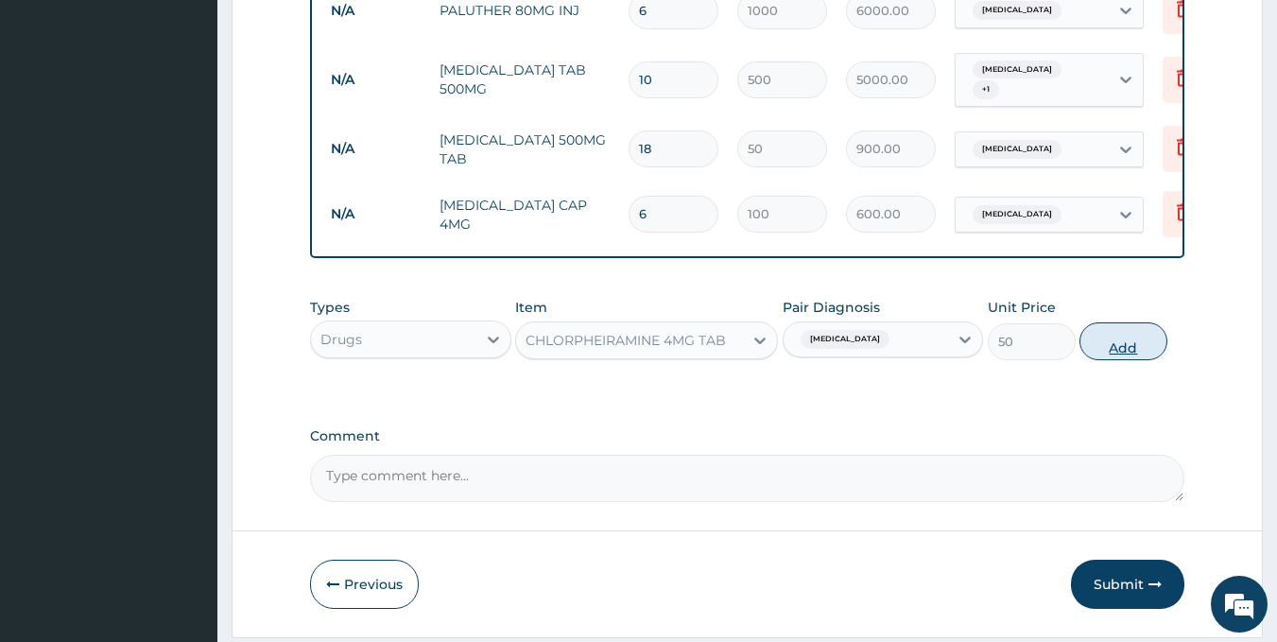
click at [1124, 335] on button "Add" at bounding box center [1123, 341] width 88 height 38
type input "0"
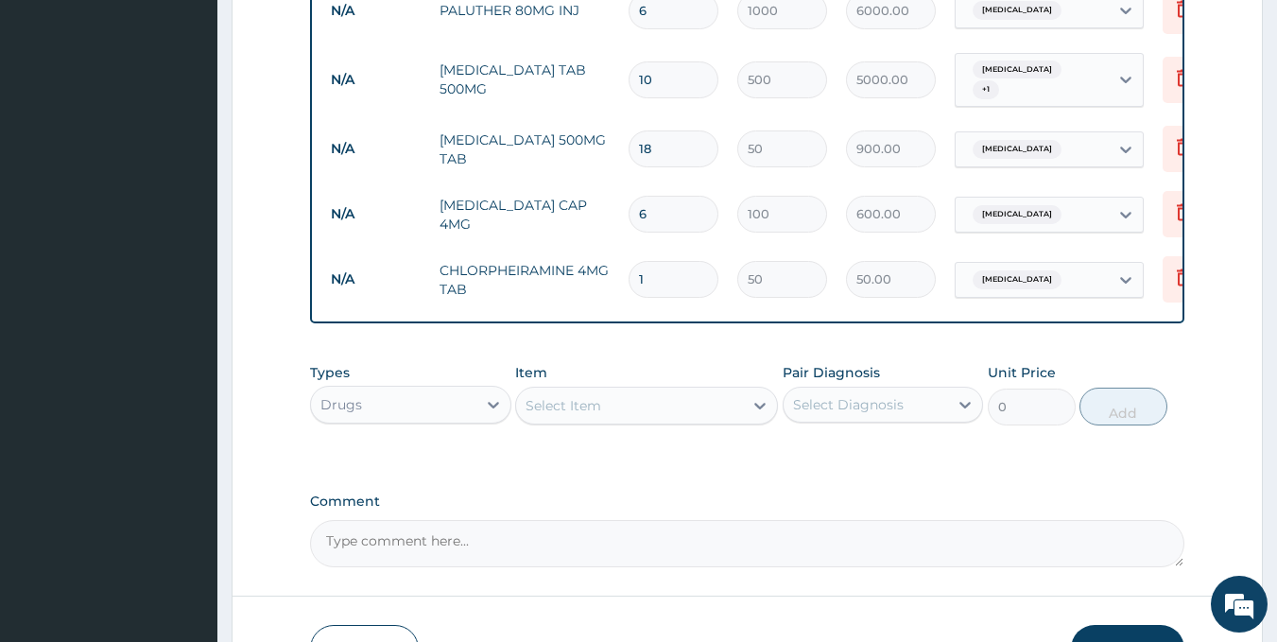
type input "10"
type input "500.00"
type input "10"
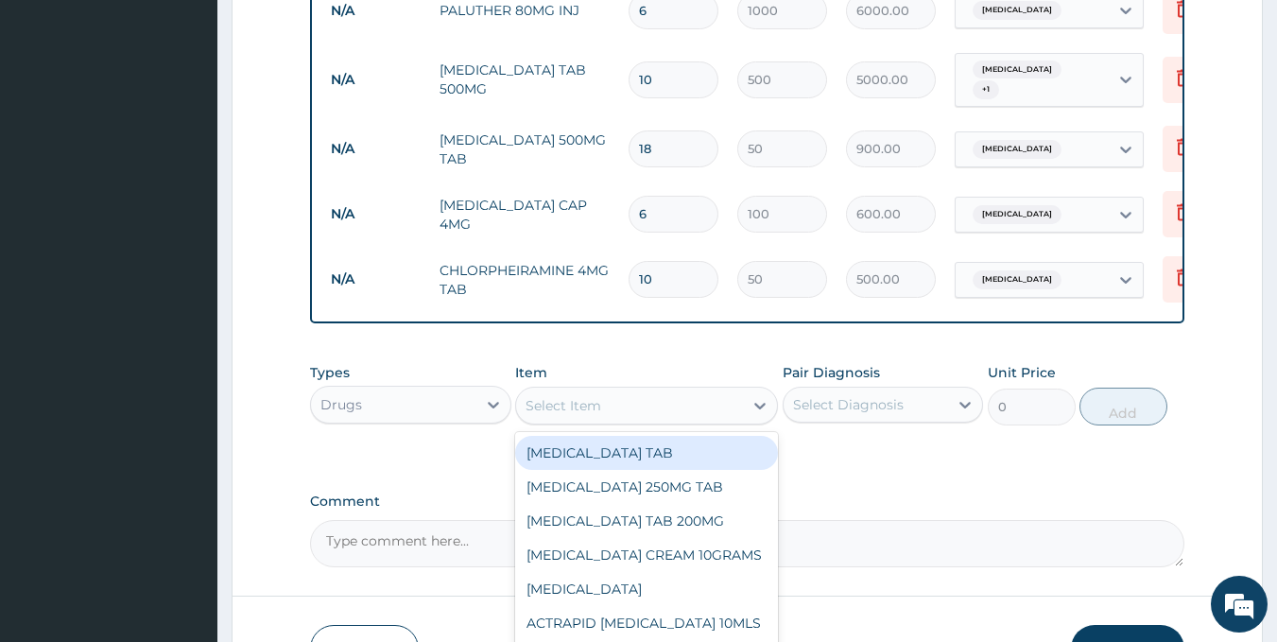
click at [549, 405] on div "Select Item" at bounding box center [564, 405] width 76 height 19
type input "ZINC"
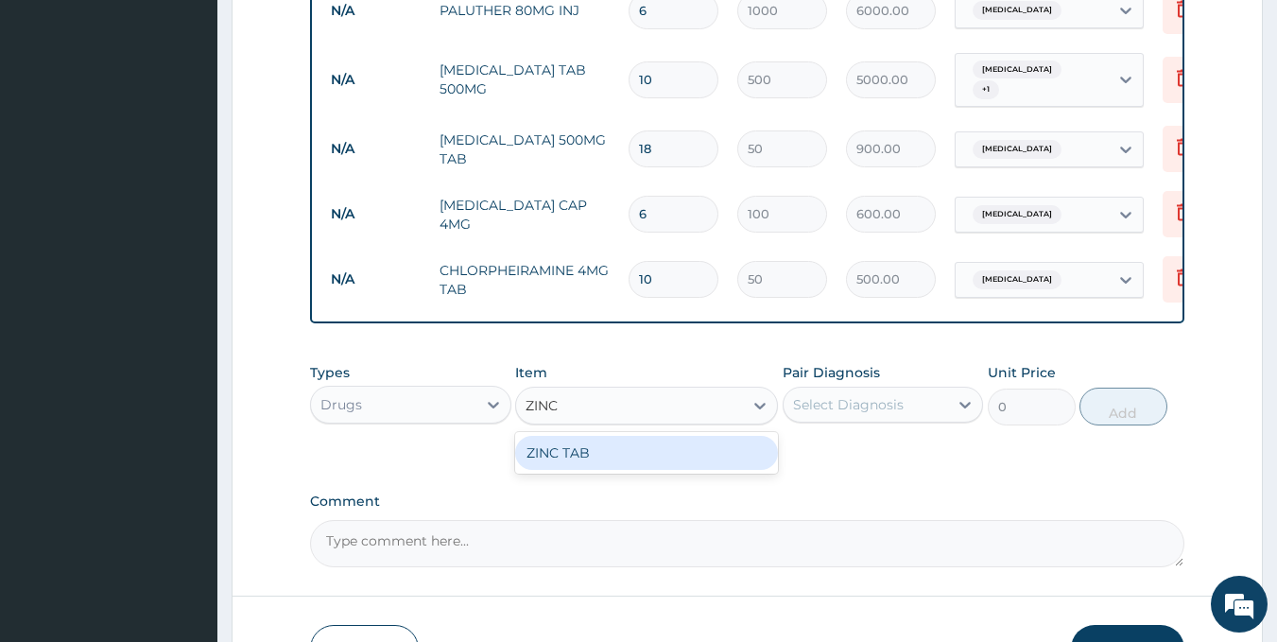
click at [578, 454] on div "ZINC TAB" at bounding box center [646, 453] width 263 height 34
type input "100"
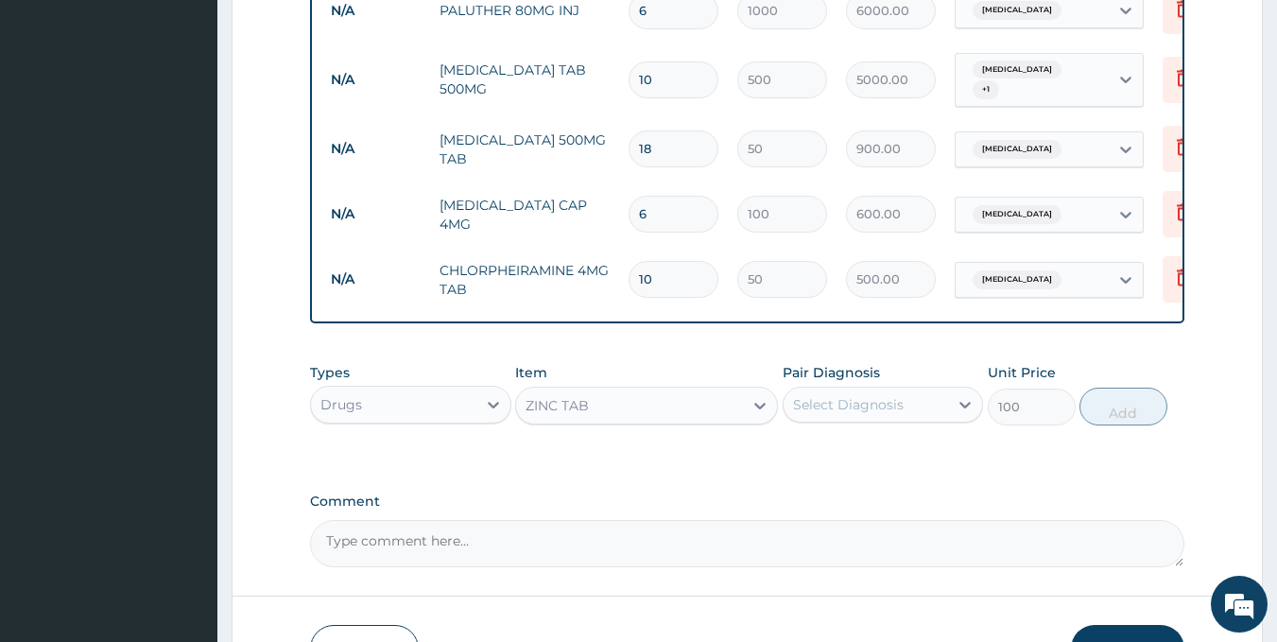
click at [831, 408] on div "Select Diagnosis" at bounding box center [848, 404] width 111 height 19
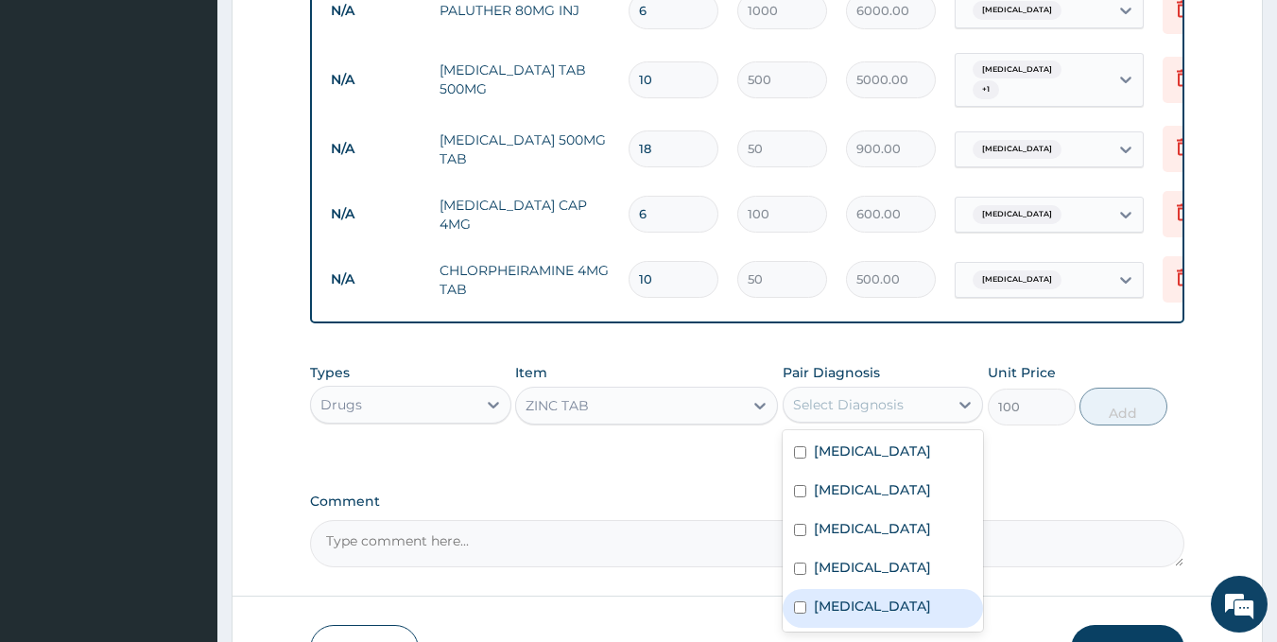
click at [811, 618] on div "Diarrhea" at bounding box center [883, 608] width 201 height 39
checkbox input "true"
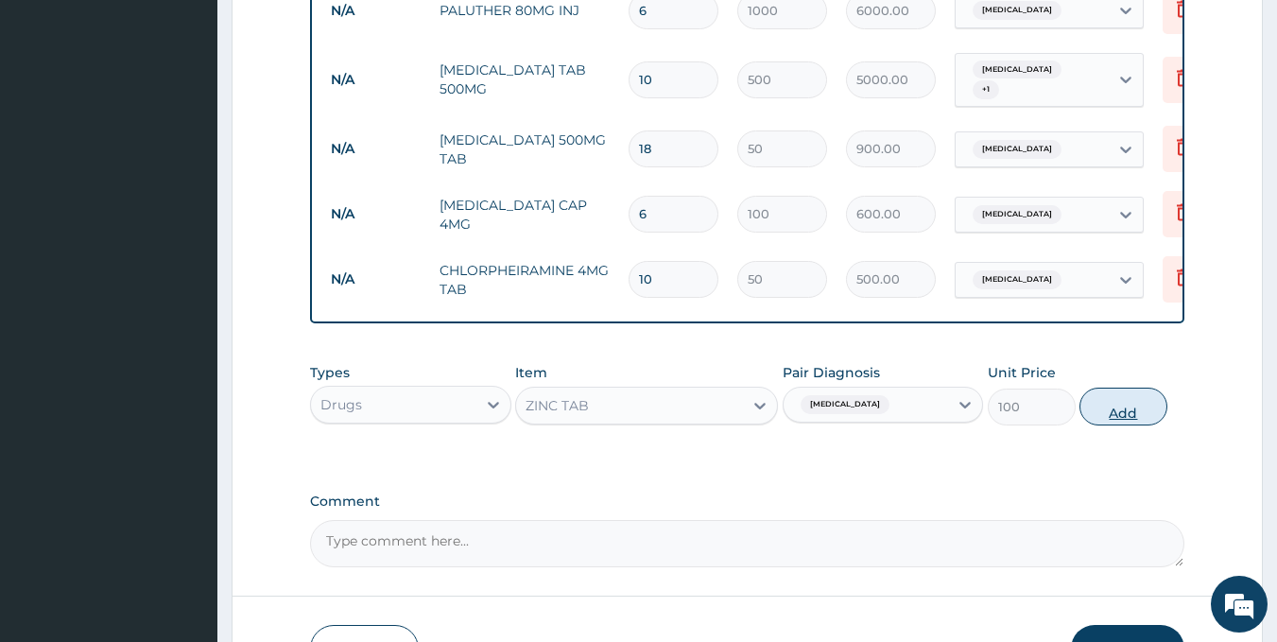
click at [1112, 421] on button "Add" at bounding box center [1123, 407] width 88 height 38
type input "0"
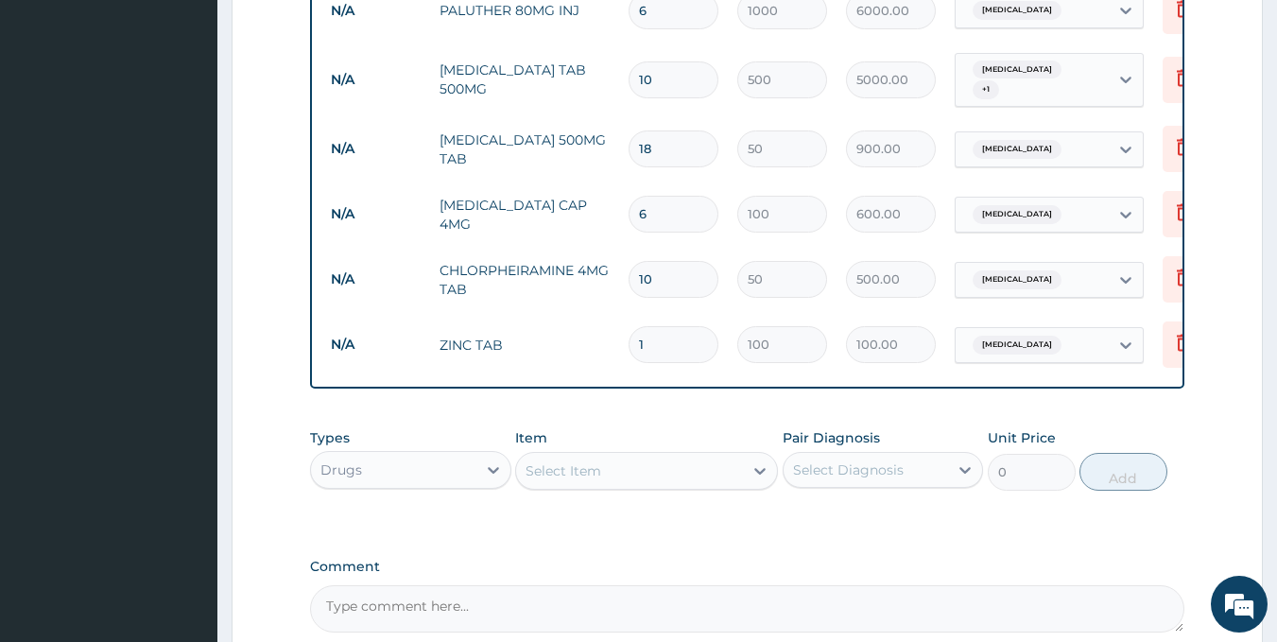
type input "10"
type input "1000.00"
type input "10"
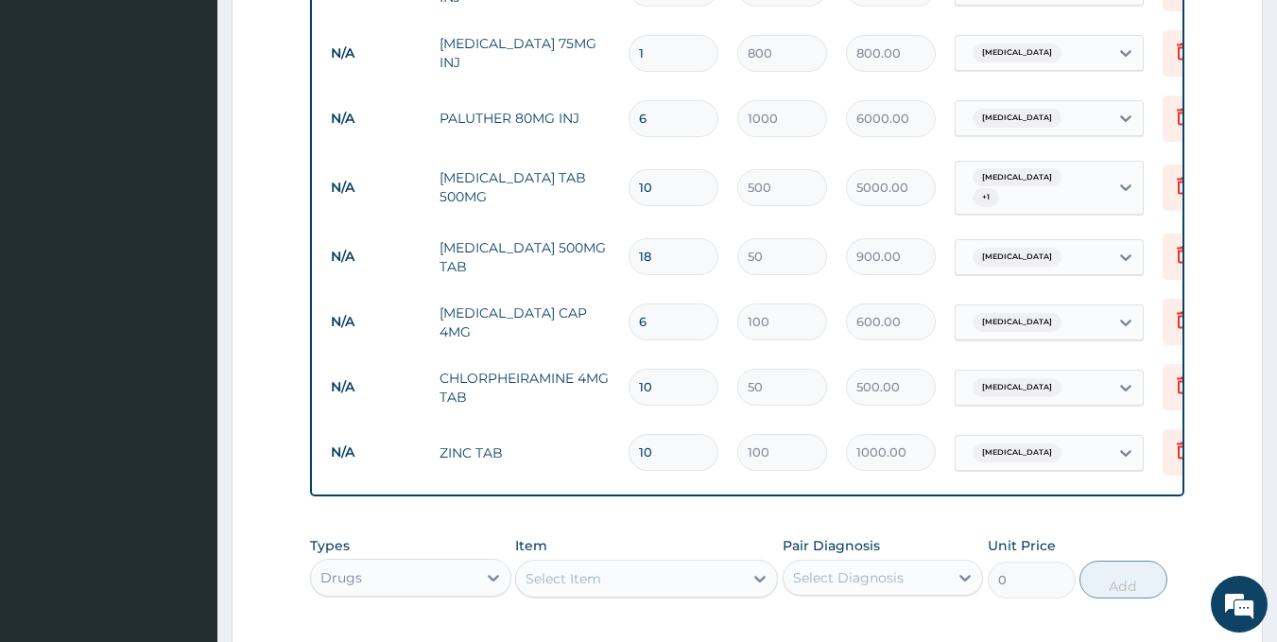
scroll to position [1233, 0]
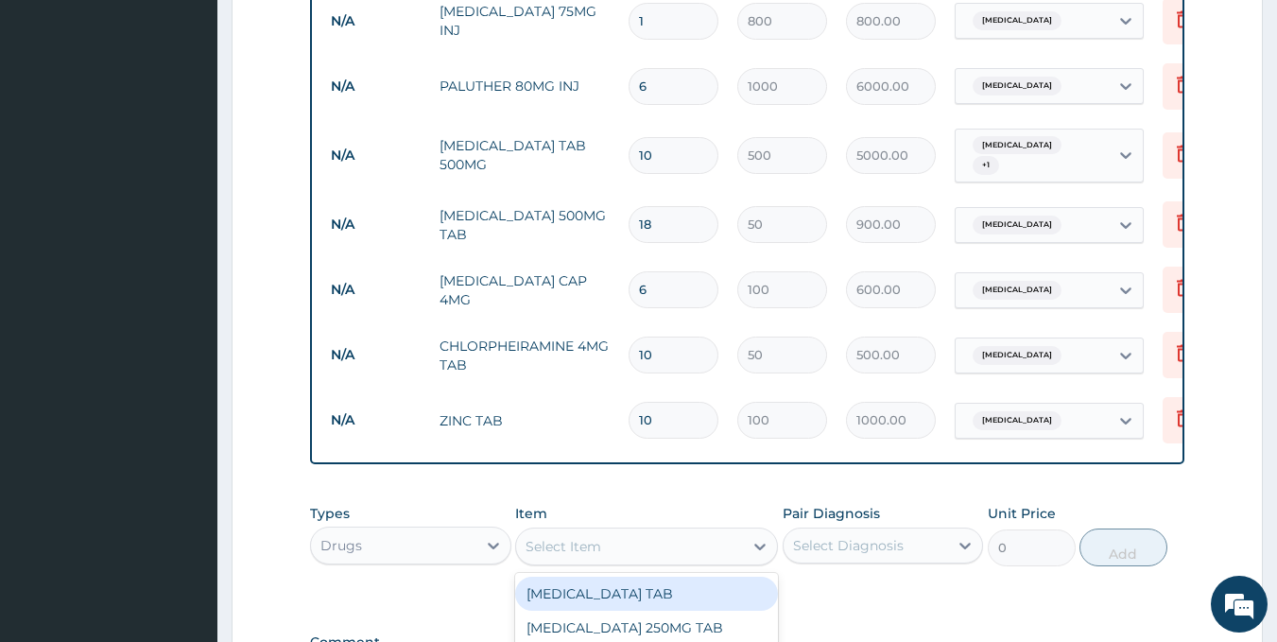
click at [603, 565] on div "Select Item" at bounding box center [646, 546] width 263 height 38
click at [860, 587] on div "Types Drugs Item option ZINC TAB, selected. option ACECLOFENAC TAB focused, 1 o…" at bounding box center [747, 549] width 875 height 110
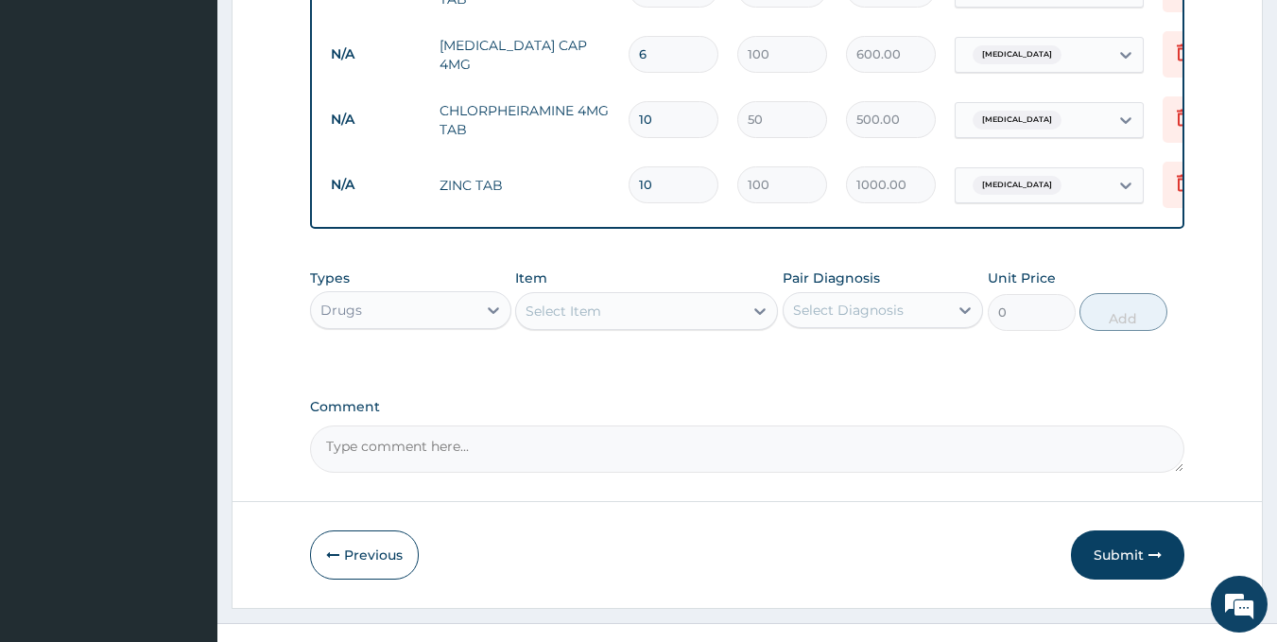
scroll to position [1504, 0]
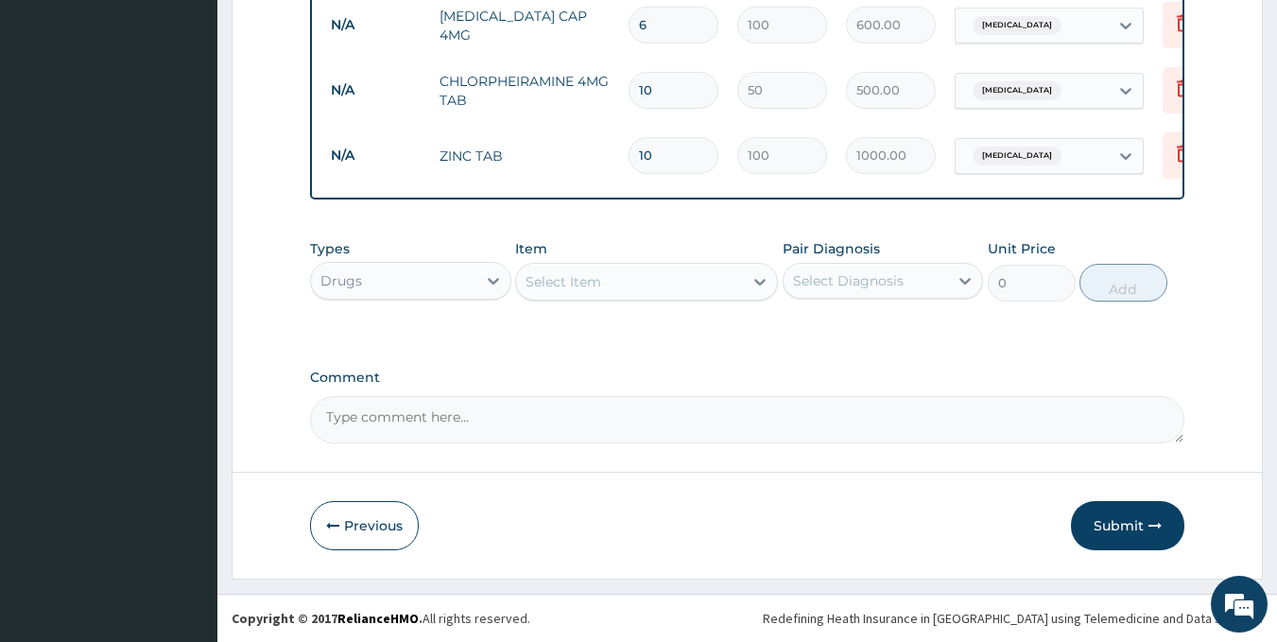
click at [672, 283] on div "Select Item" at bounding box center [629, 282] width 227 height 30
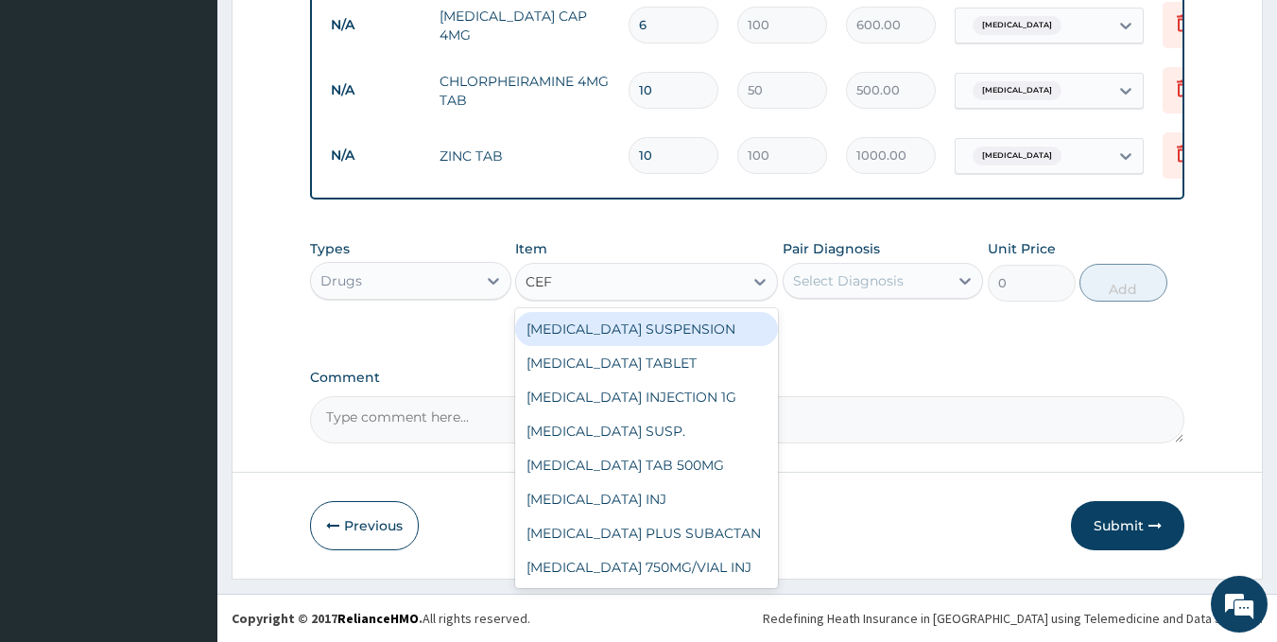
type input "CEFT"
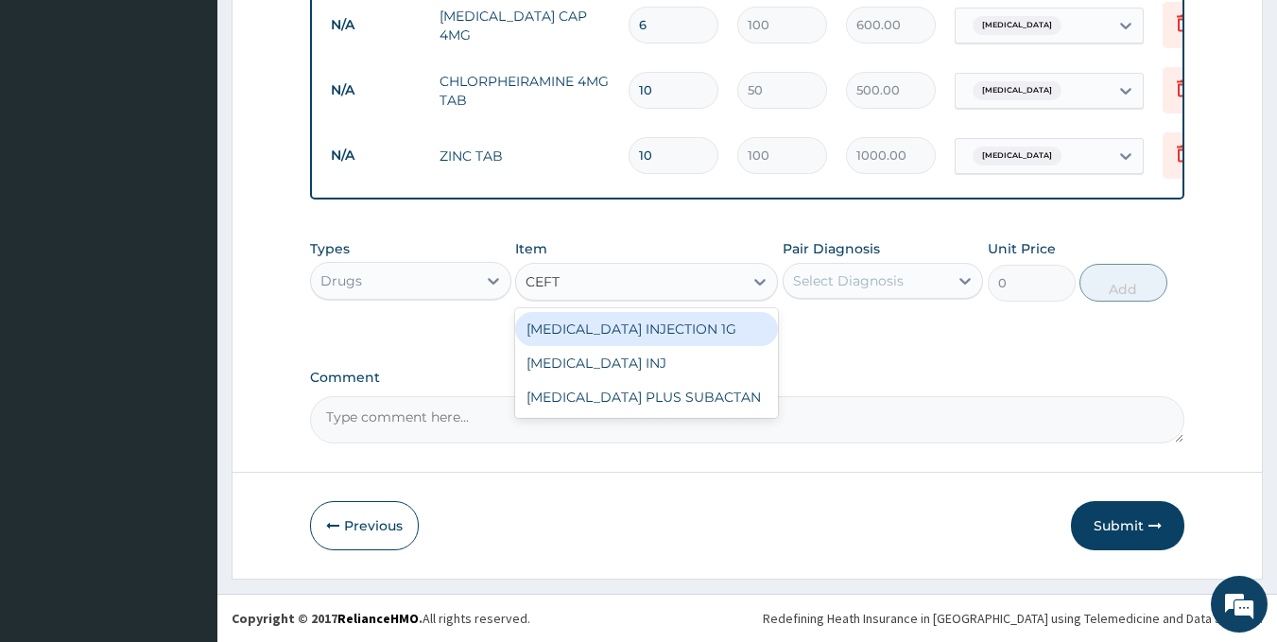
click at [651, 332] on div "CEFTAZIDIME INJECTION 1G" at bounding box center [646, 329] width 263 height 34
type input "4000"
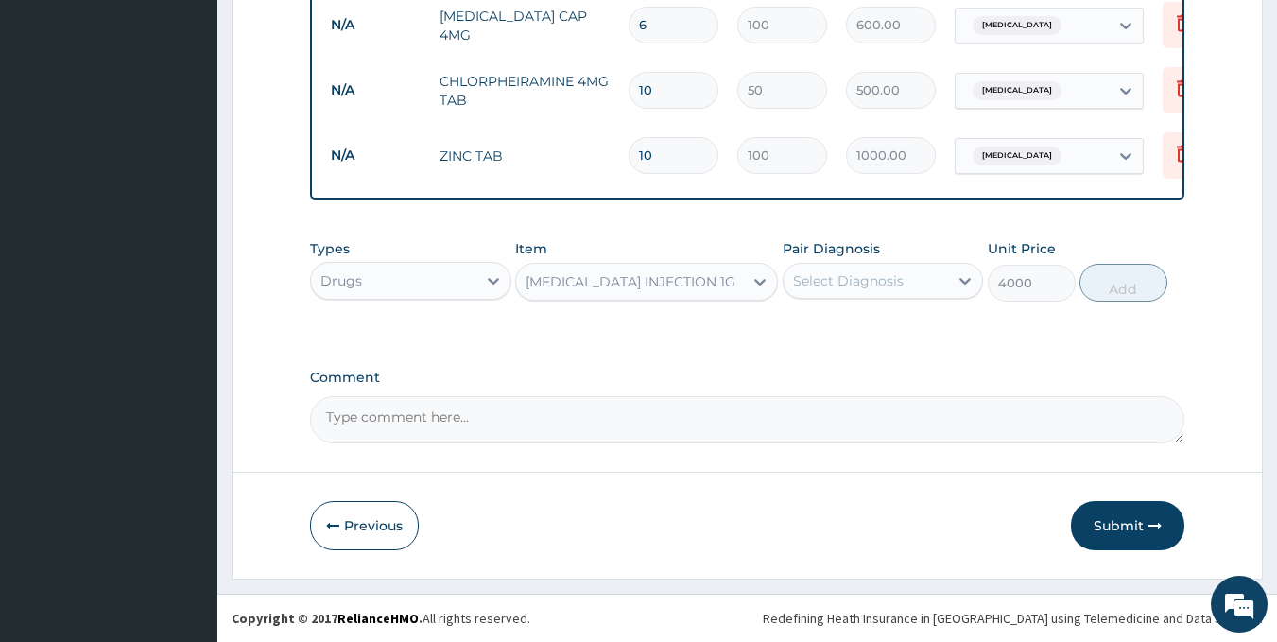
click at [651, 289] on div "CEFTAZIDIME INJECTION 1G" at bounding box center [631, 281] width 210 height 19
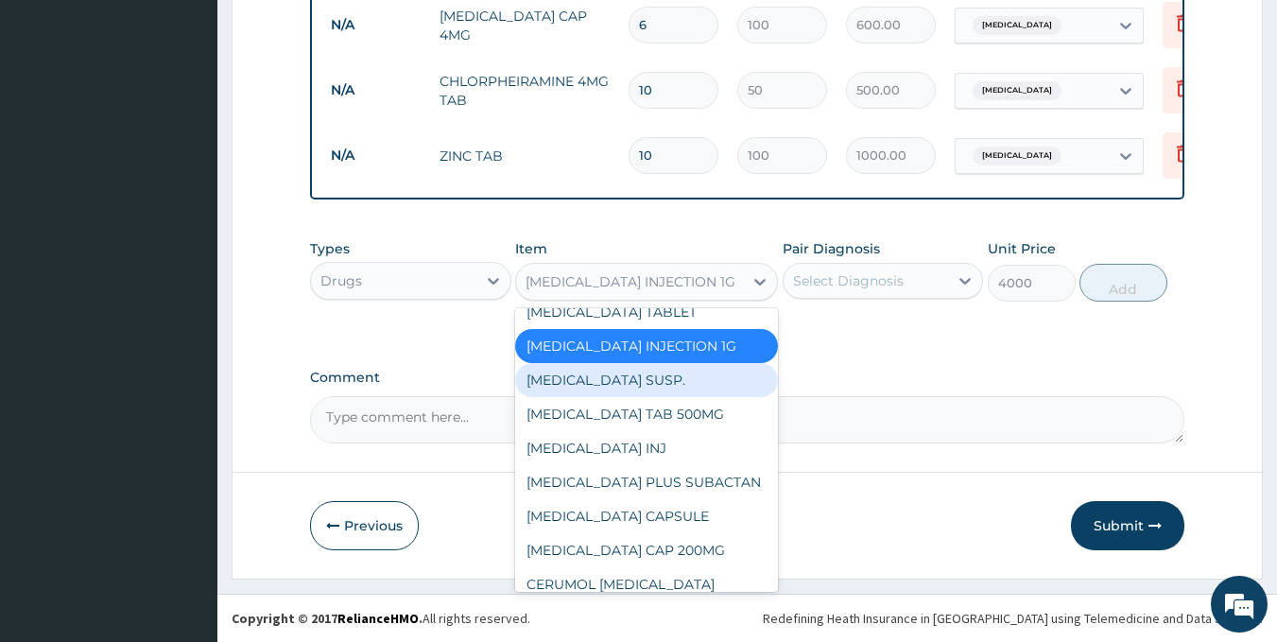
scroll to position [3123, 0]
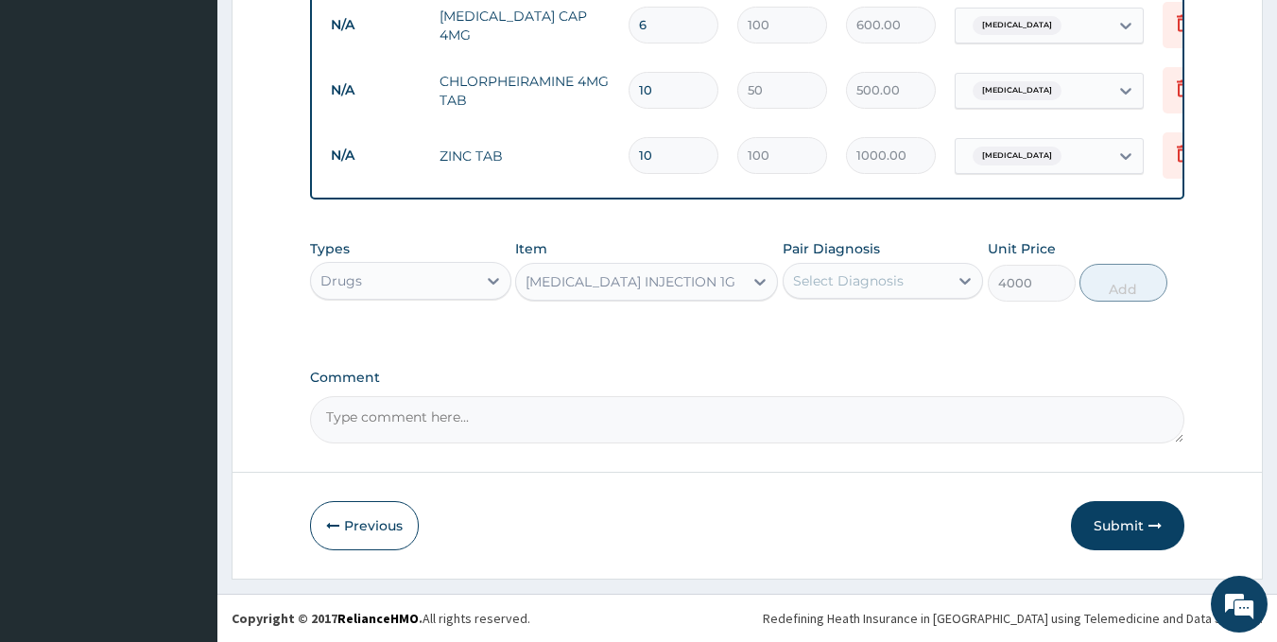
click at [629, 275] on div "CEFTAZIDIME INJECTION 1G" at bounding box center [631, 281] width 210 height 19
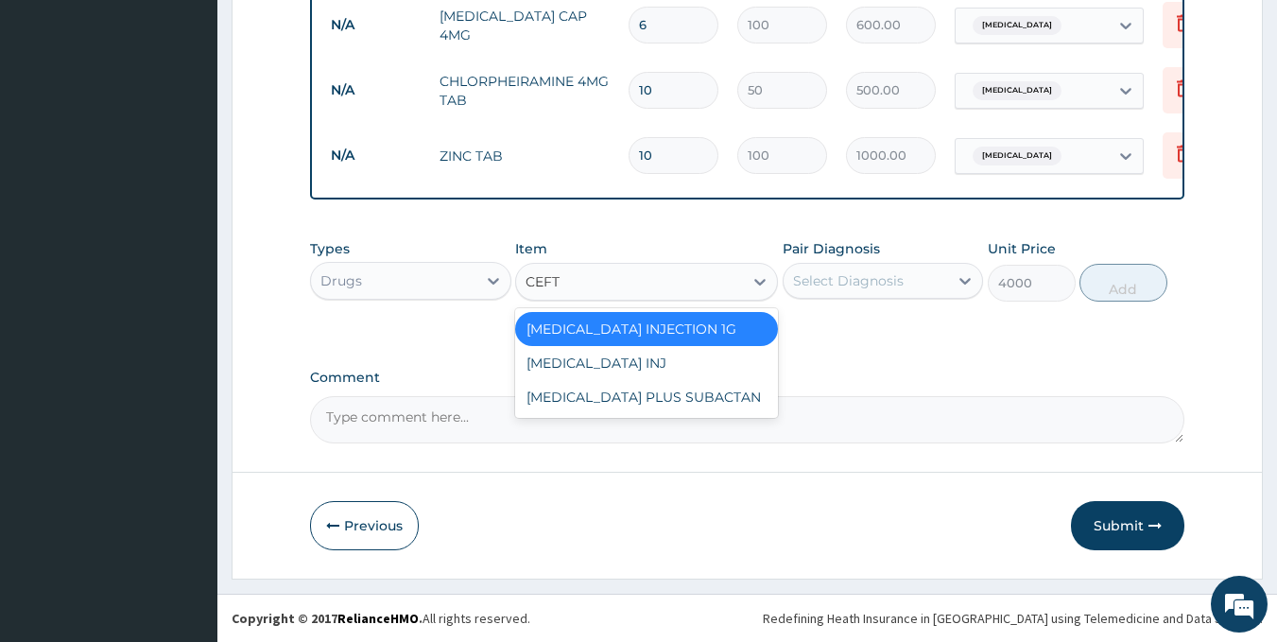
type input "CEFTA"
click at [653, 324] on div "CEFTAZIDIME INJECTION 1G" at bounding box center [646, 329] width 263 height 34
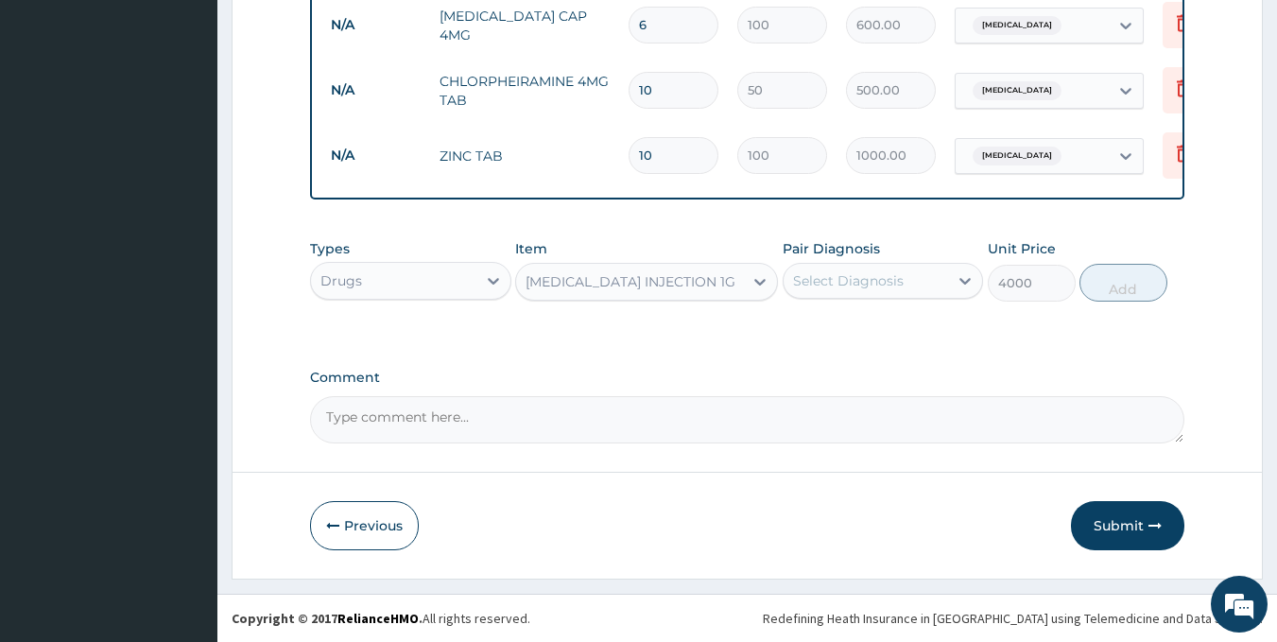
click at [819, 283] on div "Select Diagnosis" at bounding box center [848, 280] width 111 height 19
click at [849, 269] on div "Select Diagnosis" at bounding box center [866, 281] width 165 height 30
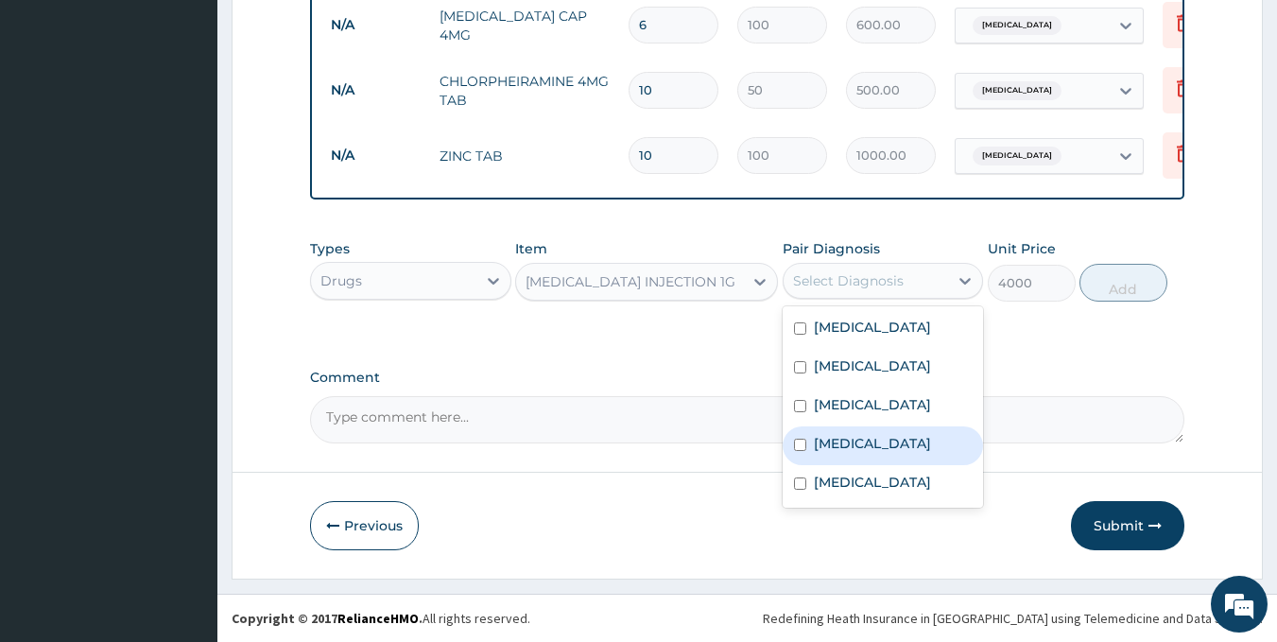
click at [801, 437] on div "Sepsis" at bounding box center [883, 445] width 201 height 39
checkbox input "true"
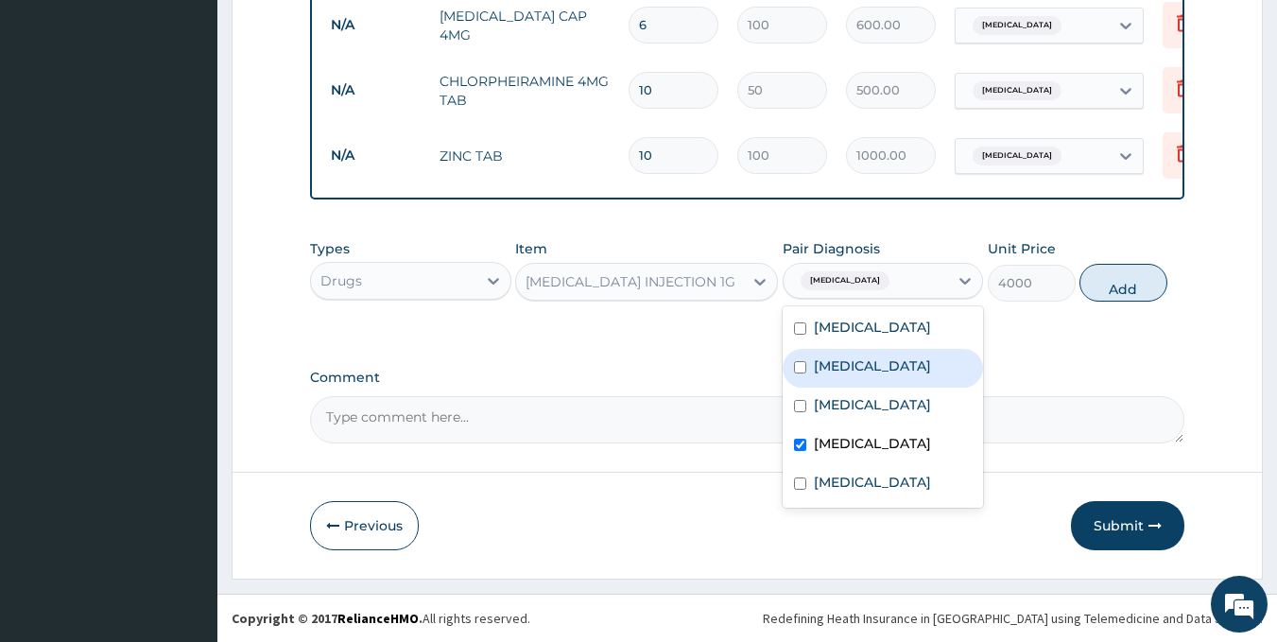
click at [803, 371] on input "checkbox" at bounding box center [800, 367] width 12 height 12
checkbox input "true"
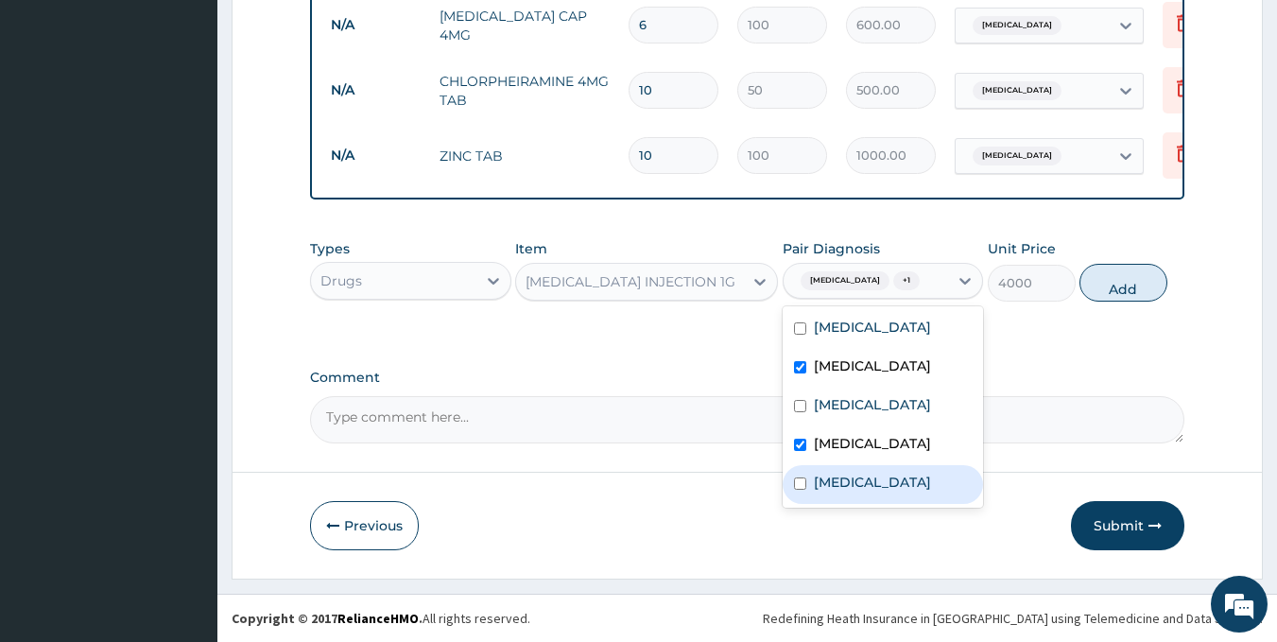
click at [808, 490] on div "Diarrhea" at bounding box center [883, 484] width 201 height 39
checkbox input "true"
click at [805, 451] on div "Sepsis" at bounding box center [883, 445] width 201 height 39
checkbox input "false"
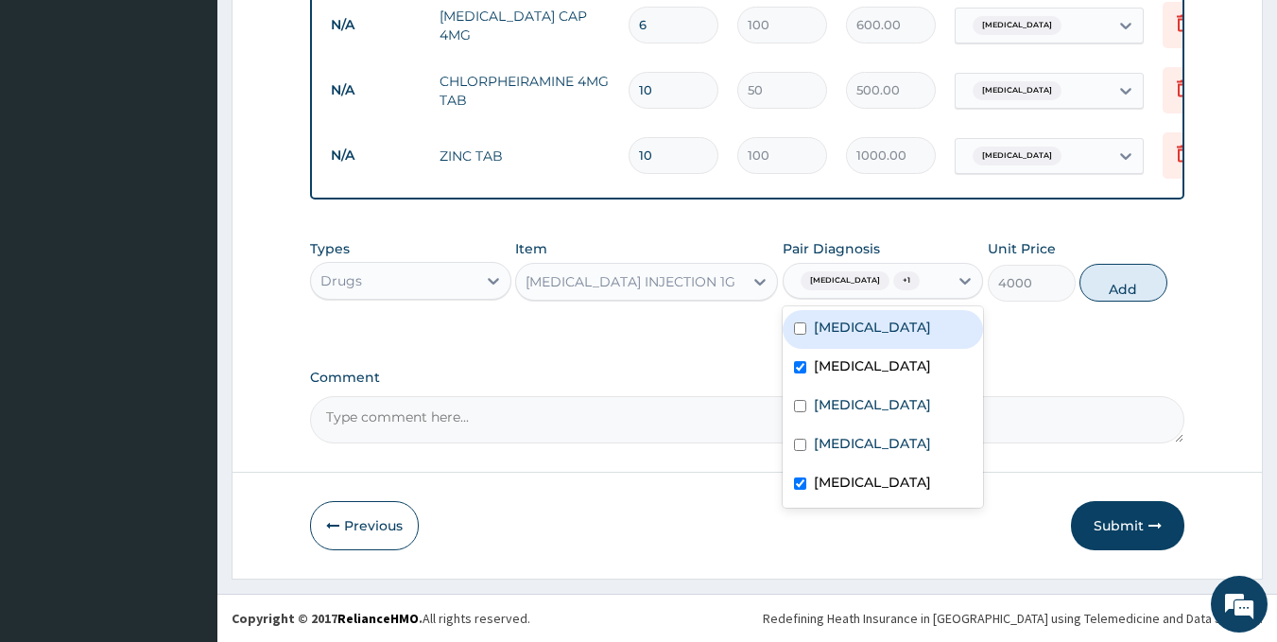
click at [804, 333] on input "checkbox" at bounding box center [800, 328] width 12 height 12
checkbox input "true"
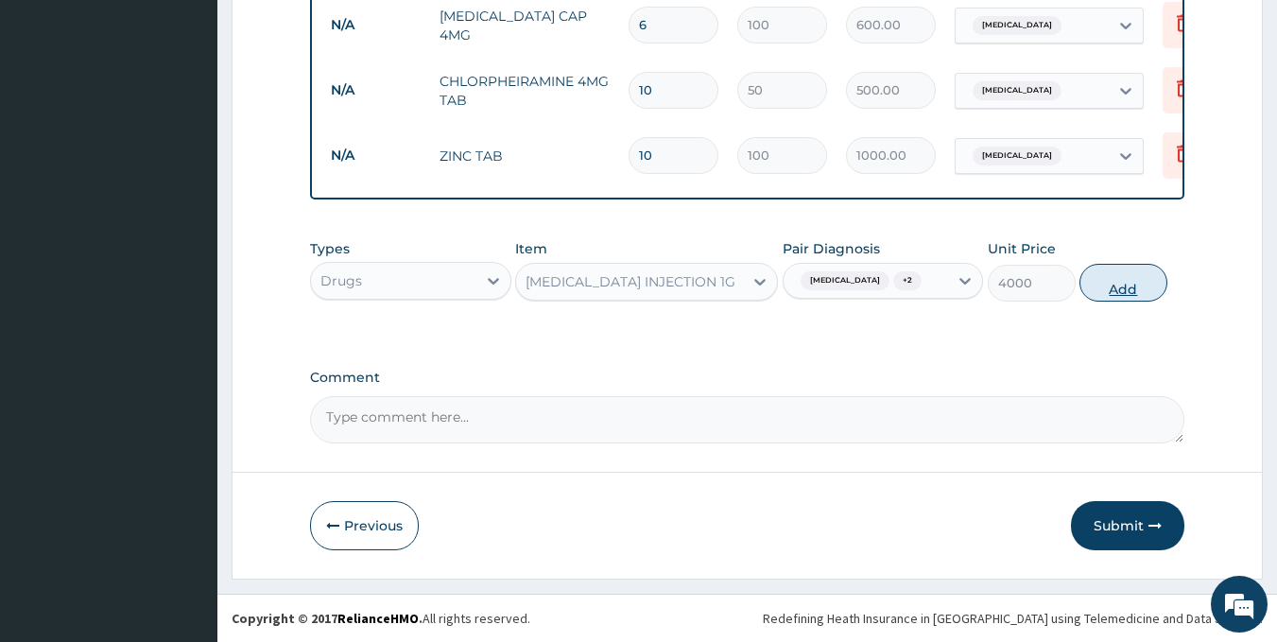
click at [1118, 274] on button "Add" at bounding box center [1123, 283] width 88 height 38
type input "0"
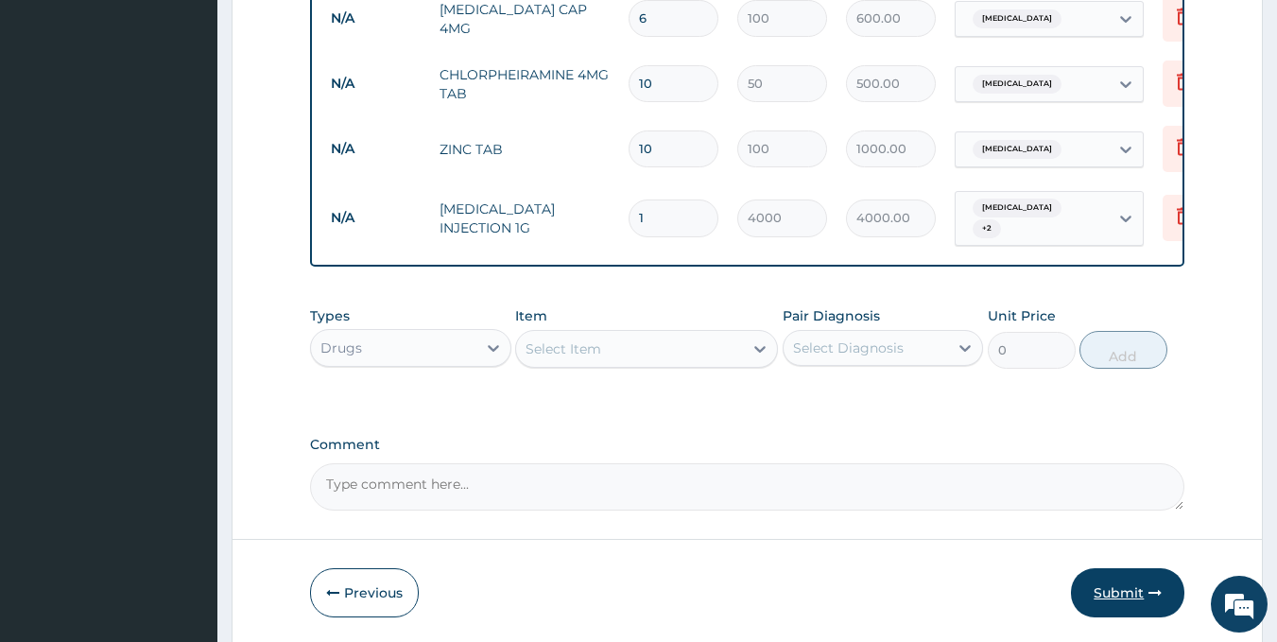
click at [1116, 603] on button "Submit" at bounding box center [1127, 592] width 113 height 49
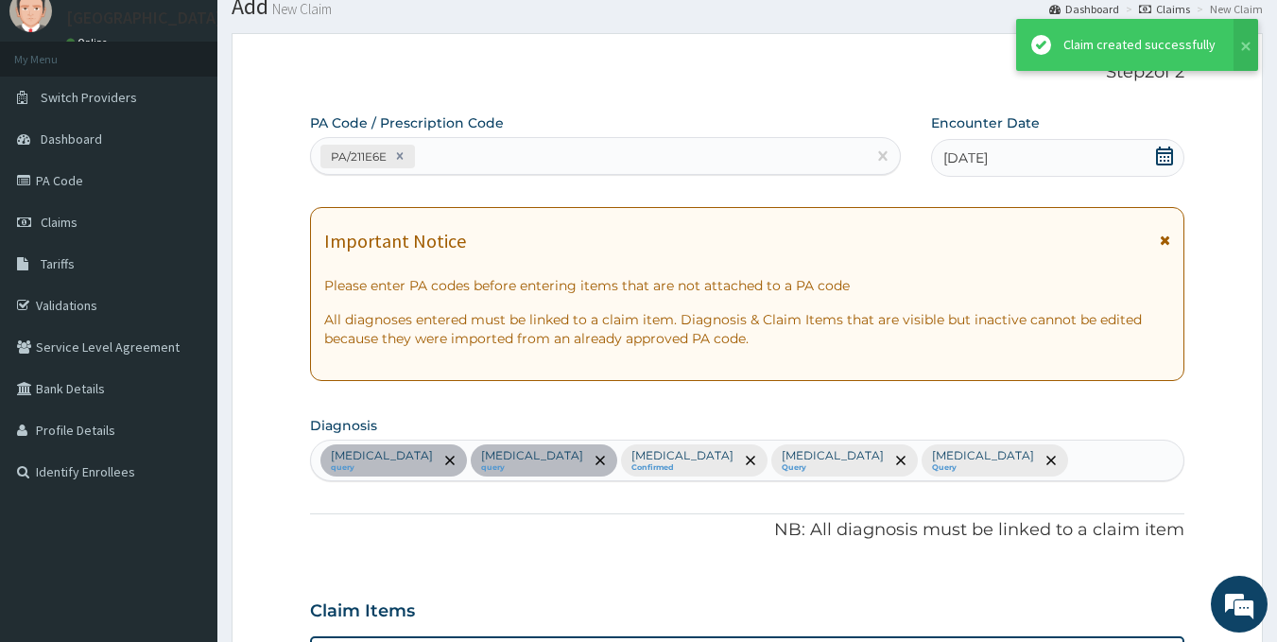
scroll to position [1504, 0]
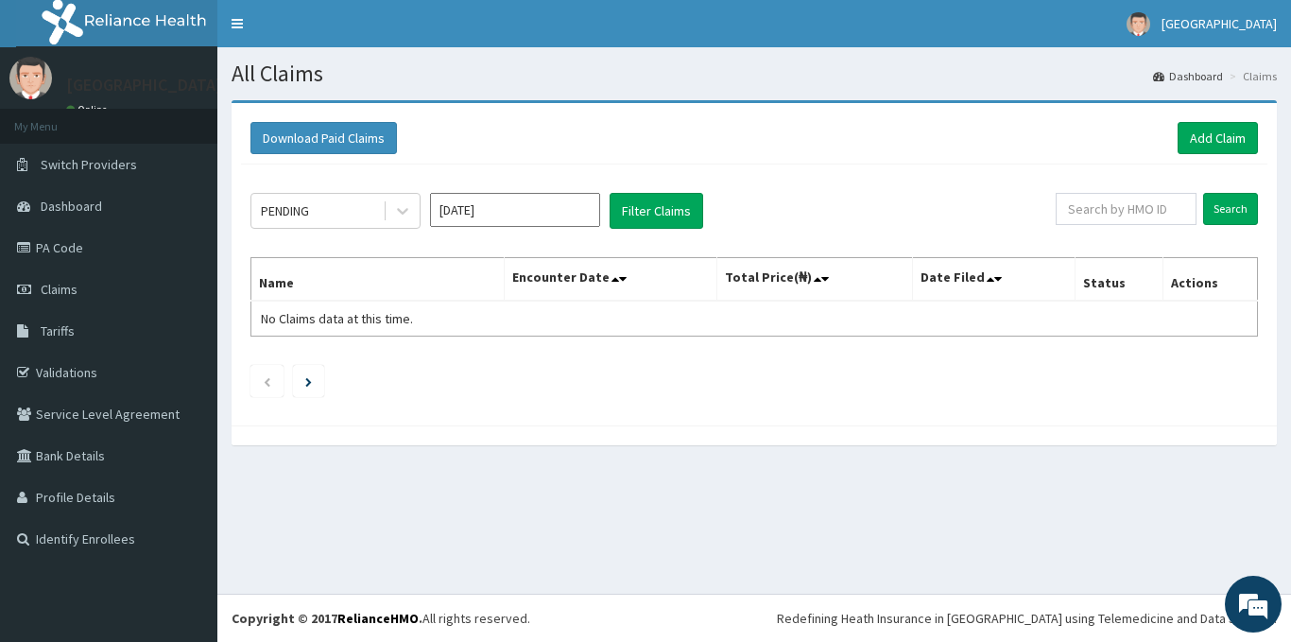
click at [543, 201] on input "[DATE]" at bounding box center [515, 210] width 170 height 34
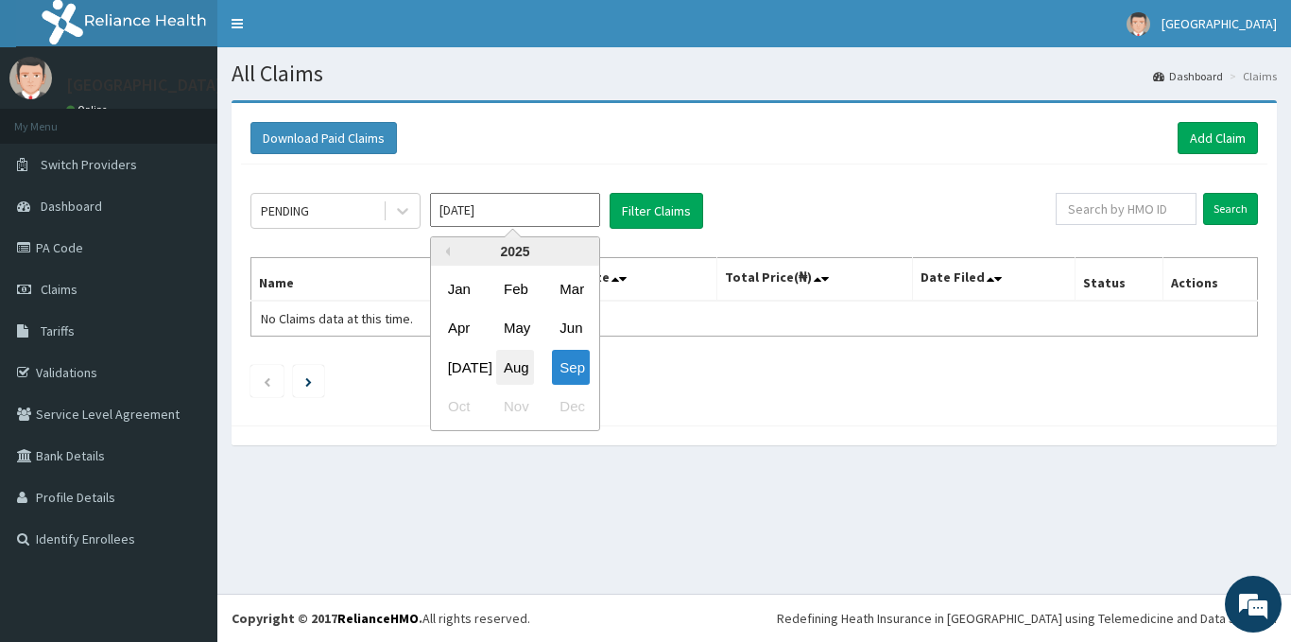
click at [509, 367] on div "Aug" at bounding box center [515, 367] width 38 height 35
type input "[DATE]"
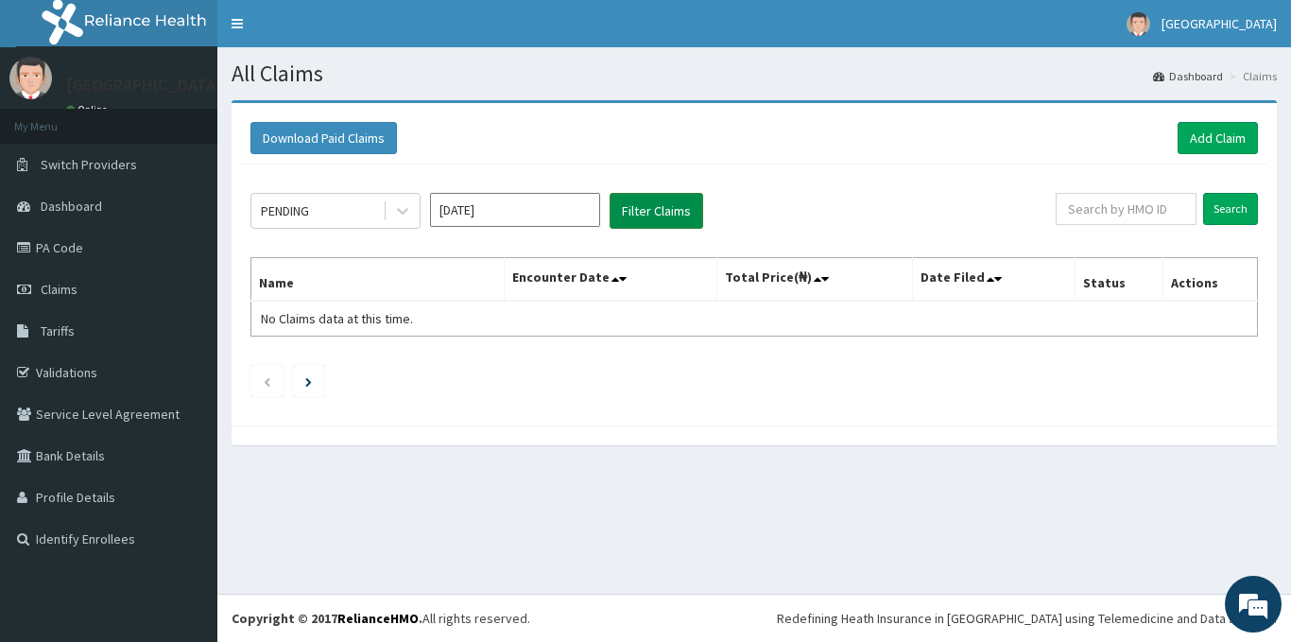
click at [651, 219] on button "Filter Claims" at bounding box center [657, 211] width 94 height 36
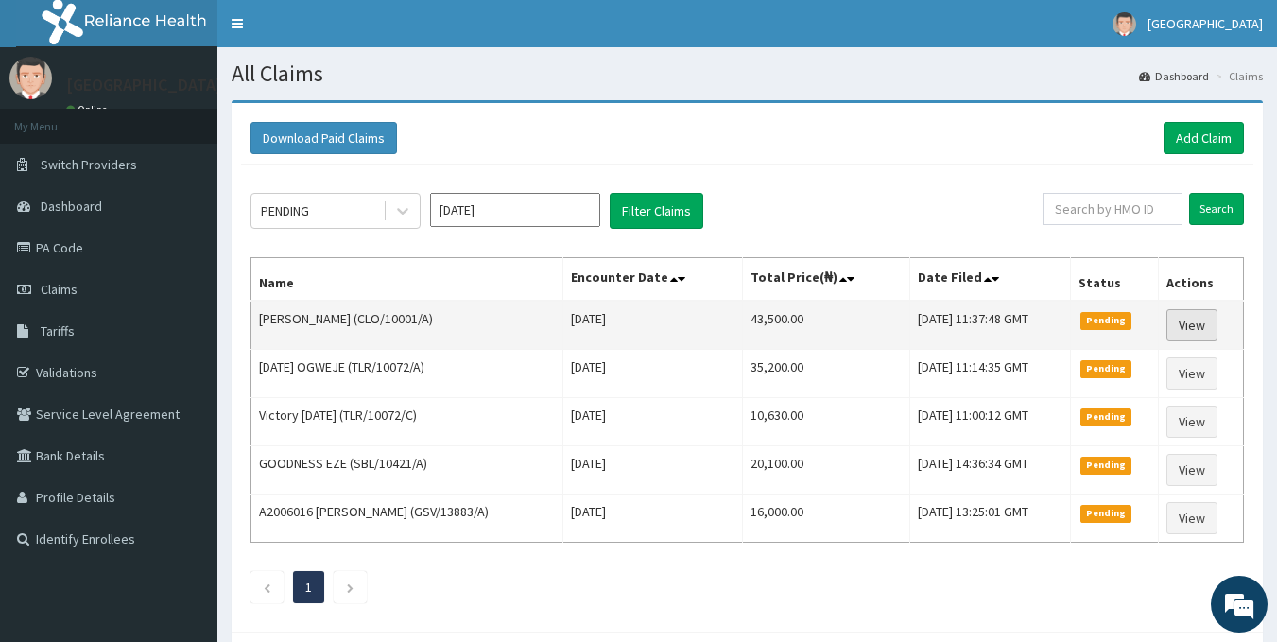
click at [1199, 332] on link "View" at bounding box center [1191, 325] width 51 height 32
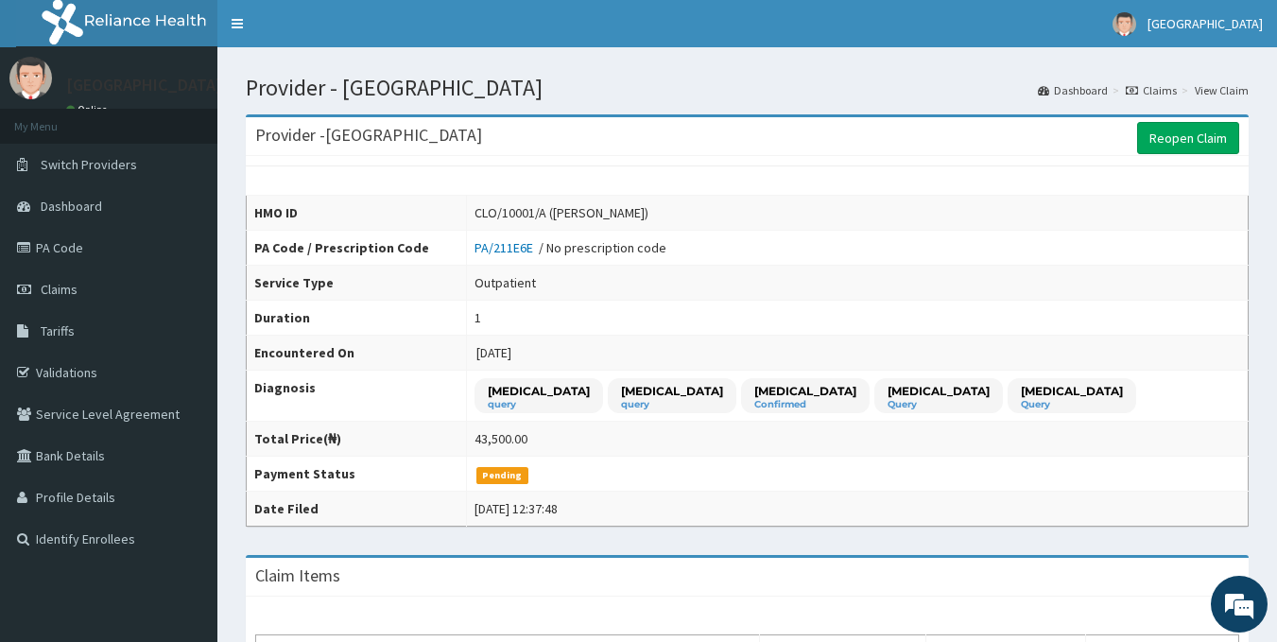
click at [1180, 420] on td "[MEDICAL_DATA] query [MEDICAL_DATA] query [MEDICAL_DATA] Confirmed [MEDICAL_DAT…" at bounding box center [857, 396] width 782 height 51
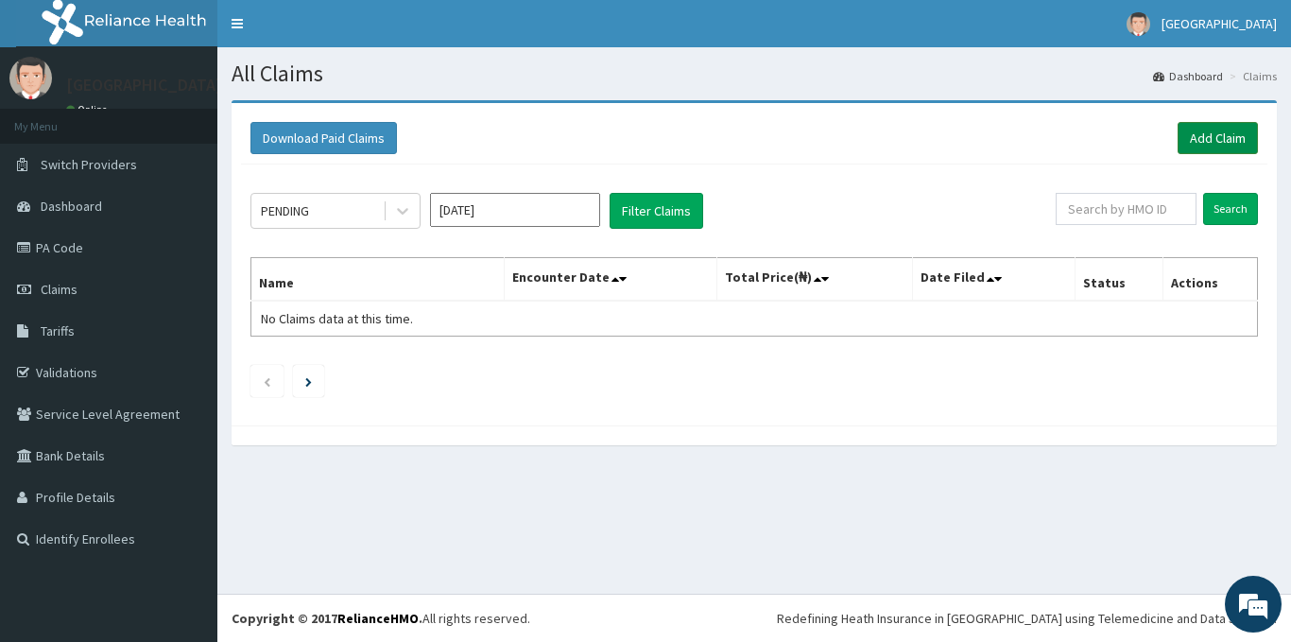
click at [1195, 145] on link "Add Claim" at bounding box center [1218, 138] width 80 height 32
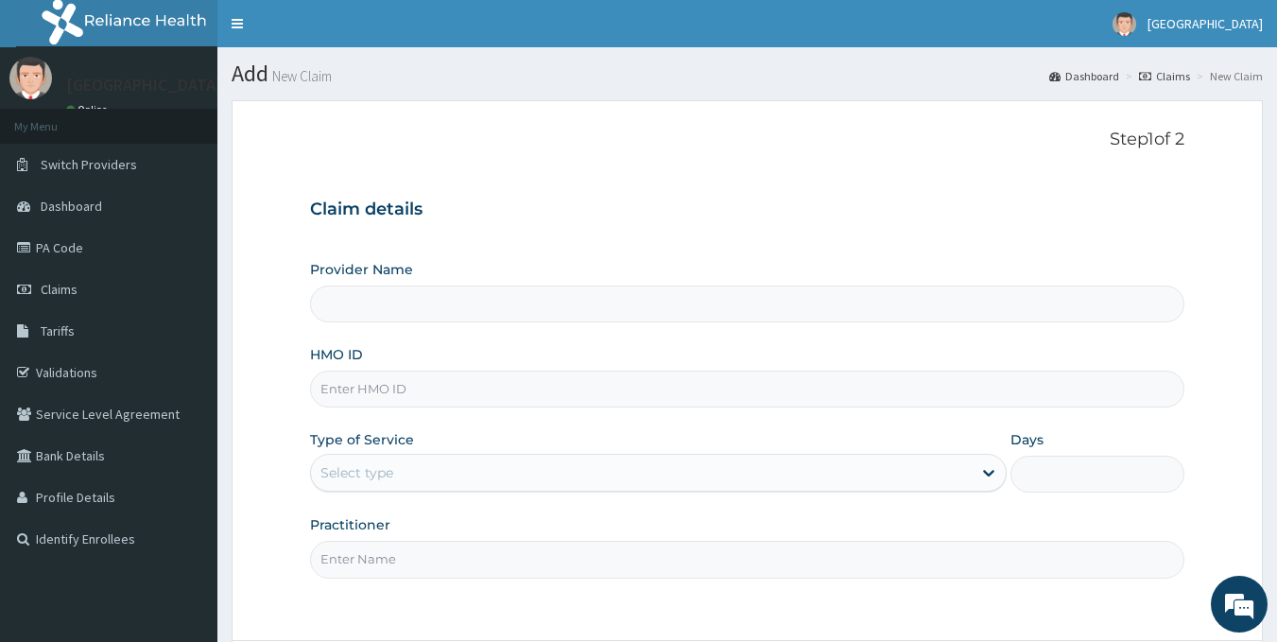
type input "[GEOGRAPHIC_DATA]"
